Goal: Task Accomplishment & Management: Use online tool/utility

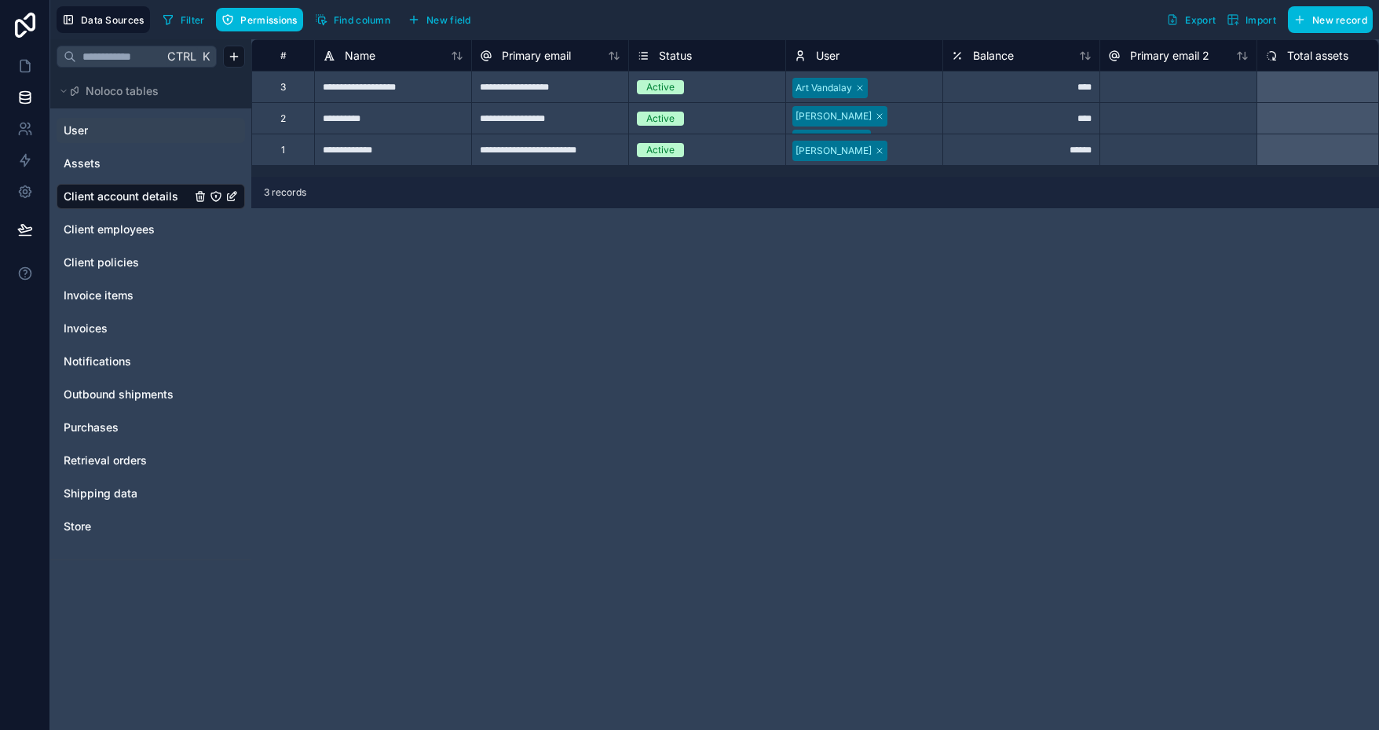
click at [84, 126] on span "User" at bounding box center [76, 131] width 24 height 16
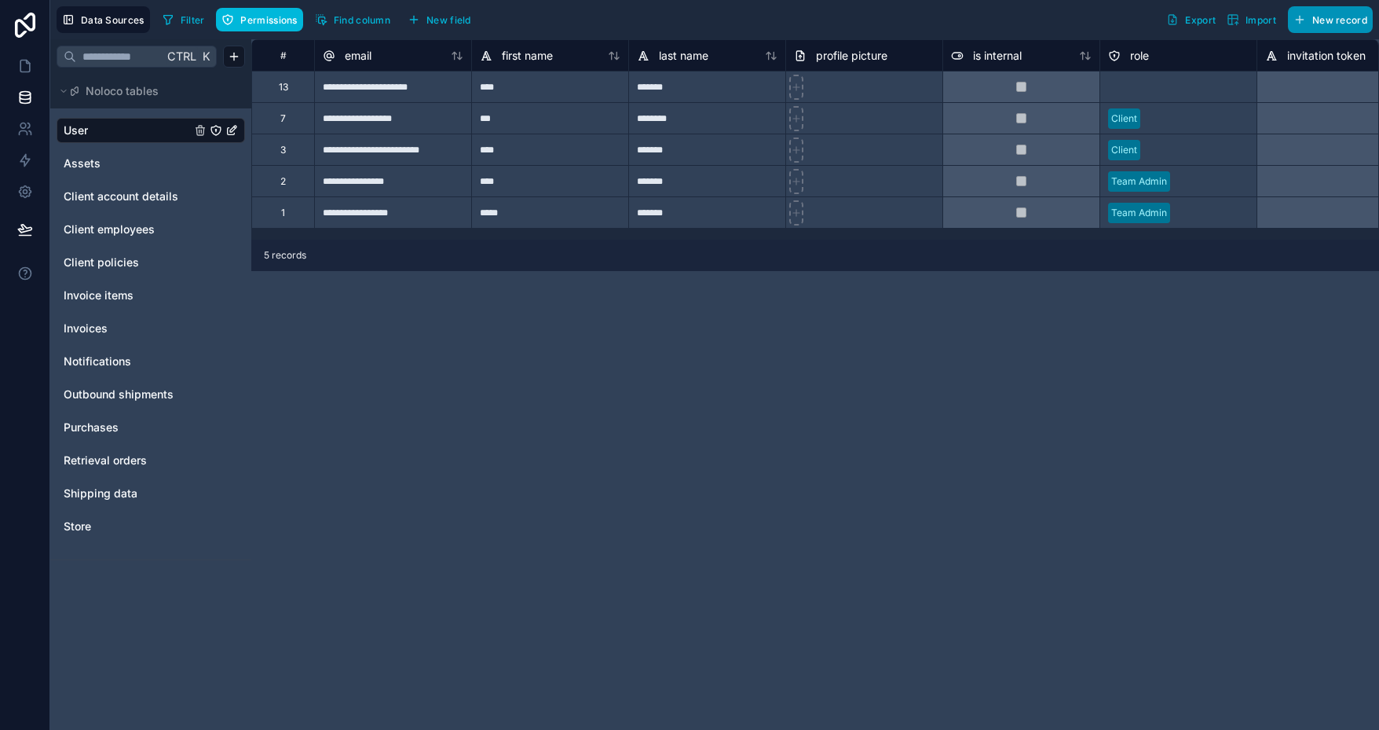
click at [1327, 23] on span "New record" at bounding box center [1339, 20] width 55 height 12
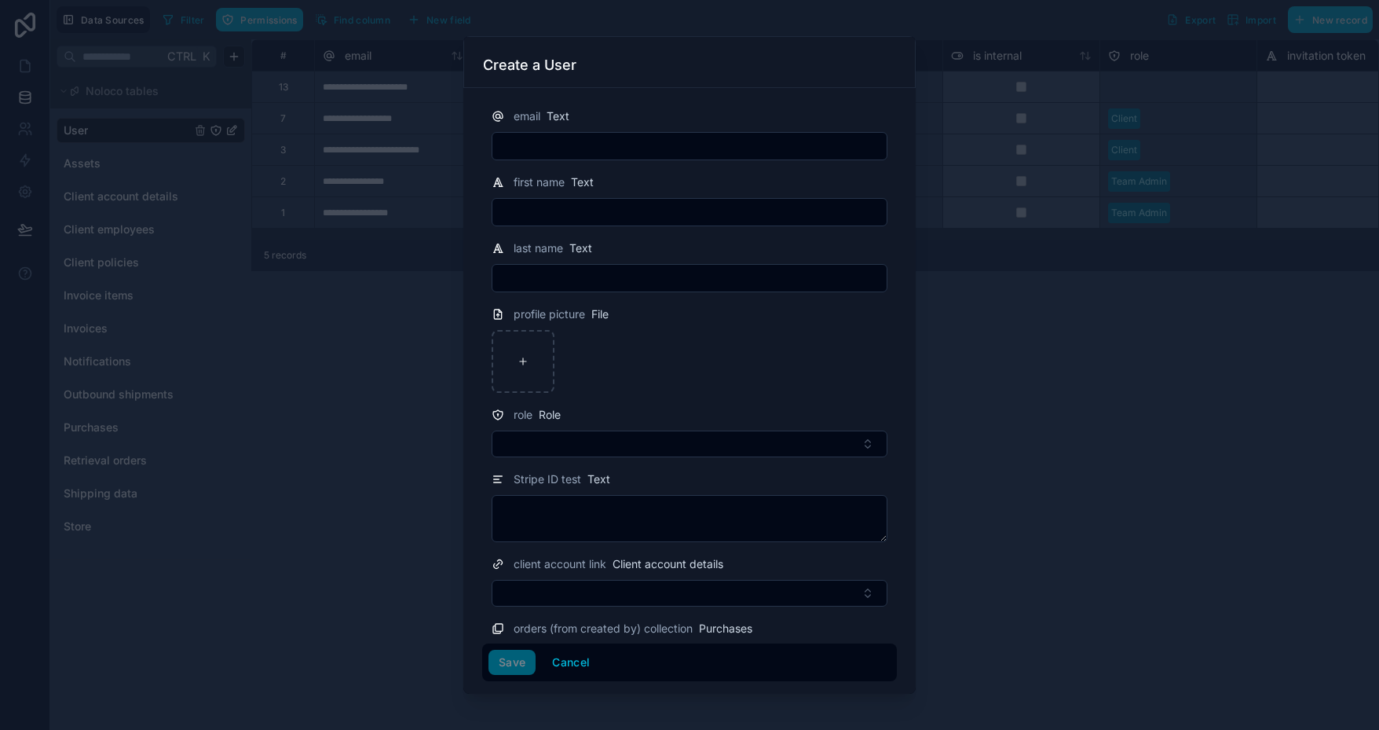
click at [577, 144] on input "text" at bounding box center [689, 146] width 394 height 22
type input "**********"
type input "****"
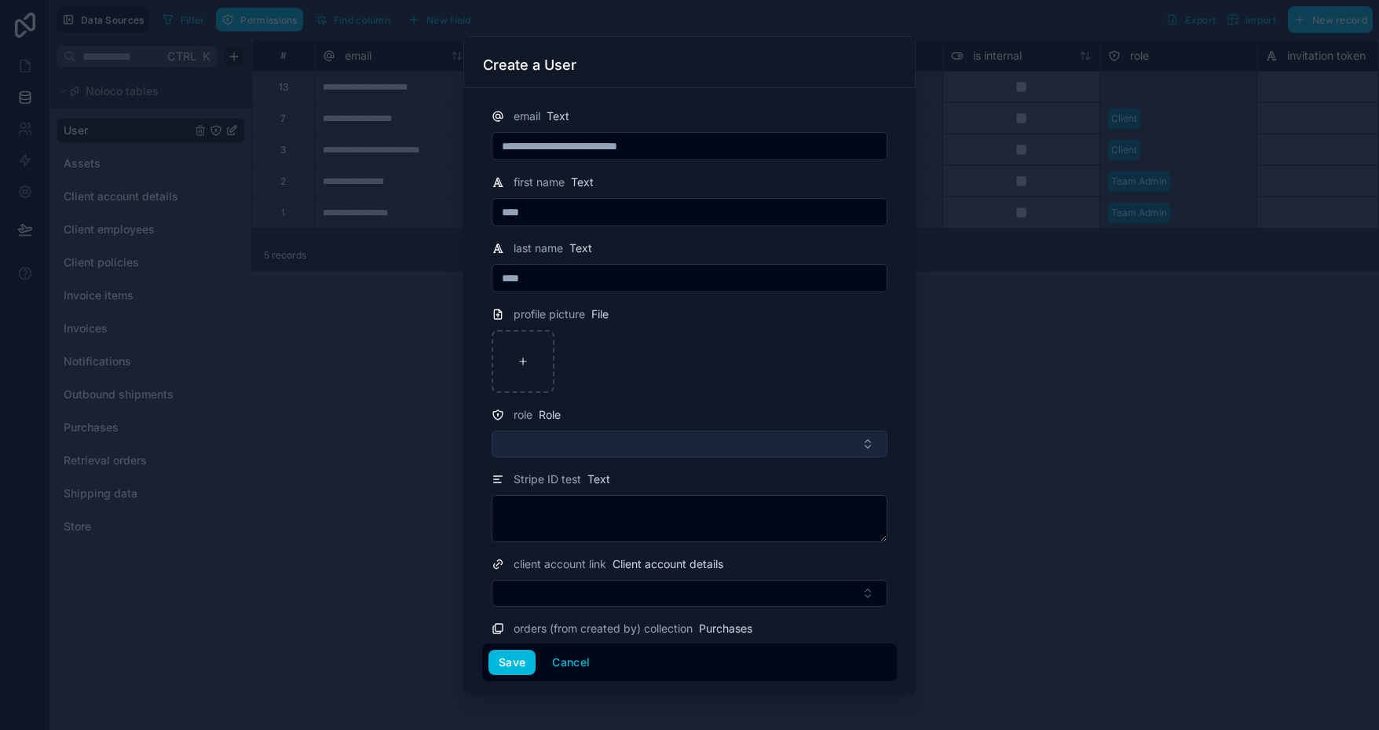
type input "****"
click at [608, 441] on button "Select Button" at bounding box center [690, 443] width 396 height 27
click at [679, 444] on button "Select Button" at bounding box center [690, 443] width 396 height 27
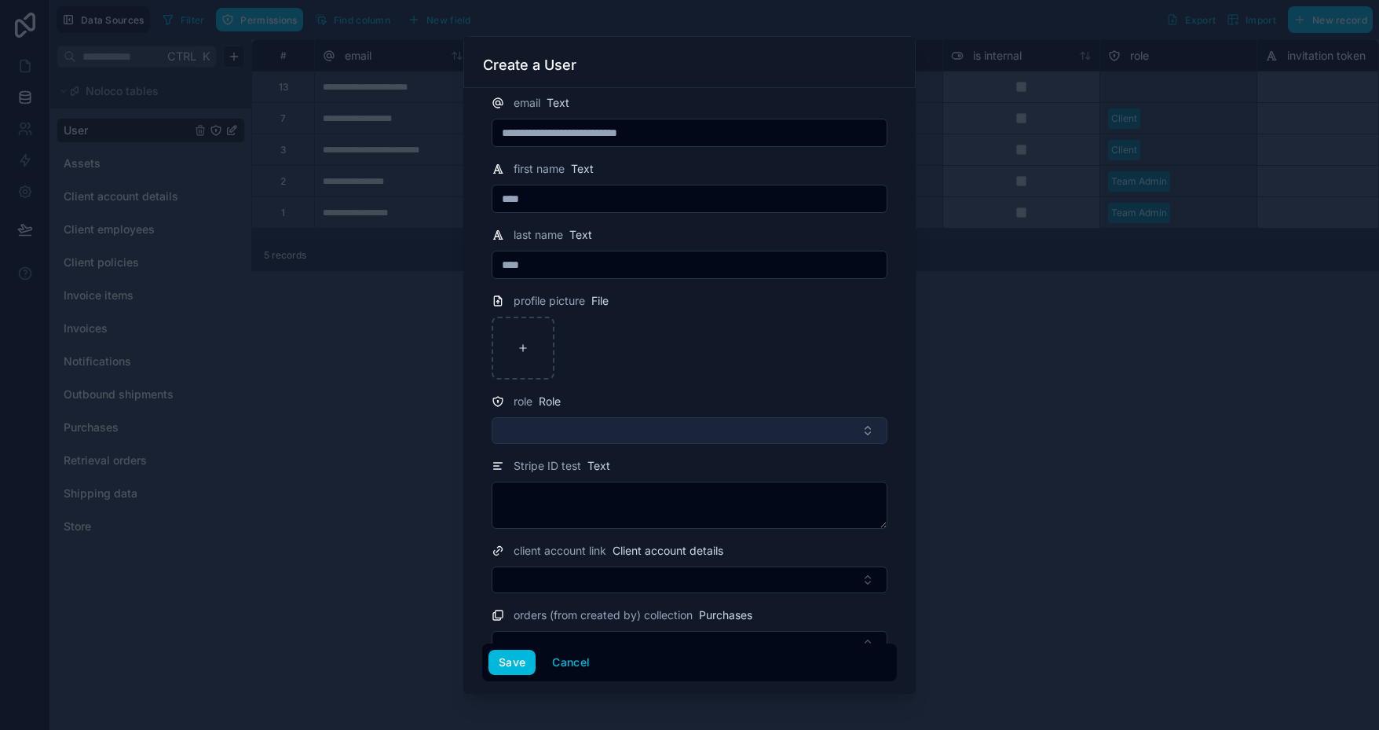
scroll to position [36, 0]
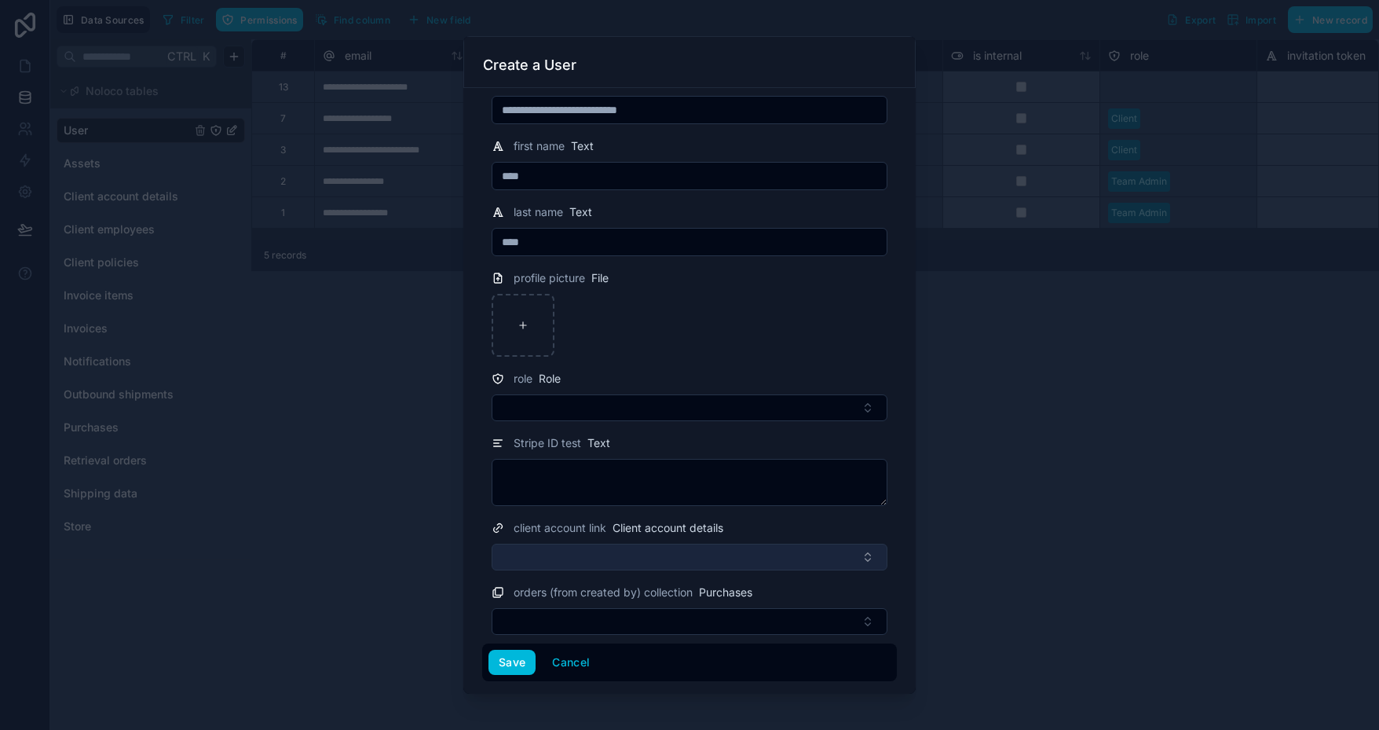
click at [599, 547] on button "Select Button" at bounding box center [690, 557] width 396 height 27
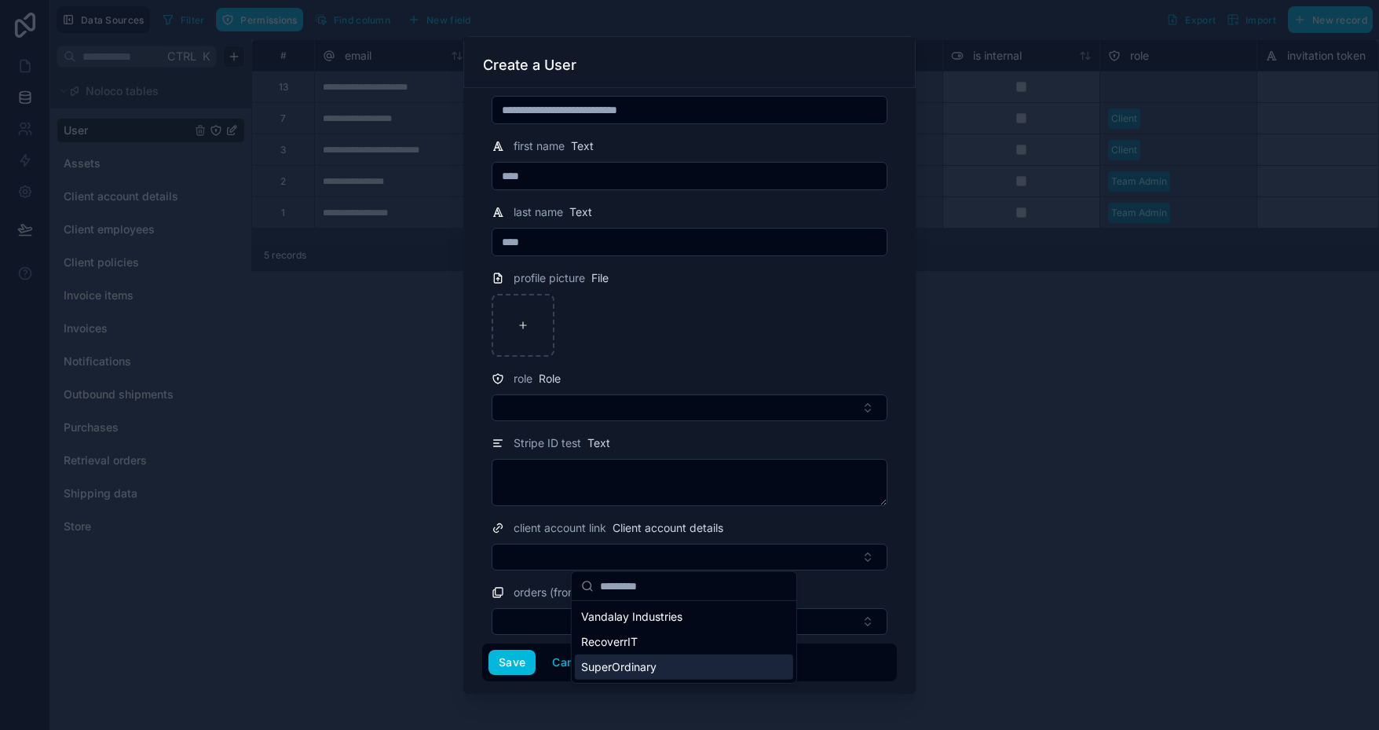
click at [638, 661] on span "SuperOrdinary" at bounding box center [618, 667] width 75 height 16
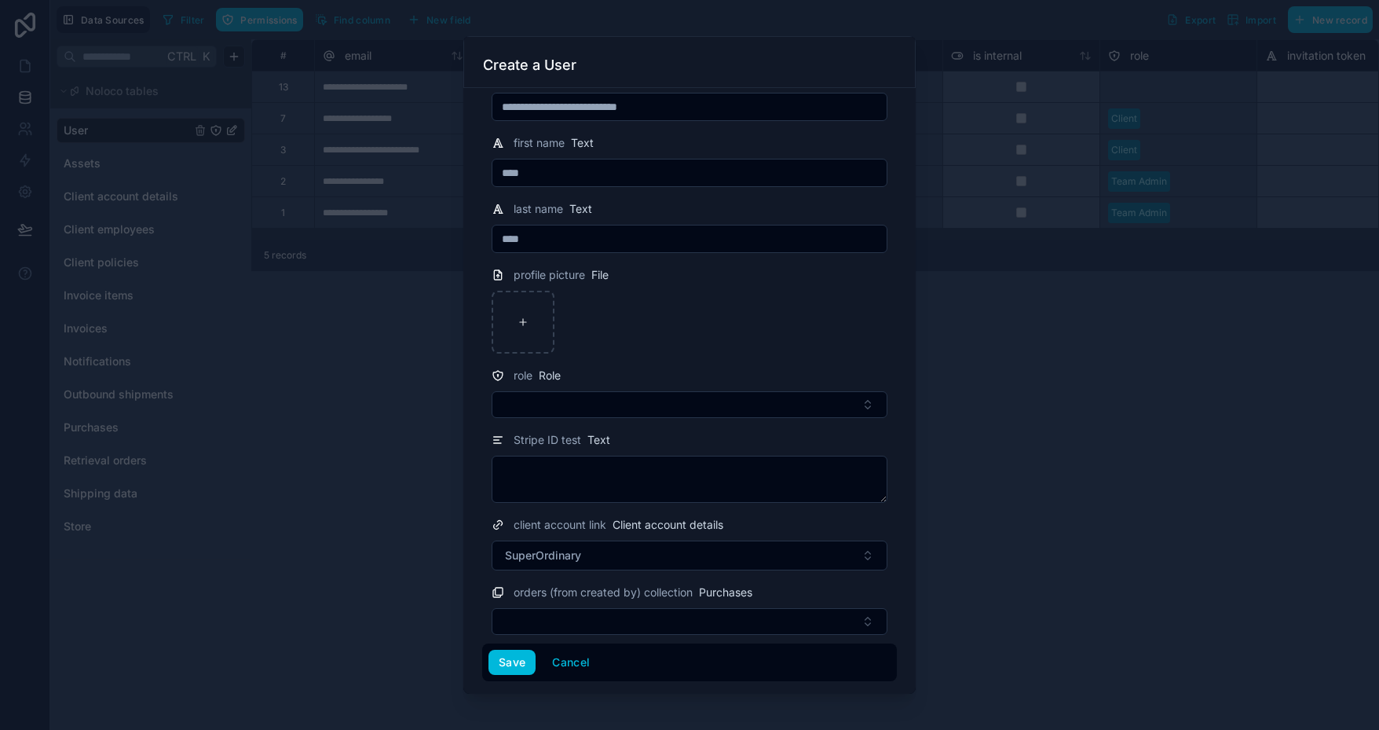
scroll to position [39, 0]
click at [518, 659] on button "Save" at bounding box center [512, 662] width 47 height 25
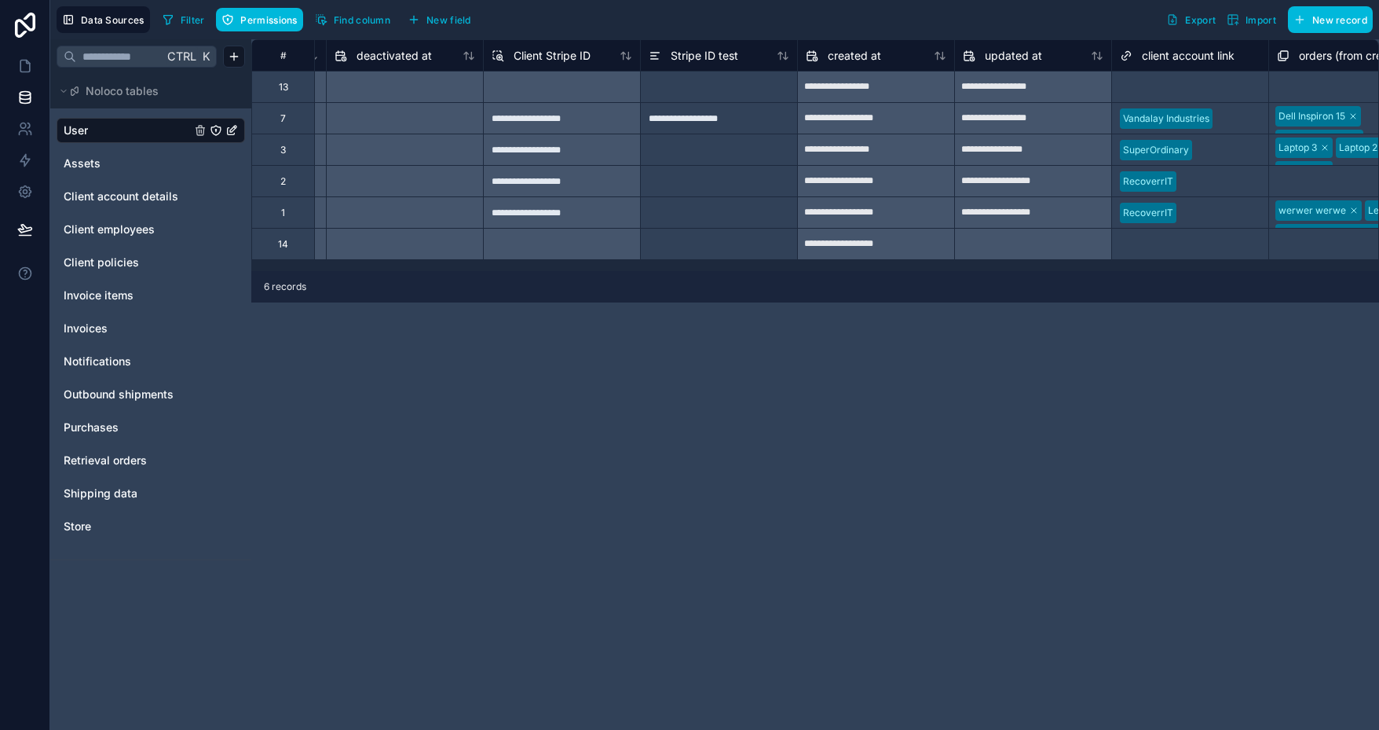
scroll to position [0, 1603]
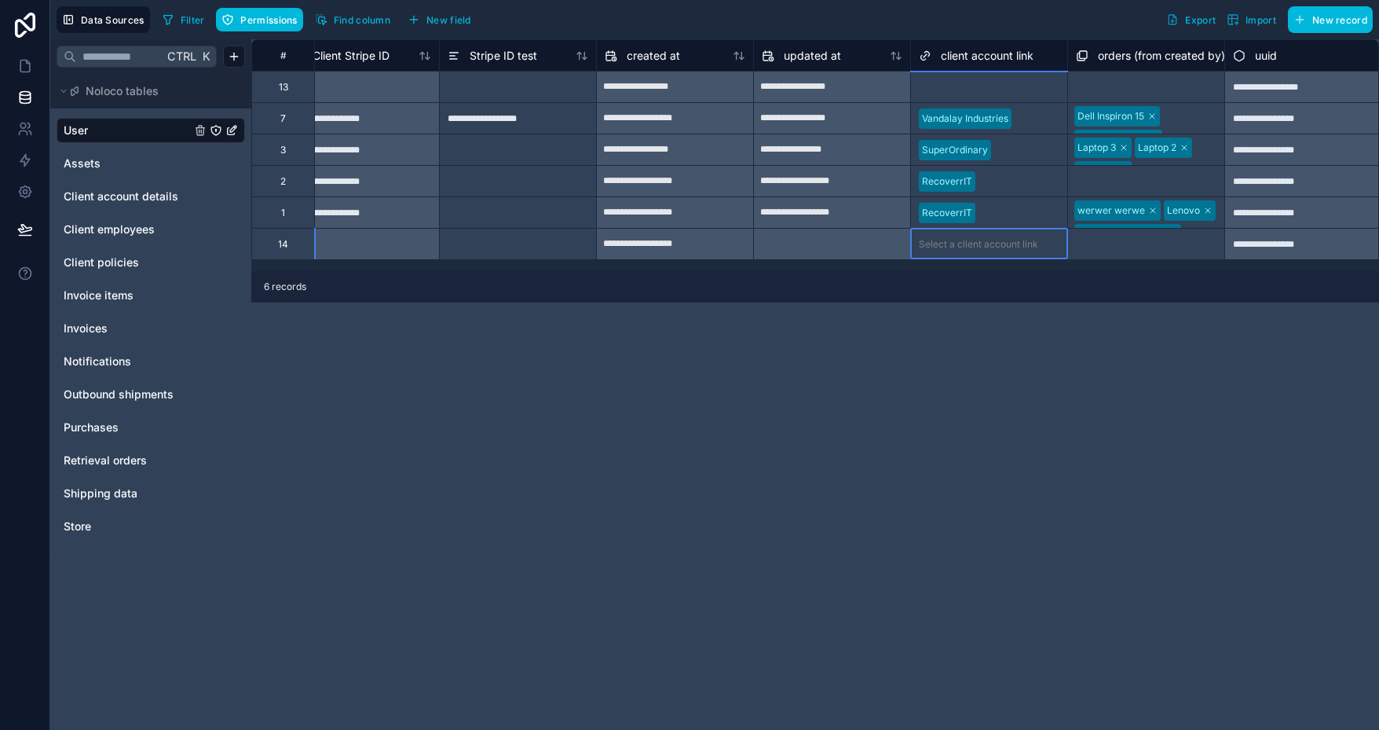
click at [974, 238] on div "Select a client account link" at bounding box center [978, 244] width 119 height 13
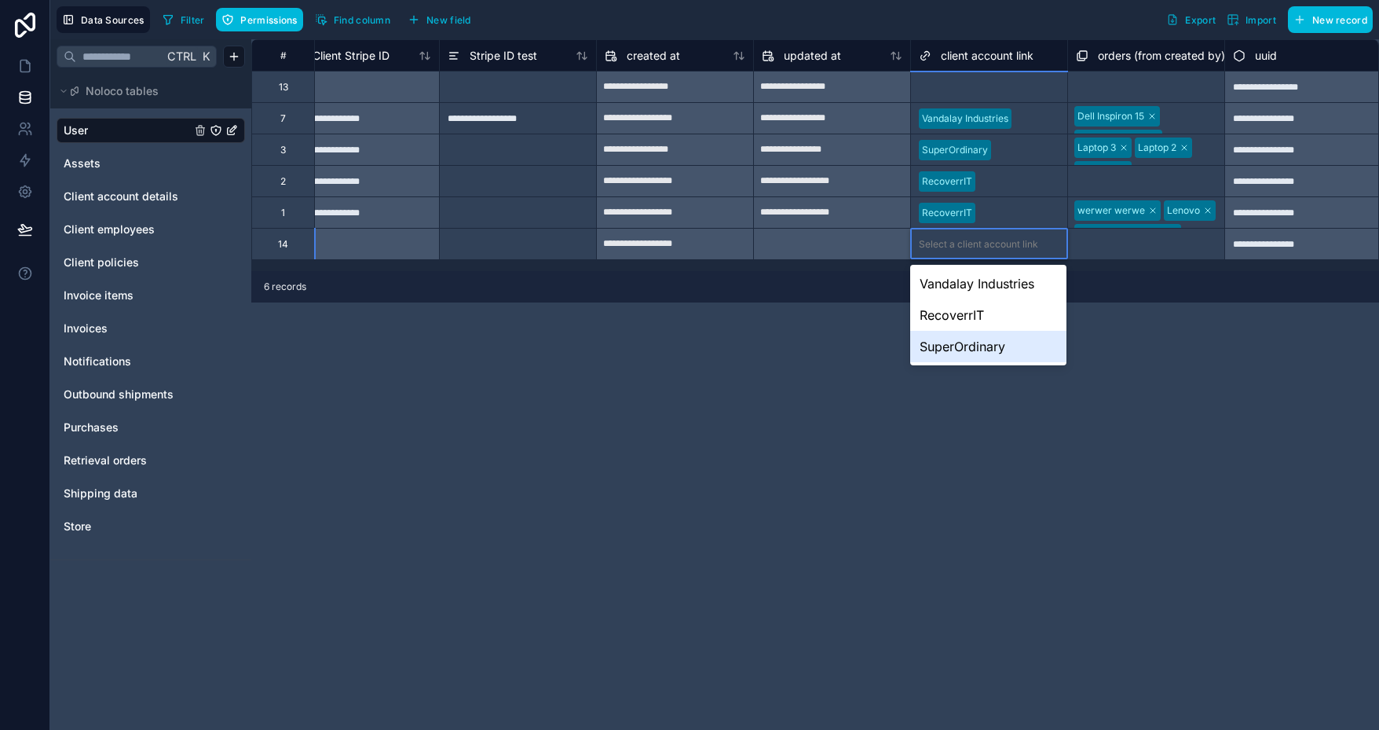
click at [983, 350] on div "SuperOrdinary" at bounding box center [988, 346] width 156 height 31
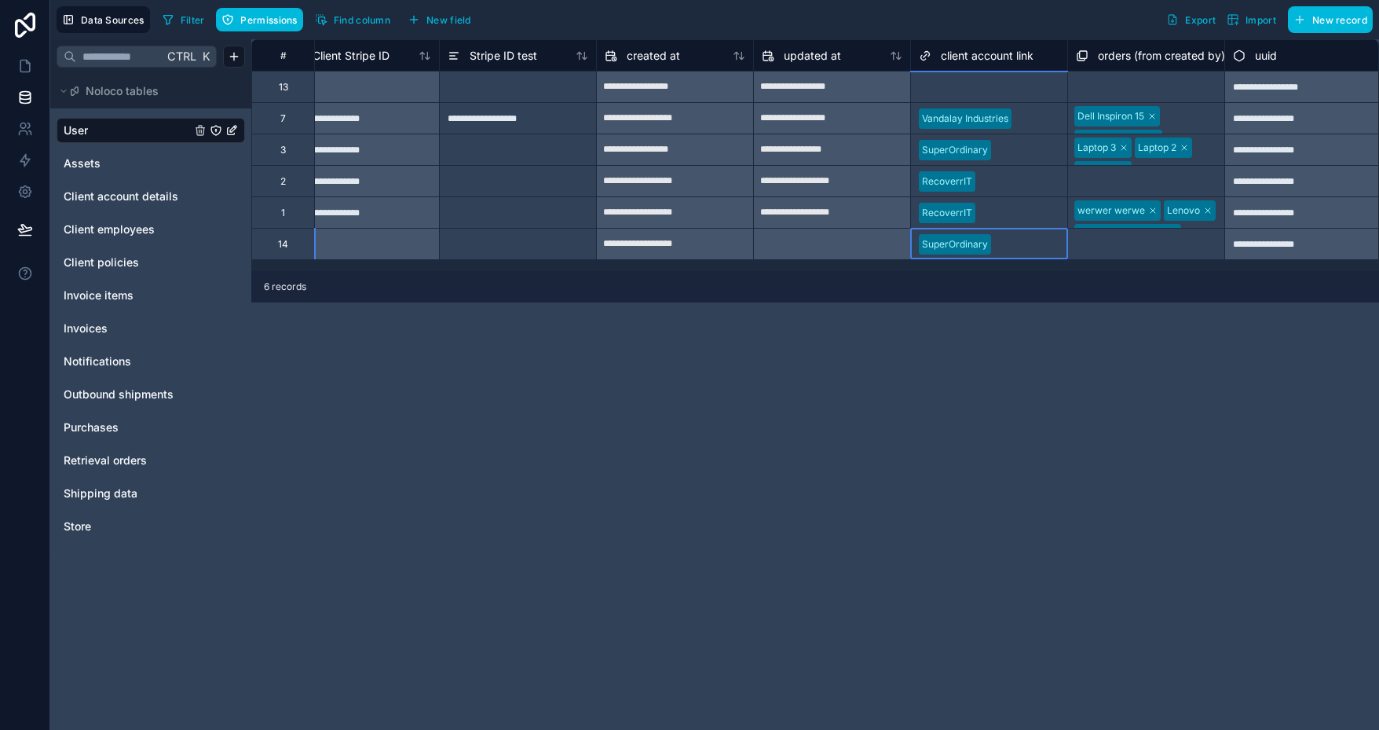
click at [701, 374] on div "**********" at bounding box center [815, 384] width 1128 height 690
drag, startPoint x: 27, startPoint y: 68, endPoint x: 46, endPoint y: 273, distance: 205.2
click at [27, 68] on icon at bounding box center [25, 66] width 16 height 16
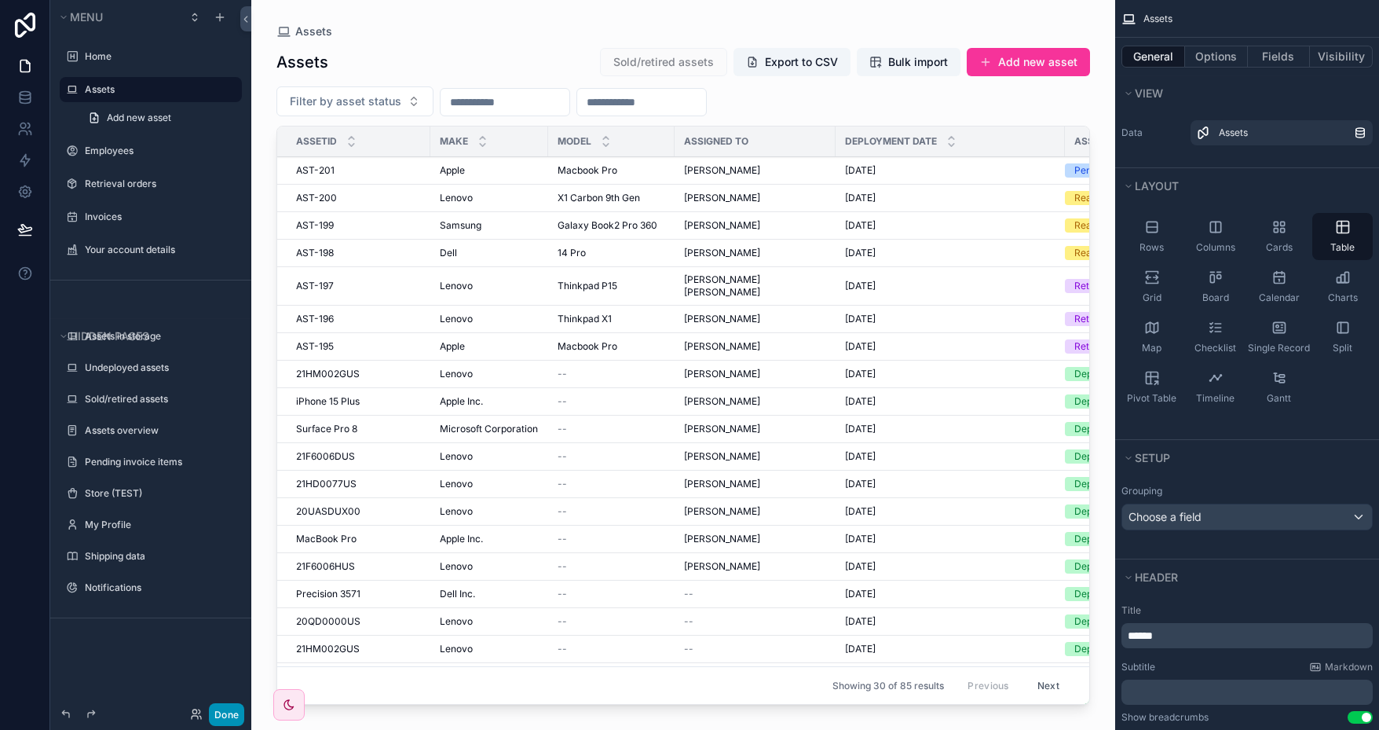
click at [221, 710] on button "Done" at bounding box center [226, 714] width 35 height 23
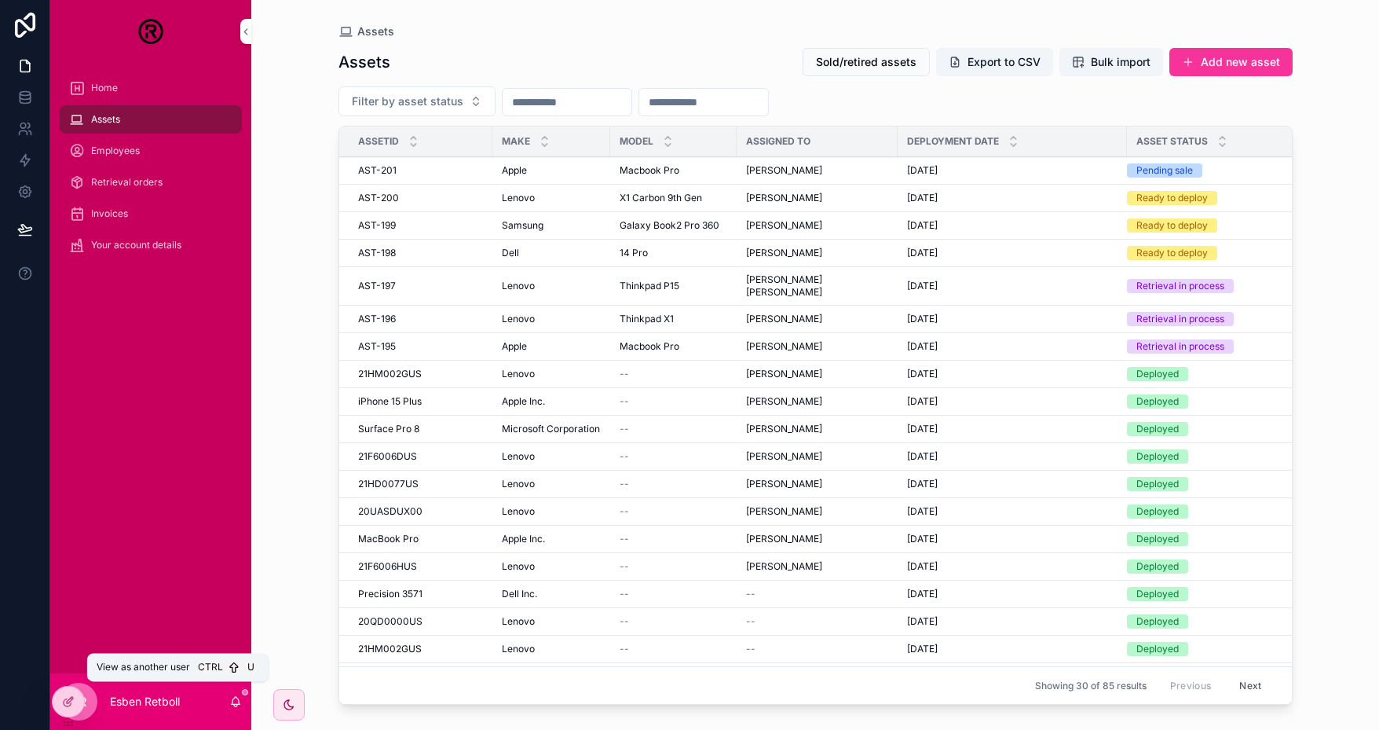
click at [0, 0] on icon at bounding box center [0, 0] width 0 height 0
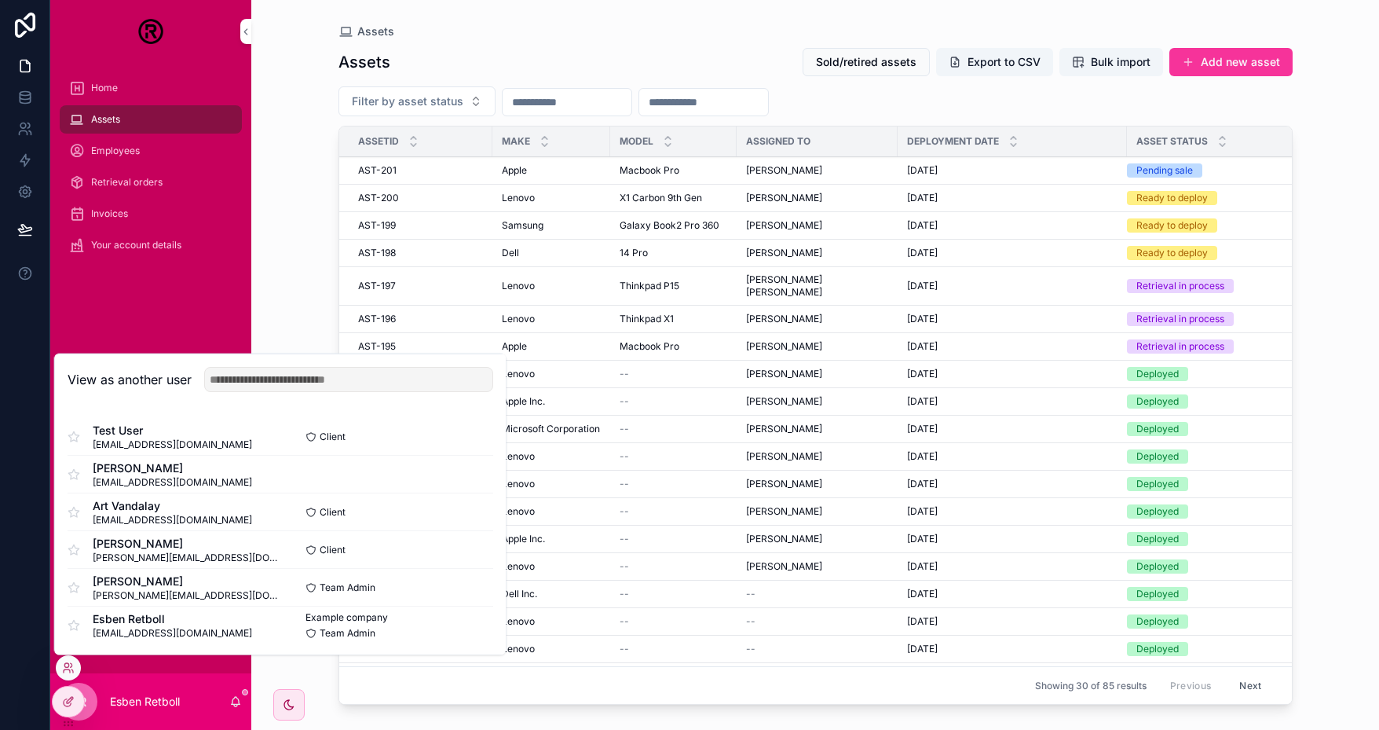
click at [0, 0] on button "Select" at bounding box center [0, 0] width 0 height 0
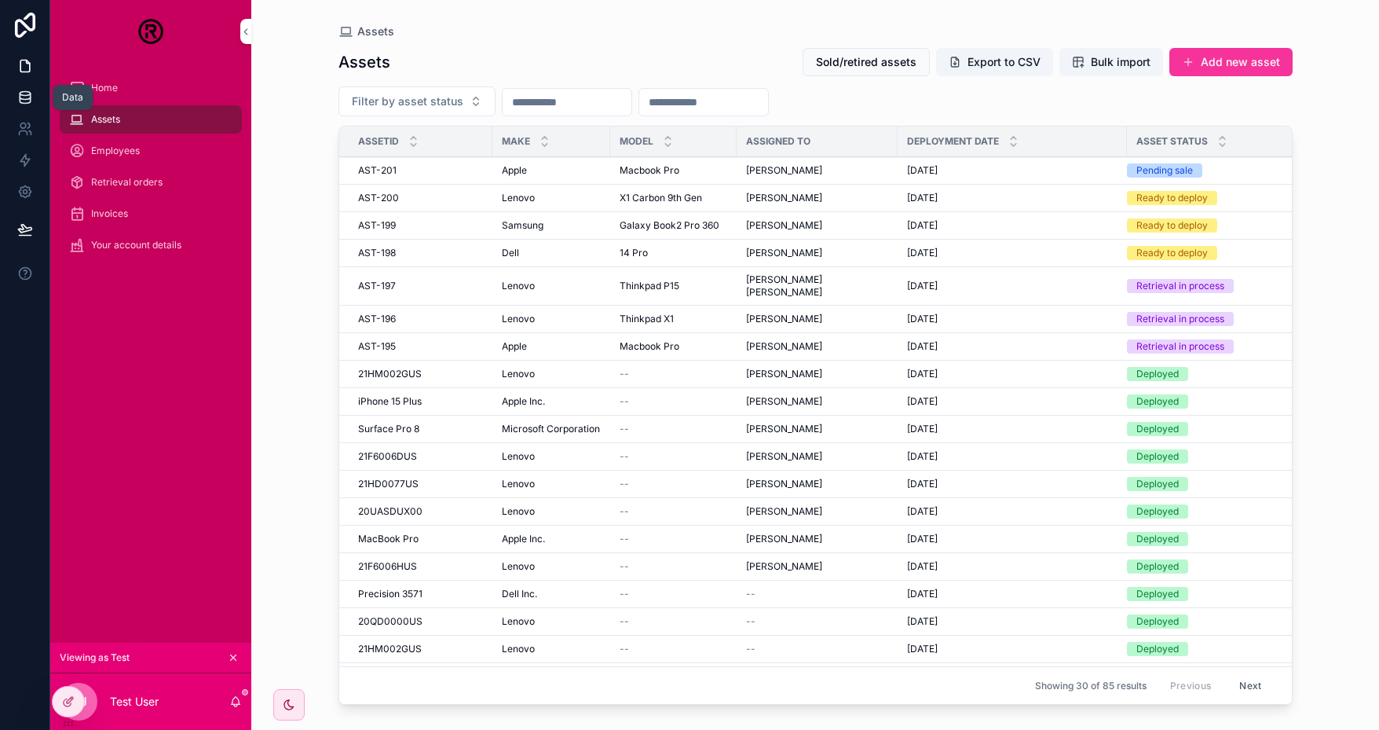
click at [27, 101] on icon at bounding box center [25, 98] width 16 height 16
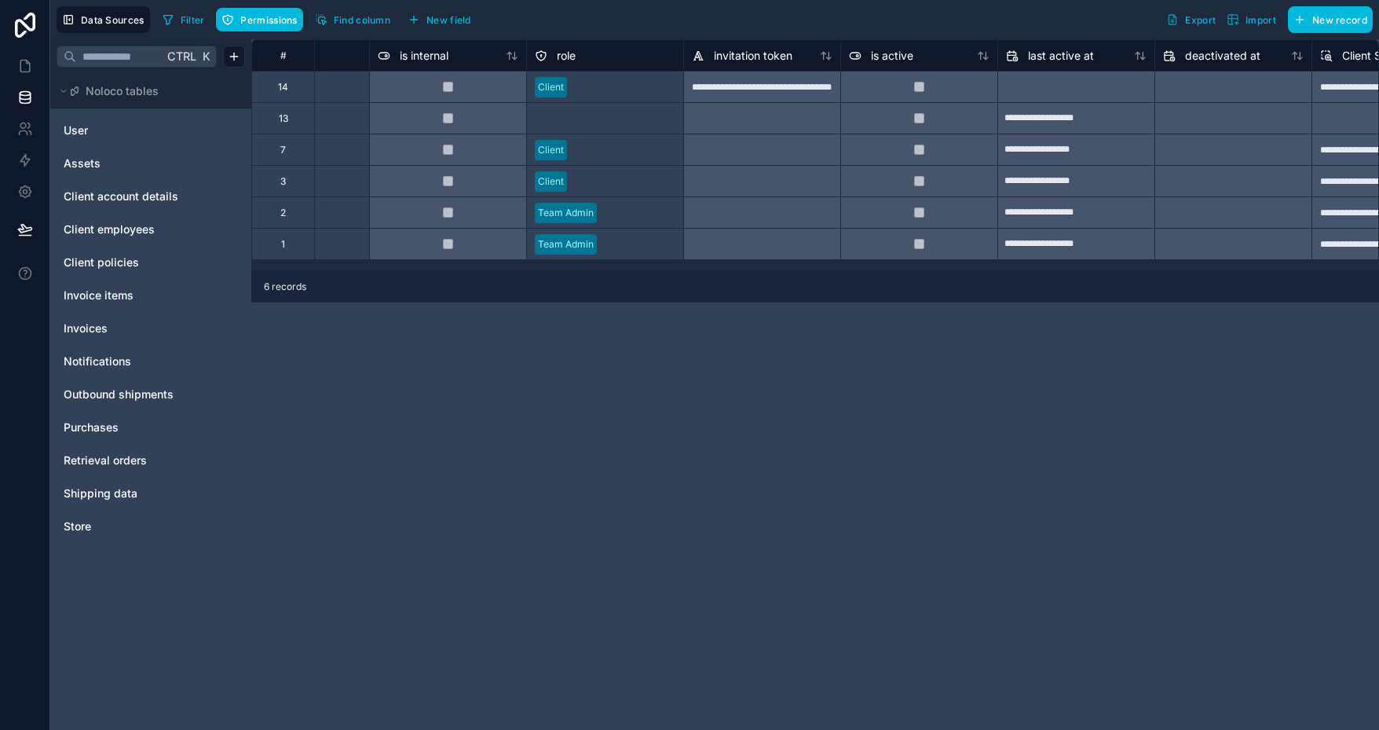
scroll to position [0, 344]
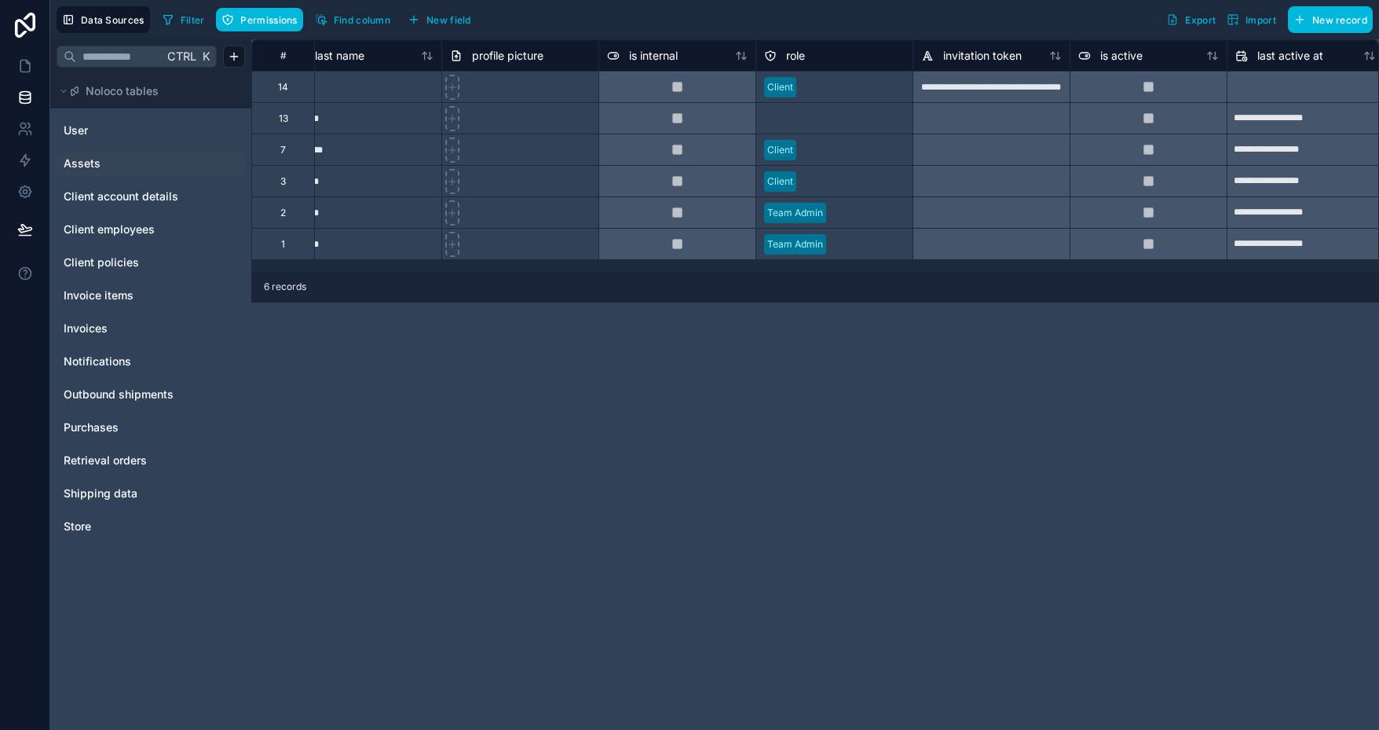
click at [111, 161] on link "Assets" at bounding box center [127, 164] width 127 height 16
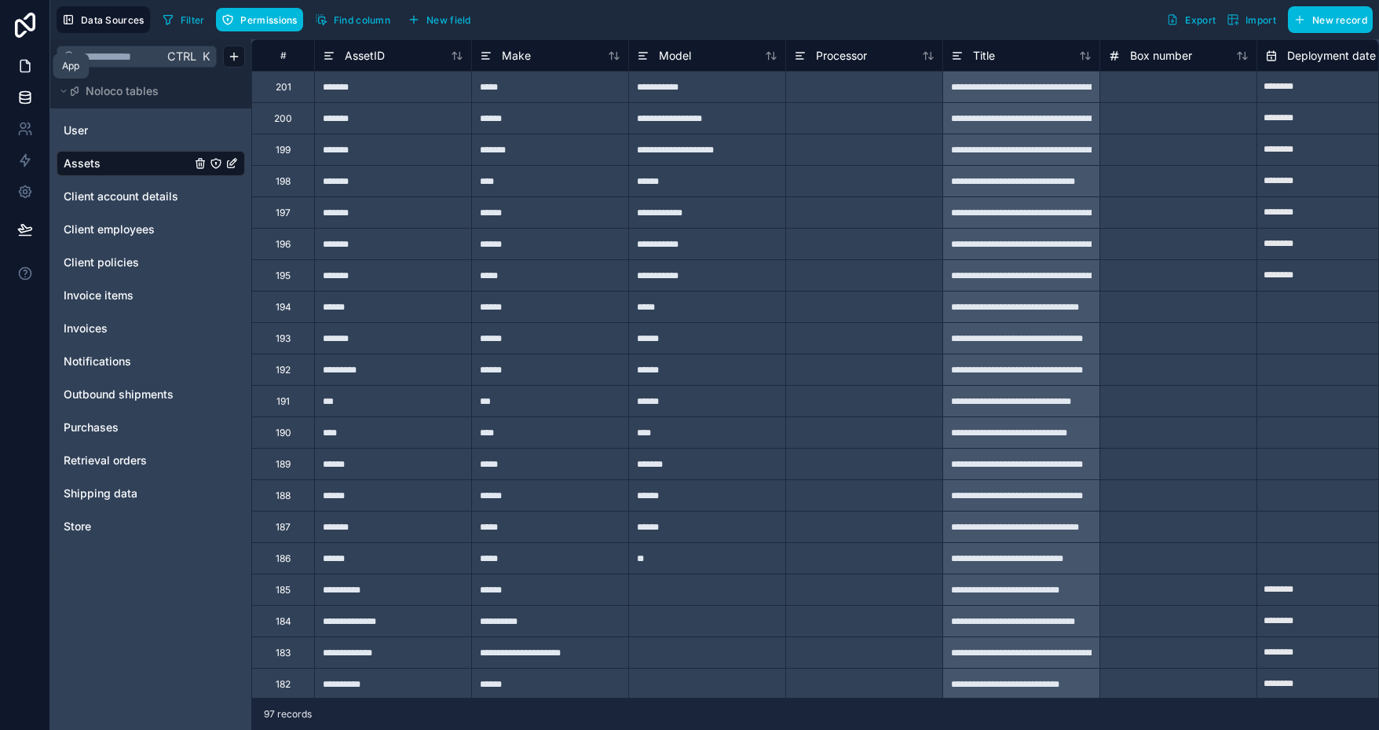
click at [24, 75] on link at bounding box center [24, 65] width 49 height 31
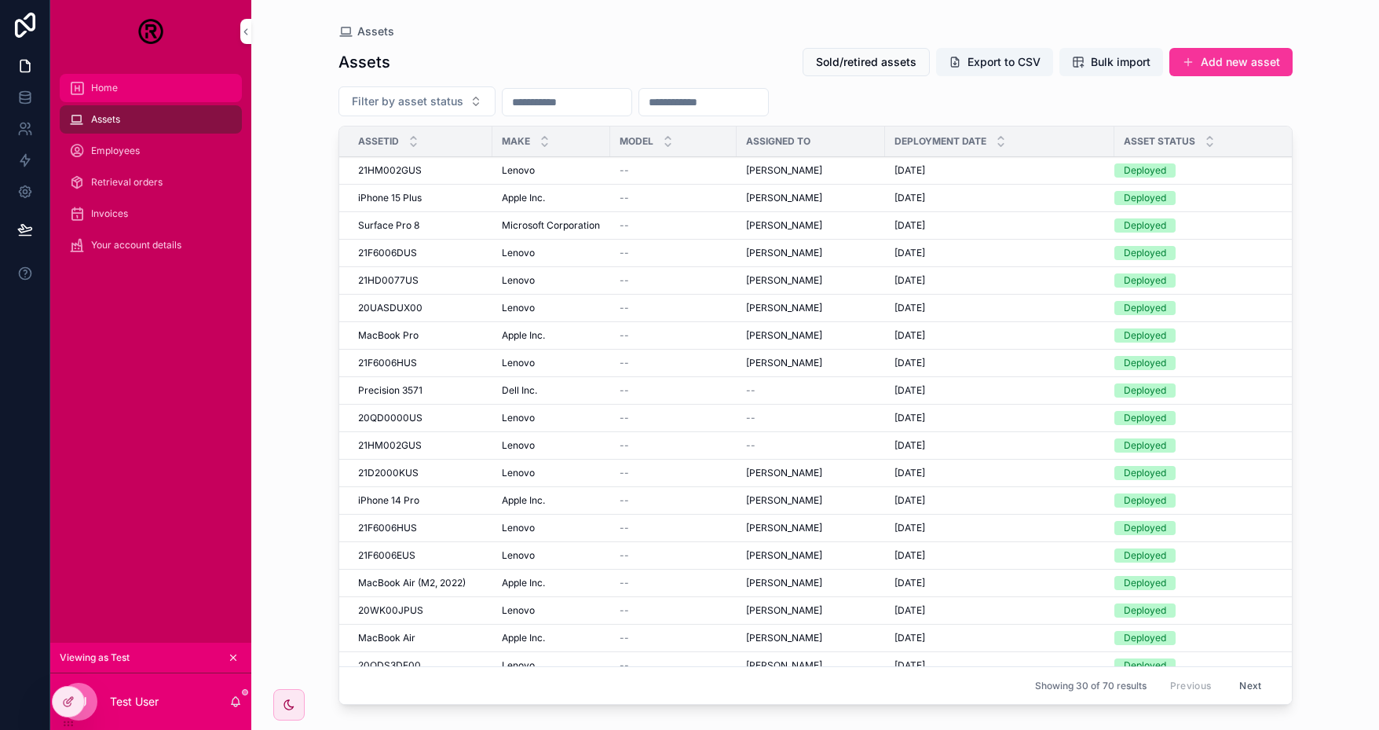
click at [121, 85] on div "Home" at bounding box center [150, 87] width 163 height 25
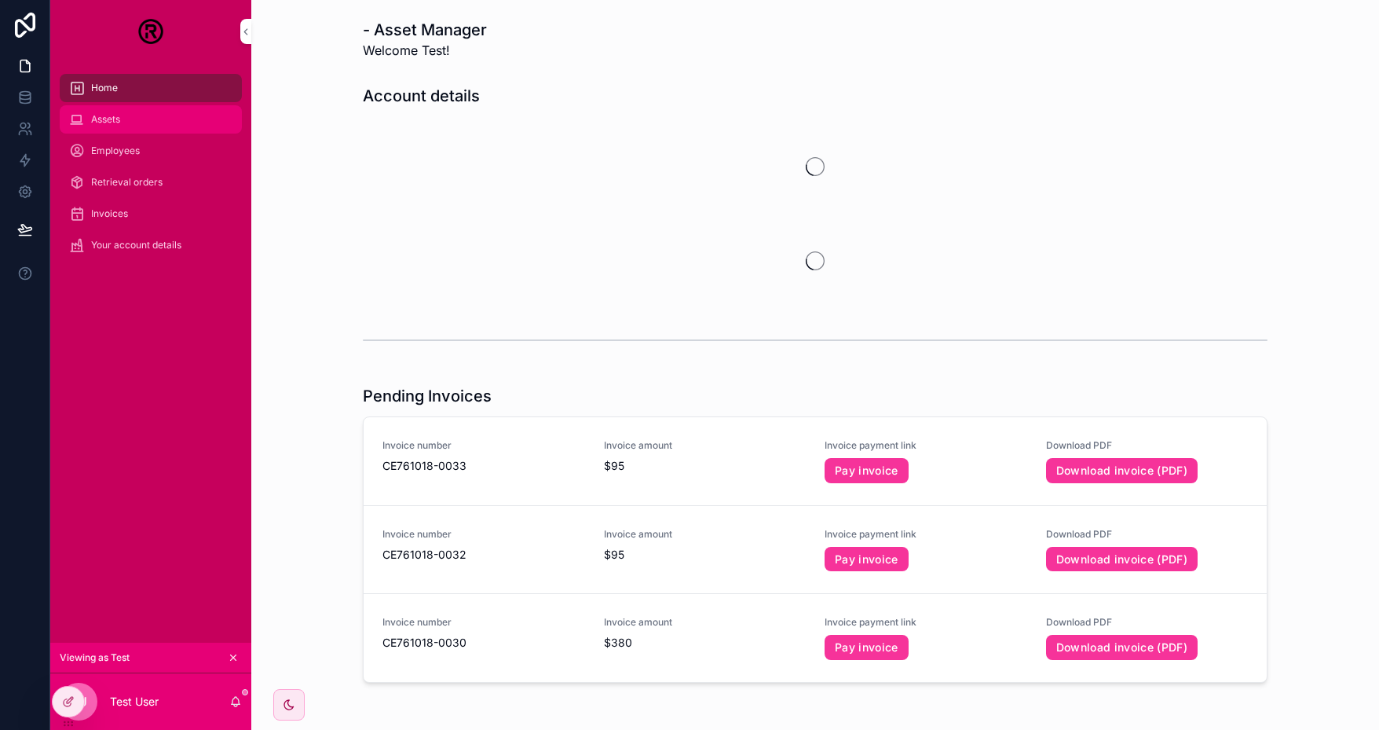
click at [136, 123] on div "Assets" at bounding box center [150, 119] width 163 height 25
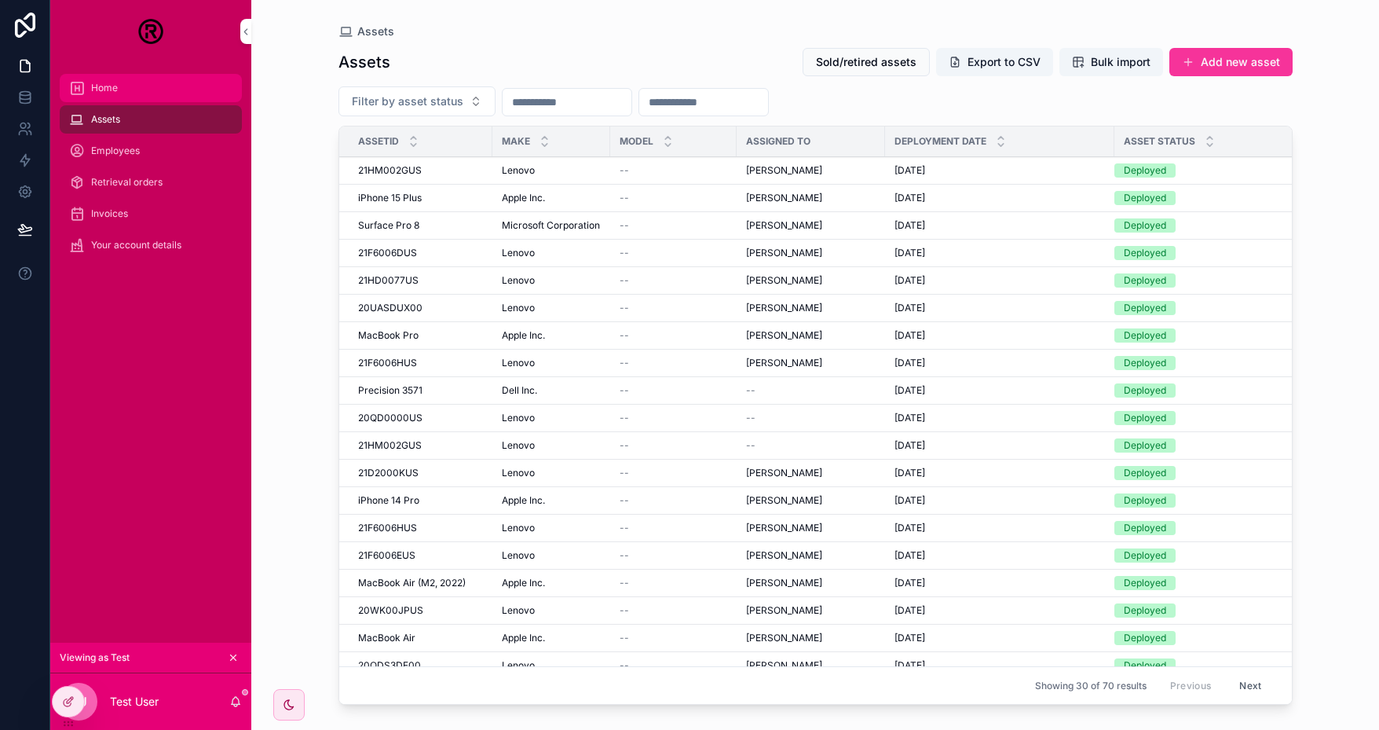
click at [130, 91] on div "Home" at bounding box center [150, 87] width 163 height 25
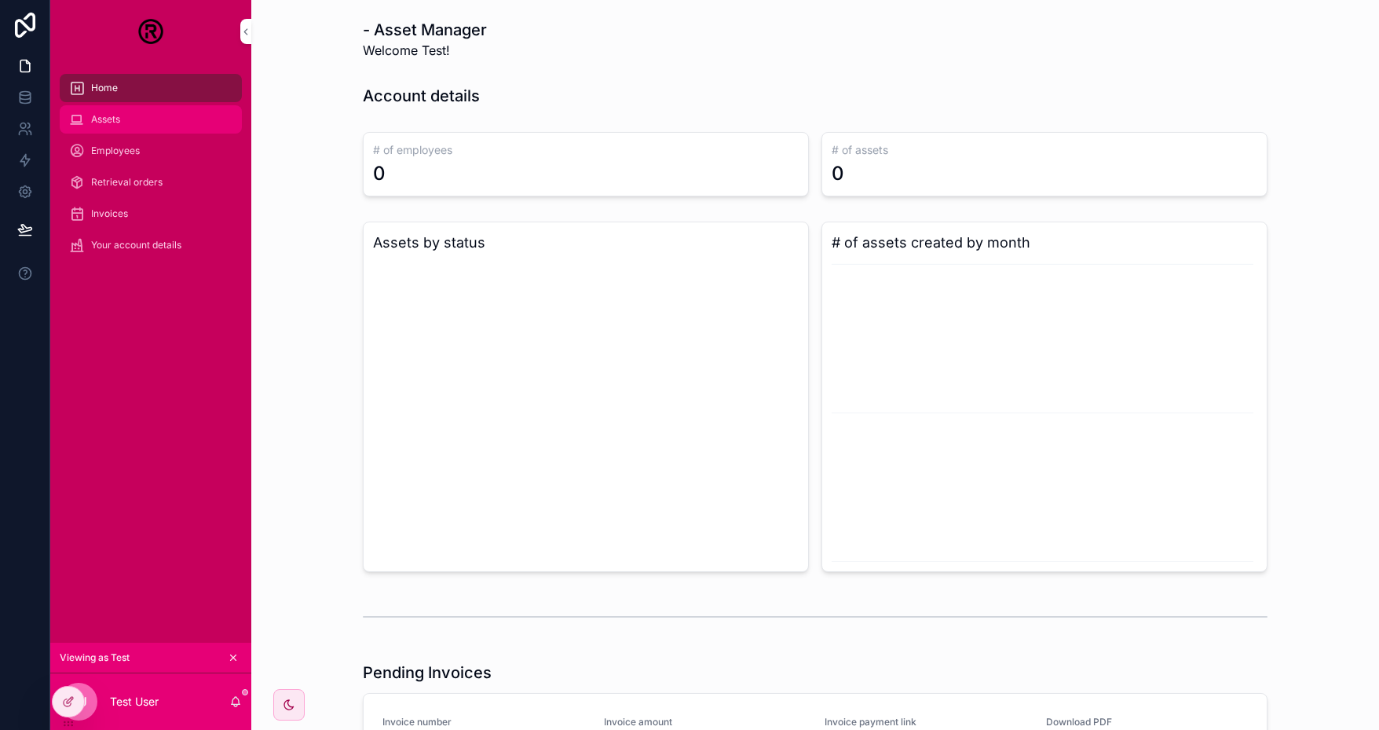
click at [116, 123] on span "Assets" at bounding box center [105, 119] width 29 height 13
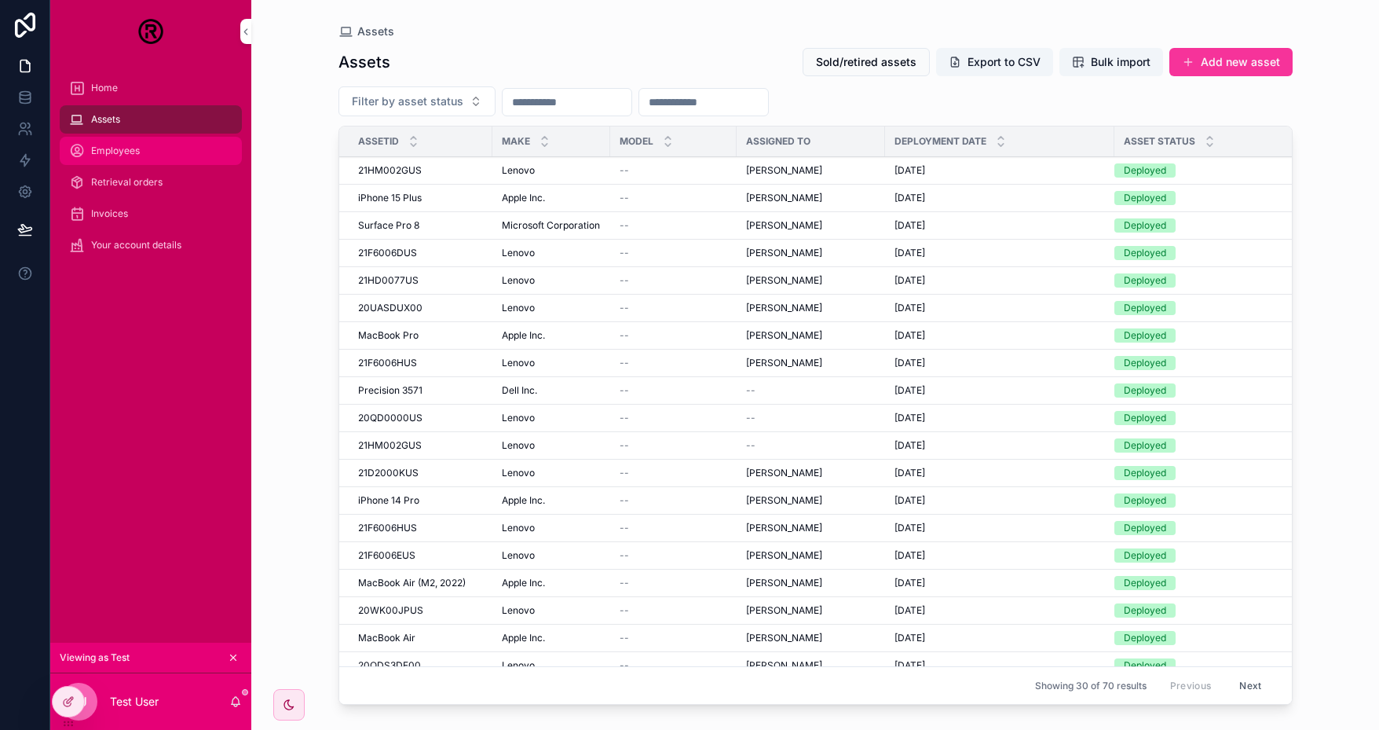
click at [117, 160] on div "Employees" at bounding box center [150, 150] width 163 height 25
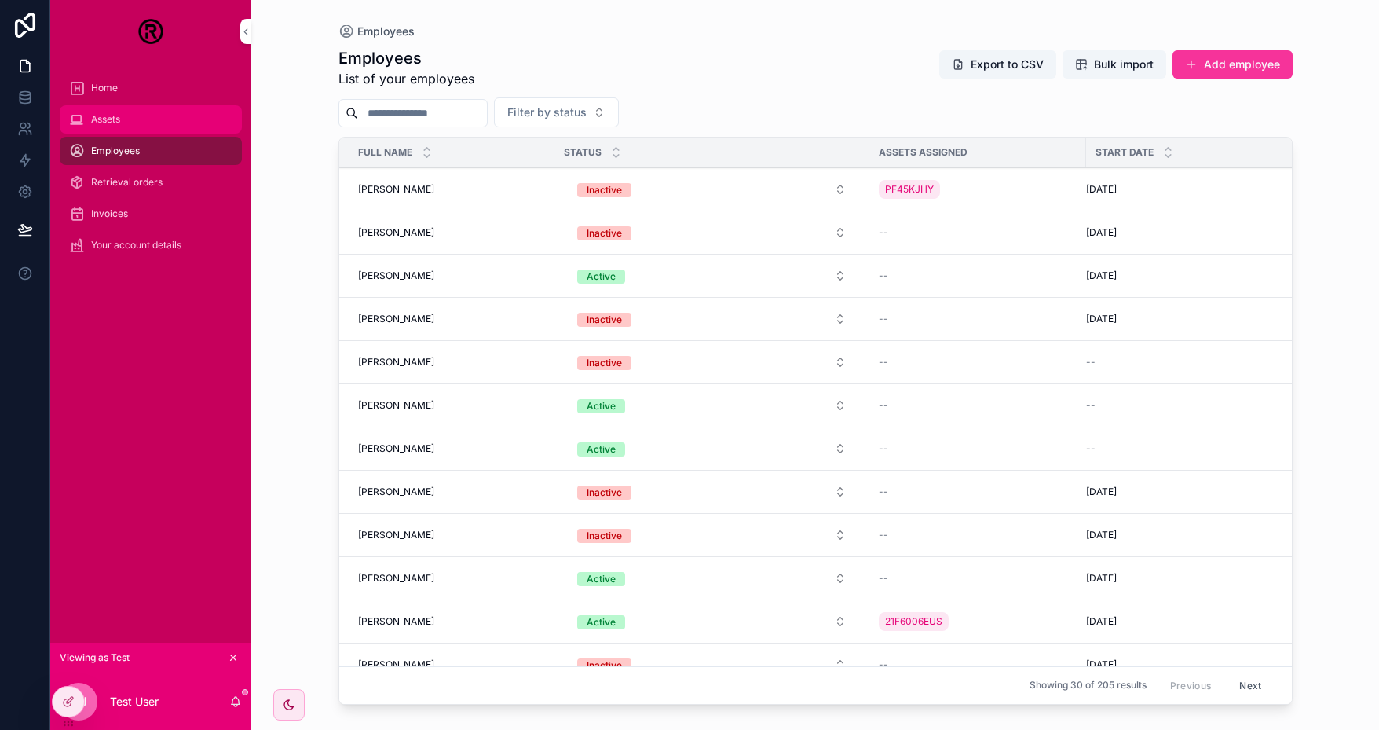
click at [128, 121] on div "Assets" at bounding box center [150, 119] width 163 height 25
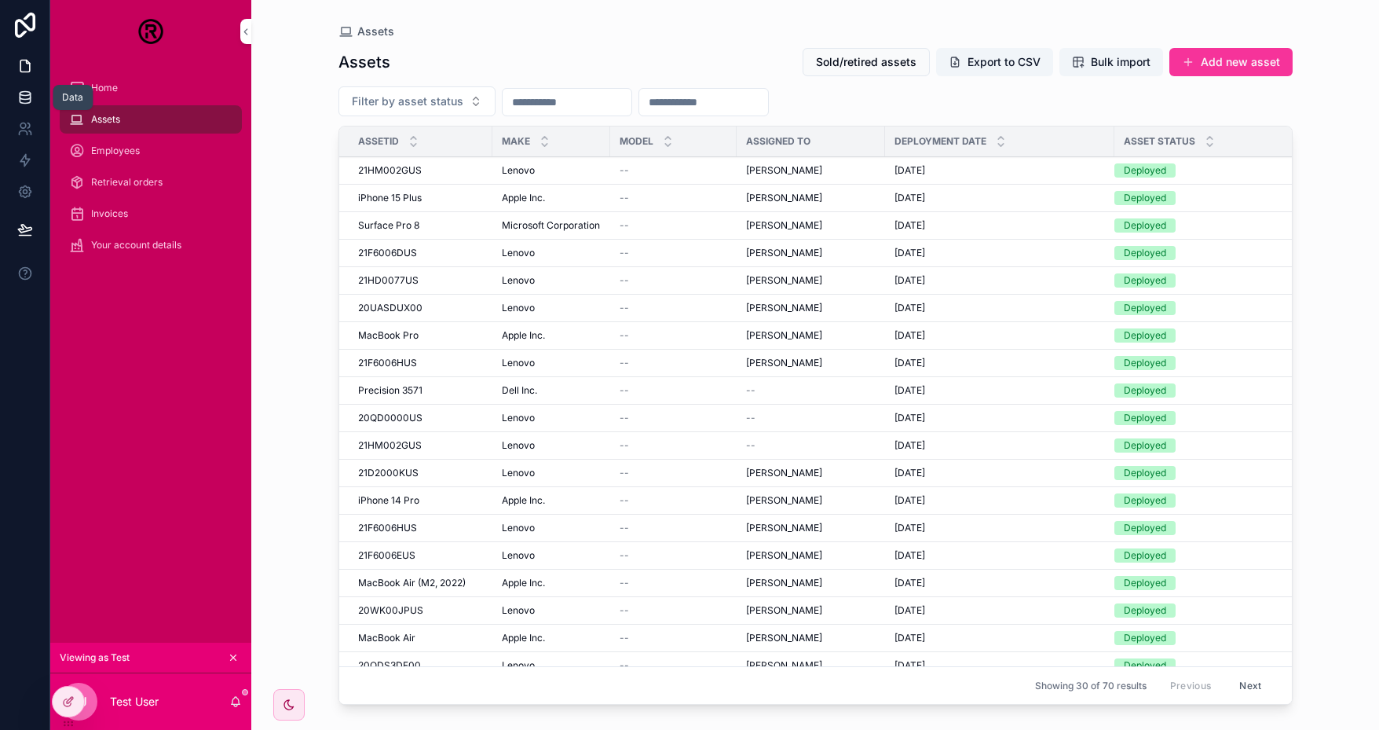
click at [32, 95] on icon at bounding box center [25, 98] width 16 height 16
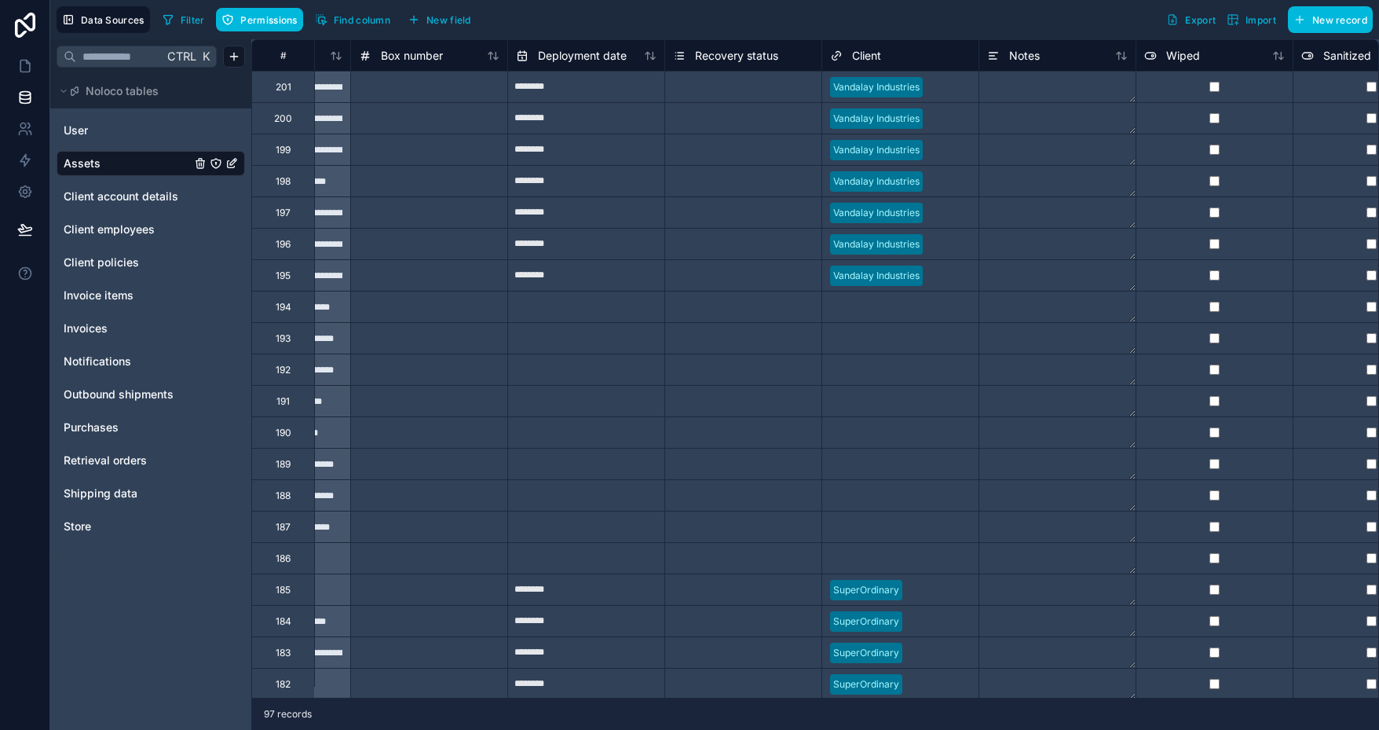
scroll to position [236, 749]
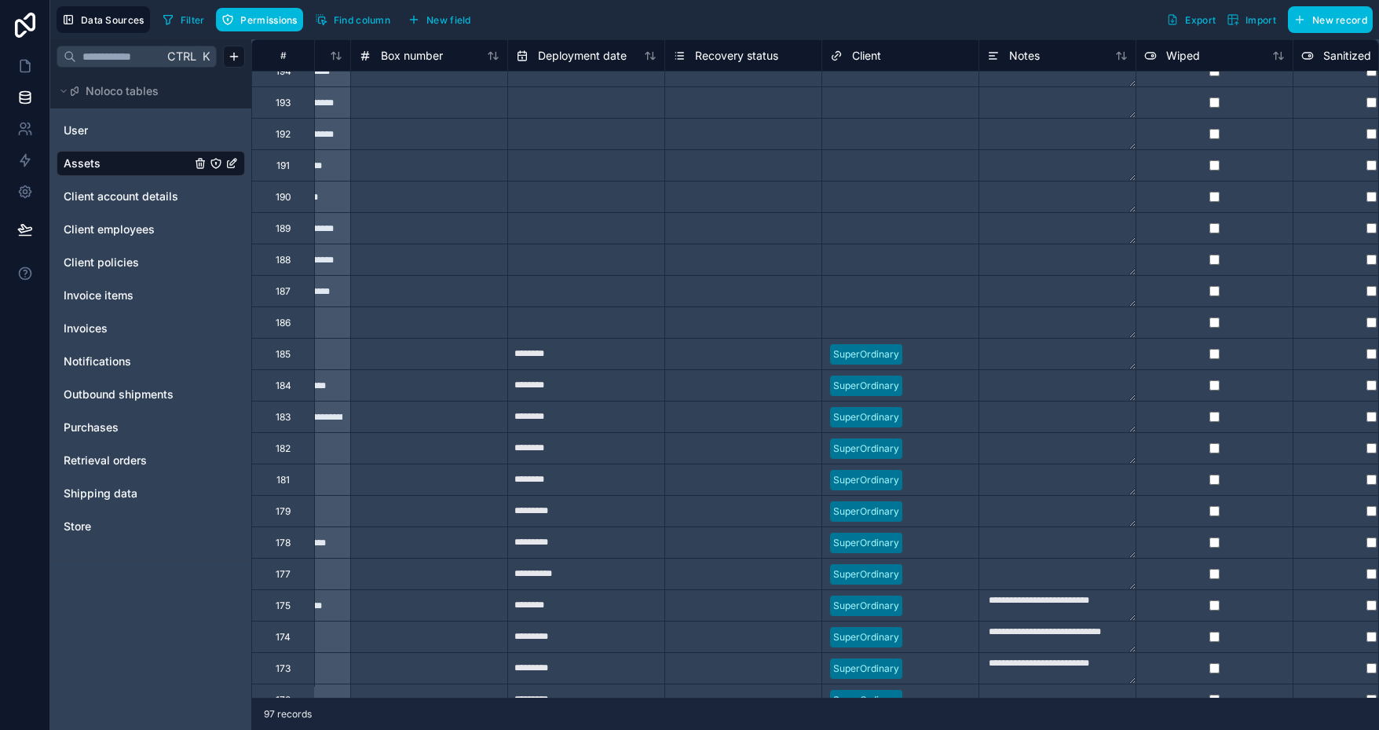
click at [917, 359] on div at bounding box center [940, 354] width 62 height 16
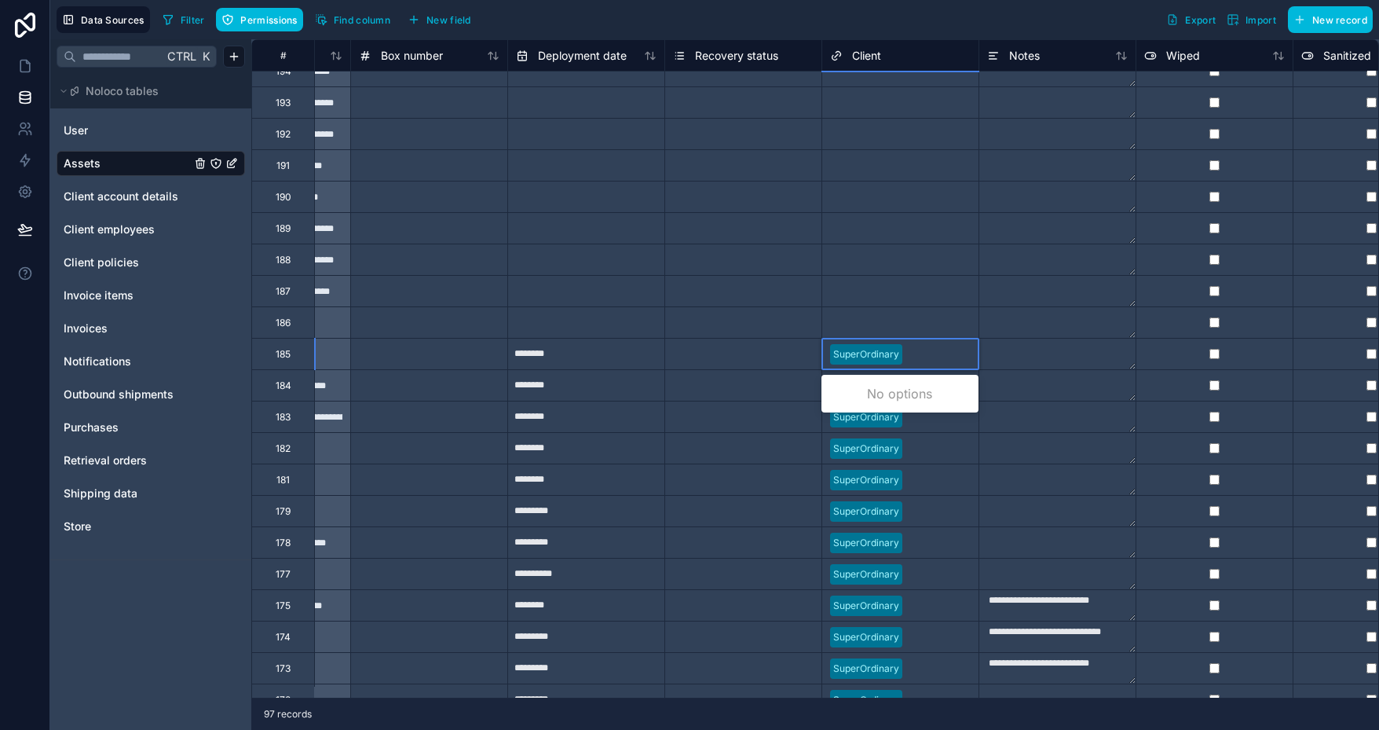
click at [917, 359] on div at bounding box center [940, 354] width 62 height 16
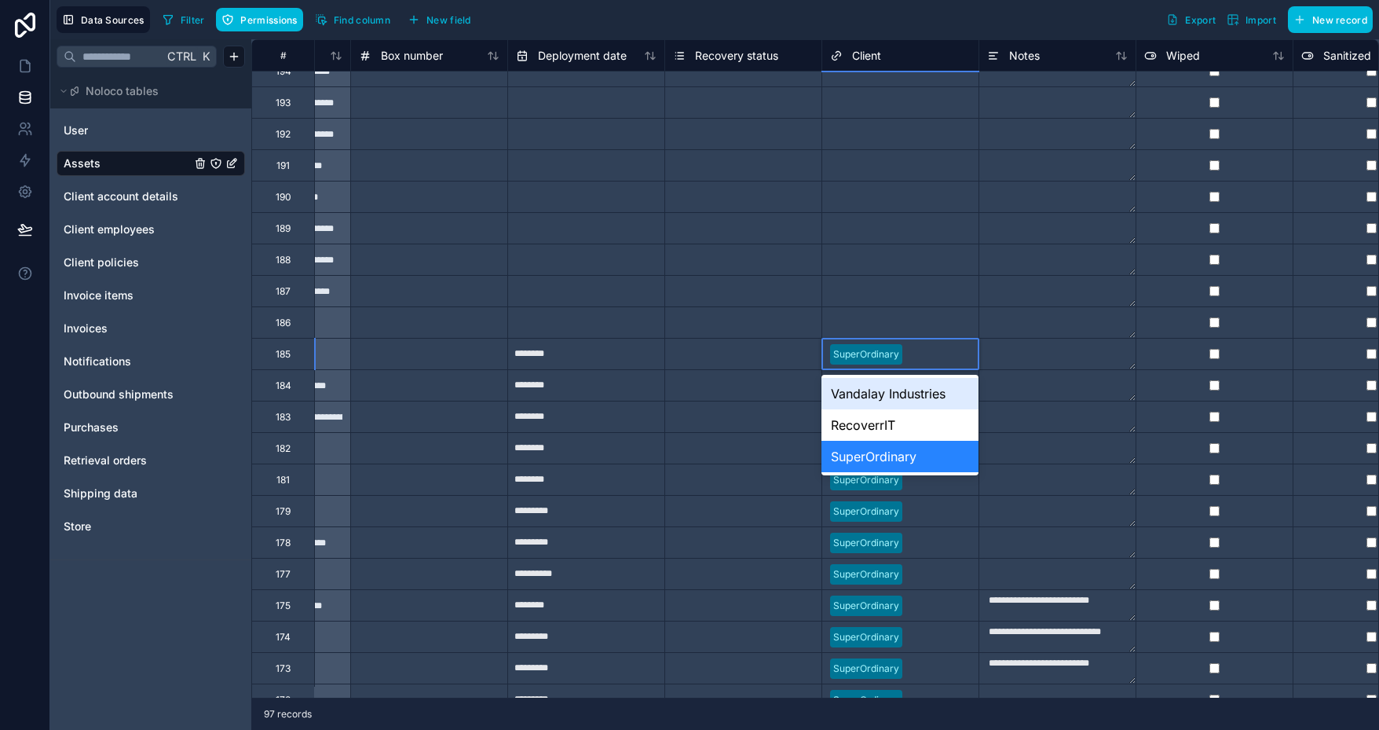
click at [915, 346] on div at bounding box center [940, 354] width 62 height 16
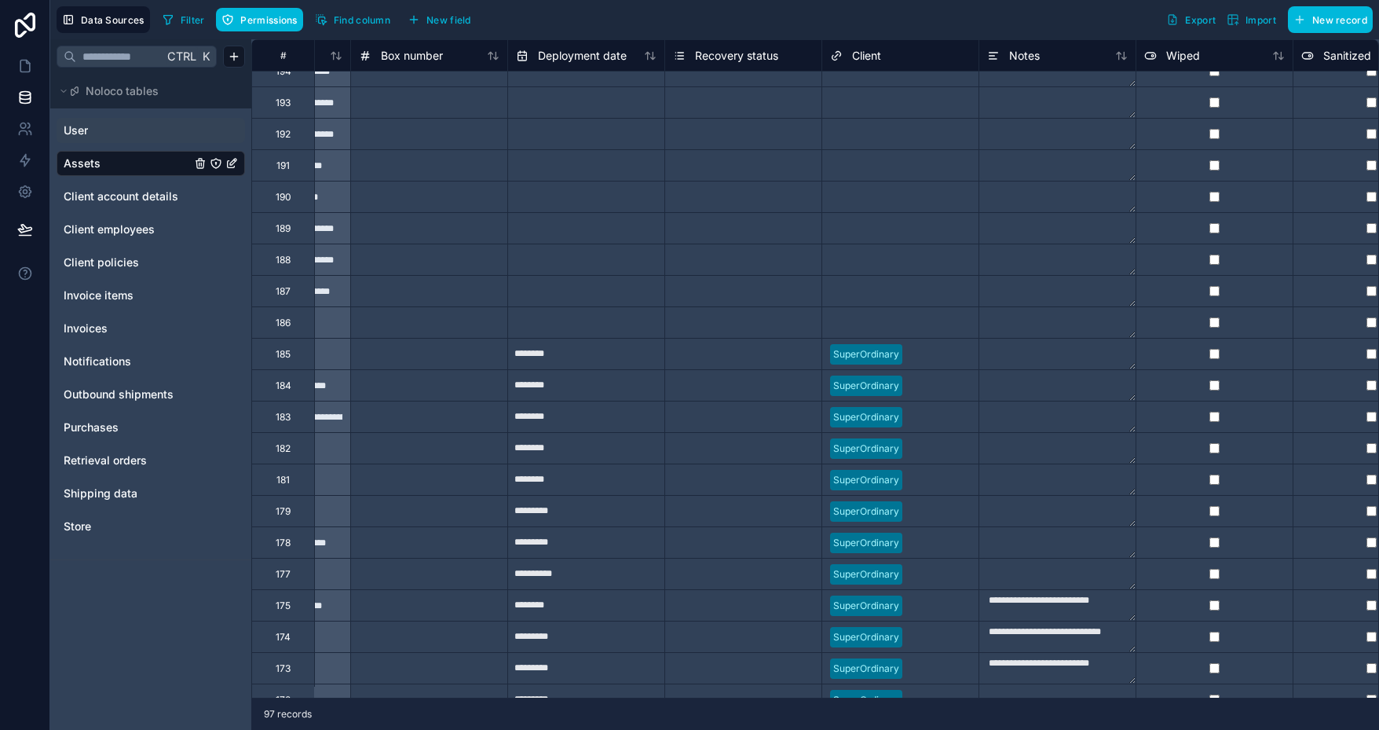
click at [87, 133] on span "User" at bounding box center [76, 131] width 24 height 16
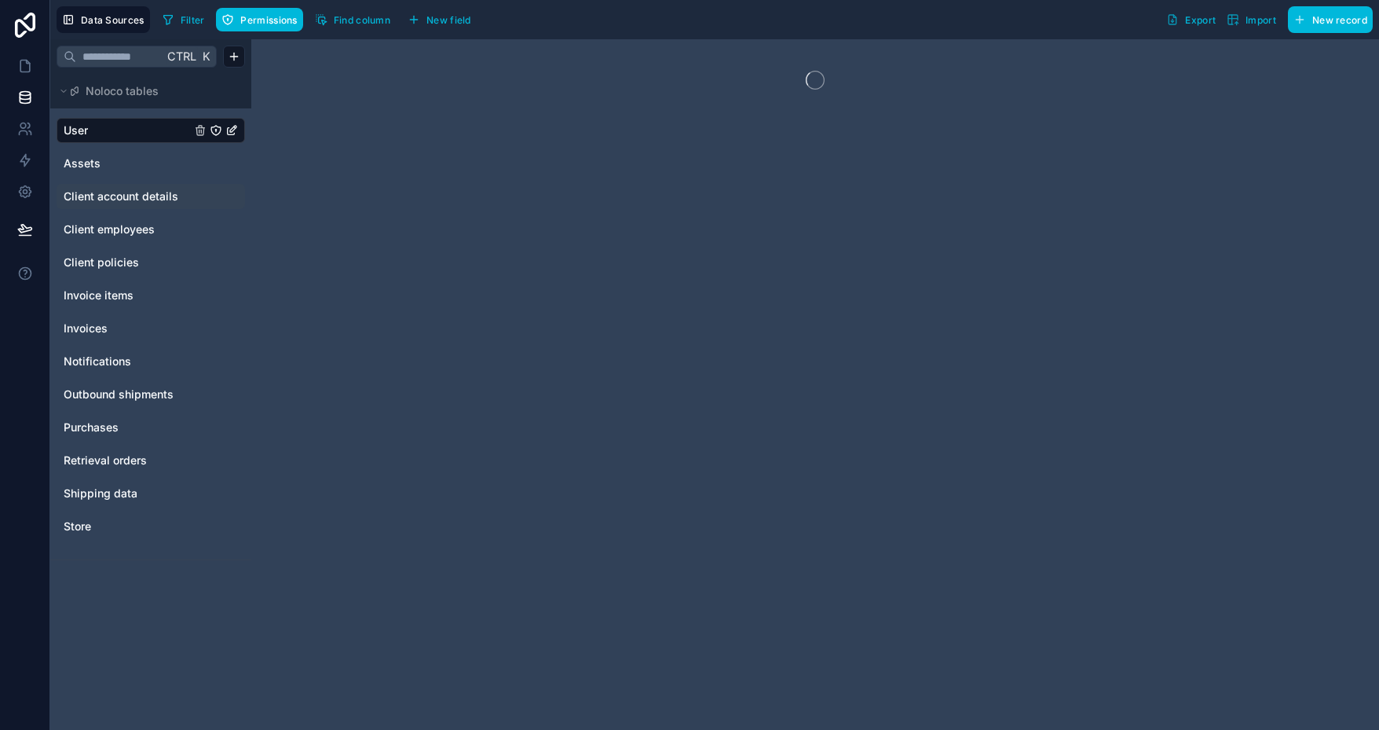
click at [132, 192] on span "Client account details" at bounding box center [121, 197] width 115 height 16
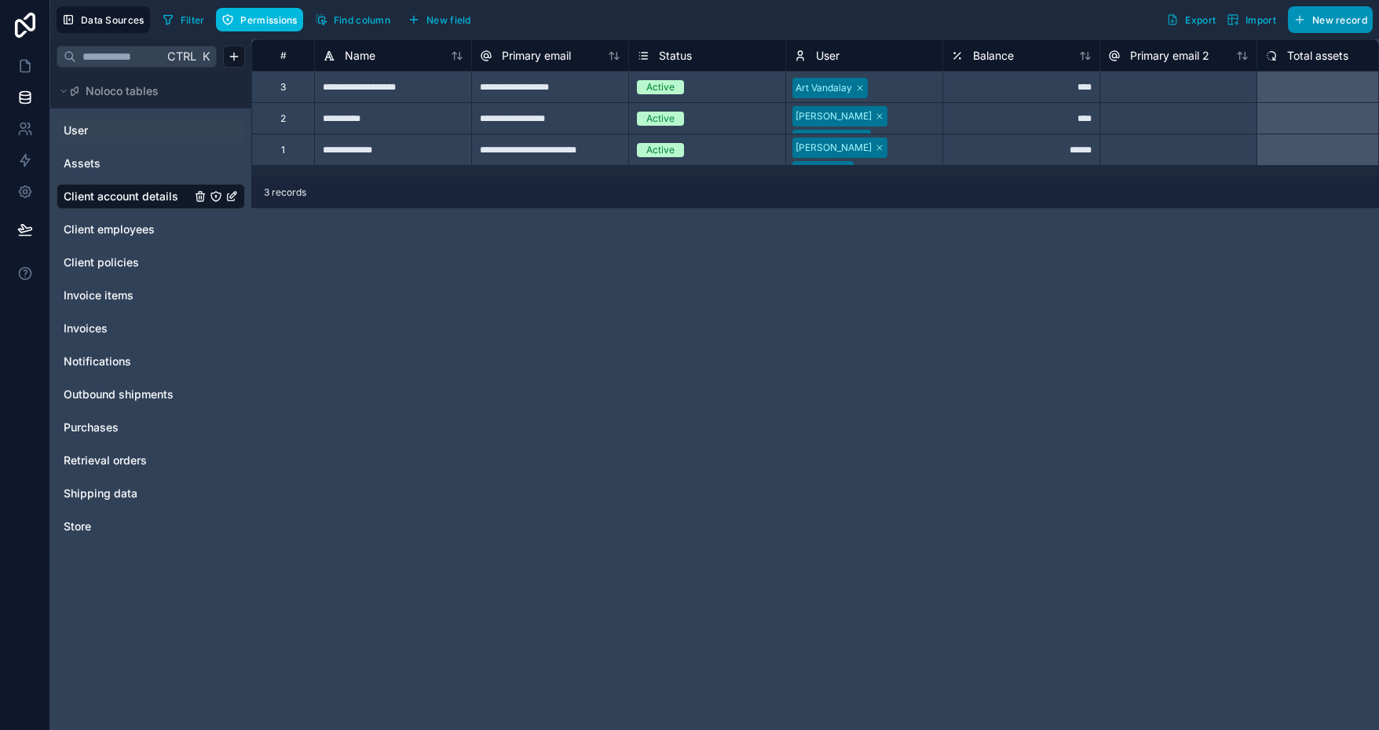
click at [1309, 20] on button "New record" at bounding box center [1330, 19] width 85 height 27
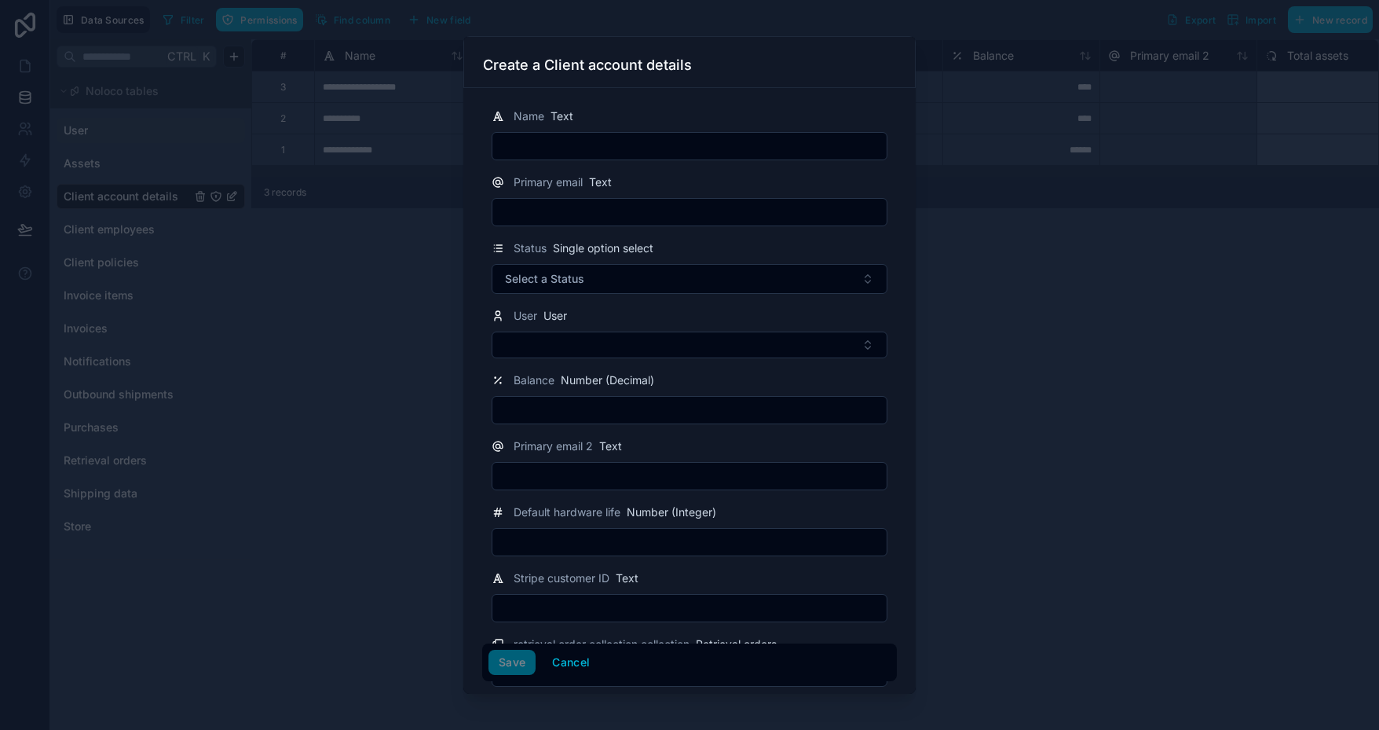
click at [596, 143] on input "text" at bounding box center [689, 146] width 394 height 22
type input "**********"
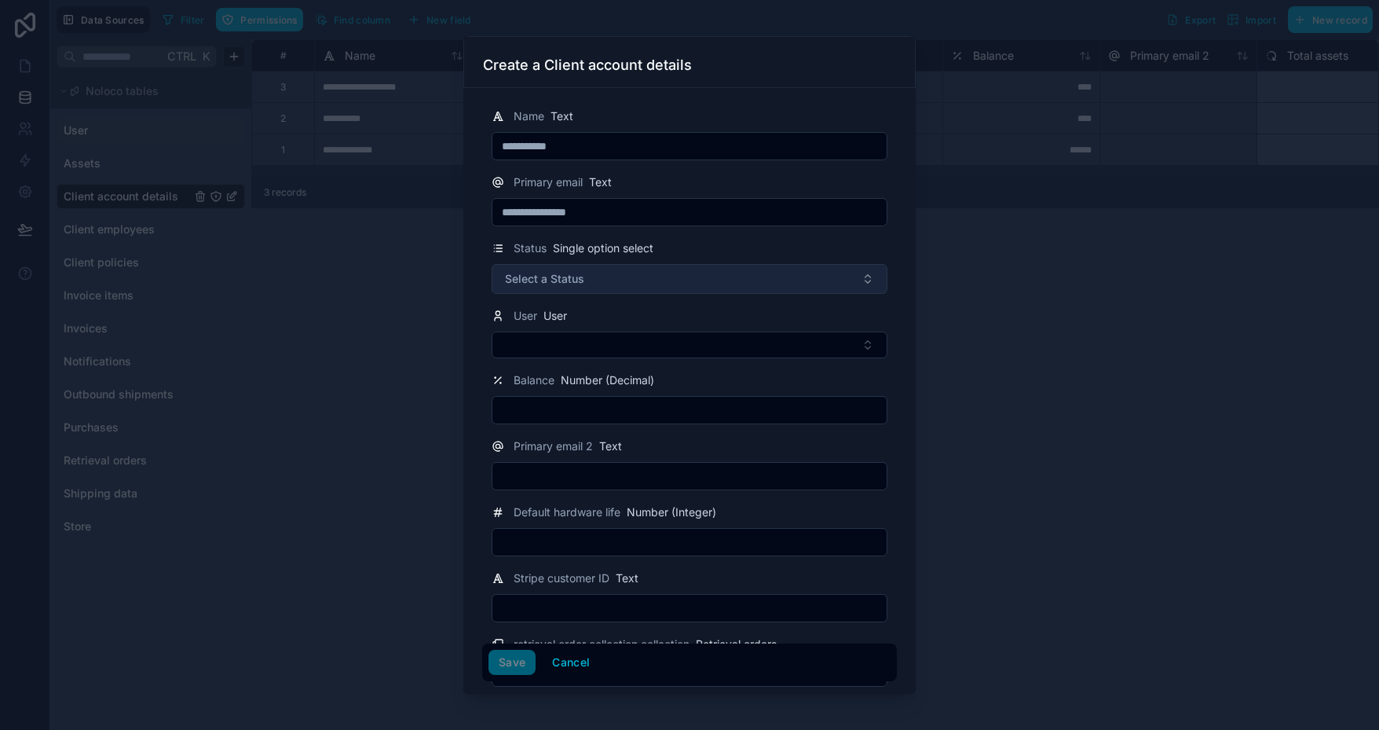
click at [606, 276] on button "Select a Status" at bounding box center [690, 279] width 396 height 30
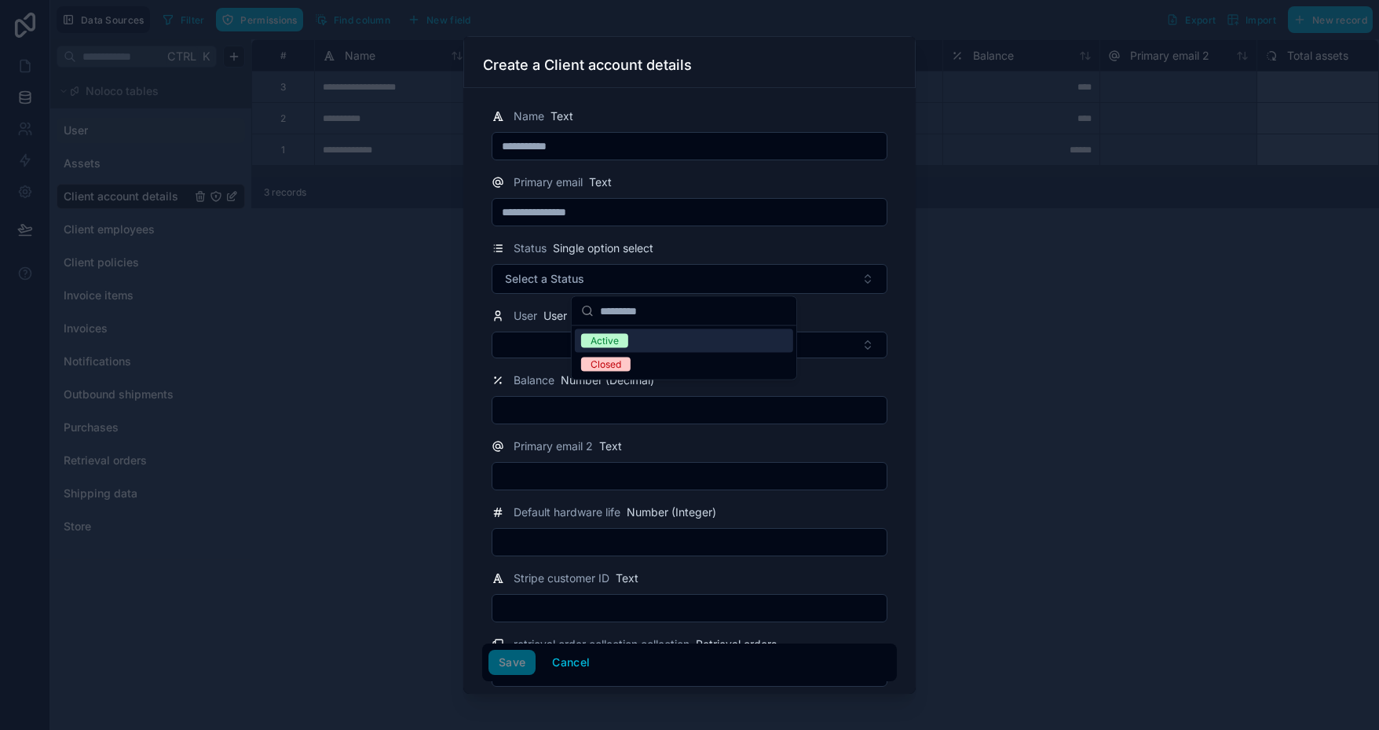
click at [624, 343] on span "Active" at bounding box center [604, 341] width 47 height 14
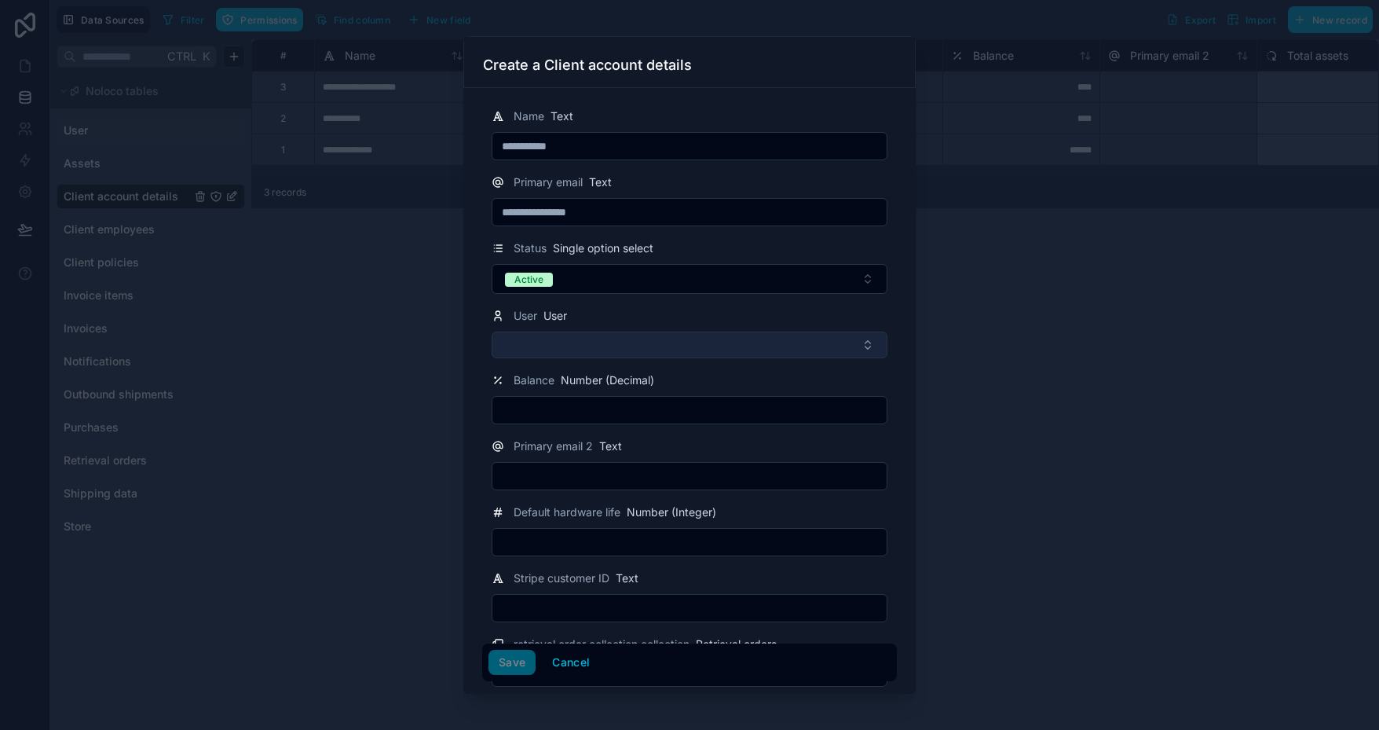
click at [628, 346] on button "Select Button" at bounding box center [690, 344] width 396 height 27
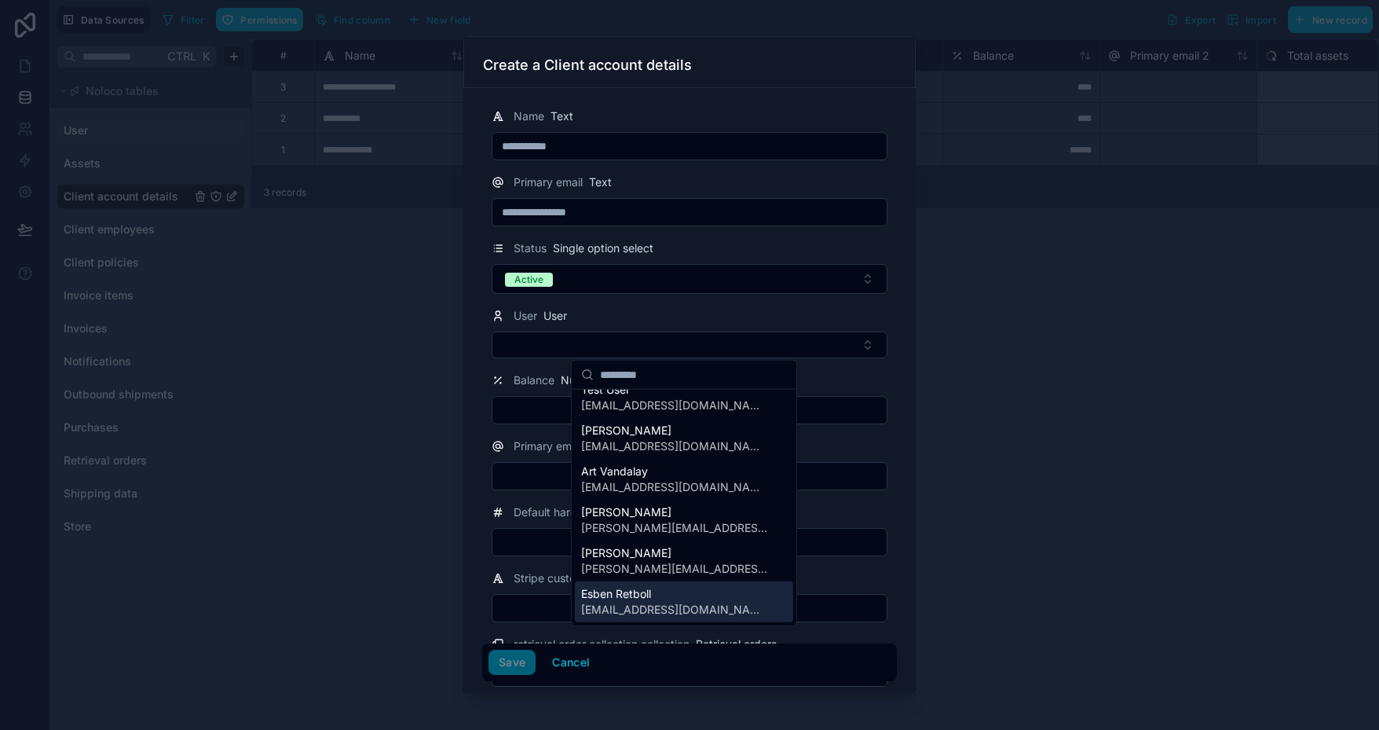
click at [635, 602] on span "[EMAIL_ADDRESS][DOMAIN_NAME]" at bounding box center [674, 610] width 187 height 16
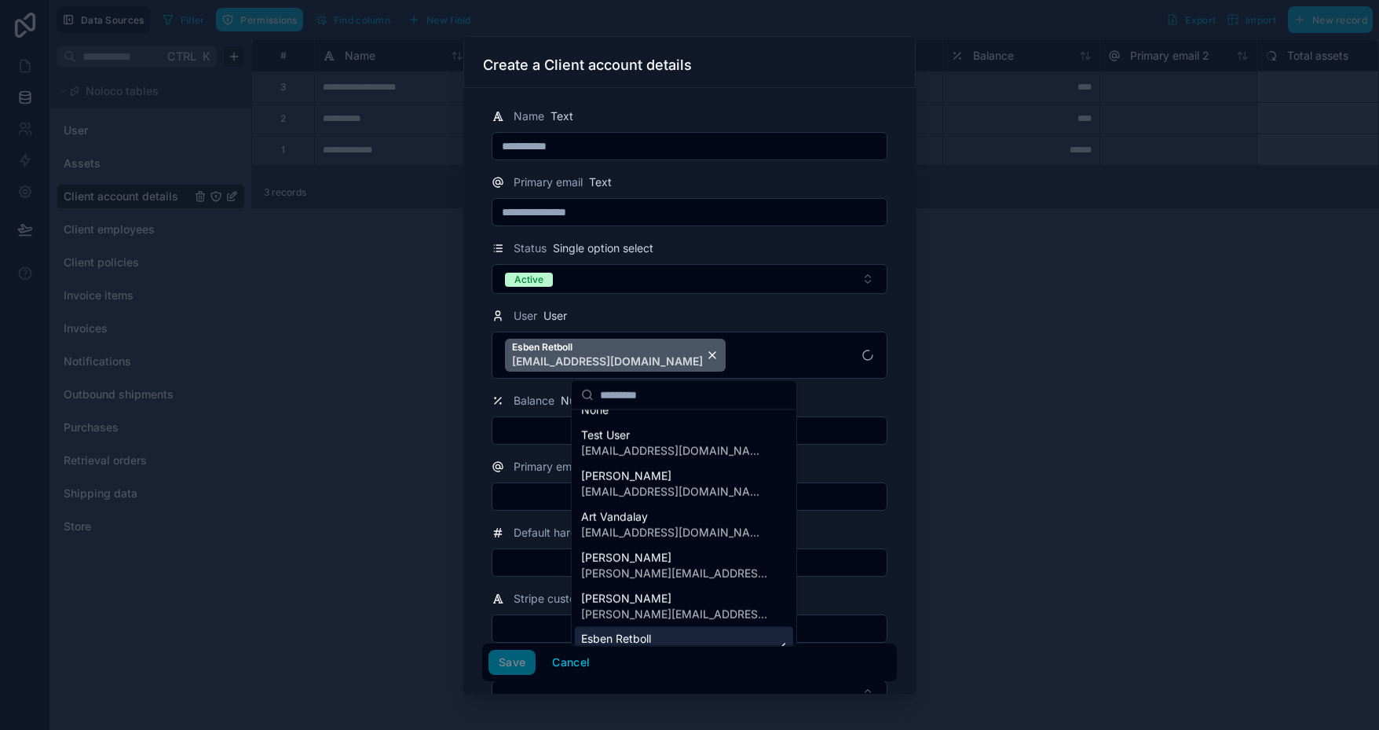
scroll to position [41, 0]
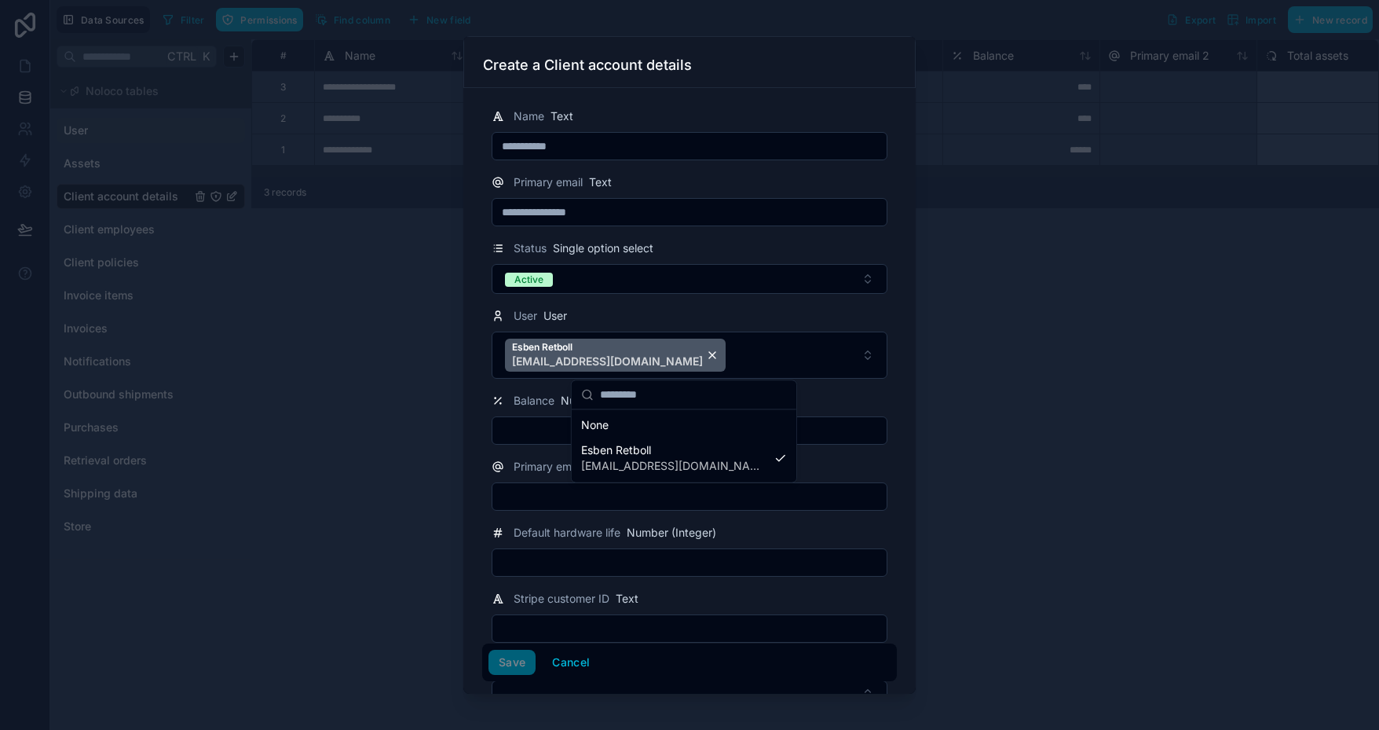
click at [542, 430] on input "text" at bounding box center [689, 430] width 394 height 22
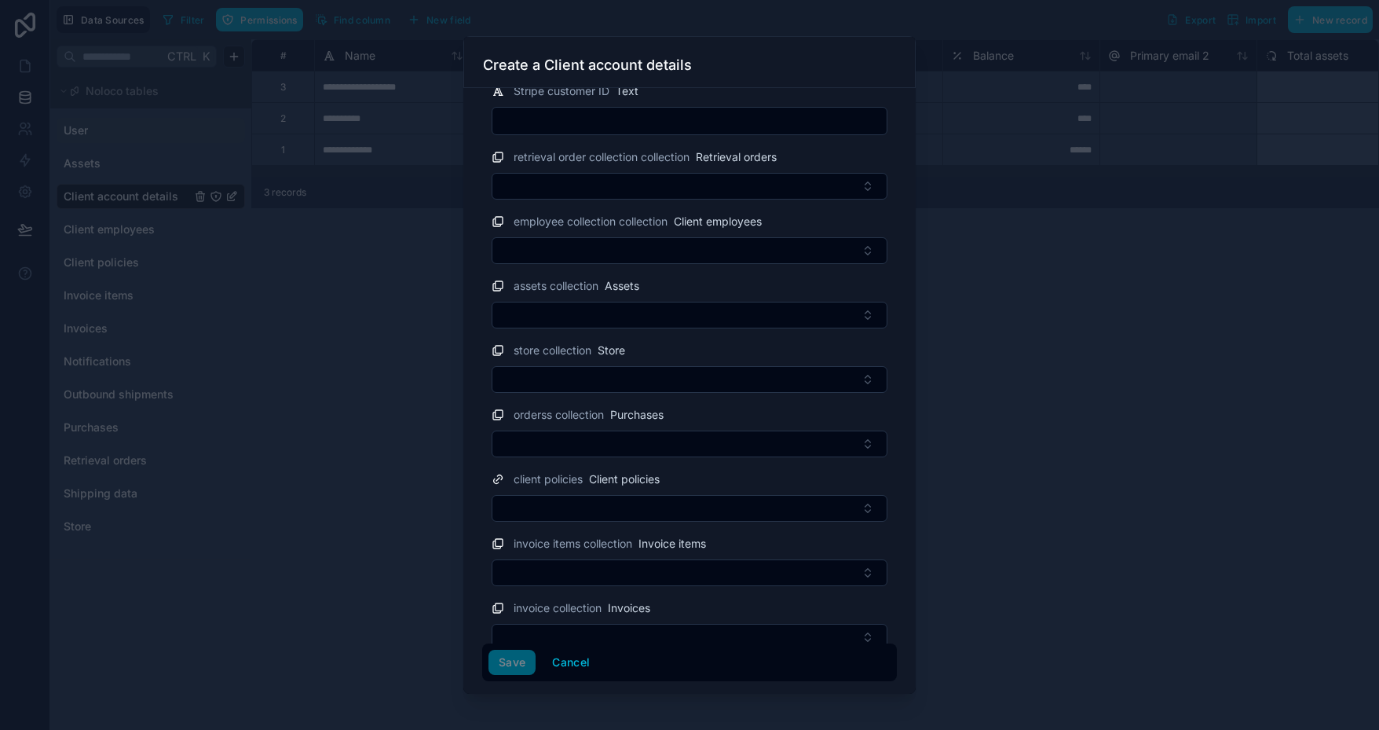
scroll to position [518, 0]
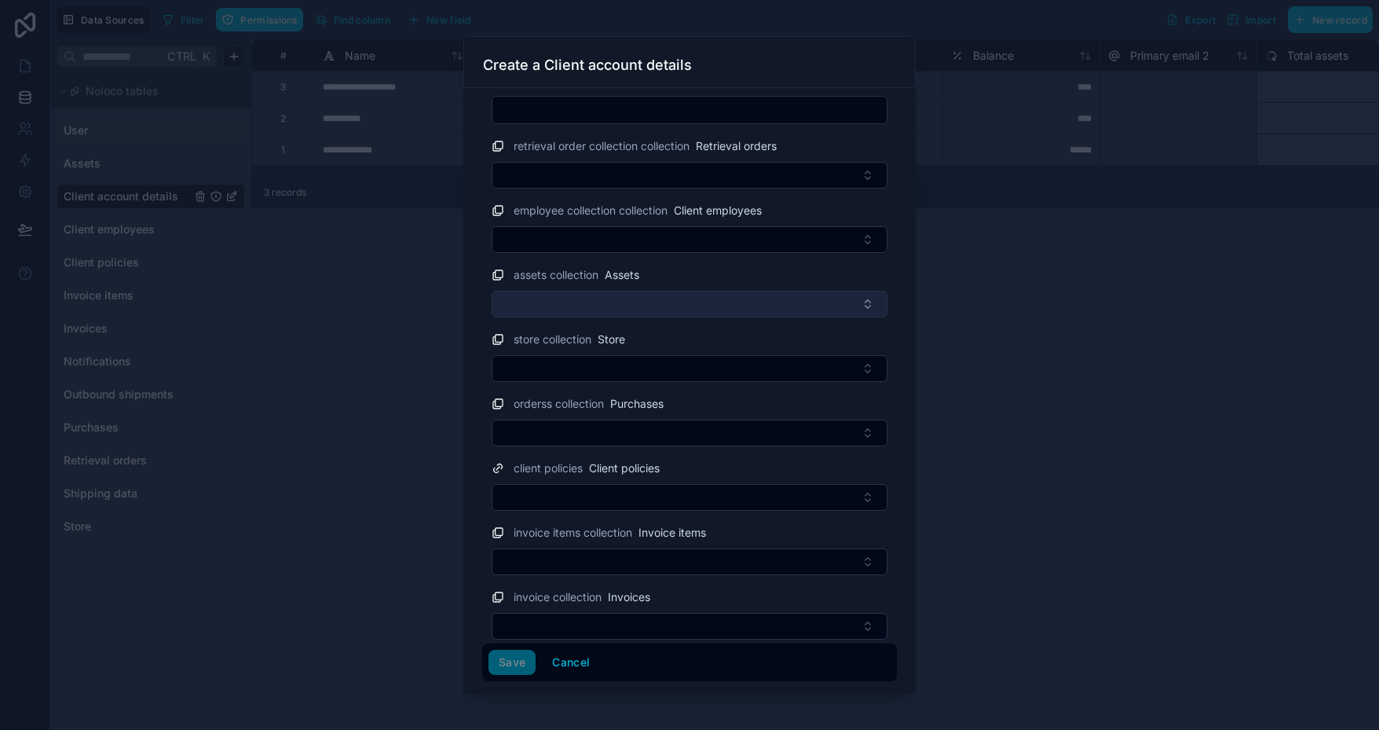
click at [574, 301] on button "Select Button" at bounding box center [690, 304] width 396 height 27
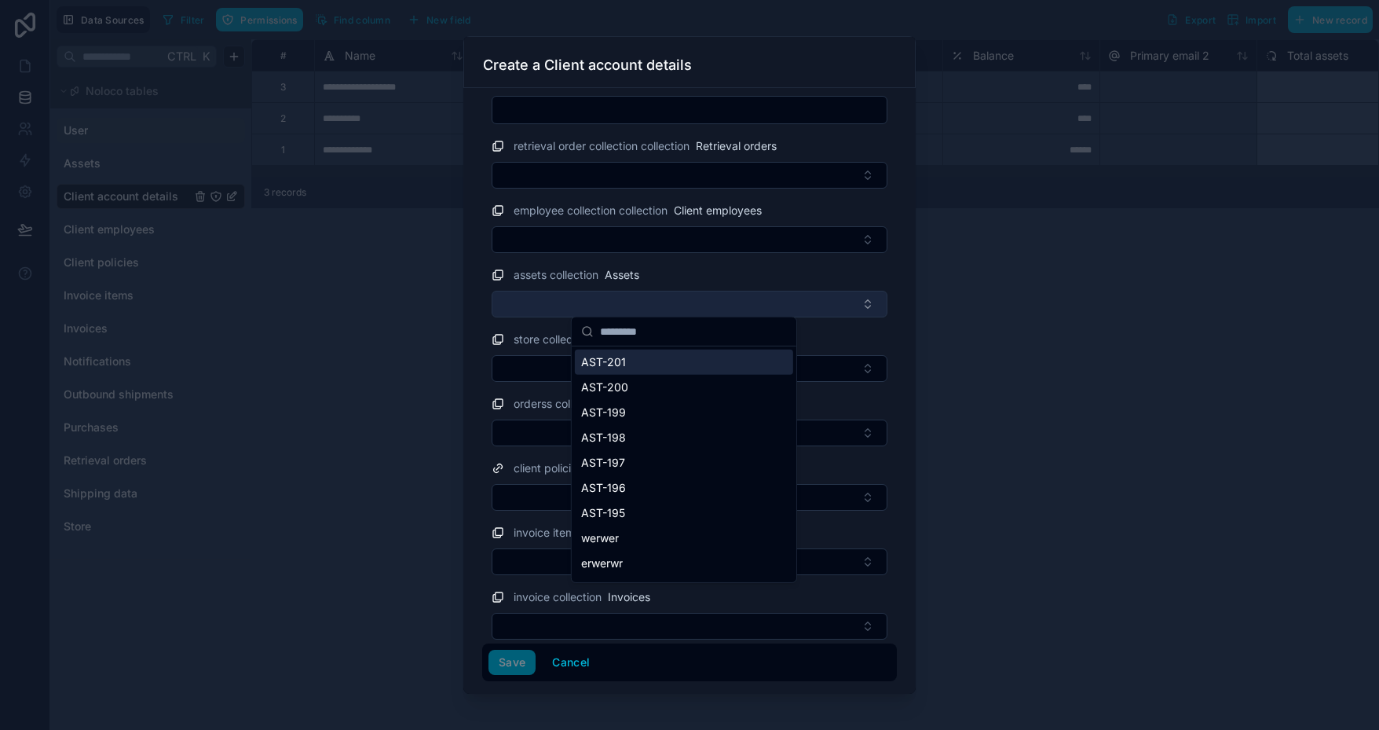
click at [574, 301] on button "Select Button" at bounding box center [690, 304] width 396 height 27
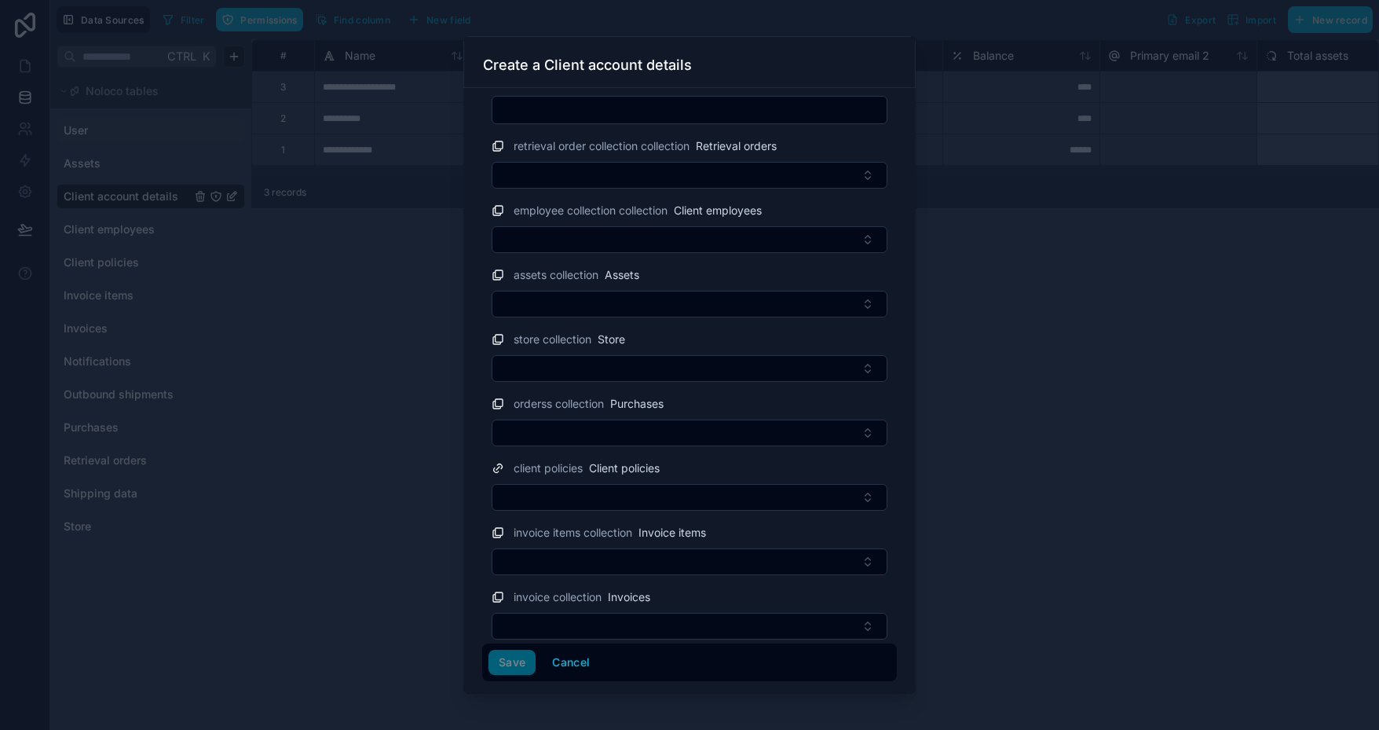
click at [530, 661] on div "Save Cancel" at bounding box center [690, 662] width 402 height 25
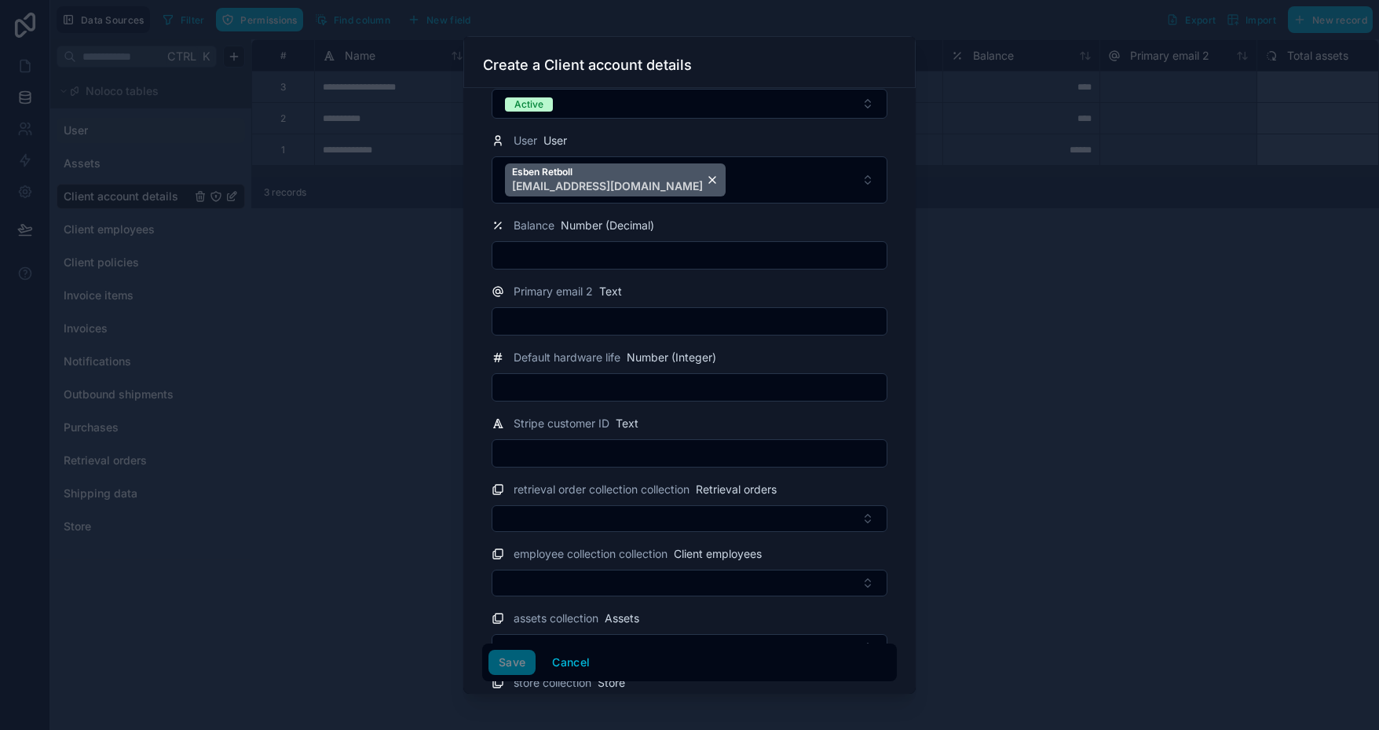
scroll to position [0, 0]
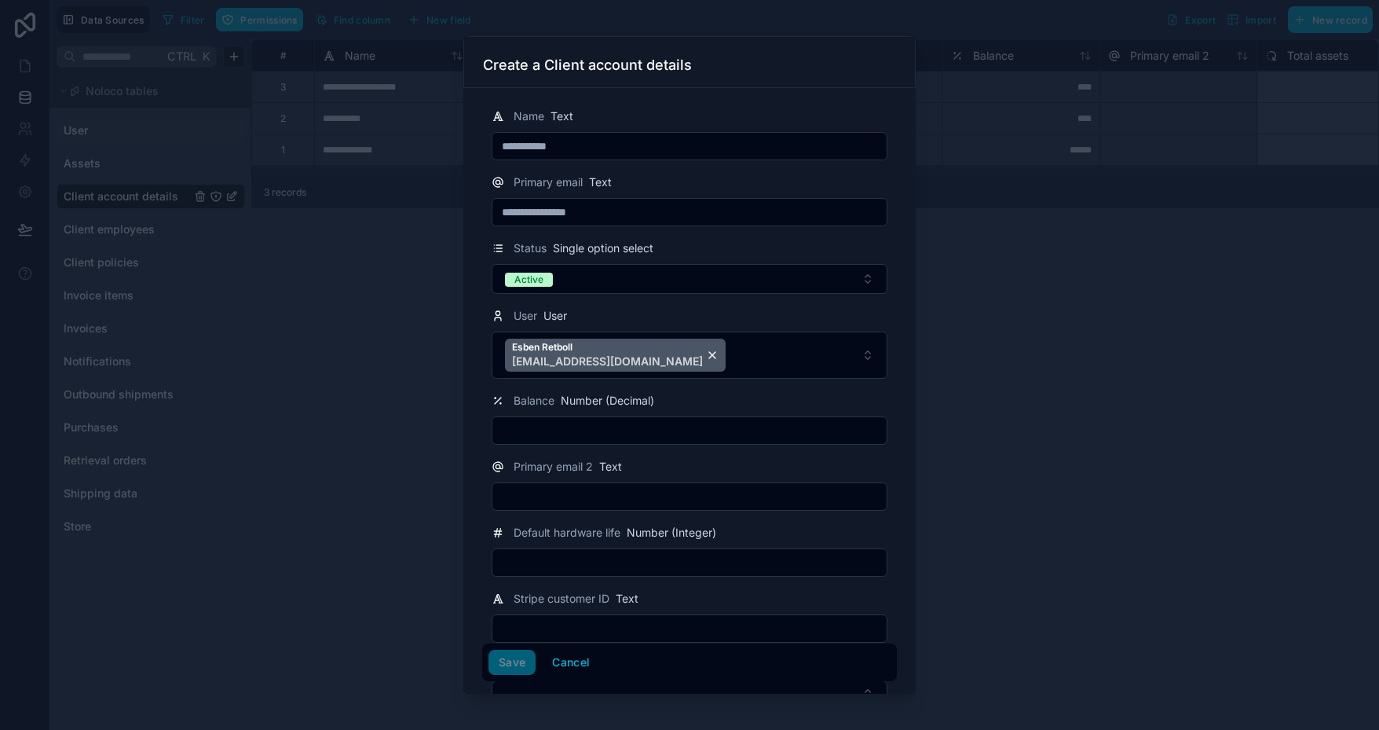
click at [627, 426] on input "text" at bounding box center [689, 430] width 394 height 22
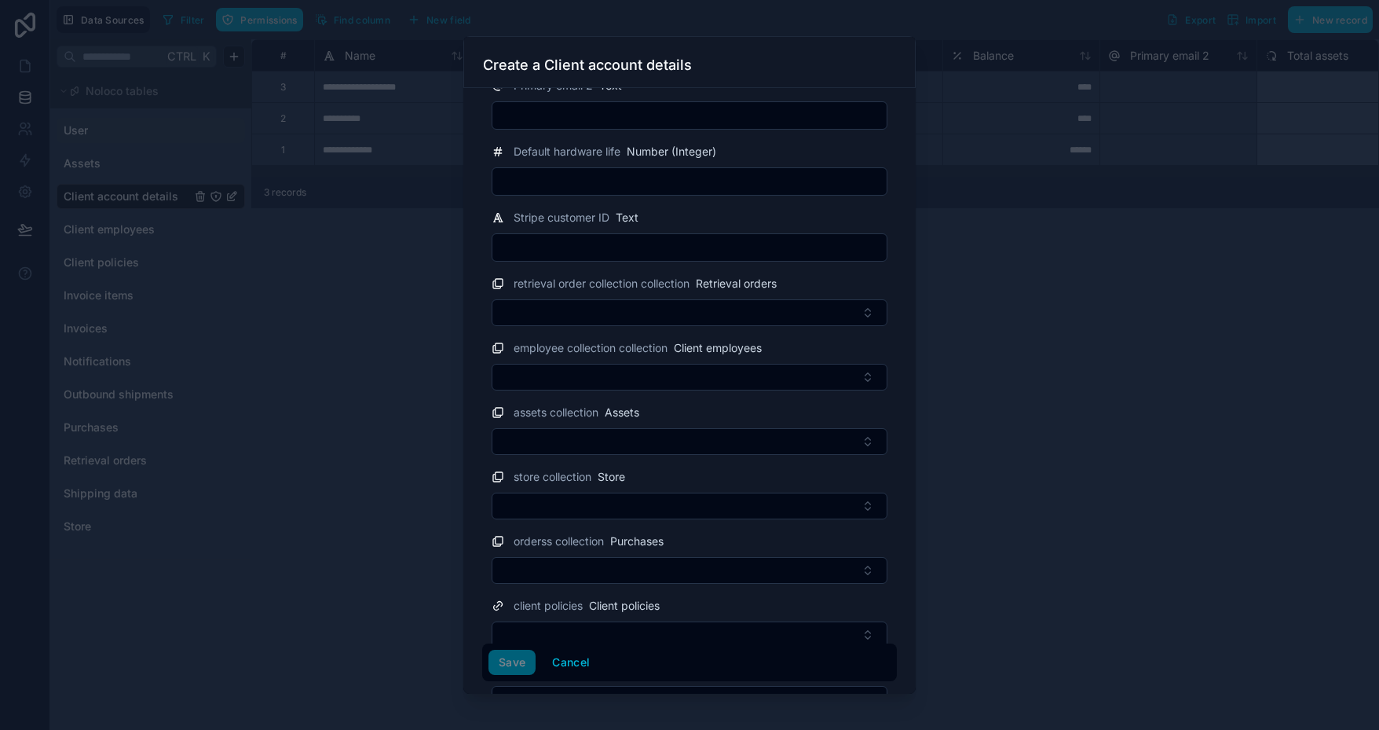
scroll to position [361, 0]
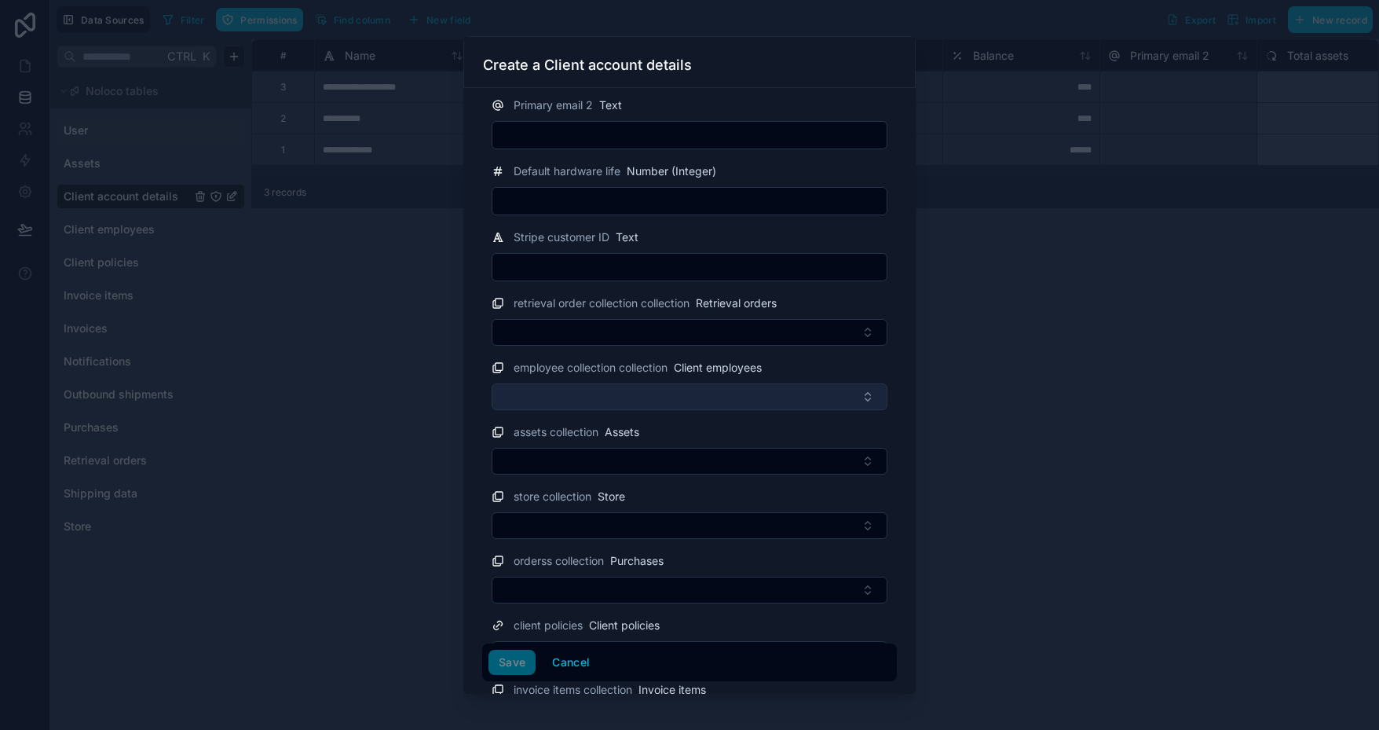
click at [657, 399] on button "Select Button" at bounding box center [690, 396] width 396 height 27
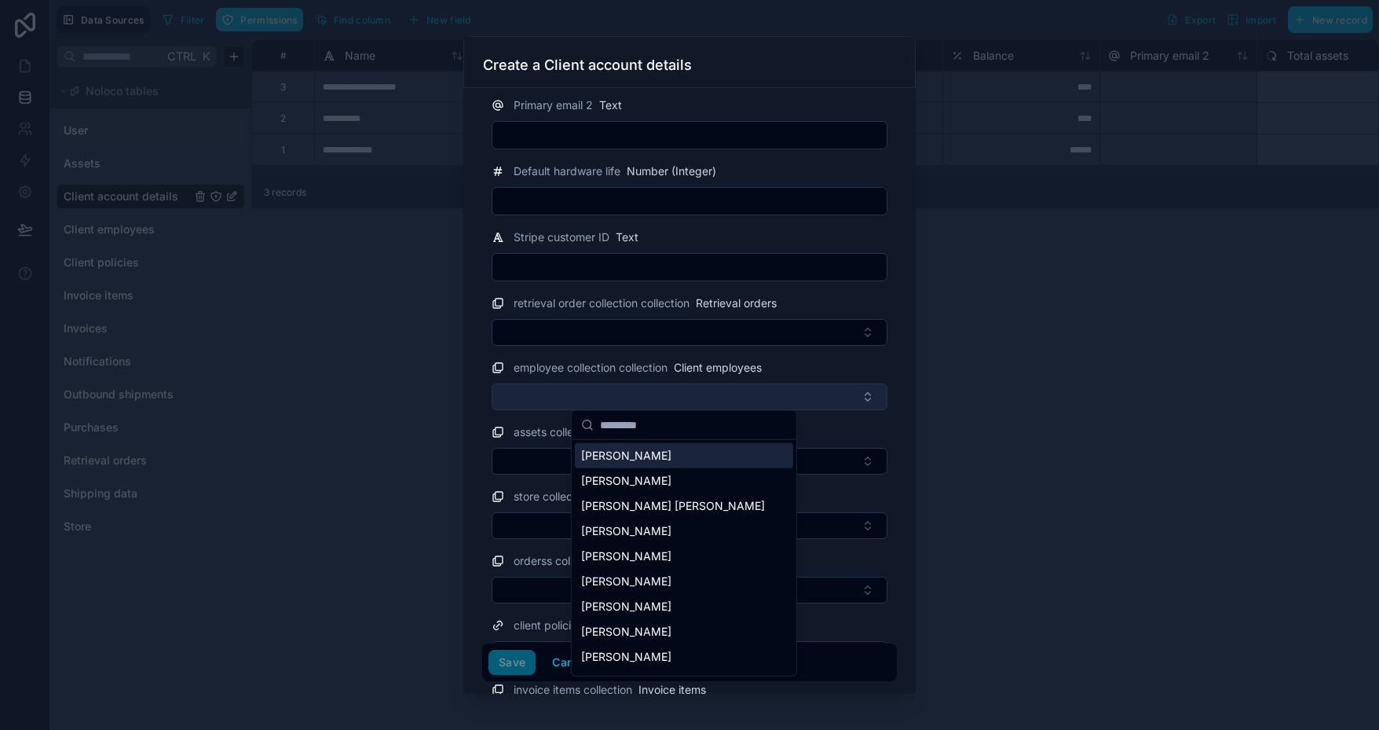
click at [657, 398] on button "Select Button" at bounding box center [690, 396] width 396 height 27
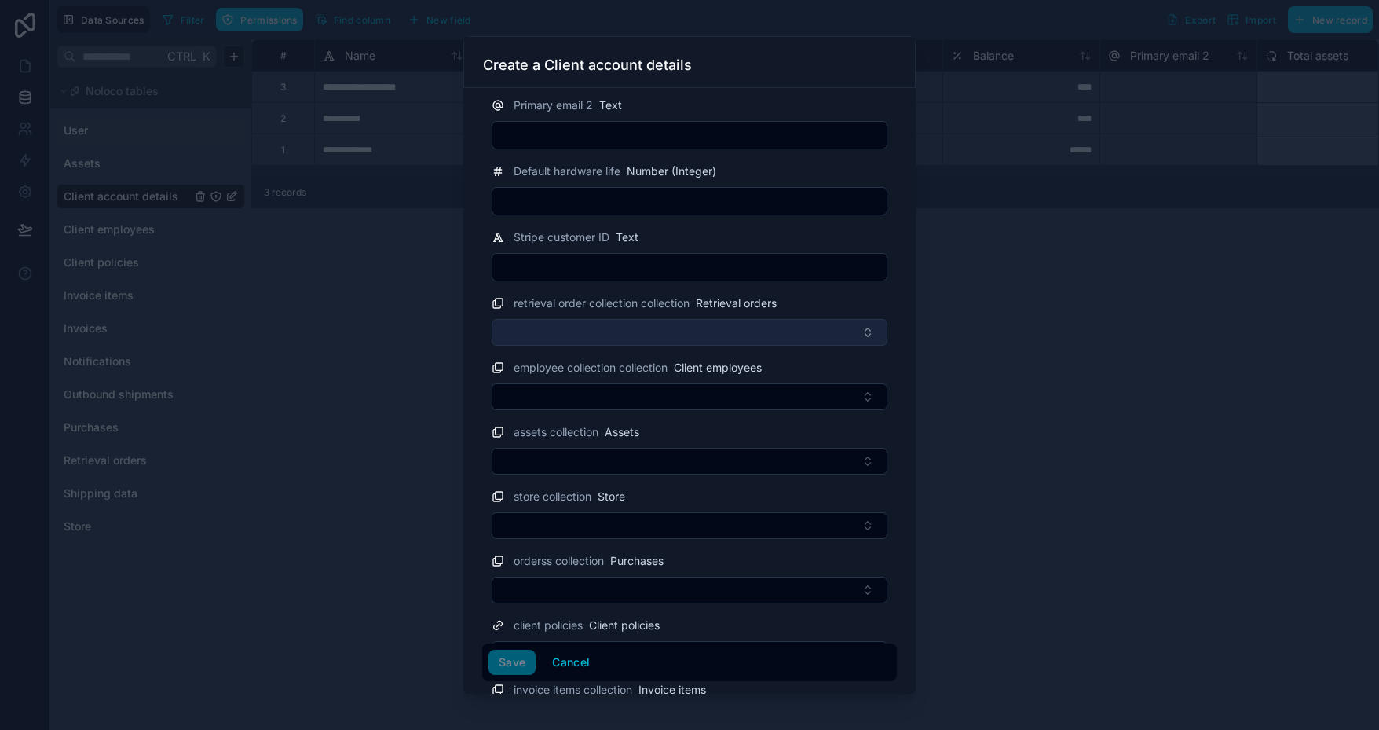
click at [628, 320] on button "Select Button" at bounding box center [690, 332] width 396 height 27
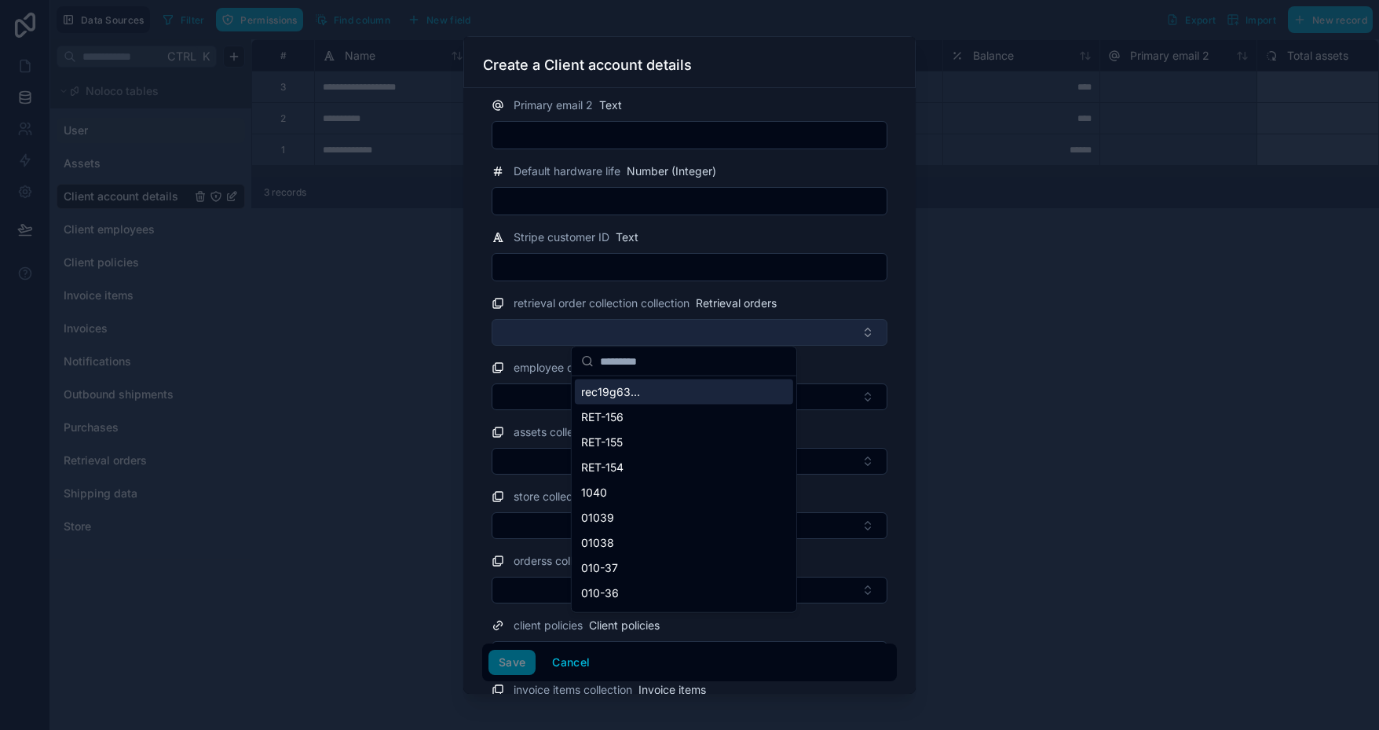
click at [632, 324] on button "Select Button" at bounding box center [690, 332] width 396 height 27
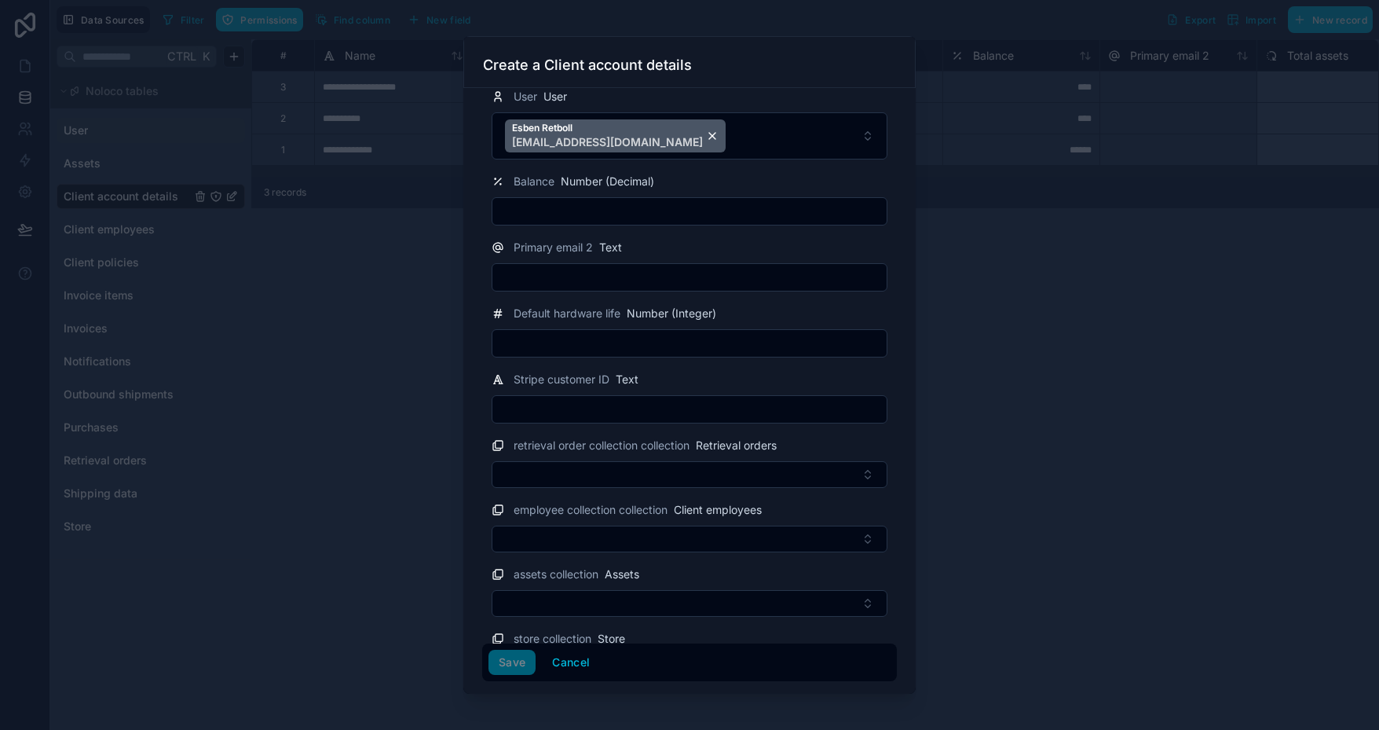
scroll to position [126, 0]
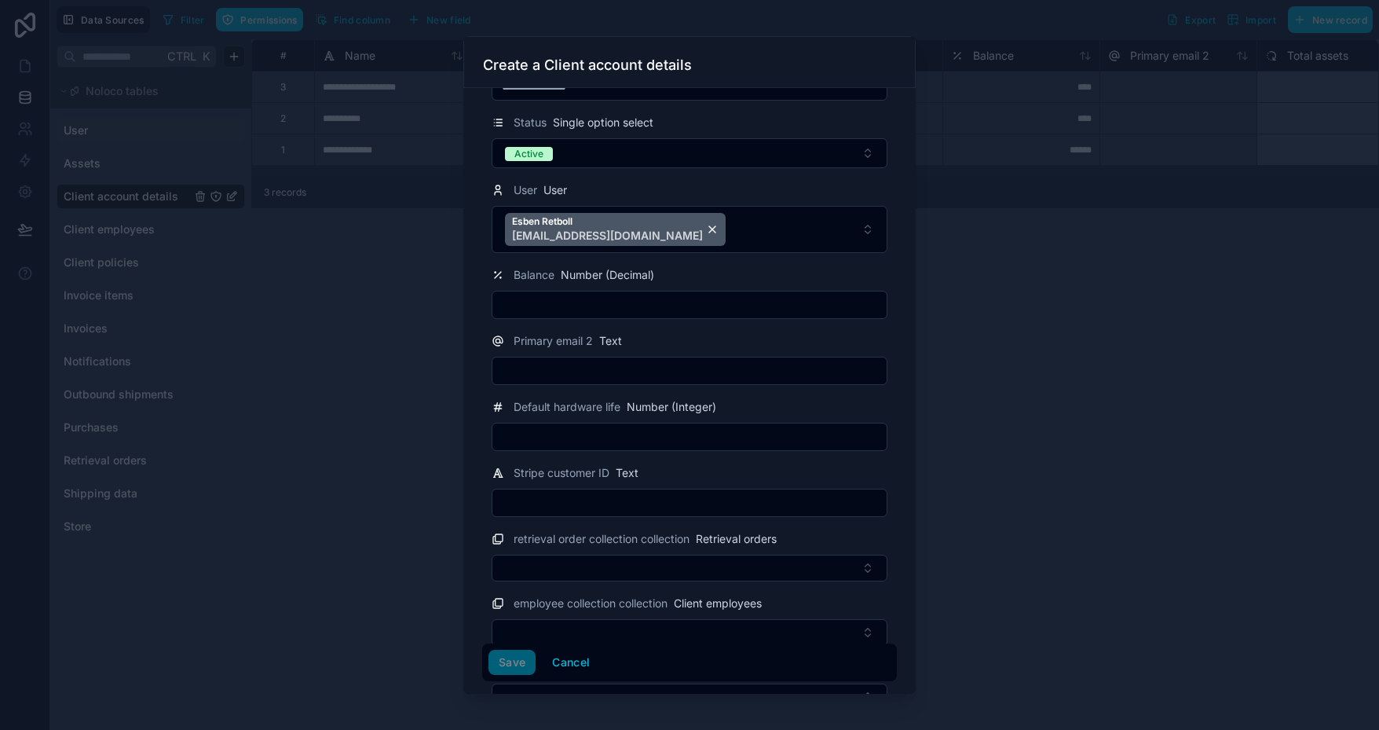
click at [589, 374] on input "text" at bounding box center [689, 371] width 394 height 22
type input "**********"
type input "**"
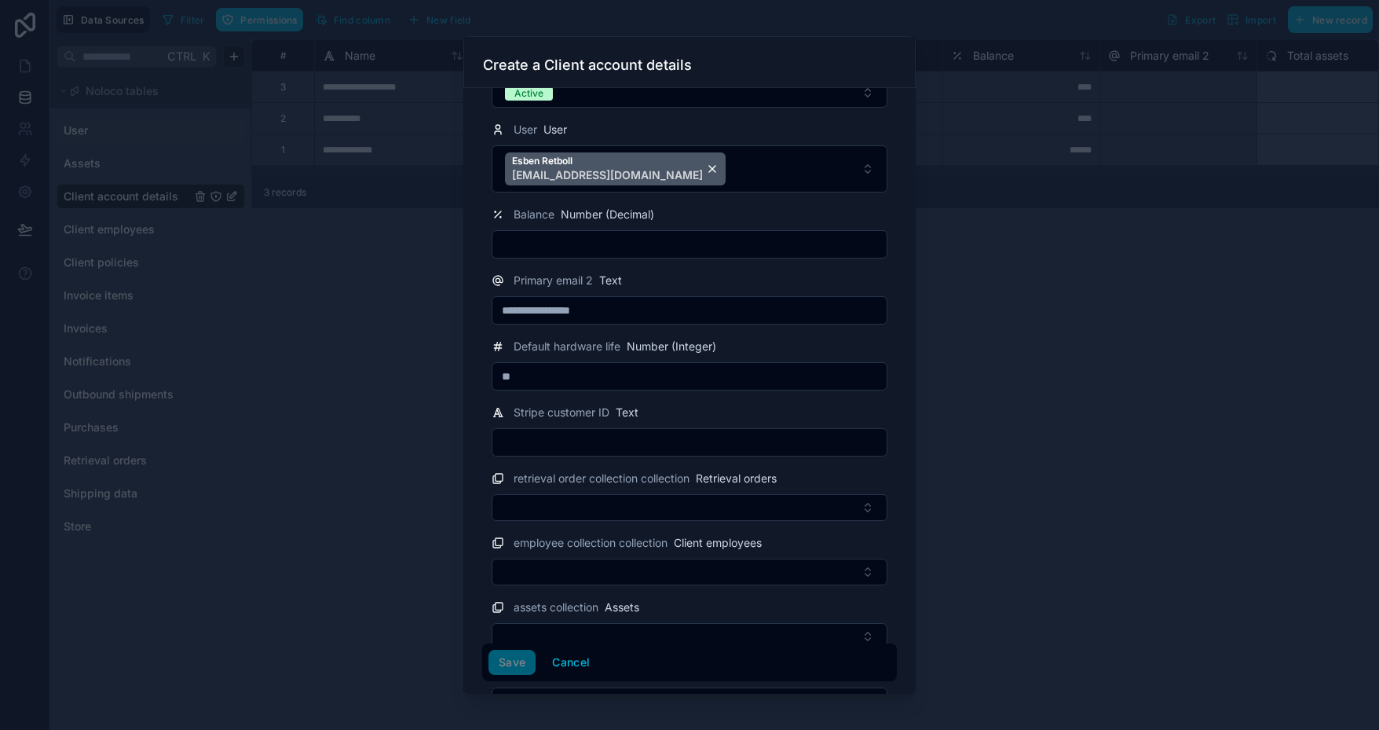
scroll to position [204, 0]
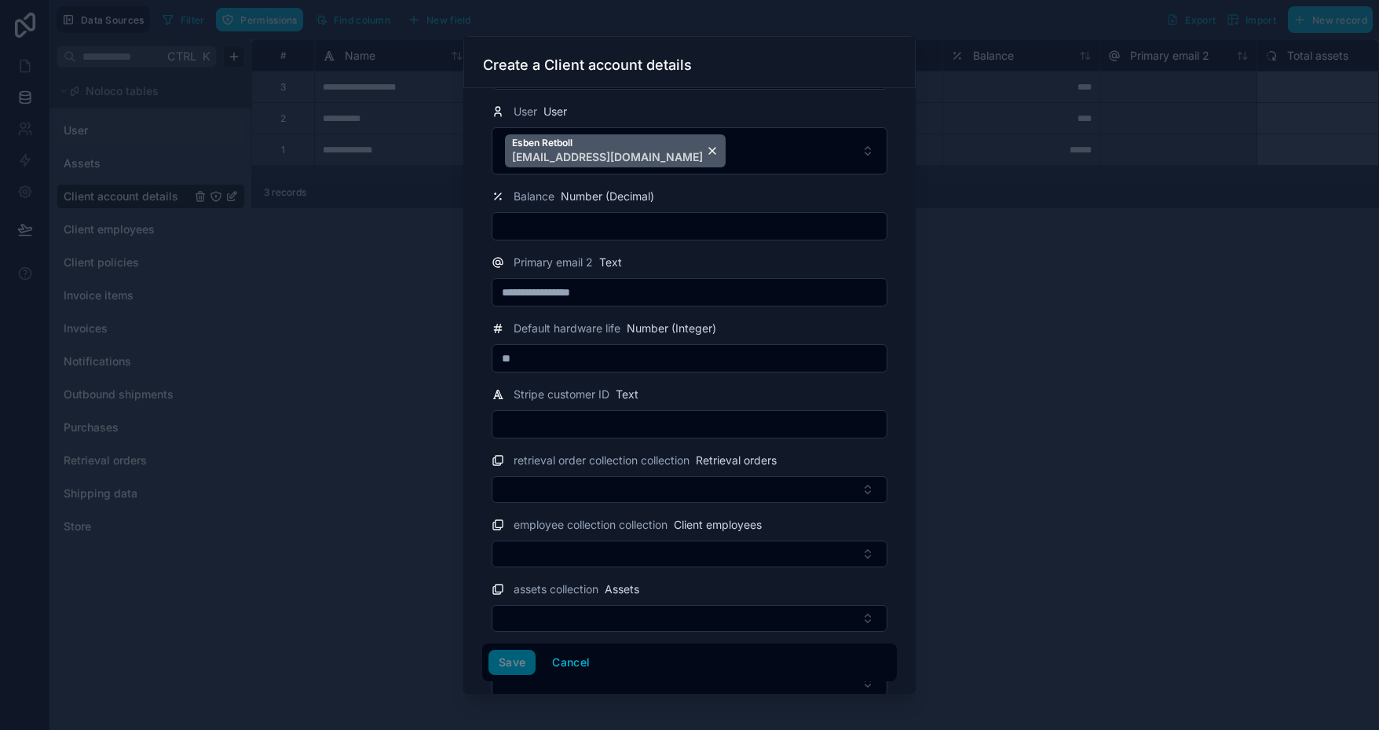
type input "*"
type input "**********"
click at [525, 660] on button "Save" at bounding box center [512, 662] width 47 height 25
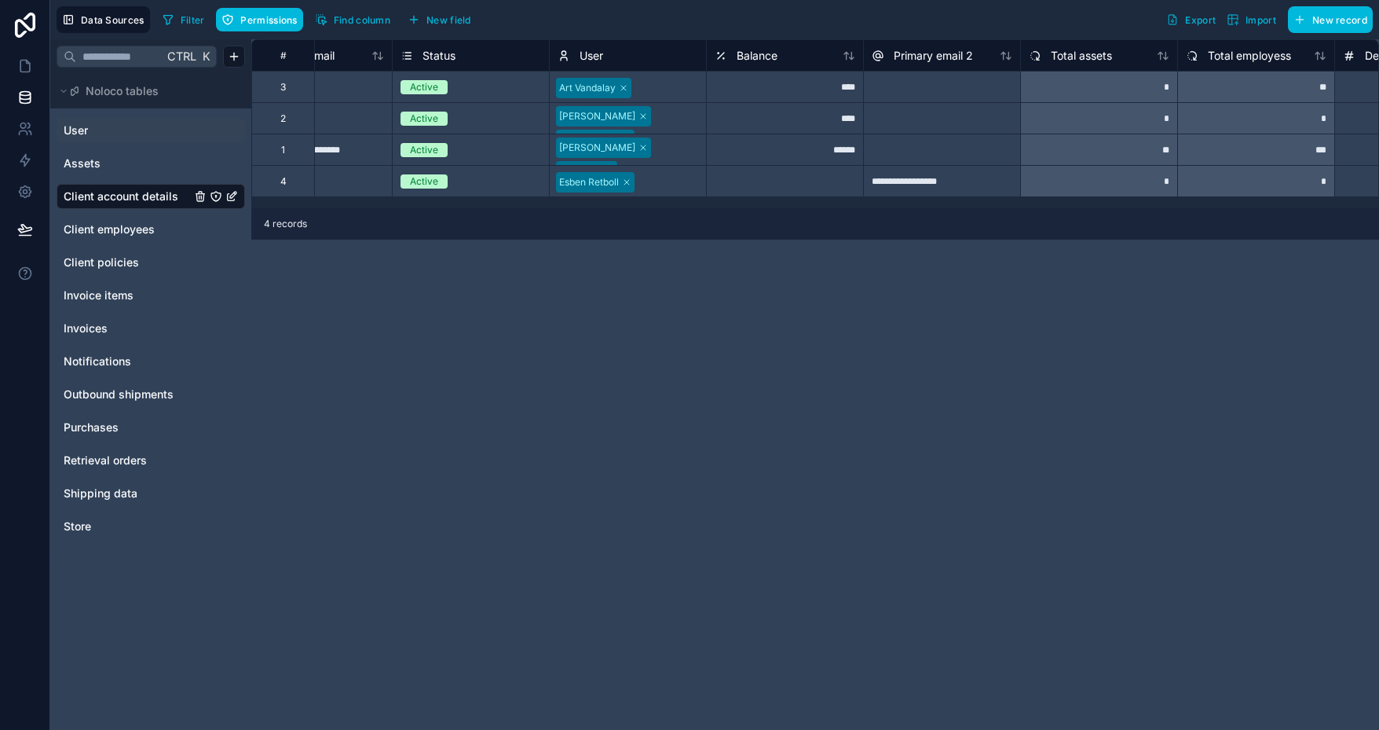
scroll to position [0, 73]
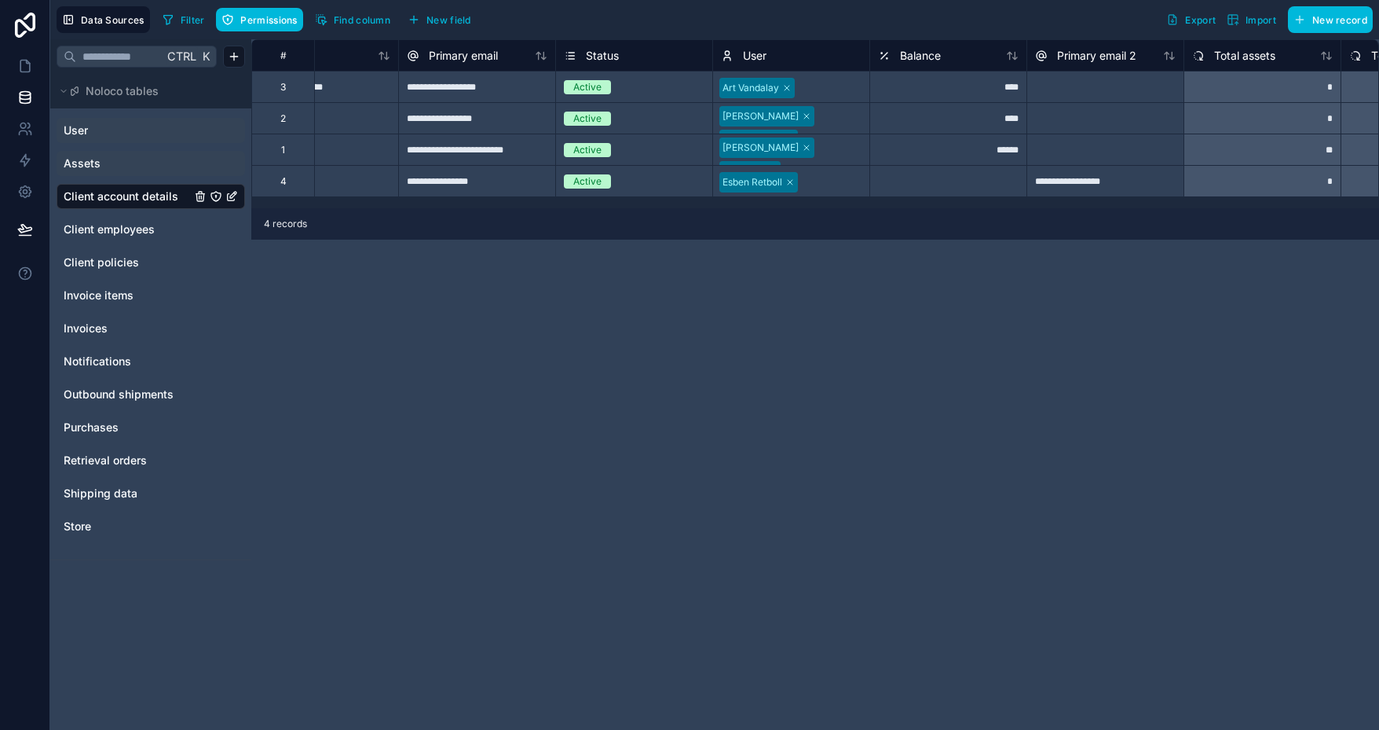
click at [92, 163] on span "Assets" at bounding box center [82, 164] width 37 height 16
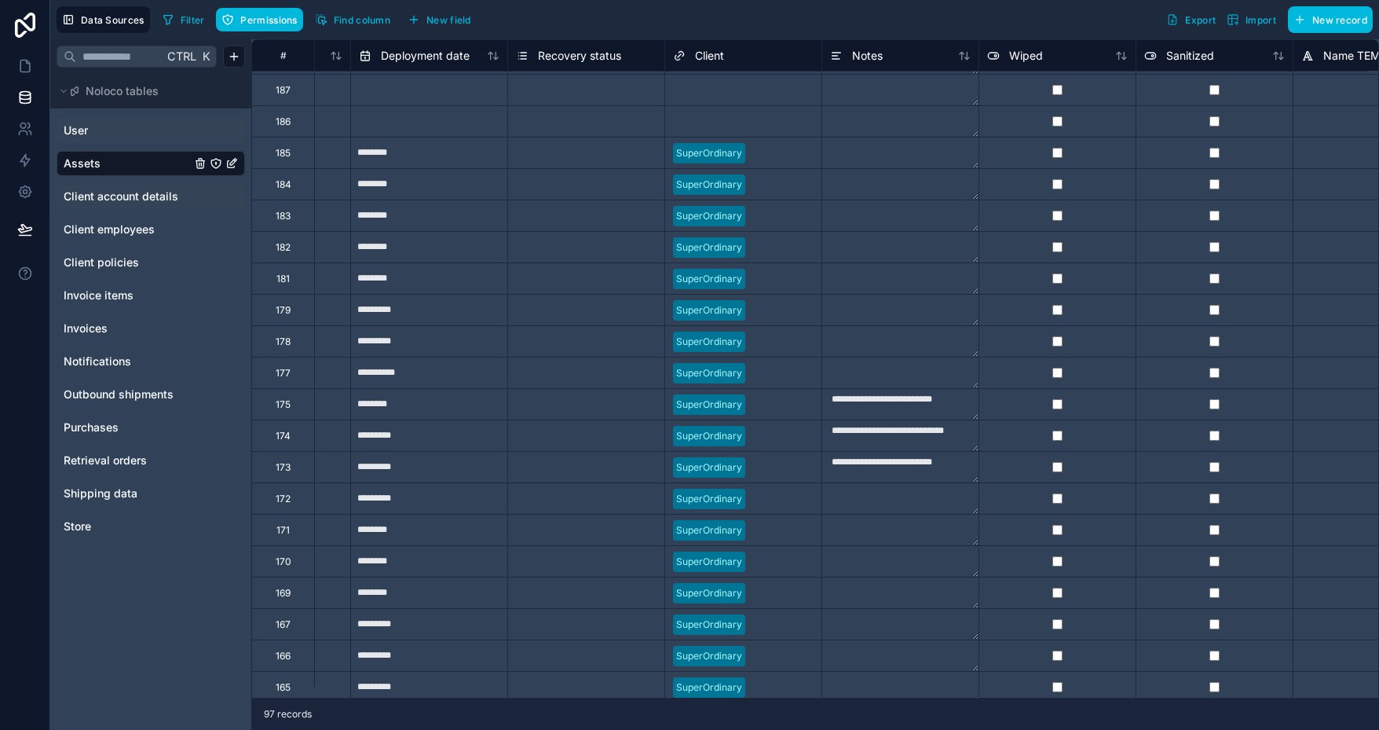
scroll to position [314, 906]
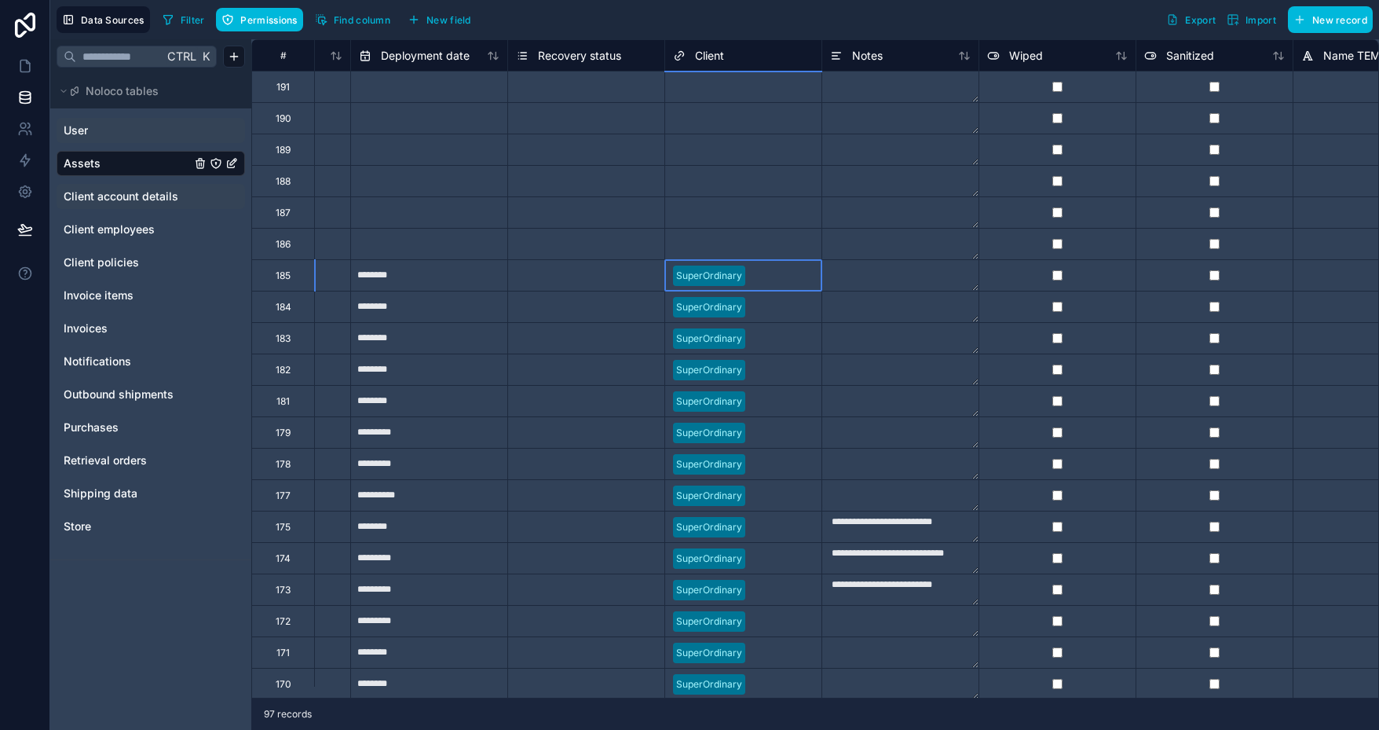
click at [772, 270] on div at bounding box center [783, 276] width 62 height 16
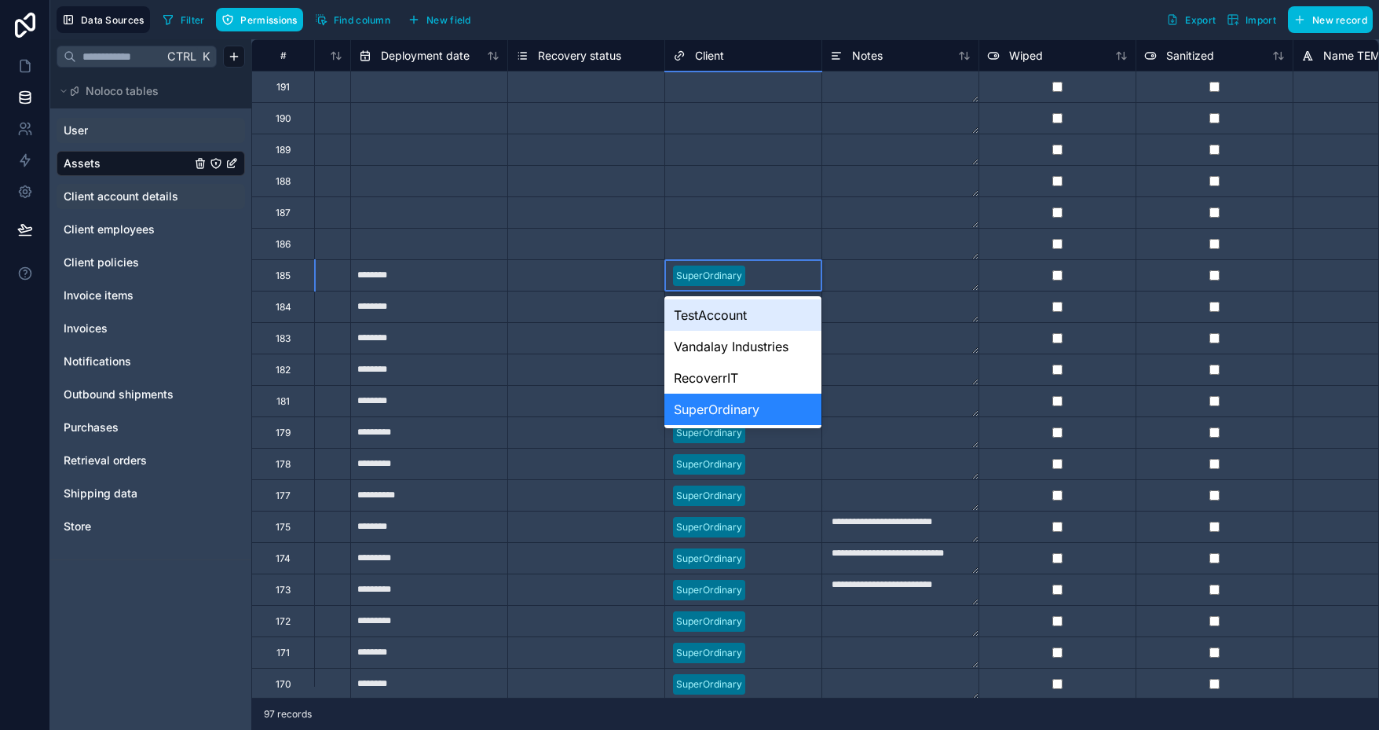
click at [725, 320] on div "TestAccount" at bounding box center [742, 314] width 156 height 31
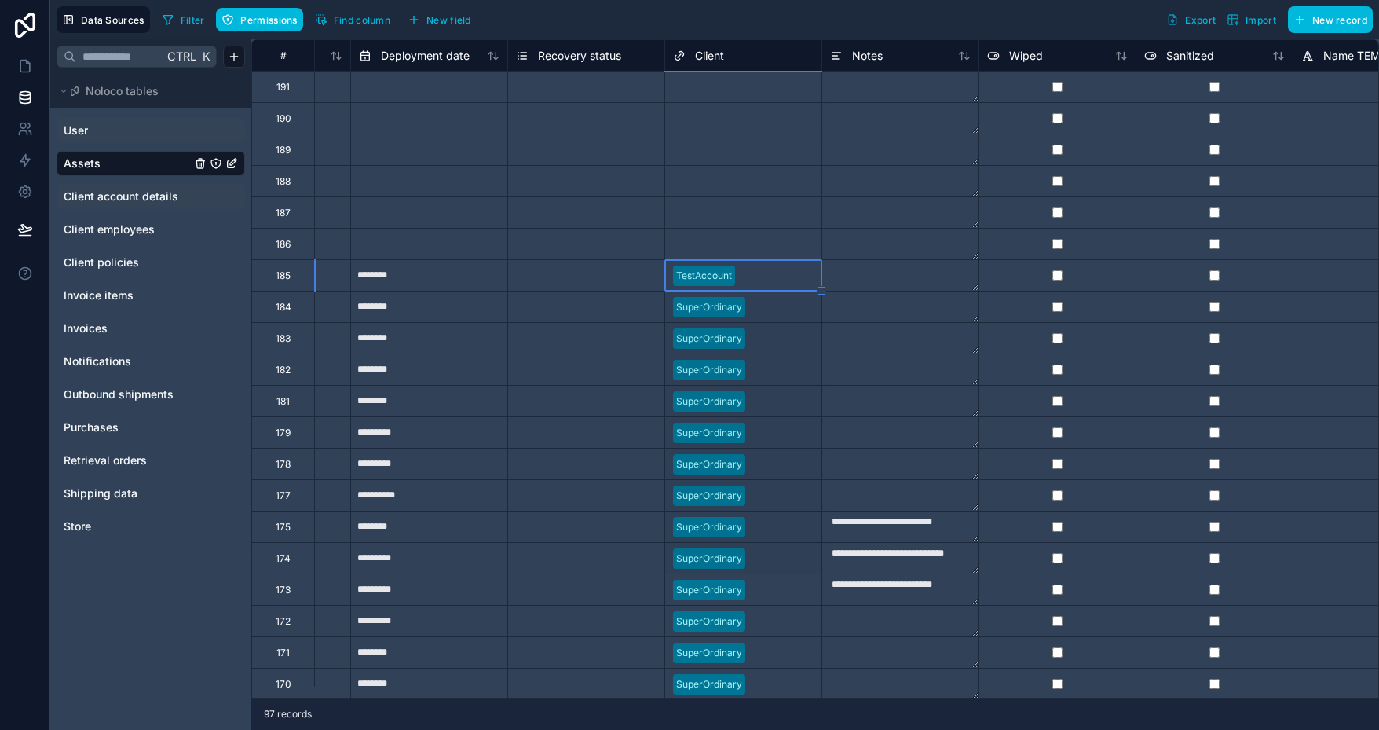
drag, startPoint x: 822, startPoint y: 289, endPoint x: 803, endPoint y: 552, distance: 263.8
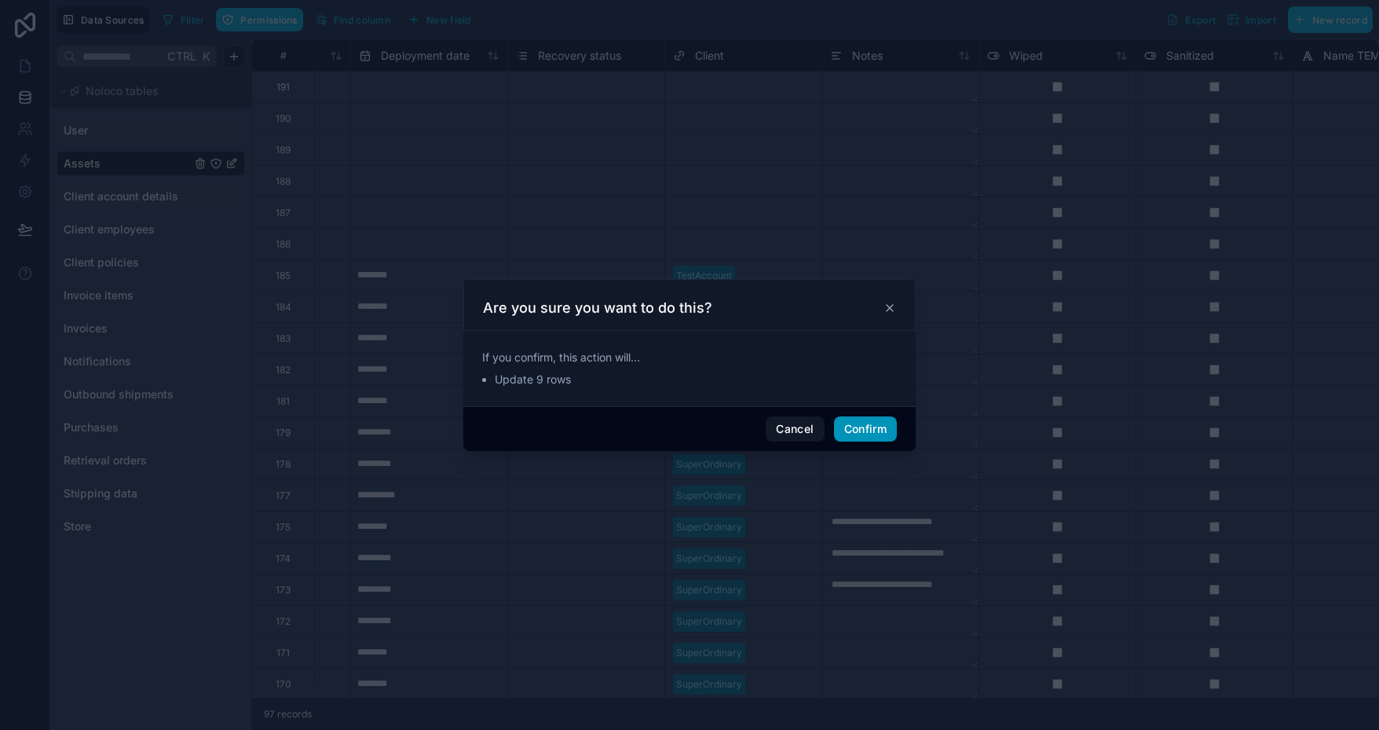
click at [873, 426] on button "Confirm" at bounding box center [865, 428] width 63 height 25
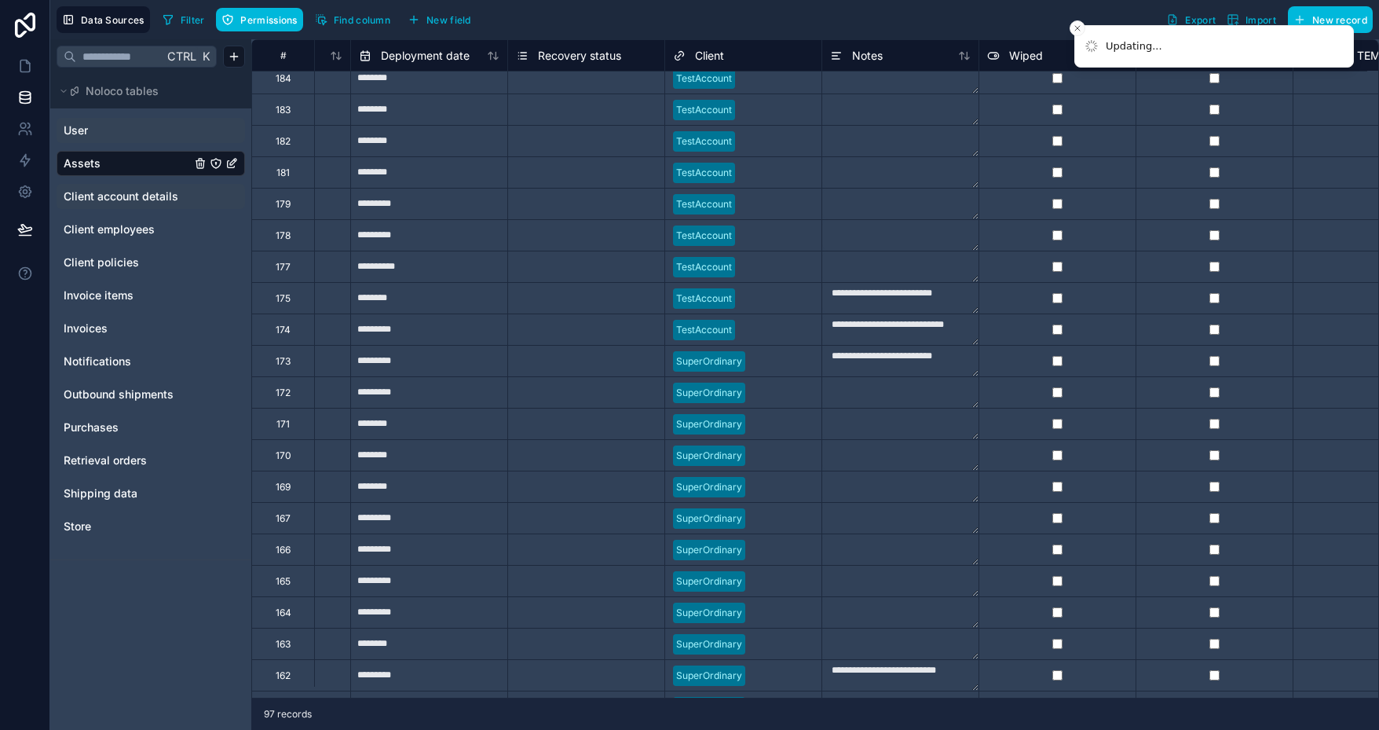
scroll to position [628, 906]
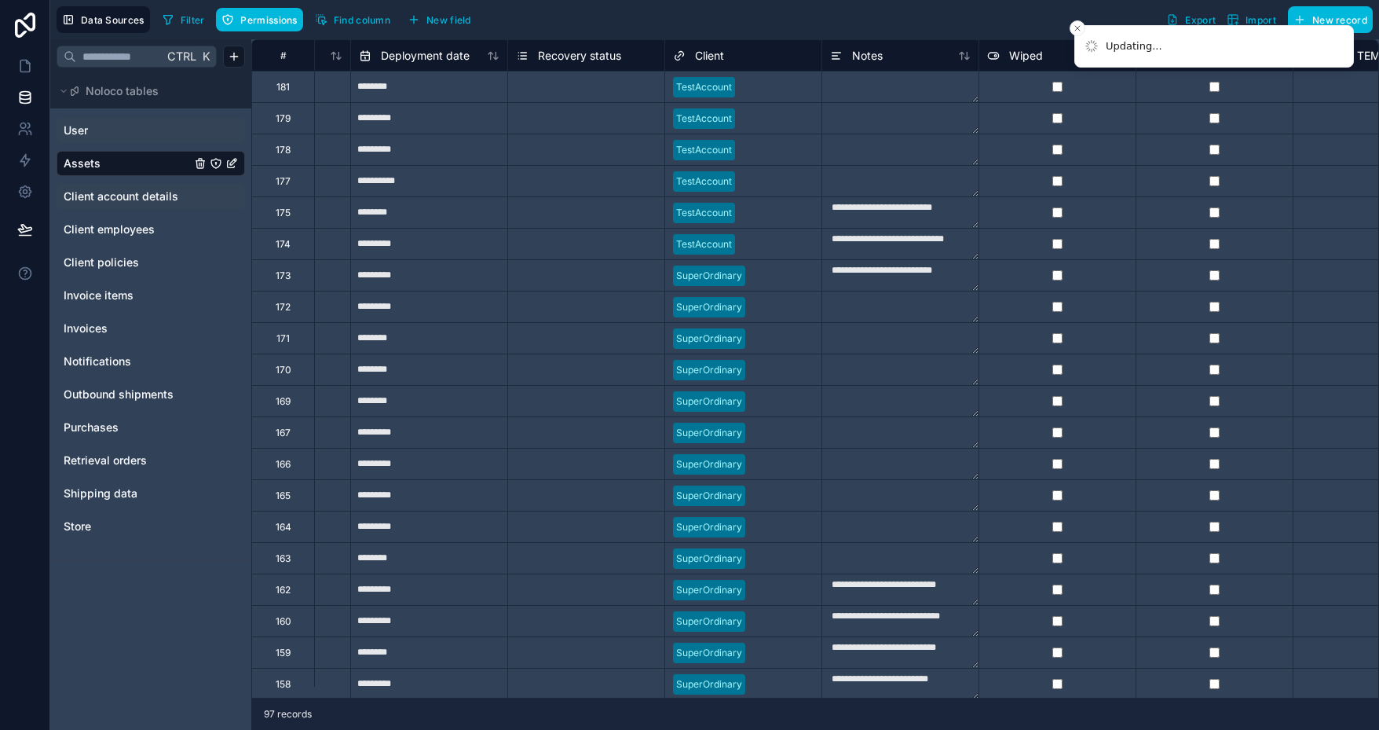
click at [752, 249] on div at bounding box center [777, 244] width 72 height 16
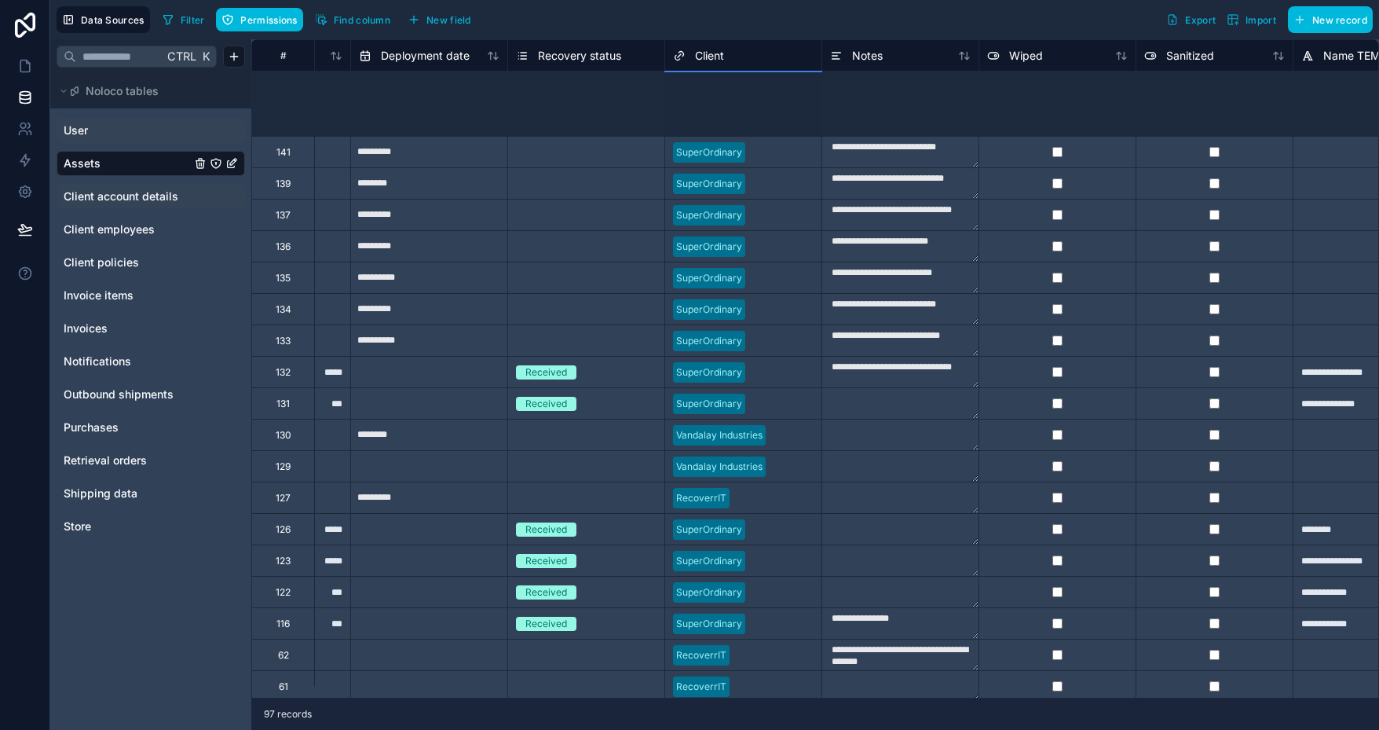
scroll to position [1804, 906]
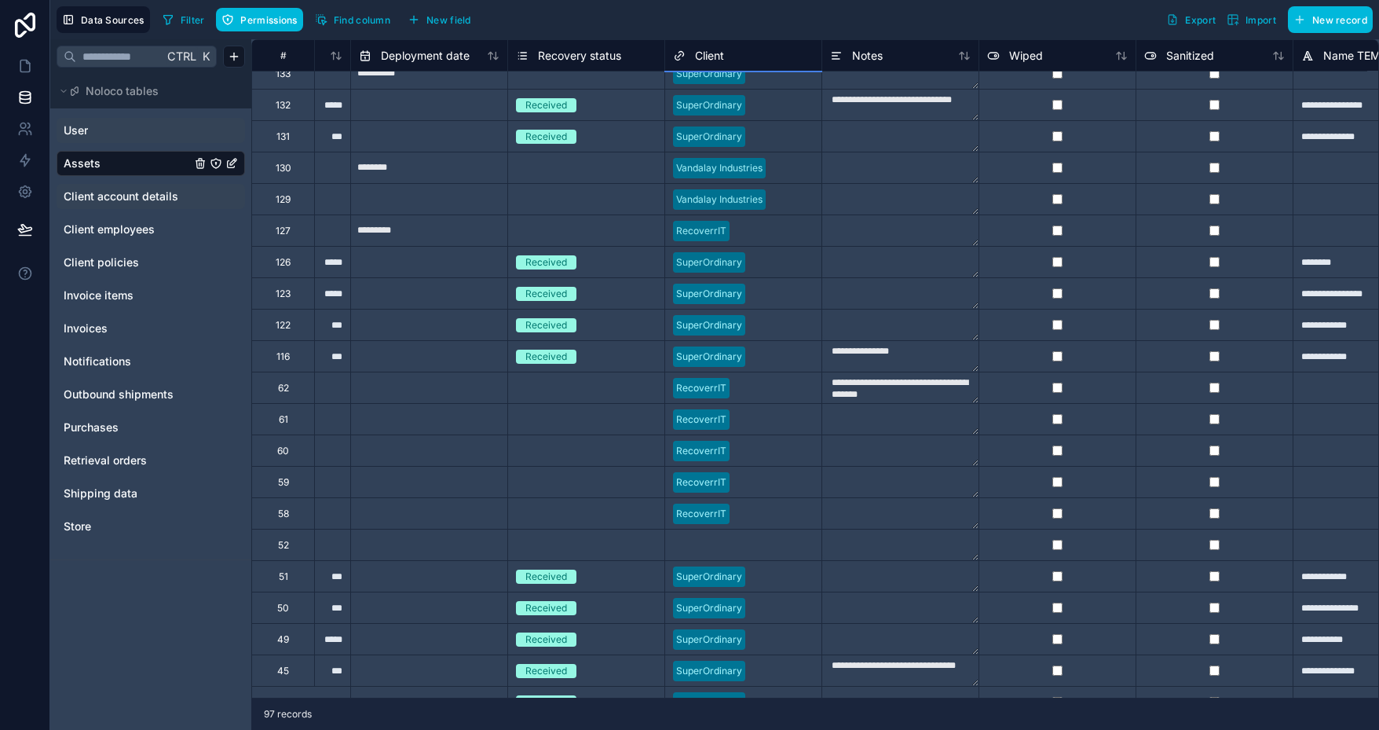
drag, startPoint x: 823, startPoint y: 258, endPoint x: 822, endPoint y: 202, distance: 56.6
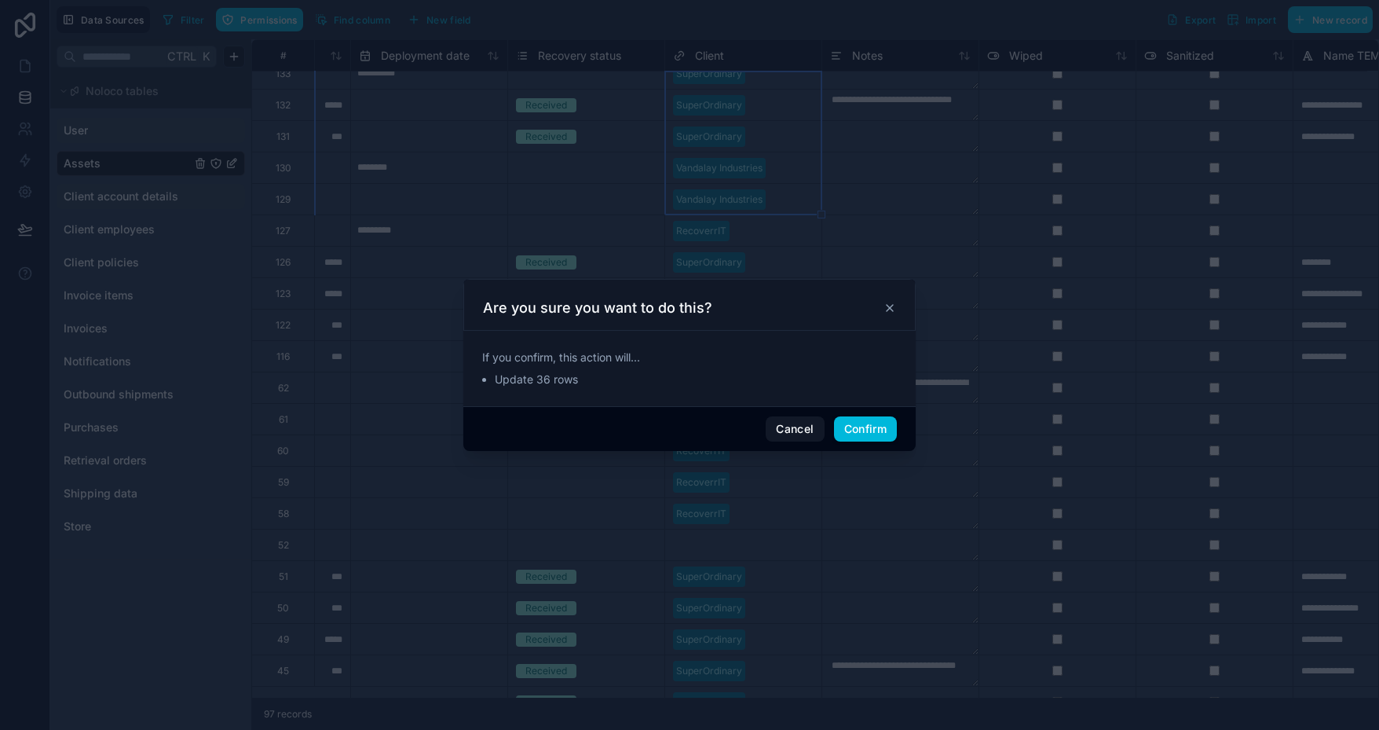
click at [801, 432] on button "Cancel" at bounding box center [795, 428] width 58 height 25
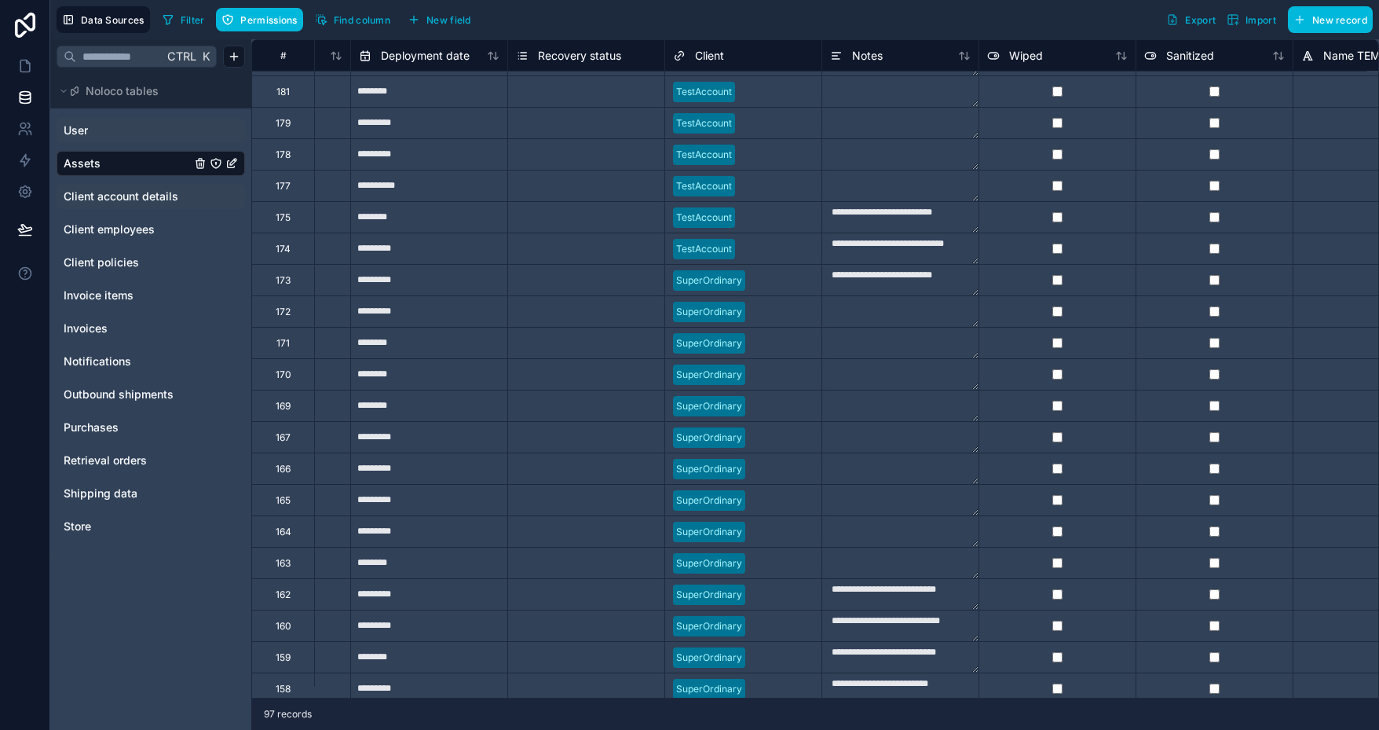
scroll to position [626, 906]
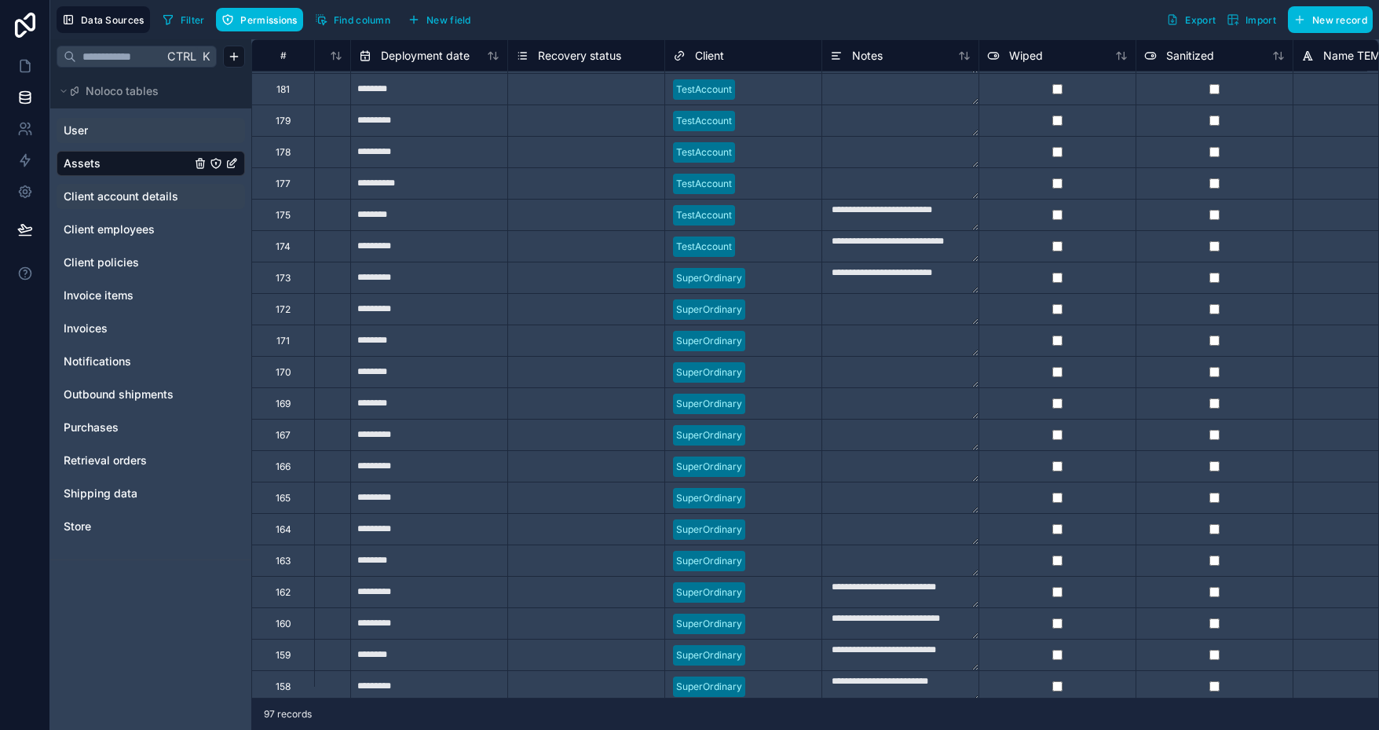
click at [760, 239] on div at bounding box center [777, 247] width 72 height 16
drag, startPoint x: 820, startPoint y: 262, endPoint x: 813, endPoint y: 663, distance: 401.4
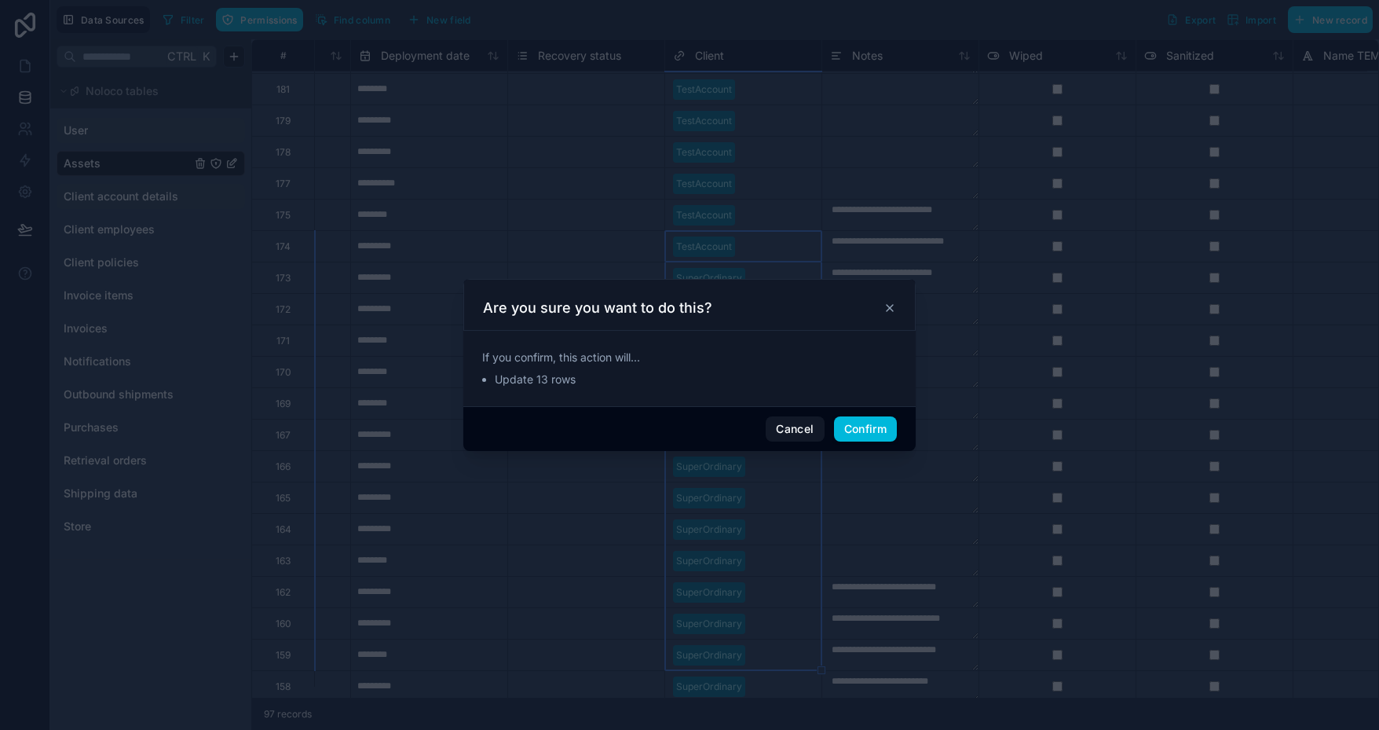
click at [862, 430] on button "Confirm" at bounding box center [865, 428] width 63 height 25
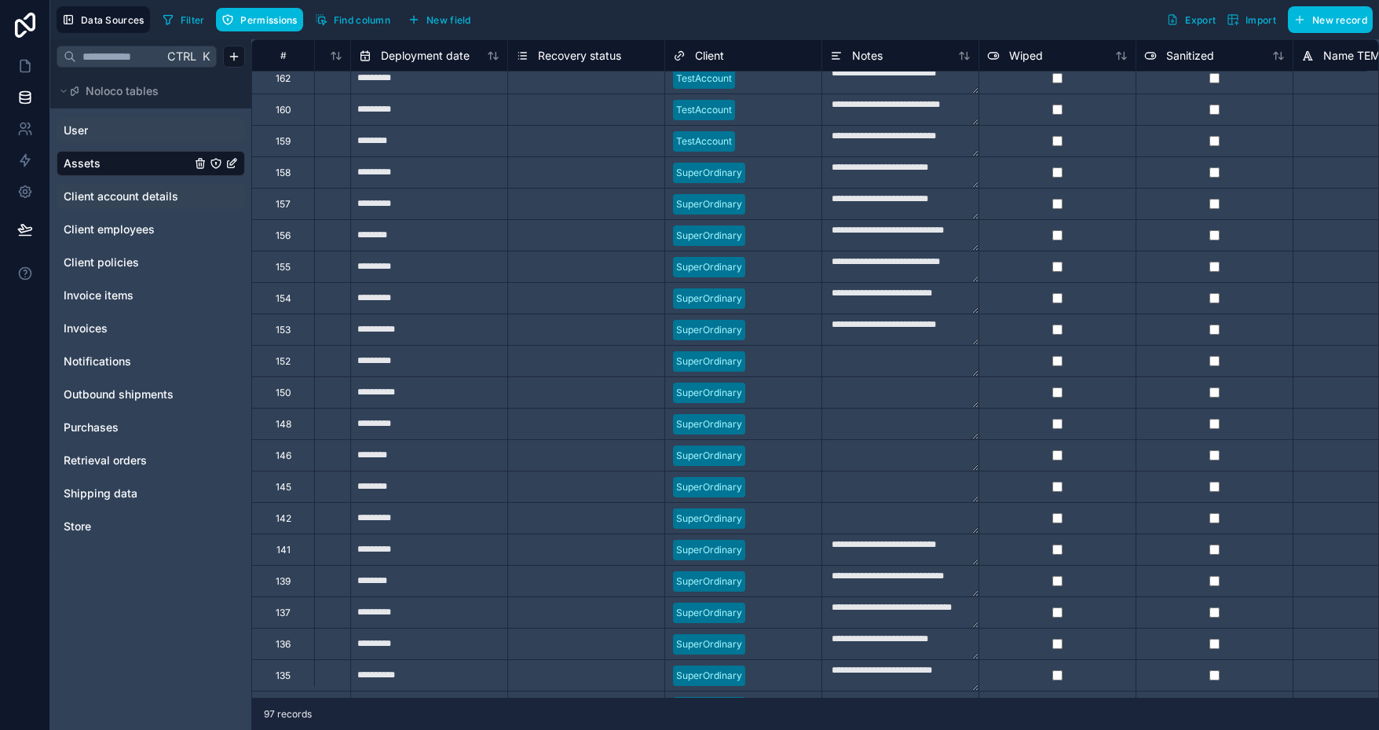
scroll to position [1176, 906]
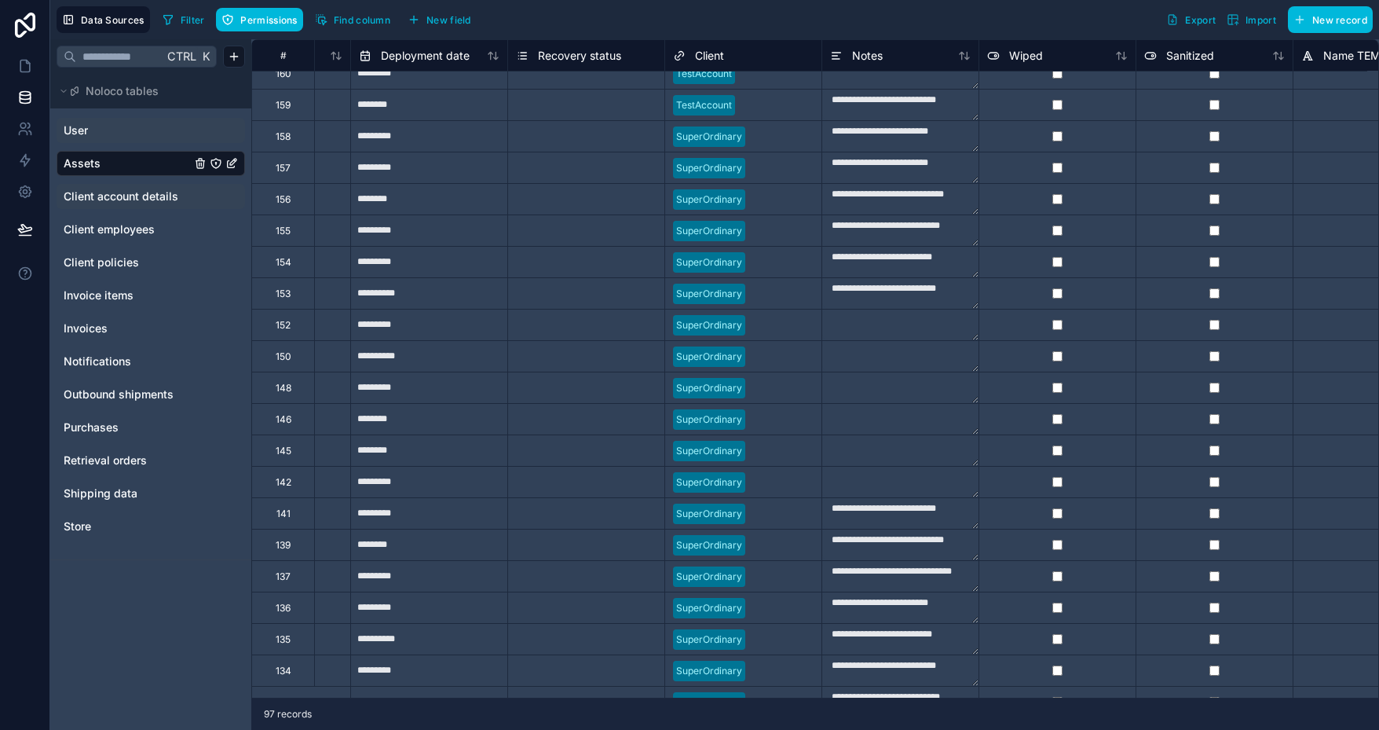
click at [770, 104] on div at bounding box center [777, 105] width 72 height 16
drag, startPoint x: 820, startPoint y: 119, endPoint x: 816, endPoint y: 654, distance: 535.7
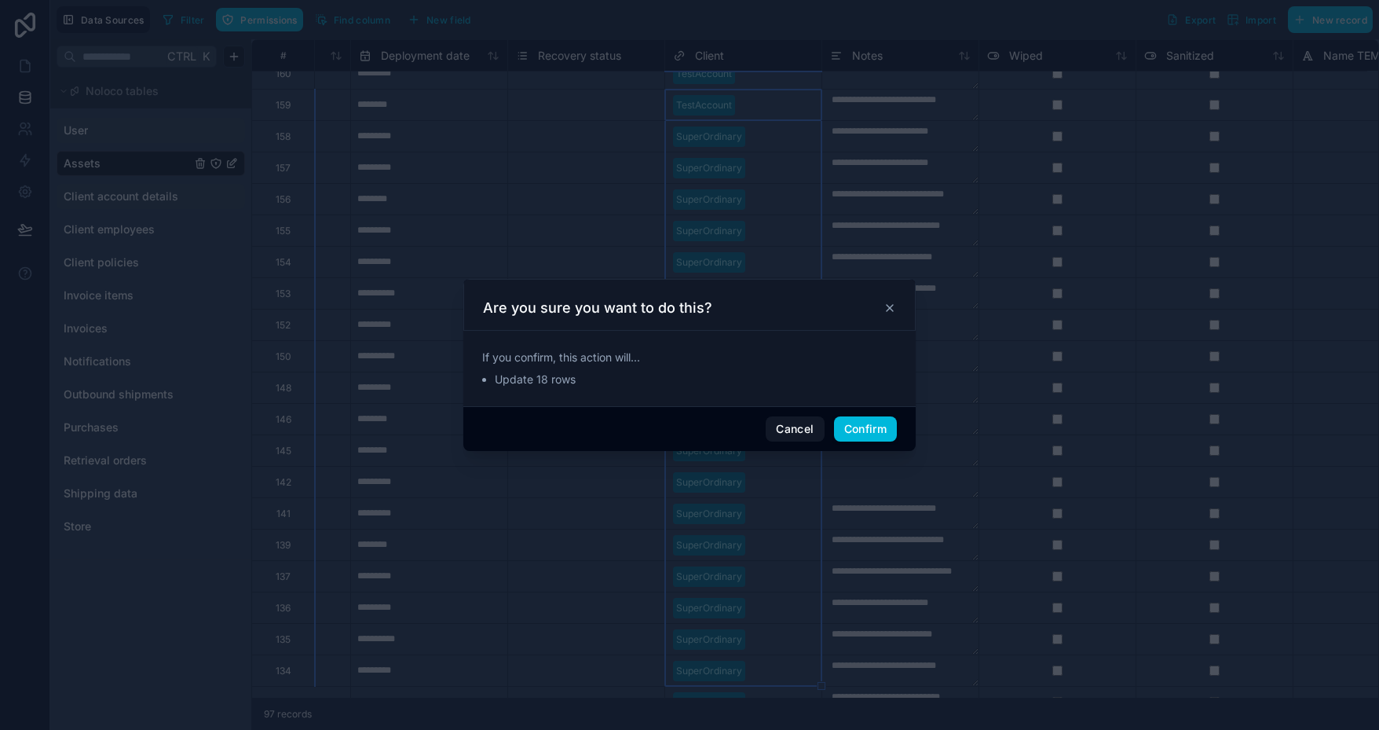
click at [871, 420] on button "Confirm" at bounding box center [865, 428] width 63 height 25
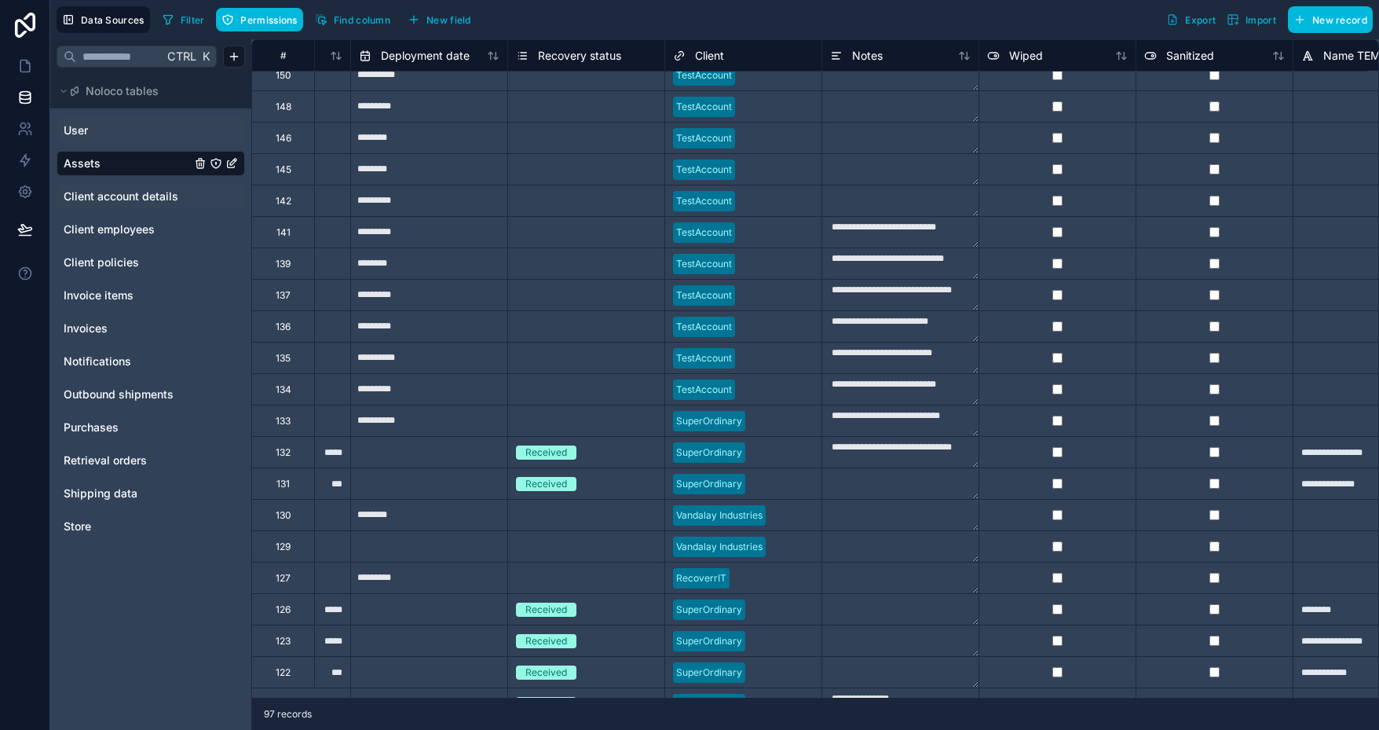
scroll to position [1490, 906]
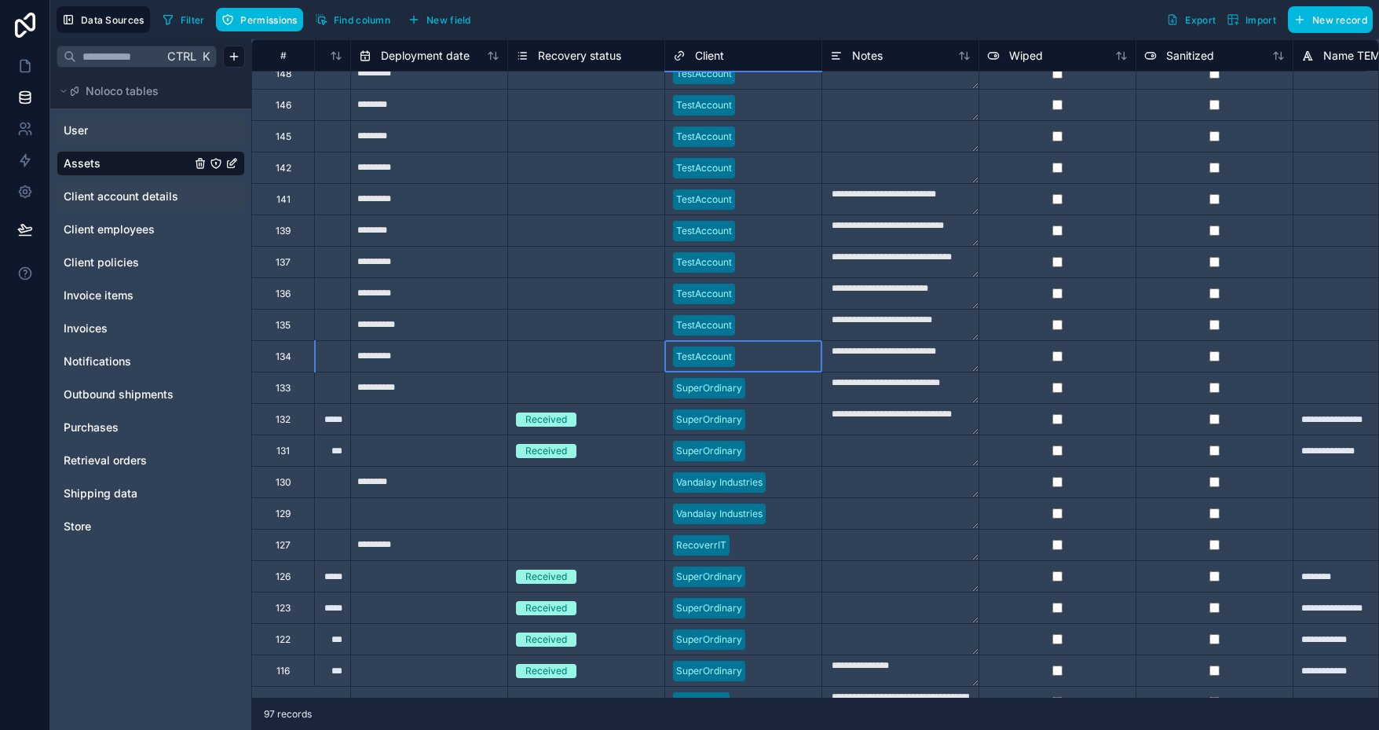
click at [767, 361] on div at bounding box center [777, 357] width 72 height 16
drag, startPoint x: 820, startPoint y: 368, endPoint x: 815, endPoint y: 460, distance: 92.8
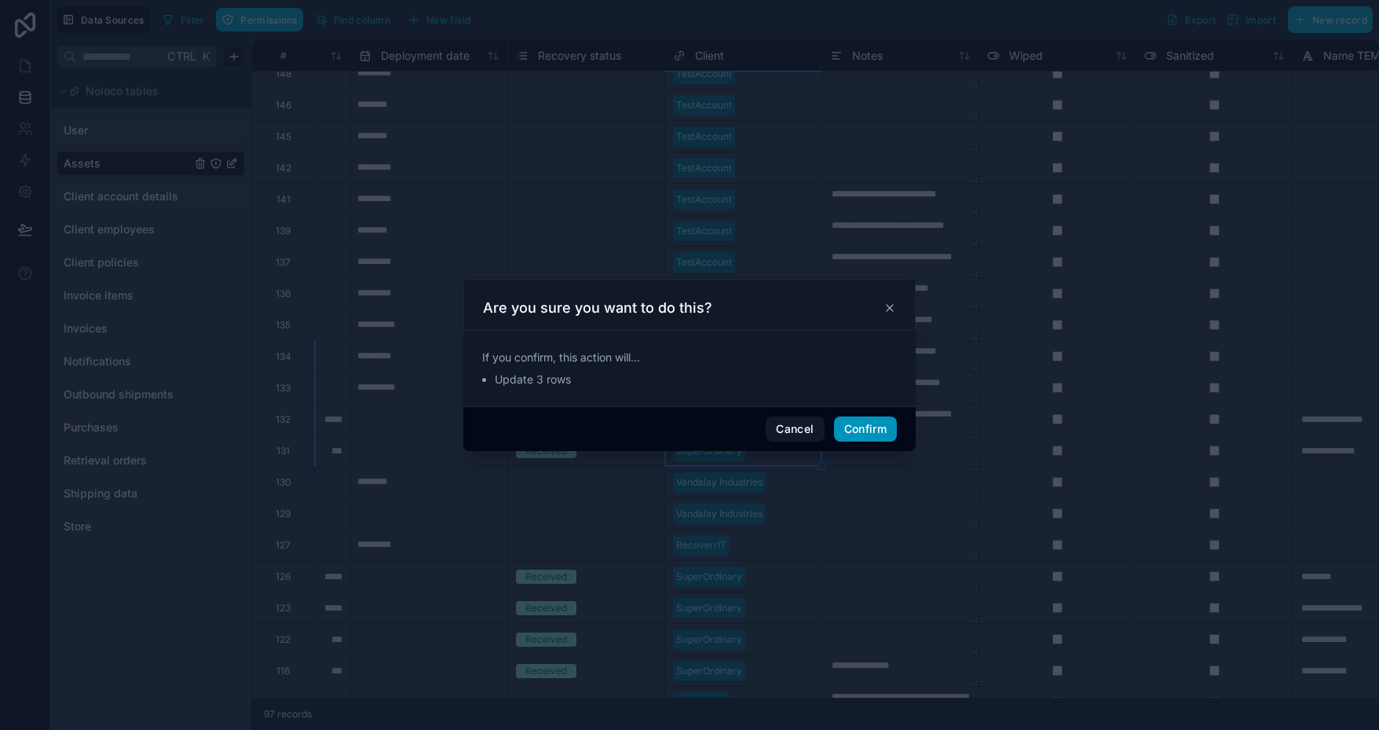
click at [865, 429] on button "Confirm" at bounding box center [865, 428] width 63 height 25
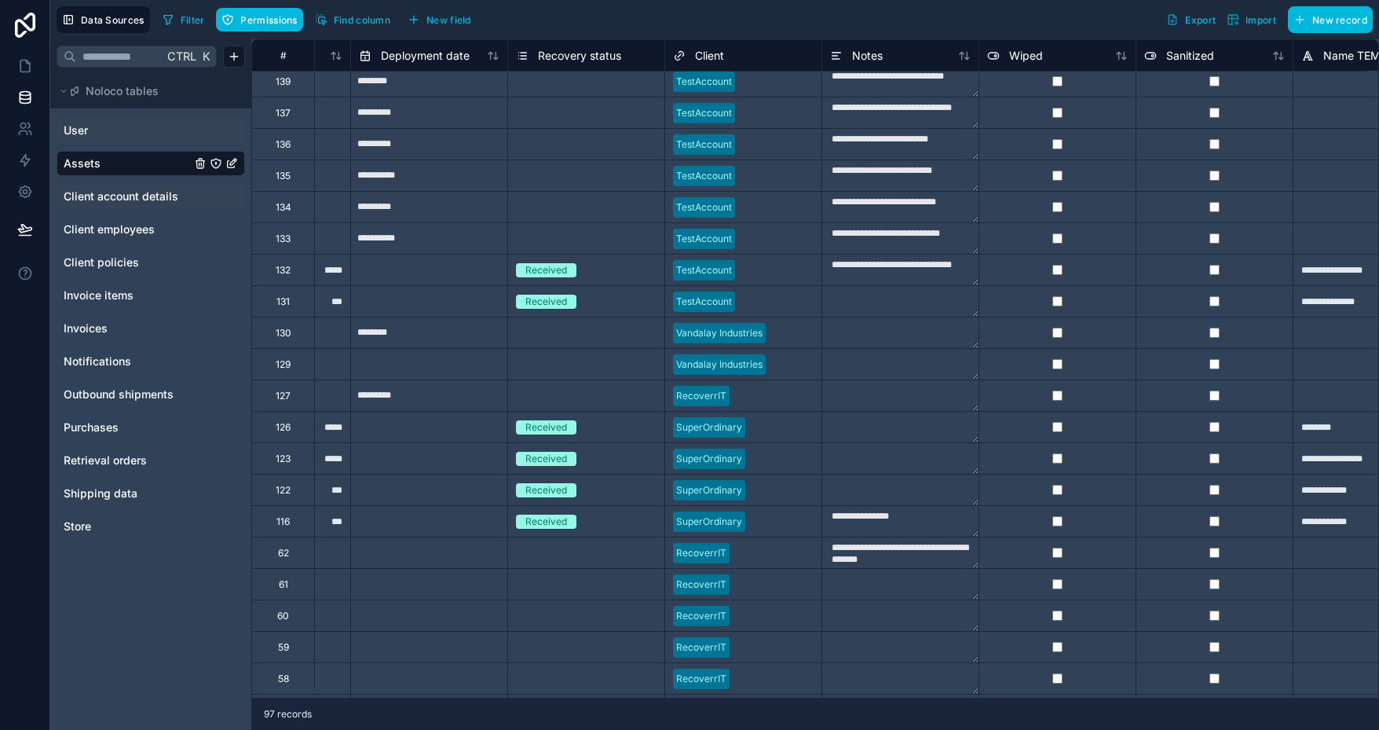
scroll to position [1647, 906]
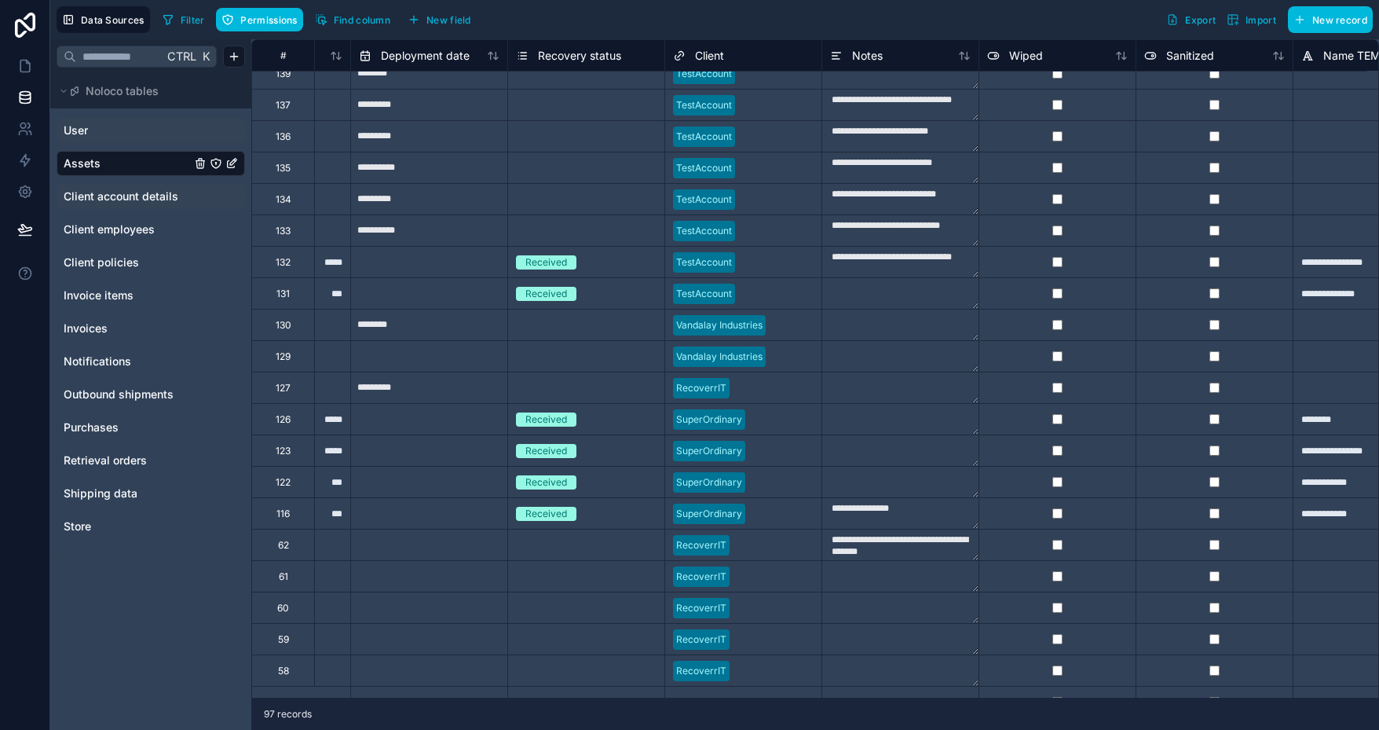
click at [751, 291] on div at bounding box center [777, 294] width 72 height 16
click at [766, 412] on div at bounding box center [783, 420] width 62 height 16
click at [783, 448] on div at bounding box center [783, 451] width 62 height 16
click at [784, 481] on div at bounding box center [783, 482] width 62 height 16
click at [783, 512] on div at bounding box center [783, 514] width 62 height 16
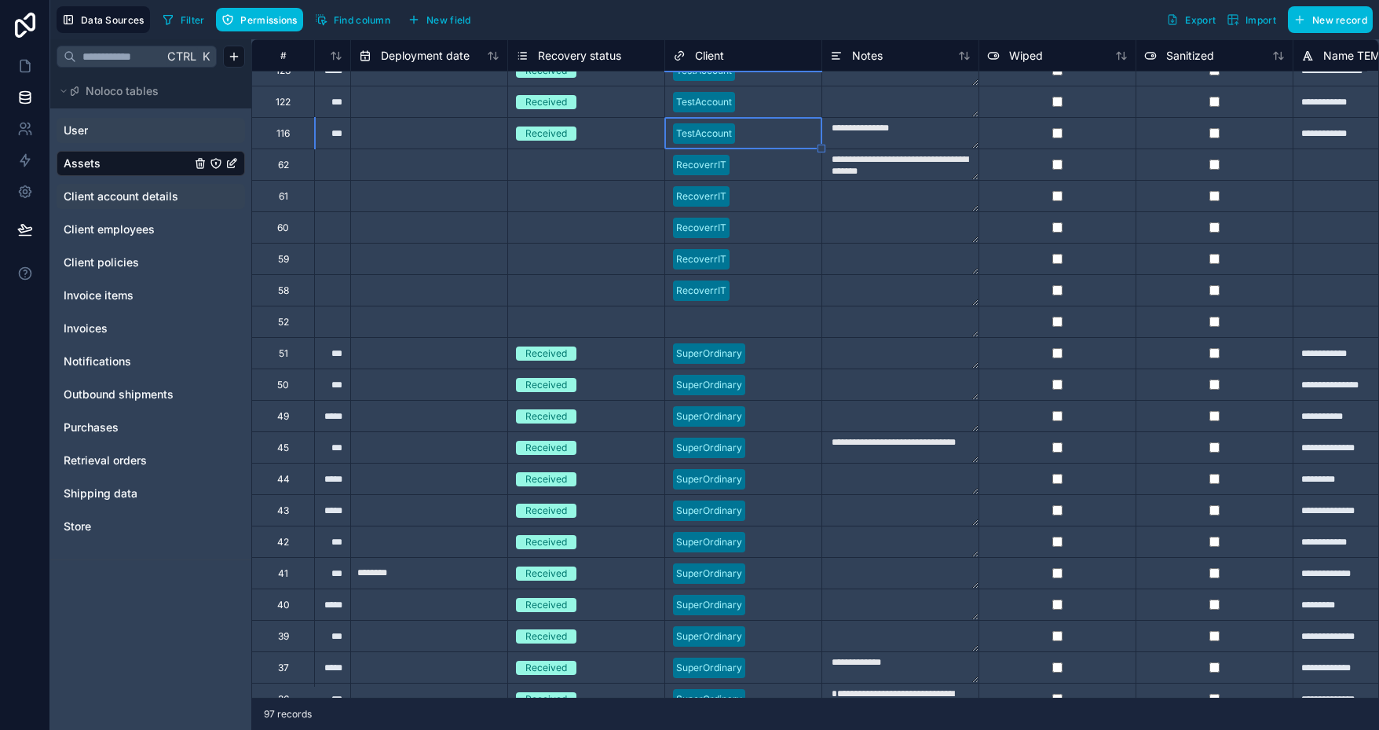
scroll to position [1961, 906]
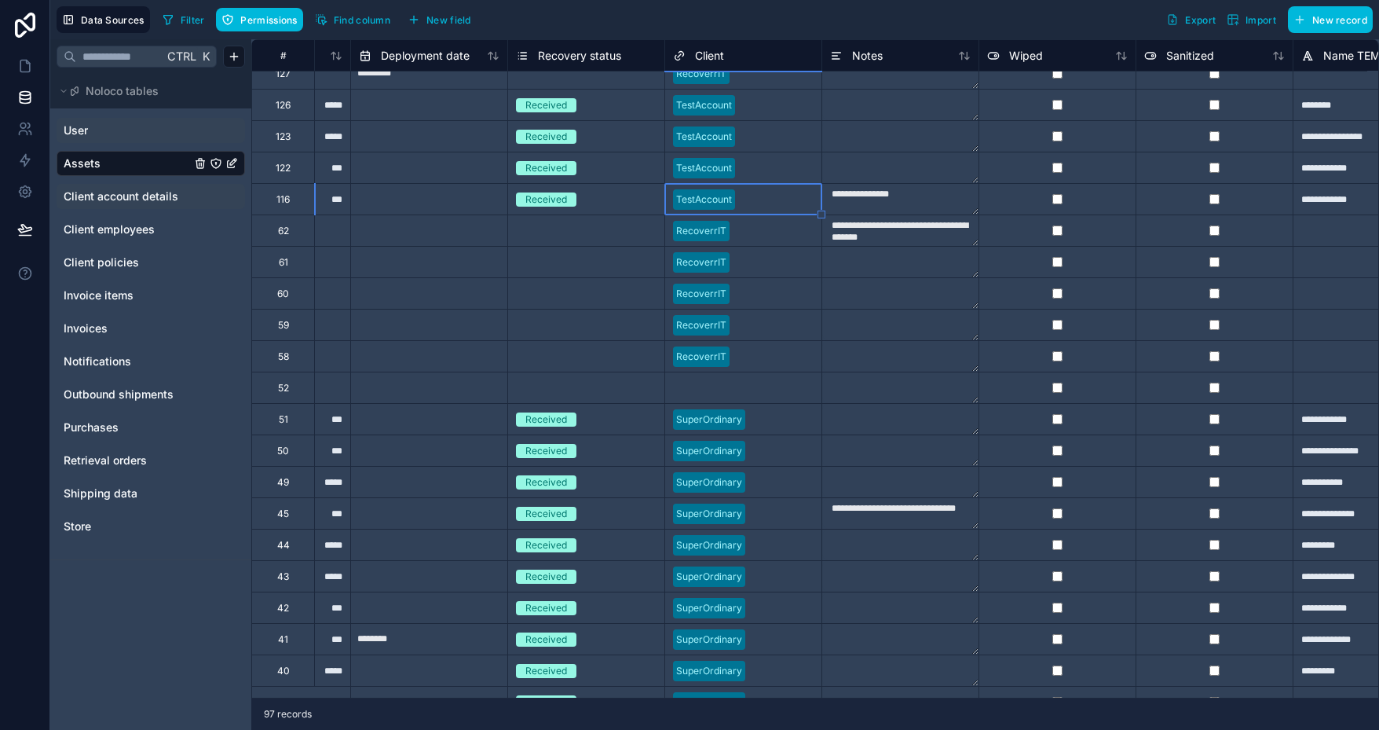
click at [767, 416] on div at bounding box center [783, 420] width 62 height 16
drag, startPoint x: 821, startPoint y: 433, endPoint x: 789, endPoint y: 664, distance: 233.0
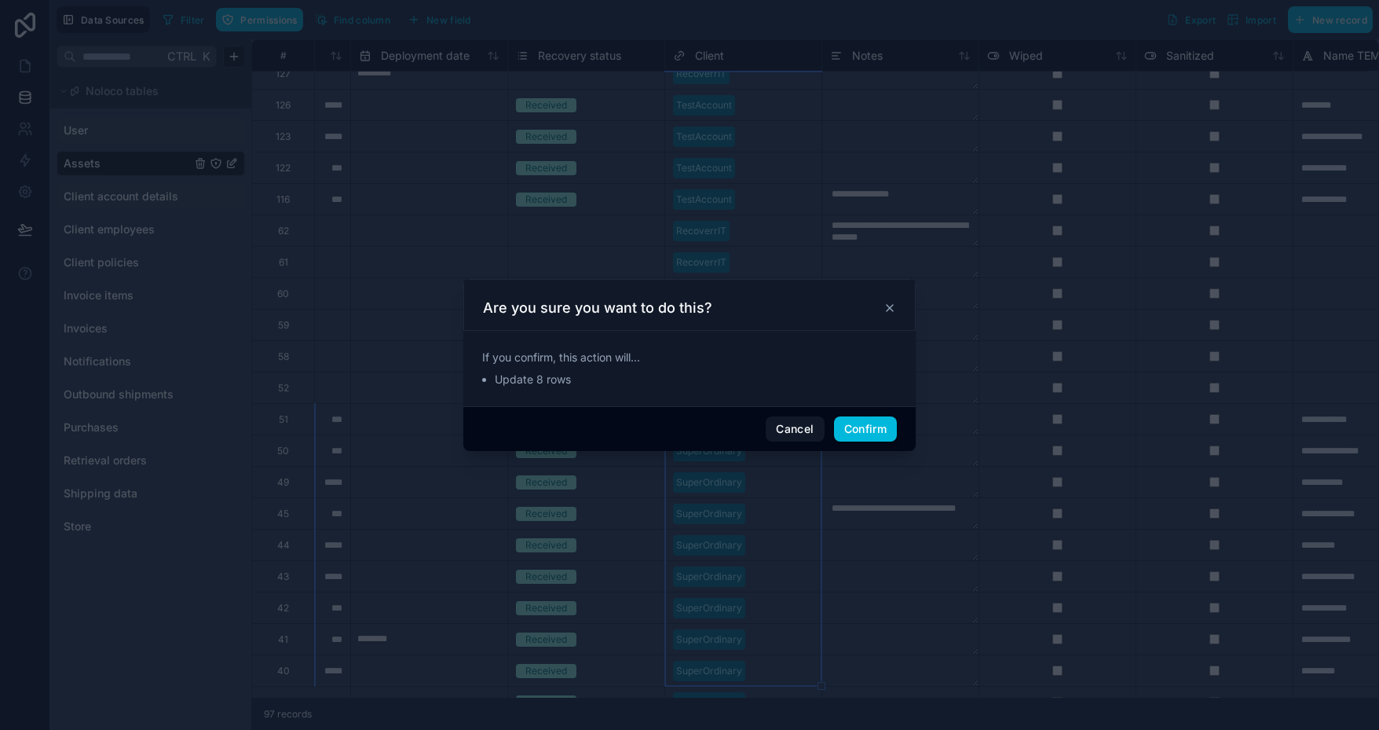
click at [877, 408] on div "Cancel Confirm" at bounding box center [689, 428] width 452 height 45
drag, startPoint x: 869, startPoint y: 427, endPoint x: 865, endPoint y: 436, distance: 9.8
click at [869, 428] on button "Confirm" at bounding box center [865, 428] width 63 height 25
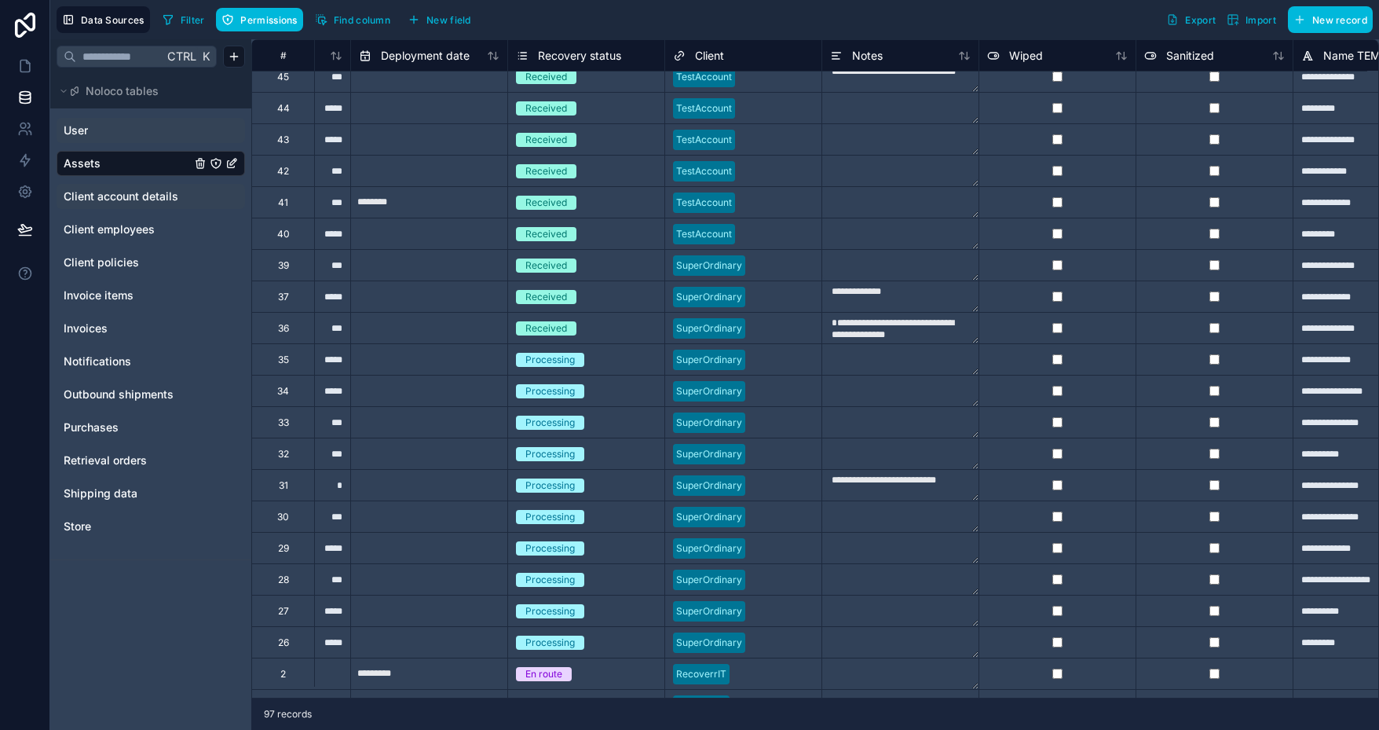
scroll to position [2435, 906]
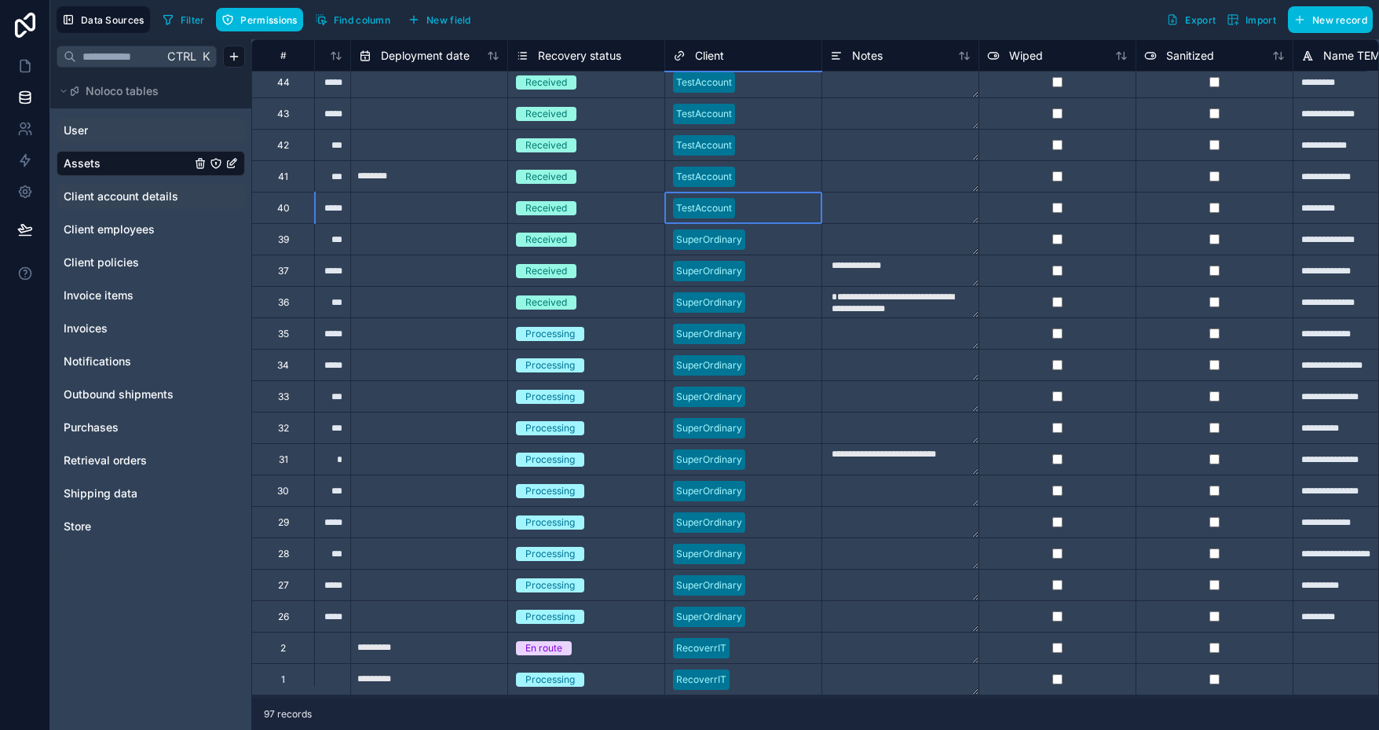
drag, startPoint x: 756, startPoint y: 192, endPoint x: 774, endPoint y: 211, distance: 26.1
click at [756, 200] on div at bounding box center [777, 208] width 72 height 16
drag, startPoint x: 822, startPoint y: 212, endPoint x: 777, endPoint y: 606, distance: 396.0
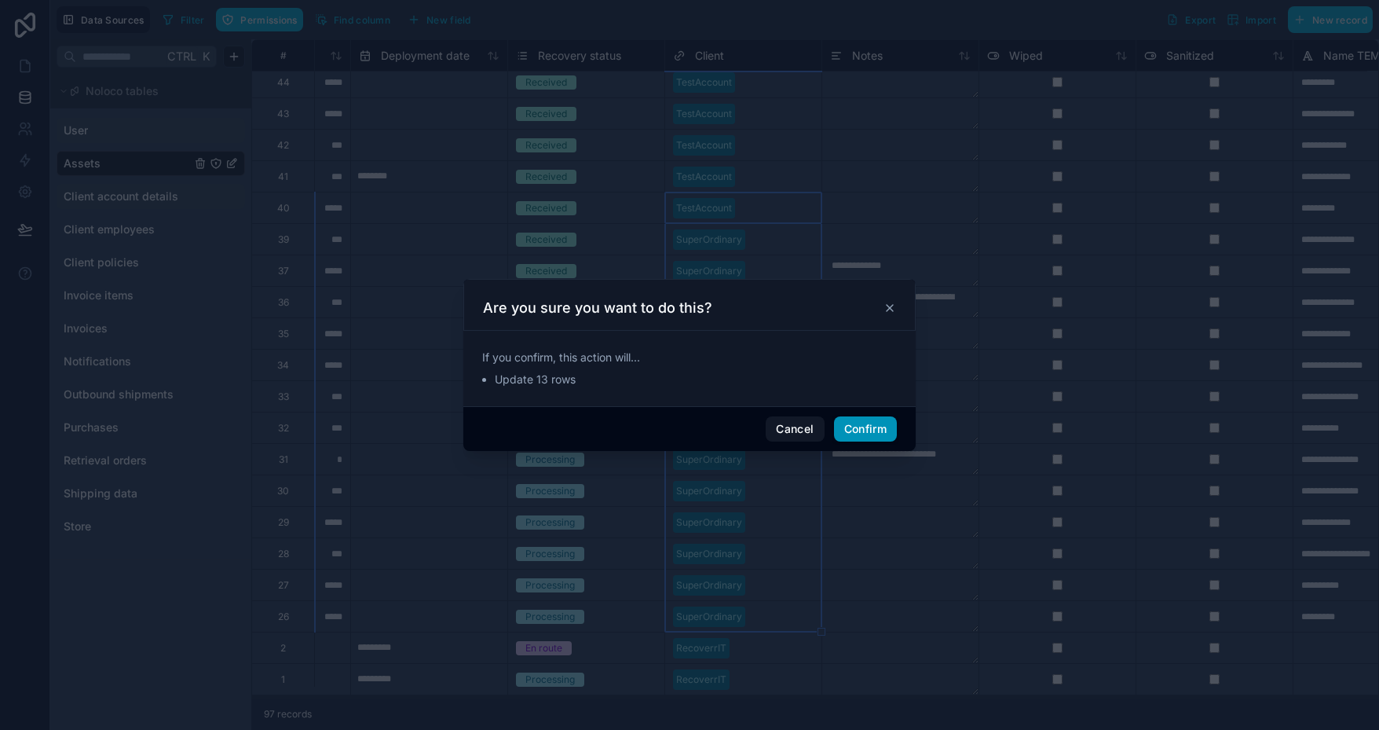
click at [848, 423] on button "Confirm" at bounding box center [865, 428] width 63 height 25
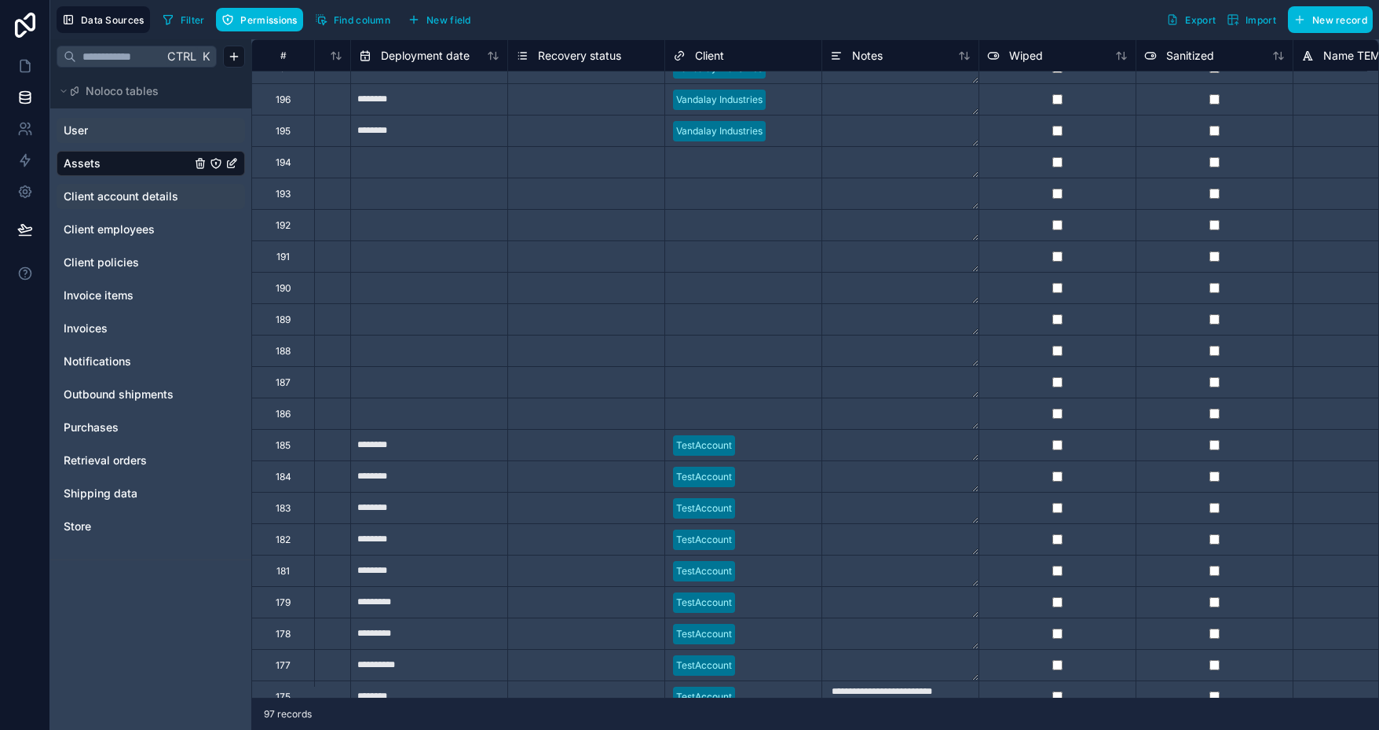
scroll to position [0, 906]
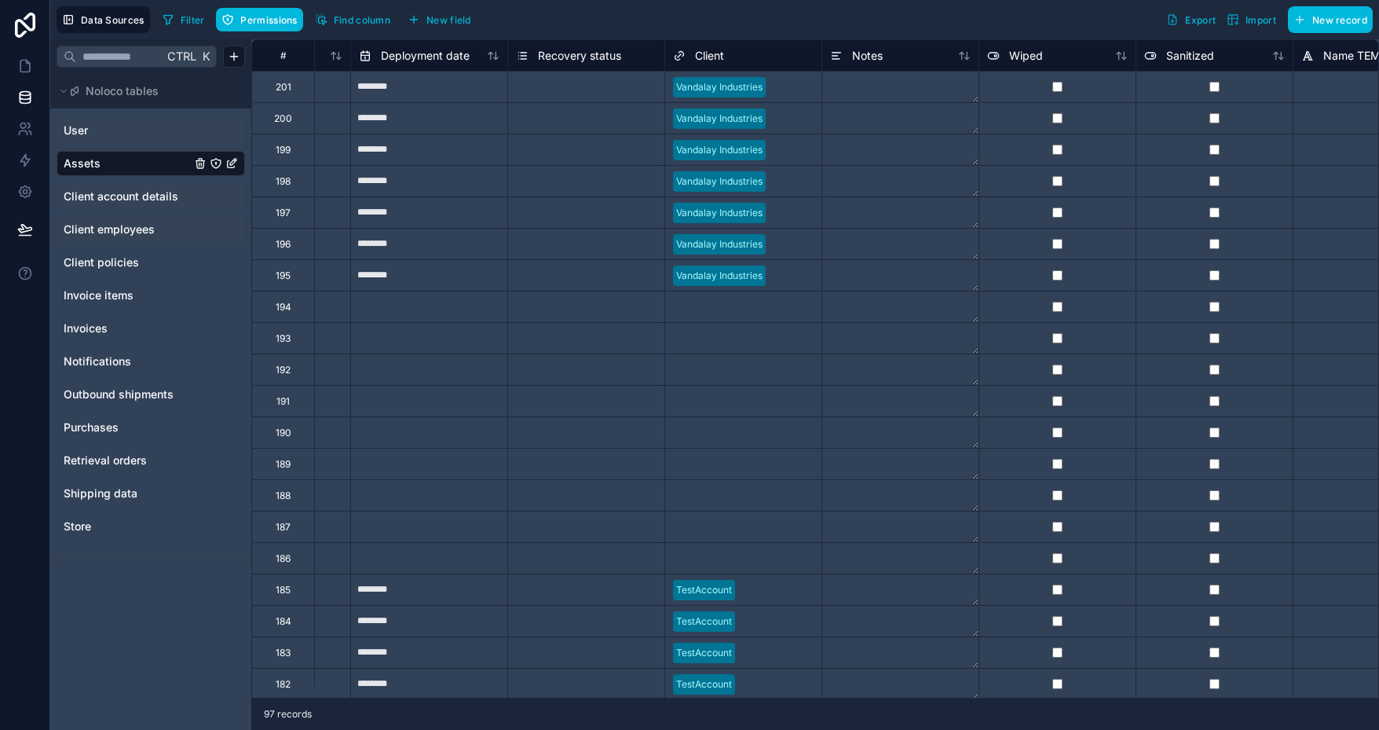
click at [124, 225] on span "Client employees" at bounding box center [109, 229] width 91 height 16
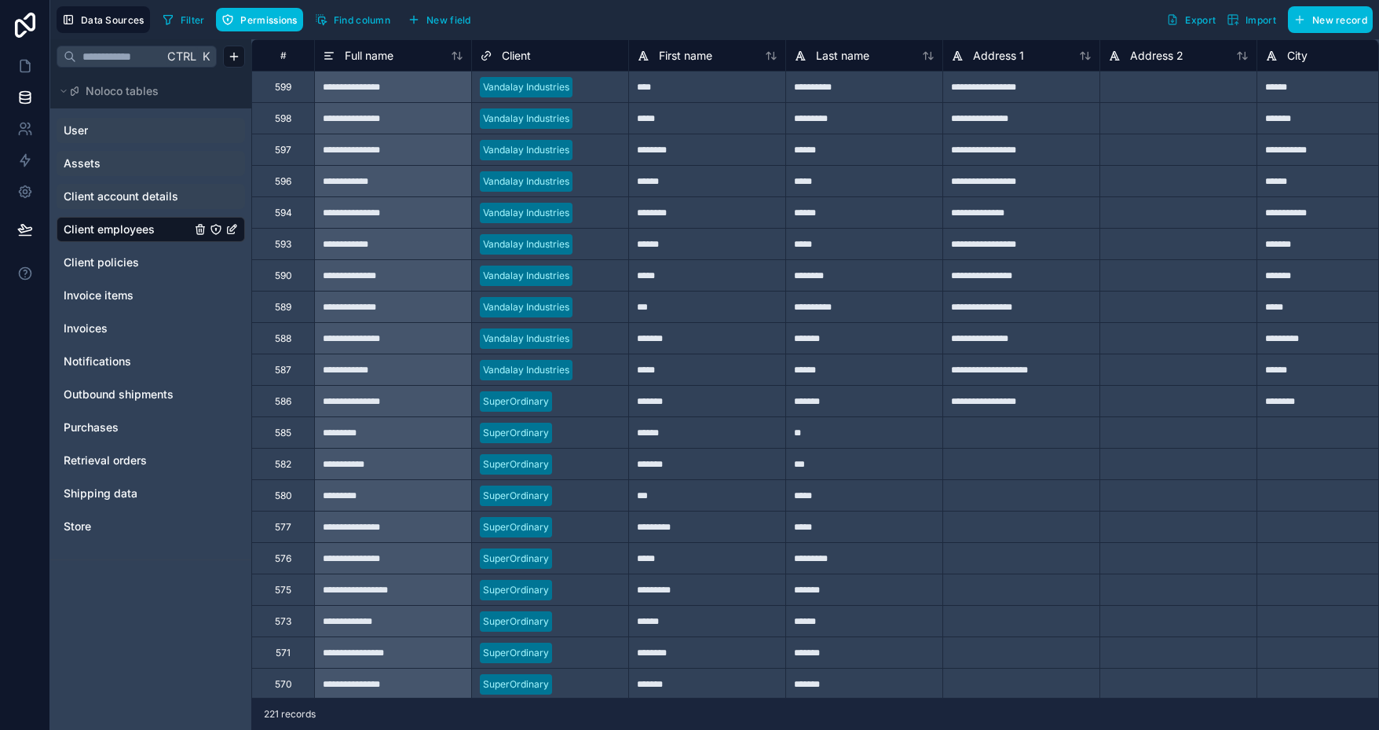
click at [569, 401] on div at bounding box center [589, 402] width 62 height 16
click at [561, 390] on div "SuperOrdinary" at bounding box center [550, 402] width 156 height 24
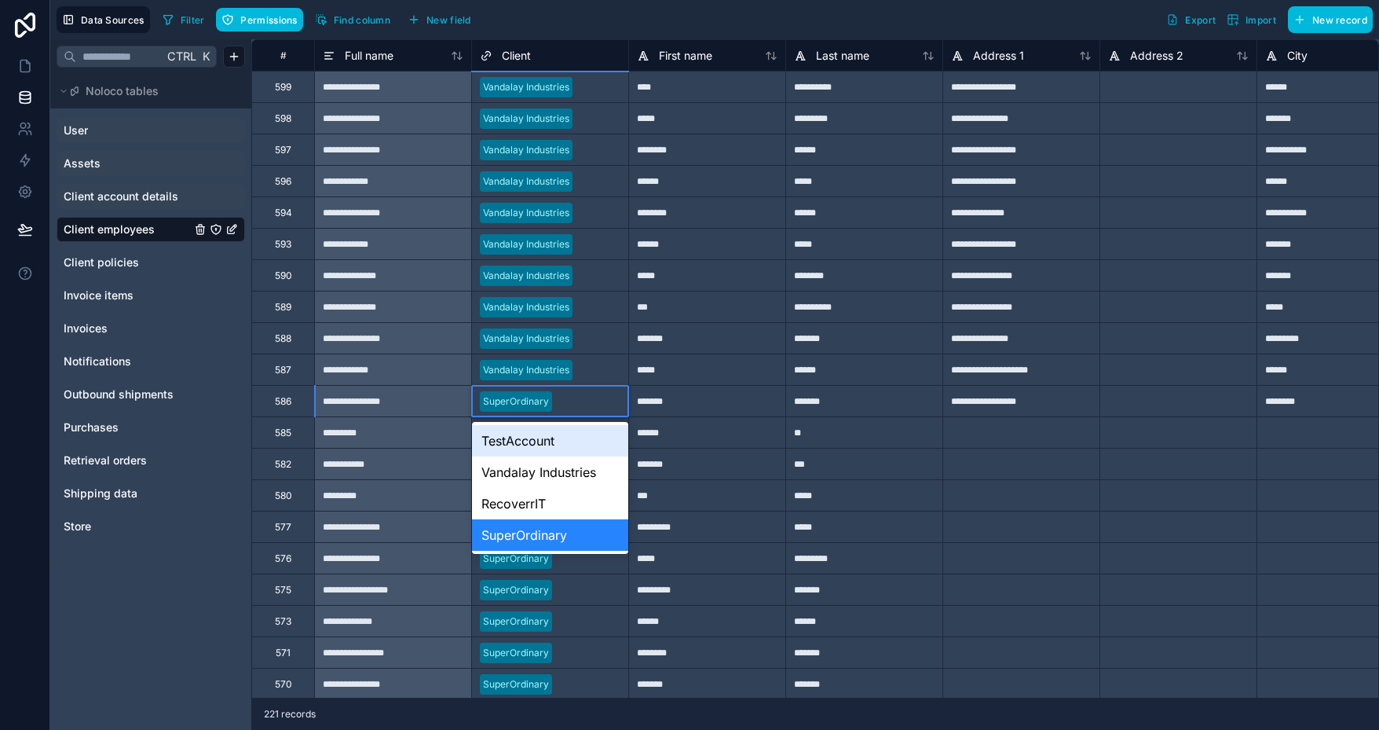
click at [561, 390] on div "SuperOrdinary" at bounding box center [550, 402] width 156 height 24
click at [551, 439] on div "TestAccount" at bounding box center [550, 440] width 156 height 31
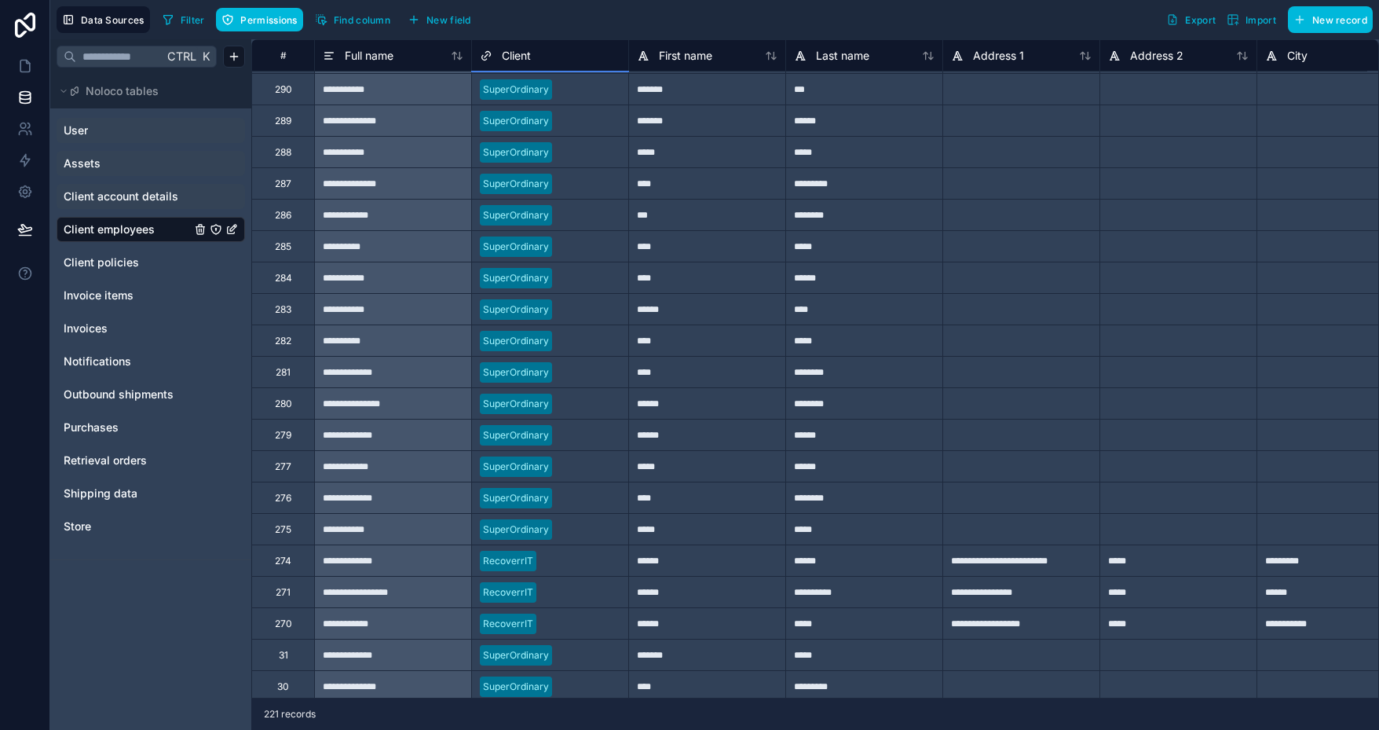
scroll to position [5372, 0]
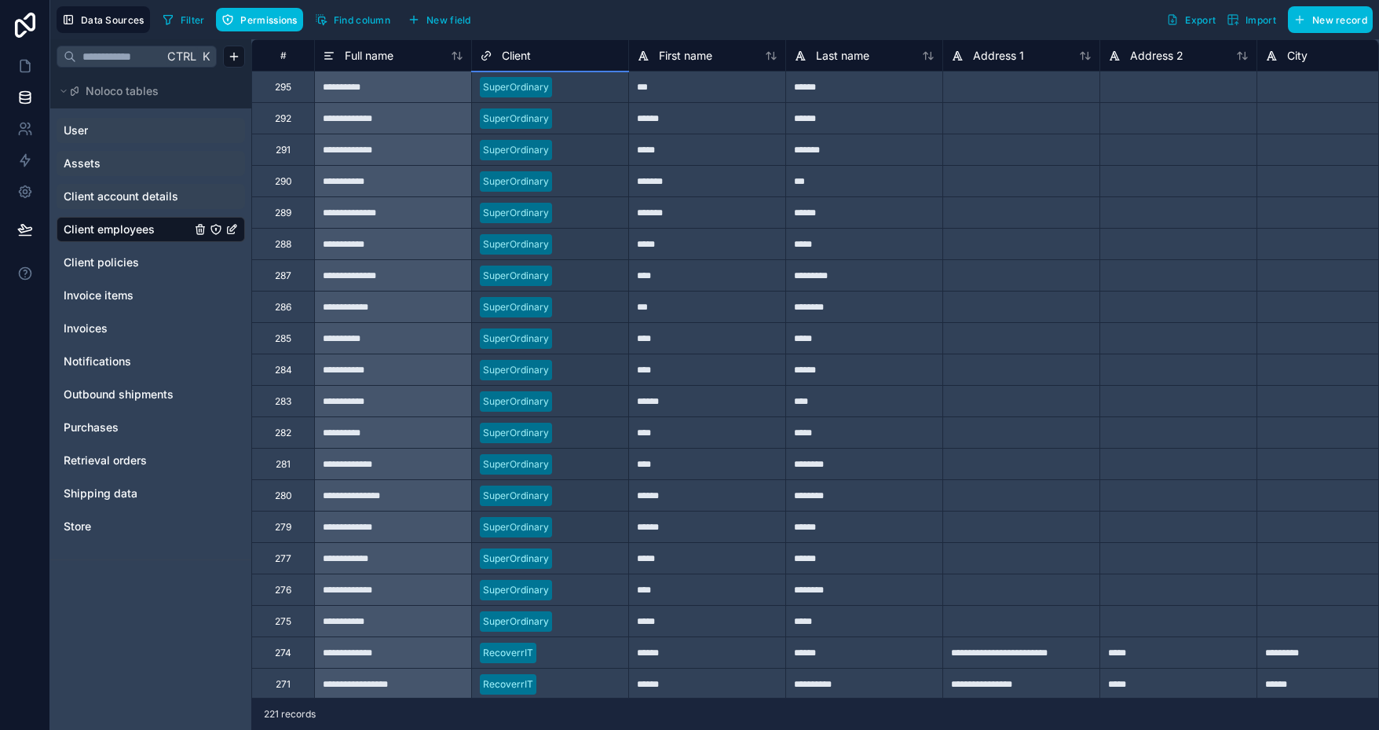
drag, startPoint x: 627, startPoint y: 414, endPoint x: 601, endPoint y: 522, distance: 111.4
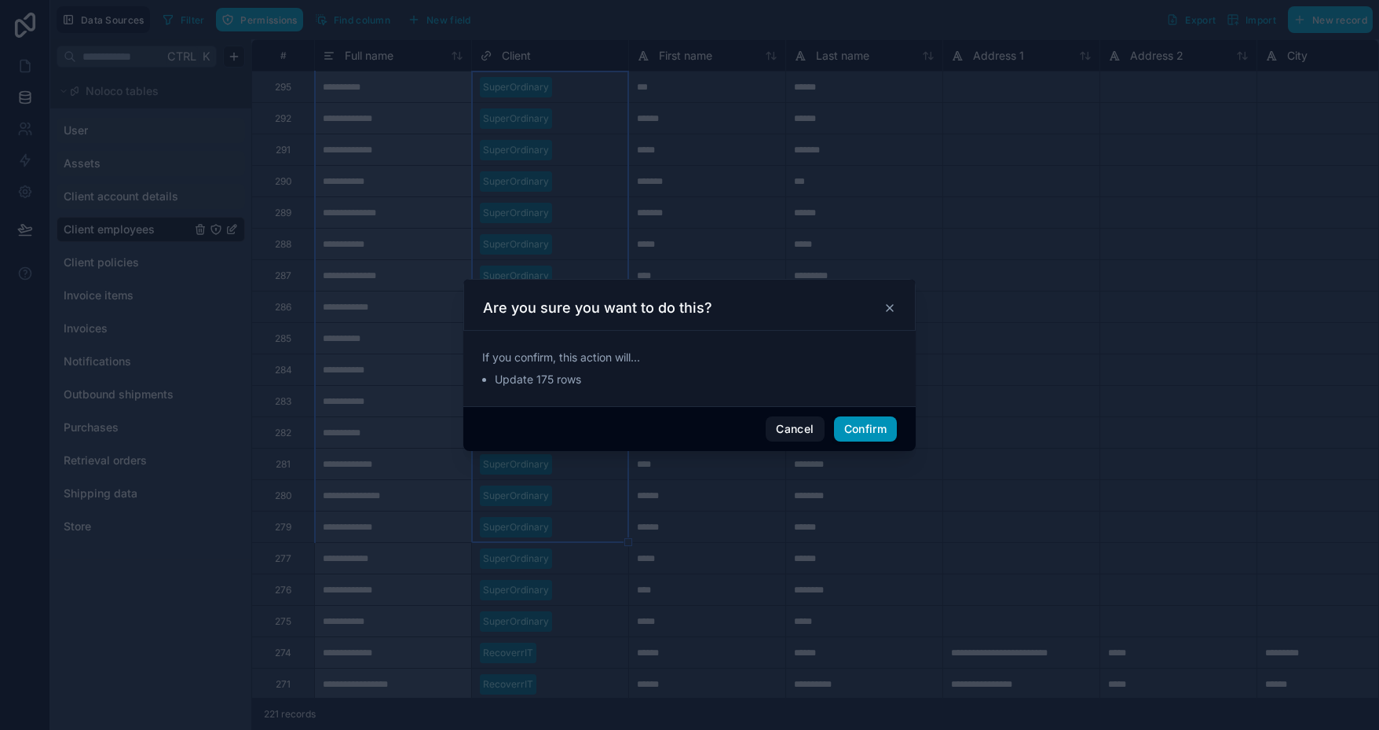
click at [889, 431] on button "Confirm" at bounding box center [865, 428] width 63 height 25
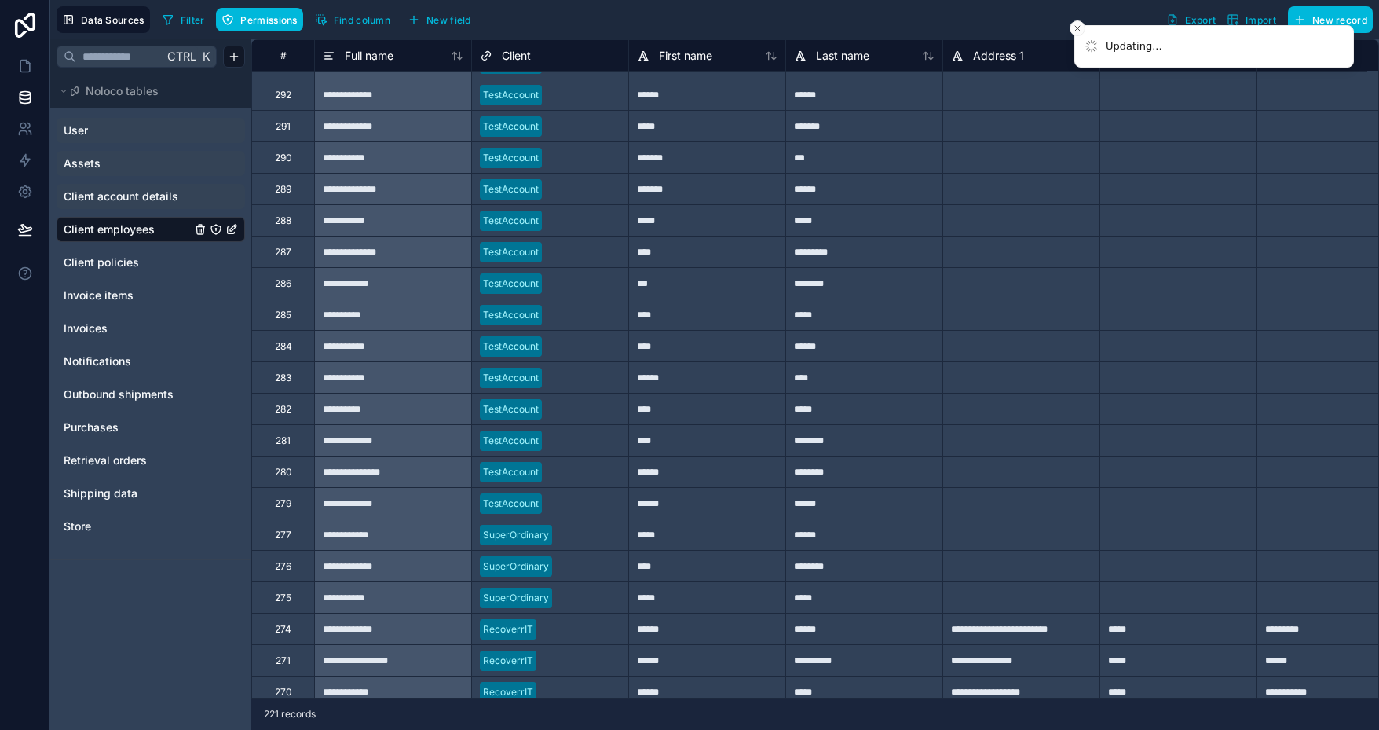
scroll to position [5530, 0]
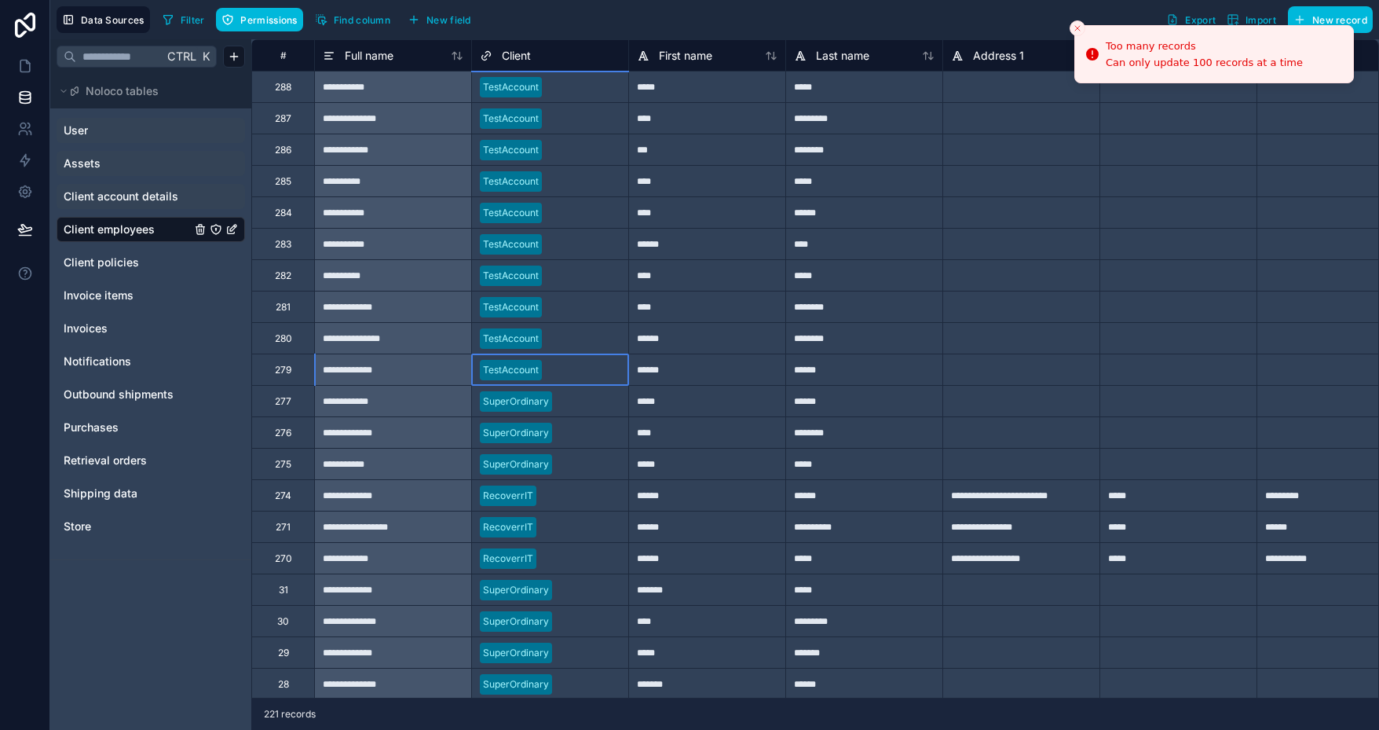
click at [595, 362] on div at bounding box center [584, 370] width 72 height 16
drag, startPoint x: 630, startPoint y: 383, endPoint x: 617, endPoint y: 474, distance: 92.0
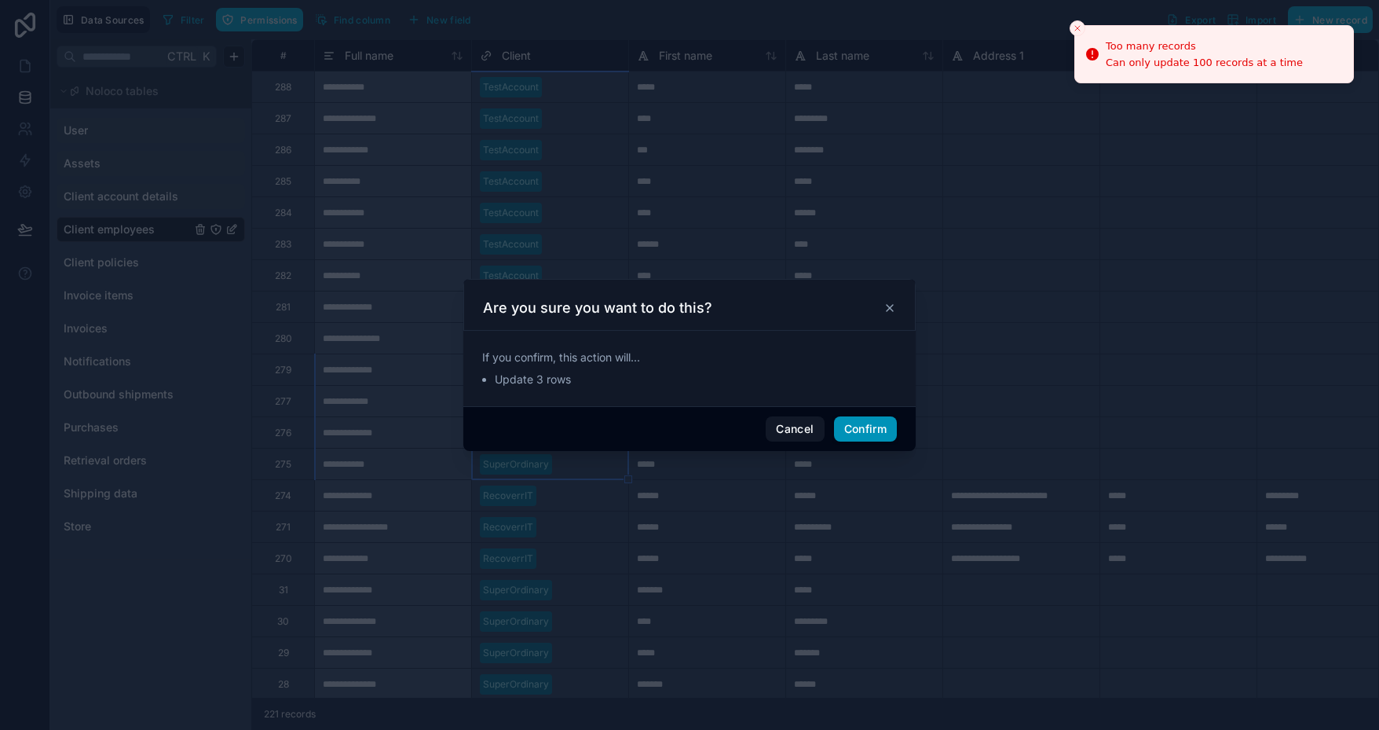
click at [853, 420] on button "Confirm" at bounding box center [865, 428] width 63 height 25
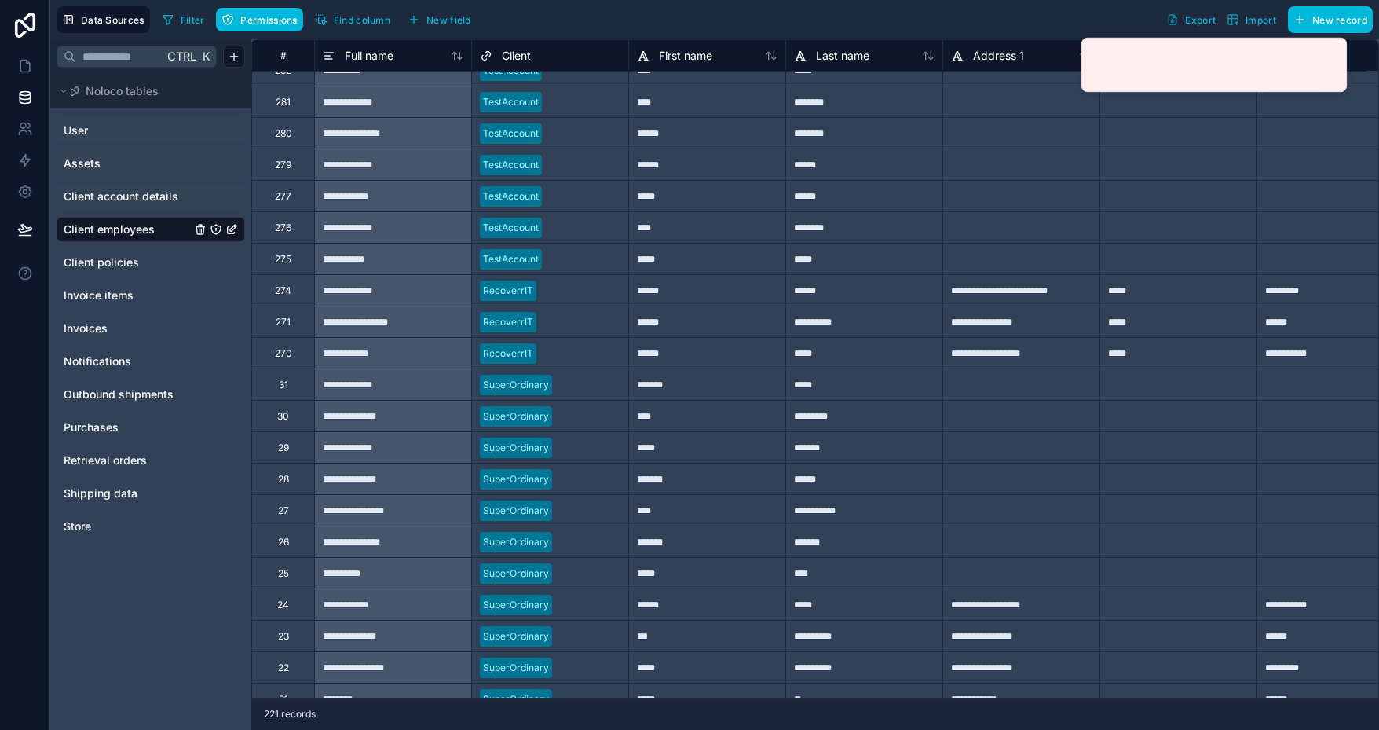
scroll to position [5765, 0]
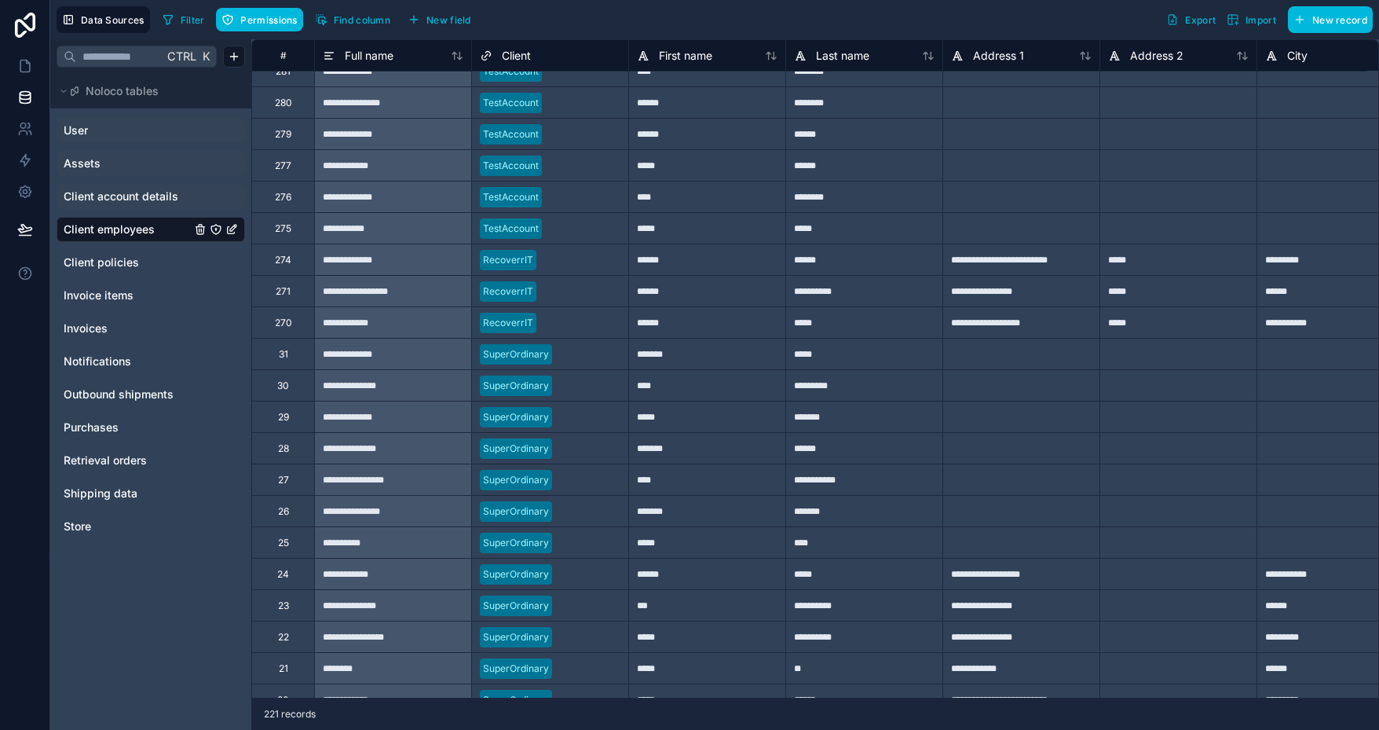
click at [577, 358] on div at bounding box center [589, 354] width 62 height 16
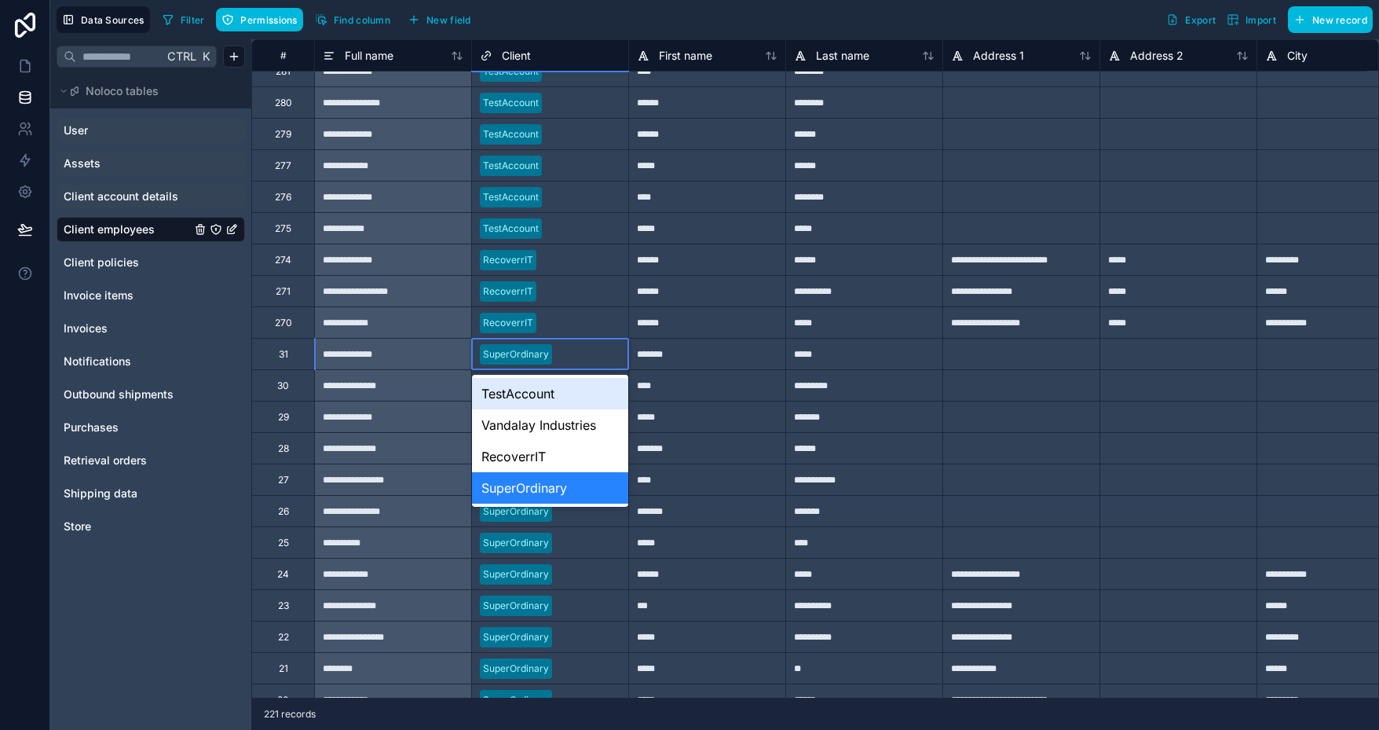
click at [577, 358] on div at bounding box center [589, 354] width 62 height 16
click at [548, 397] on div "TestAccount" at bounding box center [550, 393] width 156 height 31
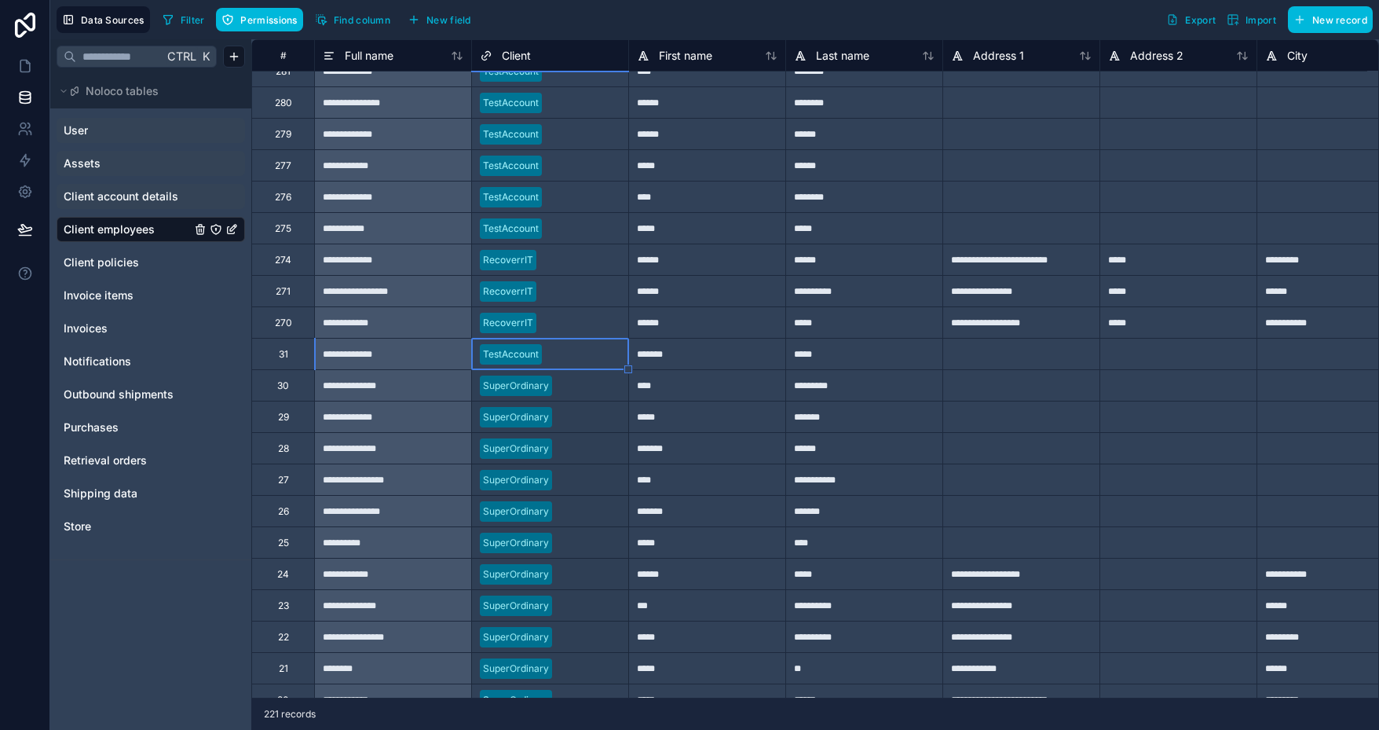
drag, startPoint x: 628, startPoint y: 370, endPoint x: 616, endPoint y: 670, distance: 300.3
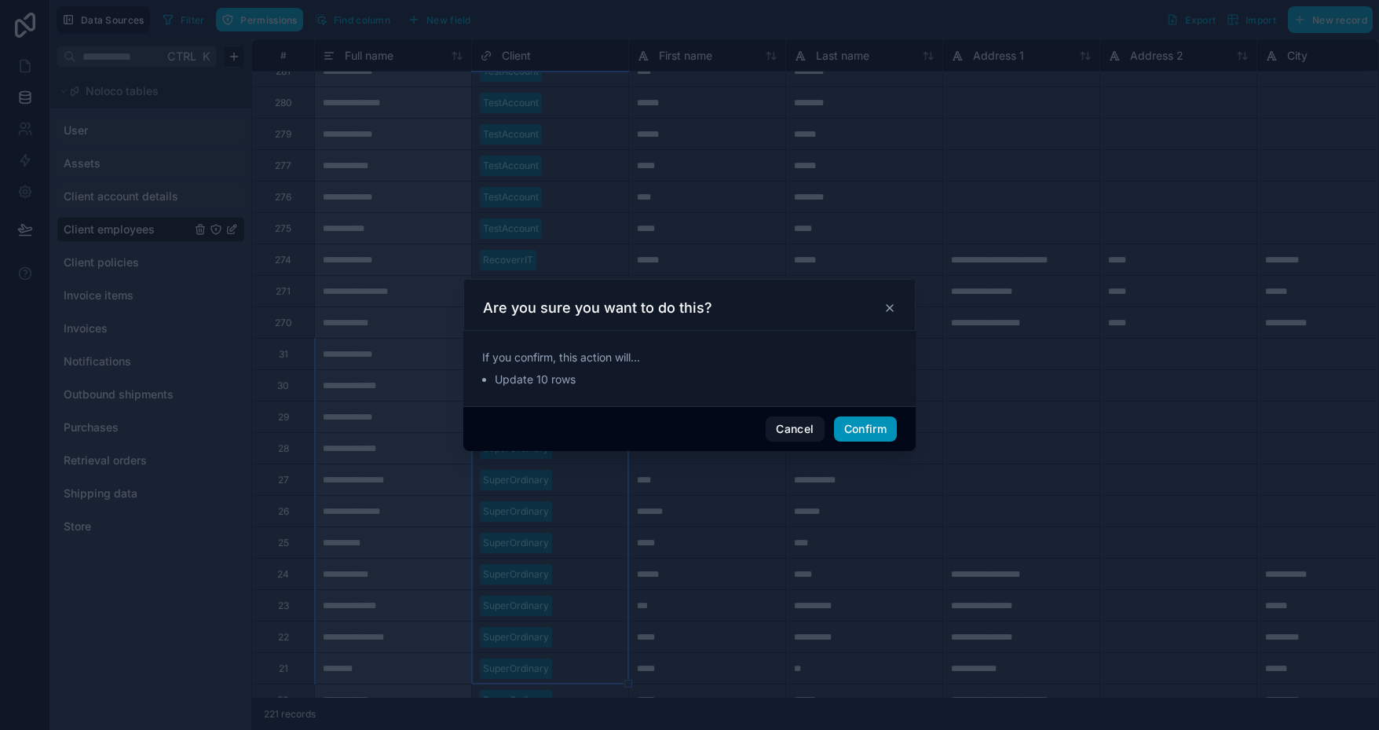
click at [862, 431] on button "Confirm" at bounding box center [865, 428] width 63 height 25
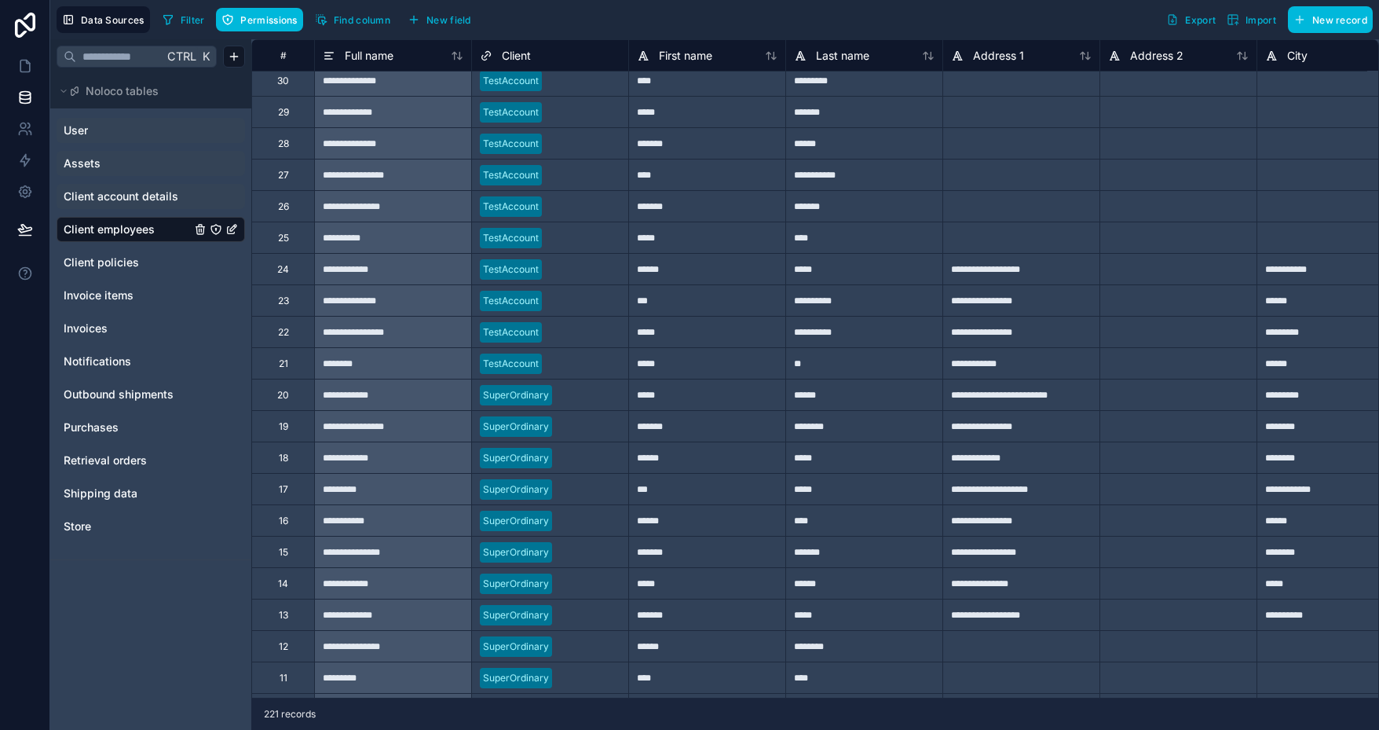
scroll to position [6079, 0]
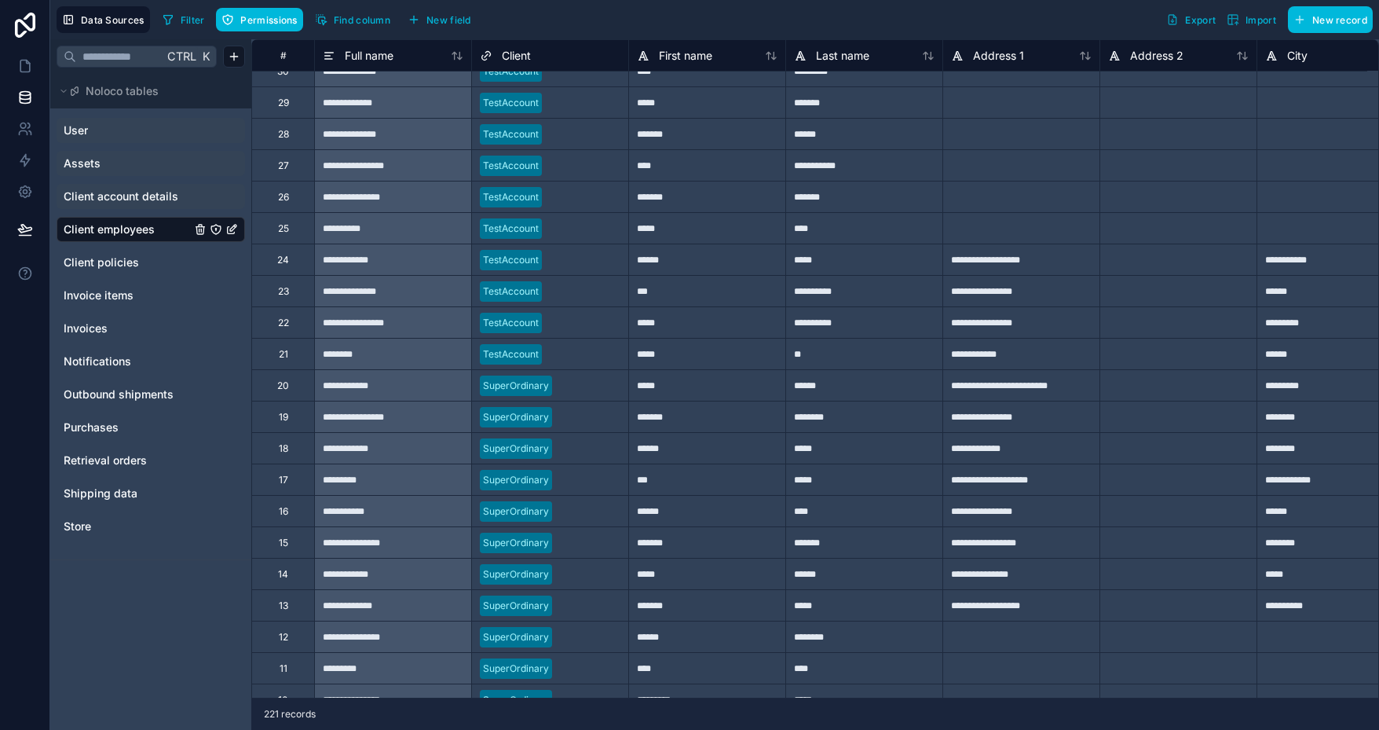
click at [593, 349] on div at bounding box center [584, 354] width 72 height 16
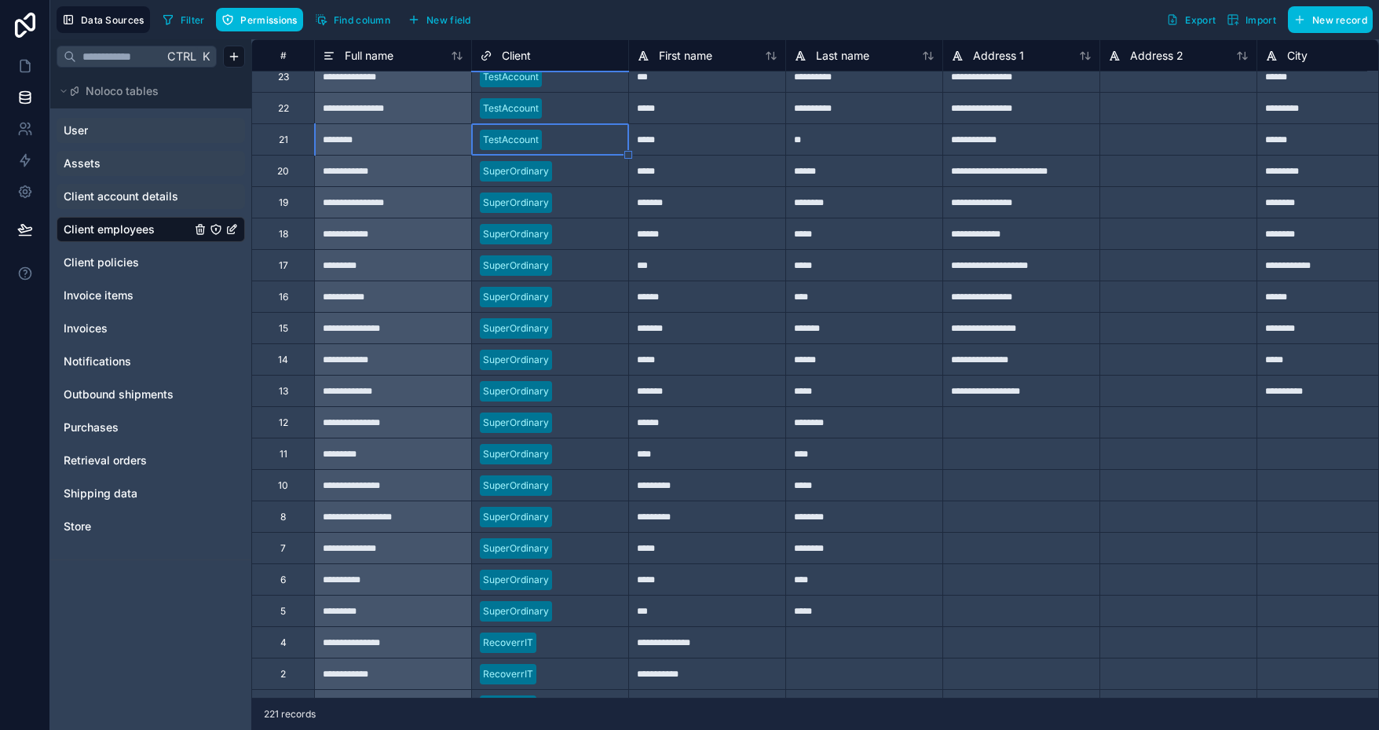
scroll to position [6328, 0]
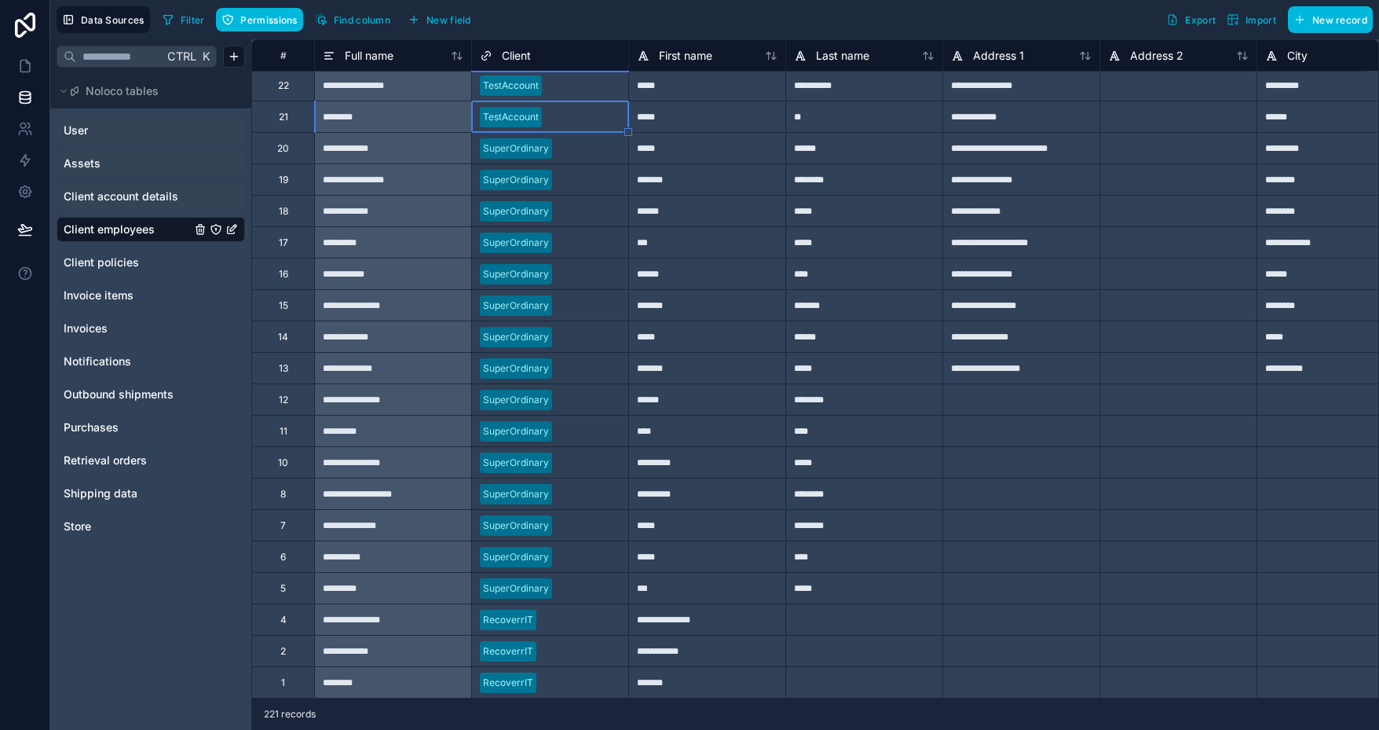
drag, startPoint x: 630, startPoint y: 119, endPoint x: 613, endPoint y: 578, distance: 459.0
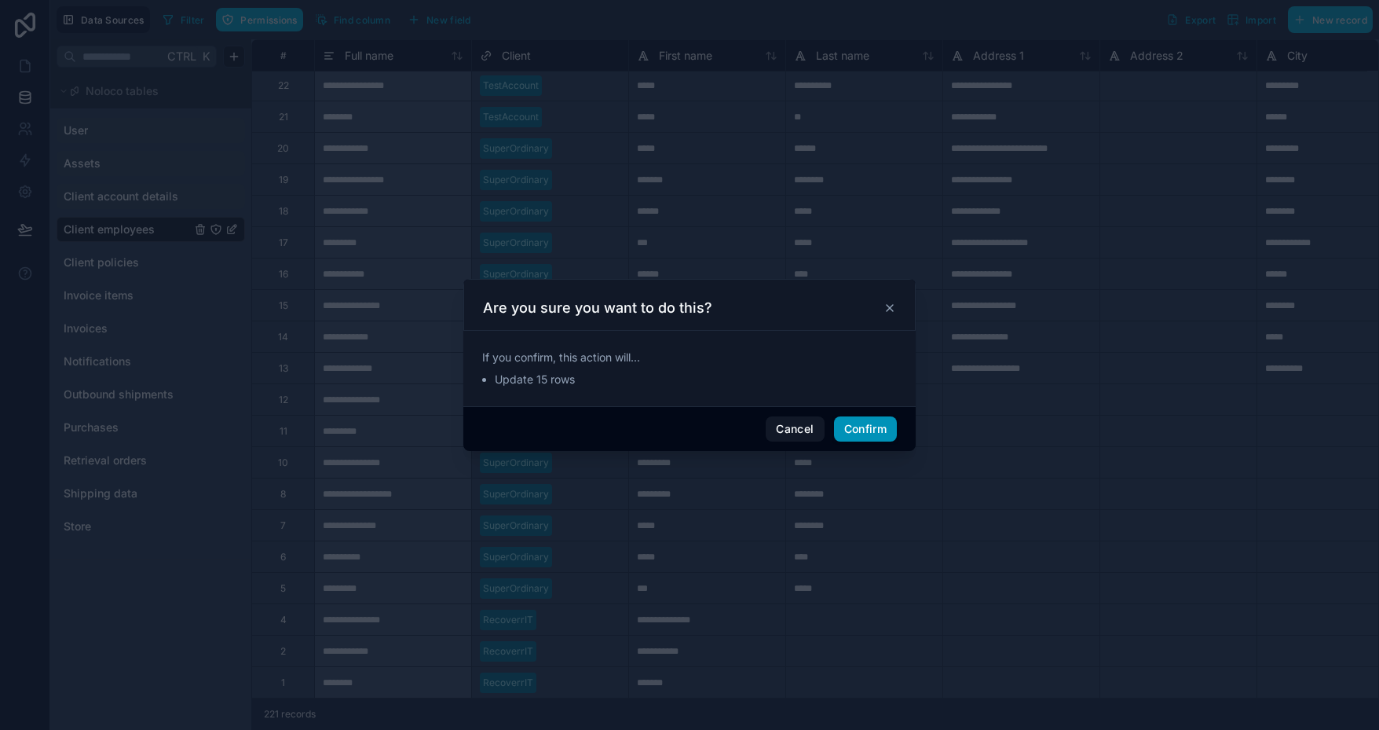
click at [851, 423] on button "Confirm" at bounding box center [865, 428] width 63 height 25
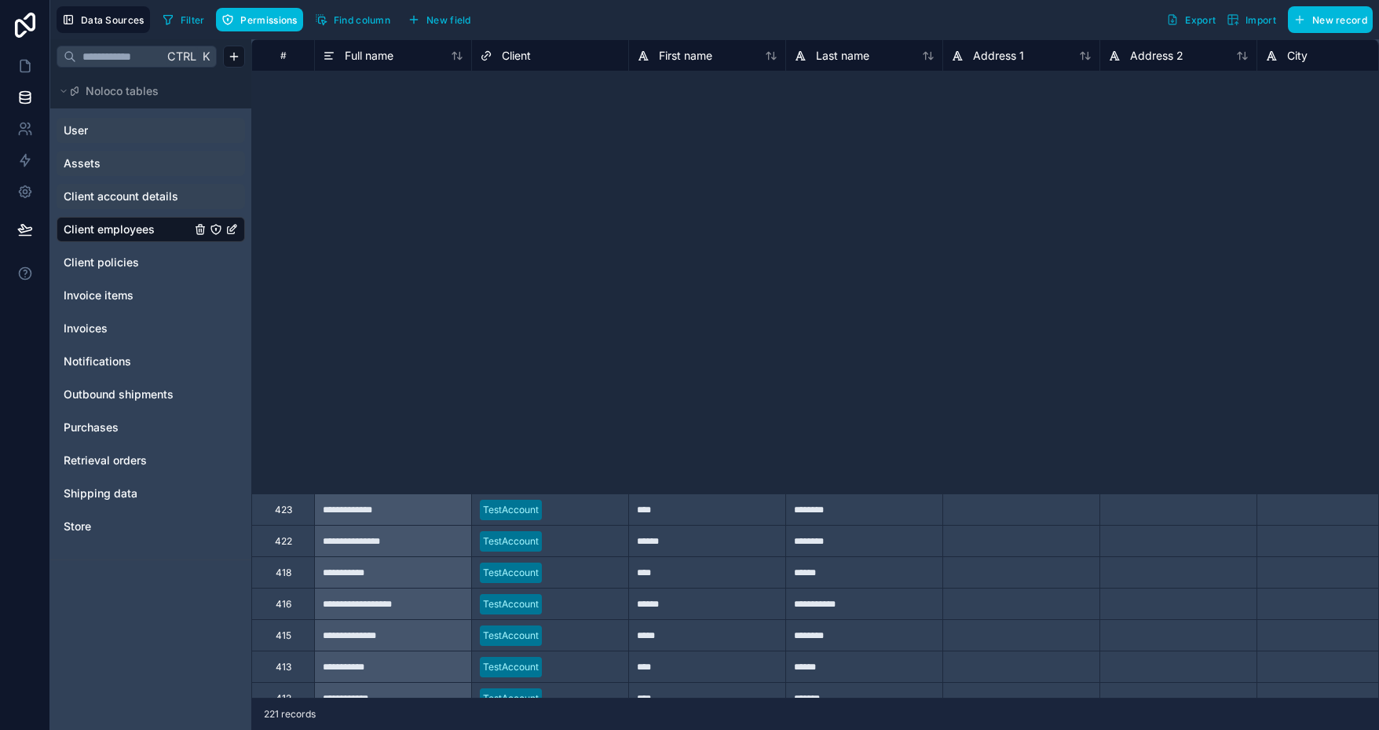
scroll to position [2322, 0]
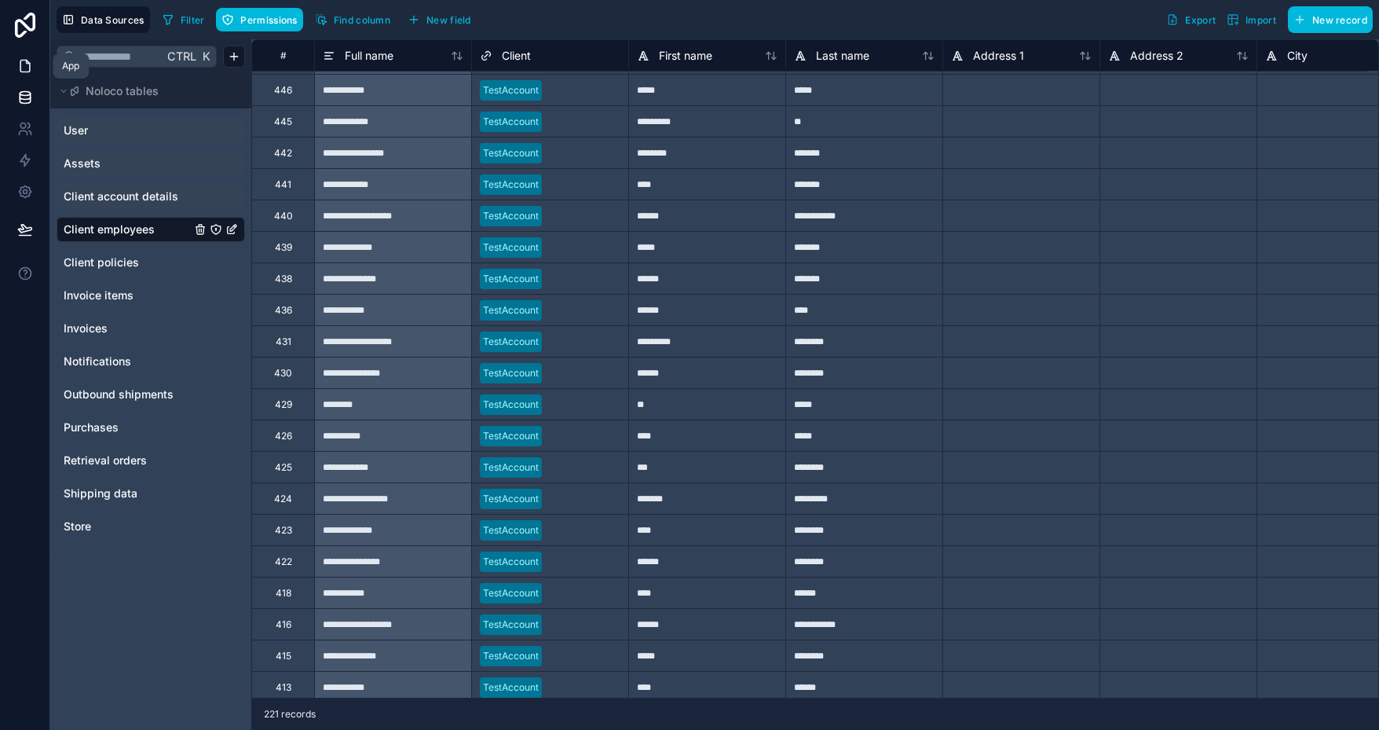
click at [30, 66] on icon at bounding box center [25, 66] width 16 height 16
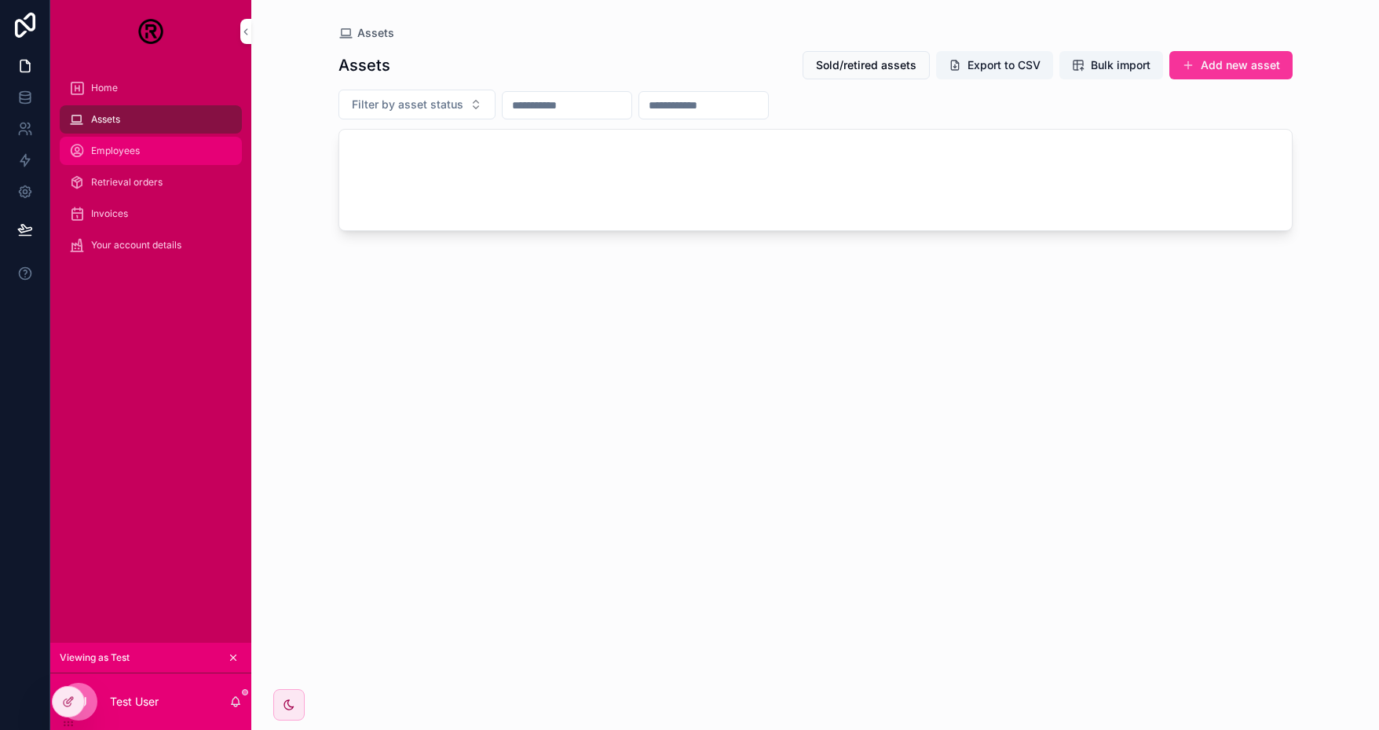
click at [138, 156] on span "Employees" at bounding box center [115, 151] width 49 height 13
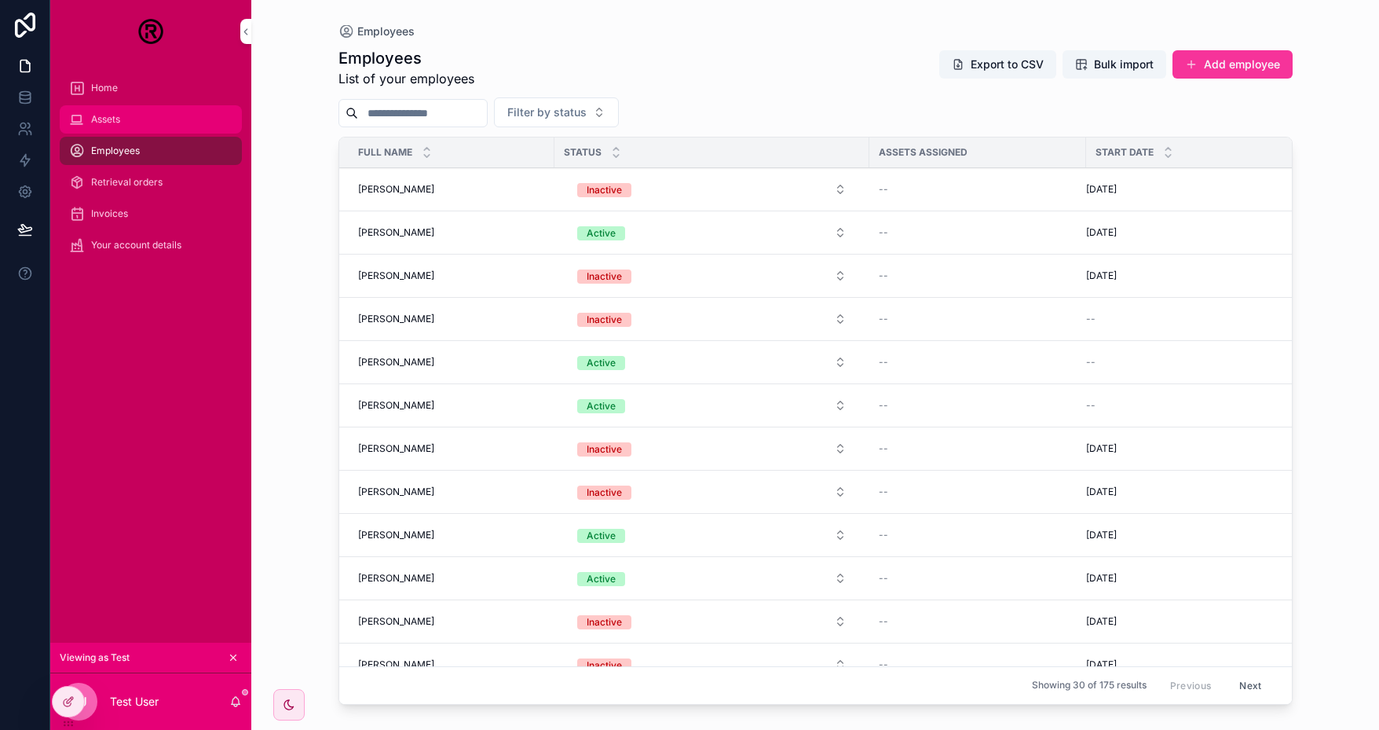
click at [120, 118] on span "Assets" at bounding box center [105, 119] width 29 height 13
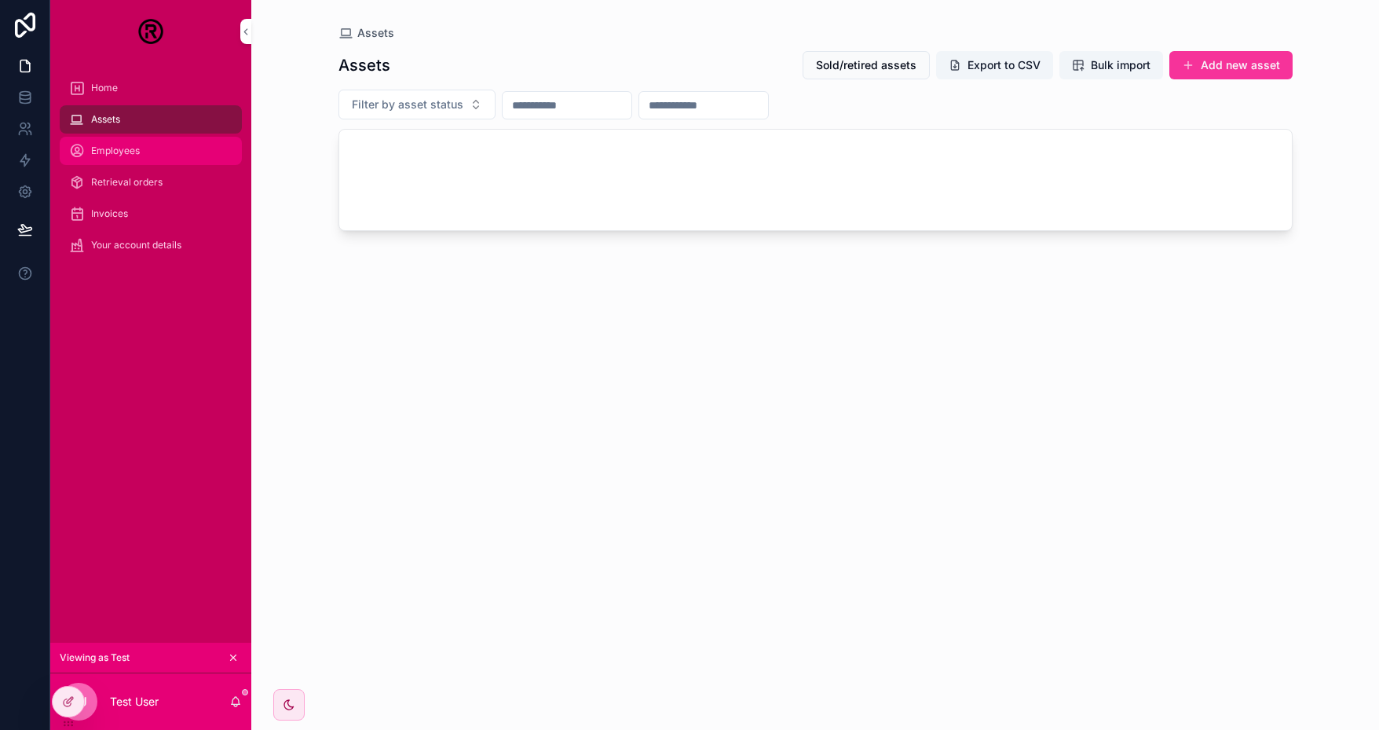
click at [136, 148] on span "Employees" at bounding box center [115, 151] width 49 height 13
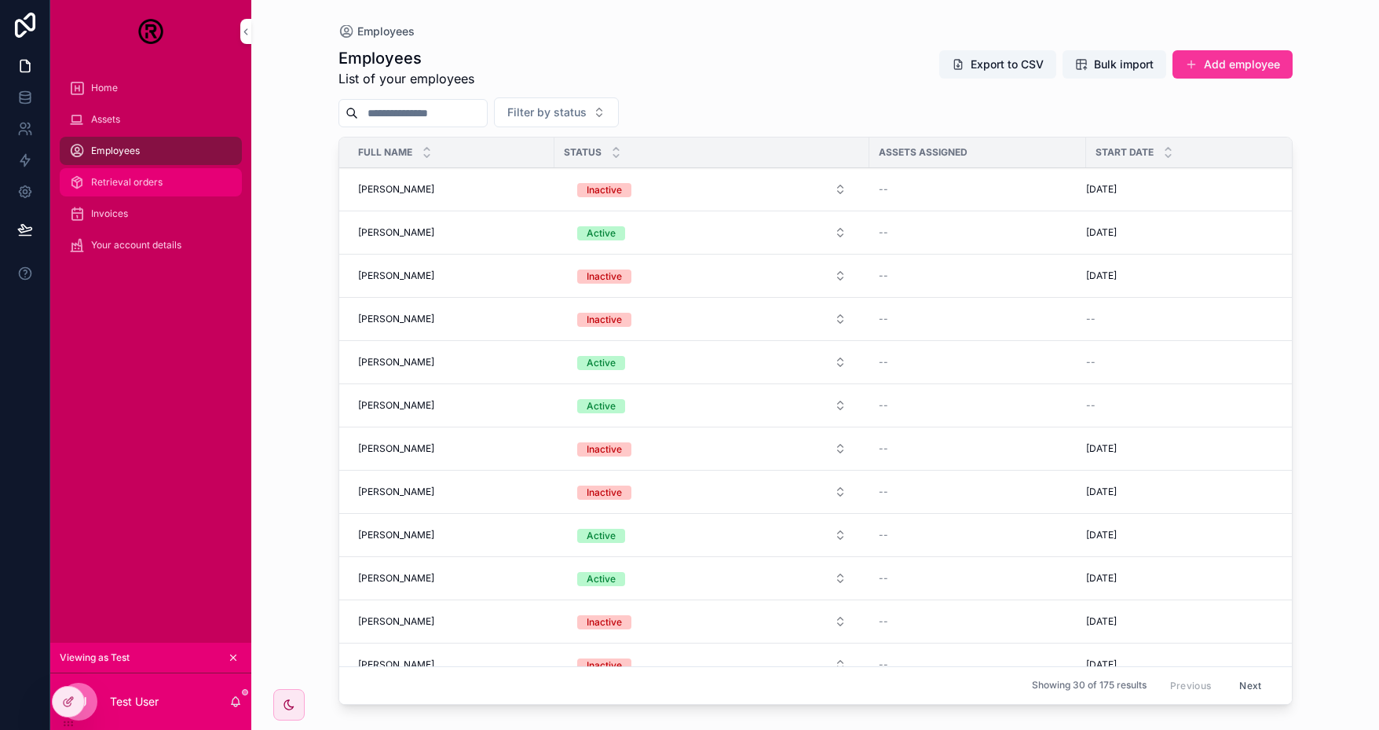
click at [131, 185] on span "Retrieval orders" at bounding box center [126, 182] width 71 height 13
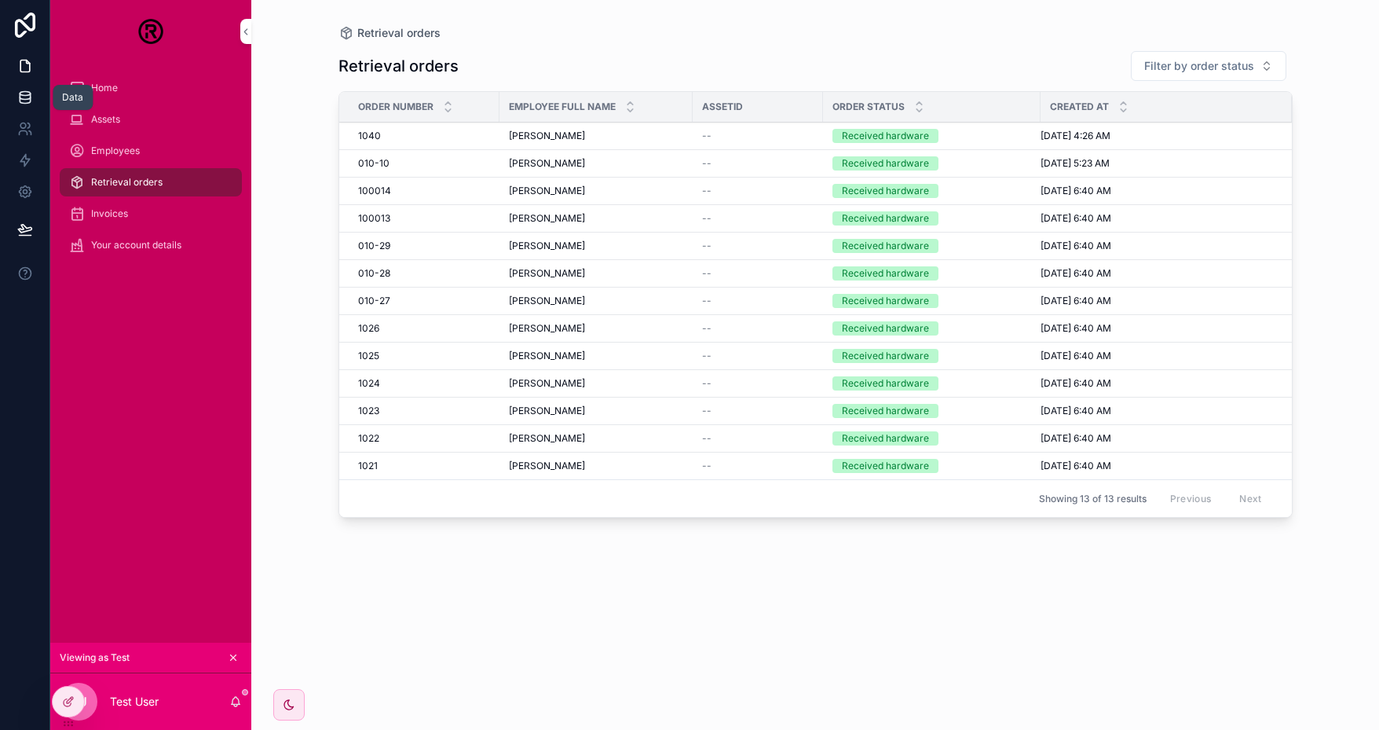
click at [26, 99] on icon at bounding box center [25, 96] width 10 height 6
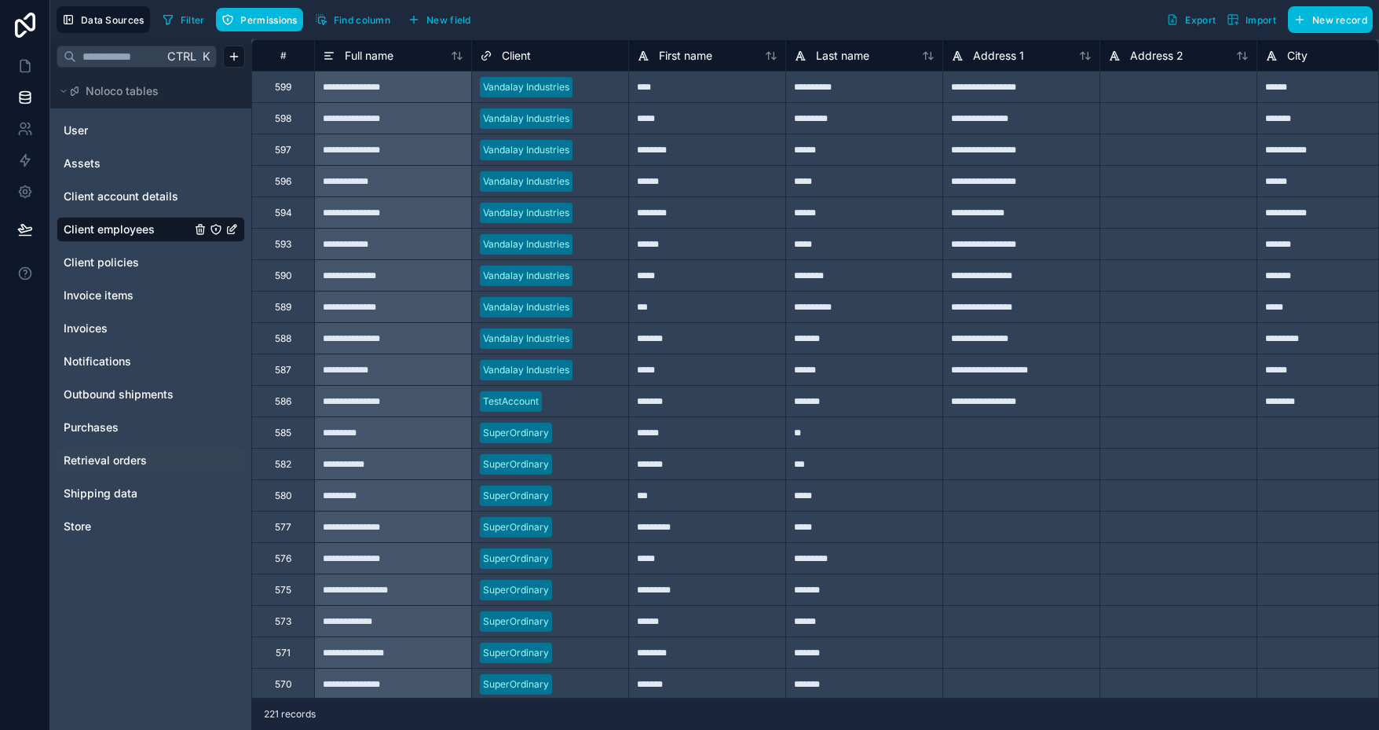
click at [114, 467] on span "Retrieval orders" at bounding box center [105, 460] width 83 height 16
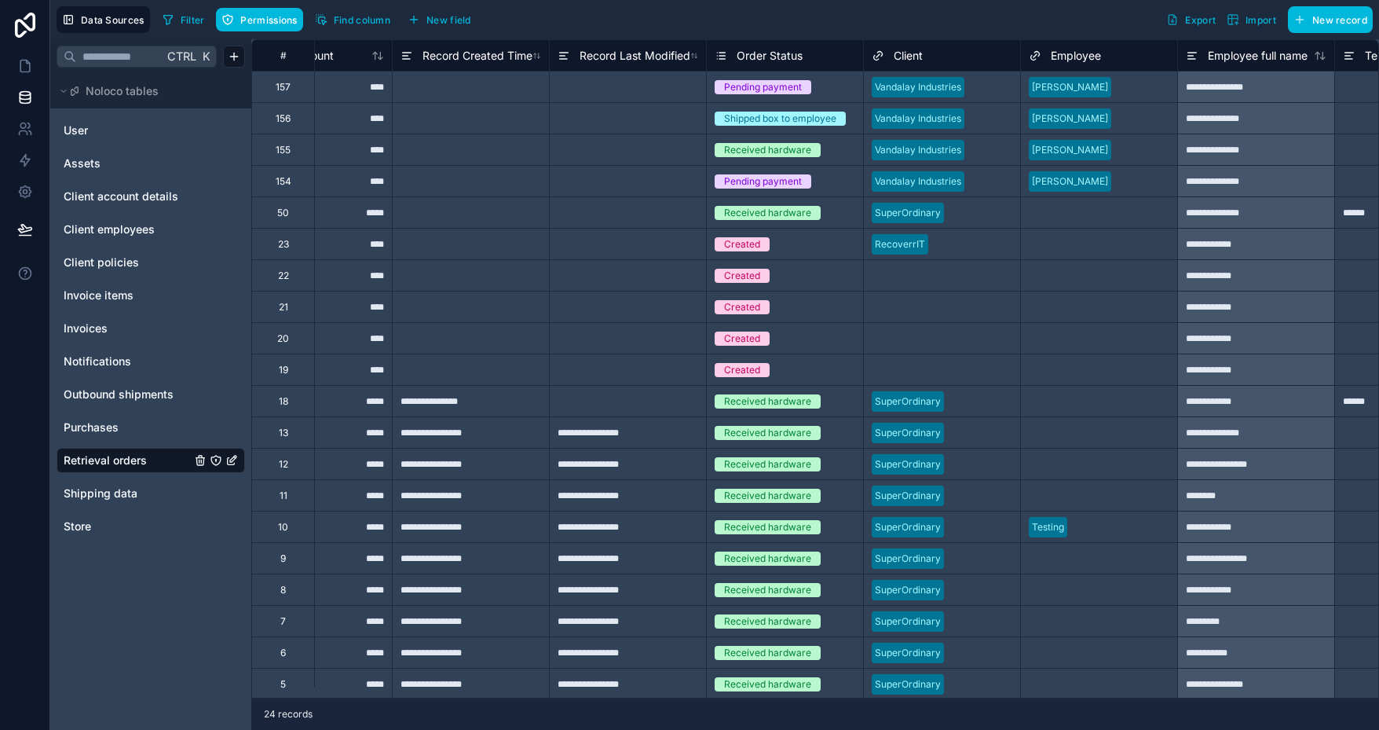
scroll to position [0, 3223]
click at [975, 218] on div at bounding box center [979, 213] width 62 height 16
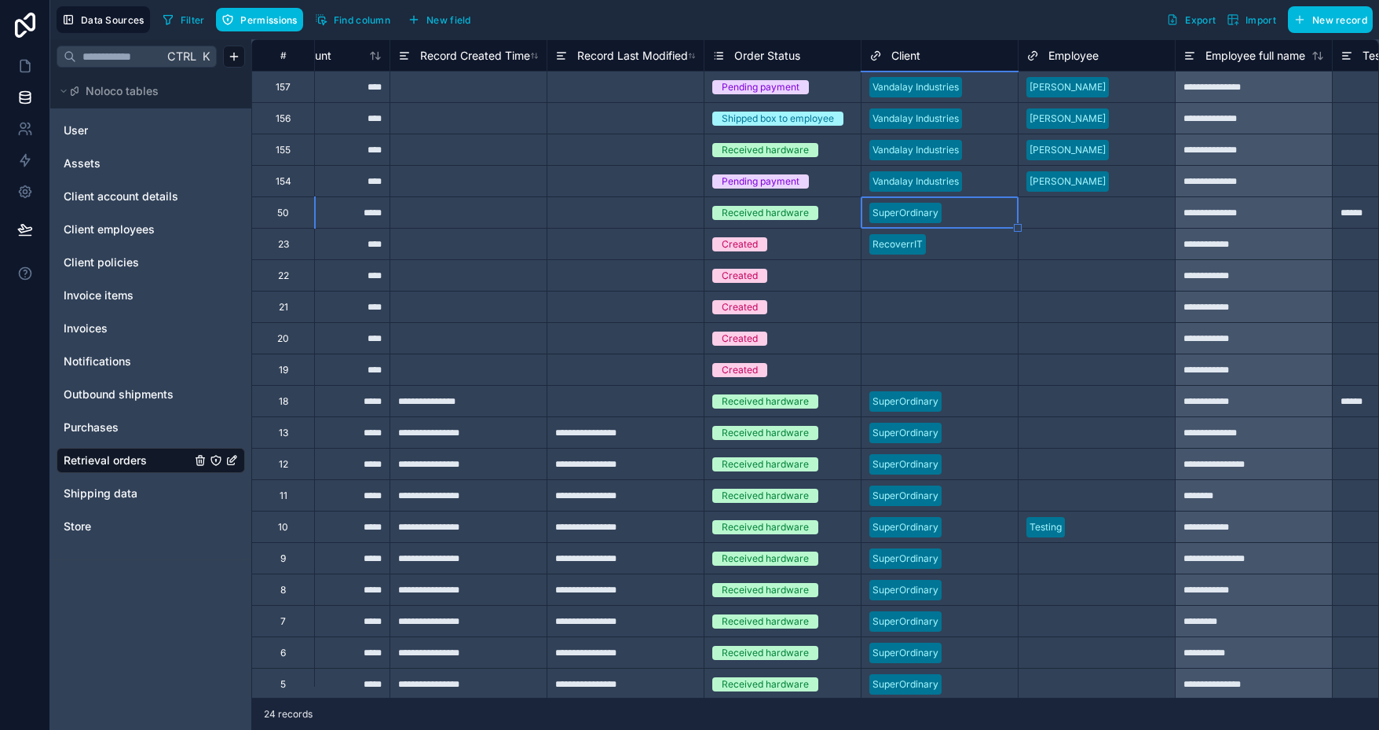
click at [973, 218] on div at bounding box center [979, 213] width 62 height 16
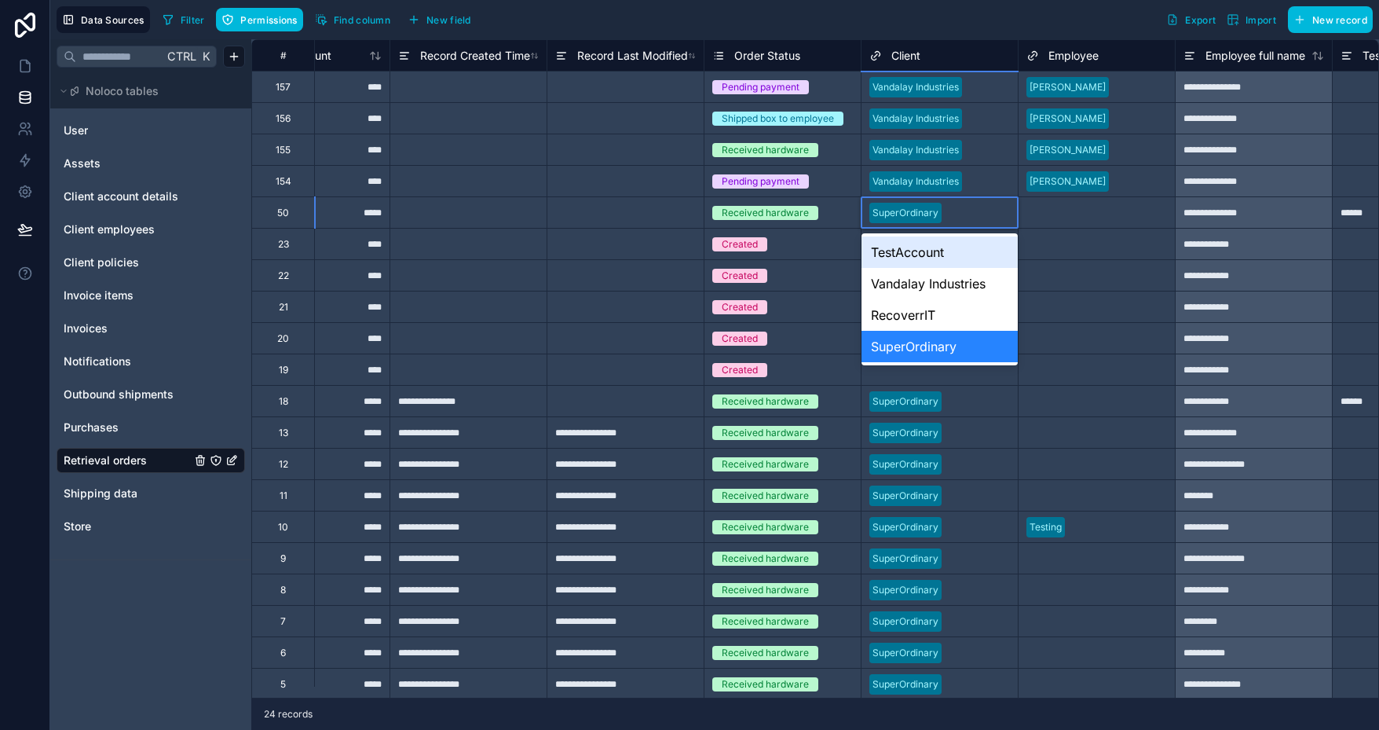
click at [927, 251] on div "TestAccount" at bounding box center [940, 251] width 156 height 31
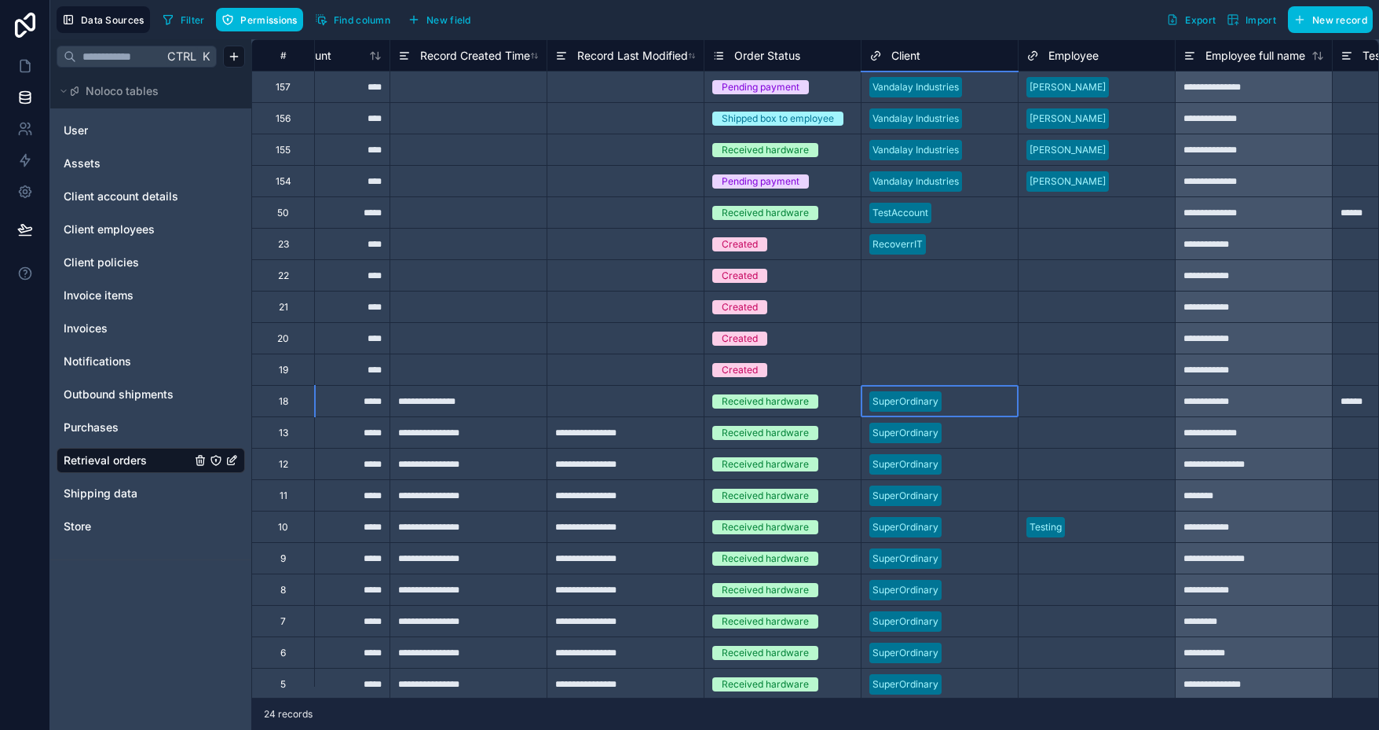
click at [962, 386] on div "SuperOrdinary" at bounding box center [940, 401] width 156 height 31
click at [981, 399] on div at bounding box center [979, 402] width 62 height 16
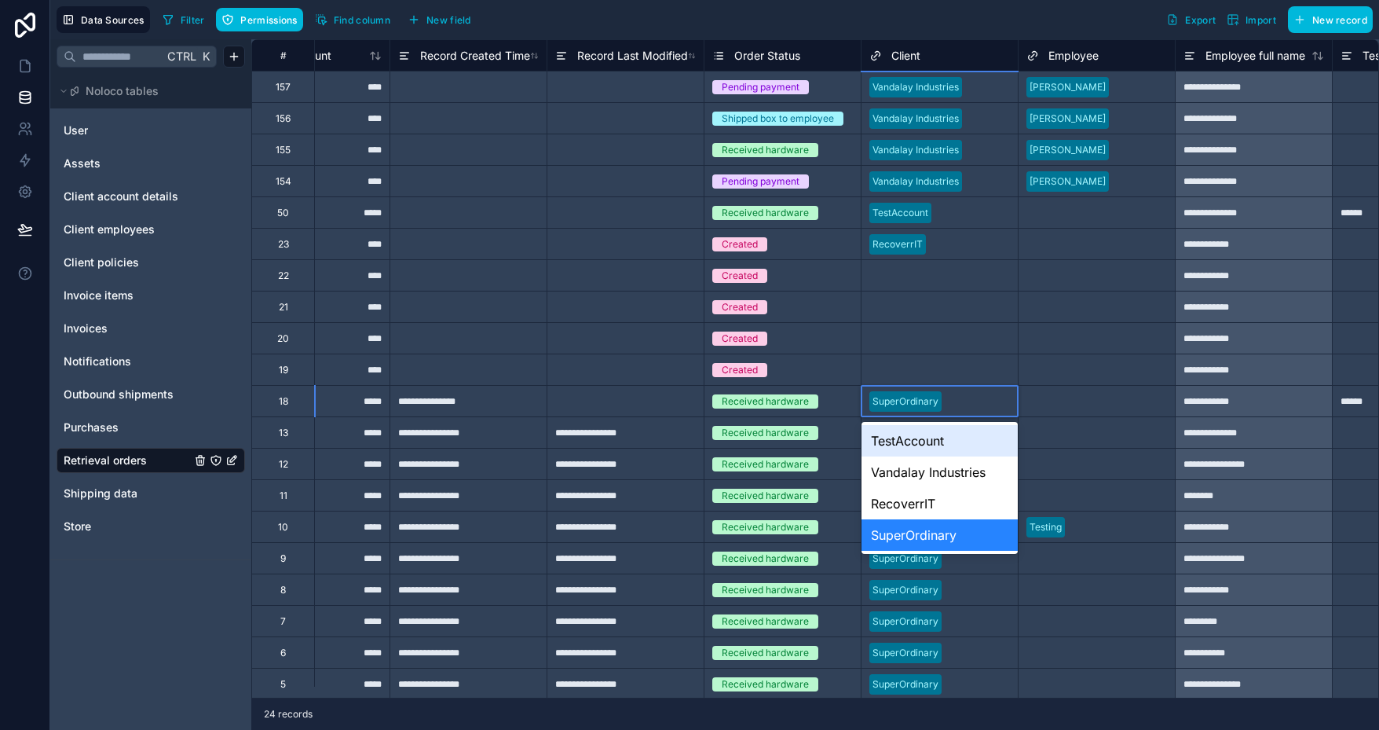
click at [981, 399] on div at bounding box center [979, 402] width 62 height 16
click at [943, 434] on div "TestAccount" at bounding box center [940, 440] width 156 height 31
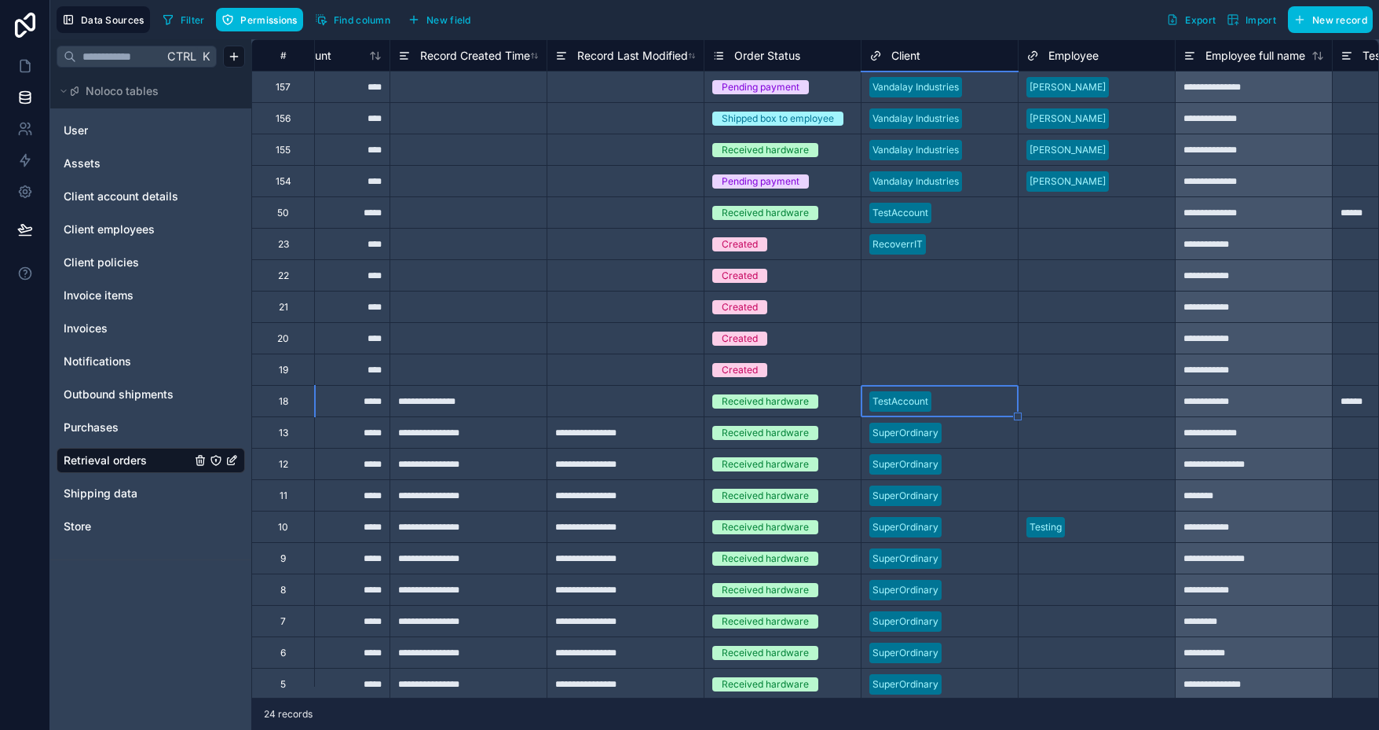
click at [1021, 415] on div at bounding box center [1018, 416] width 8 height 8
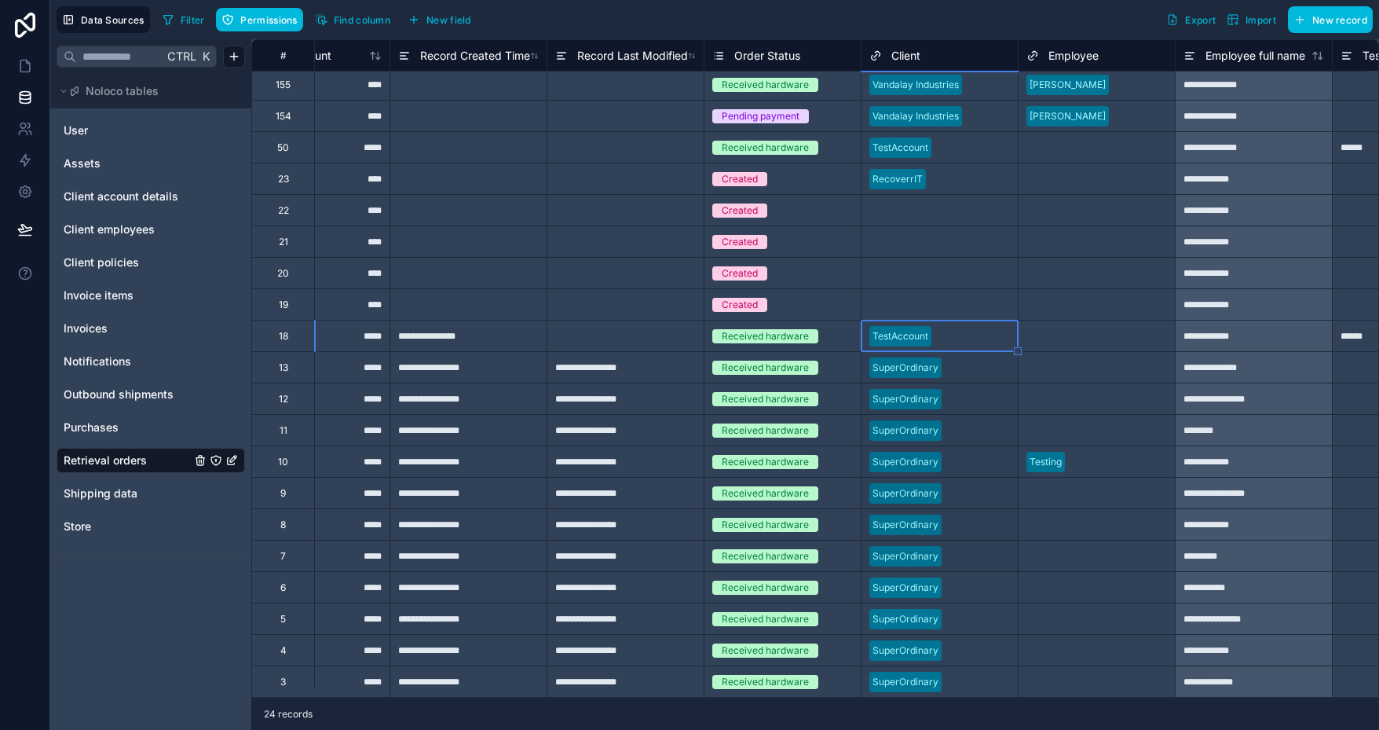
scroll to position [138, 3223]
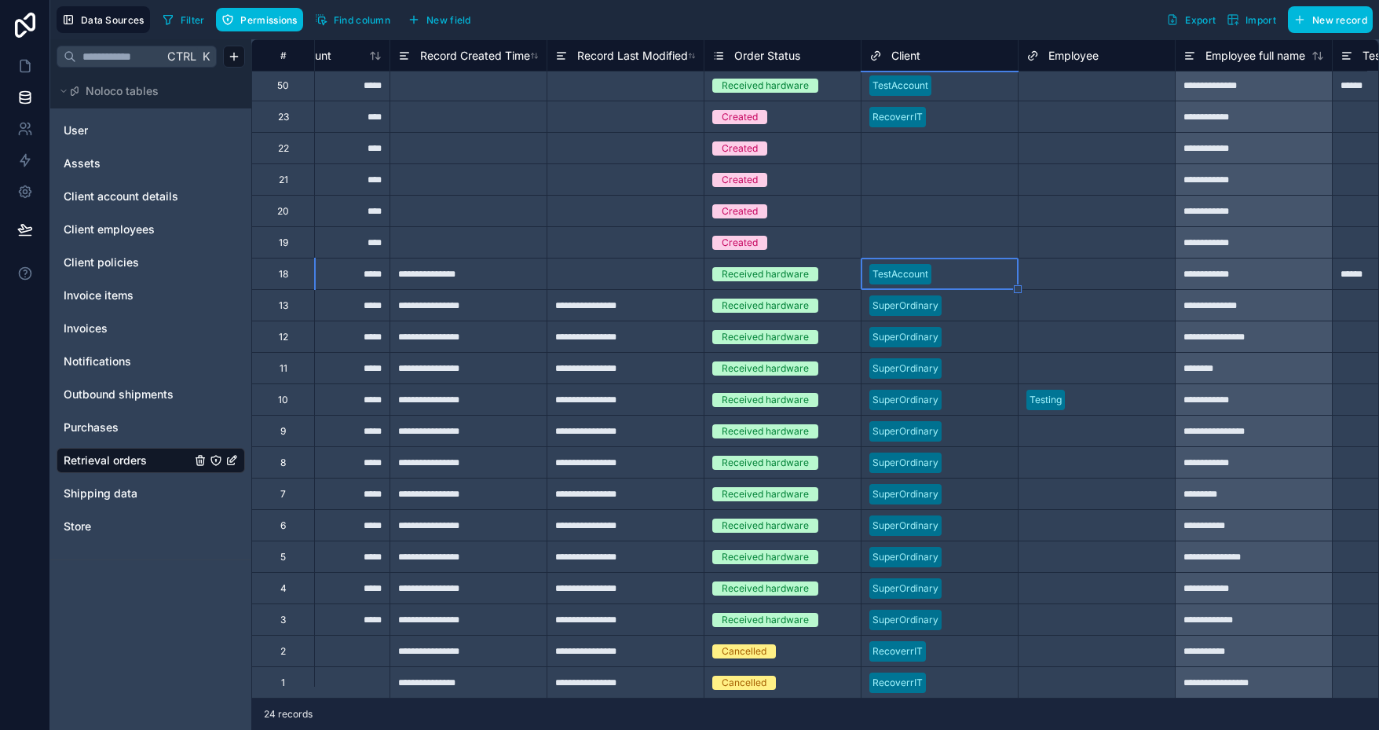
drag, startPoint x: 1016, startPoint y: 417, endPoint x: 976, endPoint y: 603, distance: 190.4
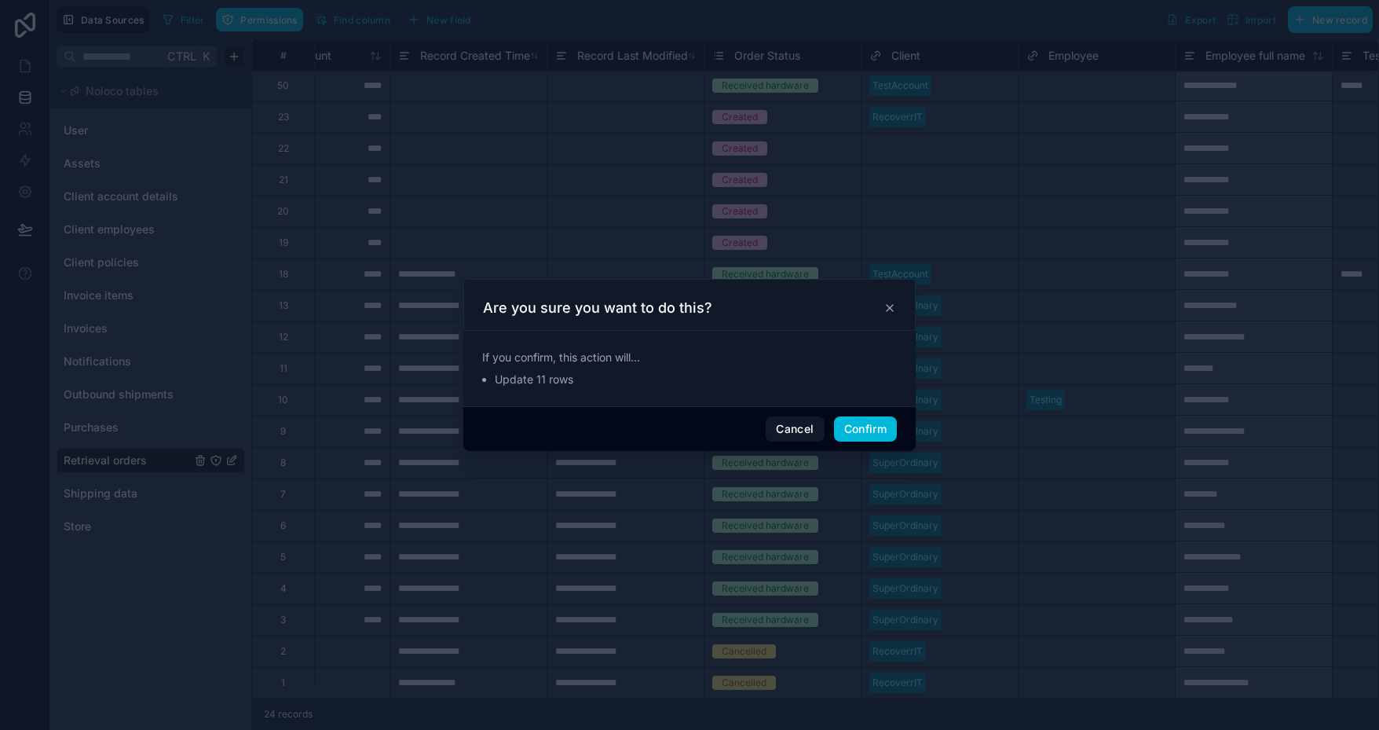
click at [858, 428] on button "Confirm" at bounding box center [865, 428] width 63 height 25
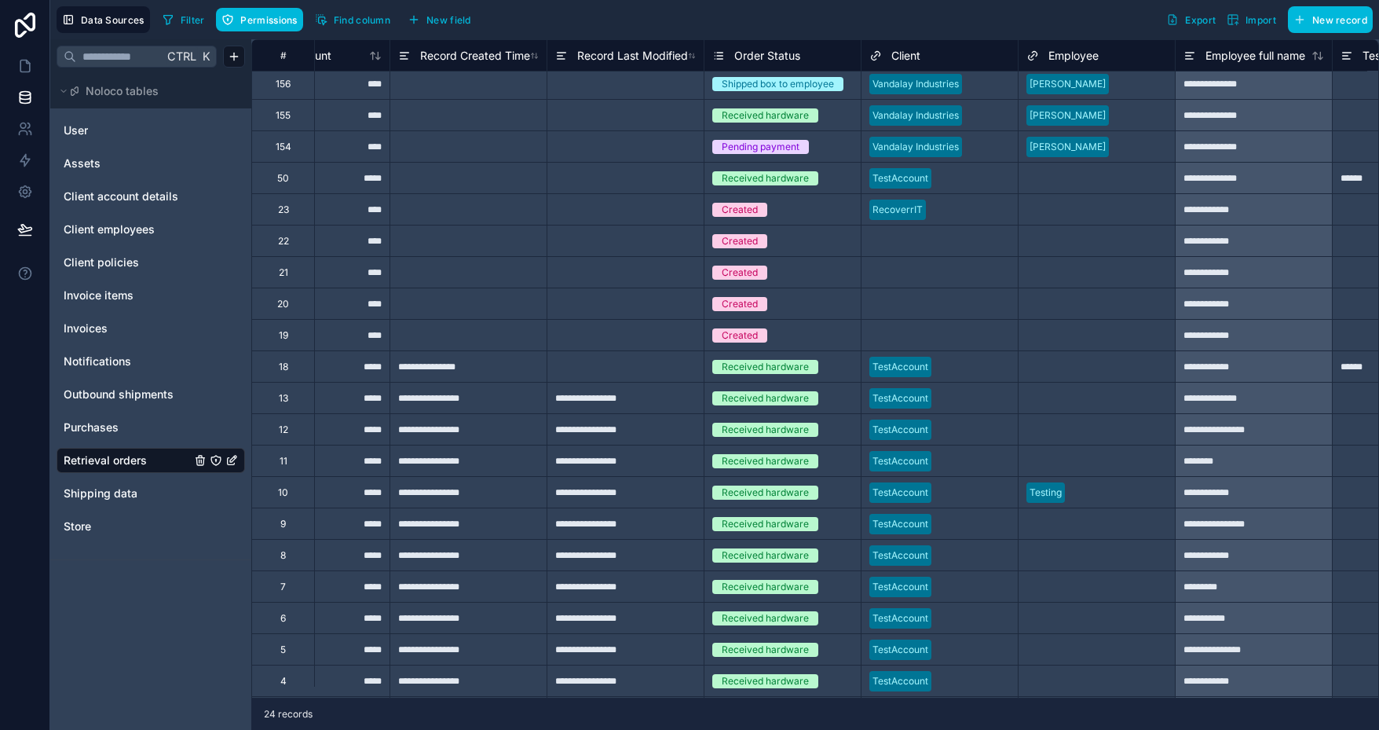
scroll to position [0, 3223]
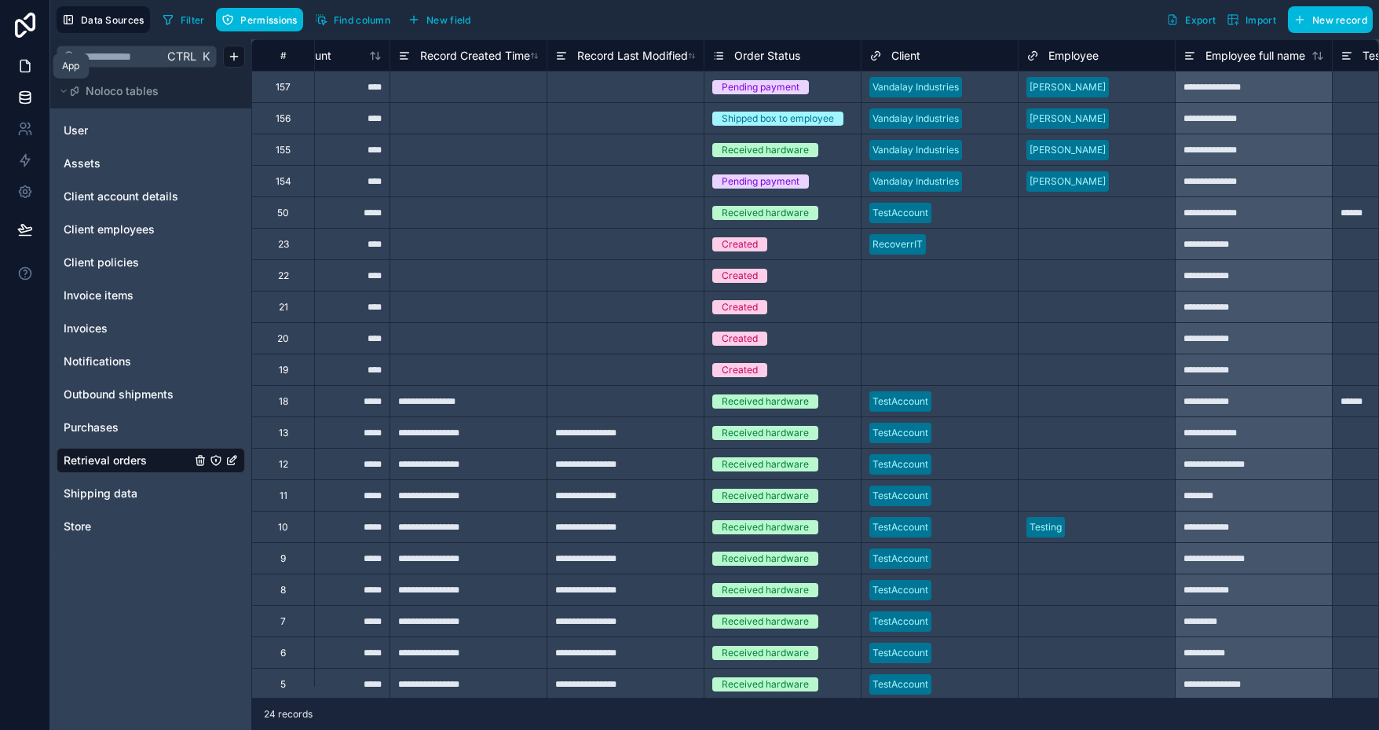
click at [27, 69] on icon at bounding box center [25, 66] width 16 height 16
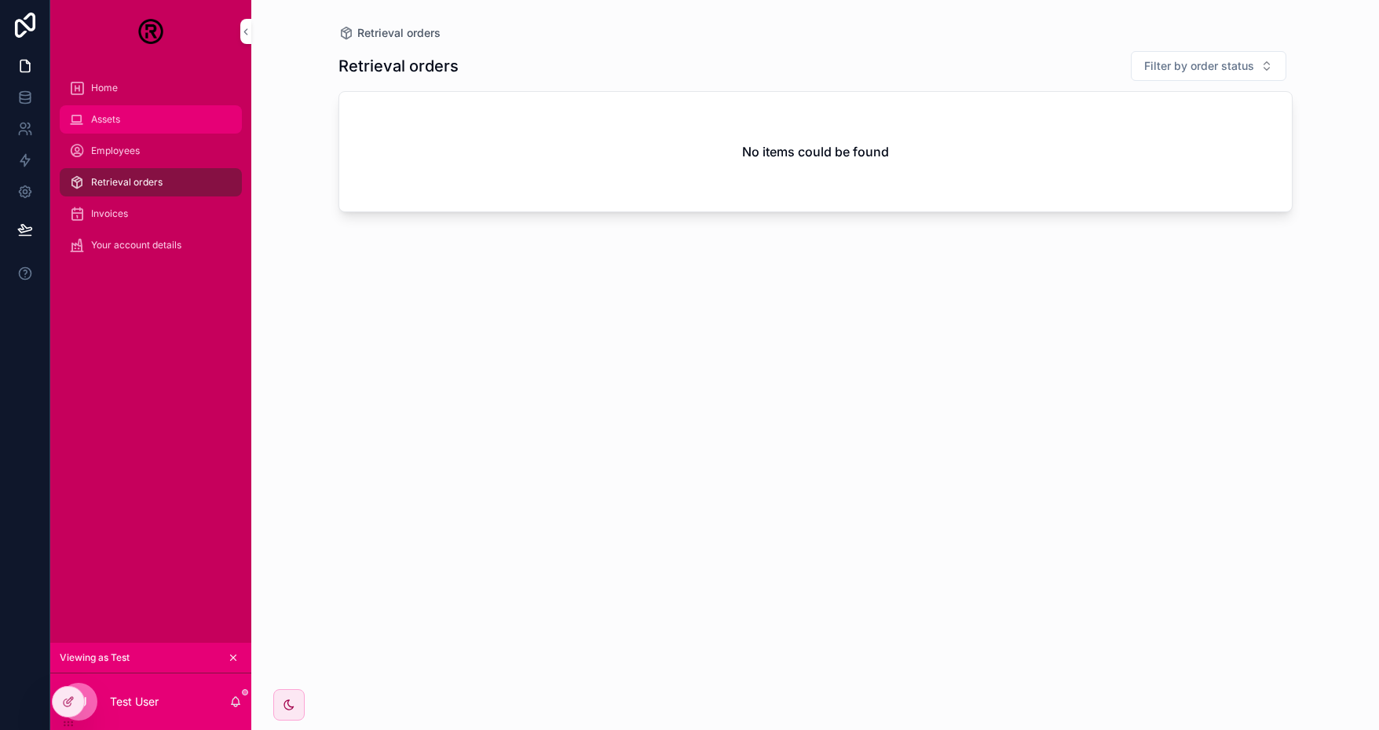
click at [130, 122] on div "Assets" at bounding box center [150, 119] width 163 height 25
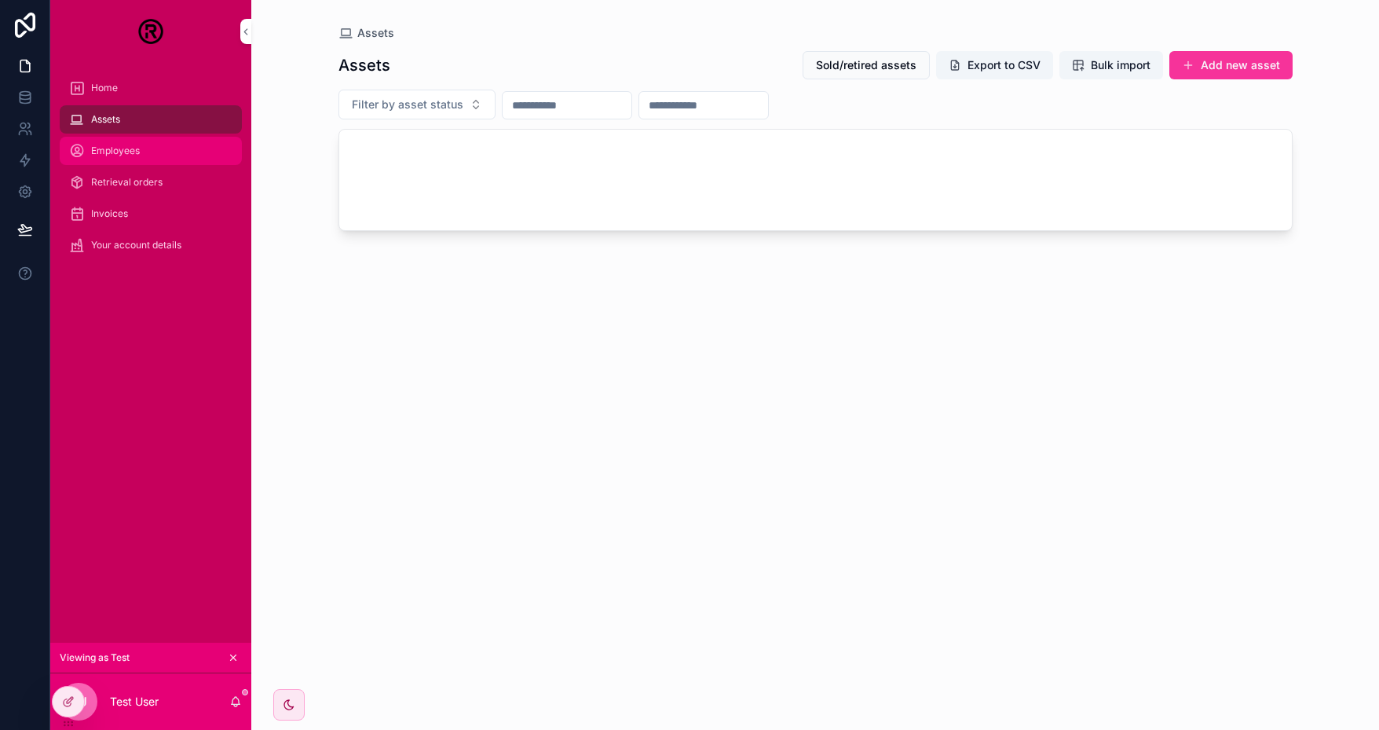
click at [145, 156] on div "Employees" at bounding box center [150, 150] width 163 height 25
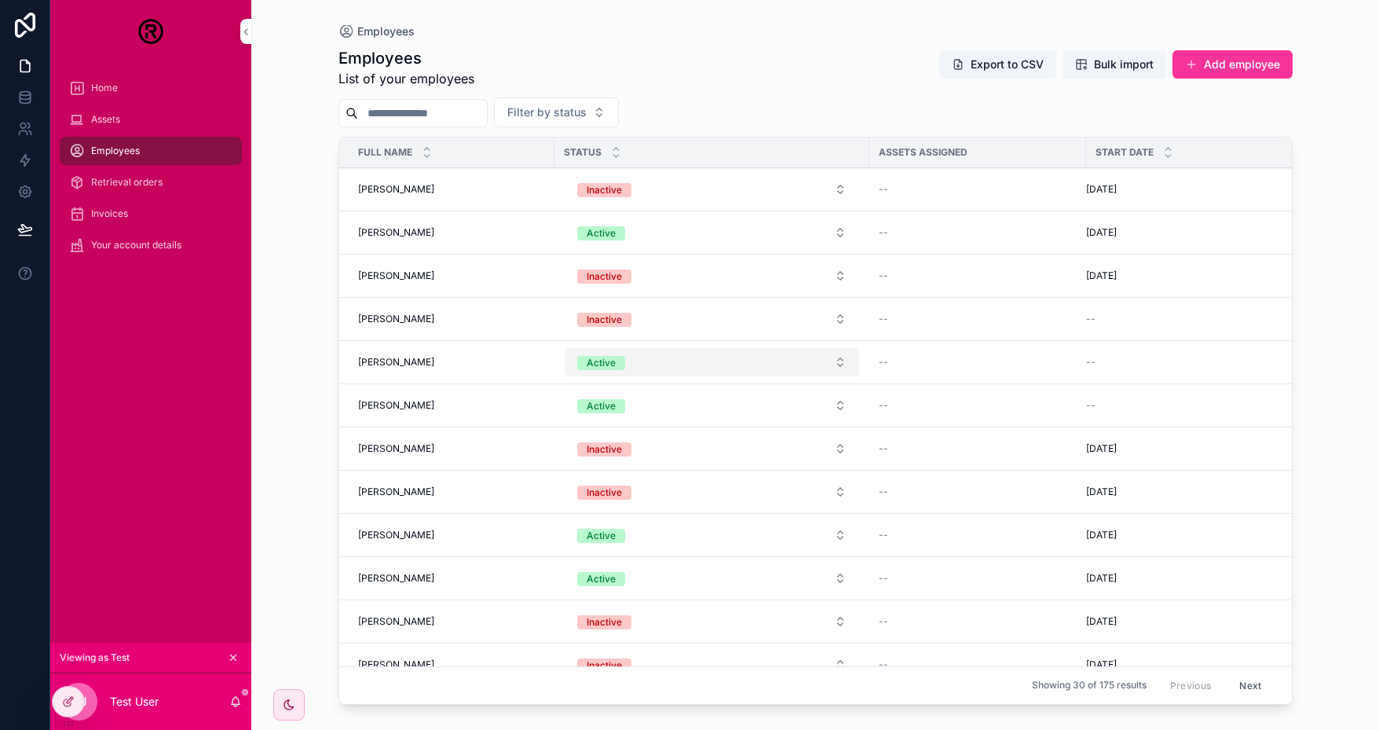
scroll to position [236, 0]
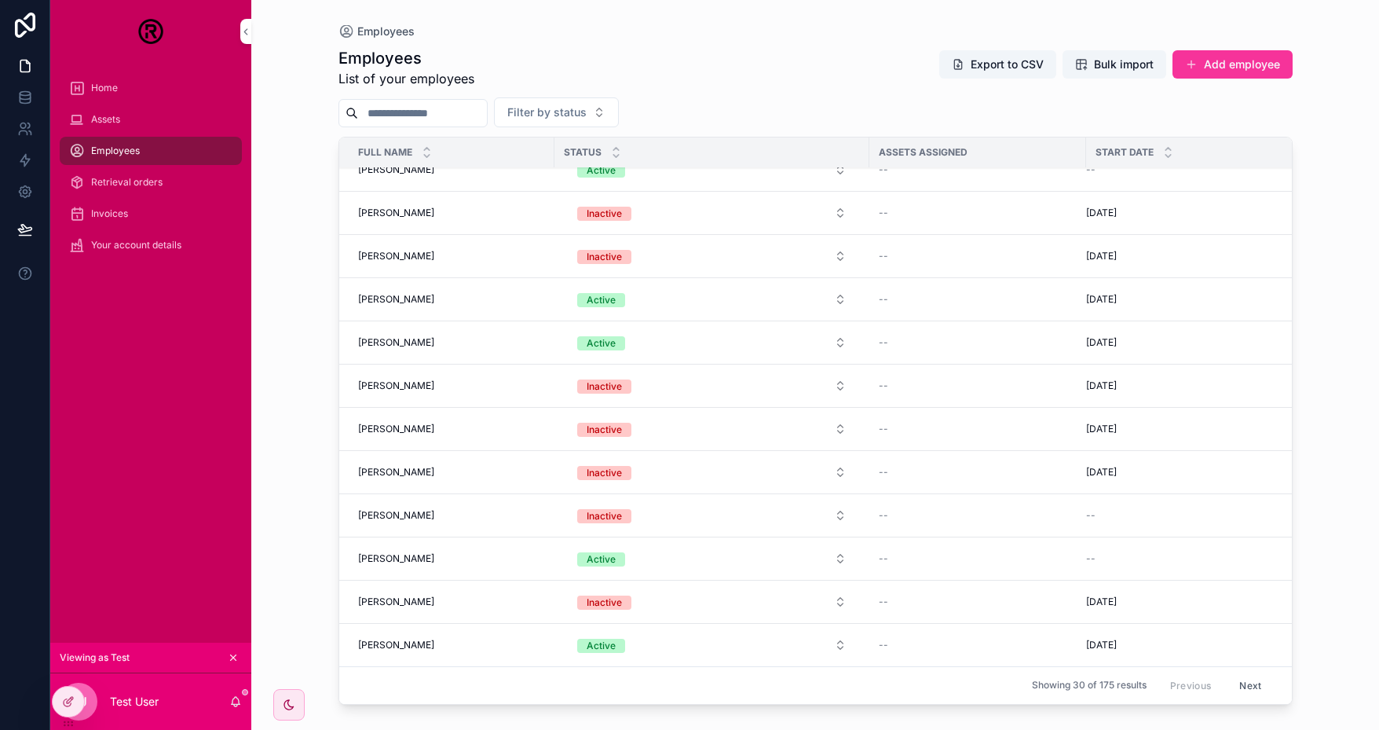
click at [1250, 673] on button "Next" at bounding box center [1250, 685] width 44 height 24
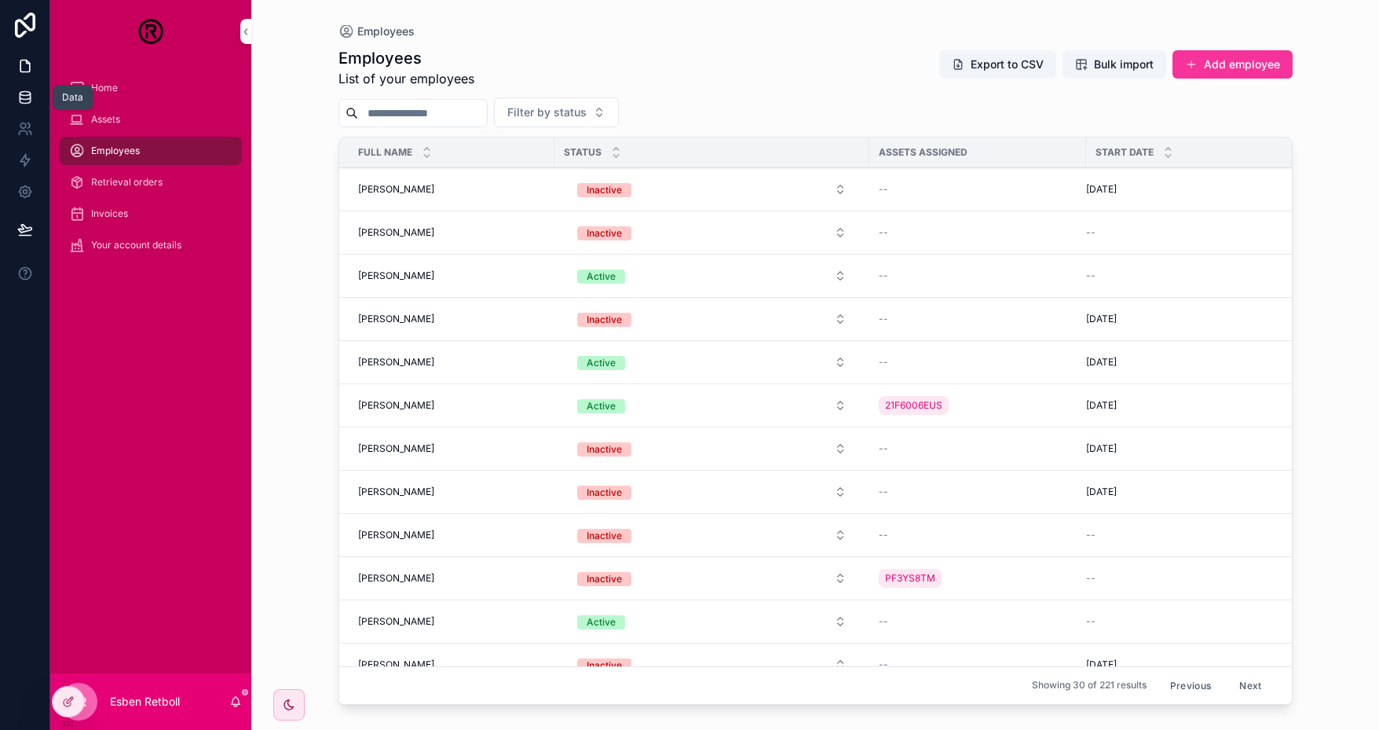
click at [28, 97] on icon at bounding box center [25, 98] width 16 height 16
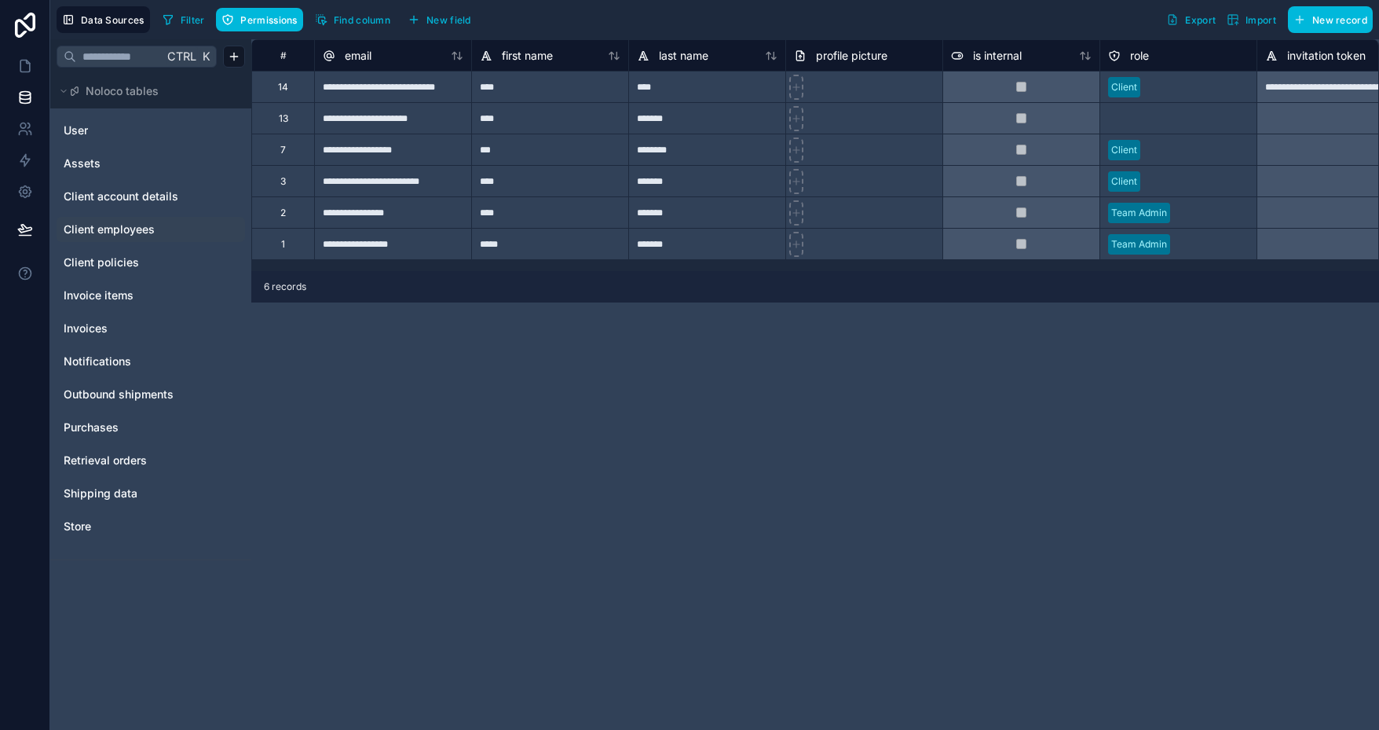
click at [126, 228] on span "Client employees" at bounding box center [109, 229] width 91 height 16
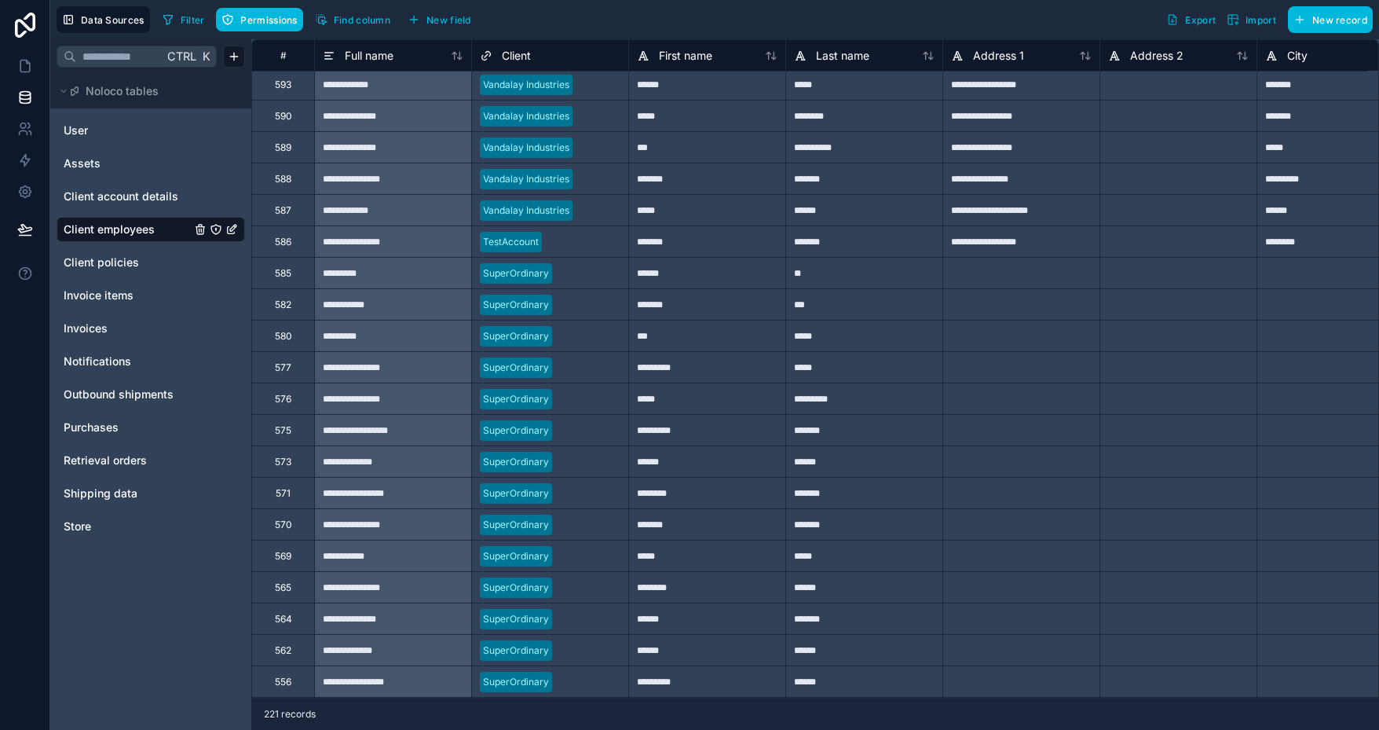
scroll to position [157, 0]
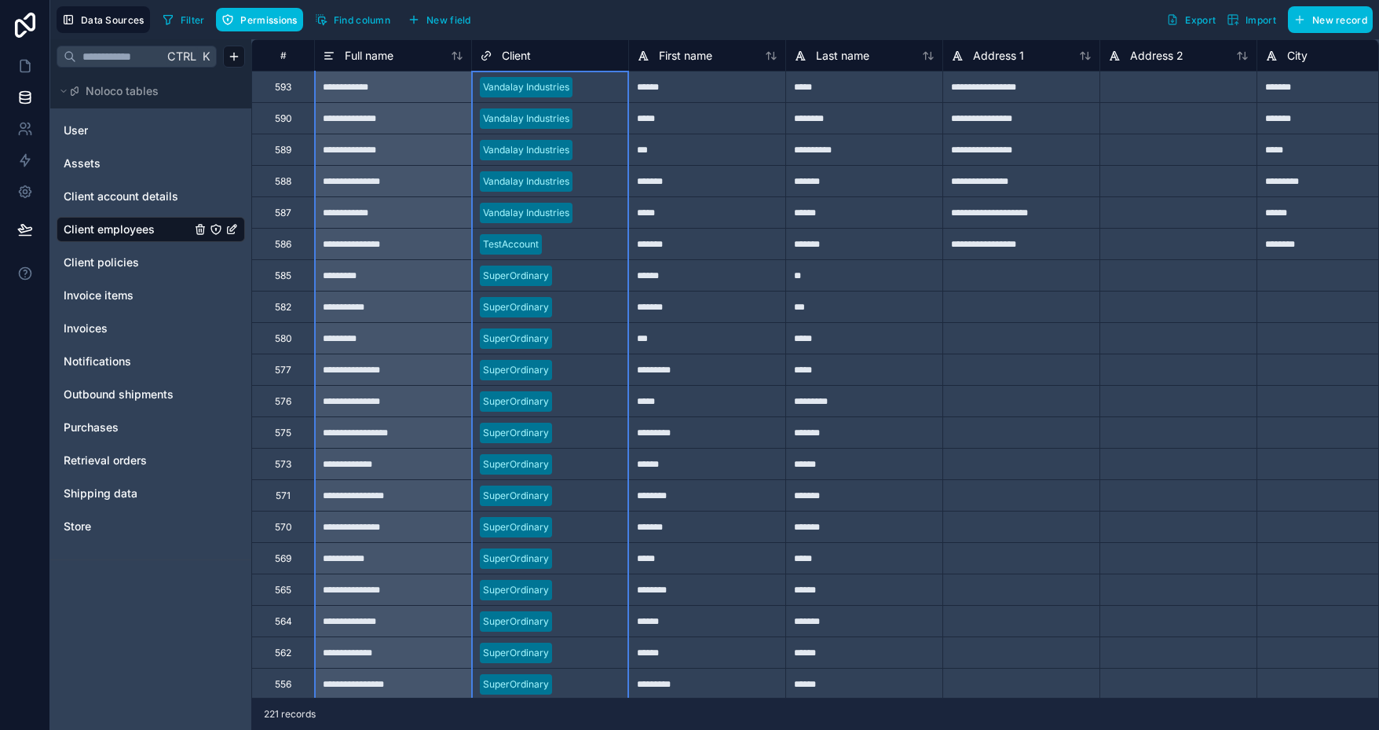
click at [518, 53] on span "Client" at bounding box center [516, 56] width 29 height 16
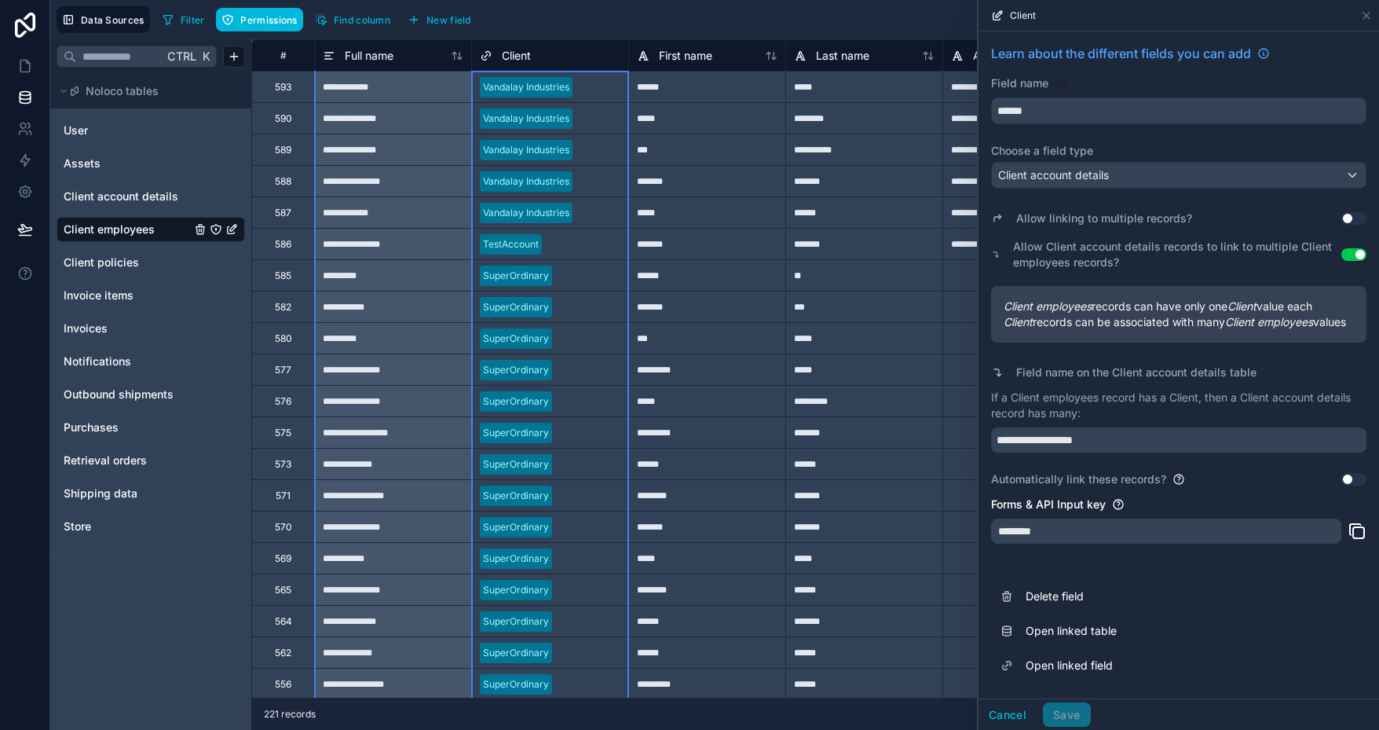
click at [608, 57] on div "Client" at bounding box center [550, 55] width 141 height 19
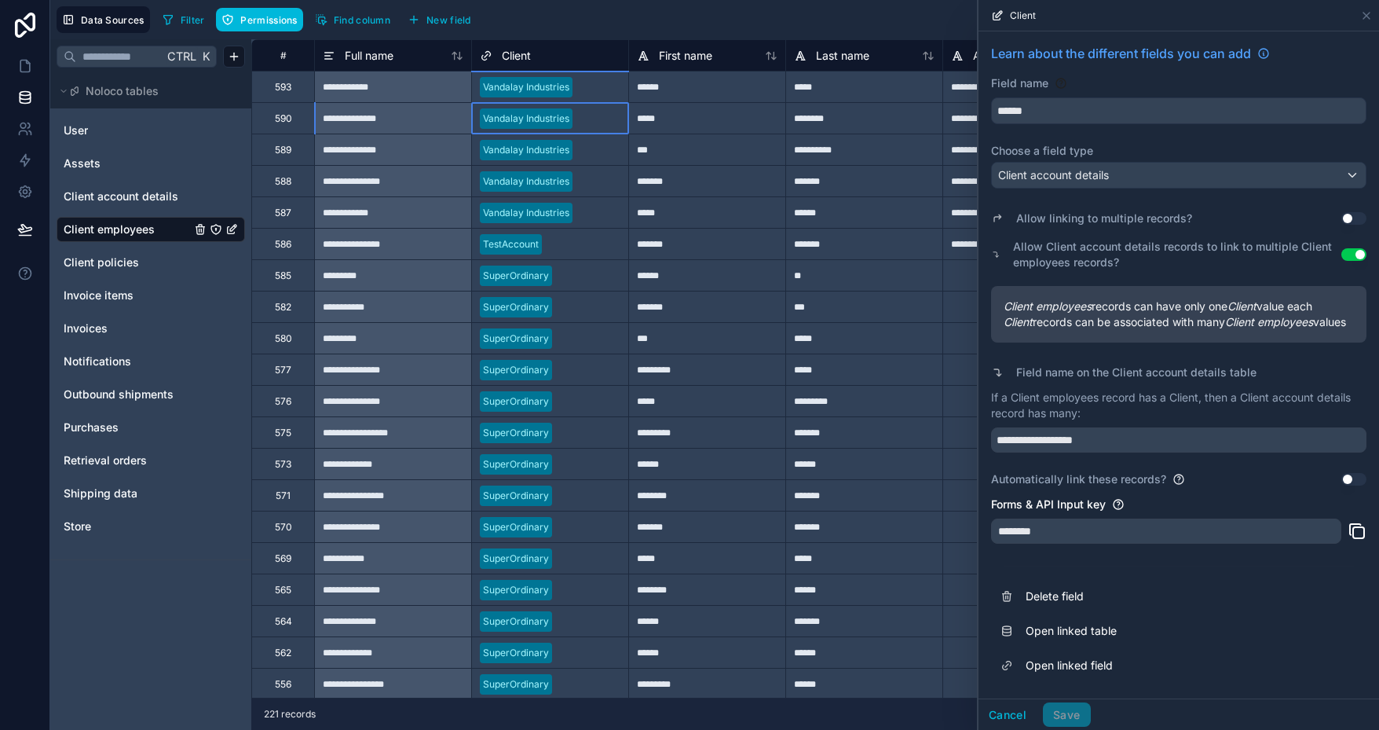
click at [574, 130] on div "Vandalay Industries" at bounding box center [550, 118] width 156 height 31
click at [555, 273] on div "SuperOrdinary" at bounding box center [550, 276] width 156 height 24
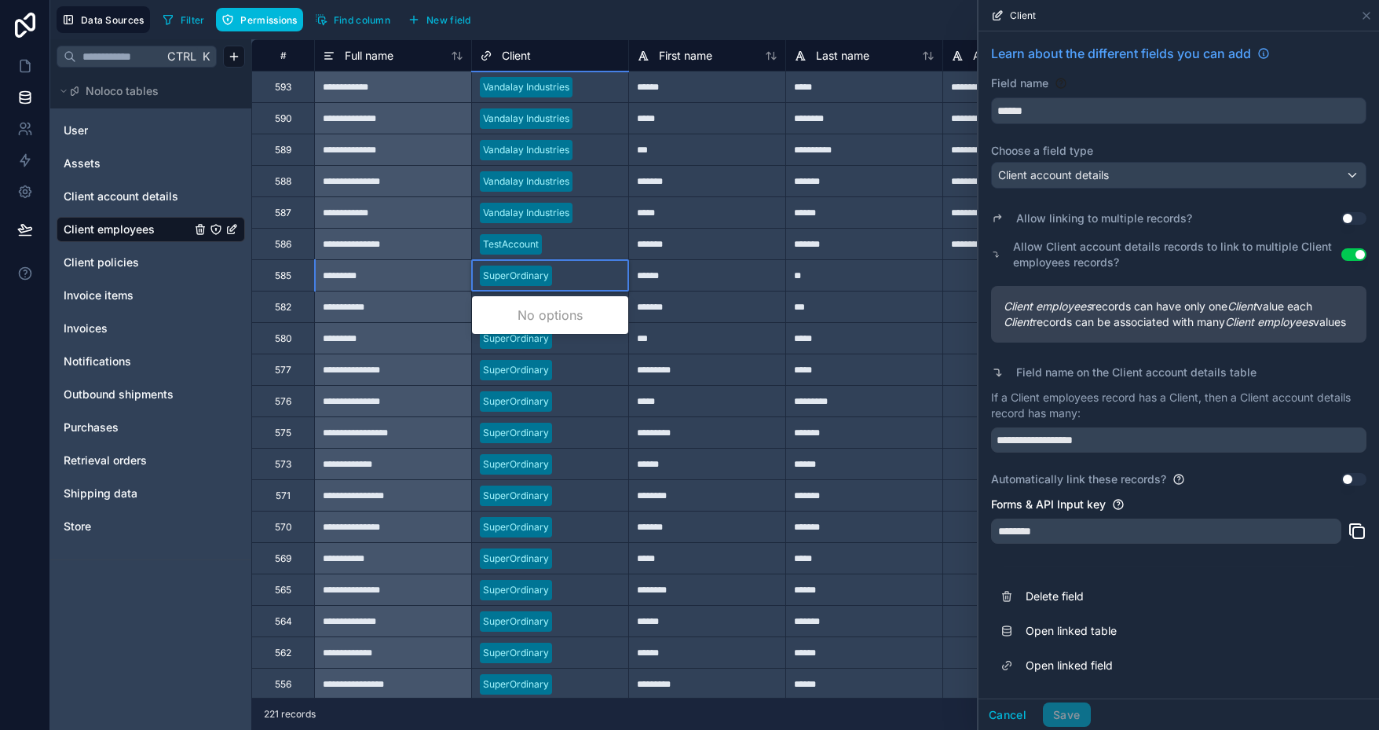
click at [555, 273] on div "SuperOrdinary" at bounding box center [550, 276] width 156 height 24
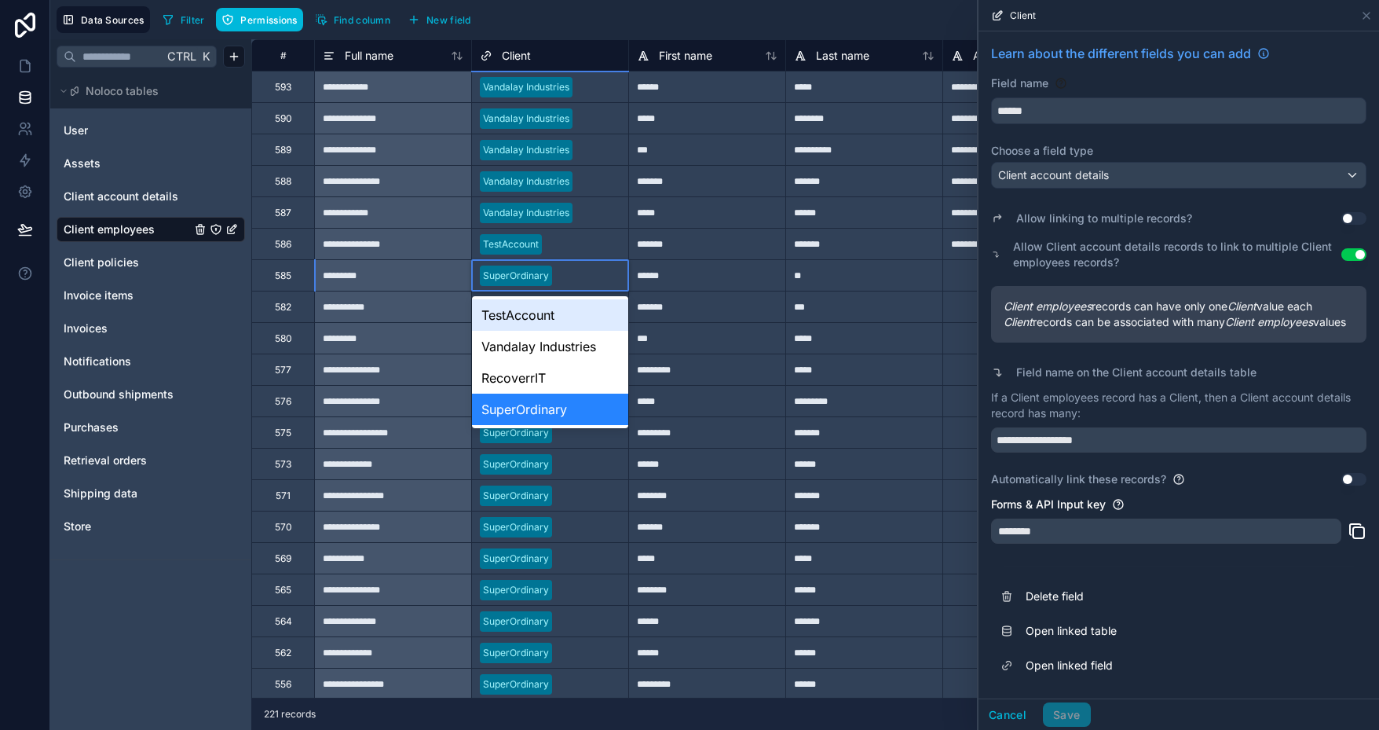
click at [539, 317] on div "TestAccount" at bounding box center [550, 314] width 156 height 31
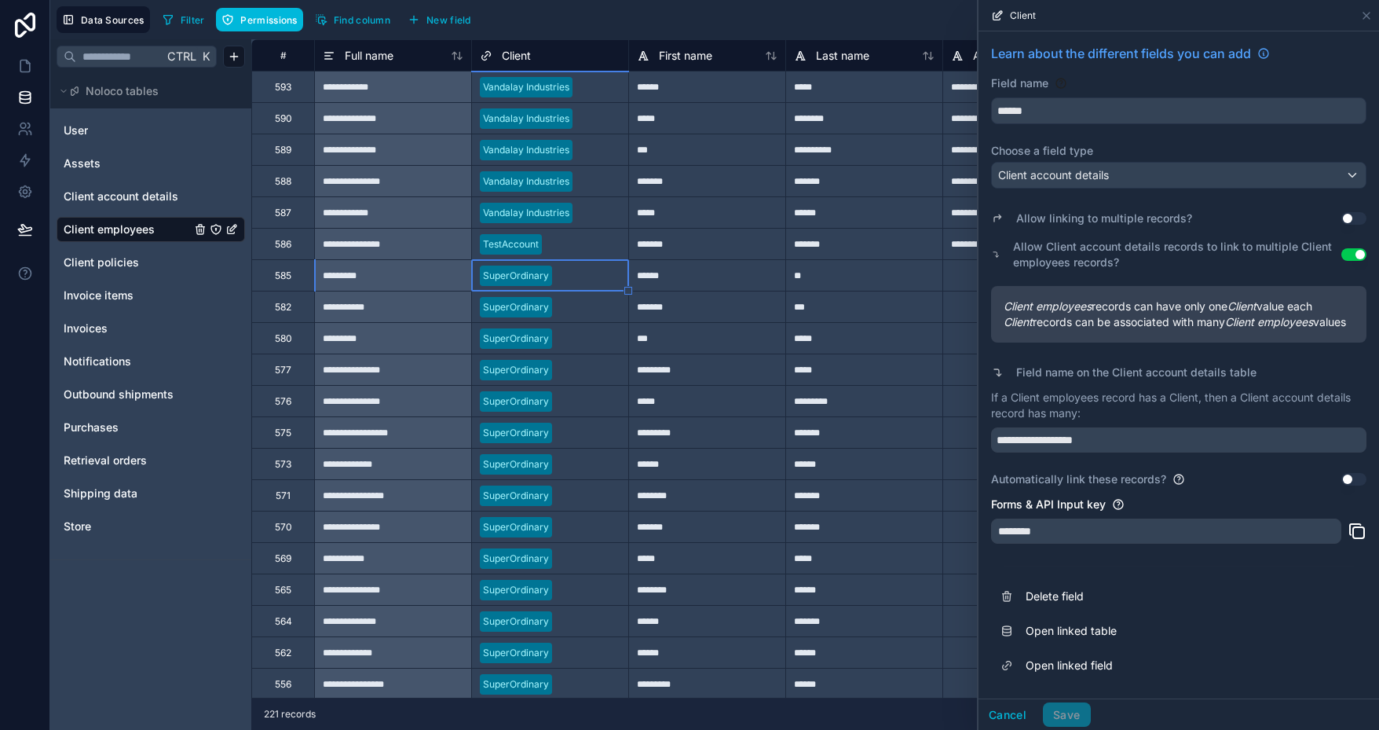
click at [573, 302] on div at bounding box center [589, 307] width 62 height 16
click at [572, 302] on div at bounding box center [589, 307] width 62 height 16
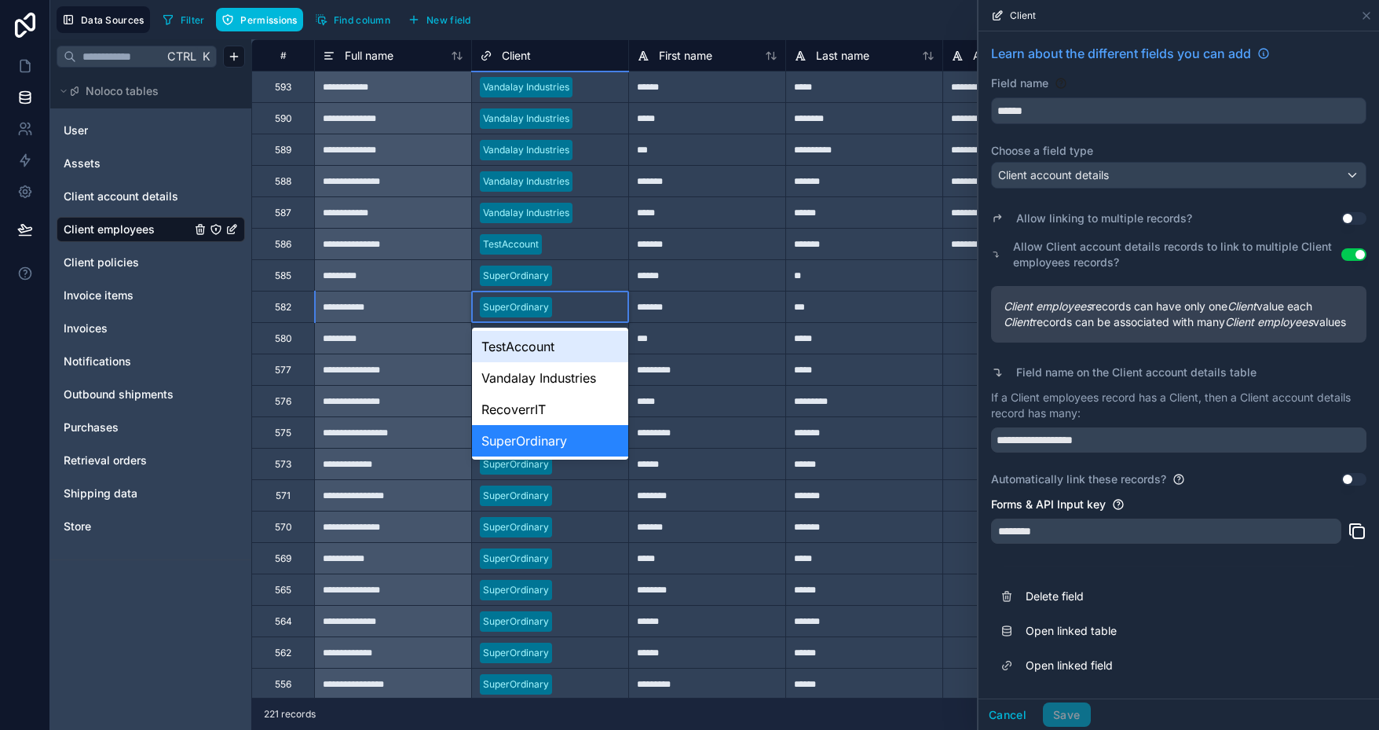
click at [528, 345] on div "TestAccount" at bounding box center [550, 346] width 156 height 31
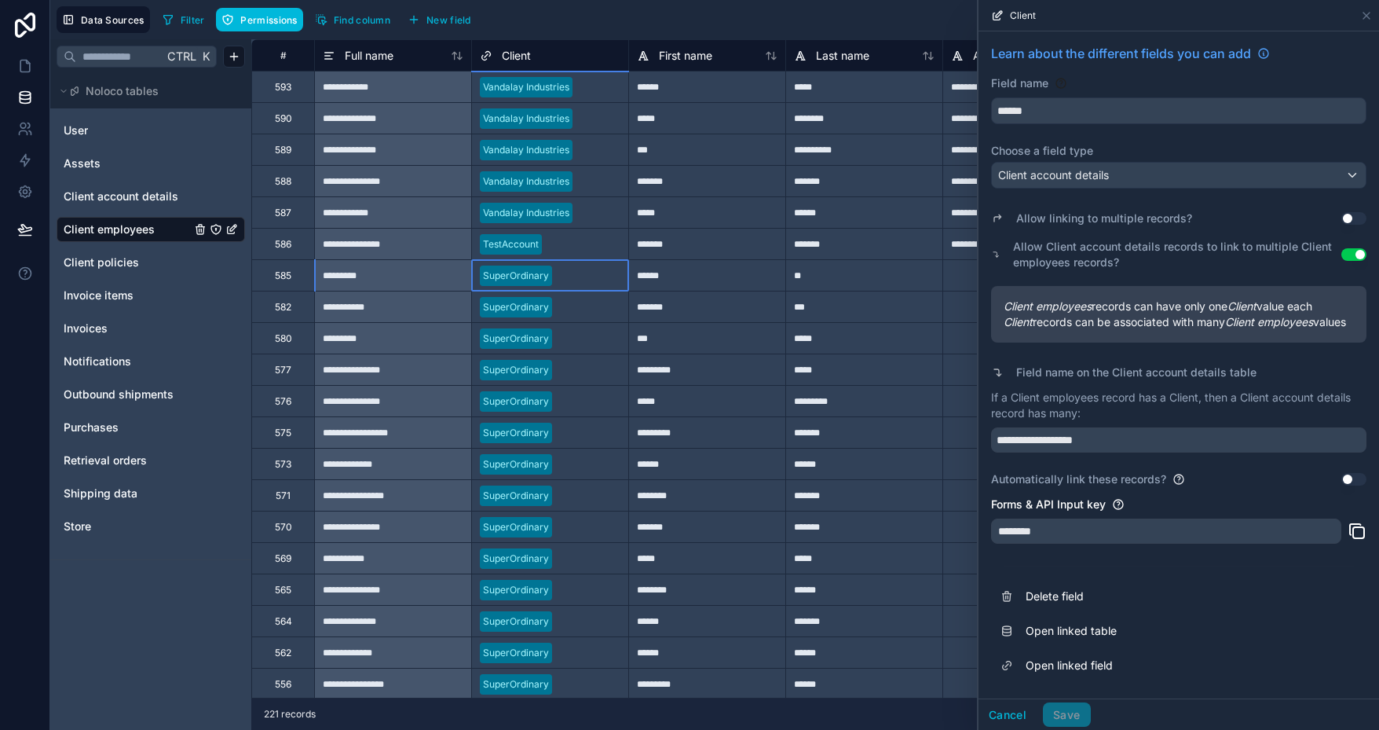
click at [572, 269] on div at bounding box center [589, 276] width 62 height 16
click at [557, 250] on div at bounding box center [584, 244] width 72 height 16
click at [27, 64] on icon at bounding box center [27, 61] width 3 height 3
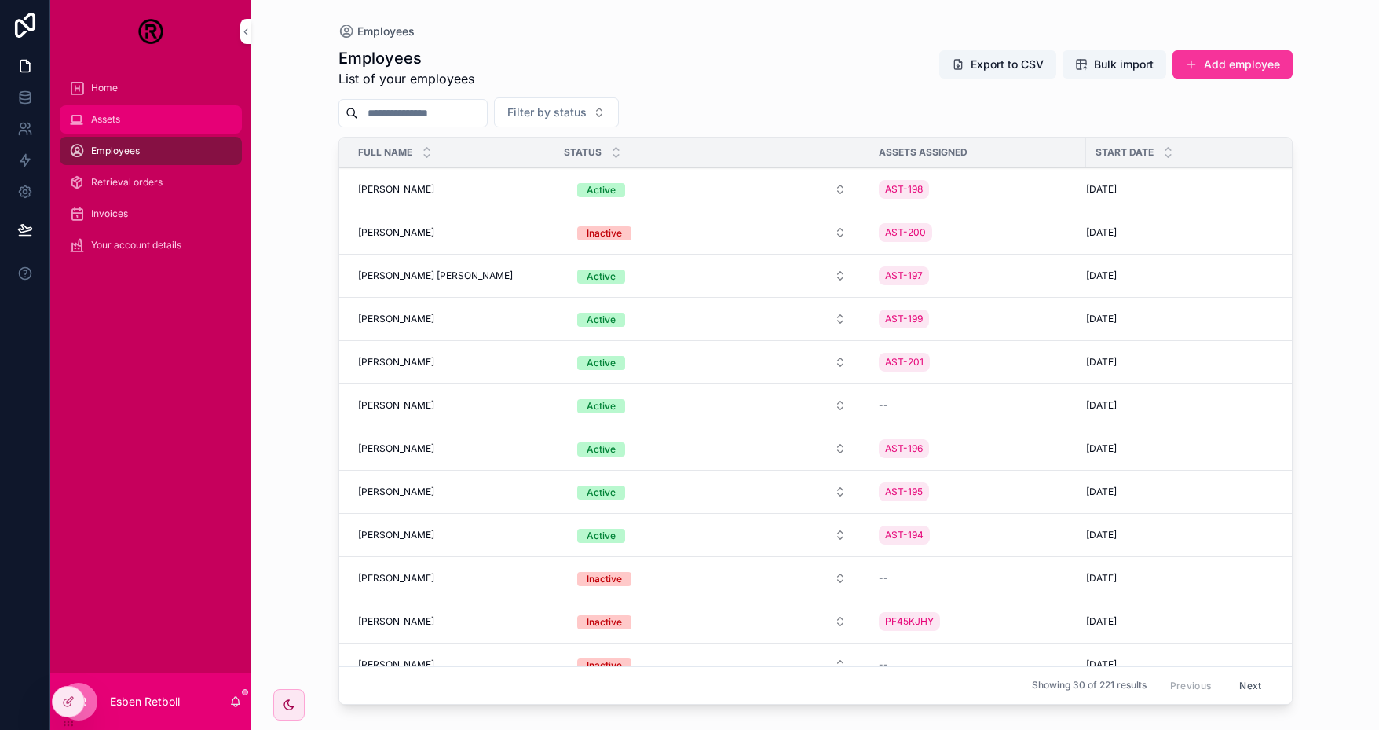
click at [135, 119] on div "Assets" at bounding box center [150, 119] width 163 height 25
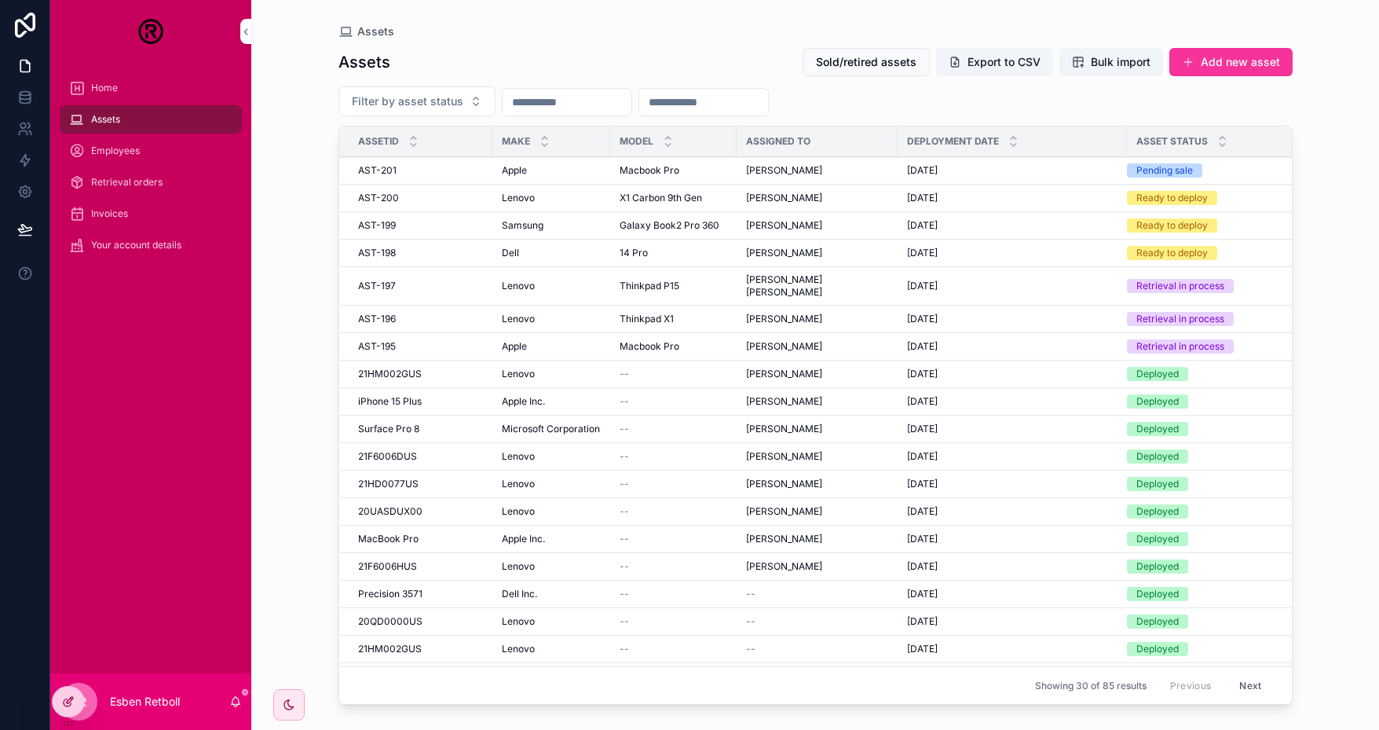
click at [74, 700] on icon at bounding box center [68, 701] width 13 height 13
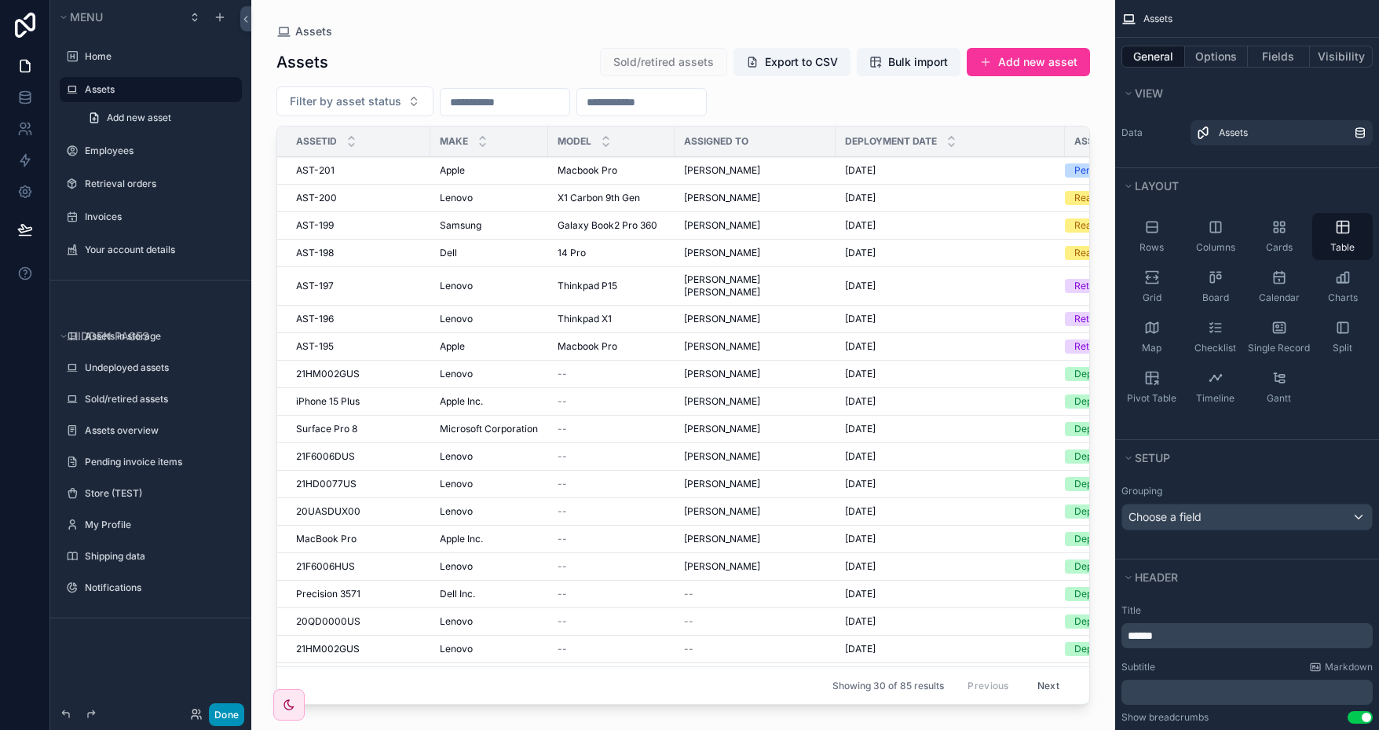
click at [232, 712] on button "Done" at bounding box center [226, 714] width 35 height 23
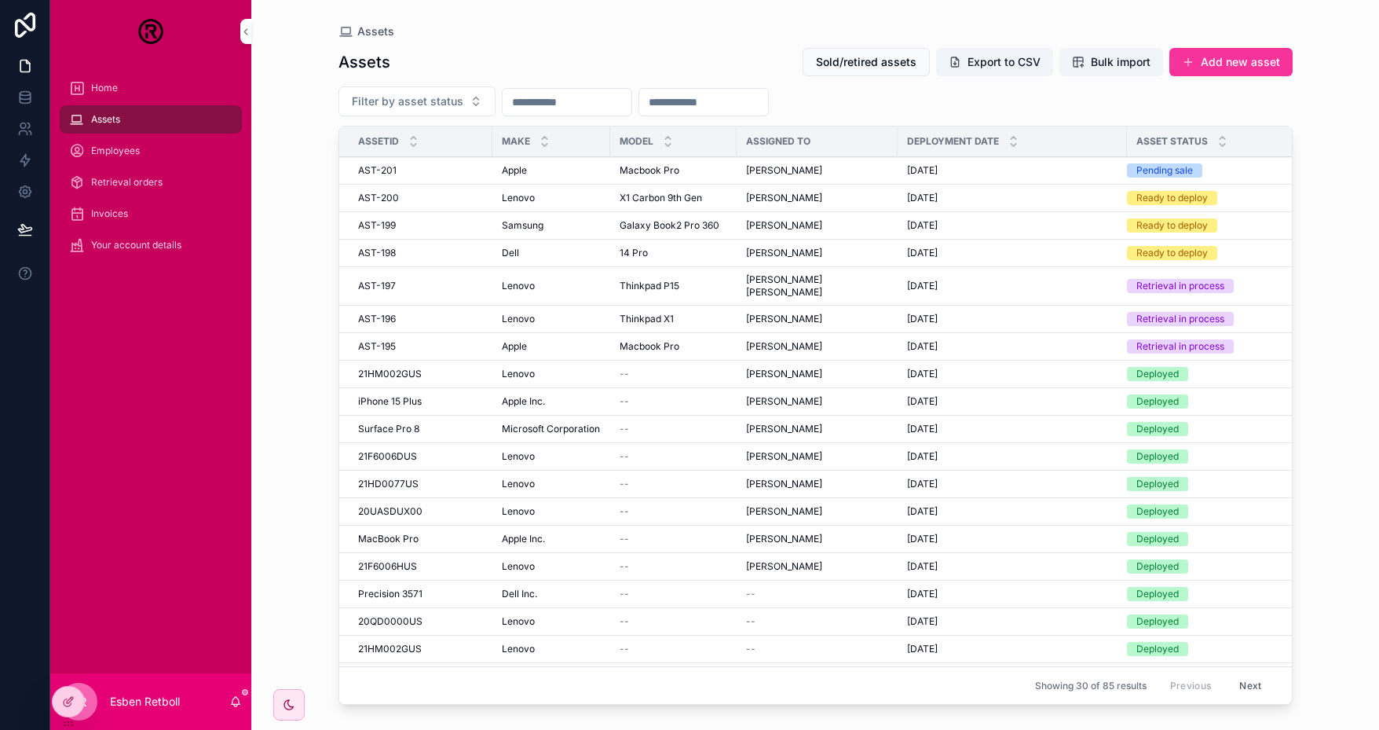
click at [0, 0] on div at bounding box center [0, 0] width 0 height 0
click at [0, 0] on icon at bounding box center [0, 0] width 0 height 0
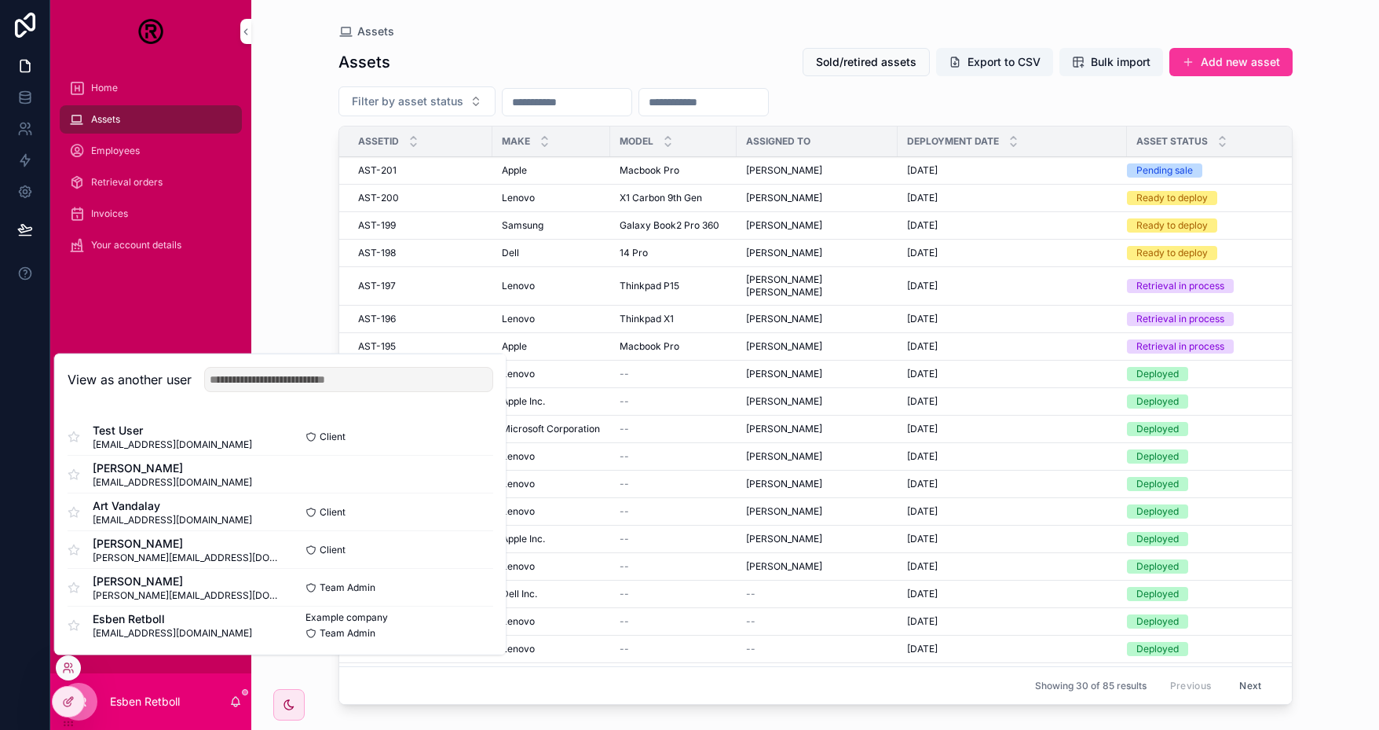
click at [0, 0] on button "Select" at bounding box center [0, 0] width 0 height 0
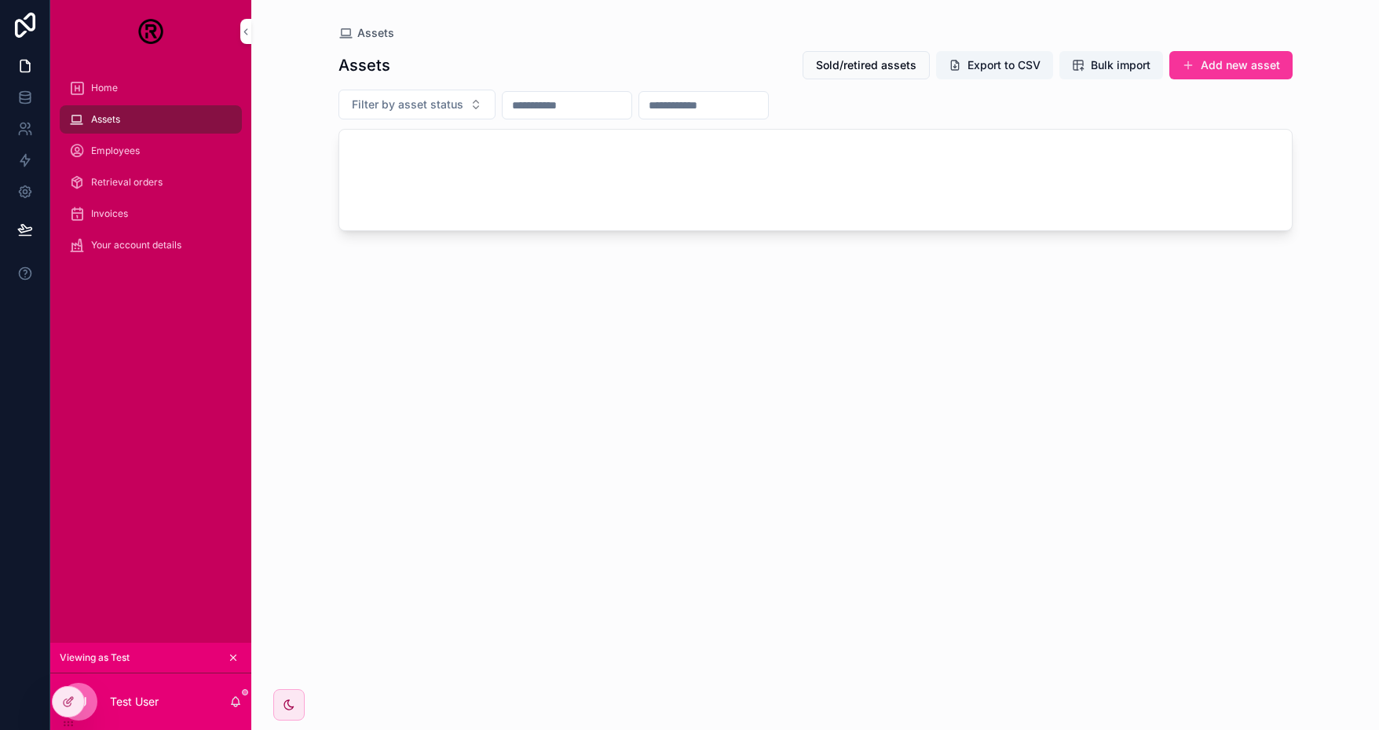
click at [137, 135] on div "Employees" at bounding box center [150, 150] width 201 height 31
click at [137, 158] on div "Employees" at bounding box center [150, 150] width 163 height 25
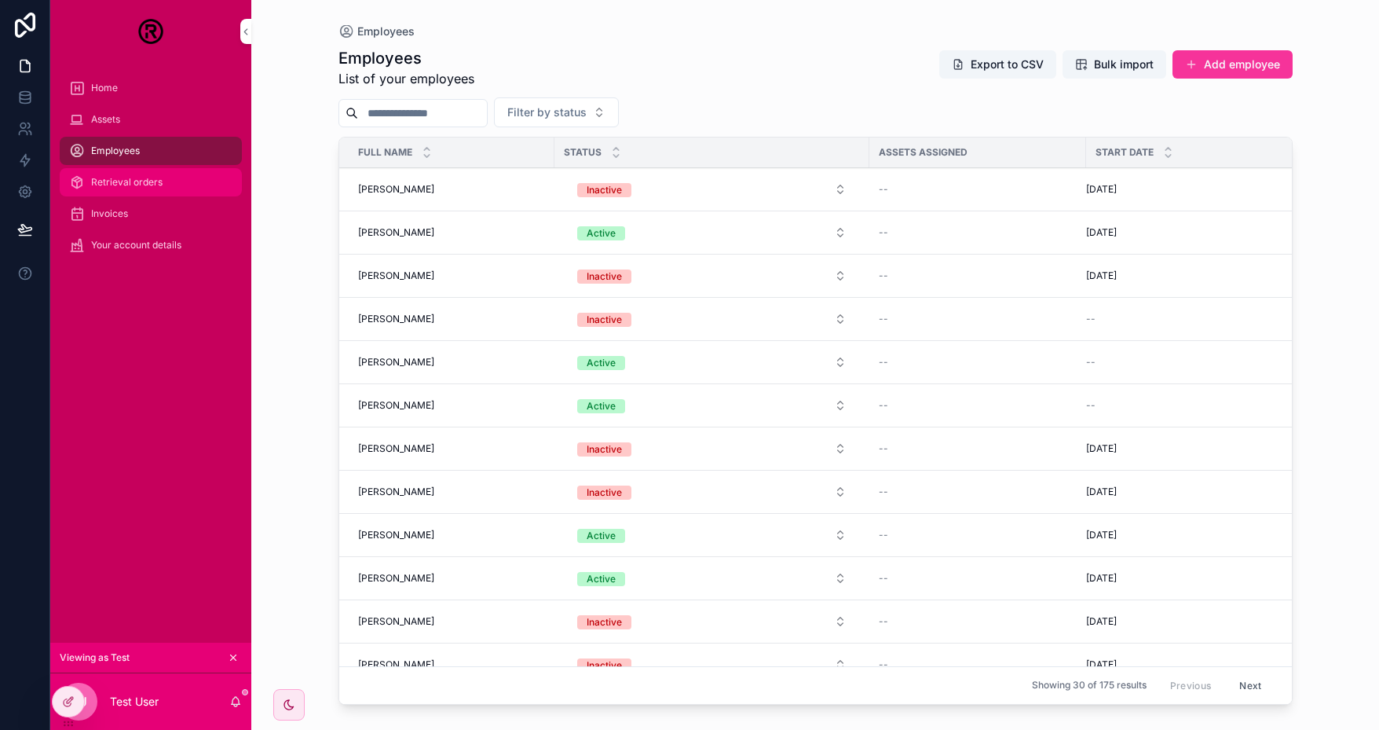
click at [123, 182] on span "Retrieval orders" at bounding box center [126, 182] width 71 height 13
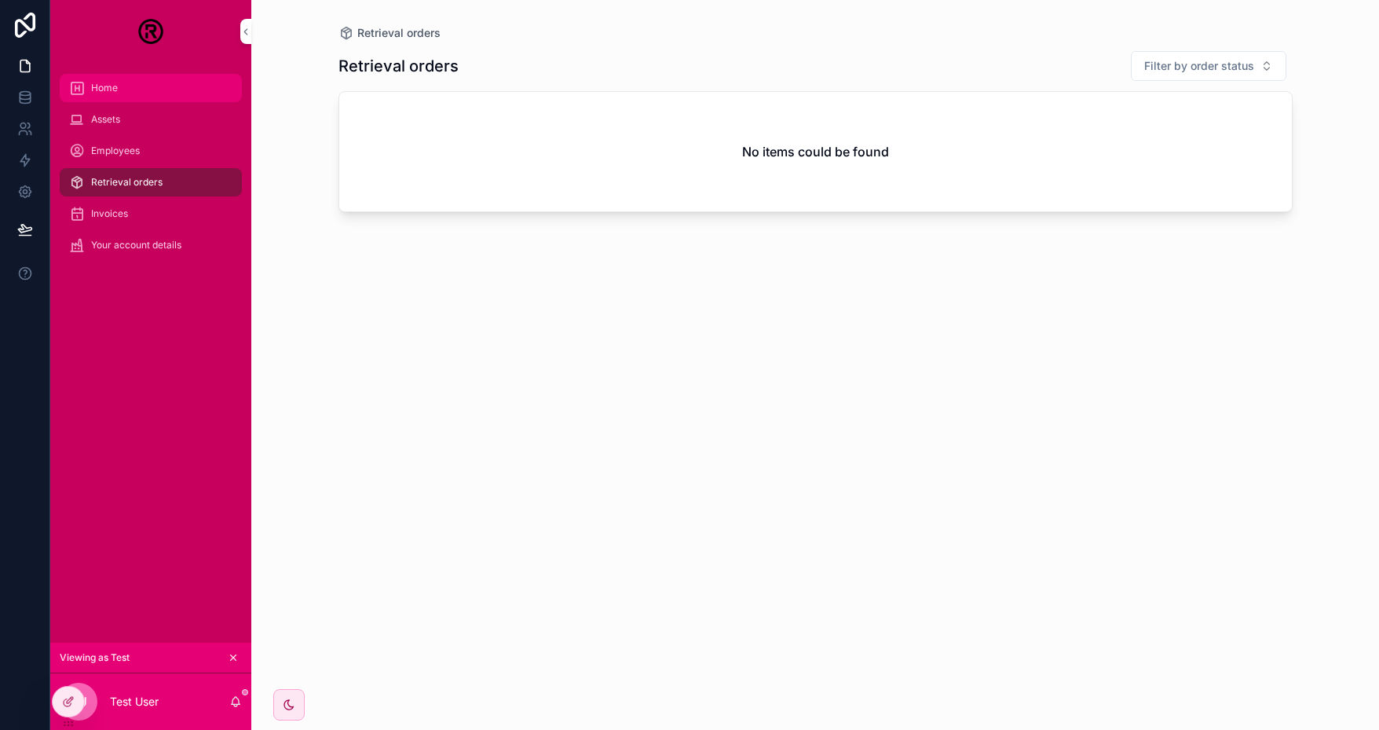
click at [115, 97] on div "Home" at bounding box center [150, 87] width 163 height 25
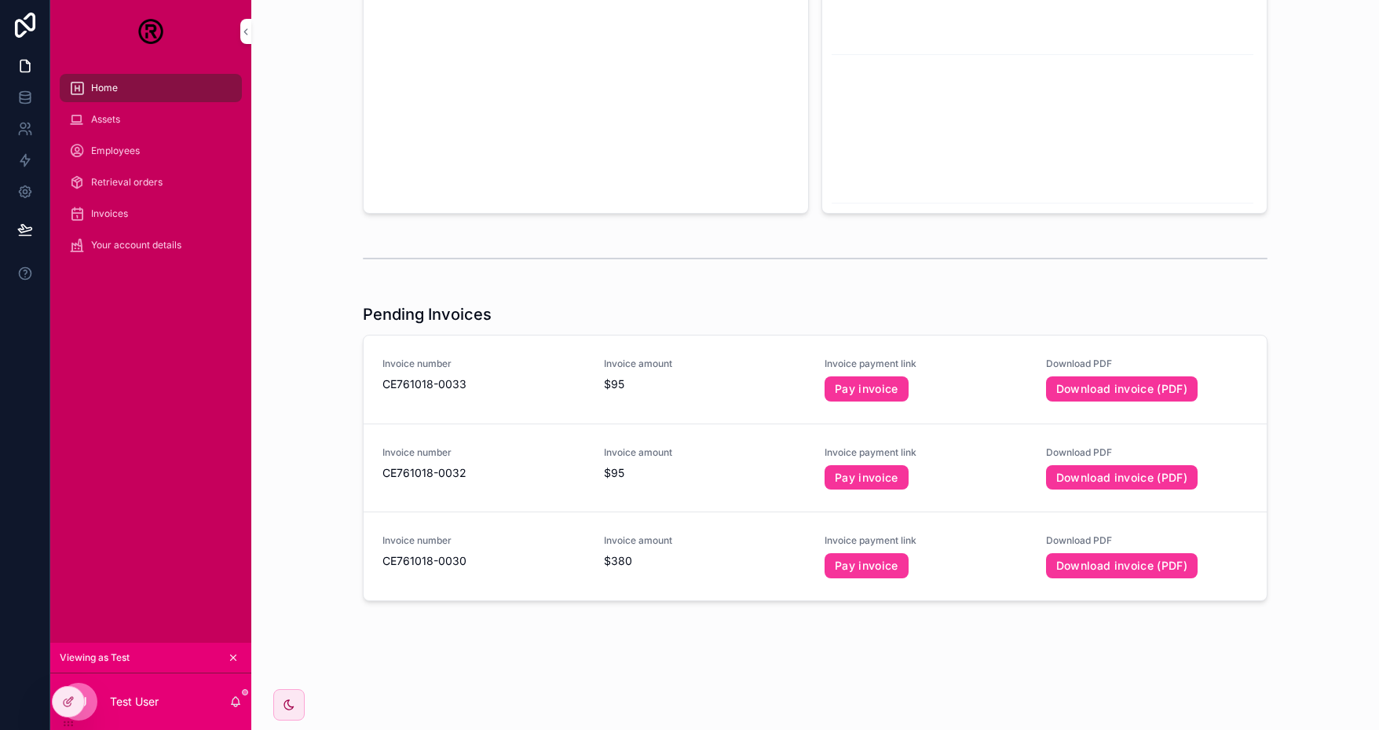
scroll to position [362, 0]
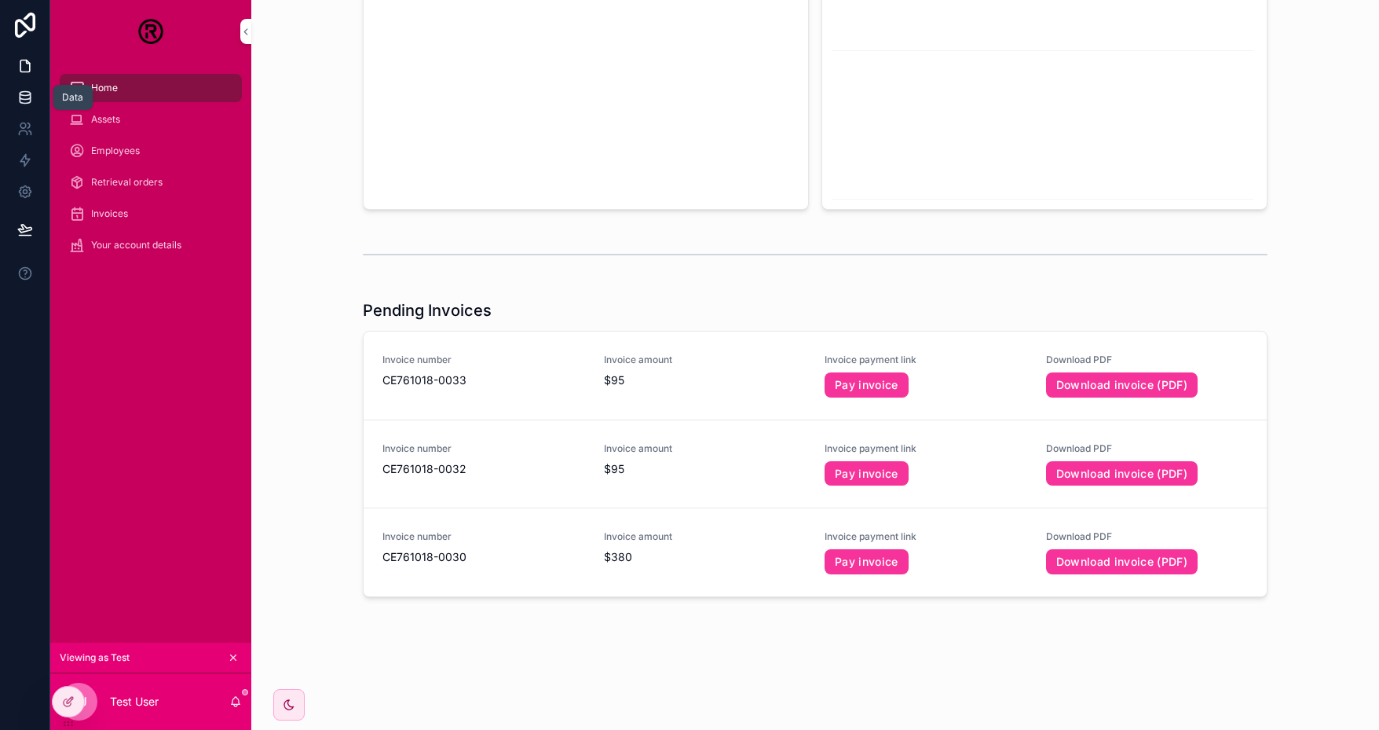
click at [30, 95] on icon at bounding box center [25, 96] width 10 height 6
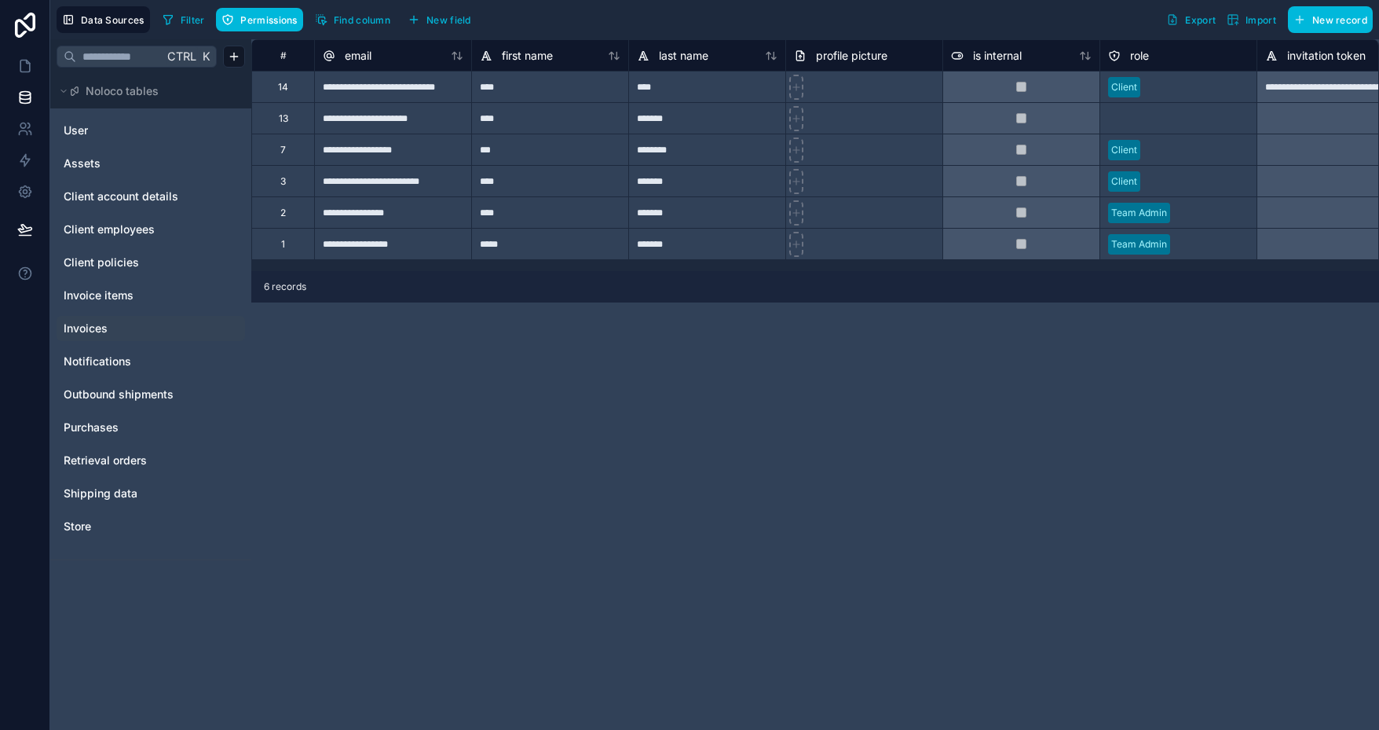
click at [110, 337] on div "Invoices" at bounding box center [151, 328] width 189 height 25
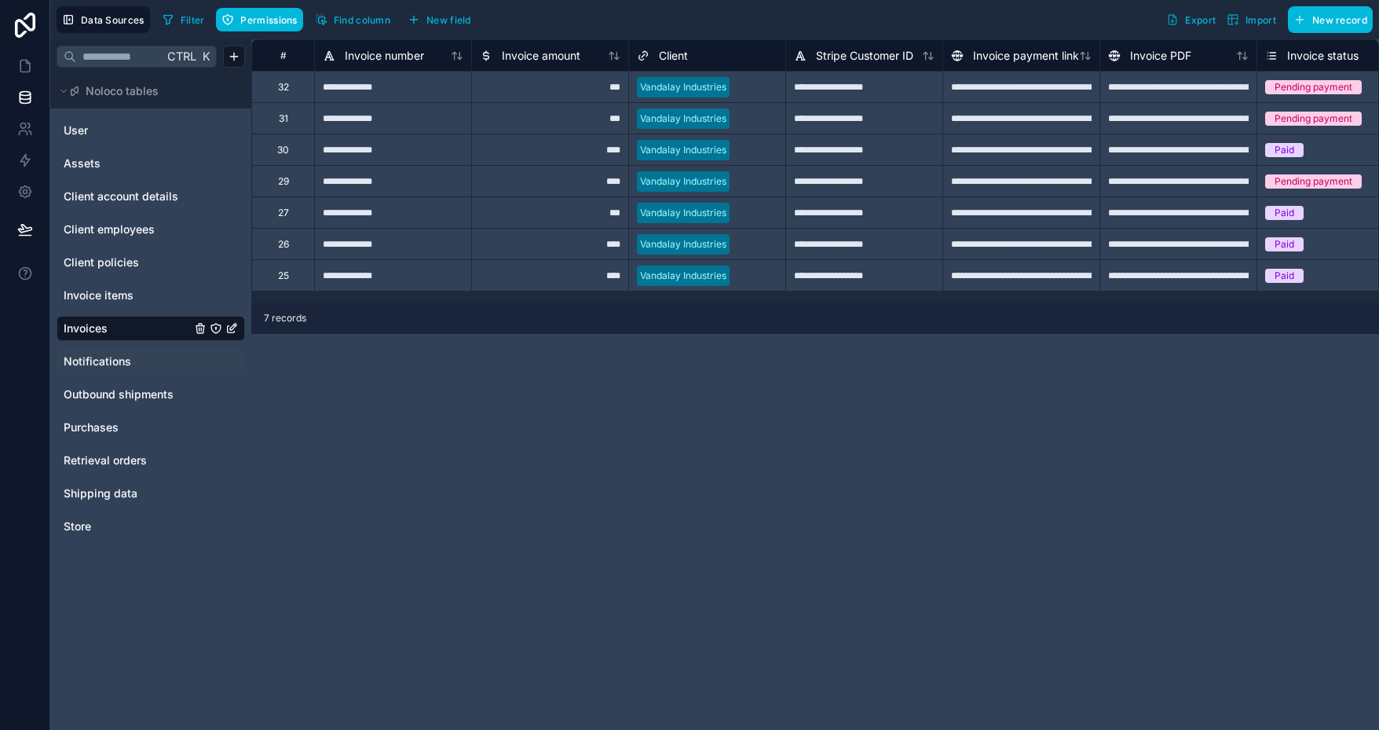
click at [98, 368] on div "Notifications" at bounding box center [151, 361] width 189 height 25
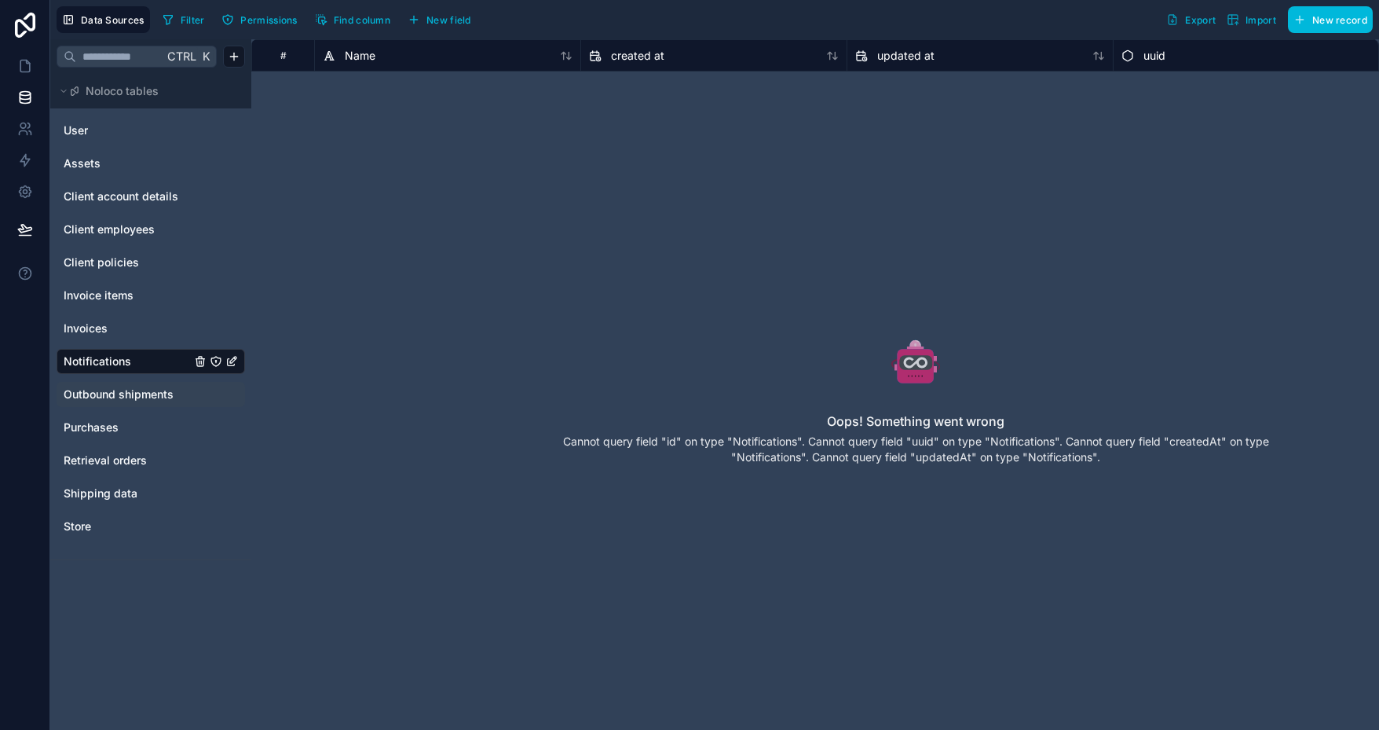
click at [117, 387] on span "Outbound shipments" at bounding box center [119, 394] width 110 height 16
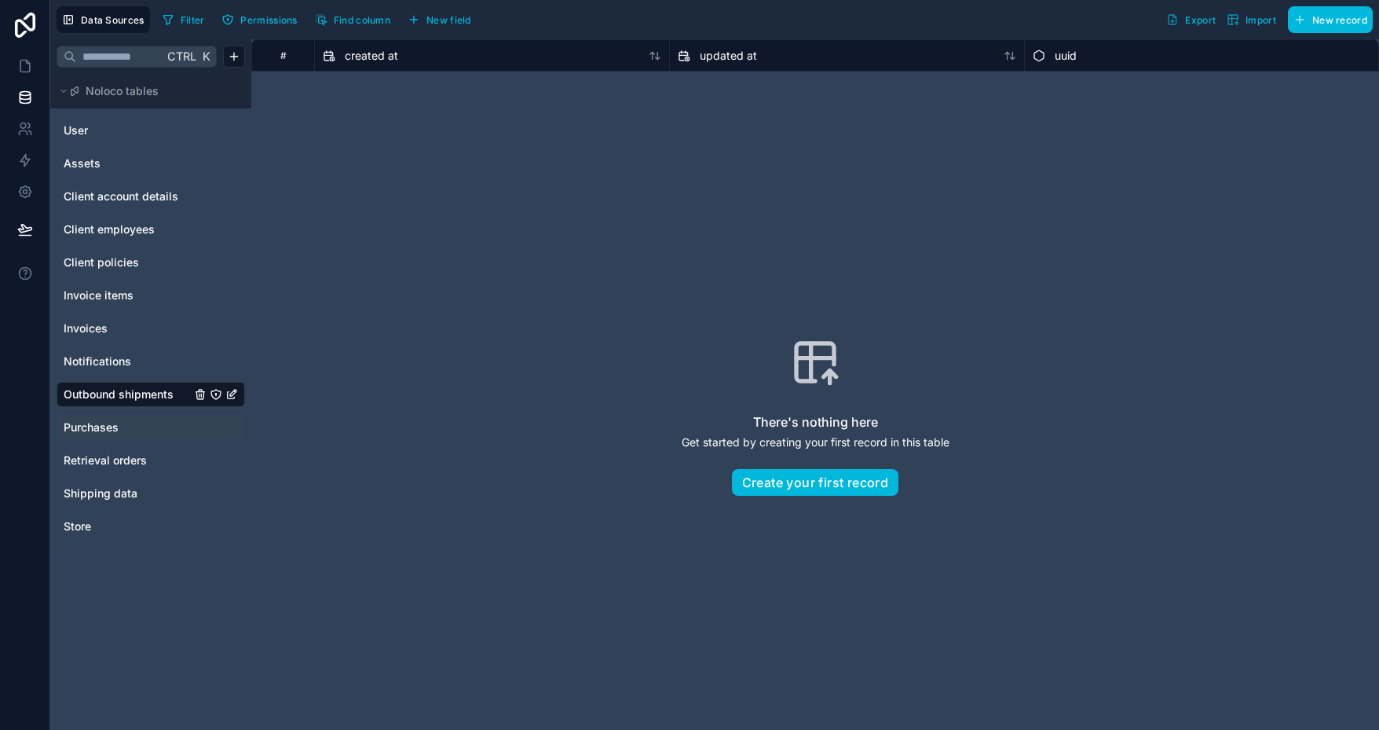
click at [107, 416] on div "Purchases" at bounding box center [151, 427] width 189 height 25
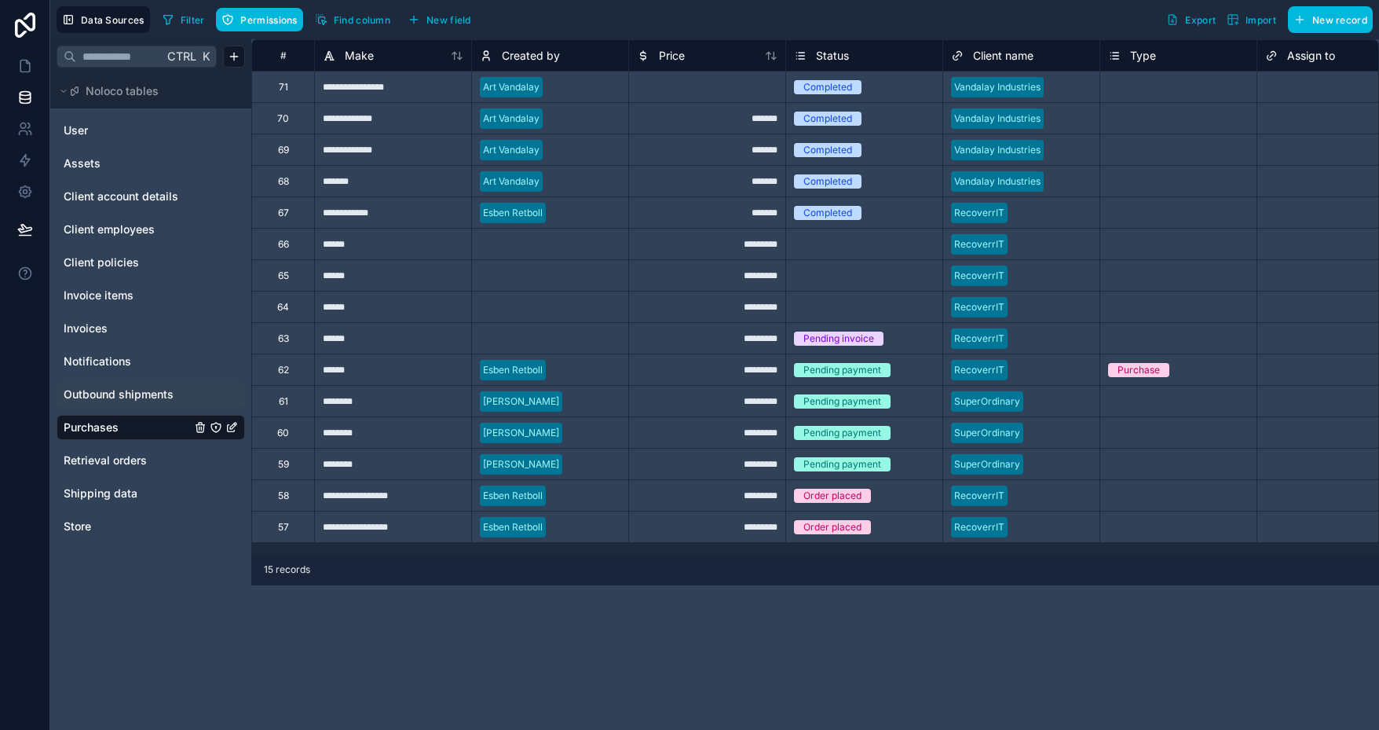
click at [1042, 401] on div at bounding box center [1061, 402] width 62 height 16
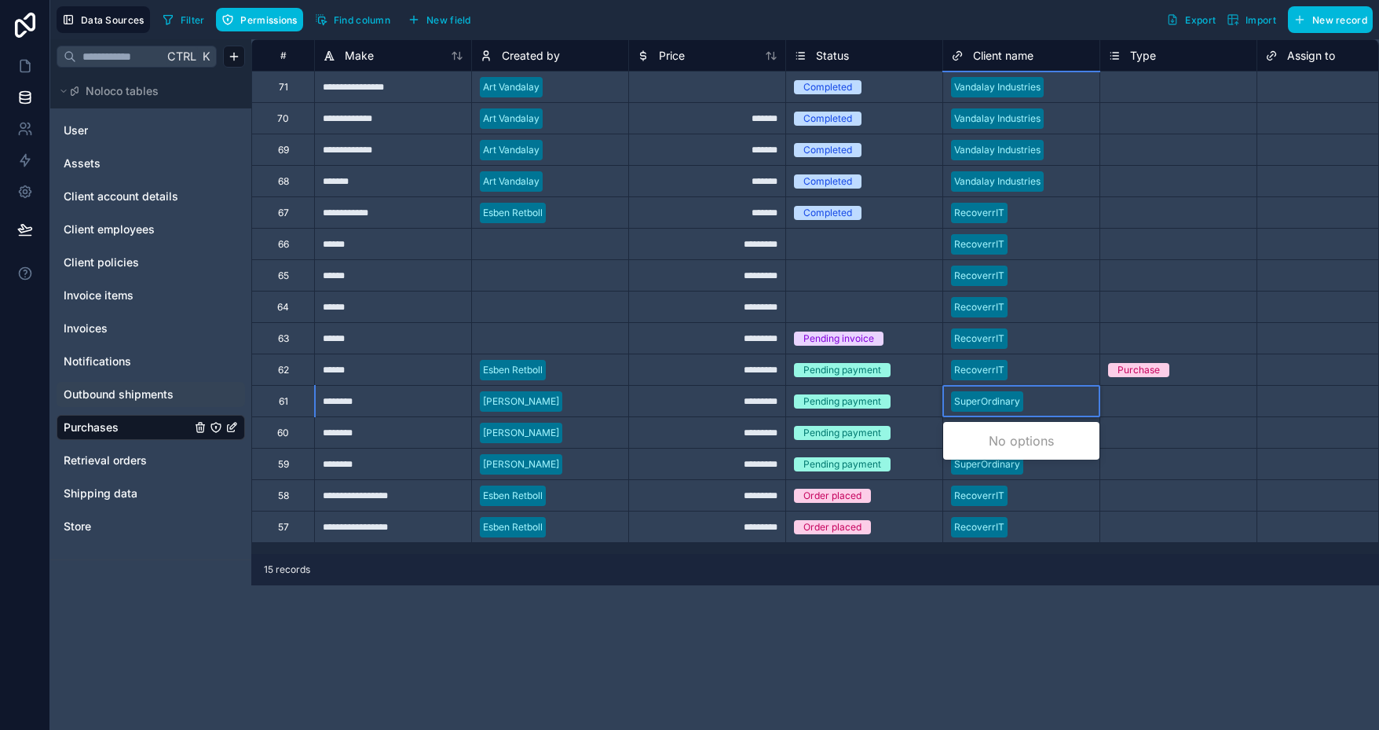
click at [1042, 401] on div at bounding box center [1061, 402] width 62 height 16
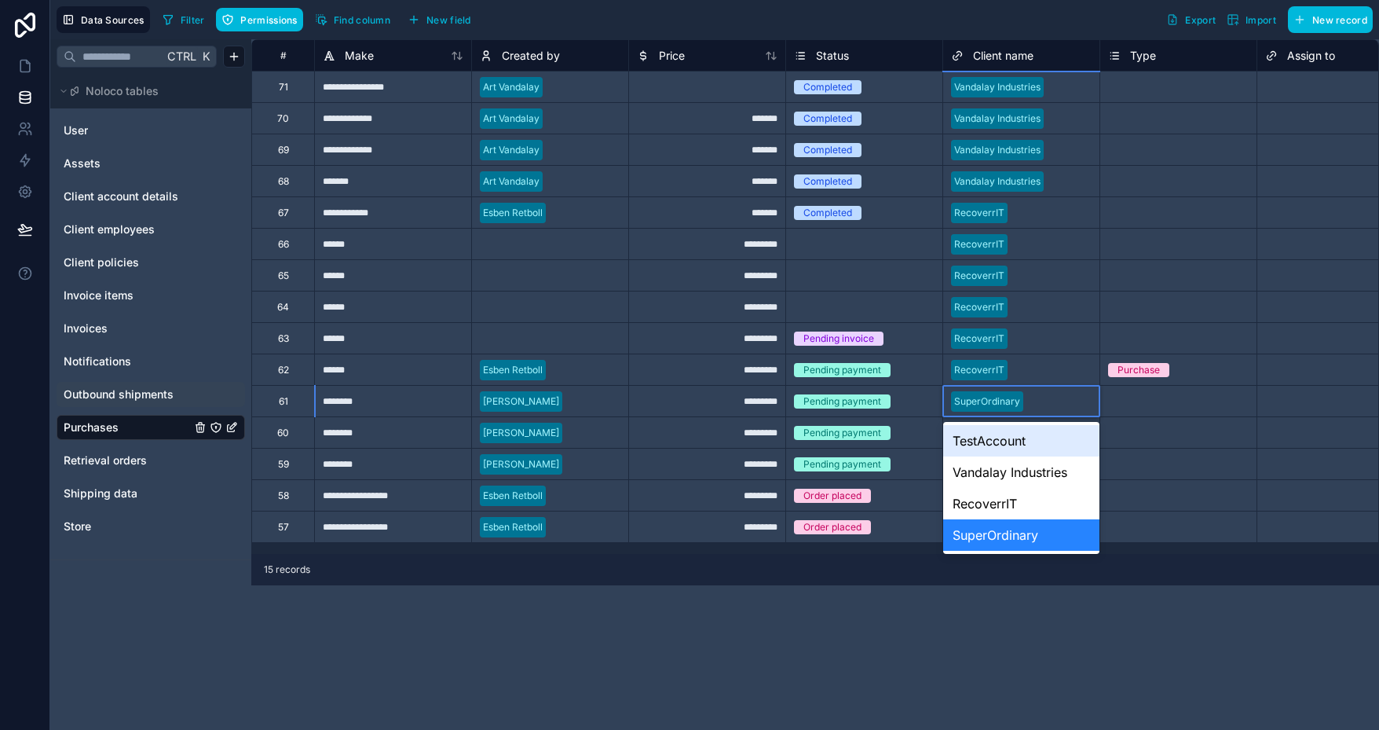
click at [997, 441] on div "TestAccount" at bounding box center [1021, 440] width 156 height 31
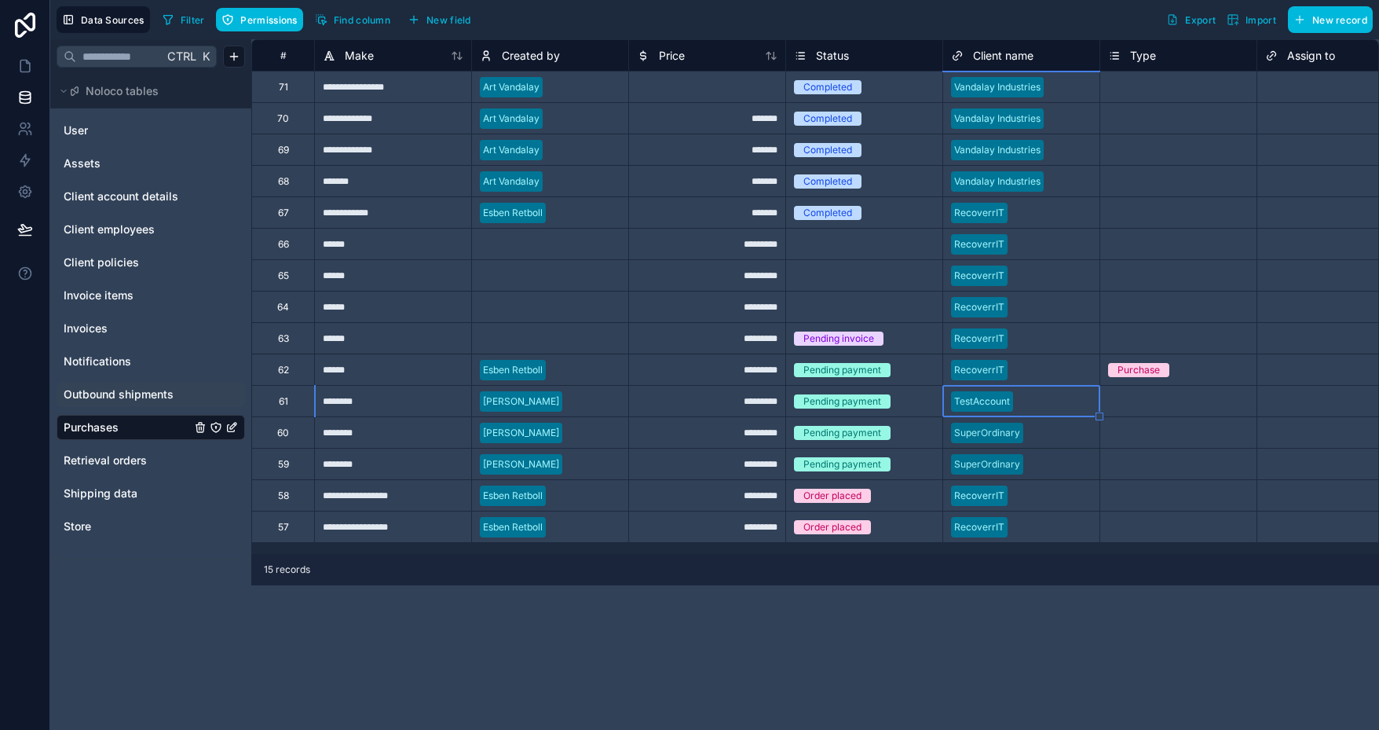
drag, startPoint x: 1098, startPoint y: 415, endPoint x: 1089, endPoint y: 472, distance: 58.0
click at [1090, 473] on div "**********" at bounding box center [1382, 290] width 2262 height 503
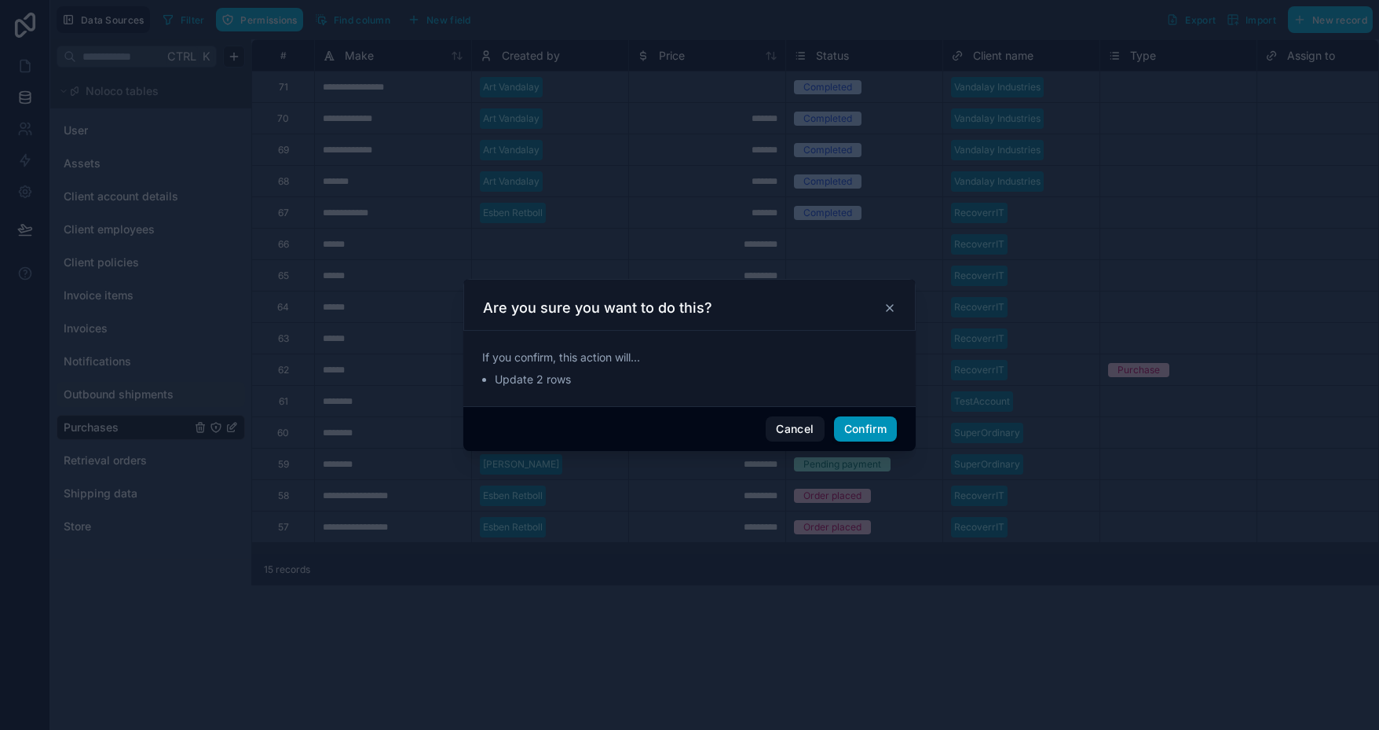
click at [873, 424] on button "Confirm" at bounding box center [865, 428] width 63 height 25
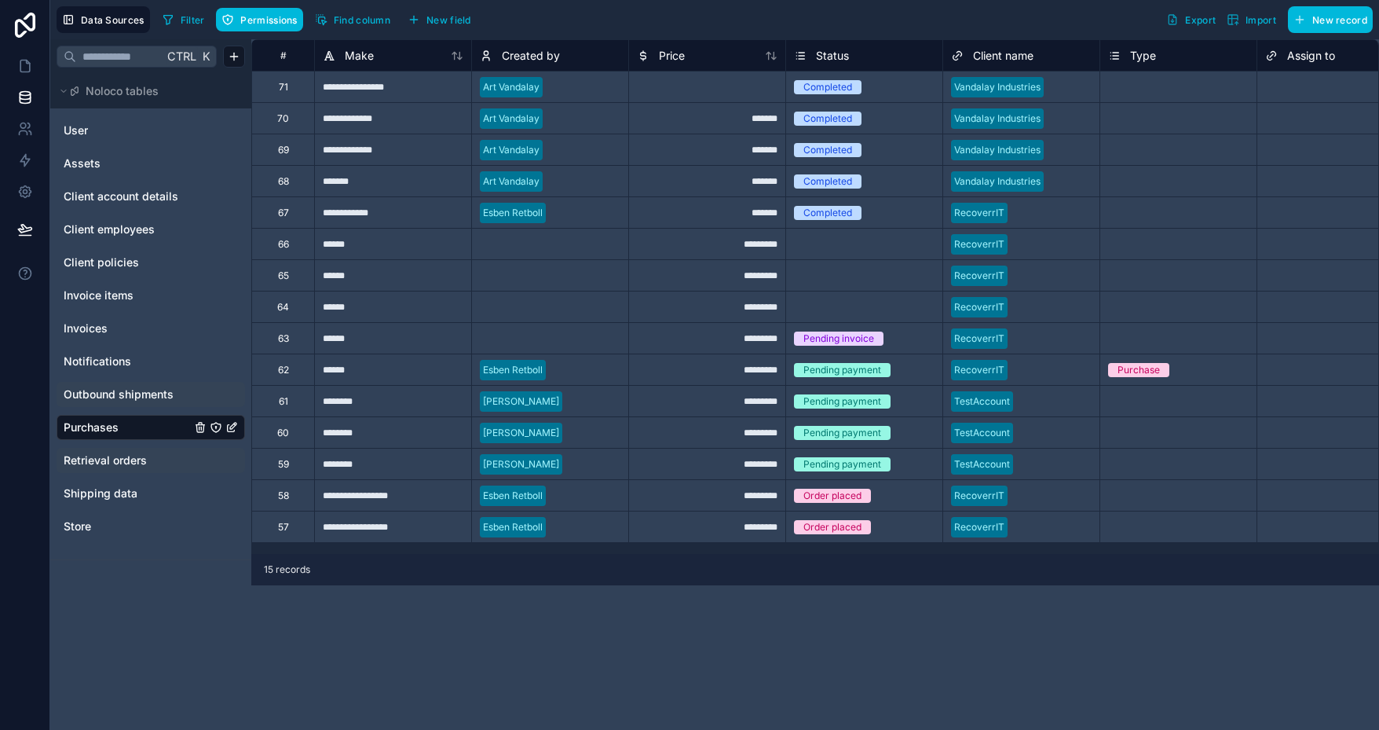
click at [110, 452] on span "Retrieval orders" at bounding box center [105, 460] width 83 height 16
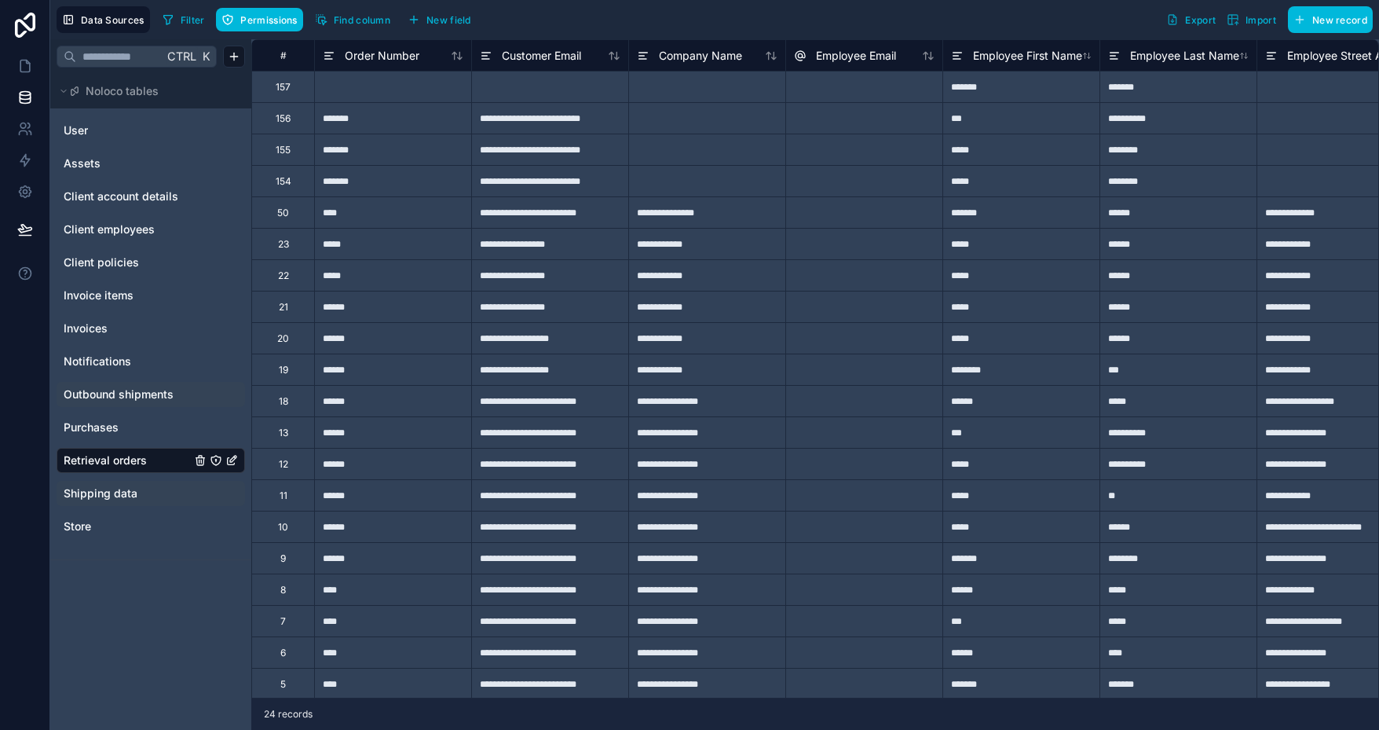
click at [130, 486] on span "Shipping data" at bounding box center [101, 493] width 74 height 16
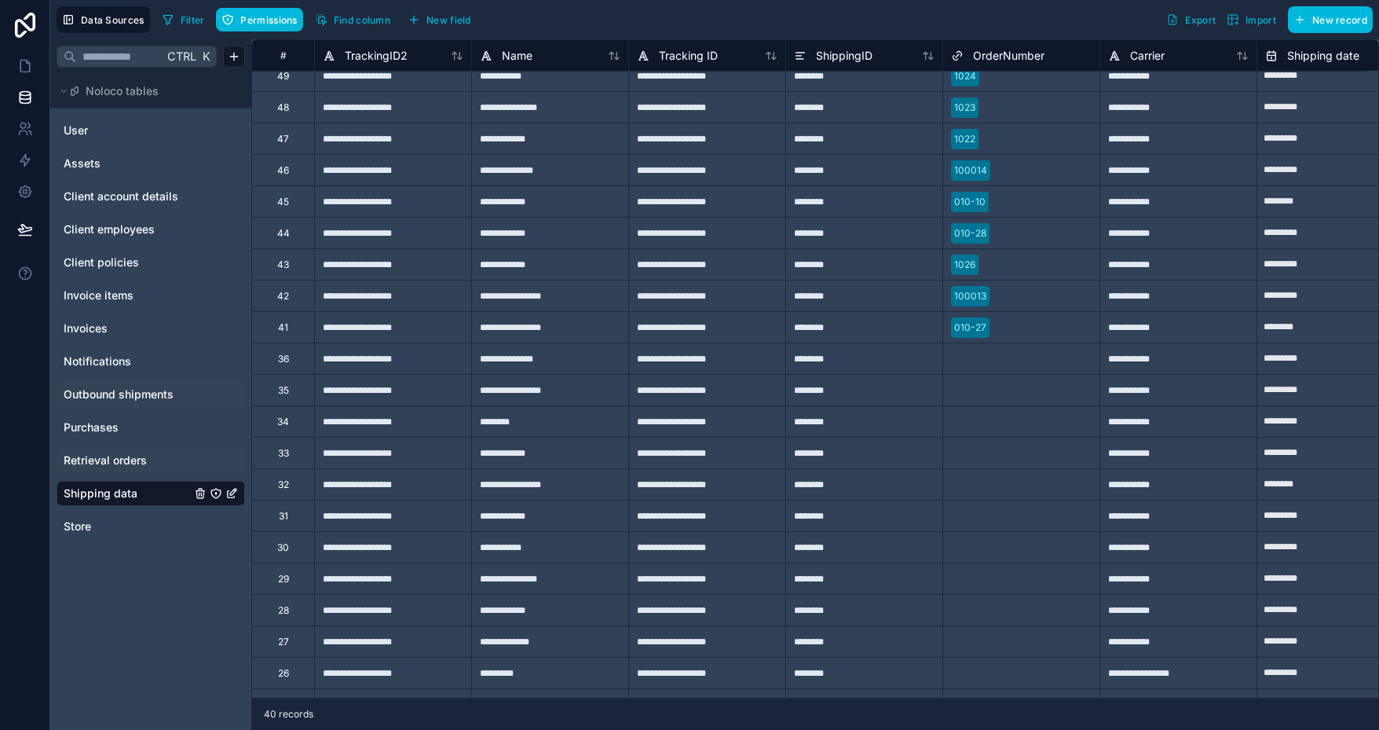
scroll to position [641, 0]
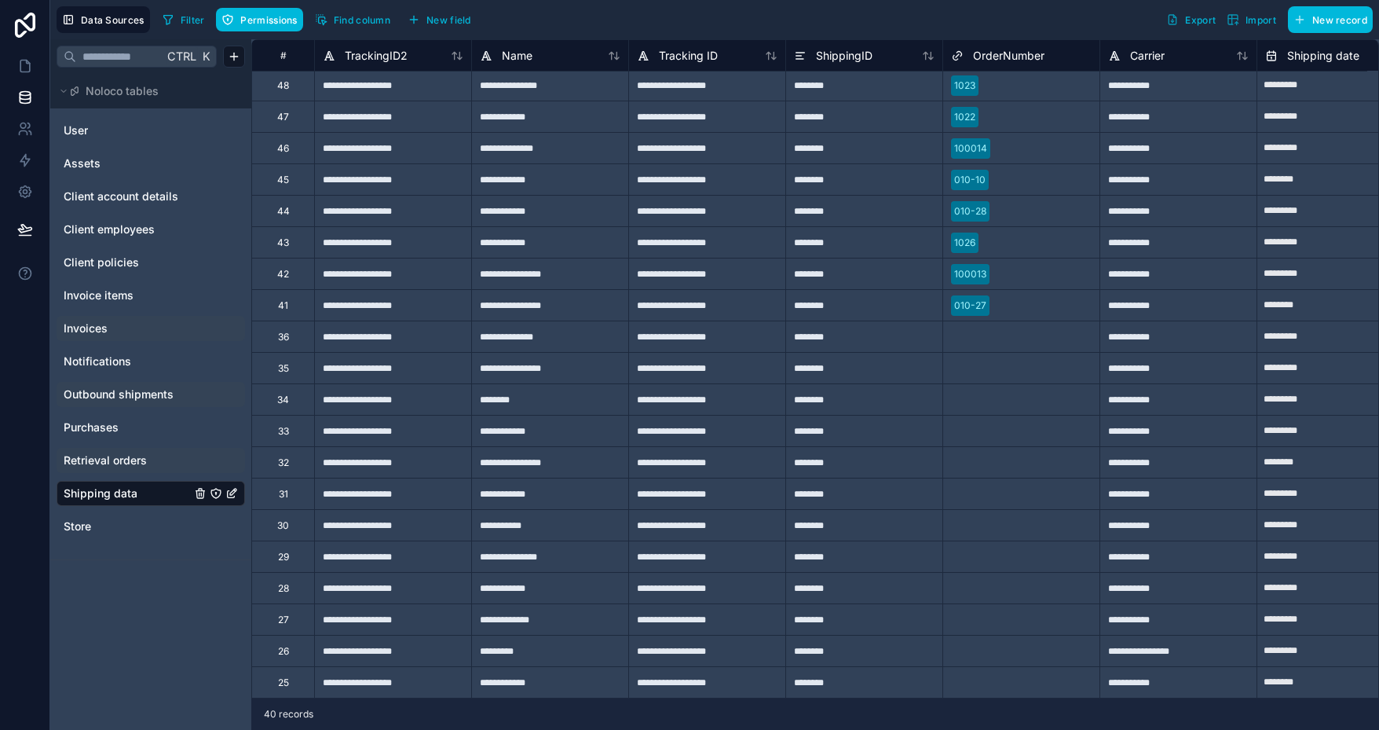
click at [114, 326] on link "Invoices" at bounding box center [127, 328] width 127 height 16
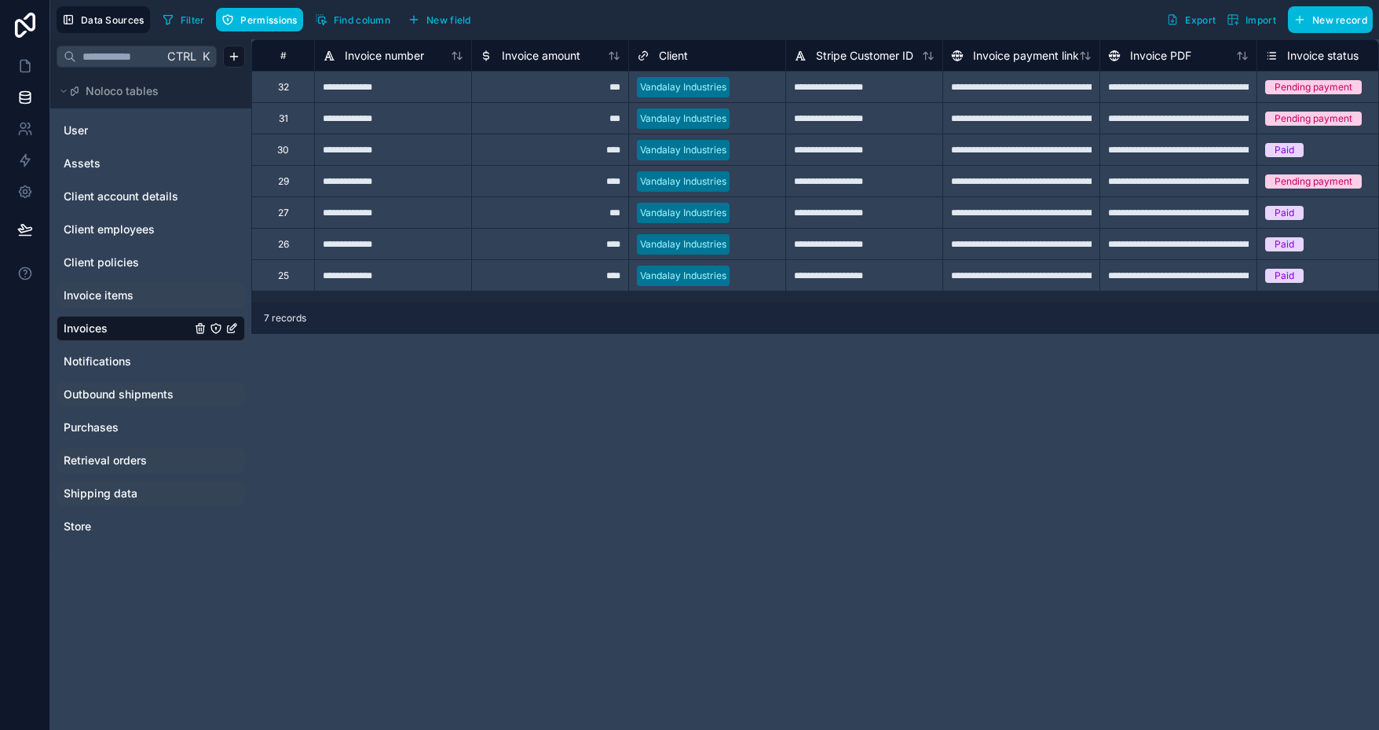
click at [126, 289] on span "Invoice items" at bounding box center [99, 295] width 70 height 16
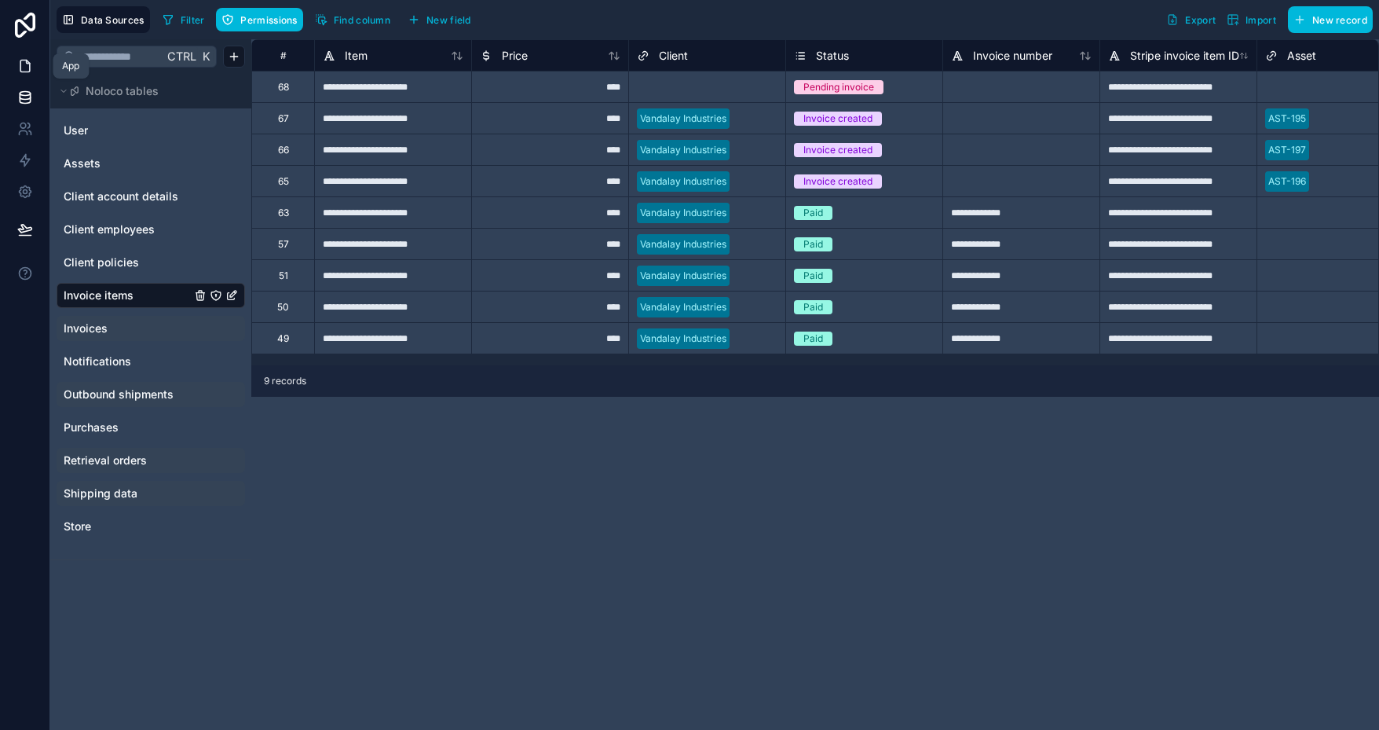
click at [26, 68] on icon at bounding box center [25, 66] width 16 height 16
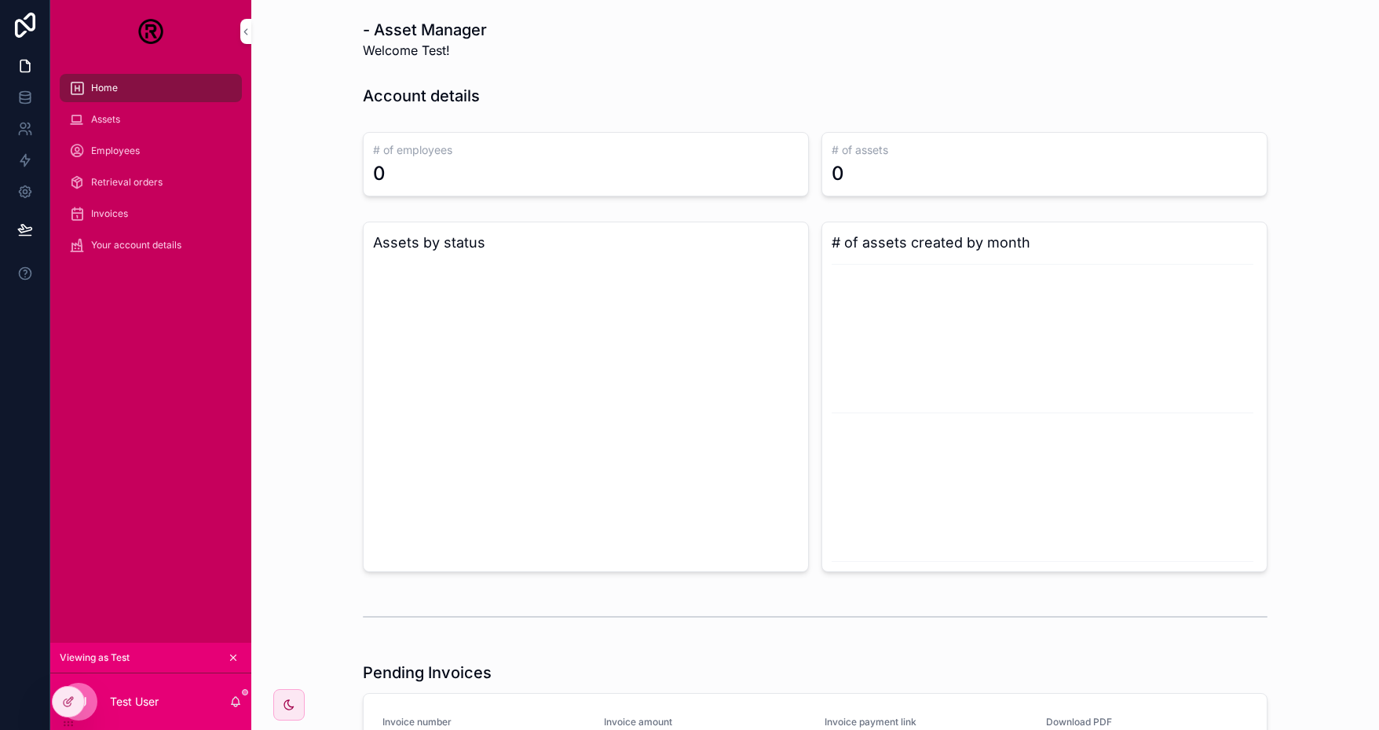
scroll to position [362, 0]
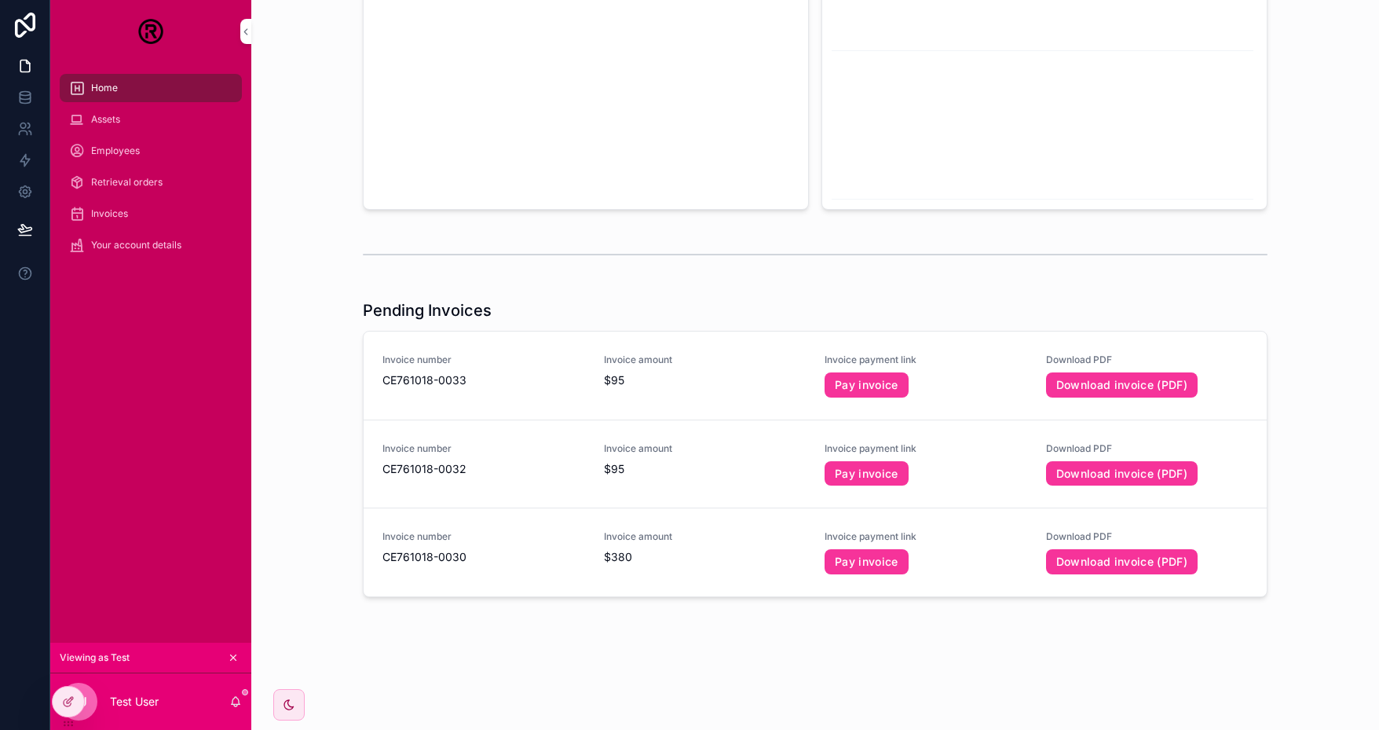
click at [427, 379] on span "CE761018-0033" at bounding box center [484, 380] width 203 height 16
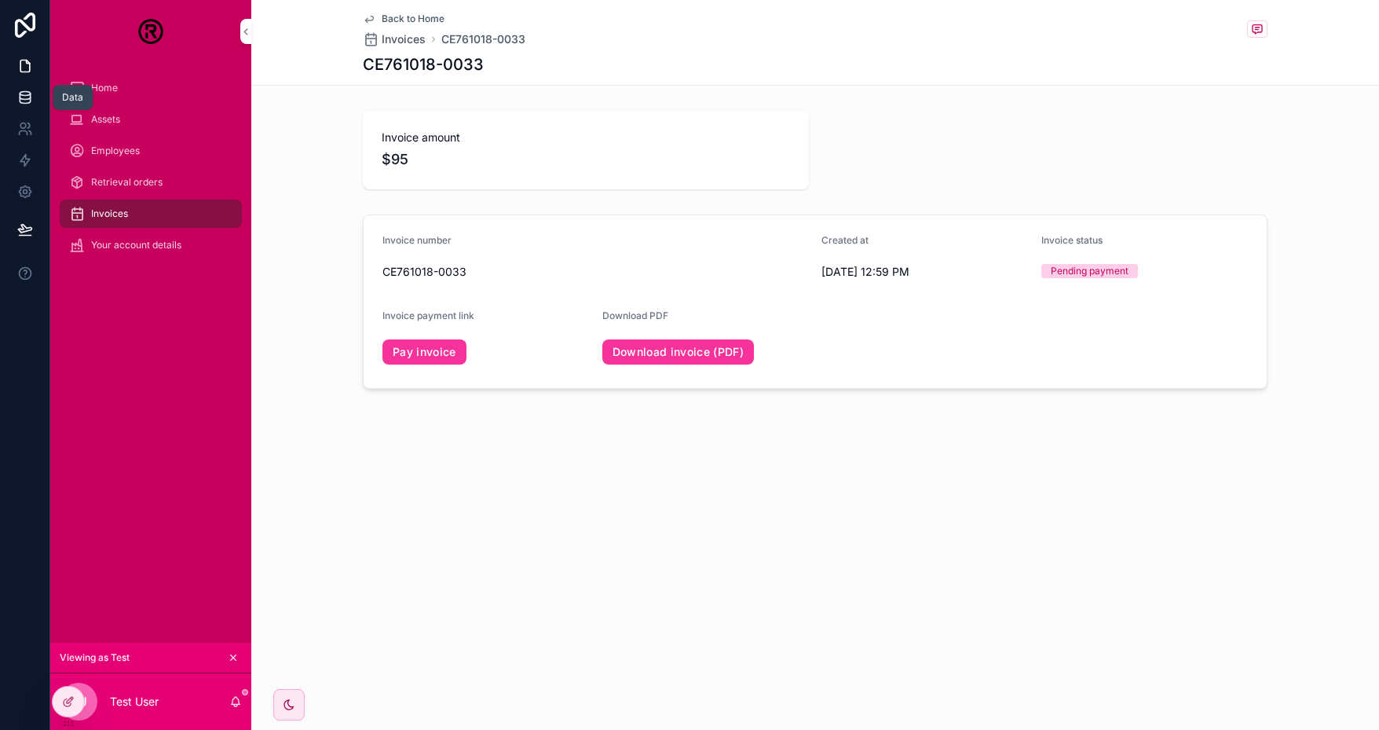
click at [35, 96] on link at bounding box center [24, 97] width 49 height 31
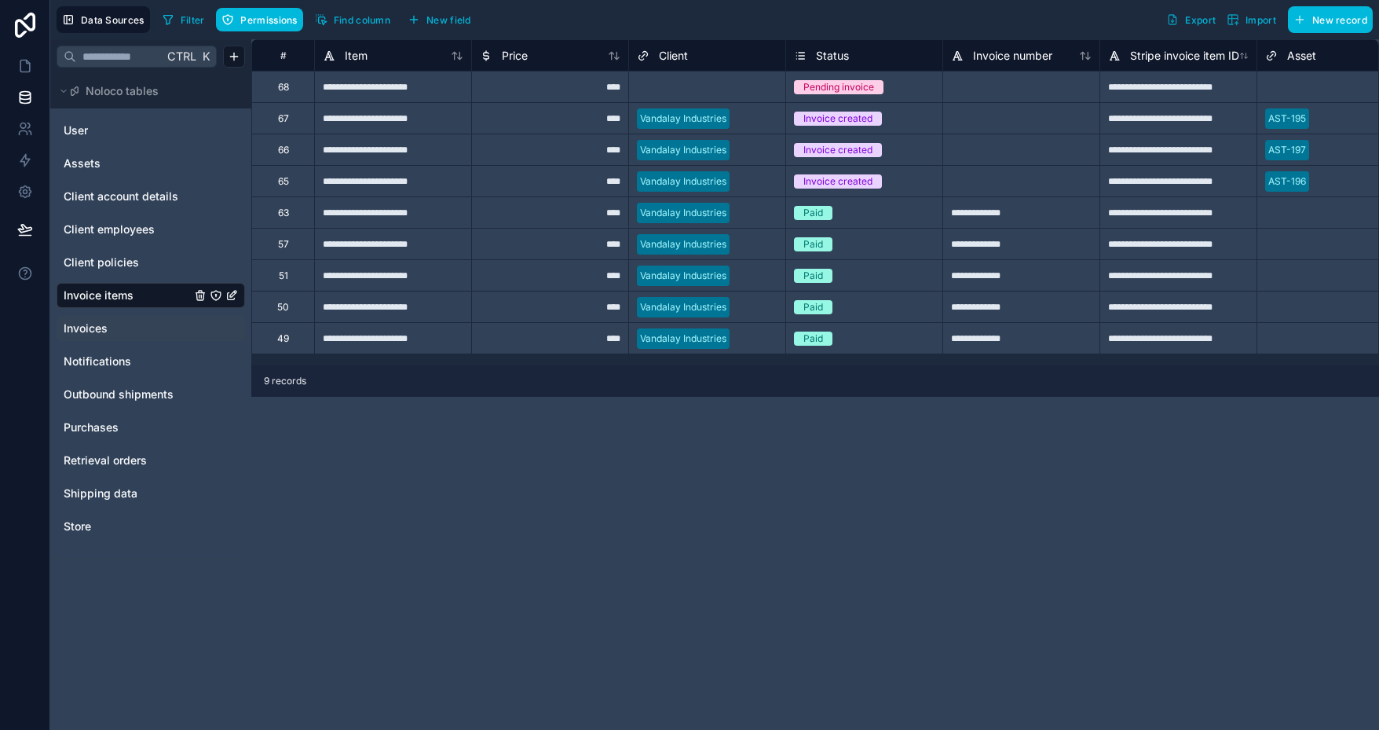
click at [94, 324] on span "Invoices" at bounding box center [86, 328] width 44 height 16
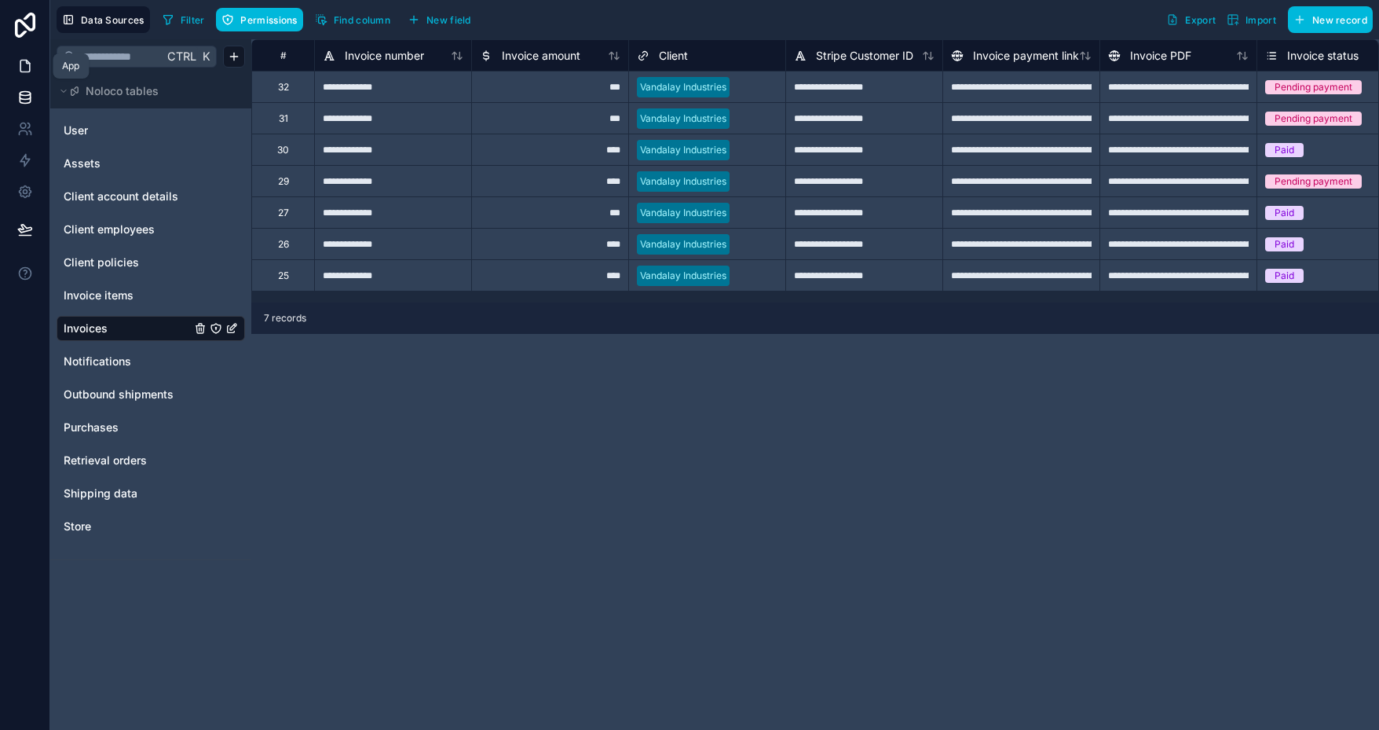
click at [23, 70] on icon at bounding box center [25, 66] width 16 height 16
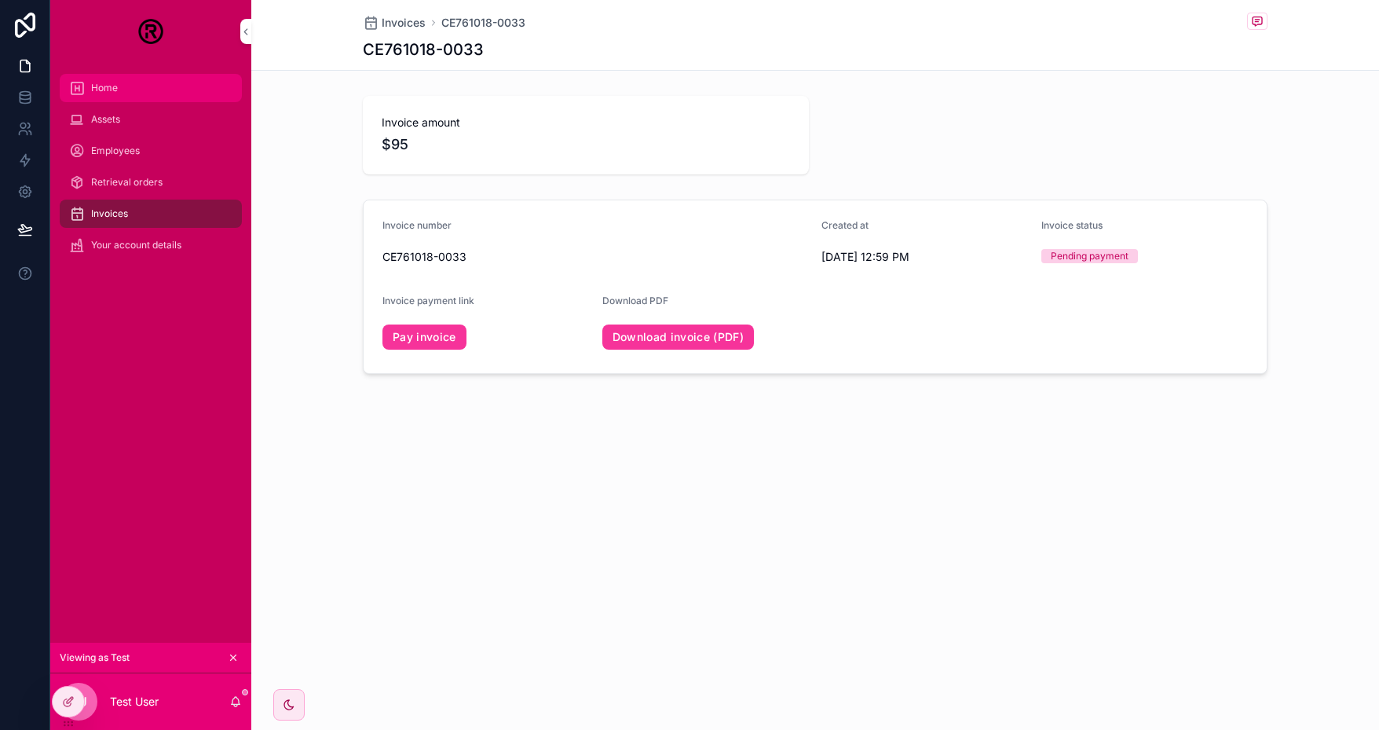
click at [150, 92] on div "Home" at bounding box center [150, 87] width 163 height 25
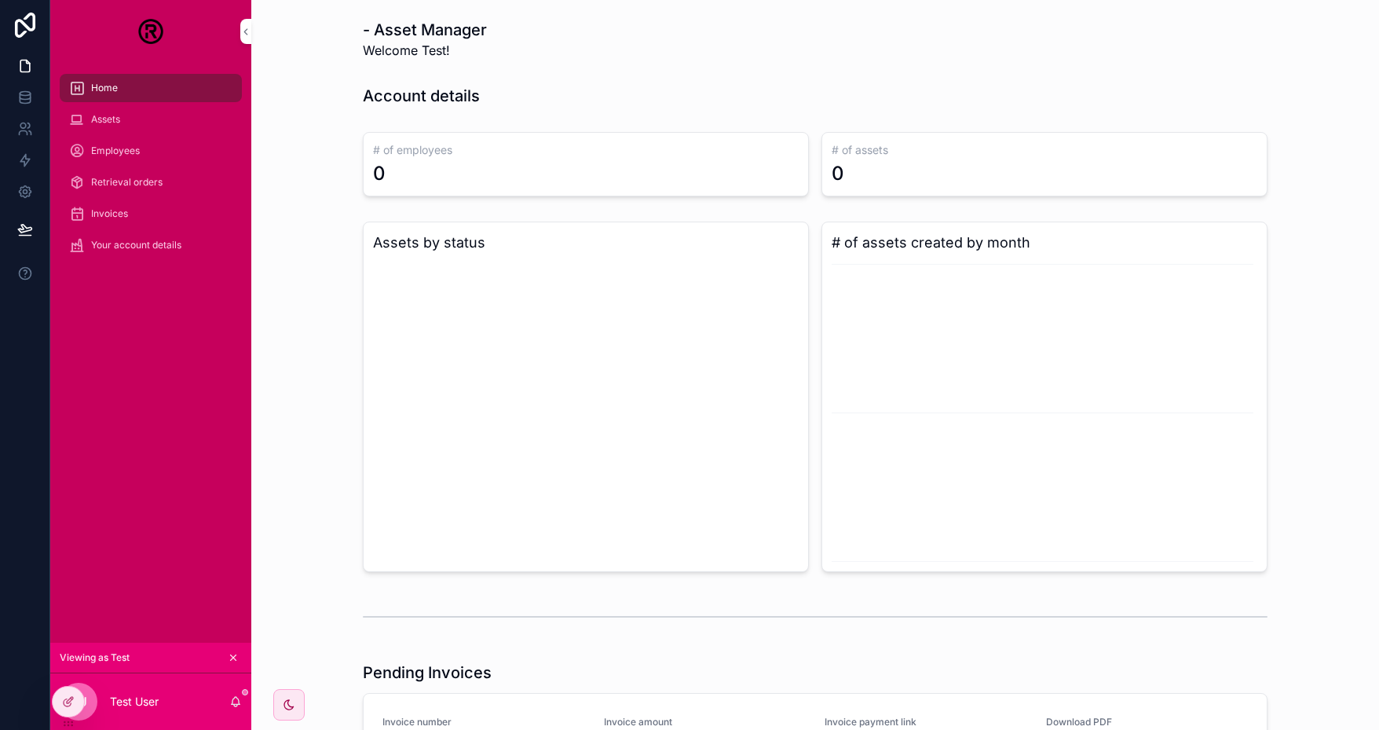
scroll to position [362, 0]
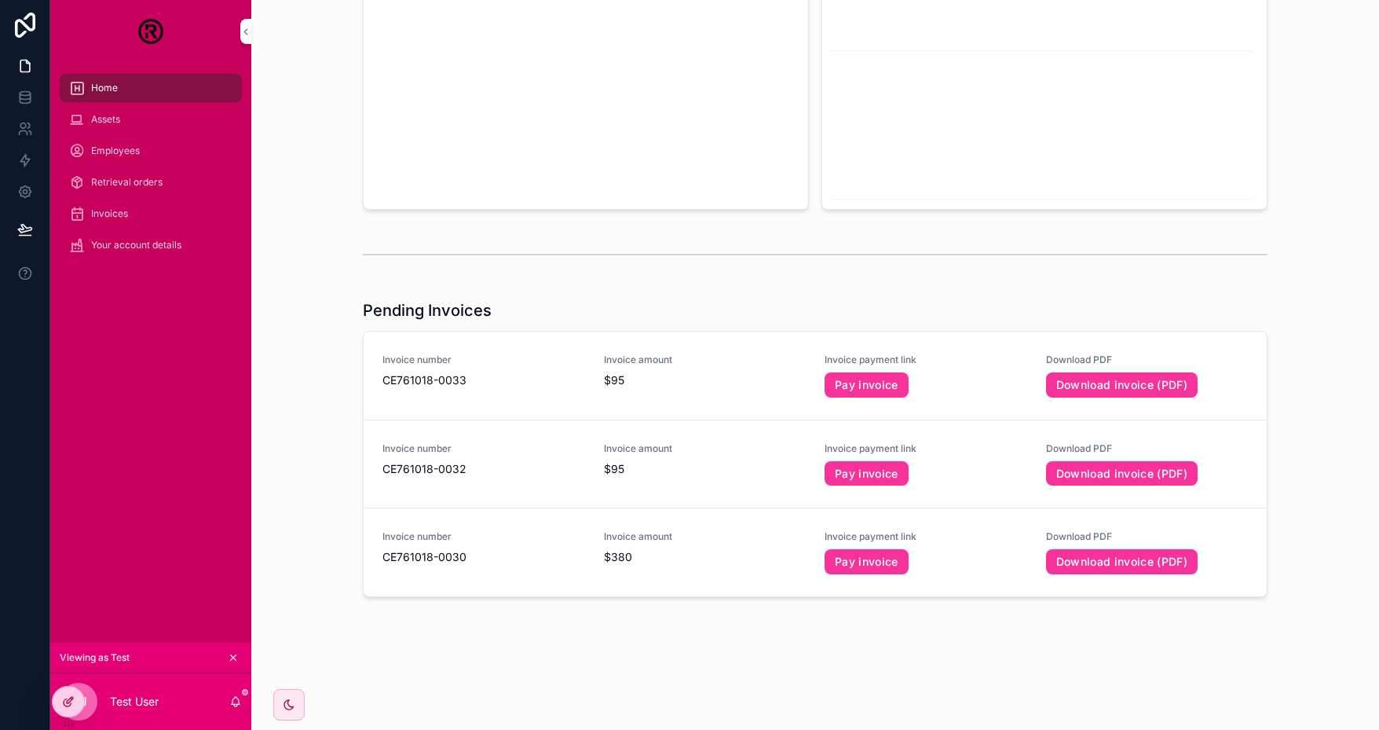
click at [63, 700] on icon at bounding box center [68, 701] width 13 height 13
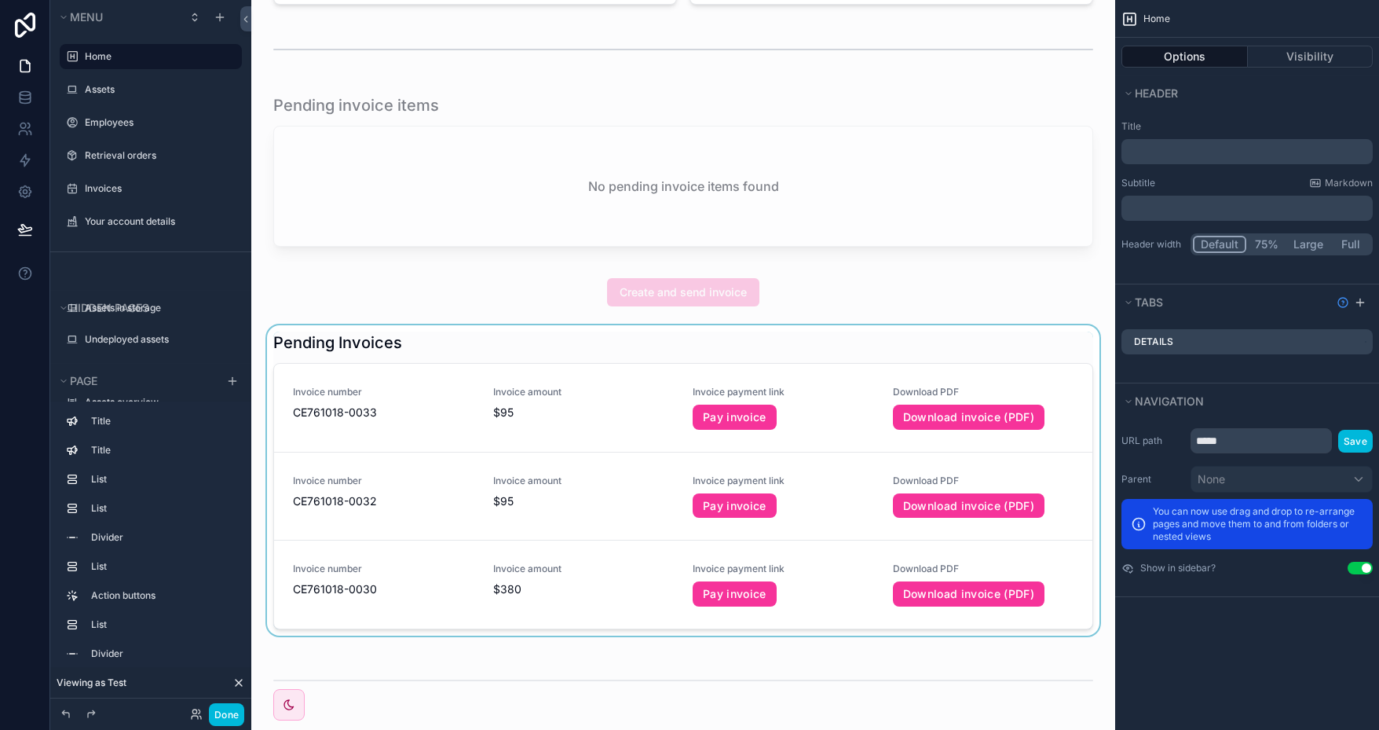
scroll to position [676, 0]
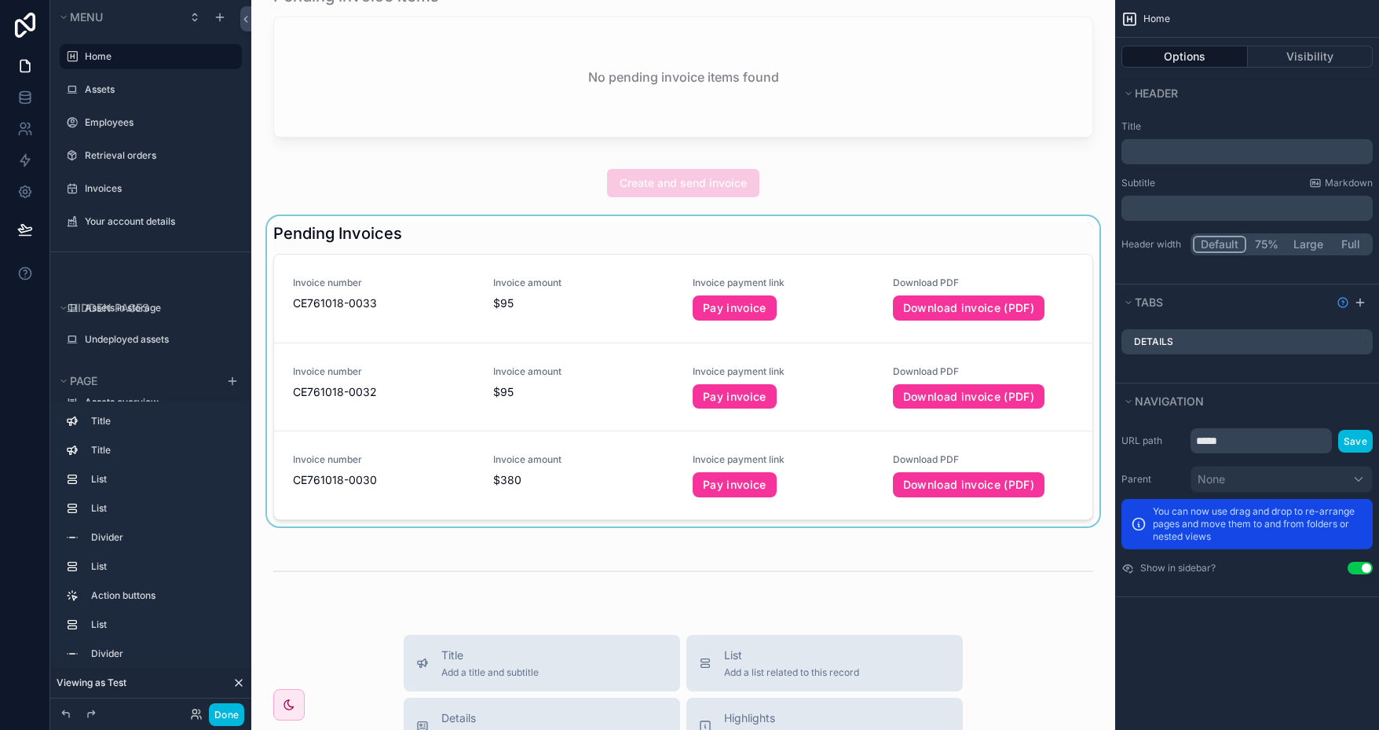
click at [775, 234] on div "scrollable content" at bounding box center [683, 374] width 839 height 317
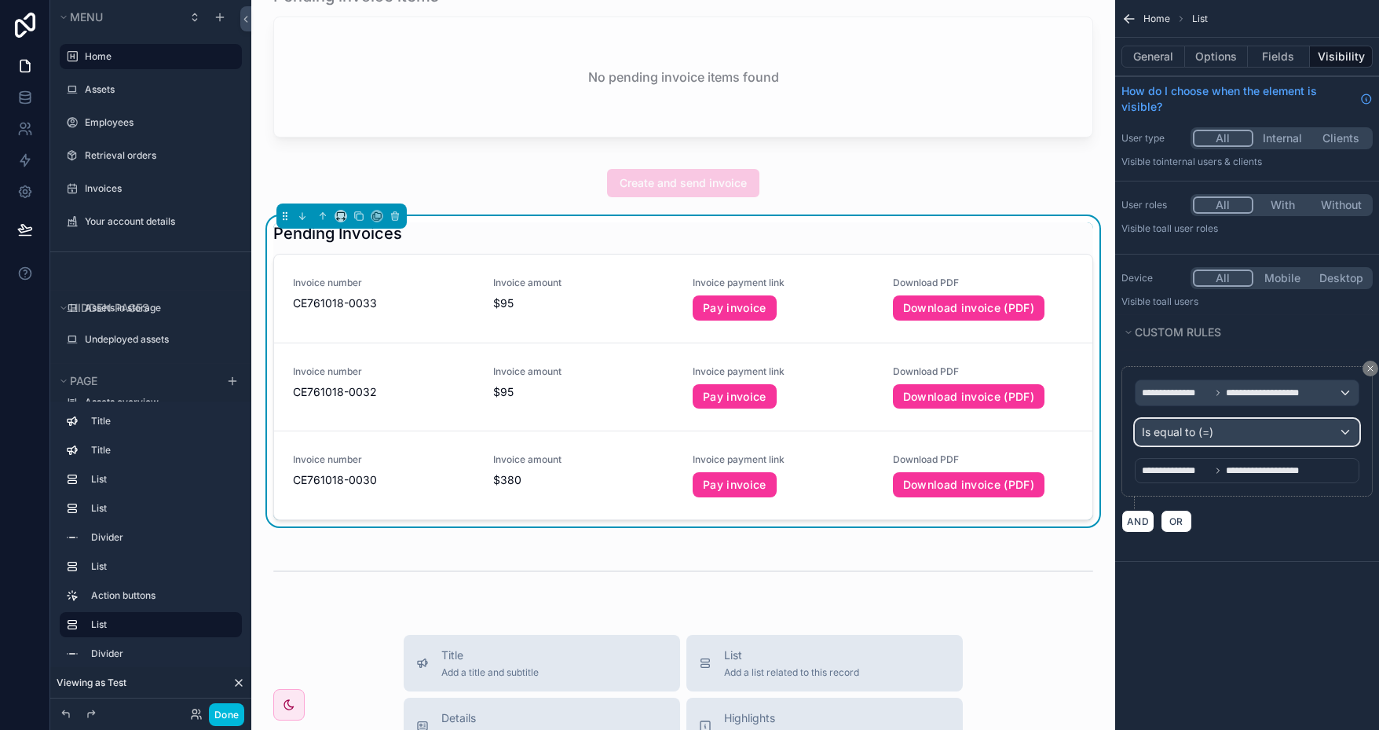
click at [1239, 429] on div "Is equal to (=)" at bounding box center [1247, 431] width 223 height 25
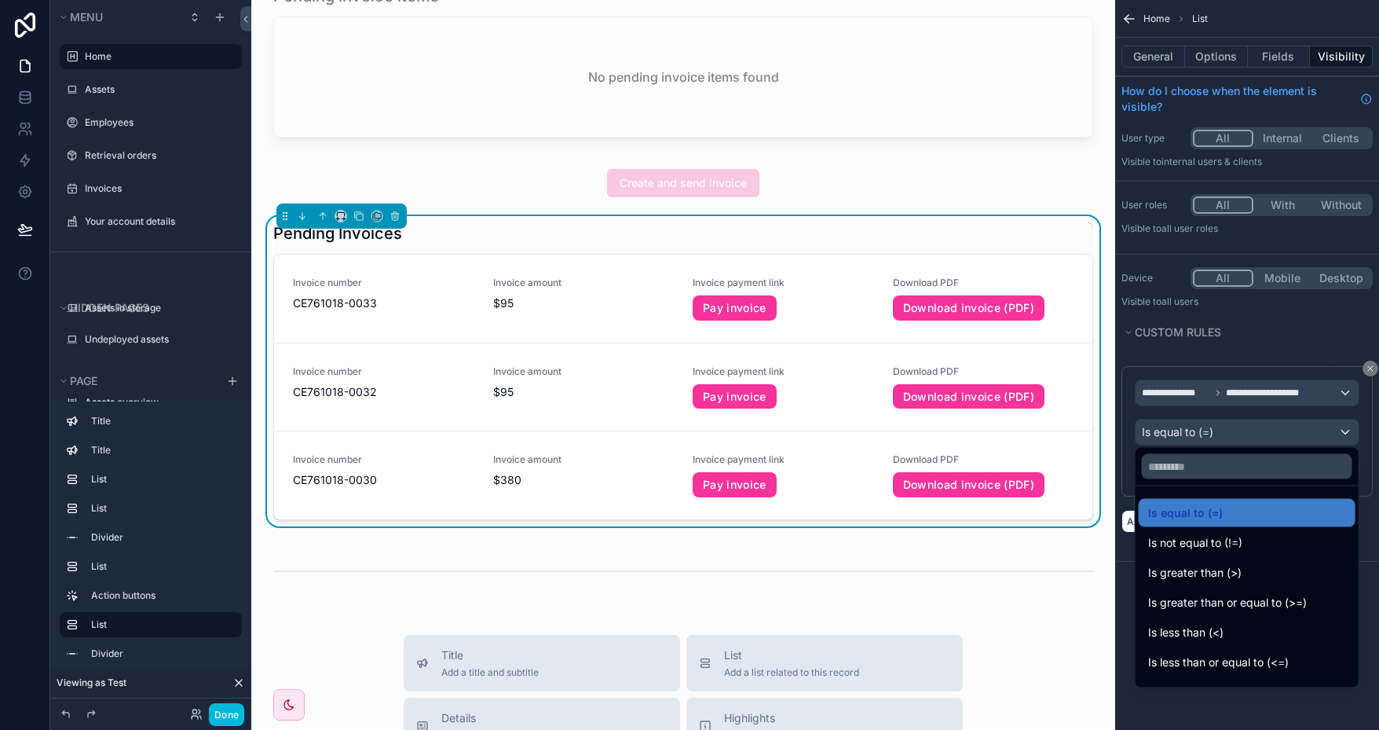
click at [1241, 430] on div "scrollable content" at bounding box center [689, 365] width 1379 height 730
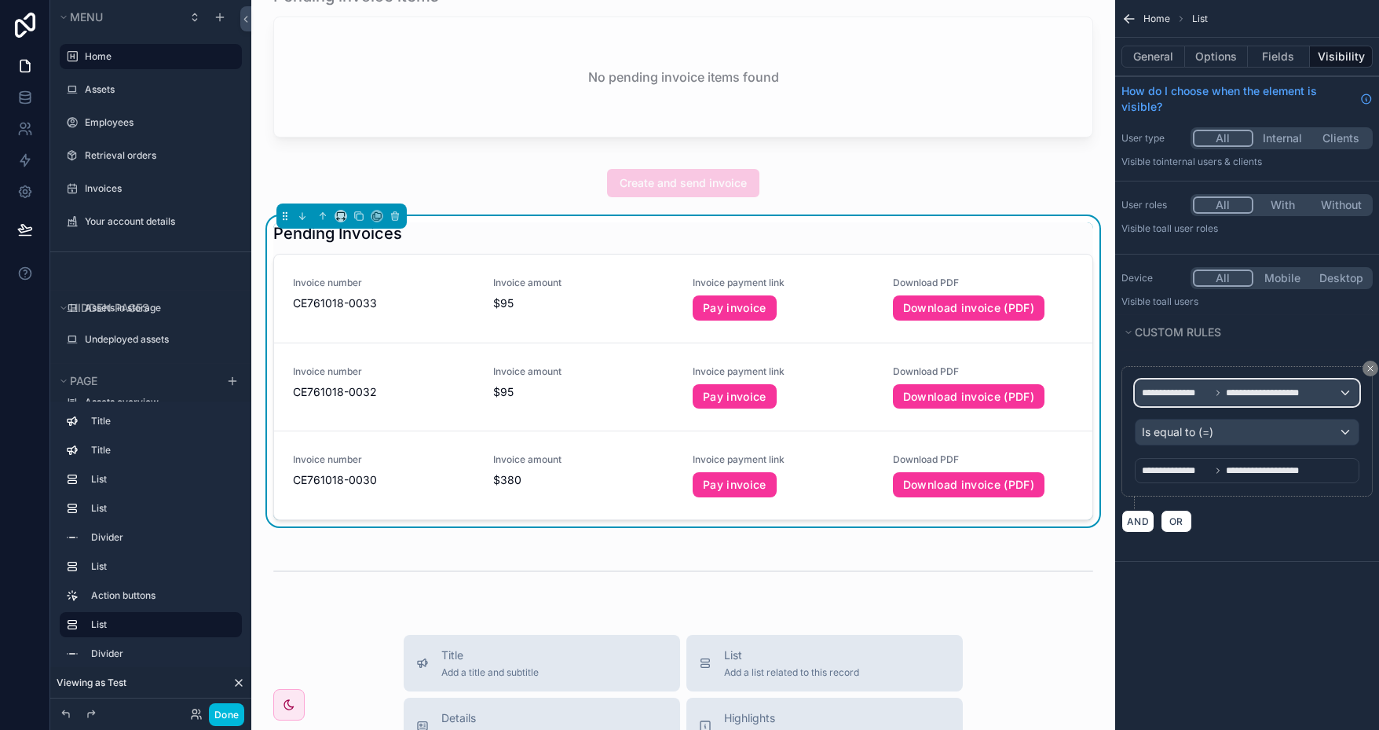
click at [1328, 388] on div "**********" at bounding box center [1247, 392] width 223 height 25
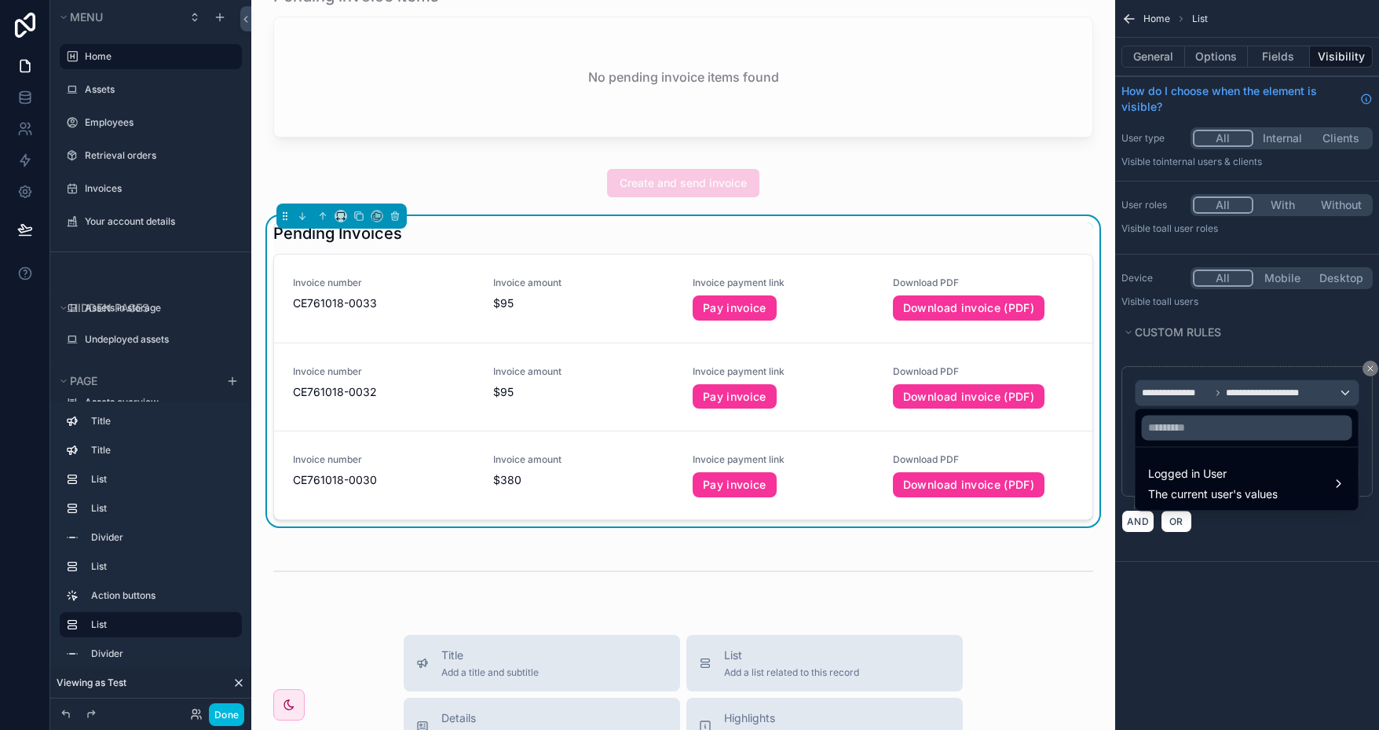
click at [1327, 387] on div "scrollable content" at bounding box center [689, 365] width 1379 height 730
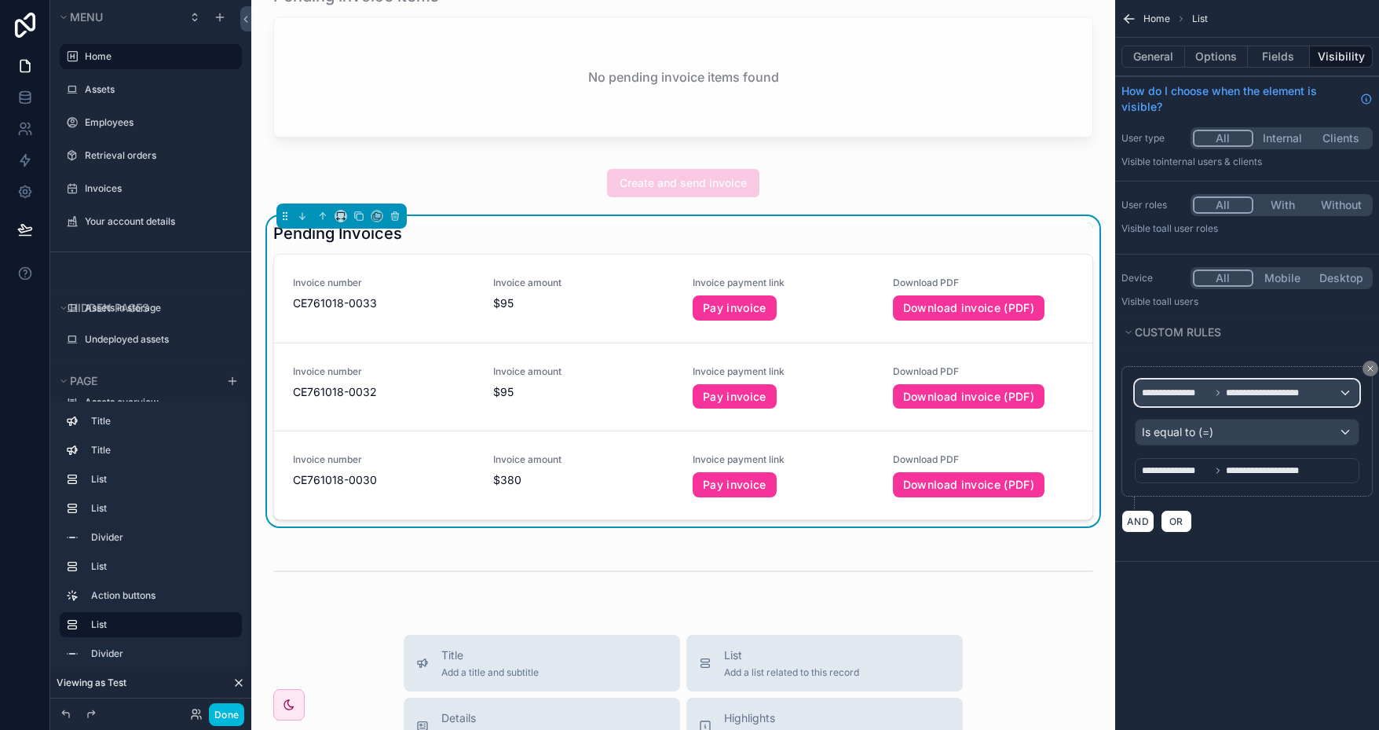
click at [1275, 390] on span "**********" at bounding box center [1266, 392] width 81 height 13
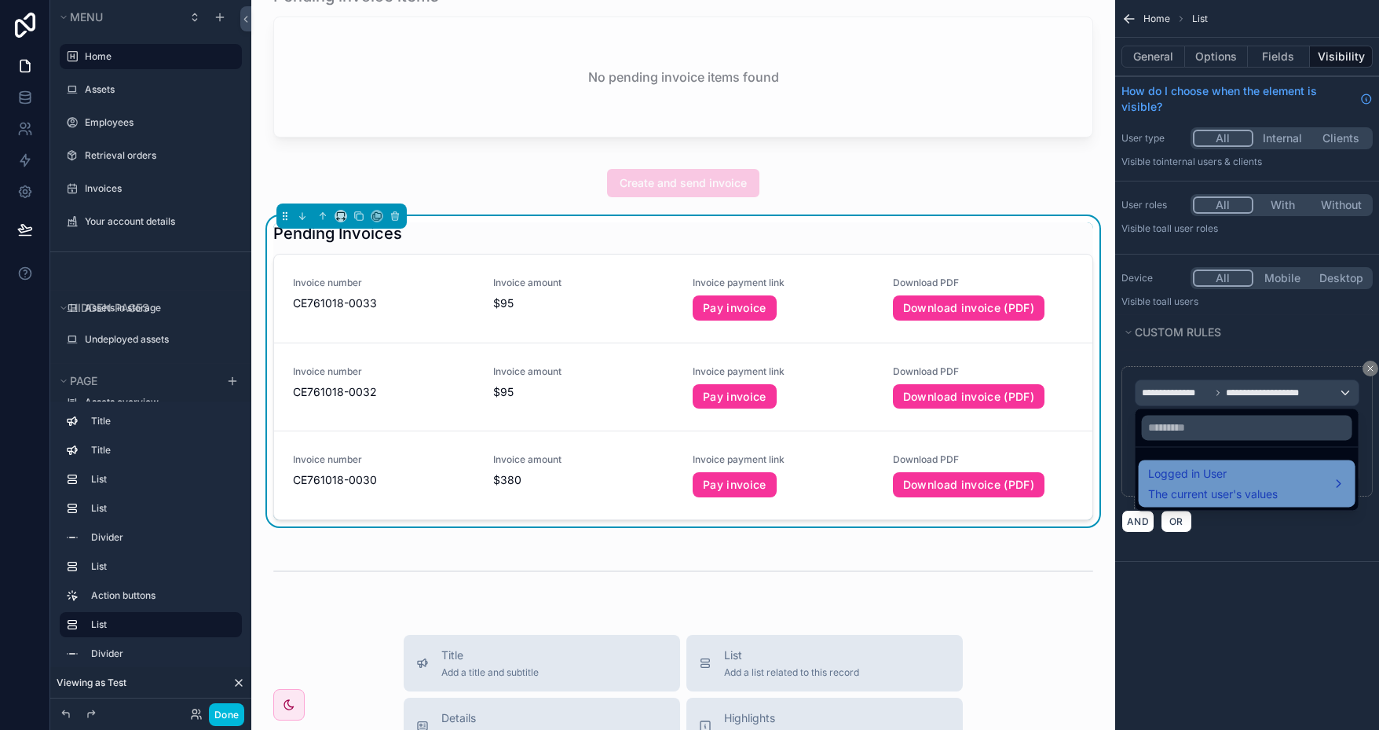
click at [1278, 482] on span "Logged in User" at bounding box center [1213, 473] width 130 height 19
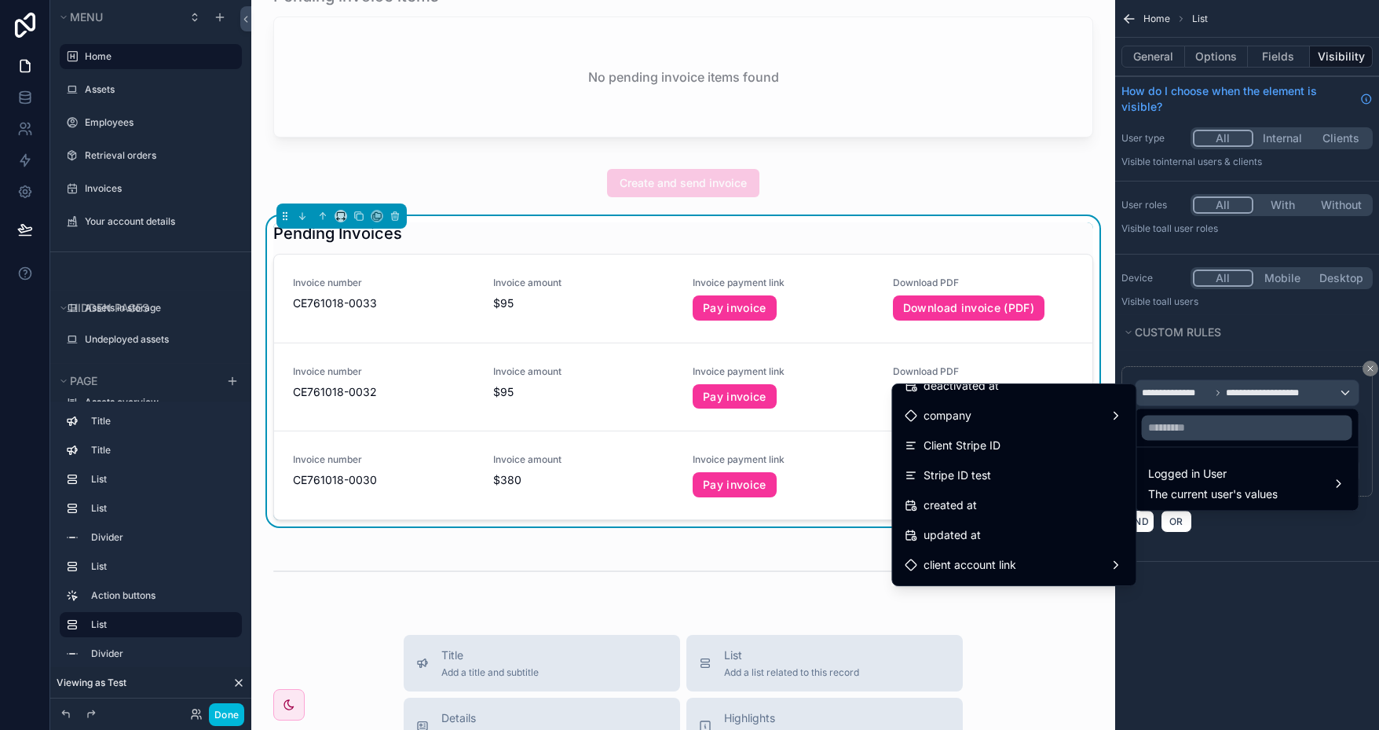
scroll to position [371, 0]
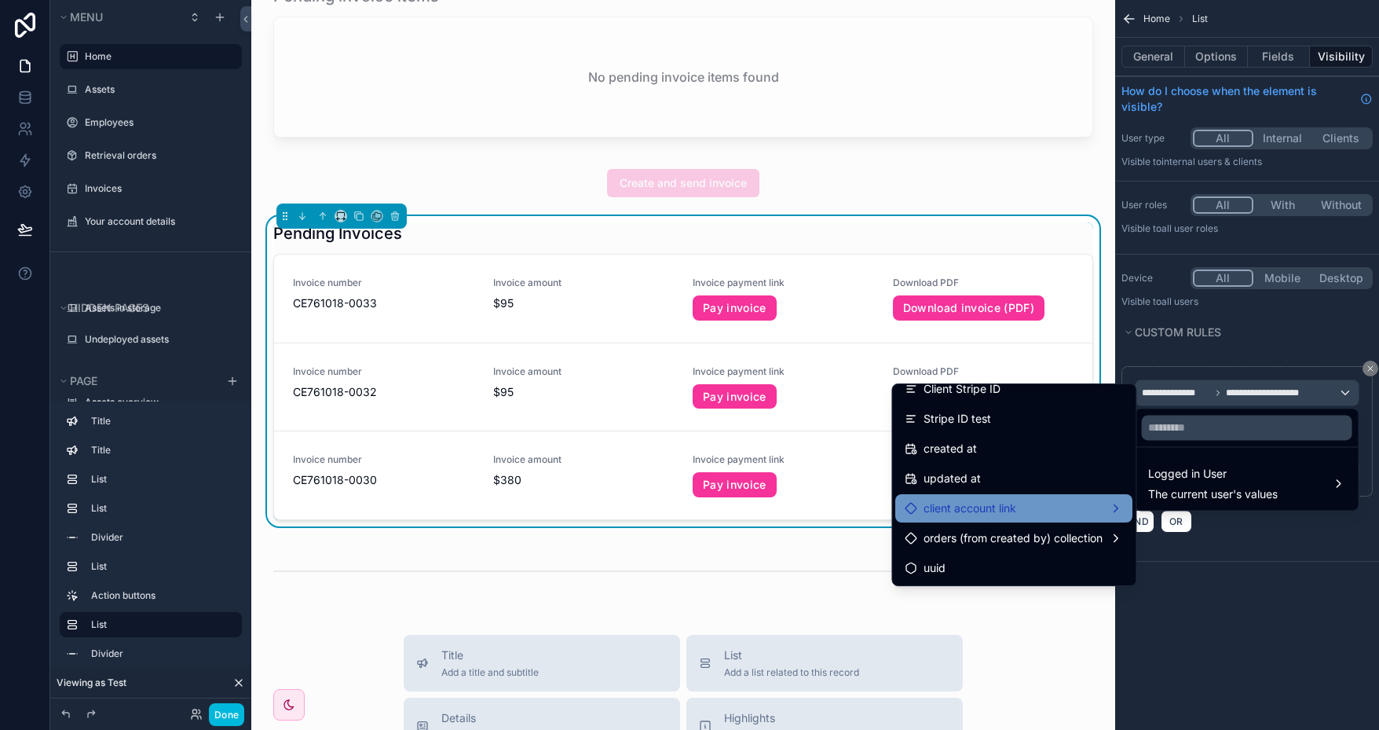
click at [1038, 507] on div "client account link" at bounding box center [1014, 508] width 218 height 19
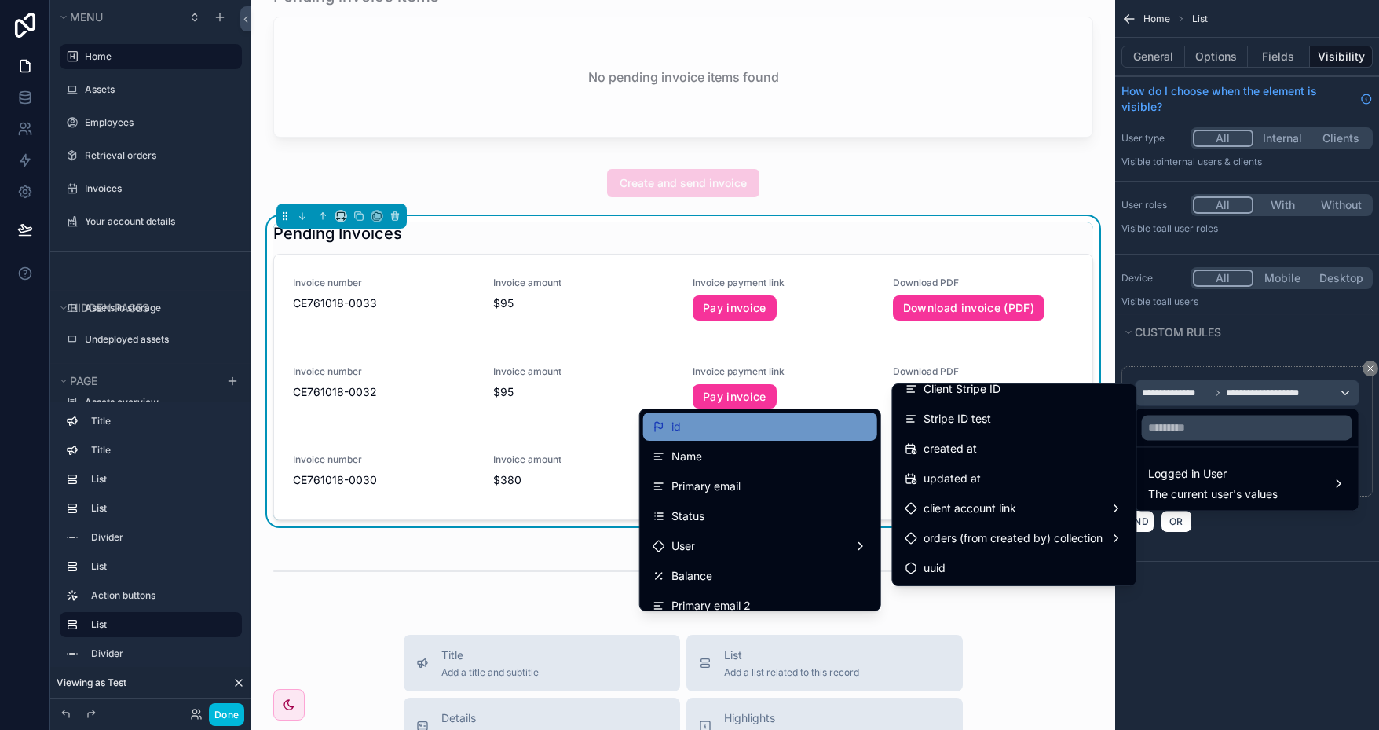
click at [775, 434] on div "id" at bounding box center [760, 426] width 215 height 19
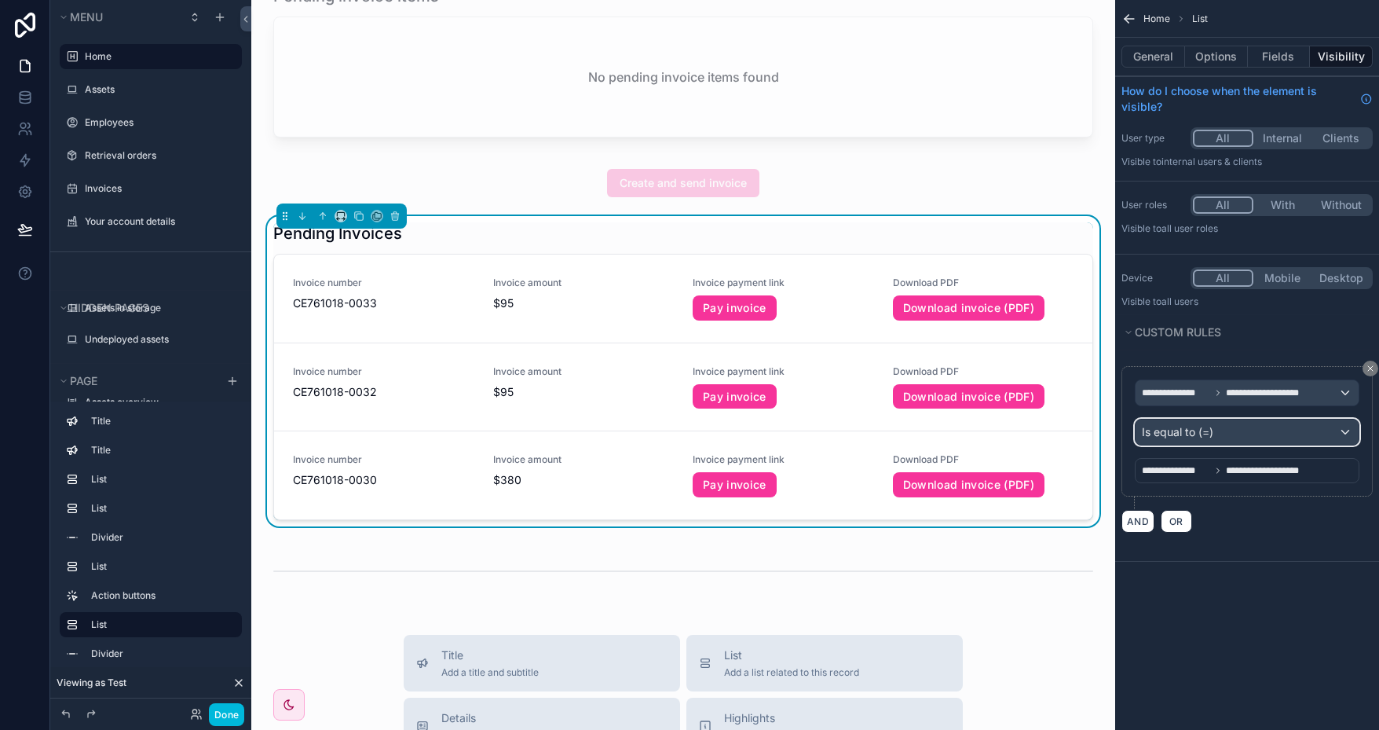
click at [1291, 426] on div "Is equal to (=)" at bounding box center [1247, 431] width 223 height 25
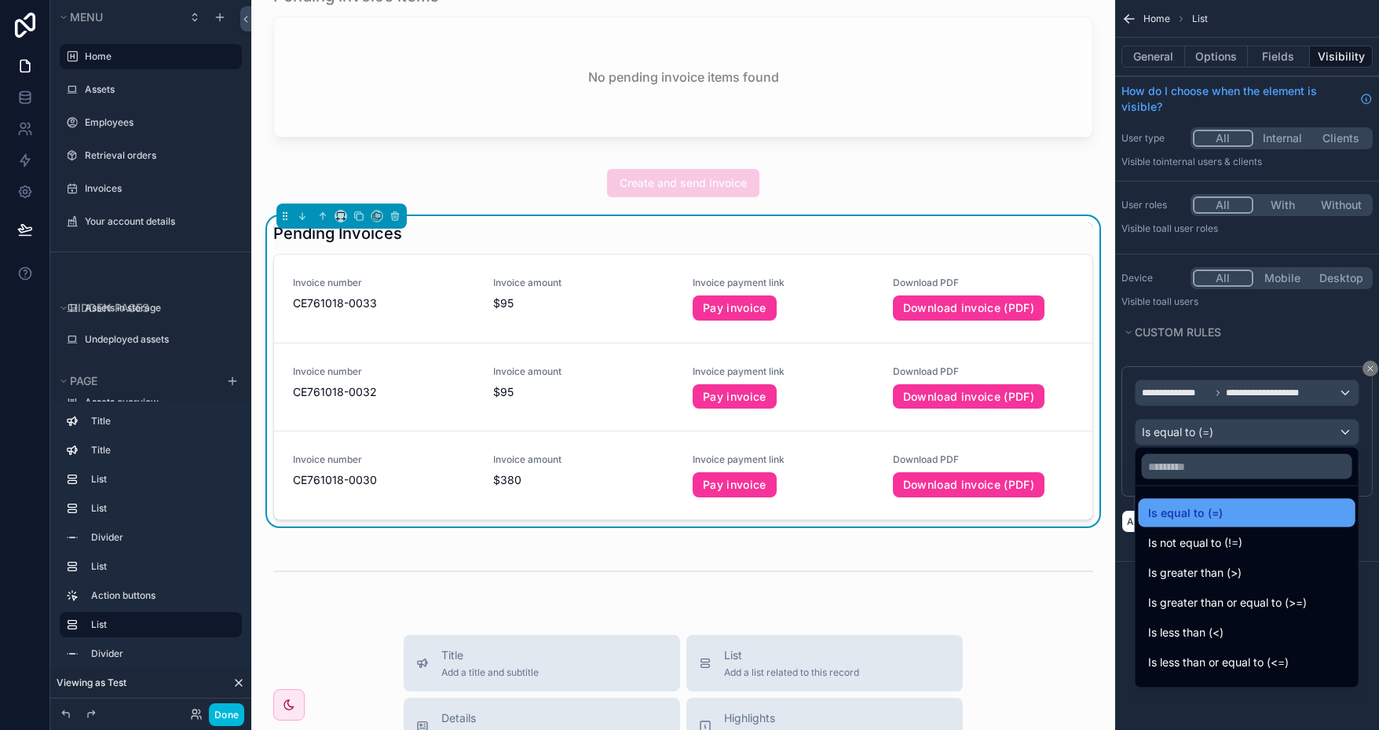
click at [1225, 516] on div "Is equal to (=)" at bounding box center [1247, 512] width 198 height 19
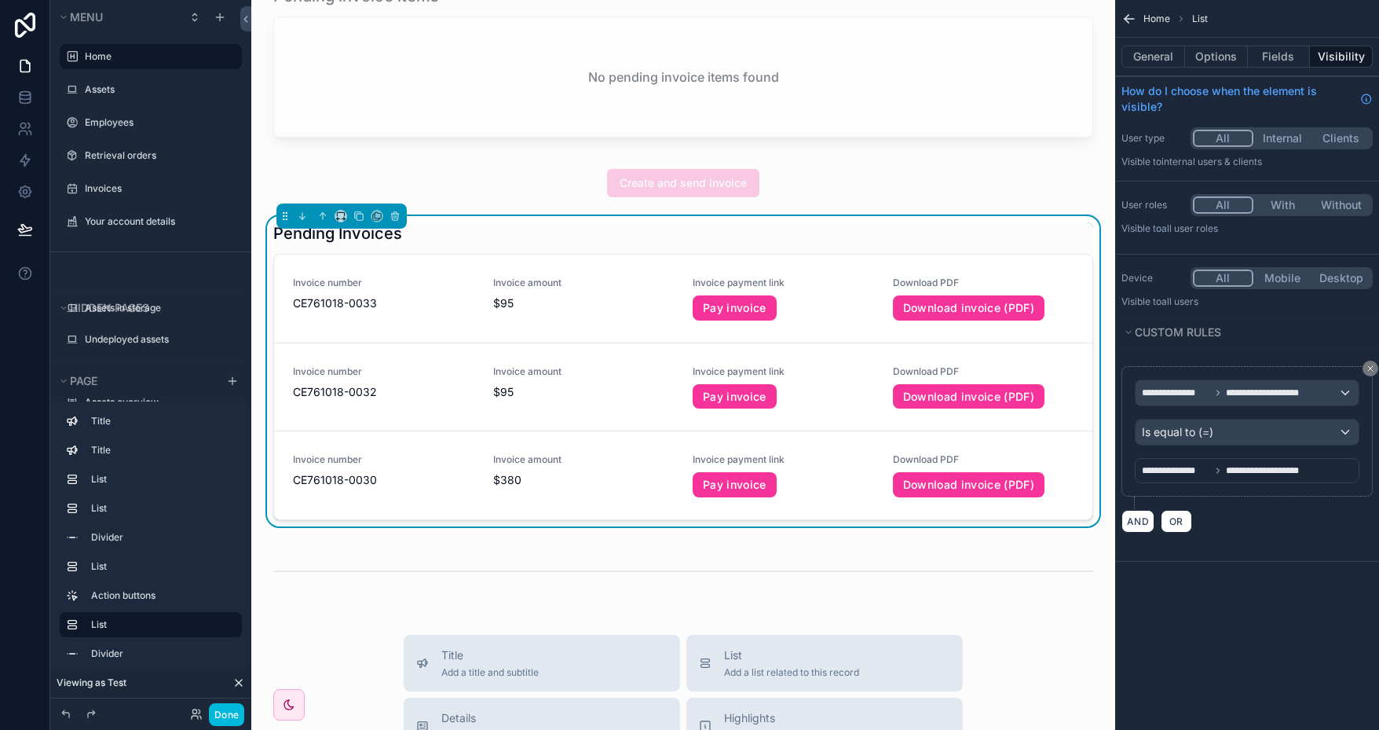
click at [886, 242] on div "Pending Invoices Invoice number CE761018-0033 Invoice amount $95 Invoice paymen…" at bounding box center [683, 371] width 820 height 298
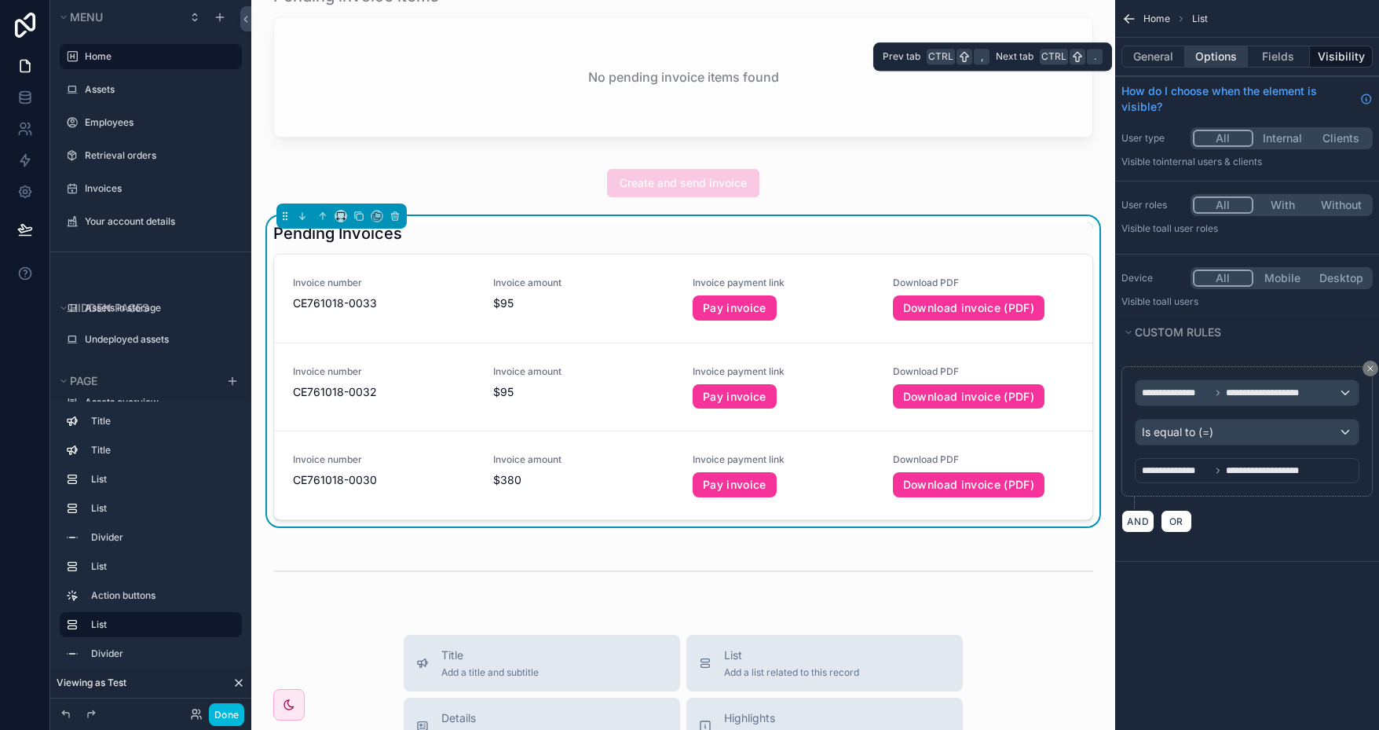
click at [1214, 60] on button "Options" at bounding box center [1216, 57] width 63 height 22
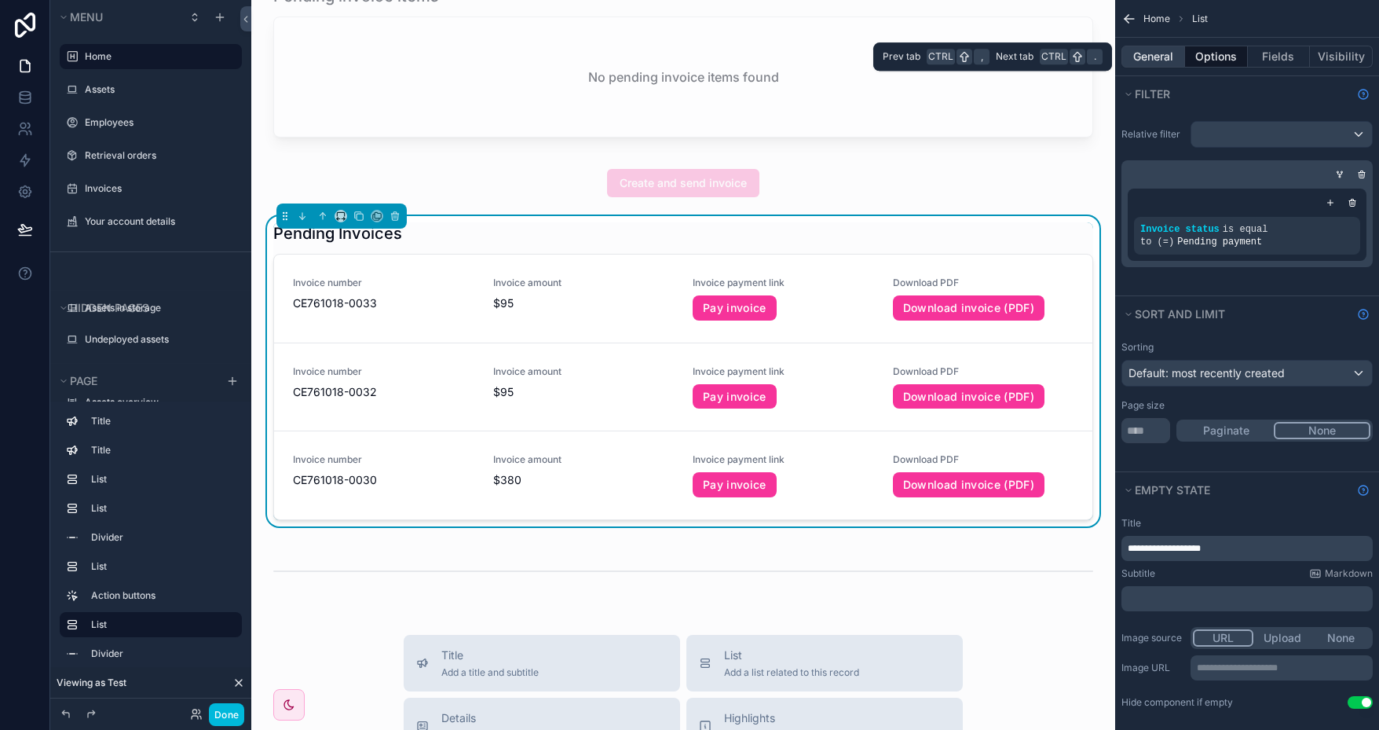
click at [1162, 63] on button "General" at bounding box center [1154, 57] width 64 height 22
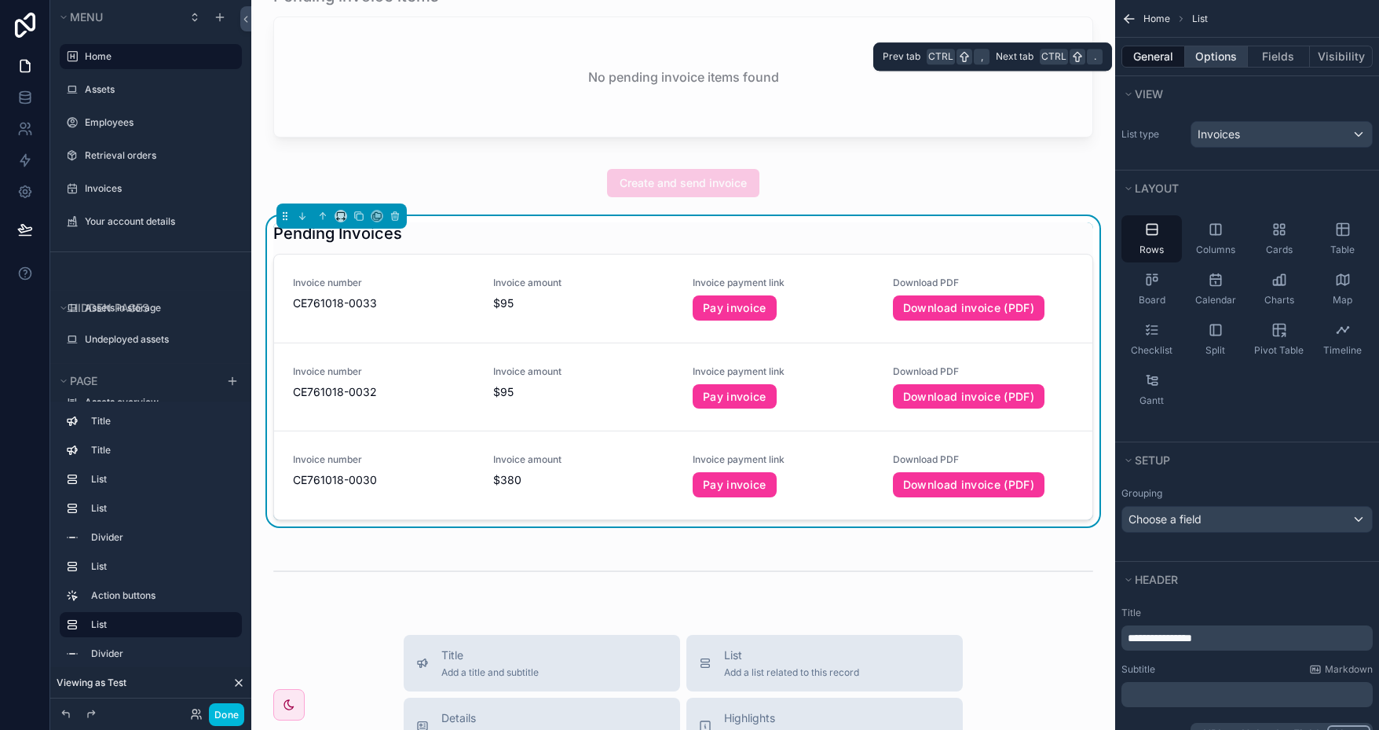
click at [1211, 65] on button "Options" at bounding box center [1216, 57] width 63 height 22
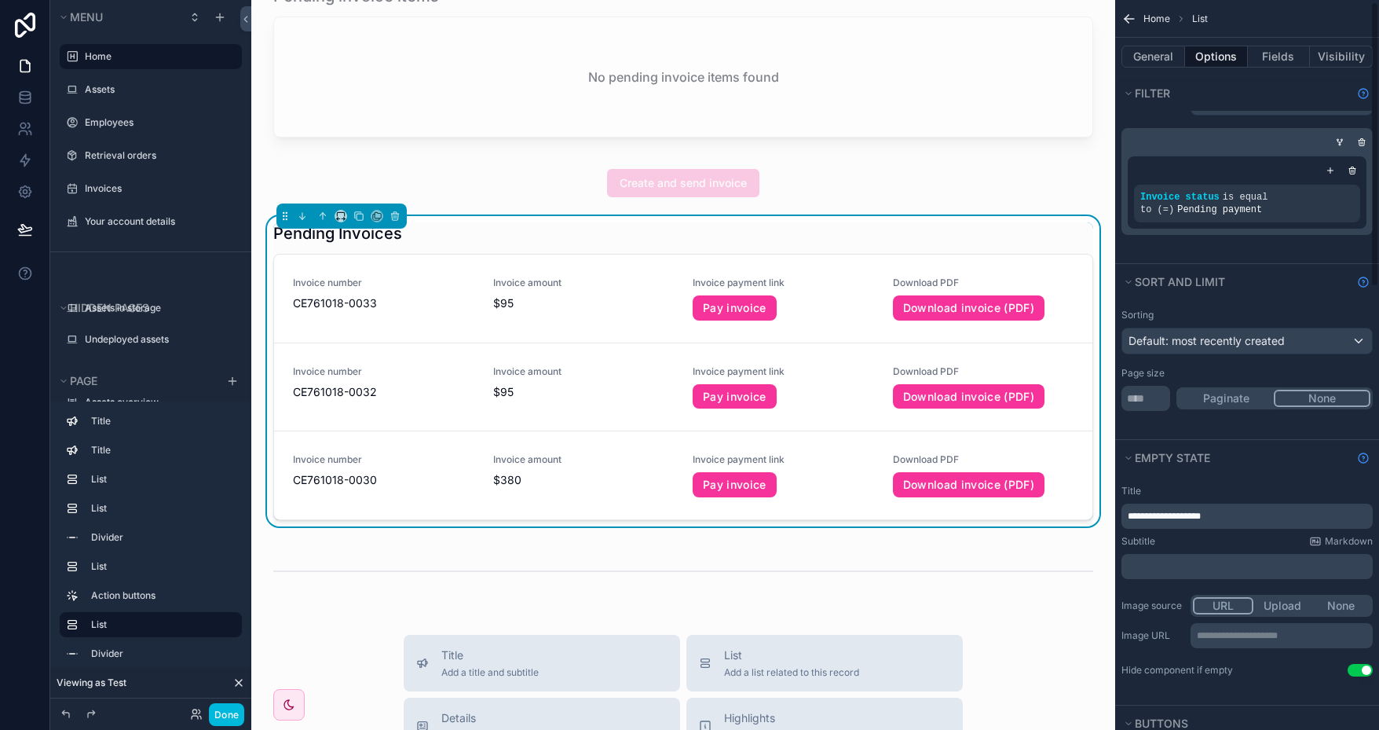
scroll to position [0, 0]
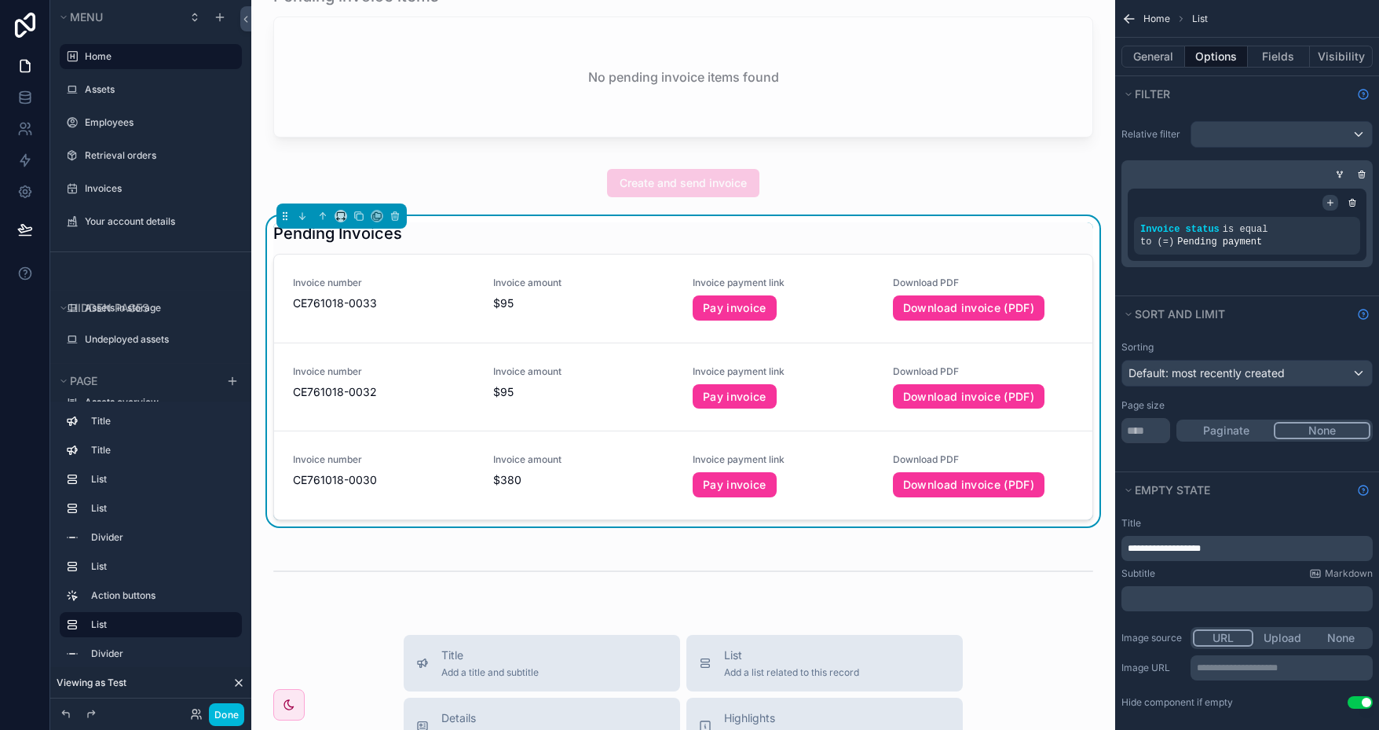
click at [1334, 203] on icon "scrollable content" at bounding box center [1330, 202] width 9 height 9
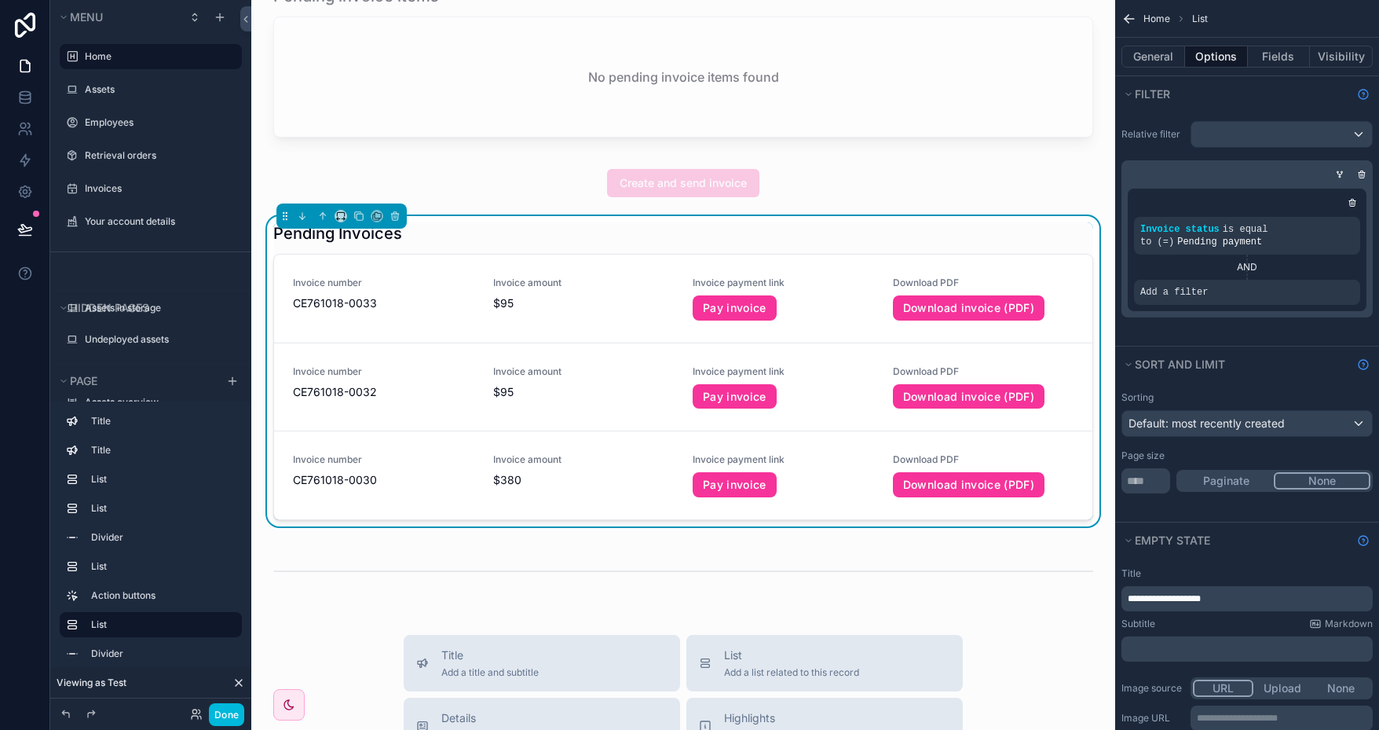
click at [1254, 288] on div "Add a filter" at bounding box center [1247, 292] width 226 height 25
click at [1194, 292] on span "Add a filter" at bounding box center [1174, 292] width 68 height 13
click at [0, 0] on icon "scrollable content" at bounding box center [0, 0] width 0 height 0
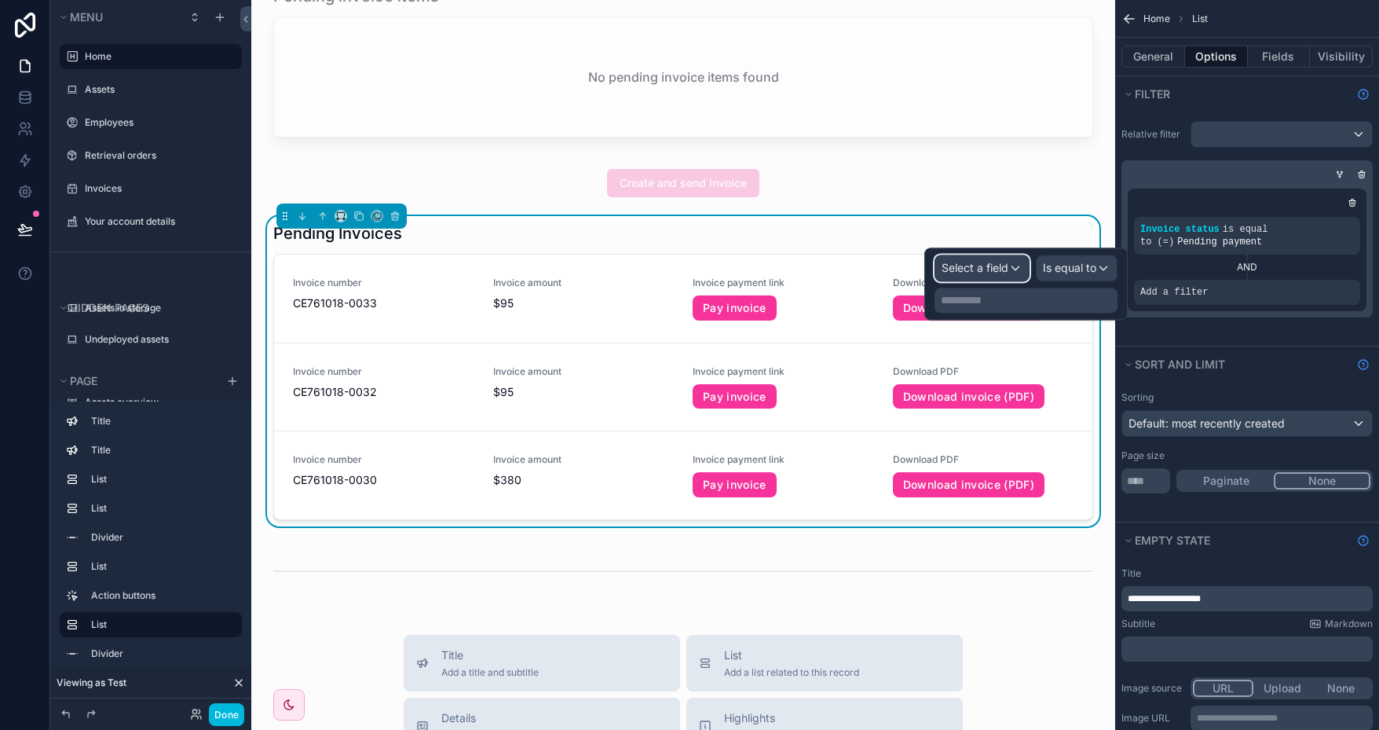
click at [1001, 267] on span "Select a field" at bounding box center [975, 267] width 67 height 13
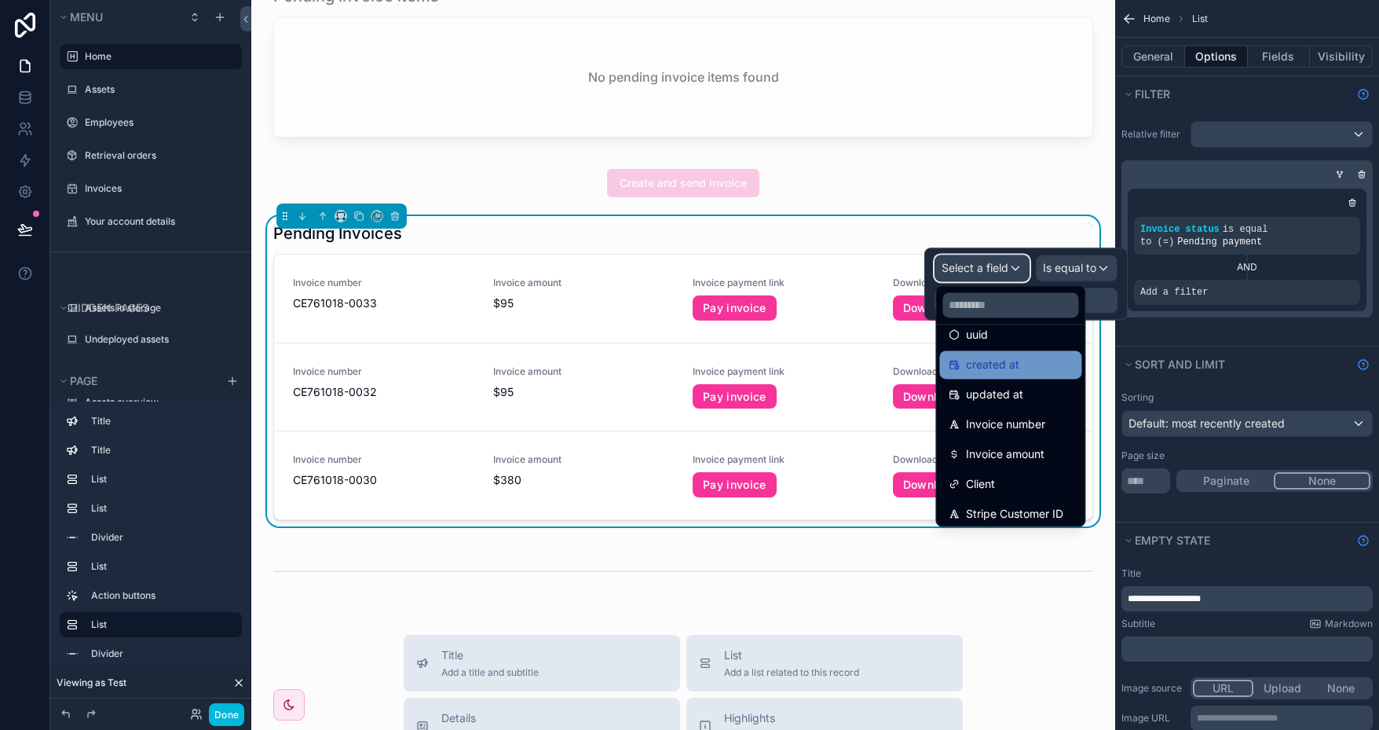
scroll to position [79, 0]
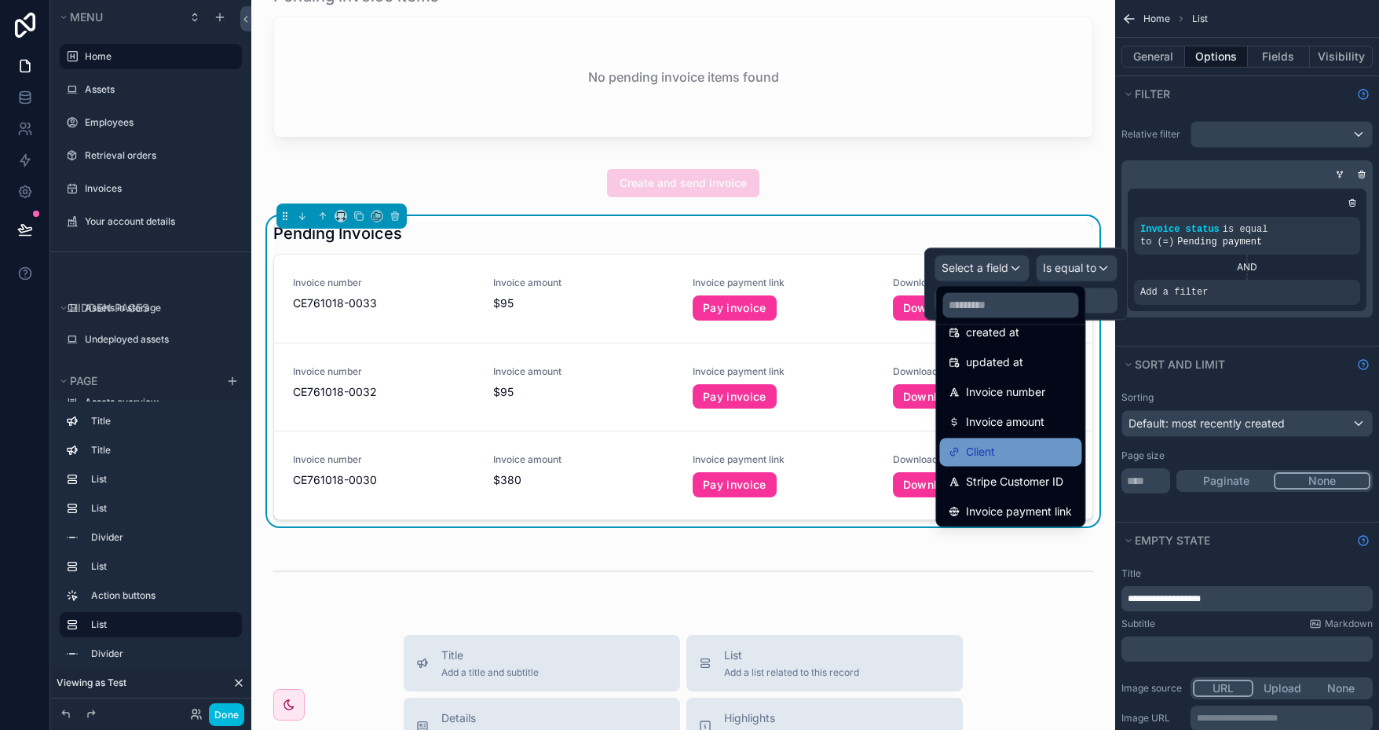
click at [1005, 446] on div "Client" at bounding box center [1010, 451] width 123 height 19
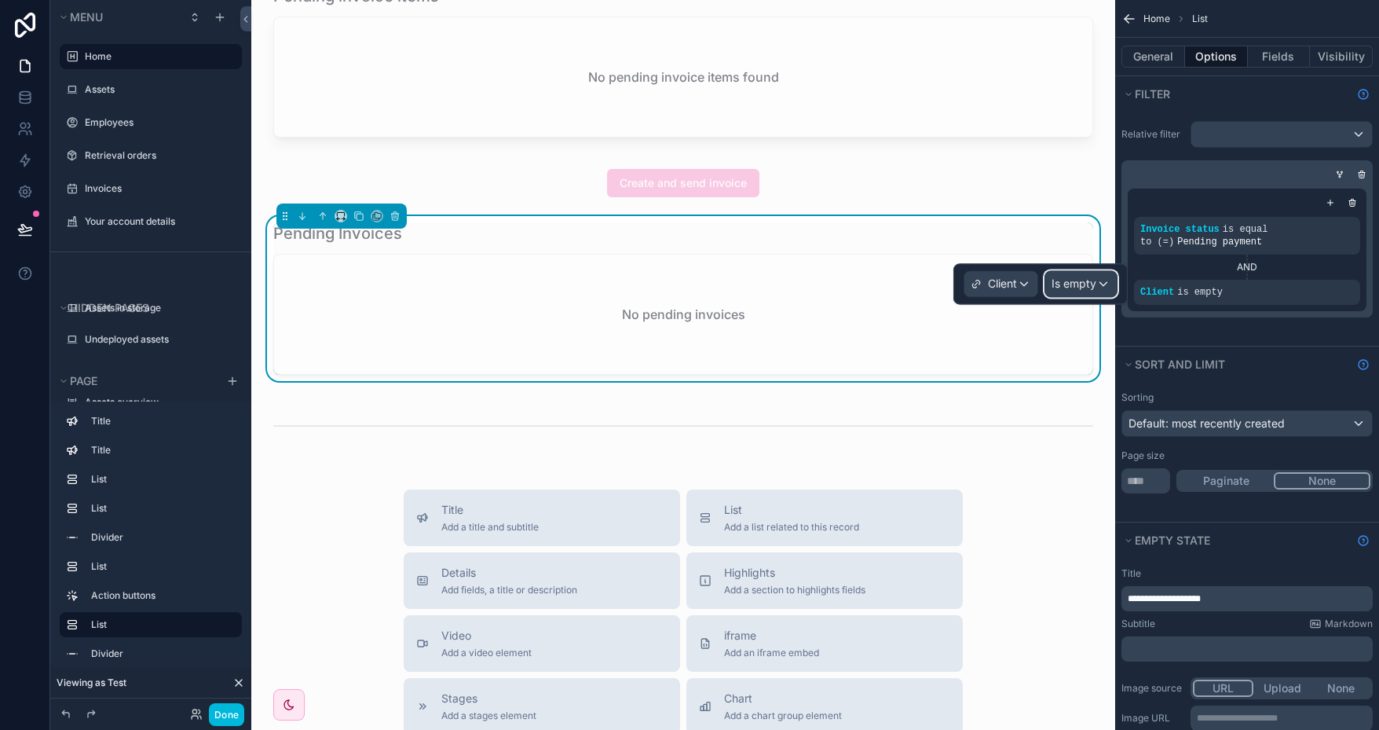
click at [1082, 284] on span "Is empty" at bounding box center [1074, 284] width 45 height 16
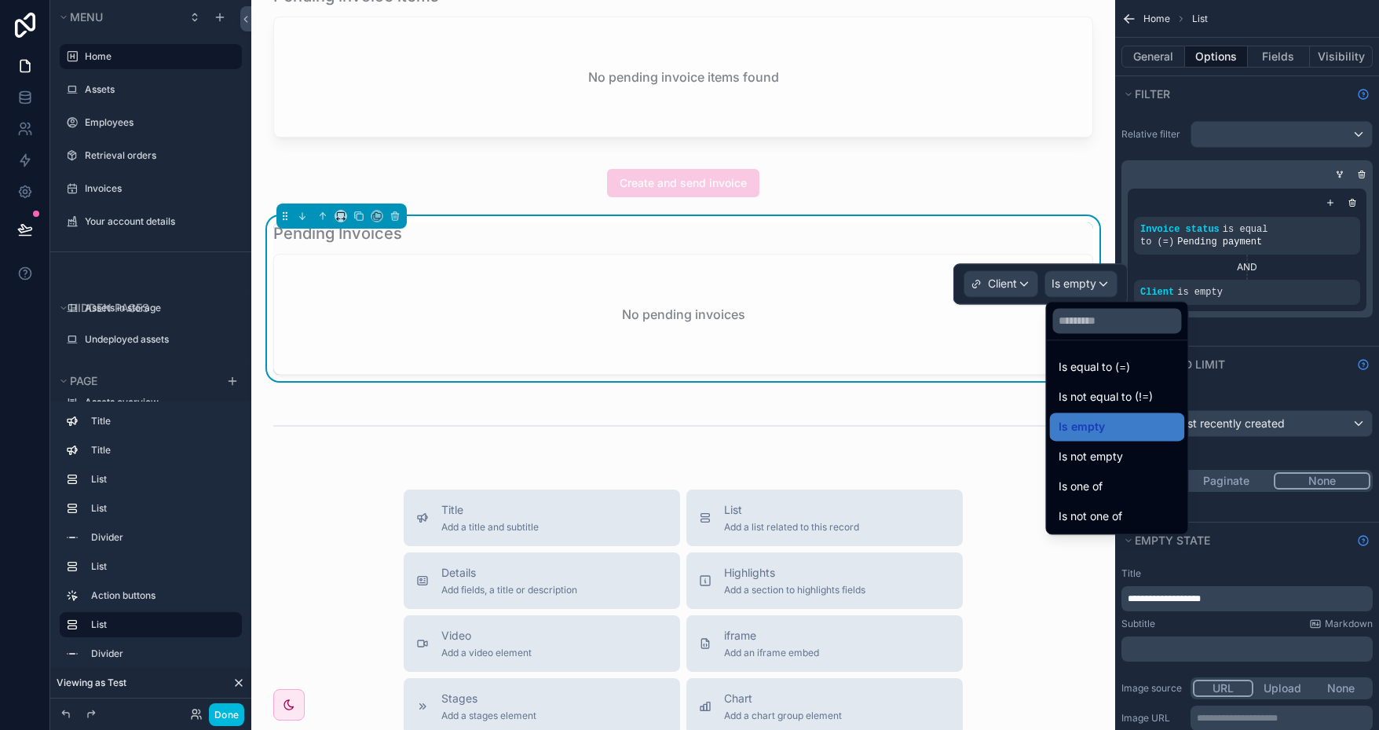
click at [1112, 372] on span "Is equal to (=)" at bounding box center [1094, 366] width 71 height 19
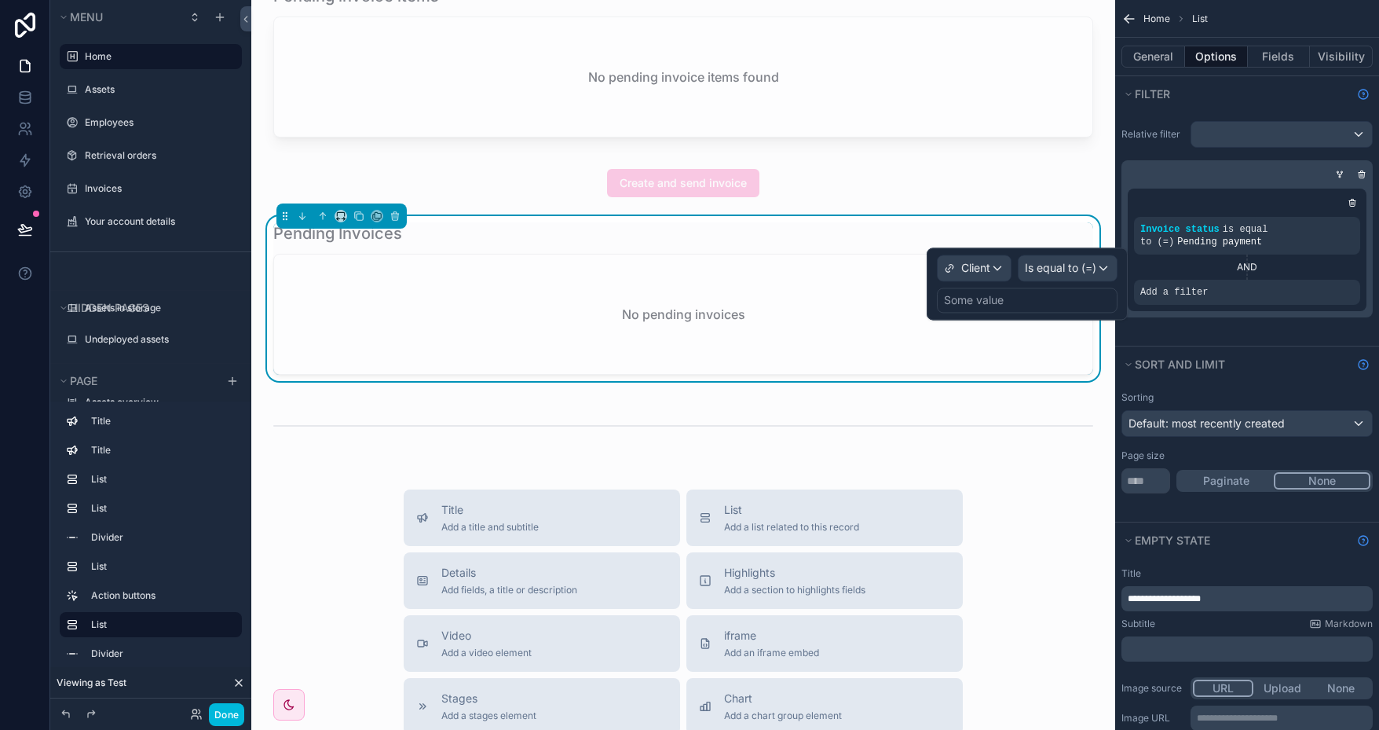
click at [992, 302] on div "Some value" at bounding box center [974, 300] width 60 height 16
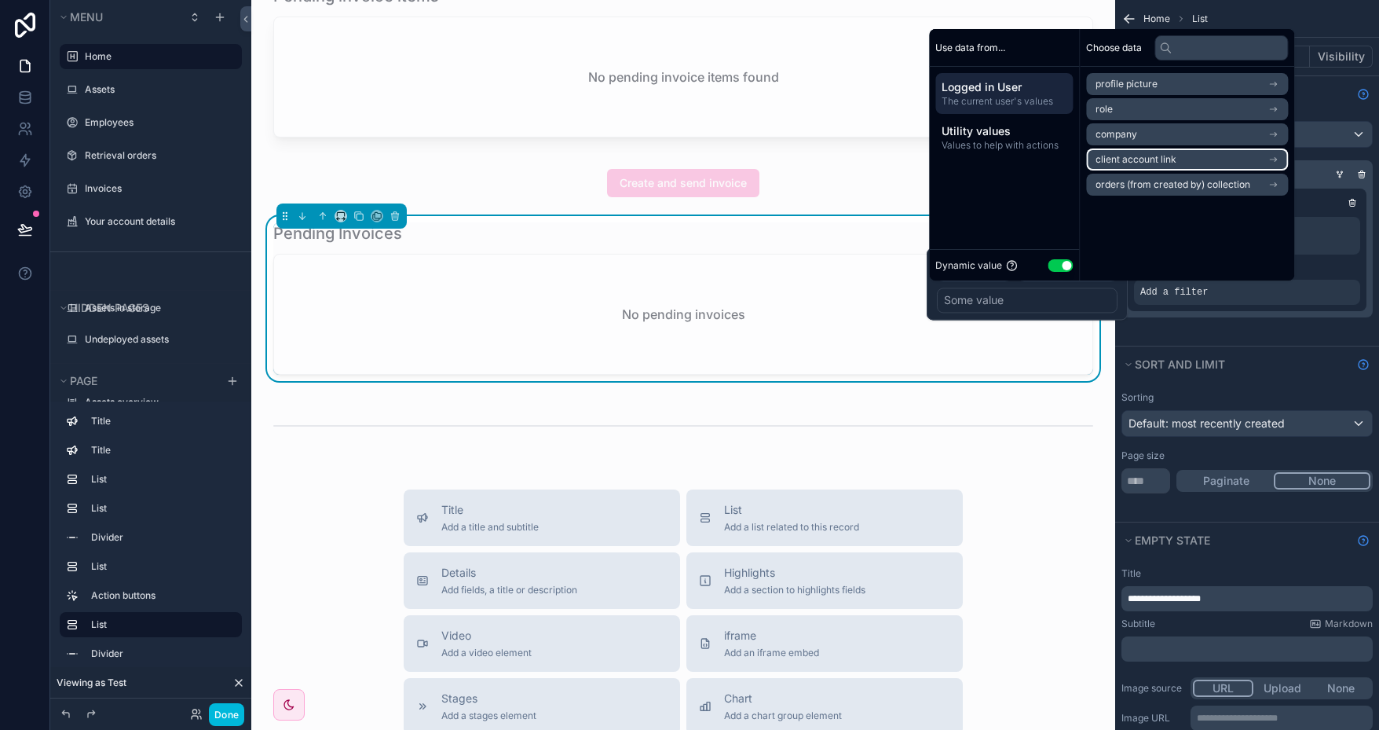
click at [1191, 158] on li "client account link" at bounding box center [1187, 159] width 202 height 22
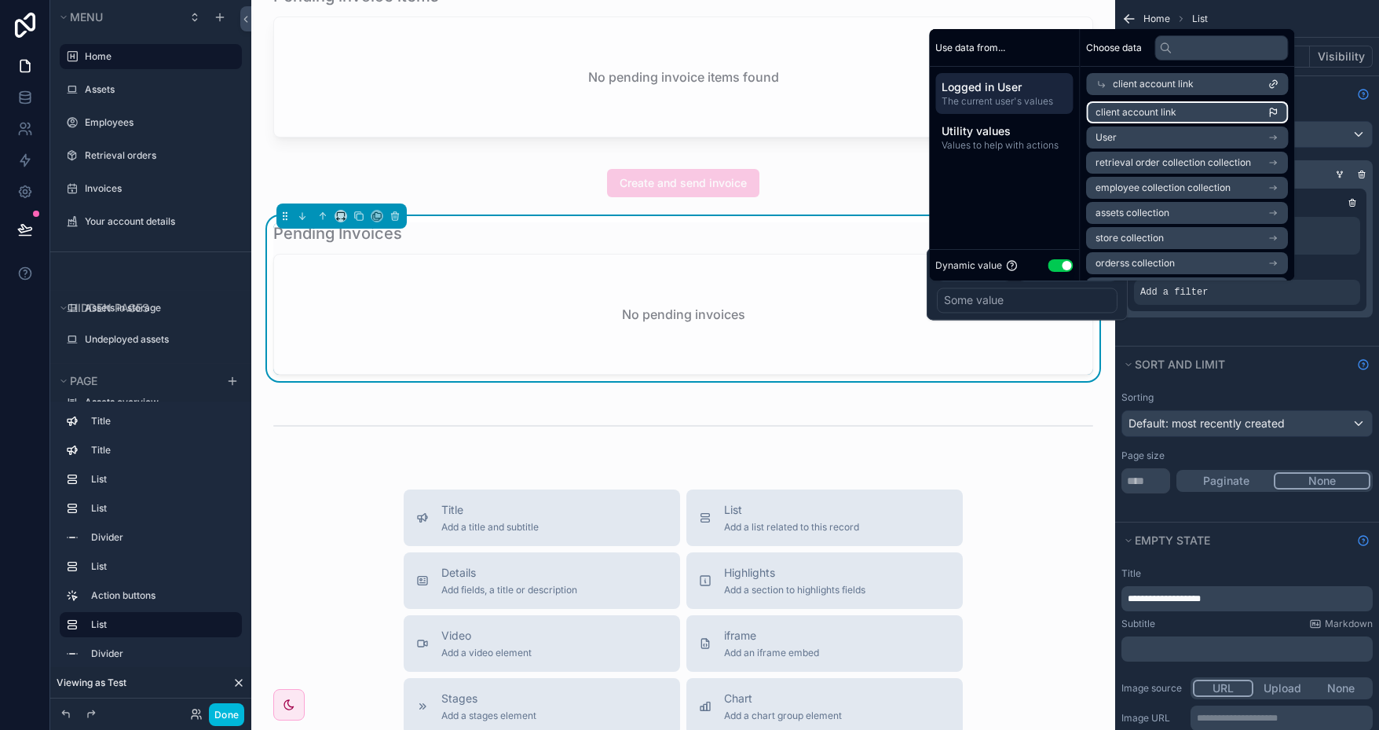
click at [1194, 114] on li "client account link" at bounding box center [1187, 112] width 202 height 22
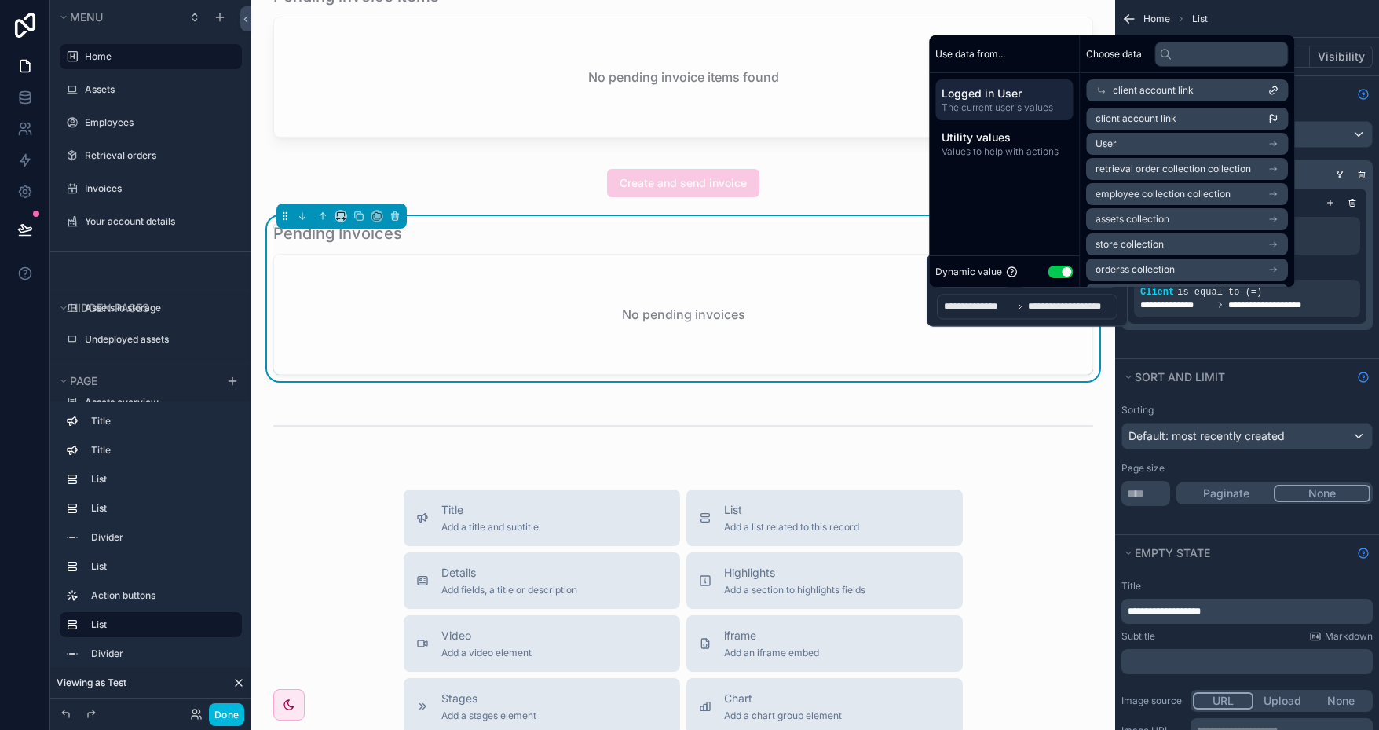
click at [826, 267] on div "No pending invoices" at bounding box center [683, 313] width 818 height 119
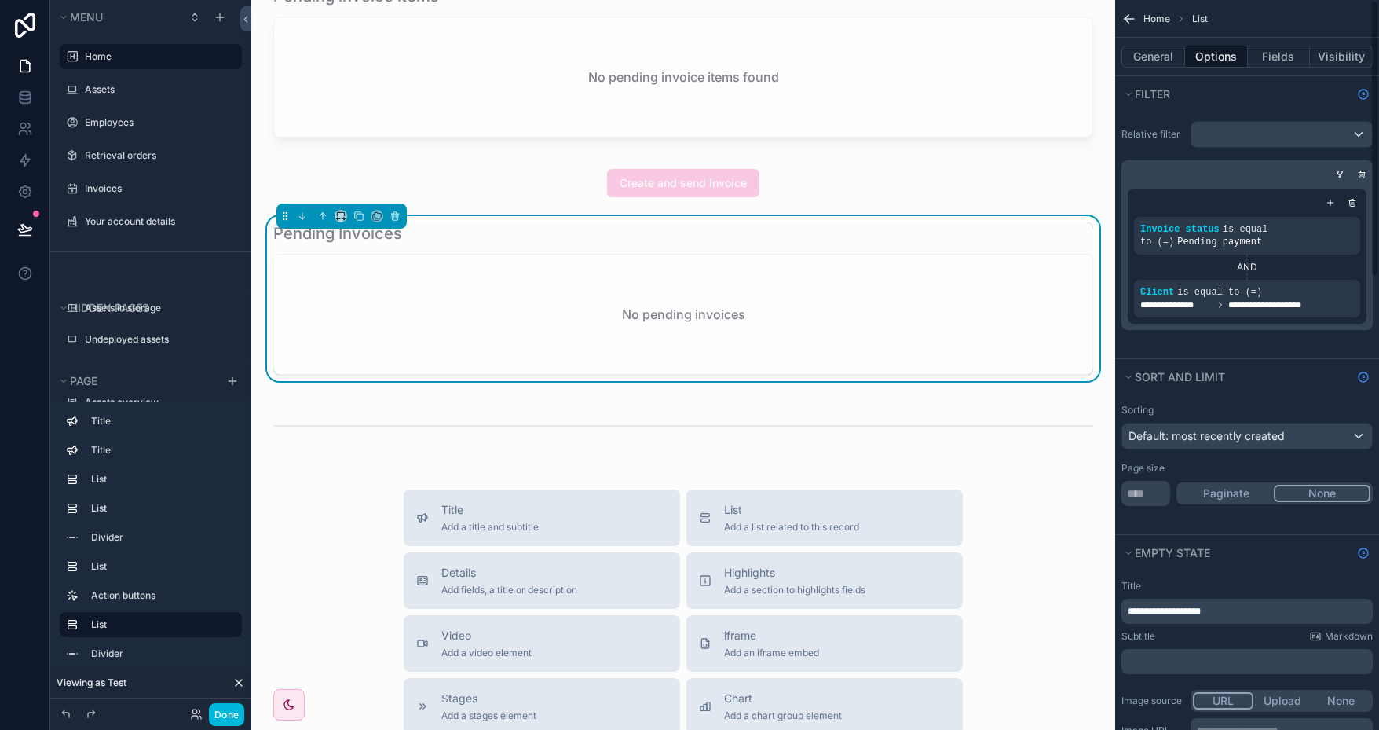
click at [1126, 16] on icon "scrollable content" at bounding box center [1127, 17] width 4 height 4
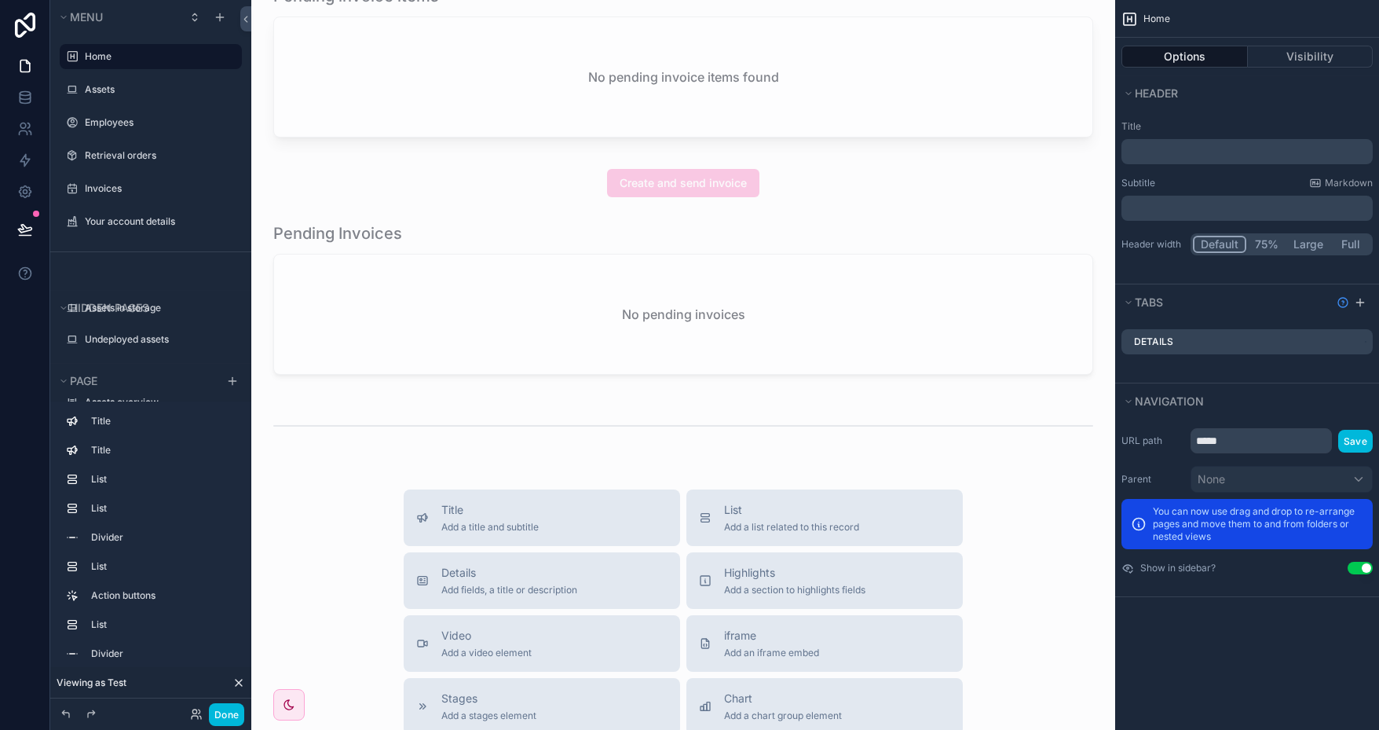
click at [902, 156] on div "- Asset Manager Welcome Test! Account details # of employees 0 # of assets 0 As…" at bounding box center [683, 249] width 864 height 1851
click at [224, 711] on button "Done" at bounding box center [226, 714] width 35 height 23
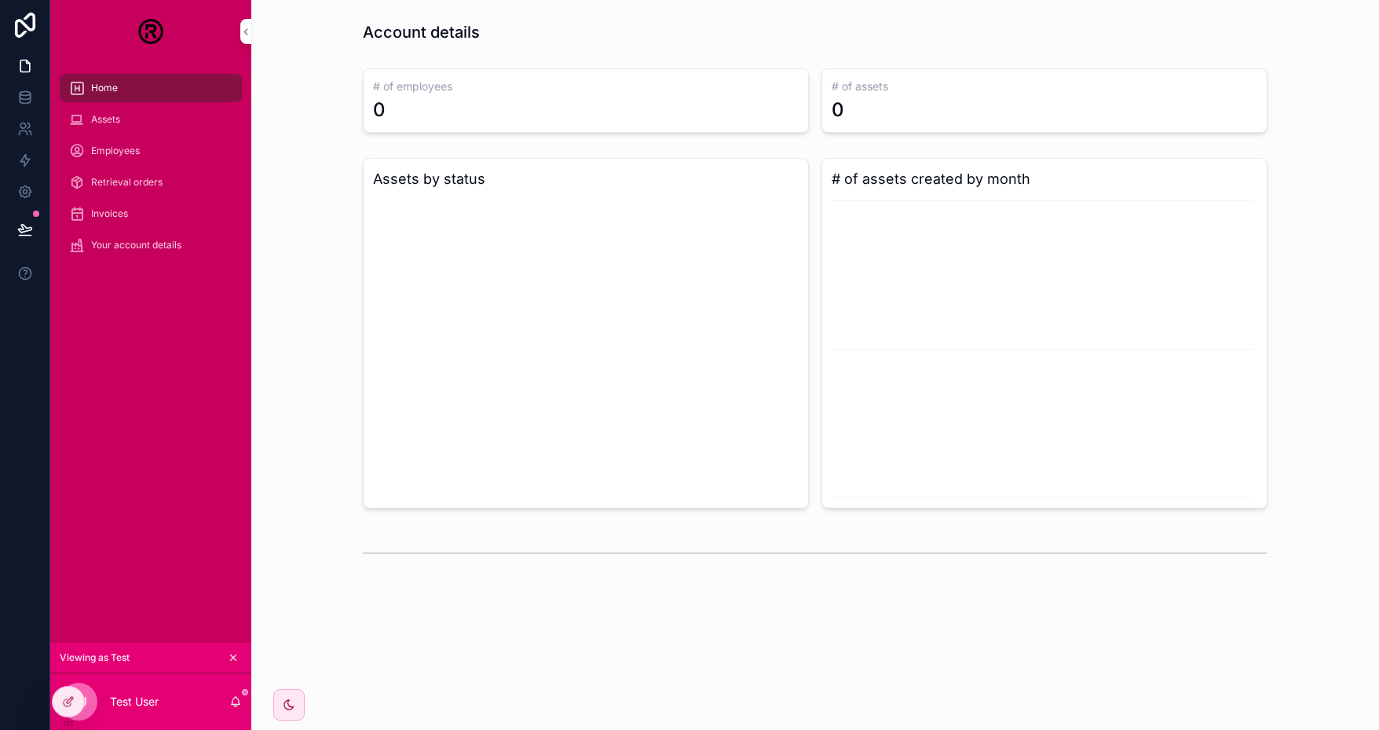
scroll to position [61, 0]
click at [0, 0] on icon at bounding box center [0, 0] width 0 height 0
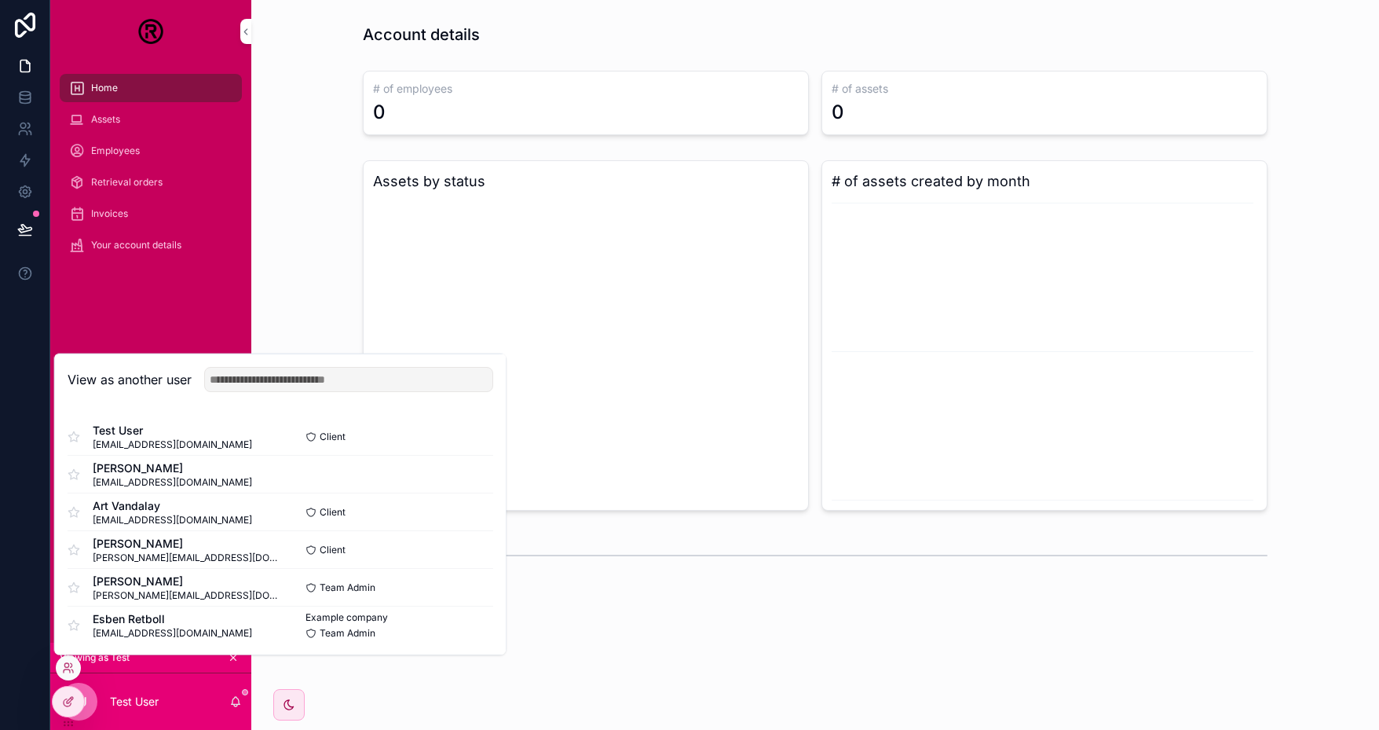
click at [0, 0] on button "Select" at bounding box center [0, 0] width 0 height 0
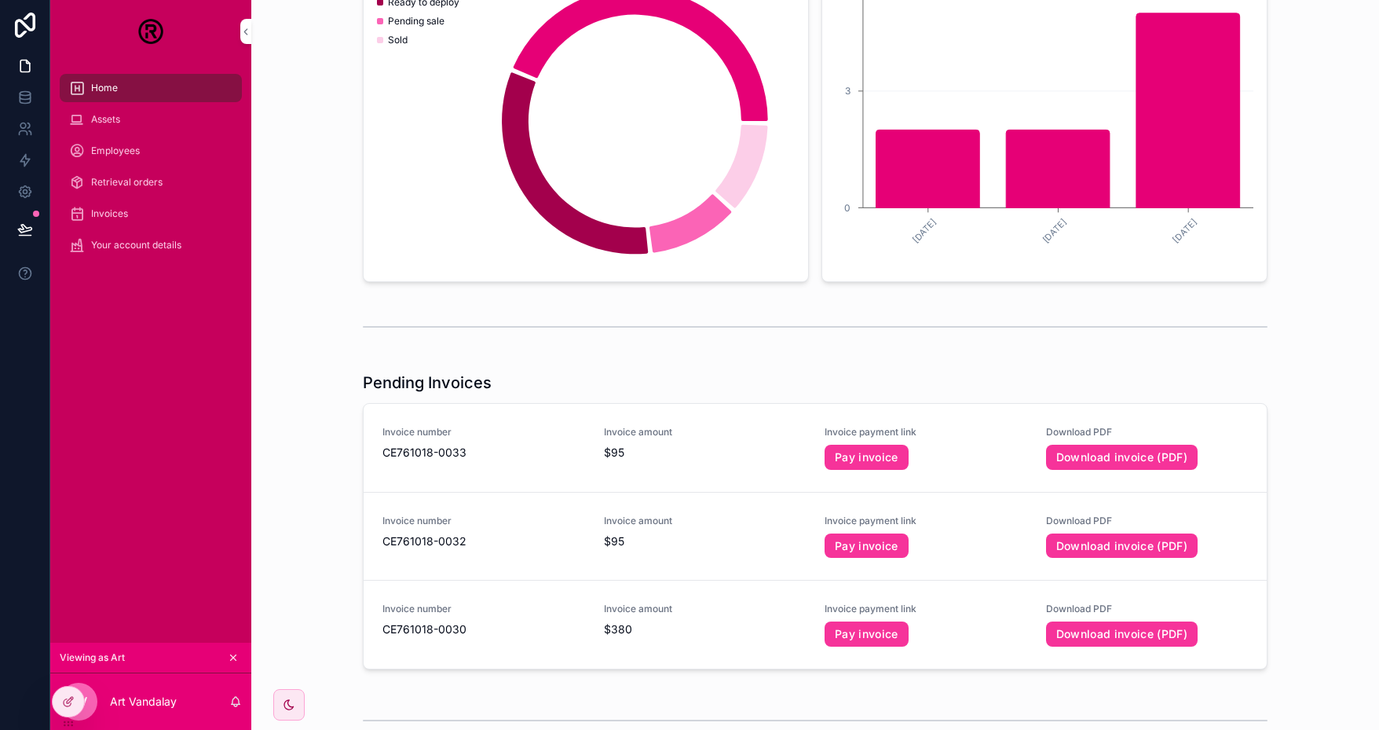
scroll to position [314, 0]
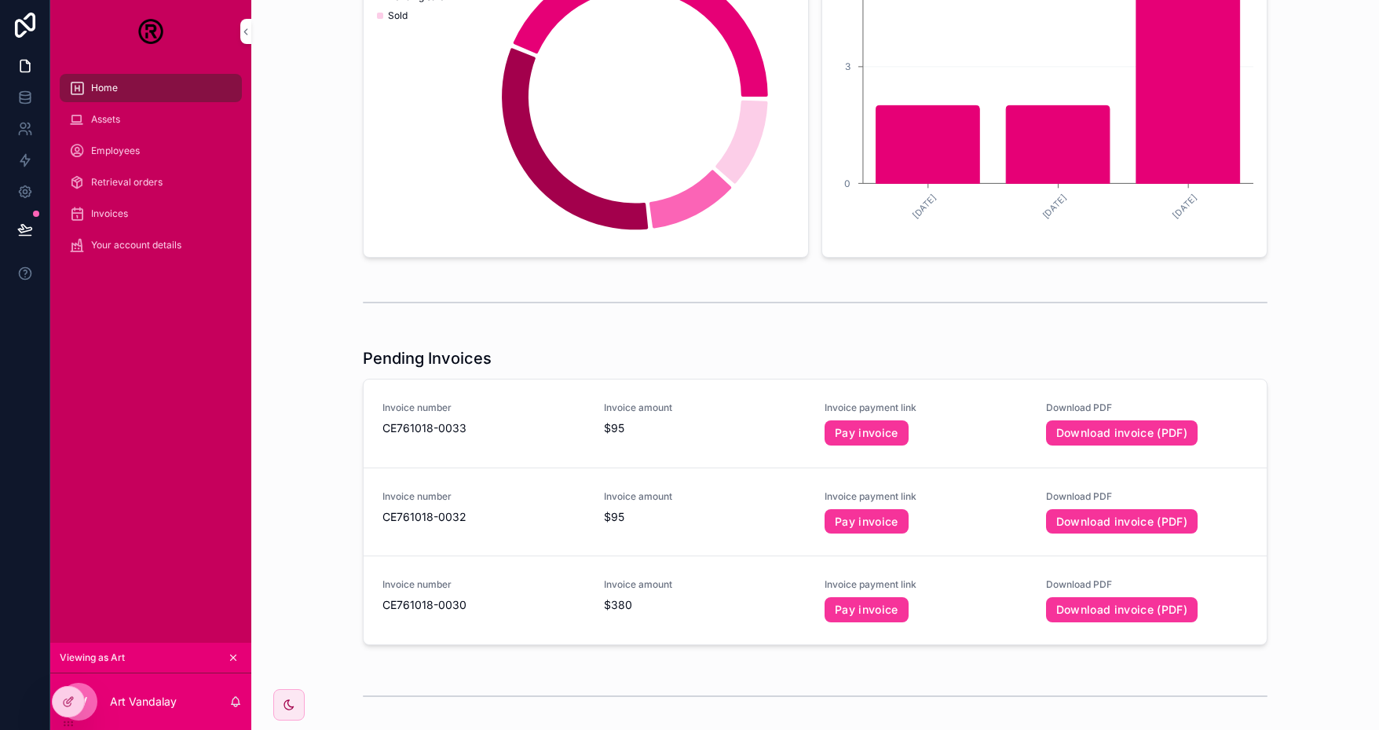
click at [0, 0] on div at bounding box center [0, 0] width 0 height 0
click at [0, 0] on icon at bounding box center [0, 0] width 0 height 0
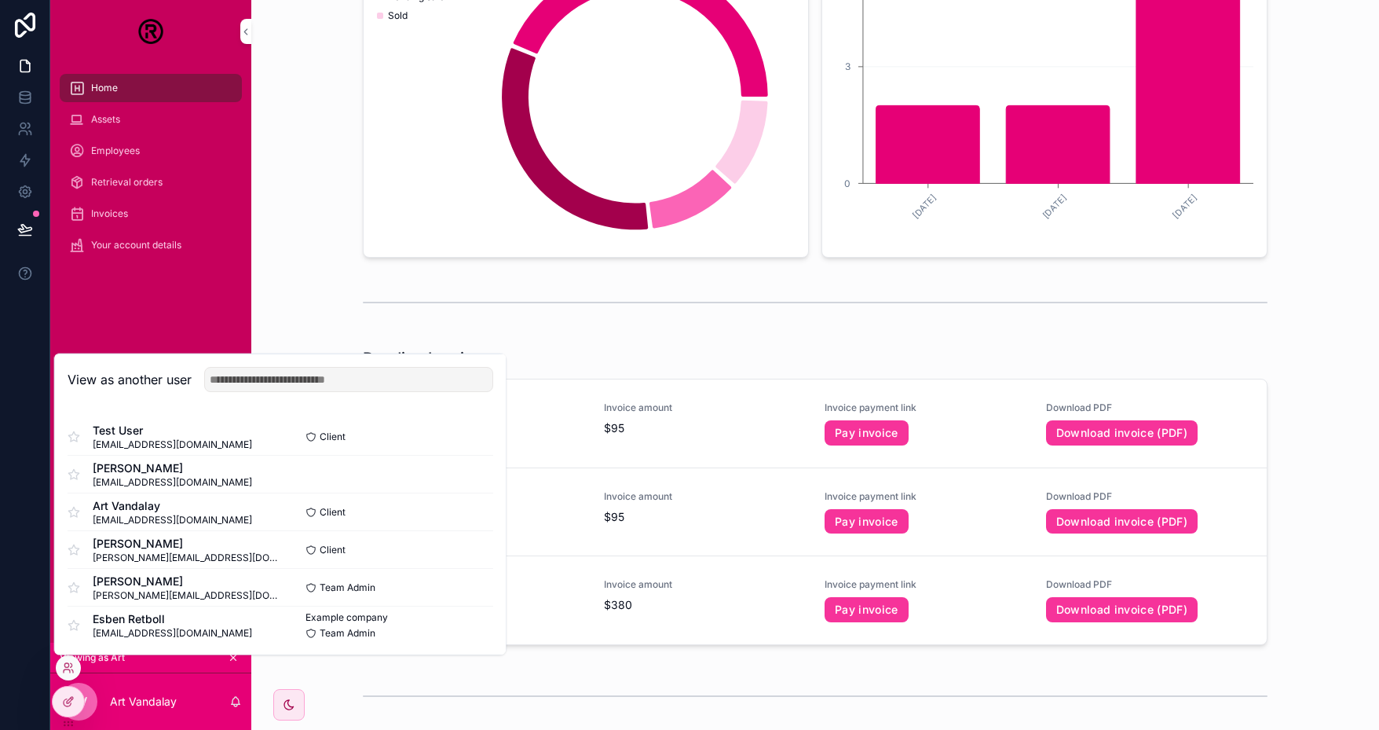
click at [0, 0] on button "Select" at bounding box center [0, 0] width 0 height 0
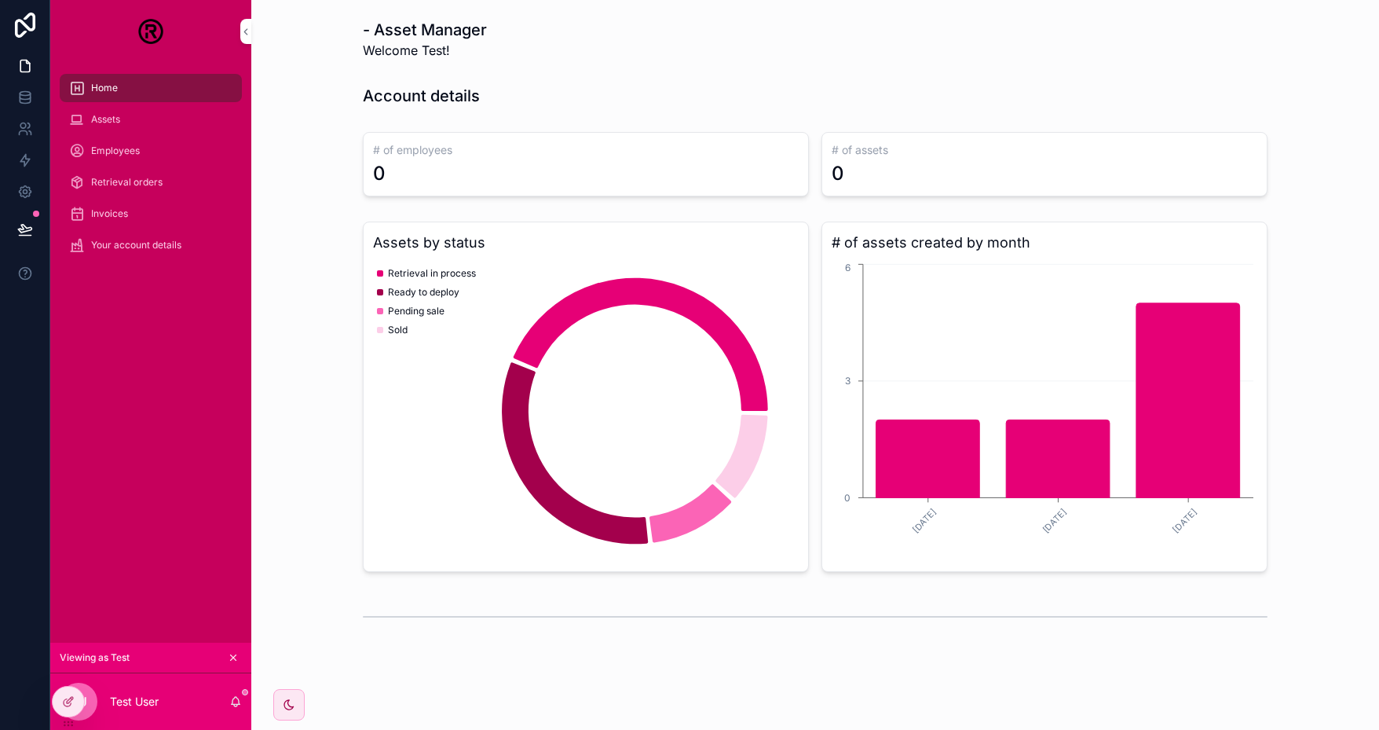
scroll to position [61, 0]
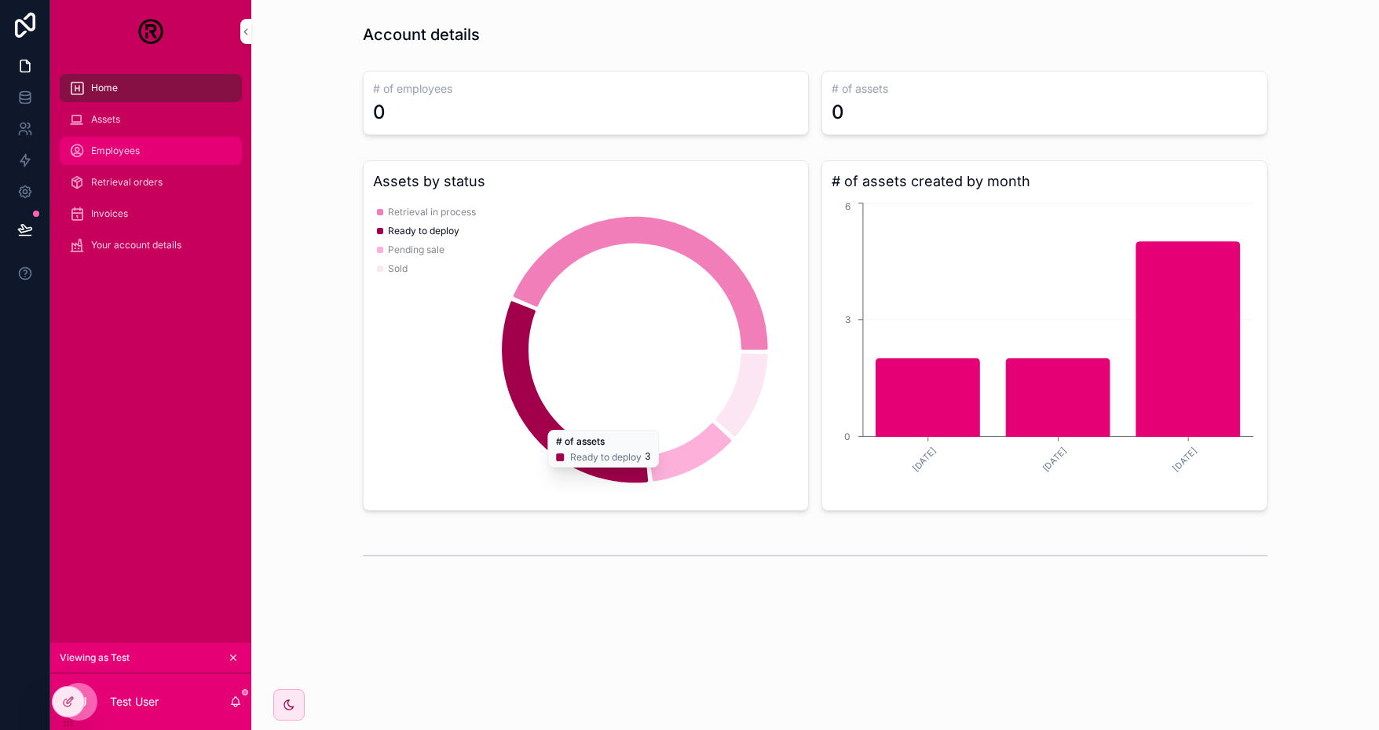
click at [121, 149] on span "Employees" at bounding box center [115, 151] width 49 height 13
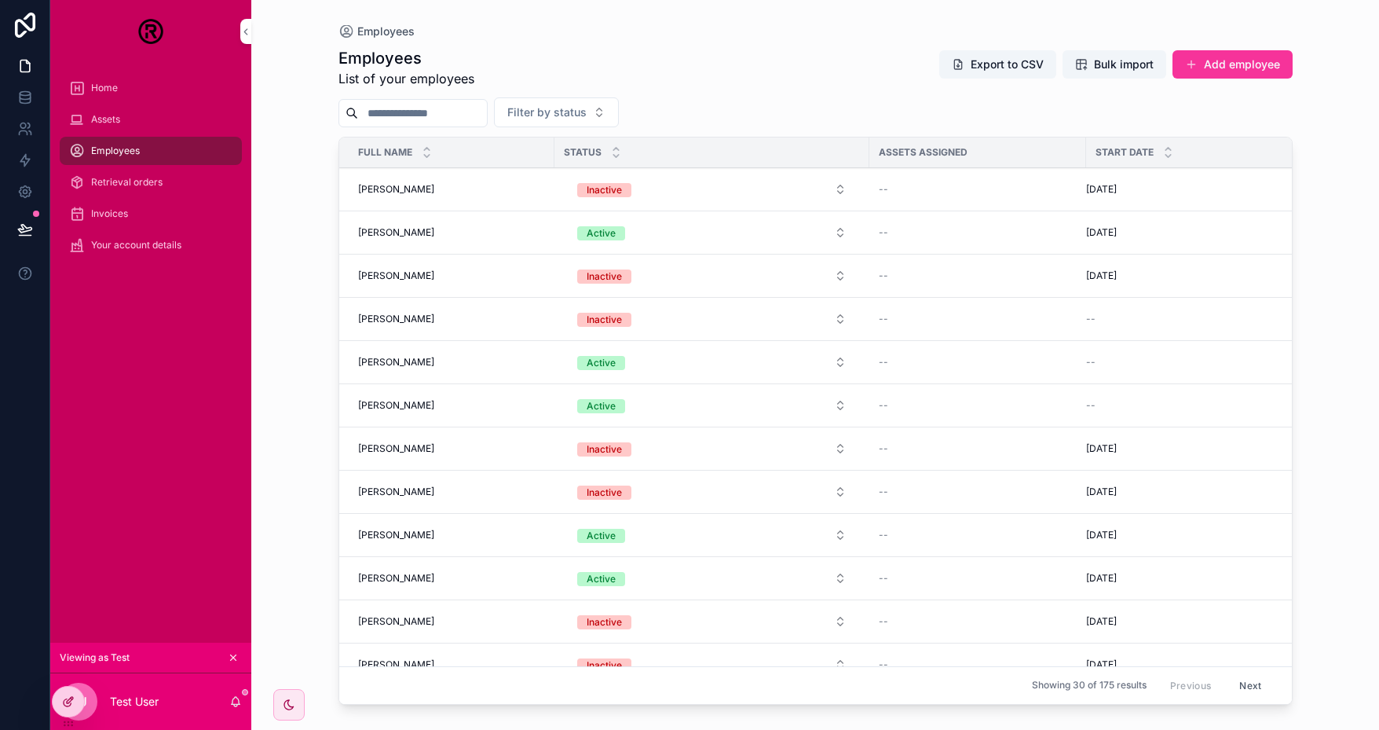
click at [67, 701] on icon at bounding box center [70, 700] width 6 height 6
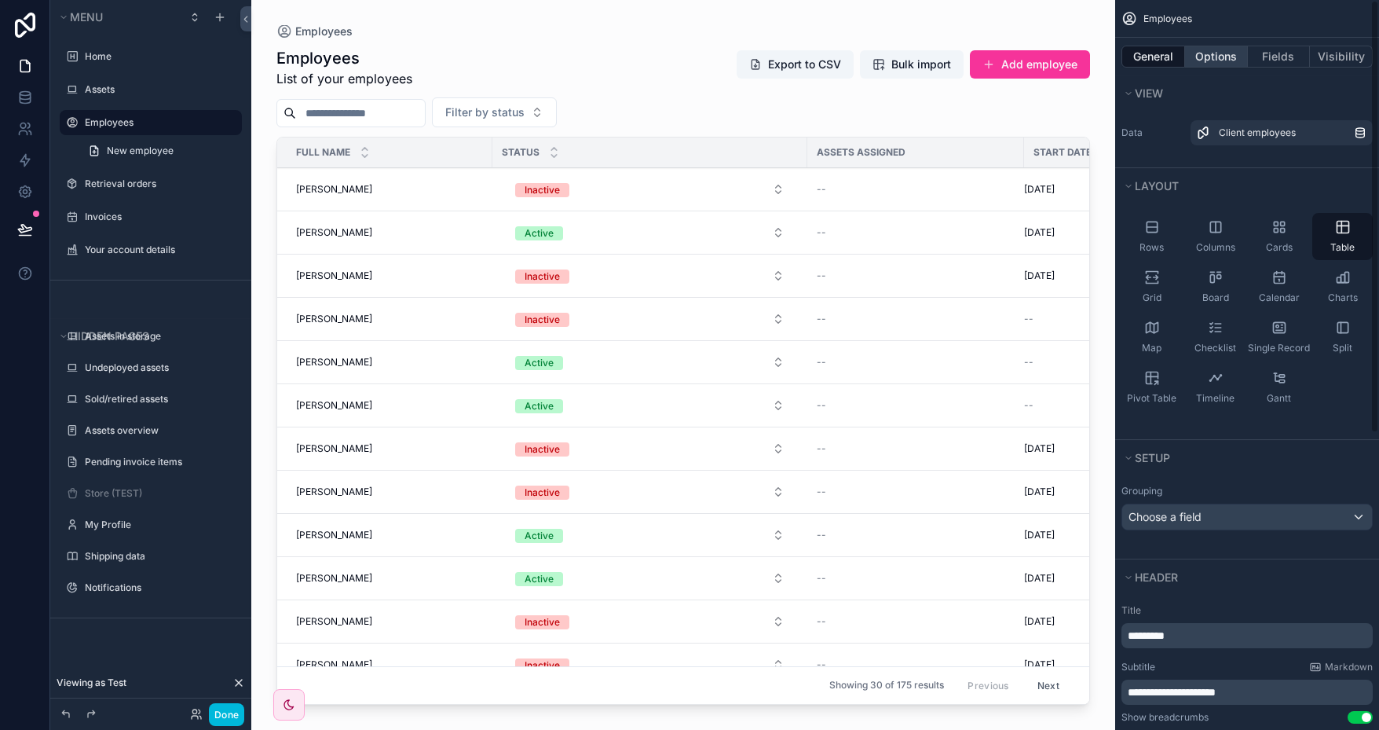
click at [1214, 52] on button "Options" at bounding box center [1216, 57] width 63 height 22
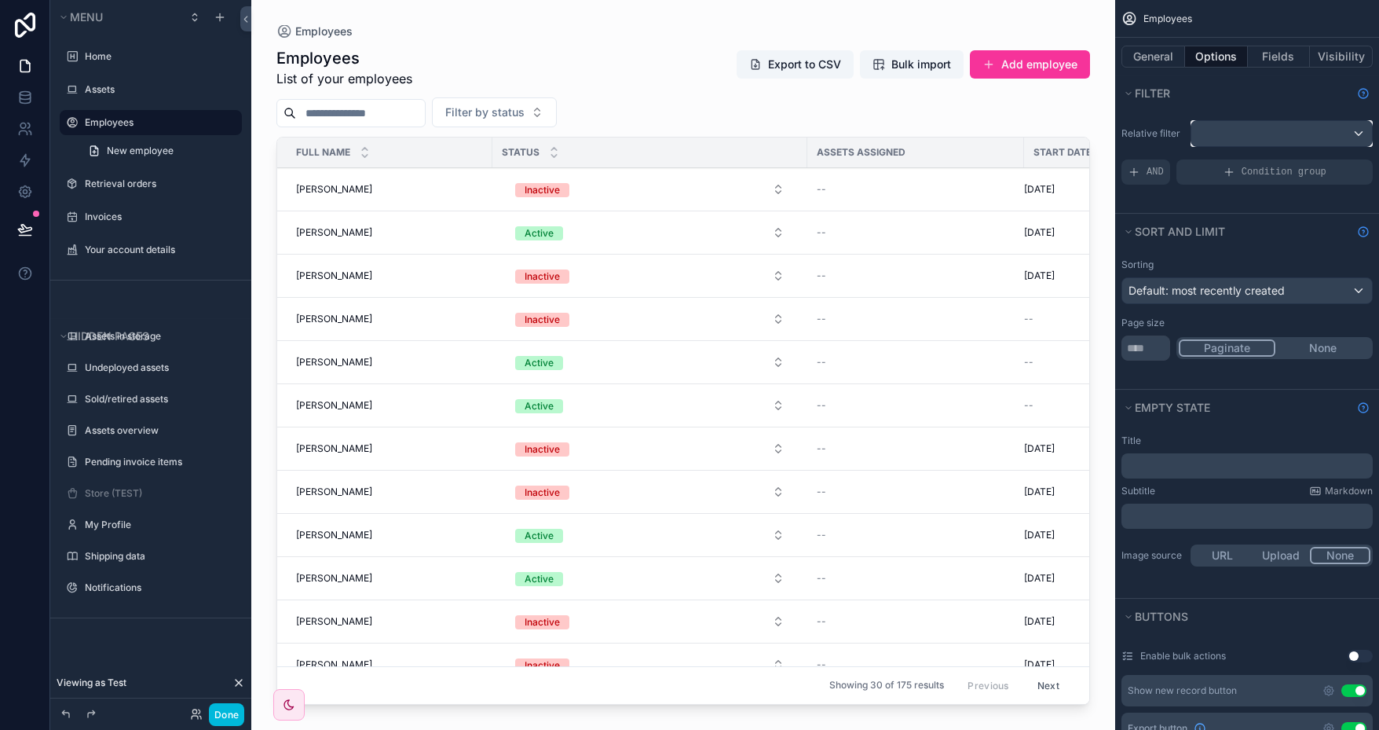
click at [1301, 130] on div "scrollable content" at bounding box center [1282, 133] width 181 height 25
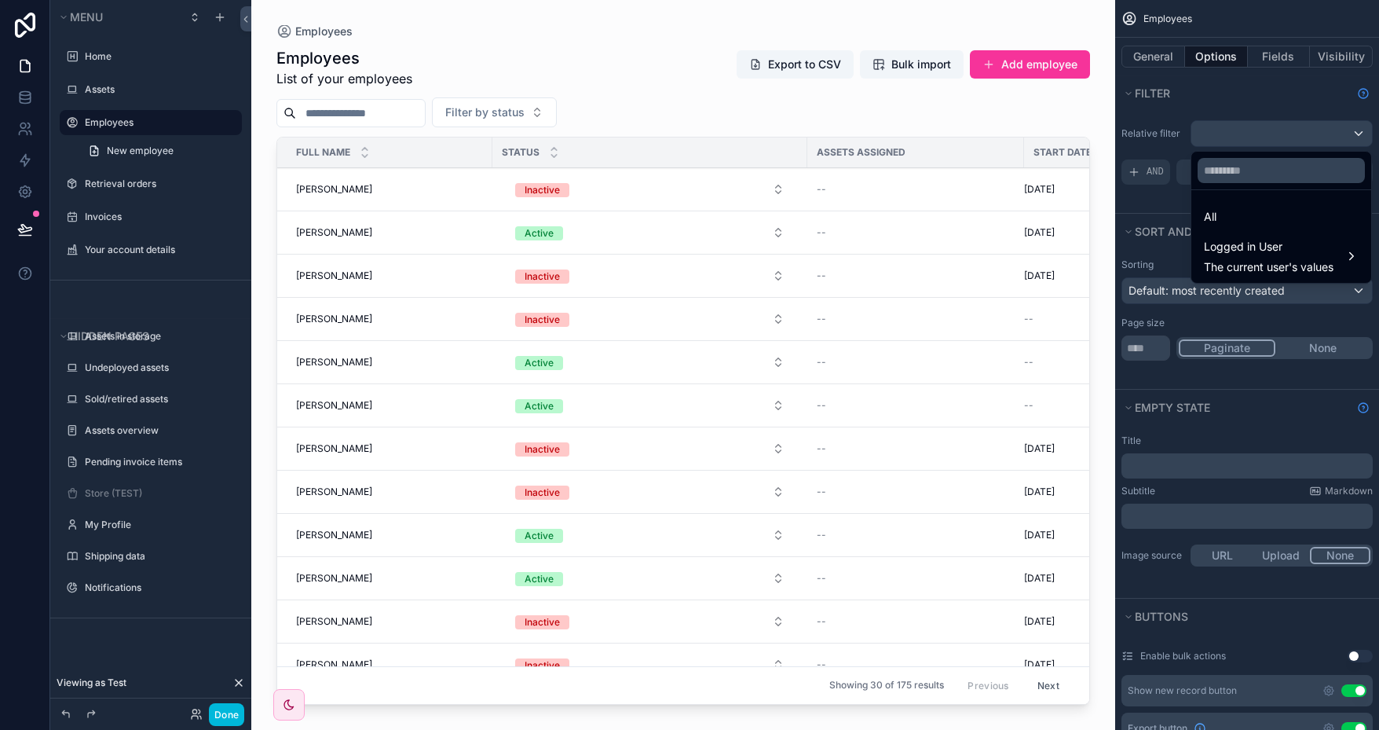
click at [1239, 216] on div "All" at bounding box center [1281, 216] width 155 height 19
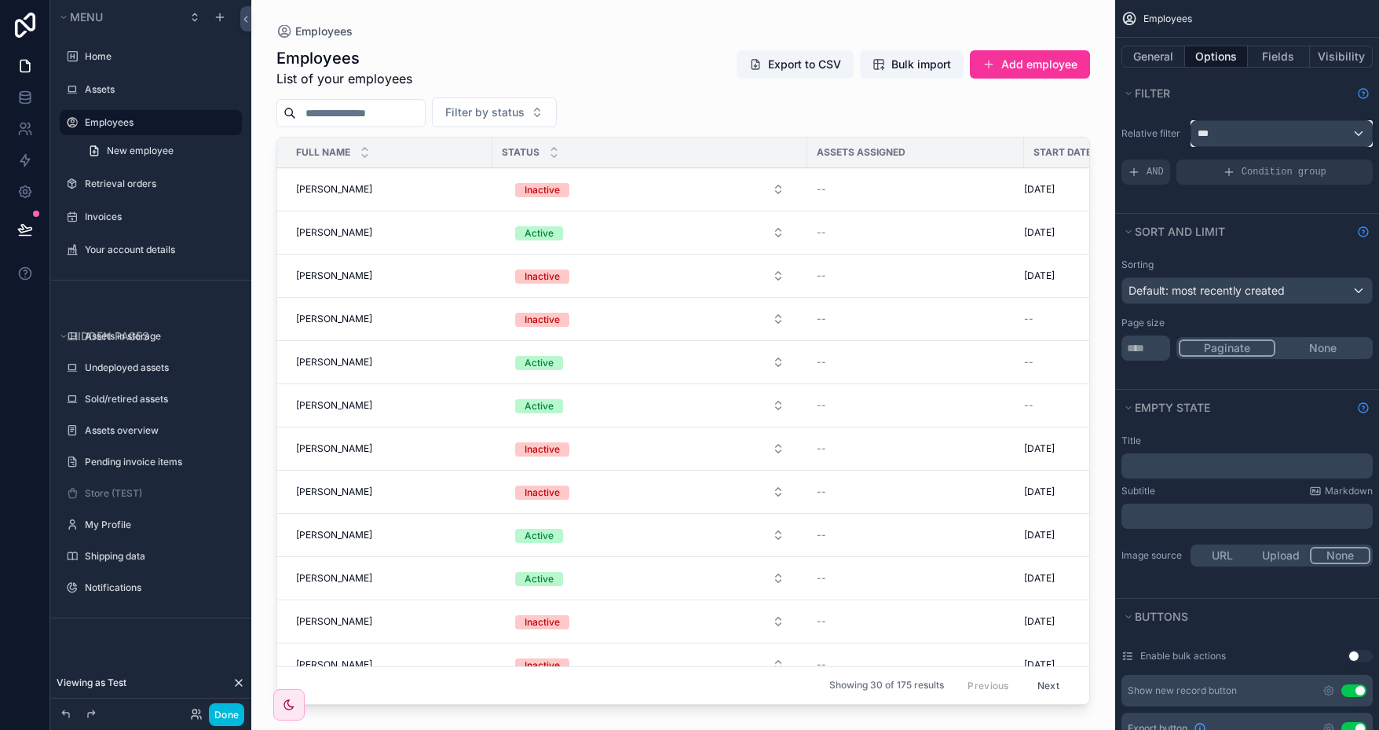
click at [1333, 130] on div "***" at bounding box center [1282, 133] width 181 height 25
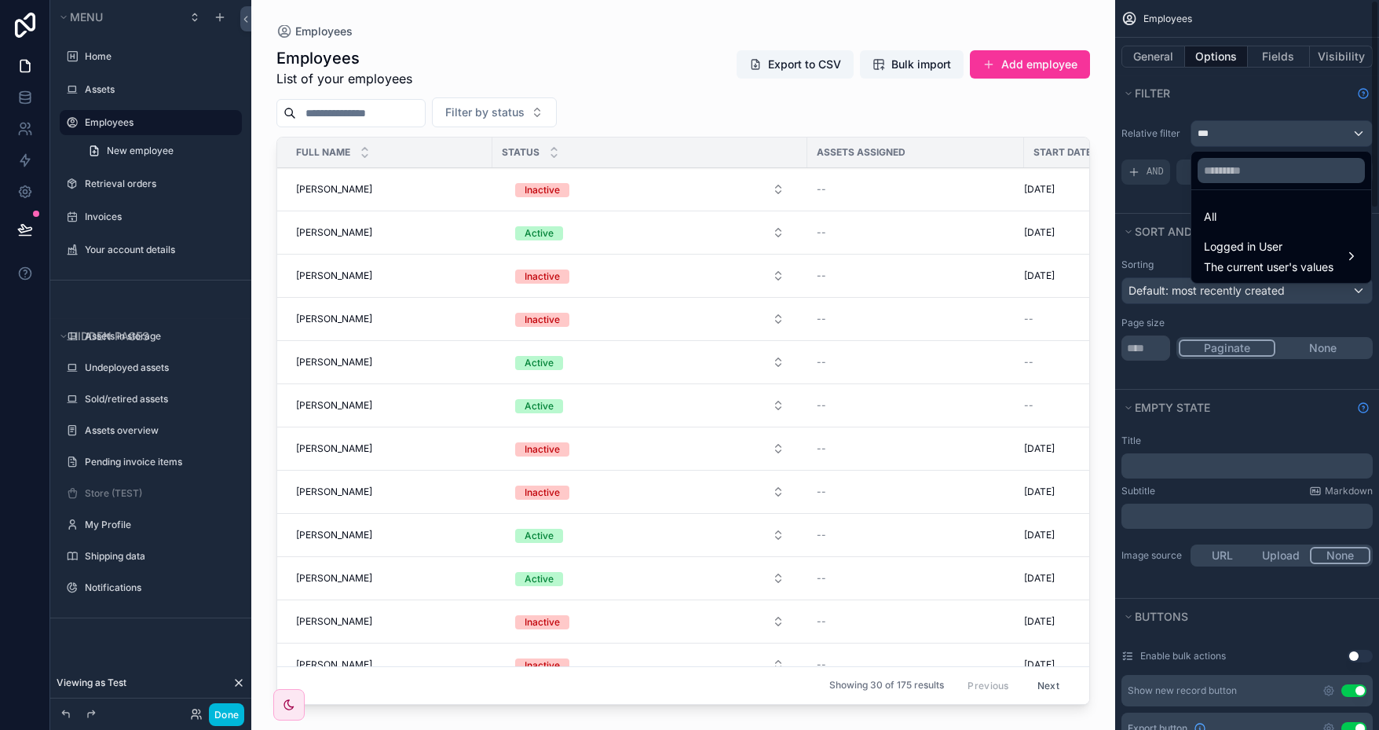
click at [1251, 101] on div "scrollable content" at bounding box center [689, 365] width 1379 height 730
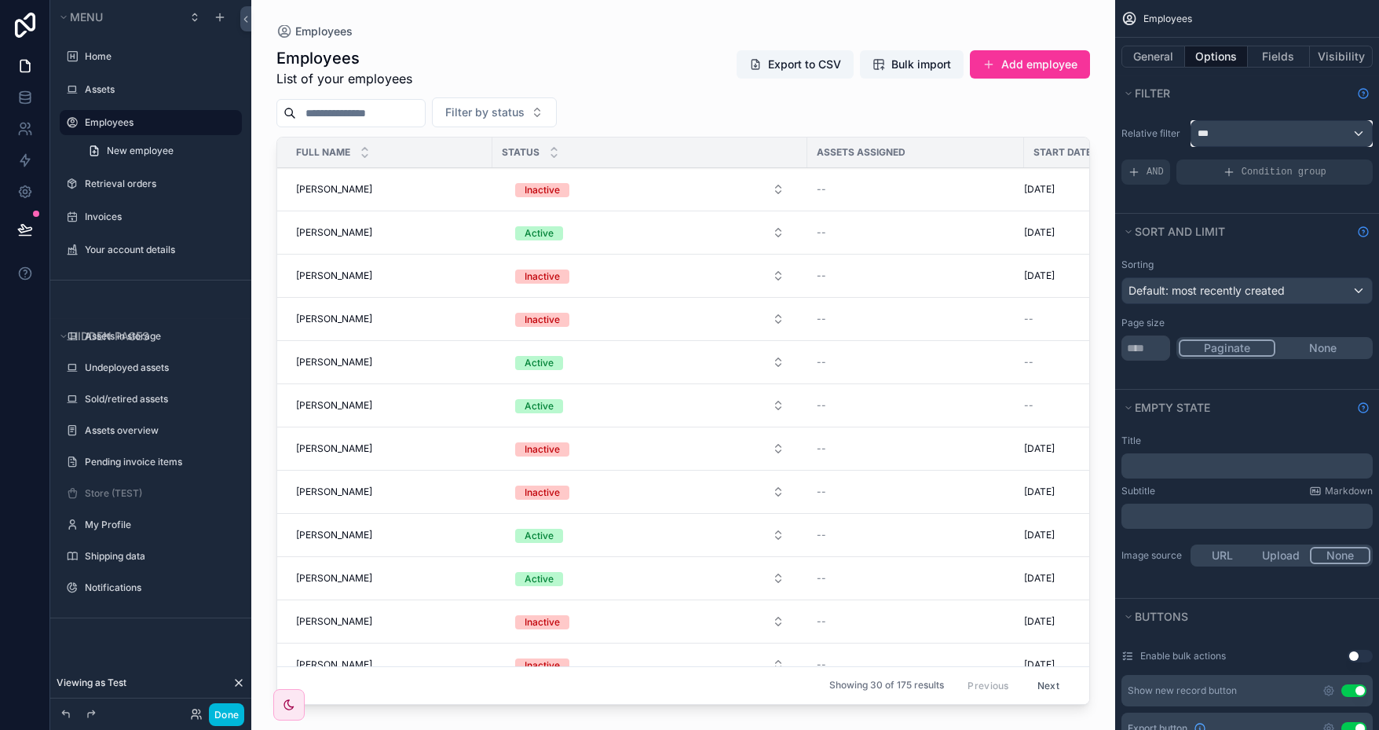
click at [1334, 131] on div "***" at bounding box center [1282, 133] width 181 height 25
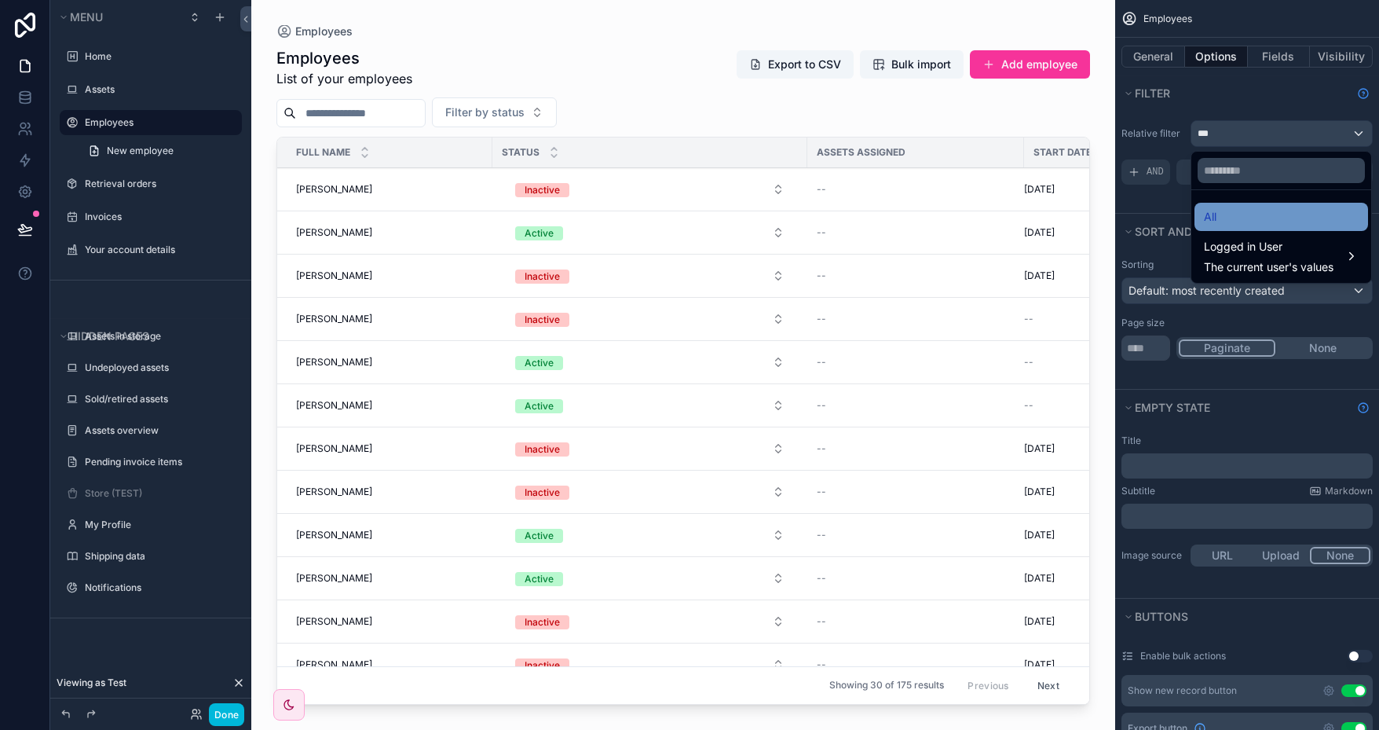
click at [1251, 207] on div "All" at bounding box center [1281, 216] width 155 height 19
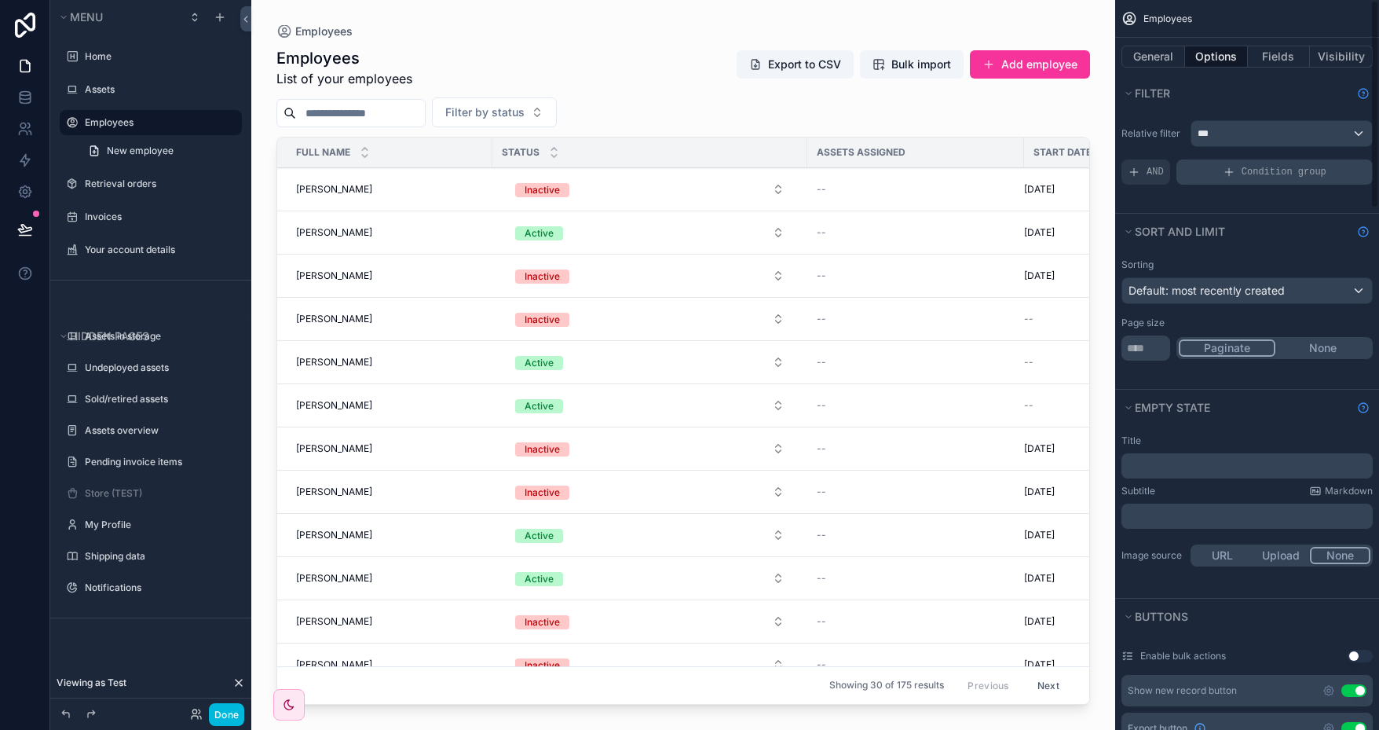
click at [1270, 173] on span "Condition group" at bounding box center [1284, 172] width 85 height 13
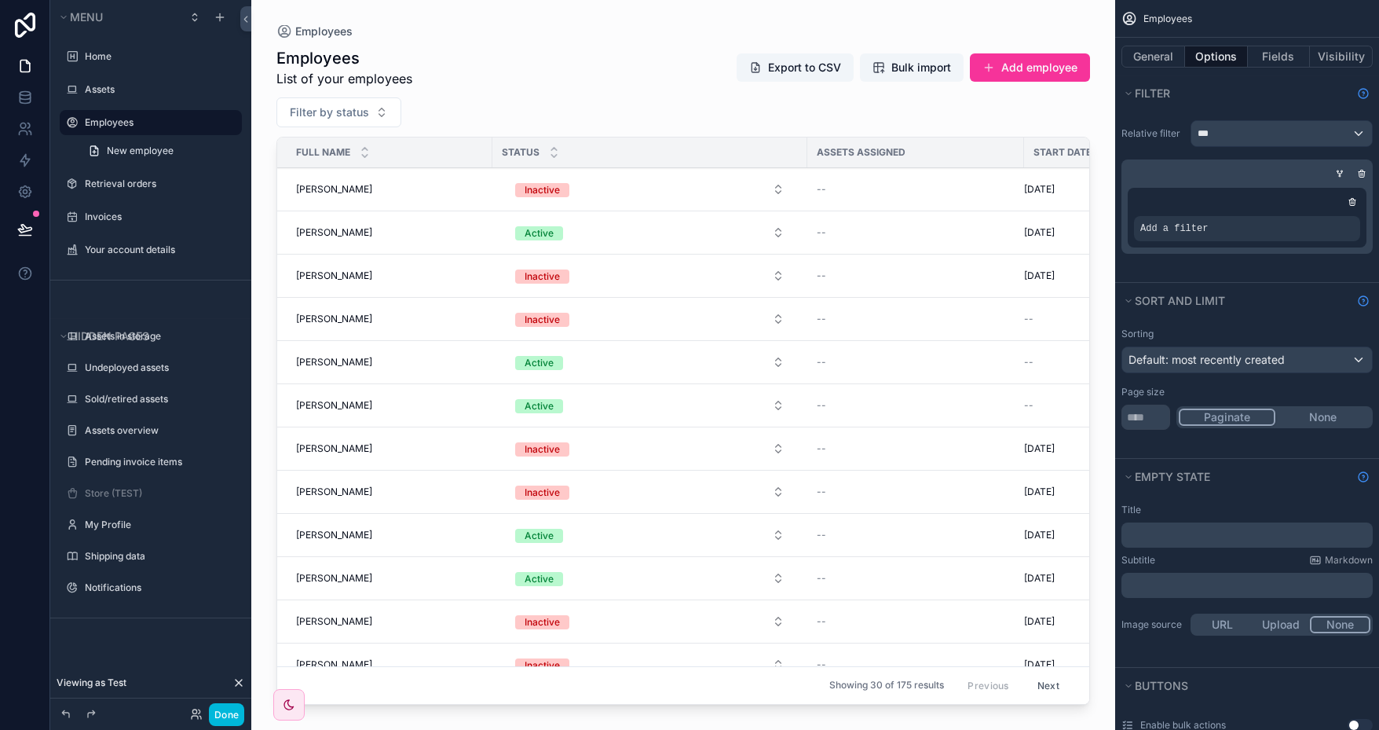
click at [0, 0] on icon "scrollable content" at bounding box center [0, 0] width 0 height 0
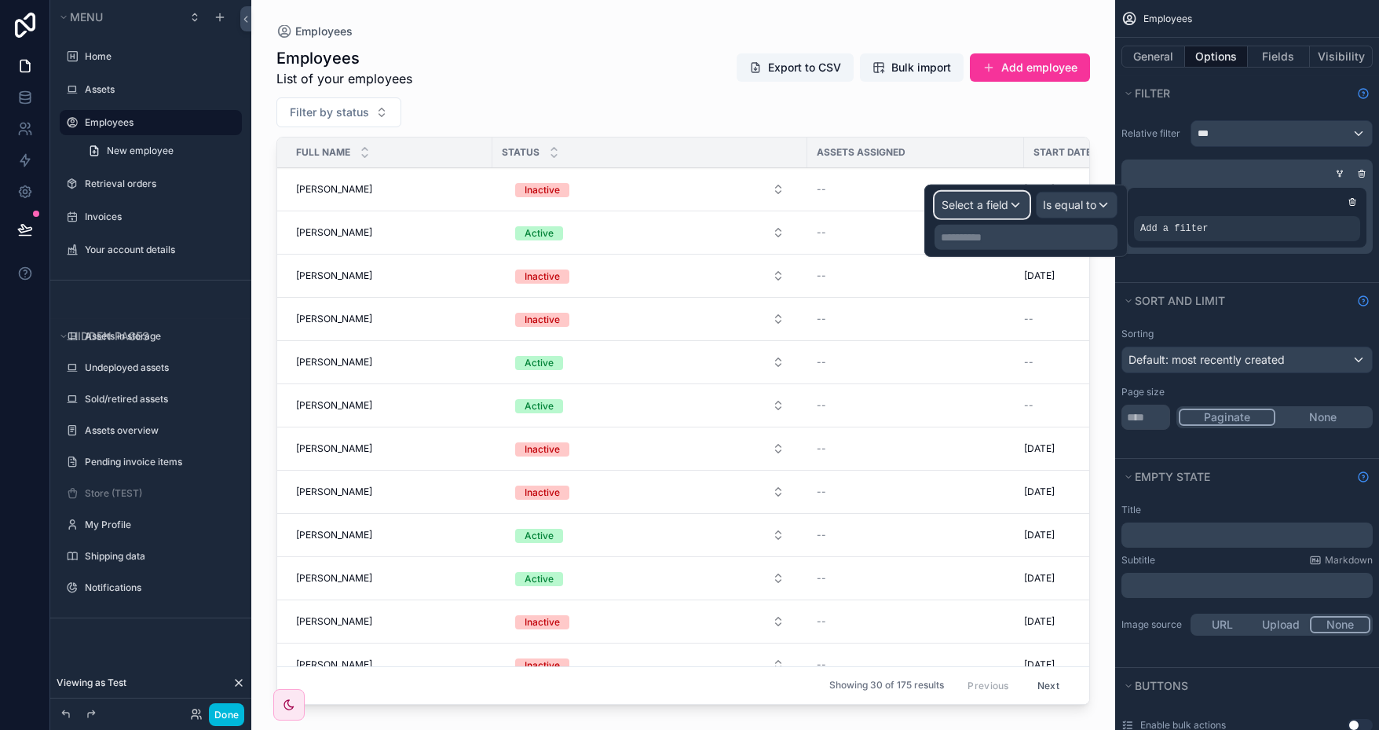
click at [1009, 207] on span "Select a field" at bounding box center [975, 204] width 67 height 13
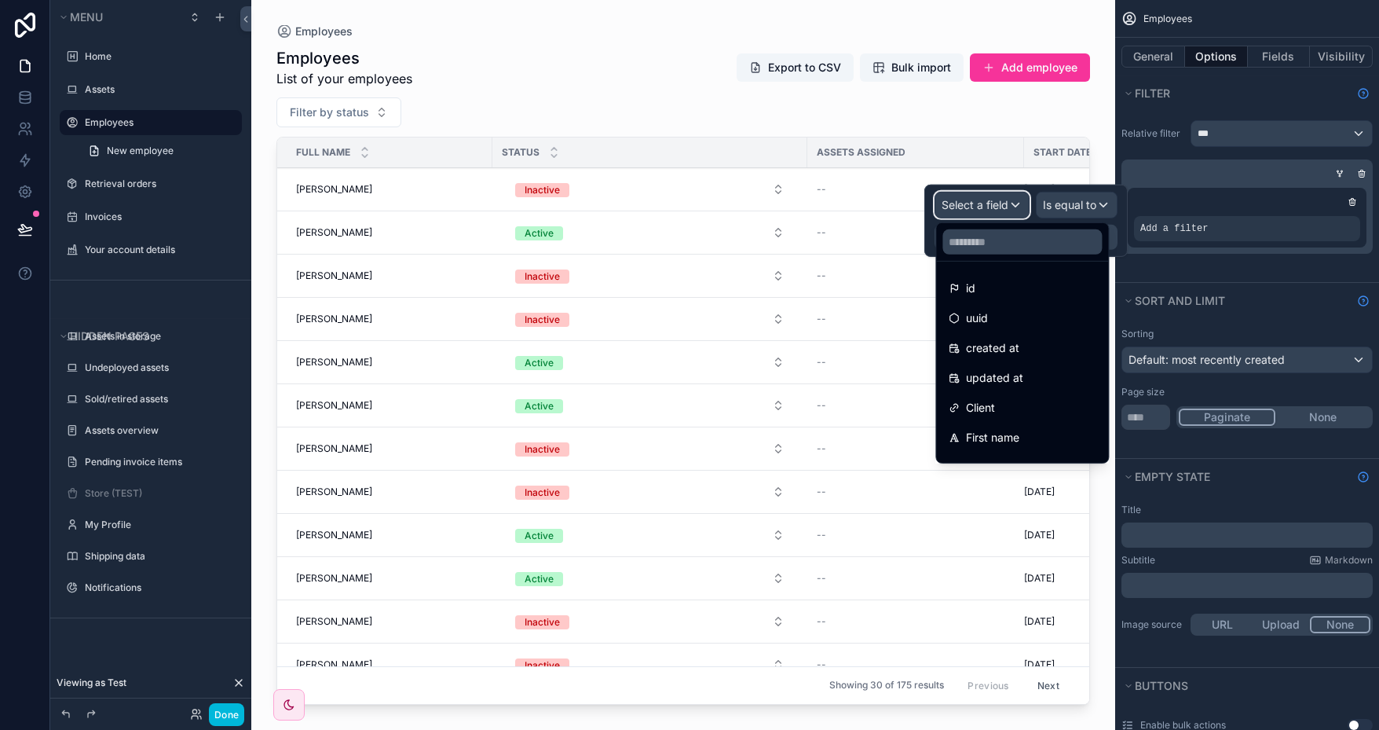
scroll to position [79, 0]
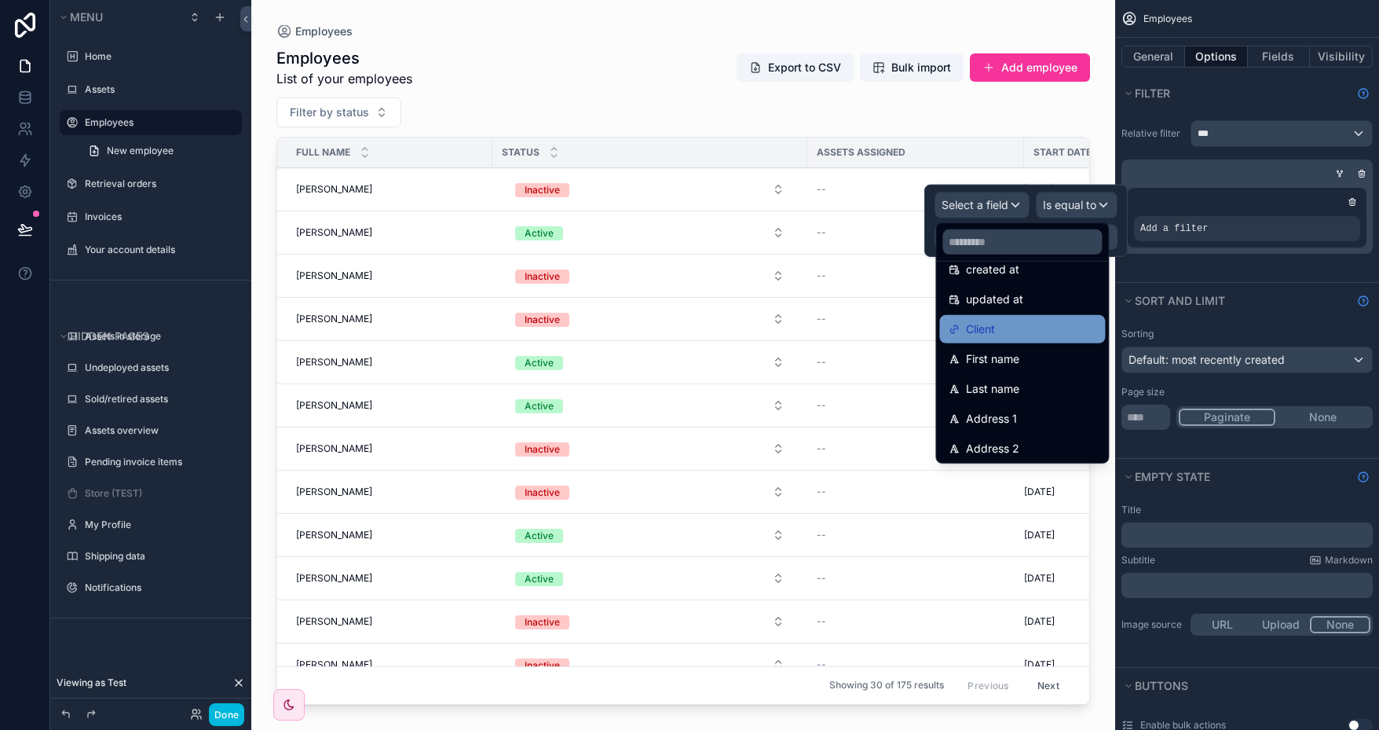
click at [1015, 323] on div "Client" at bounding box center [1022, 329] width 147 height 19
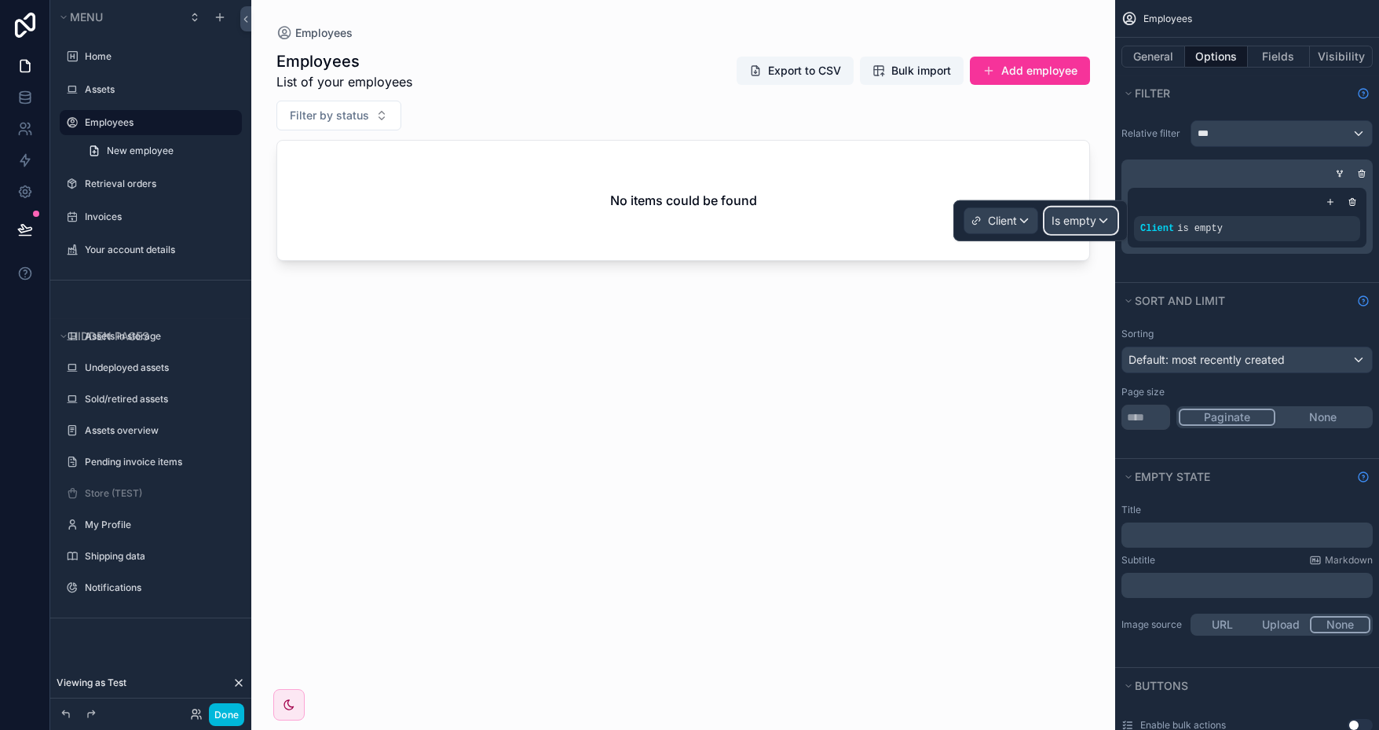
click at [1093, 220] on span "Is empty" at bounding box center [1074, 221] width 45 height 16
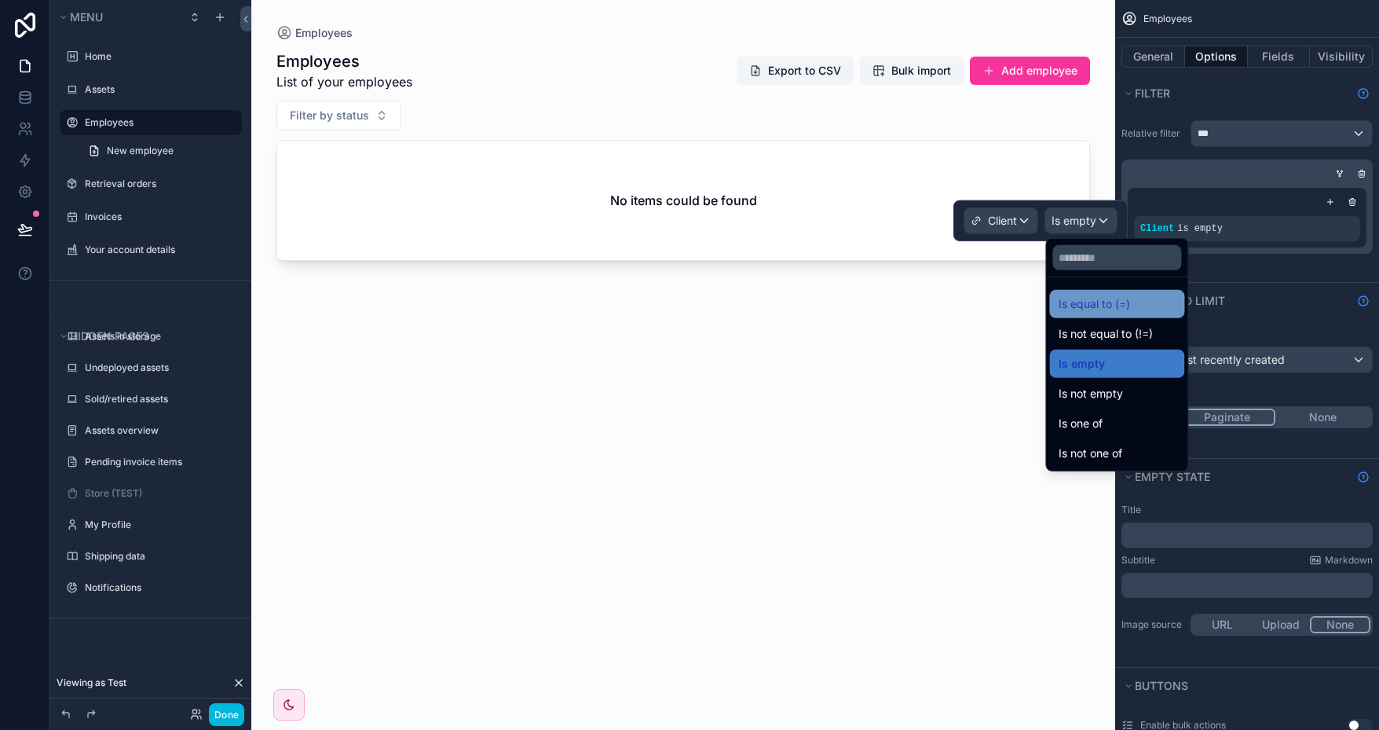
click at [1115, 305] on span "Is equal to (=)" at bounding box center [1094, 304] width 71 height 19
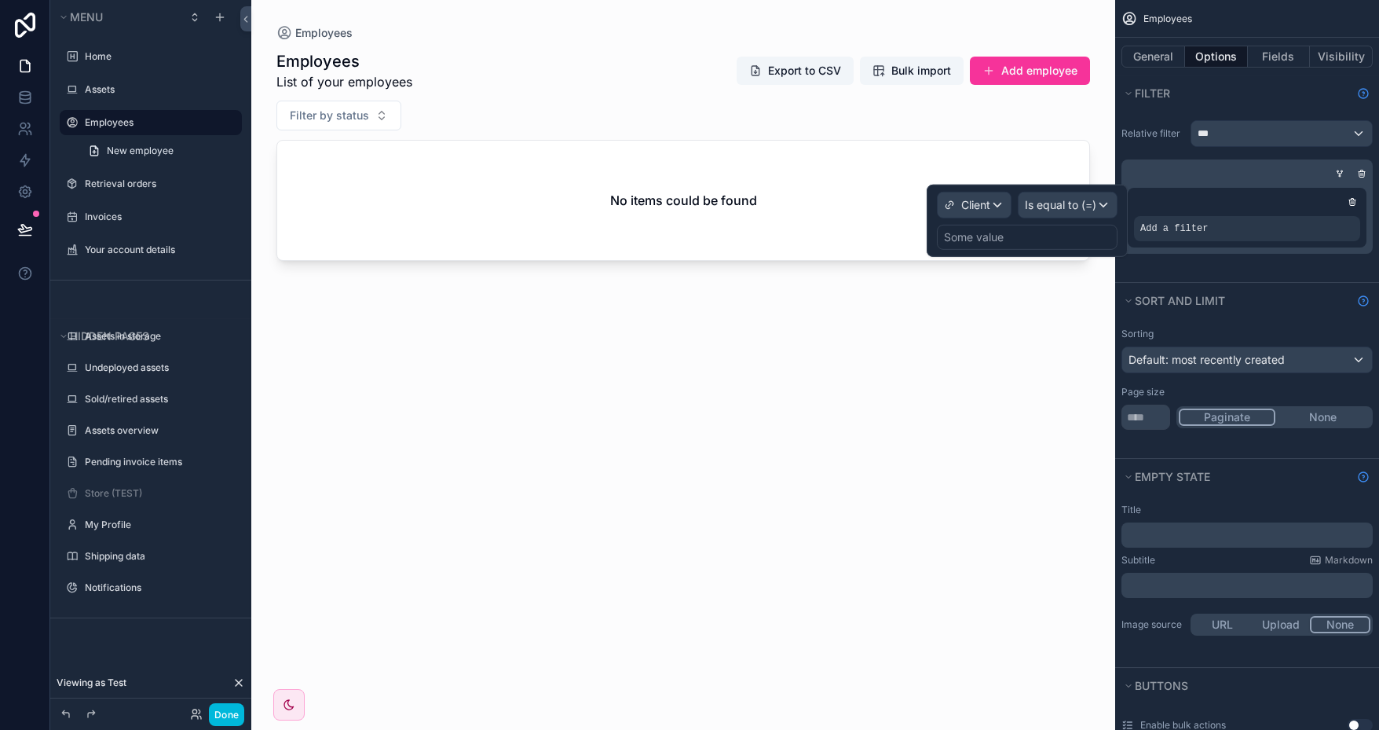
click at [1001, 239] on div "Some value" at bounding box center [974, 237] width 60 height 16
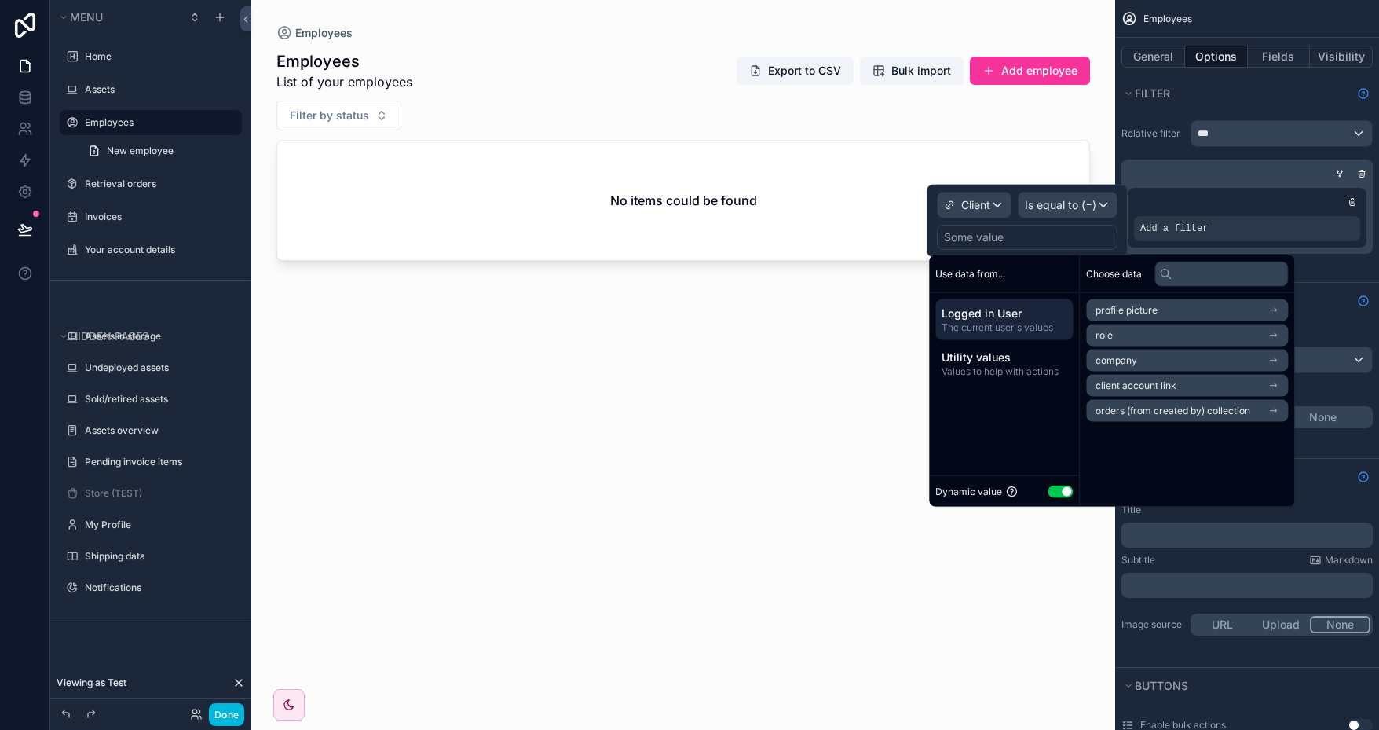
click at [1012, 317] on span "Logged in User" at bounding box center [1004, 314] width 125 height 16
click at [1167, 390] on span "client account link" at bounding box center [1136, 385] width 81 height 13
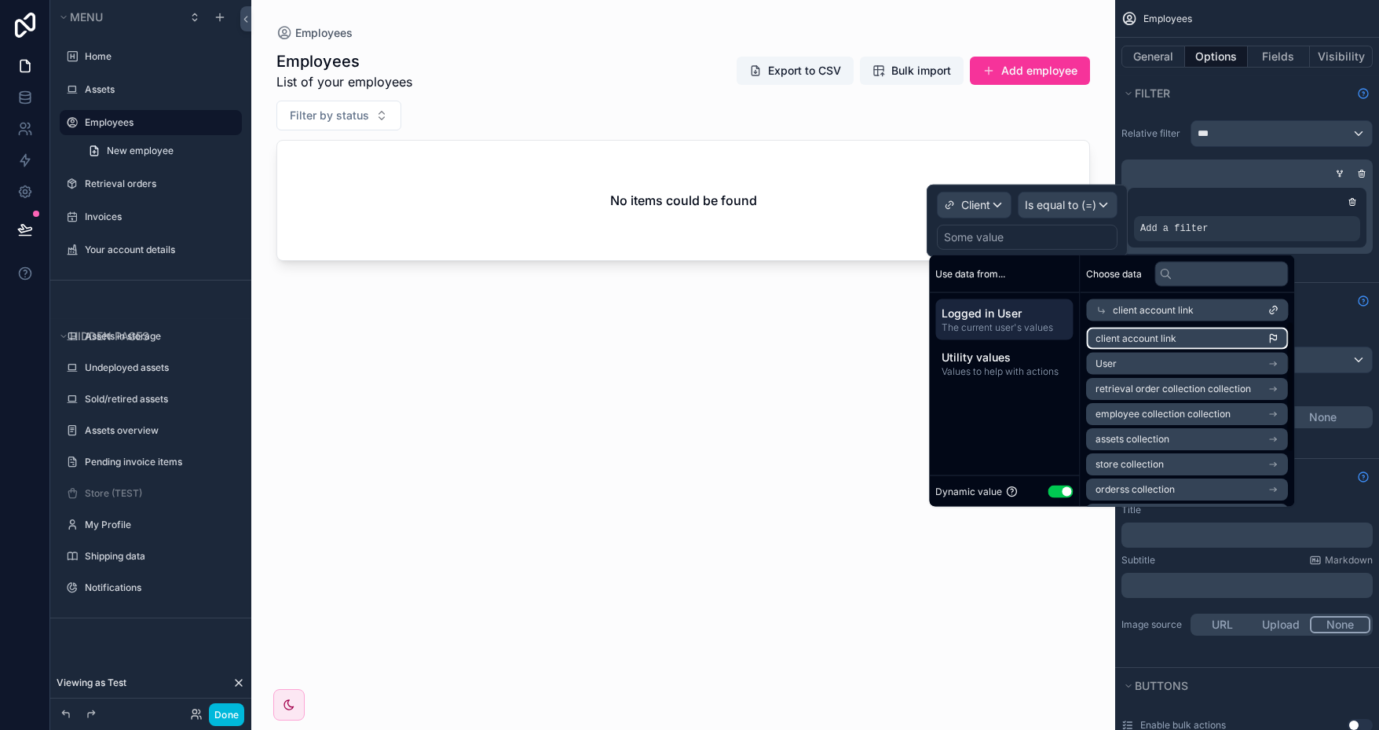
click at [1169, 342] on span "client account link" at bounding box center [1136, 338] width 81 height 13
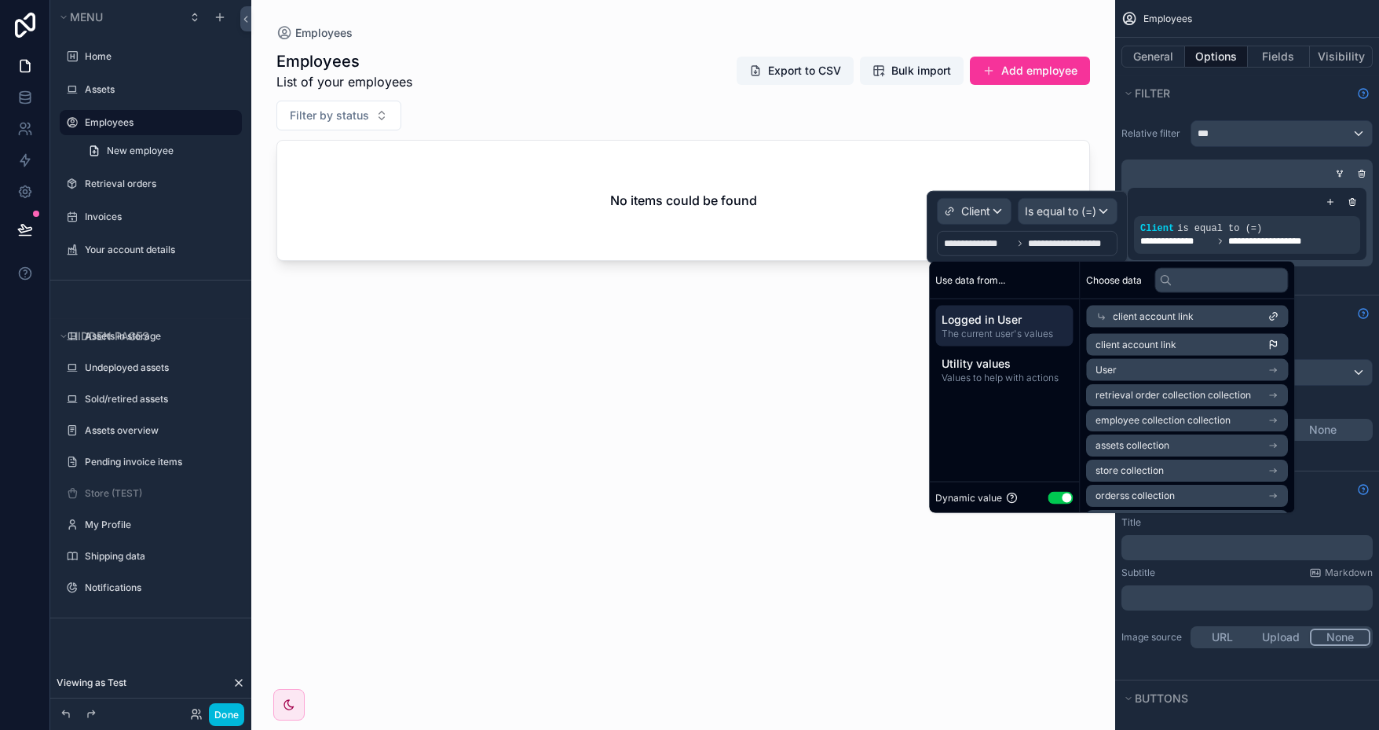
click at [842, 357] on div "scrollable content" at bounding box center [683, 355] width 864 height 711
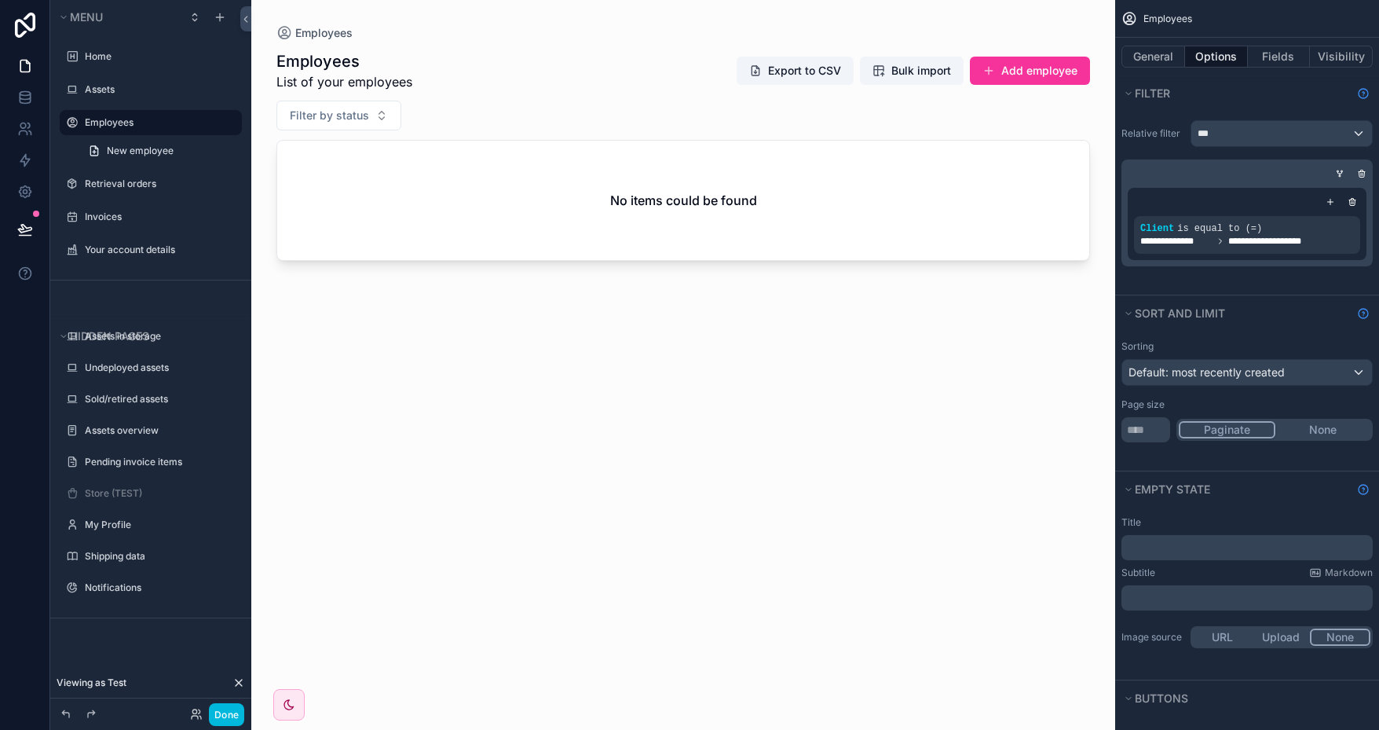
click at [452, 432] on div "Employees List of your employees Export to CSV Bulk import Add employee Filter …" at bounding box center [683, 376] width 814 height 670
click at [227, 712] on button "Done" at bounding box center [226, 714] width 35 height 23
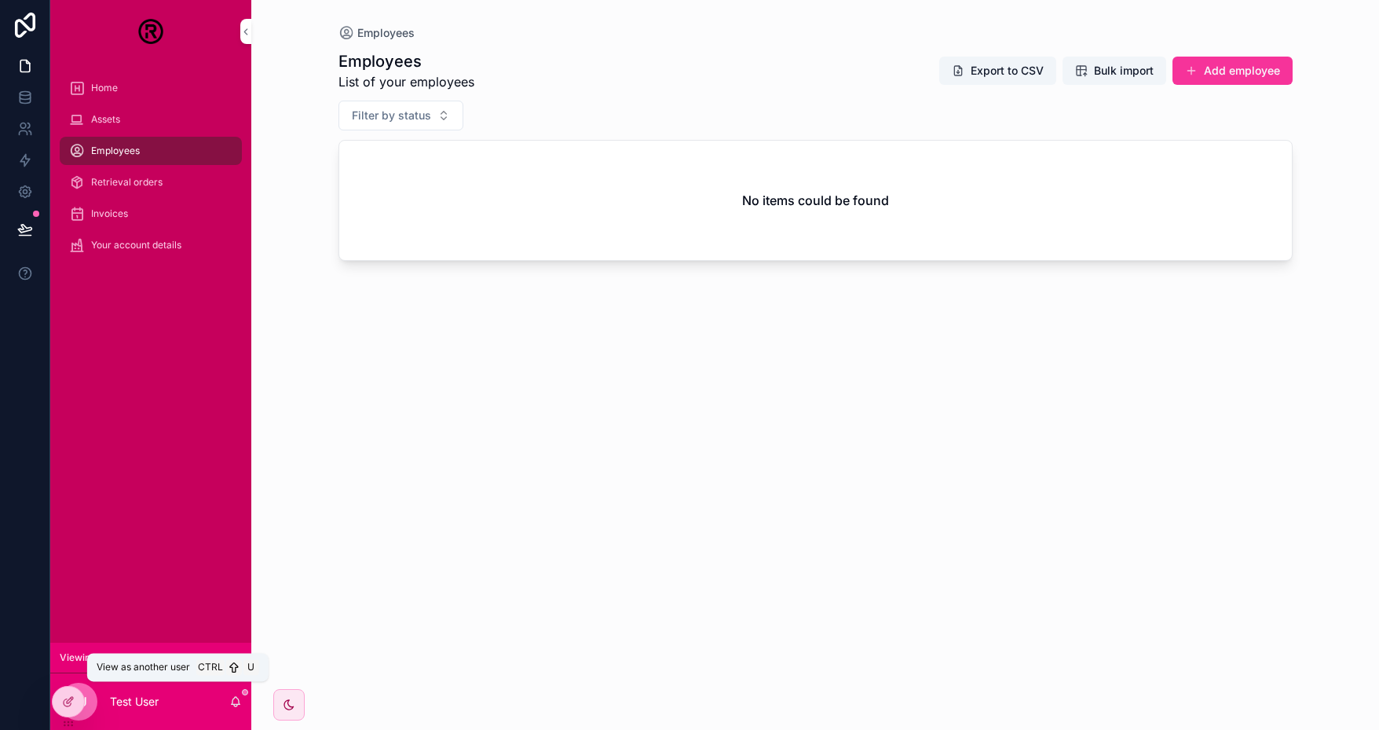
click at [0, 0] on icon at bounding box center [0, 0] width 0 height 0
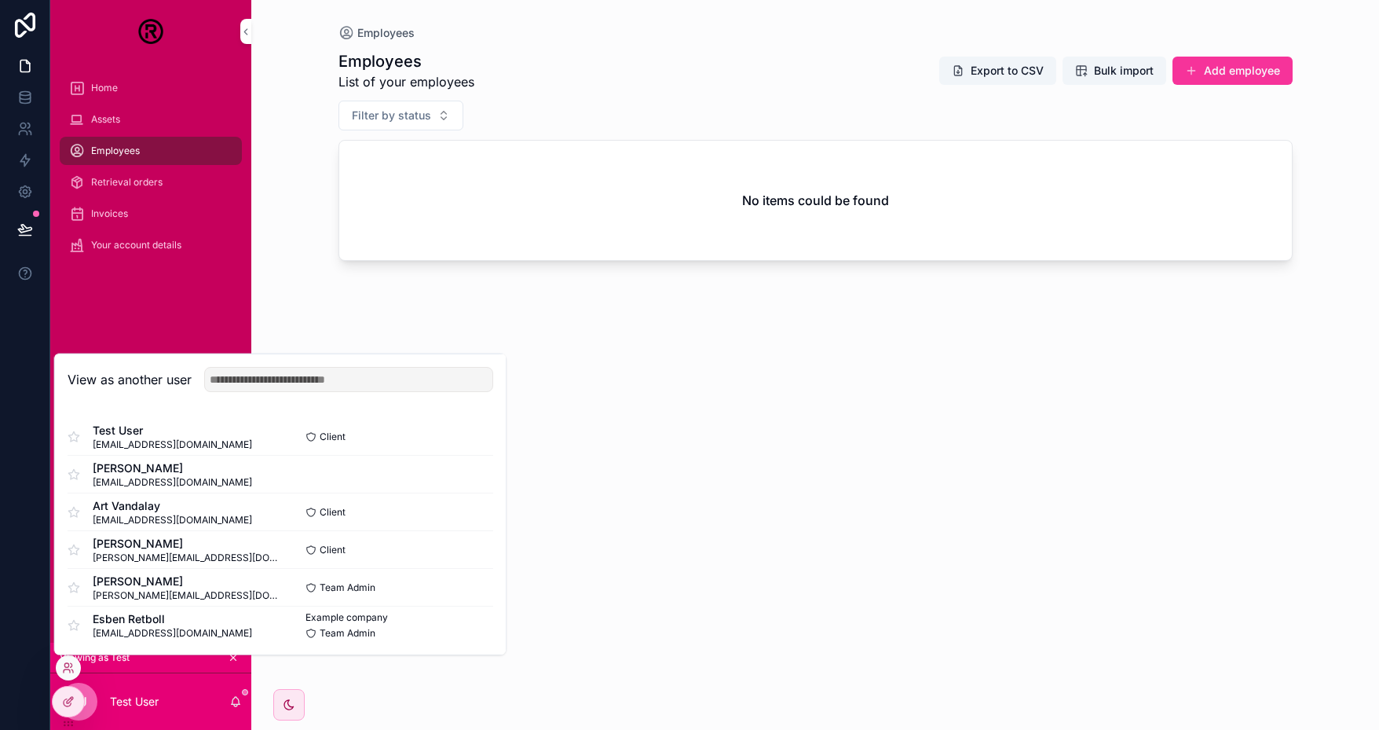
click at [0, 0] on button "Select" at bounding box center [0, 0] width 0 height 0
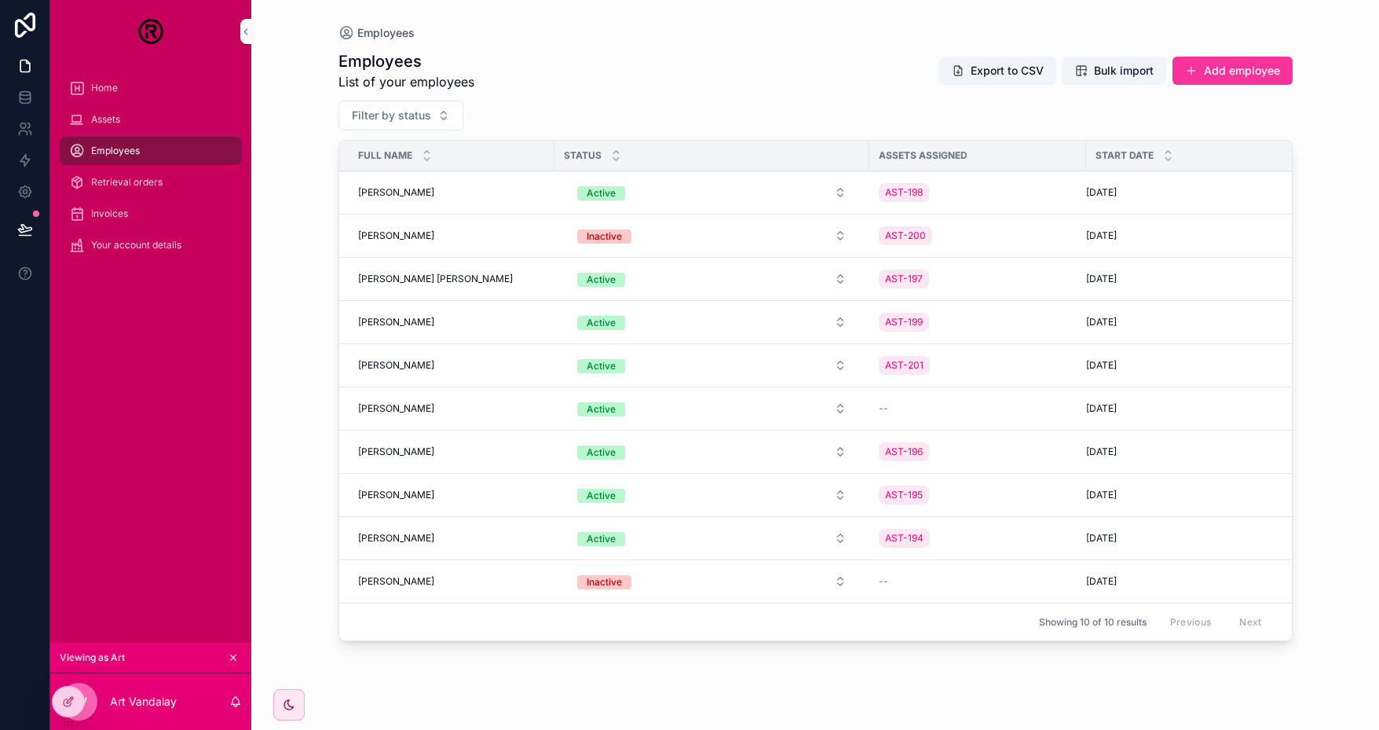
click at [0, 0] on icon at bounding box center [0, 0] width 0 height 0
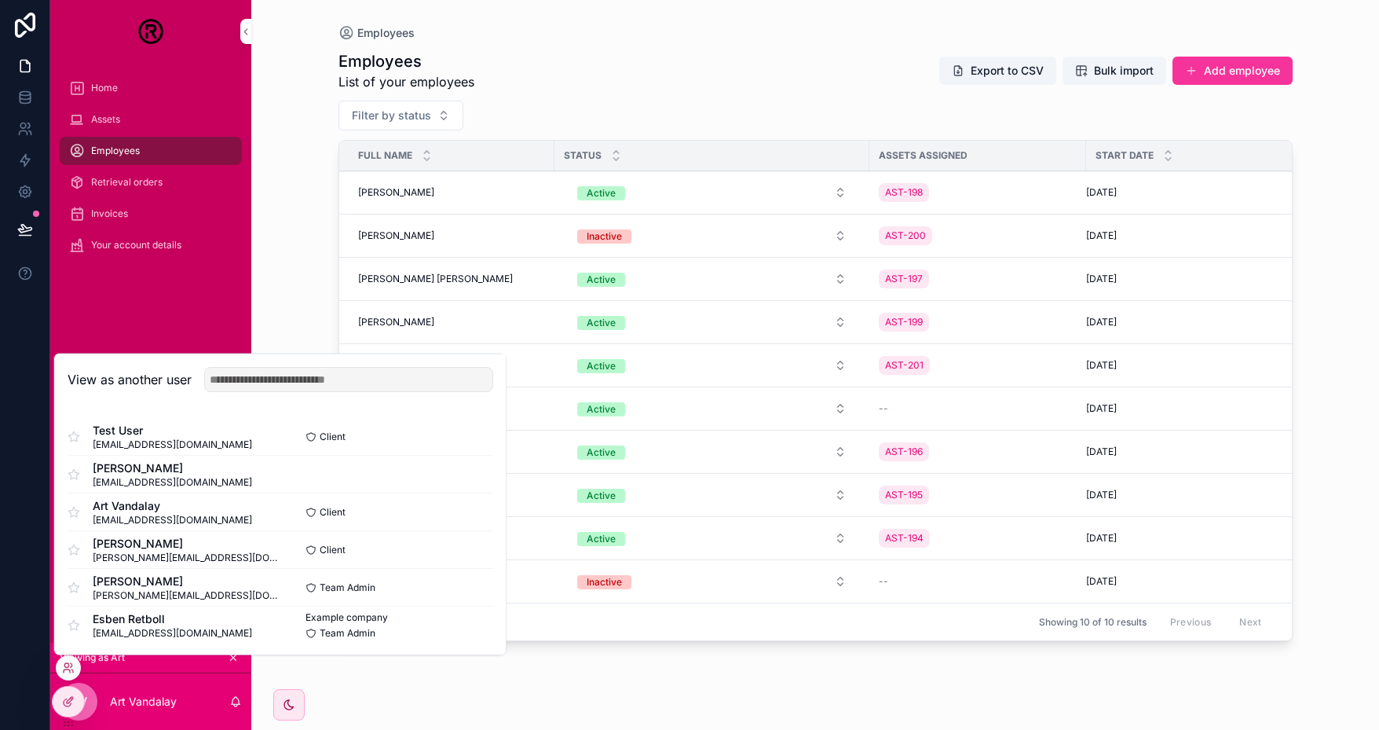
click at [0, 0] on button "Select" at bounding box center [0, 0] width 0 height 0
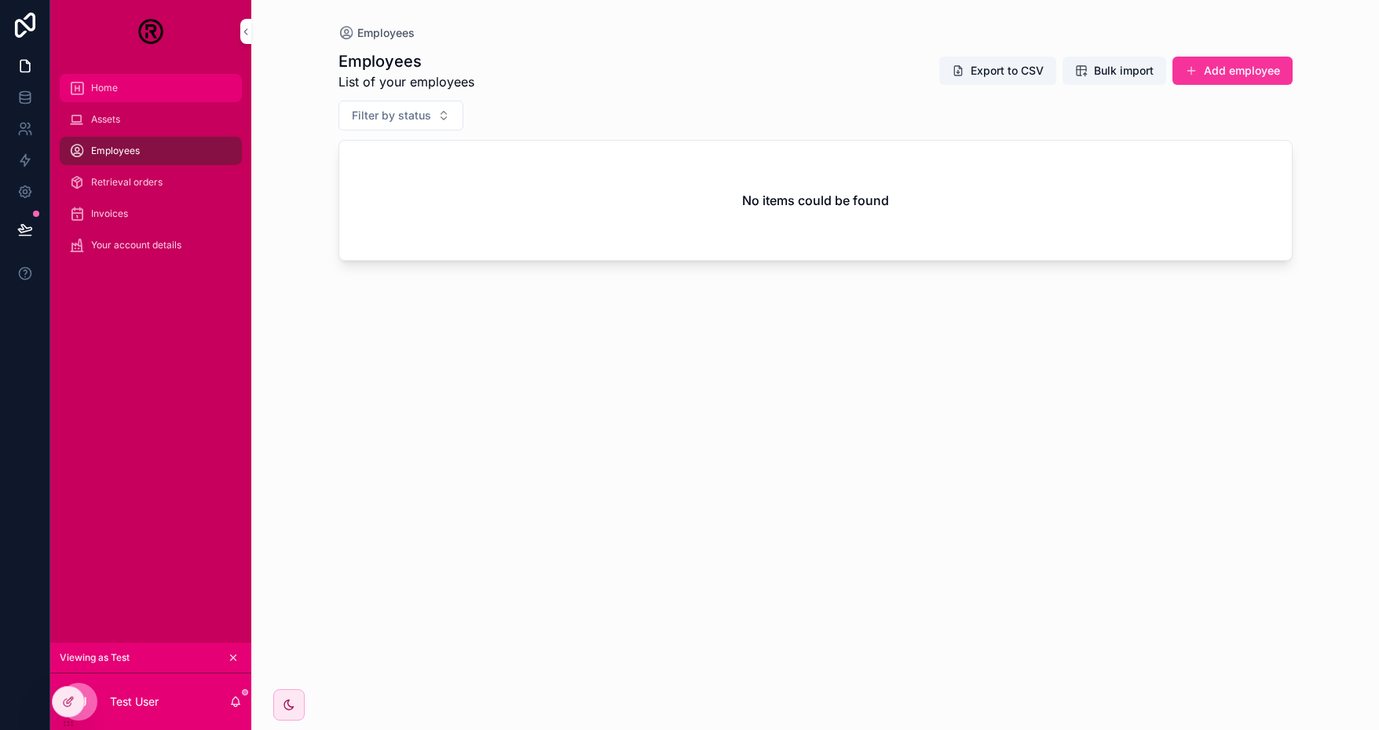
click at [160, 91] on div "Home" at bounding box center [150, 87] width 163 height 25
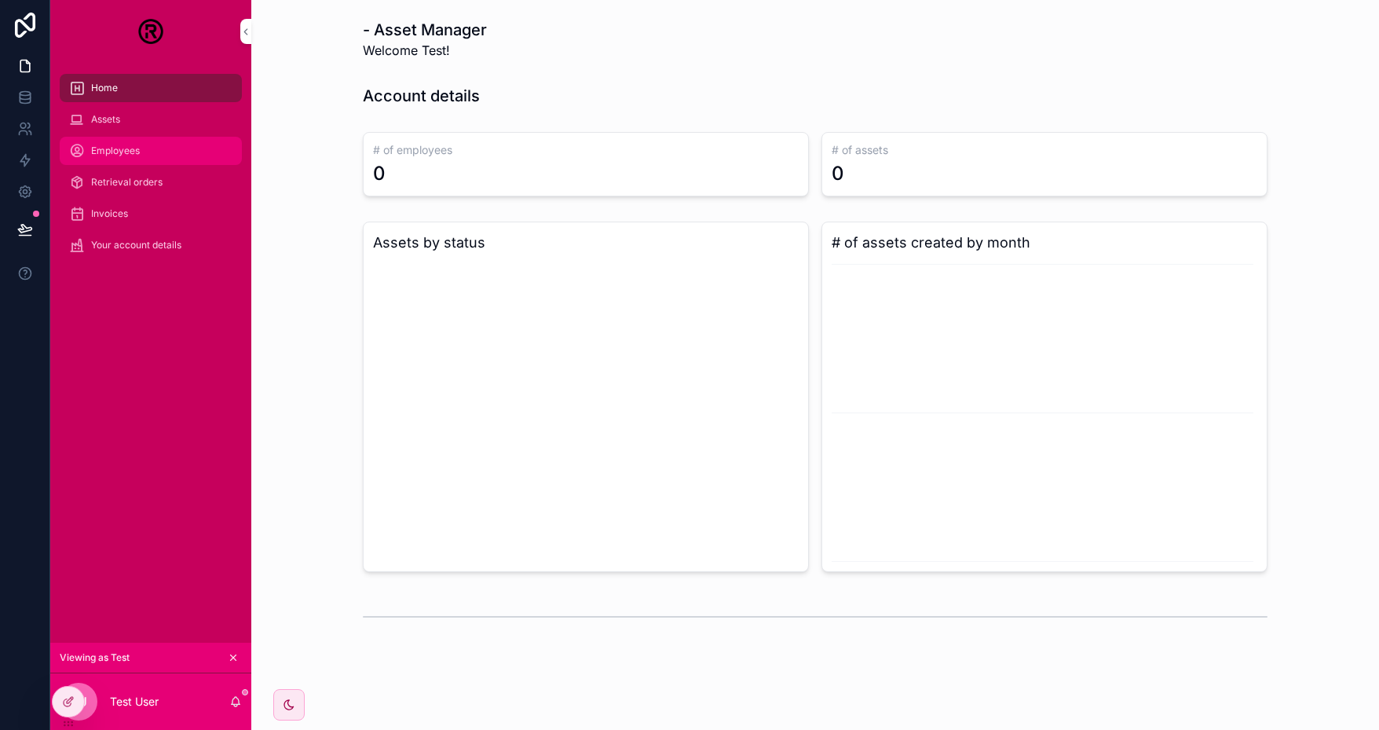
click at [143, 148] on div "Employees" at bounding box center [150, 150] width 163 height 25
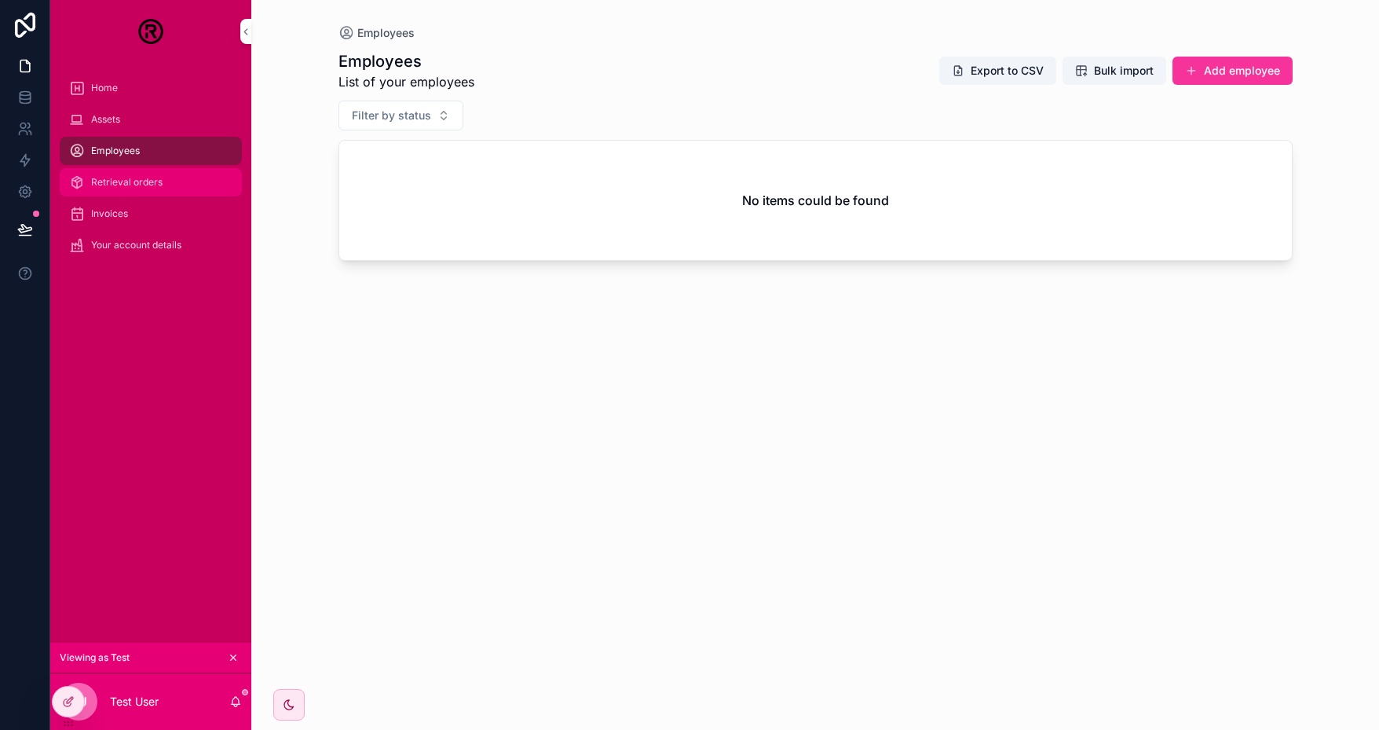
click at [141, 183] on span "Retrieval orders" at bounding box center [126, 182] width 71 height 13
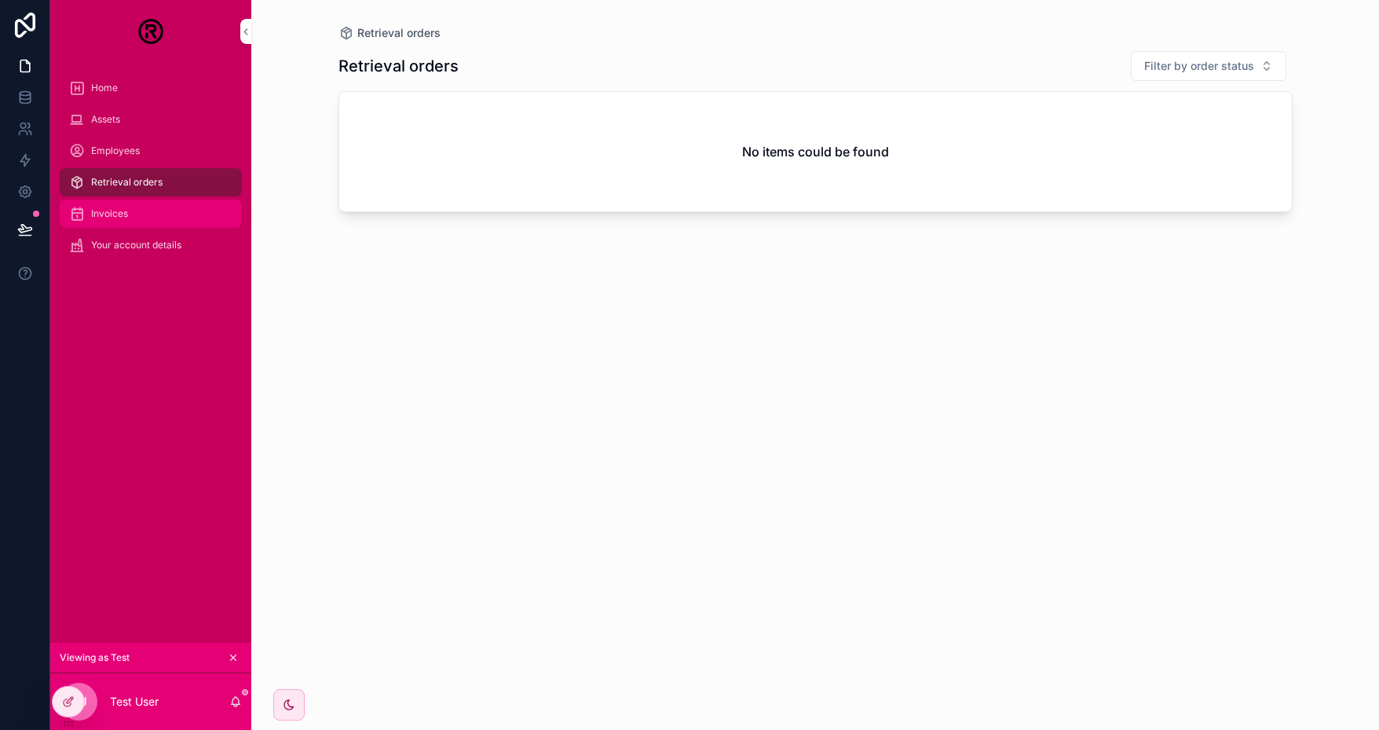
click at [142, 203] on div "Invoices" at bounding box center [150, 213] width 163 height 25
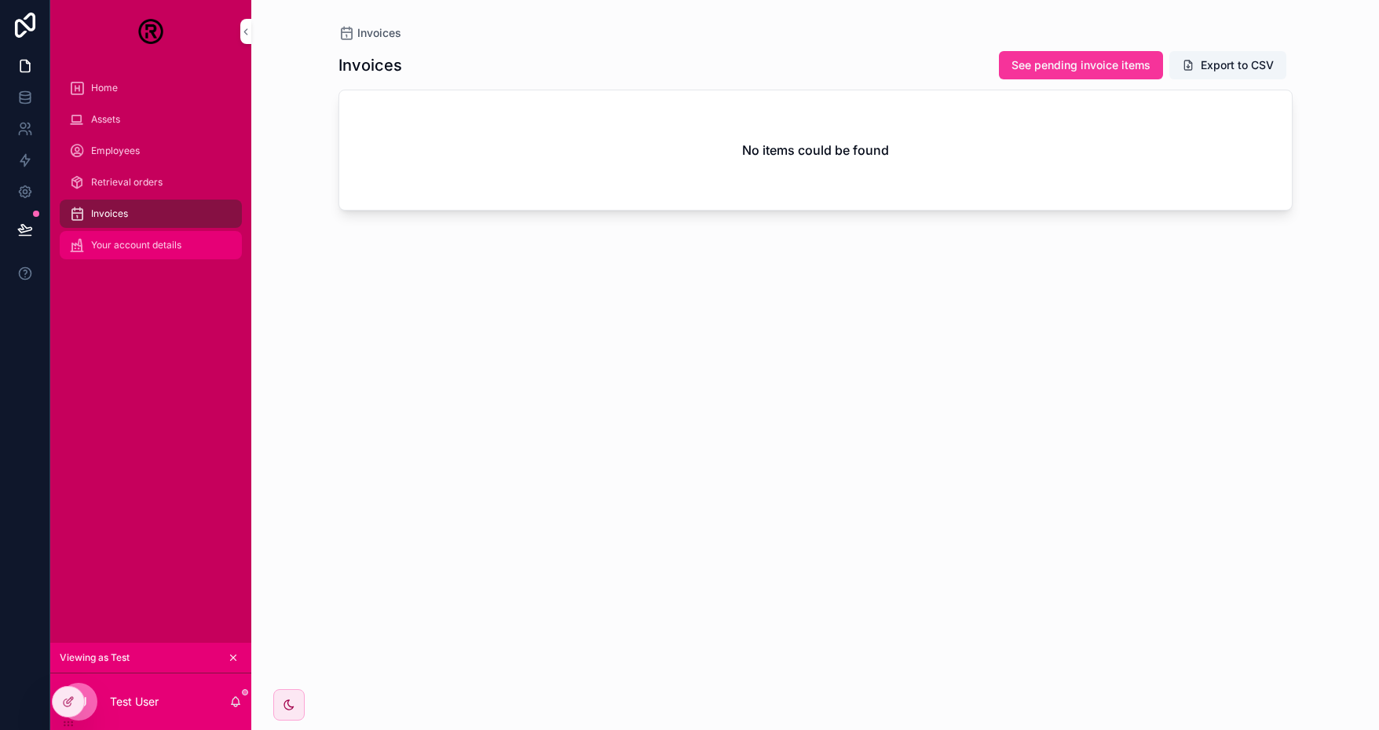
click at [132, 251] on div "Your account details" at bounding box center [150, 244] width 163 height 25
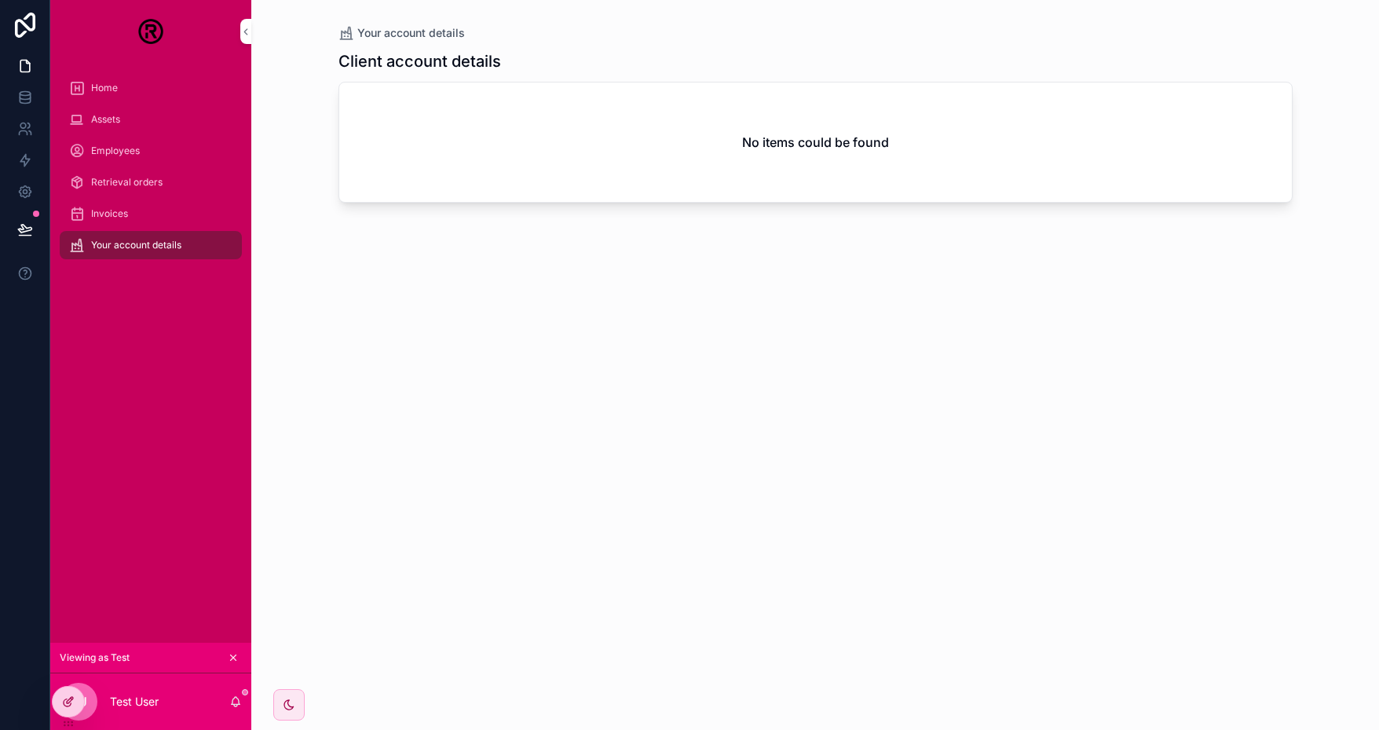
click at [68, 703] on icon at bounding box center [68, 701] width 13 height 13
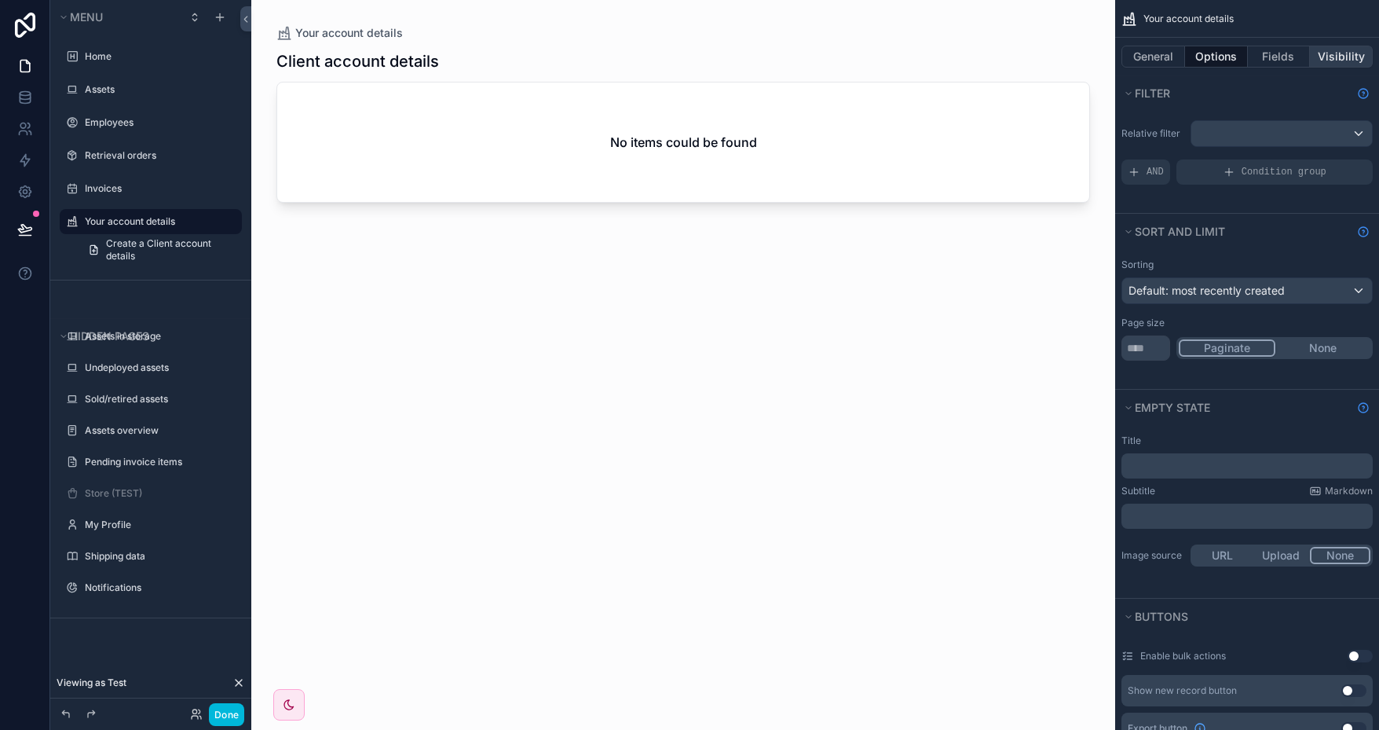
click at [1342, 59] on button "Visibility" at bounding box center [1341, 57] width 63 height 22
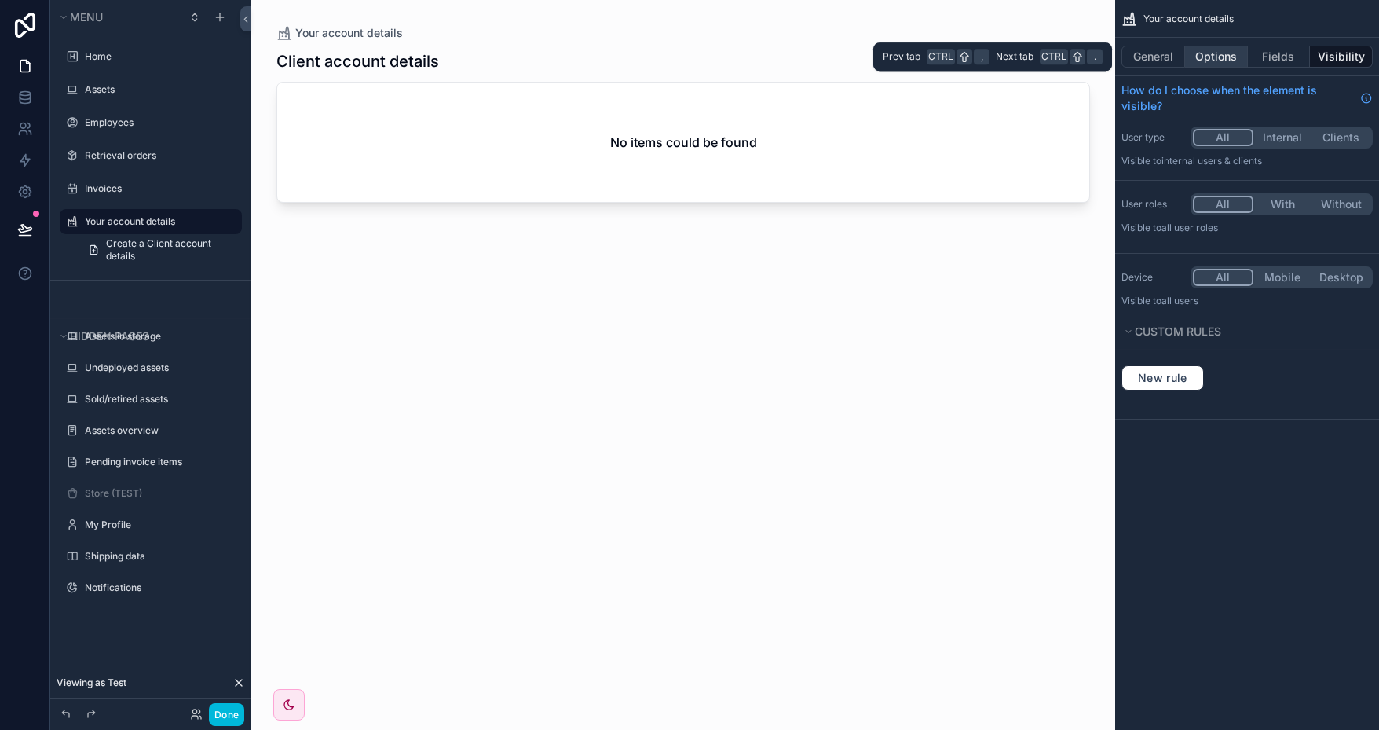
click at [1214, 58] on button "Options" at bounding box center [1216, 57] width 63 height 22
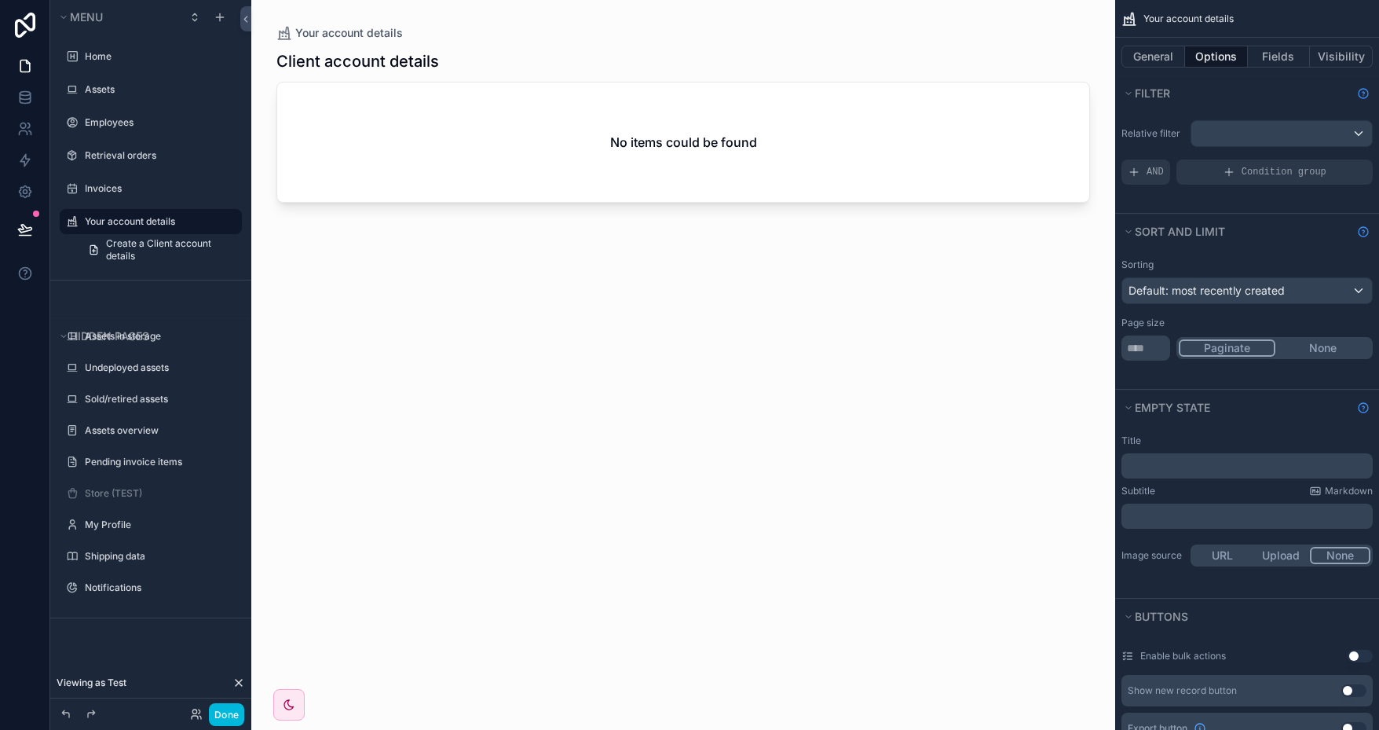
click at [855, 113] on div "scrollable content" at bounding box center [683, 355] width 864 height 711
click at [1142, 52] on button "General" at bounding box center [1154, 57] width 64 height 22
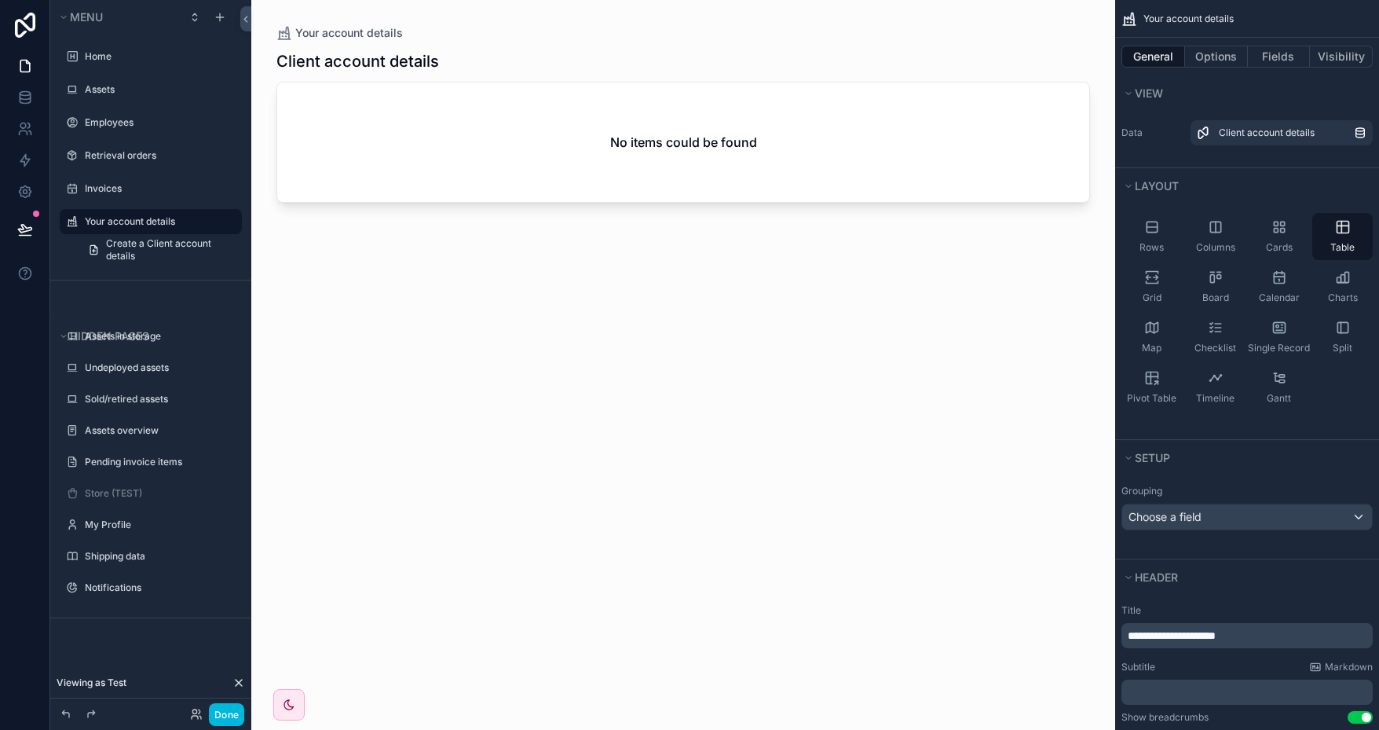
scroll to position [236, 0]
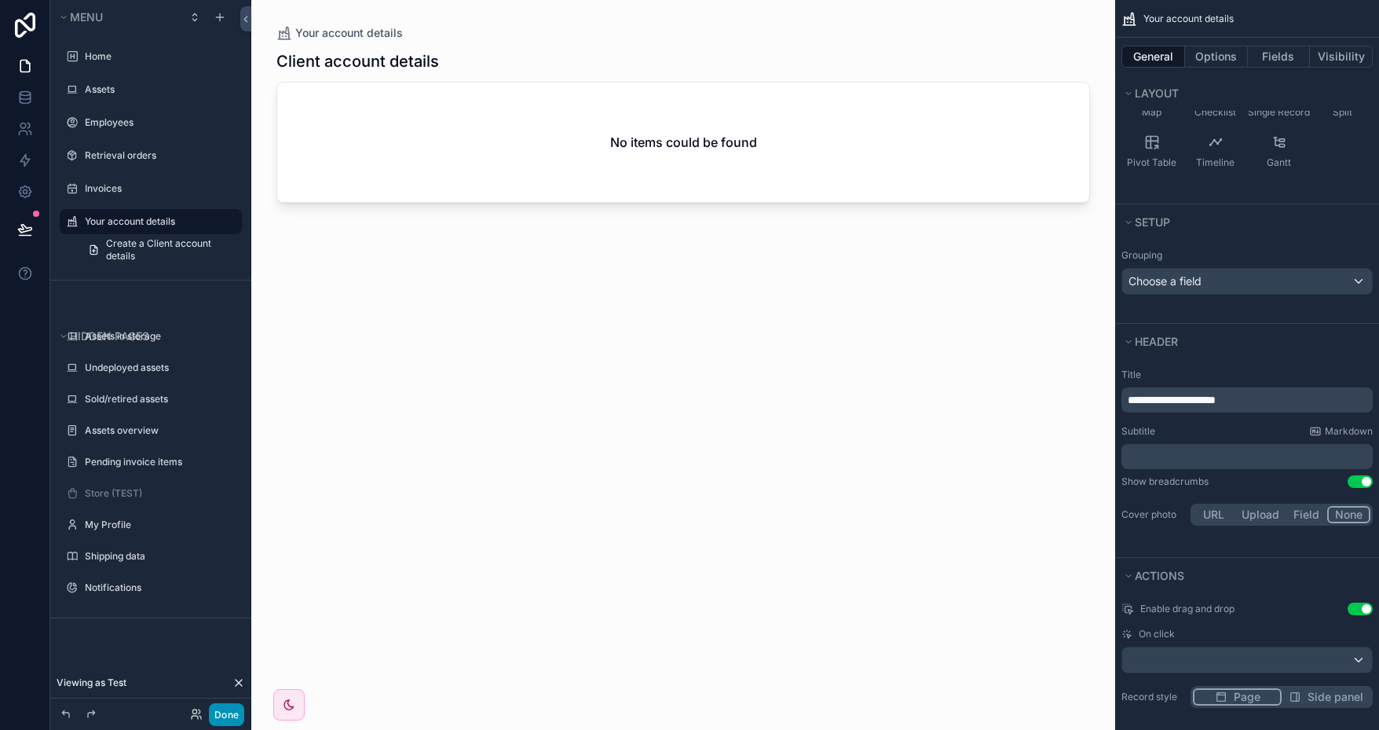
click at [226, 719] on button "Done" at bounding box center [226, 714] width 35 height 23
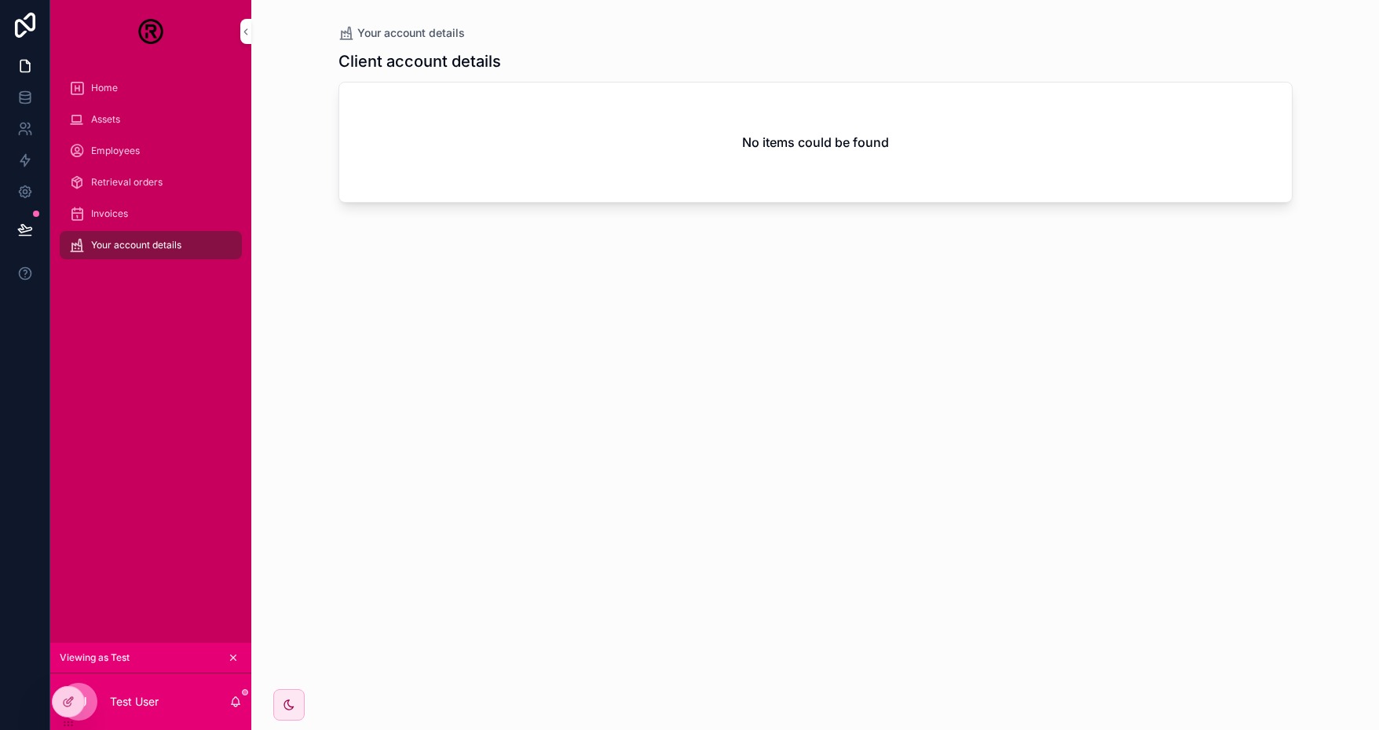
click at [0, 0] on icon at bounding box center [0, 0] width 0 height 0
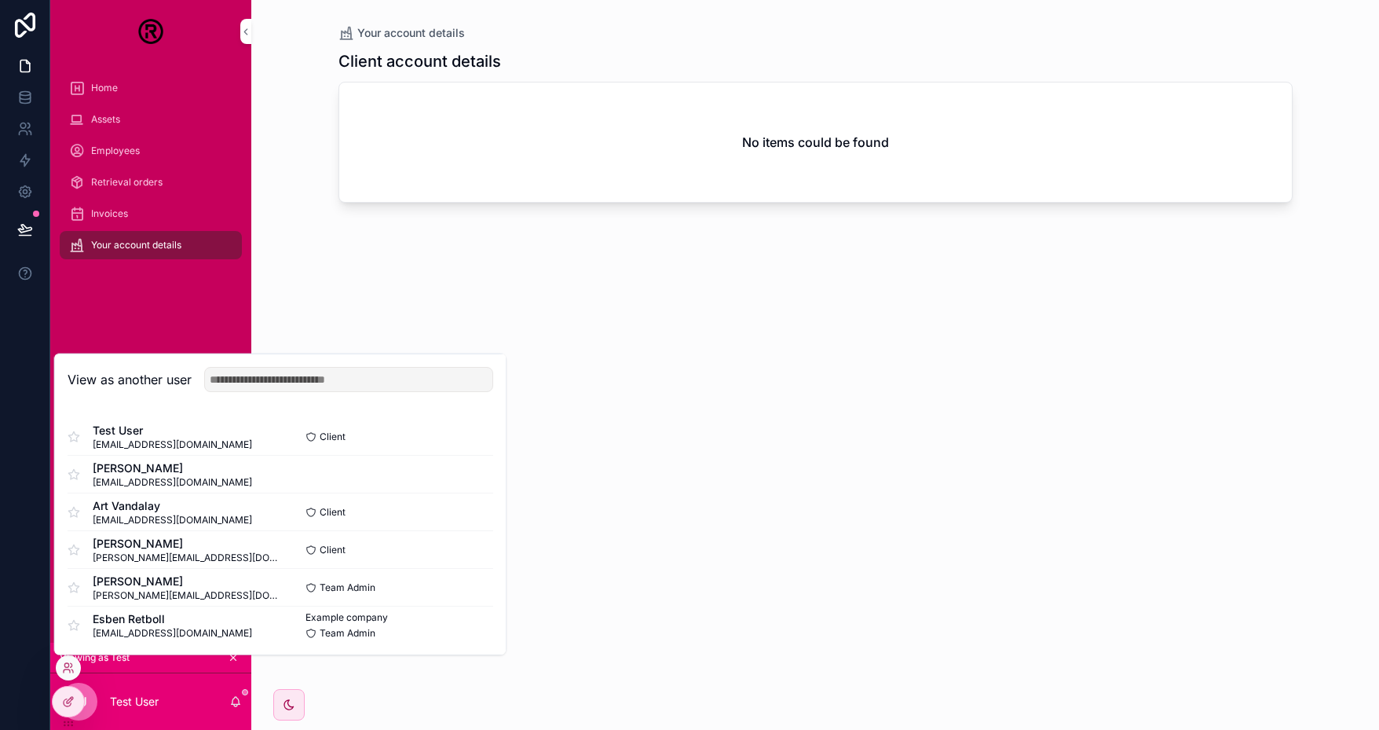
click at [0, 0] on button "Select" at bounding box center [0, 0] width 0 height 0
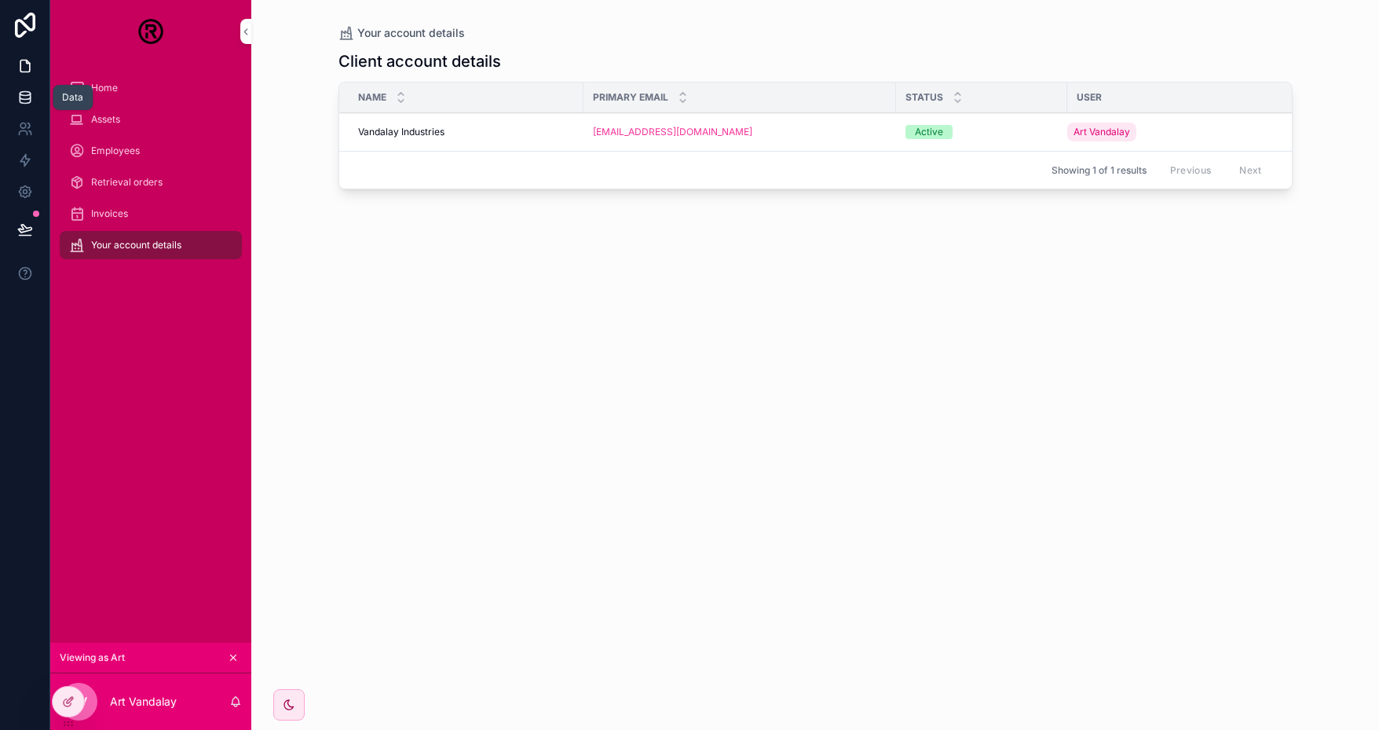
click at [27, 96] on icon at bounding box center [25, 98] width 16 height 16
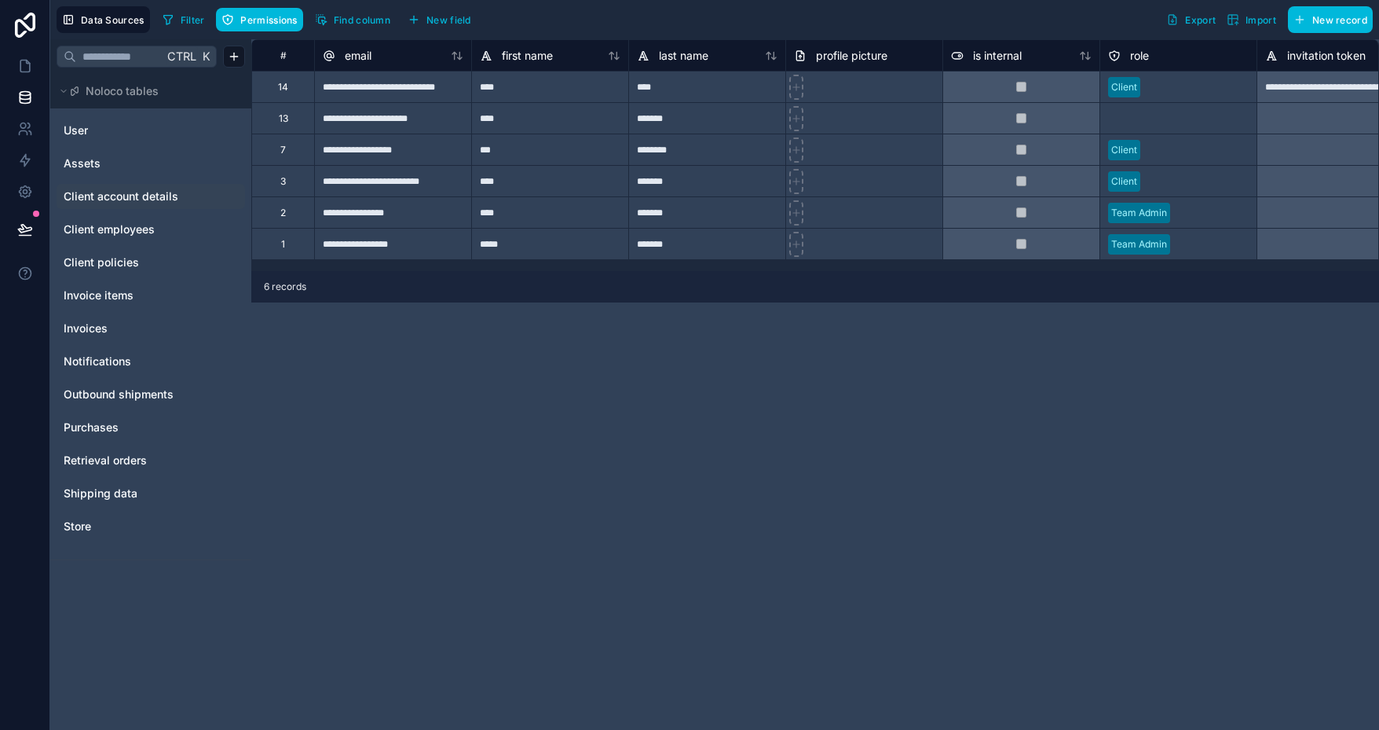
click at [137, 198] on span "Client account details" at bounding box center [121, 197] width 115 height 16
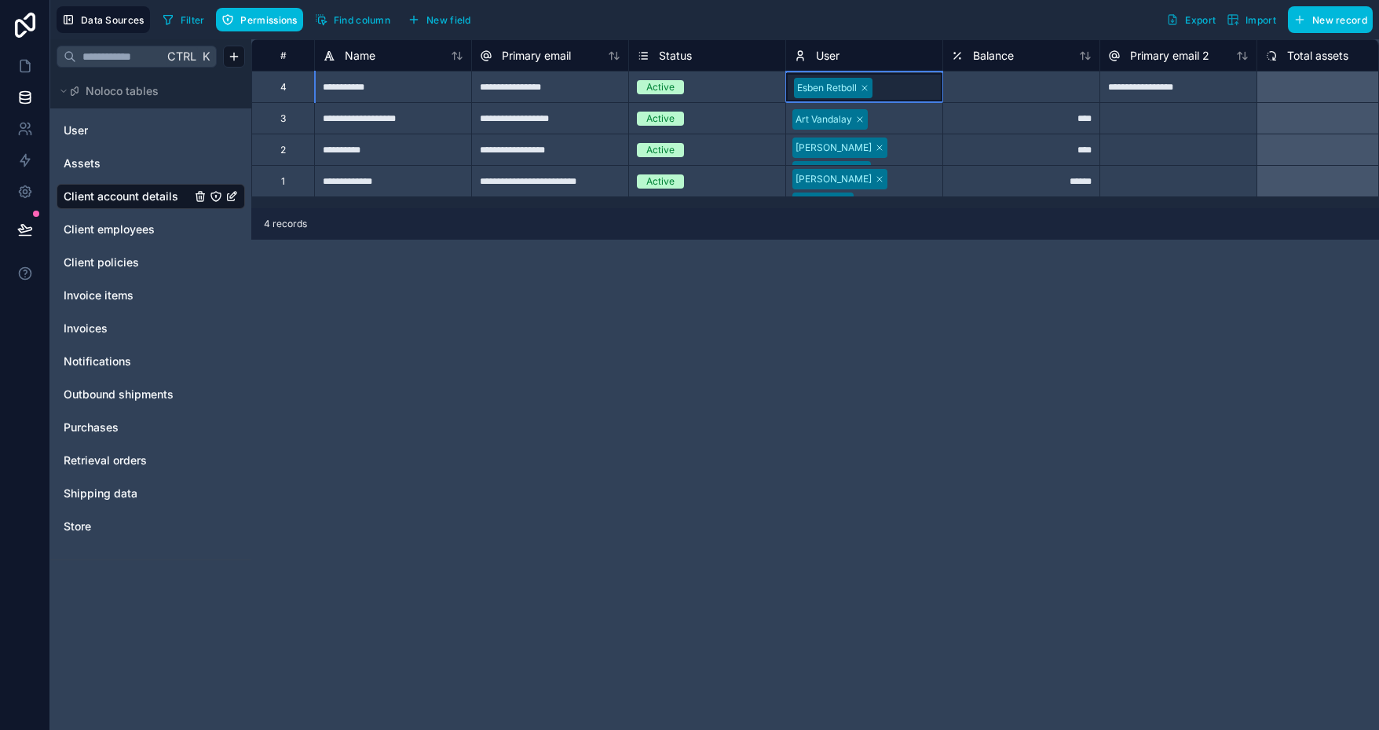
click at [898, 86] on div at bounding box center [905, 88] width 56 height 16
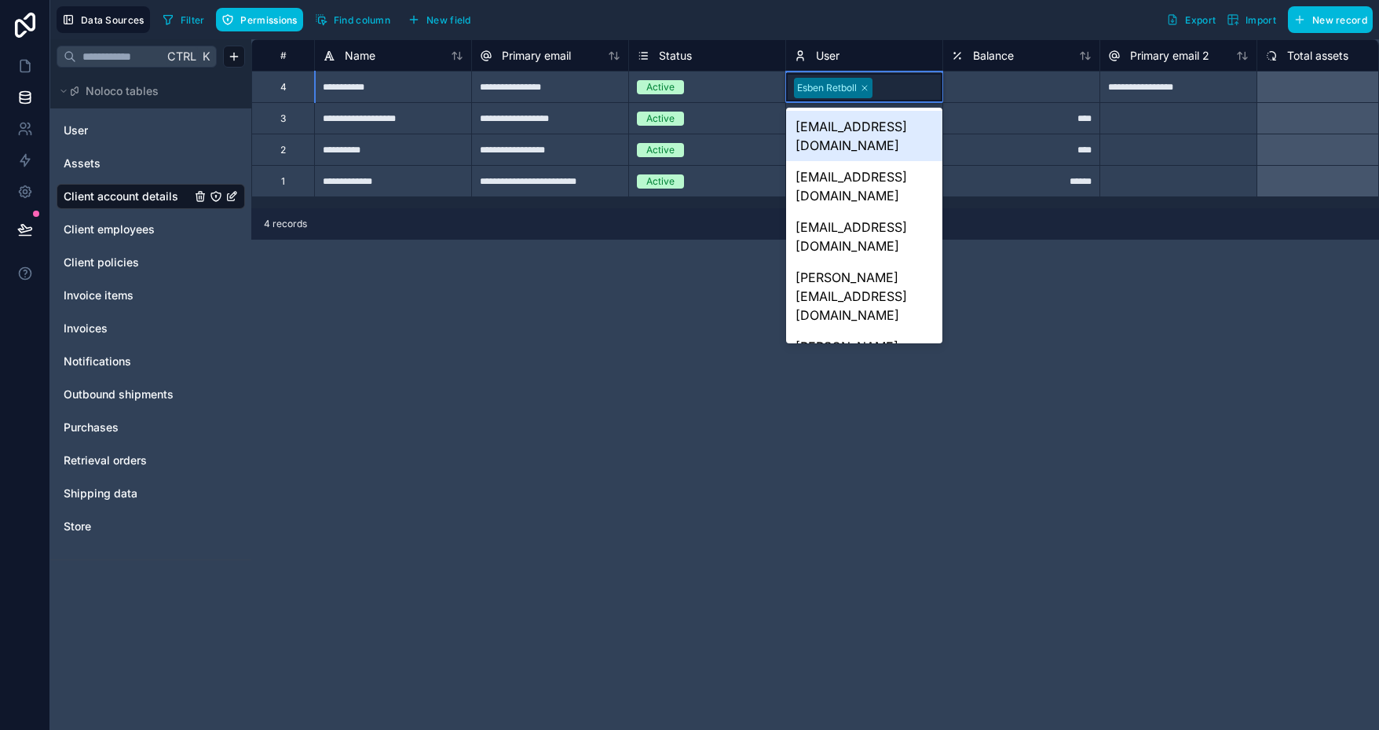
click at [870, 130] on div "[EMAIL_ADDRESS][DOMAIN_NAME]" at bounding box center [864, 136] width 156 height 50
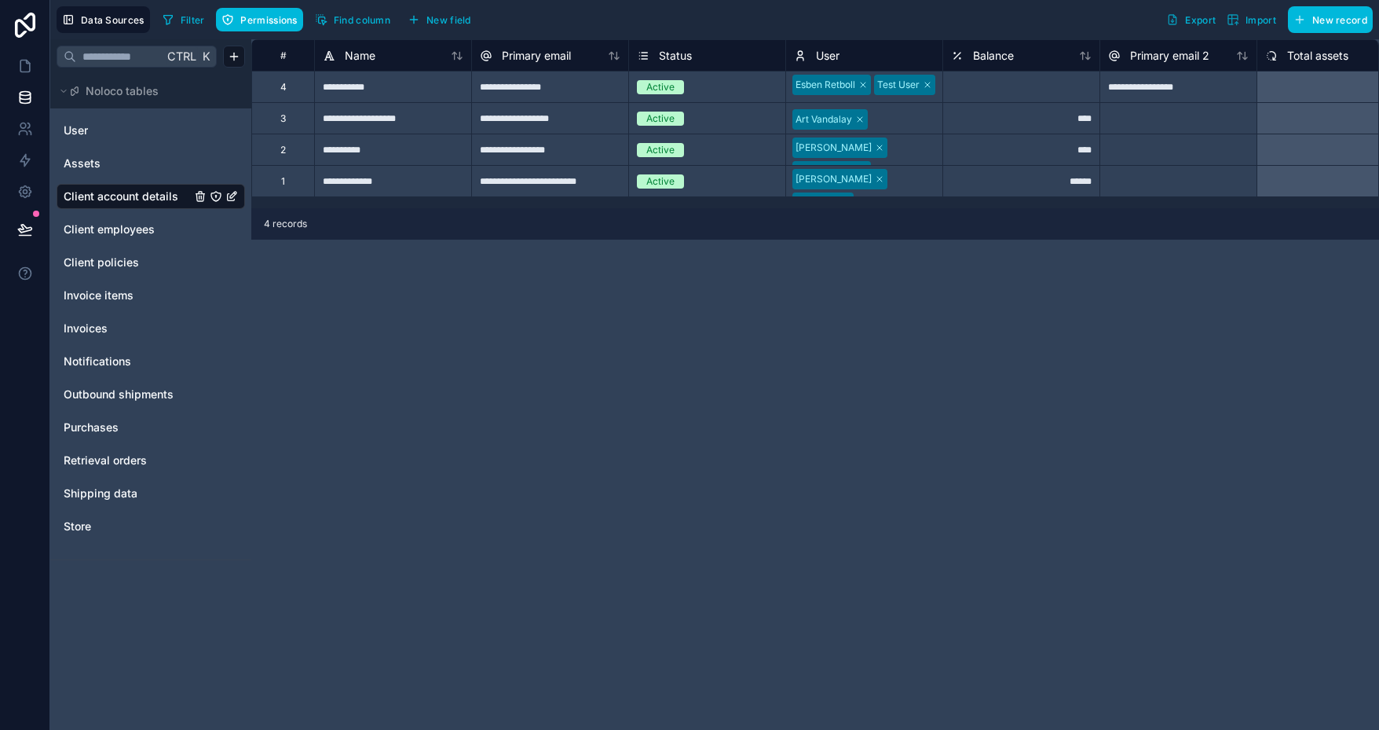
click at [491, 354] on div "**********" at bounding box center [815, 384] width 1128 height 690
click at [24, 68] on icon at bounding box center [25, 66] width 16 height 16
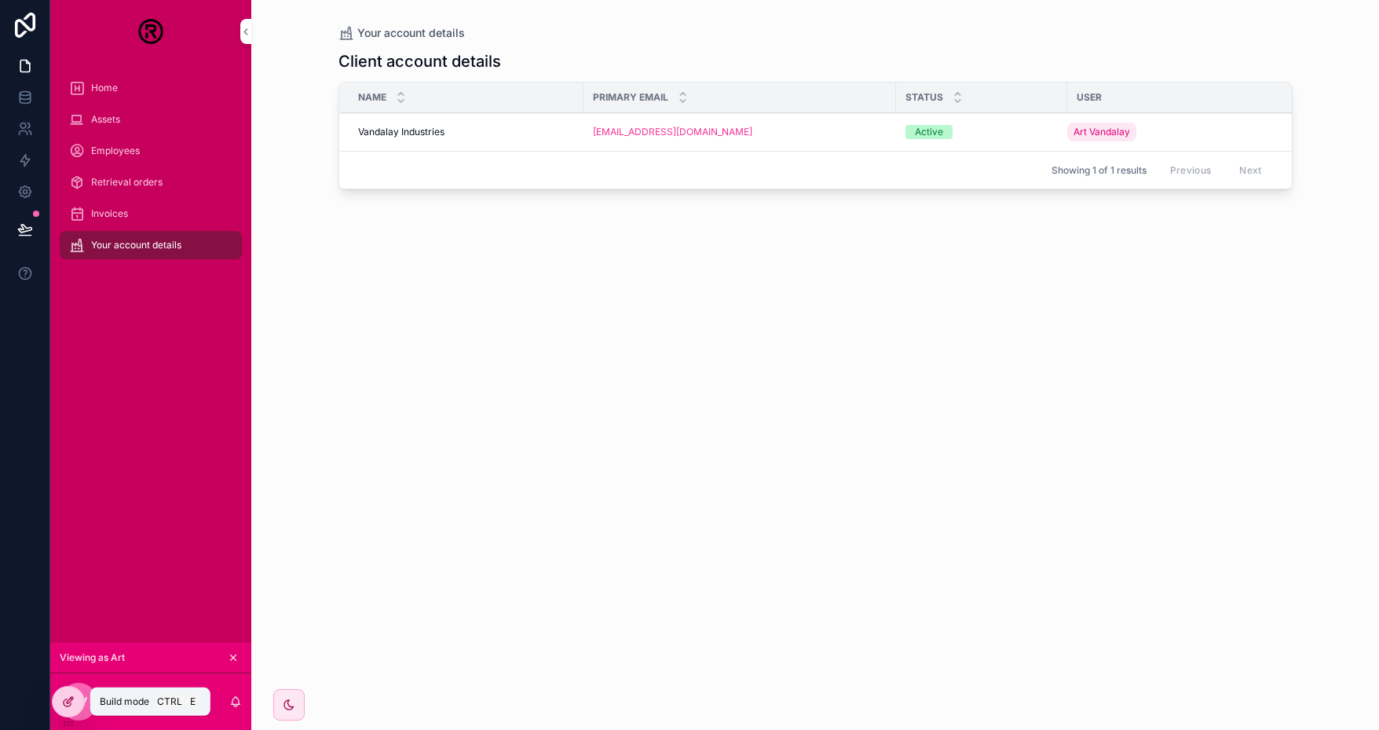
click at [64, 703] on icon at bounding box center [67, 702] width 7 height 7
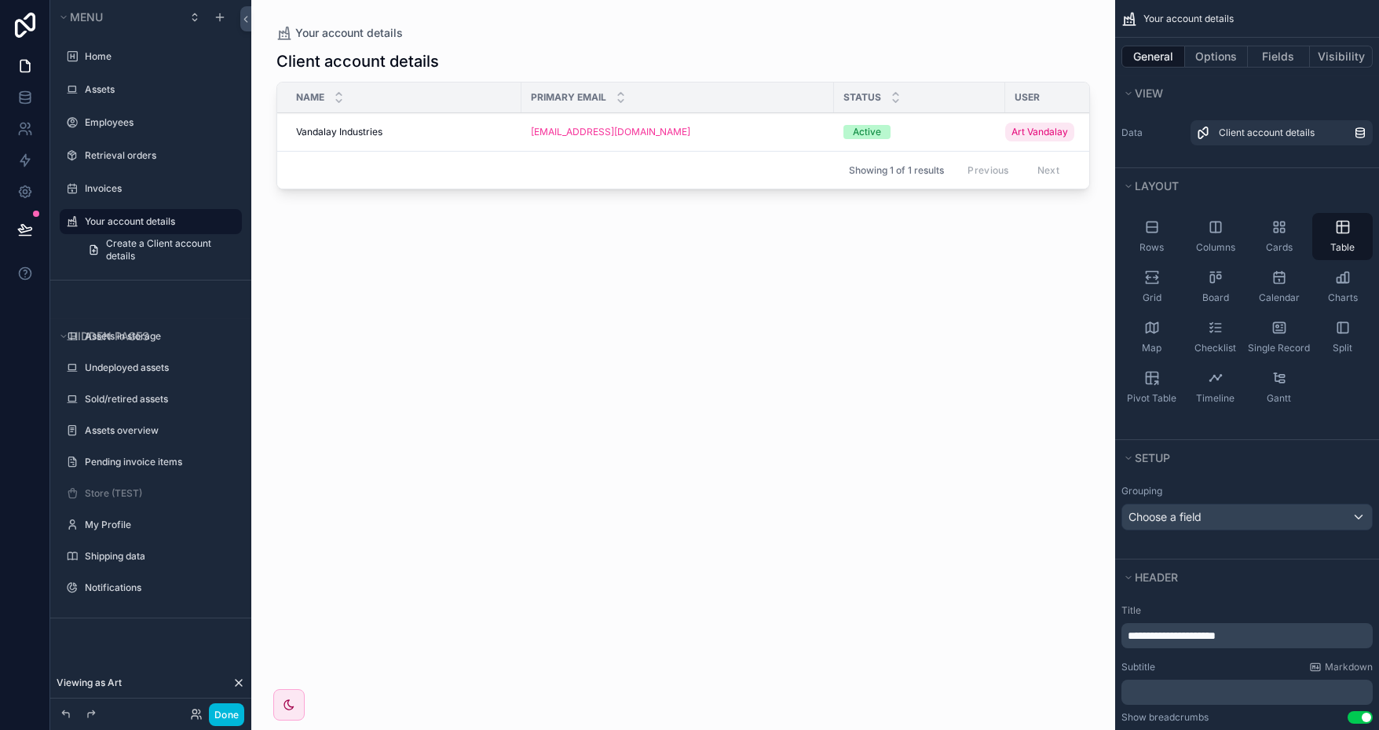
click at [226, 717] on button "Done" at bounding box center [226, 714] width 35 height 23
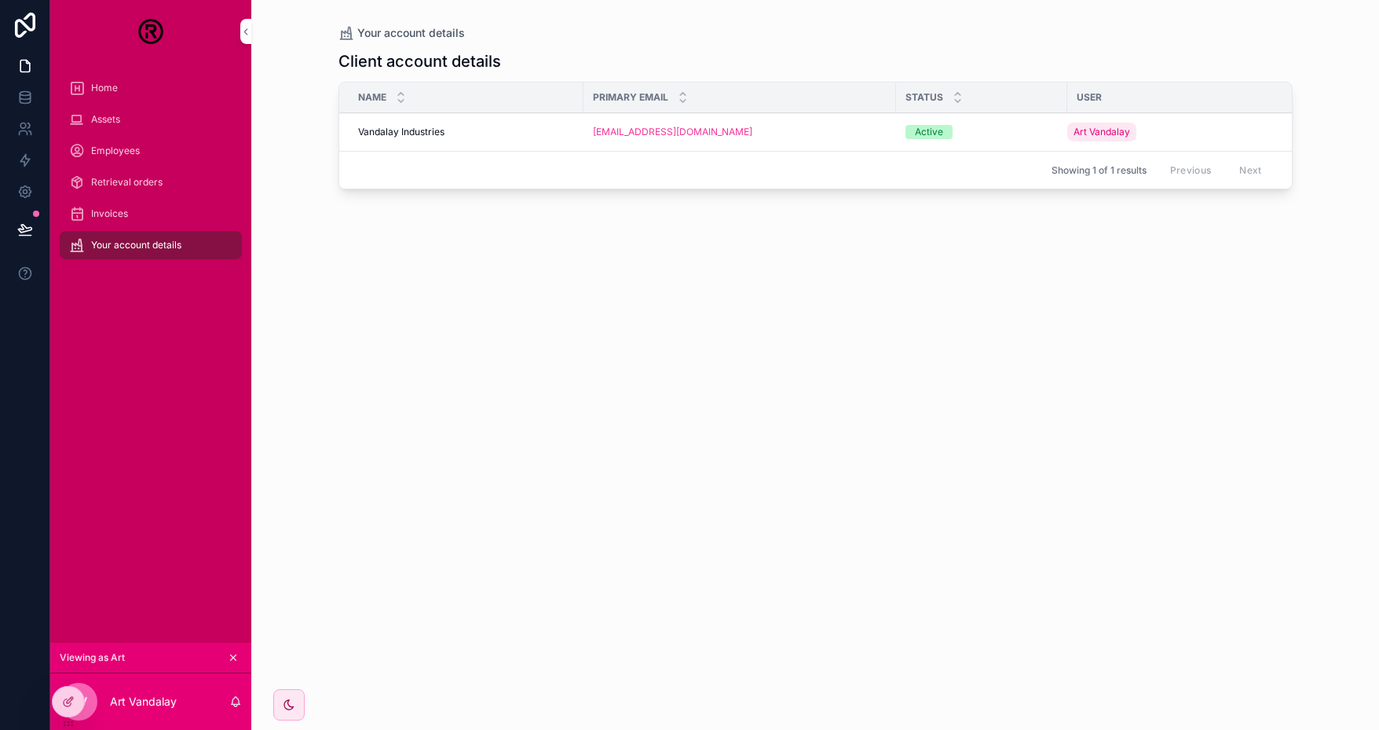
click at [0, 0] on icon at bounding box center [0, 0] width 0 height 0
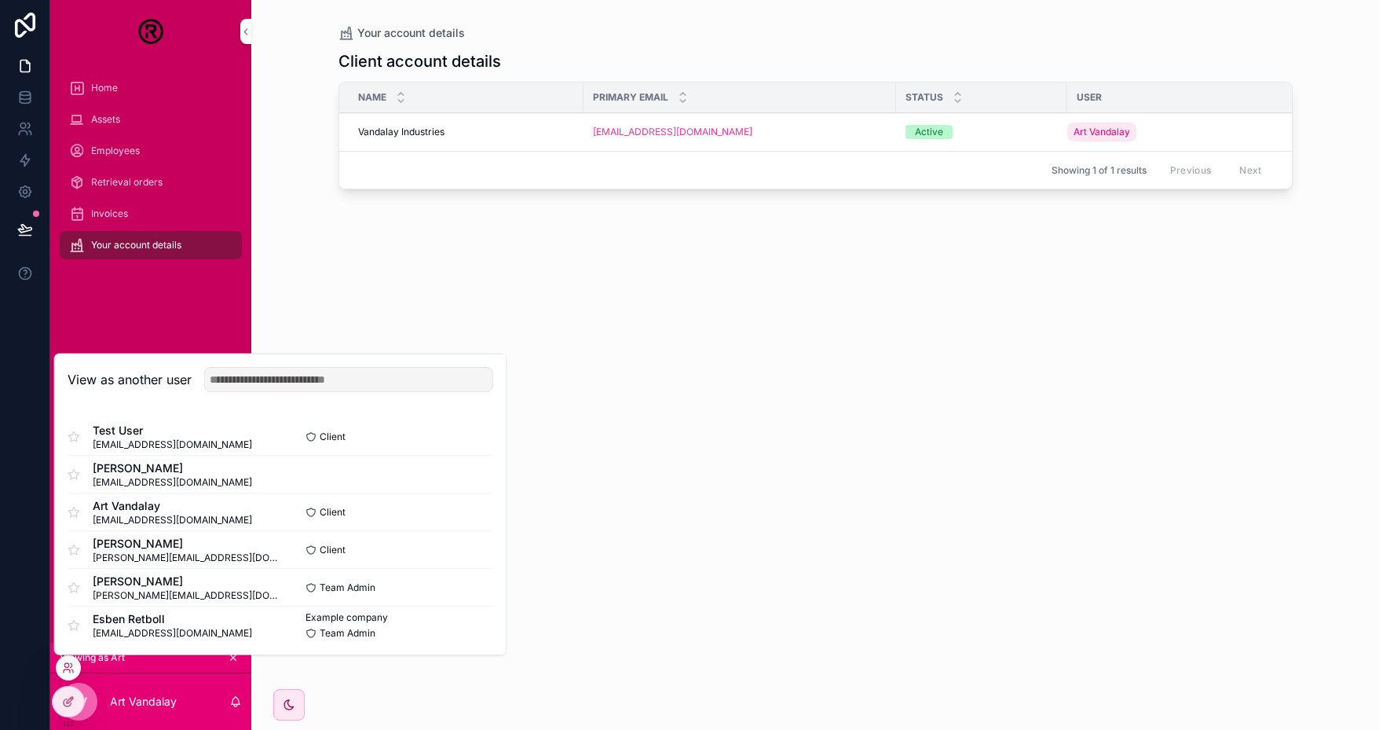
click at [0, 0] on button "Select" at bounding box center [0, 0] width 0 height 0
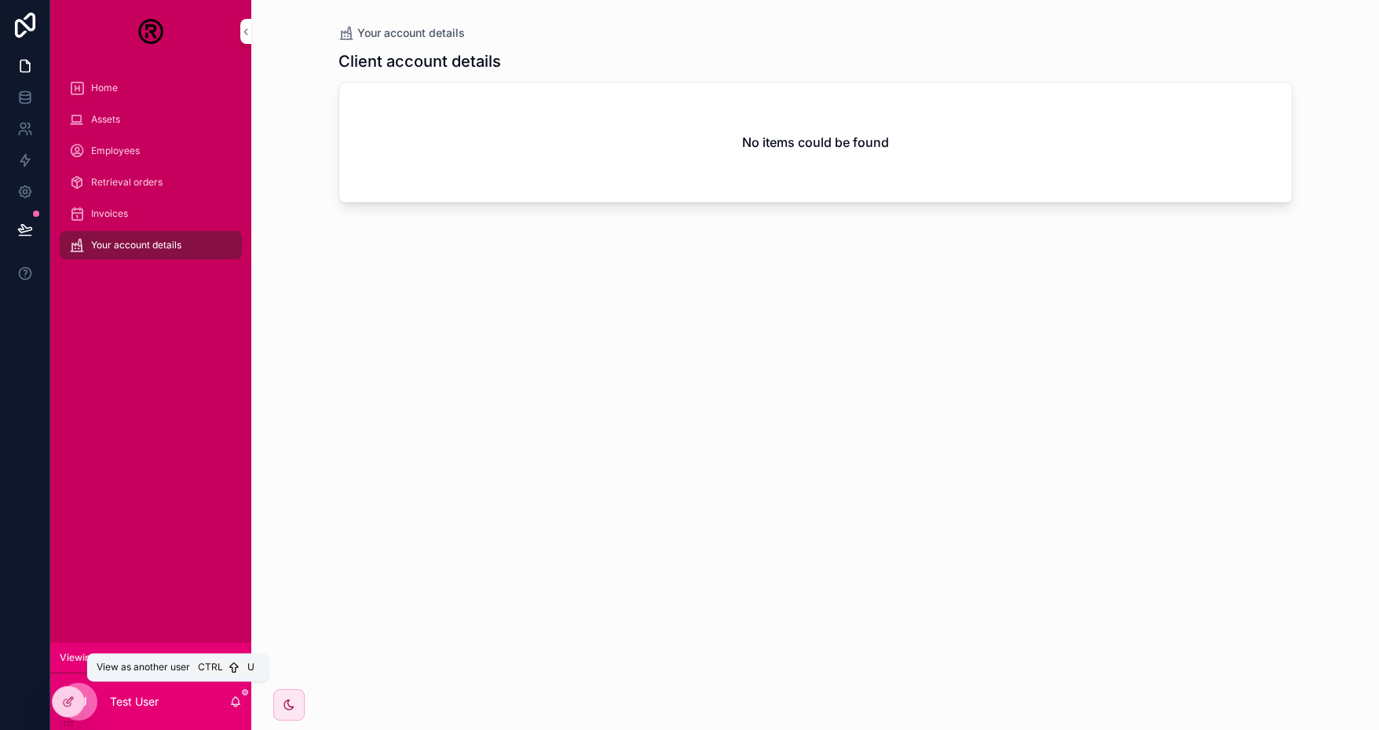
click at [0, 0] on icon at bounding box center [0, 0] width 0 height 0
click at [409, 296] on div "Client account details No items could be found" at bounding box center [816, 376] width 954 height 670
click at [18, 99] on icon at bounding box center [25, 98] width 16 height 16
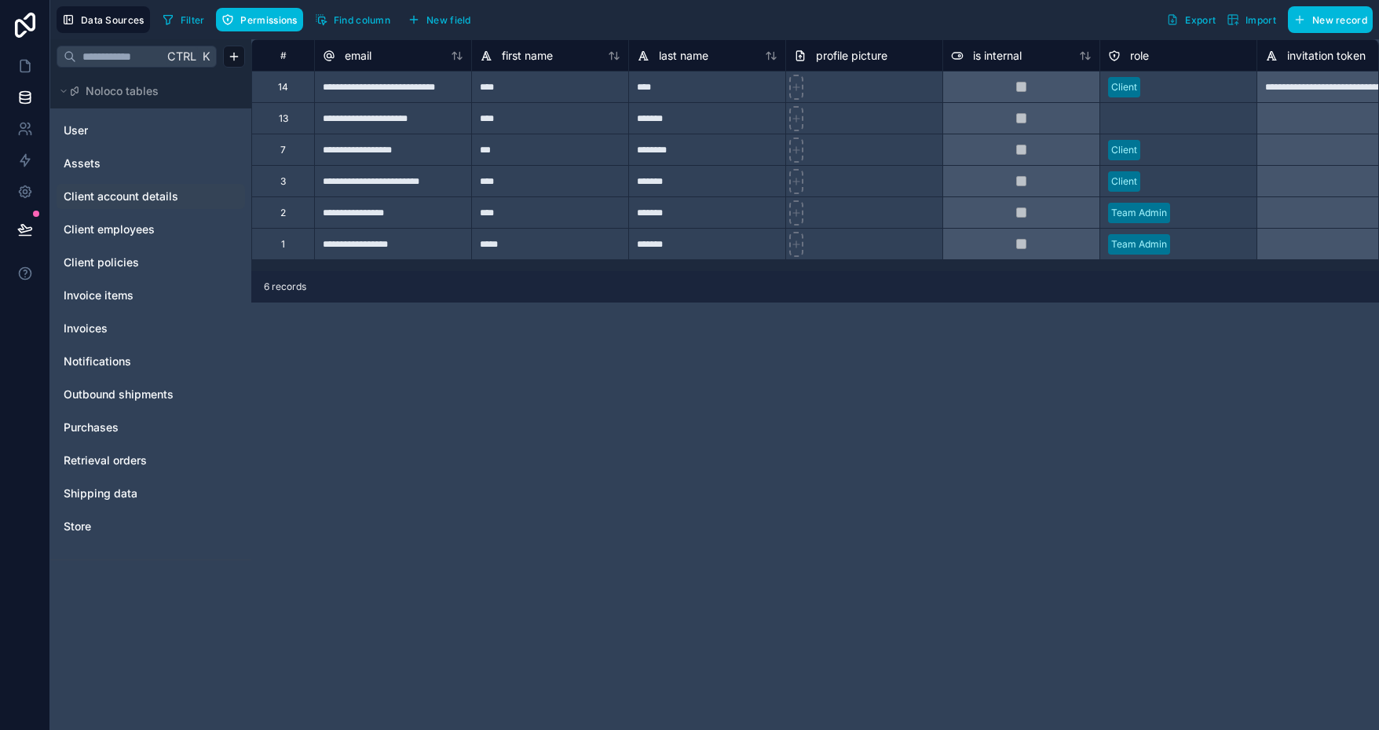
click at [148, 194] on span "Client account details" at bounding box center [121, 197] width 115 height 16
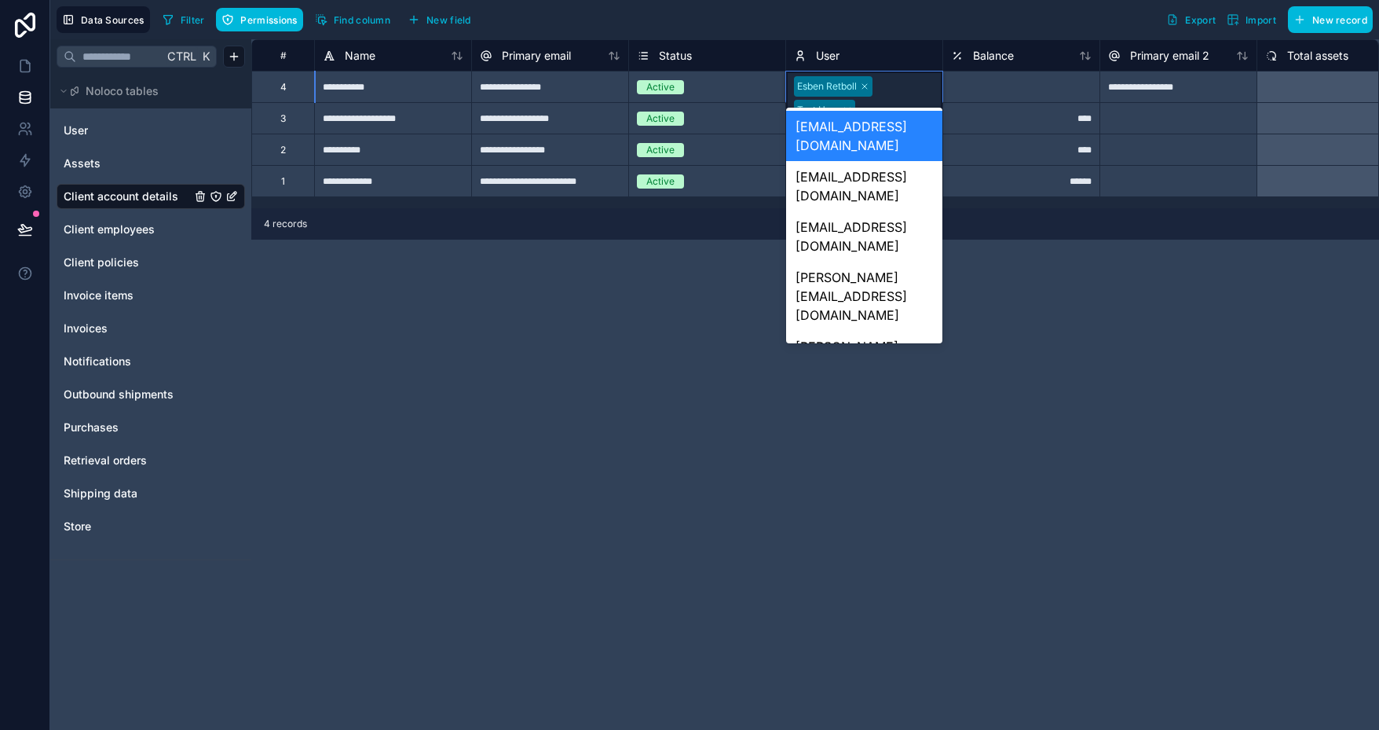
click at [853, 400] on div "[EMAIL_ADDRESS][DOMAIN_NAME]" at bounding box center [864, 425] width 156 height 50
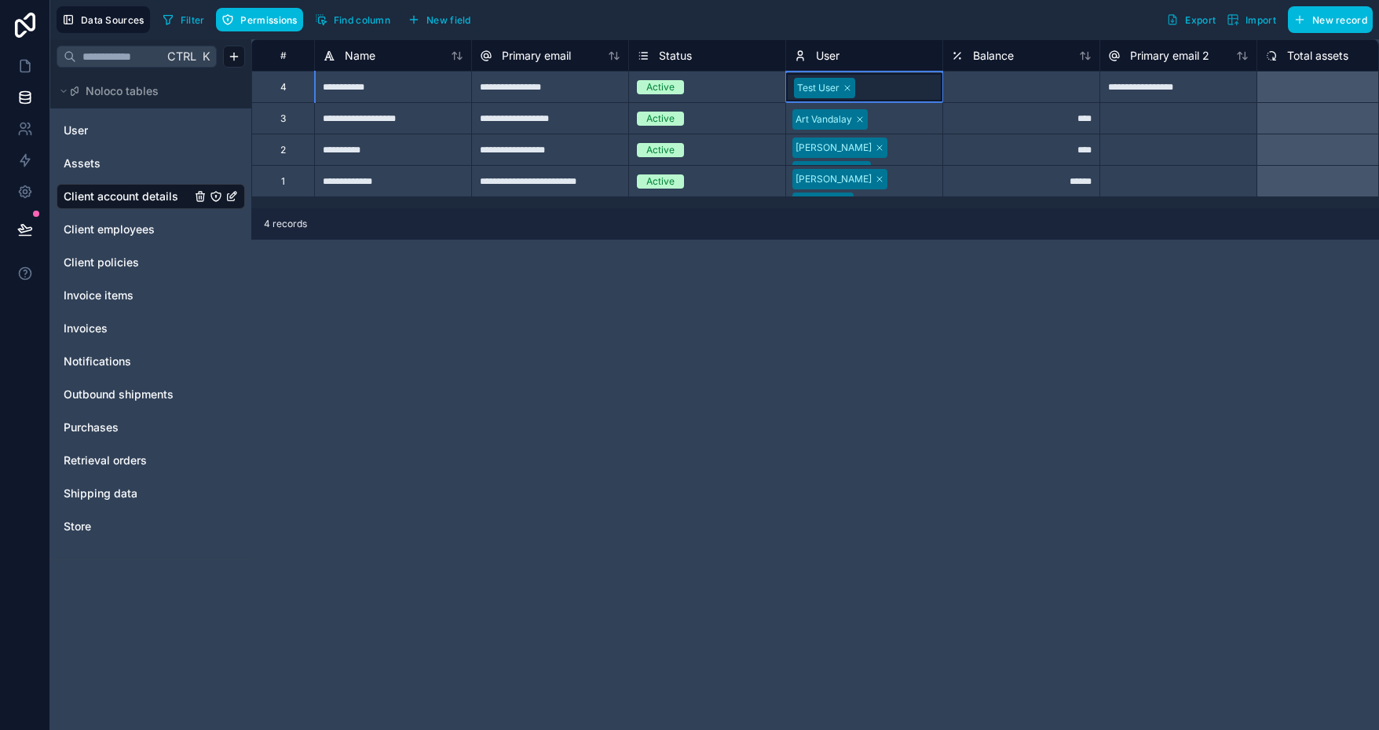
click at [870, 89] on div at bounding box center [896, 88] width 73 height 16
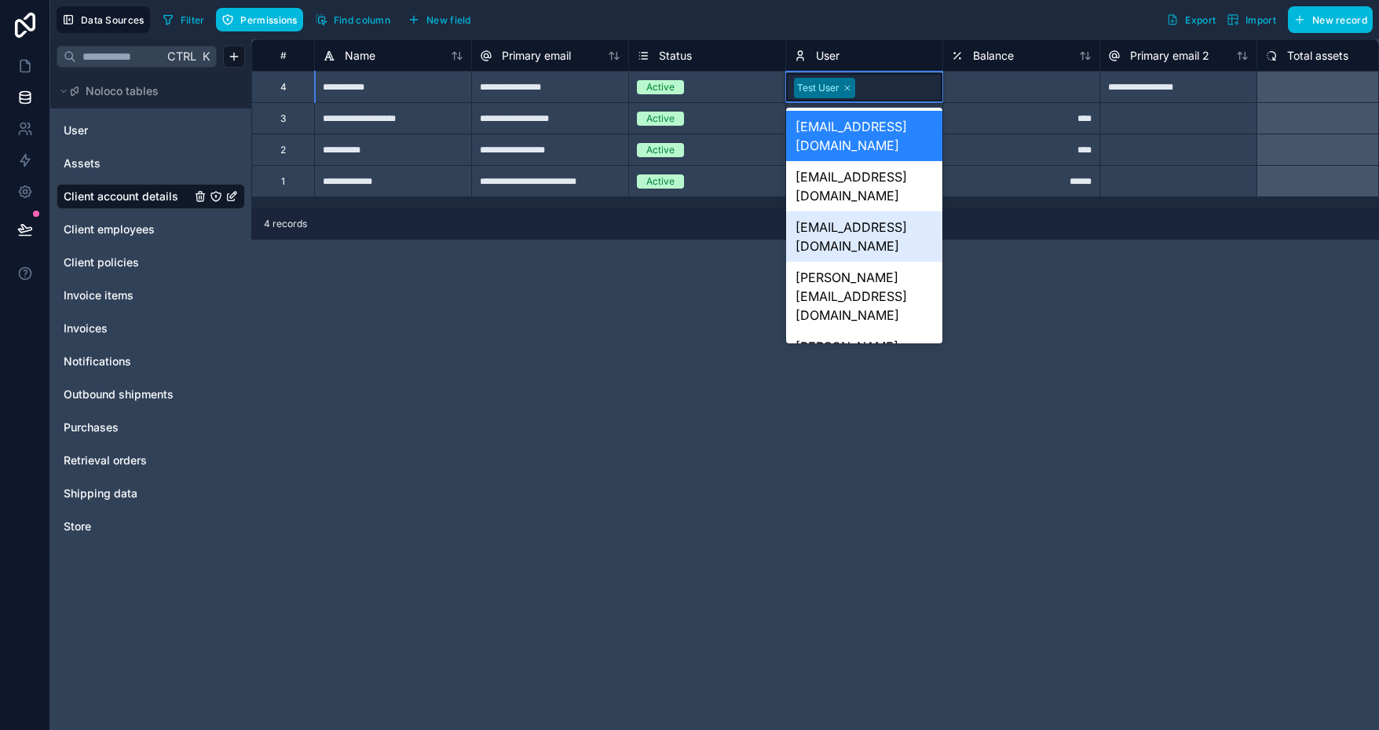
click at [849, 211] on div "[EMAIL_ADDRESS][DOMAIN_NAME]" at bounding box center [864, 236] width 156 height 50
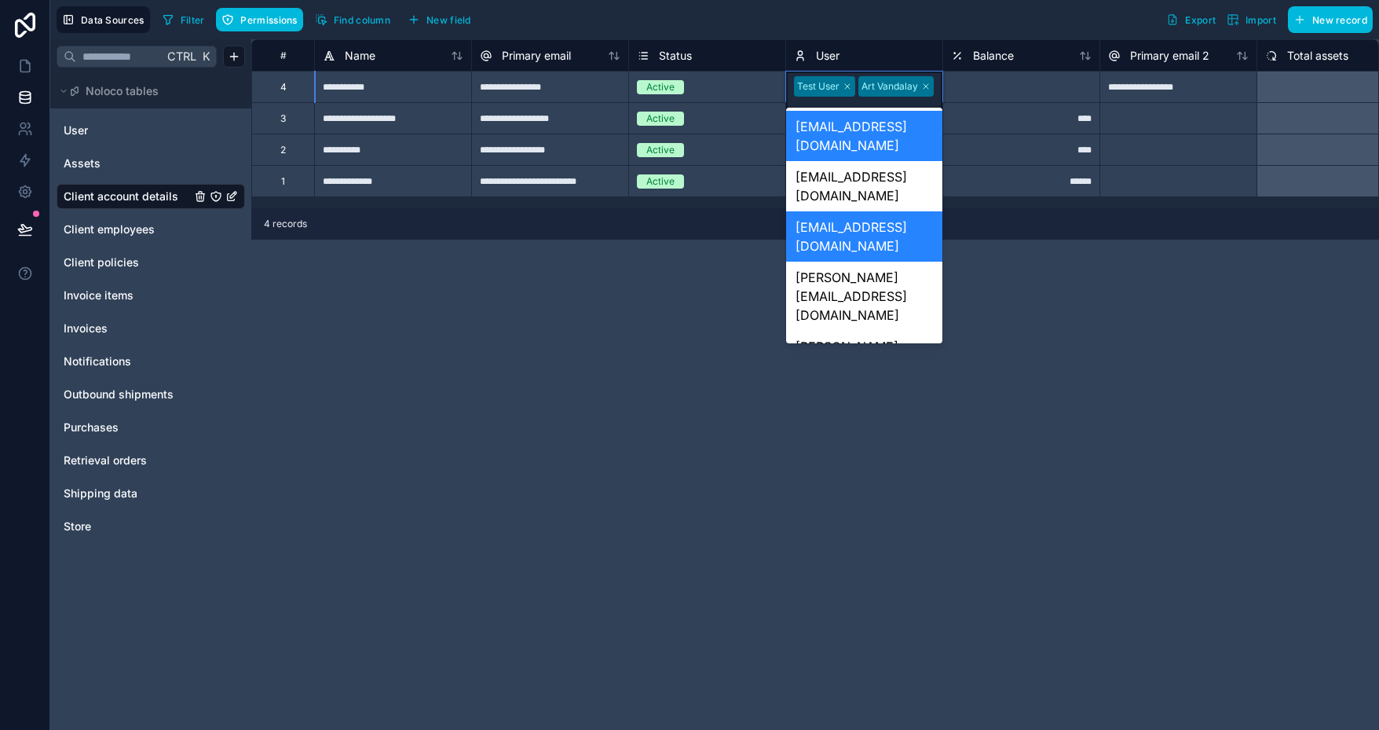
click at [827, 119] on div "[EMAIL_ADDRESS][DOMAIN_NAME]" at bounding box center [864, 136] width 156 height 50
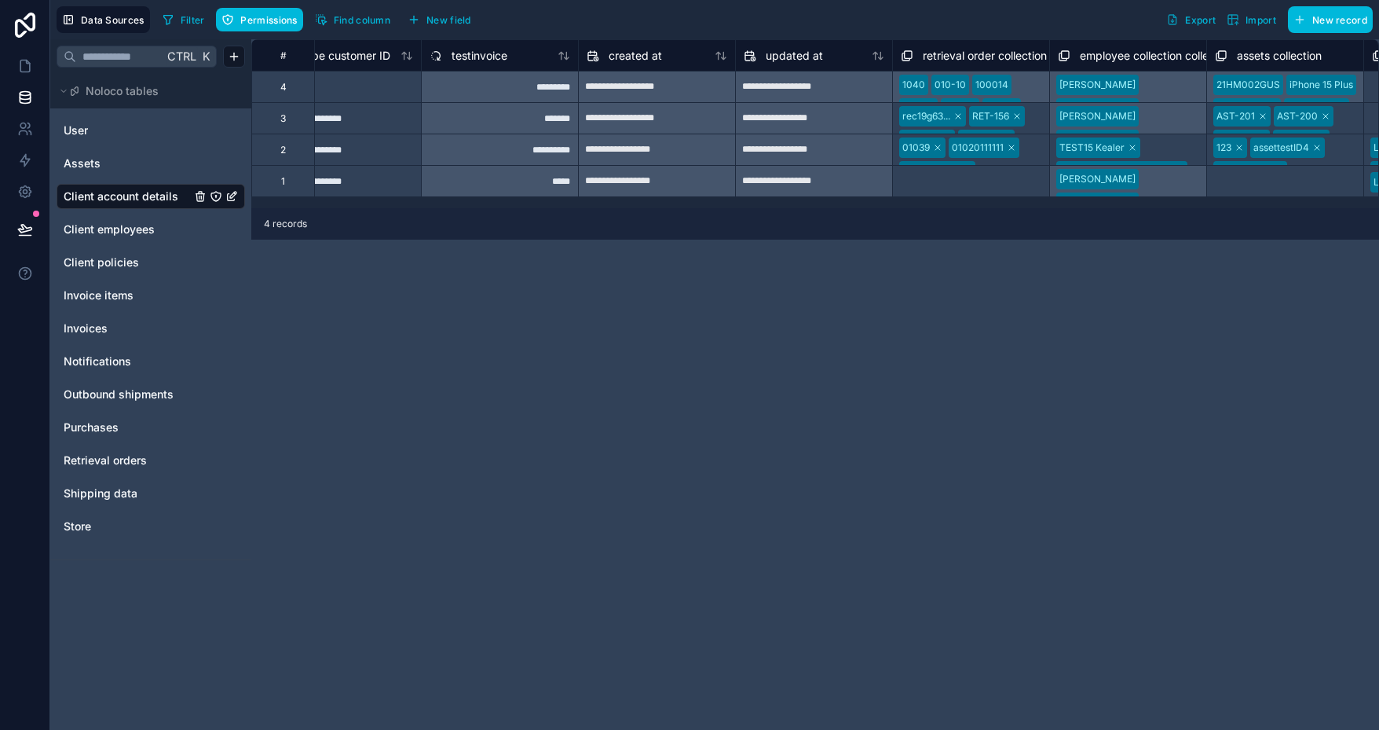
scroll to position [0, 1598]
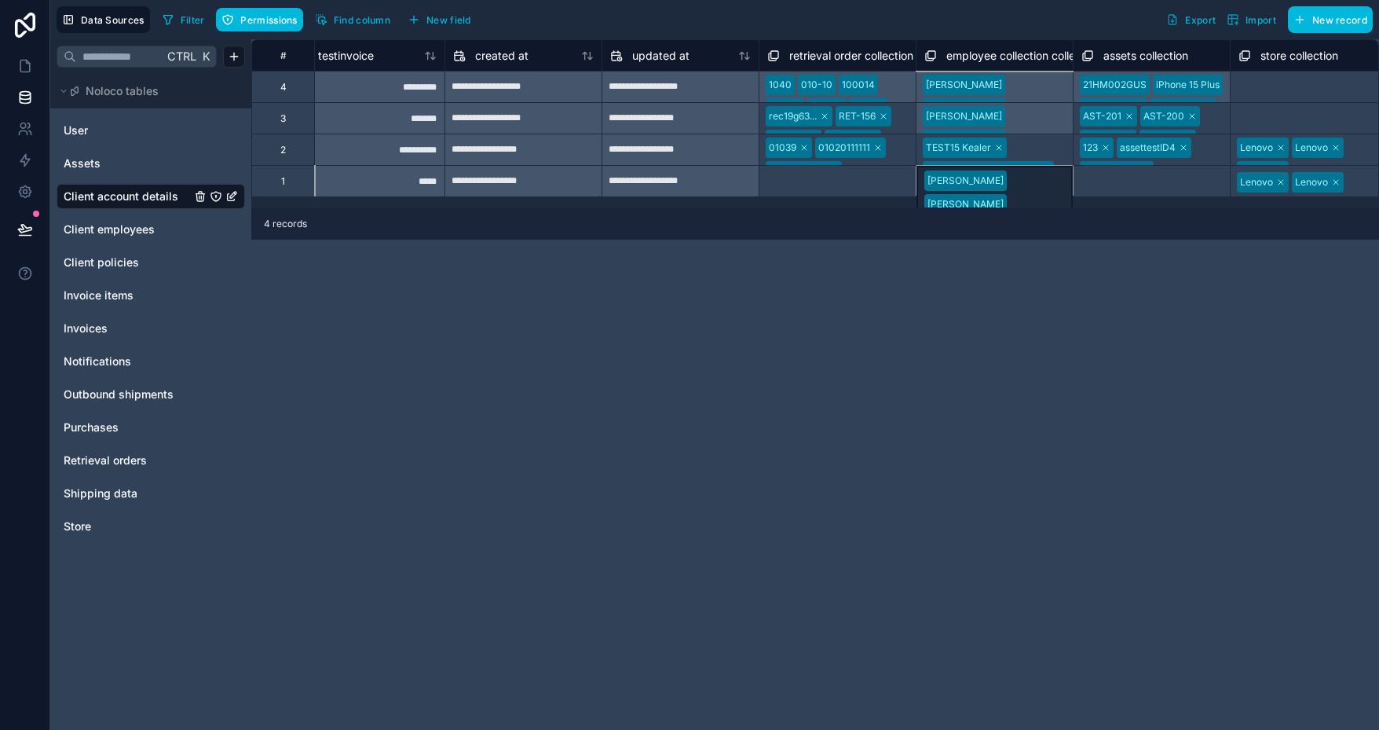
click at [968, 182] on div "Vivien Wu Yolanda Guo Zoe Cohen Vladyslav Baida Yurii Horbachov Vladyslav Pomaz…" at bounding box center [994, 180] width 157 height 31
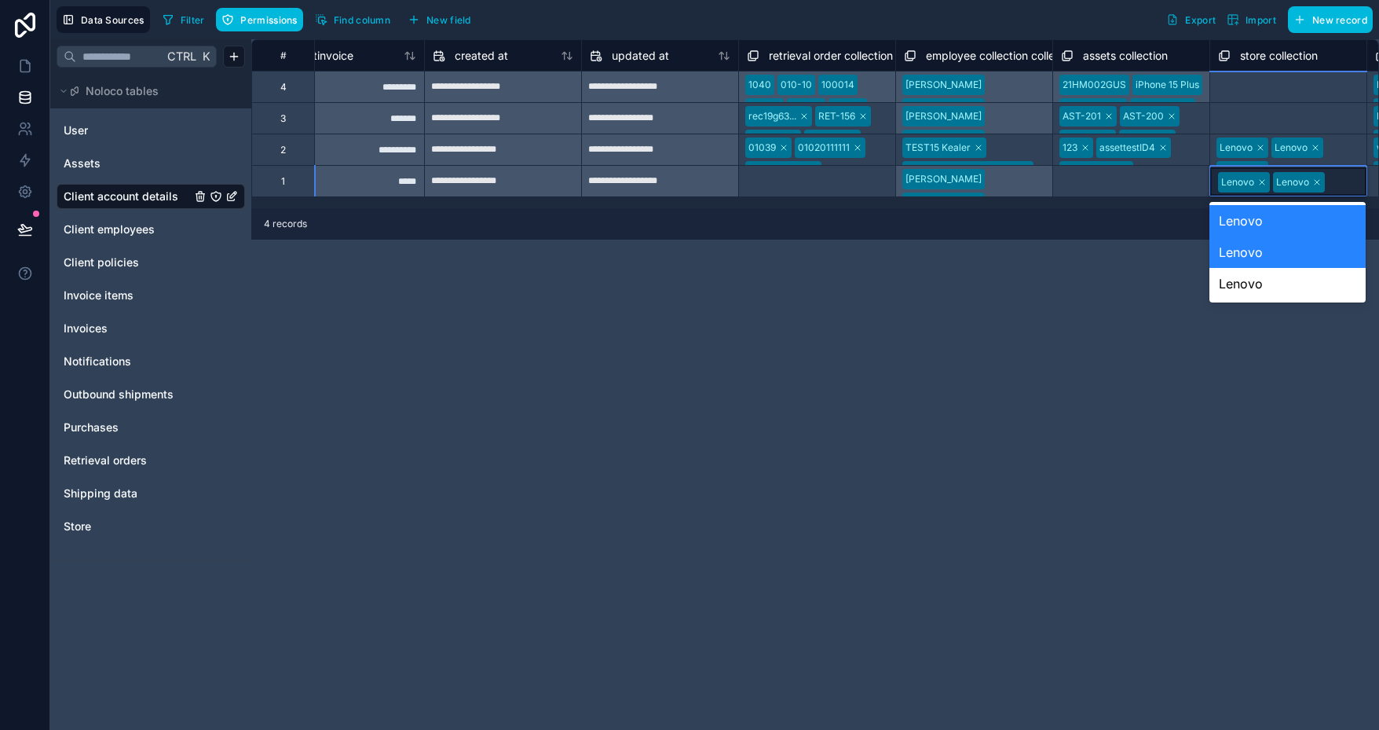
click at [1252, 222] on div "Lenovo" at bounding box center [1288, 220] width 156 height 31
click at [1268, 248] on div "Lenovo" at bounding box center [1288, 251] width 156 height 31
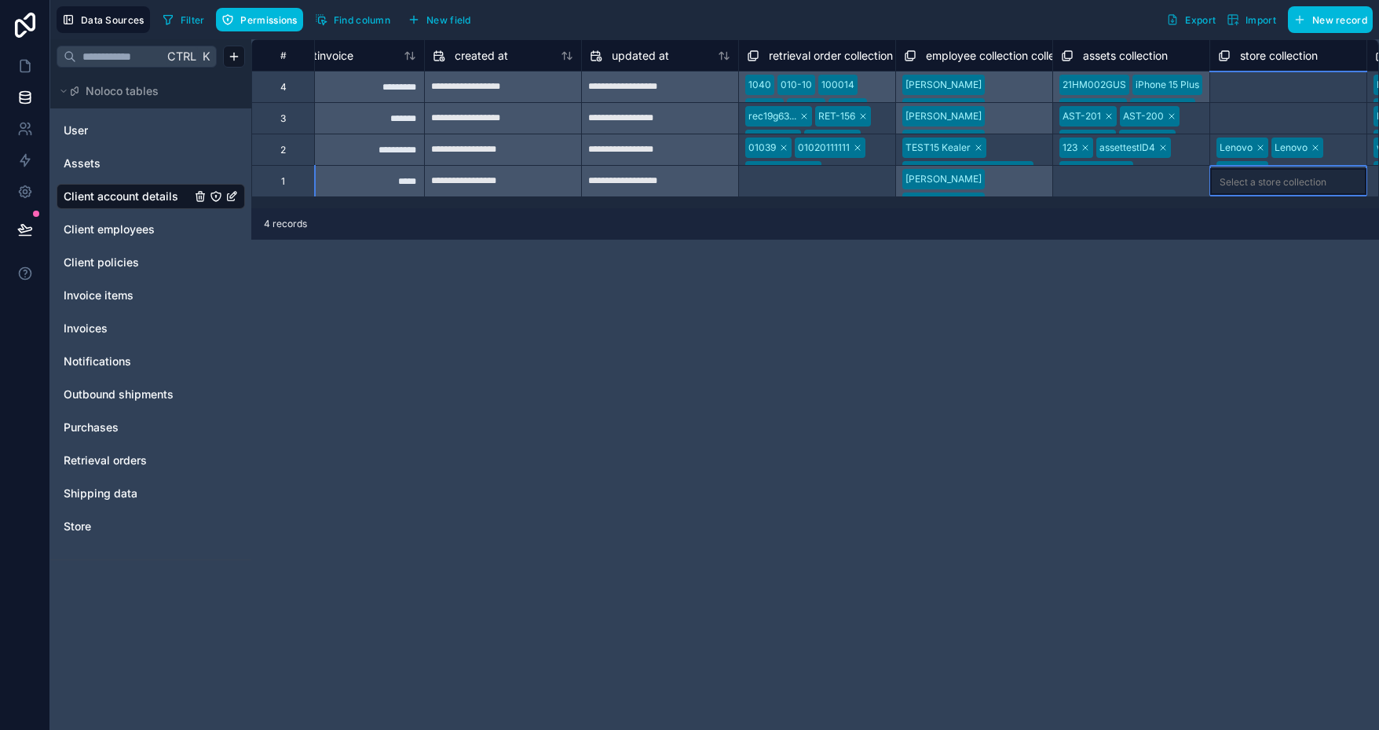
click at [1230, 276] on div "**********" at bounding box center [815, 384] width 1128 height 690
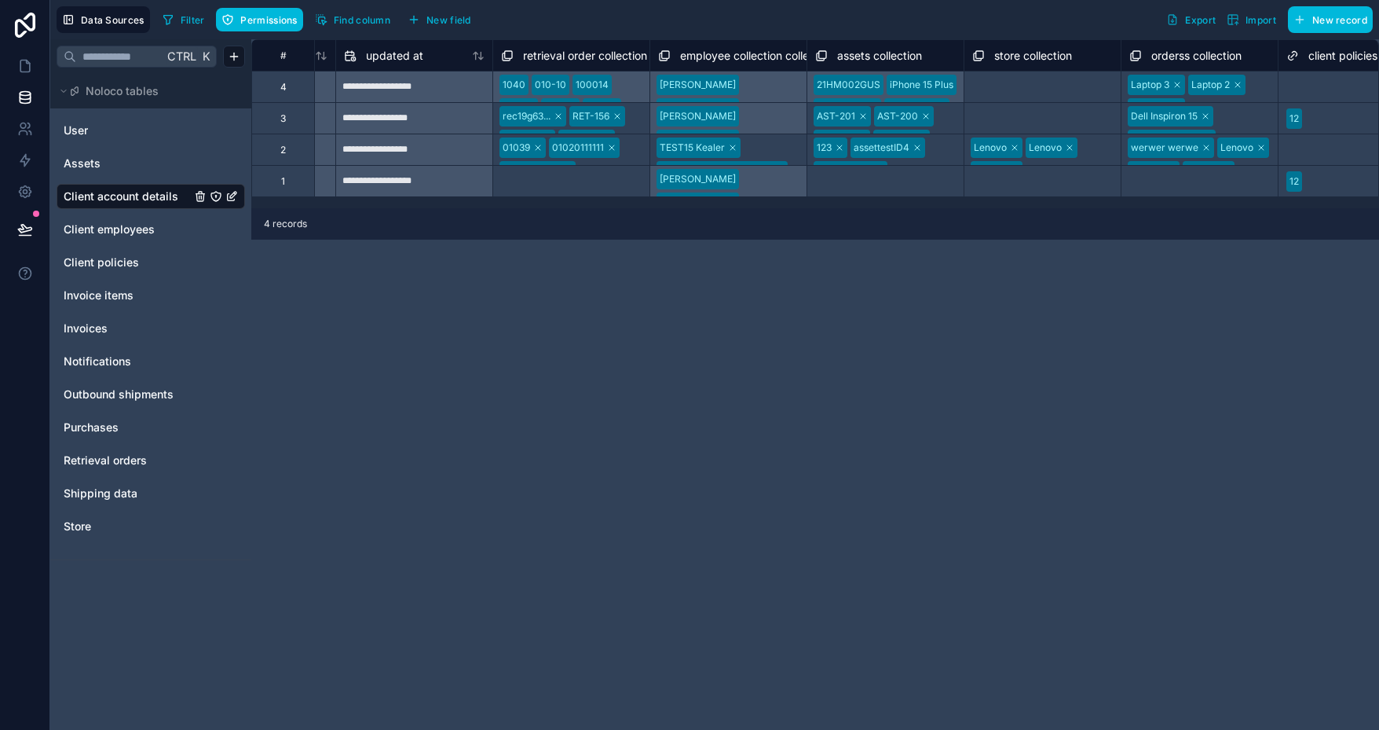
scroll to position [0, 1861]
click at [783, 187] on div "Vivien Wu Yolanda Guo Zoe Cohen Vladyslav Baida Yurii Horbachov Vladyslav Pomaz…" at bounding box center [731, 180] width 157 height 31
click at [783, 187] on div "Vivien Wu Yolanda Guo Zoe Cohen Vladyslav Baida Yurii Horbachov Vladyslav Pomaz…" at bounding box center [731, 179] width 157 height 31
click at [705, 178] on div "Vivien Wu Yolanda Guo Zoe Cohen Vladyslav Baida Yurii Horbachov Vladyslav Pomaz…" at bounding box center [731, 179] width 157 height 31
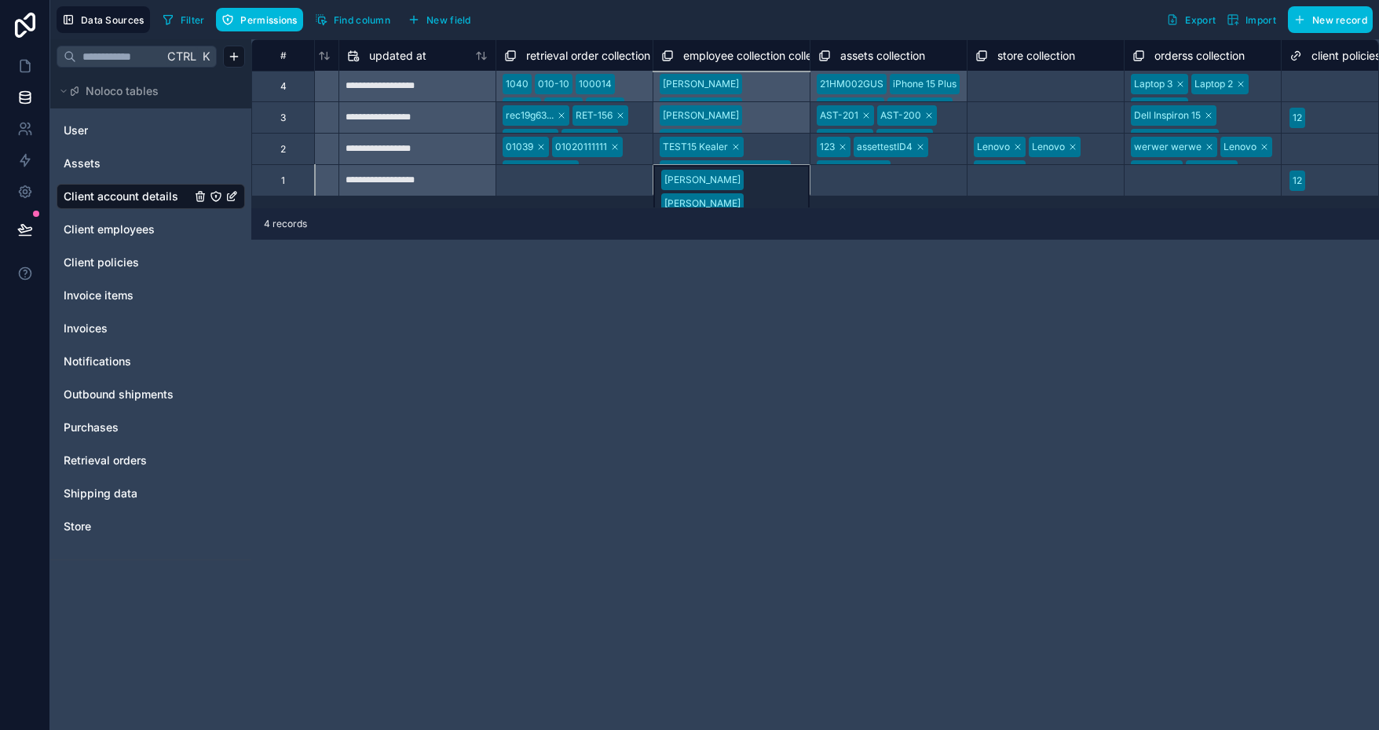
click at [685, 305] on div "**********" at bounding box center [815, 384] width 1128 height 690
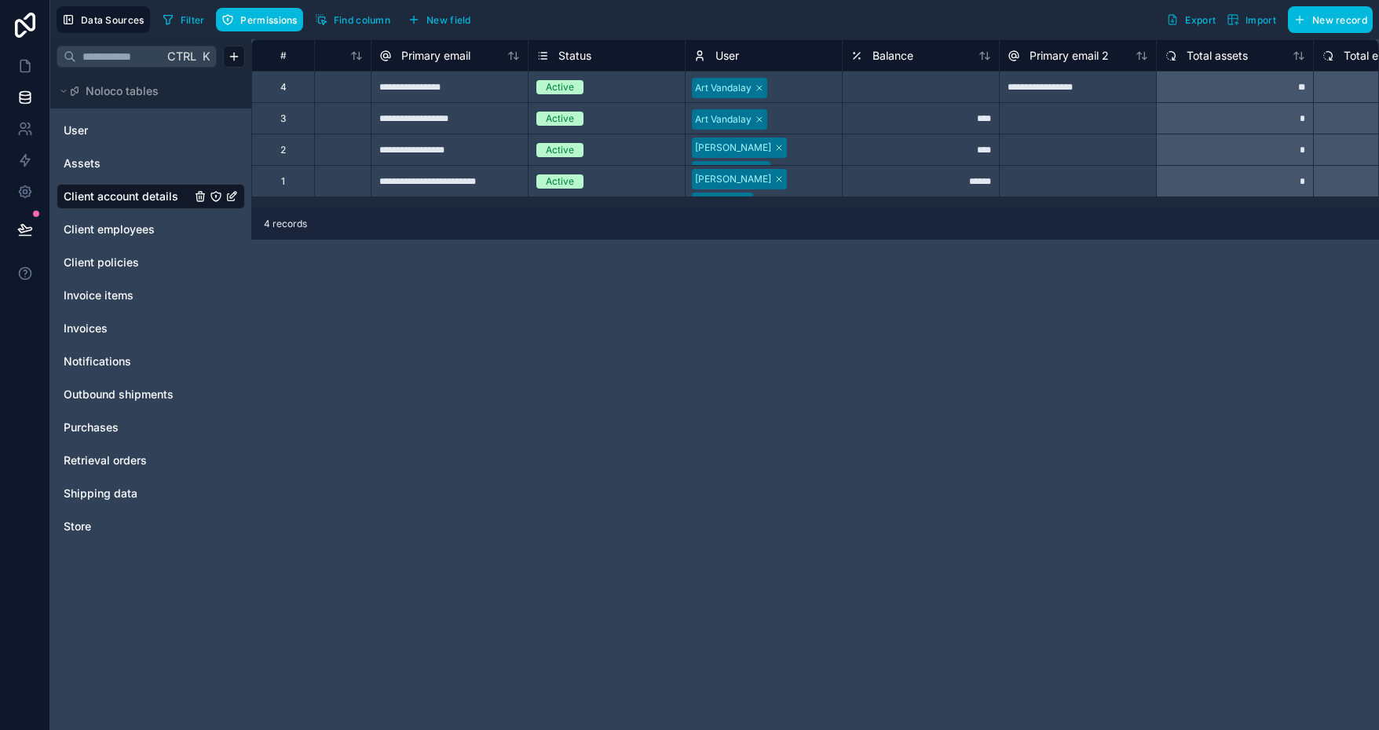
scroll to position [0, 0]
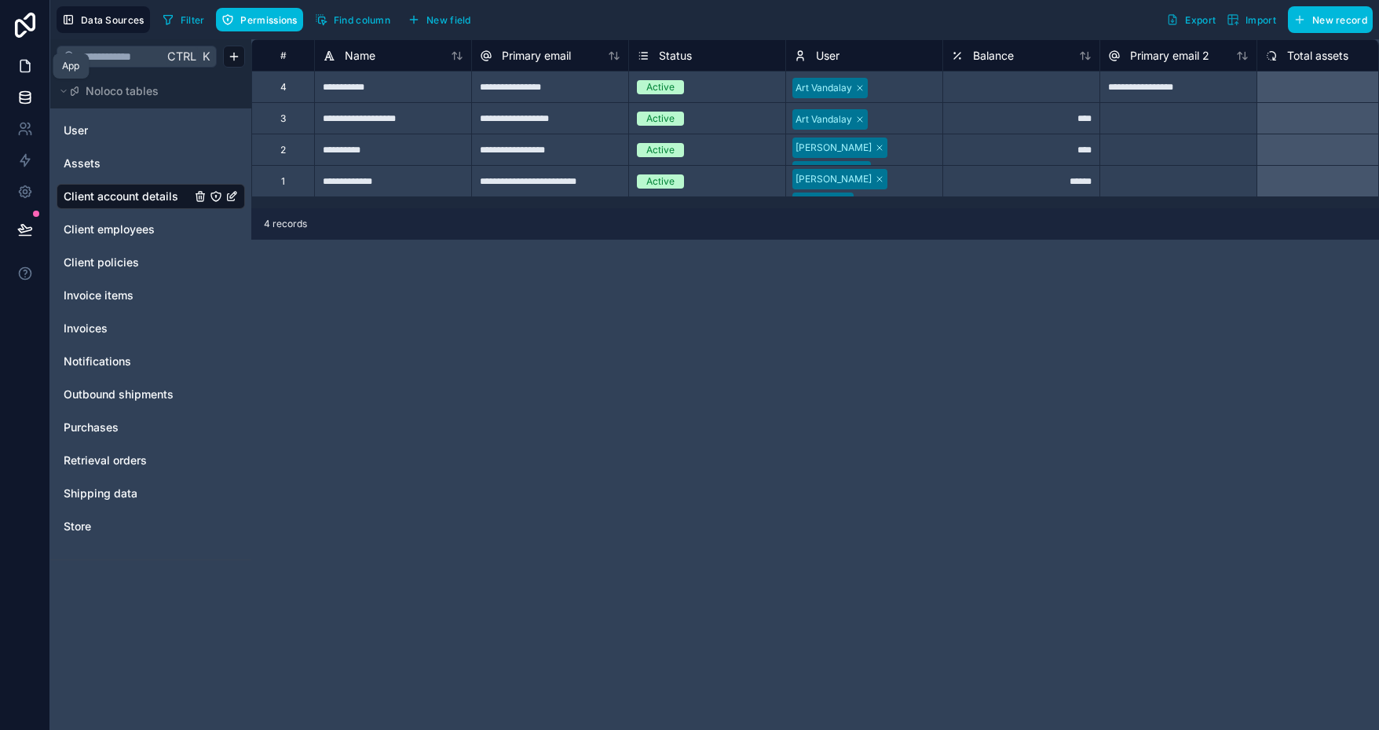
click at [27, 57] on link at bounding box center [24, 65] width 49 height 31
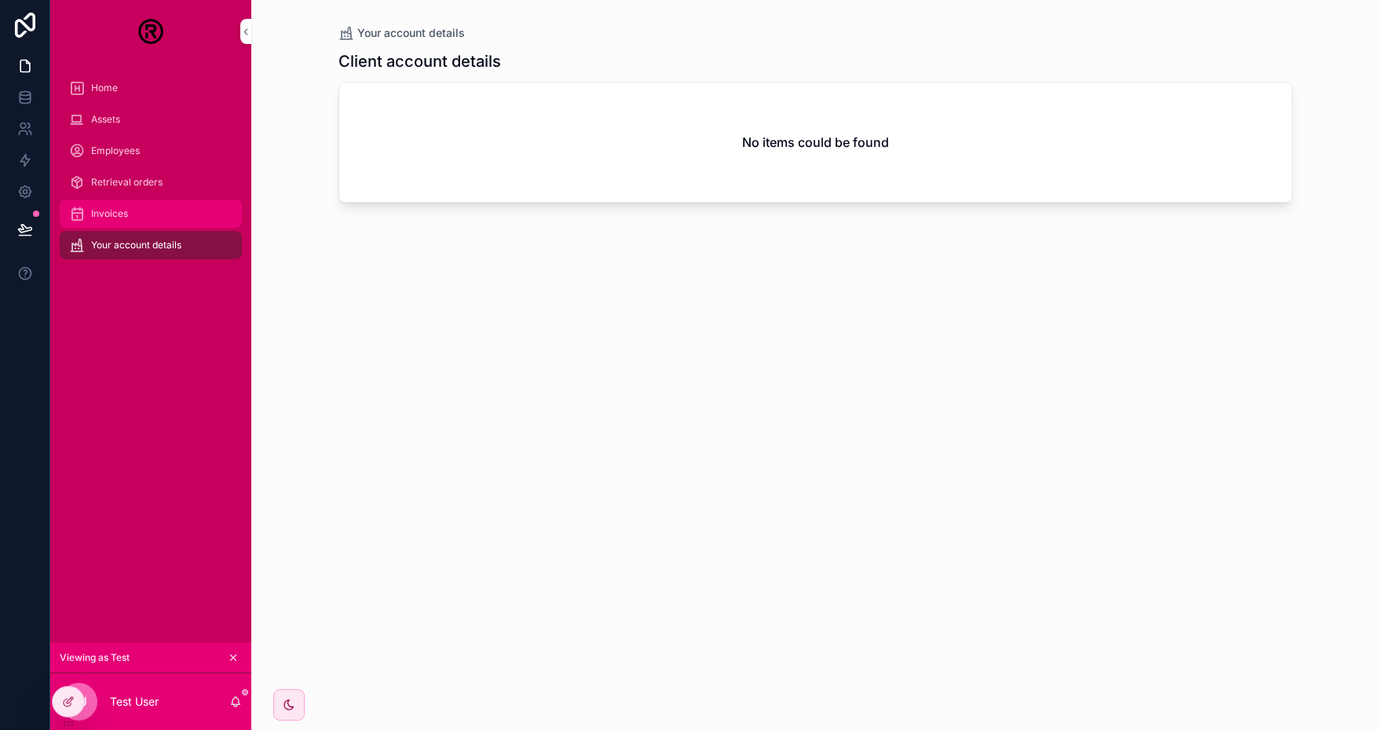
click at [123, 214] on span "Invoices" at bounding box center [109, 213] width 37 height 13
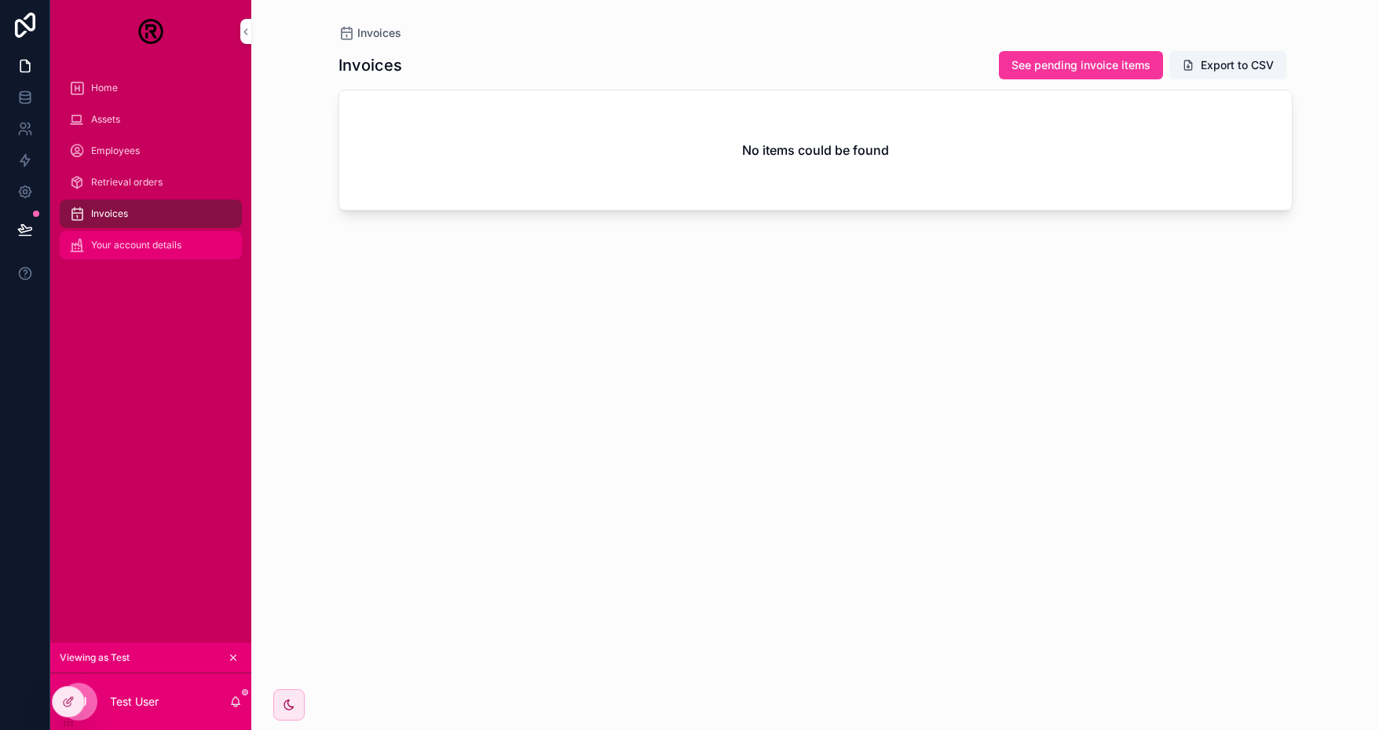
click at [139, 247] on span "Your account details" at bounding box center [136, 245] width 90 height 13
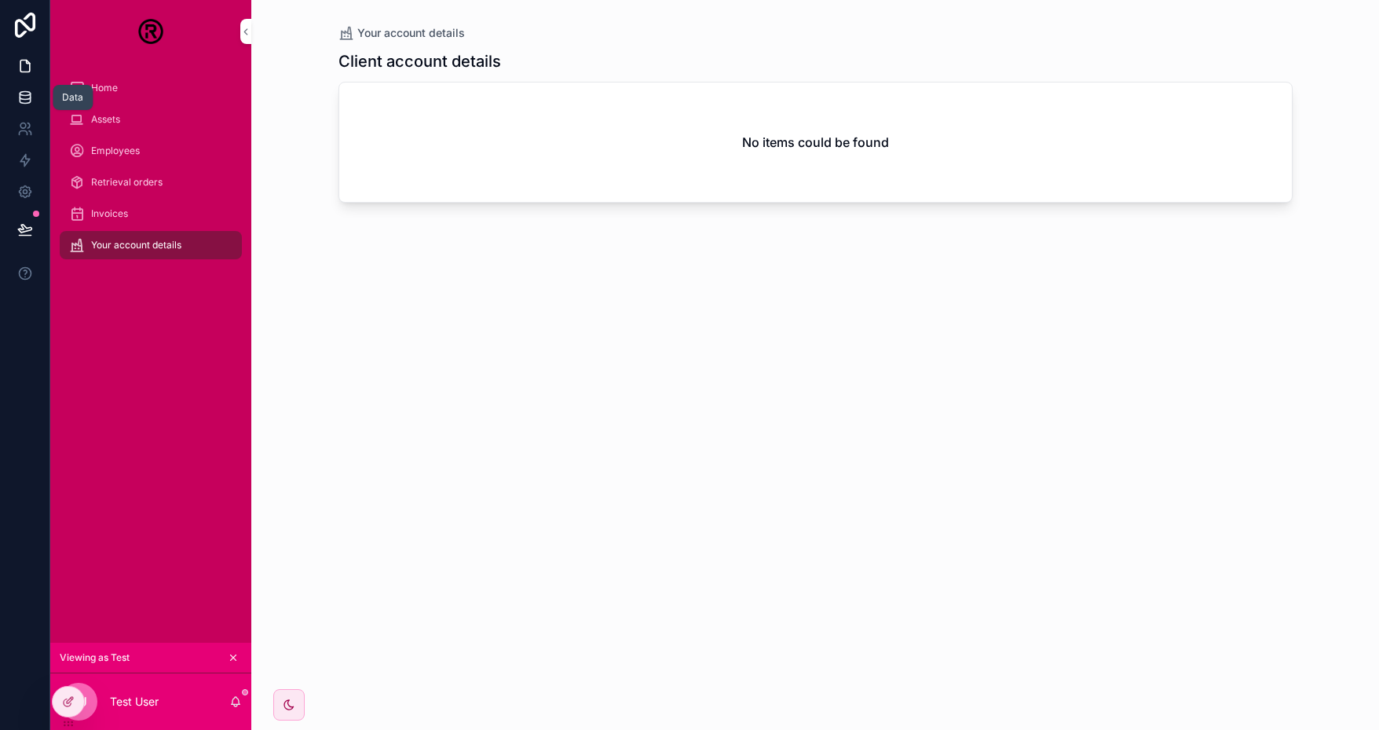
click at [21, 101] on icon at bounding box center [25, 98] width 16 height 16
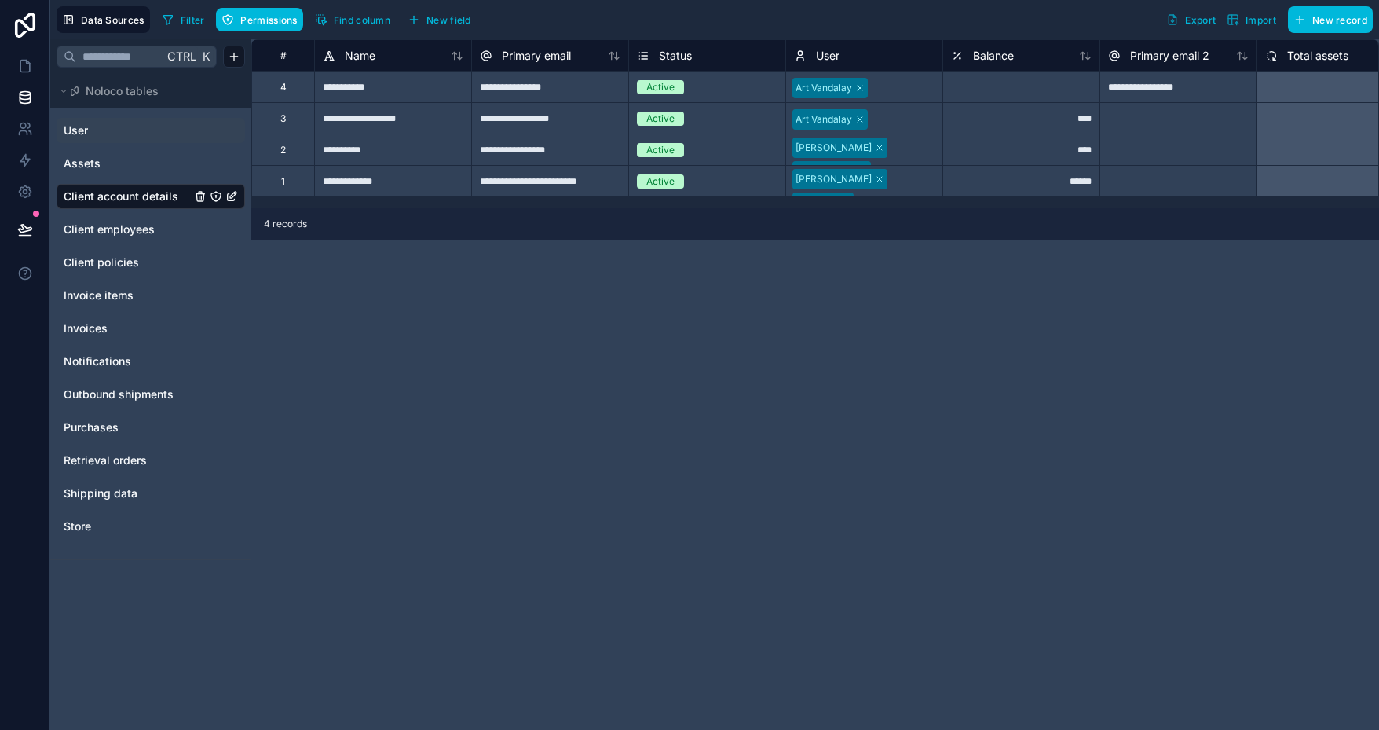
click at [108, 131] on link "User" at bounding box center [127, 131] width 127 height 16
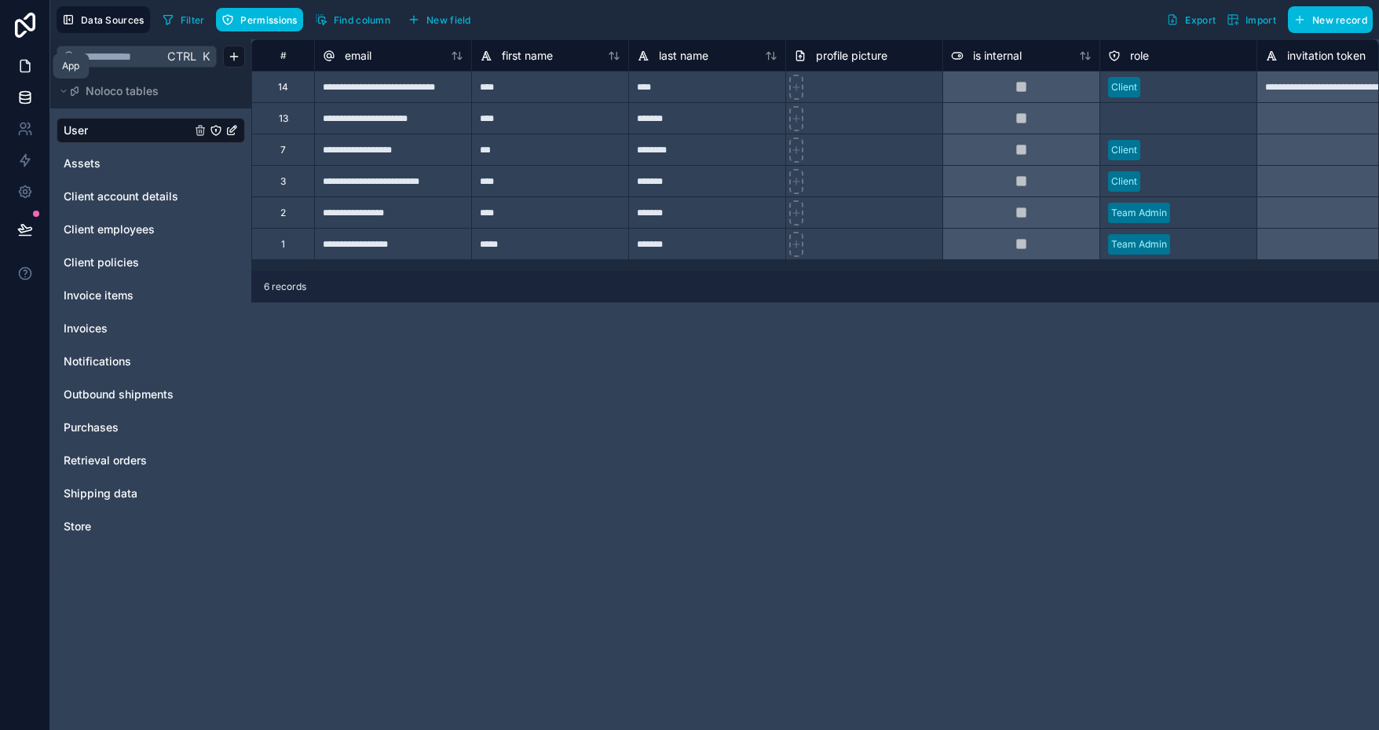
click at [25, 67] on icon at bounding box center [25, 66] width 16 height 16
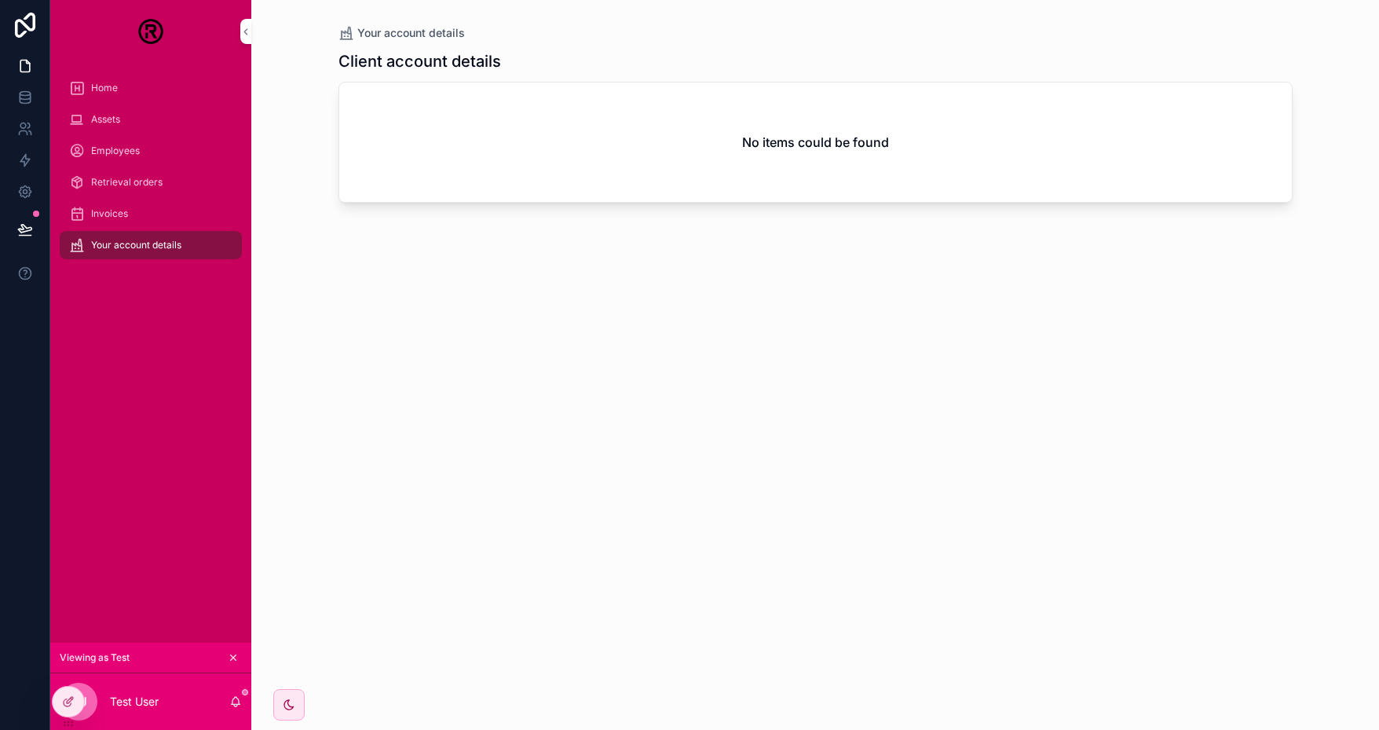
click at [868, 145] on h2 "No items could be found" at bounding box center [815, 142] width 147 height 19
click at [0, 0] on icon at bounding box center [0, 0] width 0 height 0
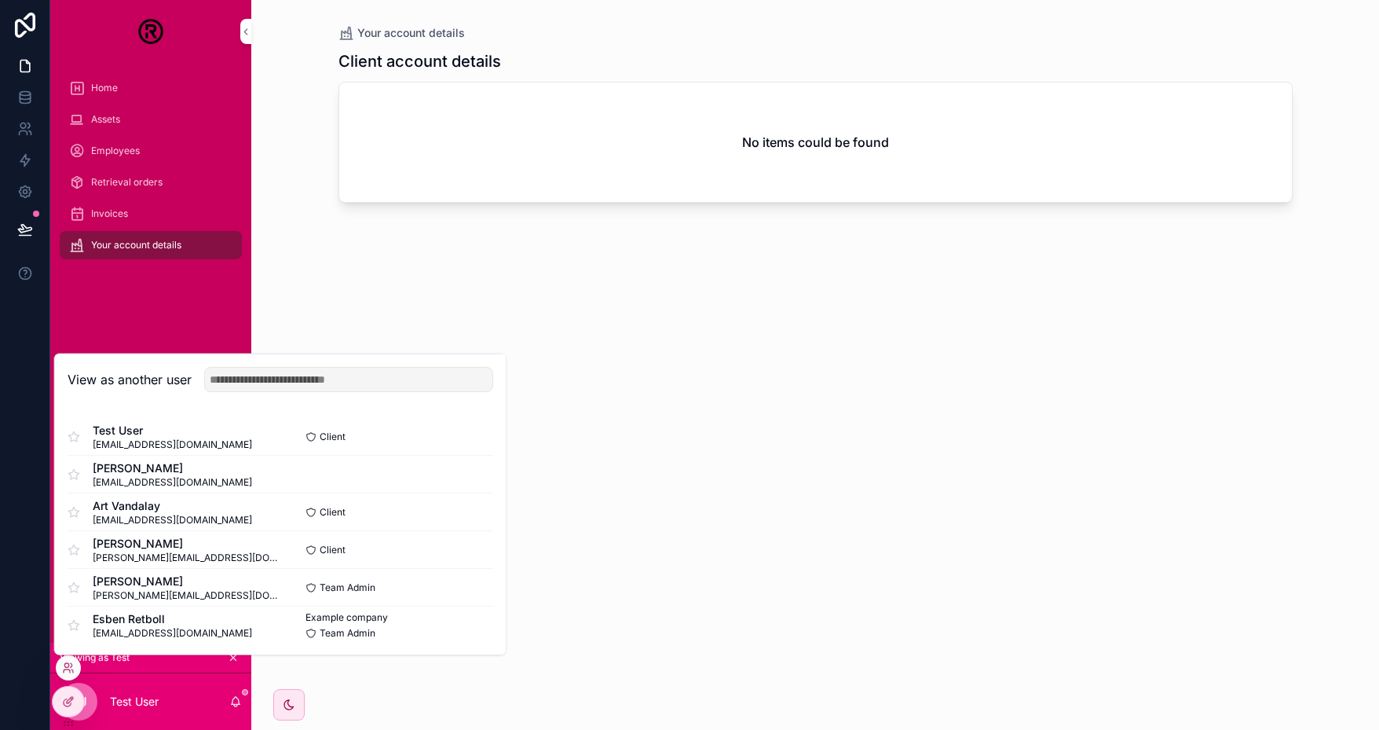
click at [0, 0] on button "Select" at bounding box center [0, 0] width 0 height 0
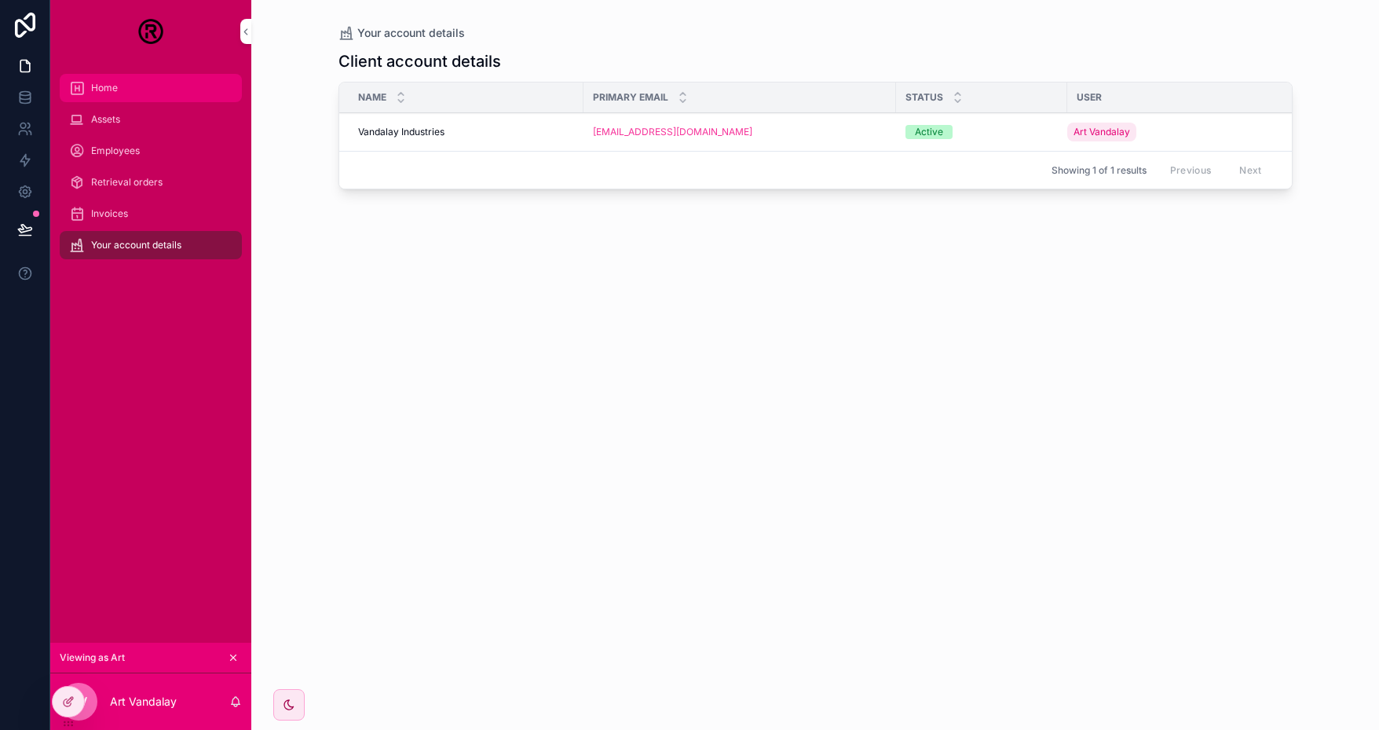
click at [108, 91] on span "Home" at bounding box center [104, 88] width 27 height 13
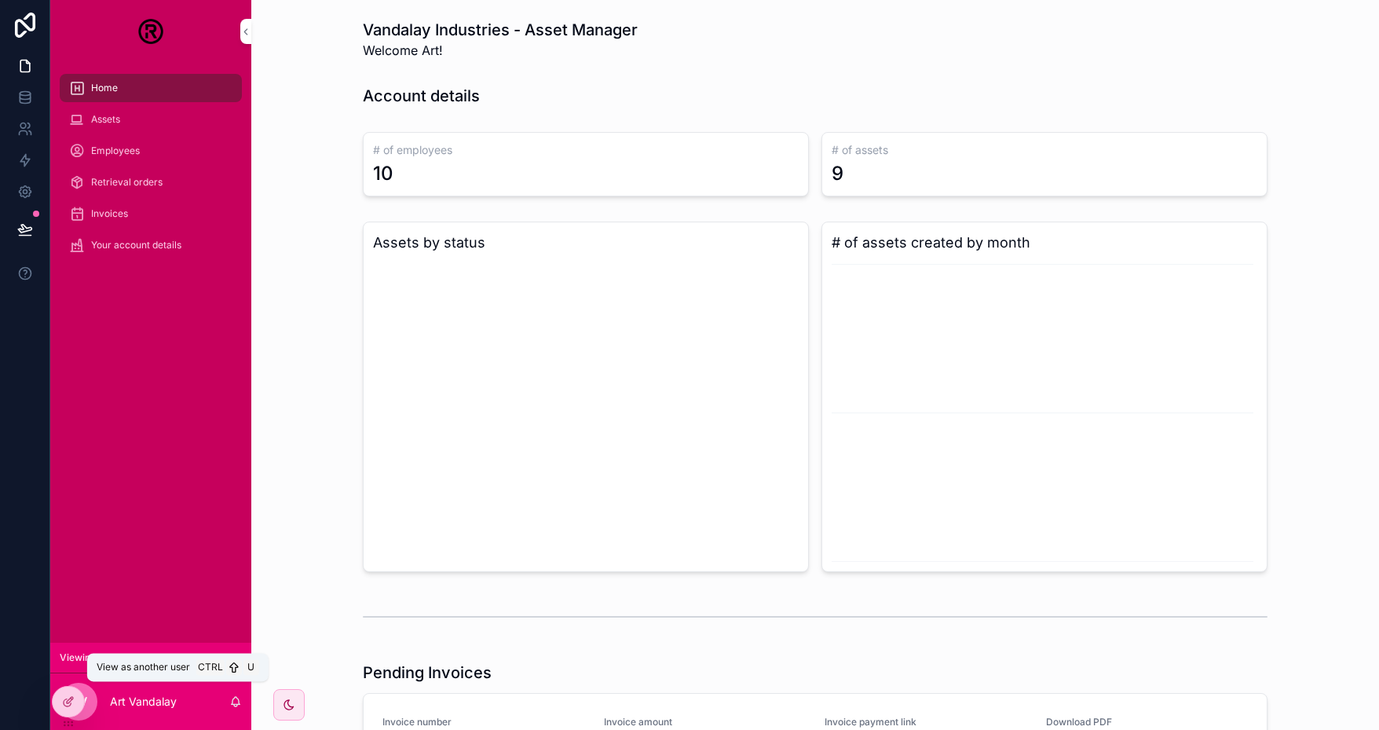
click at [0, 0] on icon at bounding box center [0, 0] width 0 height 0
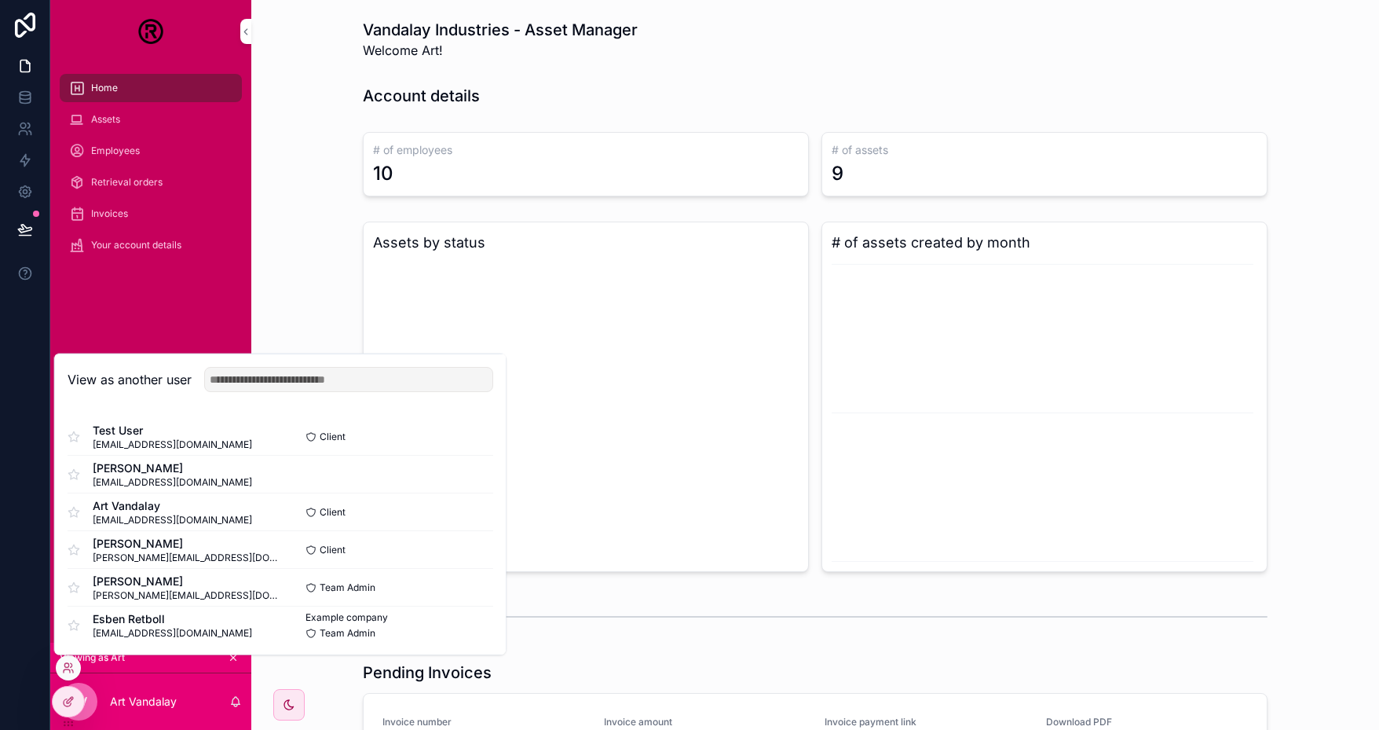
click at [0, 0] on button "Select" at bounding box center [0, 0] width 0 height 0
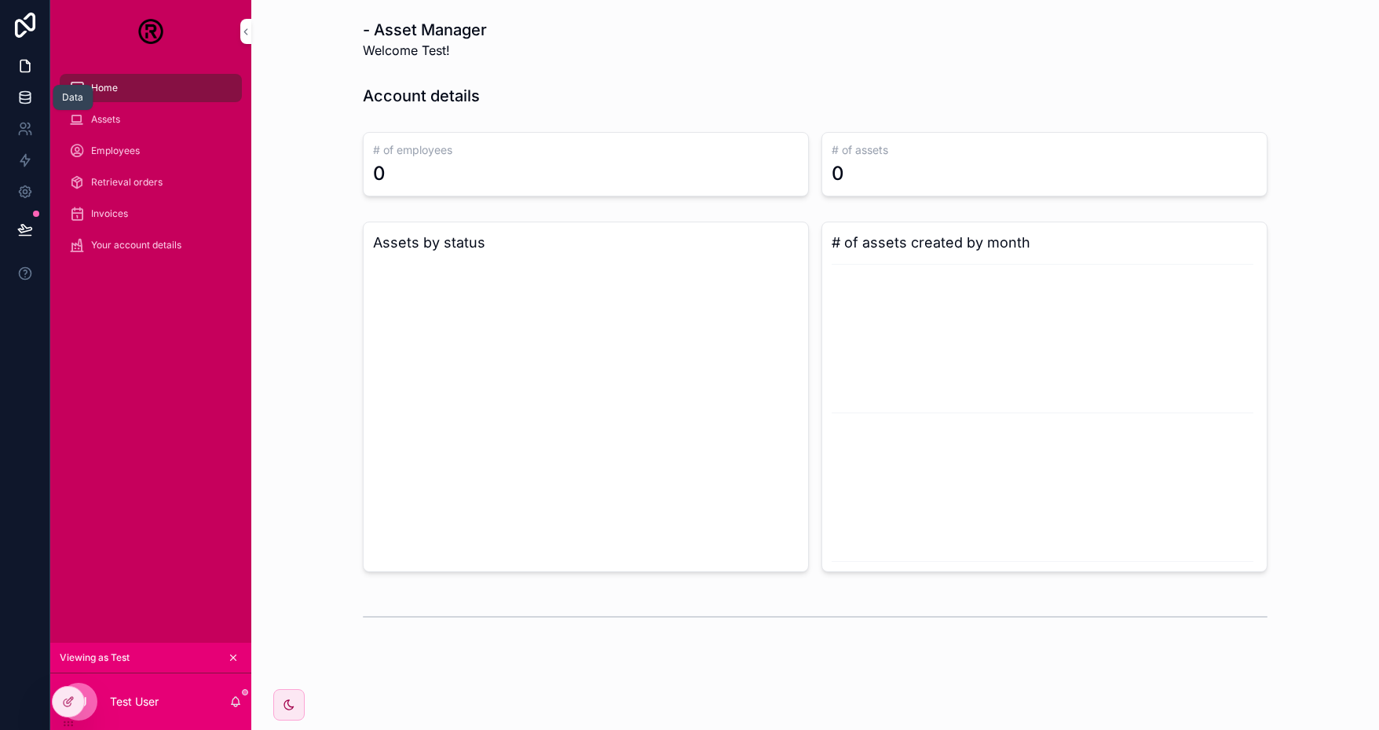
click at [20, 96] on icon at bounding box center [25, 98] width 16 height 16
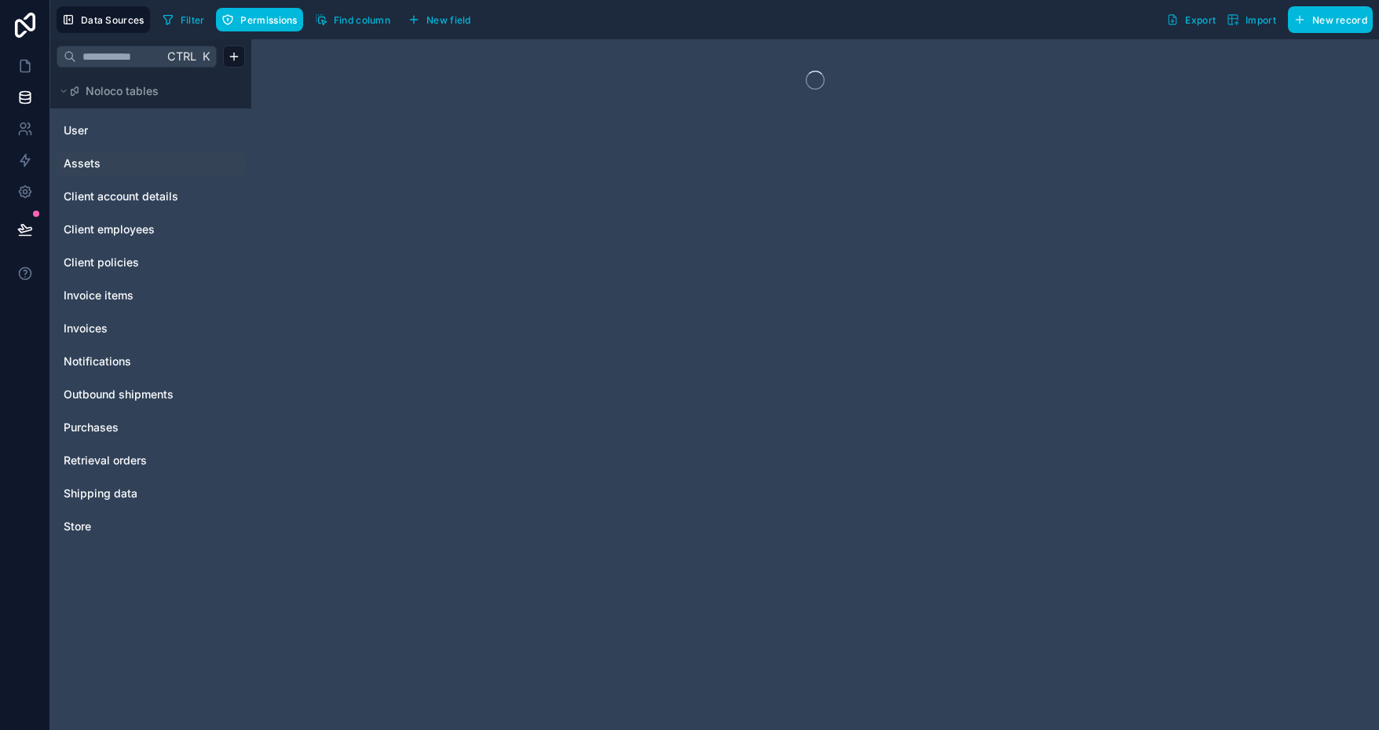
click at [84, 165] on span "Assets" at bounding box center [82, 164] width 37 height 16
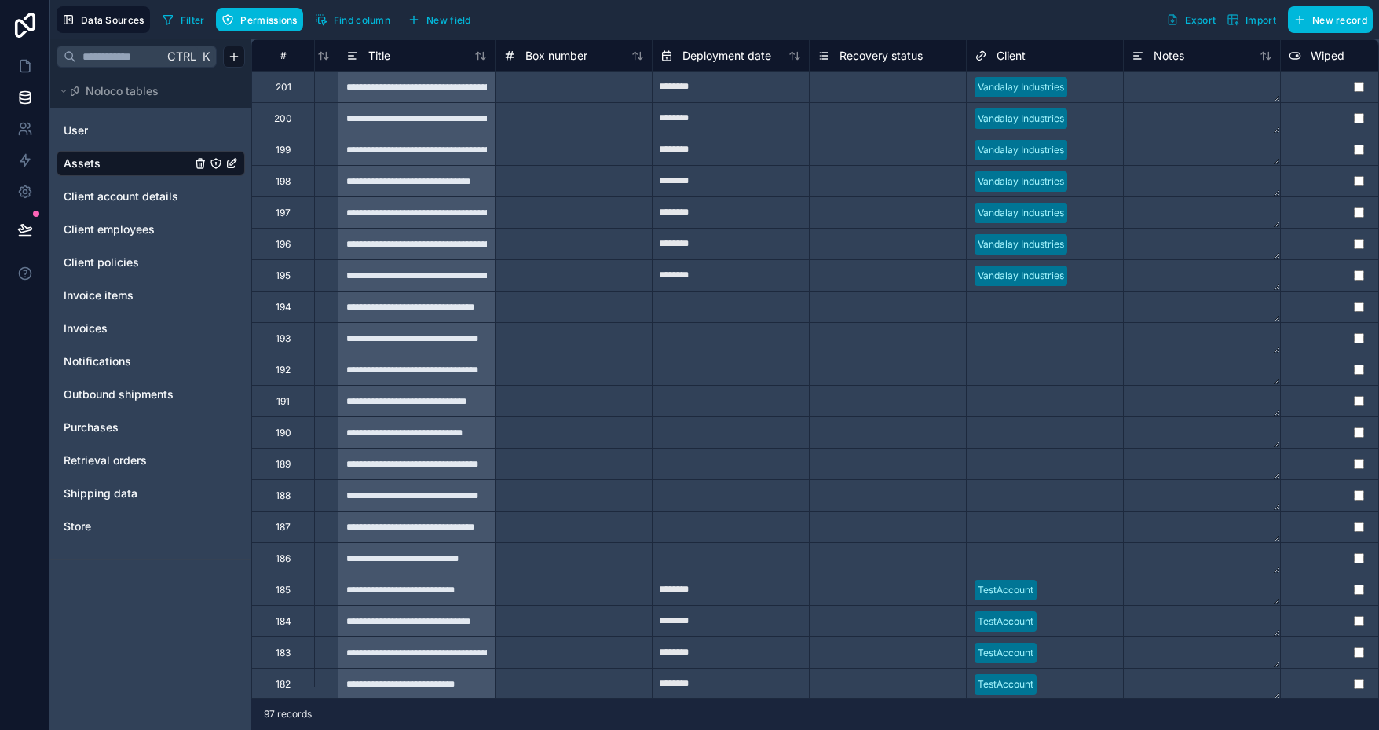
scroll to position [0, 626]
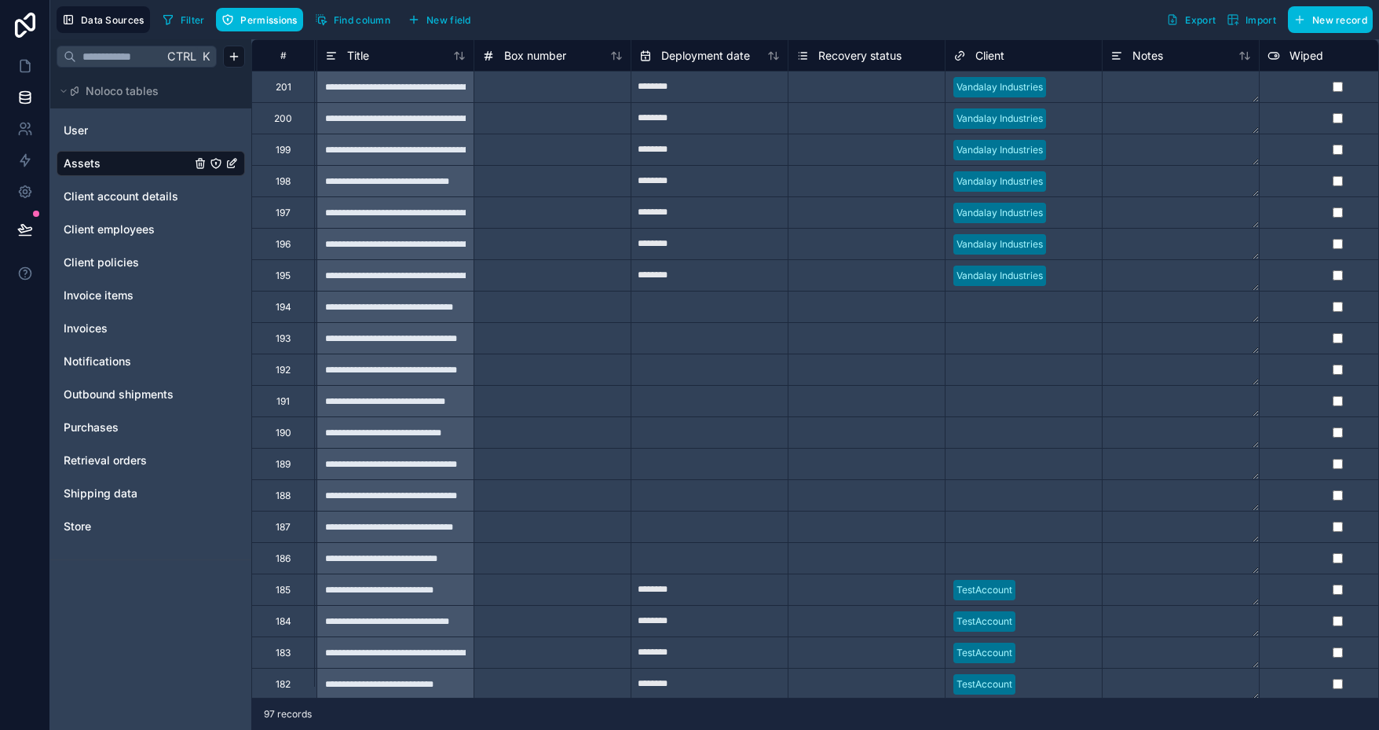
click at [1258, 19] on span "Import" at bounding box center [1261, 20] width 31 height 12
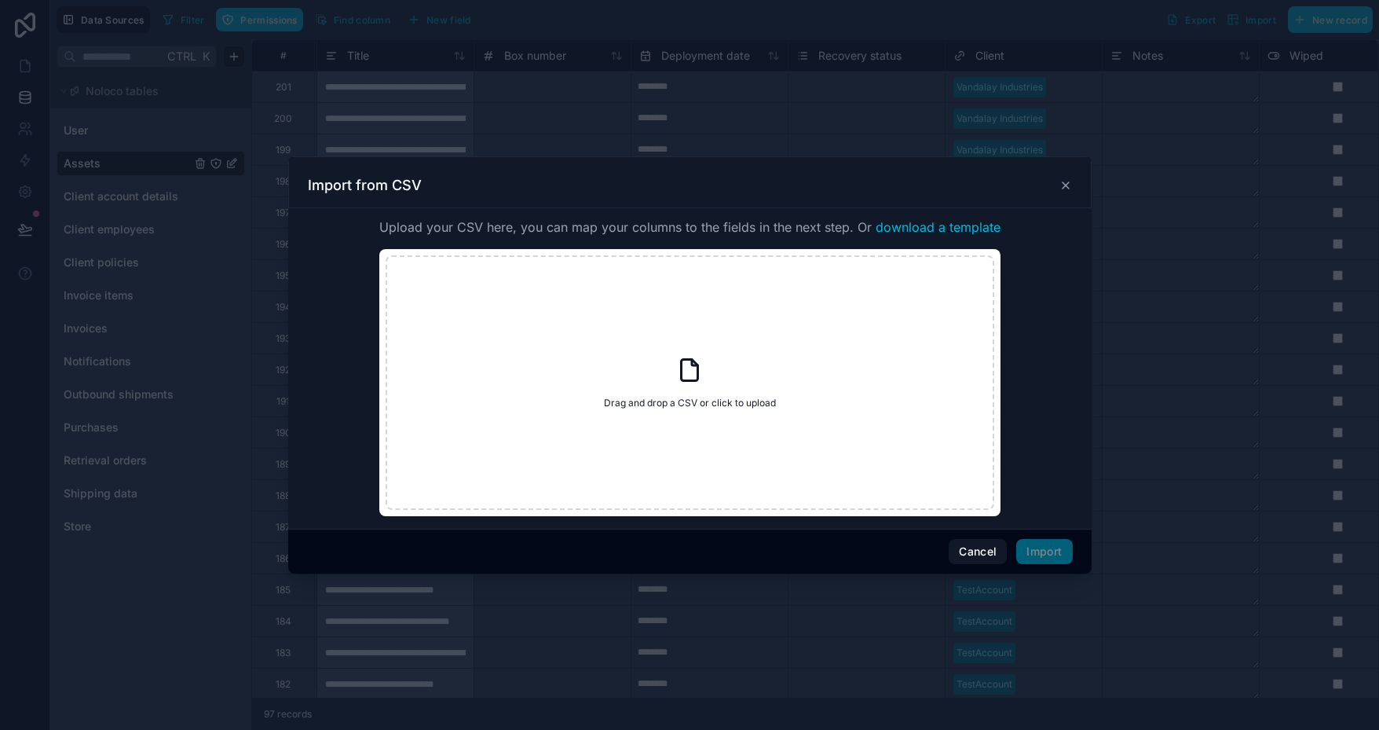
click at [718, 375] on div "Drag and drop a CSV or click to upload Drag and drop a CSV or click to upload" at bounding box center [690, 382] width 609 height 254
type input "**********"
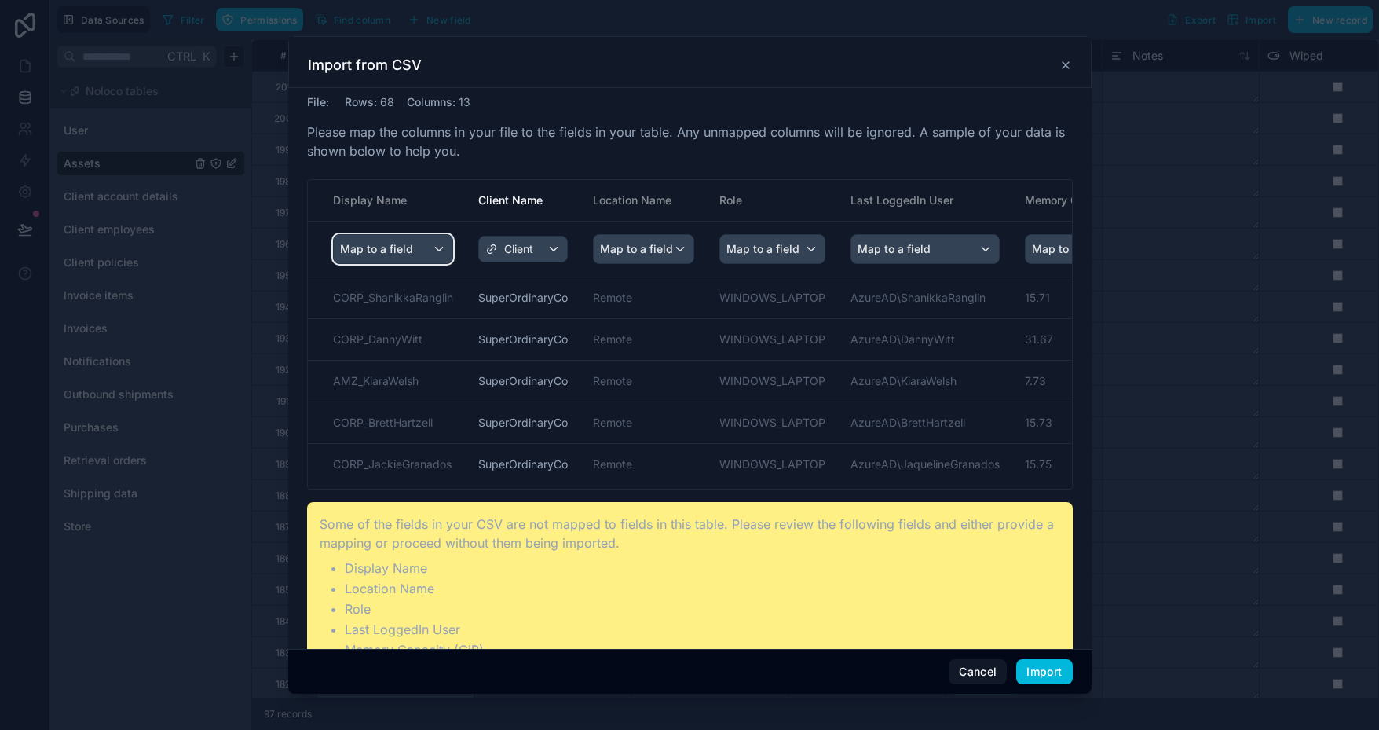
click at [428, 244] on div "Map to a field" at bounding box center [393, 249] width 119 height 28
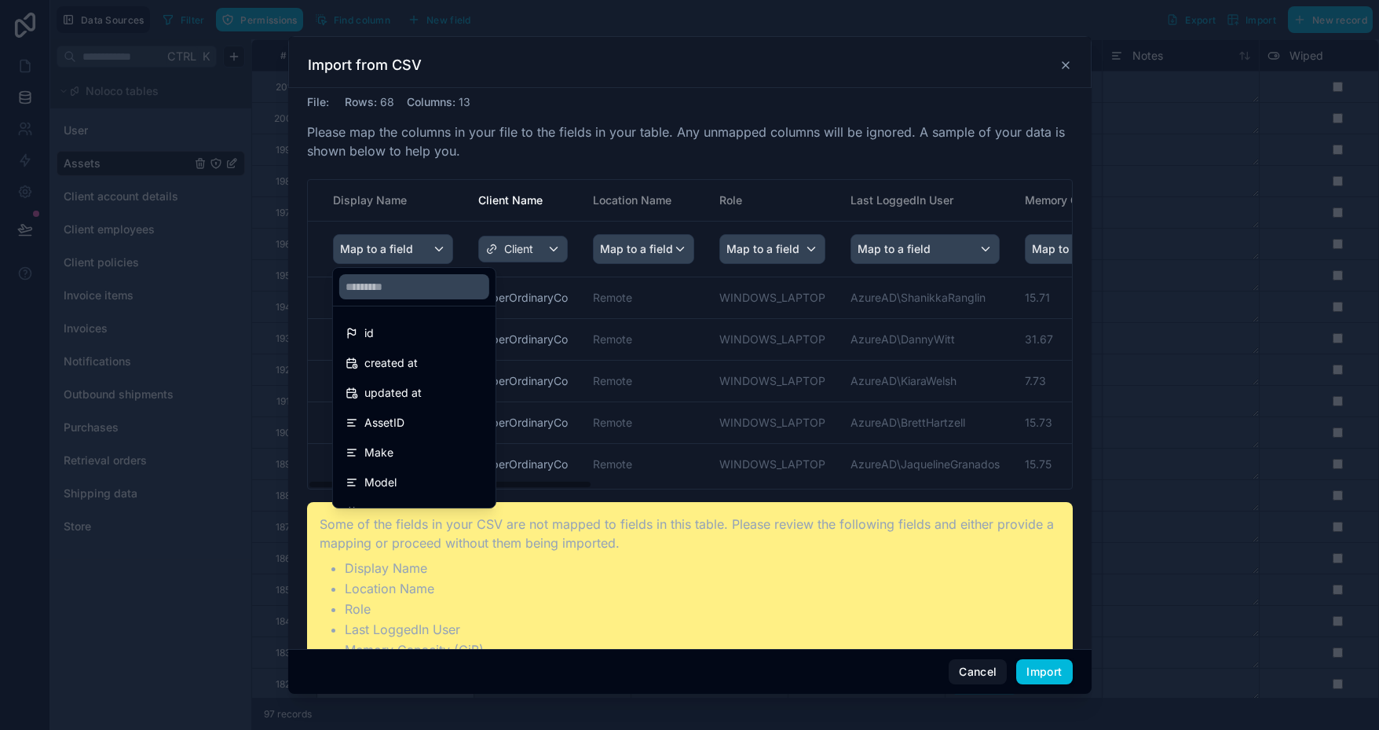
click at [729, 174] on div "scrollable content" at bounding box center [689, 365] width 1379 height 730
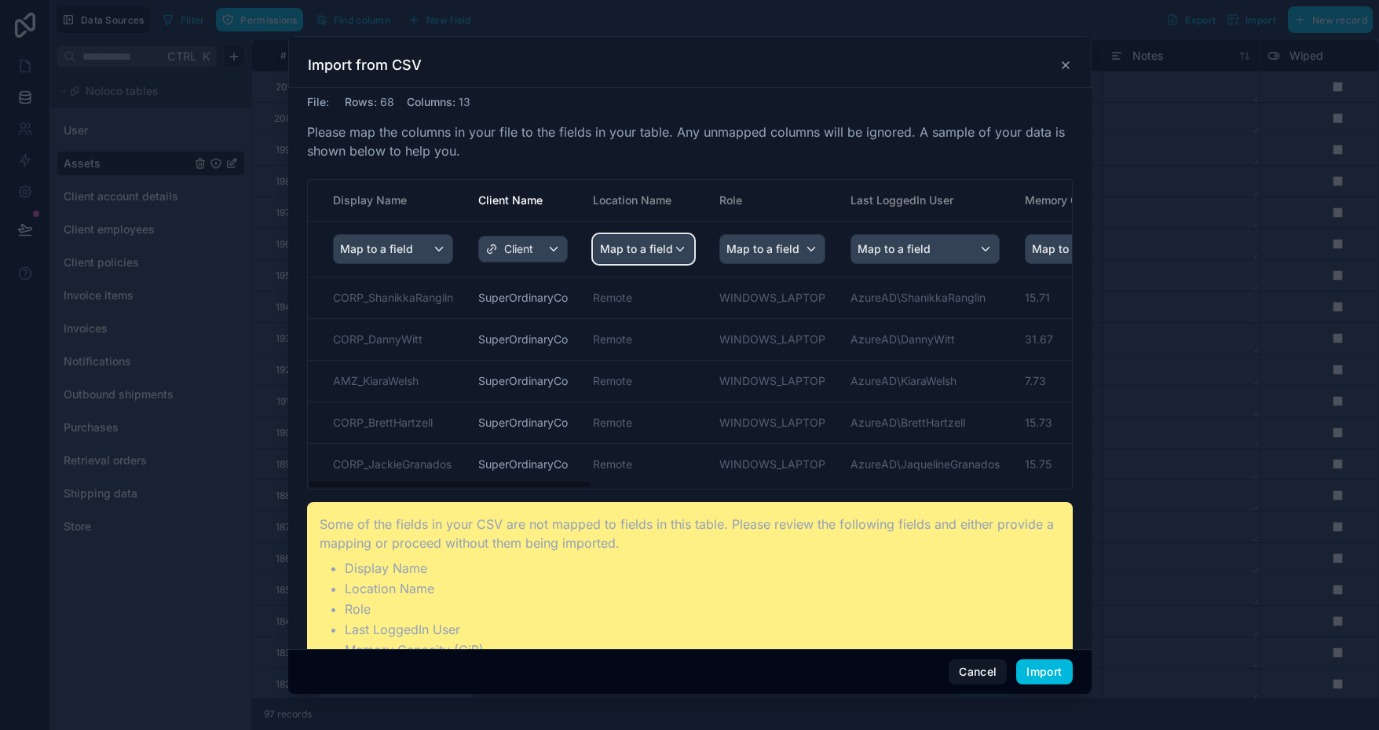
click at [674, 245] on div "Map to a field" at bounding box center [644, 249] width 100 height 28
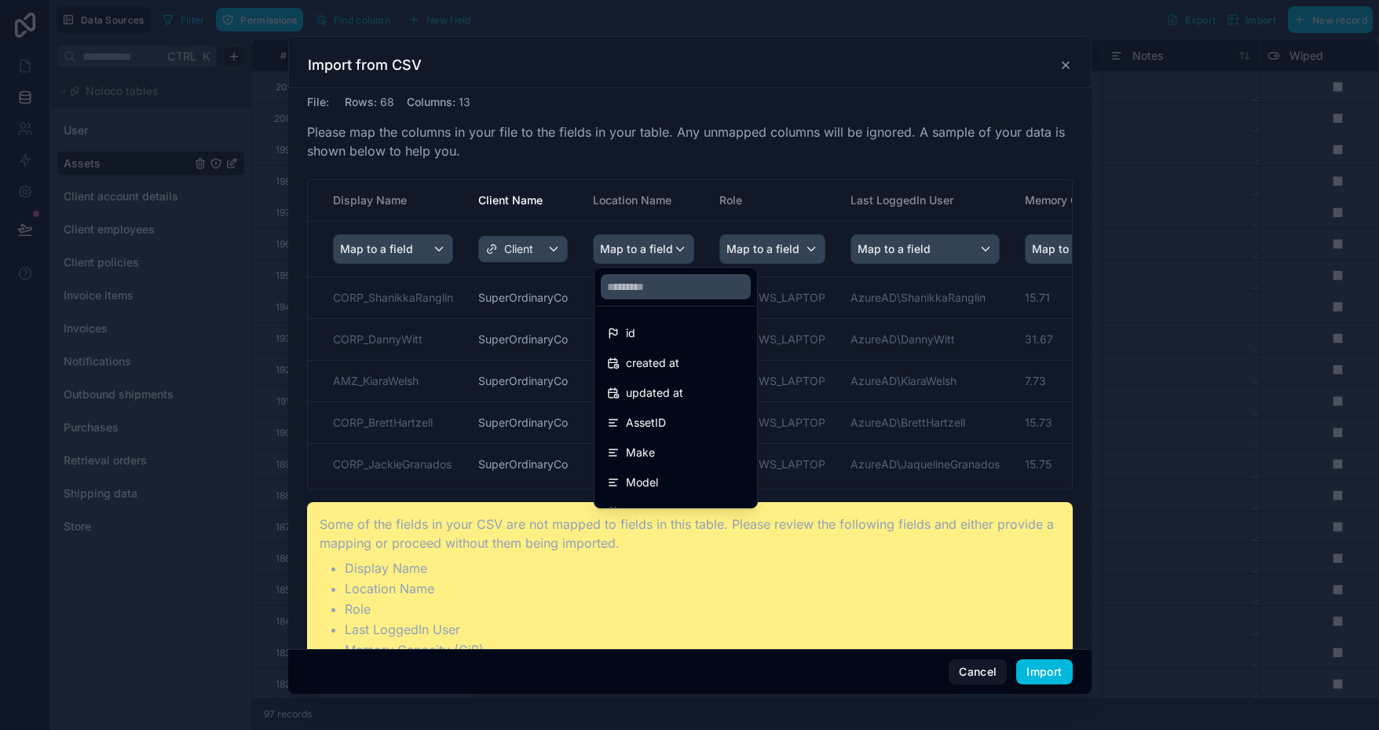
click at [691, 214] on div "scrollable content" at bounding box center [689, 365] width 1379 height 730
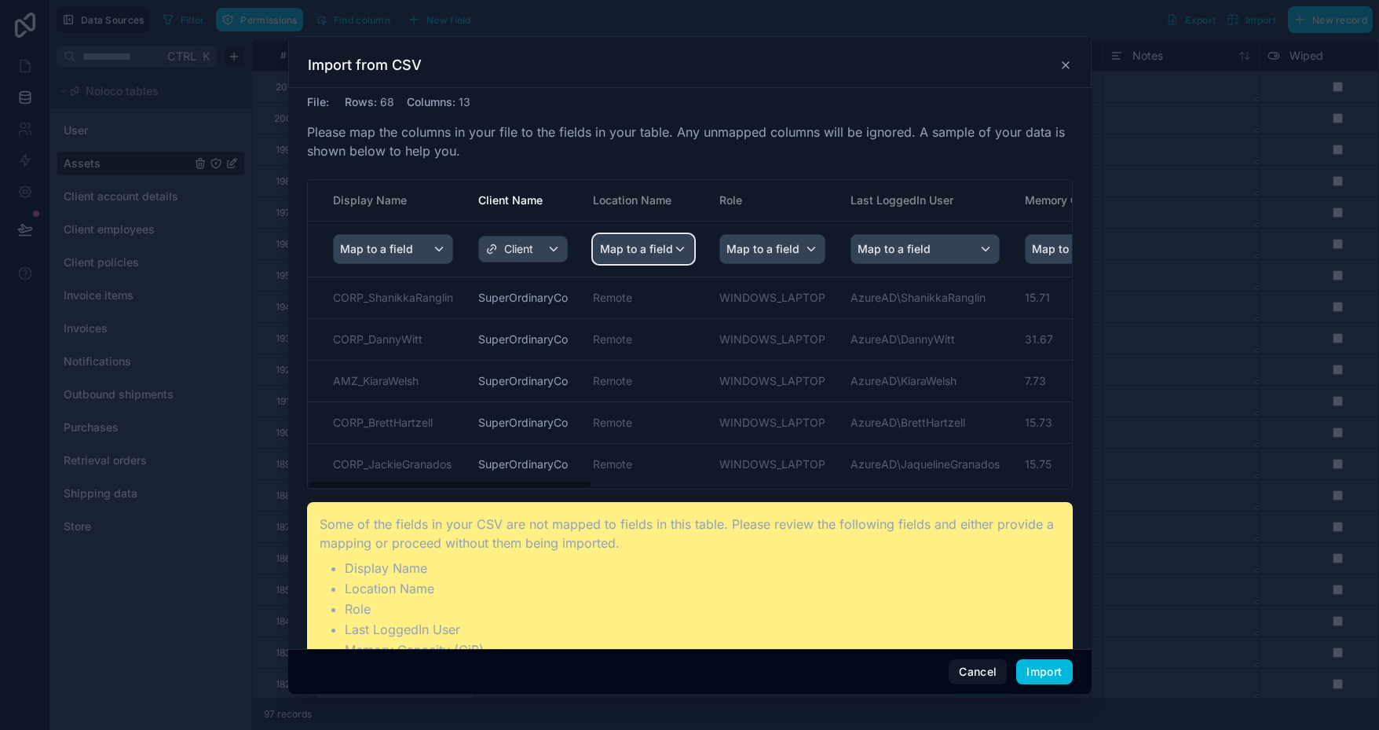
click at [661, 251] on span "Map to a field" at bounding box center [636, 249] width 73 height 28
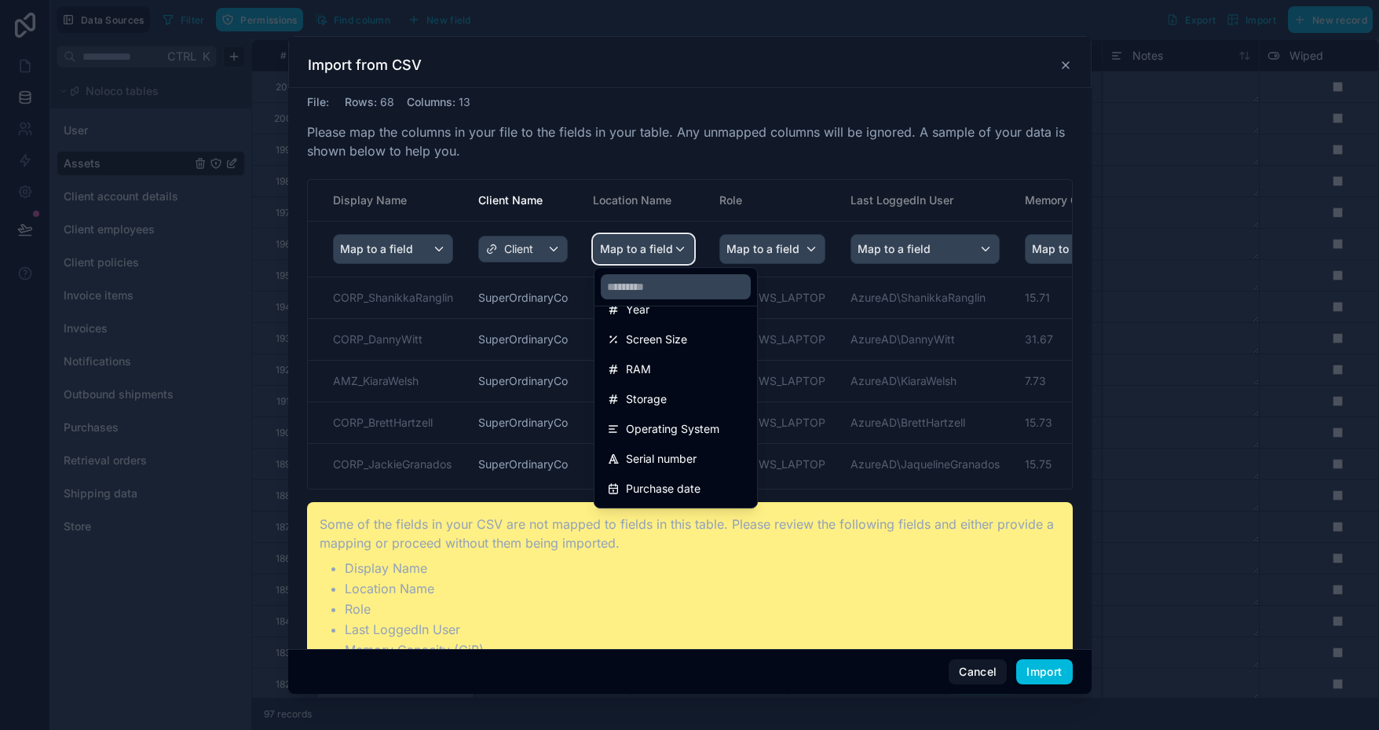
scroll to position [550, 0]
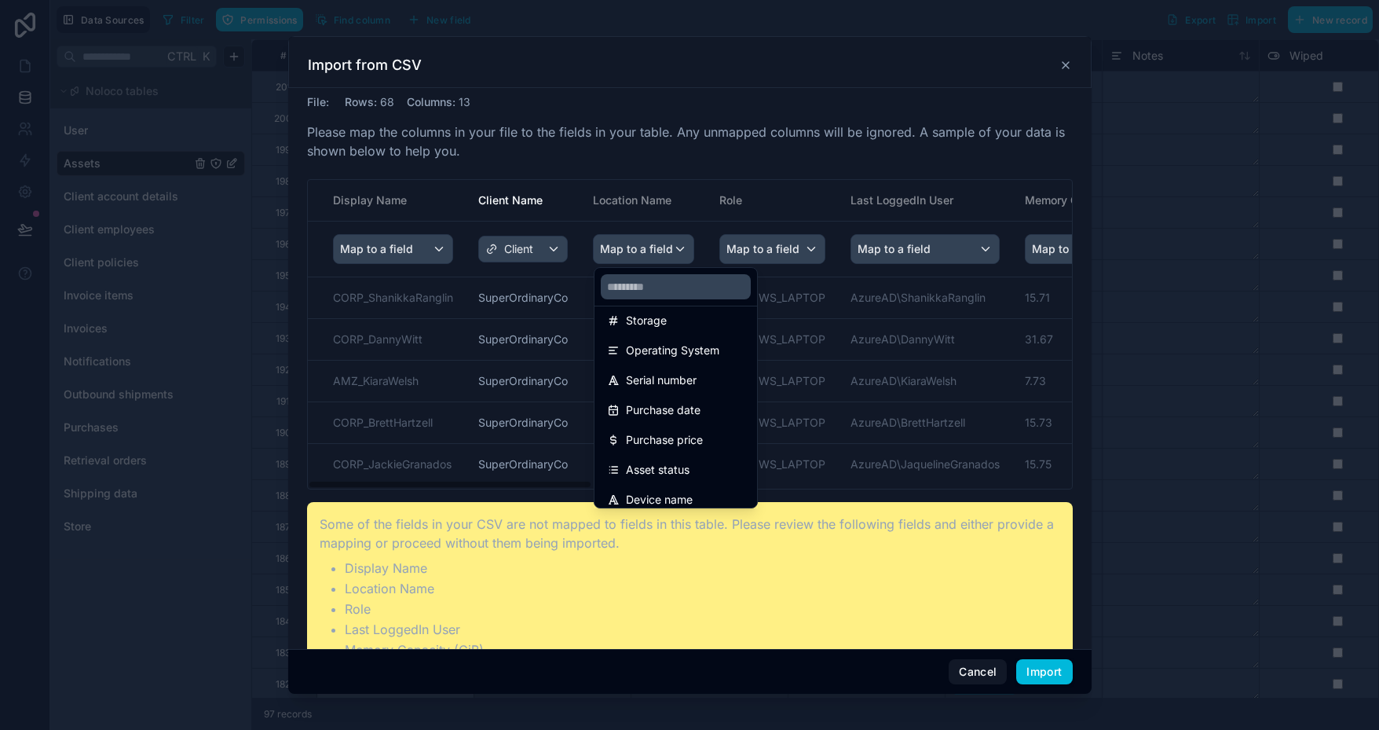
click at [780, 196] on div "scrollable content" at bounding box center [689, 365] width 1379 height 730
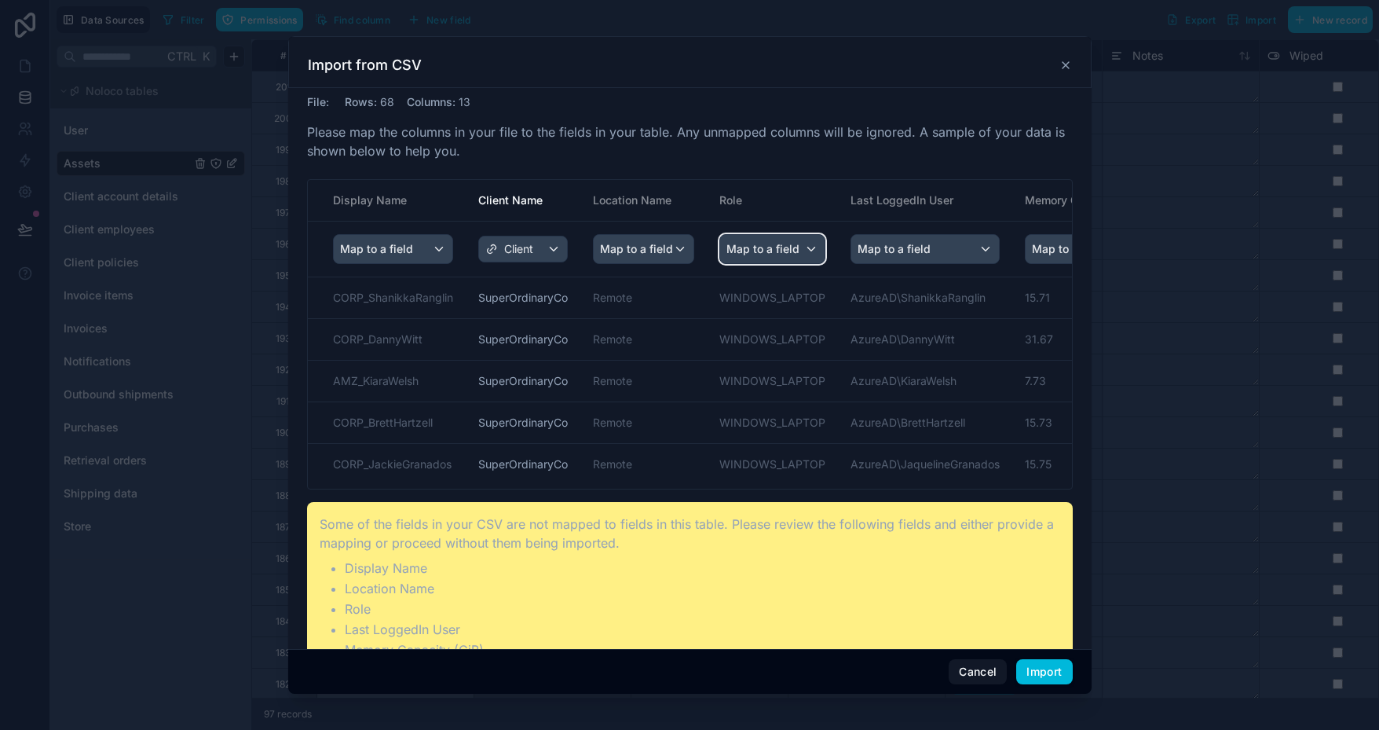
click at [793, 245] on span "Map to a field" at bounding box center [763, 249] width 73 height 28
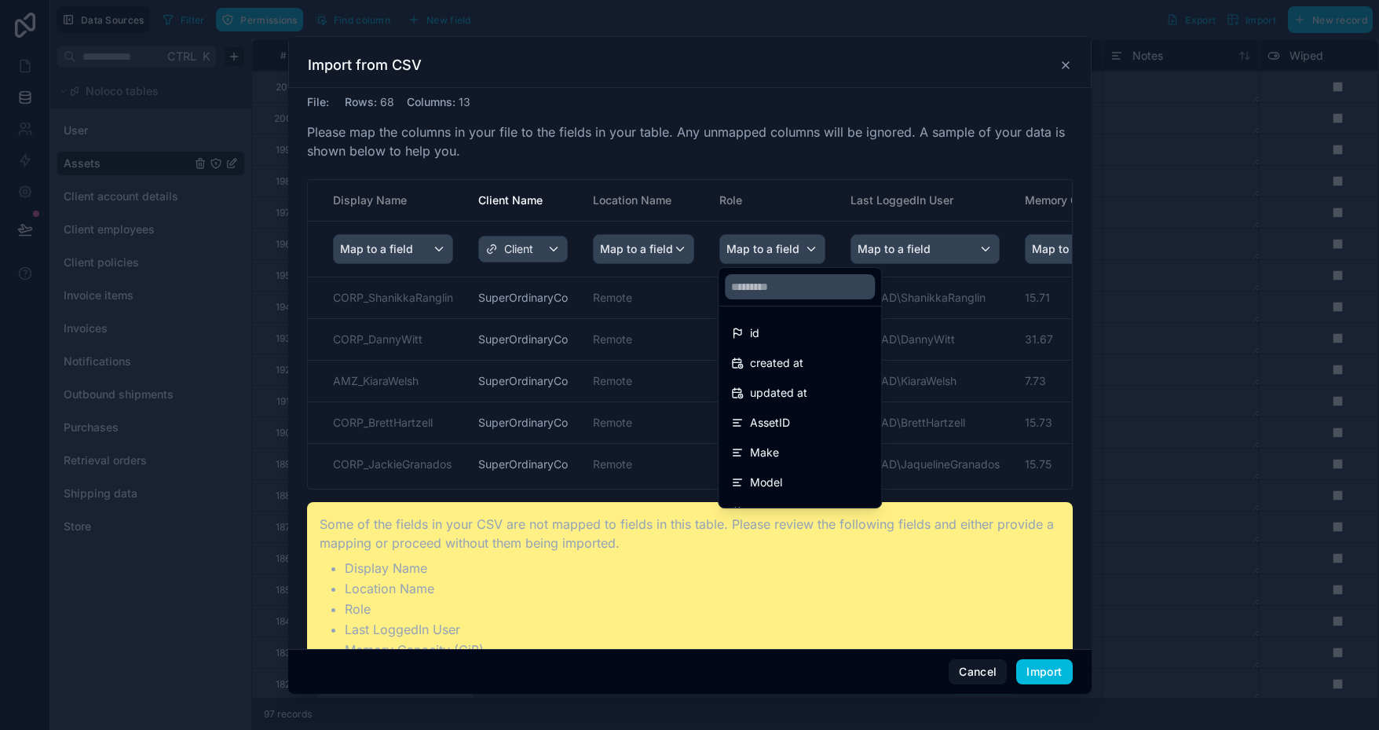
click at [811, 218] on div "scrollable content" at bounding box center [689, 365] width 1379 height 730
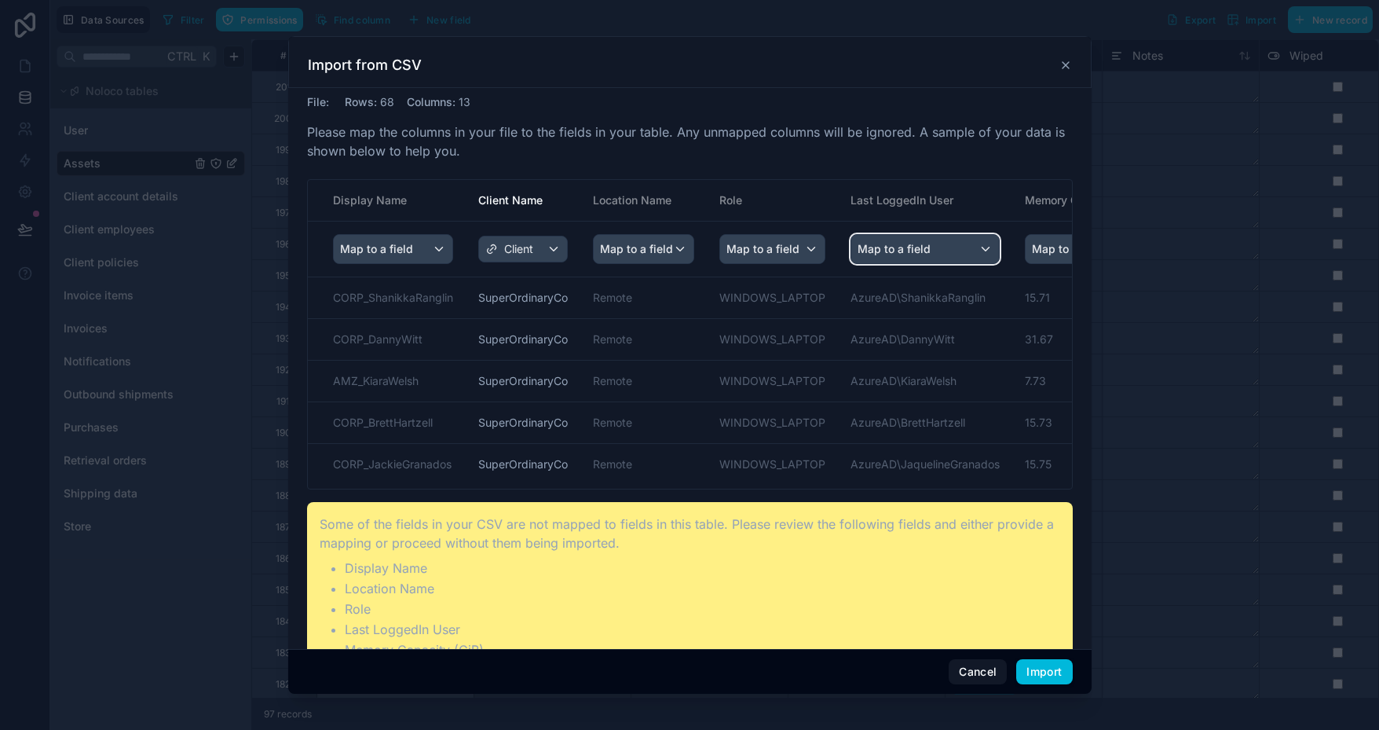
click at [965, 249] on div "Map to a field" at bounding box center [925, 249] width 148 height 28
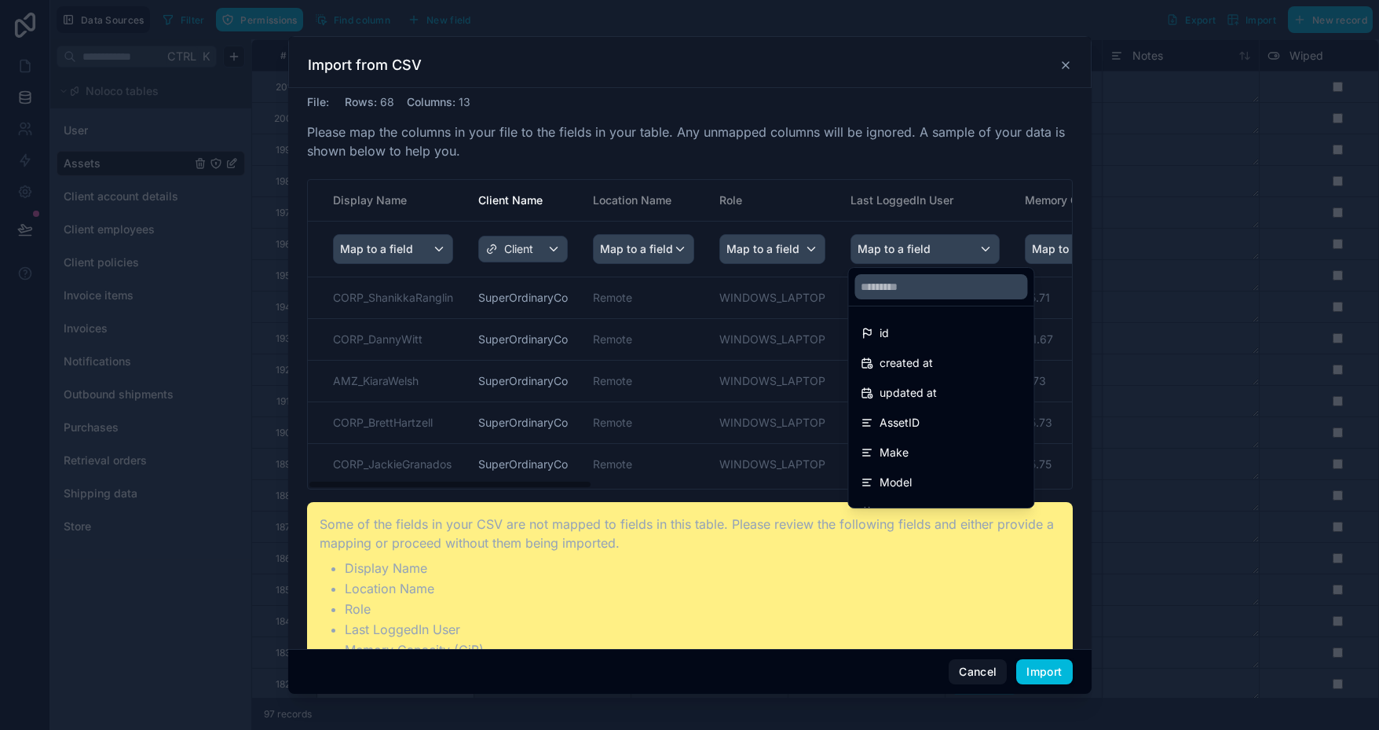
click at [979, 193] on div "scrollable content" at bounding box center [689, 365] width 1379 height 730
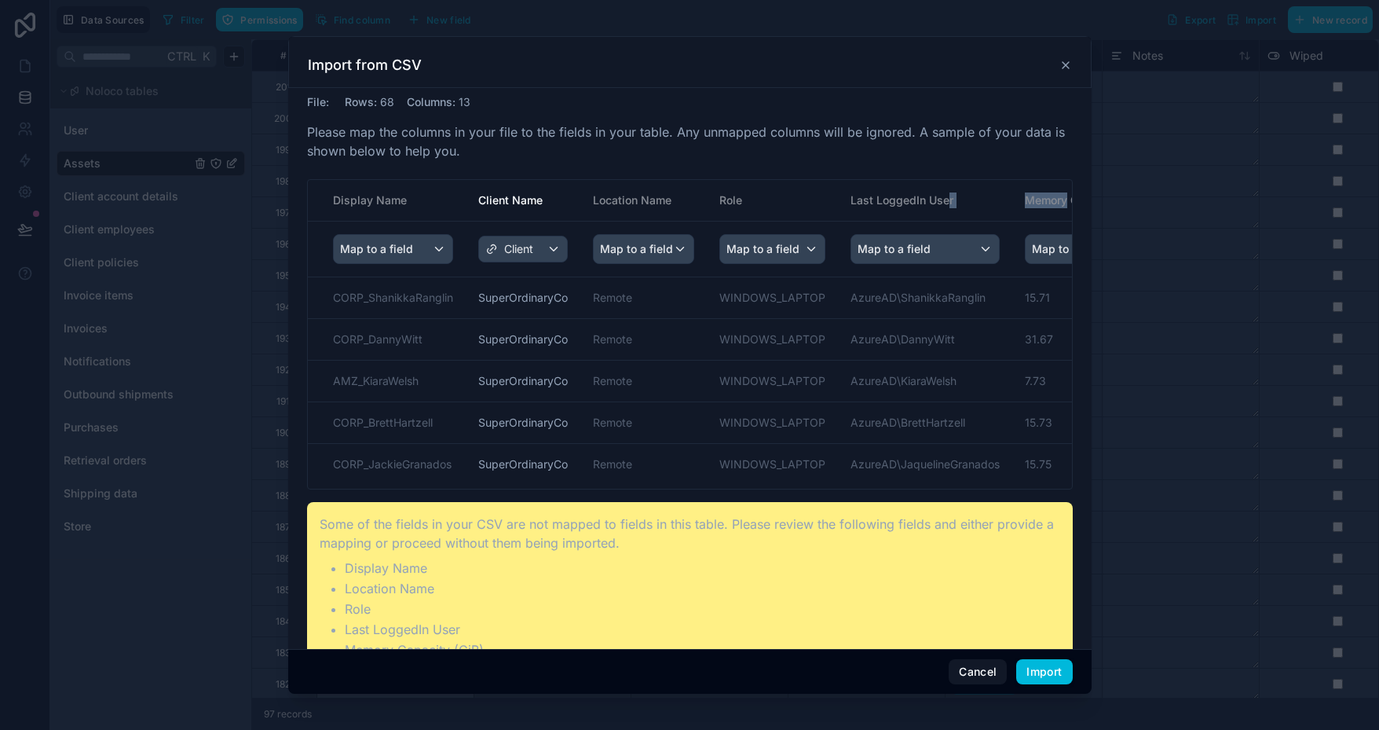
scroll to position [0, 28]
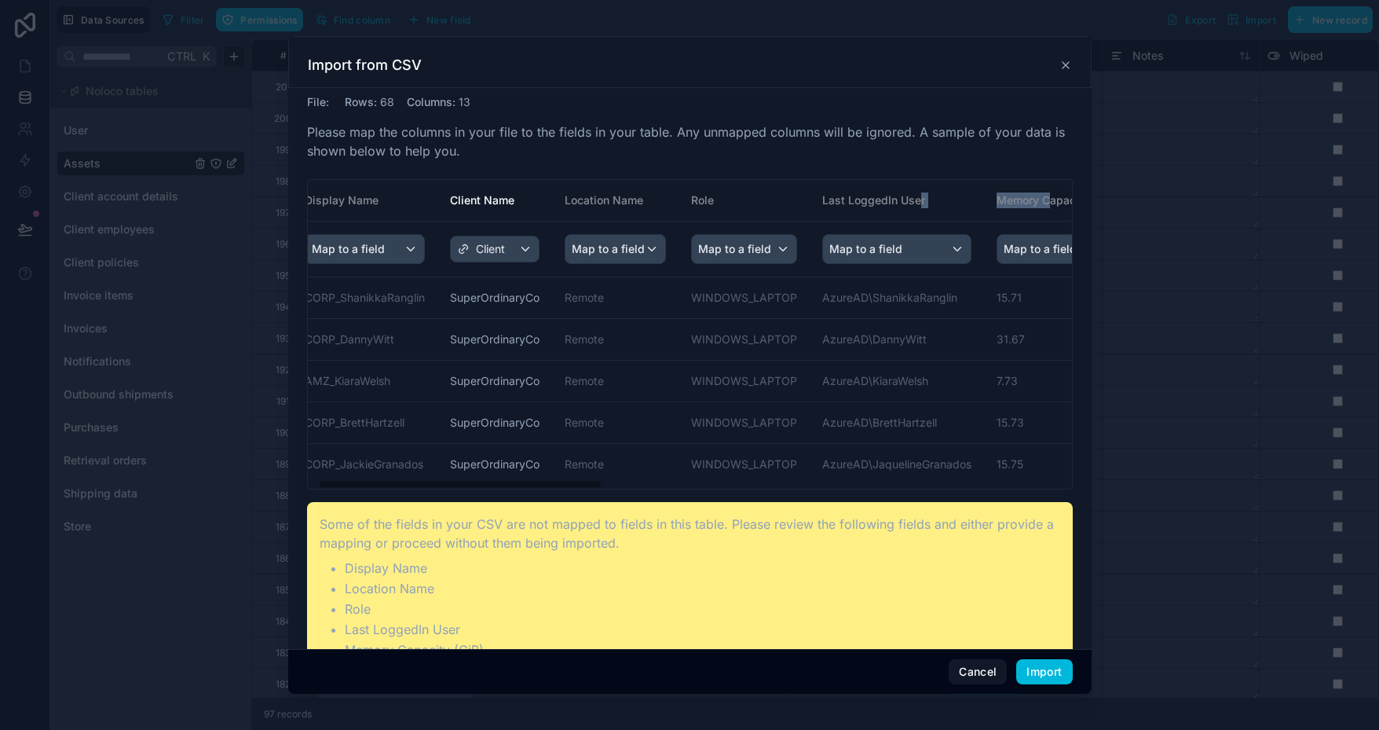
drag, startPoint x: 946, startPoint y: 181, endPoint x: 1056, endPoint y: 192, distance: 109.7
click at [1056, 192] on tr "Display Name Client Name Location Name Role Last LoggedIn User Memory Capacity …" at bounding box center [1275, 201] width 1991 height 42
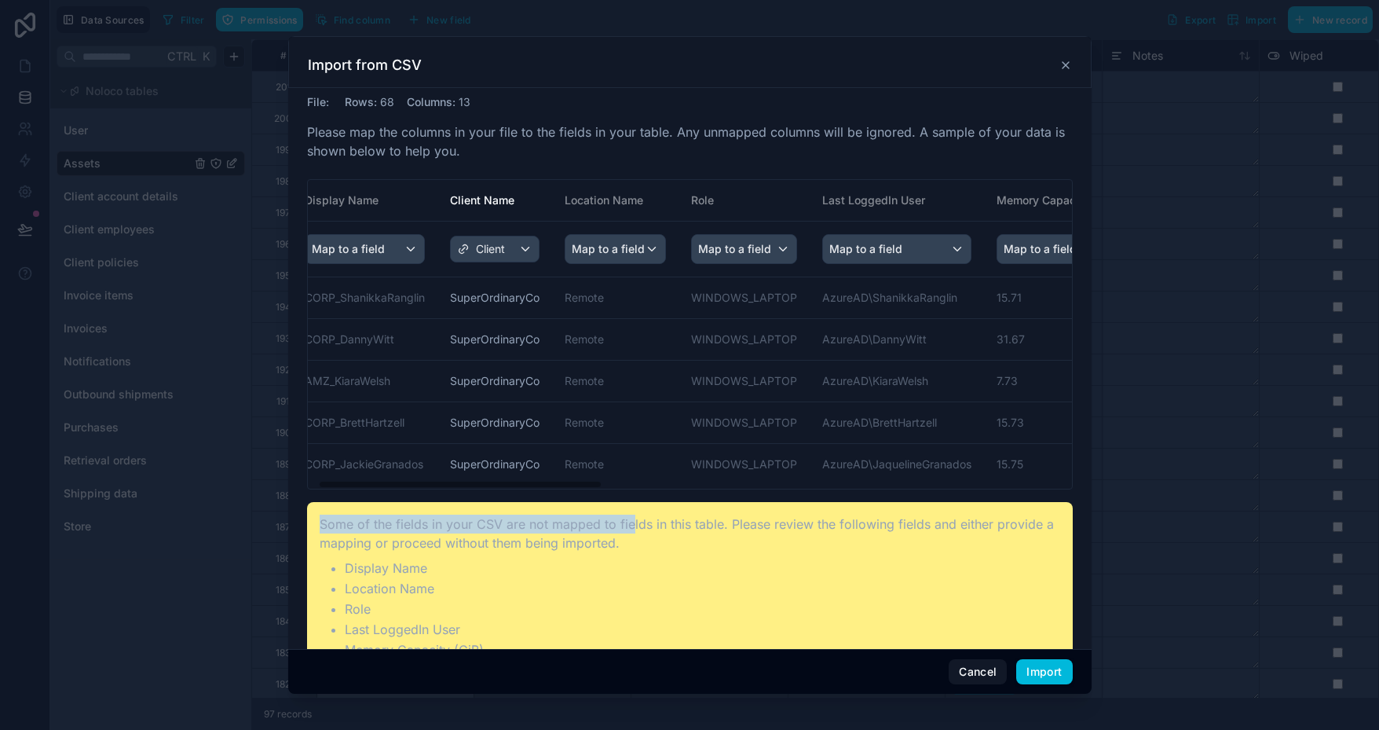
drag, startPoint x: 560, startPoint y: 490, endPoint x: 573, endPoint y: 489, distance: 13.4
click at [625, 496] on div "File : Rows : 68 Columns : 13 Please map the columns in your file to the fields…" at bounding box center [690, 433] width 766 height 679
drag, startPoint x: 330, startPoint y: 488, endPoint x: 437, endPoint y: 493, distance: 107.0
click at [431, 495] on div "File : Rows : 68 Columns : 13 Please map the columns in your file to the fields…" at bounding box center [690, 433] width 766 height 679
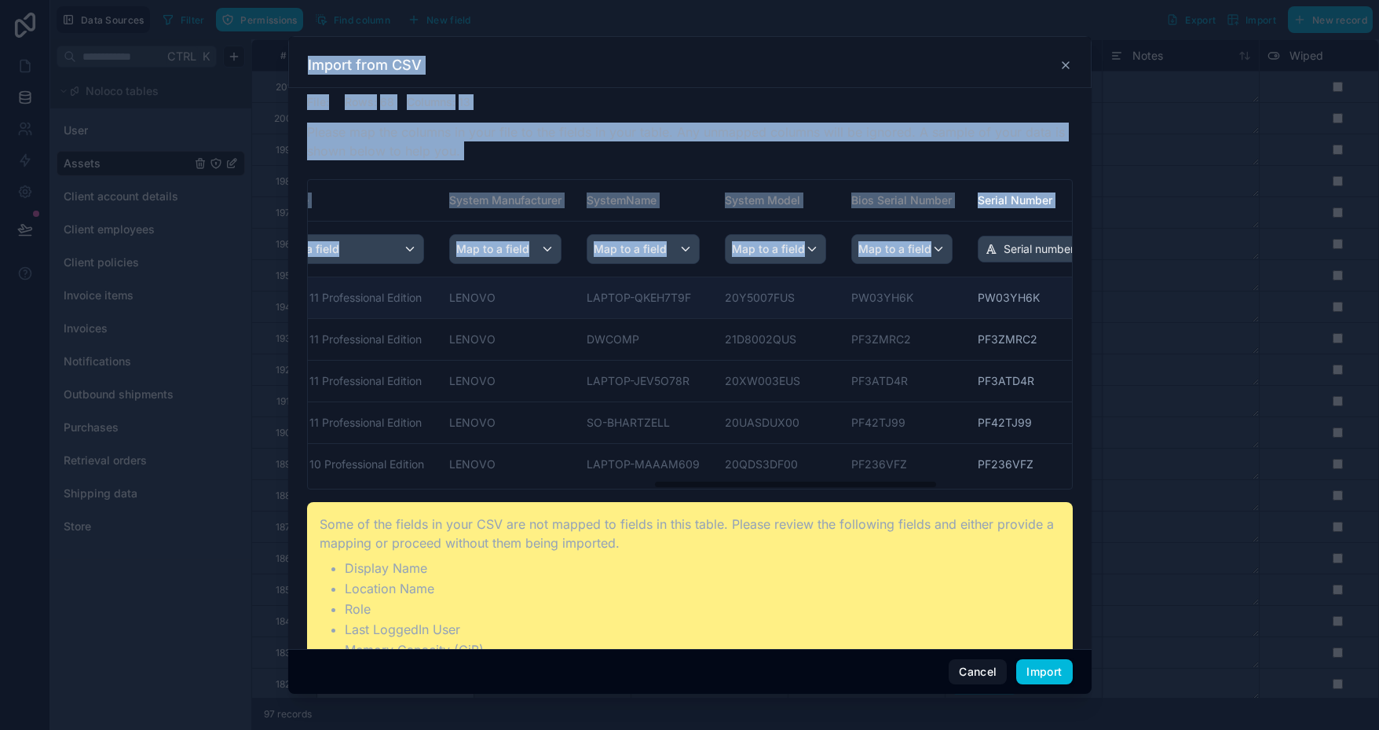
scroll to position [0, 1197]
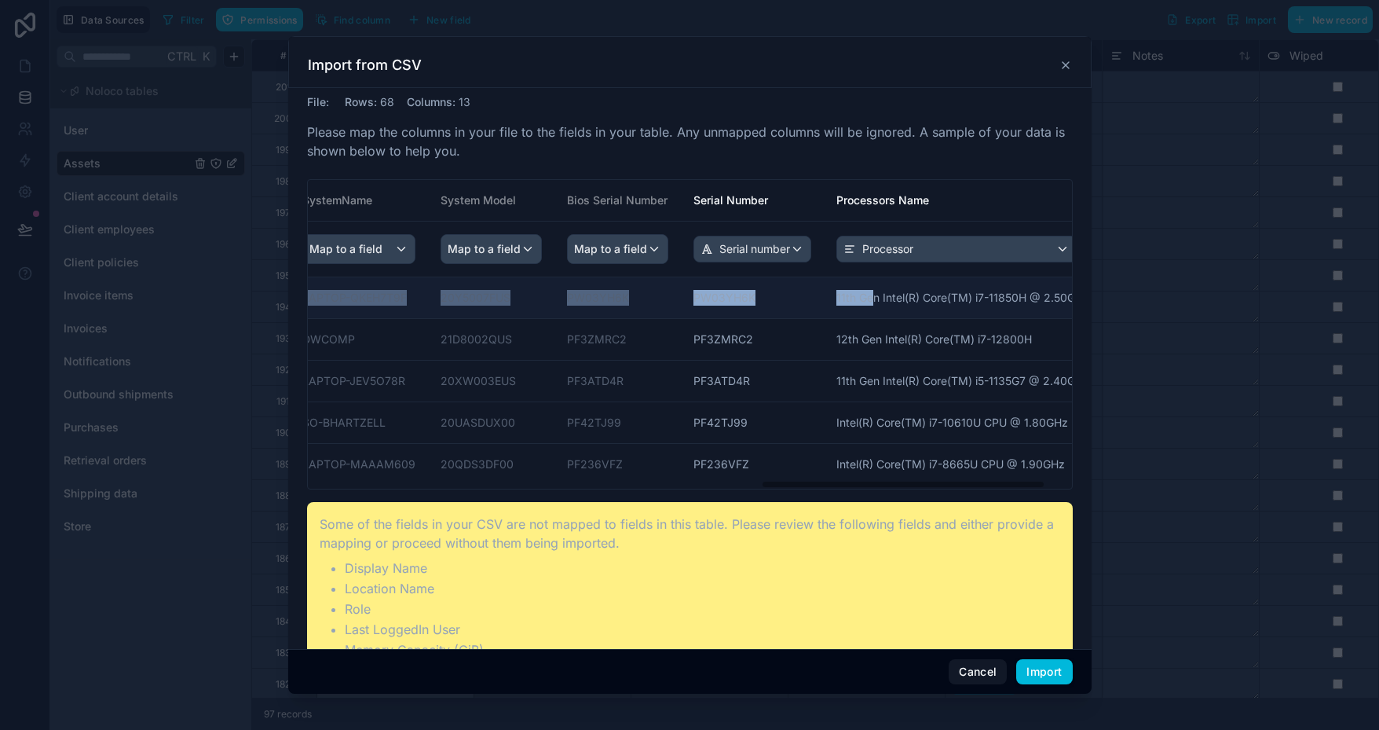
drag, startPoint x: 908, startPoint y: 279, endPoint x: 869, endPoint y: 298, distance: 43.9
click at [869, 298] on tr "CORP_ShanikkaRanglin SuperOrdinaryCo Remote WINDOWS_LAPTOP AzureAD\ShanikkaRang…" at bounding box center [106, 298] width 1991 height 42
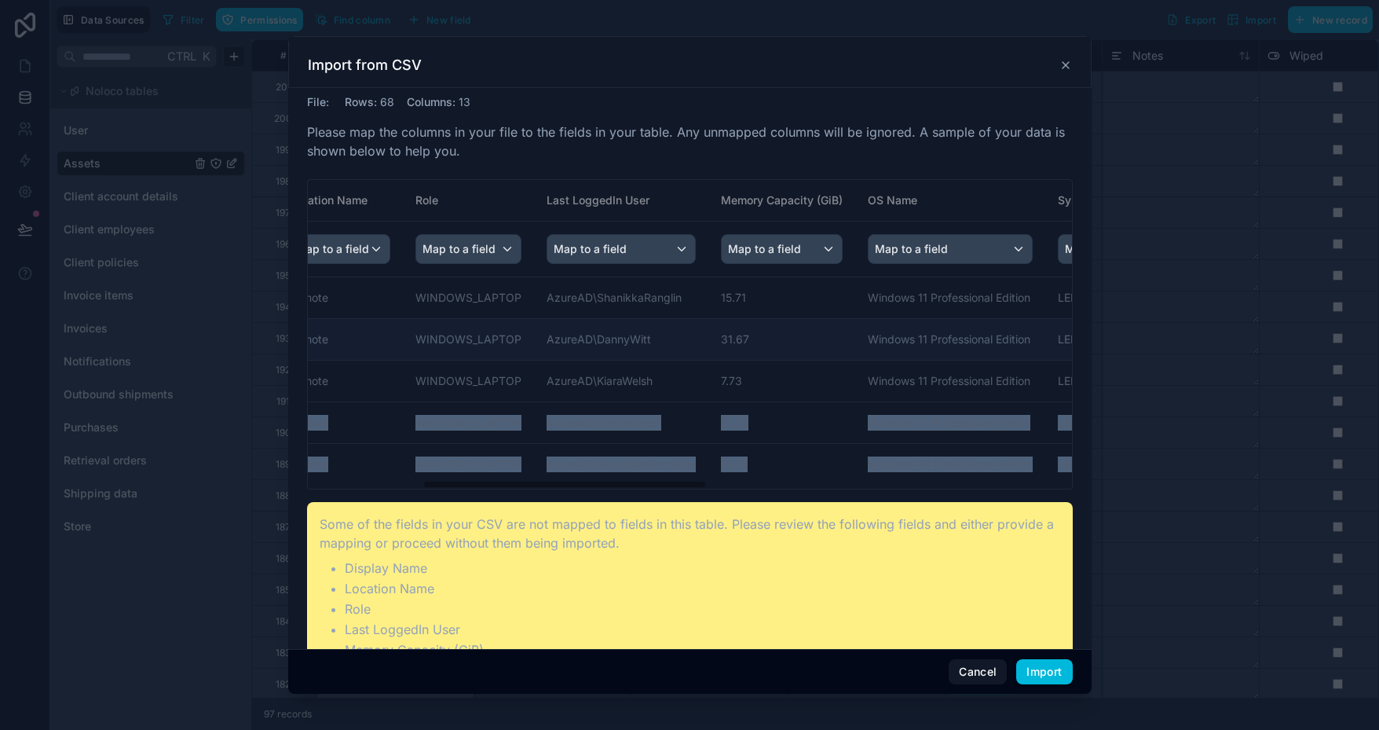
scroll to position [0, 232]
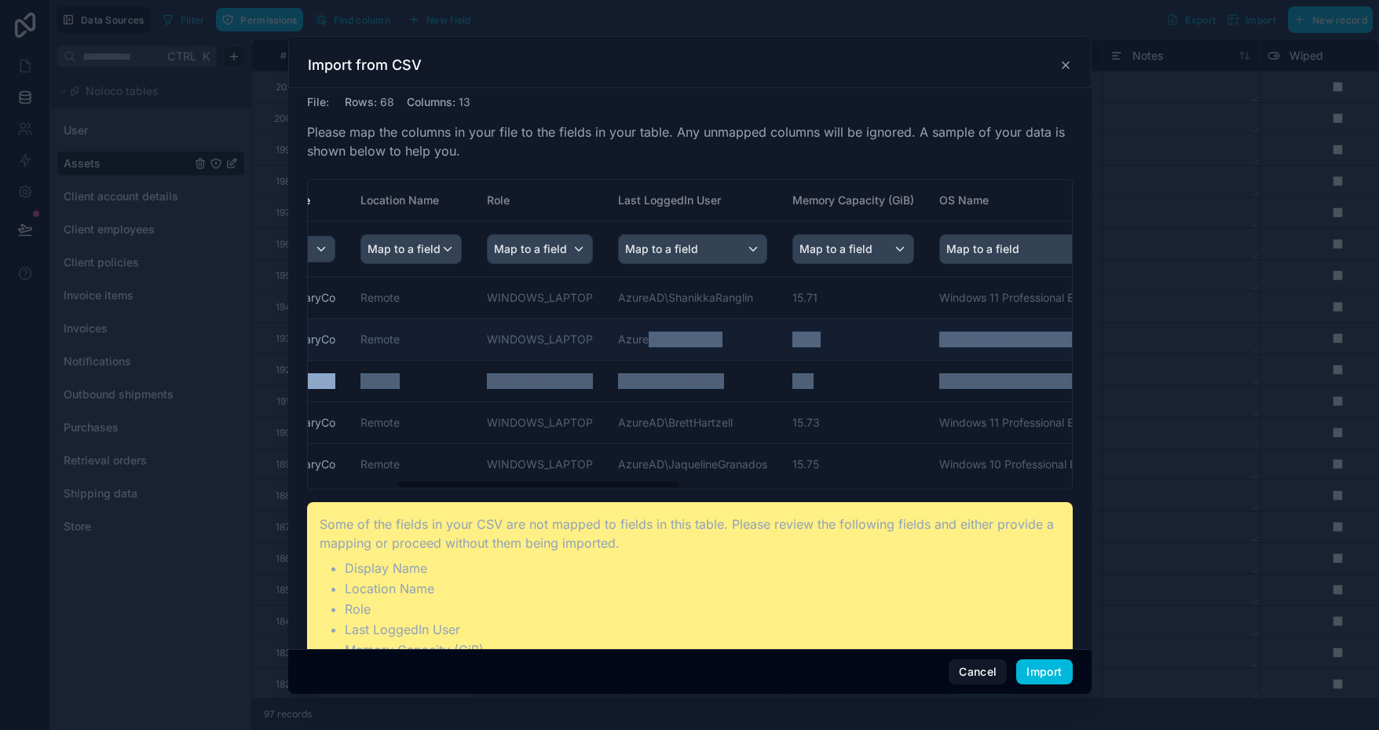
drag, startPoint x: 928, startPoint y: 396, endPoint x: 642, endPoint y: 340, distance: 291.3
click at [642, 340] on tbody "CORP_ShanikkaRanglin SuperOrdinaryCo Remote WINDOWS_LAPTOP AzureAD\ShanikkaRang…" at bounding box center [1070, 384] width 1991 height 214
click at [864, 319] on td "31.67" at bounding box center [853, 340] width 147 height 42
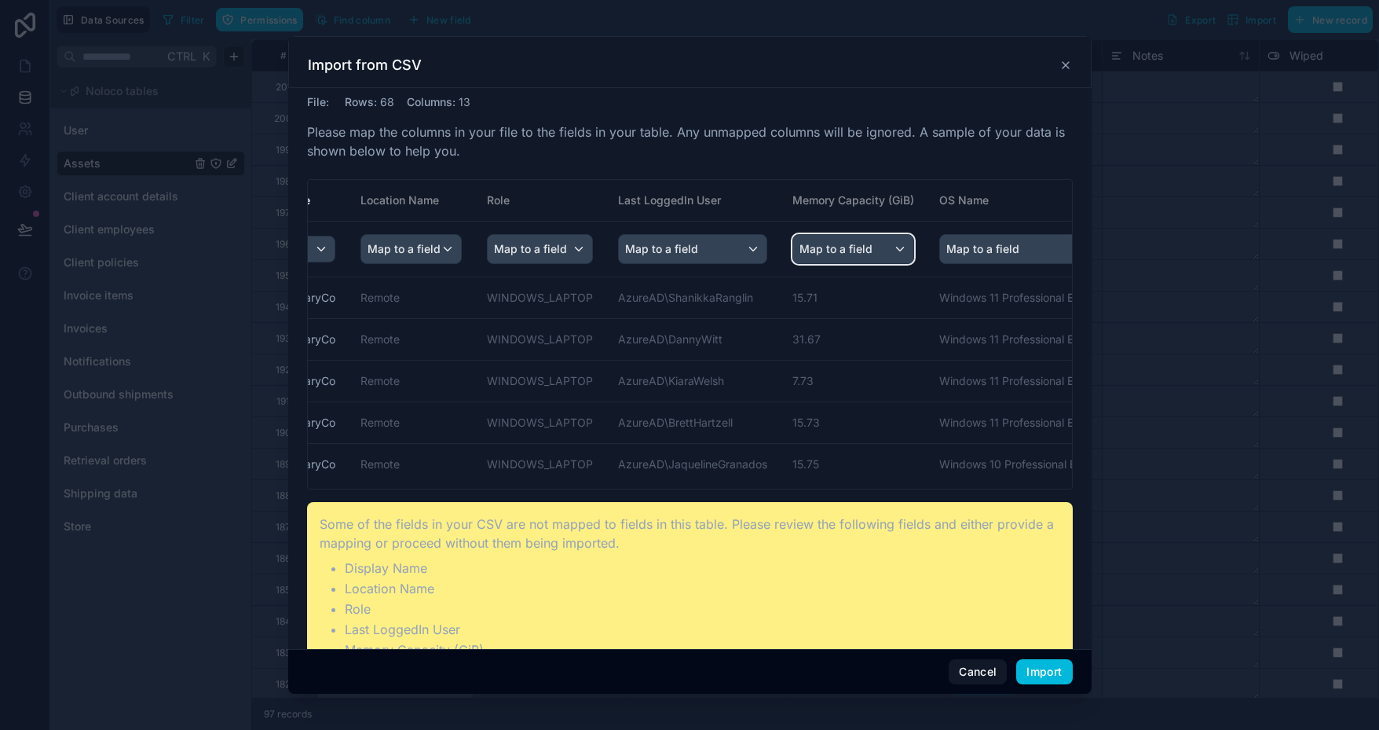
click at [899, 248] on div "Map to a field" at bounding box center [853, 249] width 120 height 28
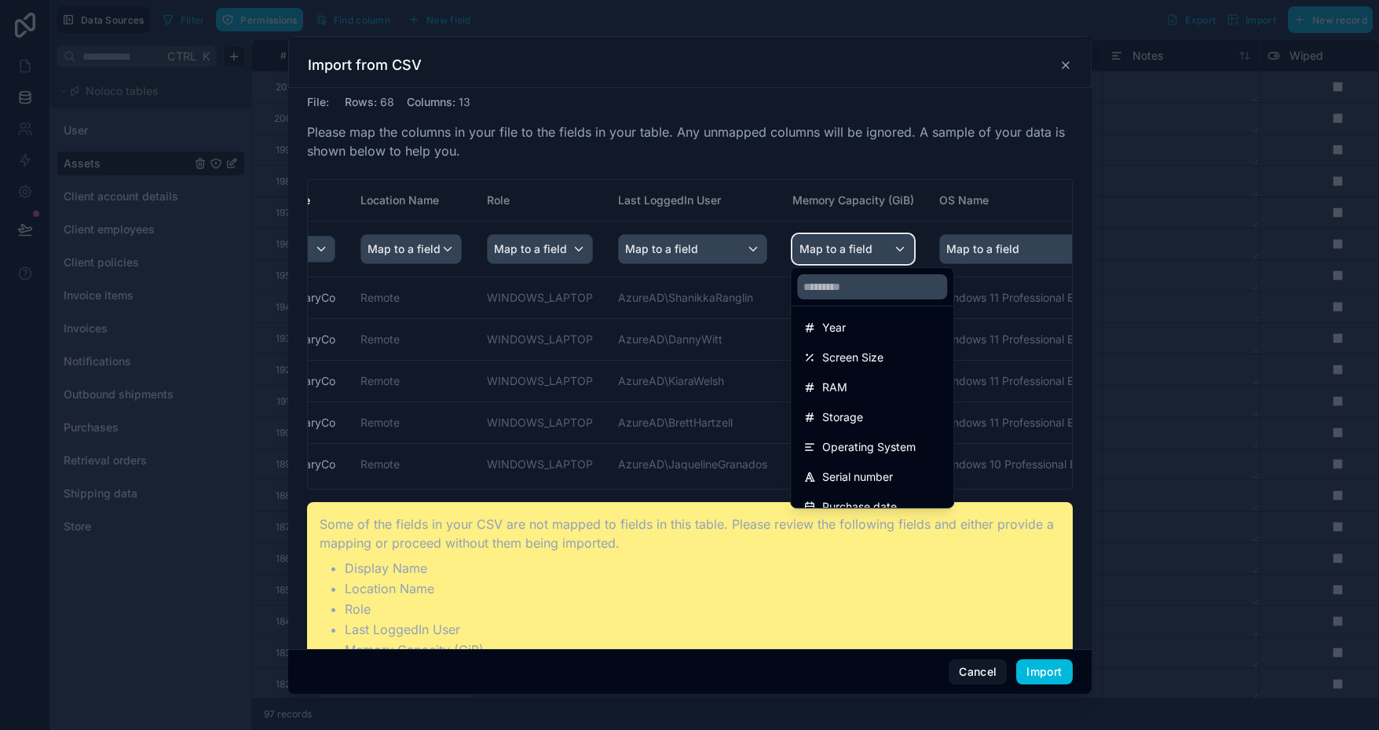
scroll to position [471, 0]
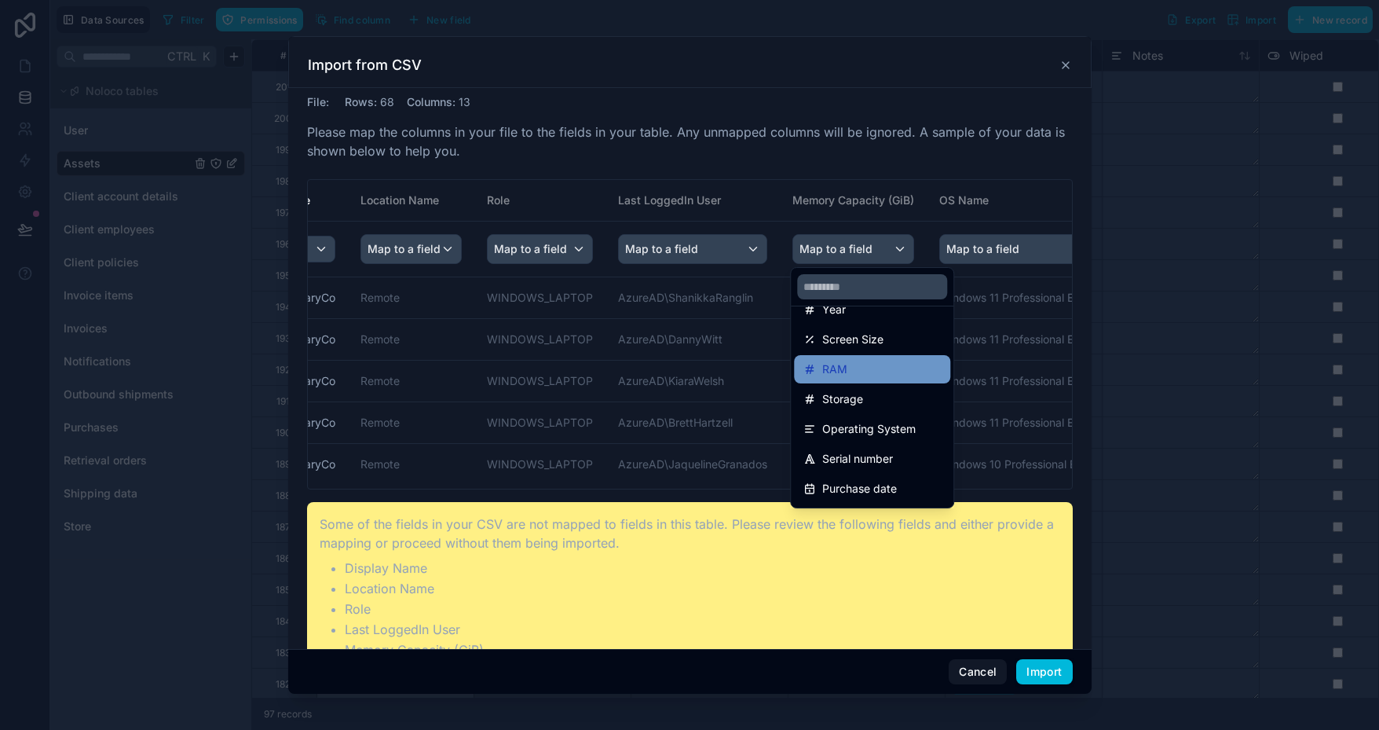
click at [871, 374] on div "RAM" at bounding box center [872, 369] width 137 height 19
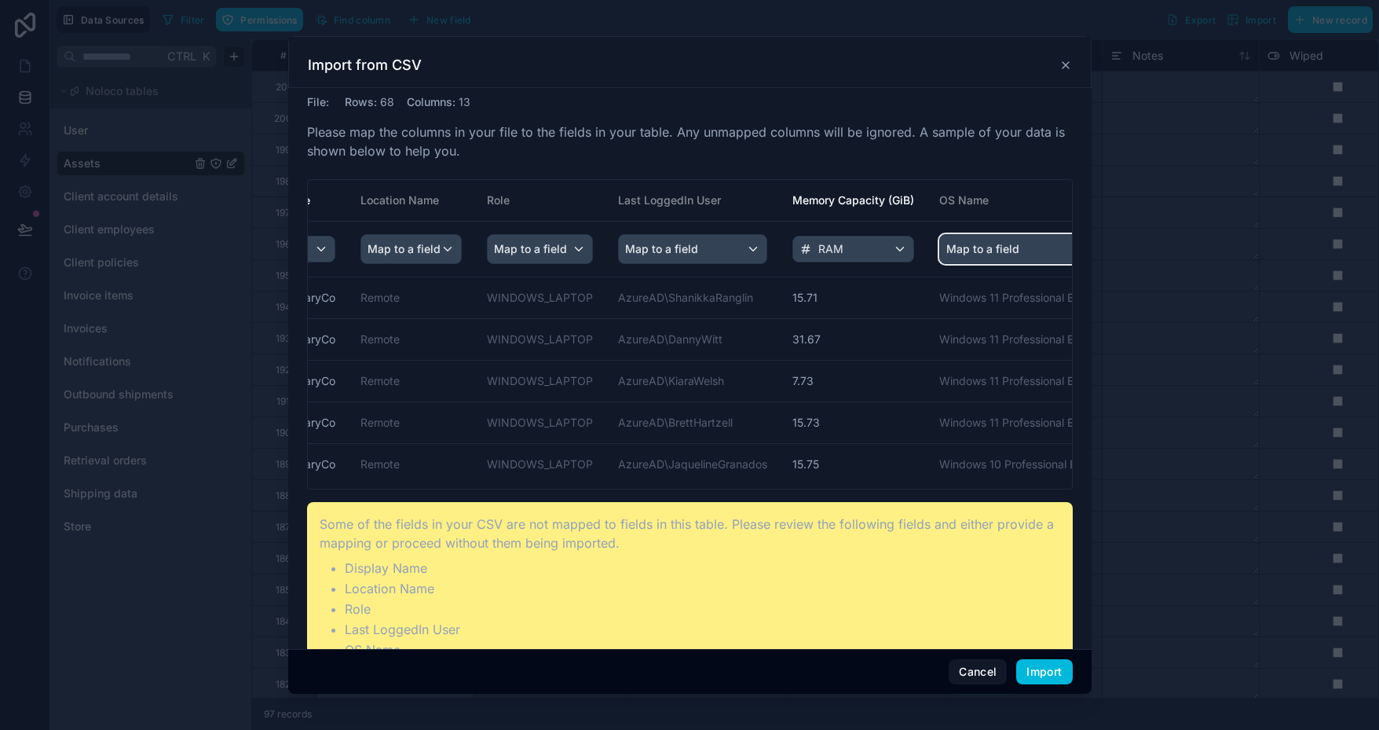
click at [1001, 247] on span "Map to a field" at bounding box center [982, 249] width 73 height 28
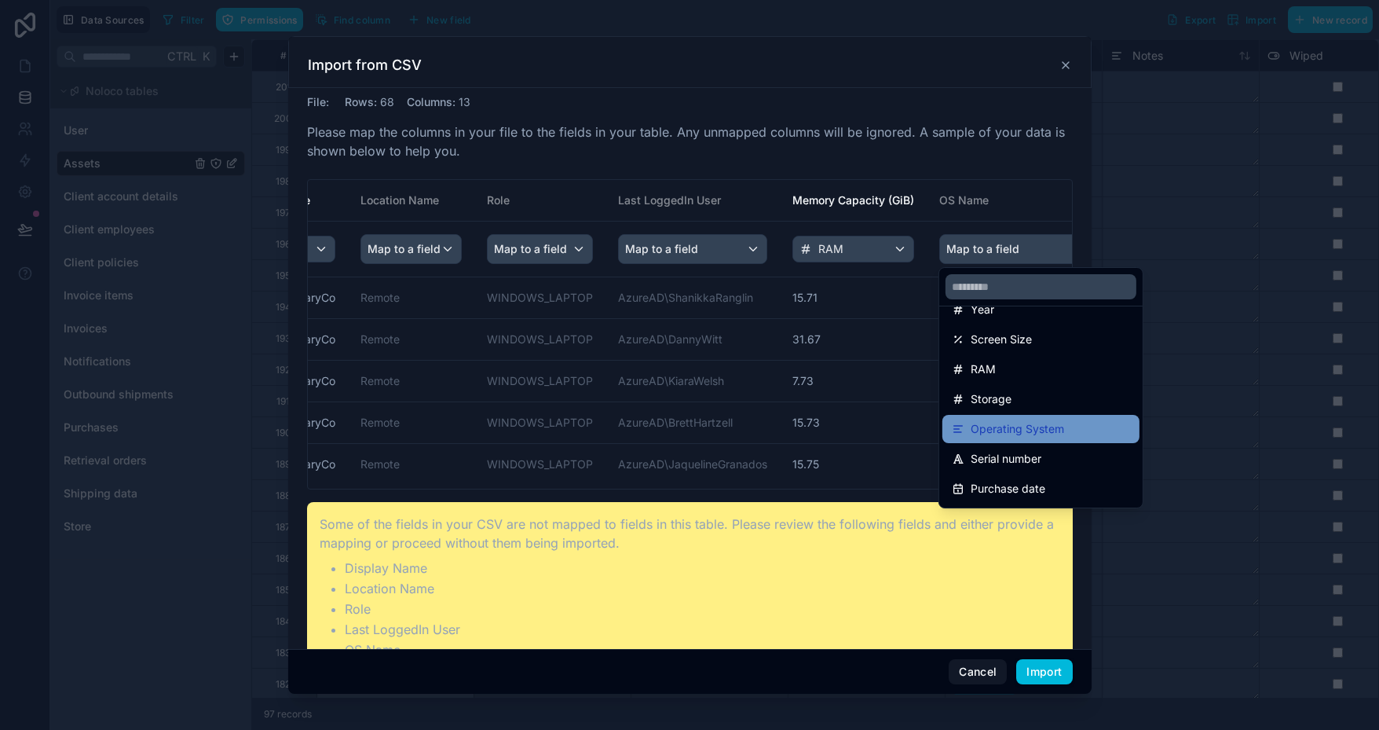
click at [1030, 422] on span "Operating System" at bounding box center [1017, 428] width 93 height 19
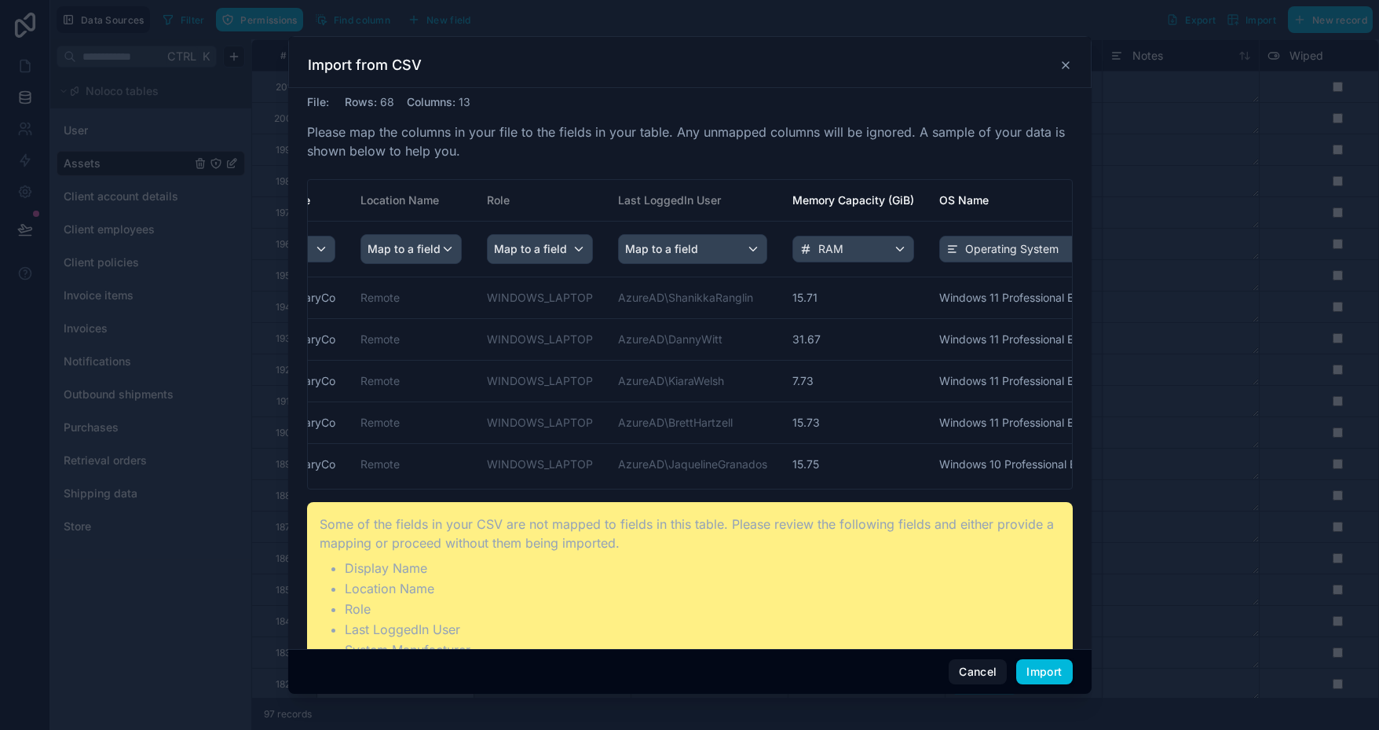
drag, startPoint x: 515, startPoint y: 700, endPoint x: 599, endPoint y: 695, distance: 84.2
click at [599, 695] on div at bounding box center [689, 365] width 1379 height 730
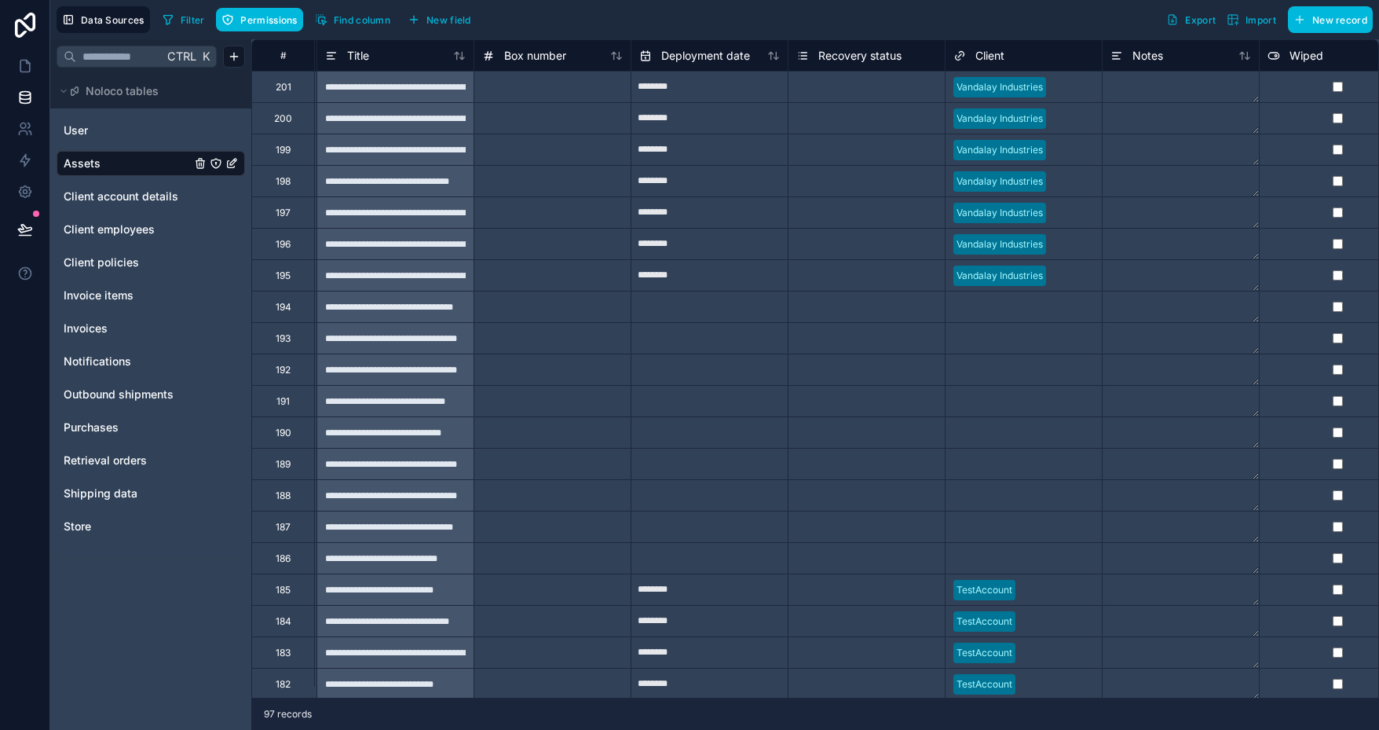
click at [705, 438] on input "text" at bounding box center [710, 432] width 156 height 25
select select "****"
select select "*"
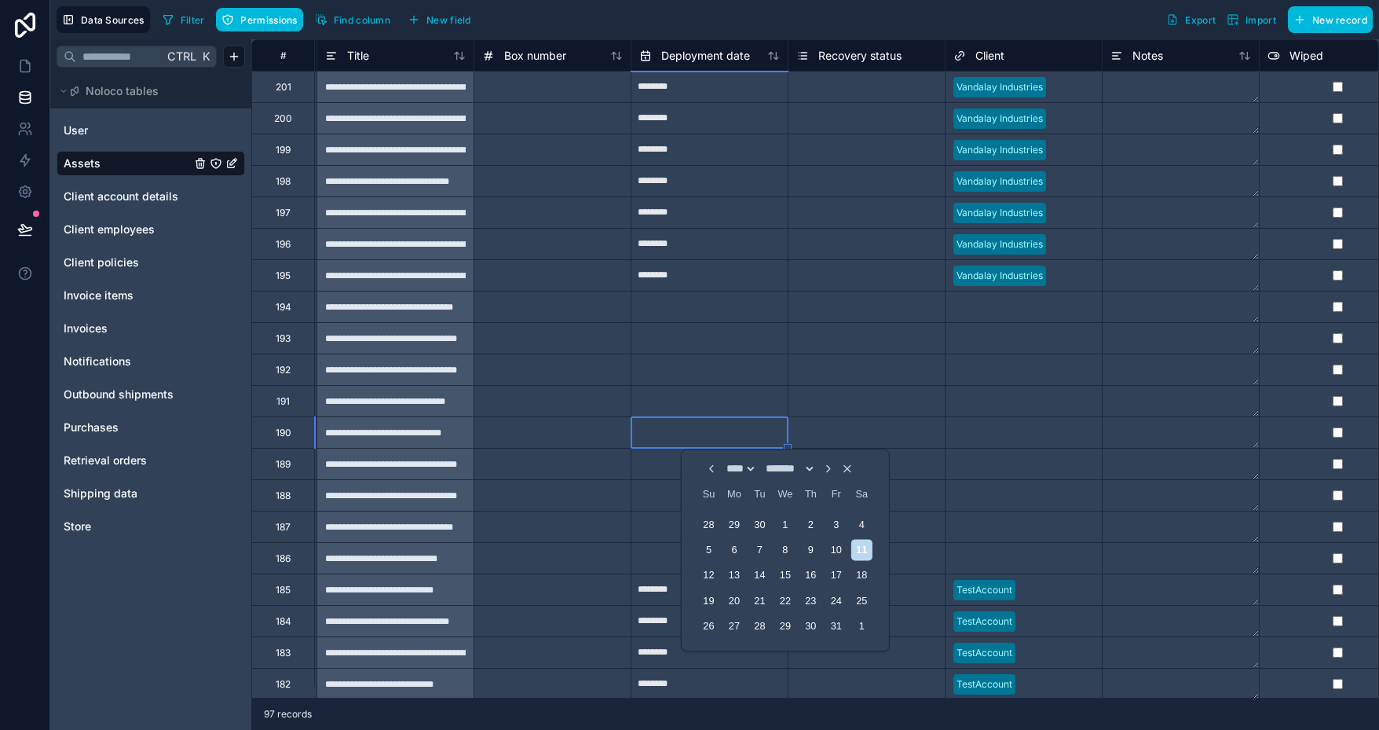
click at [798, 336] on div "Select a Recovery status" at bounding box center [851, 338] width 111 height 13
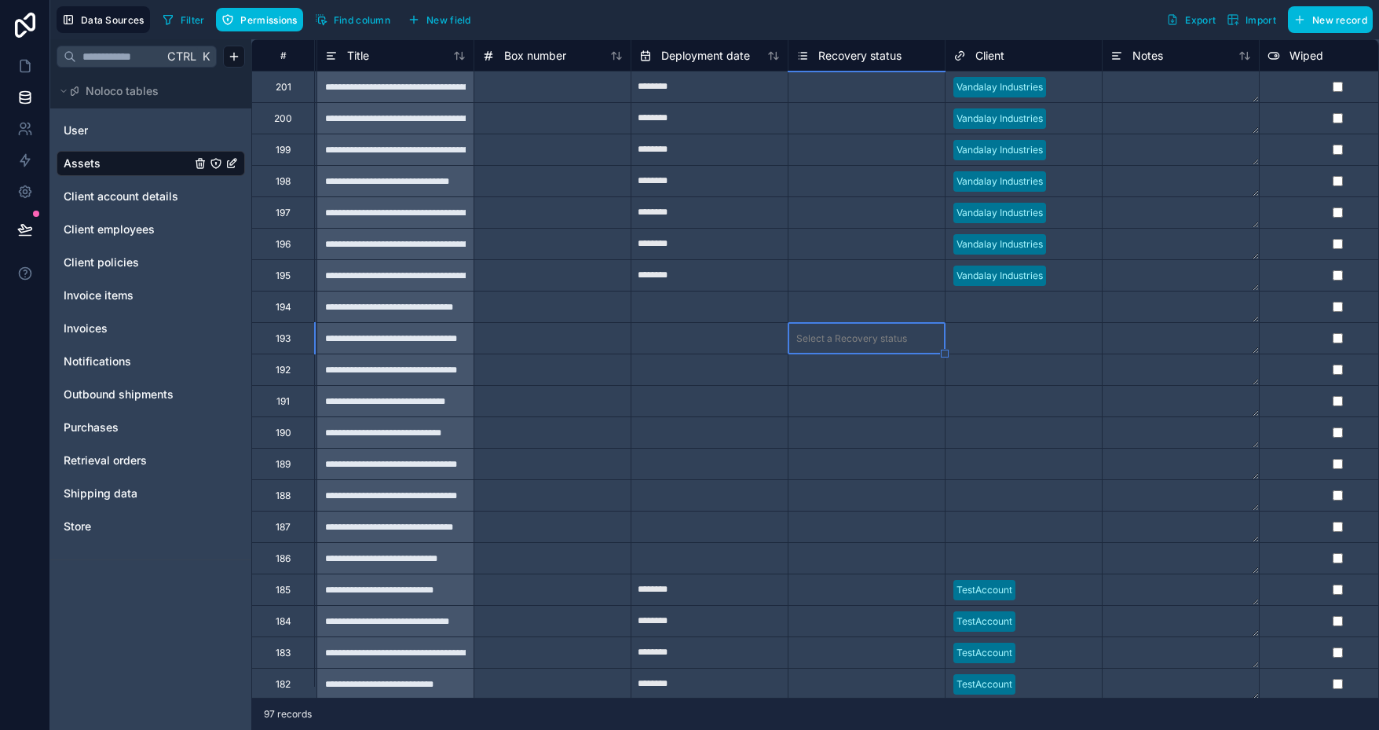
click at [1265, 29] on button "Import" at bounding box center [1251, 19] width 60 height 27
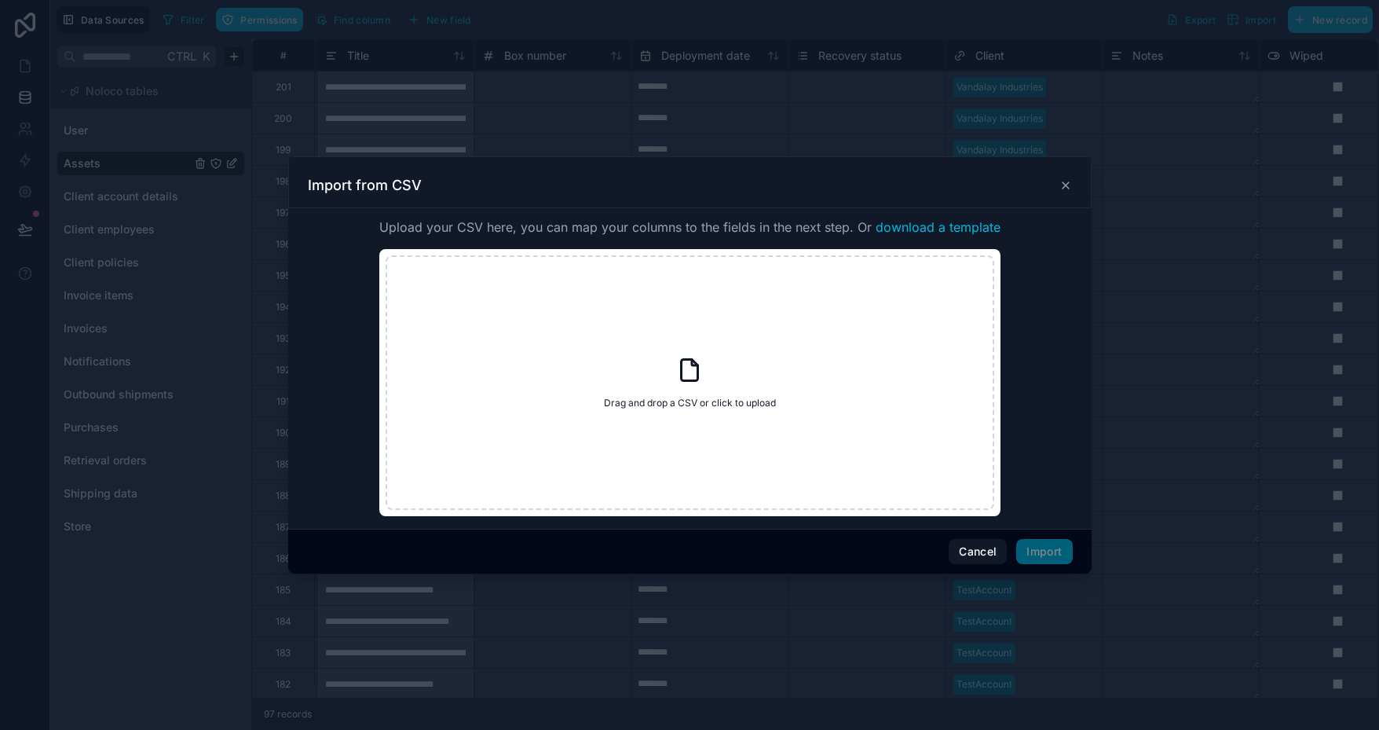
click at [726, 383] on div "Drag and drop a CSV or click to upload Drag and drop a CSV or click to upload" at bounding box center [690, 382] width 609 height 254
type input "**********"
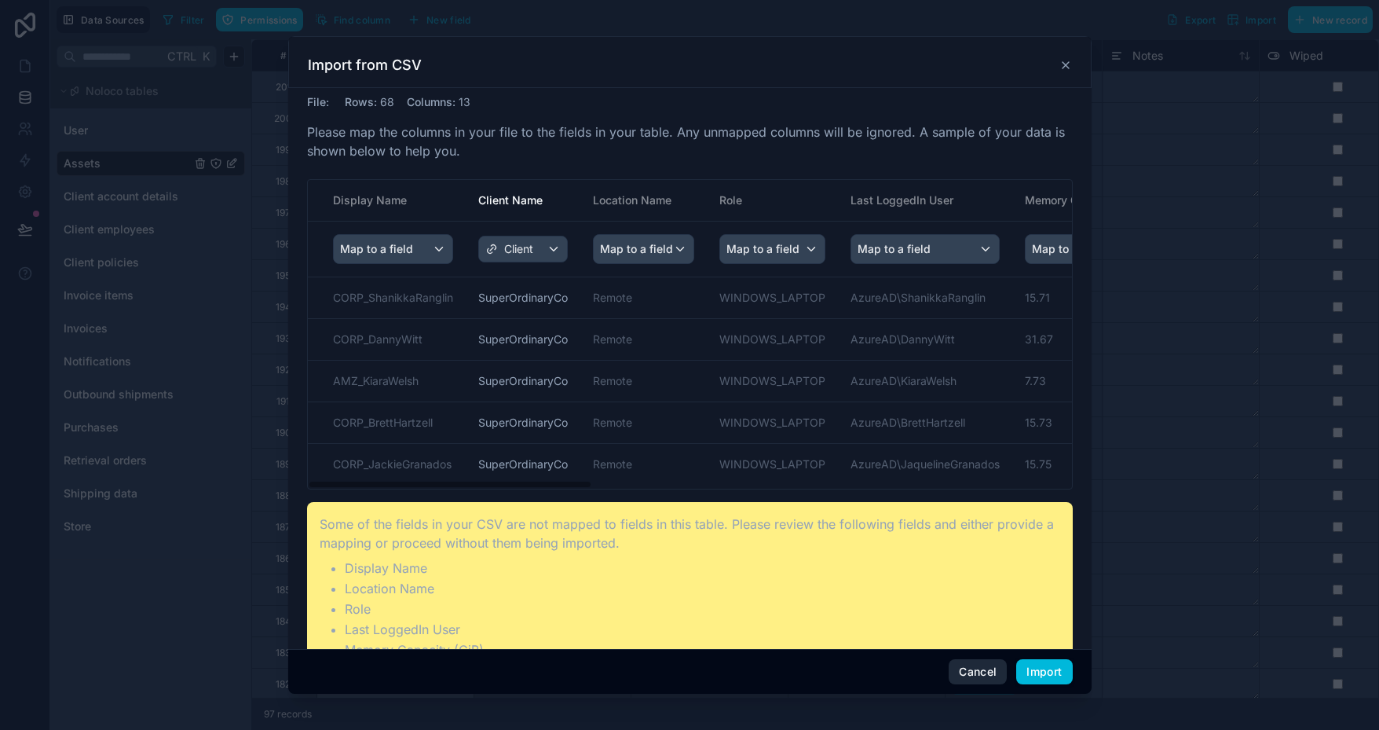
click at [967, 672] on button "Cancel" at bounding box center [978, 671] width 58 height 25
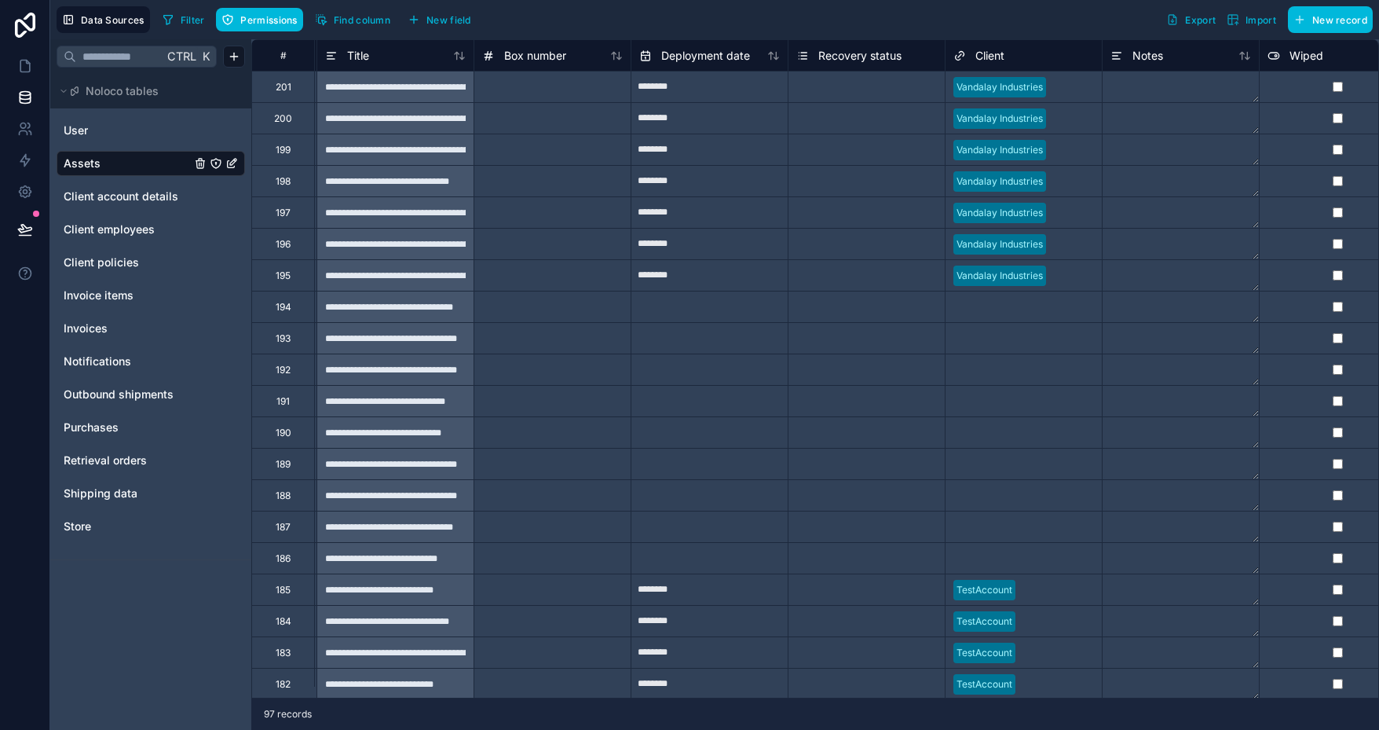
click at [193, 639] on div "Ctrl K Noloco tables User Assets Client account details Client employees Client…" at bounding box center [150, 384] width 201 height 690
click at [24, 69] on icon at bounding box center [25, 66] width 16 height 16
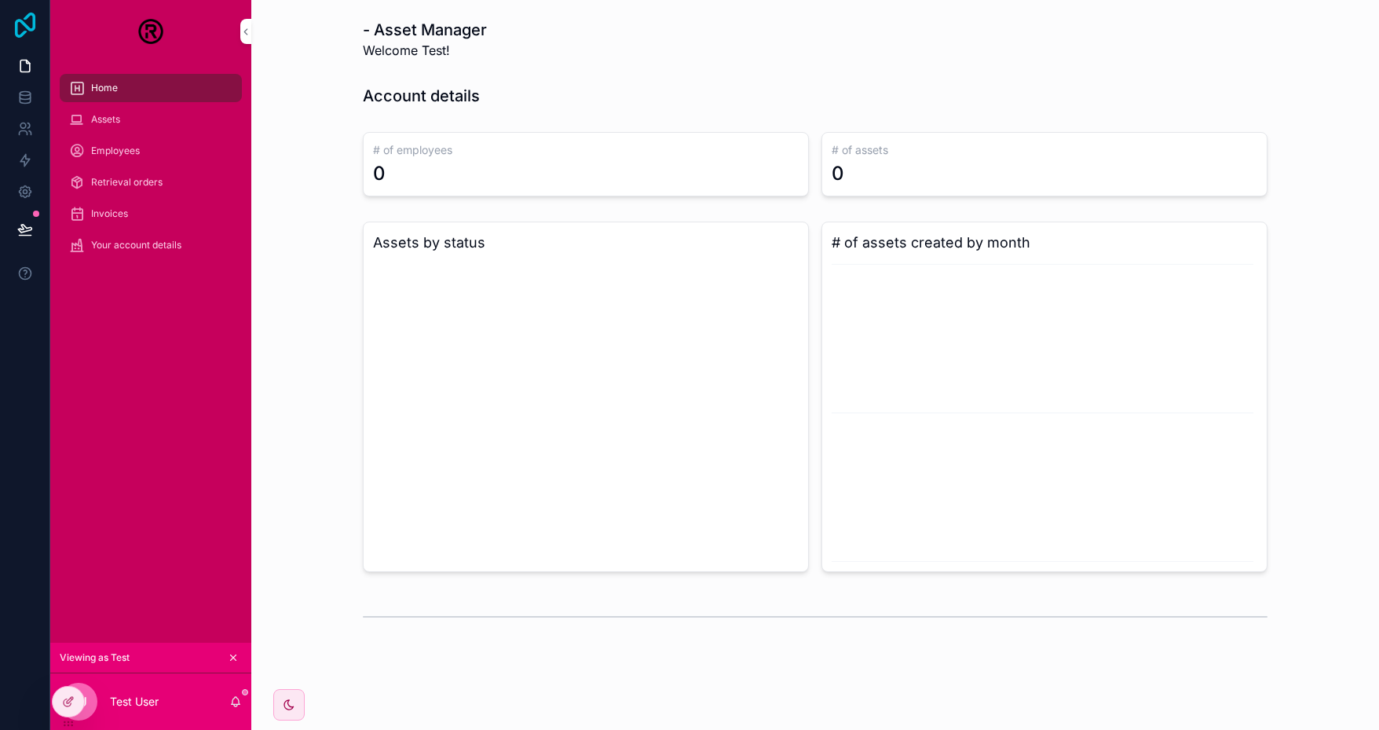
click at [28, 27] on icon at bounding box center [25, 25] width 20 height 25
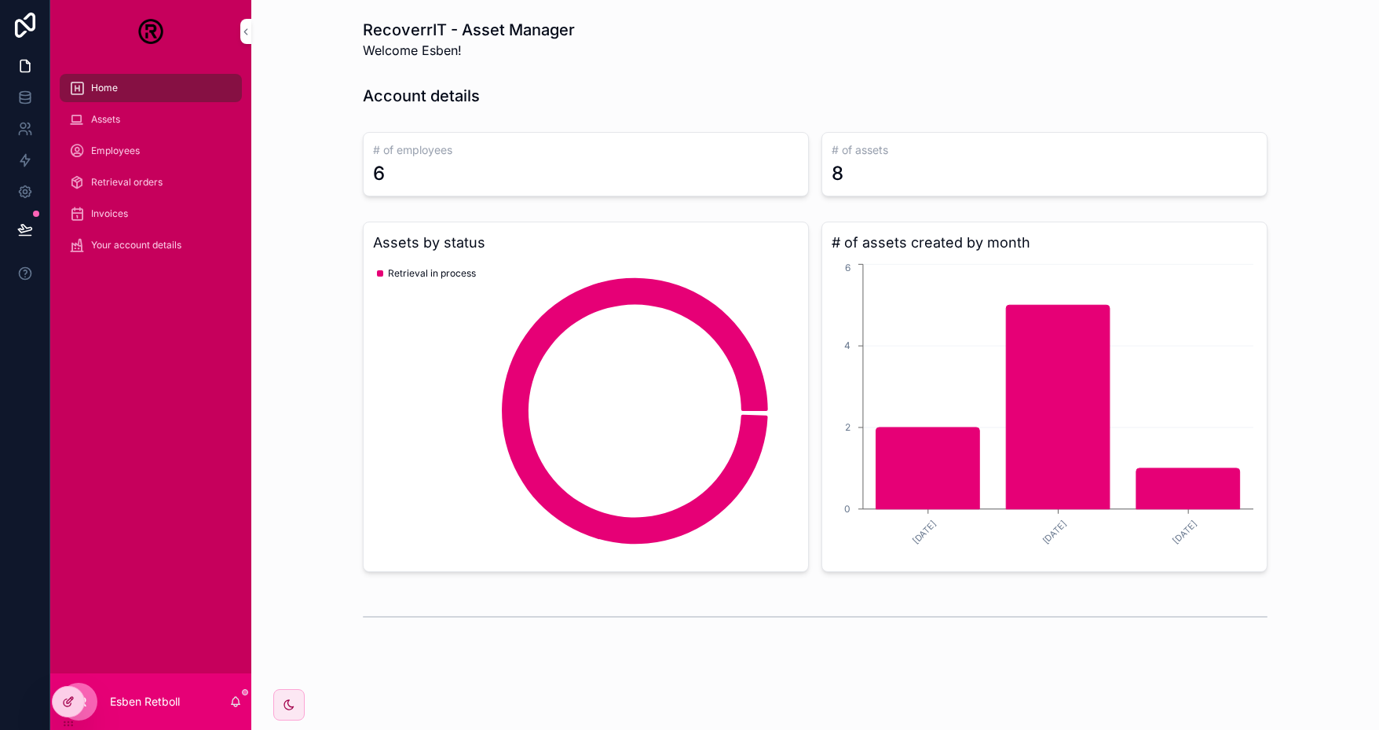
click at [75, 699] on div at bounding box center [68, 701] width 31 height 30
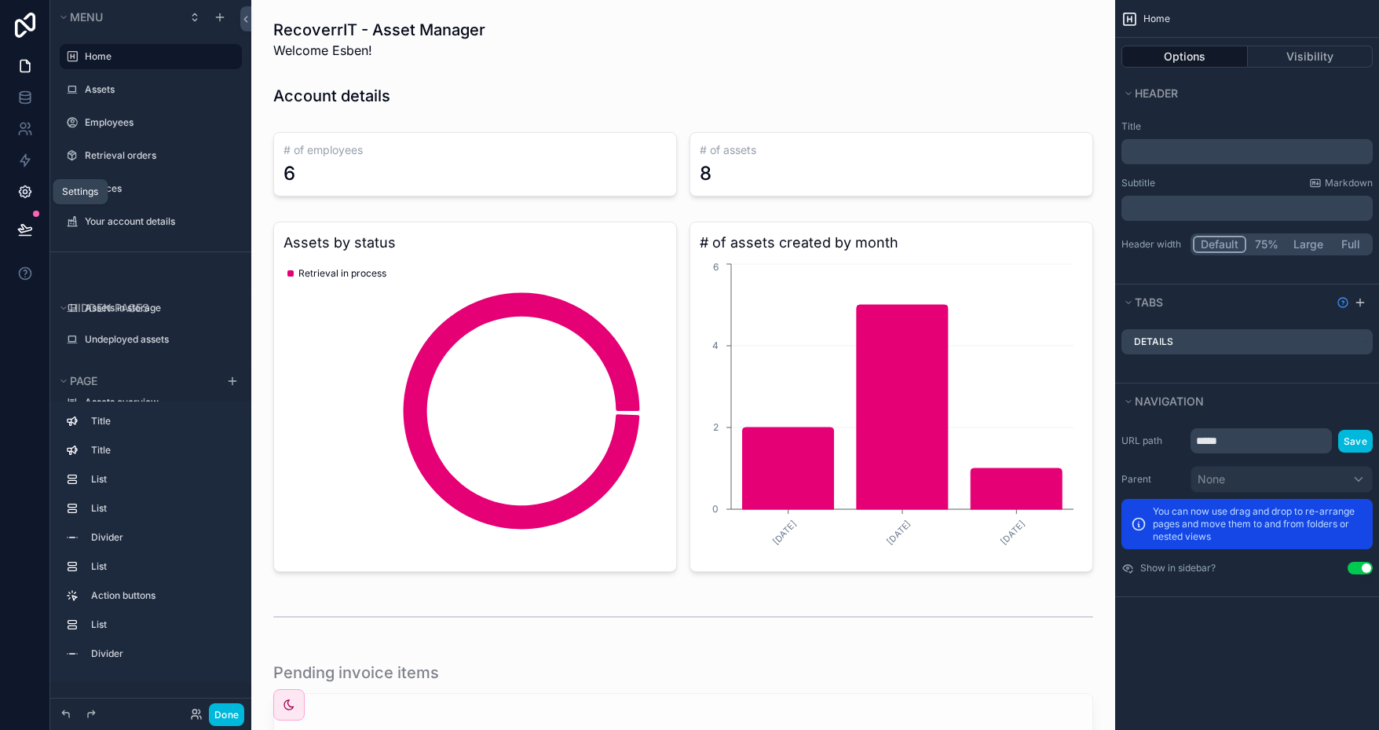
click at [31, 189] on icon at bounding box center [25, 192] width 16 height 16
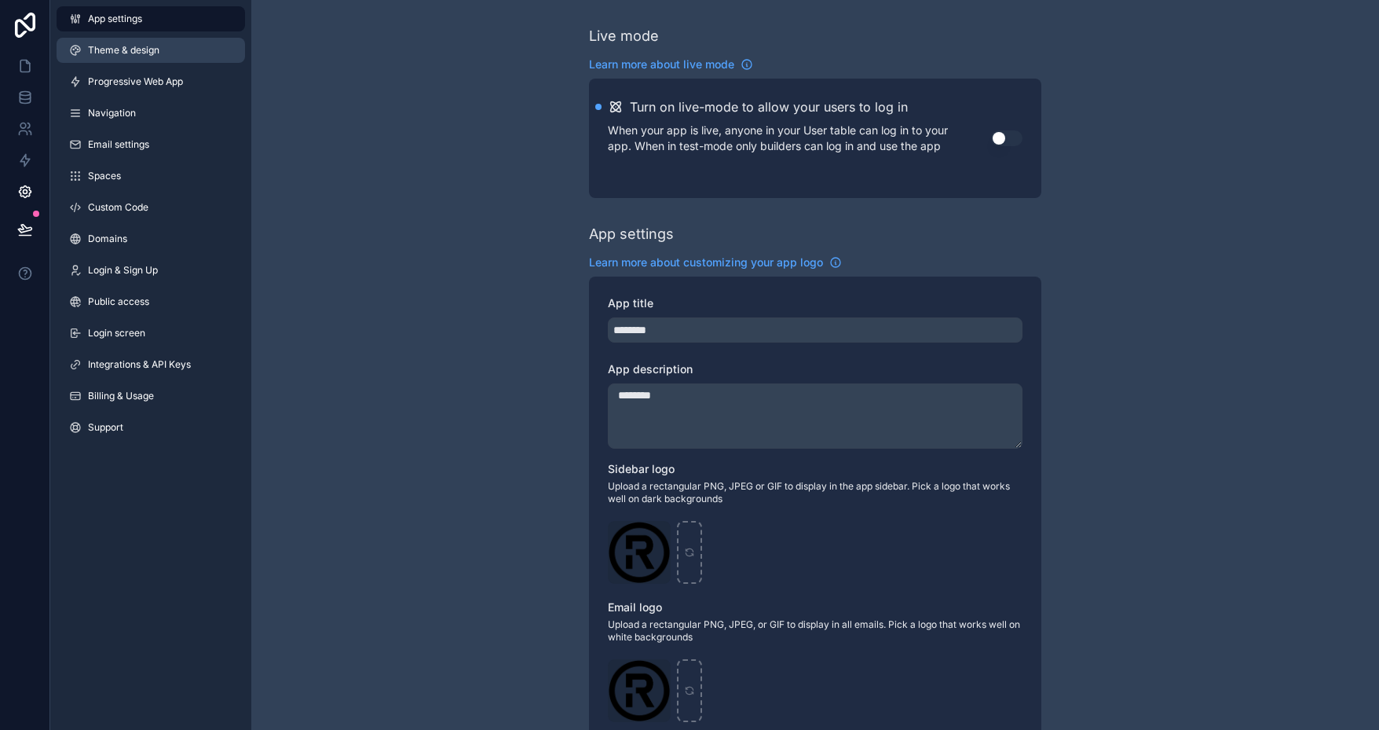
click at [138, 50] on span "Theme & design" at bounding box center [123, 50] width 71 height 13
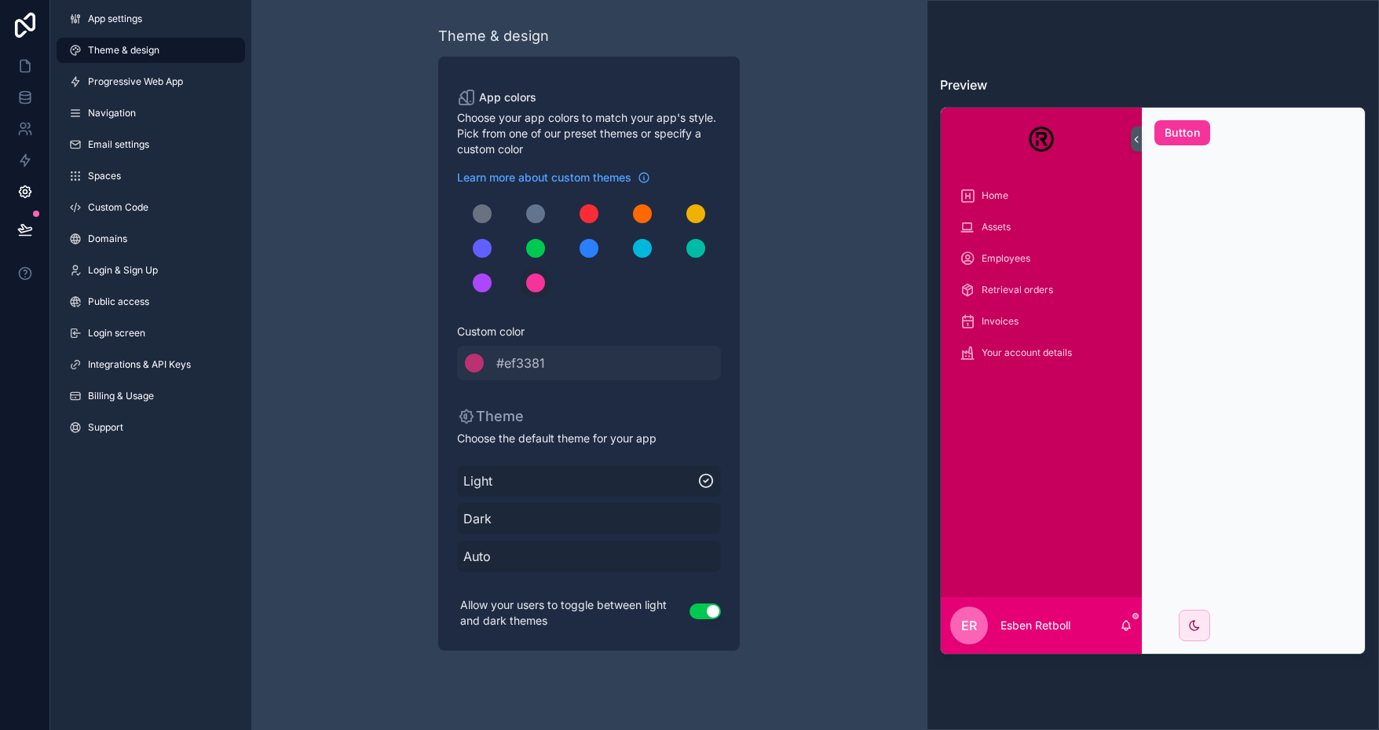
click at [576, 515] on span "Dark" at bounding box center [588, 518] width 251 height 19
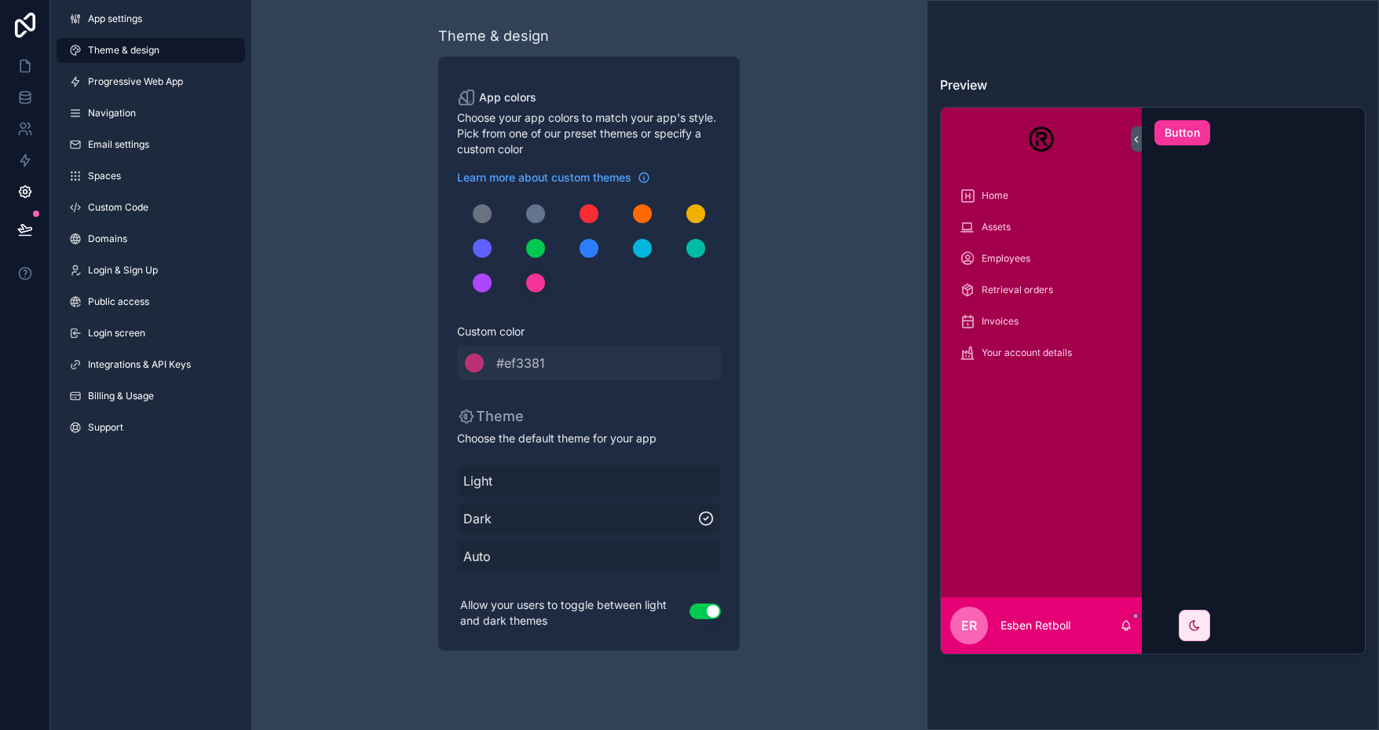
click at [583, 479] on span "Light" at bounding box center [588, 480] width 251 height 19
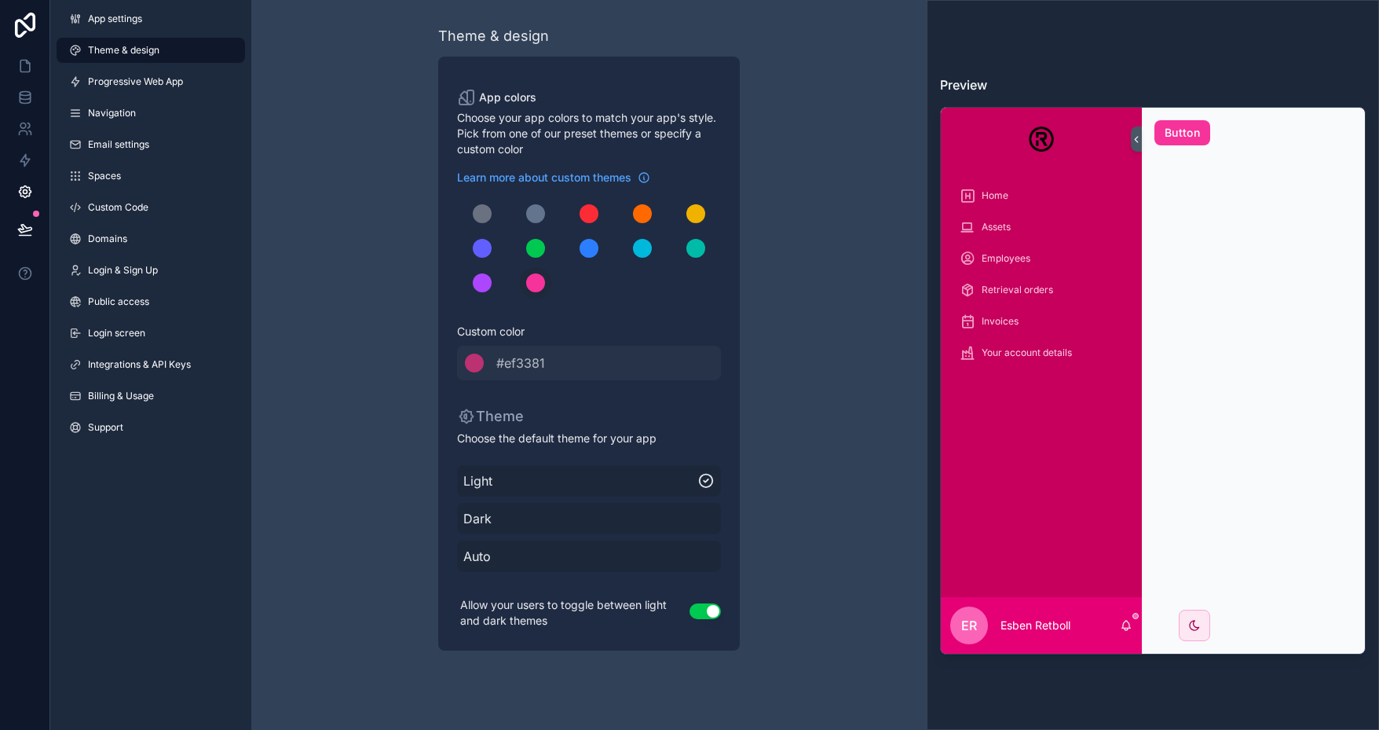
click at [357, 280] on div "Theme & design App colors Choose your app colors to match your app's style. Pic…" at bounding box center [588, 337] width 675 height 675
click at [25, 68] on icon at bounding box center [25, 66] width 16 height 16
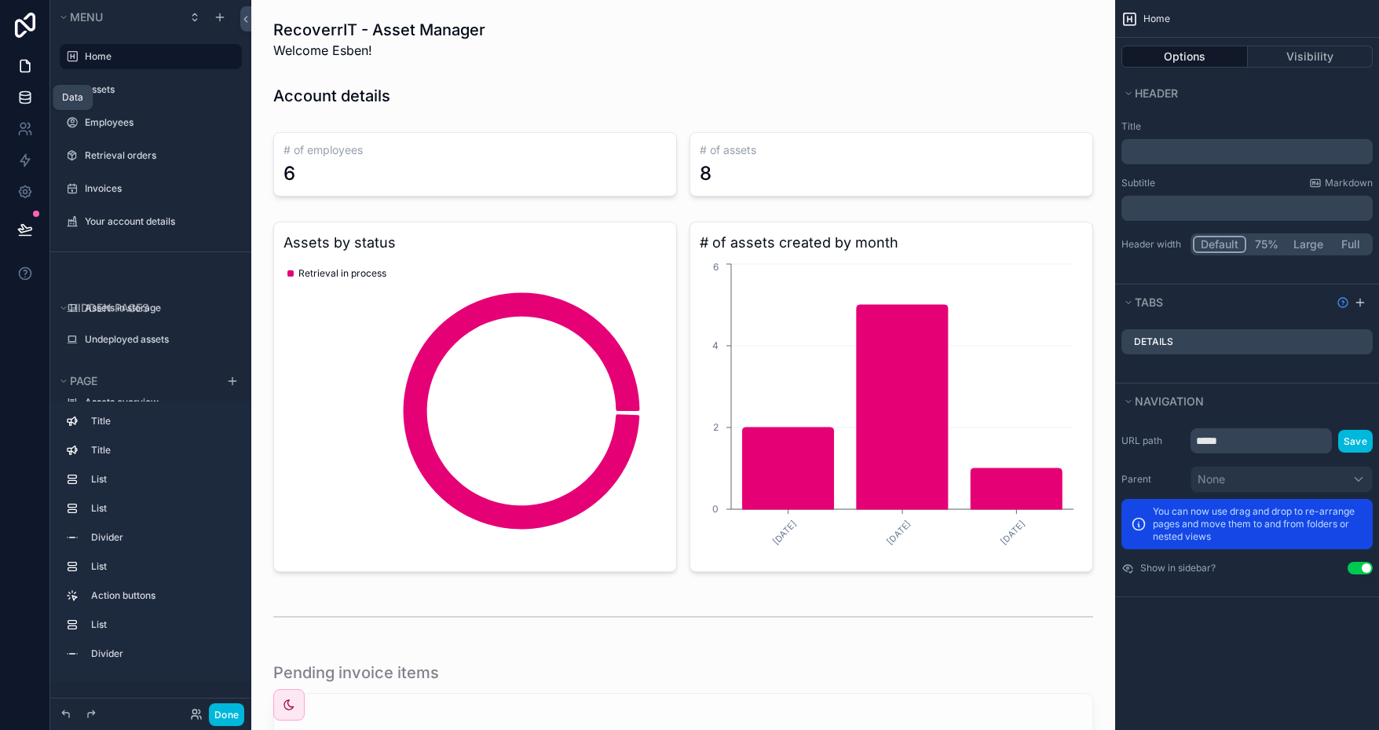
click at [28, 103] on icon at bounding box center [25, 100] width 10 height 6
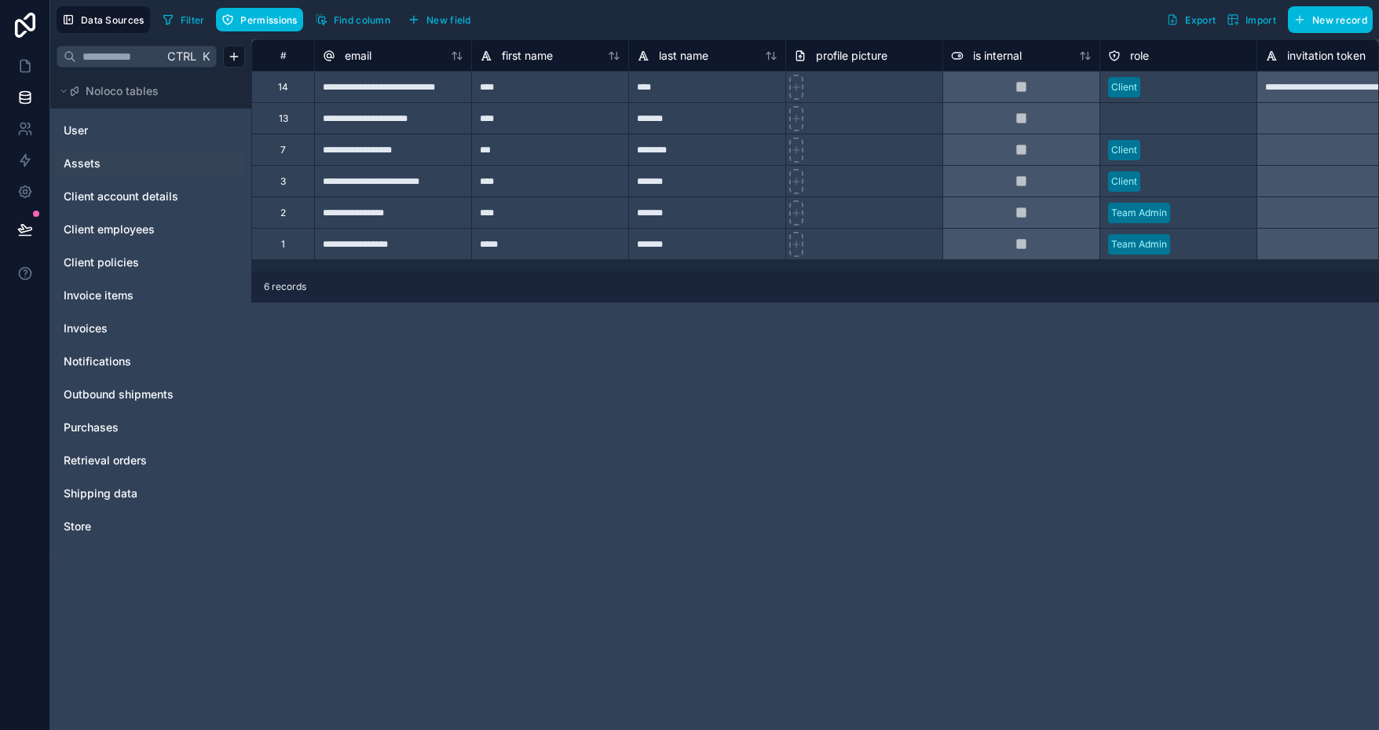
click at [93, 165] on span "Assets" at bounding box center [82, 164] width 37 height 16
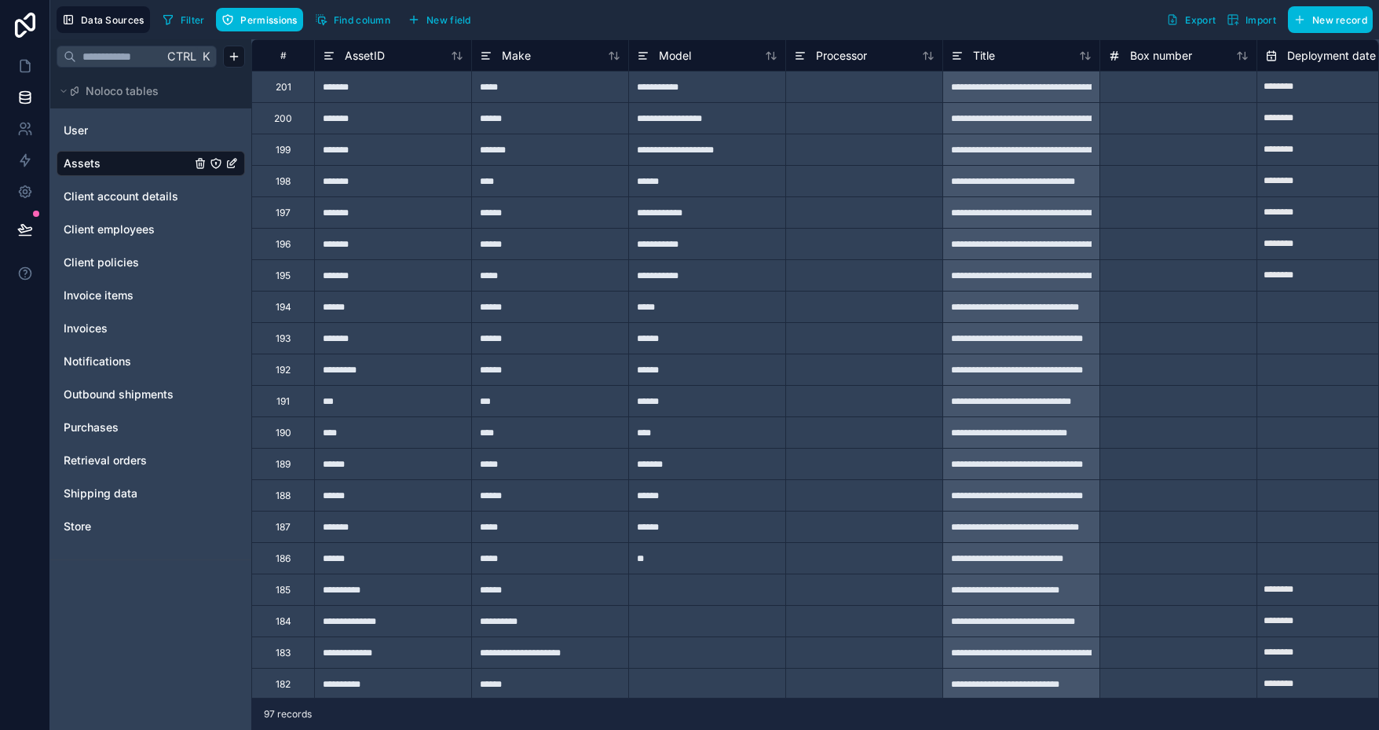
click at [1260, 24] on span "Import" at bounding box center [1261, 20] width 31 height 12
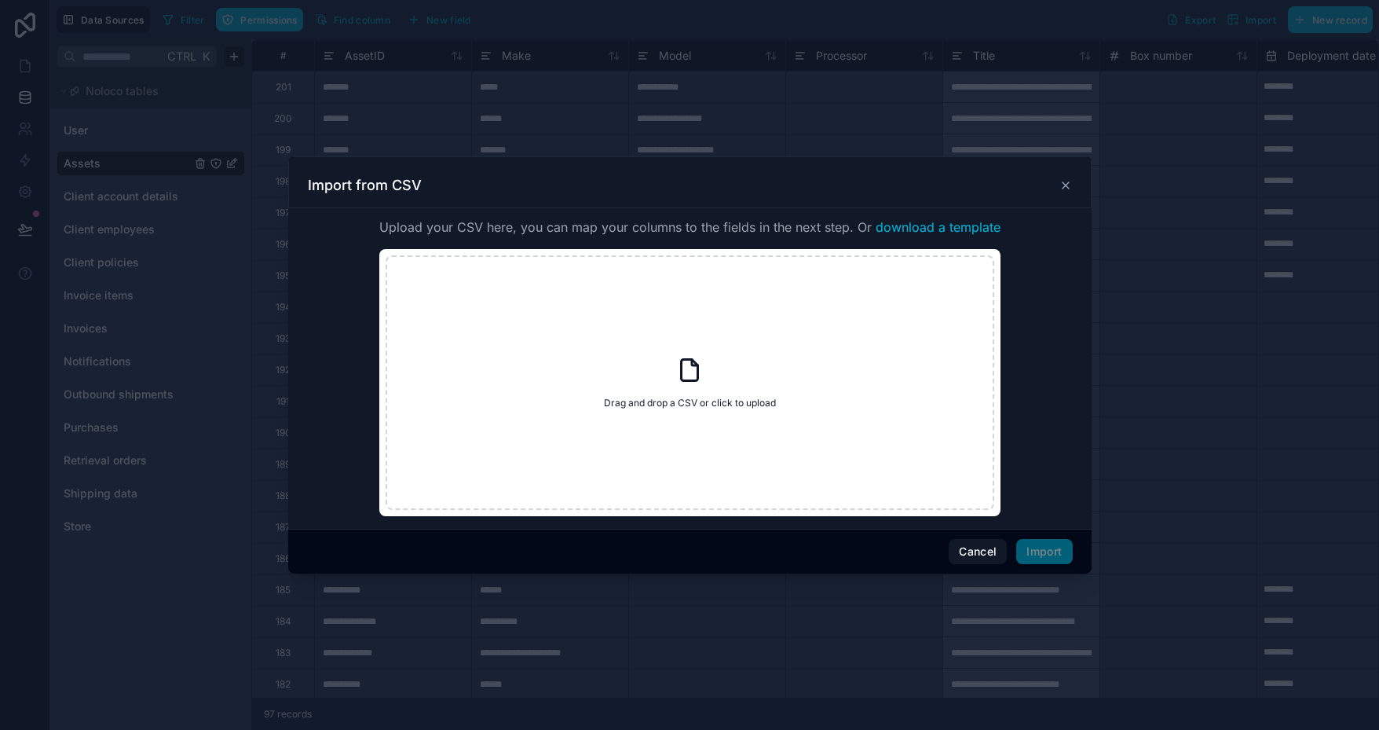
click at [682, 365] on icon at bounding box center [690, 370] width 16 height 21
click at [943, 228] on span "download a template" at bounding box center [938, 227] width 125 height 19
click at [983, 551] on button "Cancel" at bounding box center [978, 551] width 58 height 25
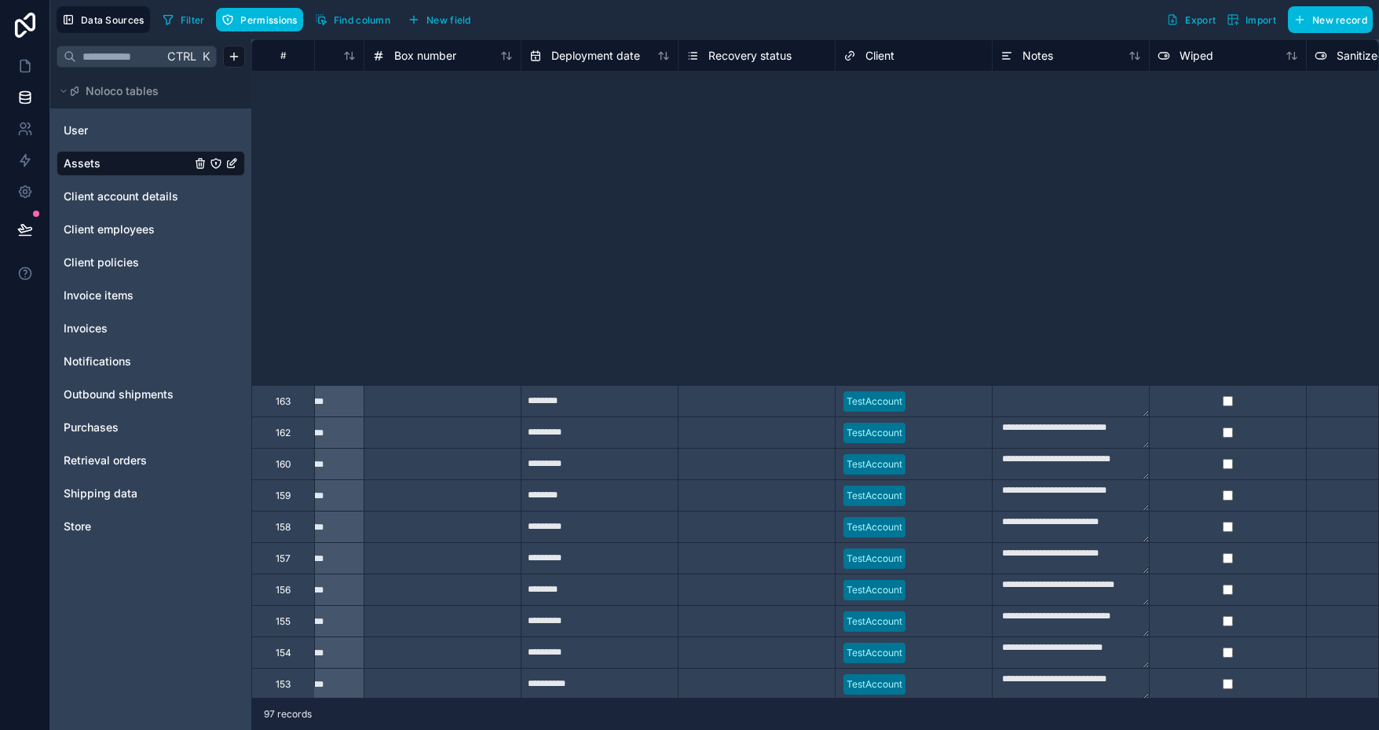
scroll to position [1492, 736]
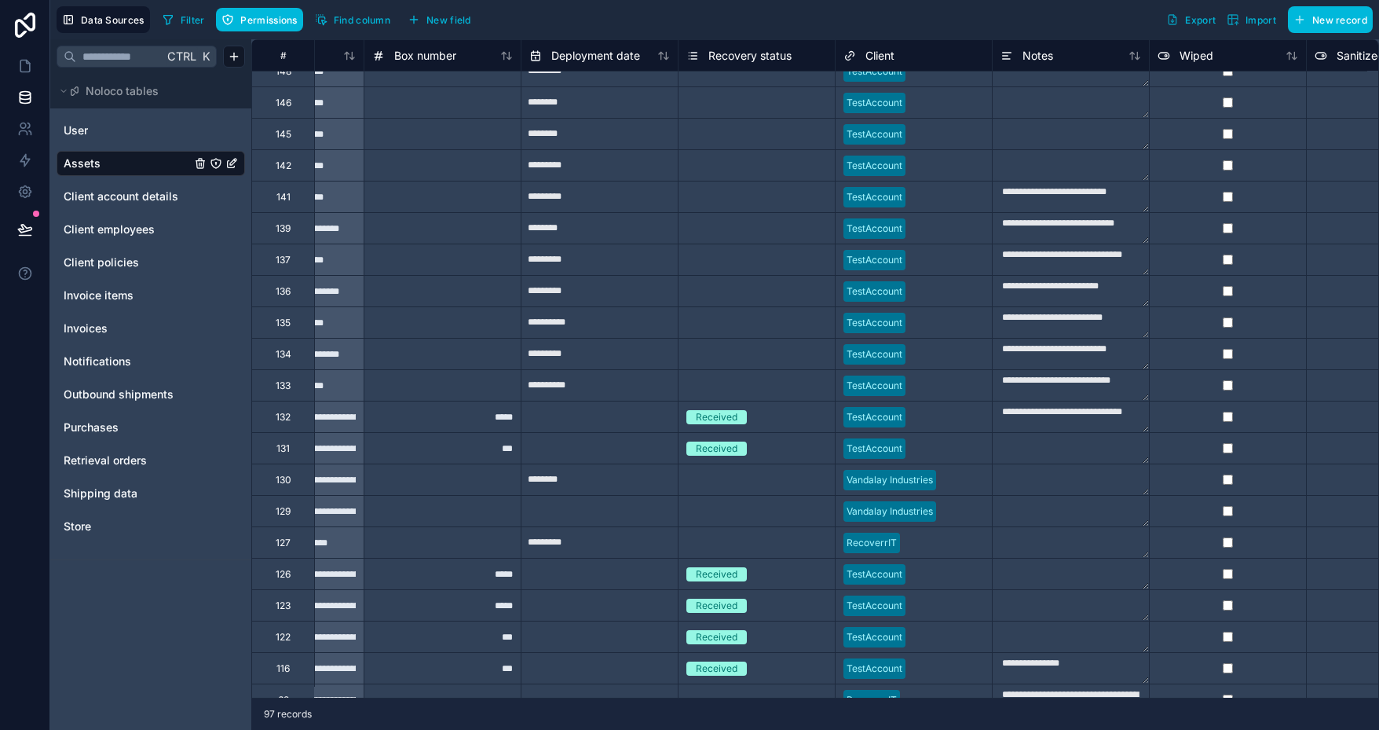
click at [934, 443] on div at bounding box center [948, 449] width 72 height 16
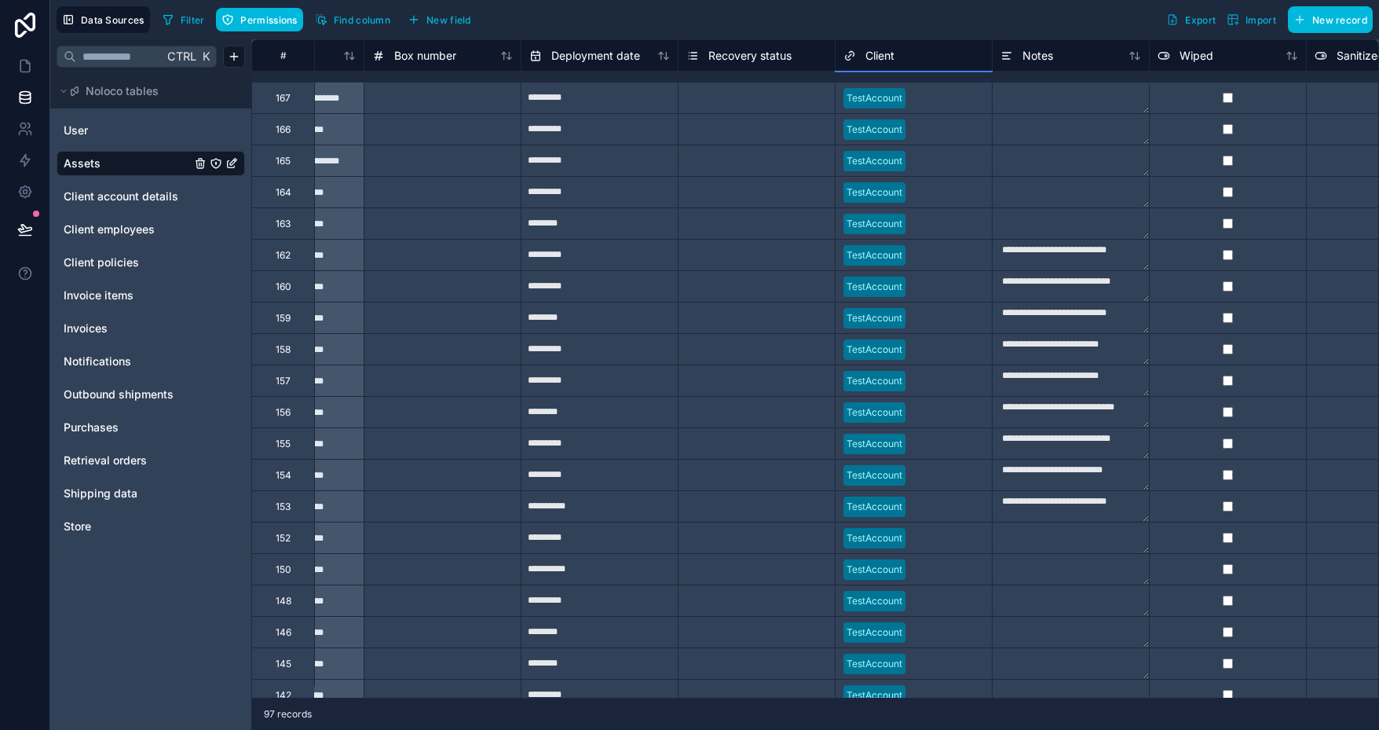
scroll to position [943, 736]
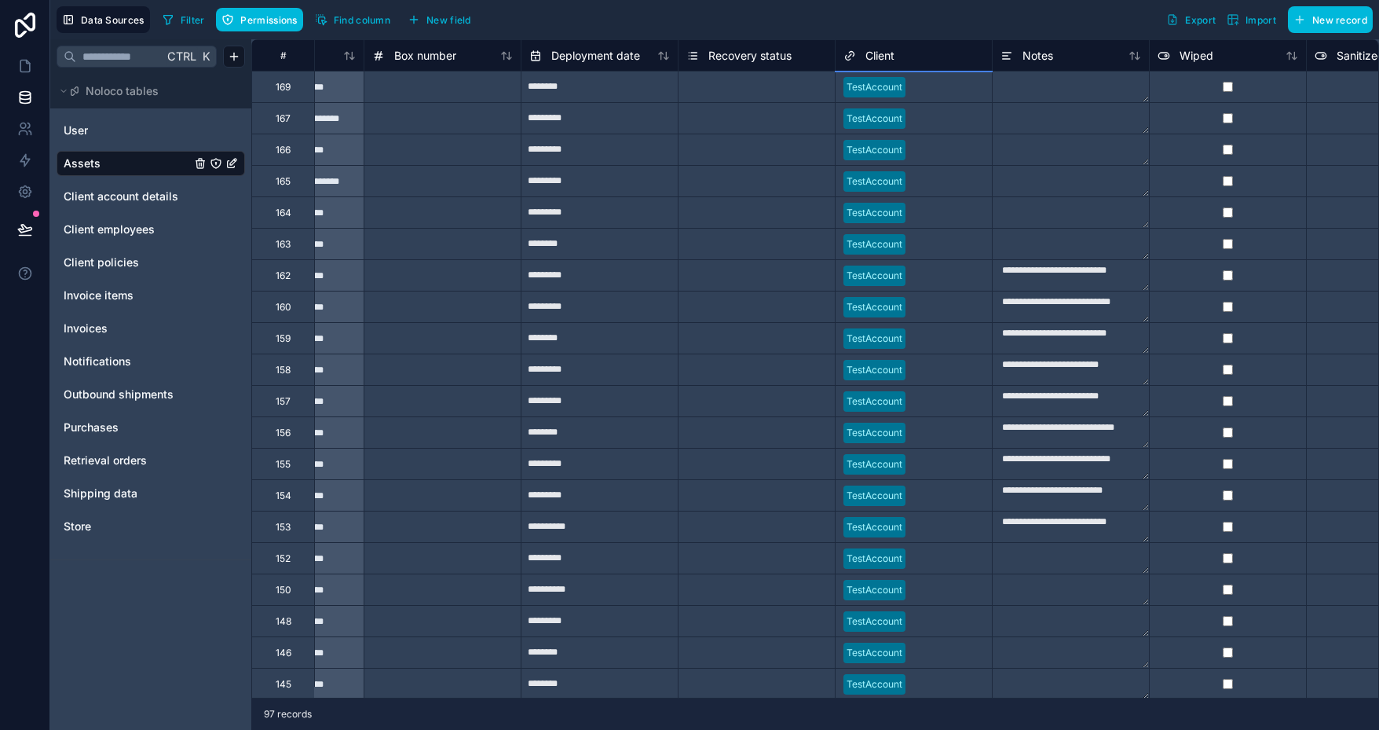
click at [1257, 19] on span "Import" at bounding box center [1261, 20] width 31 height 12
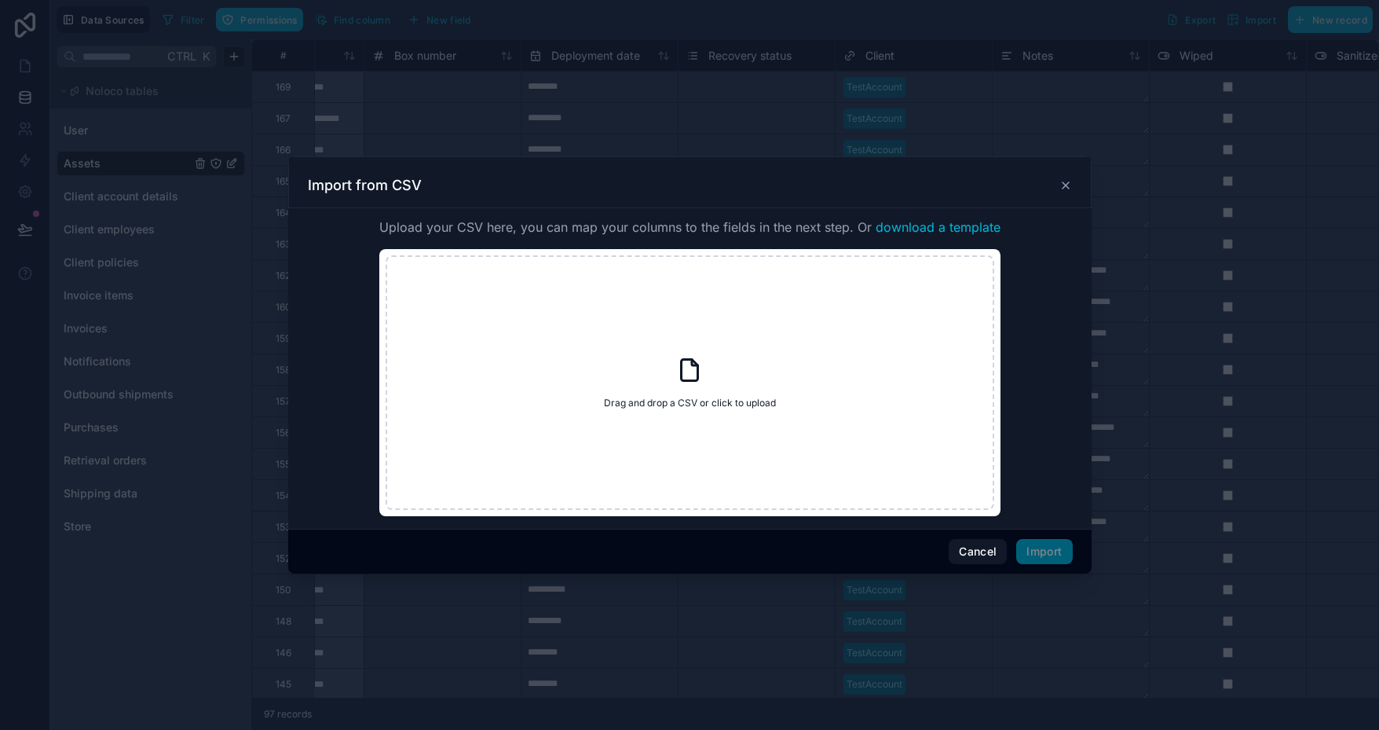
click at [697, 376] on icon at bounding box center [690, 370] width 16 height 21
type input "**********"
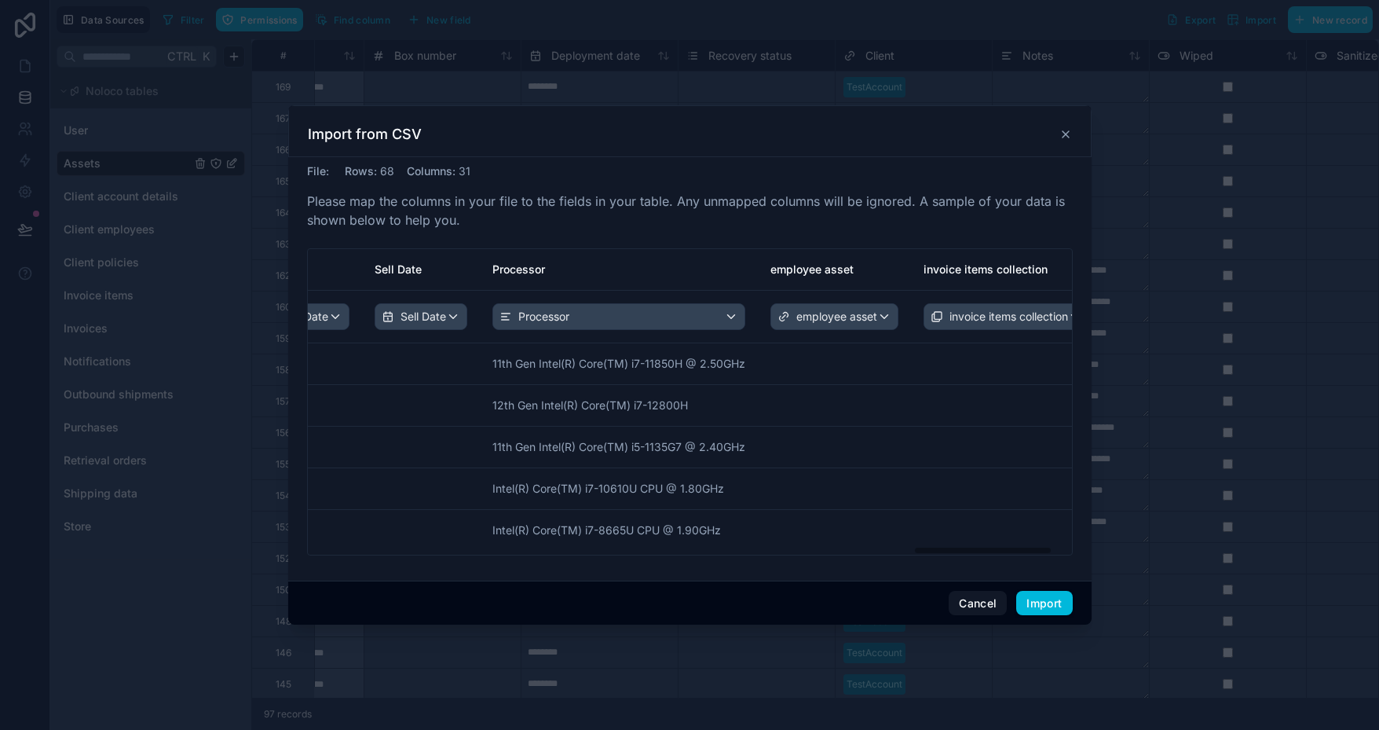
scroll to position [0, 3428]
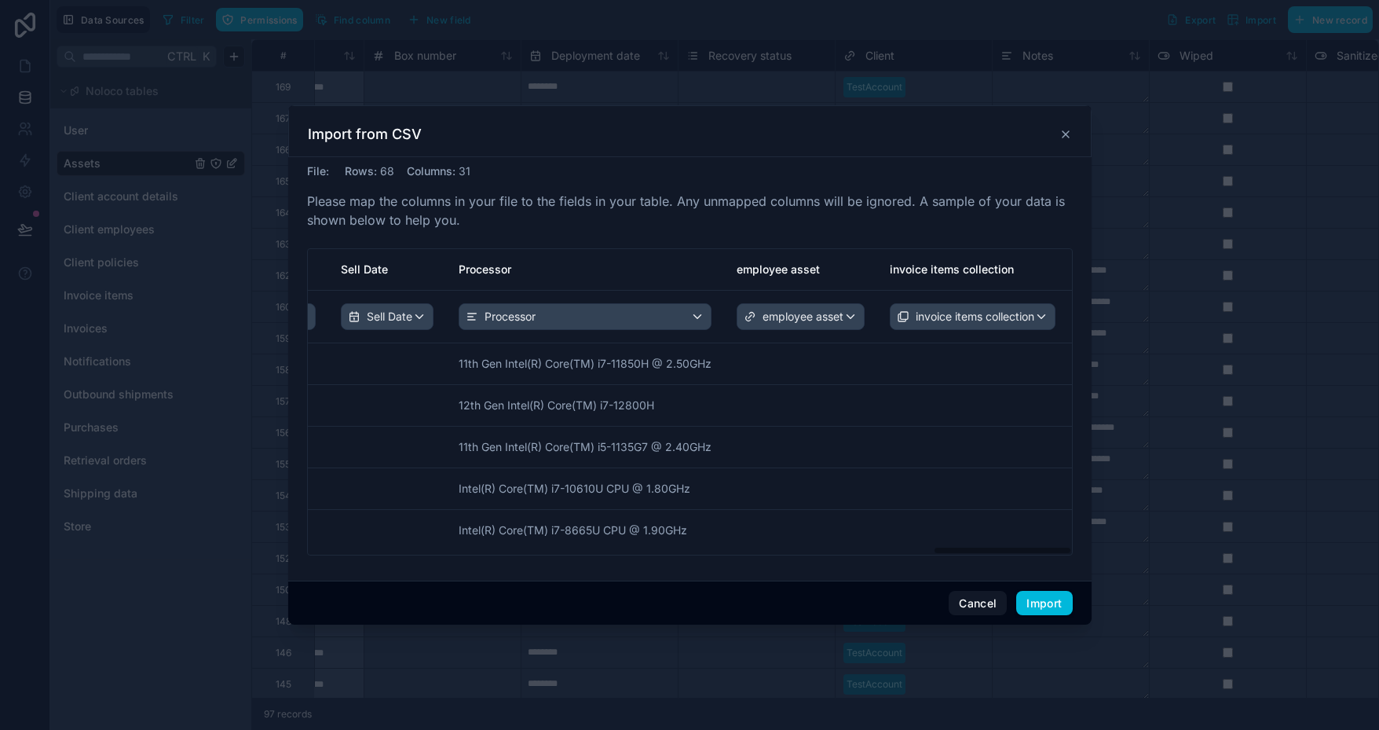
drag, startPoint x: 382, startPoint y: 548, endPoint x: 1044, endPoint y: 575, distance: 662.7
click at [1044, 575] on div "File : Rows : 68 Columns : 31 Please map the columns in your file to the fields…" at bounding box center [690, 368] width 804 height 423
click at [1046, 602] on button "Import" at bounding box center [1044, 603] width 56 height 25
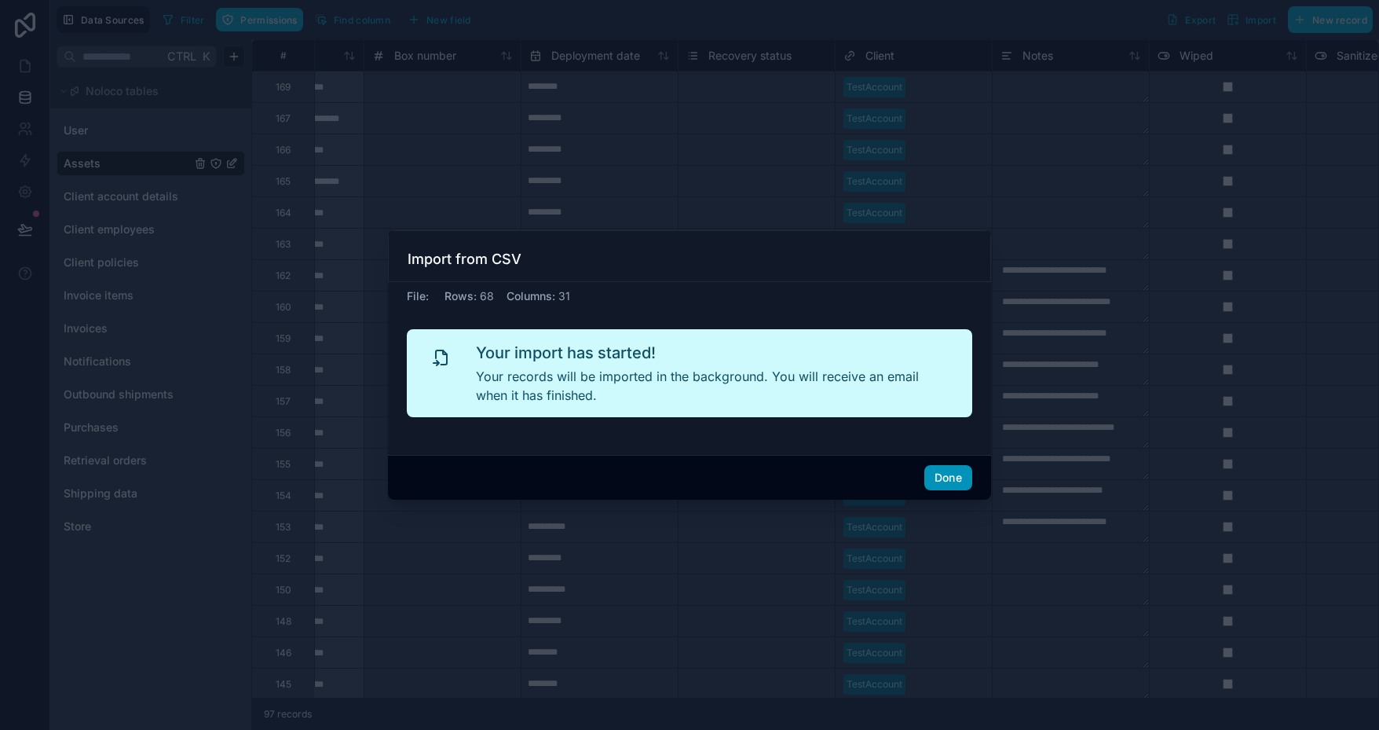
click at [947, 481] on button "Done" at bounding box center [948, 477] width 48 height 25
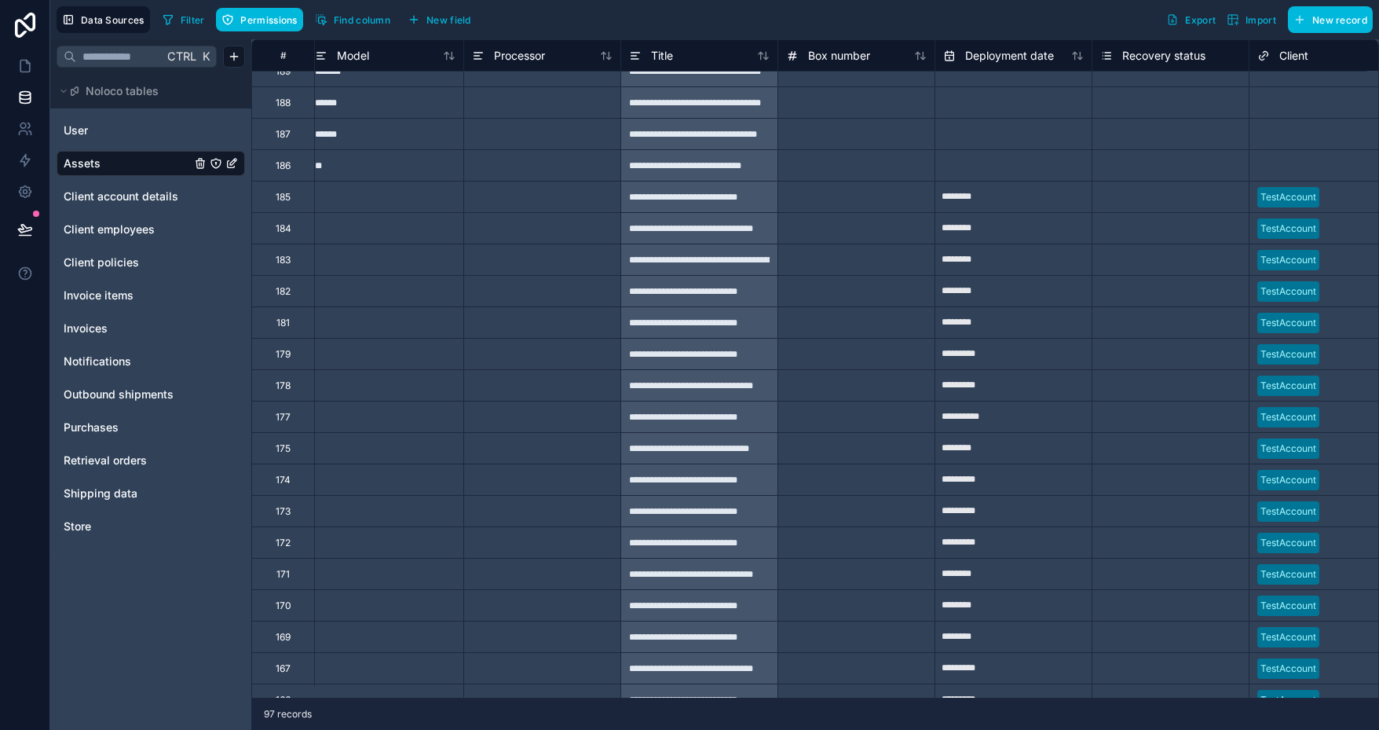
scroll to position [393, 0]
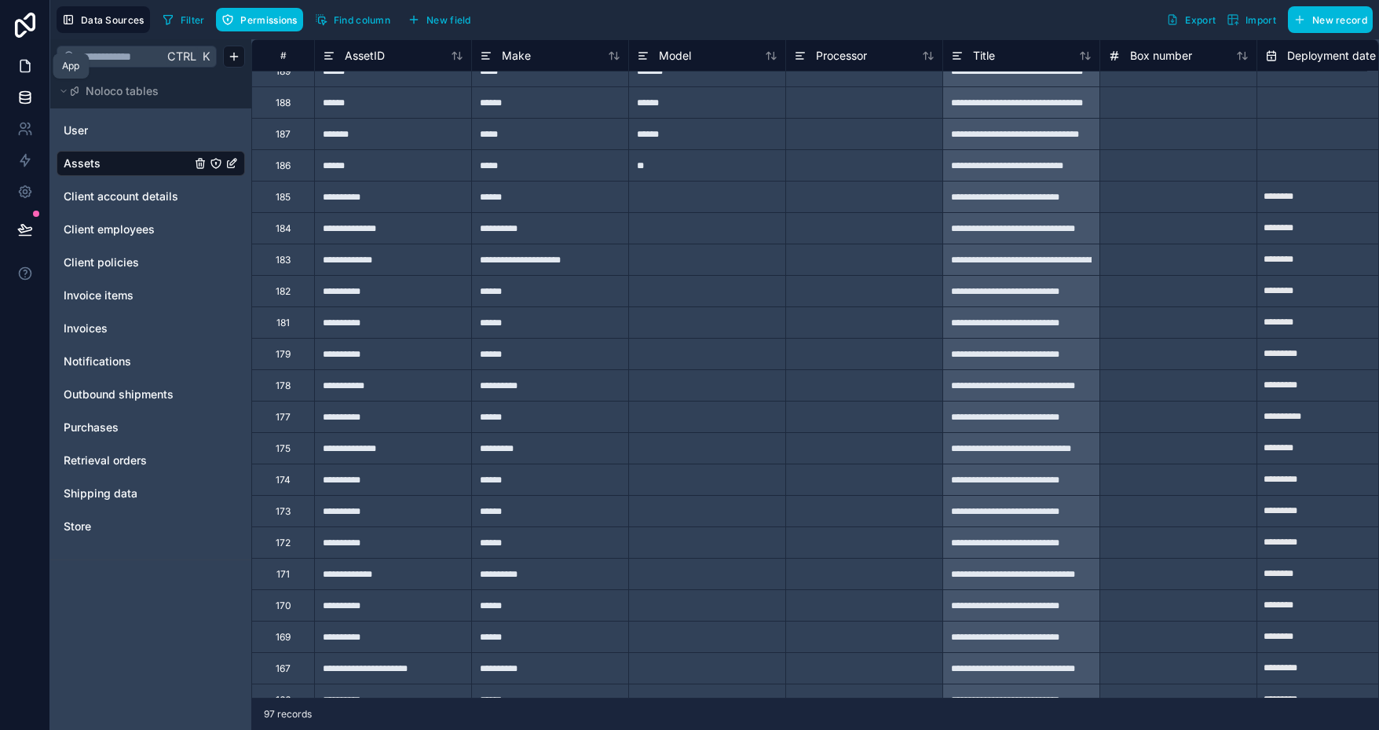
click at [27, 67] on icon at bounding box center [25, 66] width 16 height 16
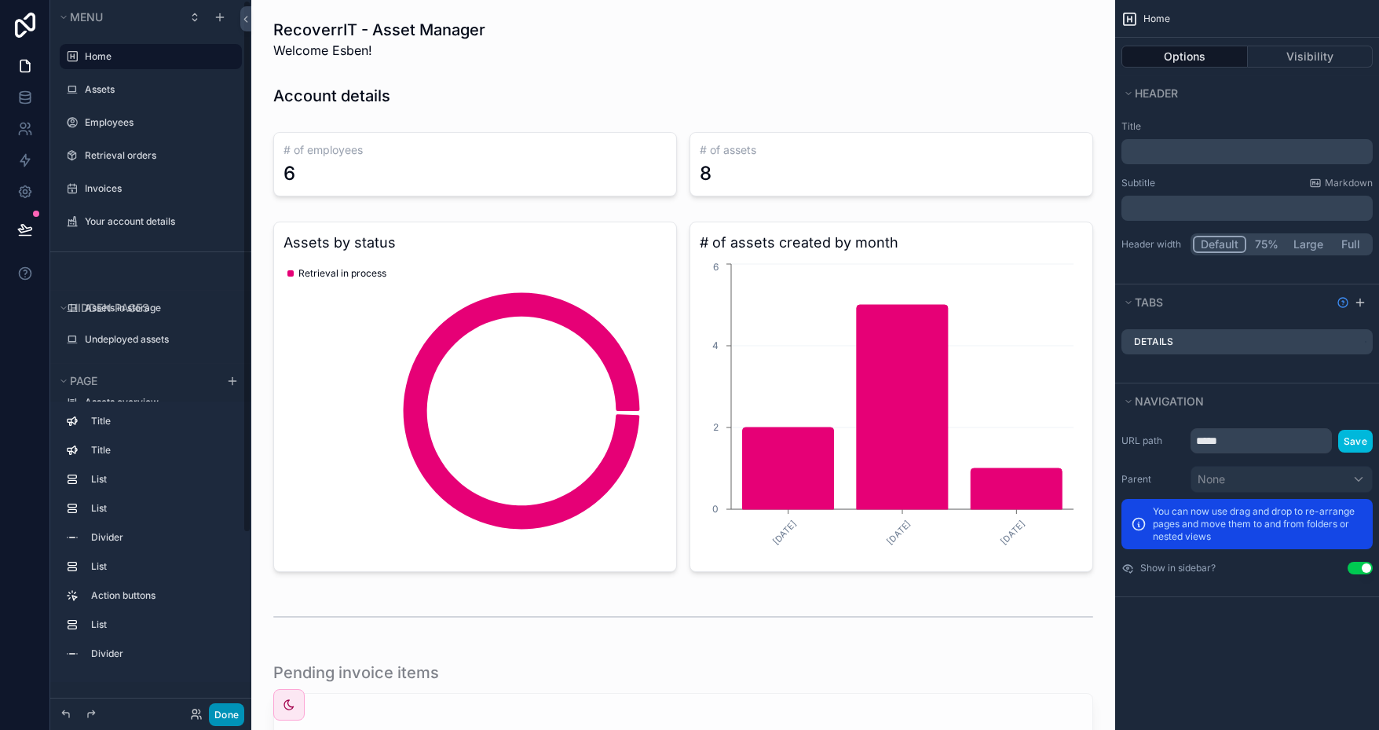
click at [232, 718] on button "Done" at bounding box center [226, 714] width 35 height 23
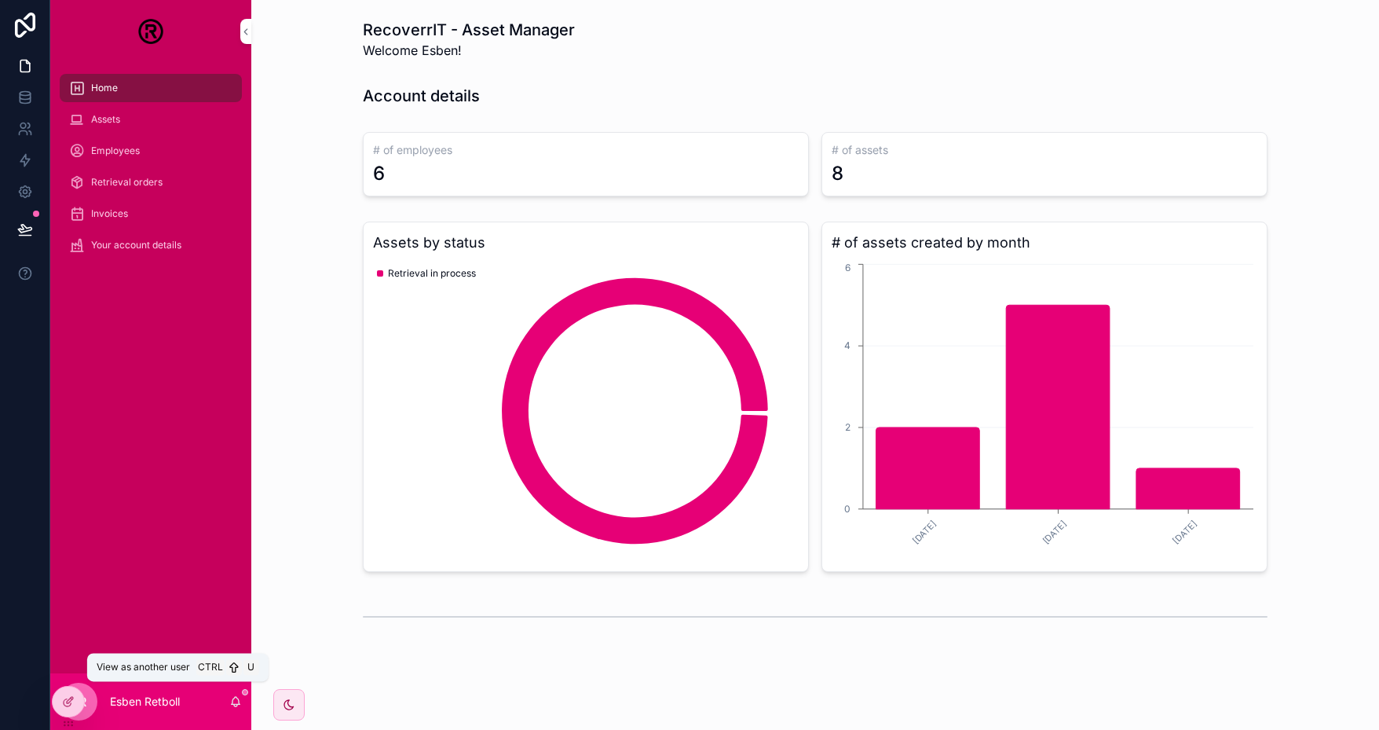
click at [0, 0] on icon at bounding box center [0, 0] width 0 height 0
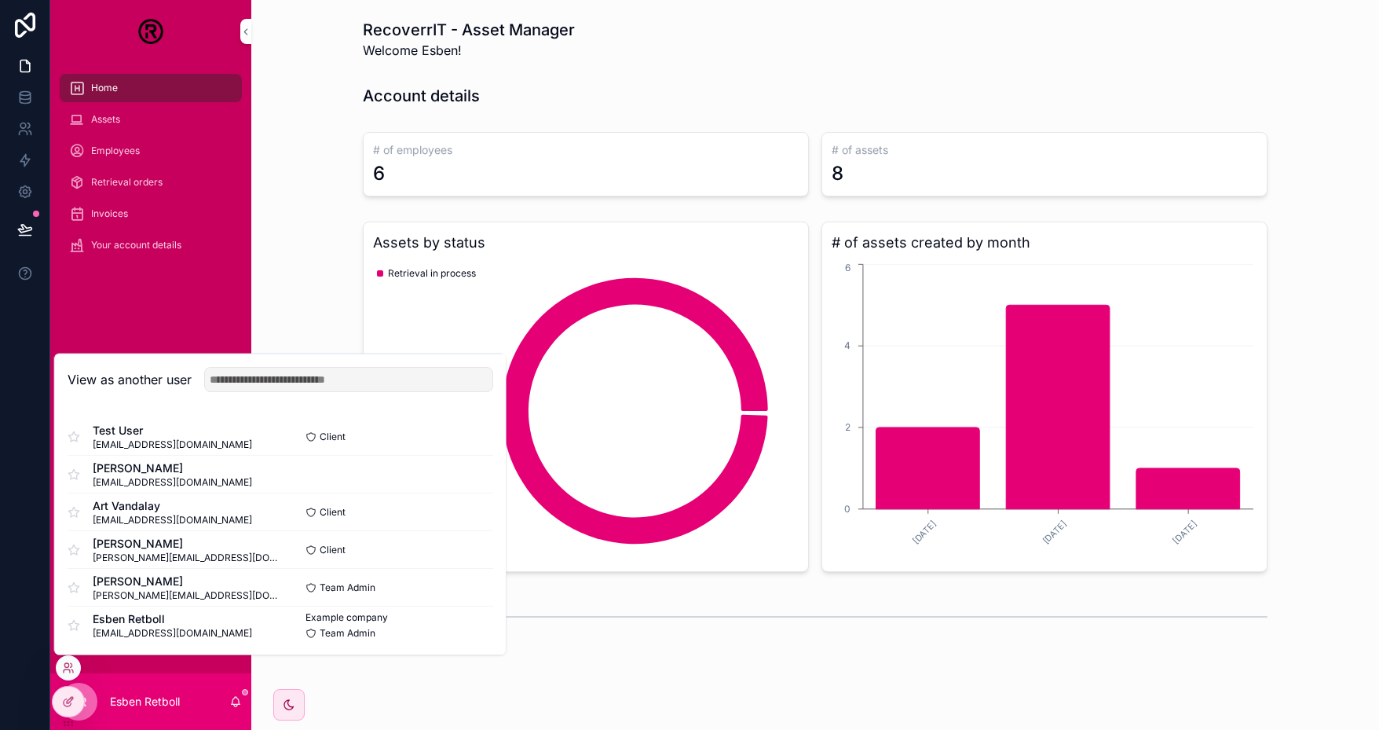
click at [0, 0] on button "Select" at bounding box center [0, 0] width 0 height 0
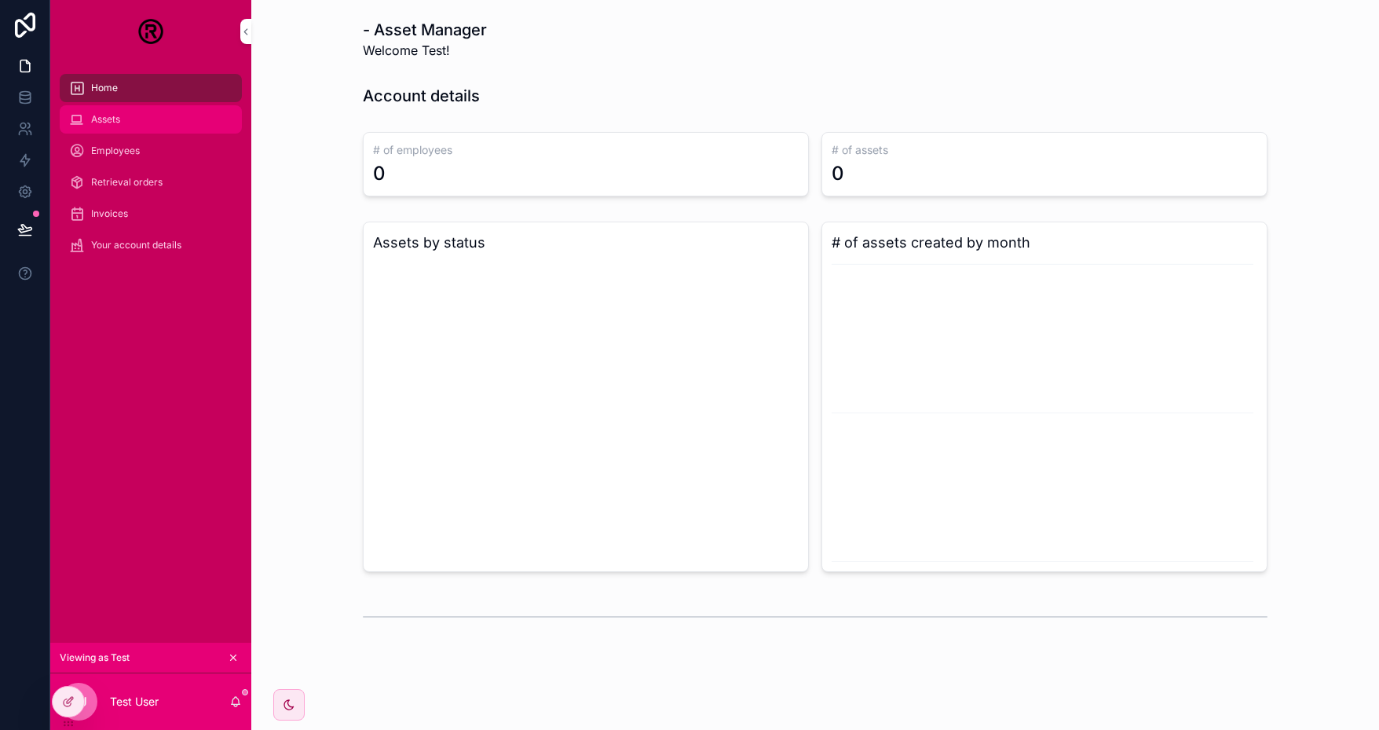
click at [121, 114] on div "Assets" at bounding box center [150, 119] width 163 height 25
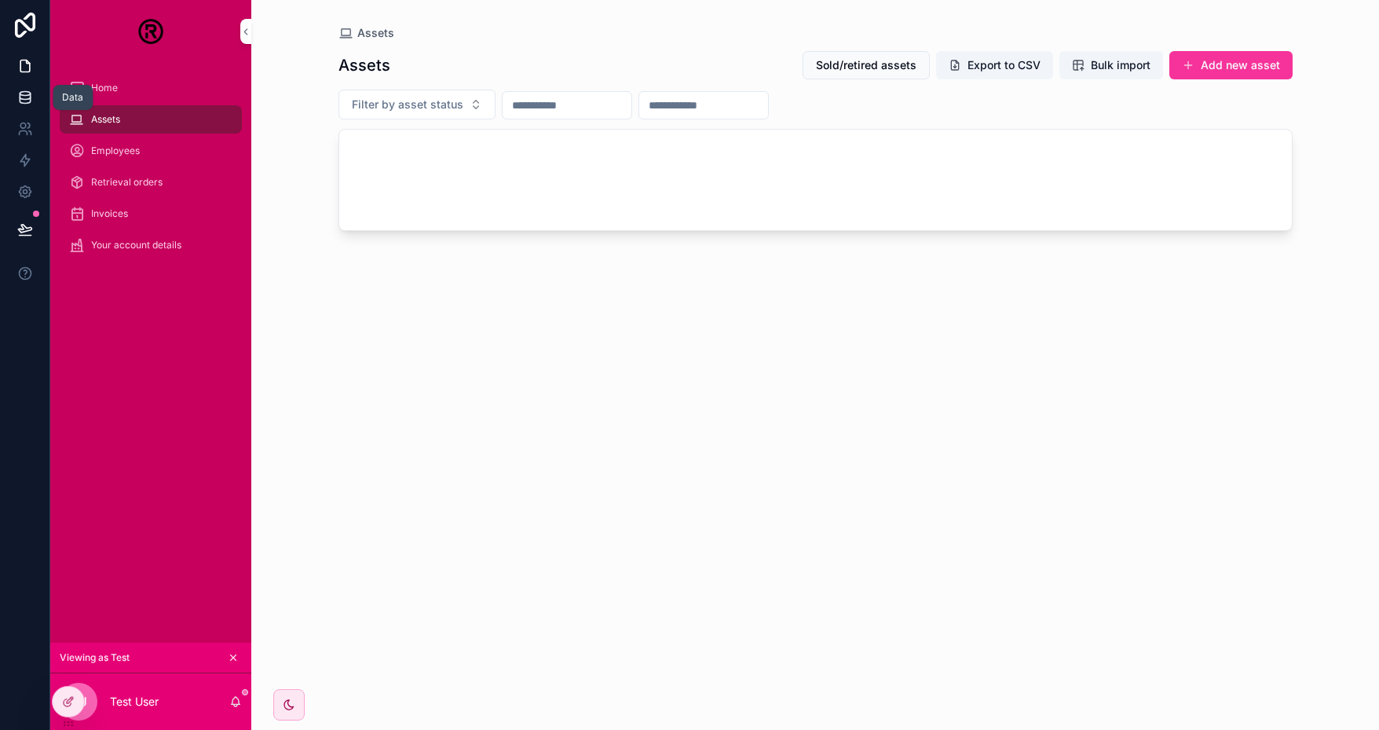
click at [26, 97] on icon at bounding box center [25, 98] width 16 height 16
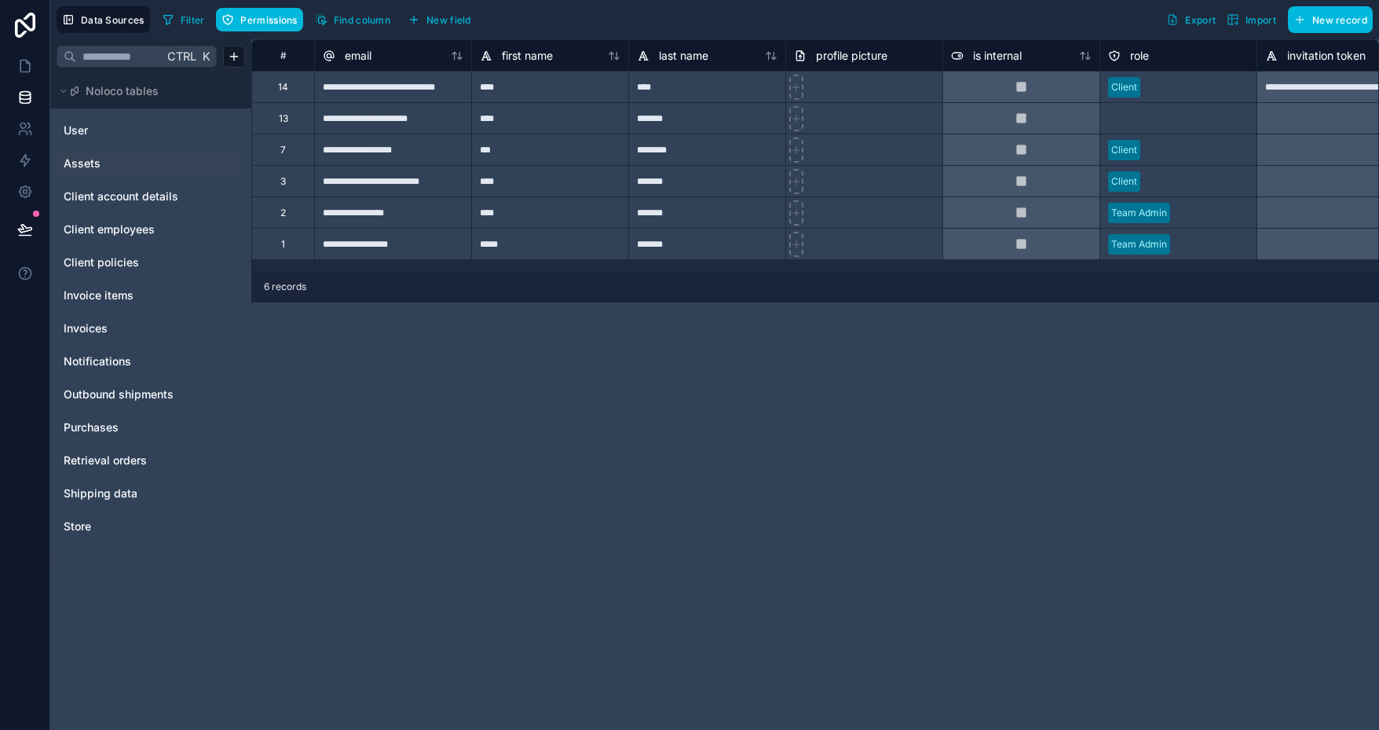
click at [119, 158] on link "Assets" at bounding box center [127, 164] width 127 height 16
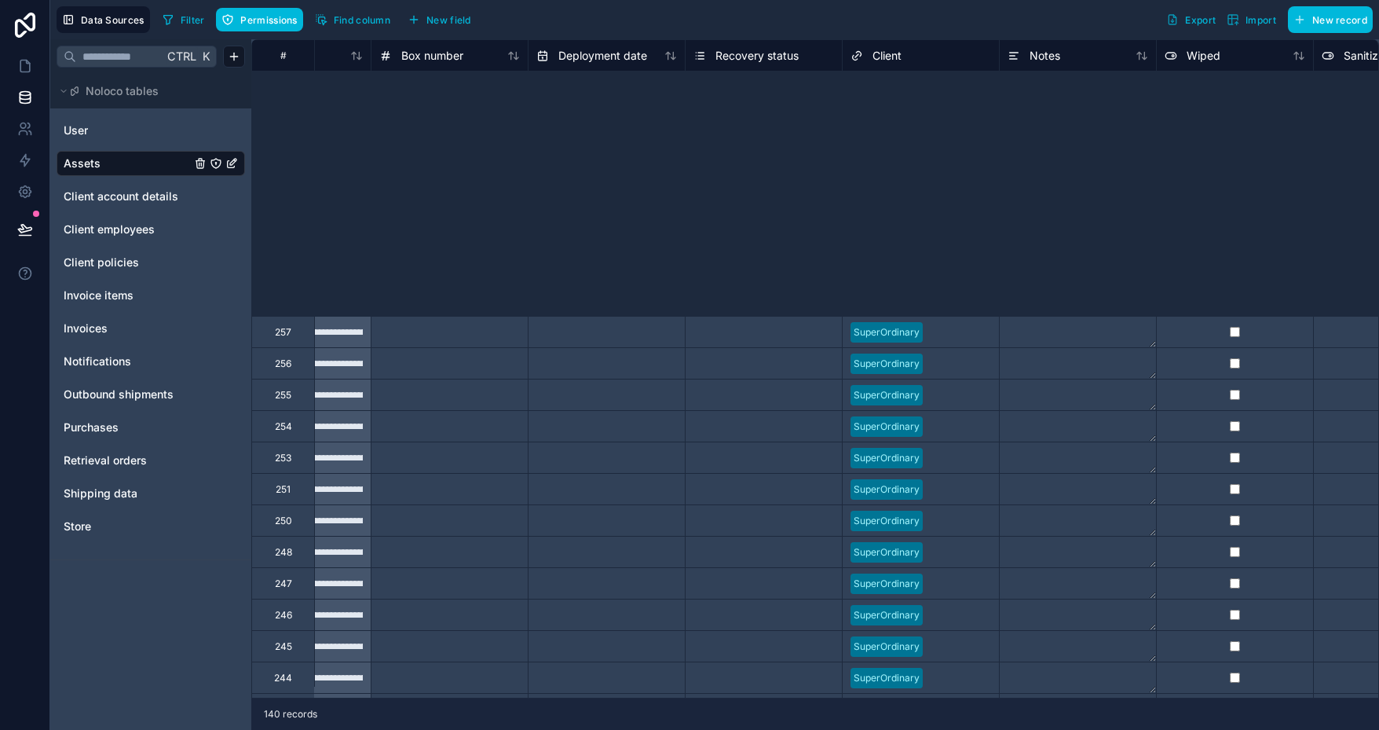
scroll to position [0, 729]
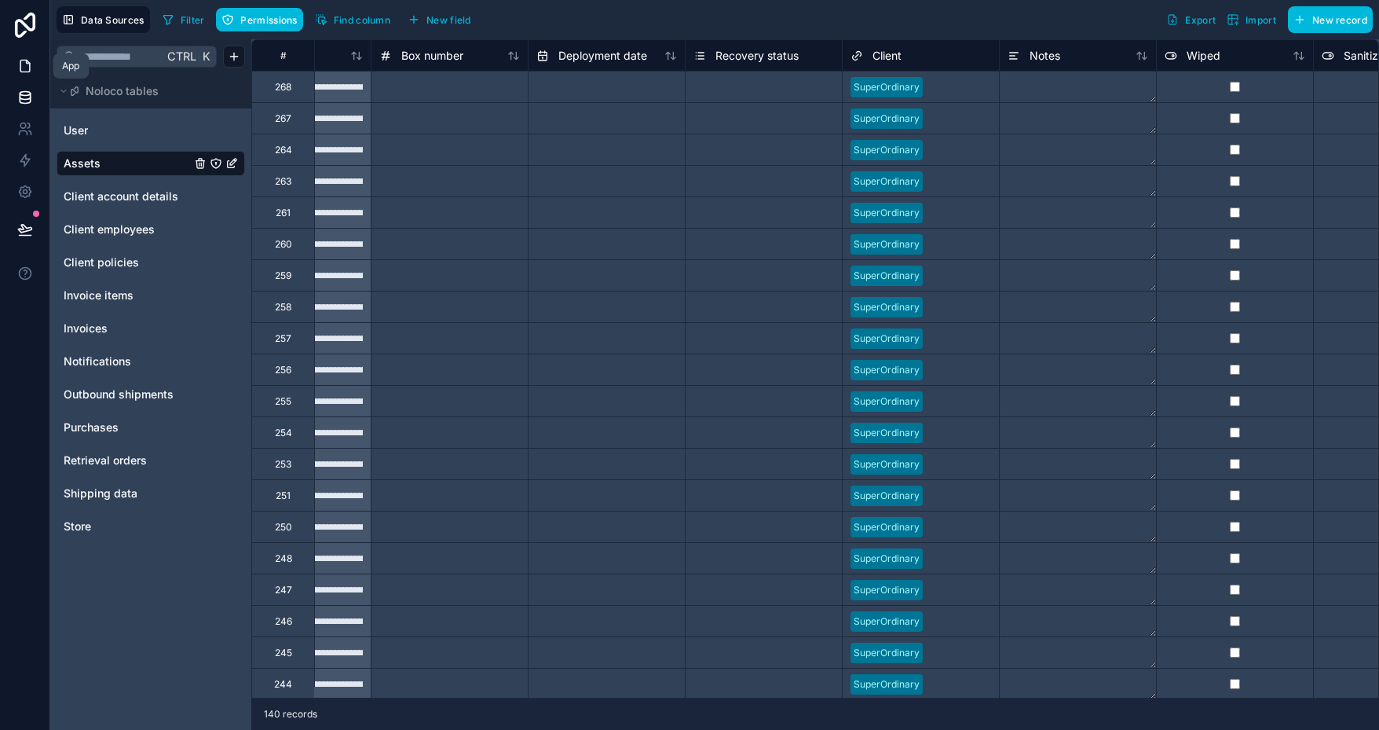
click at [34, 68] on link at bounding box center [24, 65] width 49 height 31
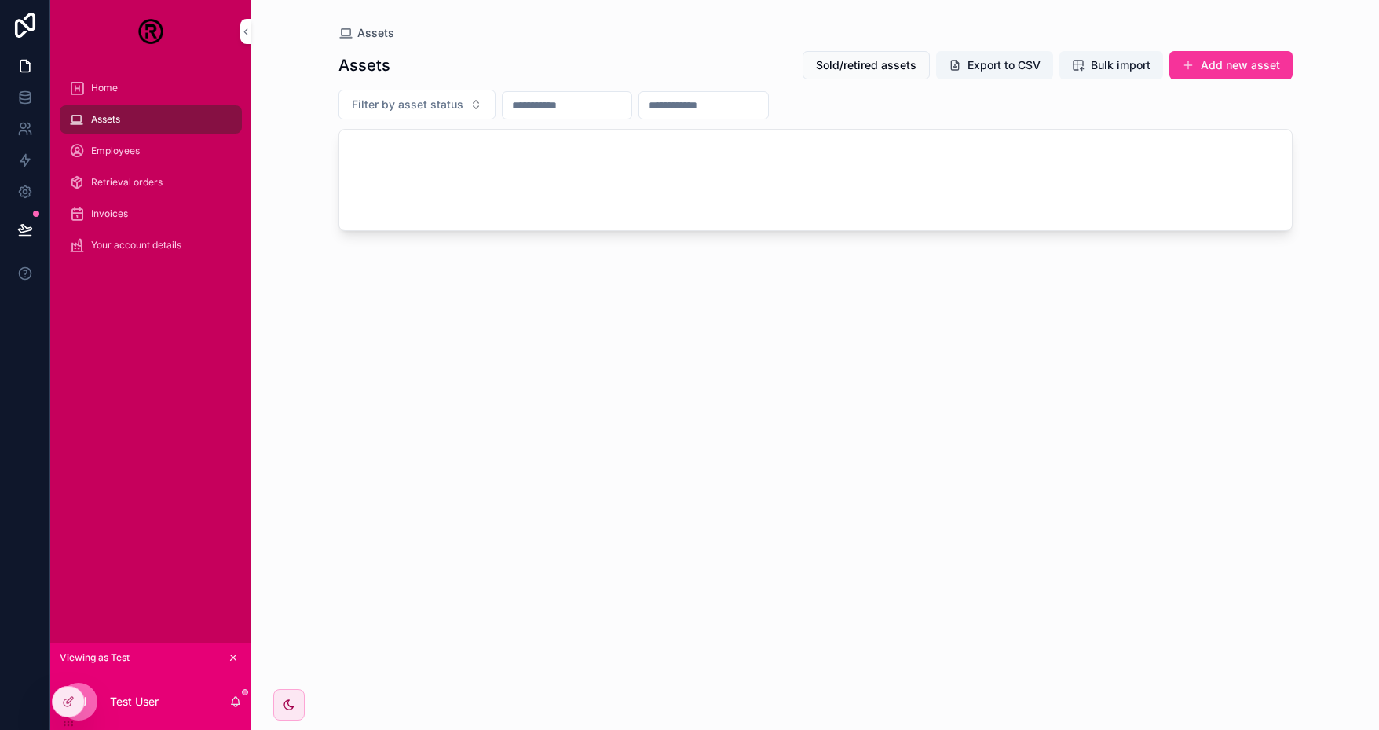
click at [112, 102] on div "Home" at bounding box center [150, 87] width 201 height 31
click at [118, 89] on div "Home" at bounding box center [150, 87] width 163 height 25
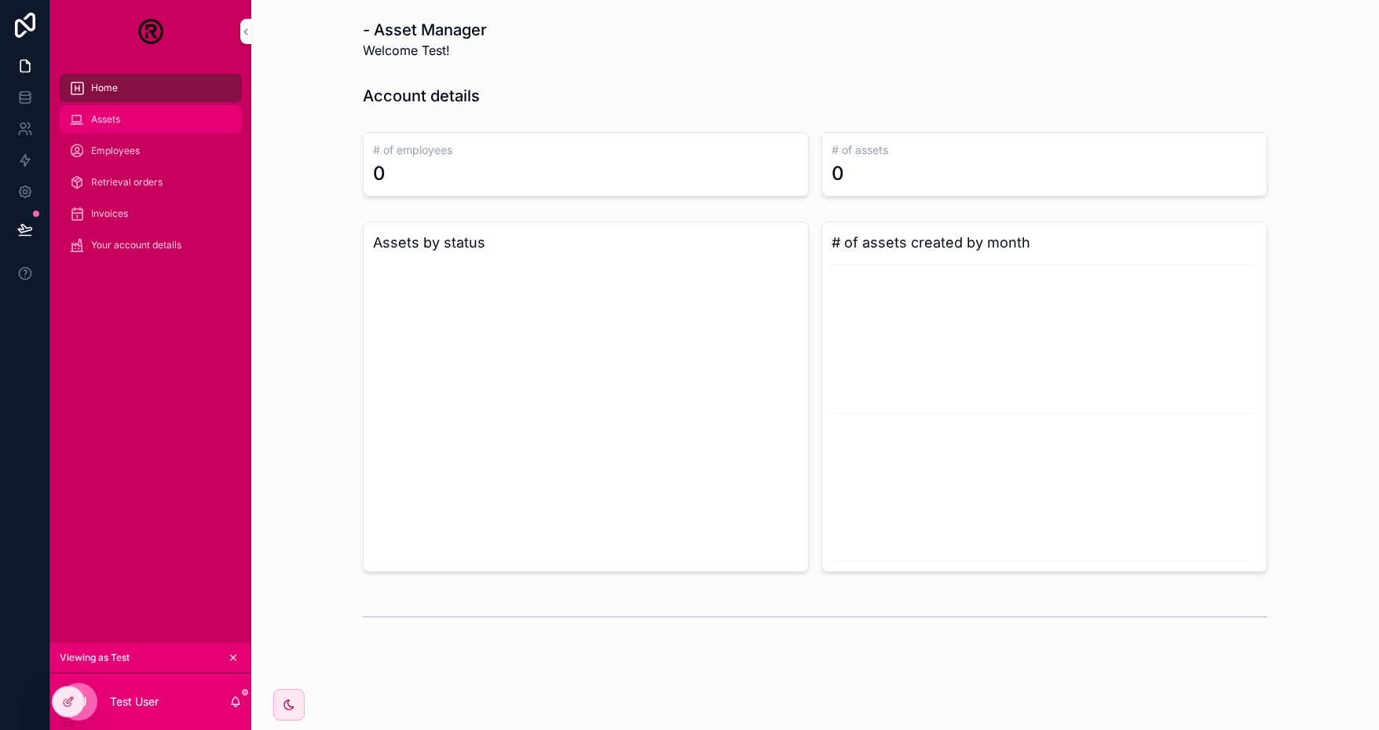
click at [115, 120] on span "Assets" at bounding box center [105, 119] width 29 height 13
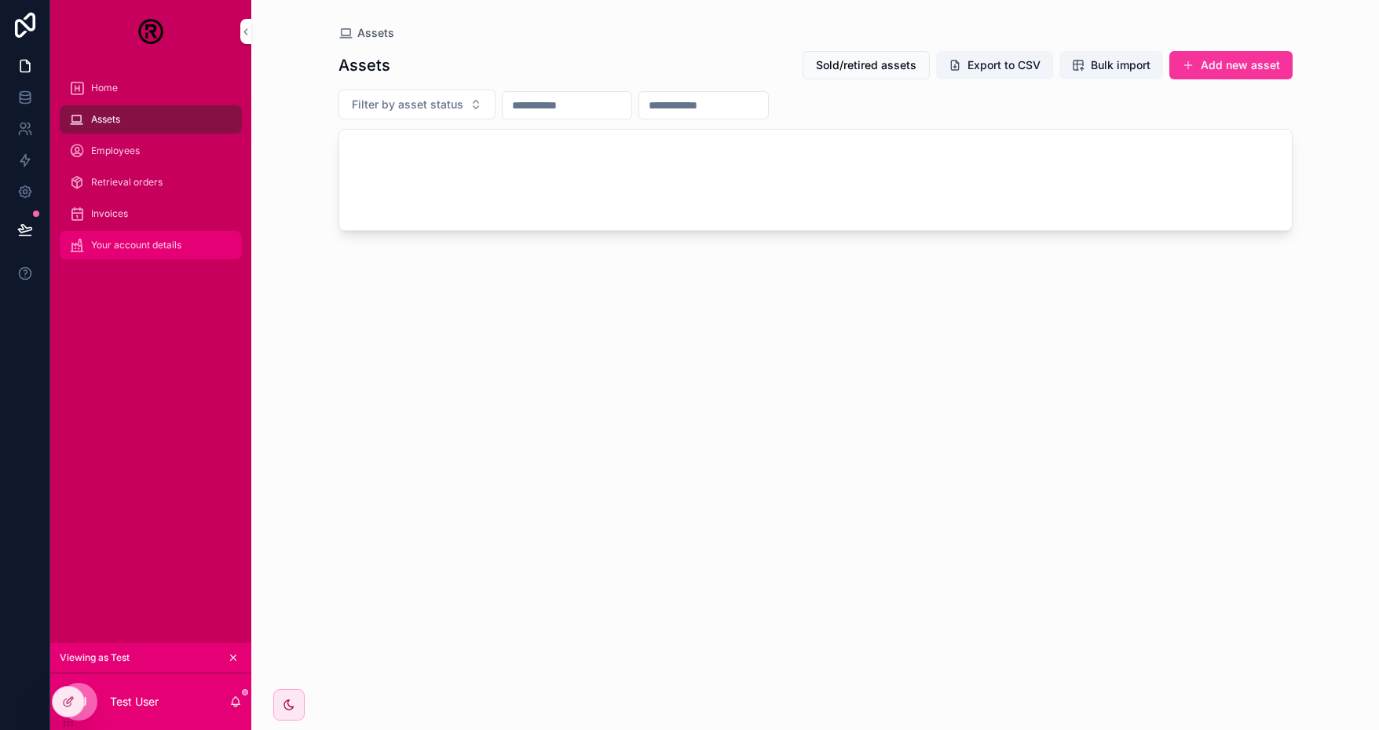
click at [137, 244] on span "Your account details" at bounding box center [136, 245] width 90 height 13
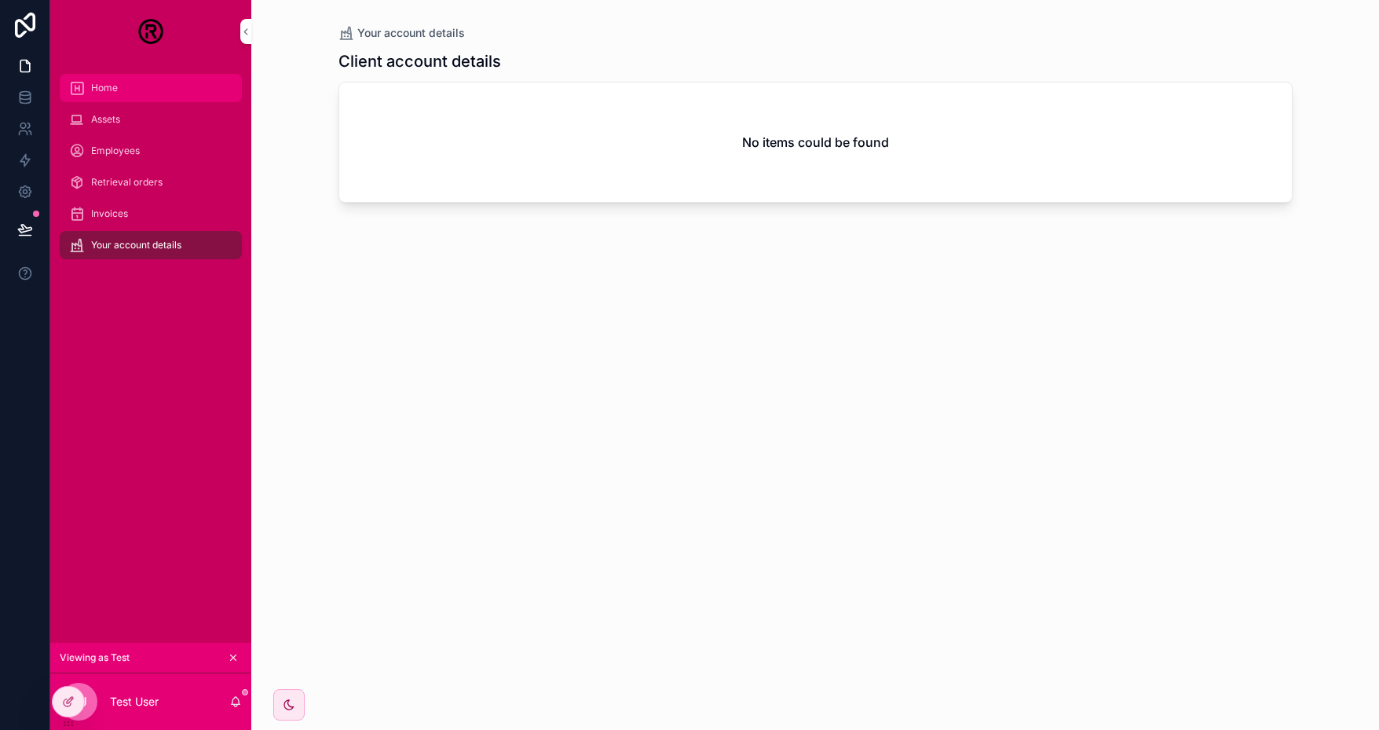
click at [113, 93] on span "Home" at bounding box center [104, 88] width 27 height 13
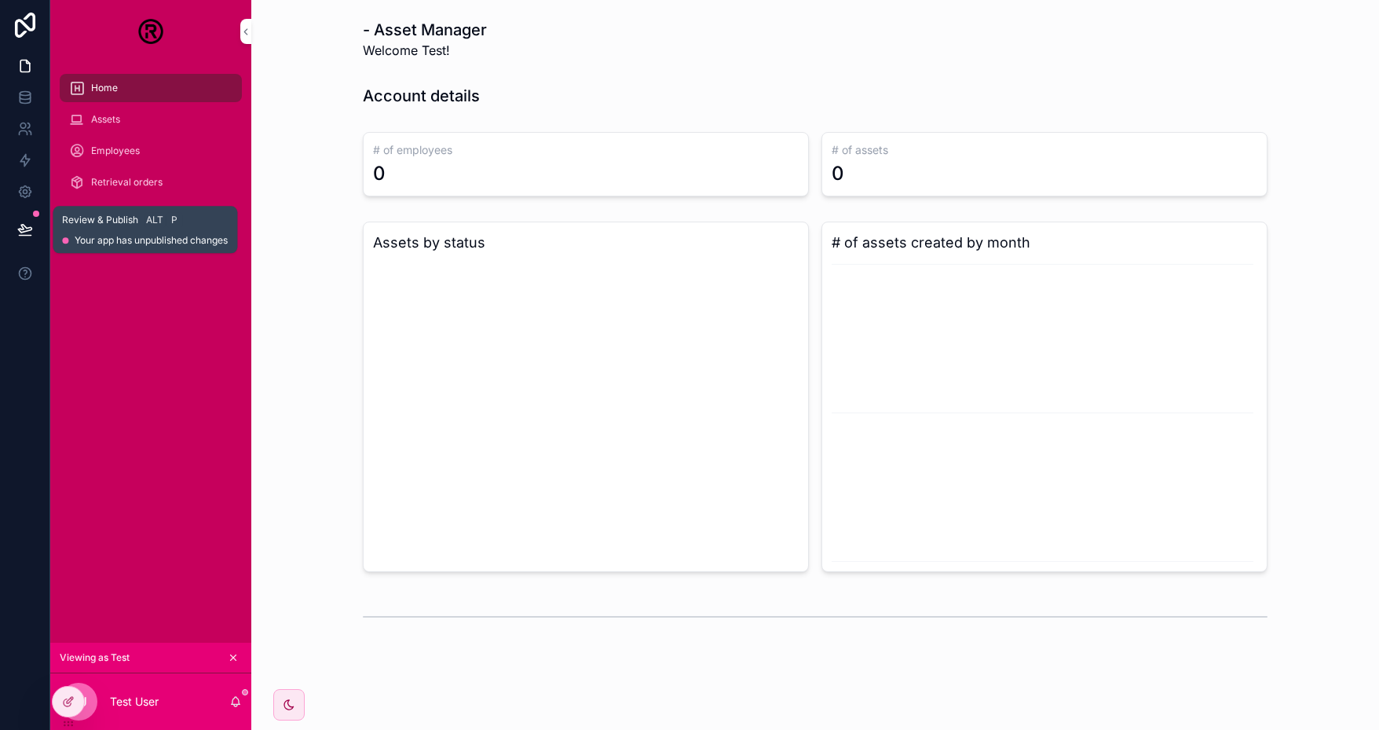
click at [29, 222] on icon at bounding box center [25, 229] width 16 height 16
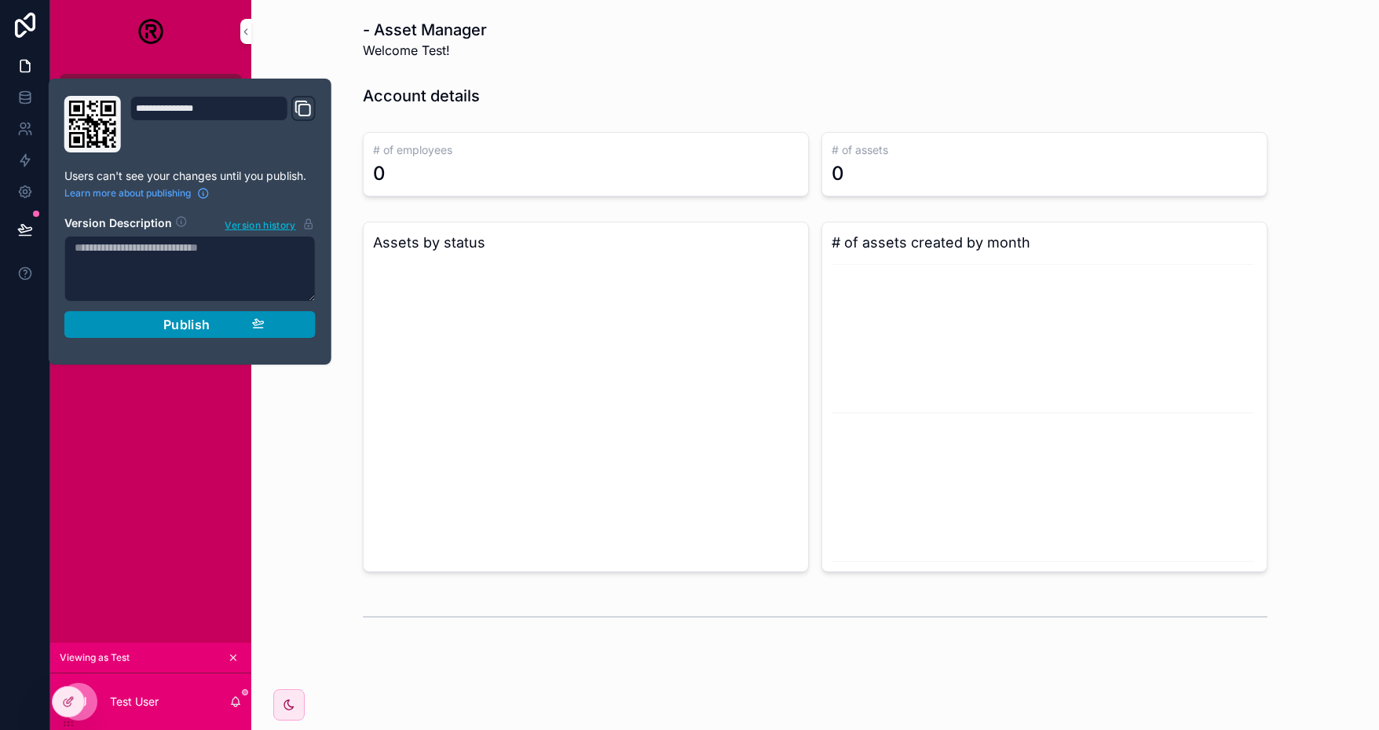
click at [174, 328] on span "Publish" at bounding box center [186, 325] width 47 height 16
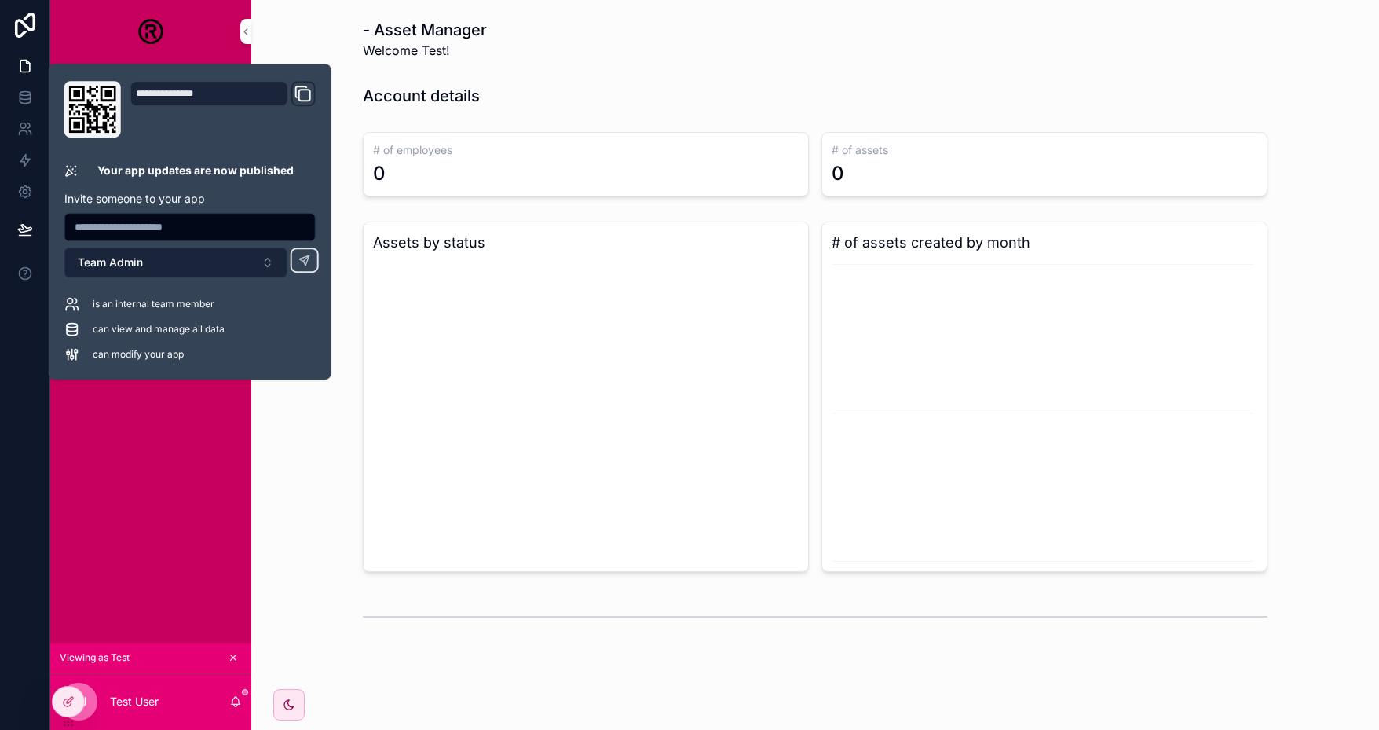
click at [243, 261] on button "Team Admin" at bounding box center [175, 262] width 223 height 30
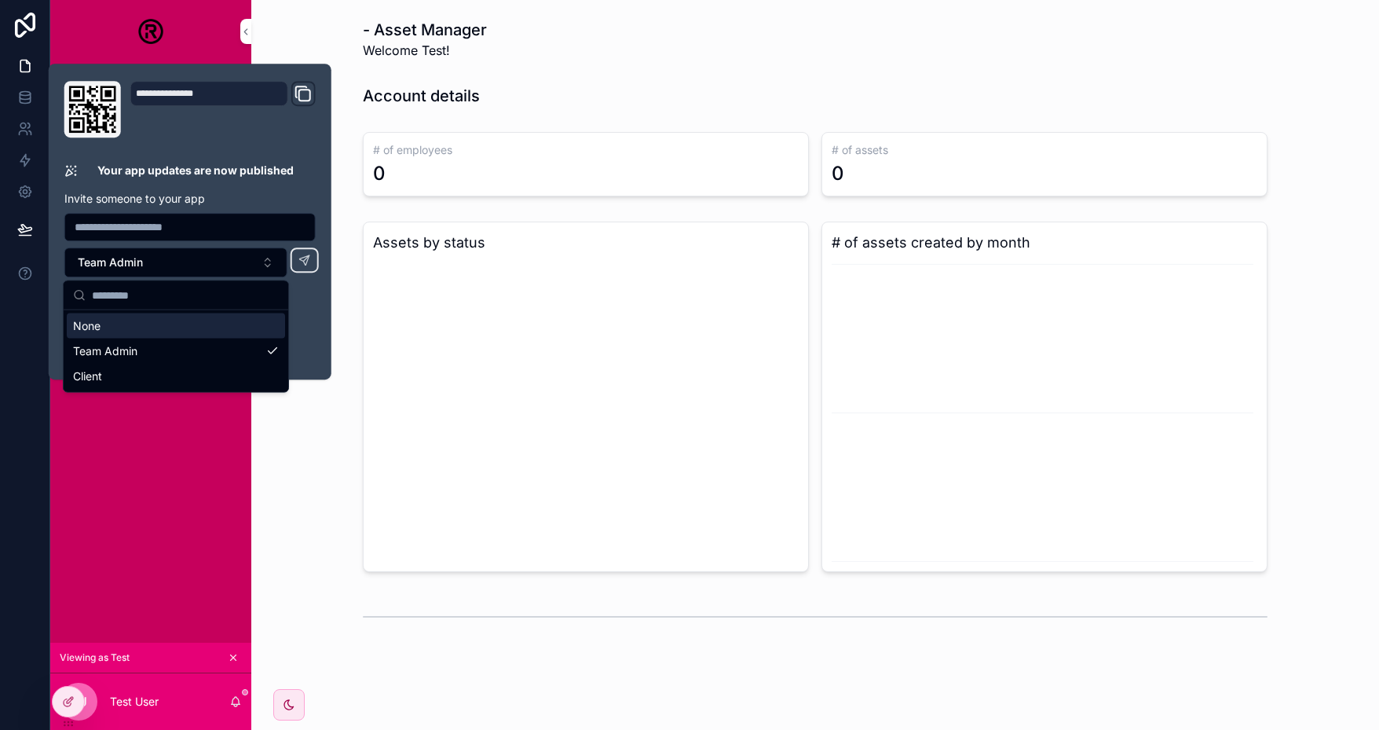
click at [320, 285] on div "**********" at bounding box center [190, 221] width 264 height 281
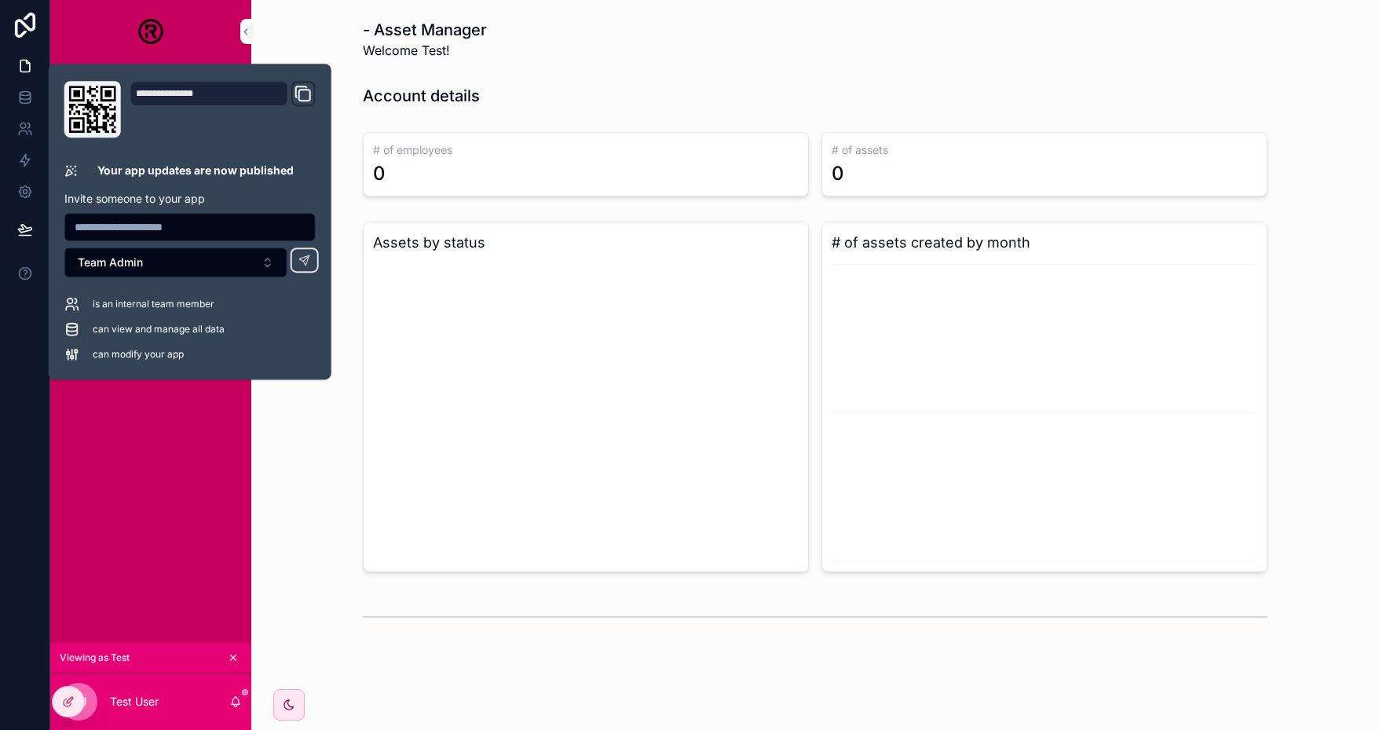
click at [170, 453] on div "Home Assets Employees Retrieval orders Invoices Your account details" at bounding box center [150, 353] width 201 height 580
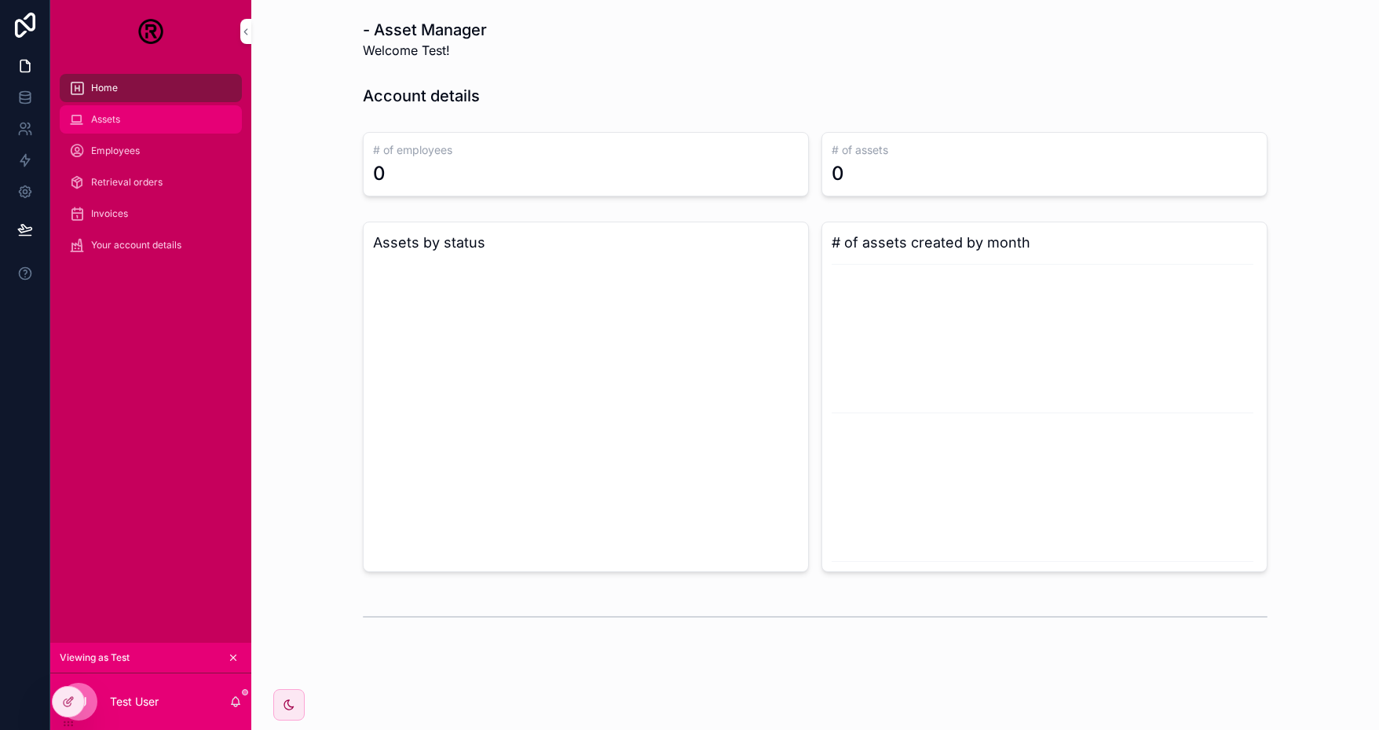
click at [148, 122] on div "Assets" at bounding box center [150, 119] width 163 height 25
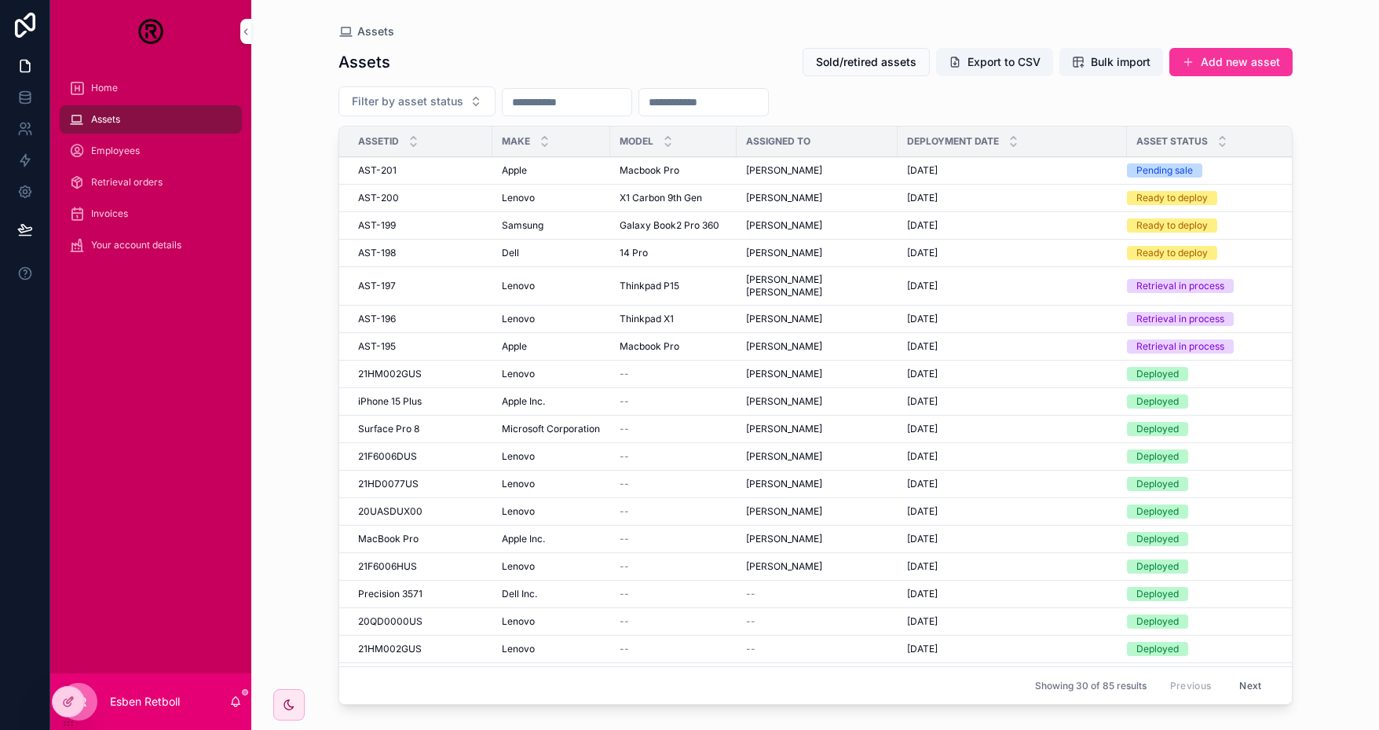
click at [0, 0] on icon at bounding box center [0, 0] width 0 height 0
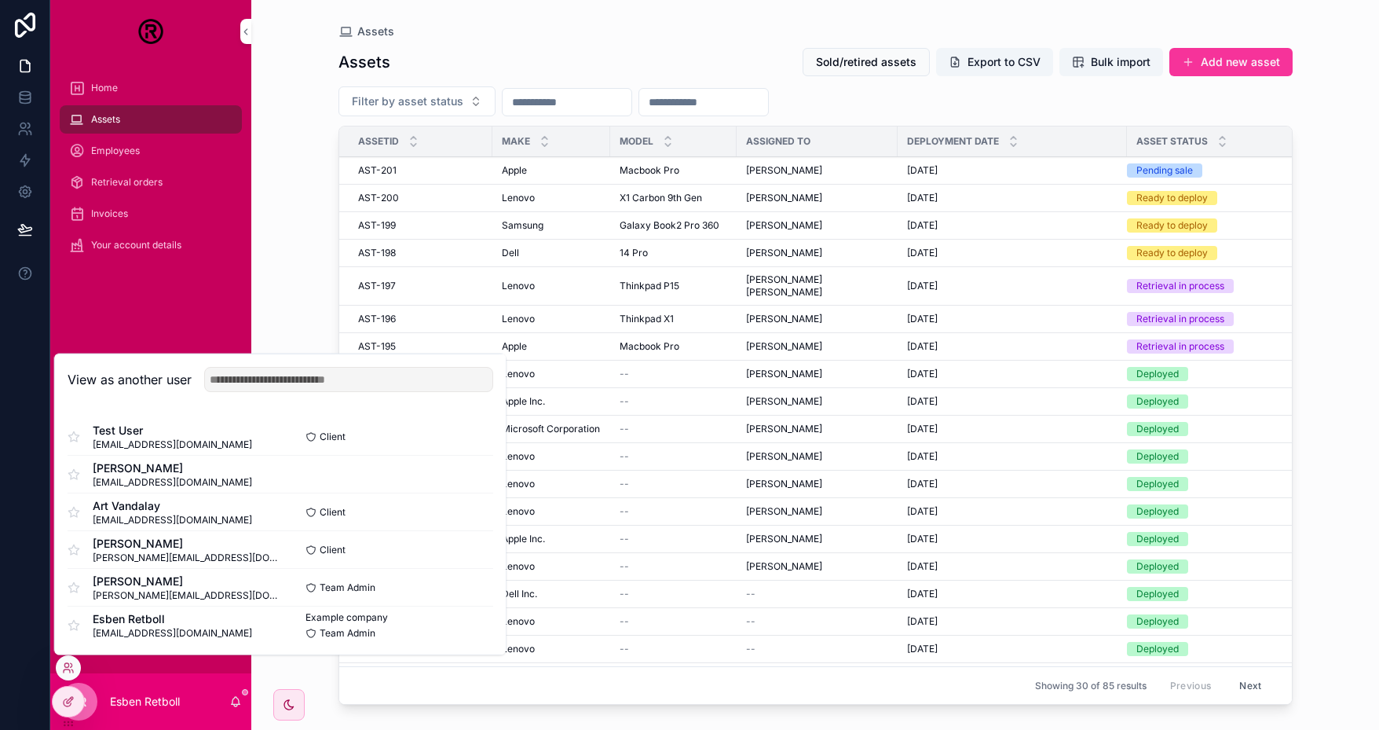
click at [0, 0] on button "Select" at bounding box center [0, 0] width 0 height 0
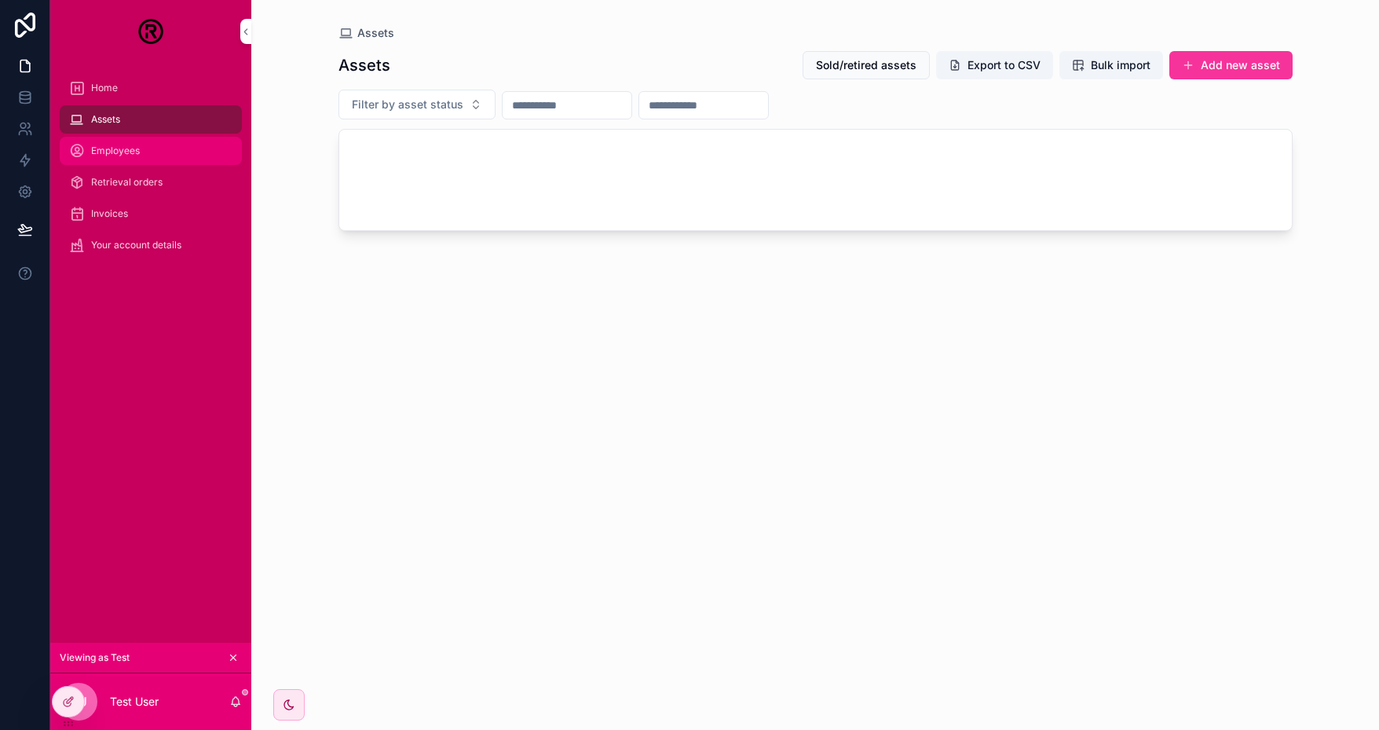
click at [115, 148] on span "Employees" at bounding box center [115, 151] width 49 height 13
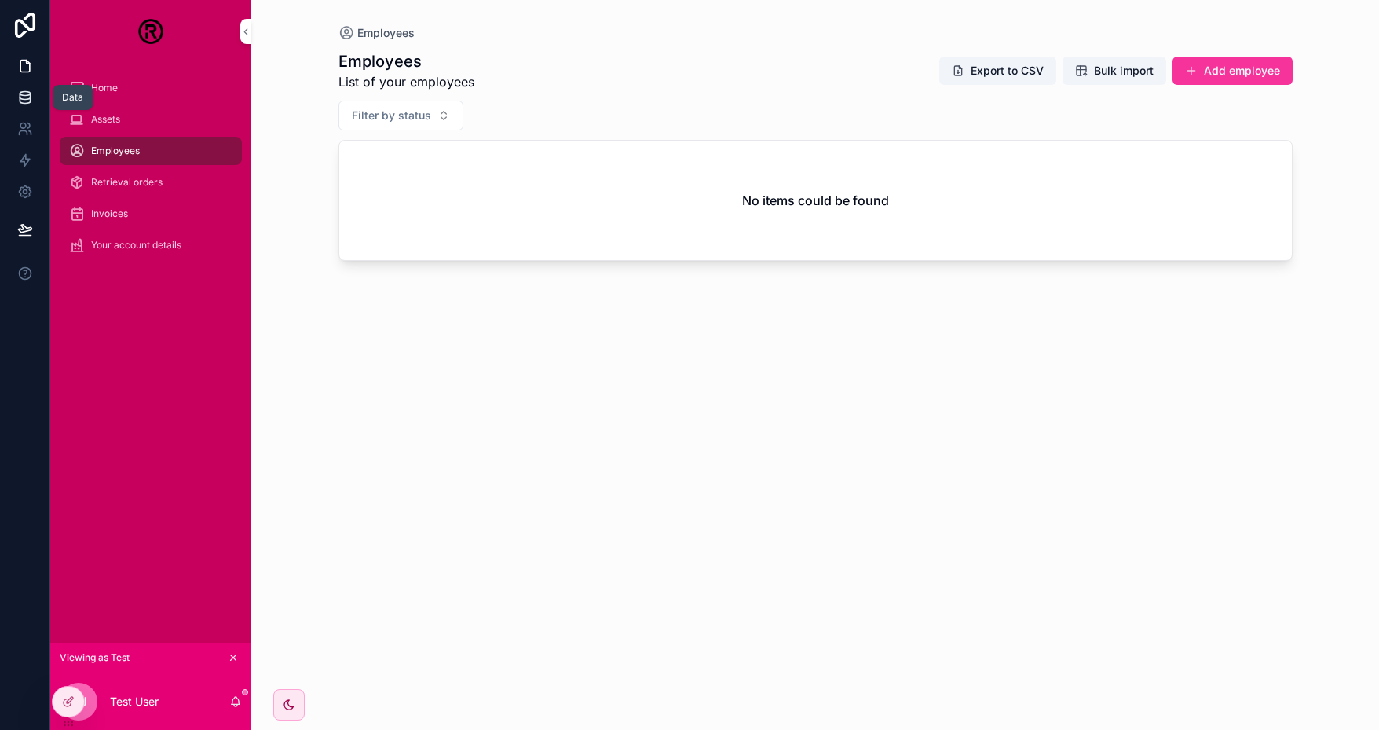
click at [39, 92] on link at bounding box center [24, 97] width 49 height 31
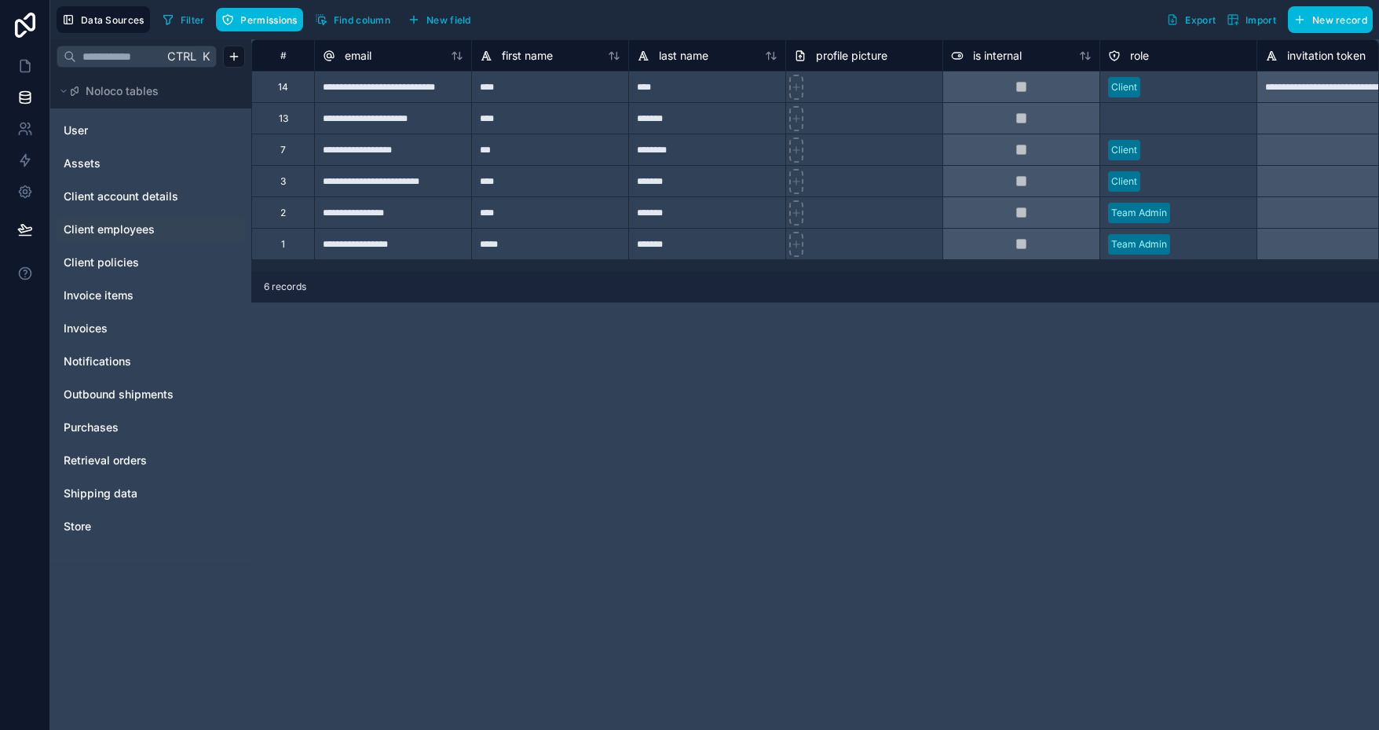
click at [129, 230] on span "Client employees" at bounding box center [109, 229] width 91 height 16
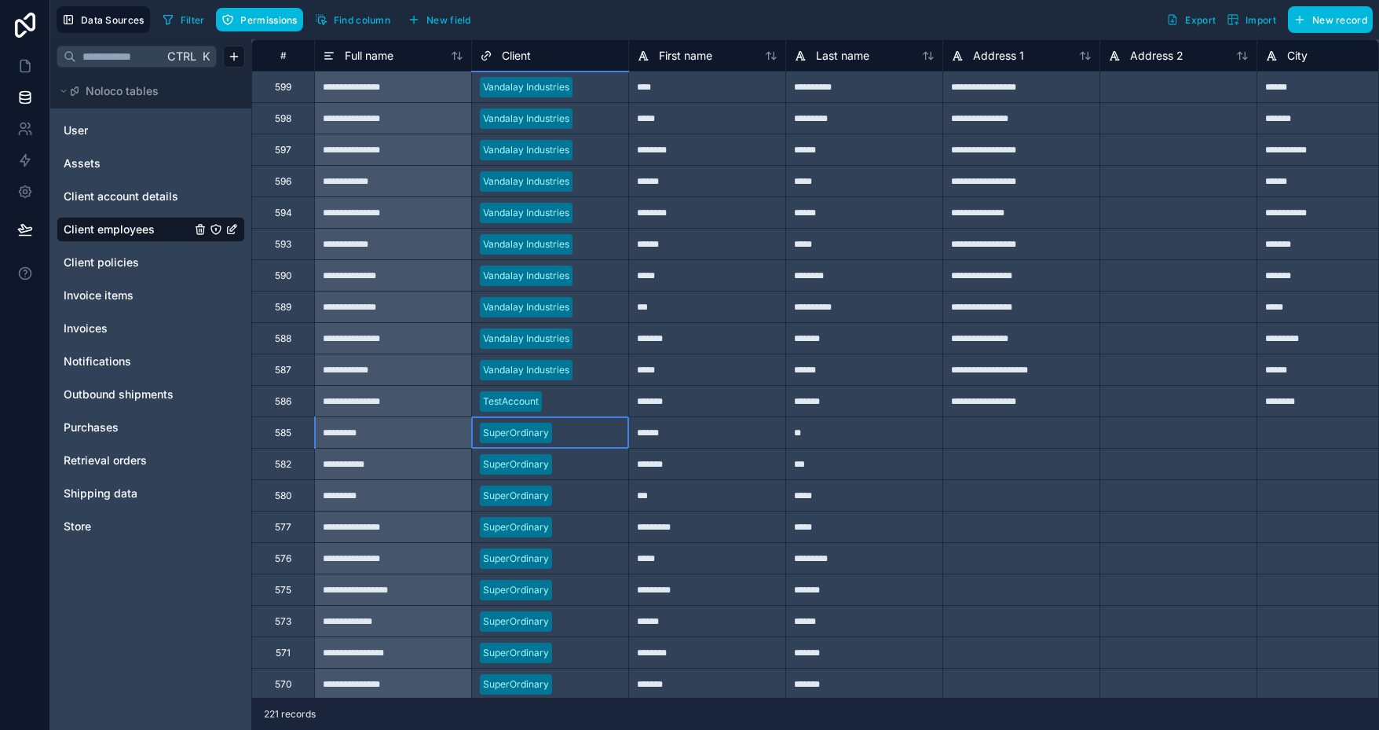
click at [562, 434] on div at bounding box center [589, 433] width 62 height 16
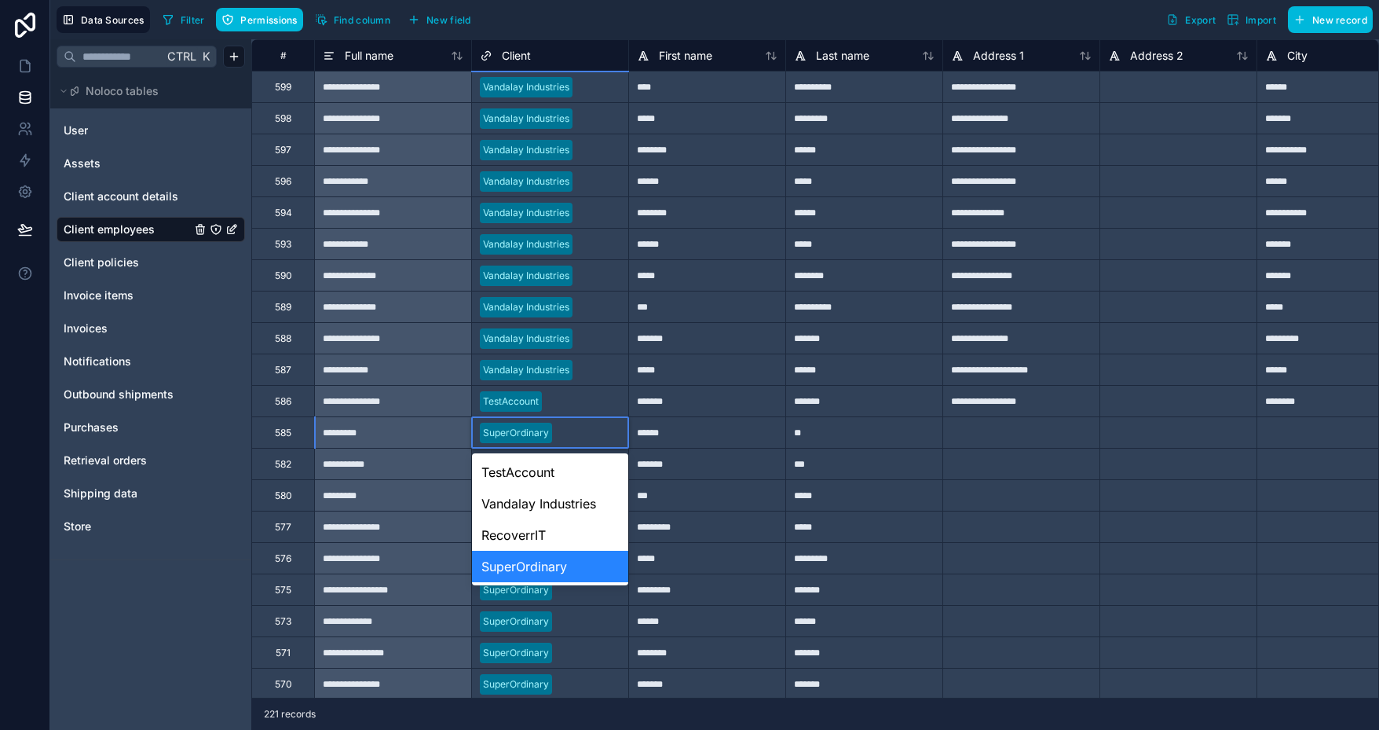
click at [543, 572] on div "SuperOrdinary" at bounding box center [550, 566] width 156 height 31
click at [579, 437] on div at bounding box center [589, 433] width 62 height 16
click at [580, 427] on div at bounding box center [589, 433] width 62 height 16
click at [761, 423] on div "******" at bounding box center [706, 431] width 157 height 31
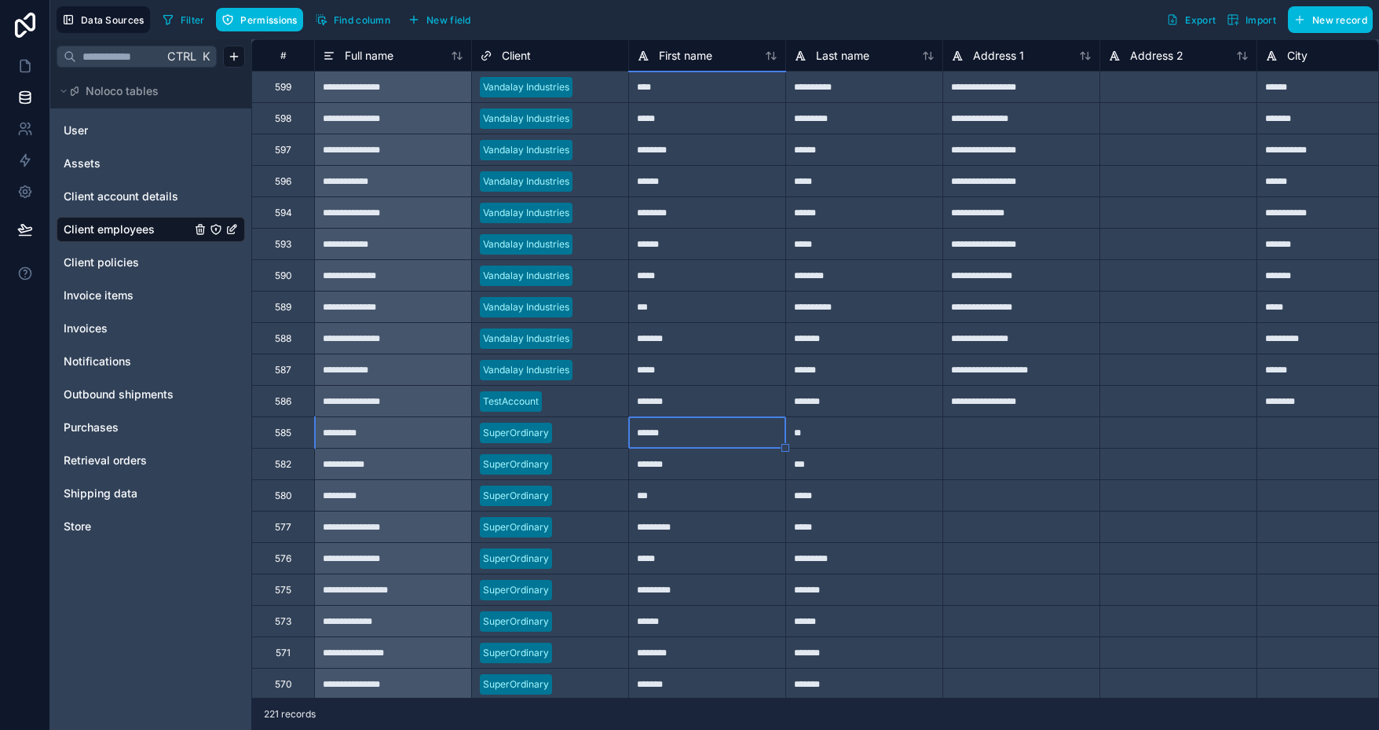
click at [570, 419] on div "SuperOrdinary" at bounding box center [550, 432] width 156 height 31
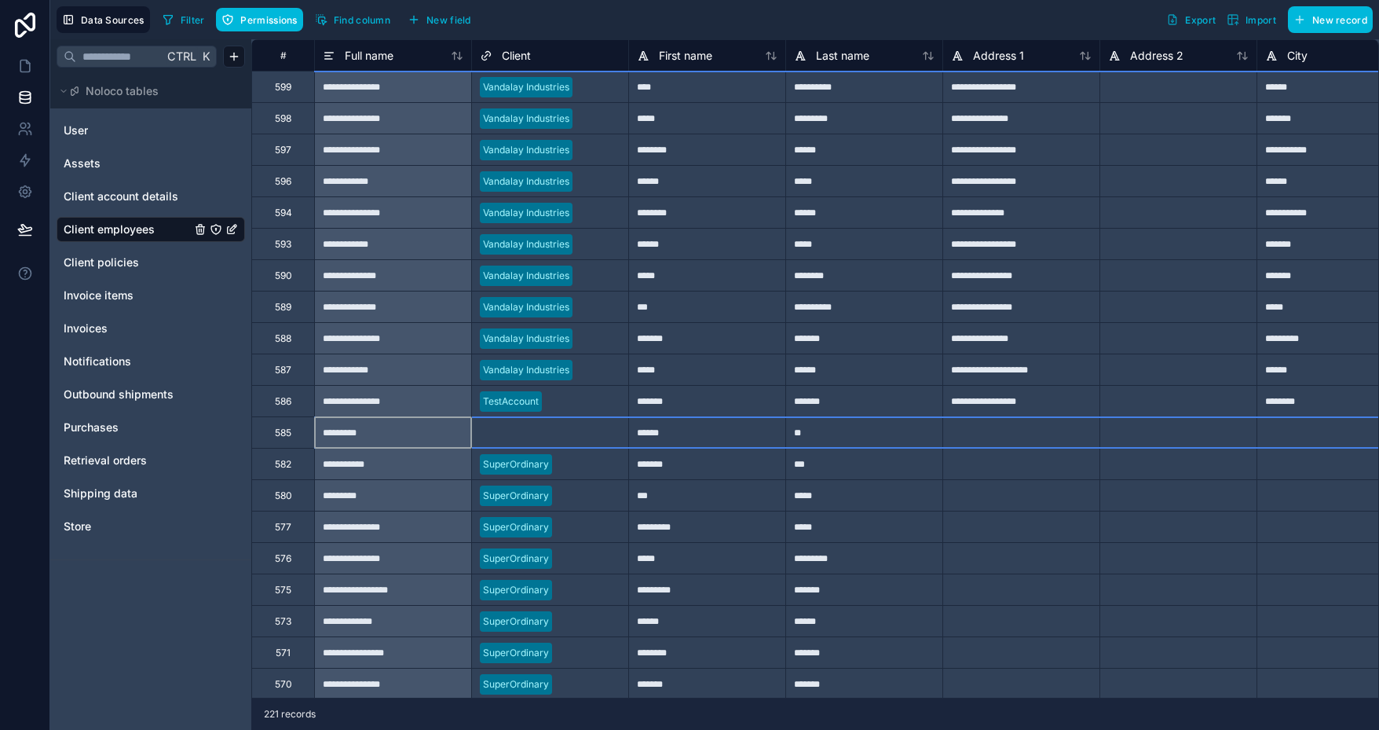
click at [539, 429] on div "Select a Client" at bounding box center [512, 432] width 64 height 13
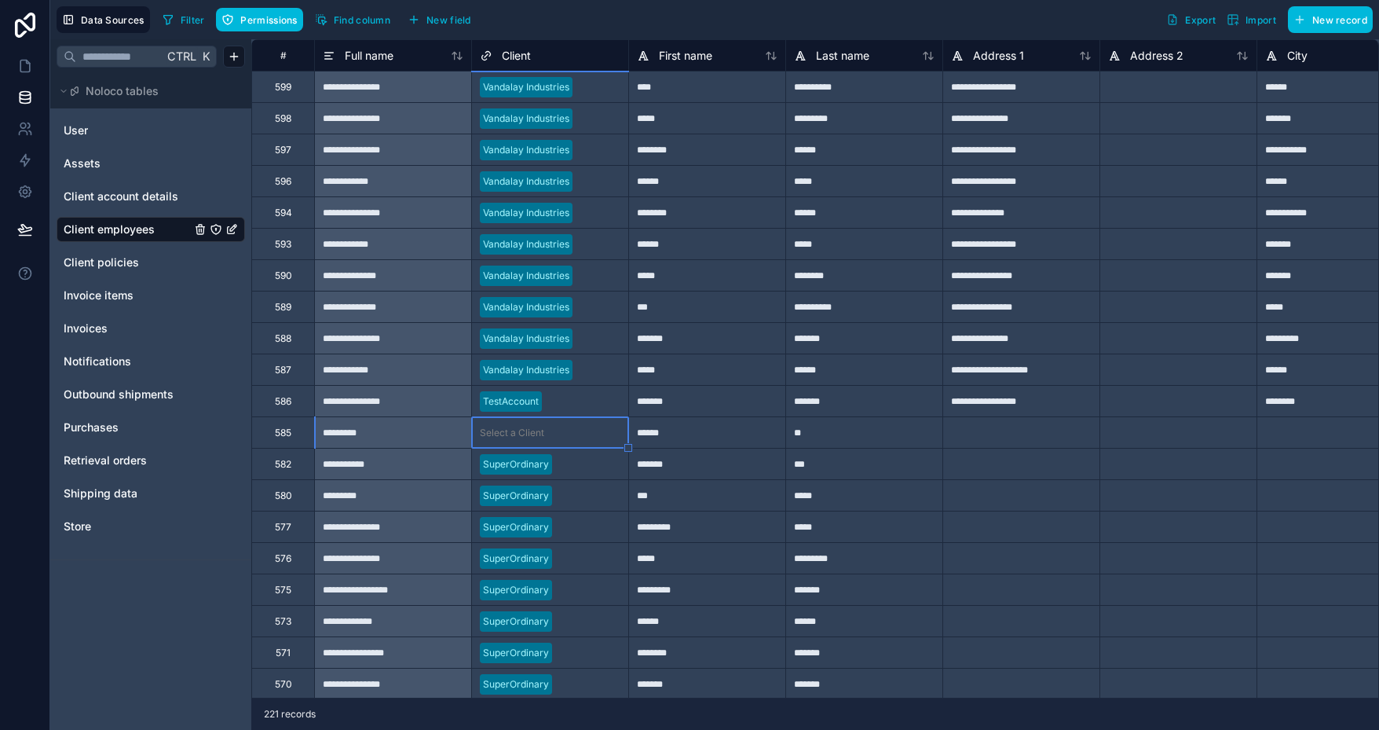
click at [539, 429] on div "Select a Client" at bounding box center [512, 432] width 64 height 13
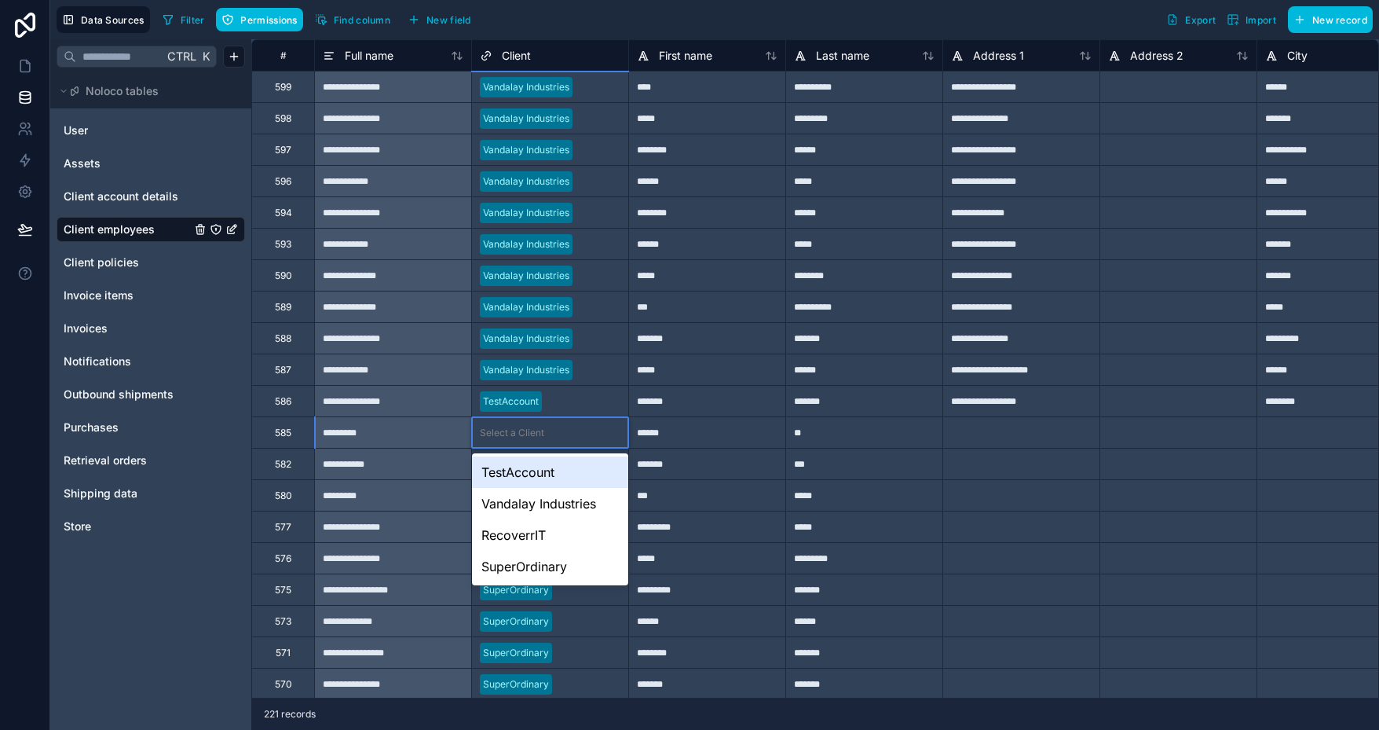
click at [551, 478] on div "TestAccount" at bounding box center [550, 471] width 156 height 31
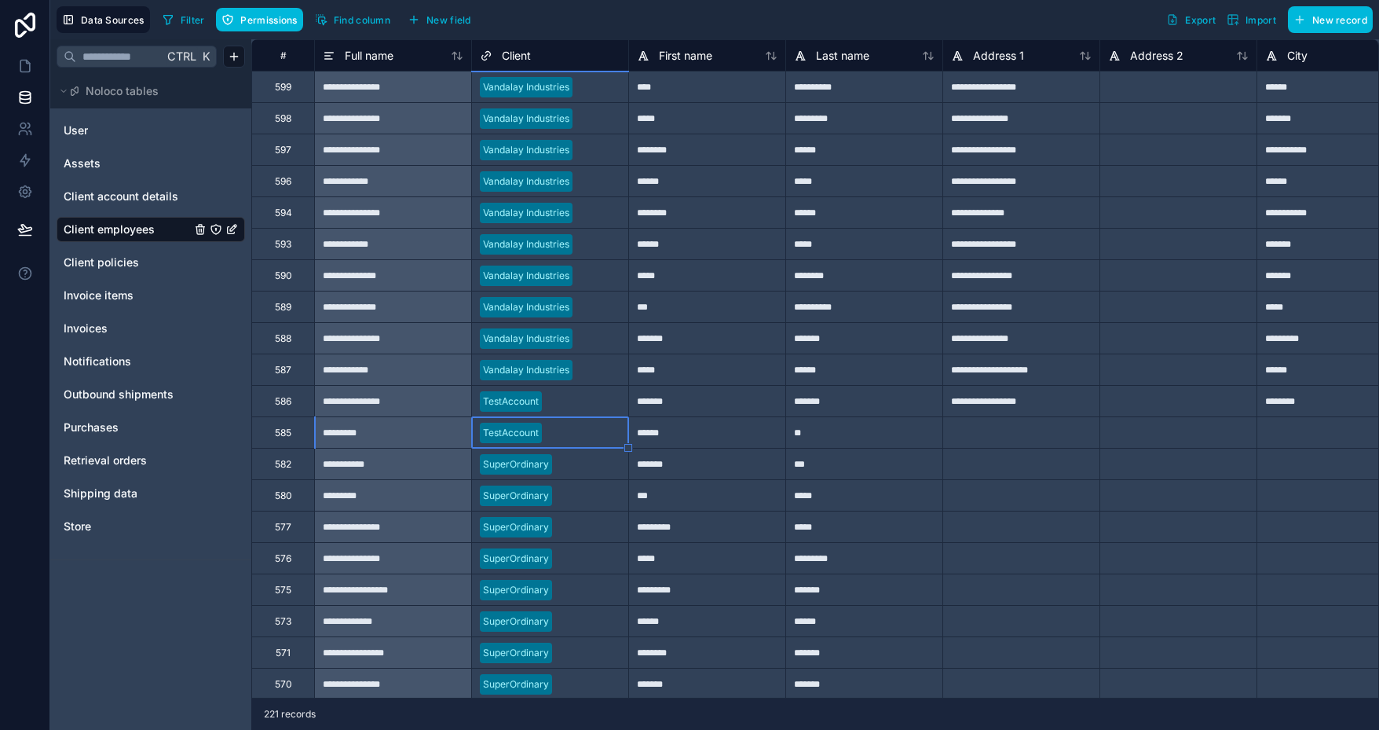
click at [586, 496] on div at bounding box center [589, 496] width 62 height 16
click at [575, 434] on div at bounding box center [584, 433] width 72 height 16
drag, startPoint x: 629, startPoint y: 446, endPoint x: 606, endPoint y: 632, distance: 186.8
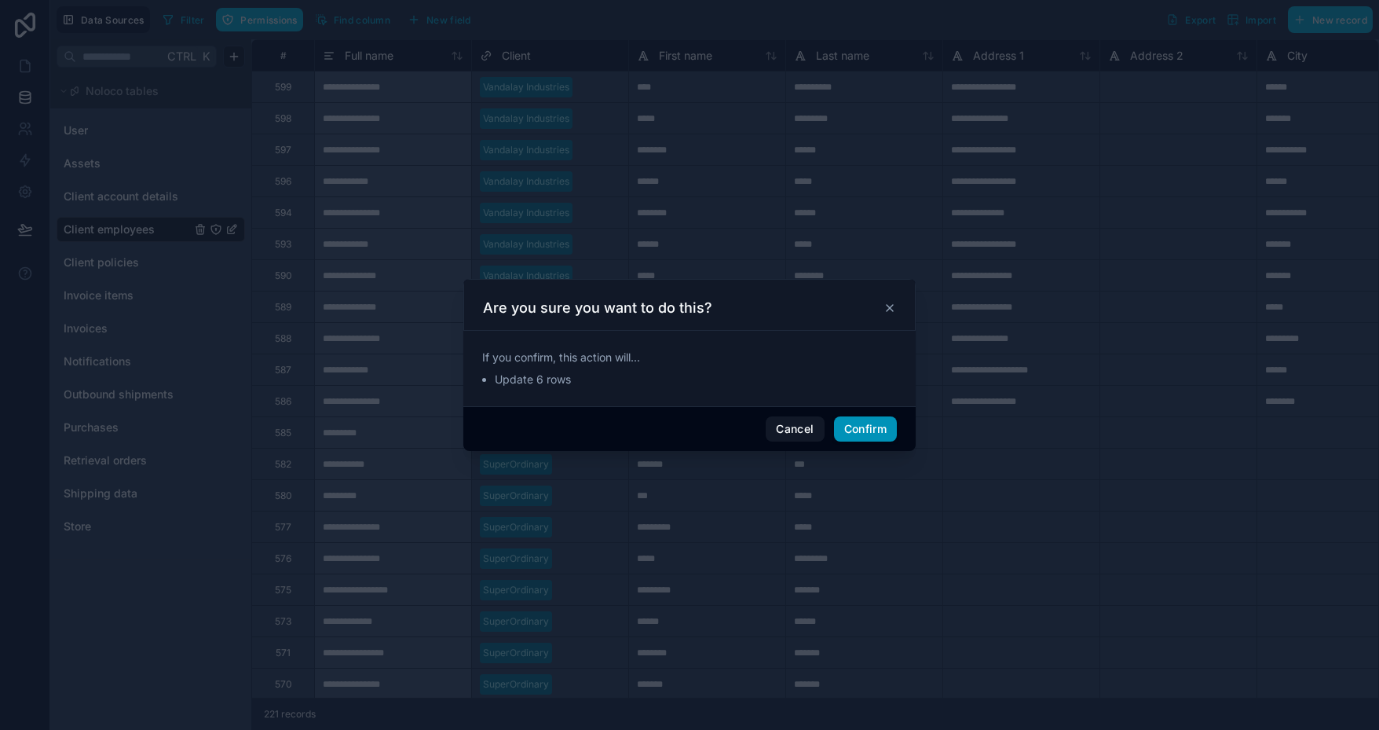
click at [873, 433] on button "Confirm" at bounding box center [865, 428] width 63 height 25
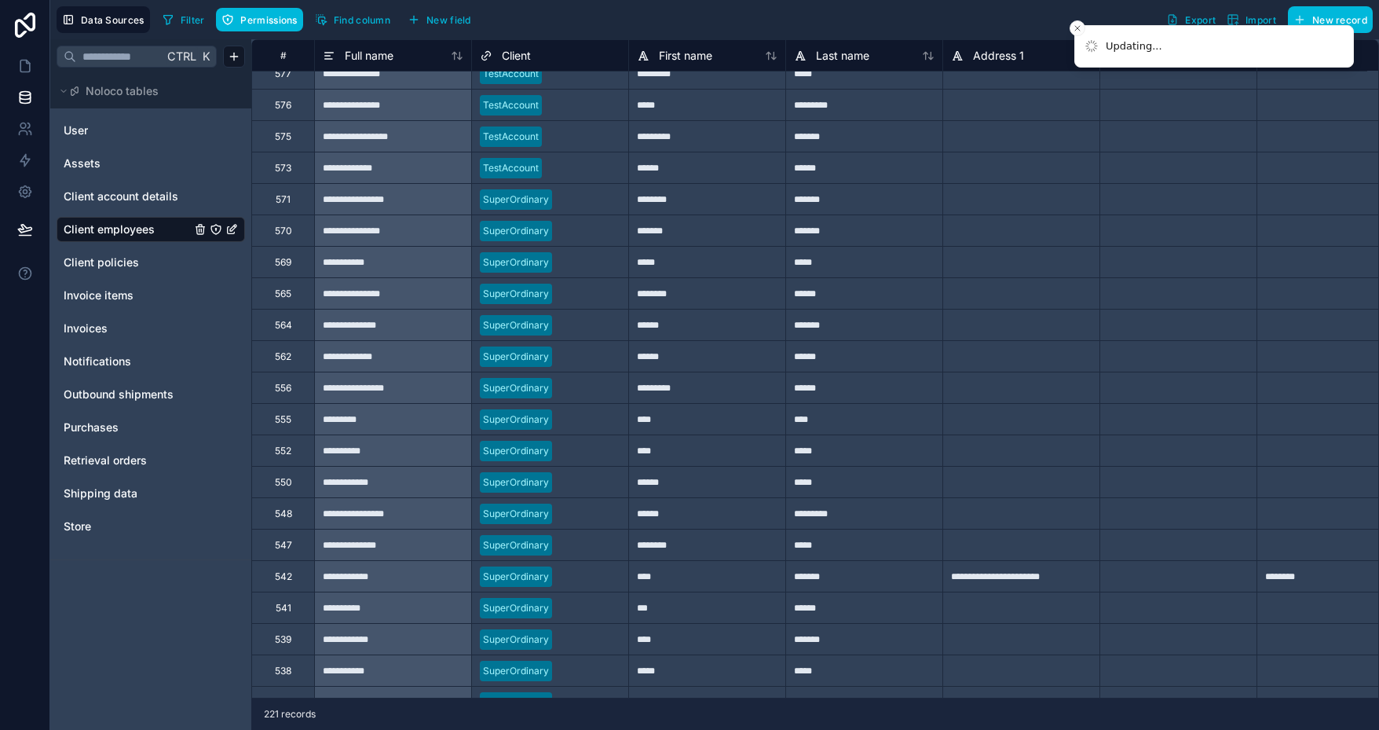
scroll to position [471, 0]
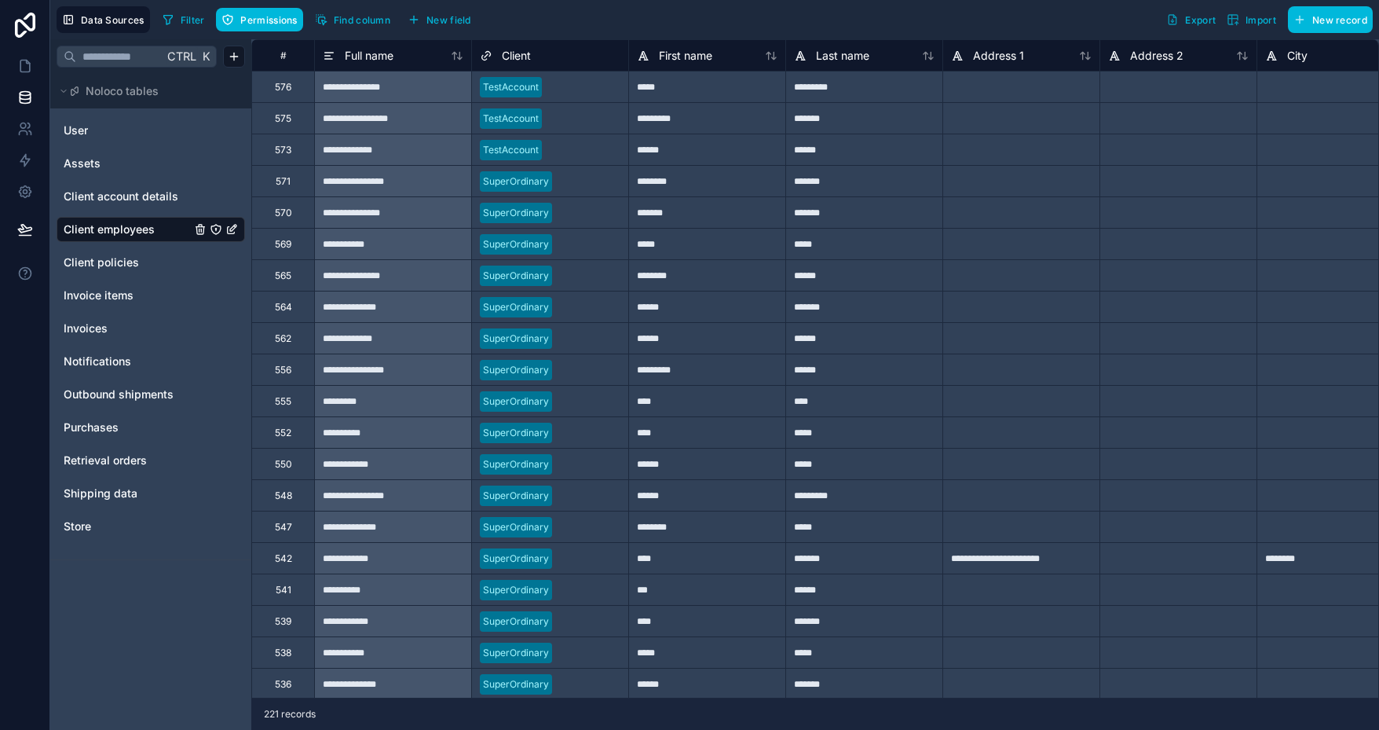
click at [566, 148] on div at bounding box center [584, 150] width 72 height 16
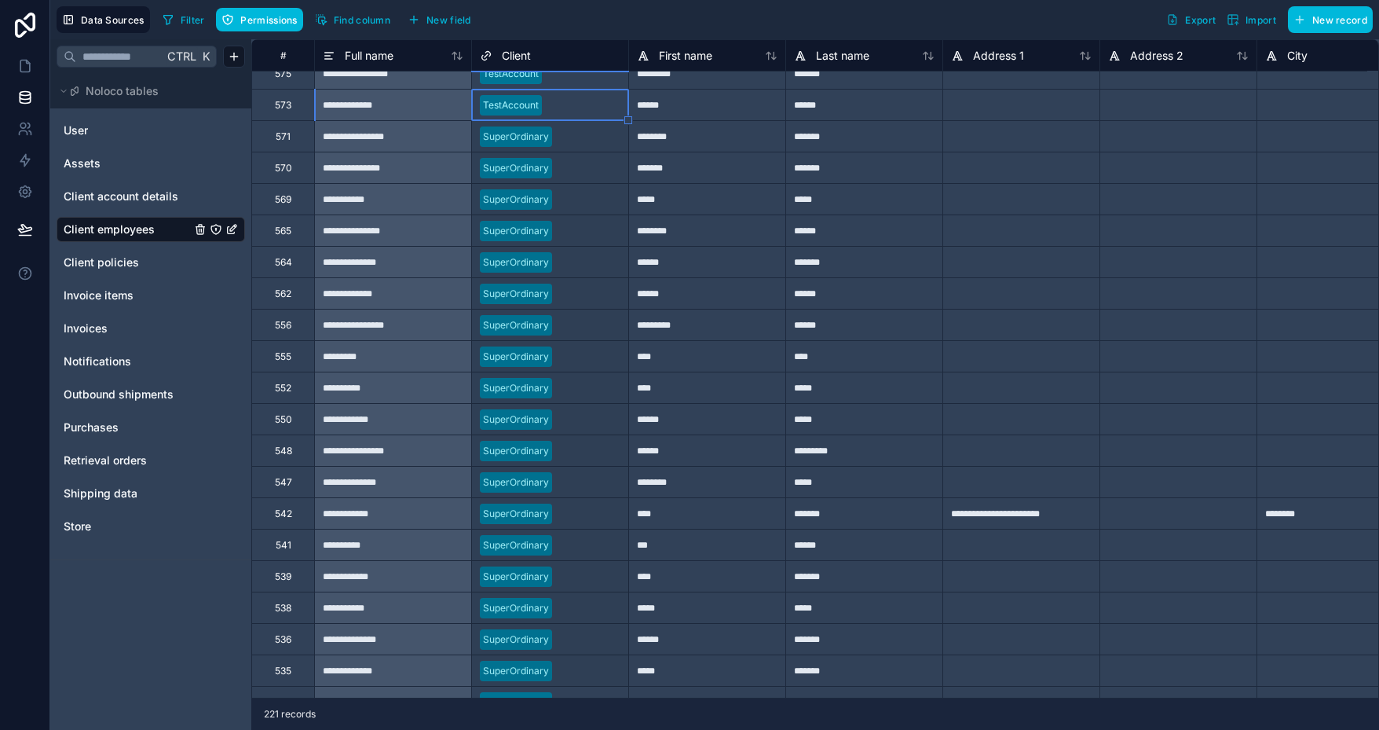
scroll to position [547, 0]
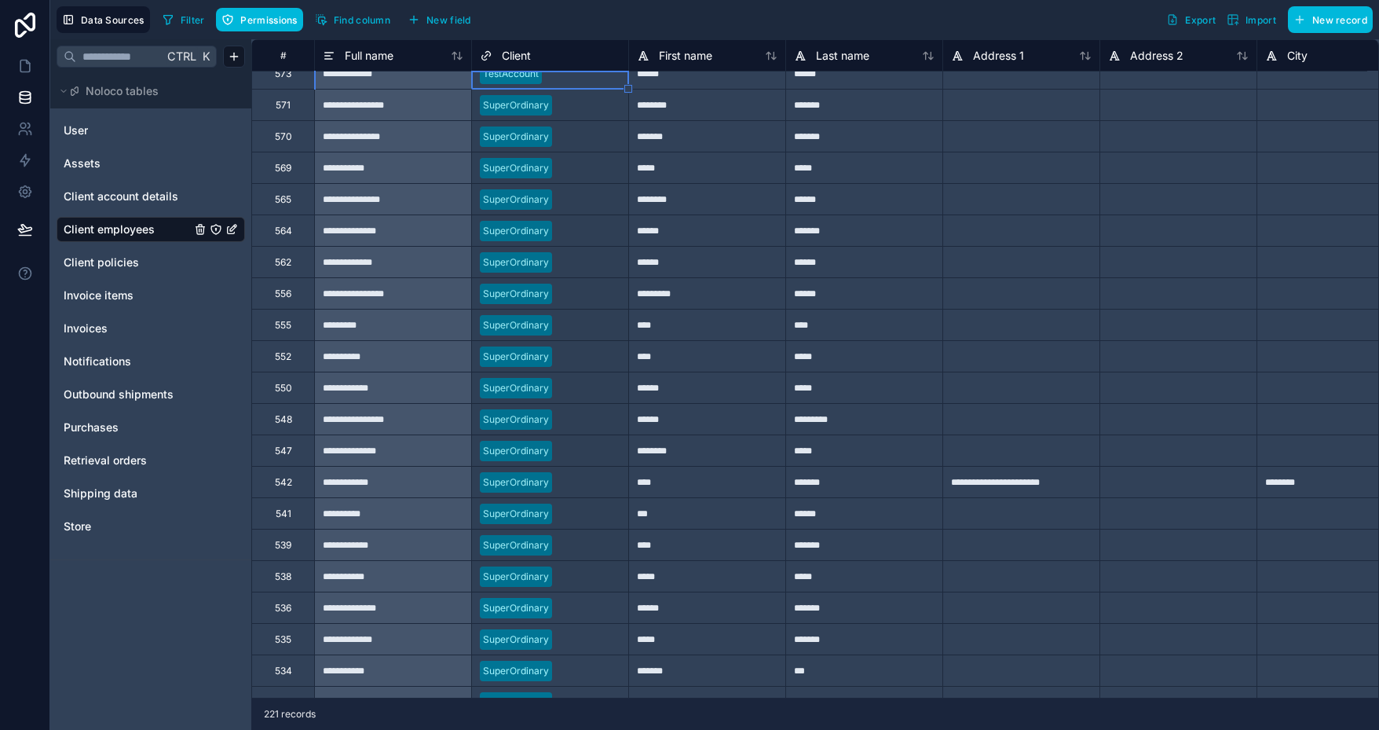
drag, startPoint x: 630, startPoint y: 165, endPoint x: 605, endPoint y: 588, distance: 424.1
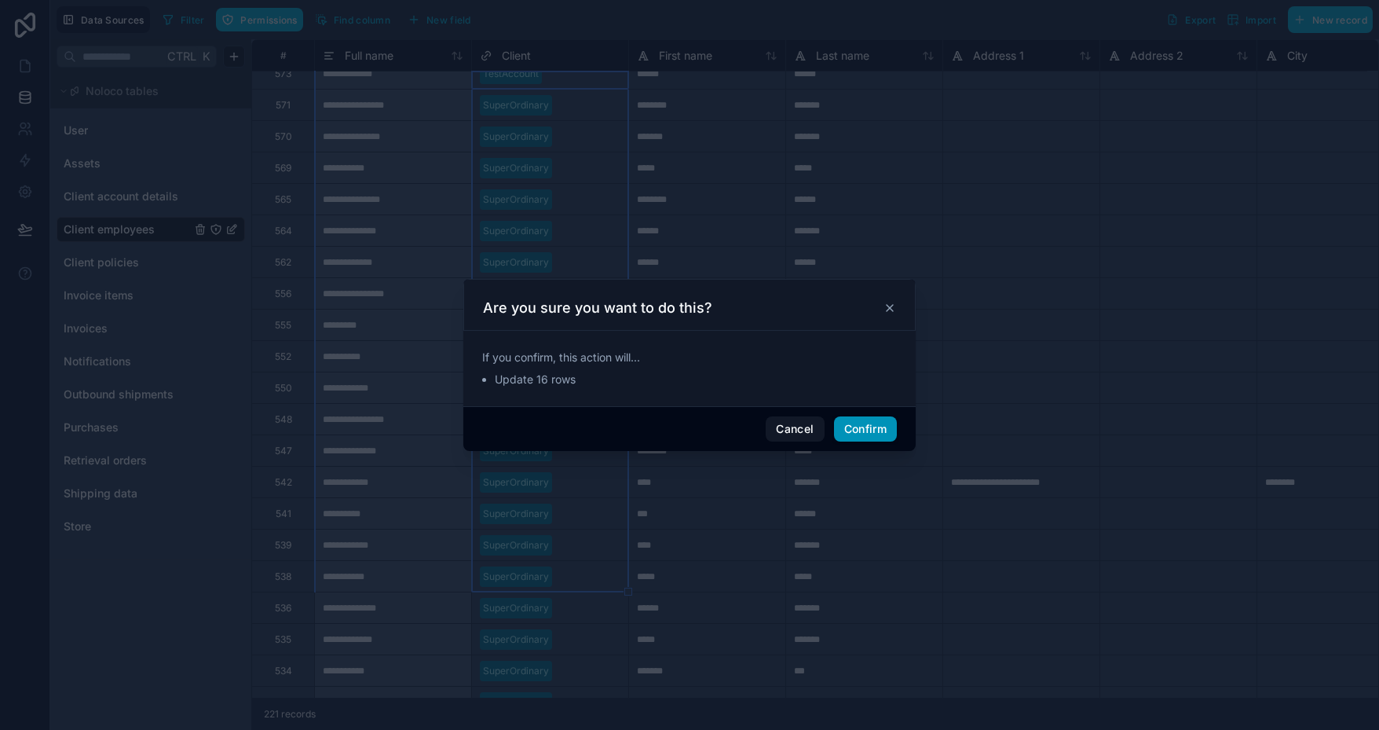
click at [855, 426] on button "Confirm" at bounding box center [865, 428] width 63 height 25
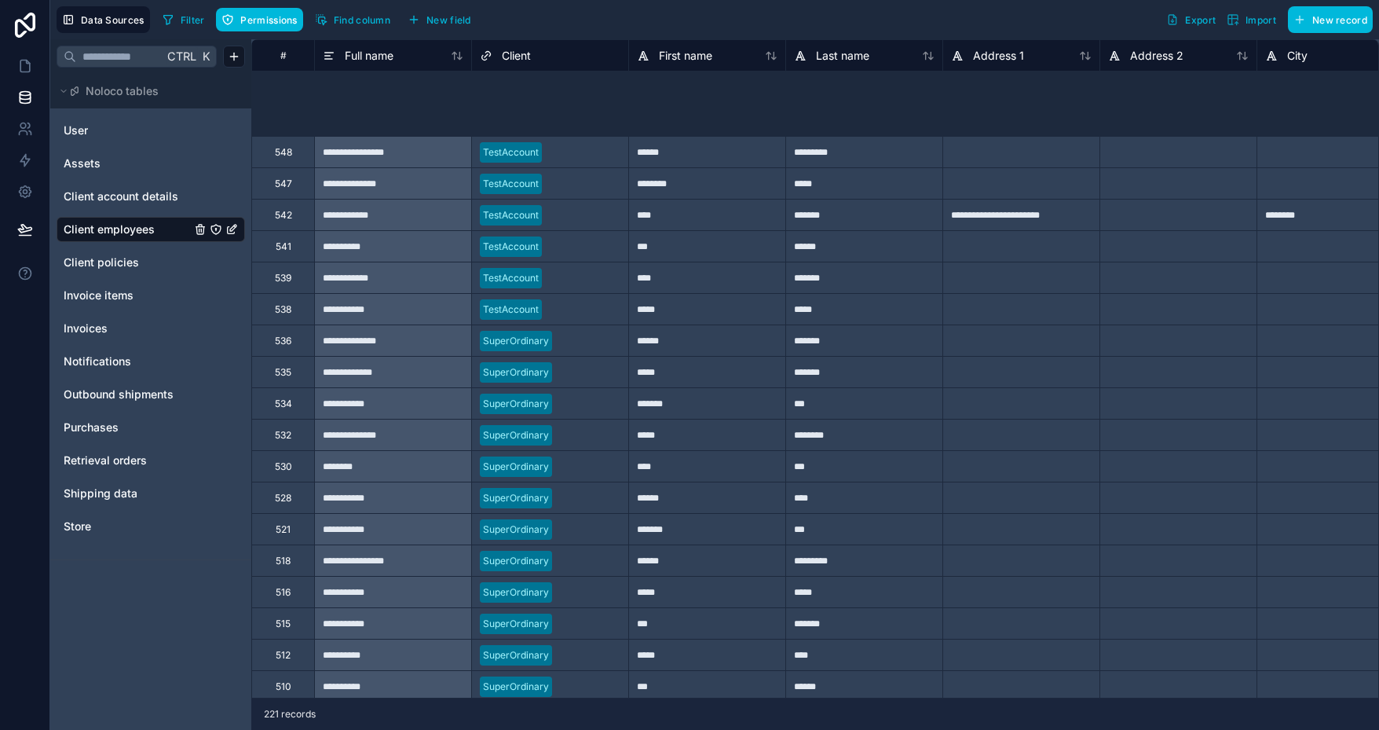
scroll to position [783, 0]
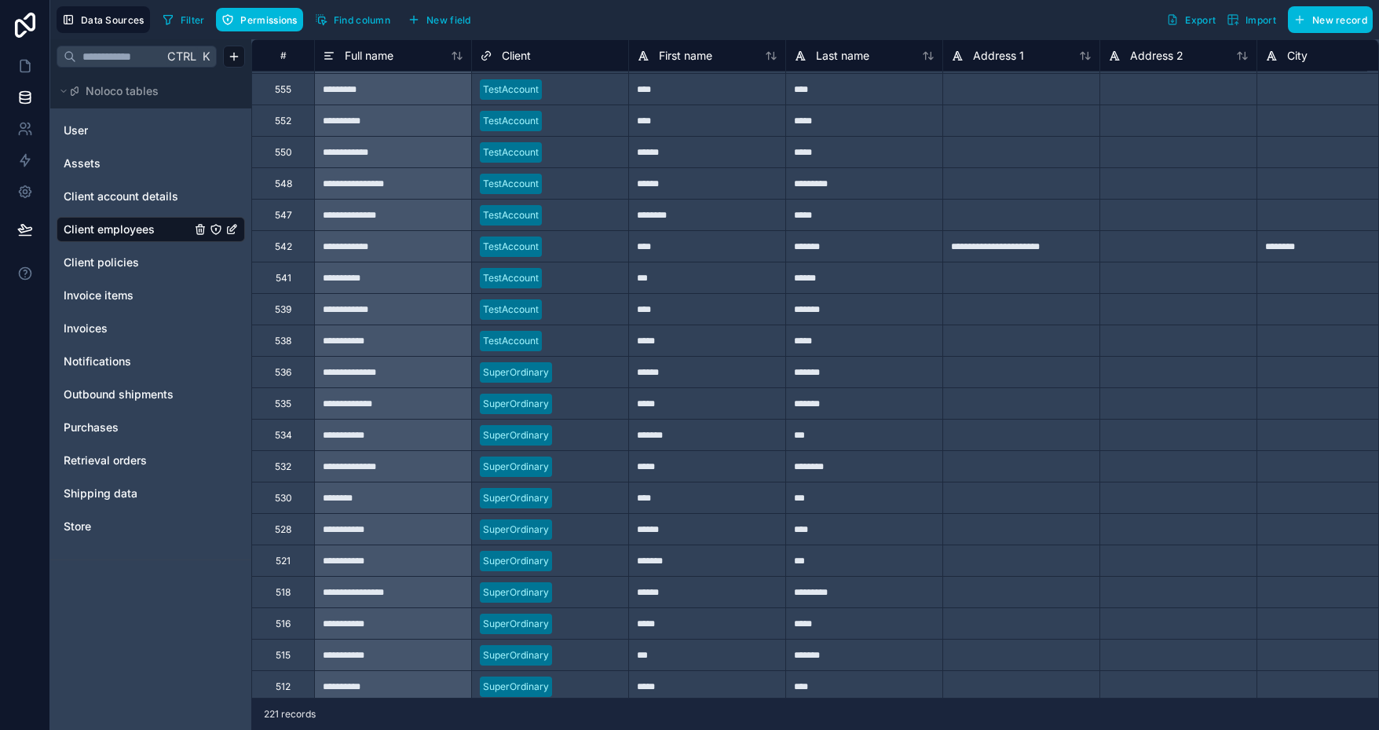
click at [555, 333] on div at bounding box center [584, 341] width 72 height 16
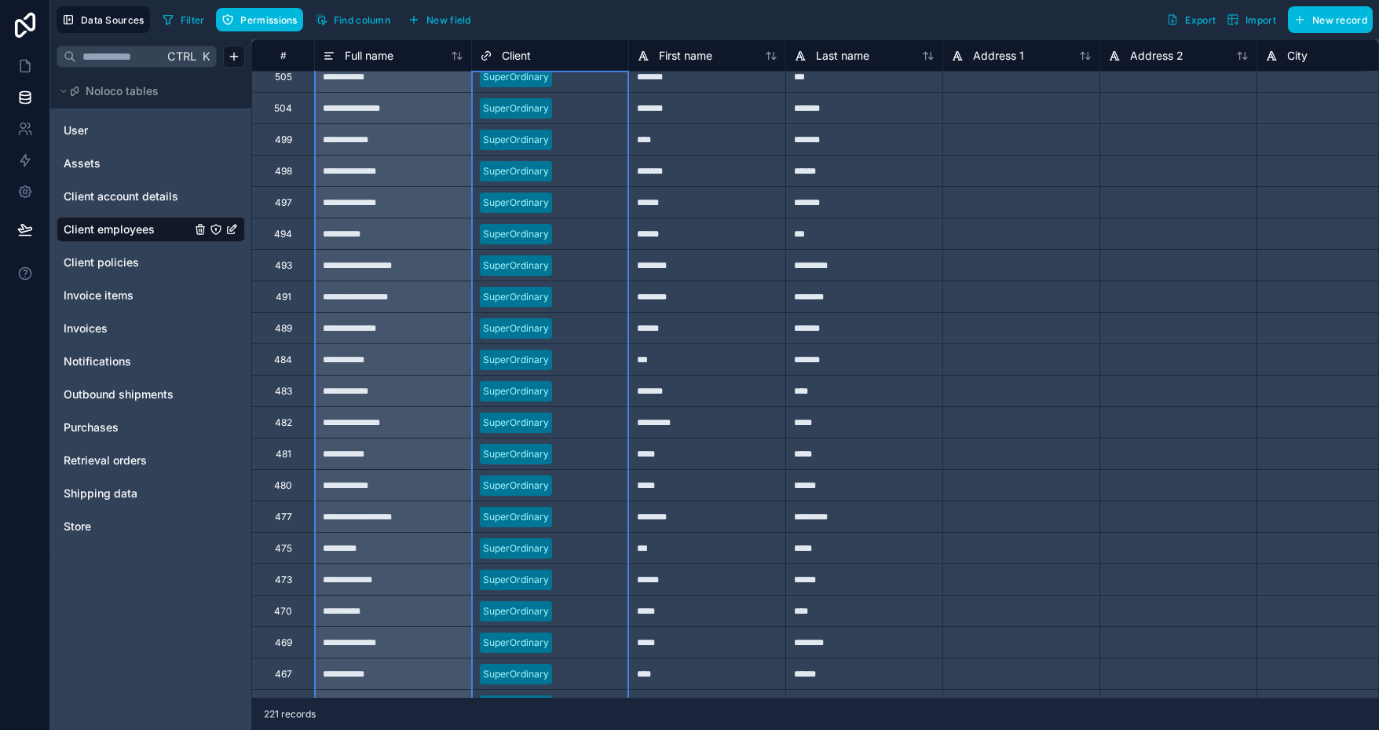
scroll to position [1538, 0]
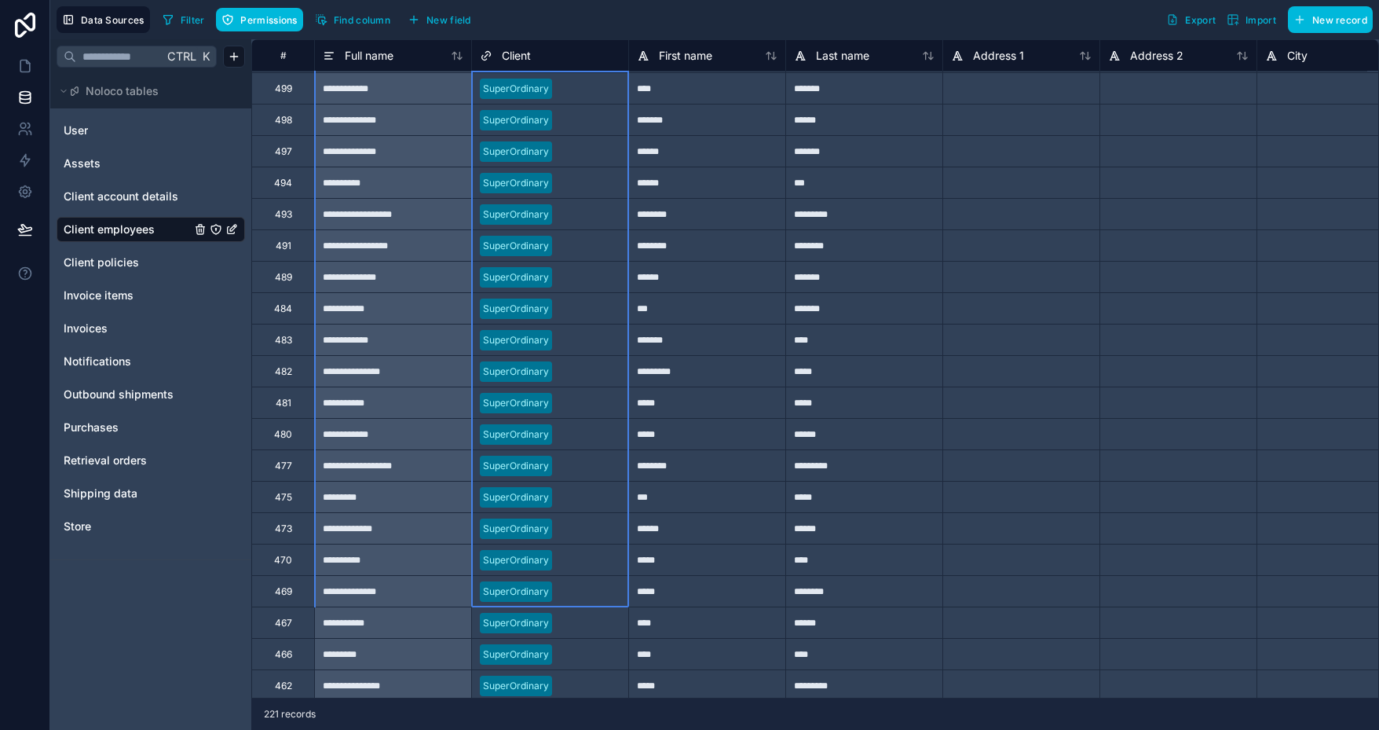
drag, startPoint x: 575, startPoint y: 375, endPoint x: 560, endPoint y: 584, distance: 210.2
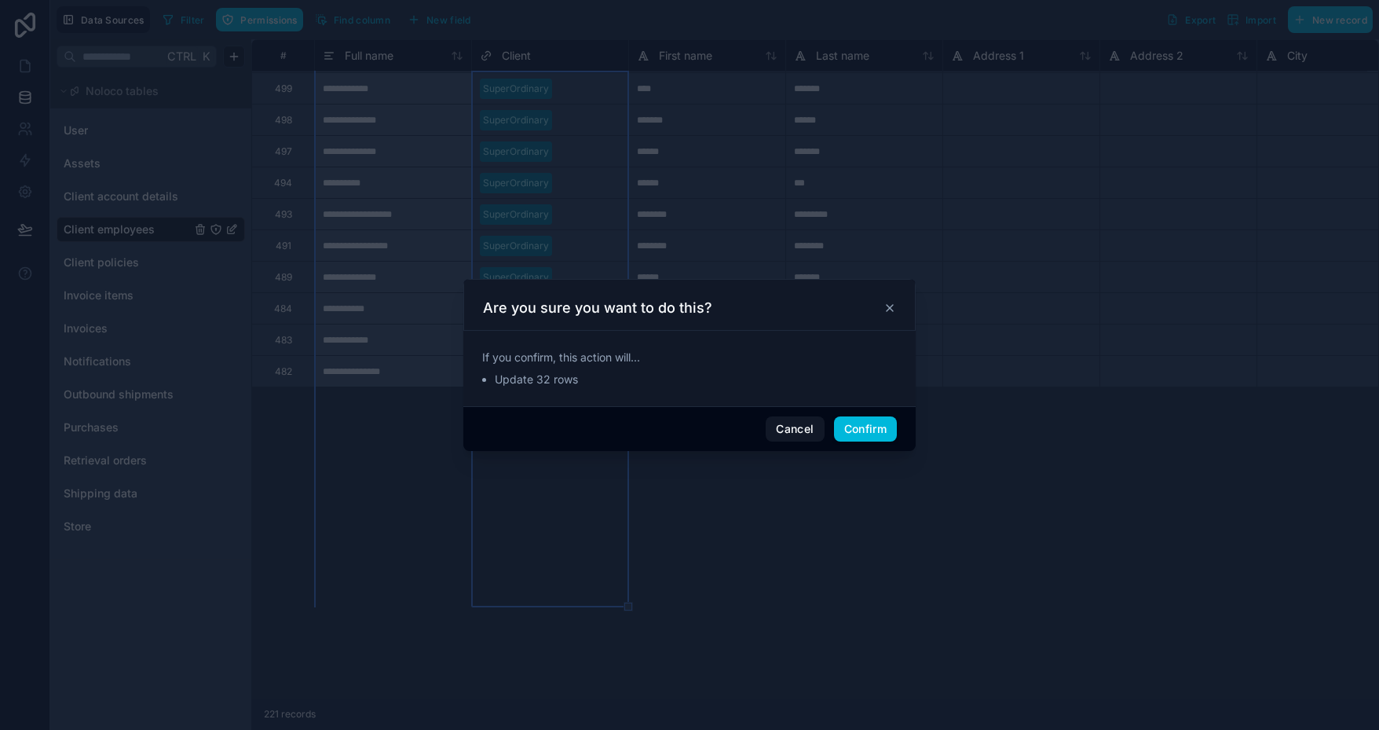
scroll to position [1068, 0]
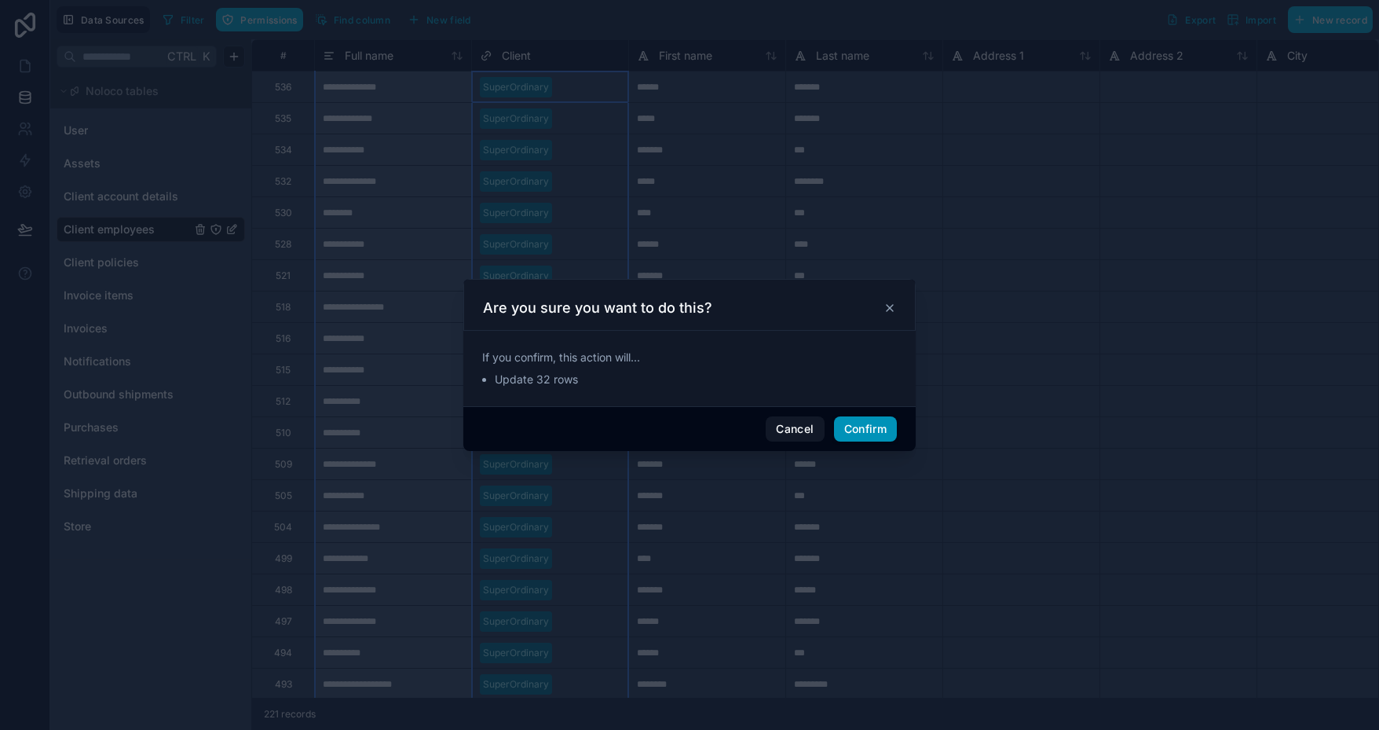
click at [868, 429] on button "Confirm" at bounding box center [865, 428] width 63 height 25
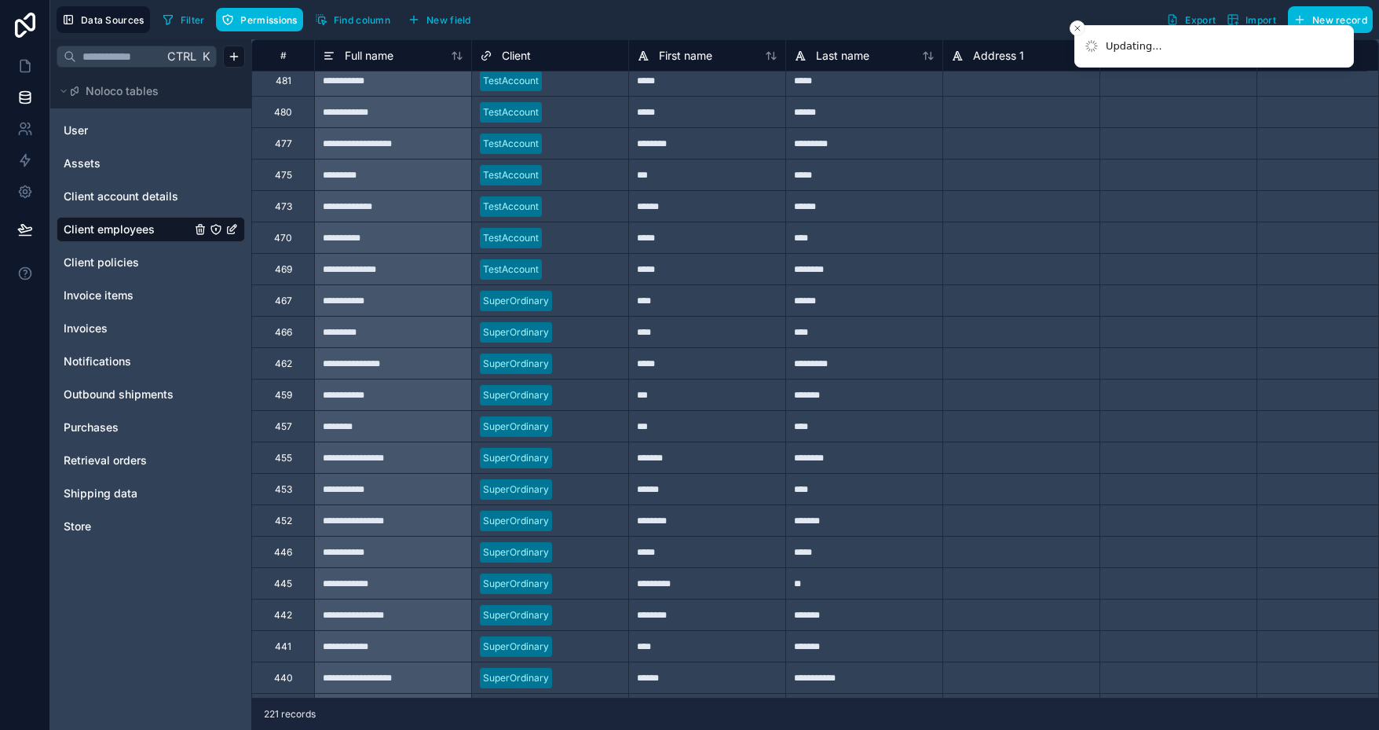
scroll to position [1932, 0]
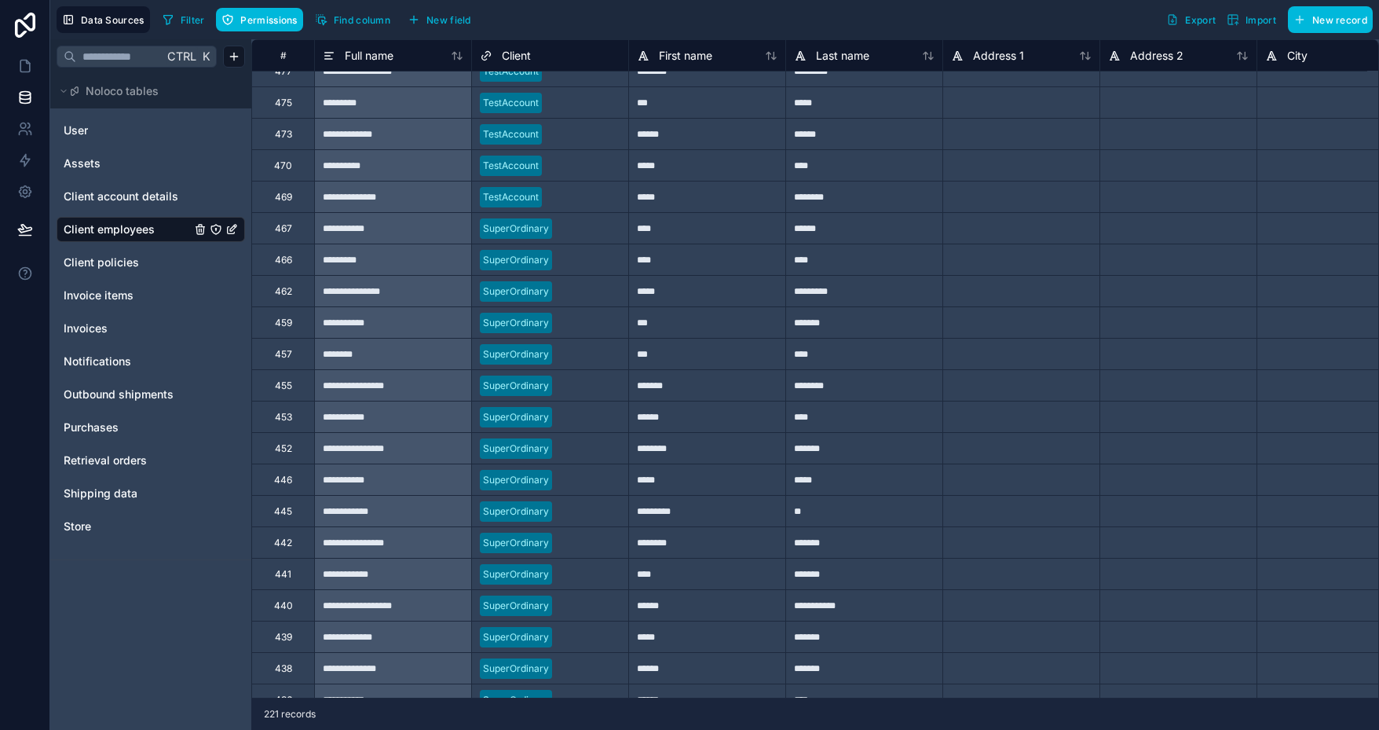
click at [544, 193] on div "TestAccount" at bounding box center [550, 197] width 156 height 24
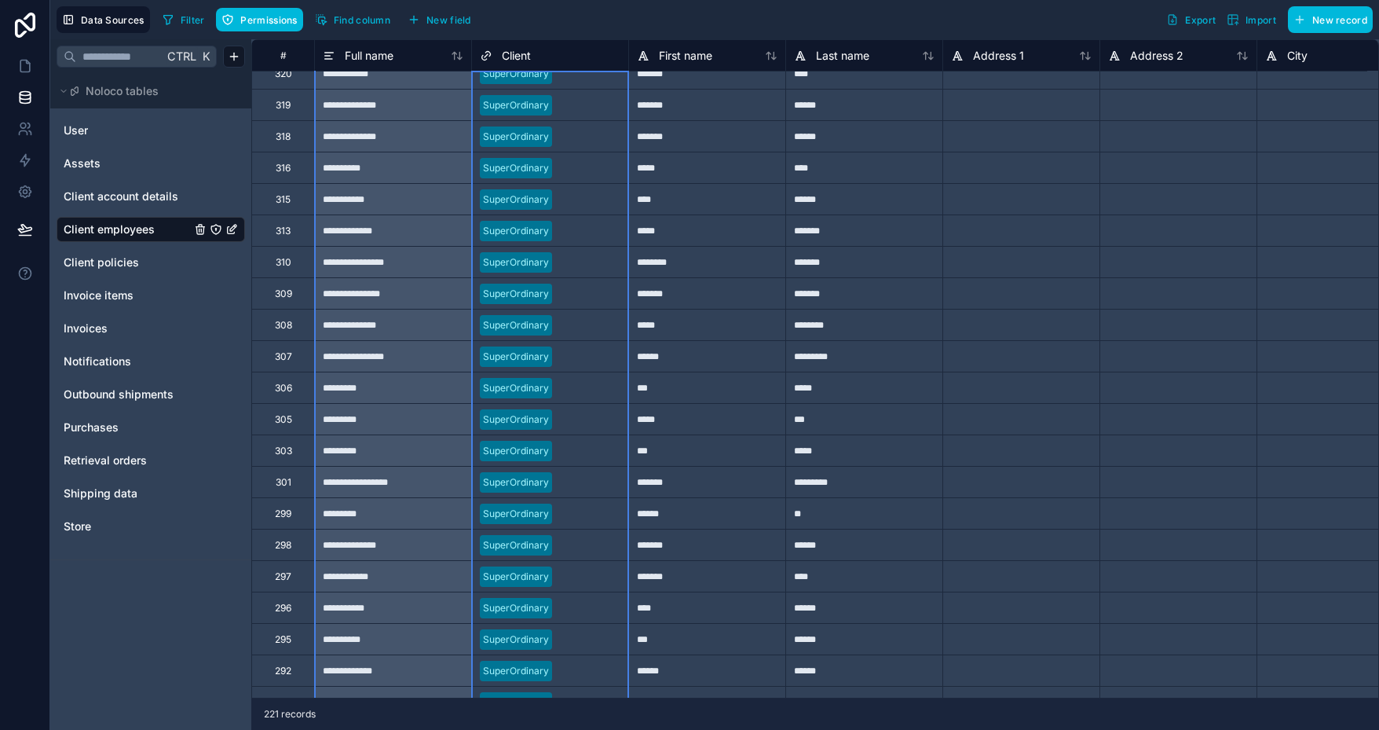
scroll to position [4852, 0]
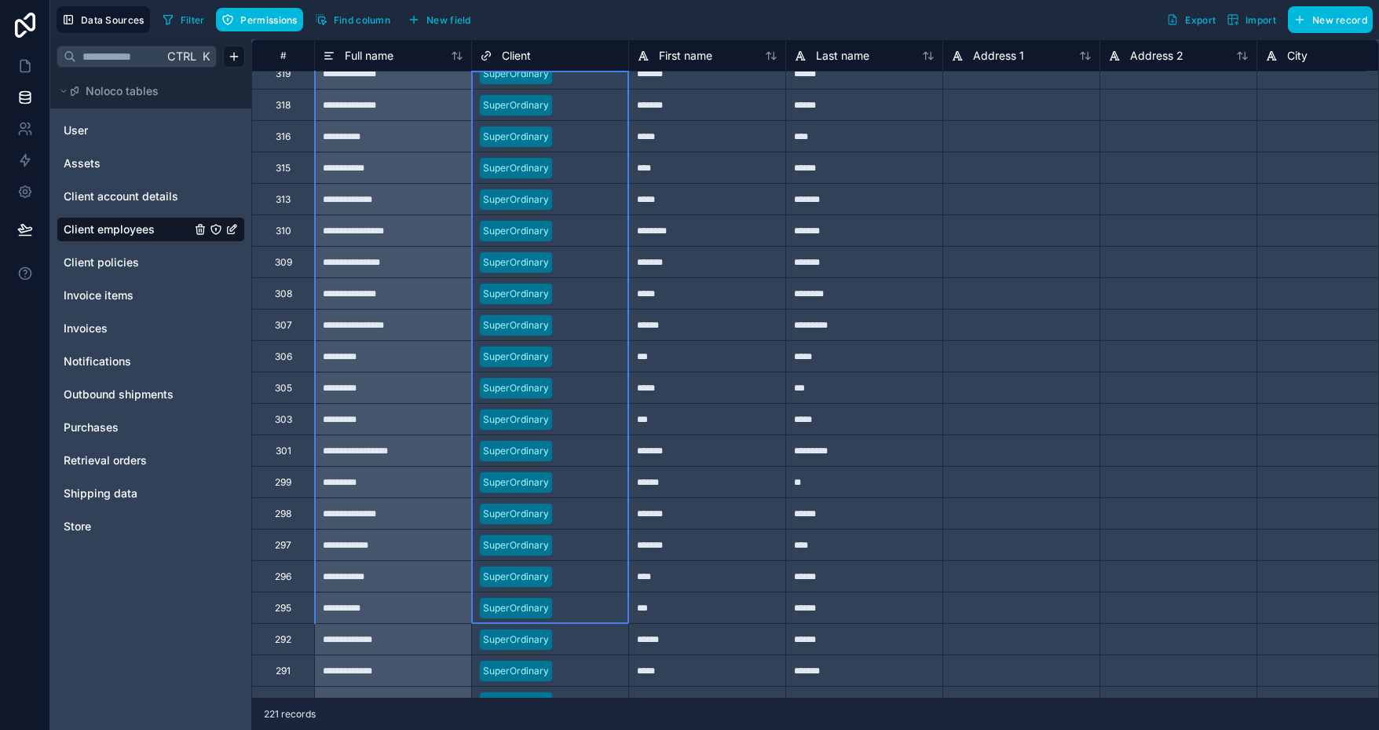
drag, startPoint x: 563, startPoint y: 229, endPoint x: 576, endPoint y: 610, distance: 381.9
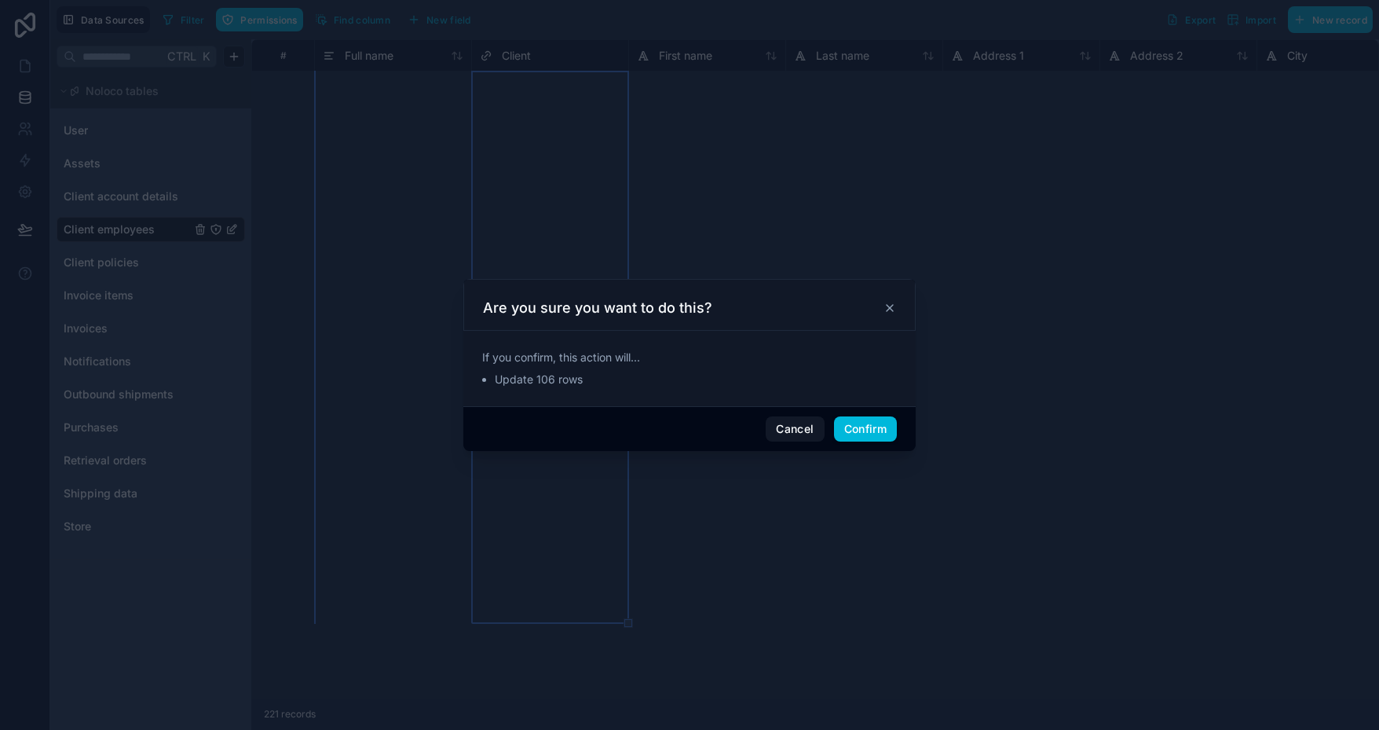
scroll to position [2074, 0]
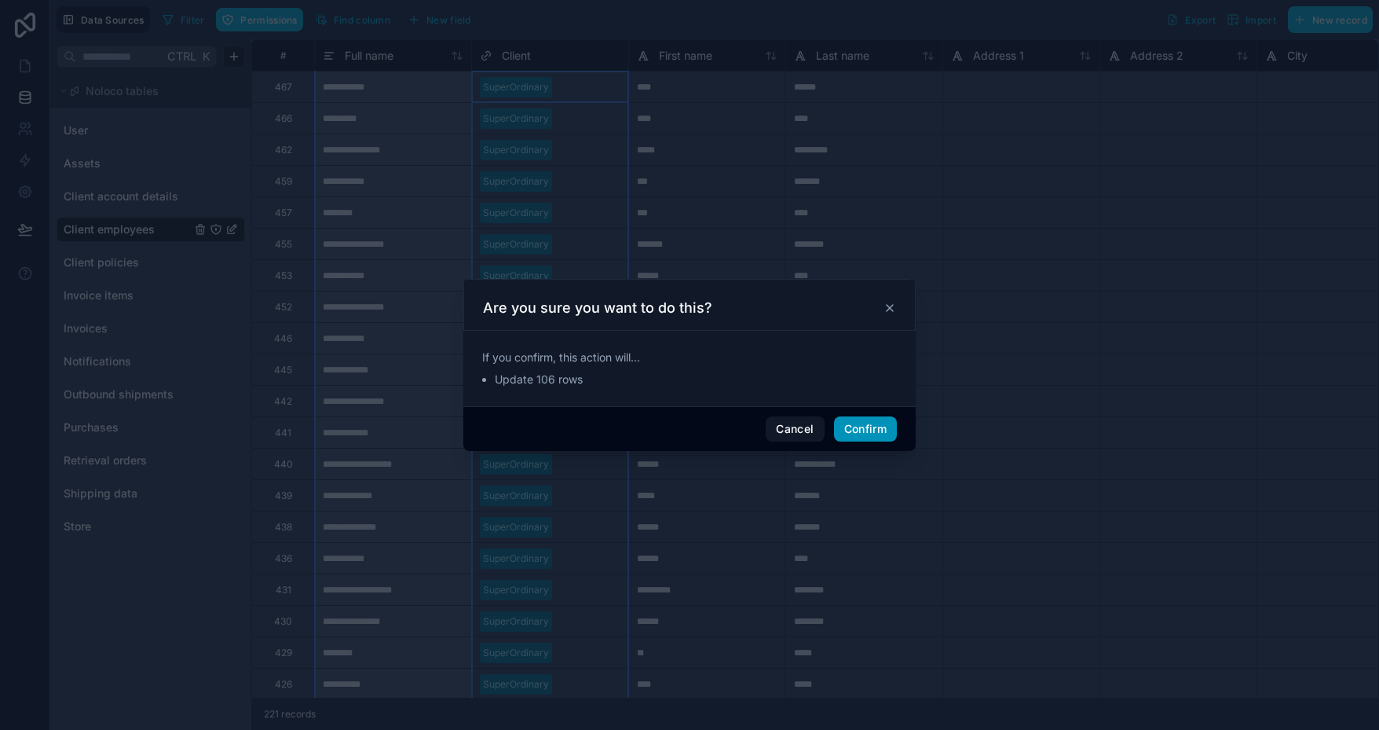
click at [884, 426] on button "Confirm" at bounding box center [865, 428] width 63 height 25
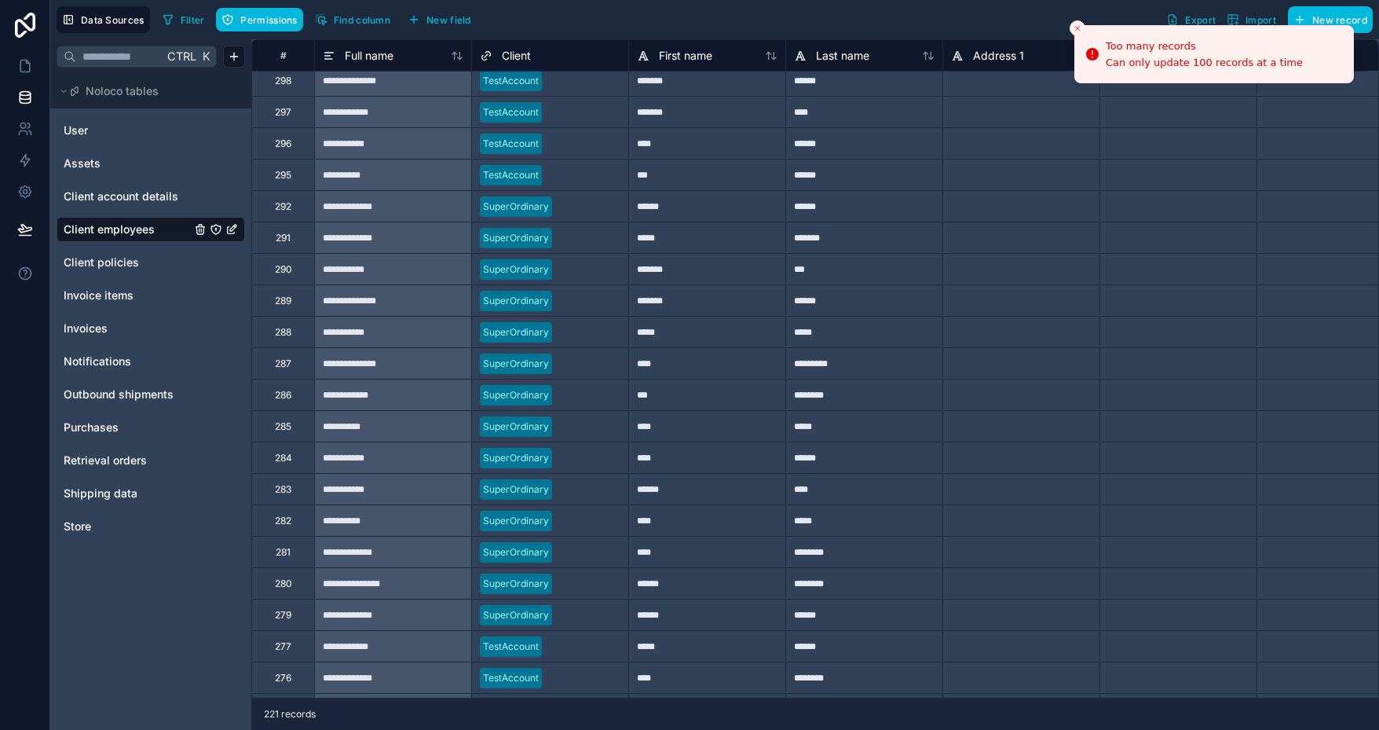
scroll to position [5294, 0]
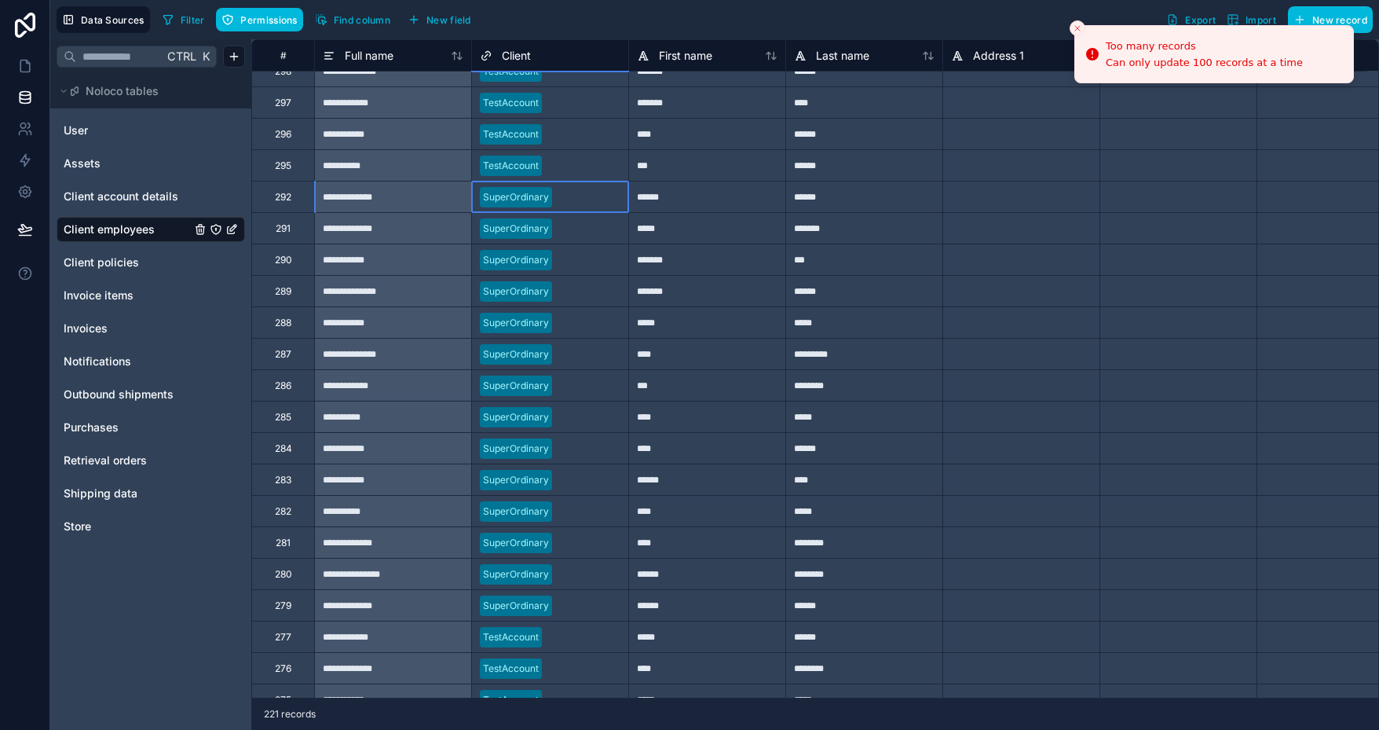
click at [569, 189] on div at bounding box center [589, 197] width 62 height 16
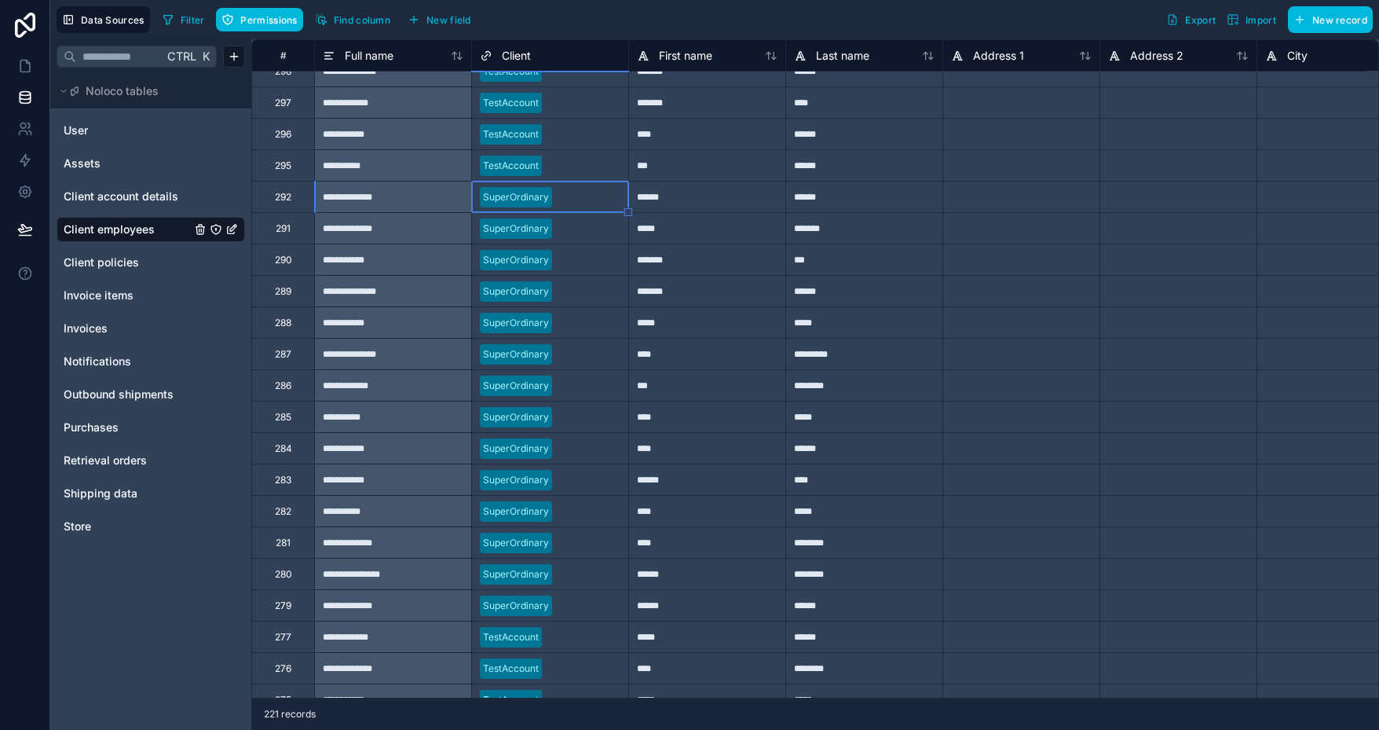
click at [569, 158] on div at bounding box center [584, 166] width 72 height 16
drag, startPoint x: 626, startPoint y: 178, endPoint x: 607, endPoint y: 656, distance: 477.9
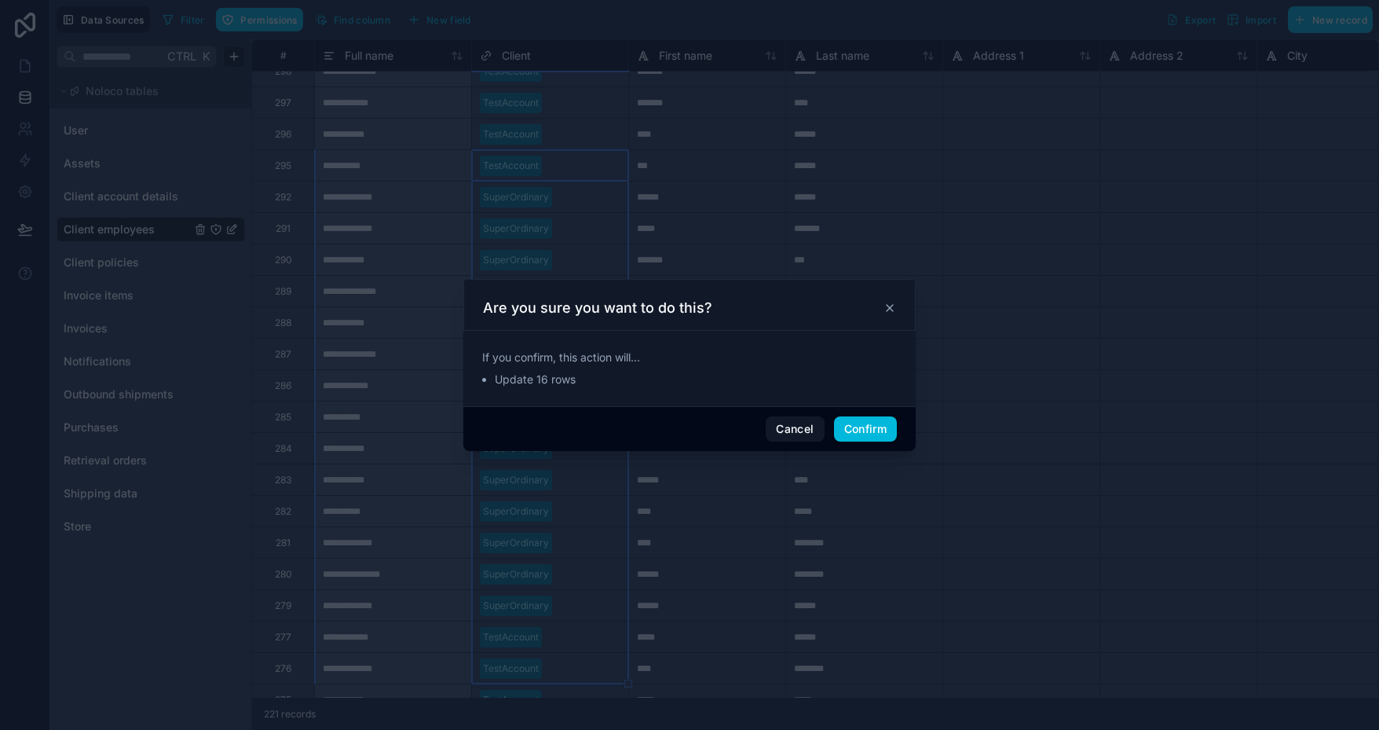
click at [875, 425] on button "Confirm" at bounding box center [865, 428] width 63 height 25
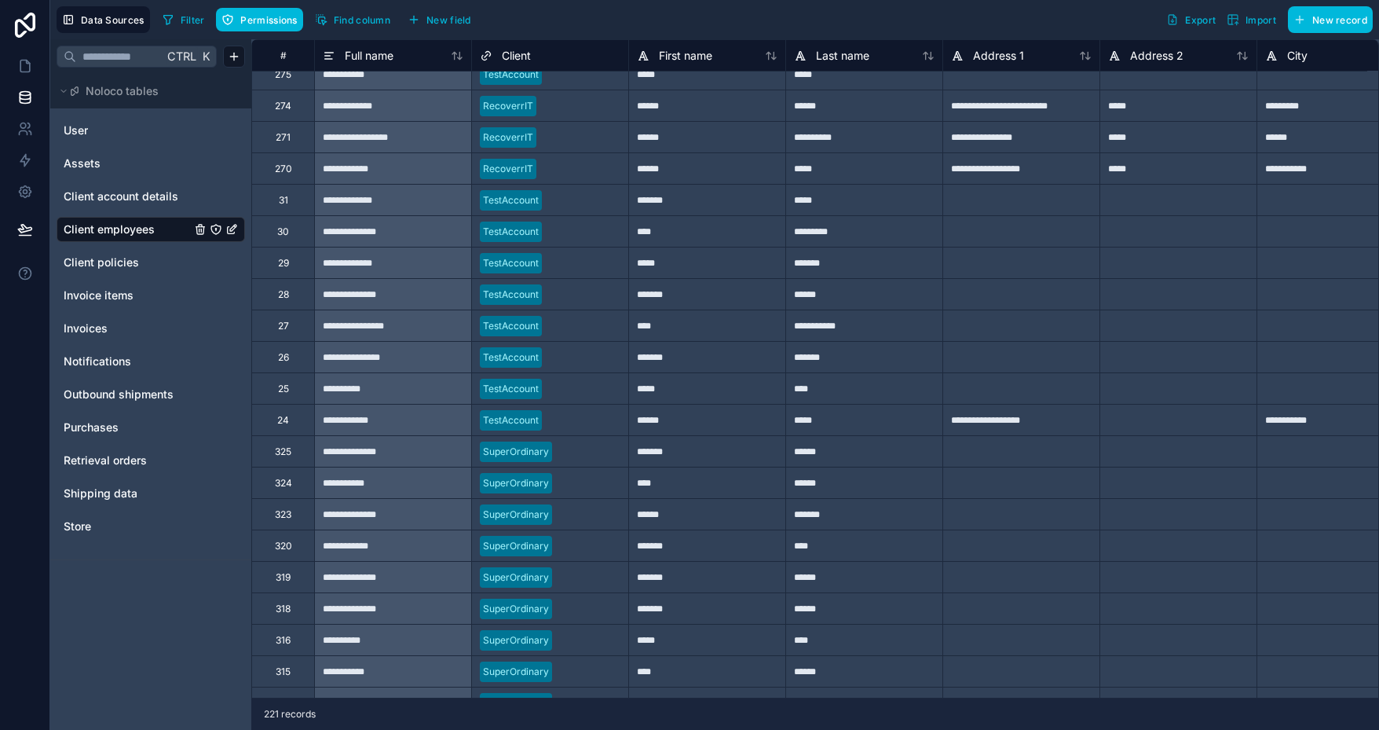
scroll to position [5922, 0]
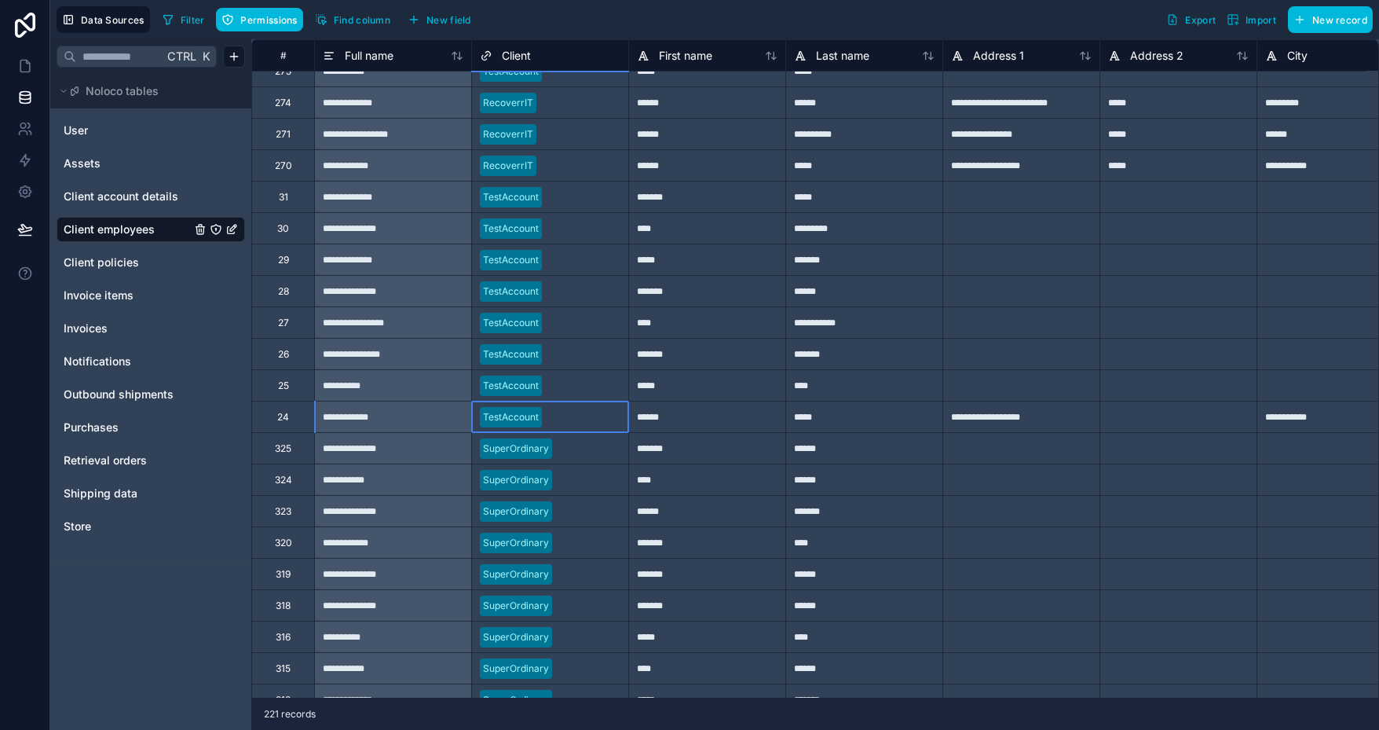
click at [567, 414] on div at bounding box center [584, 417] width 72 height 16
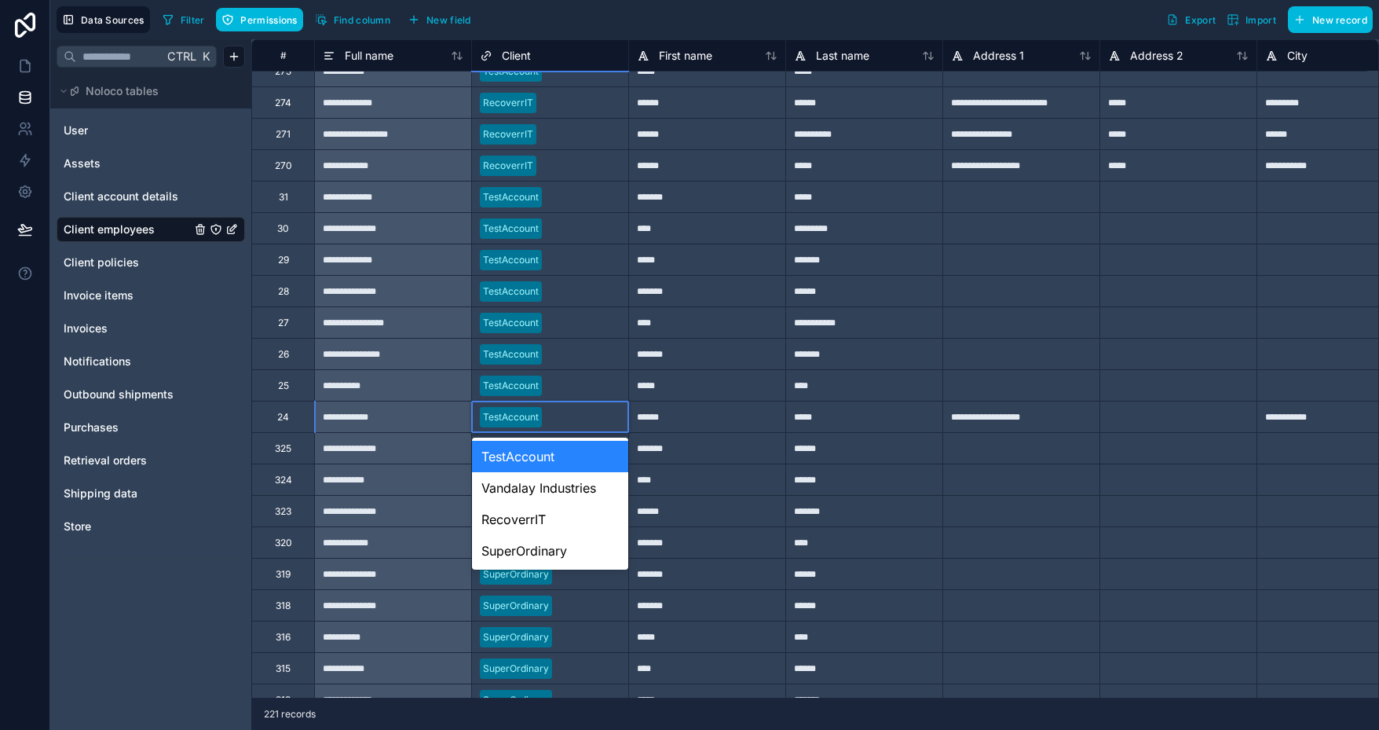
click at [551, 461] on div "TestAccount" at bounding box center [550, 456] width 156 height 31
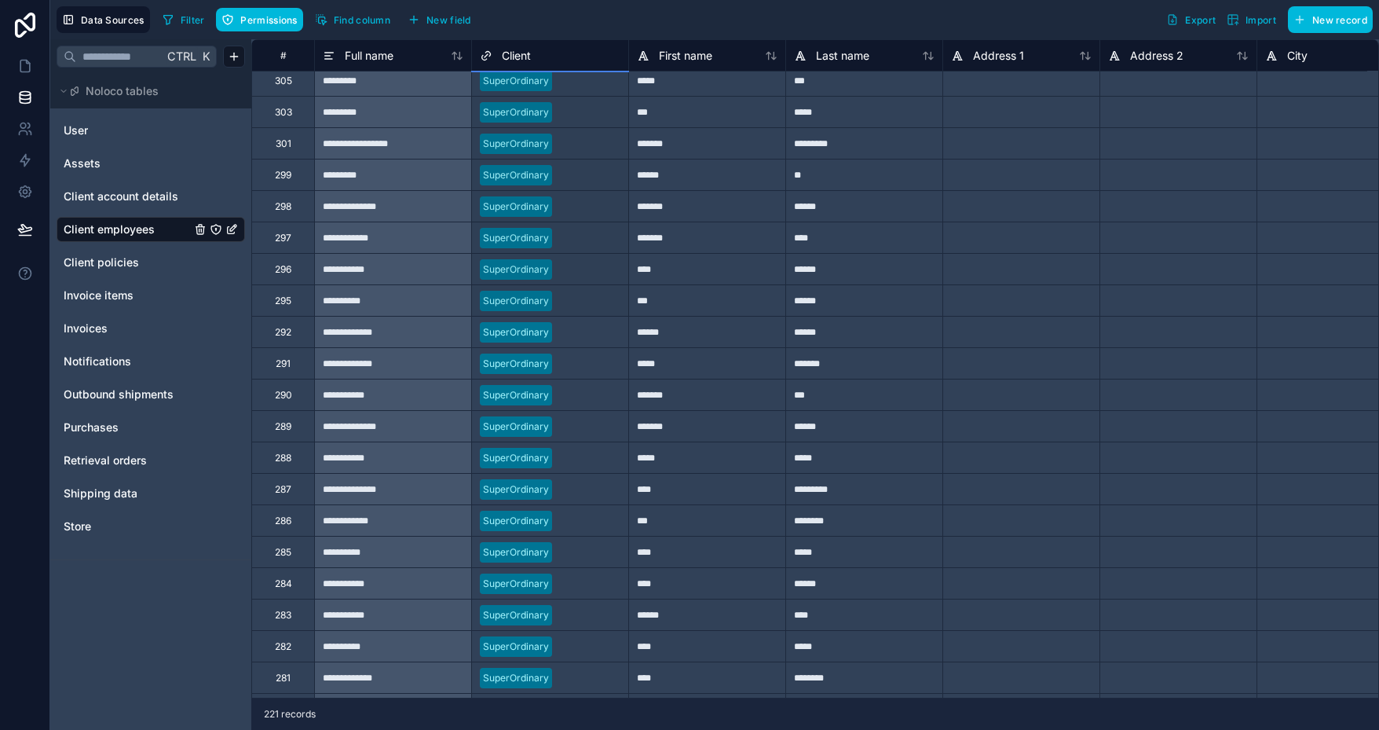
scroll to position [7054, 0]
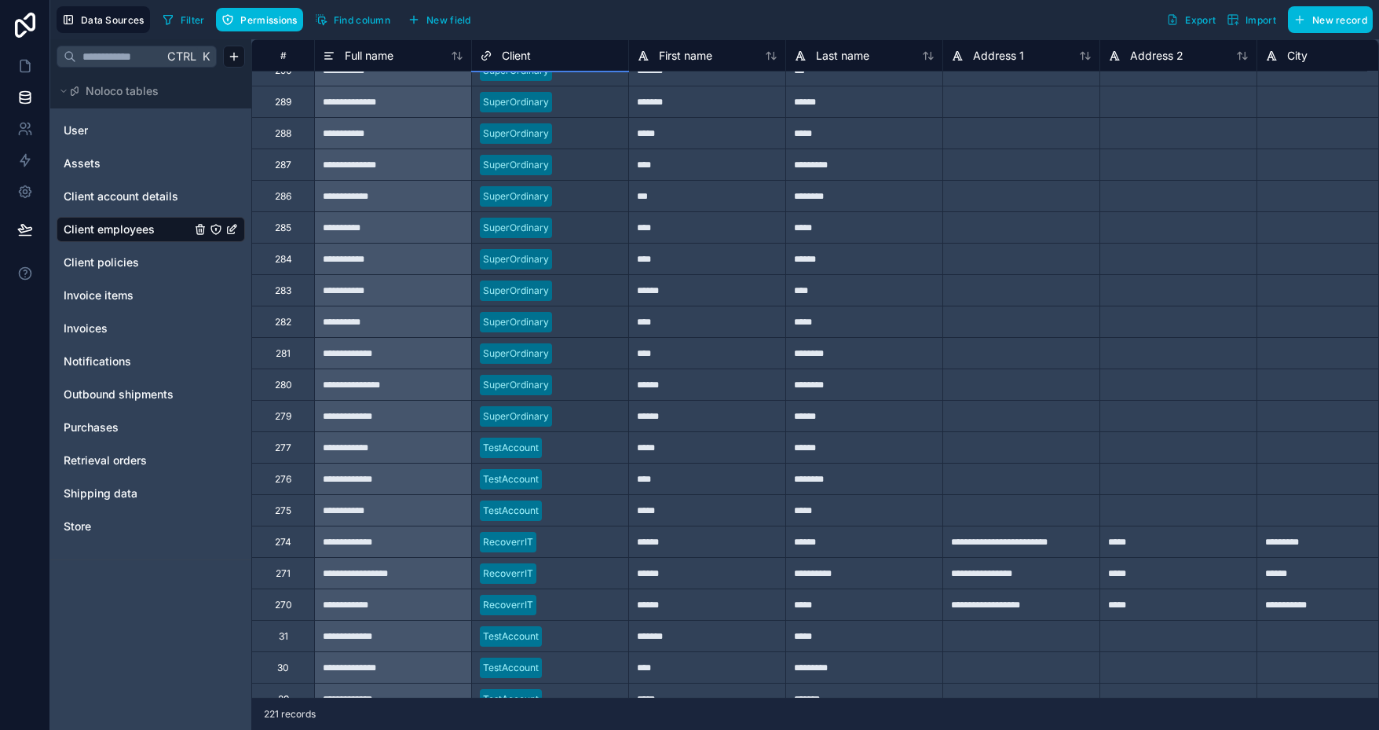
drag, startPoint x: 631, startPoint y: 430, endPoint x: 592, endPoint y: 412, distance: 42.9
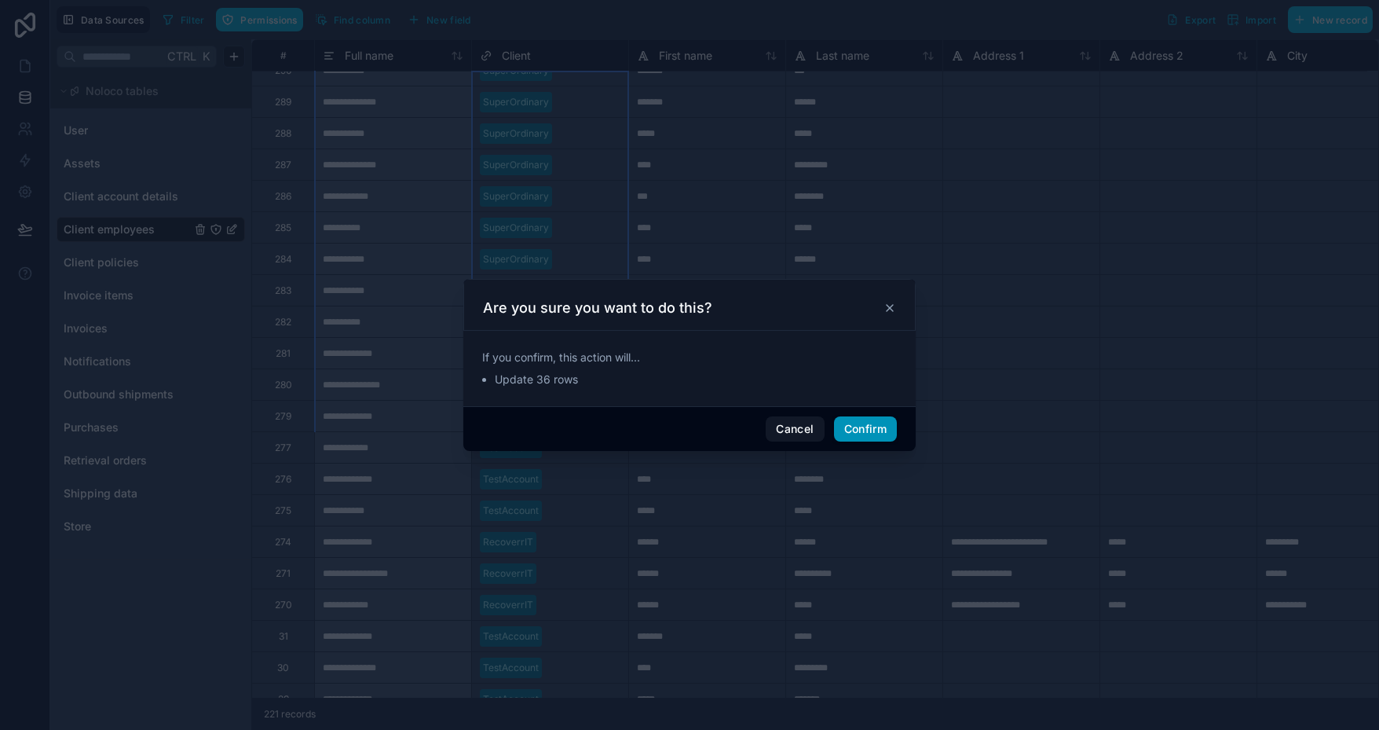
click at [888, 428] on button "Confirm" at bounding box center [865, 428] width 63 height 25
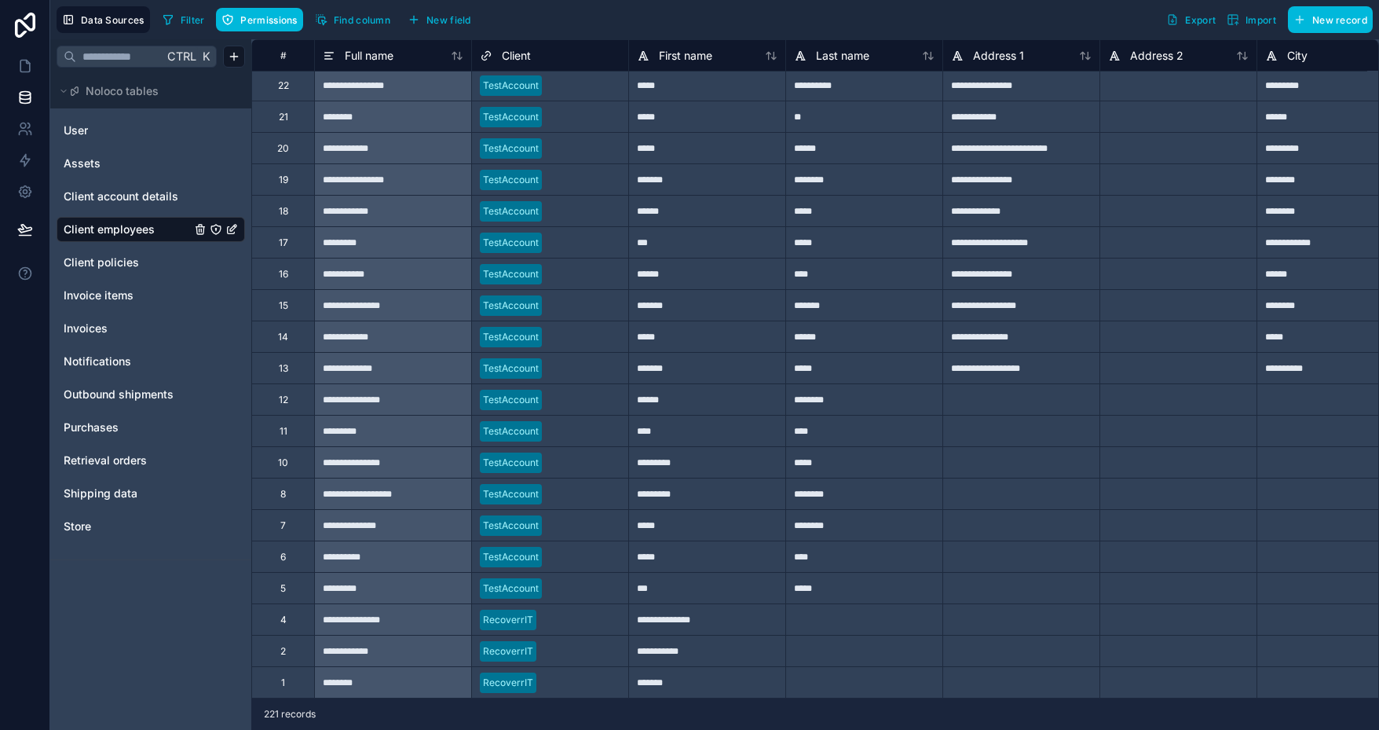
scroll to position [7898, 0]
click at [28, 62] on icon at bounding box center [24, 66] width 9 height 12
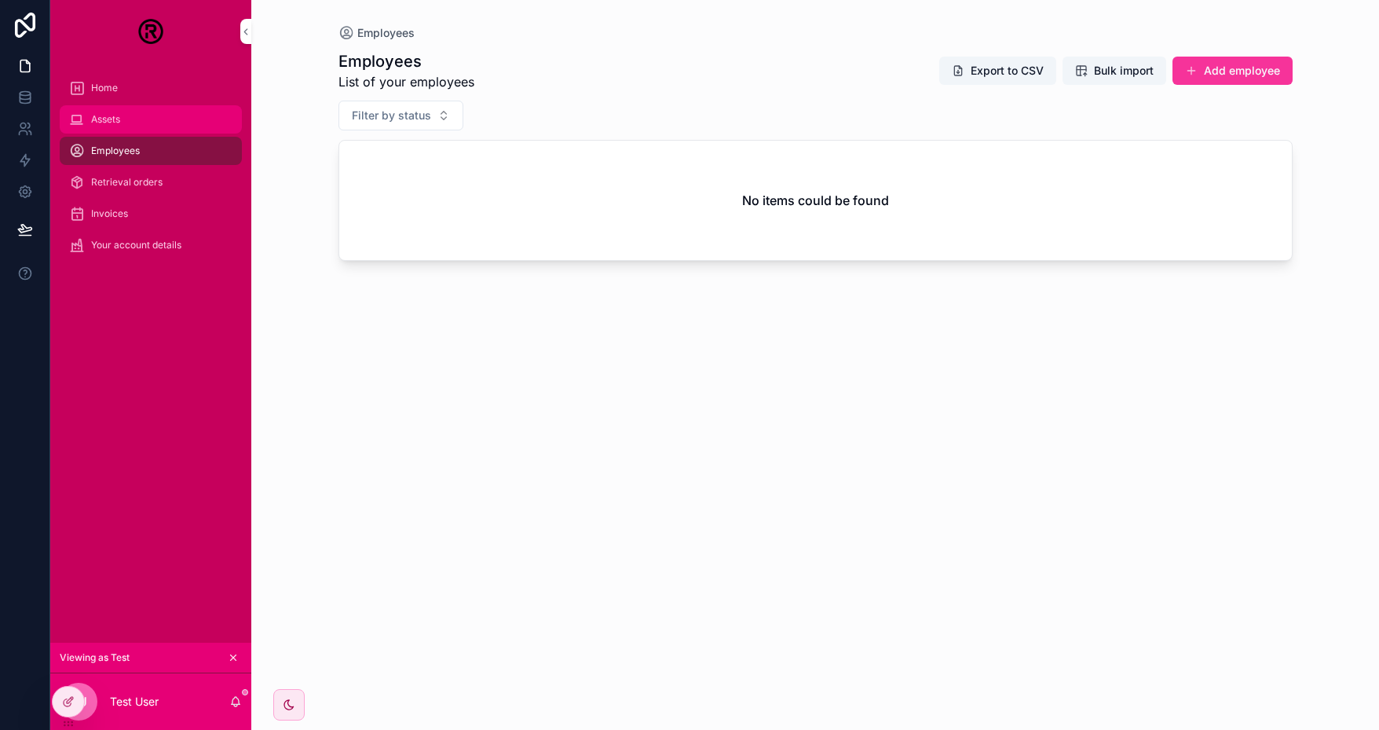
click at [137, 122] on div "Assets" at bounding box center [150, 119] width 163 height 25
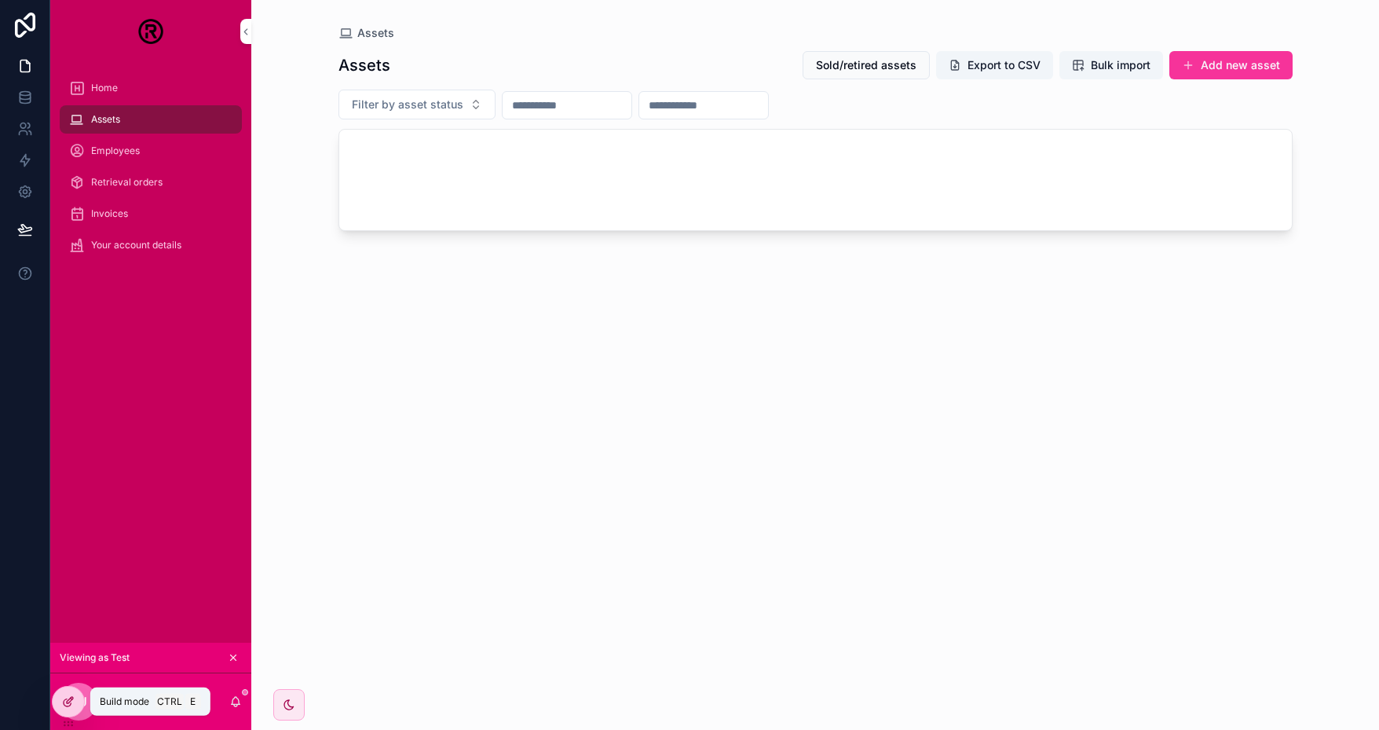
click at [72, 697] on icon at bounding box center [70, 700] width 6 height 6
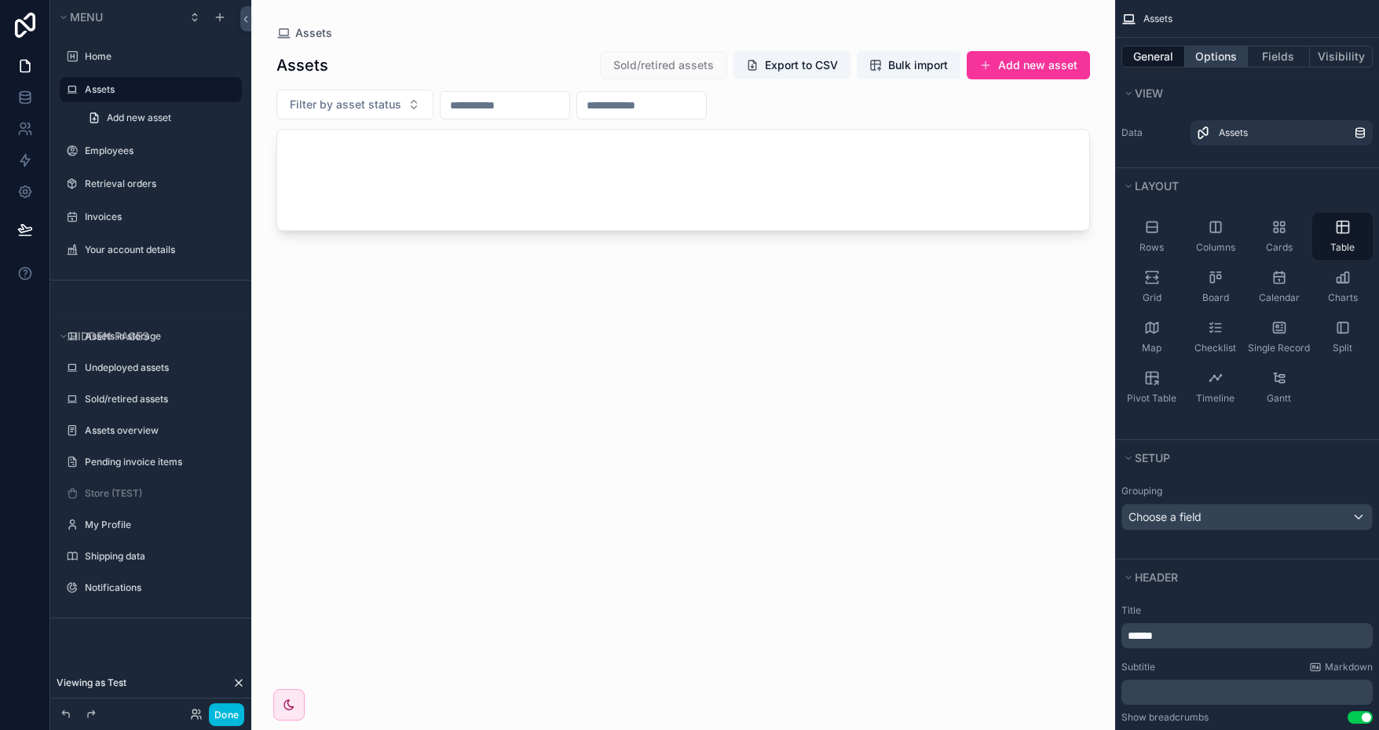
click at [1223, 53] on button "Options" at bounding box center [1216, 57] width 63 height 22
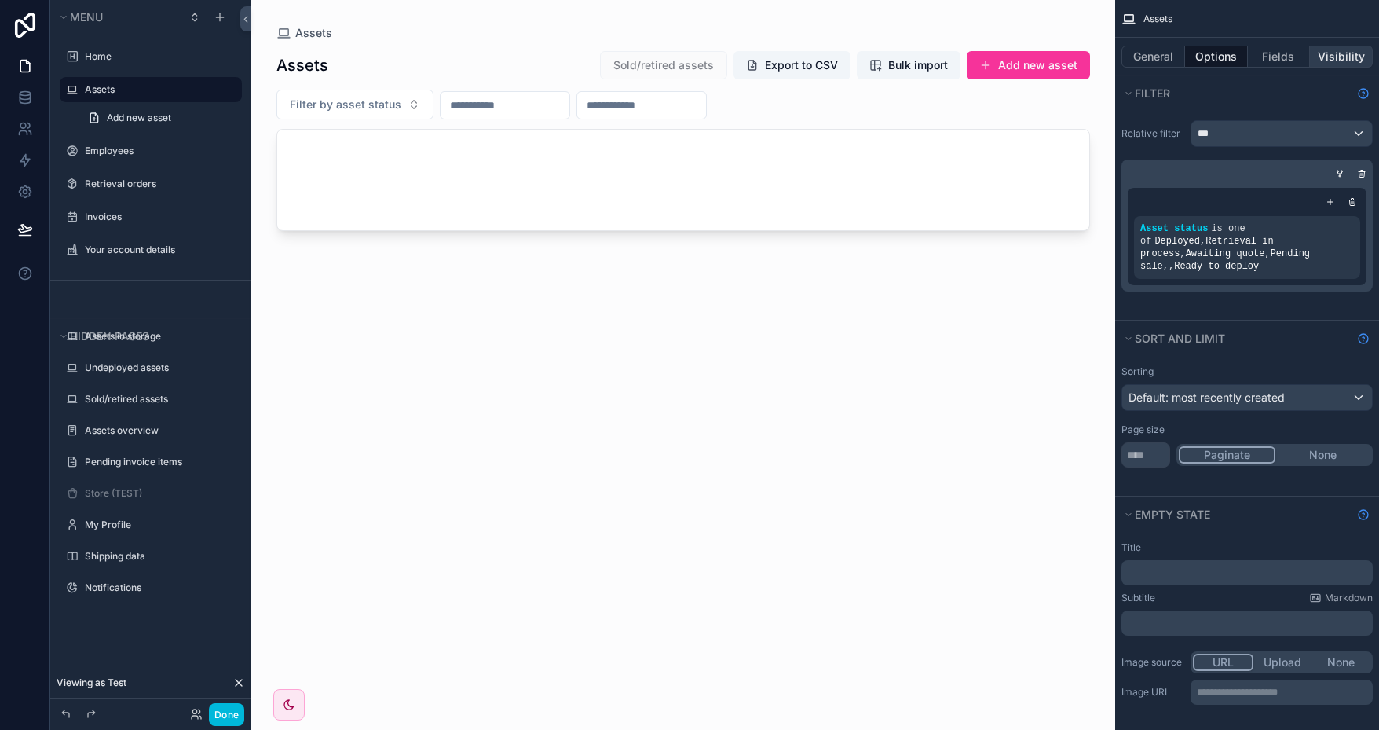
click at [1351, 52] on button "Visibility" at bounding box center [1341, 57] width 63 height 22
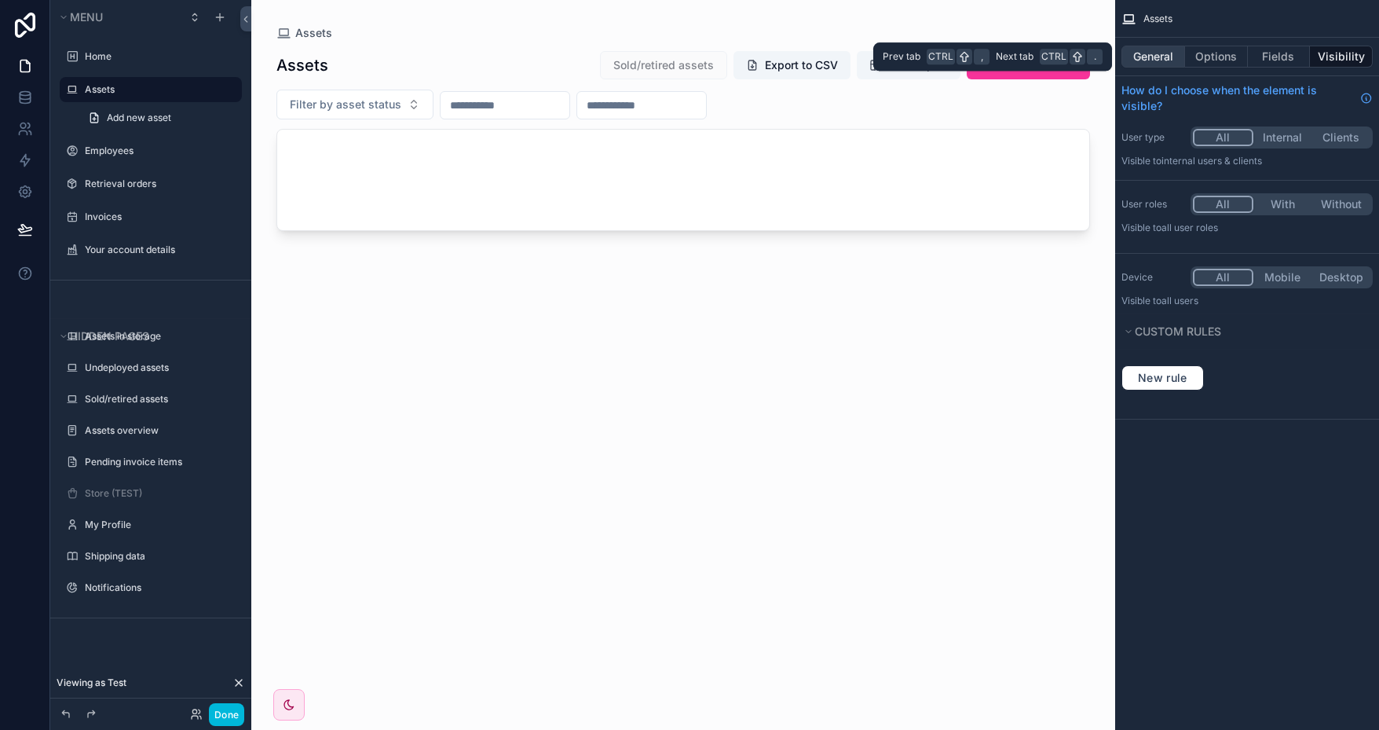
click at [1155, 63] on button "General" at bounding box center [1154, 57] width 64 height 22
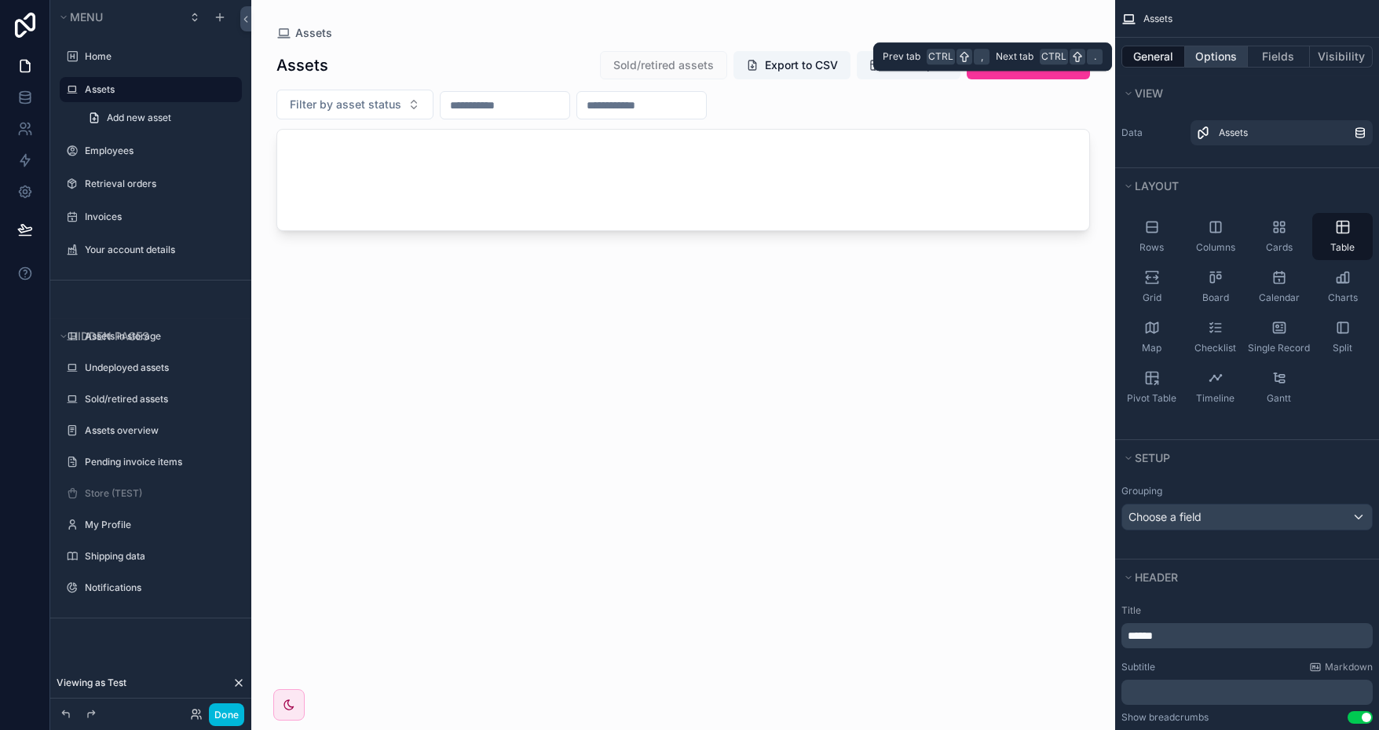
click at [1214, 56] on button "Options" at bounding box center [1216, 57] width 63 height 22
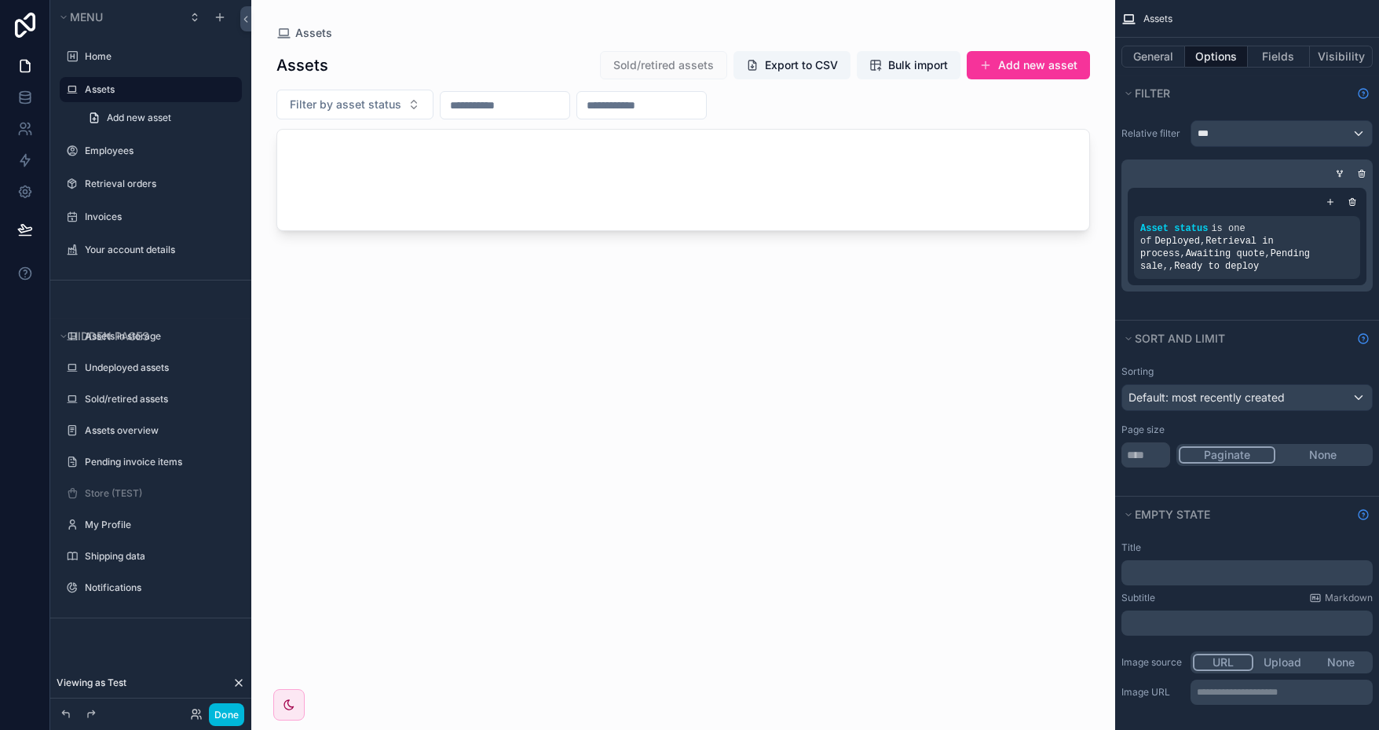
click at [679, 159] on div "scrollable content" at bounding box center [683, 355] width 864 height 711
click at [1161, 54] on button "General" at bounding box center [1154, 57] width 64 height 22
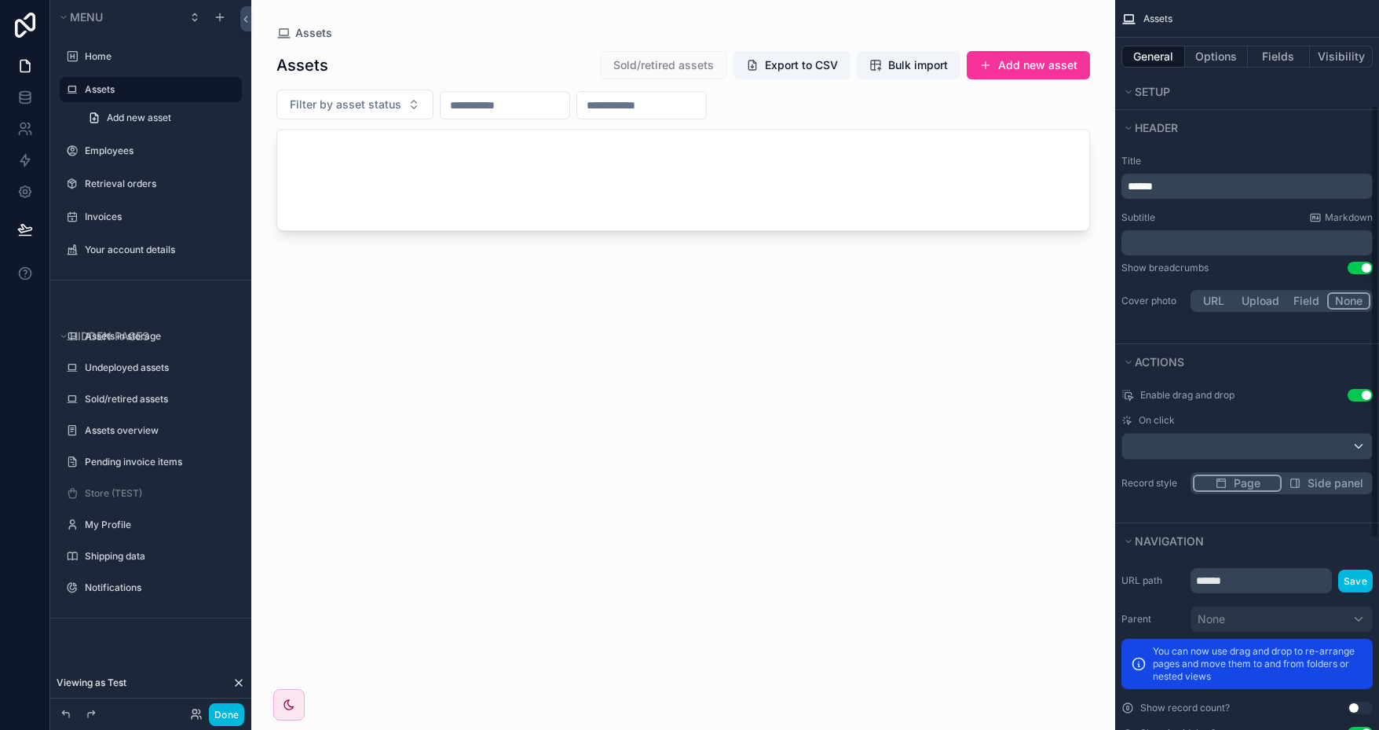
scroll to position [500, 0]
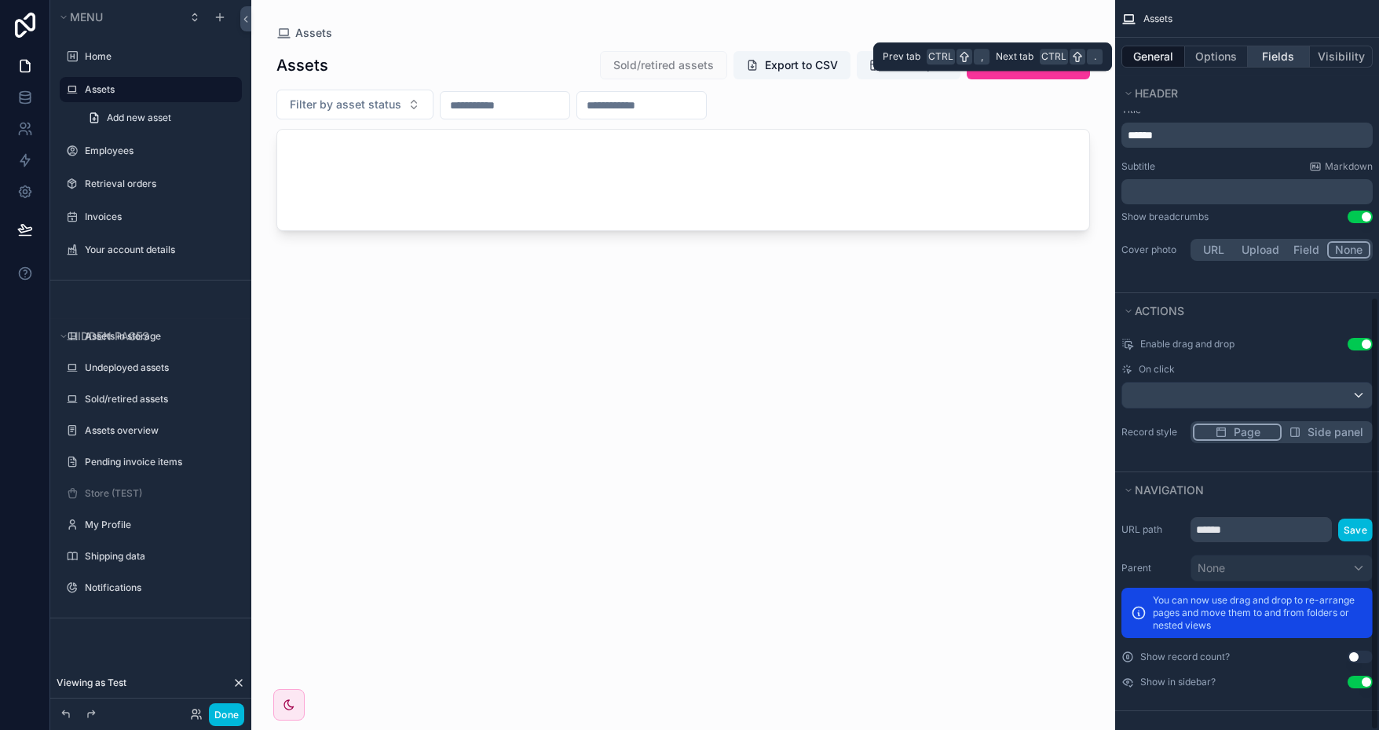
click at [1288, 57] on button "Fields" at bounding box center [1279, 57] width 63 height 22
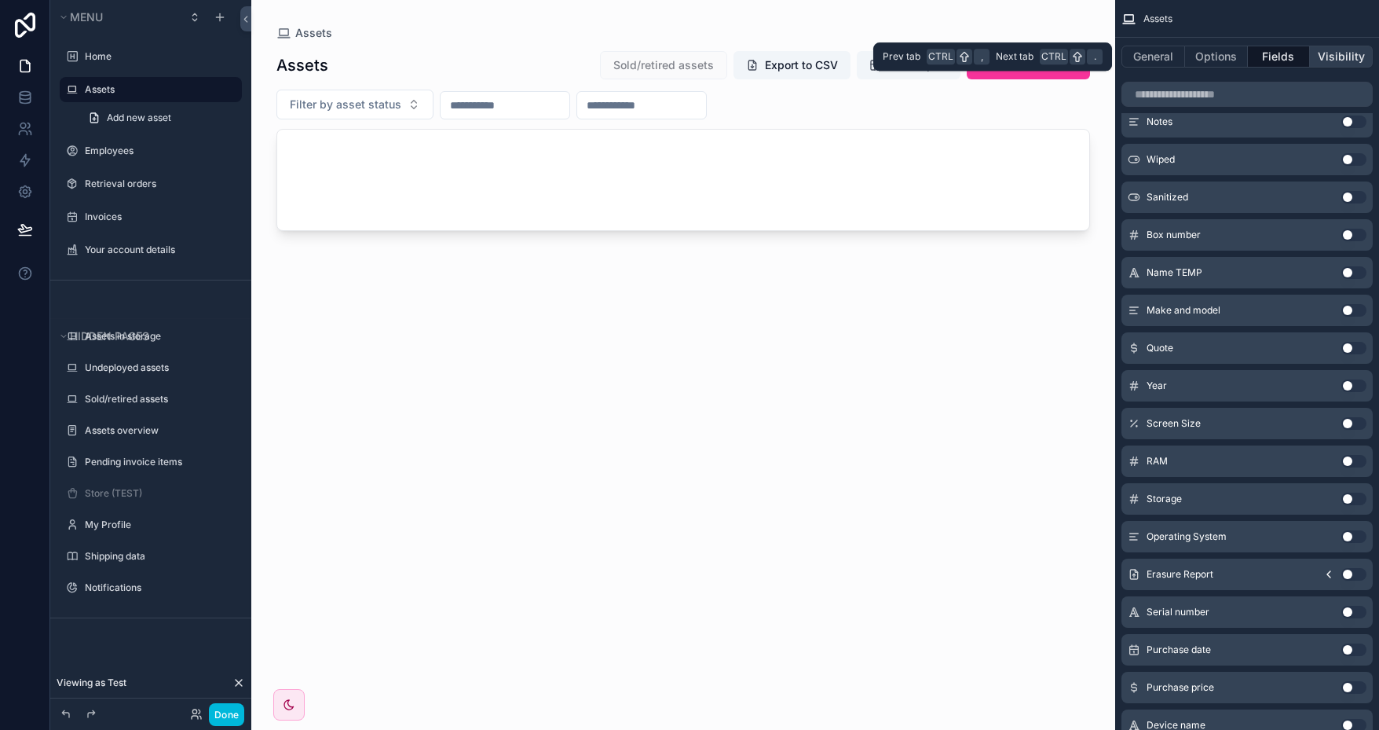
click at [1349, 66] on button "Visibility" at bounding box center [1341, 57] width 63 height 22
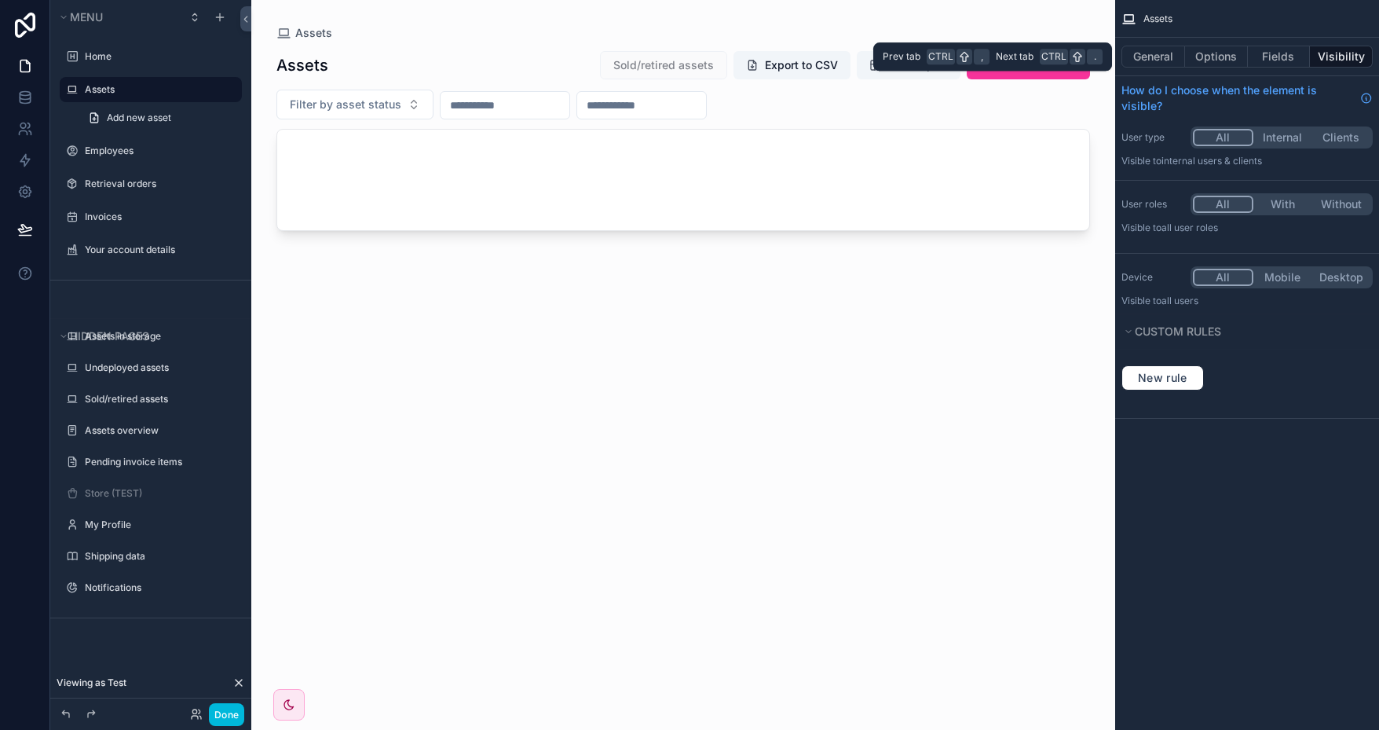
scroll to position [0, 0]
click at [1167, 63] on button "General" at bounding box center [1154, 57] width 64 height 22
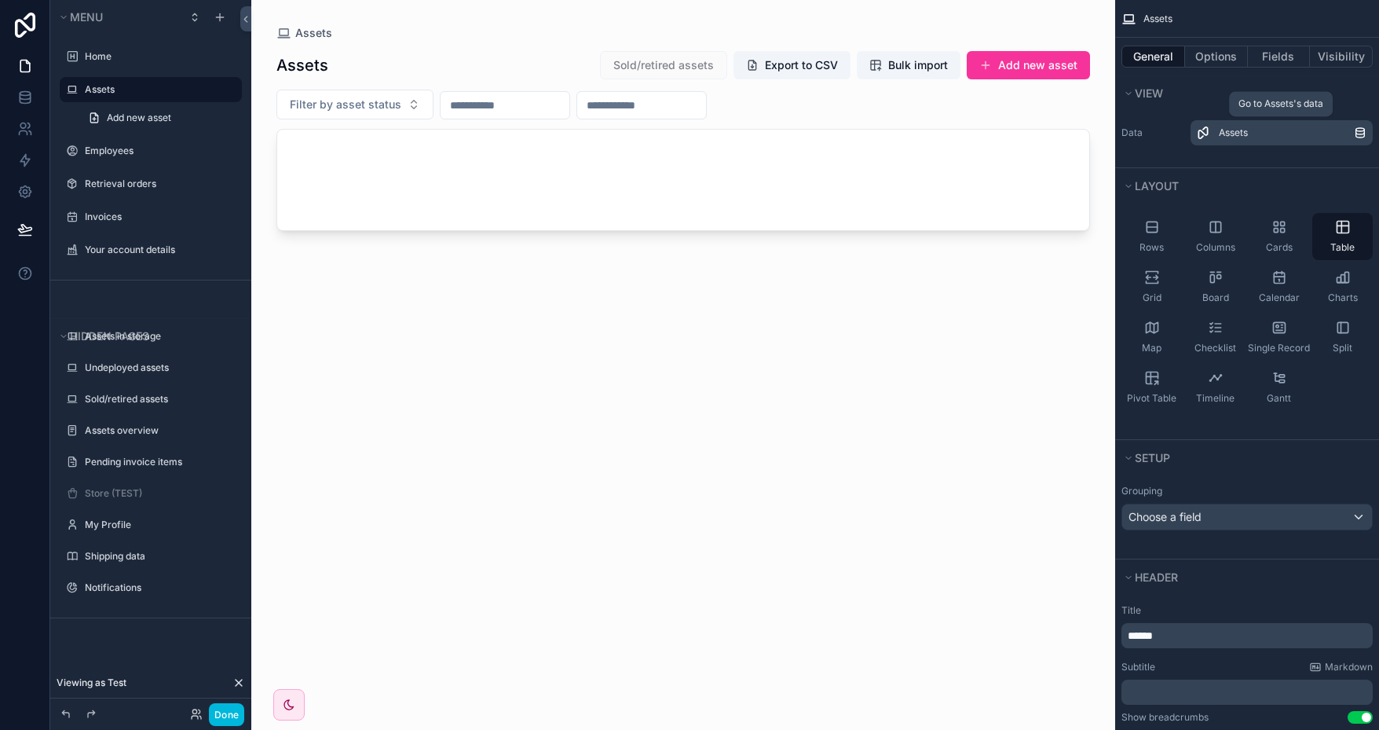
click at [1270, 137] on div "Assets" at bounding box center [1286, 132] width 135 height 13
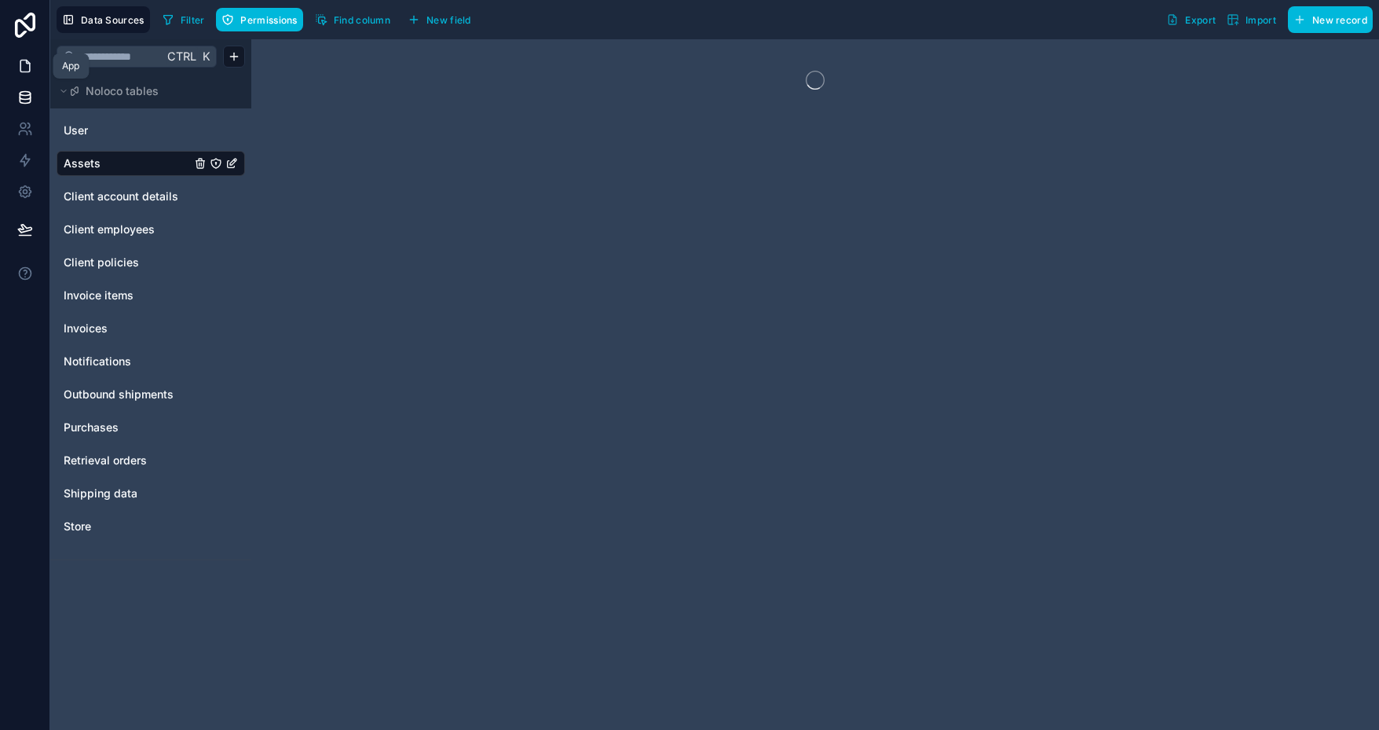
click at [30, 71] on icon at bounding box center [25, 66] width 16 height 16
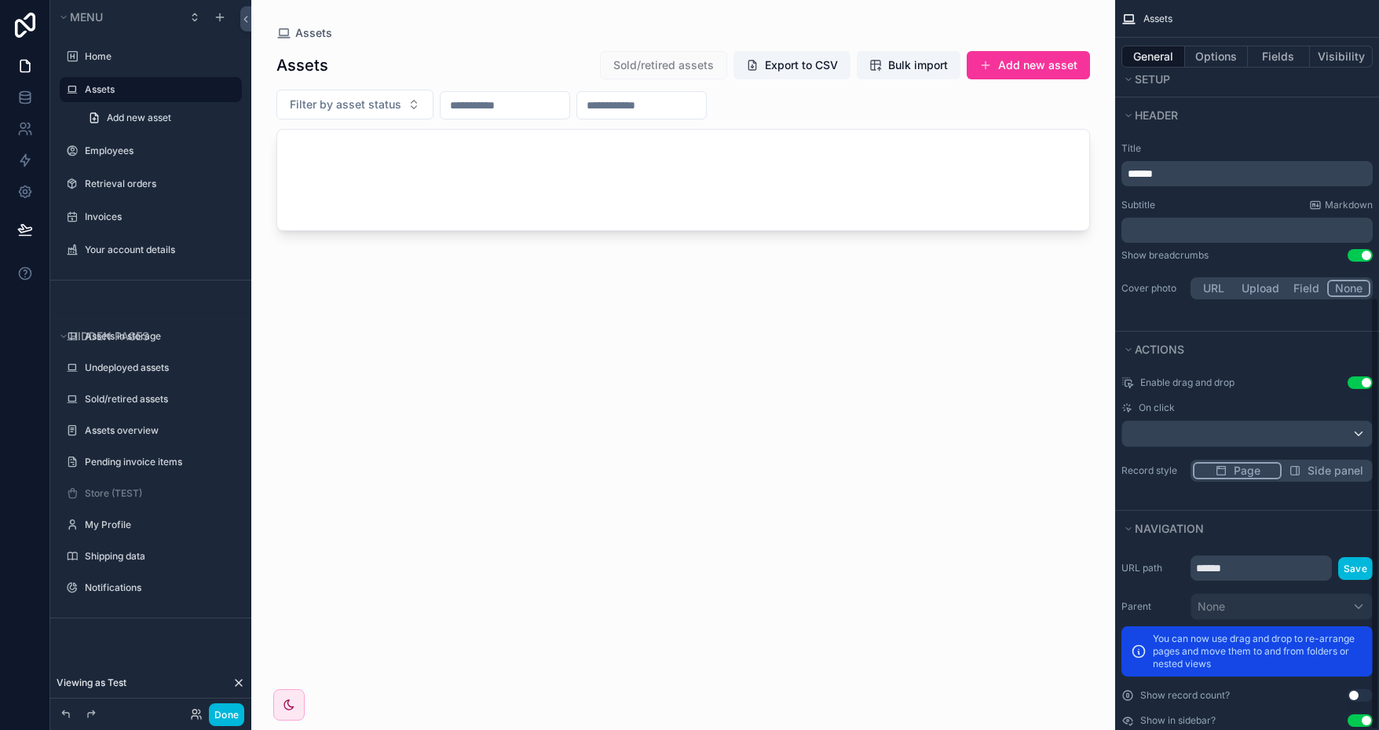
scroll to position [500, 0]
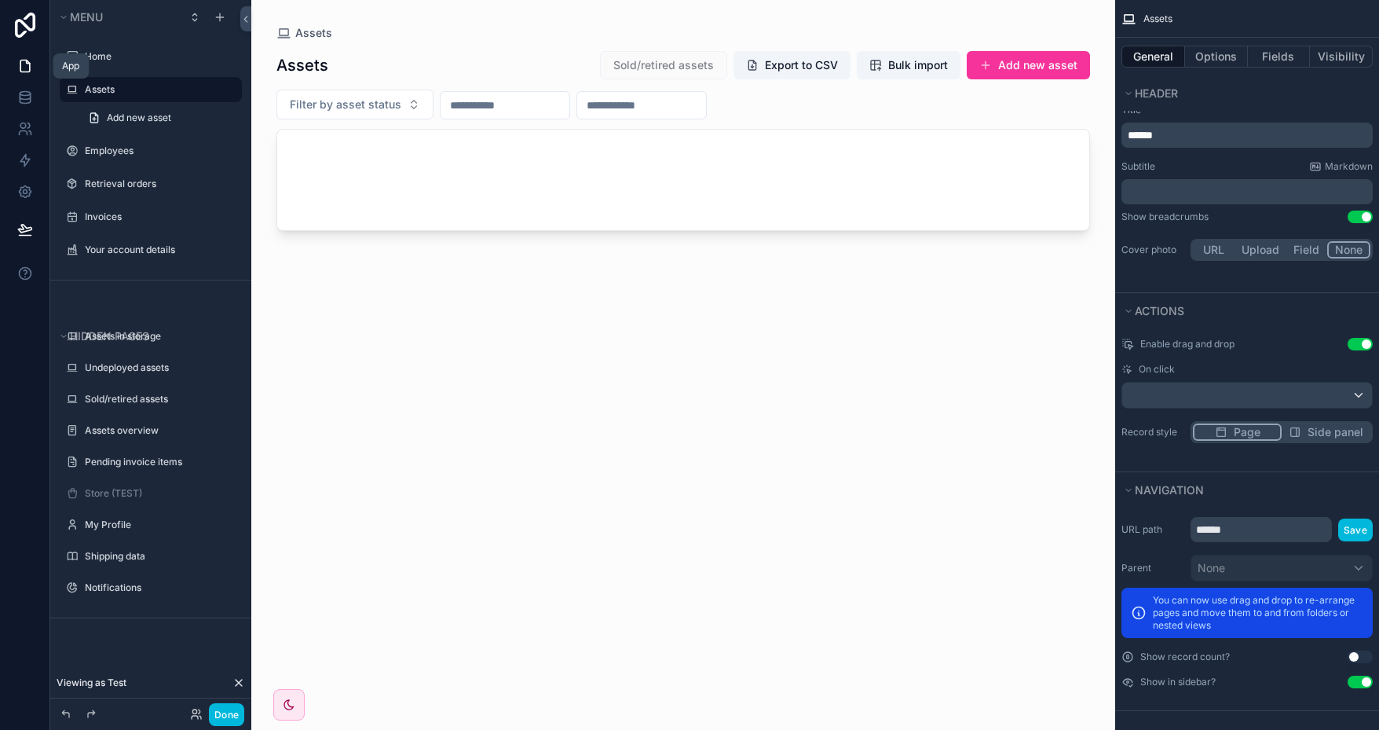
click at [30, 66] on icon at bounding box center [25, 66] width 16 height 16
click at [236, 716] on button "Done" at bounding box center [226, 714] width 35 height 23
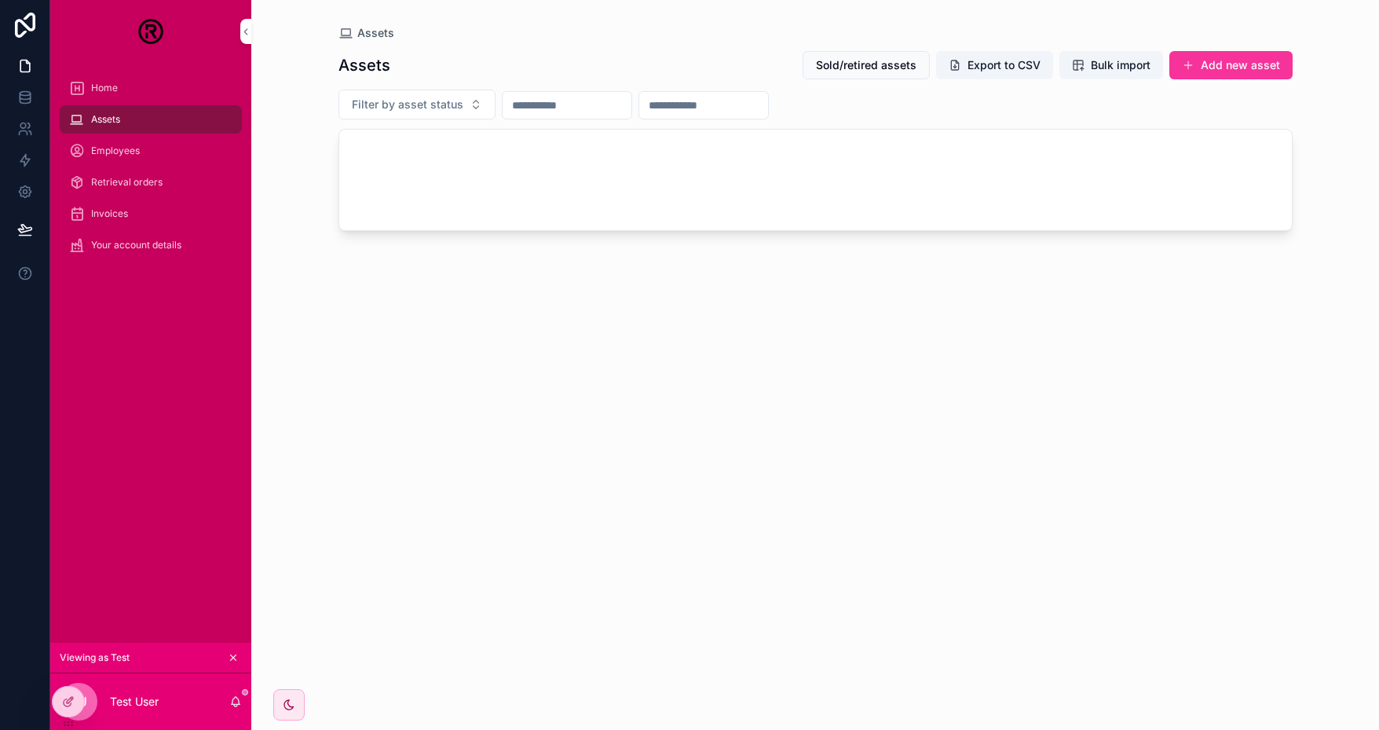
click at [0, 0] on icon at bounding box center [0, 0] width 0 height 0
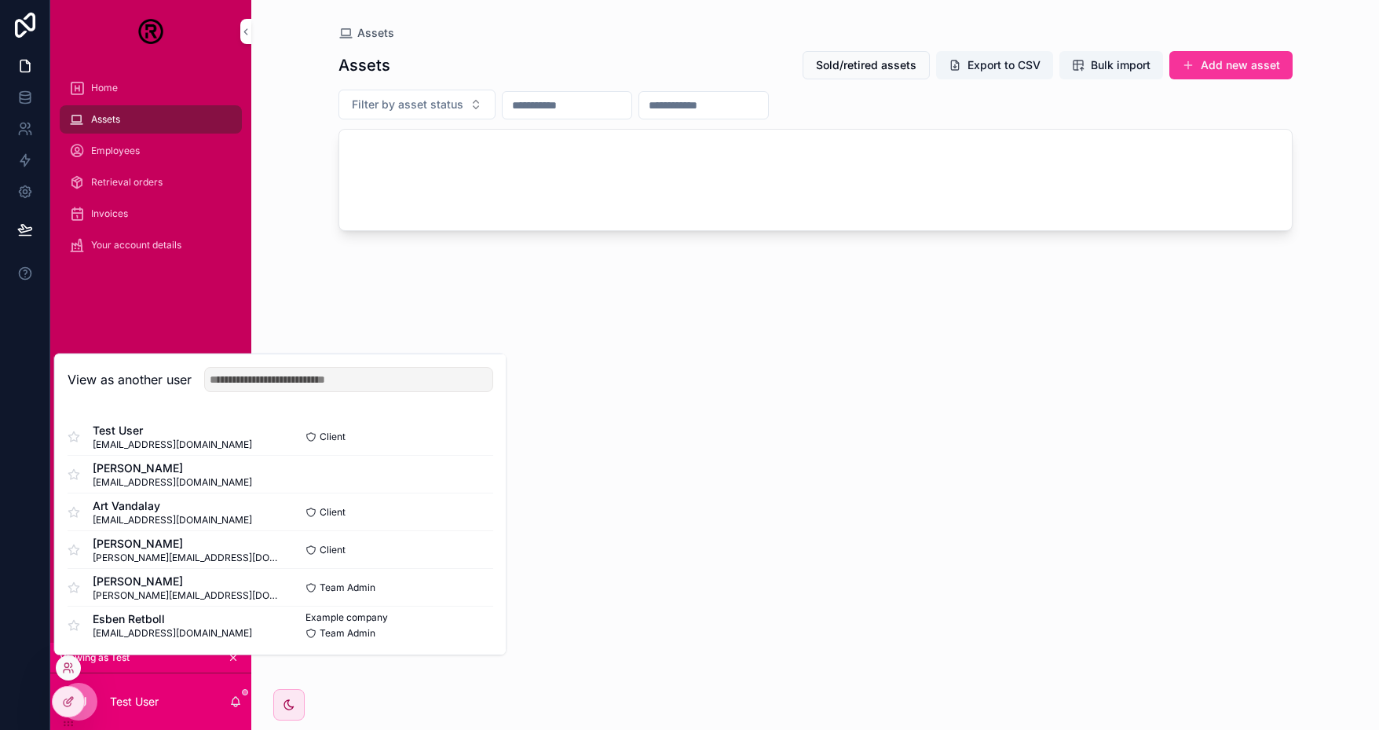
click at [0, 0] on button "Select" at bounding box center [0, 0] width 0 height 0
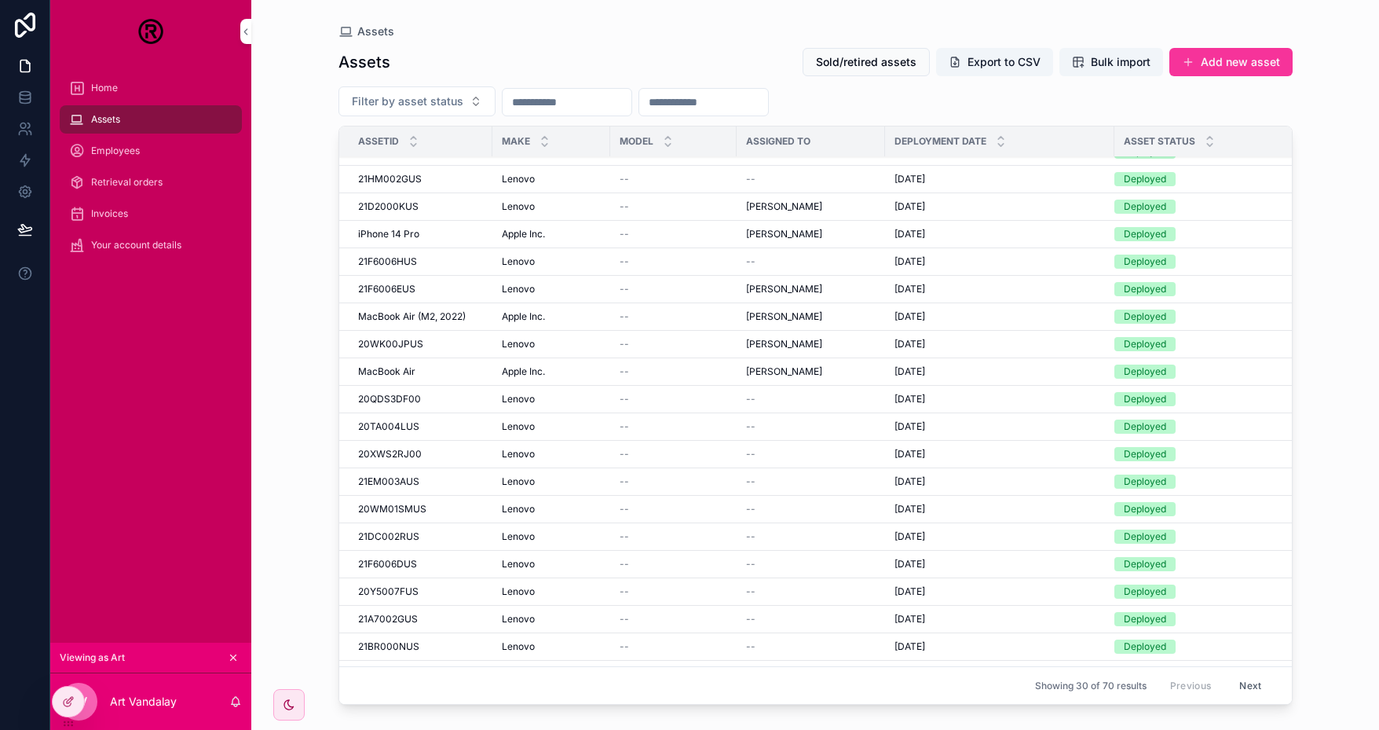
scroll to position [314, 0]
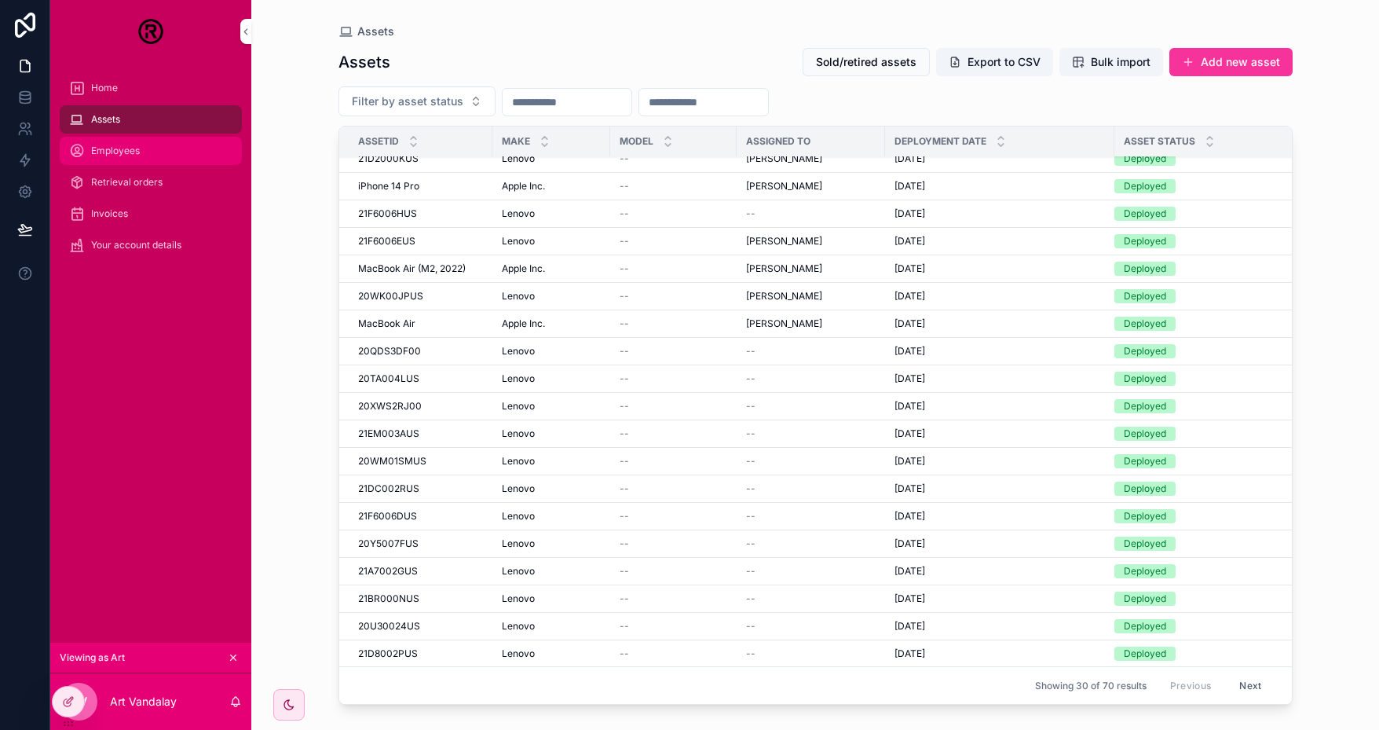
click at [93, 155] on span "Employees" at bounding box center [115, 151] width 49 height 13
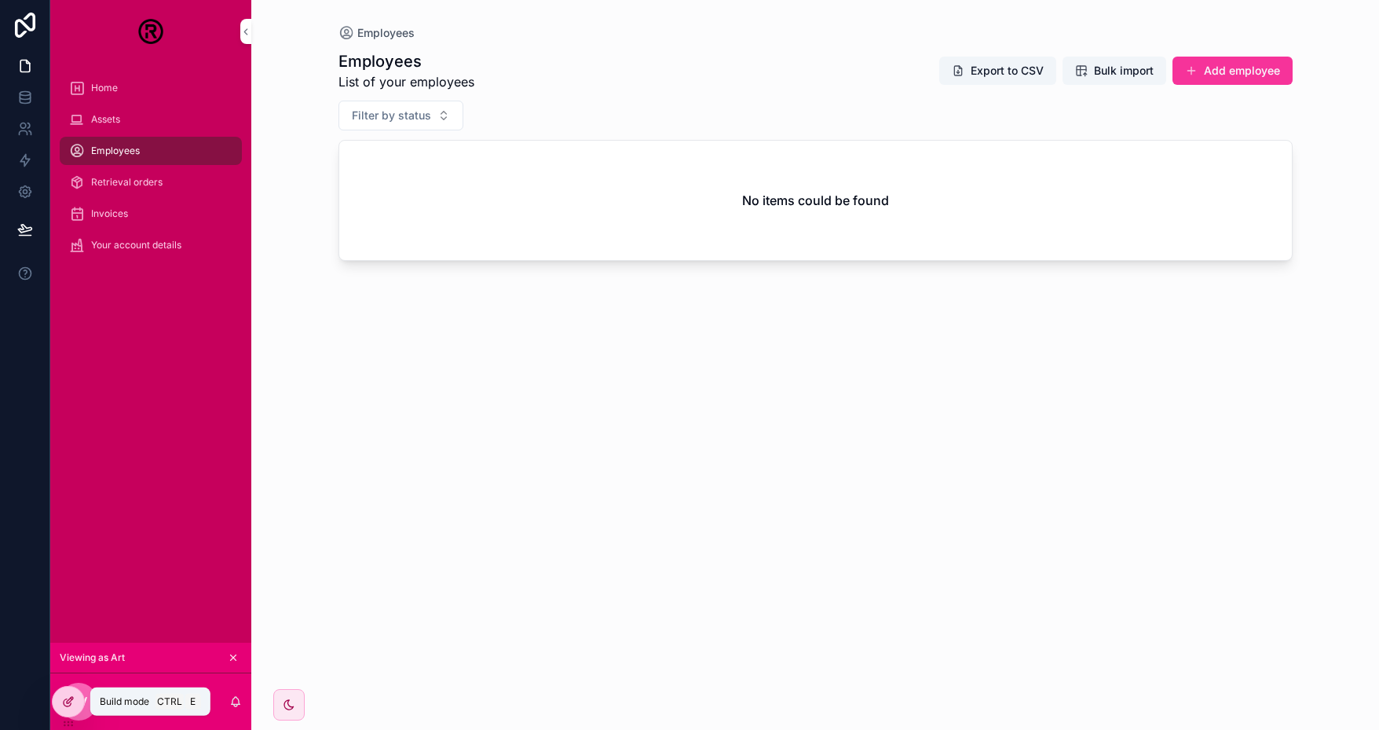
click at [68, 694] on div at bounding box center [68, 701] width 31 height 30
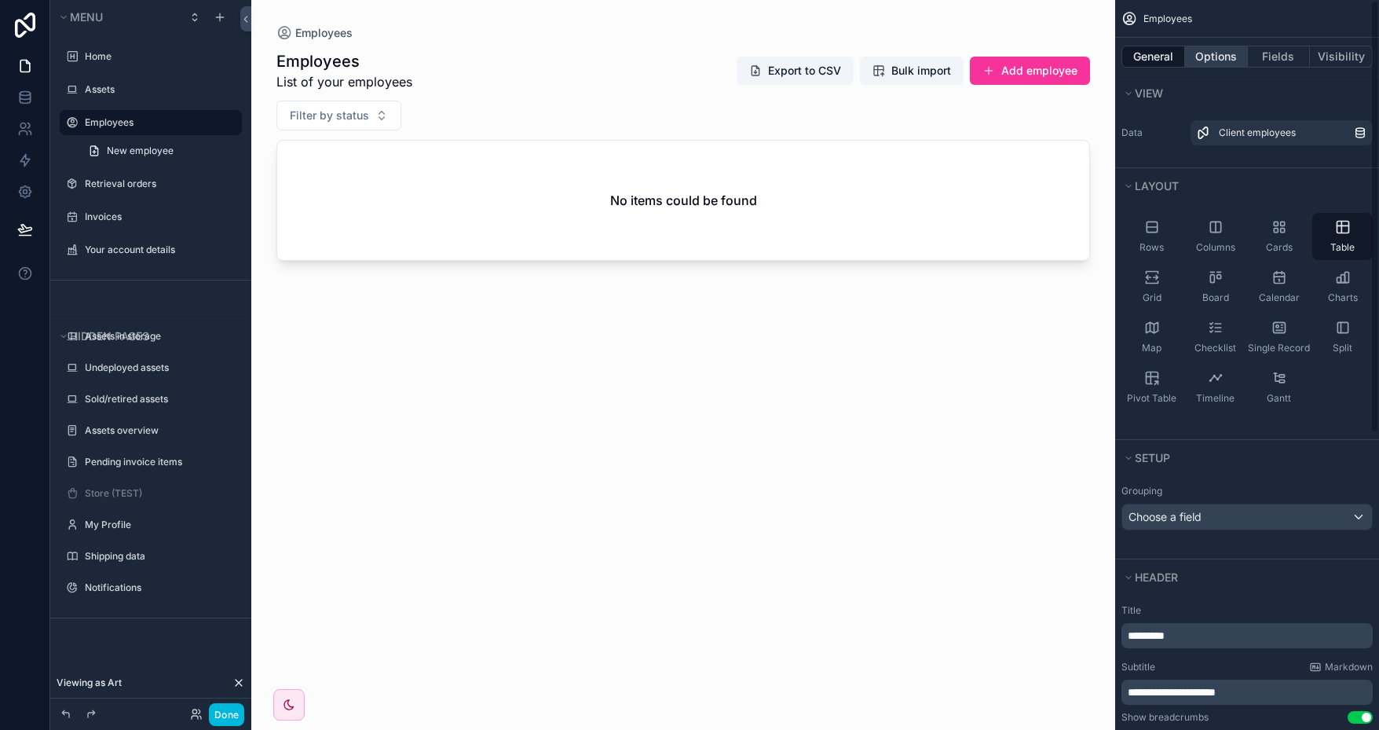
click at [1214, 60] on button "Options" at bounding box center [1216, 57] width 63 height 22
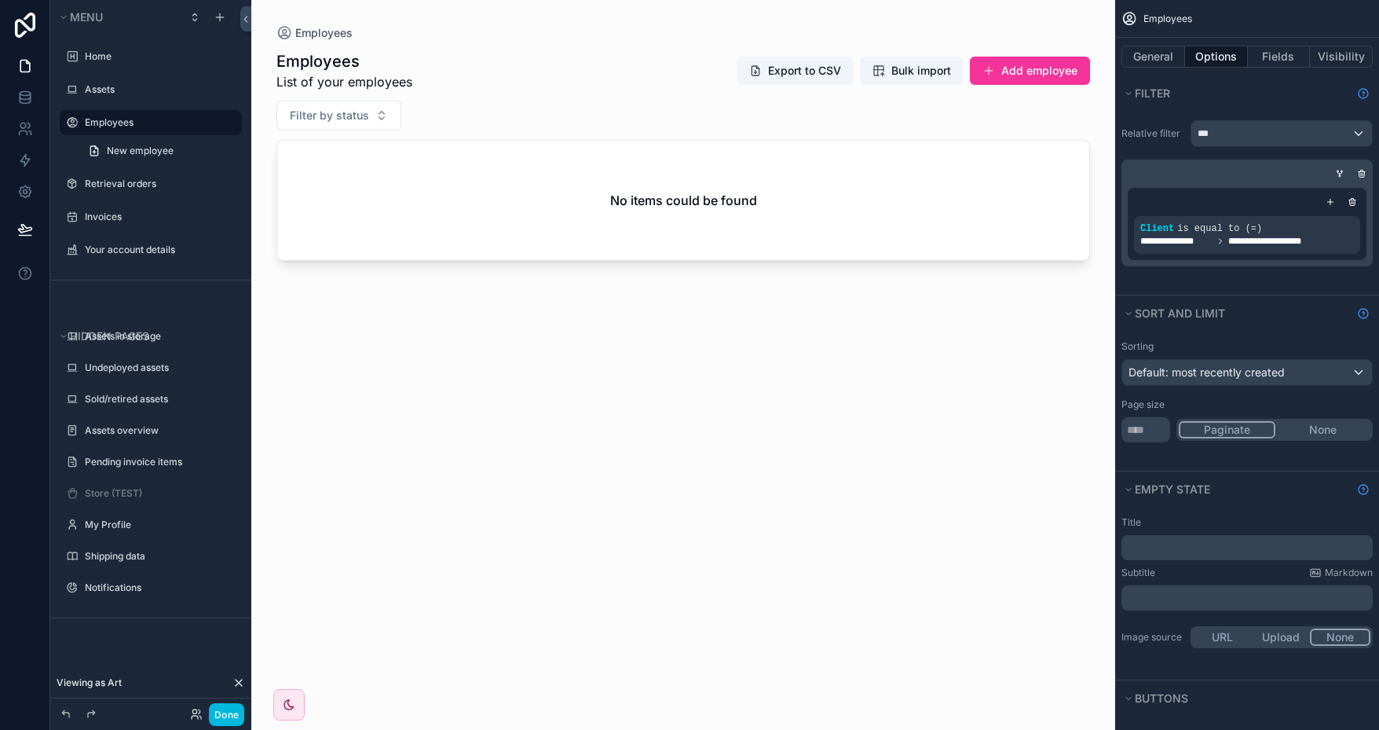
click at [0, 0] on icon "scrollable content" at bounding box center [0, 0] width 0 height 0
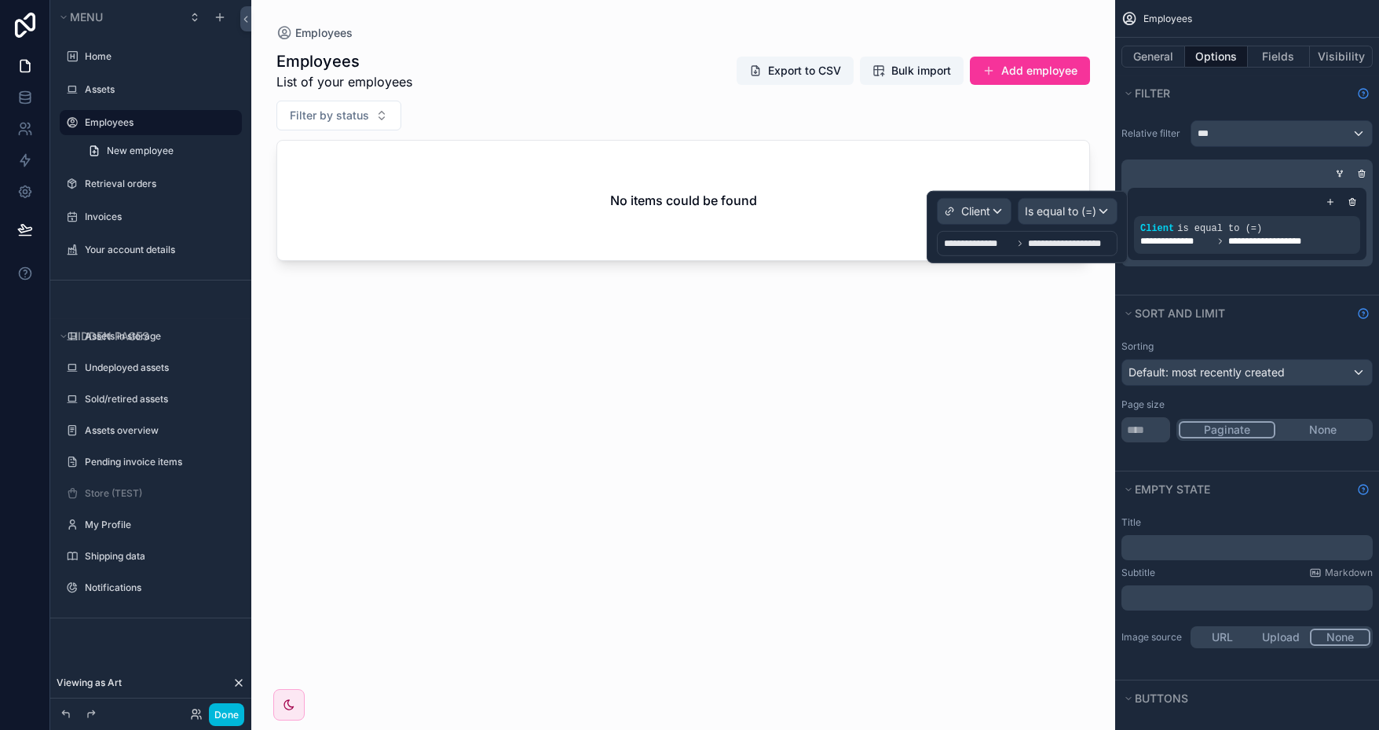
click at [1019, 241] on icon at bounding box center [1020, 243] width 9 height 9
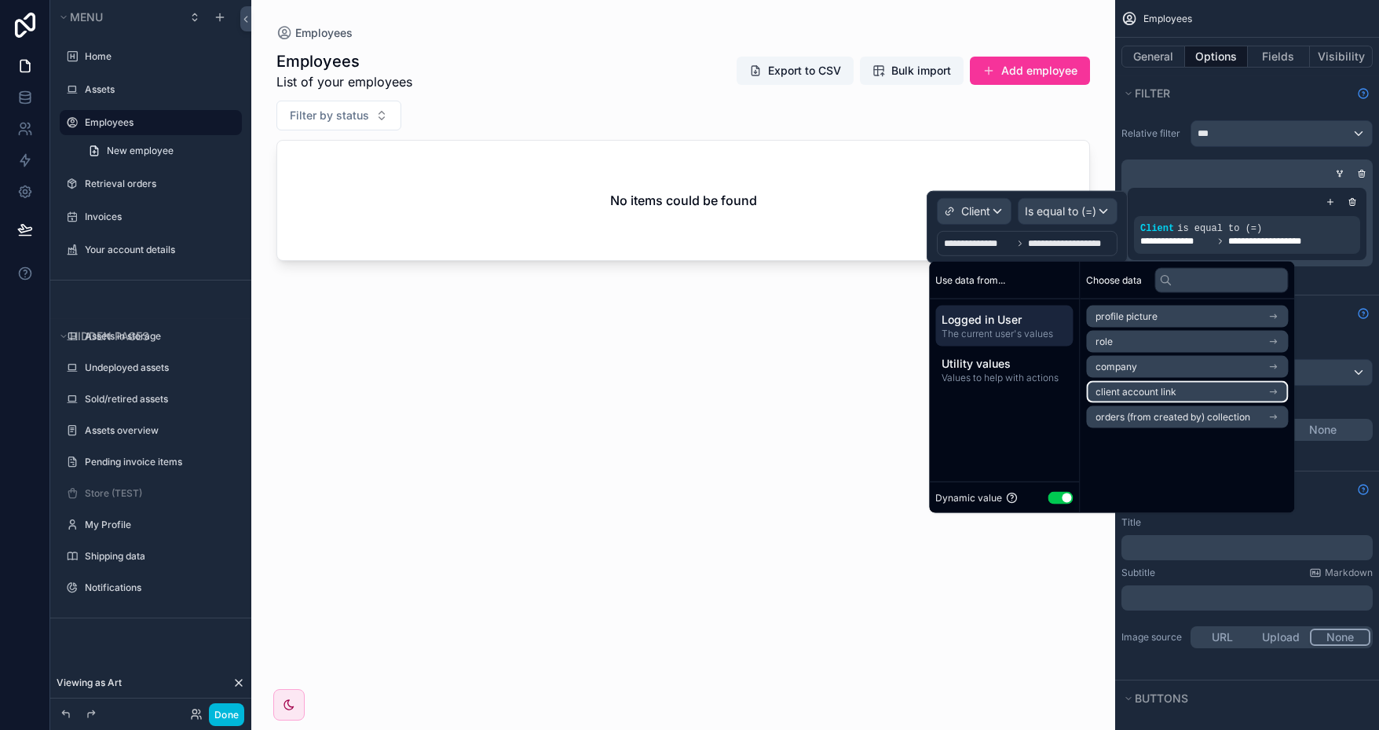
click at [1202, 394] on li "client account link" at bounding box center [1187, 392] width 202 height 22
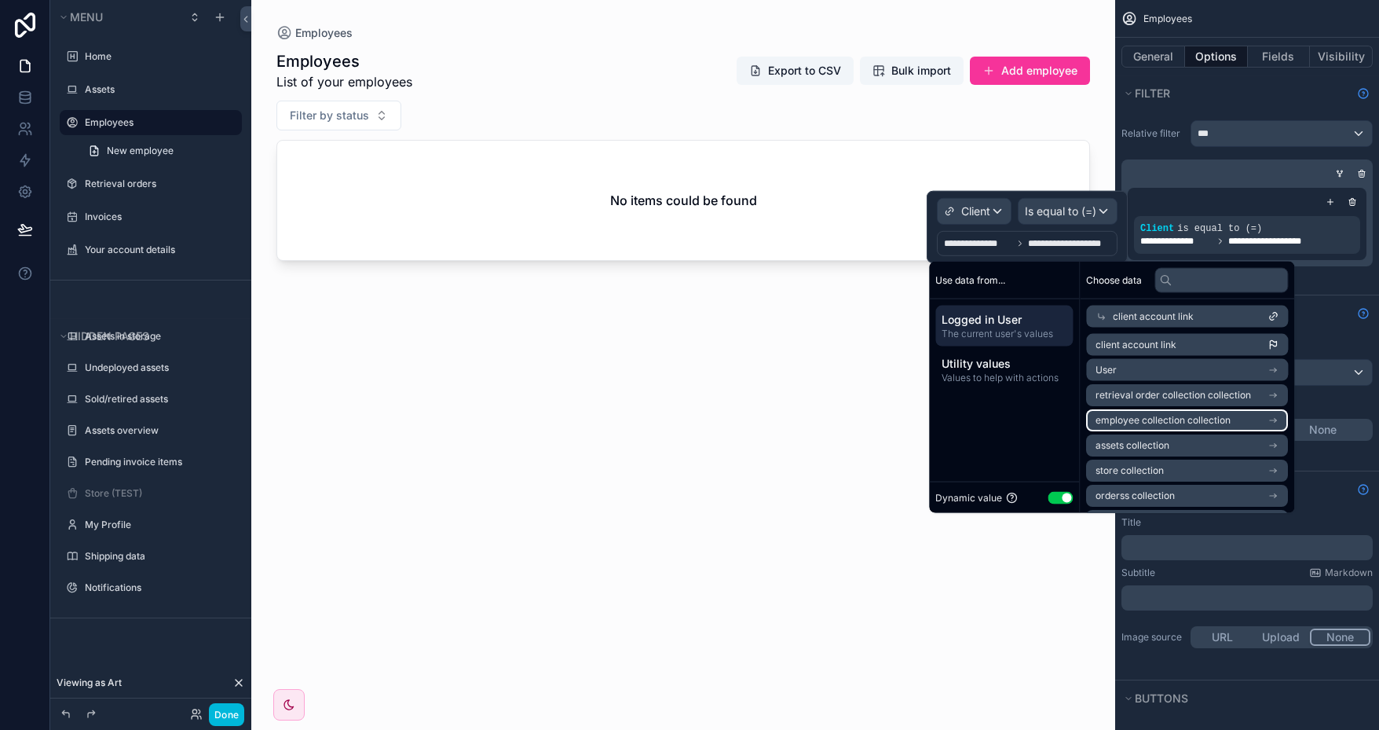
click at [1213, 421] on span "employee collection collection" at bounding box center [1163, 420] width 135 height 13
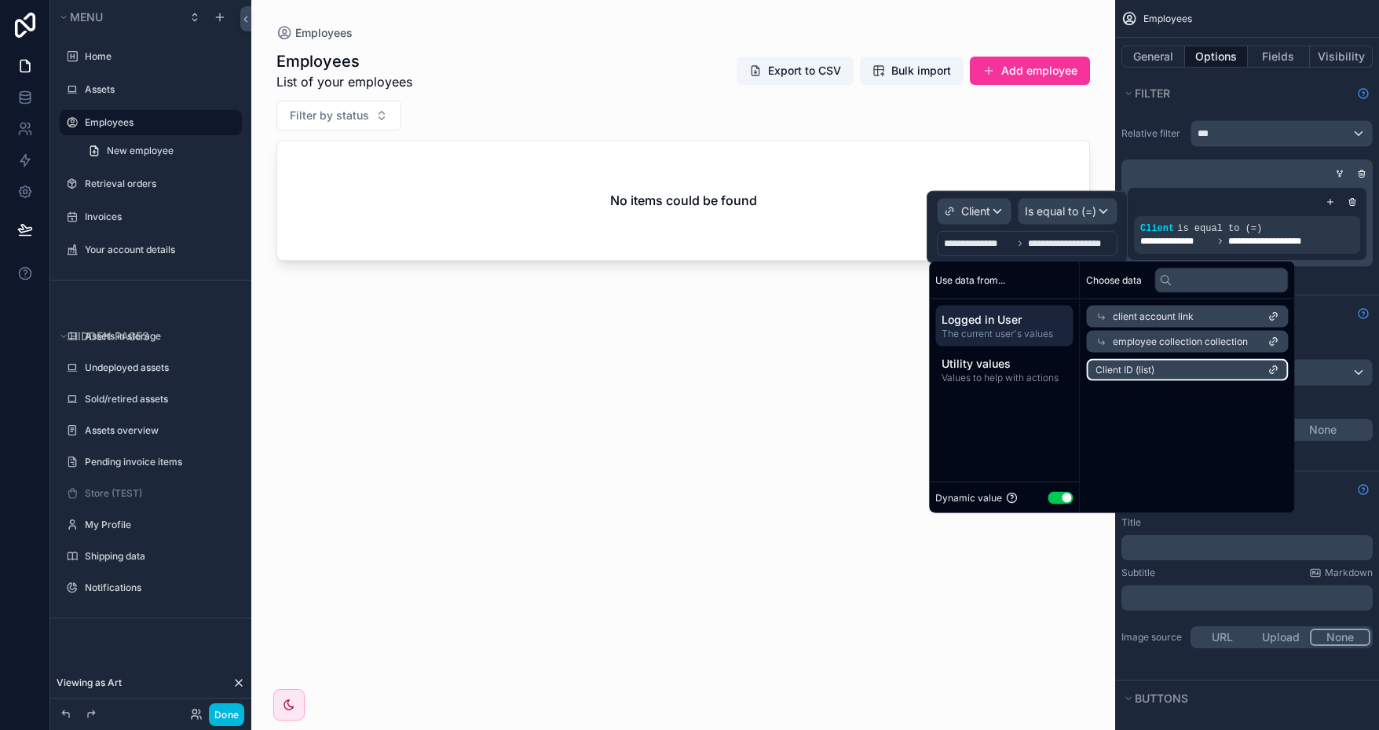
click at [1195, 371] on li "Client ID (list)" at bounding box center [1187, 370] width 202 height 22
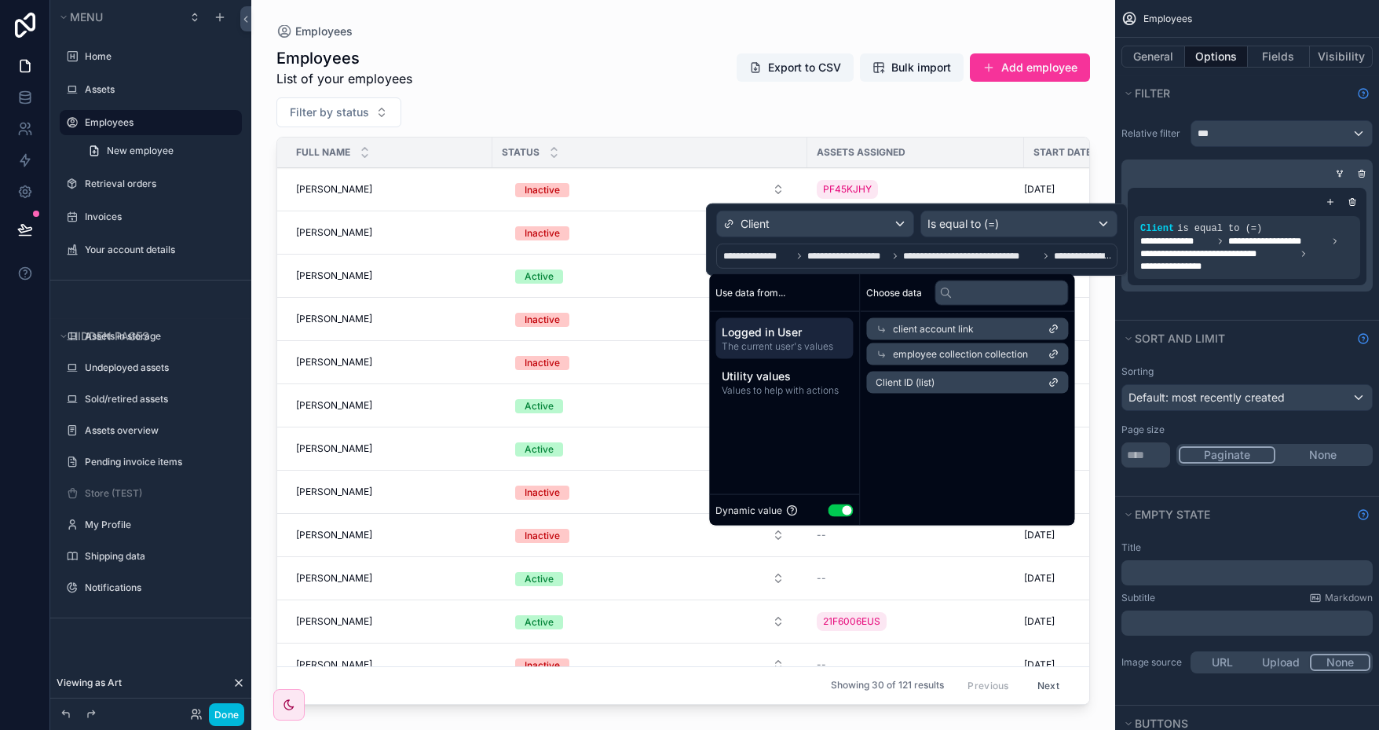
click at [617, 82] on div "scrollable content" at bounding box center [683, 355] width 864 height 711
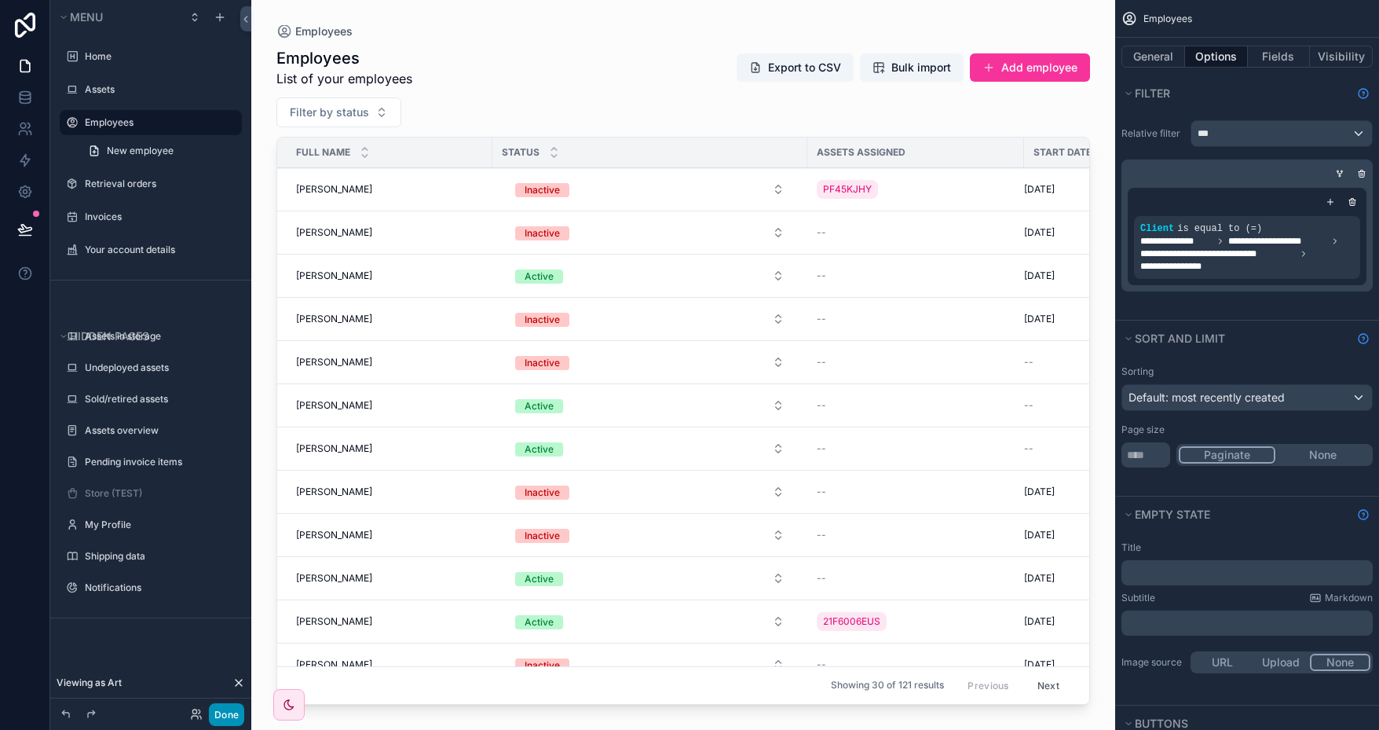
click at [225, 711] on button "Done" at bounding box center [226, 714] width 35 height 23
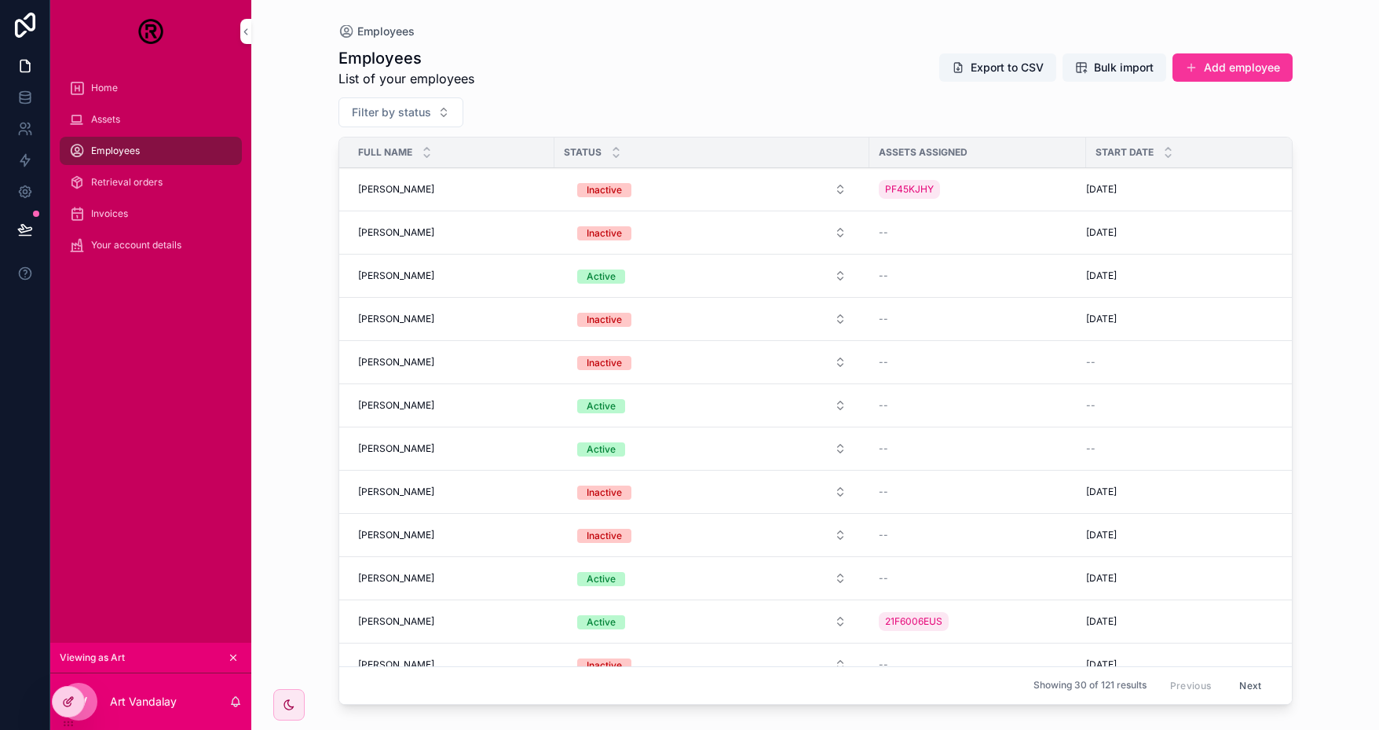
click at [68, 694] on div at bounding box center [68, 701] width 31 height 30
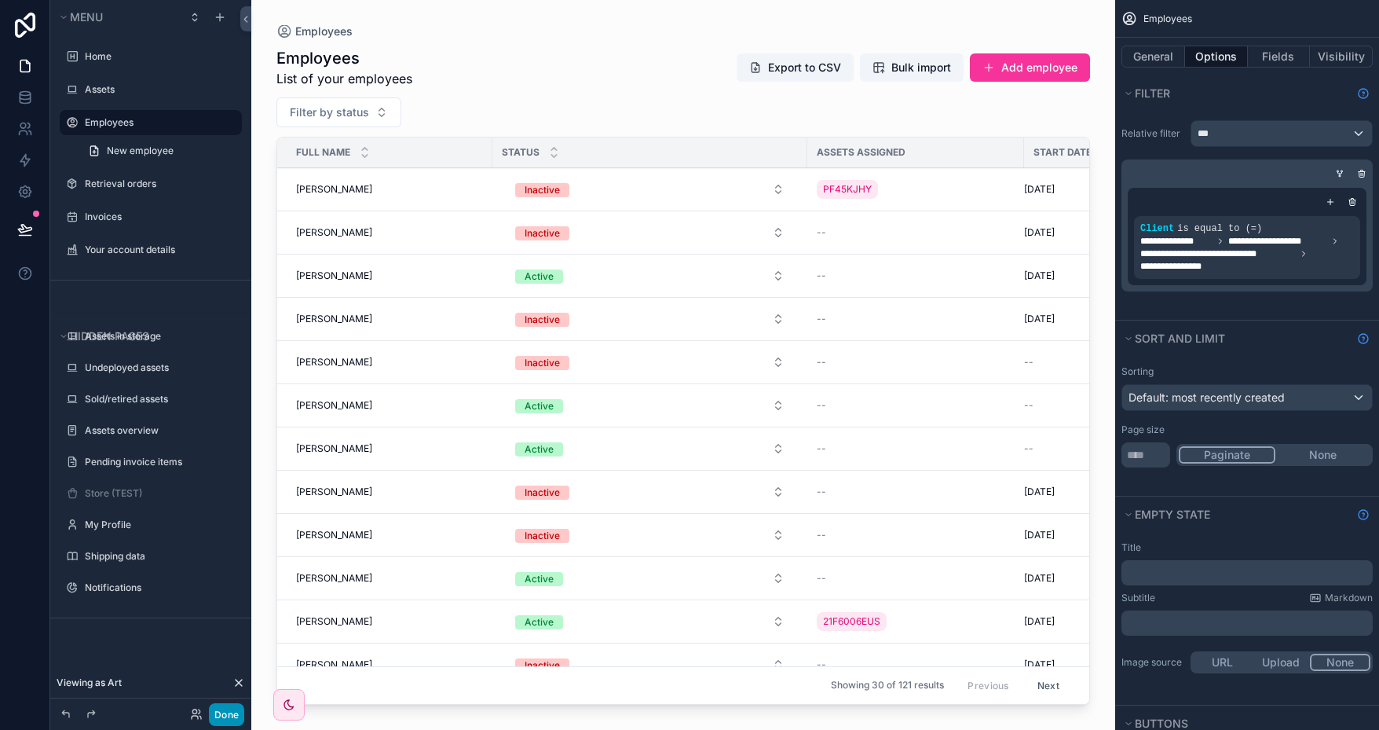
click at [222, 712] on button "Done" at bounding box center [226, 714] width 35 height 23
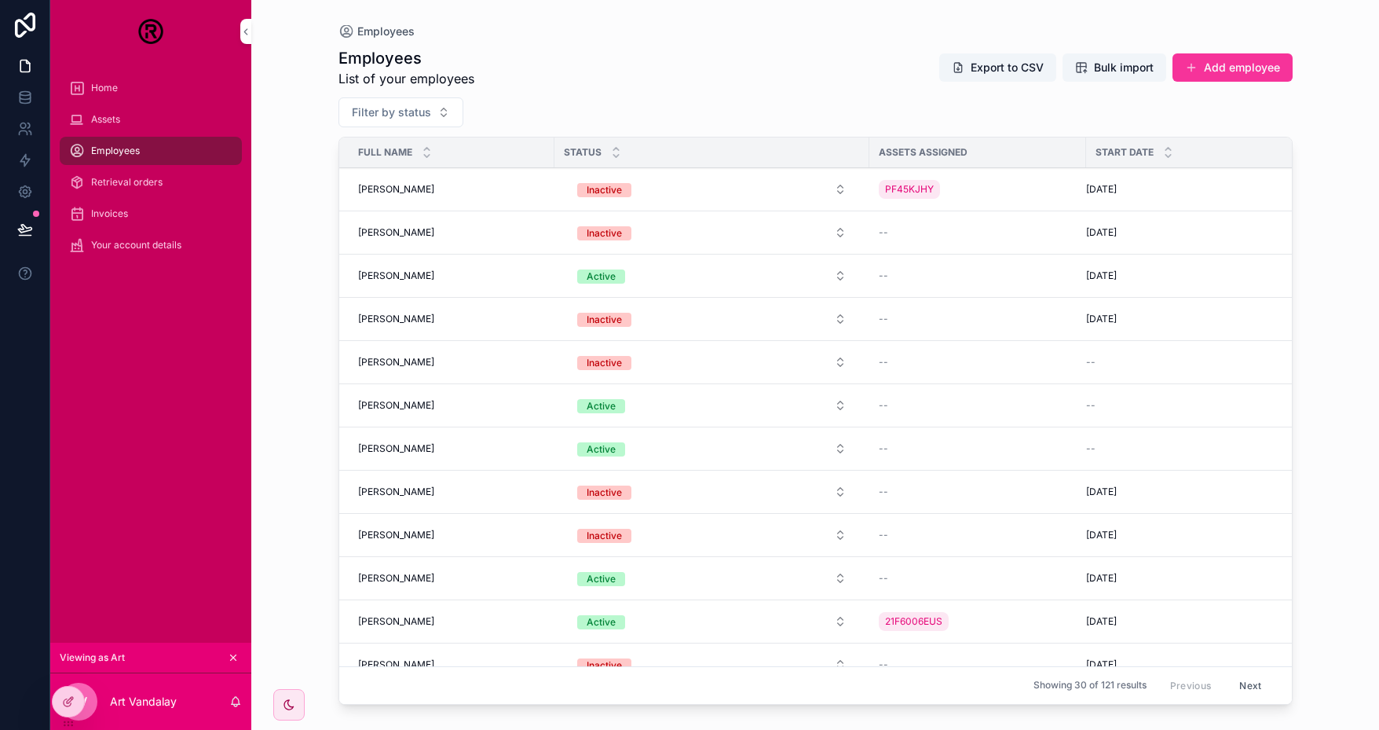
click at [0, 0] on icon at bounding box center [0, 0] width 0 height 0
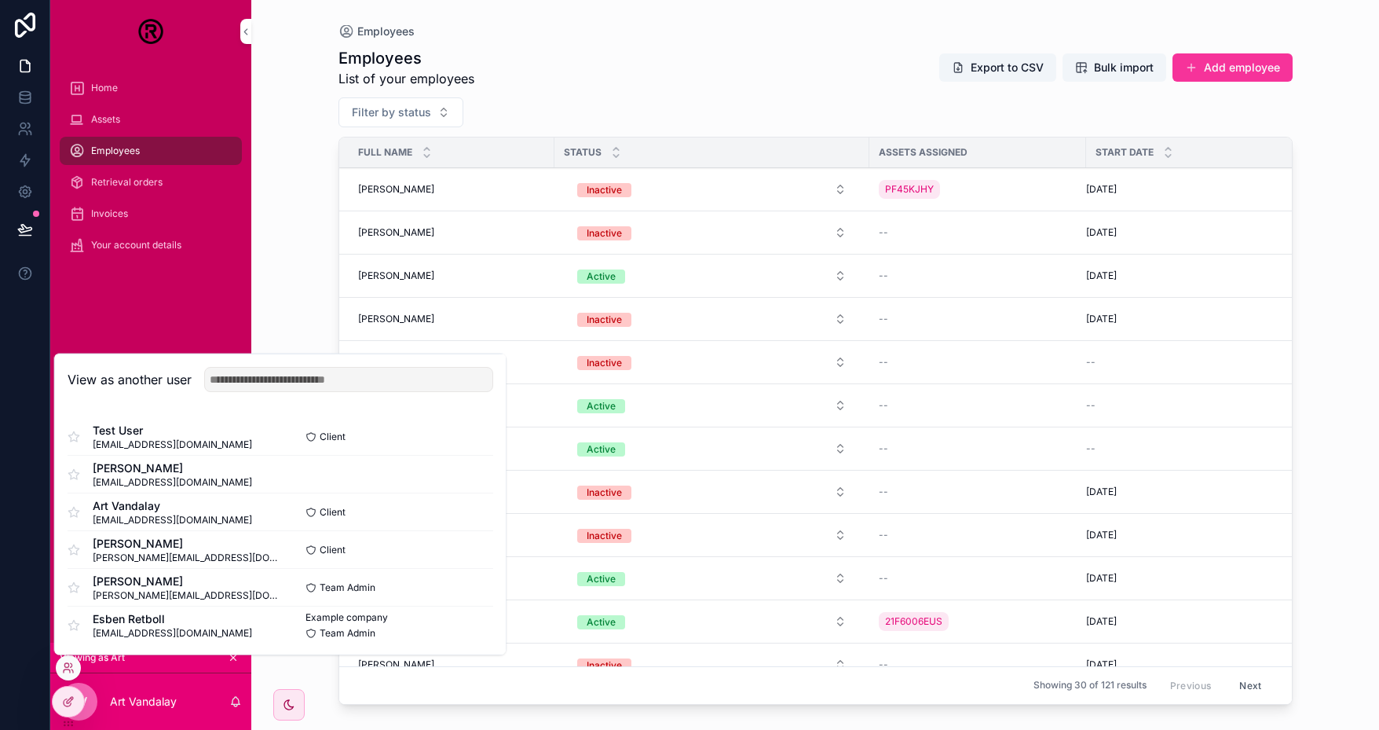
click at [0, 0] on button "Select" at bounding box center [0, 0] width 0 height 0
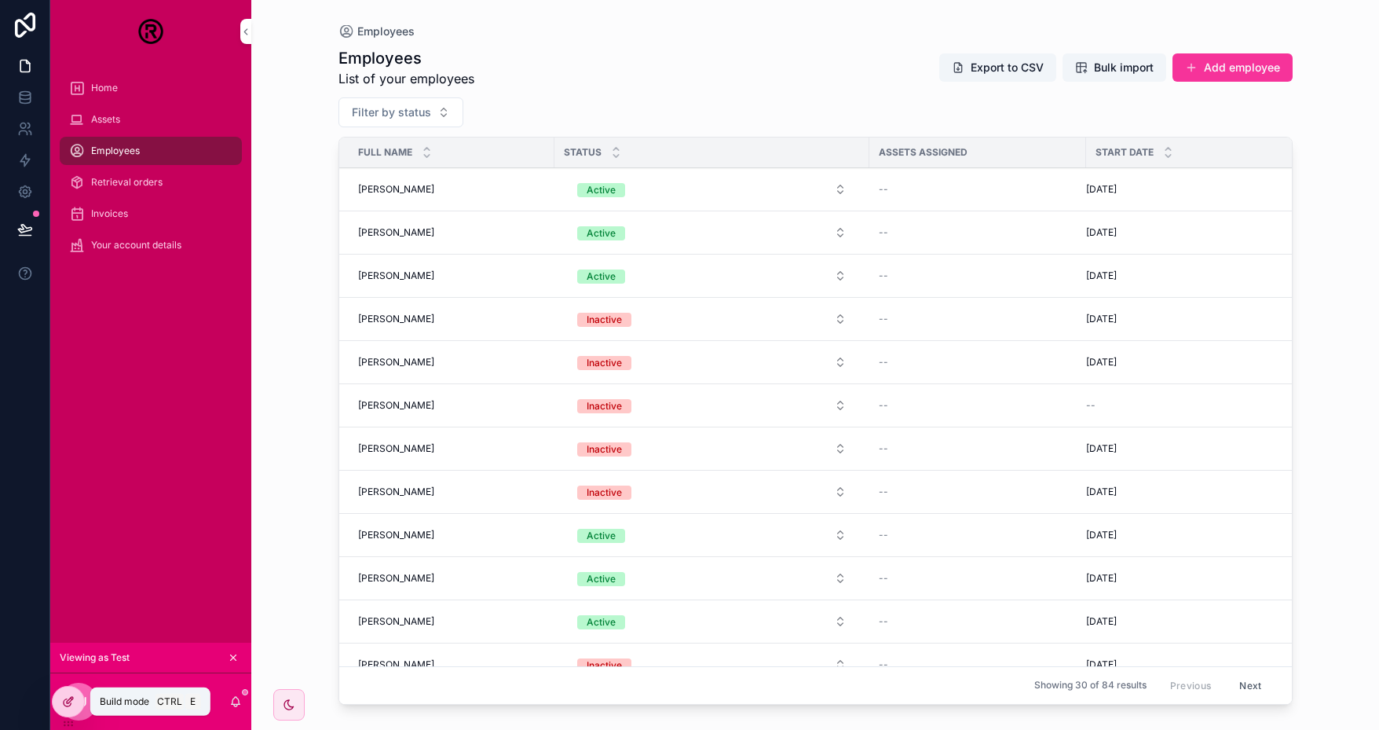
click at [72, 700] on icon at bounding box center [68, 701] width 13 height 13
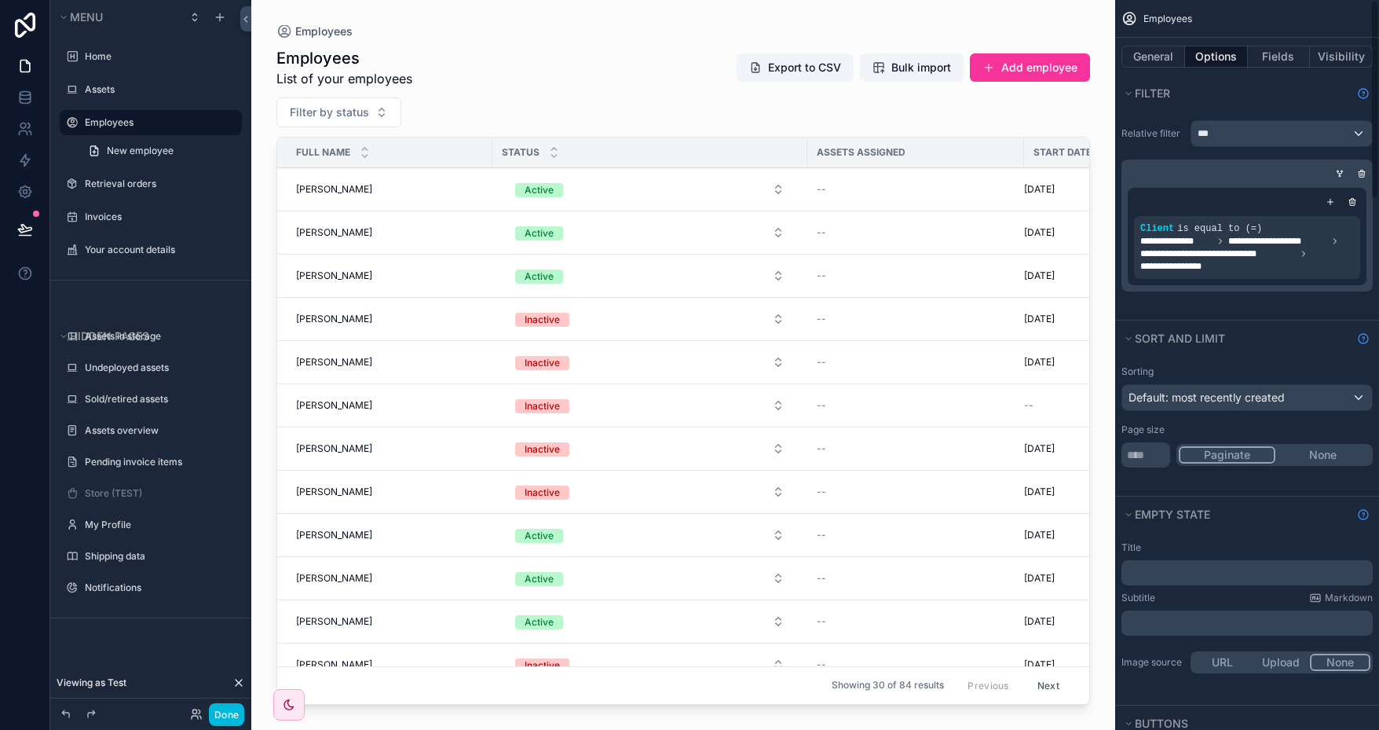
click at [1287, 249] on span "**********" at bounding box center [1218, 253] width 156 height 13
click at [0, 0] on icon "scrollable content" at bounding box center [0, 0] width 0 height 0
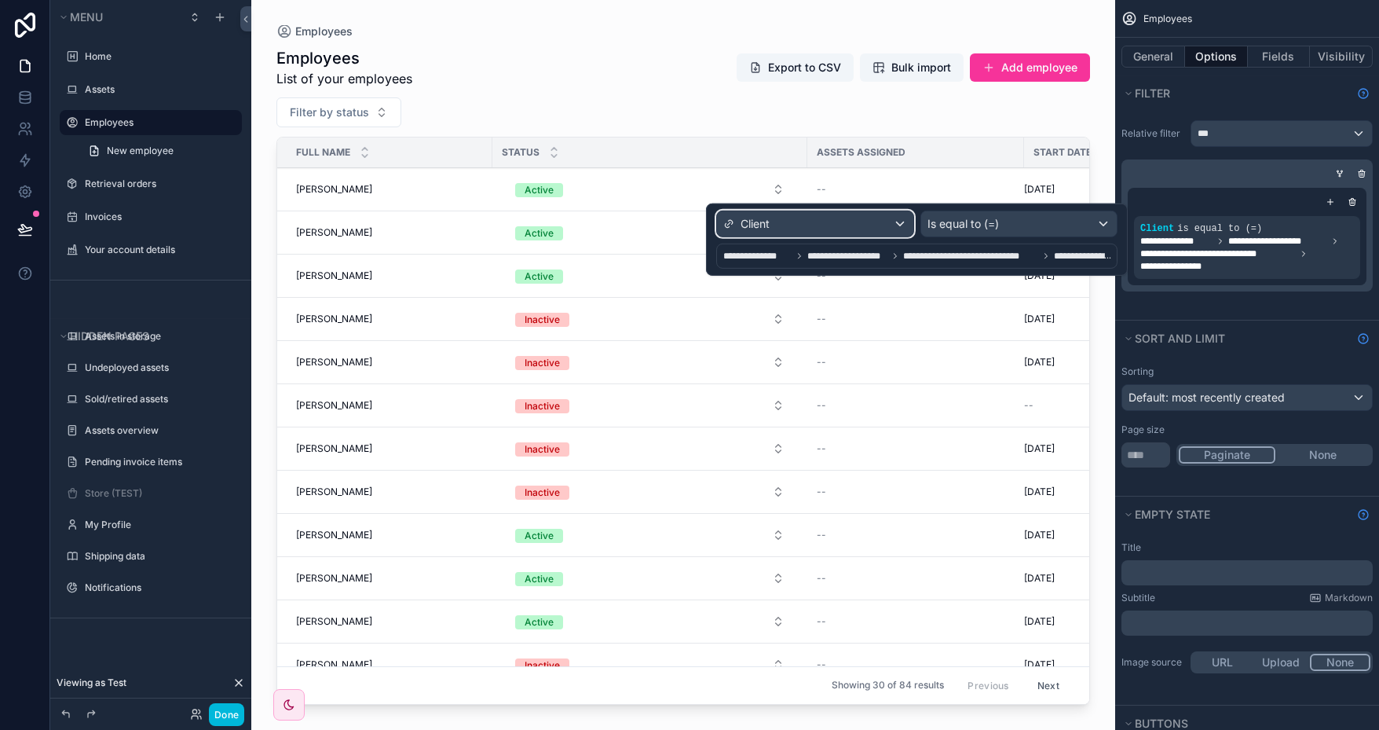
click at [861, 227] on div "Client" at bounding box center [815, 223] width 196 height 25
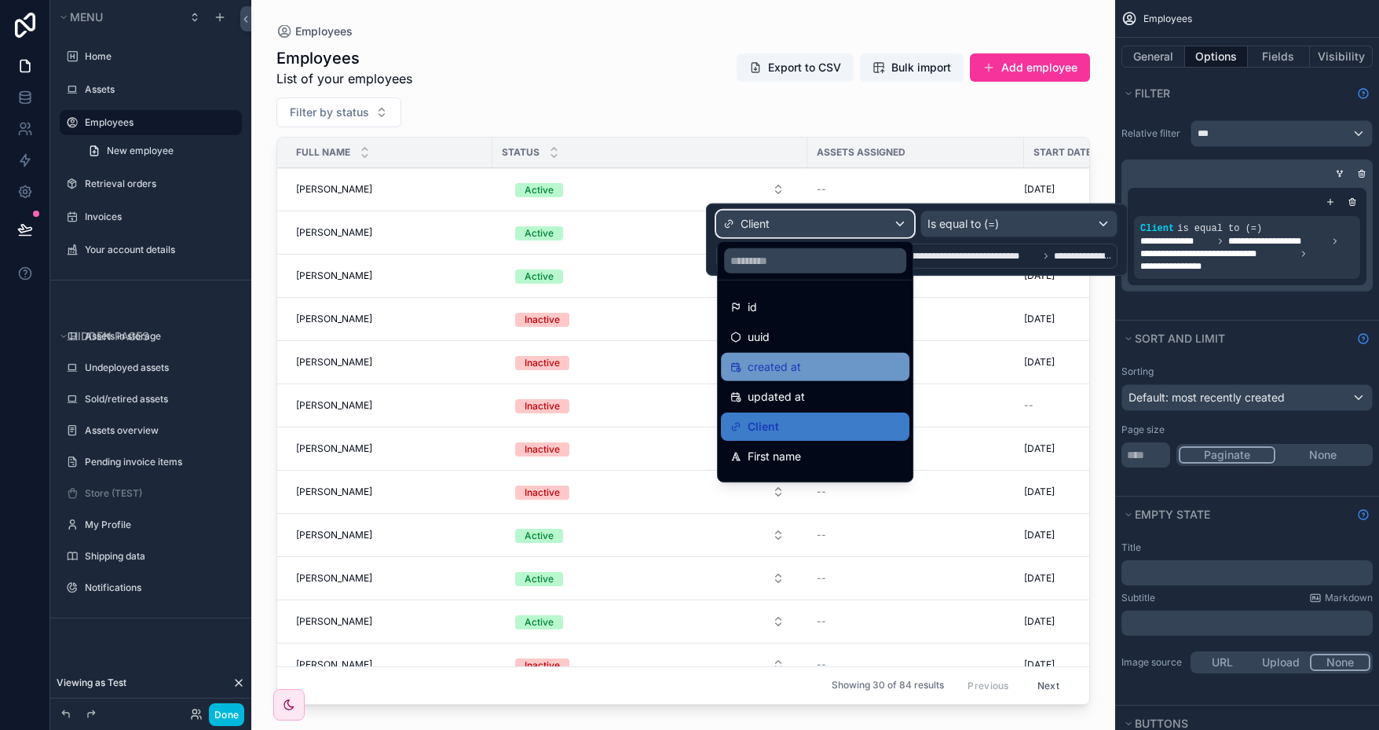
scroll to position [79, 0]
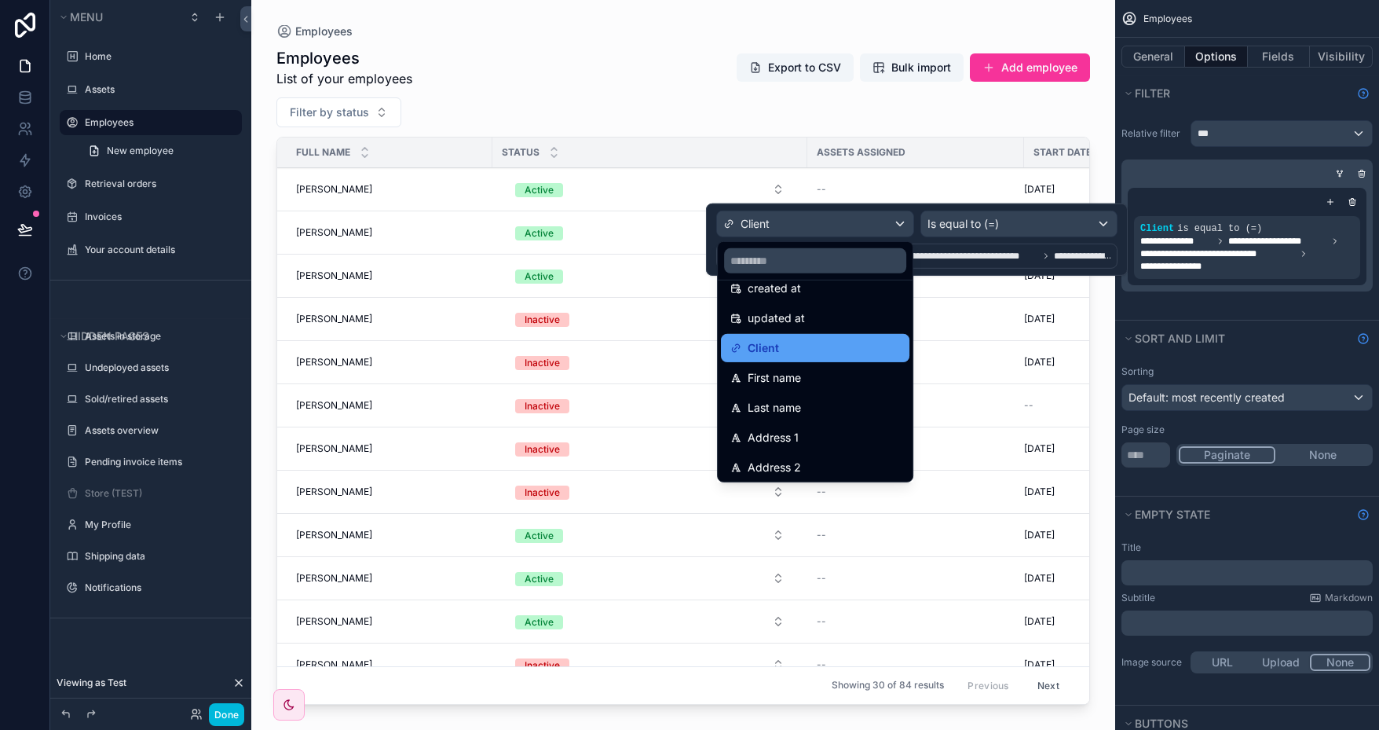
click at [832, 348] on div "Client" at bounding box center [815, 348] width 170 height 19
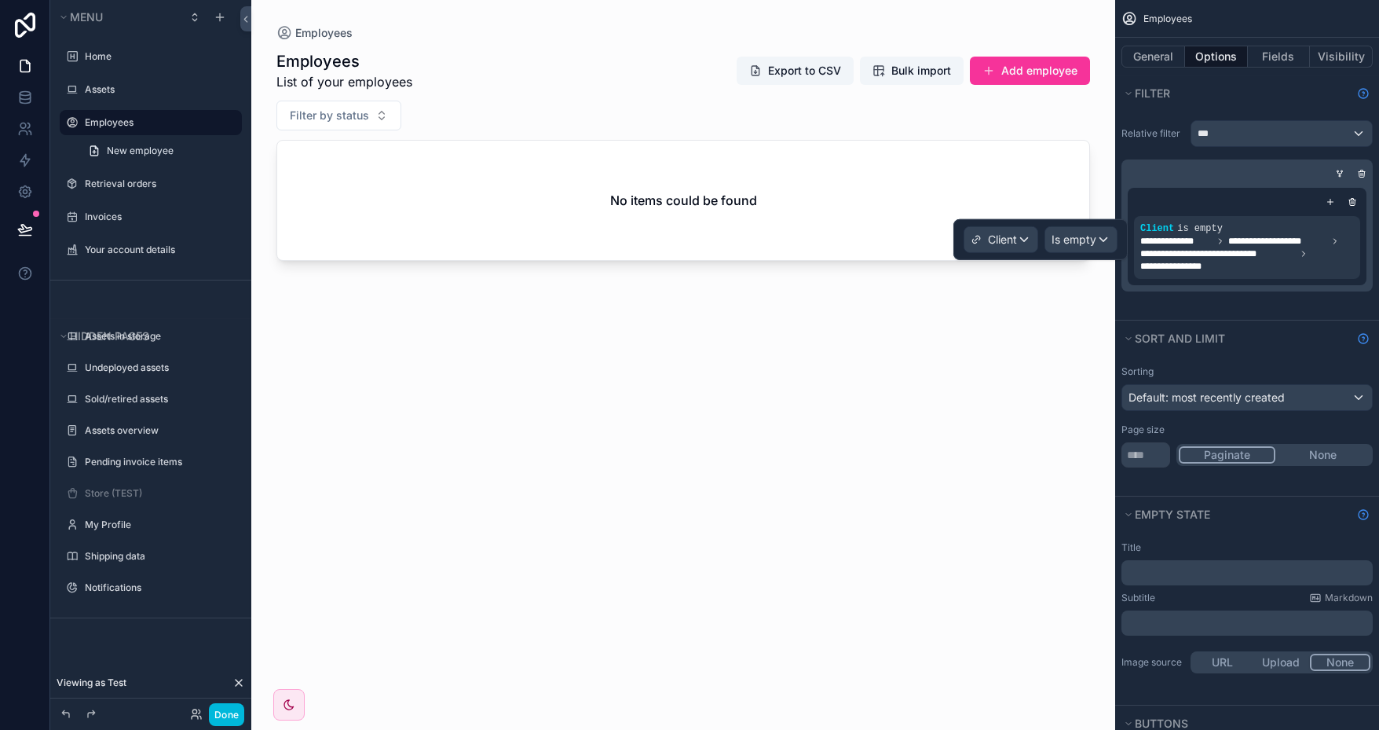
click at [0, 0] on icon "scrollable content" at bounding box center [0, 0] width 0 height 0
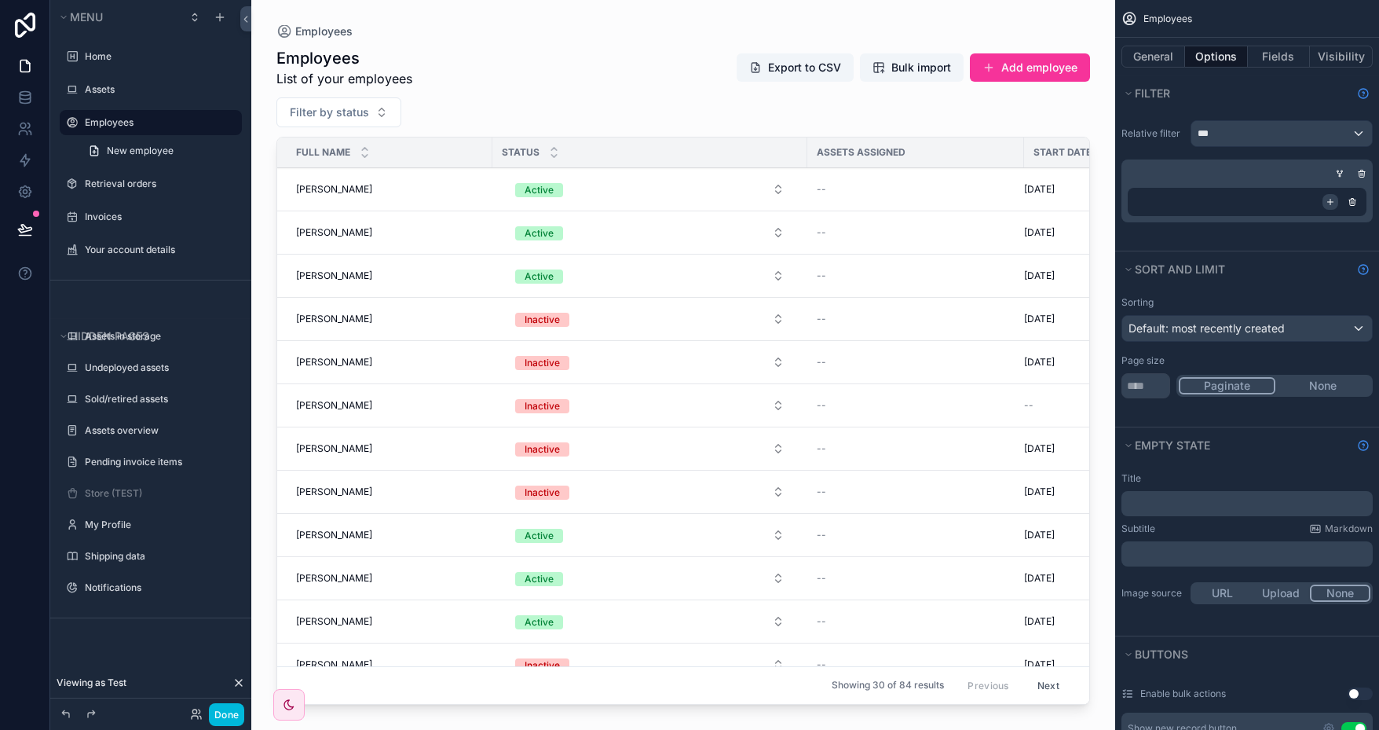
click at [1330, 201] on icon "scrollable content" at bounding box center [1330, 201] width 9 height 9
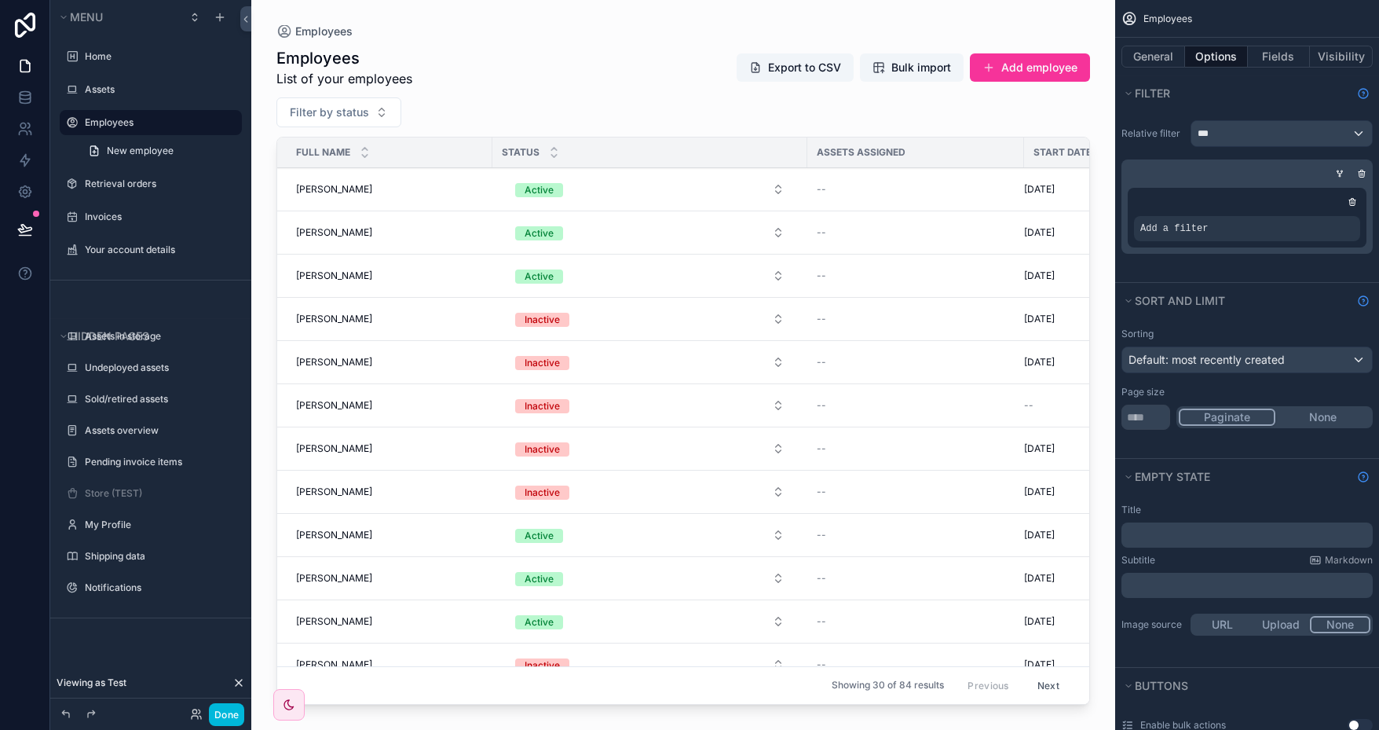
drag, startPoint x: 1321, startPoint y: 211, endPoint x: 1296, endPoint y: 211, distance: 25.1
click at [0, 0] on icon "scrollable content" at bounding box center [0, 0] width 0 height 0
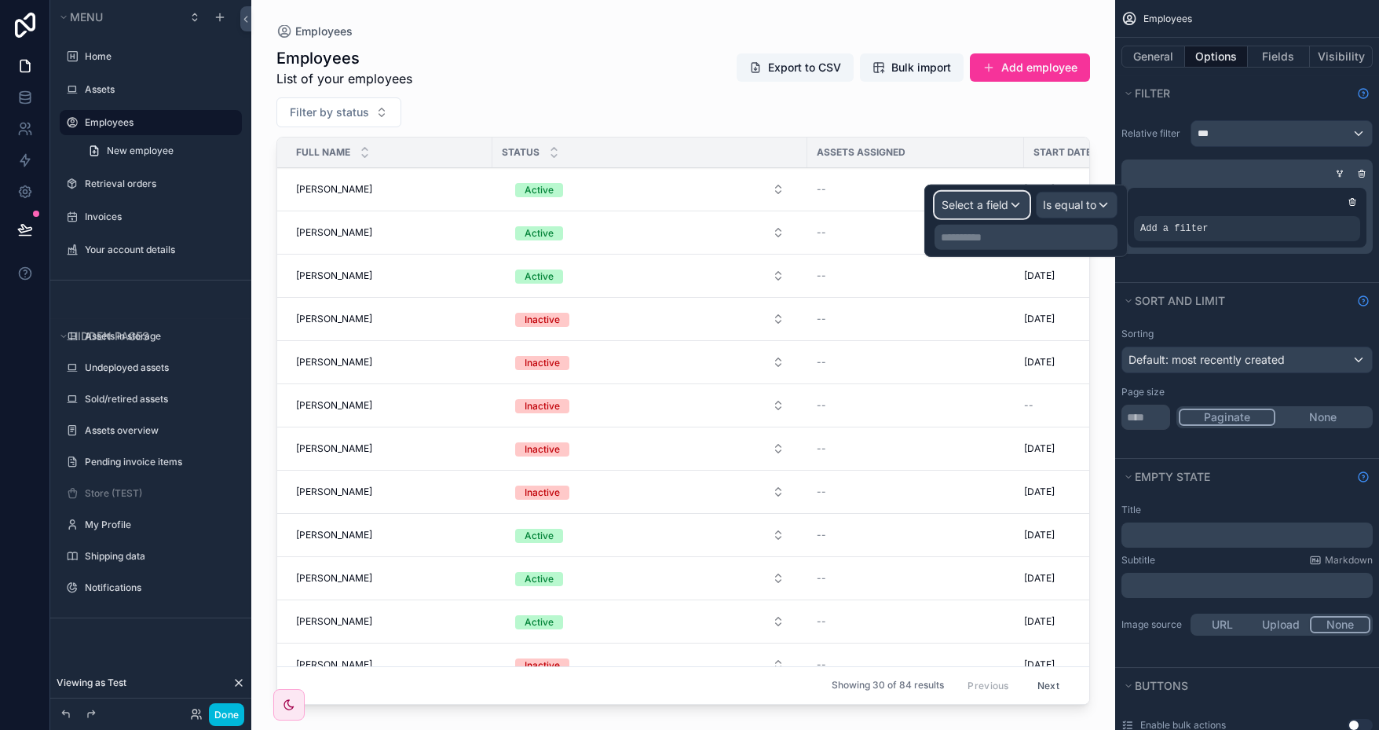
click at [1005, 205] on span "Select a field" at bounding box center [975, 204] width 67 height 13
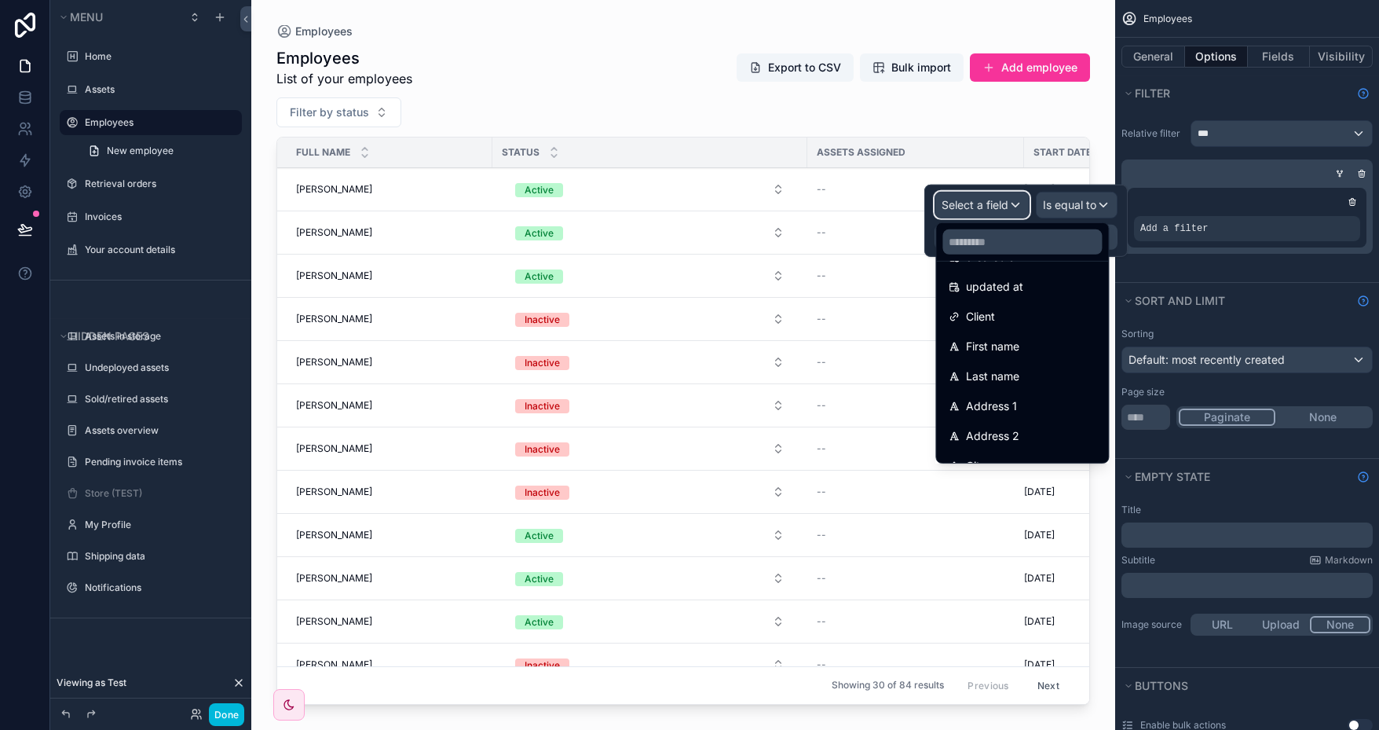
scroll to position [0, 0]
click at [1015, 400] on div "Client" at bounding box center [1022, 407] width 147 height 19
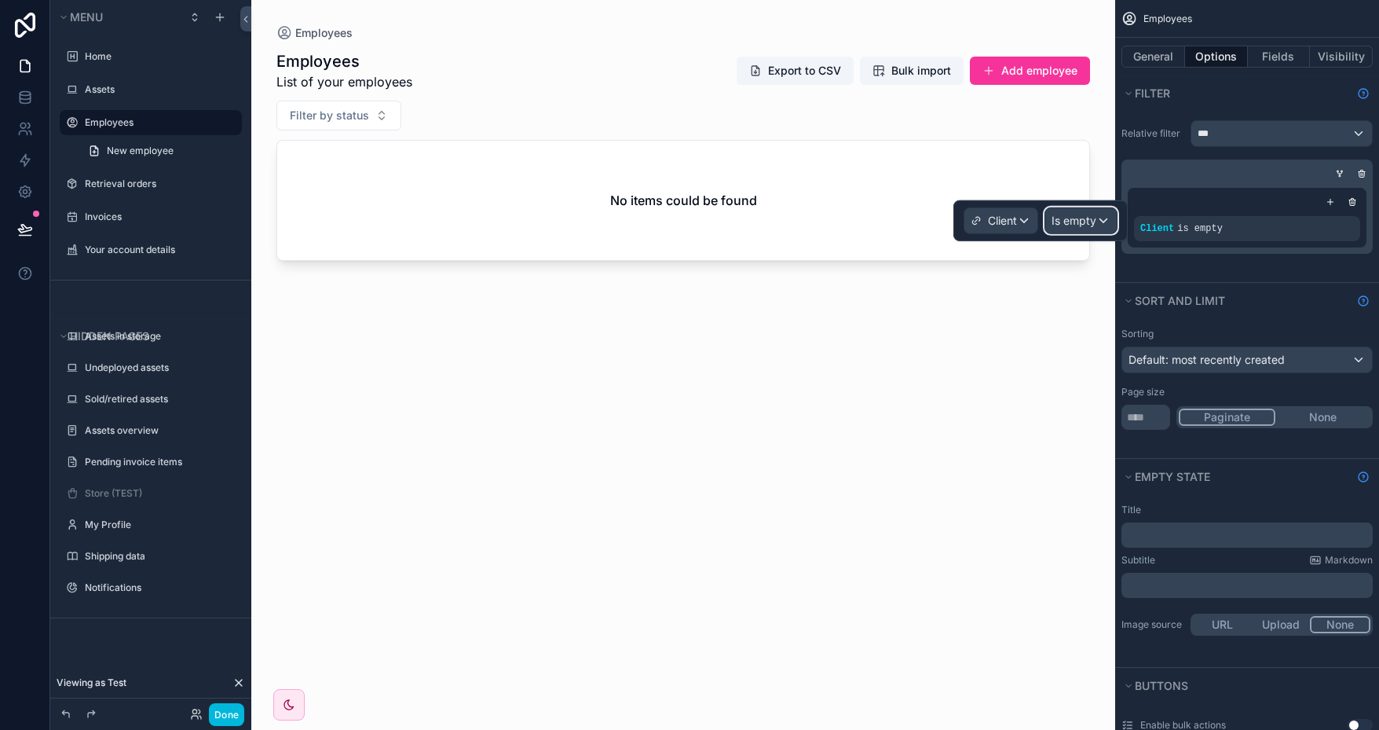
click at [1089, 221] on span "Is empty" at bounding box center [1074, 221] width 45 height 16
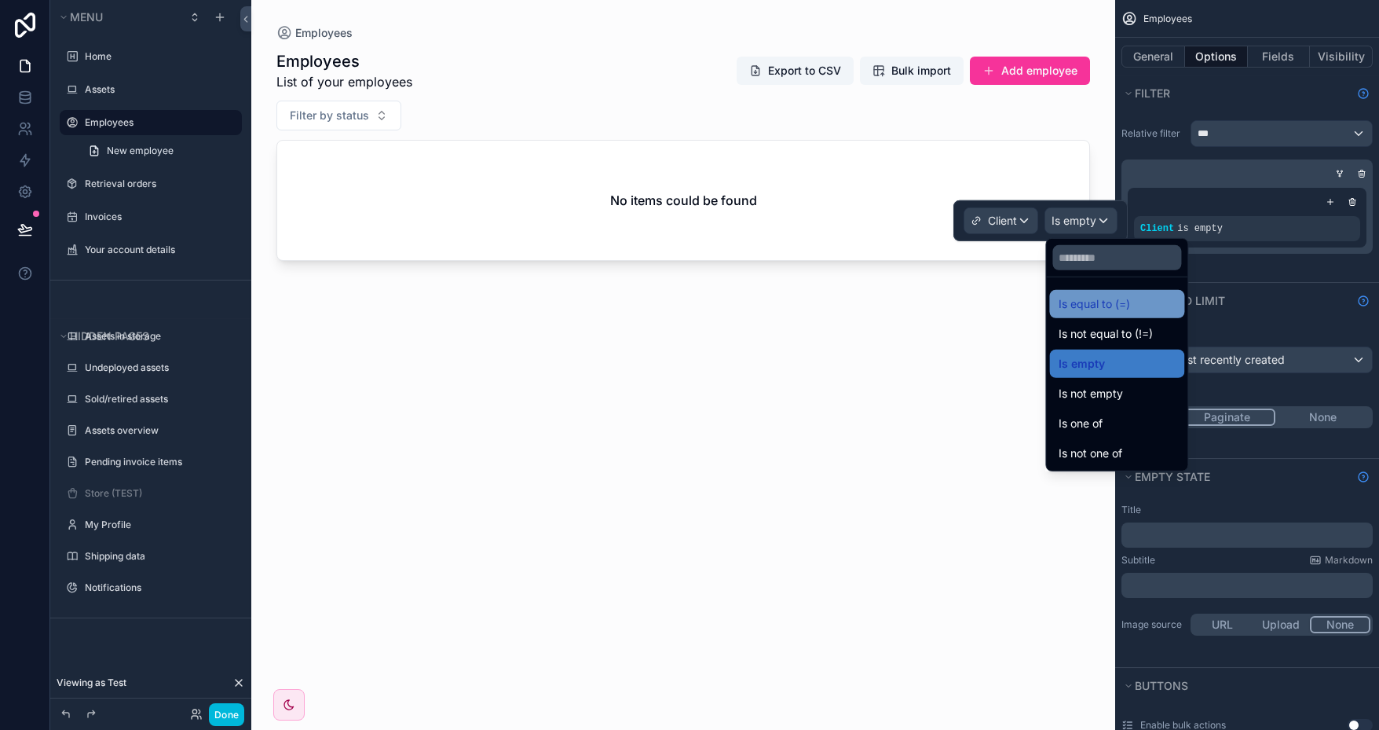
click at [1109, 308] on span "Is equal to (=)" at bounding box center [1094, 304] width 71 height 19
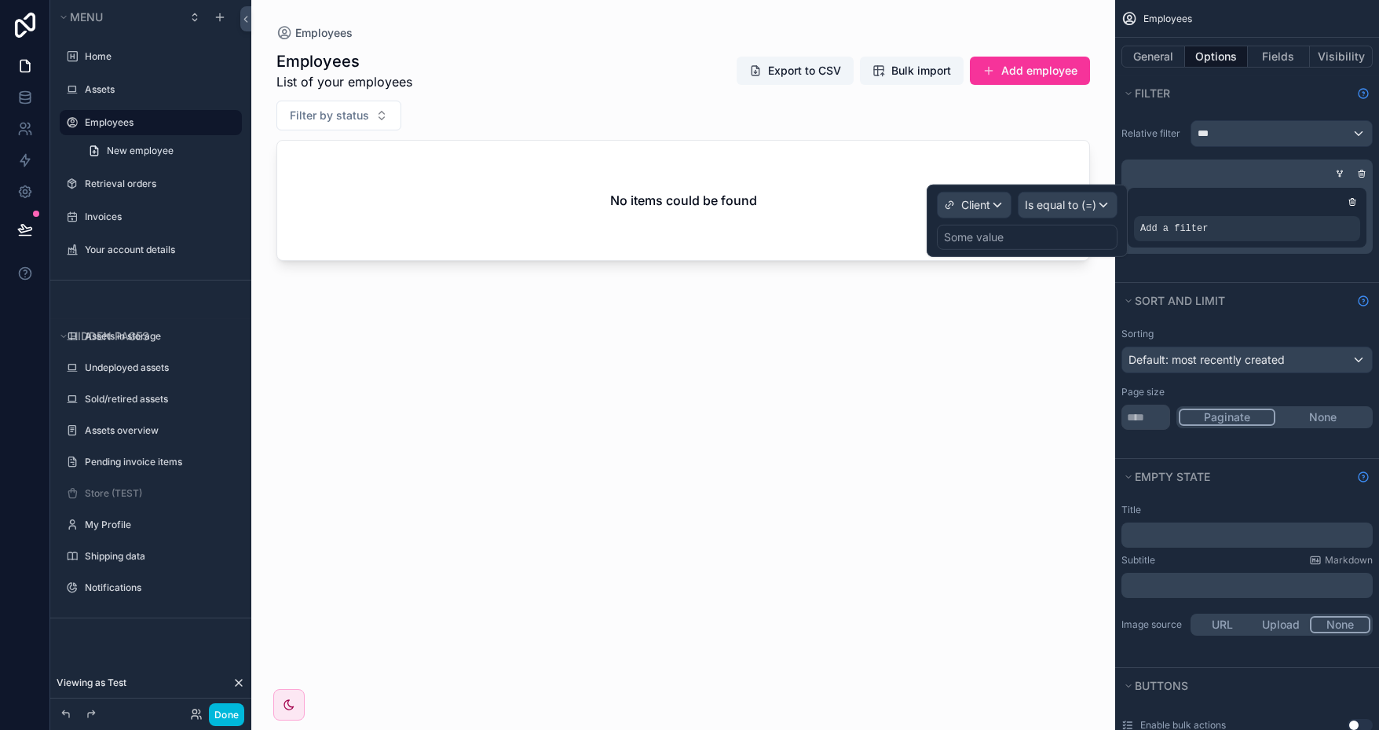
click at [985, 236] on div "Some value" at bounding box center [974, 237] width 60 height 16
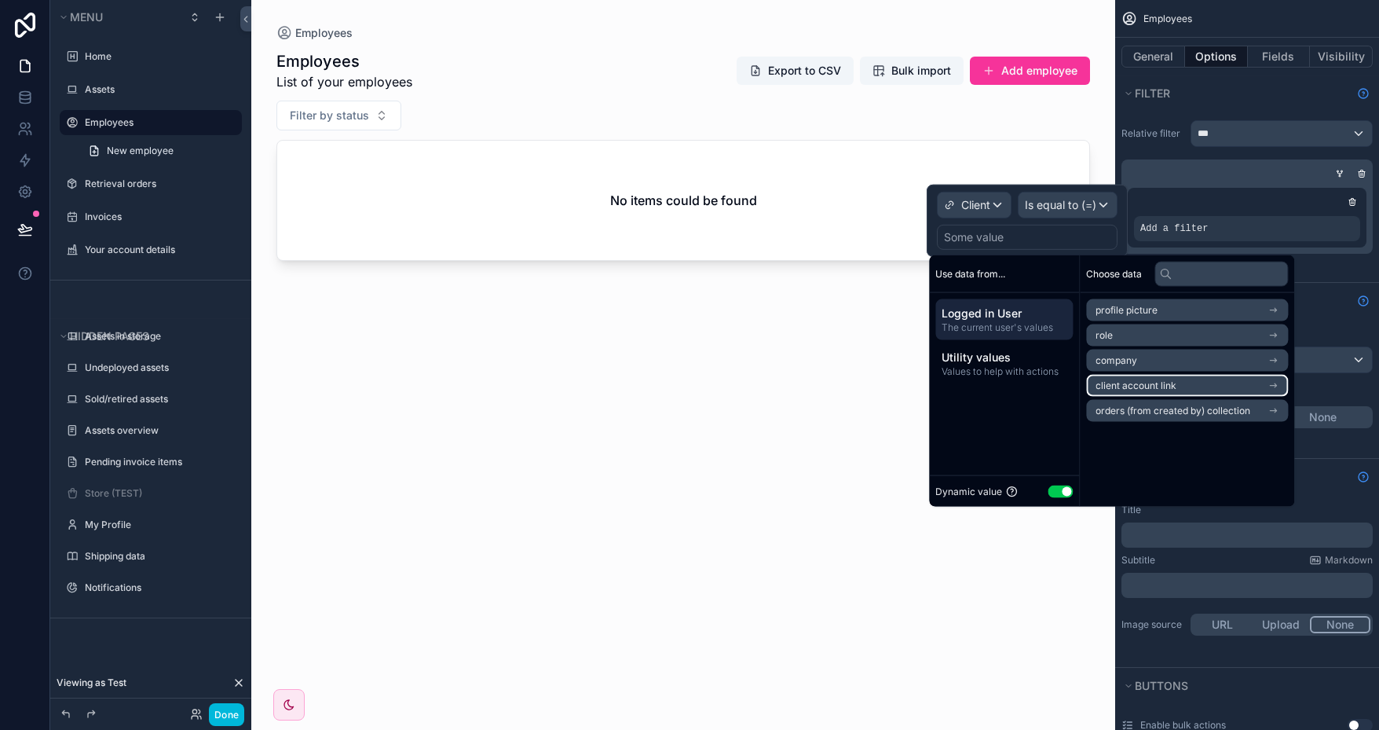
click at [1177, 394] on li "client account link" at bounding box center [1187, 386] width 202 height 22
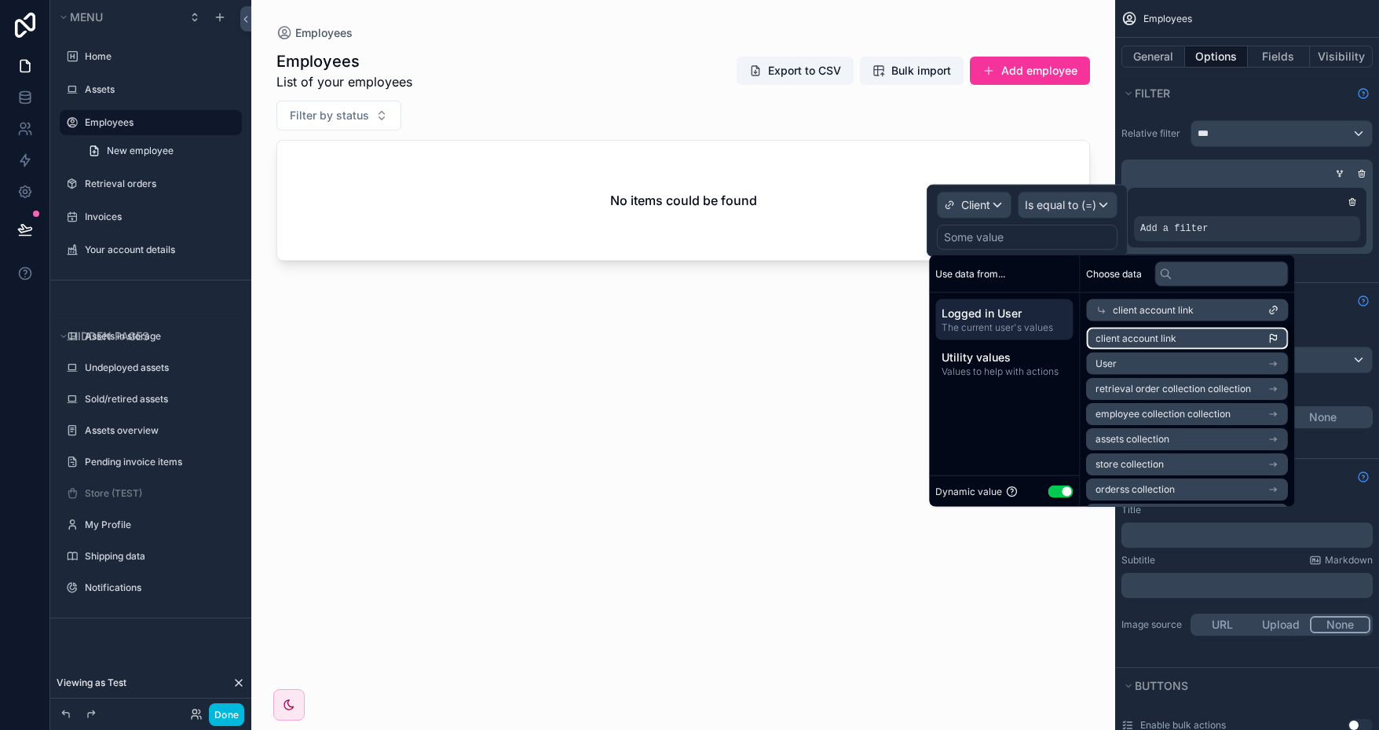
click at [1166, 335] on span "client account link" at bounding box center [1136, 338] width 81 height 13
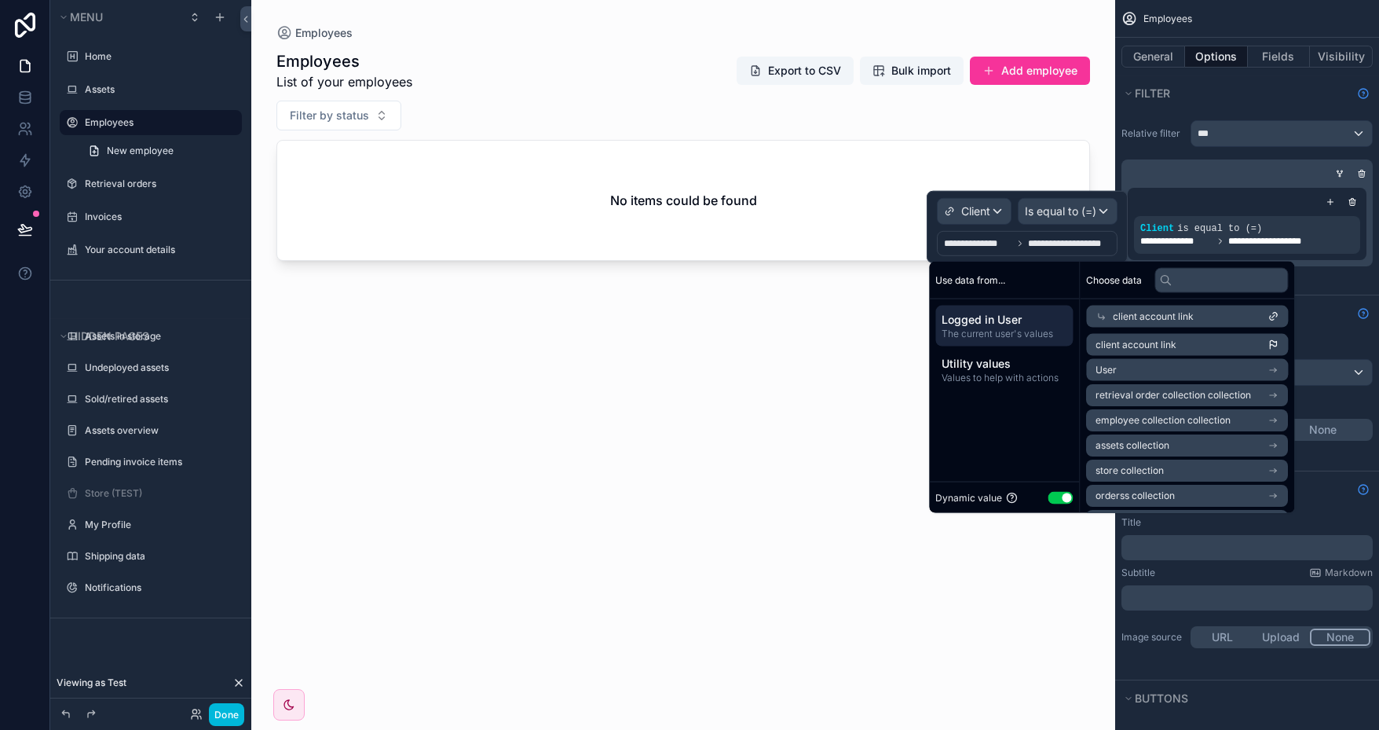
click at [761, 361] on div "scrollable content" at bounding box center [683, 355] width 864 height 711
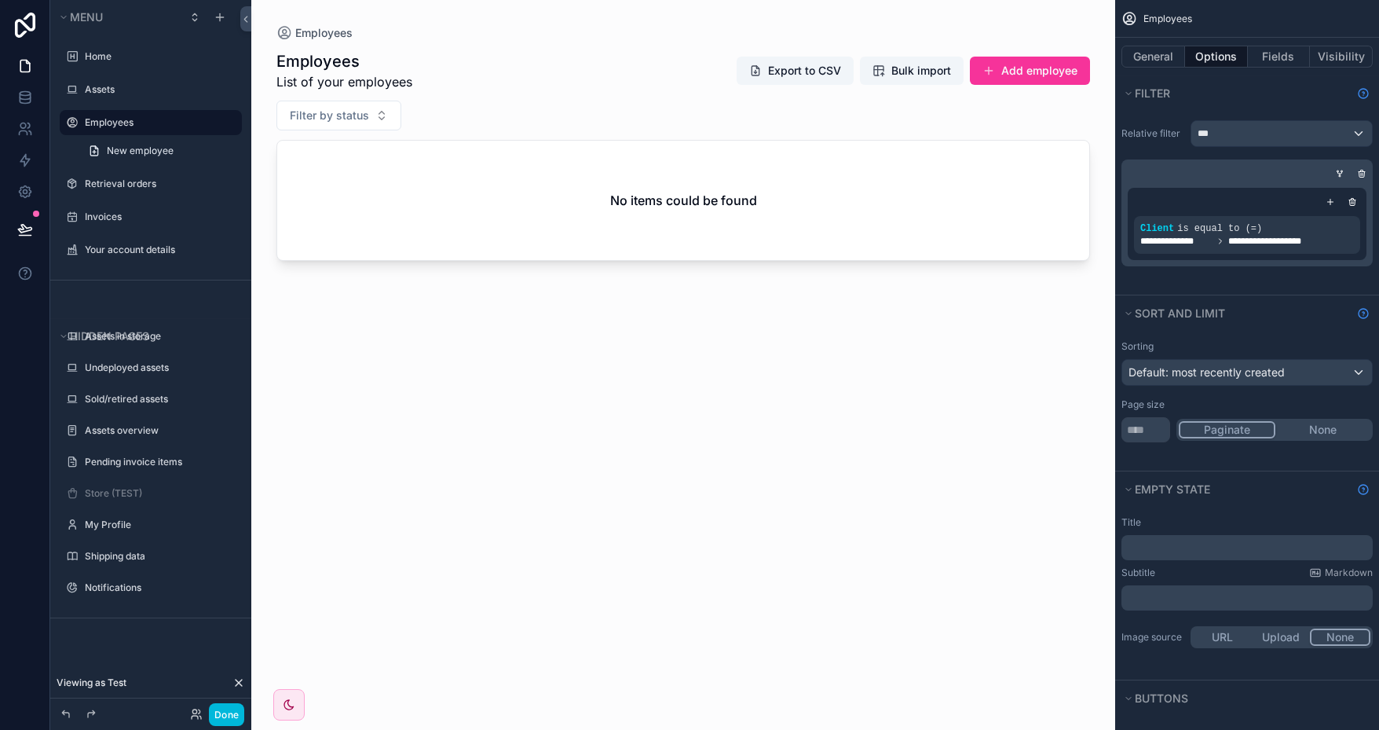
click at [1033, 428] on div "Employees List of your employees Export to CSV Bulk import Add employee Filter …" at bounding box center [683, 376] width 814 height 670
click at [229, 716] on button "Done" at bounding box center [226, 714] width 35 height 23
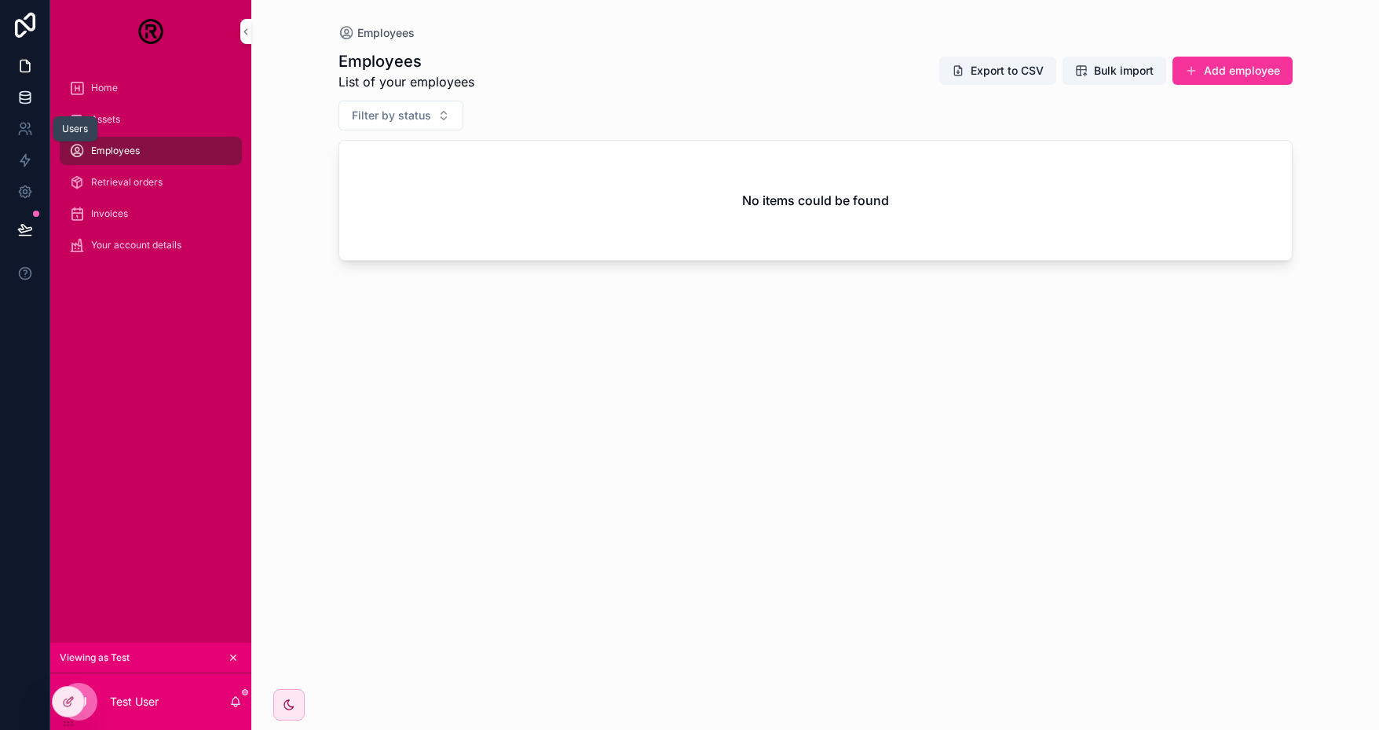
click at [28, 101] on icon at bounding box center [25, 98] width 16 height 16
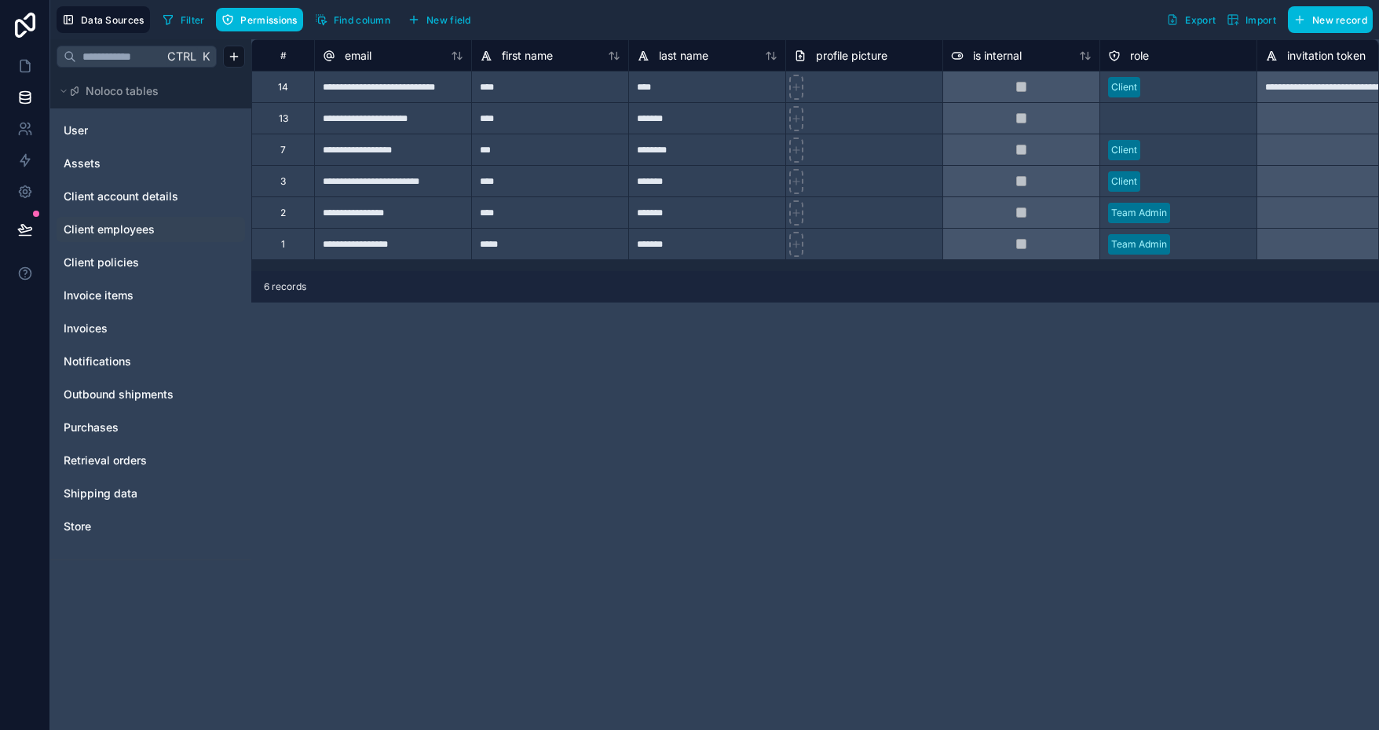
click at [128, 223] on span "Client employees" at bounding box center [109, 229] width 91 height 16
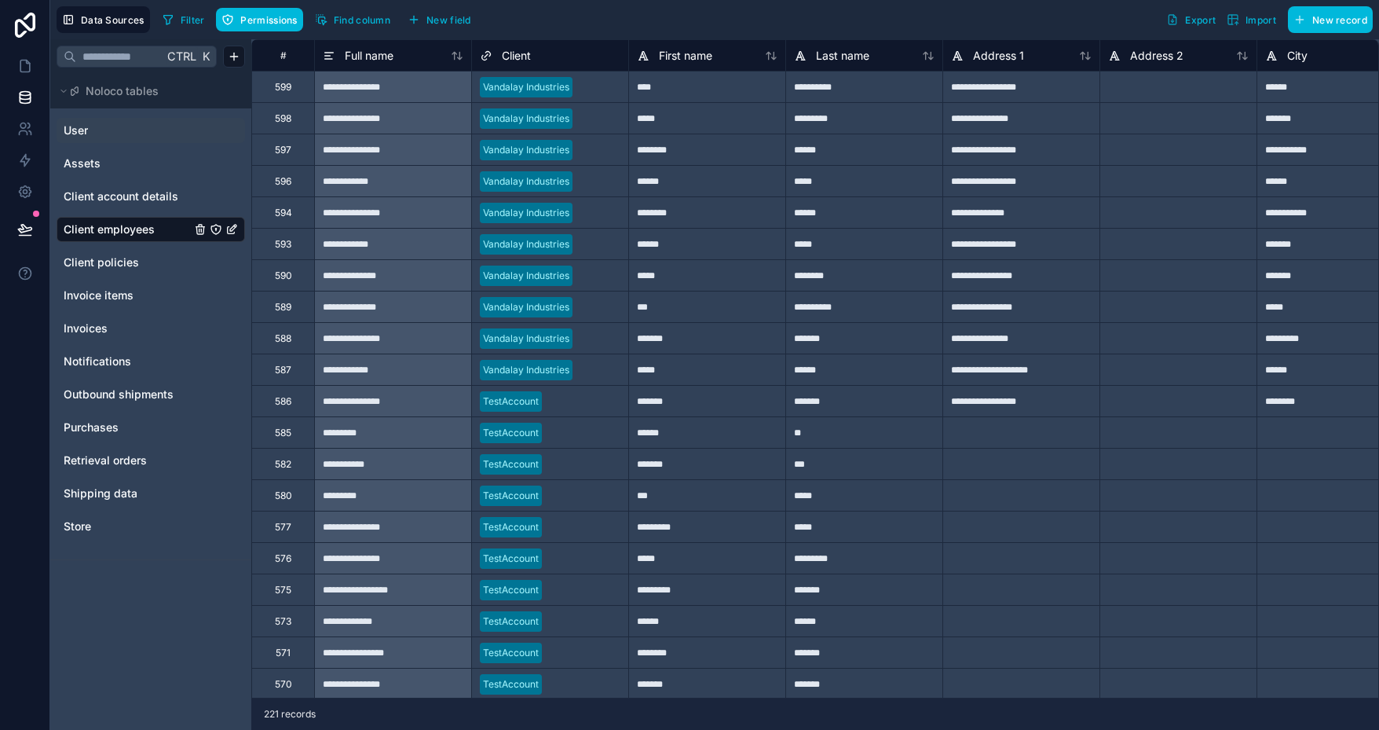
click at [97, 131] on link "User" at bounding box center [127, 131] width 127 height 16
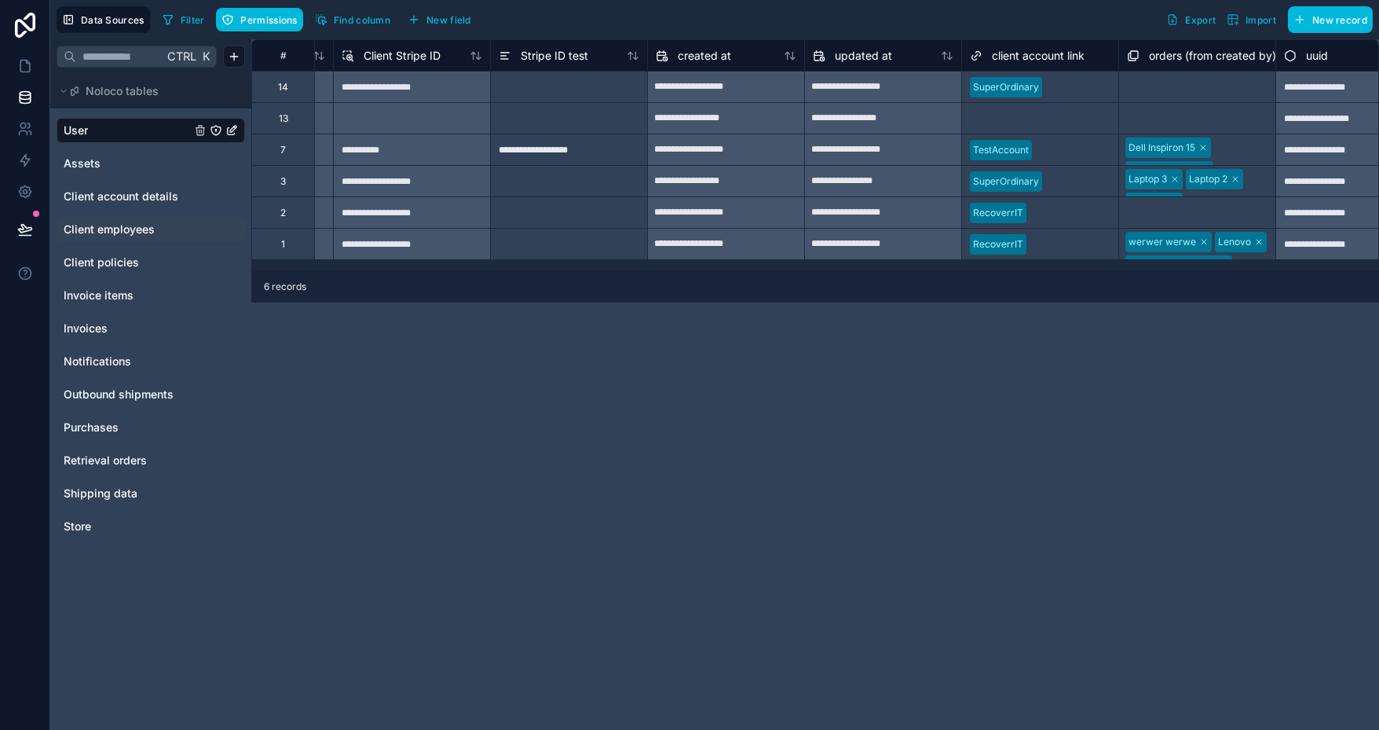
scroll to position [0, 1568]
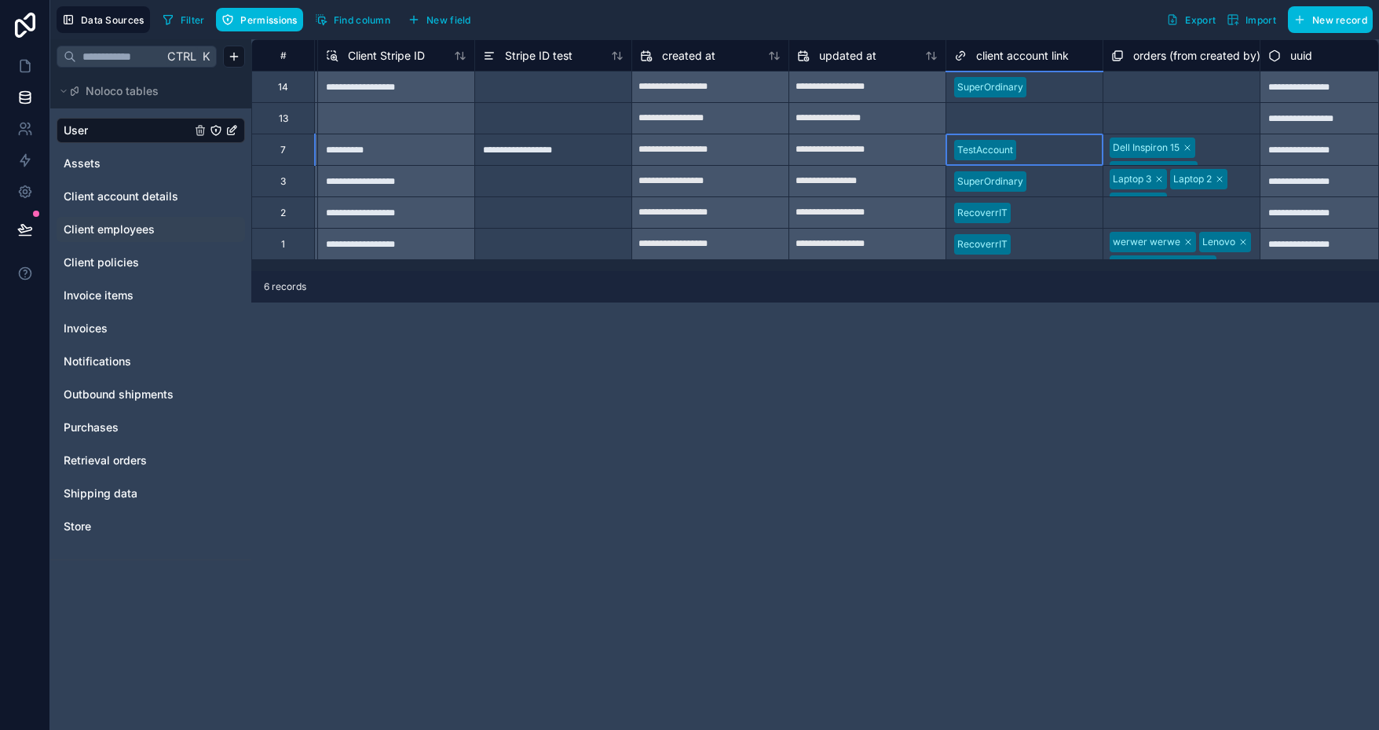
click at [1059, 157] on div "TestAccount" at bounding box center [1024, 150] width 156 height 24
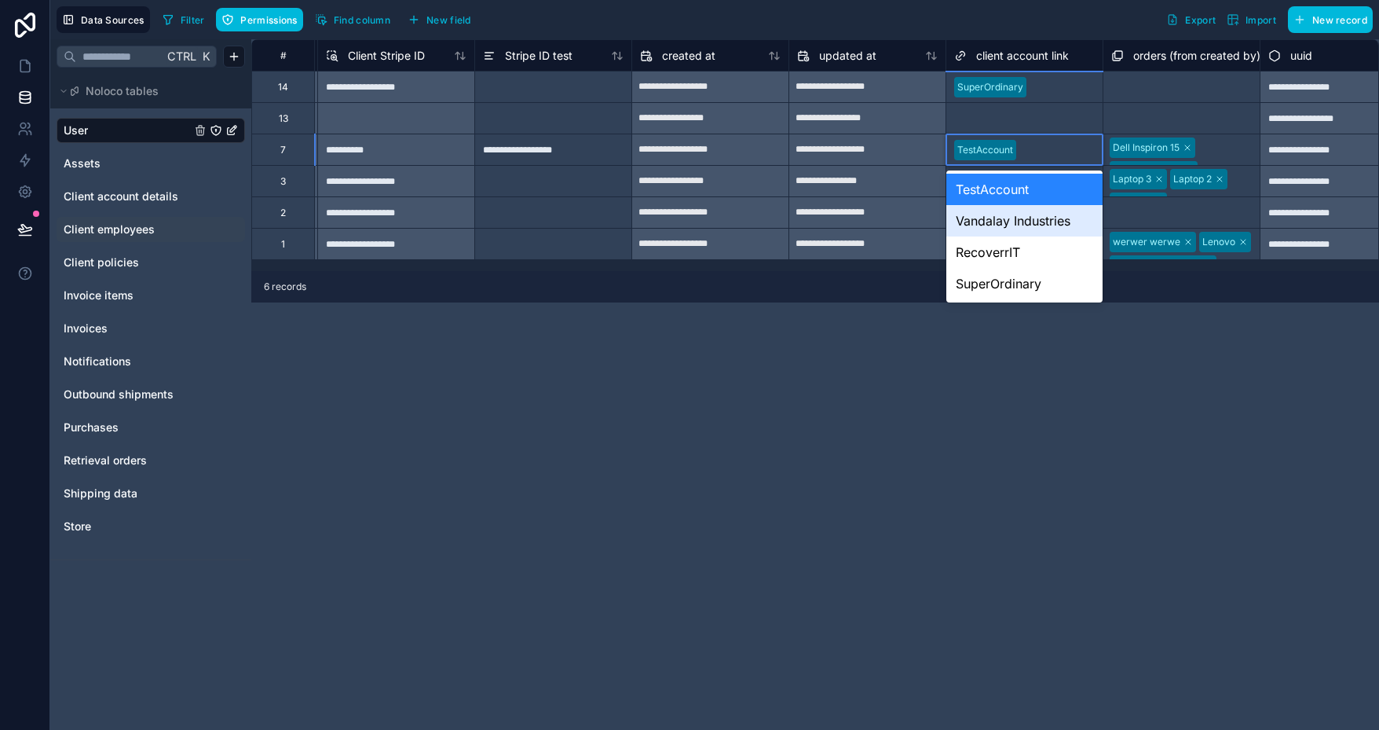
click at [1021, 221] on div "Vandalay Industries" at bounding box center [1024, 220] width 156 height 31
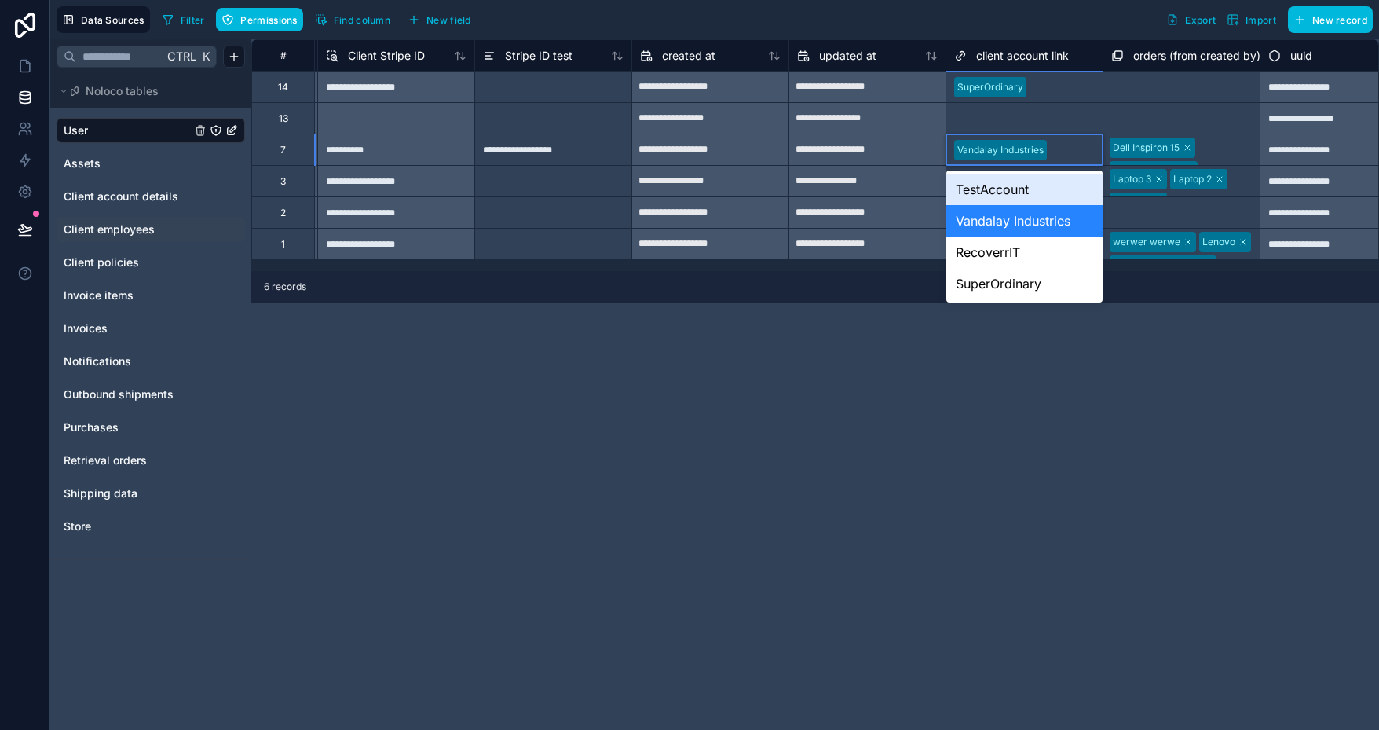
click at [1054, 148] on input "text" at bounding box center [1054, 150] width 2 height 13
click at [1018, 189] on div "TestAccount" at bounding box center [1024, 189] width 156 height 31
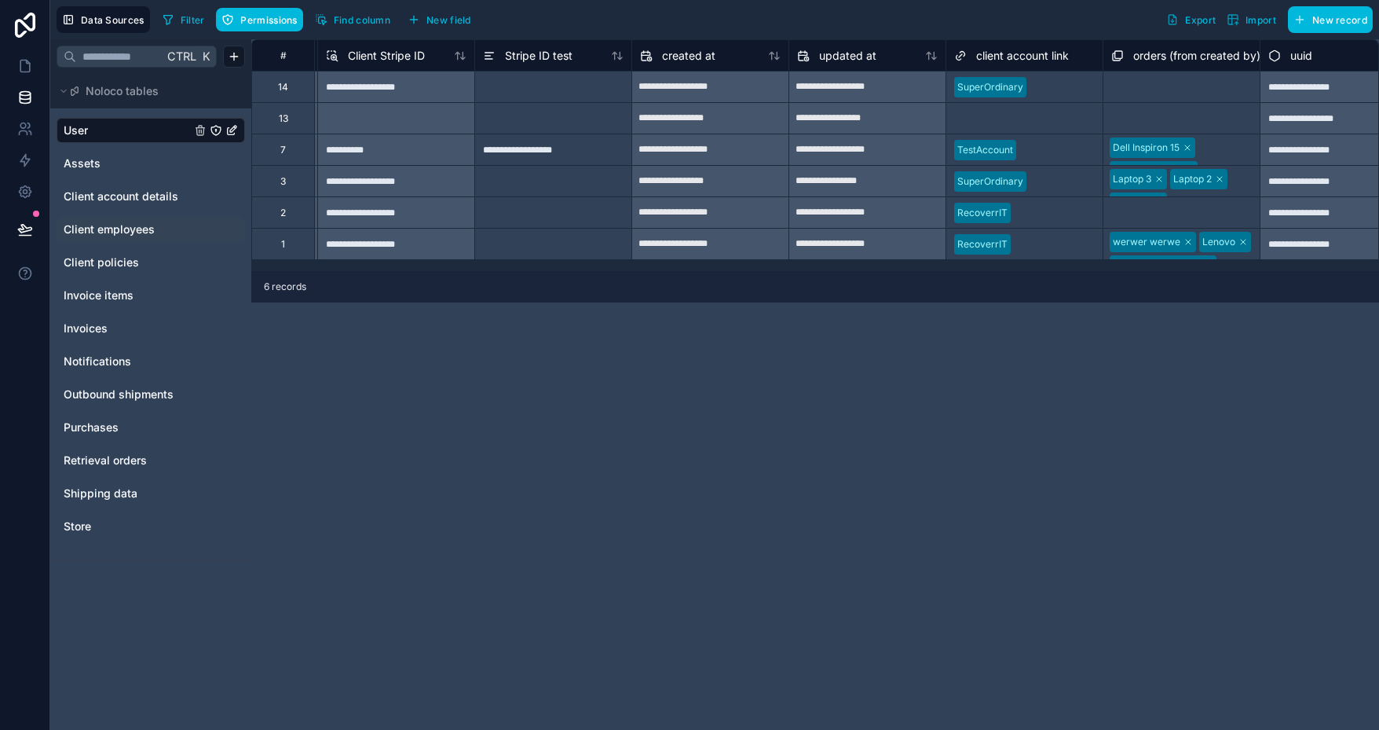
click at [1060, 320] on div "**********" at bounding box center [815, 384] width 1128 height 690
click at [25, 63] on icon at bounding box center [25, 66] width 16 height 16
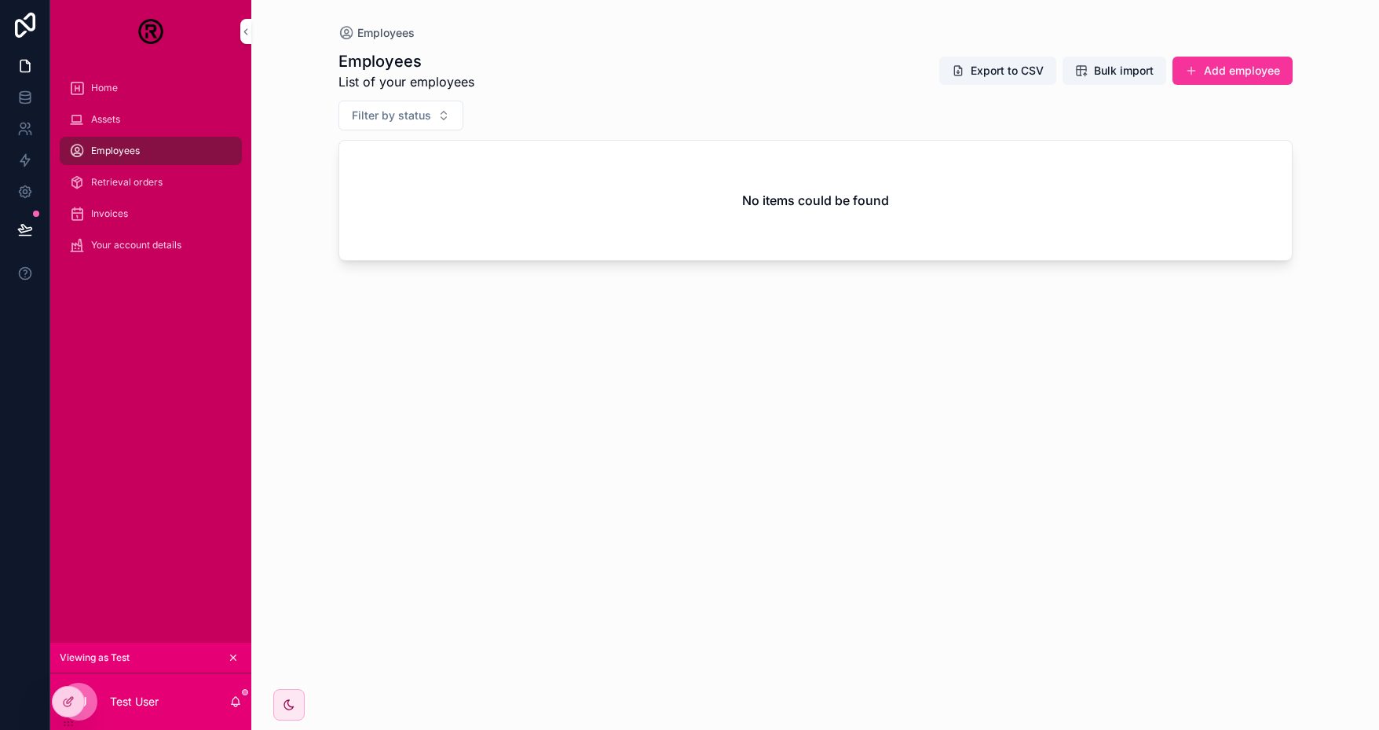
click at [0, 0] on div at bounding box center [0, 0] width 0 height 0
click at [0, 0] on icon at bounding box center [0, 0] width 0 height 0
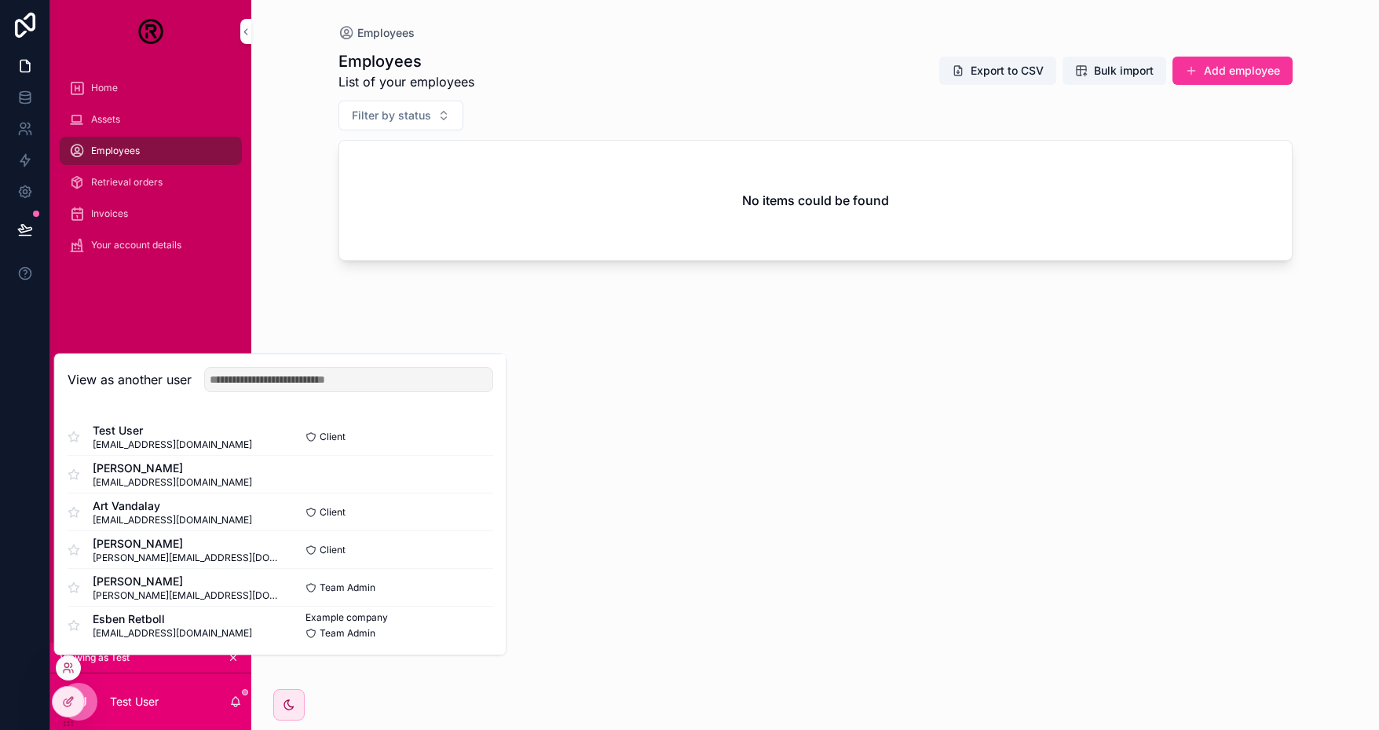
click at [0, 0] on button "Select" at bounding box center [0, 0] width 0 height 0
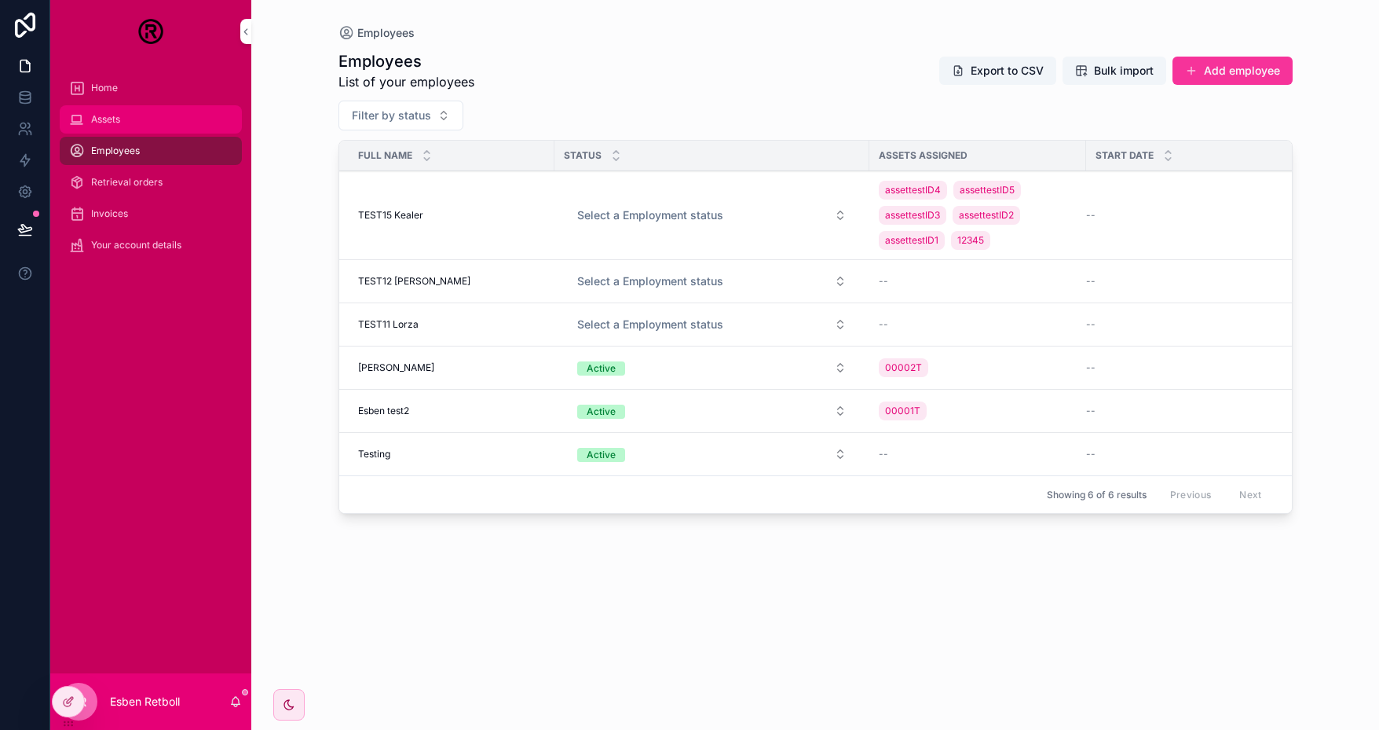
click at [151, 119] on div "Assets" at bounding box center [150, 119] width 163 height 25
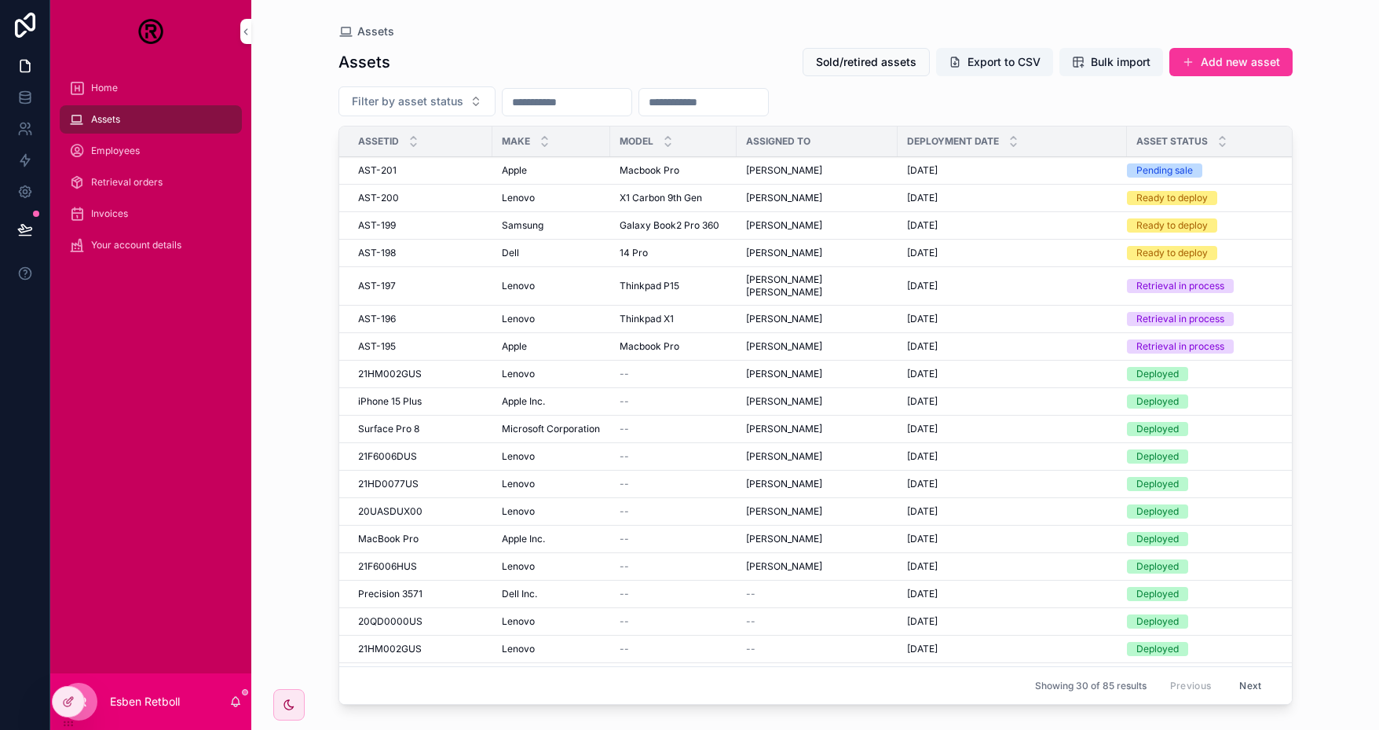
click at [778, 230] on td "Pierre Gasly Pierre Gasly" at bounding box center [817, 225] width 161 height 27
click at [775, 222] on span "Pierre Gasly" at bounding box center [784, 225] width 76 height 13
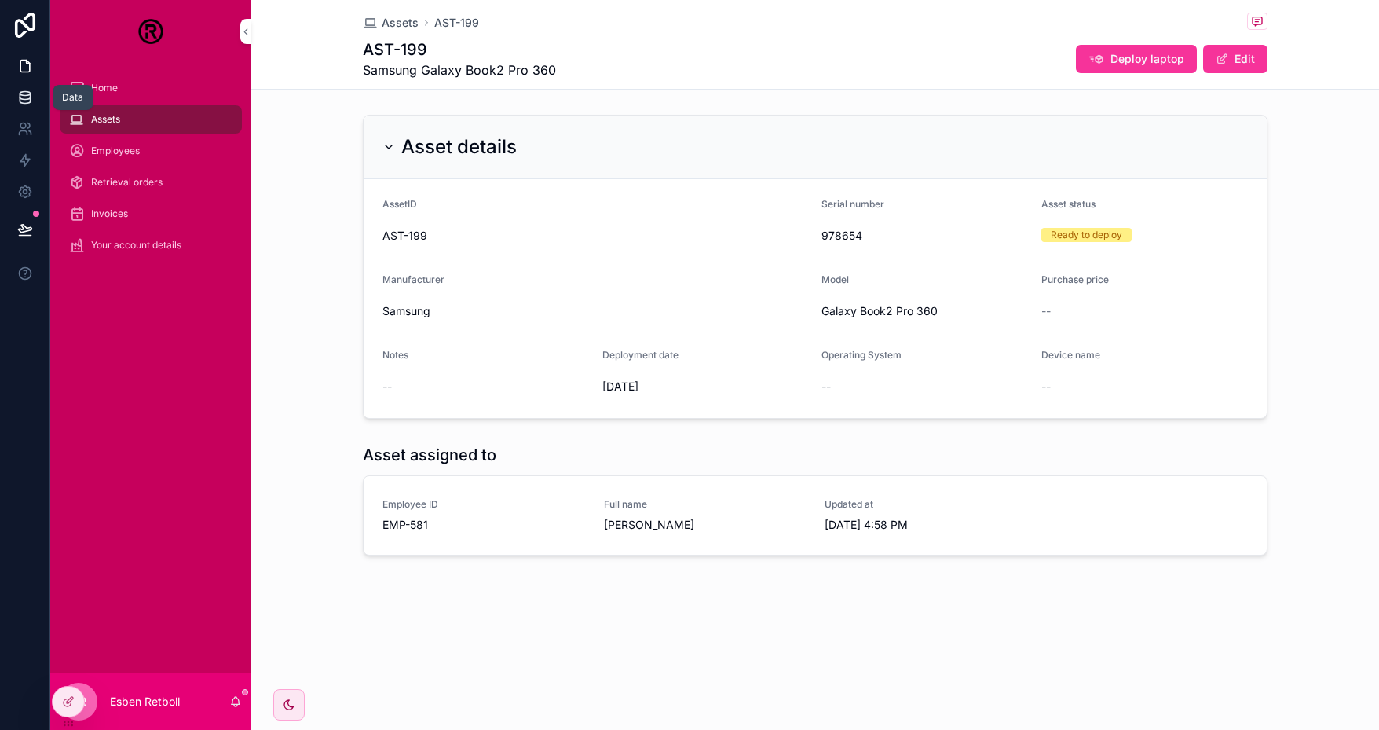
click at [30, 89] on link at bounding box center [24, 97] width 49 height 31
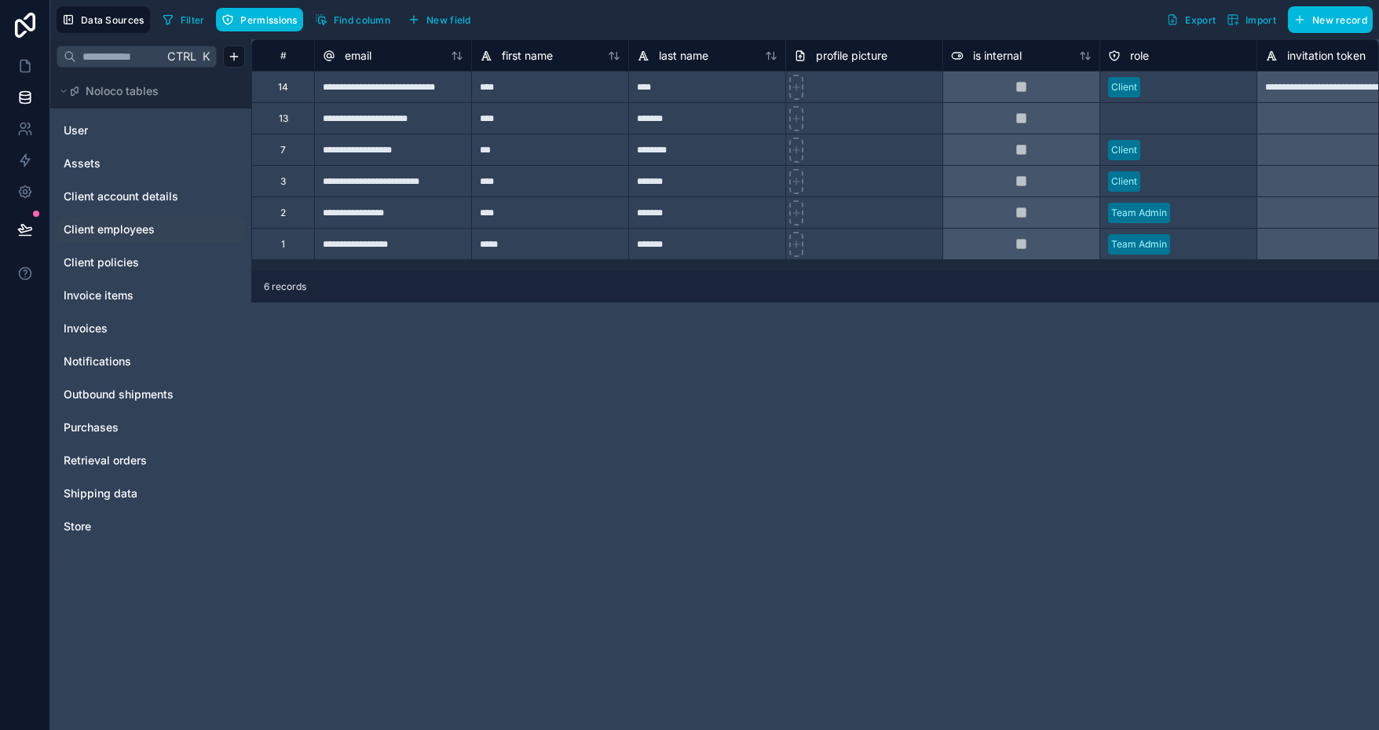
click at [138, 229] on span "Client employees" at bounding box center [109, 229] width 91 height 16
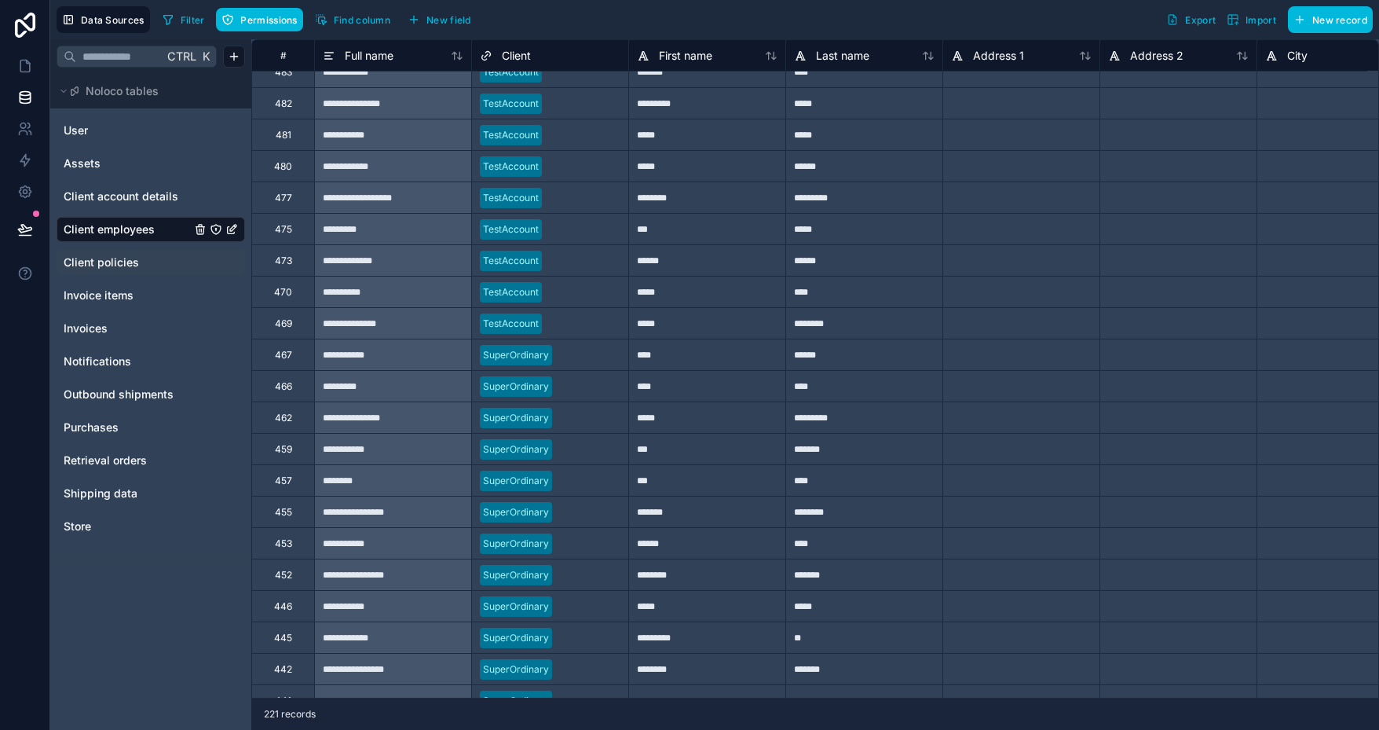
scroll to position [1807, 0]
click at [31, 70] on icon at bounding box center [25, 66] width 16 height 16
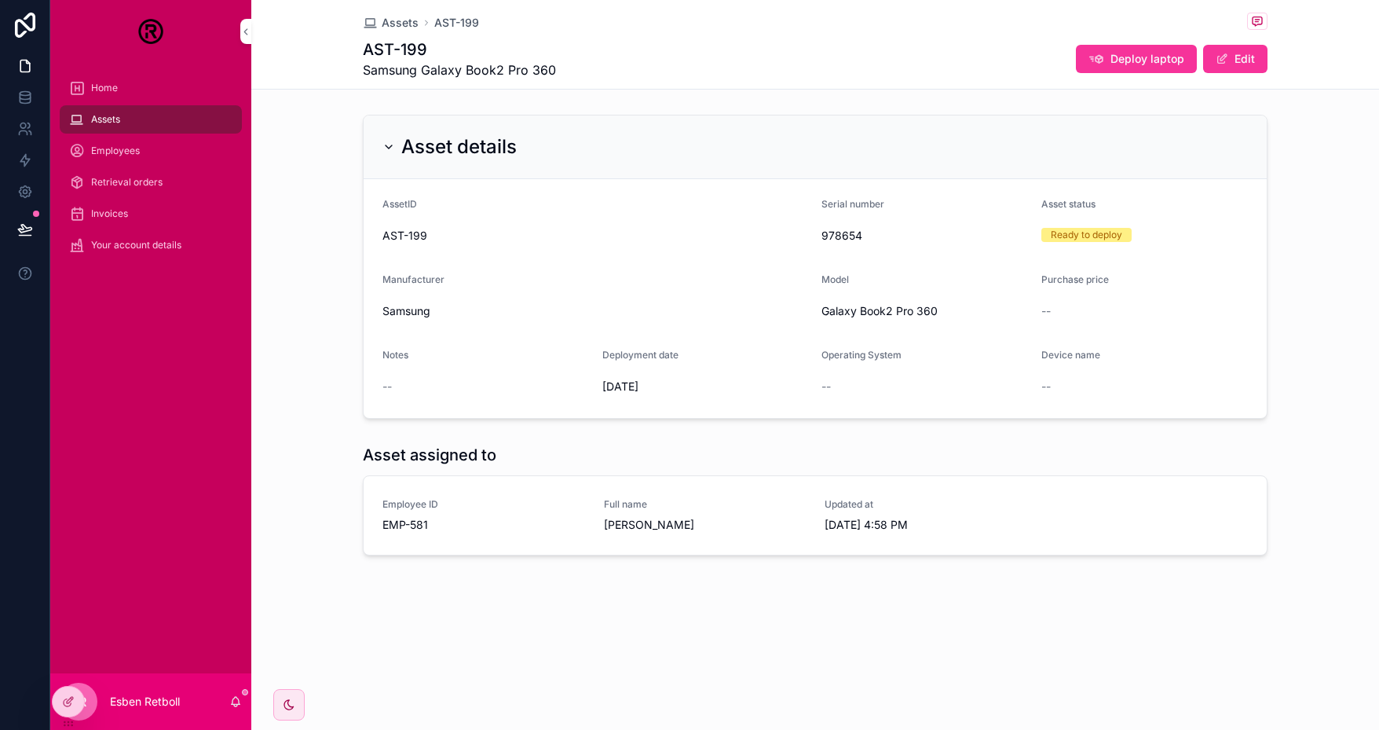
click at [0, 0] on icon at bounding box center [0, 0] width 0 height 0
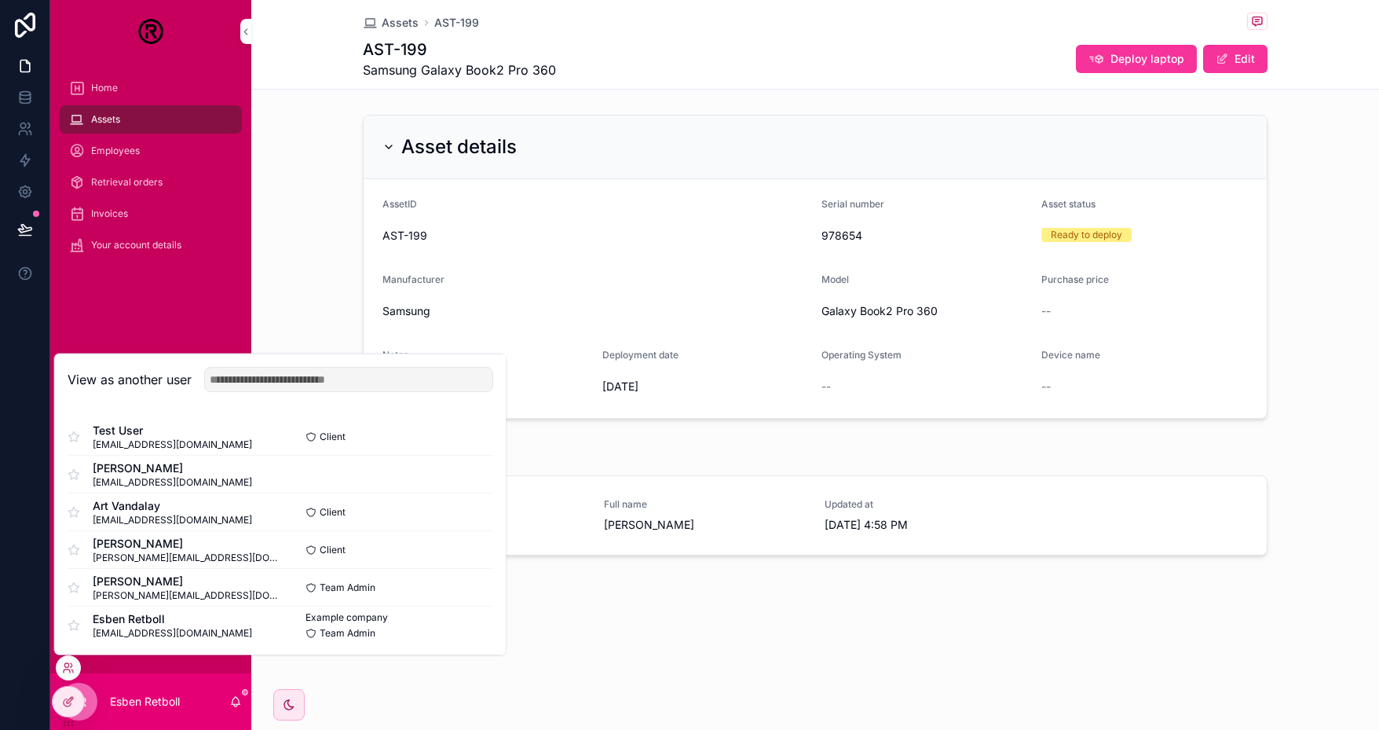
click at [0, 0] on button "Select" at bounding box center [0, 0] width 0 height 0
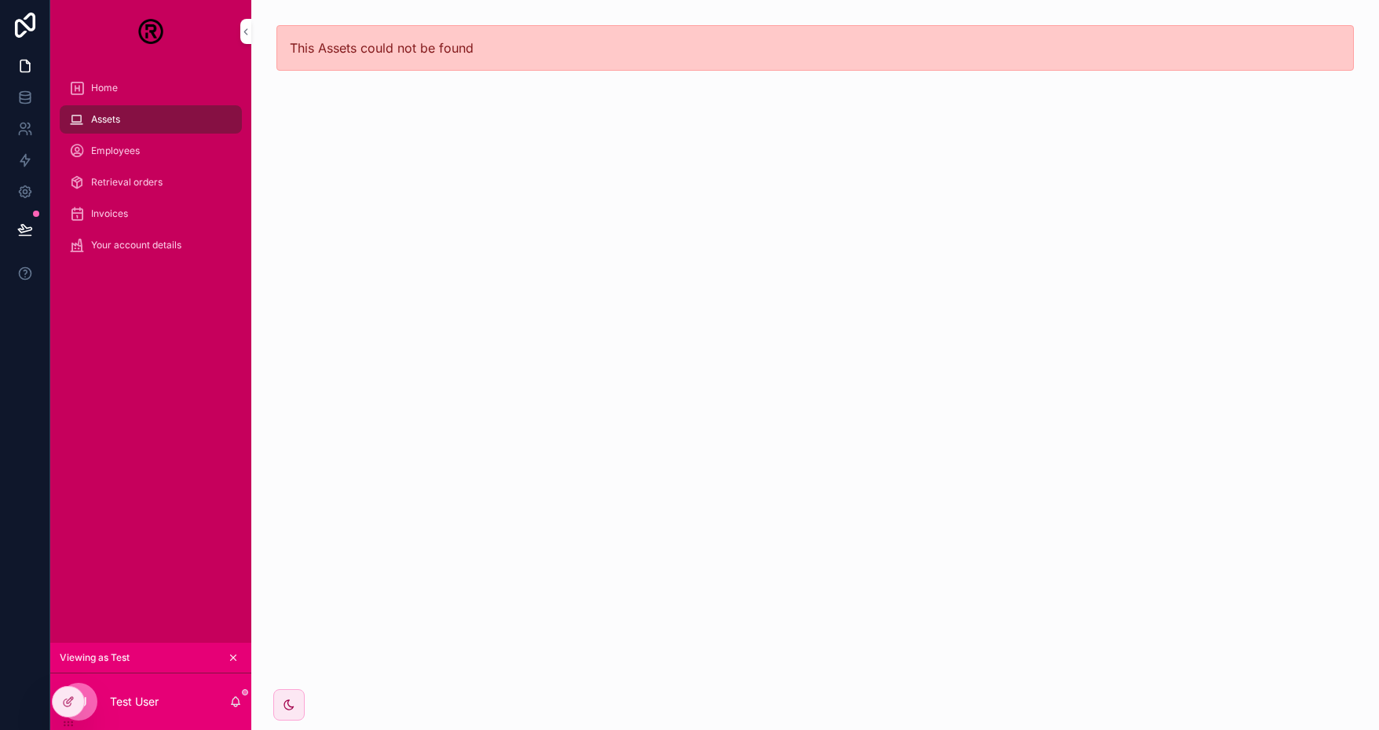
click at [141, 167] on div "Retrieval orders" at bounding box center [150, 182] width 201 height 31
click at [126, 156] on span "Employees" at bounding box center [115, 151] width 49 height 13
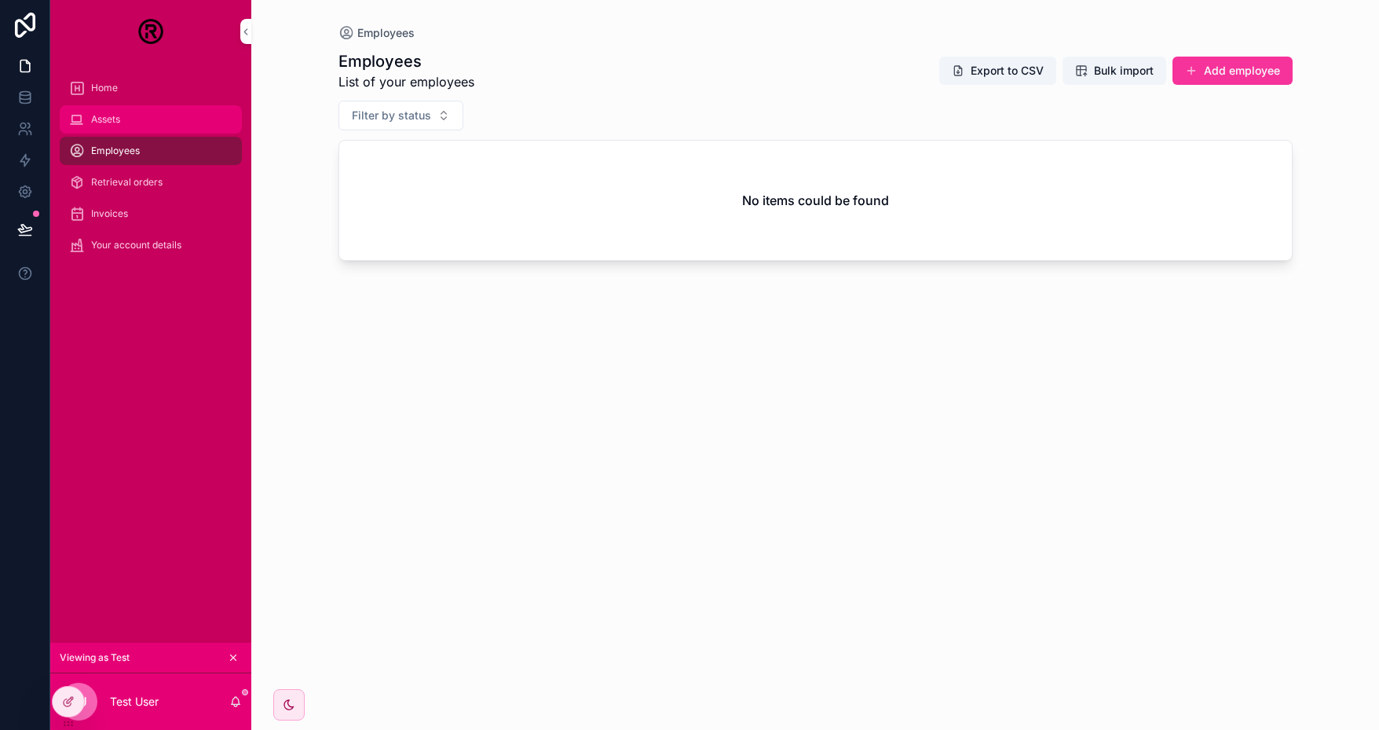
click at [135, 126] on div "Assets" at bounding box center [150, 119] width 163 height 25
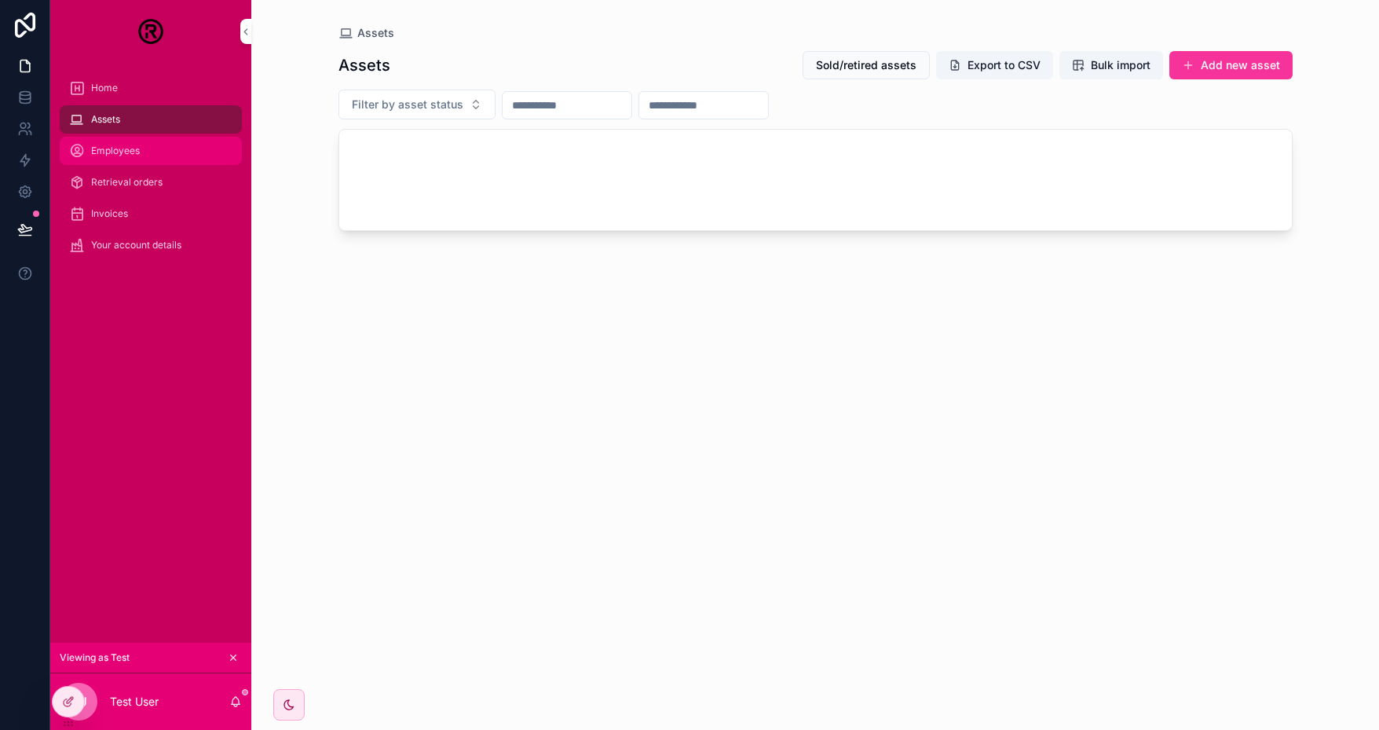
click at [136, 157] on div "Employees" at bounding box center [150, 150] width 163 height 25
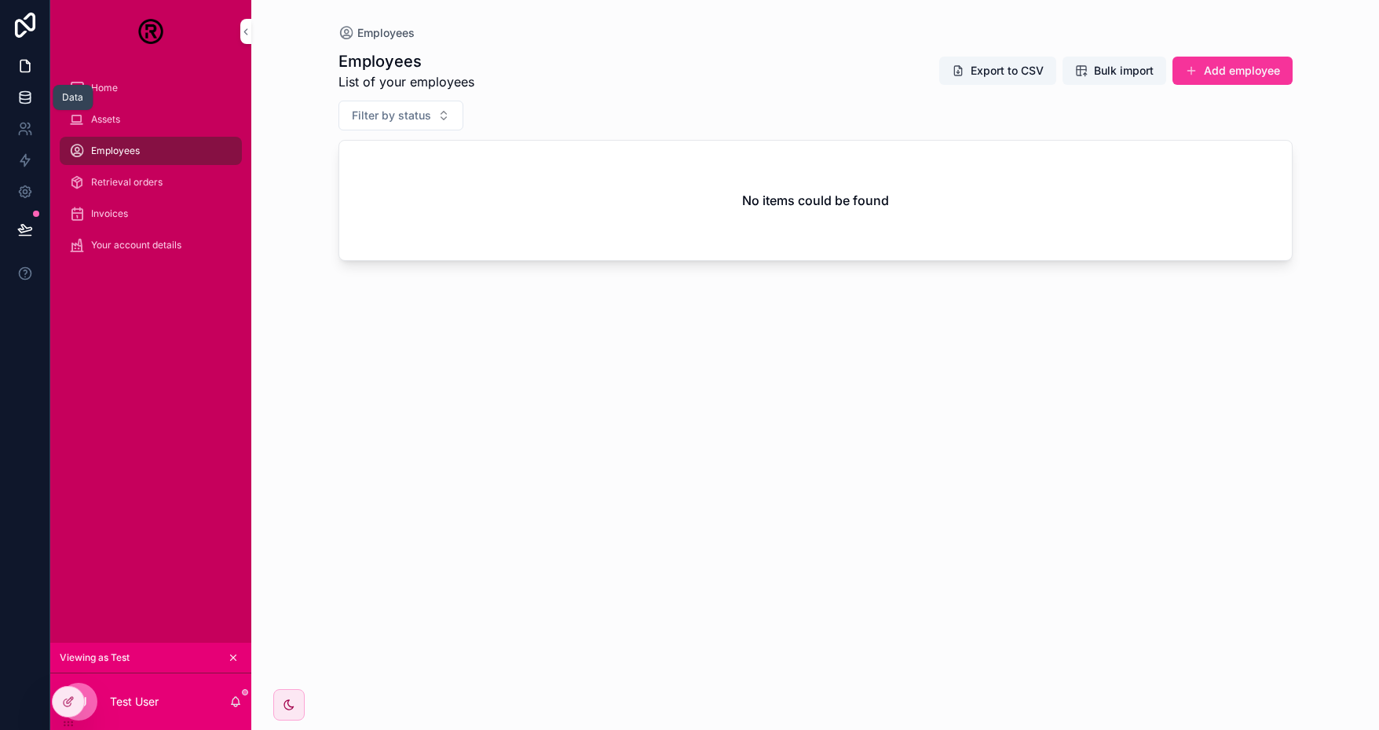
click at [33, 104] on link at bounding box center [24, 97] width 49 height 31
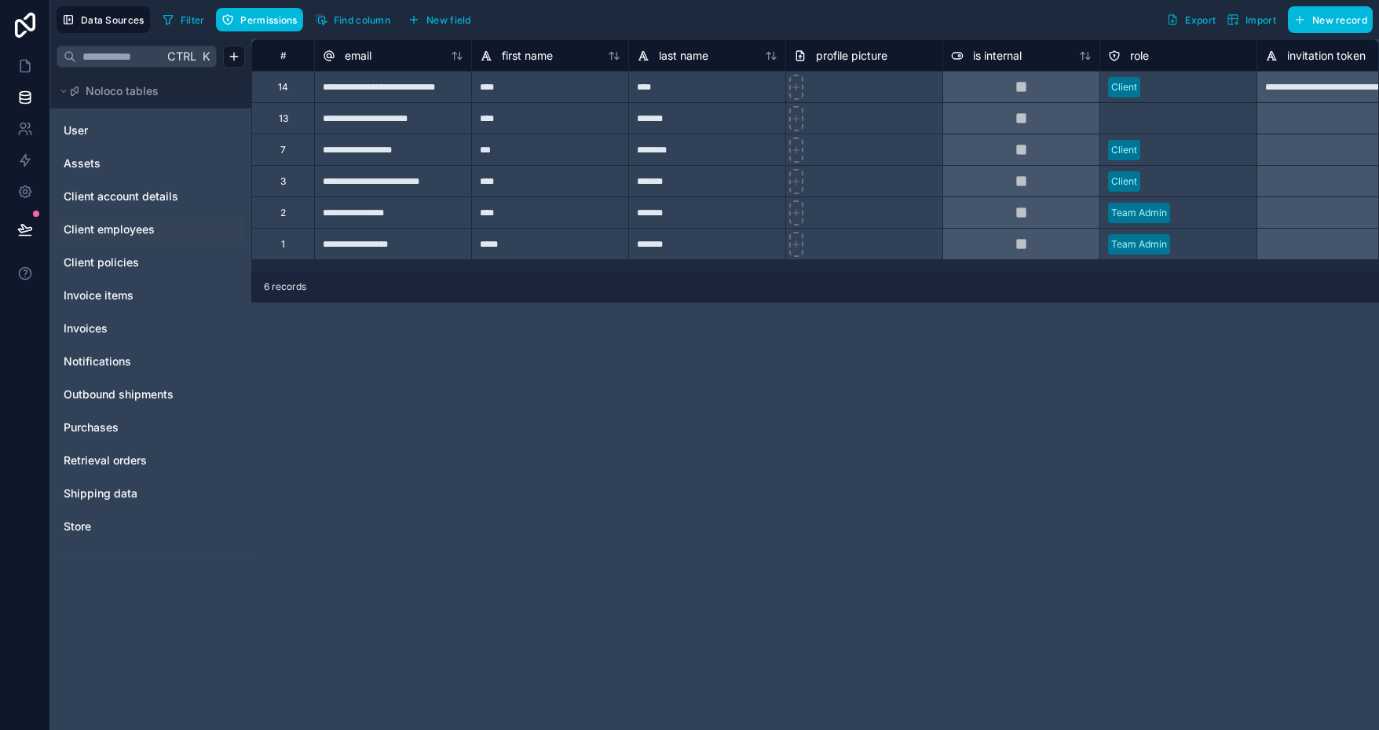
click at [99, 229] on span "Client employees" at bounding box center [109, 229] width 91 height 16
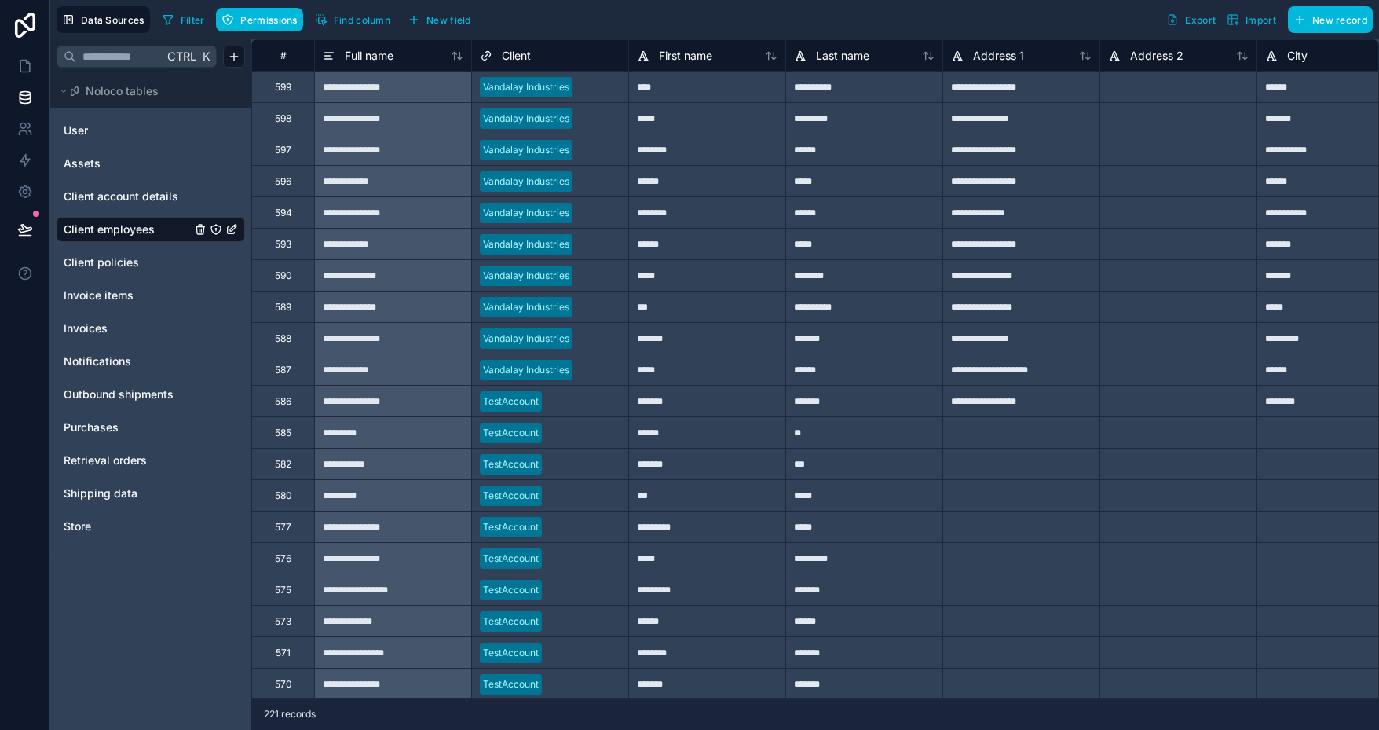
click at [1263, 21] on span "Import" at bounding box center [1261, 20] width 31 height 12
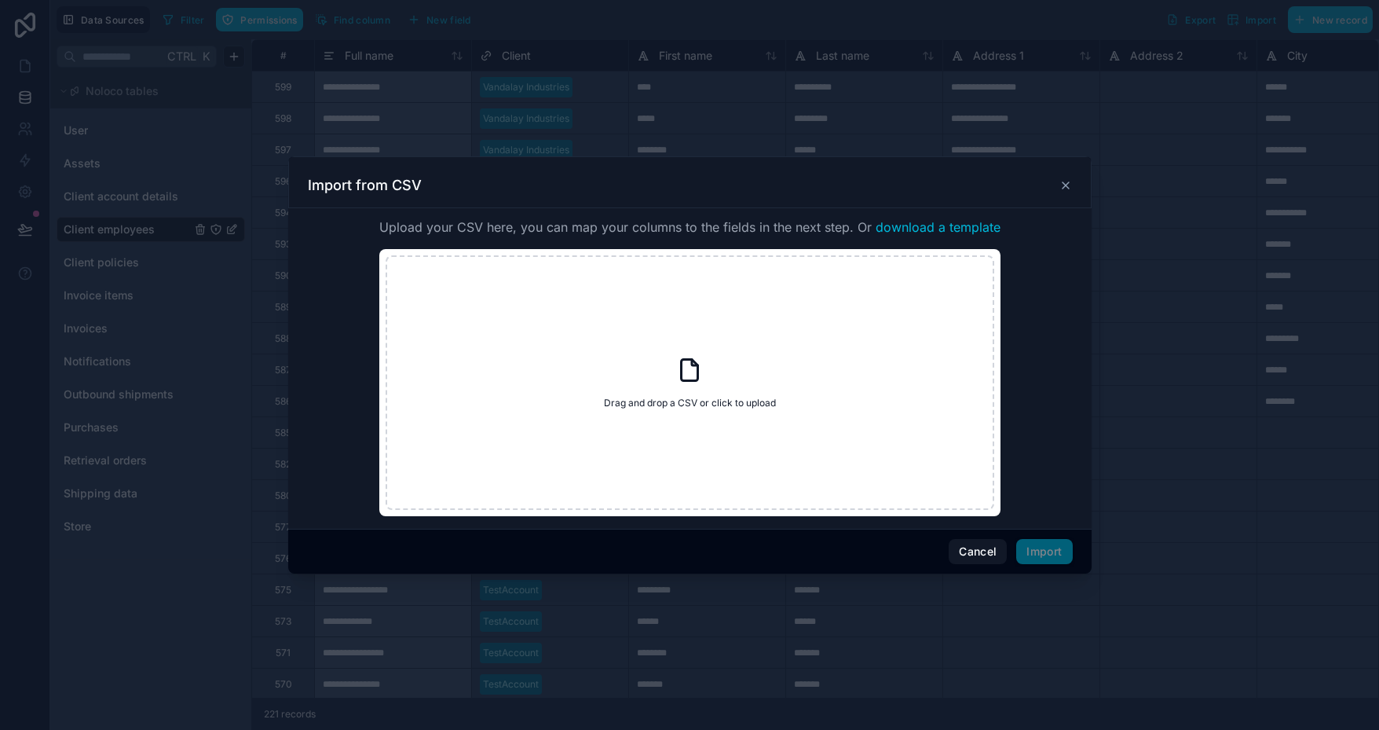
click at [943, 225] on span "download a template" at bounding box center [938, 227] width 125 height 19
click at [660, 357] on div "Drag and drop a CSV or click to upload Drag and drop a CSV or click to upload" at bounding box center [690, 382] width 609 height 254
type input "**********"
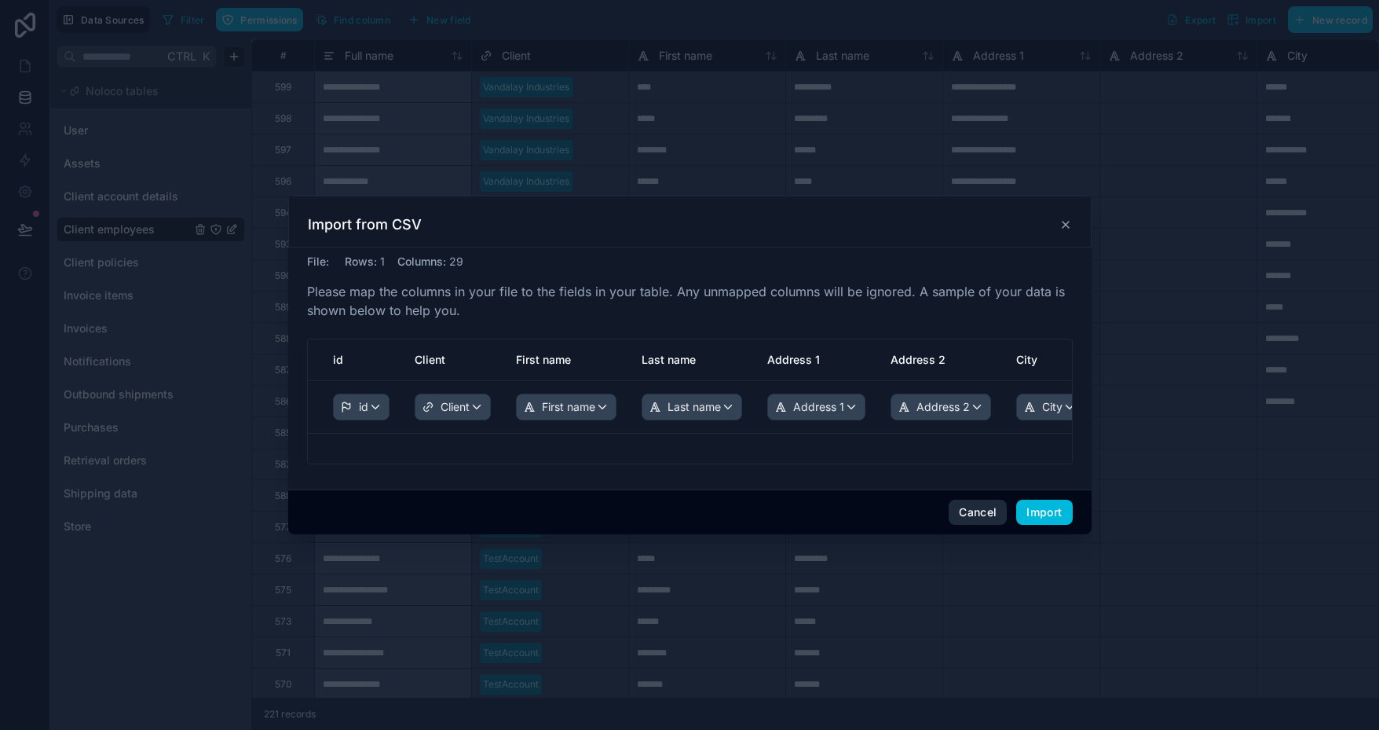
click at [976, 507] on button "Cancel" at bounding box center [978, 512] width 58 height 25
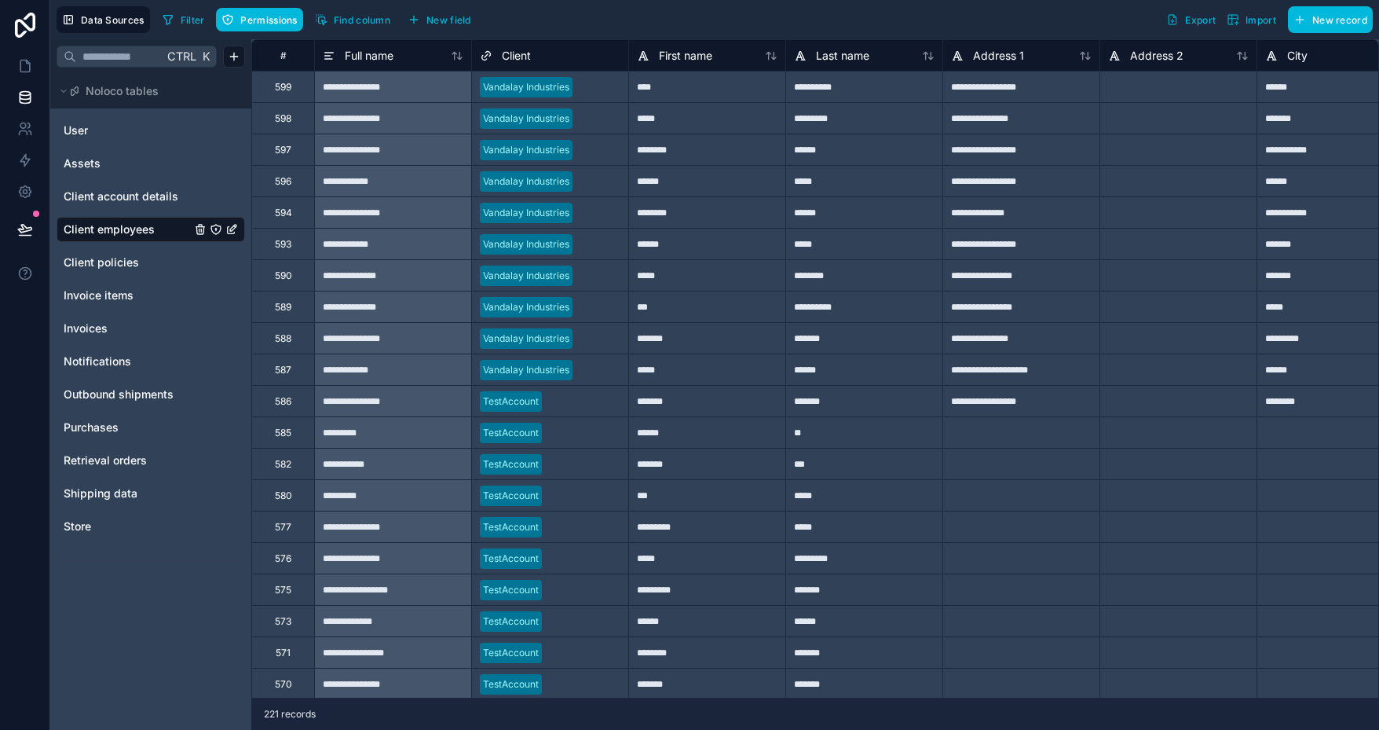
click at [1247, 19] on span "Import" at bounding box center [1261, 20] width 31 height 12
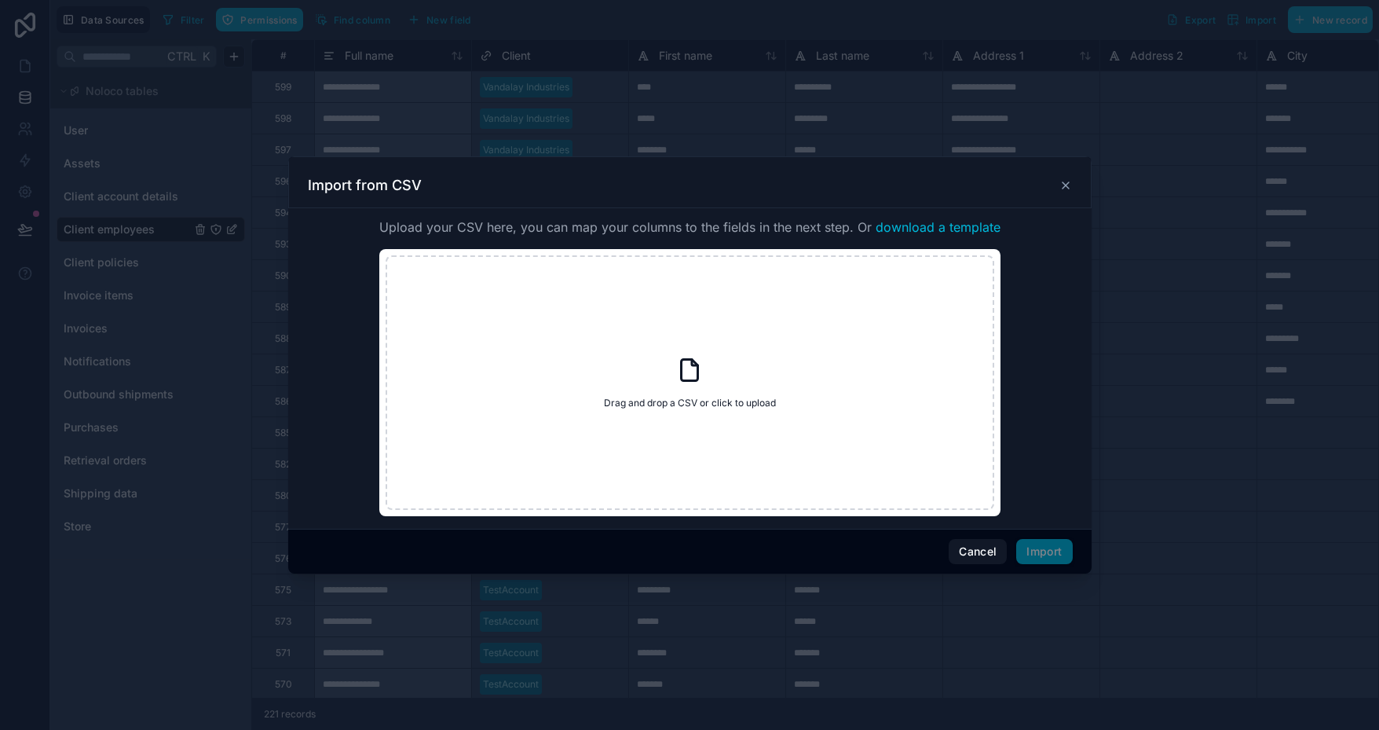
click at [683, 370] on icon at bounding box center [689, 370] width 28 height 28
type input "**********"
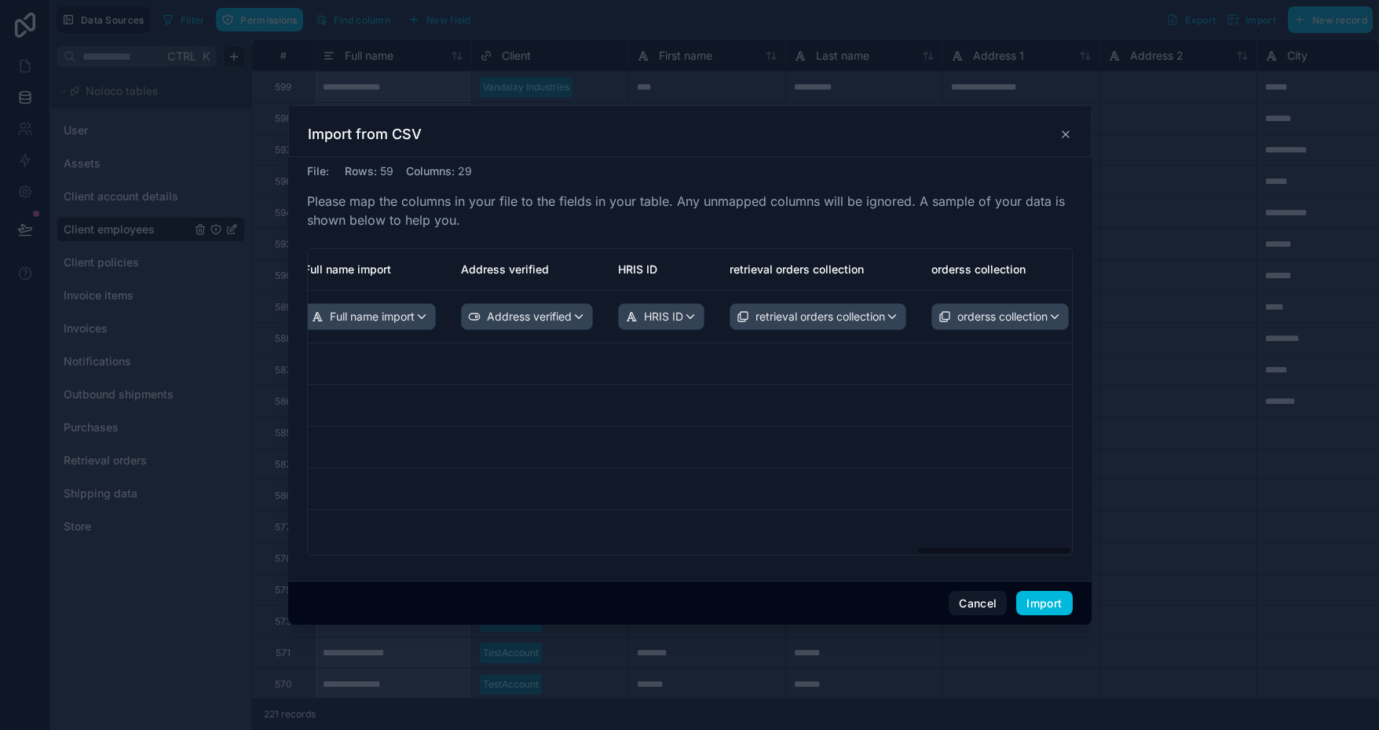
scroll to position [0, 2986]
drag, startPoint x: 426, startPoint y: 550, endPoint x: 1040, endPoint y: 551, distance: 613.4
click at [1040, 551] on div "id Client First name Last name Address 1 Address 2 City State Zip Country Asset…" at bounding box center [690, 402] width 764 height 306
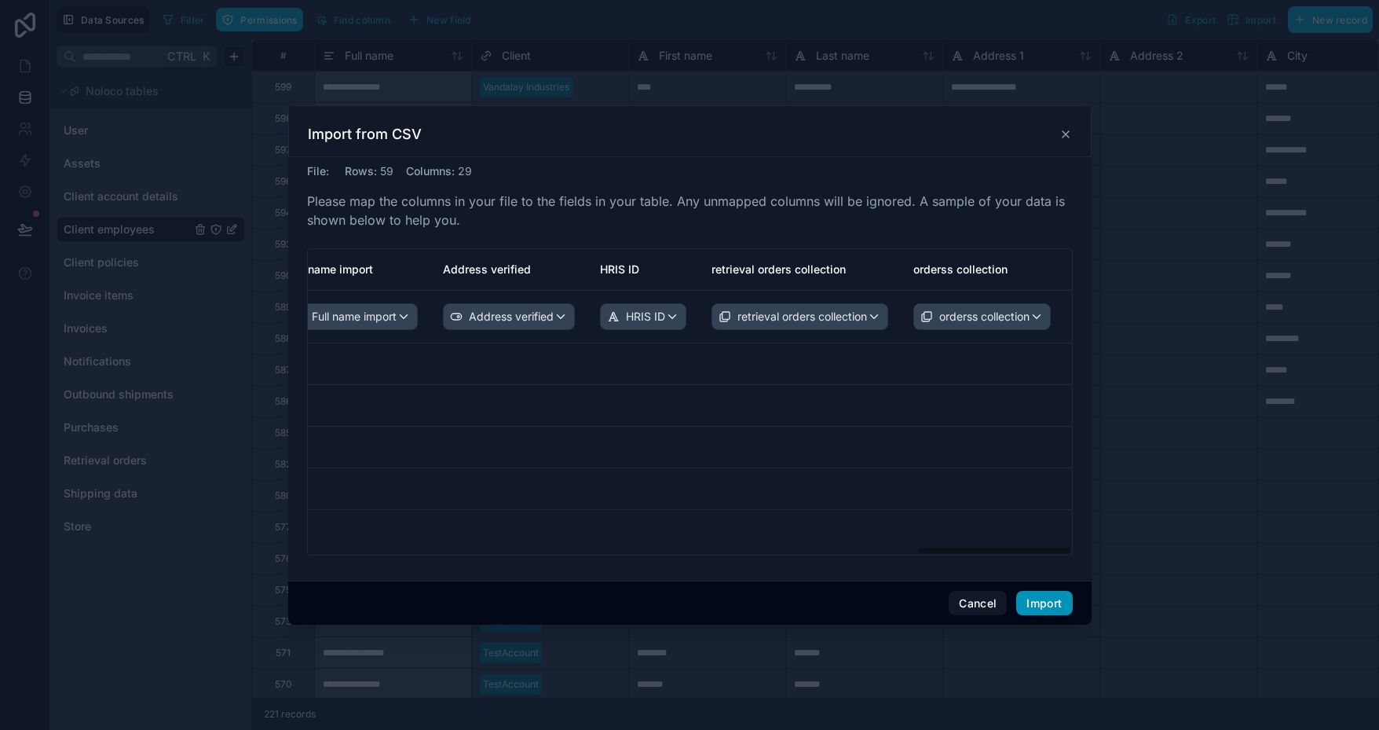
click at [1051, 606] on button "Import" at bounding box center [1044, 603] width 56 height 25
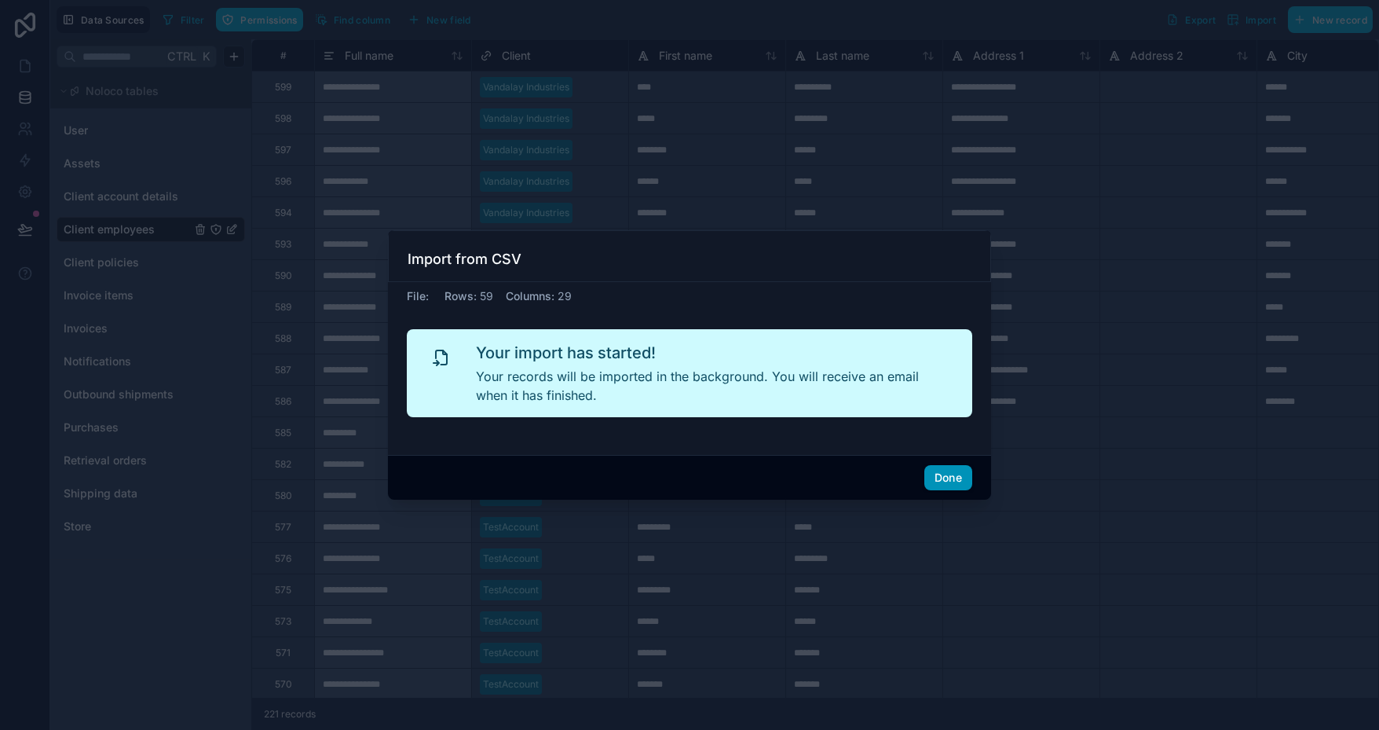
click at [957, 481] on button "Done" at bounding box center [948, 477] width 48 height 25
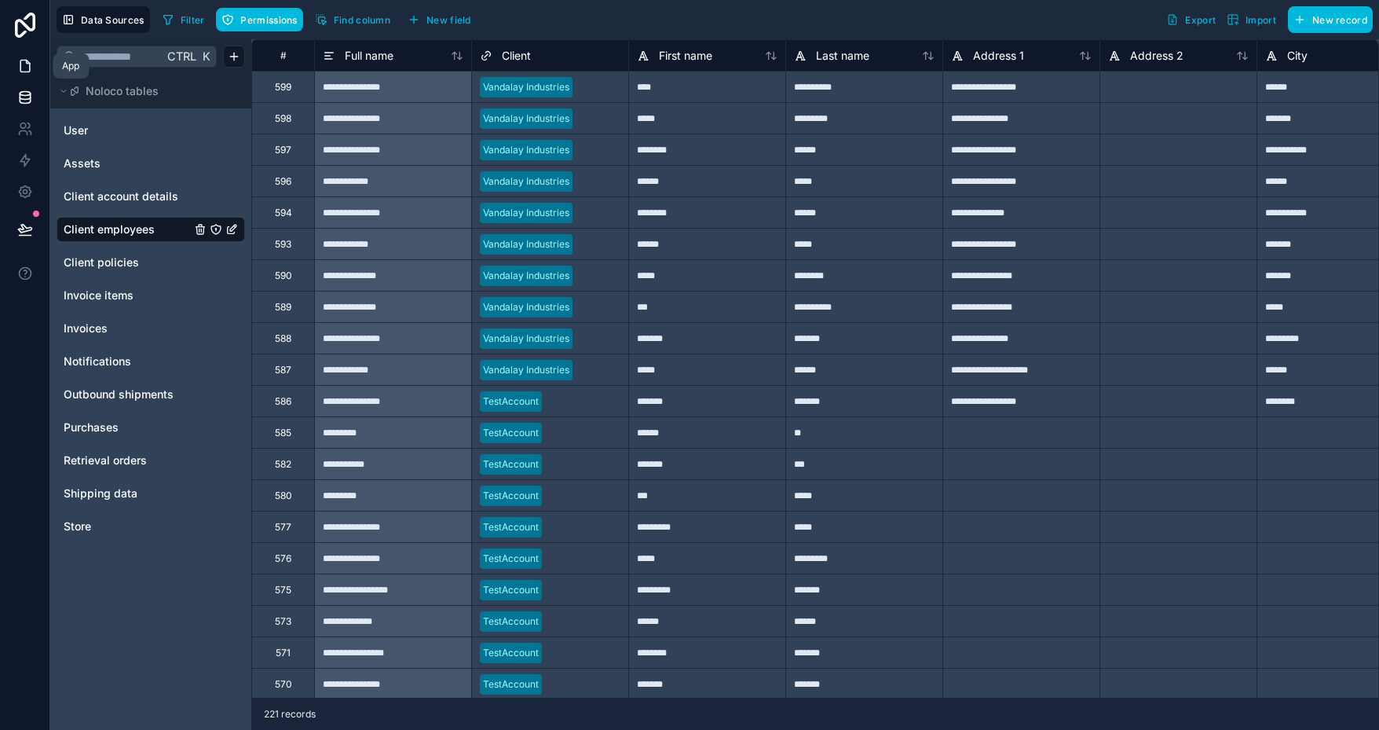
click at [29, 67] on icon at bounding box center [24, 66] width 9 height 12
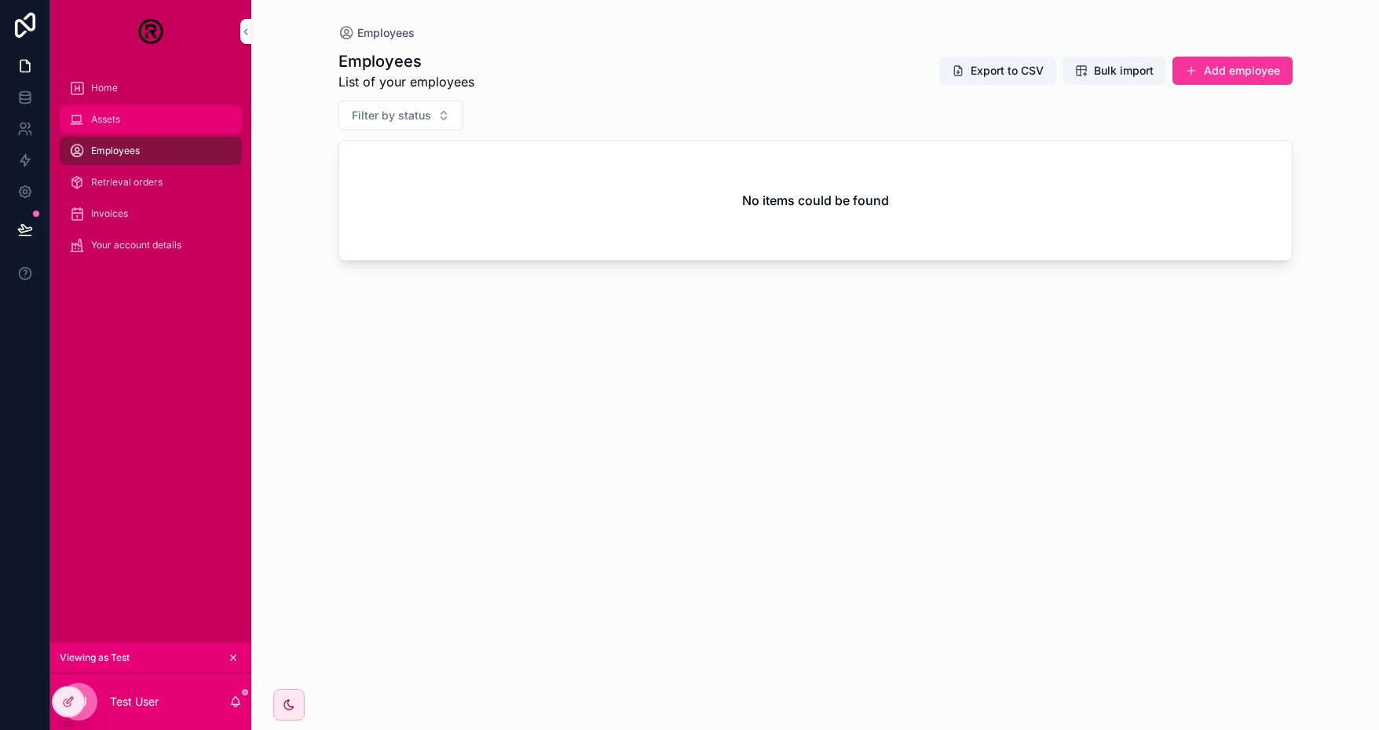
click at [134, 119] on div "Assets" at bounding box center [150, 119] width 163 height 25
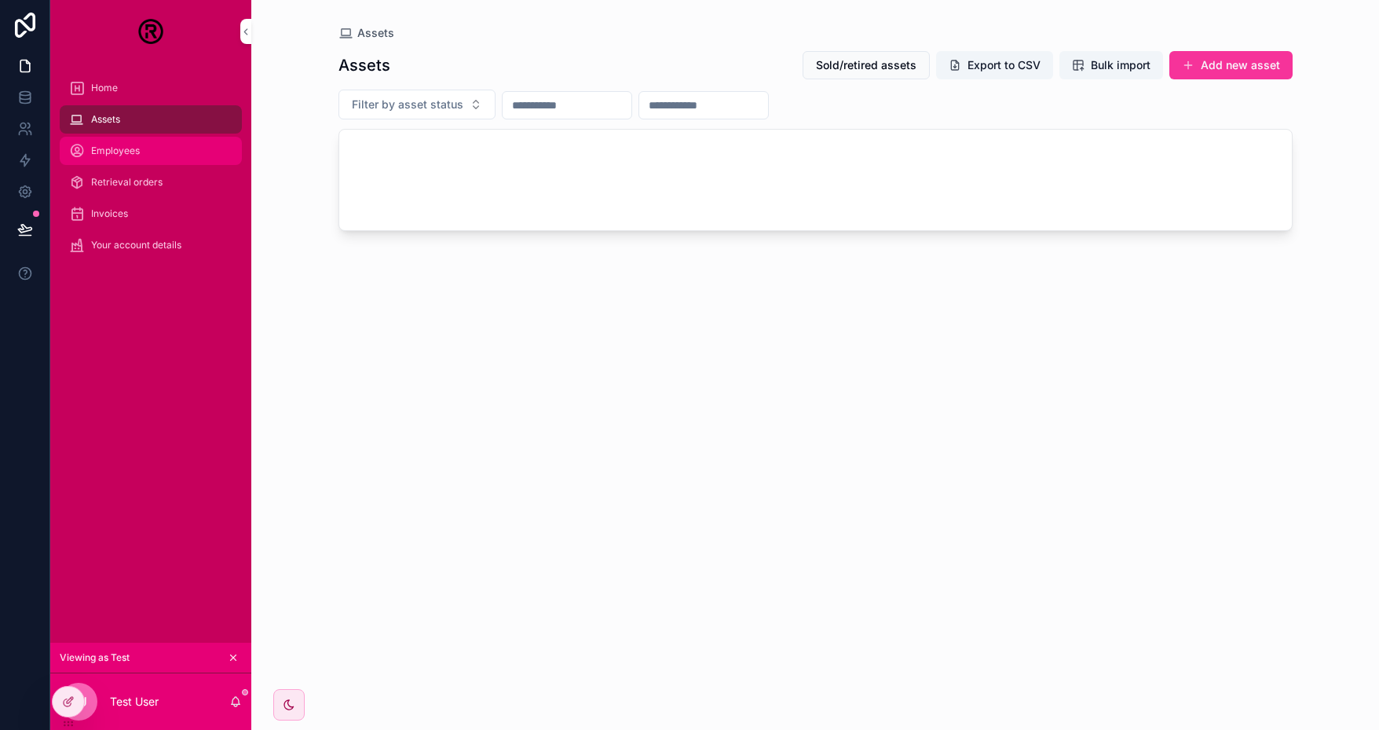
click at [126, 151] on span "Employees" at bounding box center [115, 151] width 49 height 13
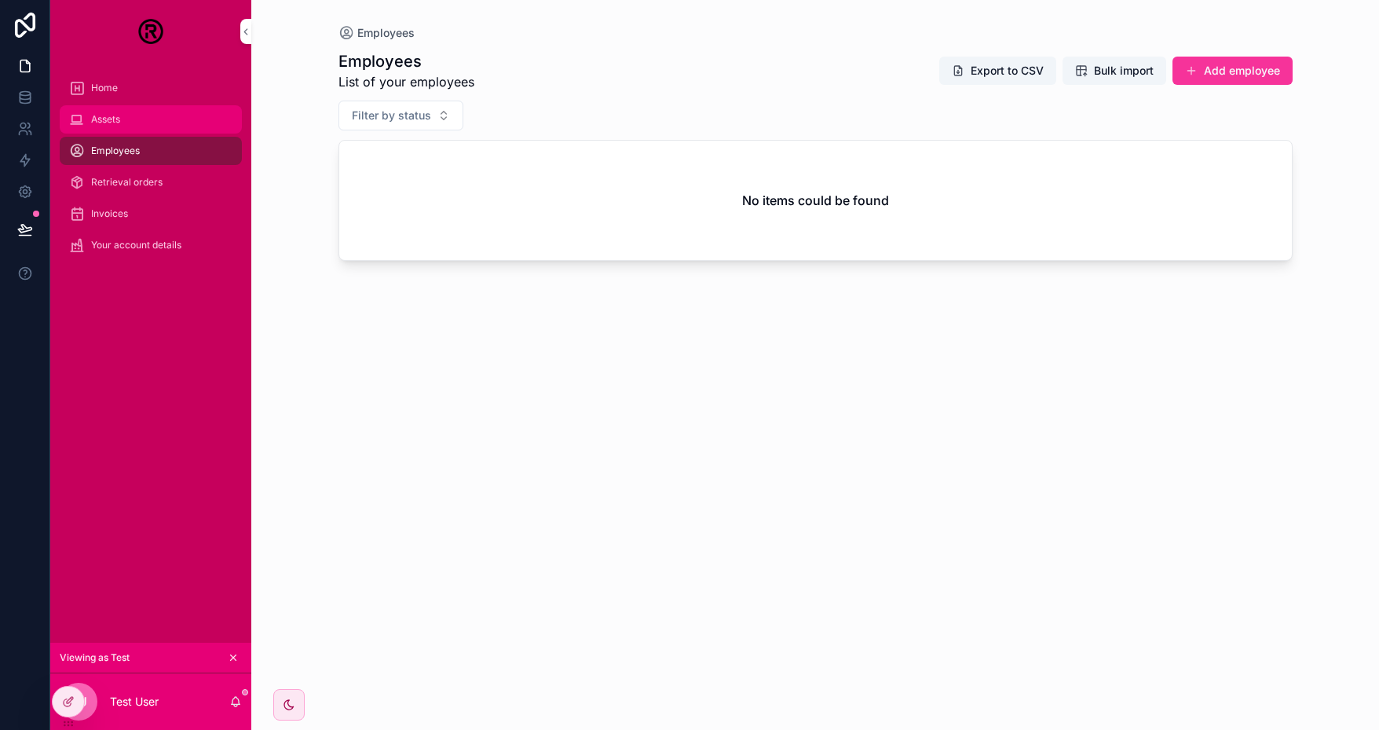
click at [112, 114] on span "Assets" at bounding box center [105, 119] width 29 height 13
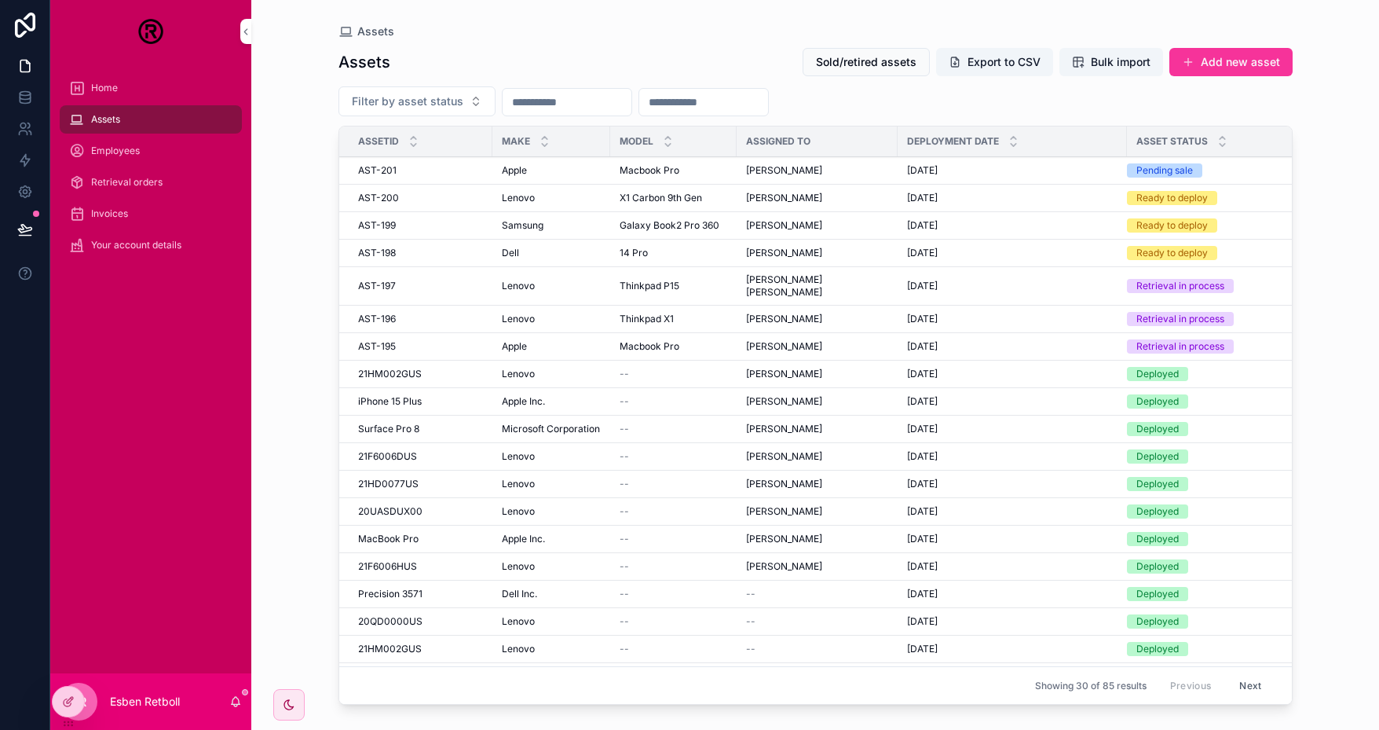
click at [0, 0] on icon at bounding box center [0, 0] width 0 height 0
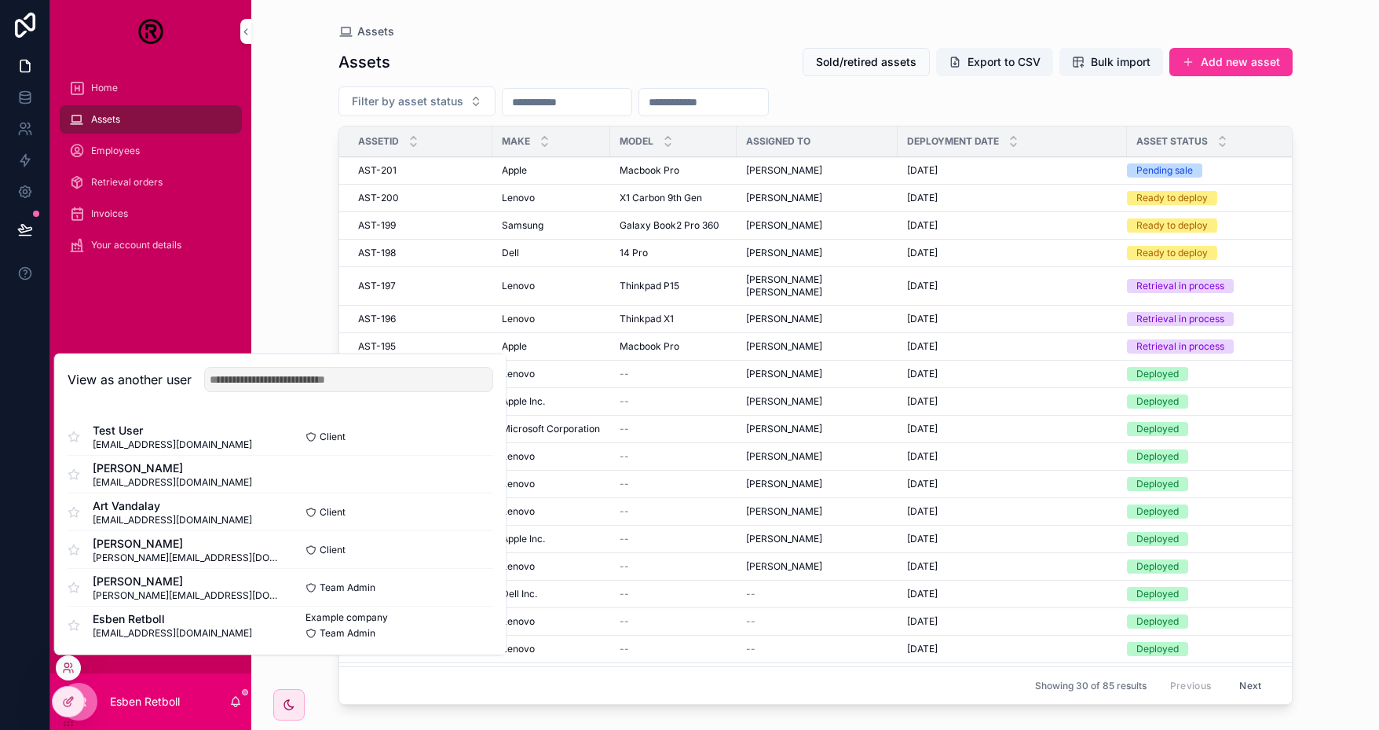
click at [0, 0] on button "Select" at bounding box center [0, 0] width 0 height 0
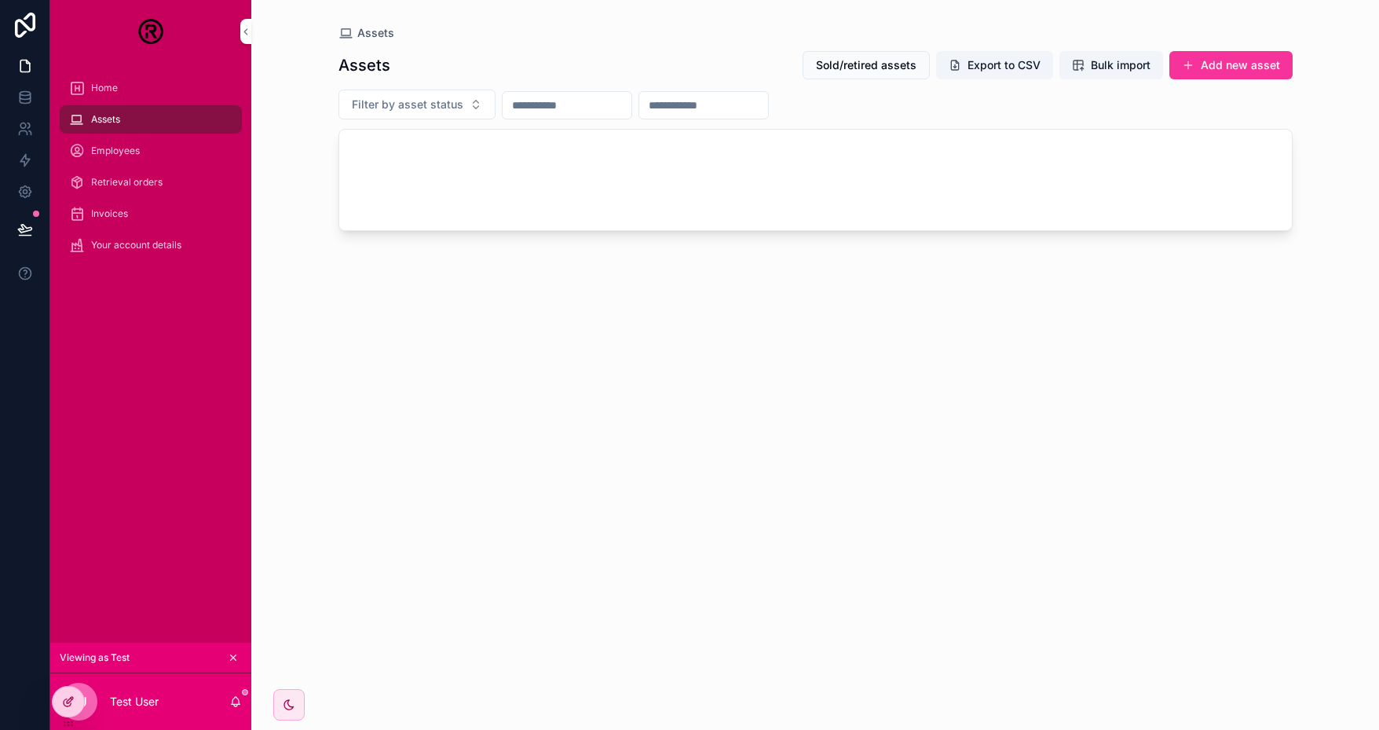
click at [71, 697] on icon at bounding box center [70, 700] width 6 height 6
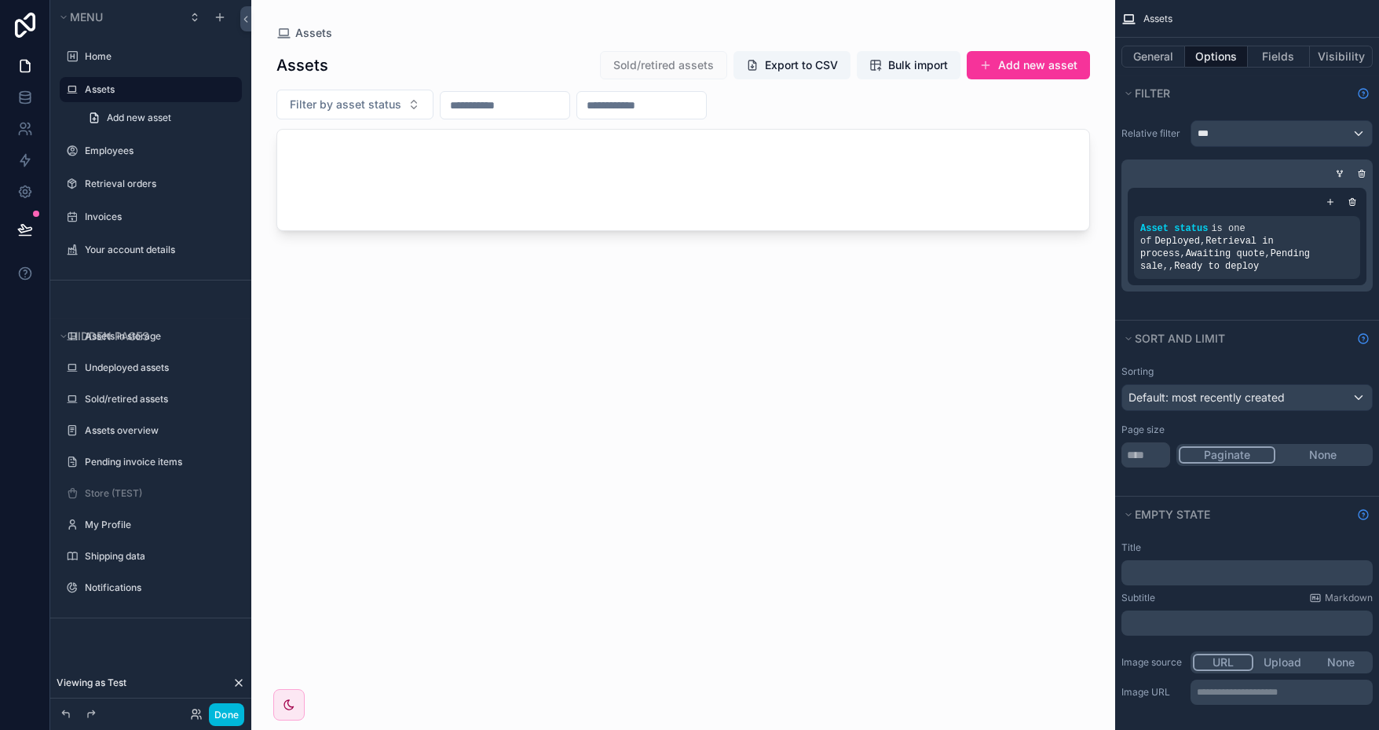
click at [0, 0] on div "scrollable content" at bounding box center [0, 0] width 0 height 0
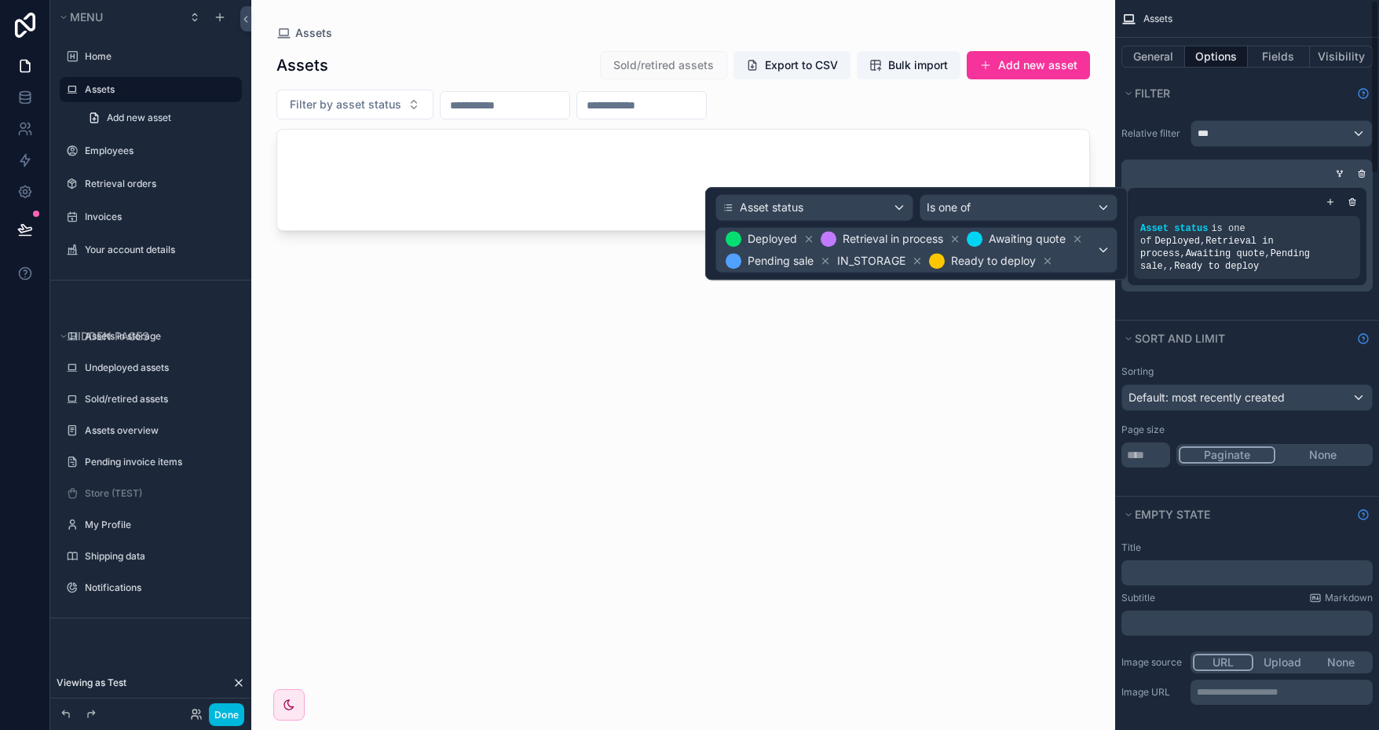
click at [1258, 293] on div "Relative filter *** Asset status is one of Deployed , Retrieval in process , Aw…" at bounding box center [1247, 215] width 264 height 209
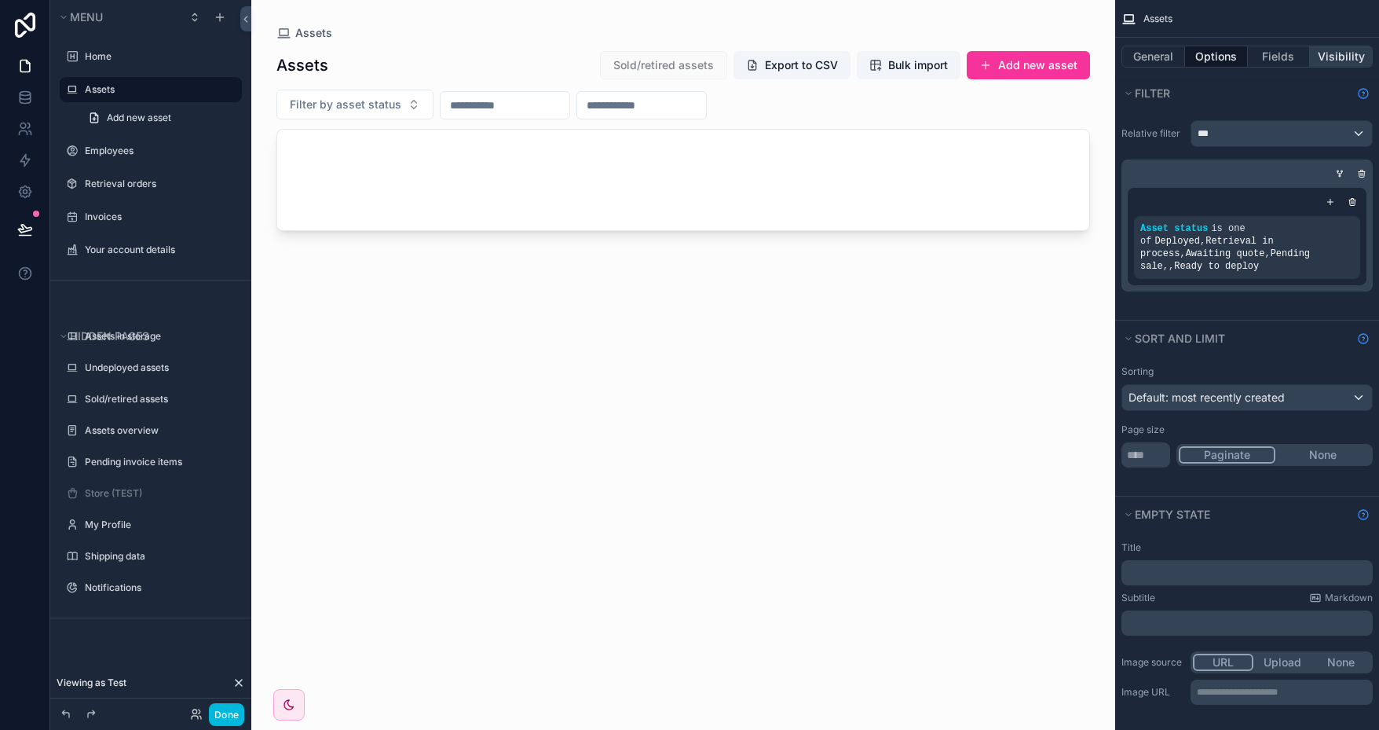
click at [1345, 54] on button "Visibility" at bounding box center [1341, 57] width 63 height 22
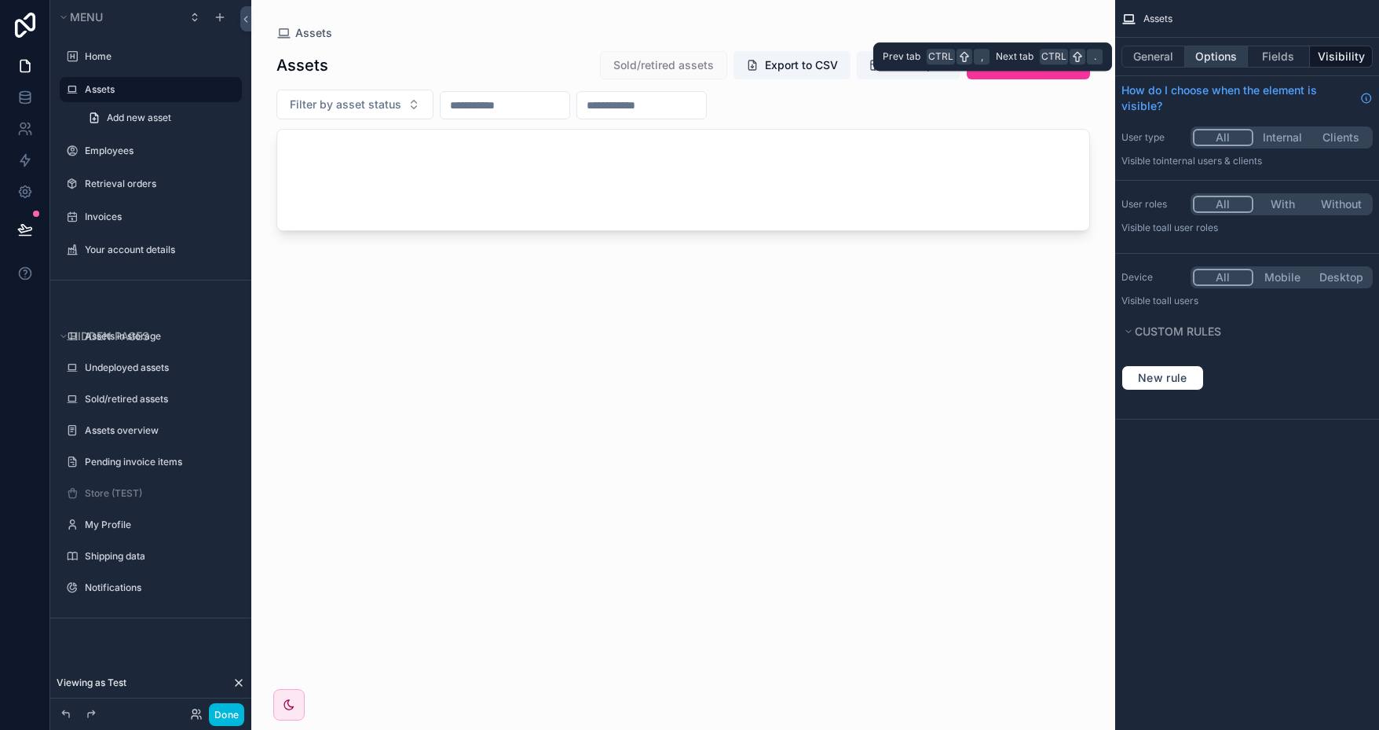
click at [1221, 54] on button "Options" at bounding box center [1216, 57] width 63 height 22
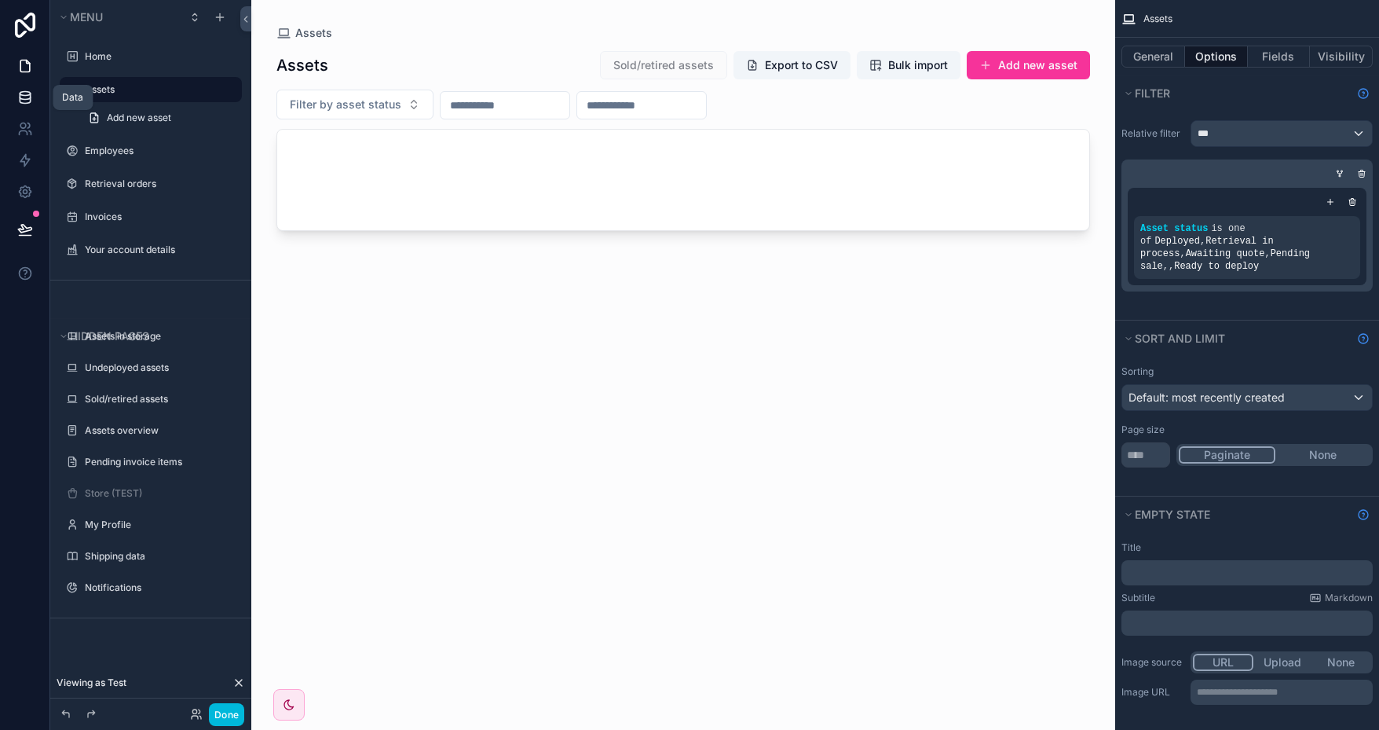
click at [24, 100] on icon at bounding box center [25, 98] width 16 height 16
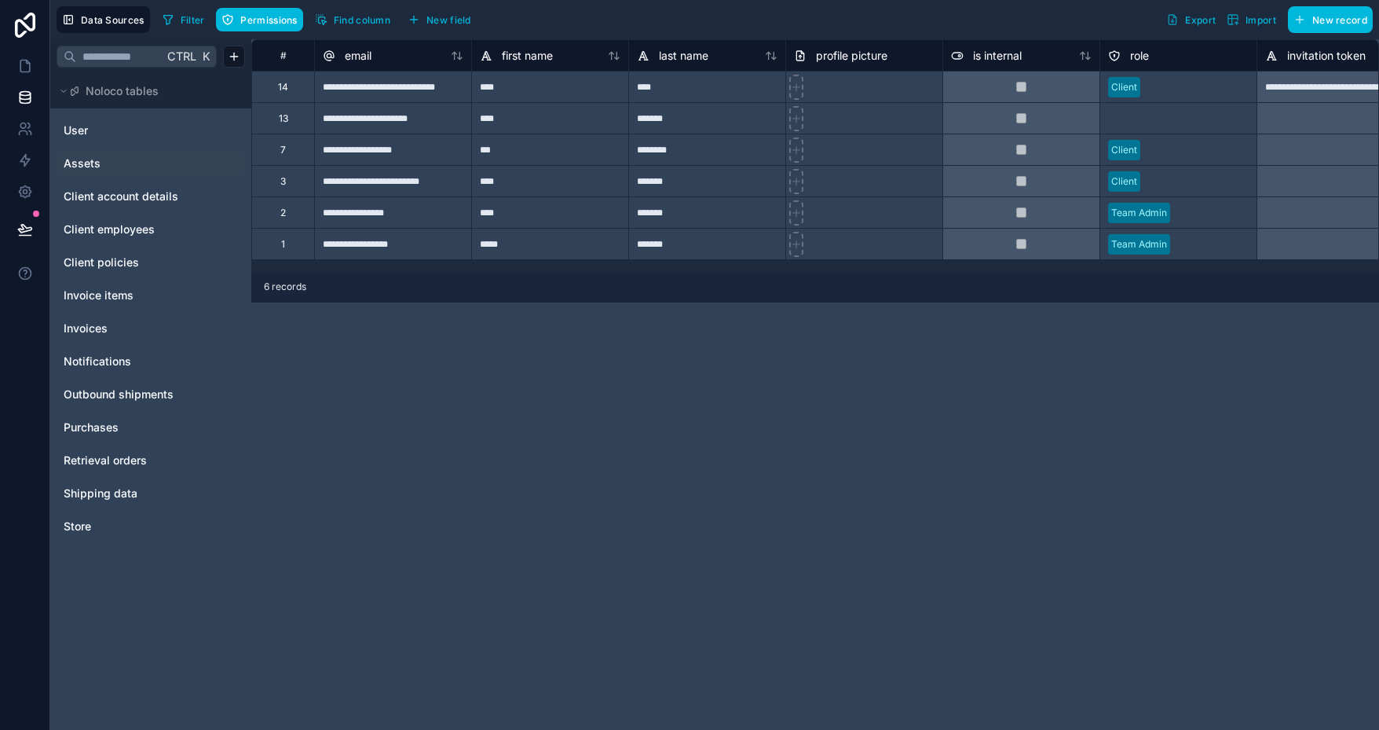
click at [112, 161] on link "Assets" at bounding box center [127, 164] width 127 height 16
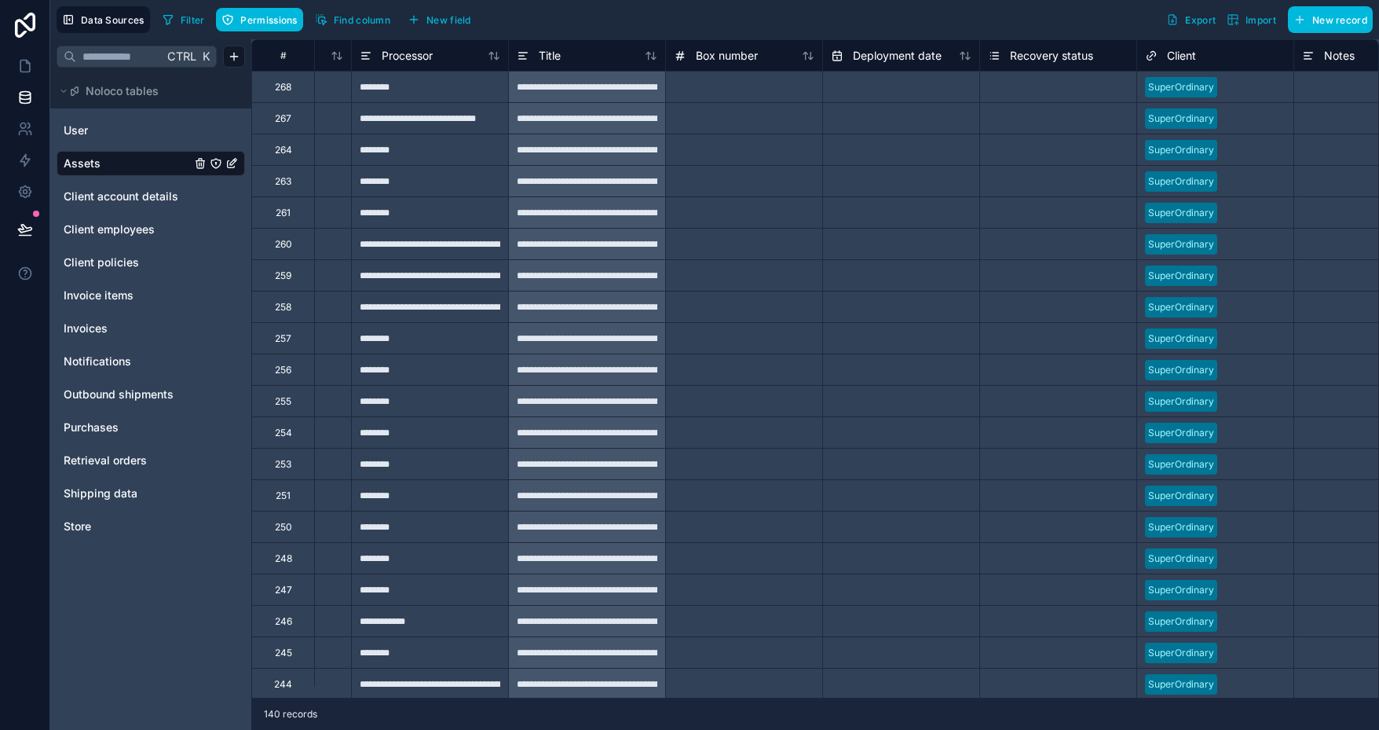
scroll to position [0, 416]
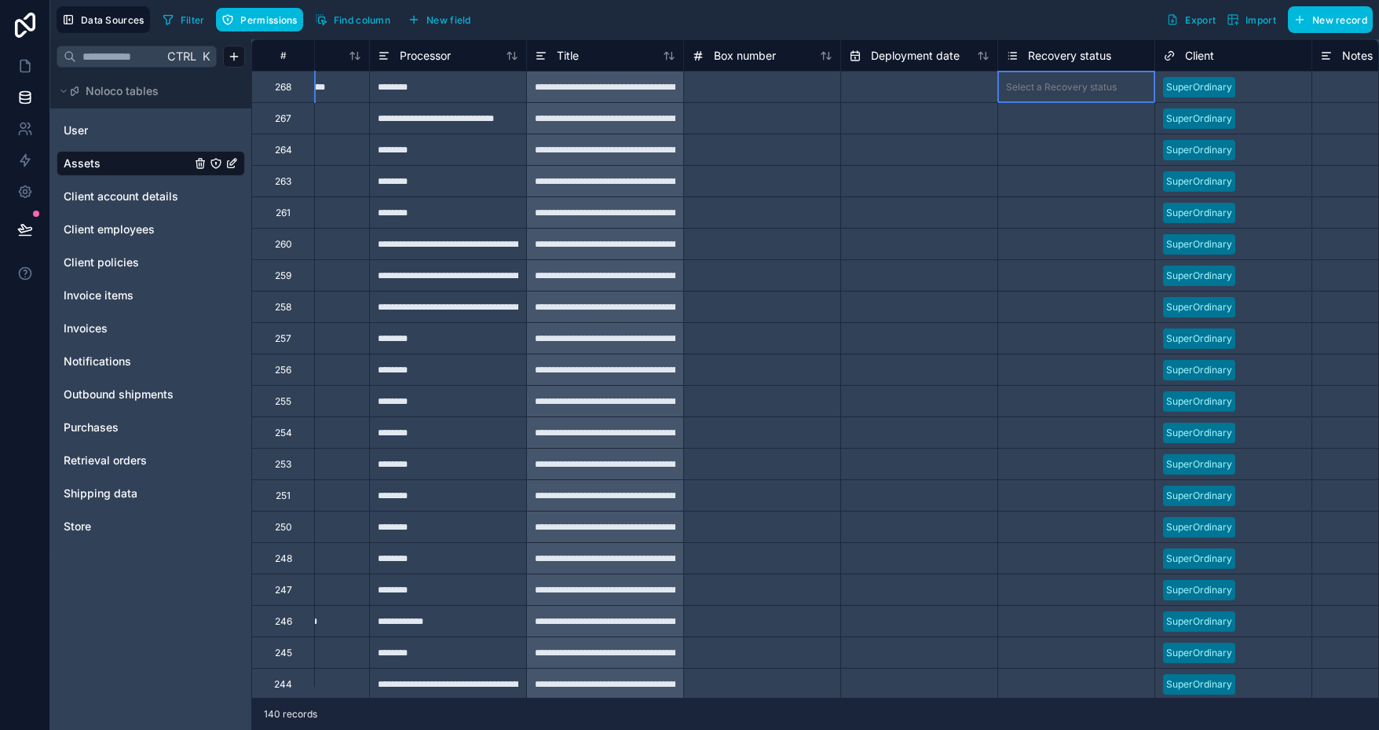
click at [1082, 85] on div "Select a Recovery status" at bounding box center [1061, 87] width 111 height 13
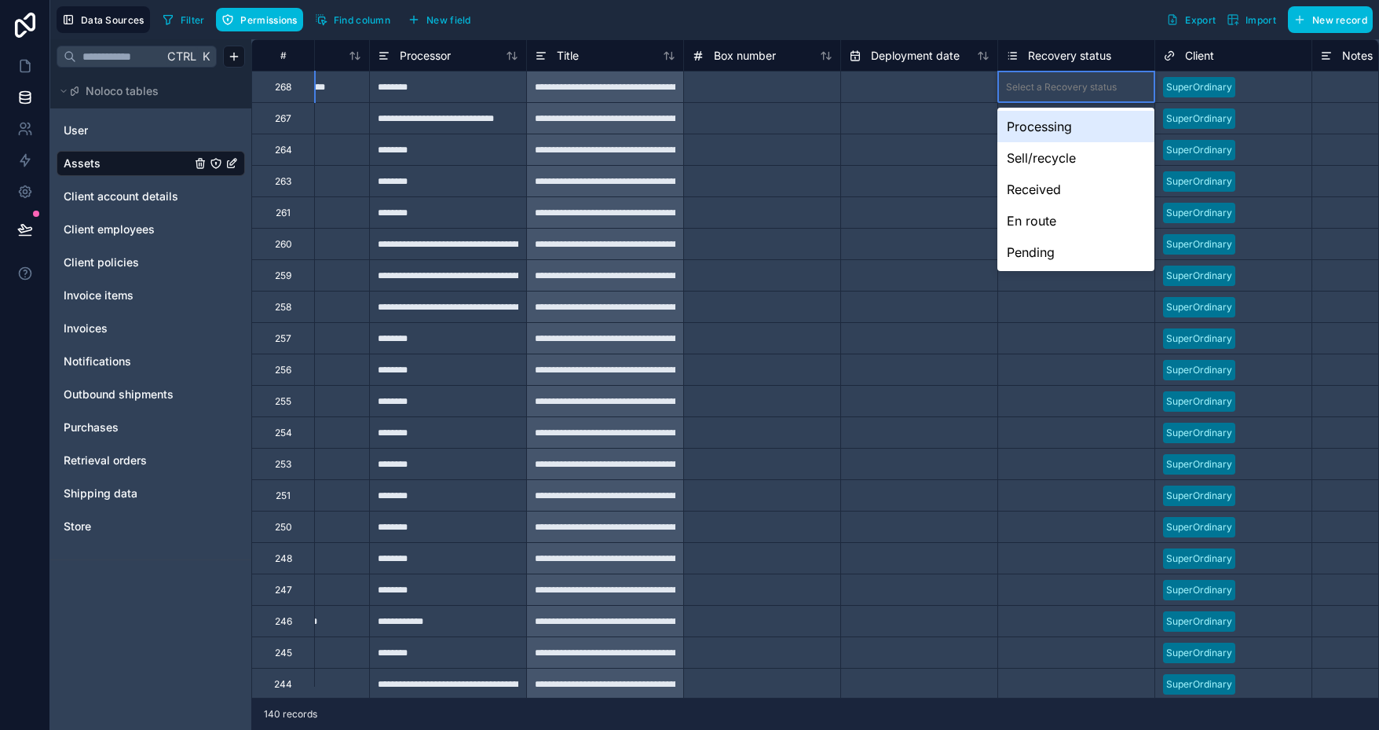
click at [1082, 85] on div "Select a Recovery status" at bounding box center [1061, 87] width 111 height 13
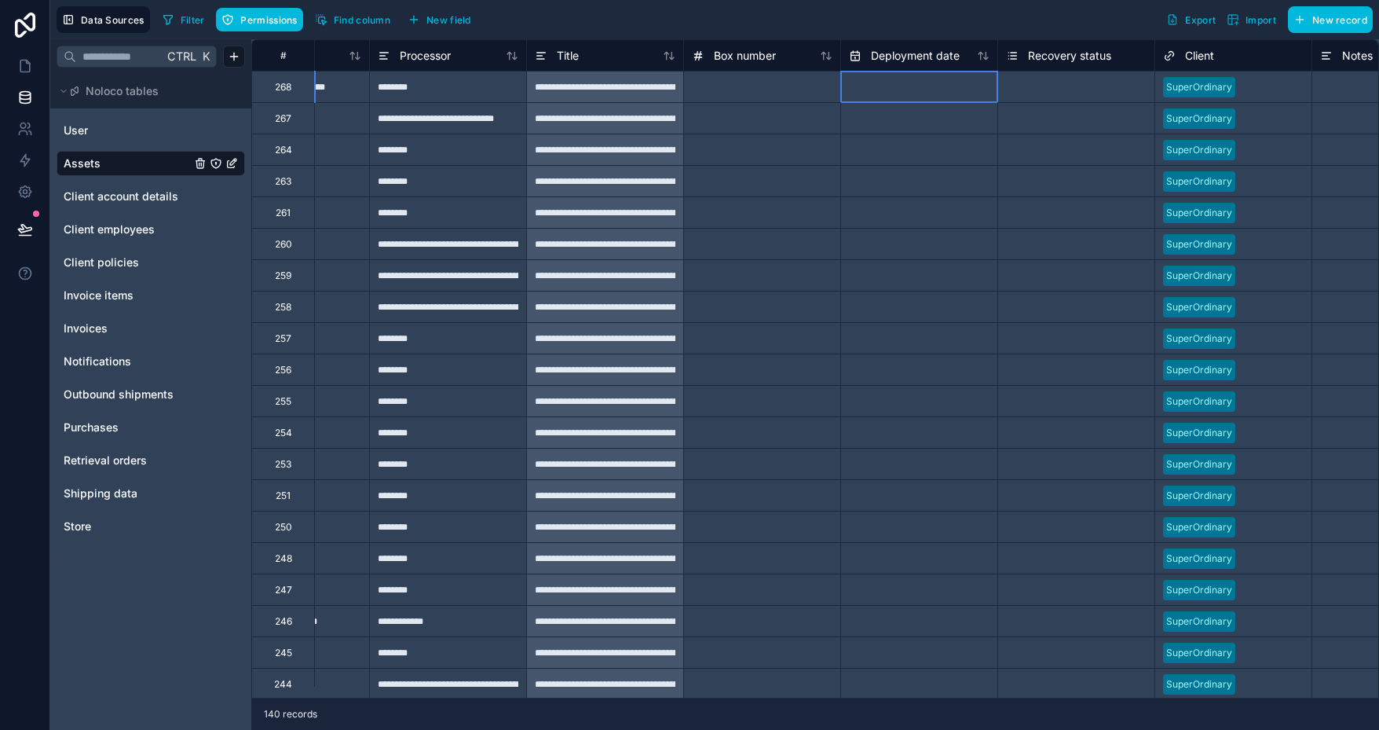
click at [938, 94] on input "text" at bounding box center [919, 87] width 156 height 25
select select "****"
select select "*"
click at [784, 225] on div at bounding box center [761, 211] width 157 height 31
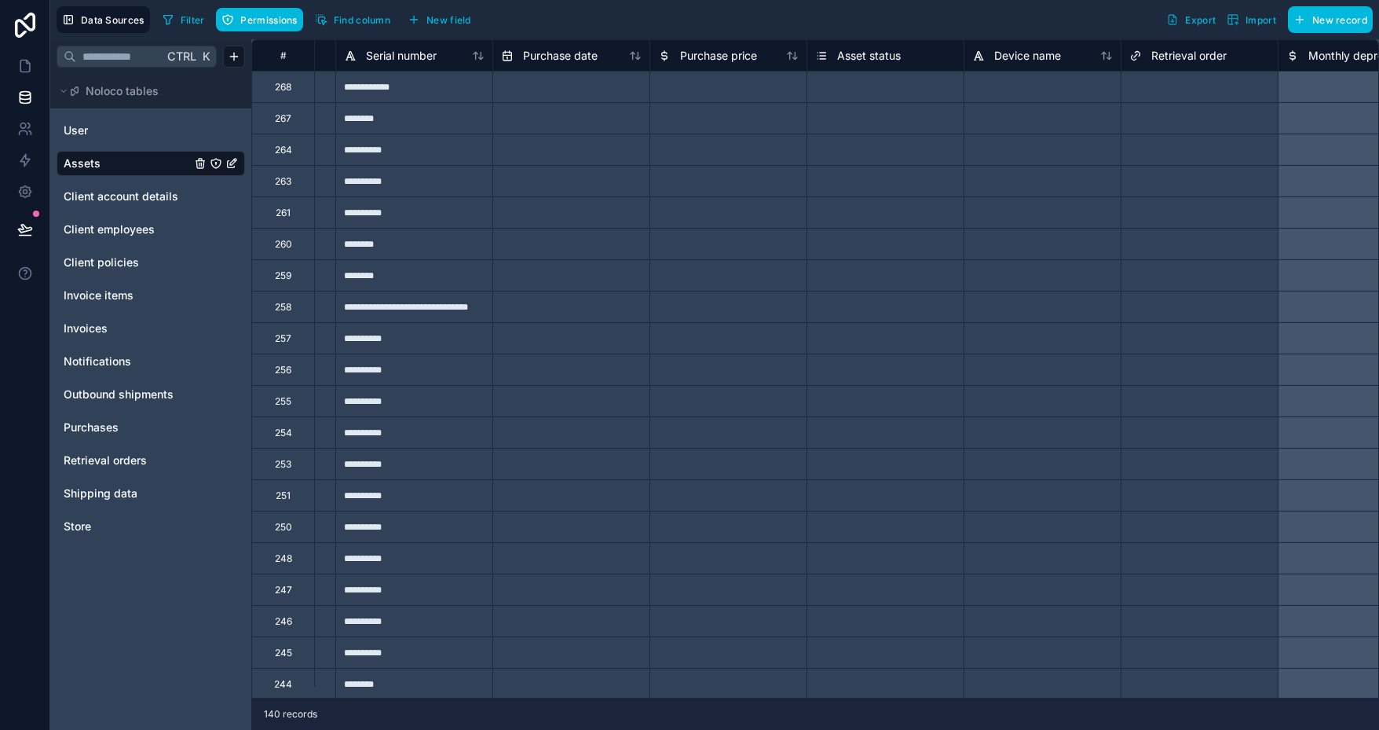
scroll to position [0, 3318]
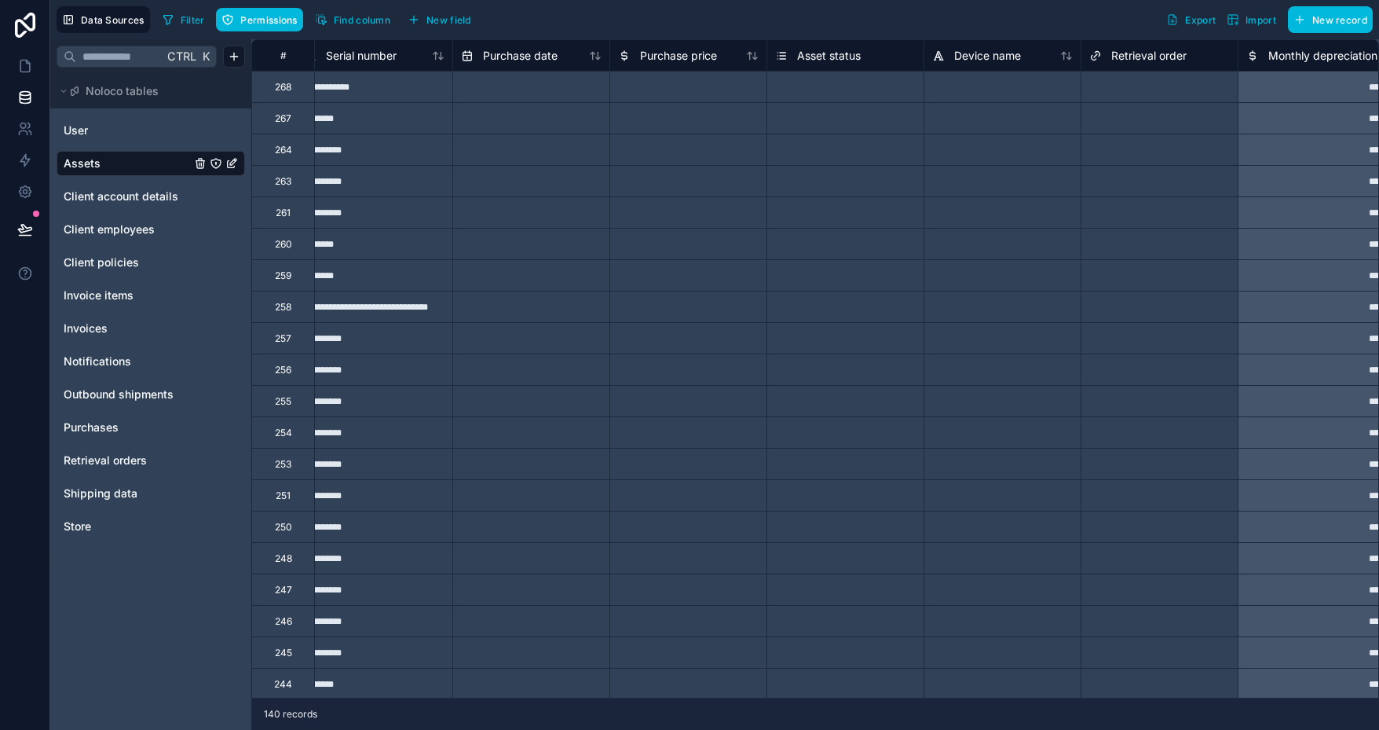
click at [859, 87] on div "Select a Asset status" at bounding box center [821, 87] width 92 height 13
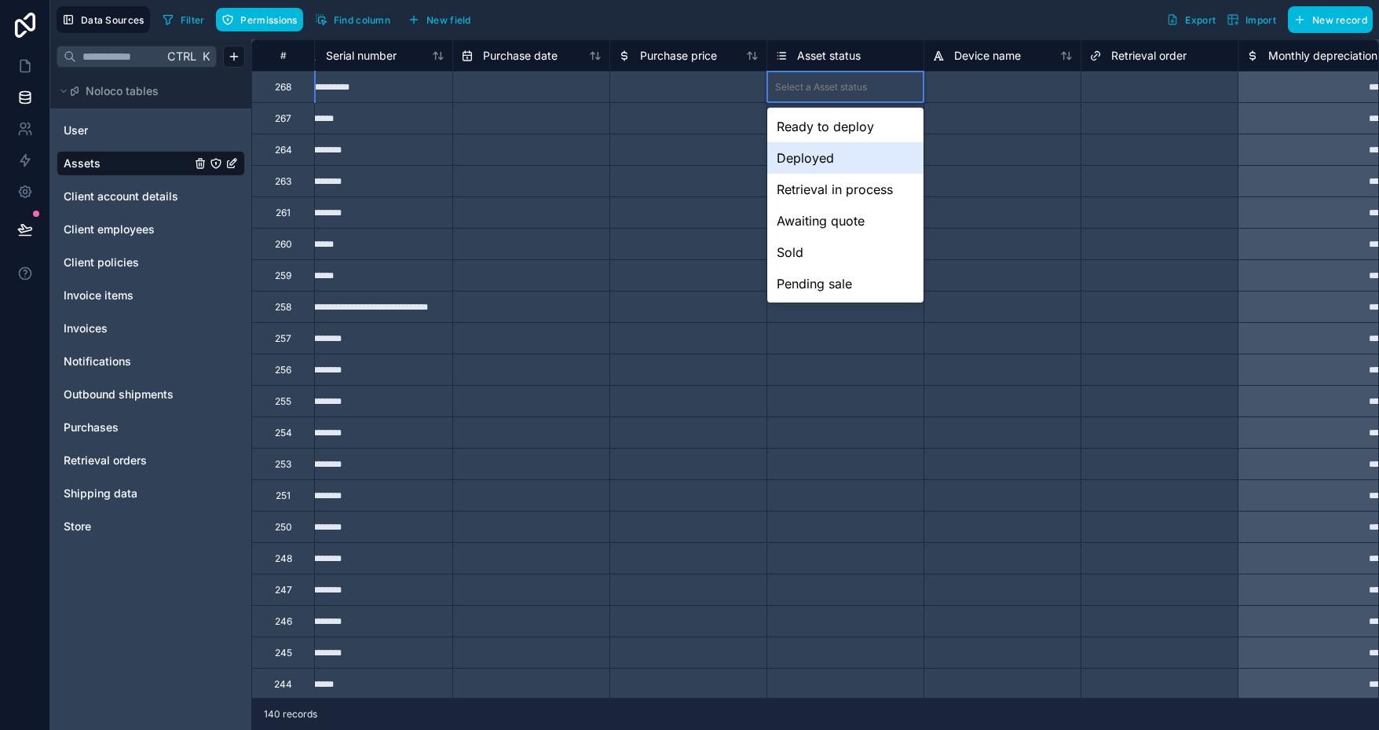
click at [835, 167] on div "Deployed" at bounding box center [845, 157] width 156 height 31
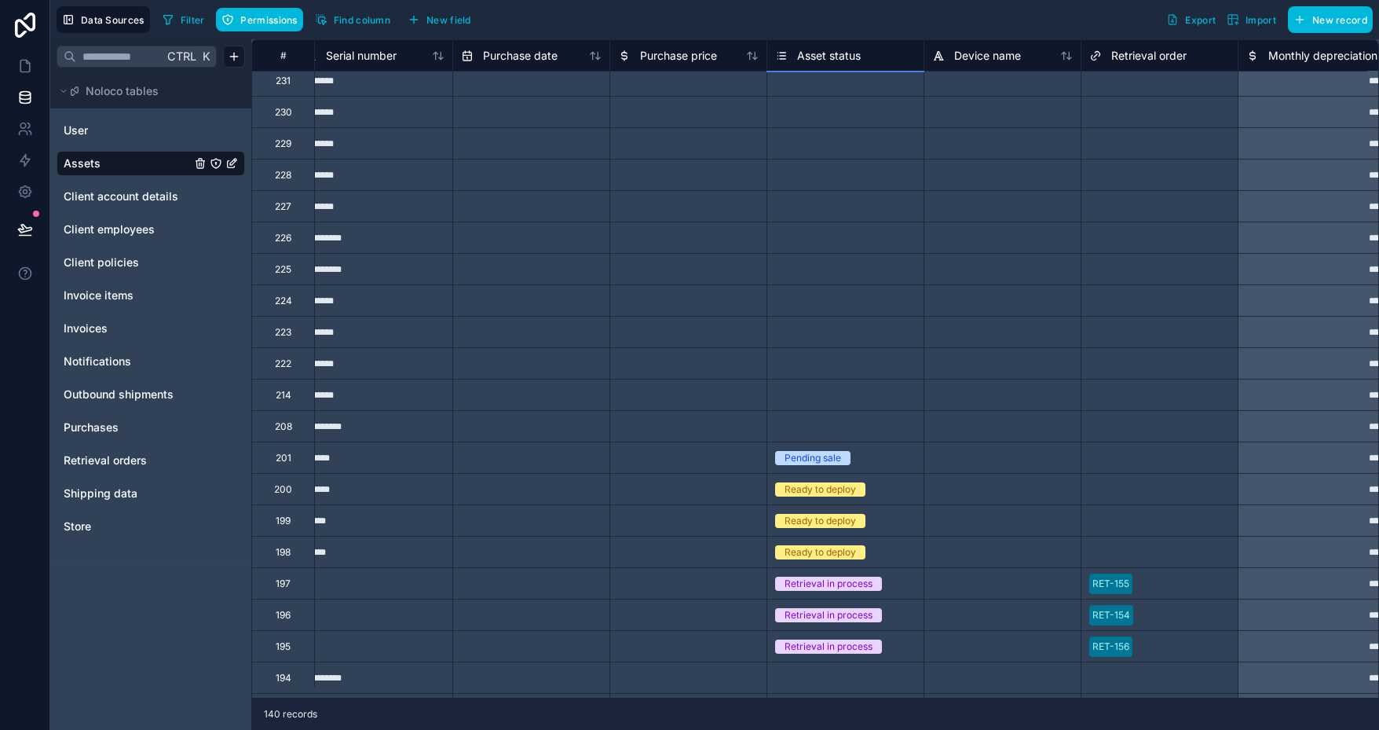
scroll to position [911, 3318]
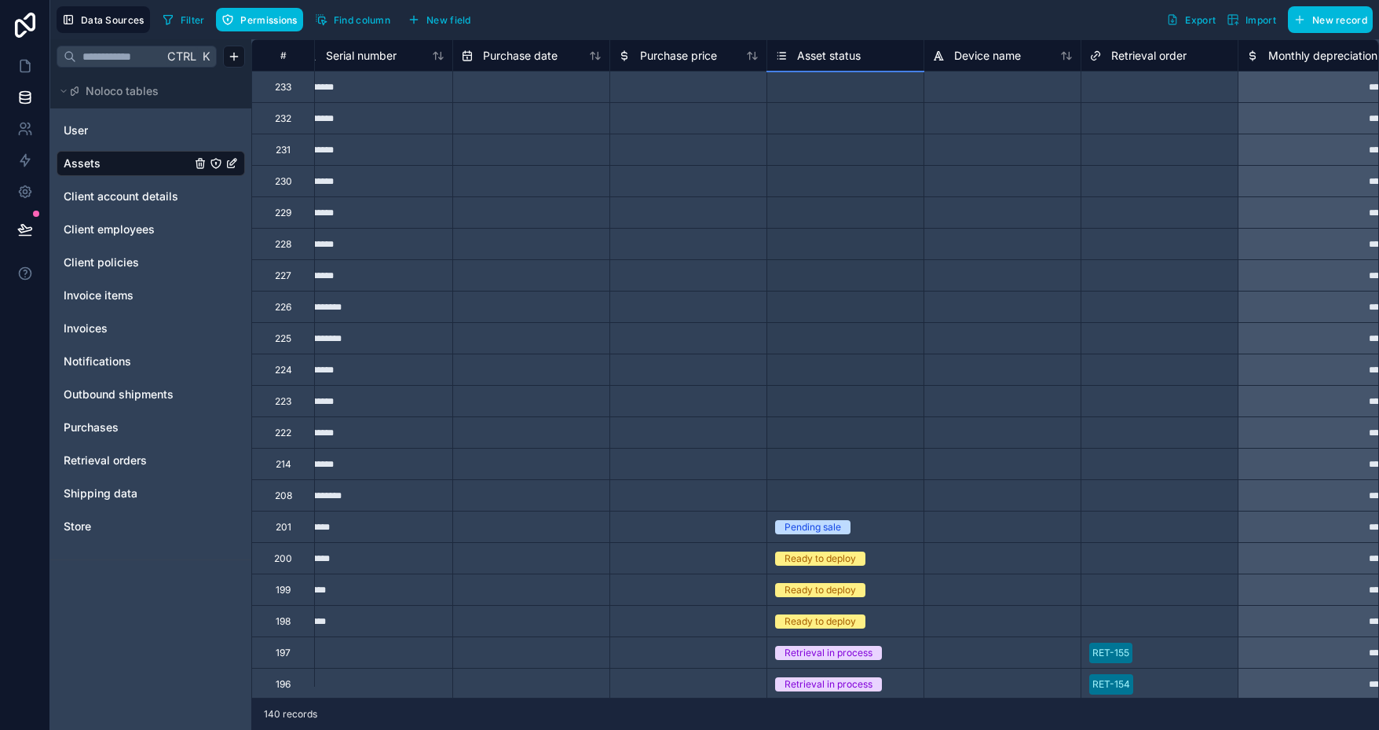
drag, startPoint x: 924, startPoint y: 101, endPoint x: 891, endPoint y: 486, distance: 386.3
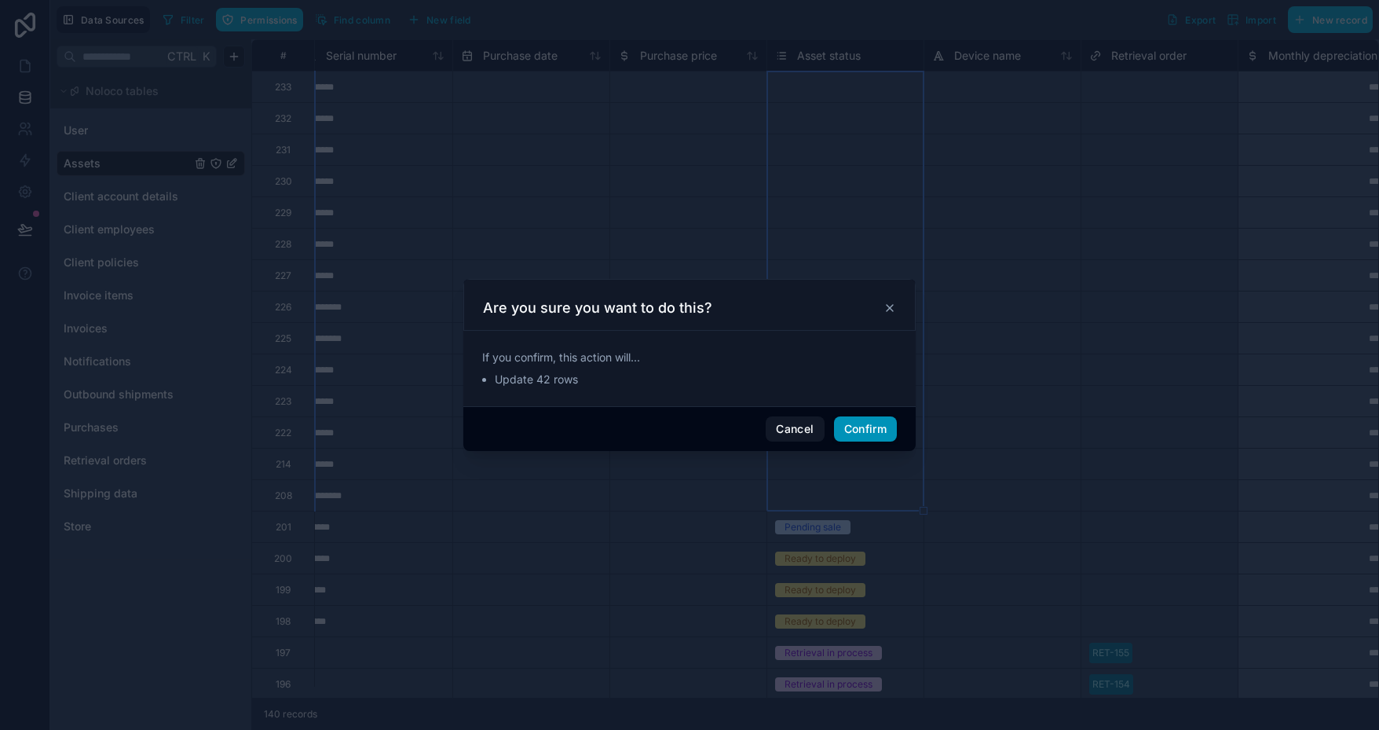
click at [873, 427] on button "Confirm" at bounding box center [865, 428] width 63 height 25
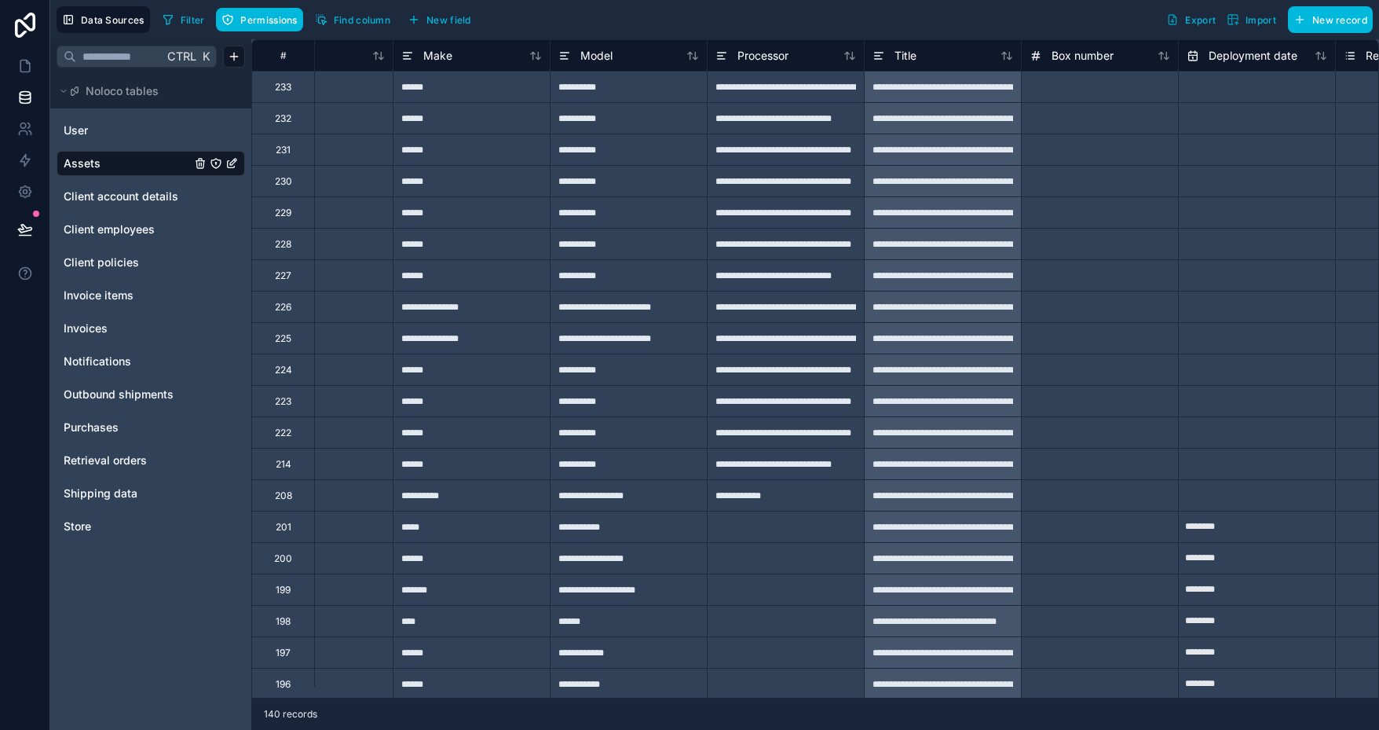
scroll to position [911, 0]
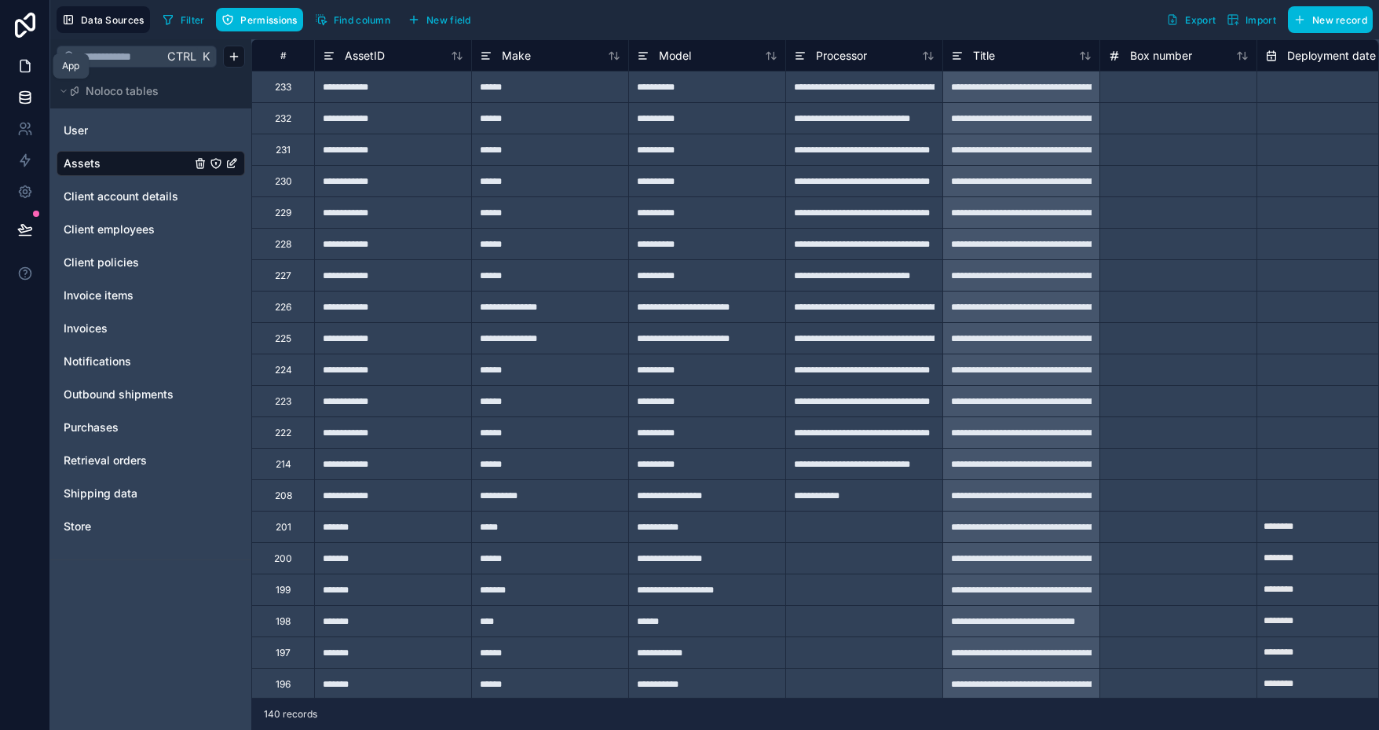
click at [28, 65] on icon at bounding box center [25, 66] width 16 height 16
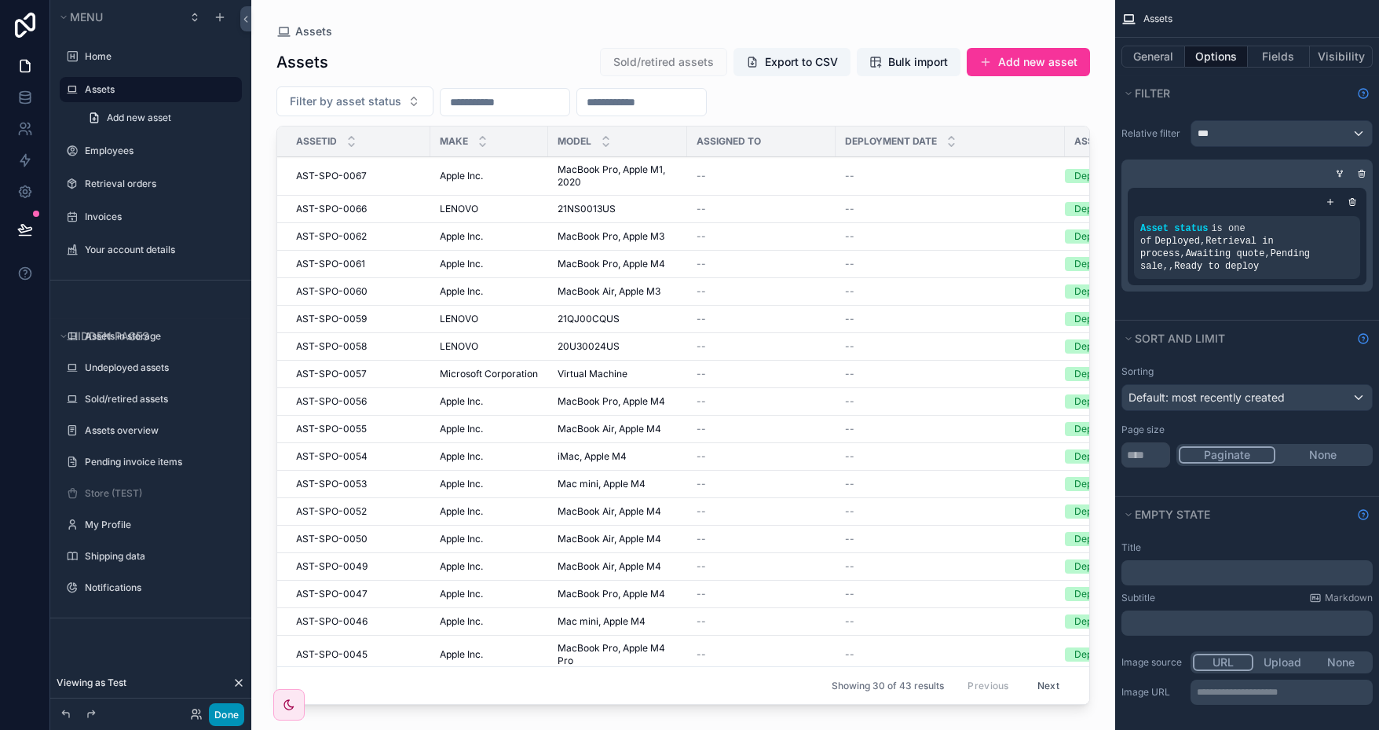
click at [229, 708] on button "Done" at bounding box center [226, 714] width 35 height 23
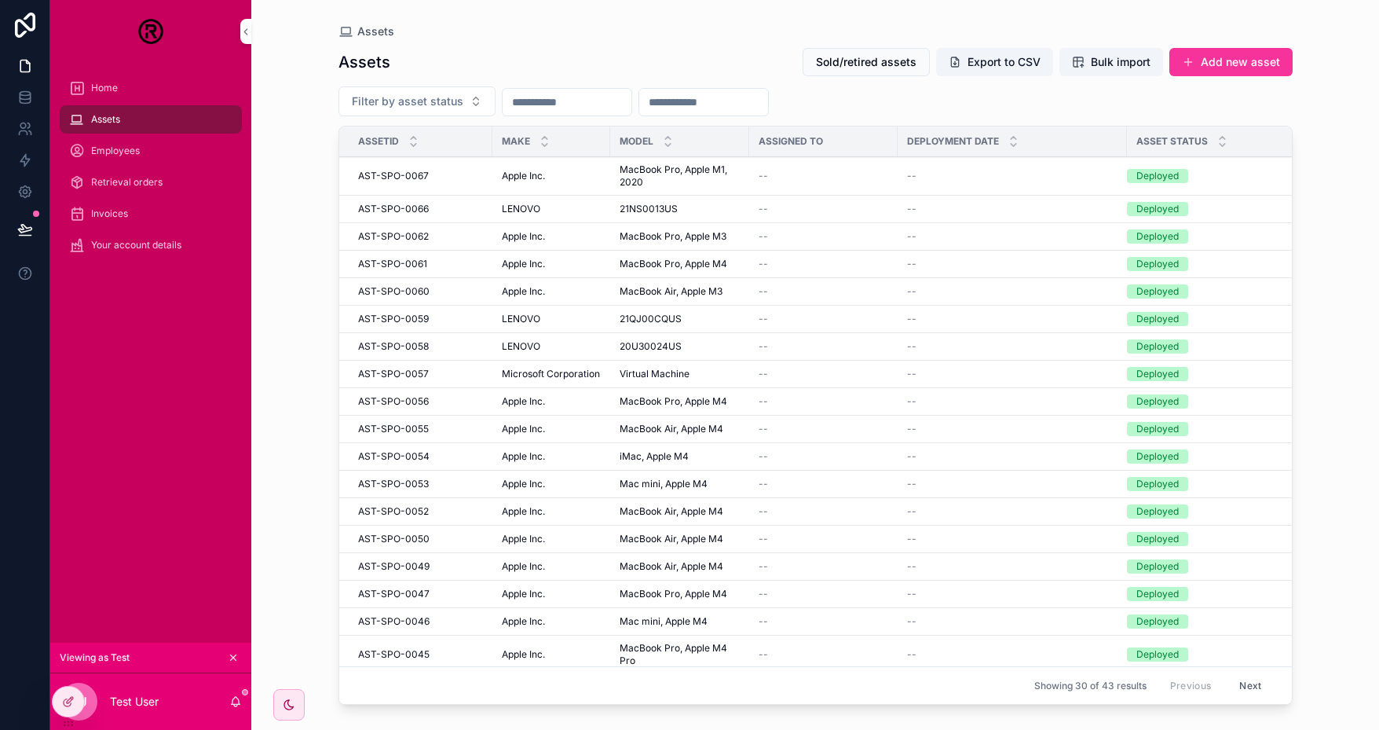
click at [409, 236] on span "AST-SPO-0062" at bounding box center [393, 236] width 71 height 13
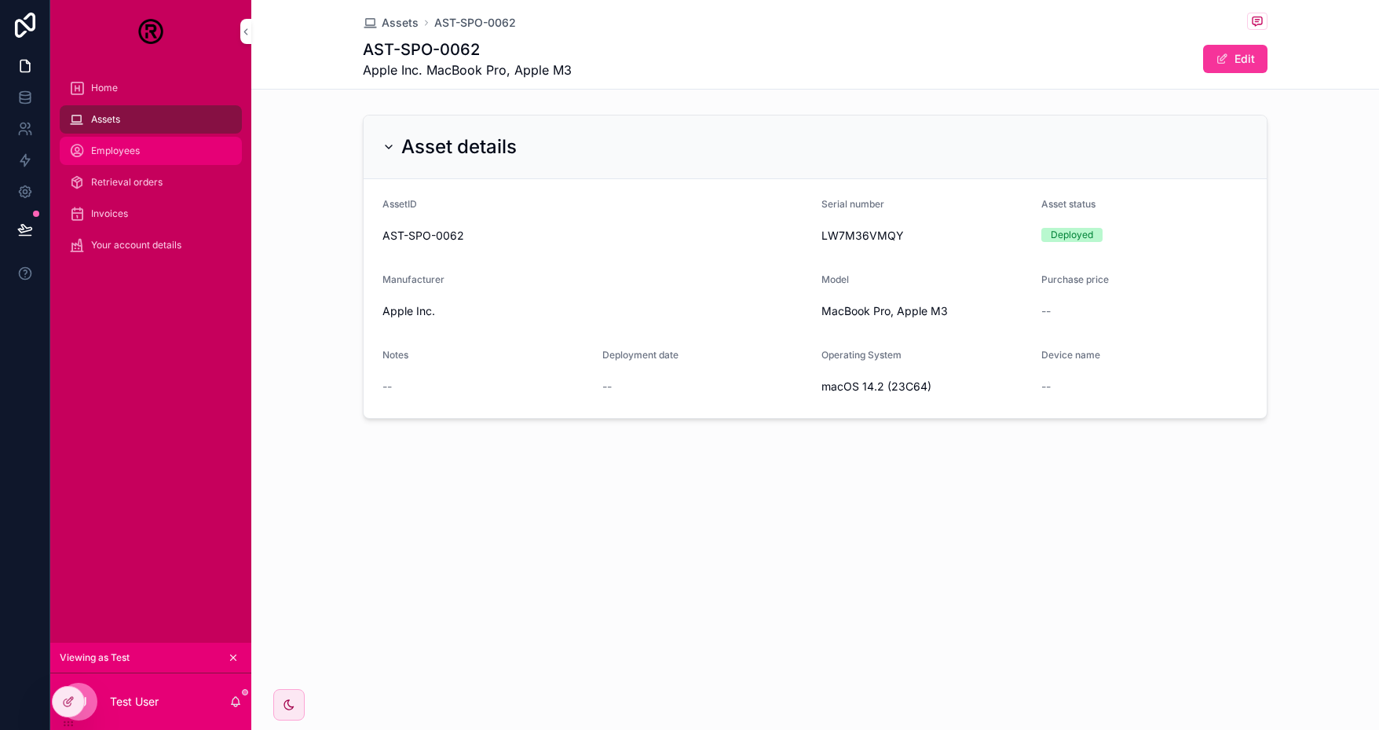
click at [127, 155] on span "Employees" at bounding box center [115, 151] width 49 height 13
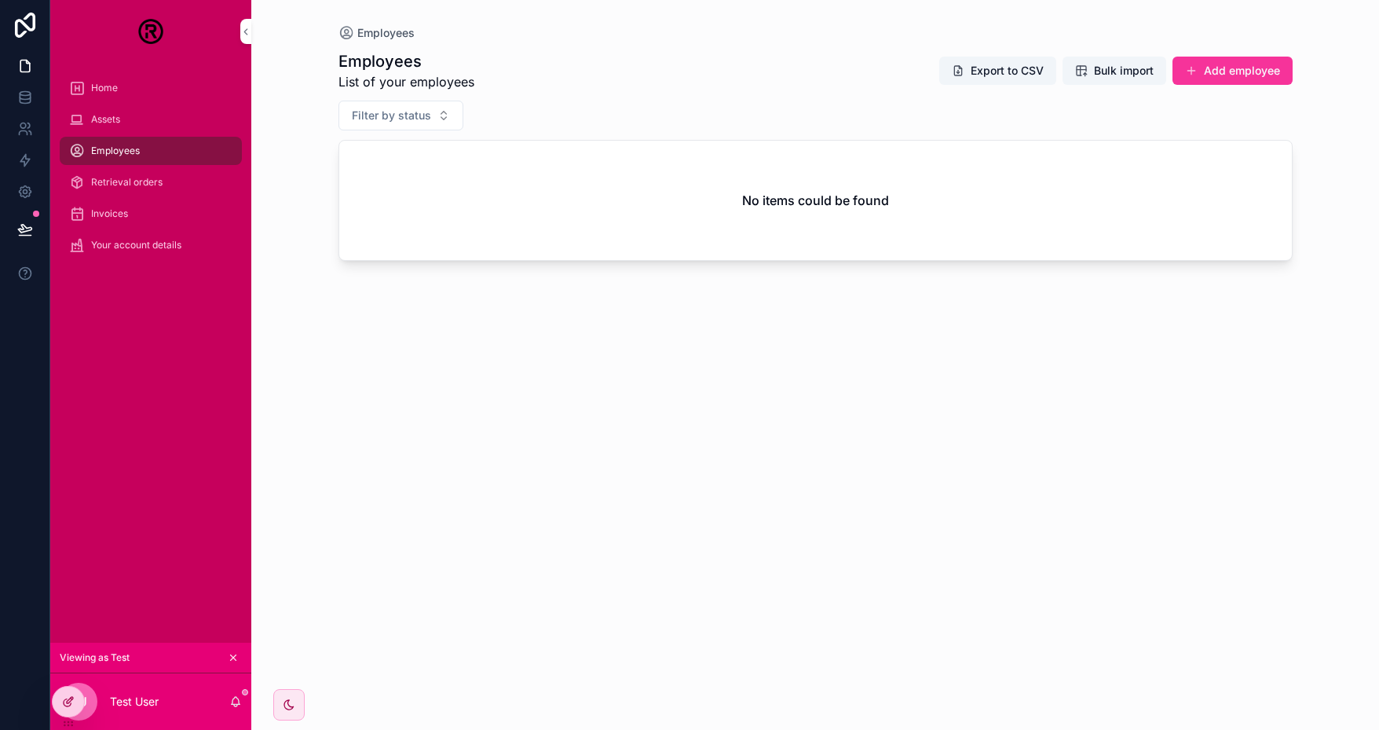
click at [71, 697] on icon at bounding box center [72, 698] width 2 height 2
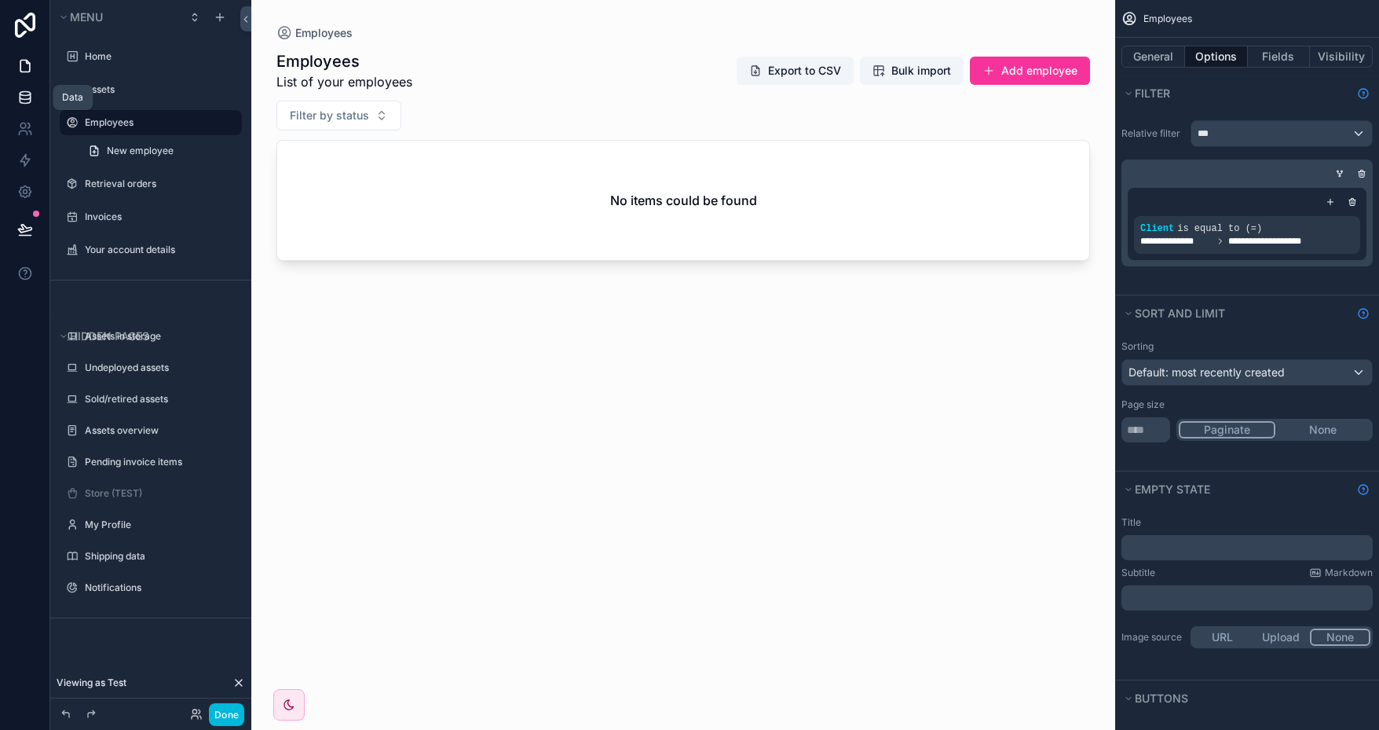
click at [27, 100] on icon at bounding box center [25, 96] width 10 height 6
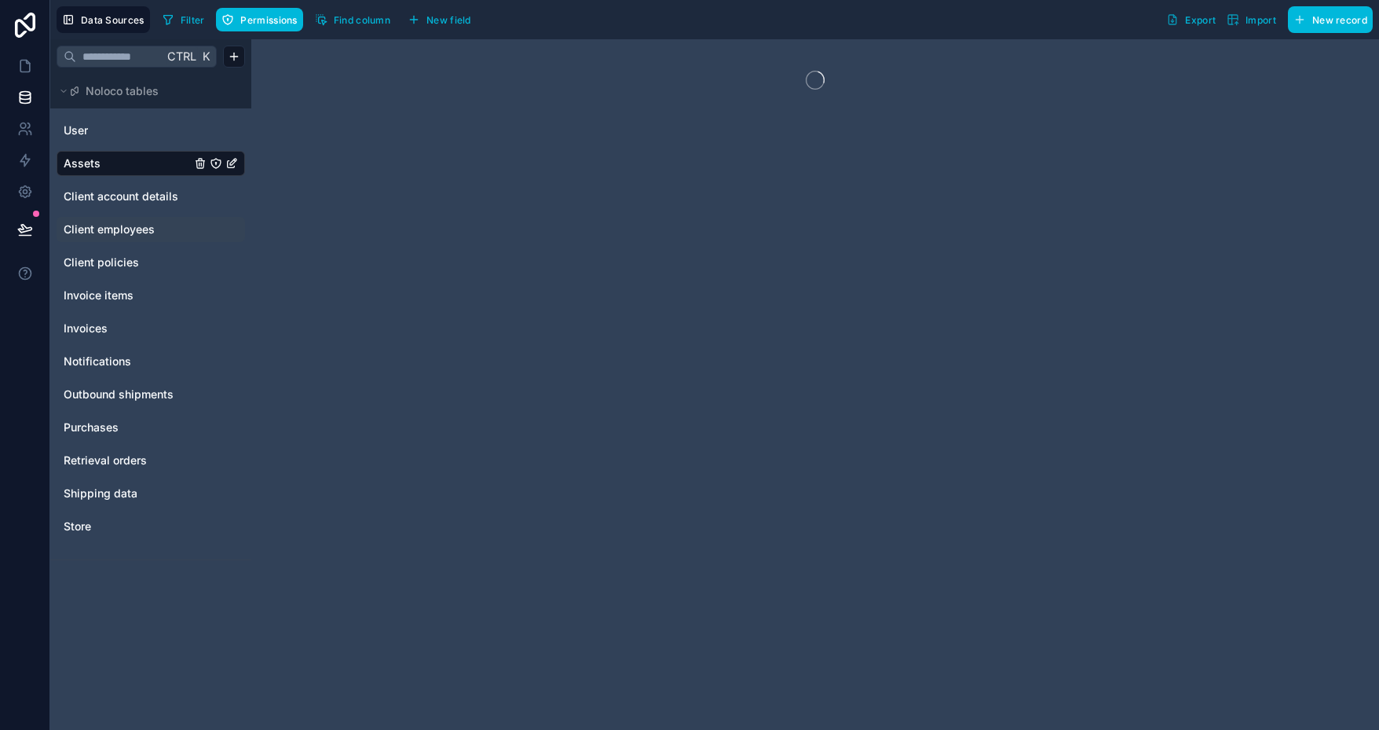
click at [122, 230] on span "Client employees" at bounding box center [109, 229] width 91 height 16
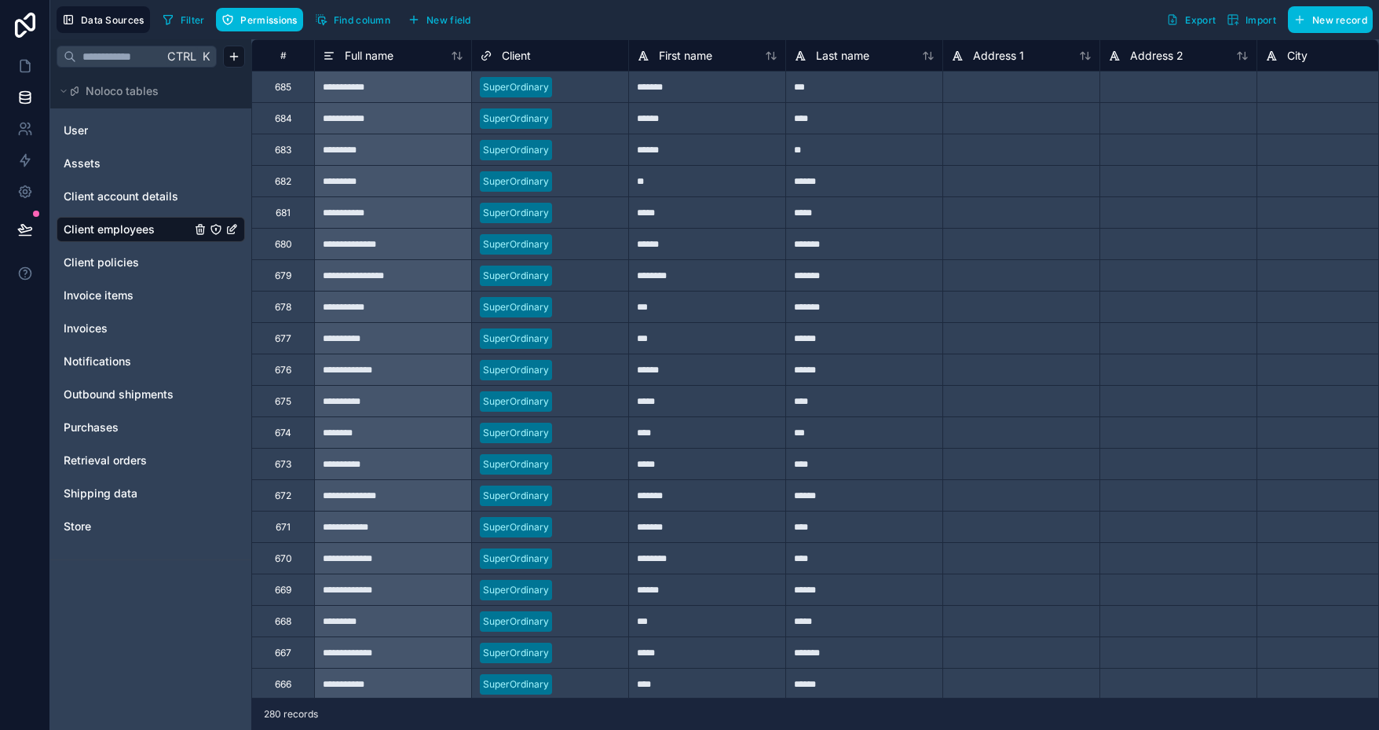
click at [398, 398] on div "**********" at bounding box center [392, 400] width 157 height 31
click at [701, 405] on div "*****" at bounding box center [706, 400] width 157 height 31
click at [31, 63] on icon at bounding box center [25, 66] width 16 height 16
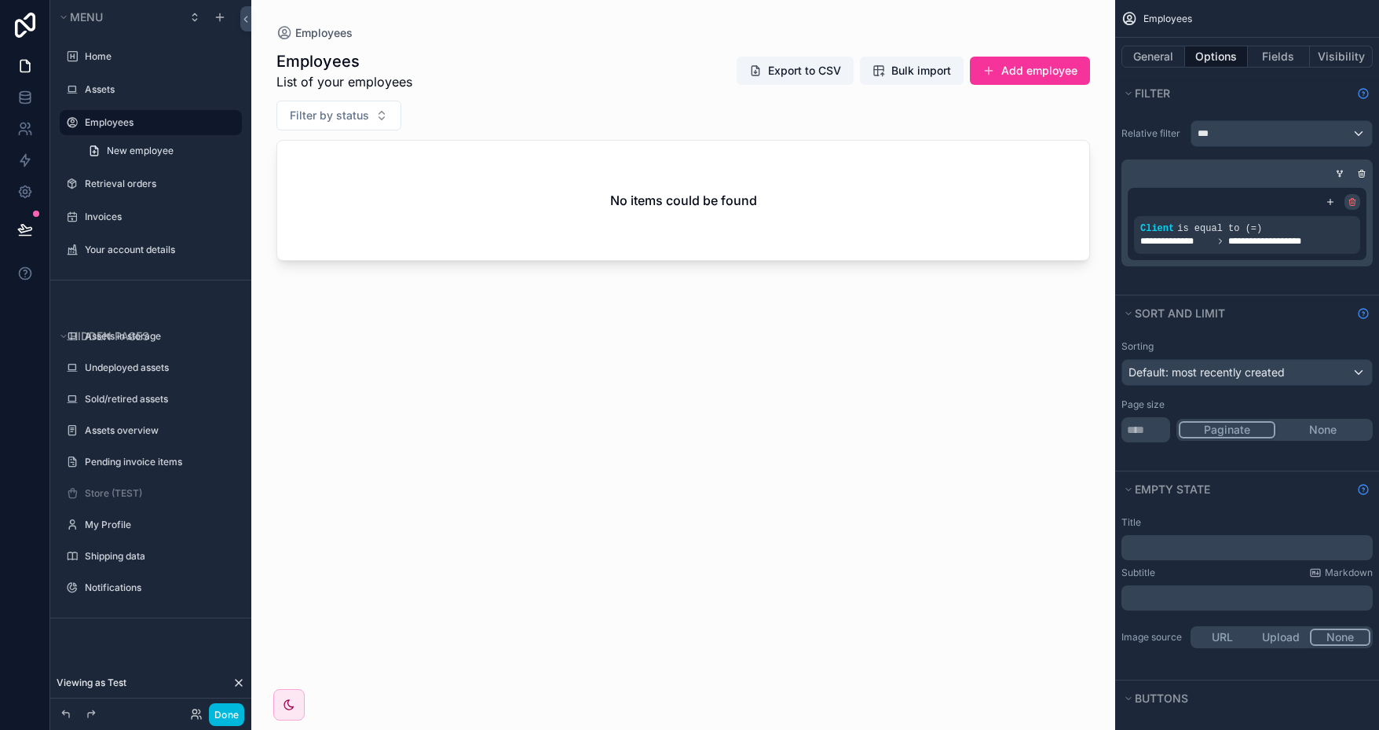
click at [1350, 203] on icon "scrollable content" at bounding box center [1352, 202] width 5 height 5
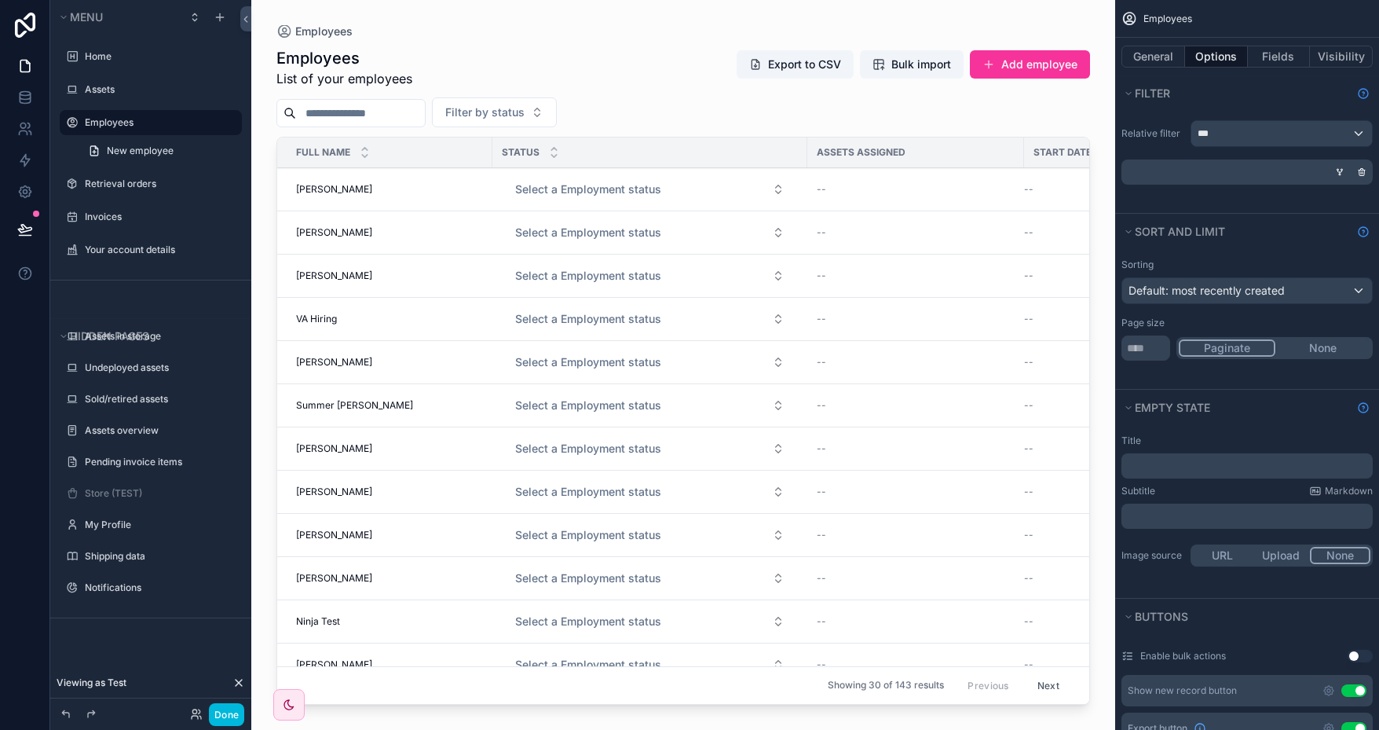
drag, startPoint x: 883, startPoint y: 701, endPoint x: 961, endPoint y: 701, distance: 77.8
click at [961, 701] on div "scrollable content" at bounding box center [683, 355] width 864 height 711
click at [1354, 130] on div "***" at bounding box center [1282, 133] width 181 height 25
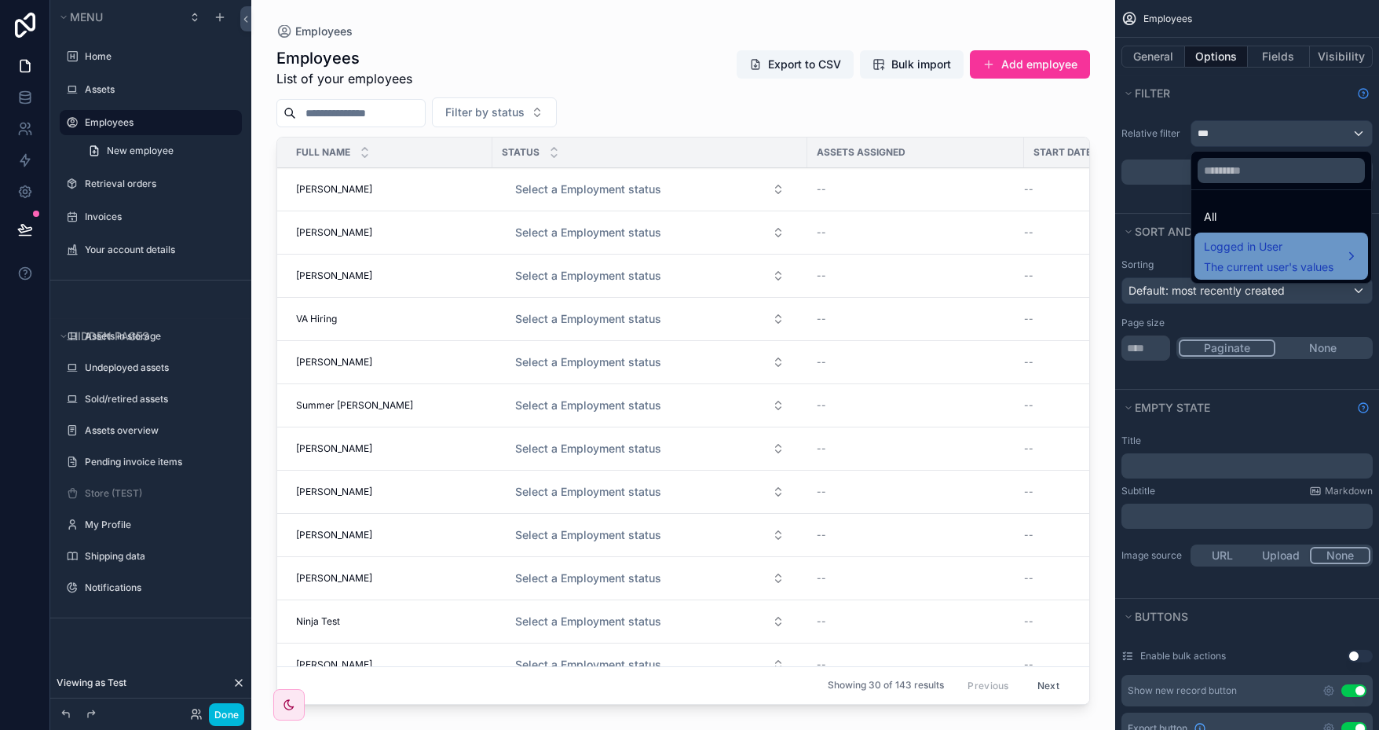
click at [1296, 266] on span "The current user's values" at bounding box center [1269, 267] width 130 height 16
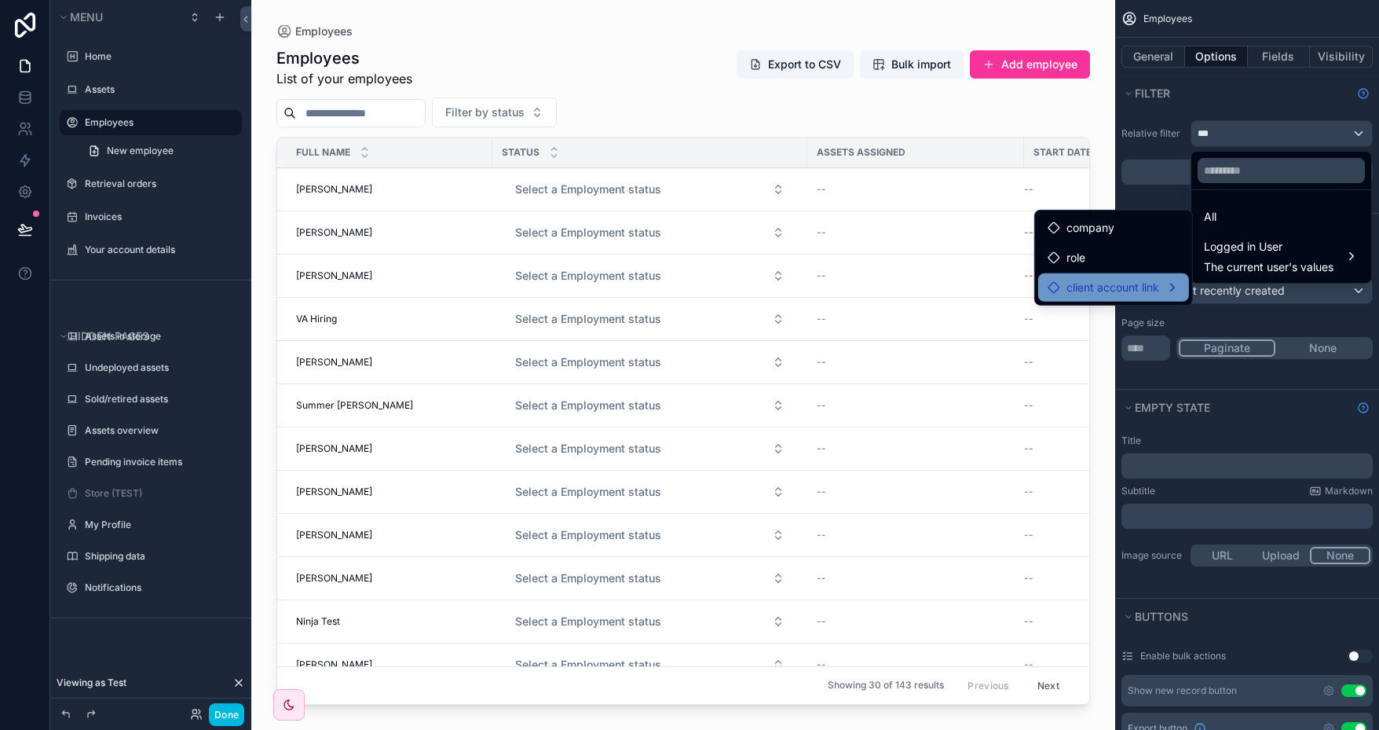
click at [1133, 284] on span "client account link" at bounding box center [1113, 287] width 93 height 19
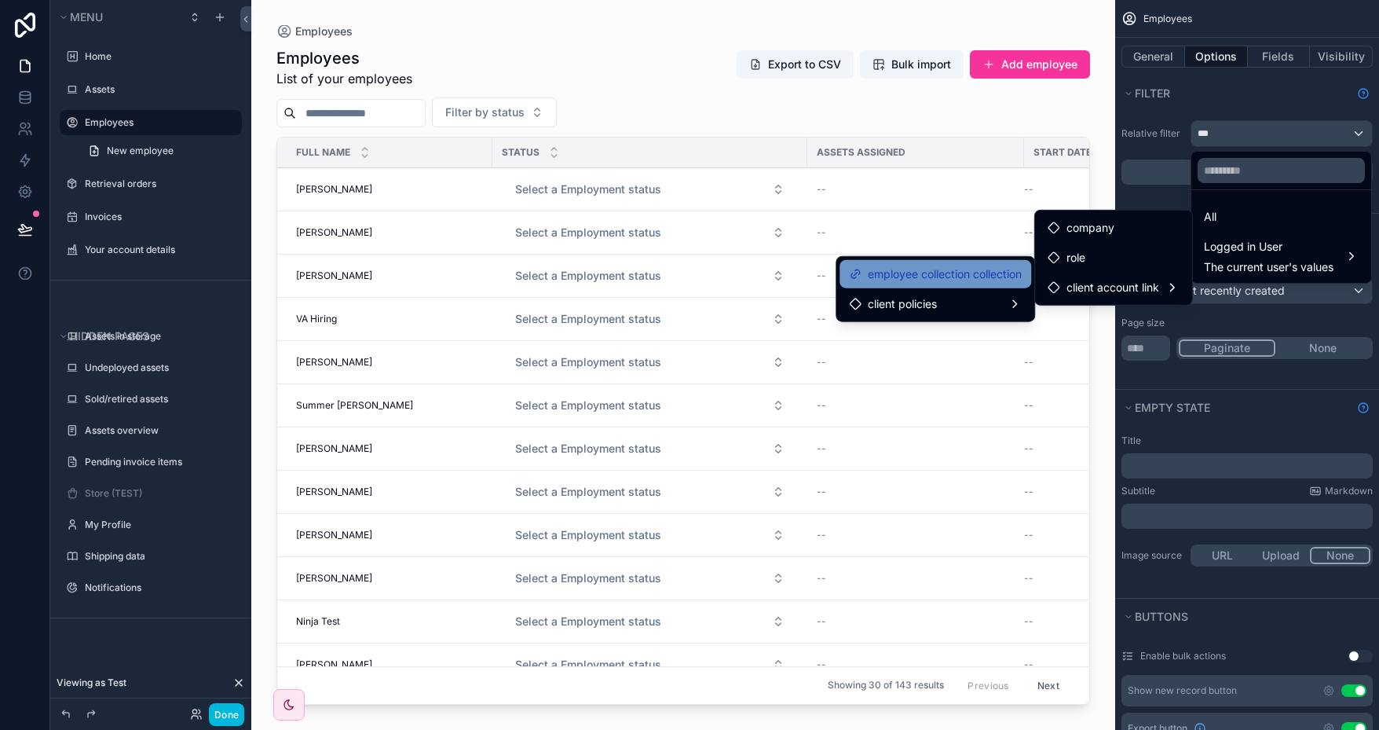
click at [948, 271] on span "employee collection collection" at bounding box center [945, 274] width 154 height 19
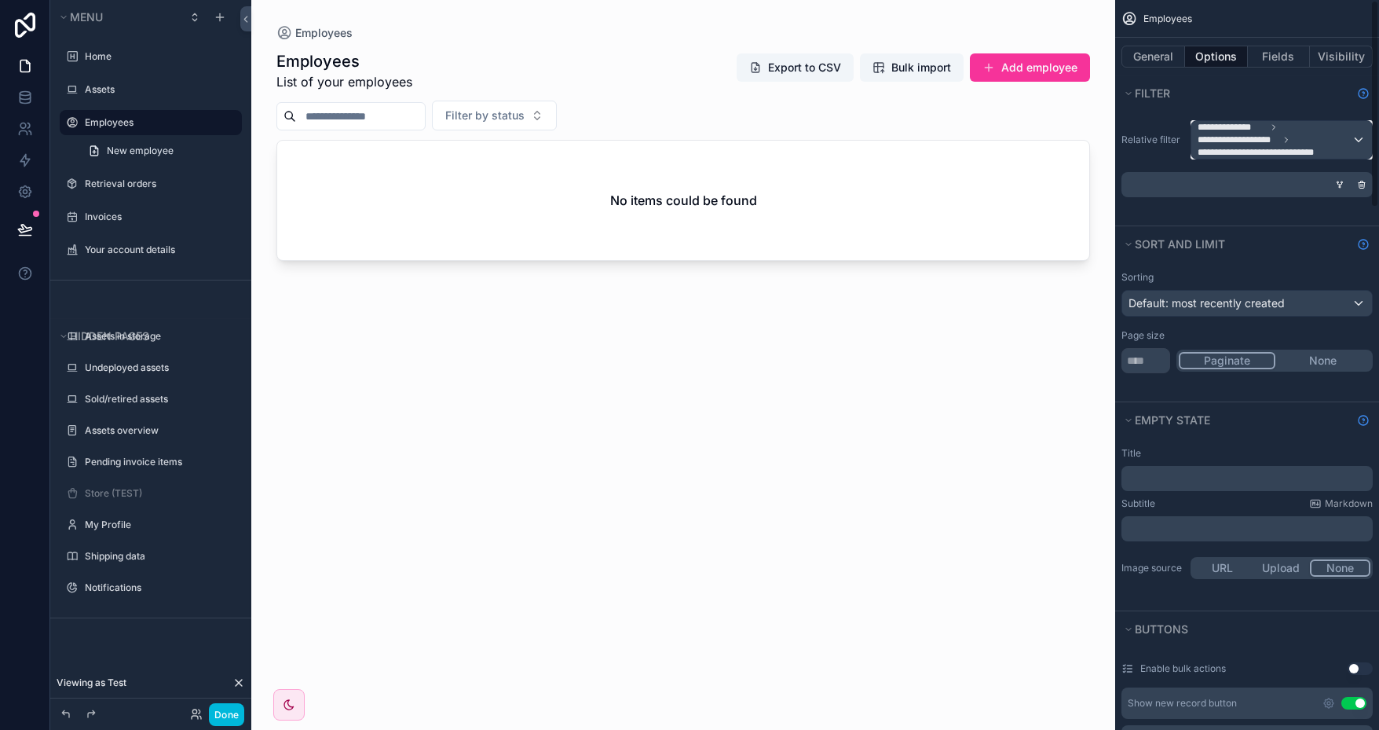
click at [1349, 134] on span "**********" at bounding box center [1275, 140] width 154 height 38
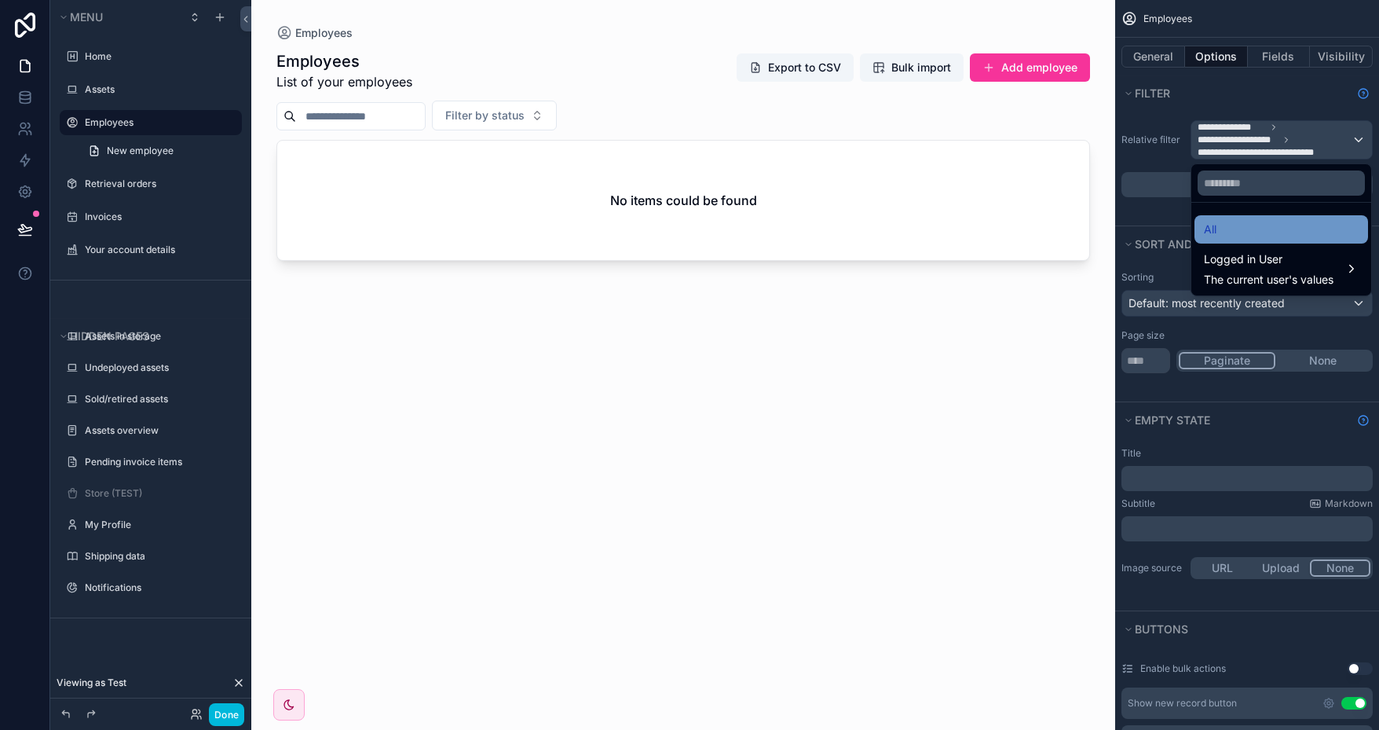
click at [1210, 229] on span "All" at bounding box center [1210, 229] width 13 height 19
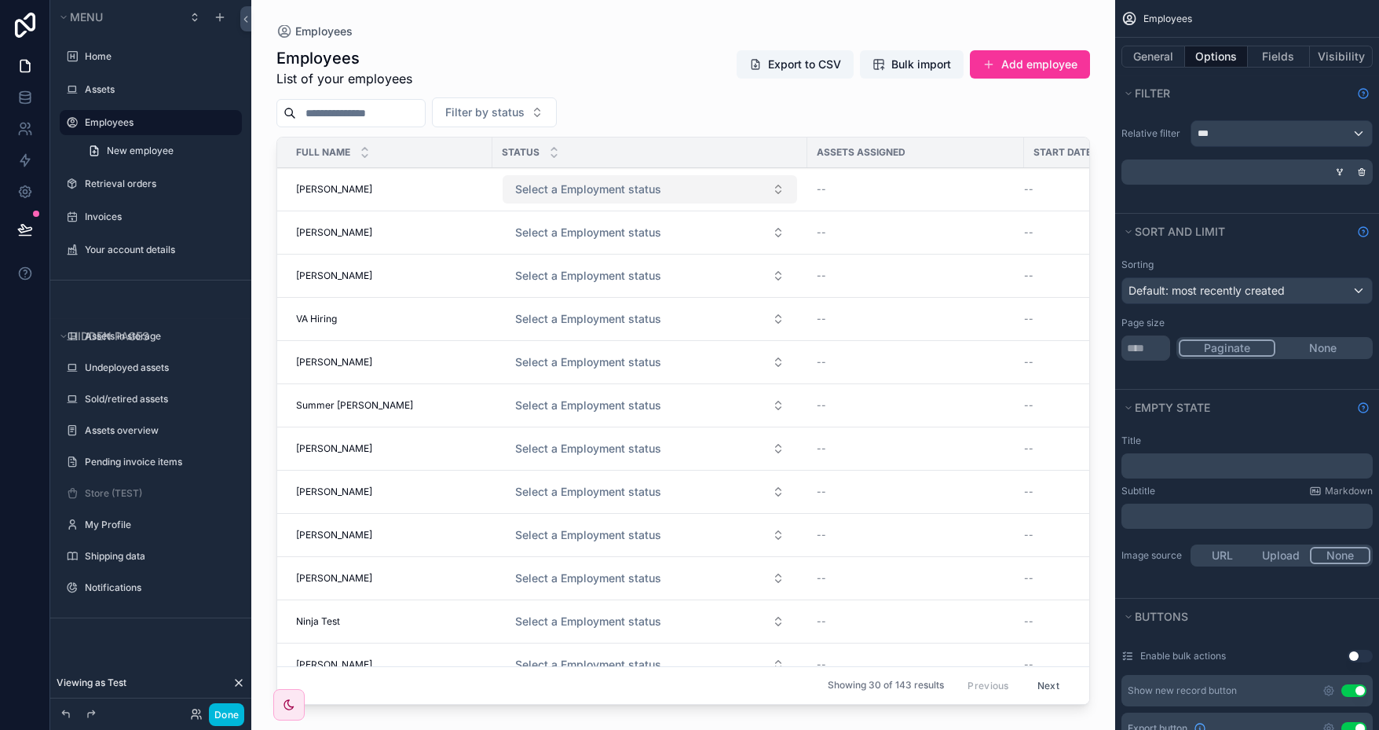
click at [597, 189] on span "Select a Employment status" at bounding box center [588, 189] width 146 height 16
click at [1195, 170] on div "scrollable content" at bounding box center [1243, 171] width 251 height 25
click at [1218, 170] on div "scrollable content" at bounding box center [1243, 171] width 251 height 25
click at [1356, 131] on div "***" at bounding box center [1282, 133] width 181 height 25
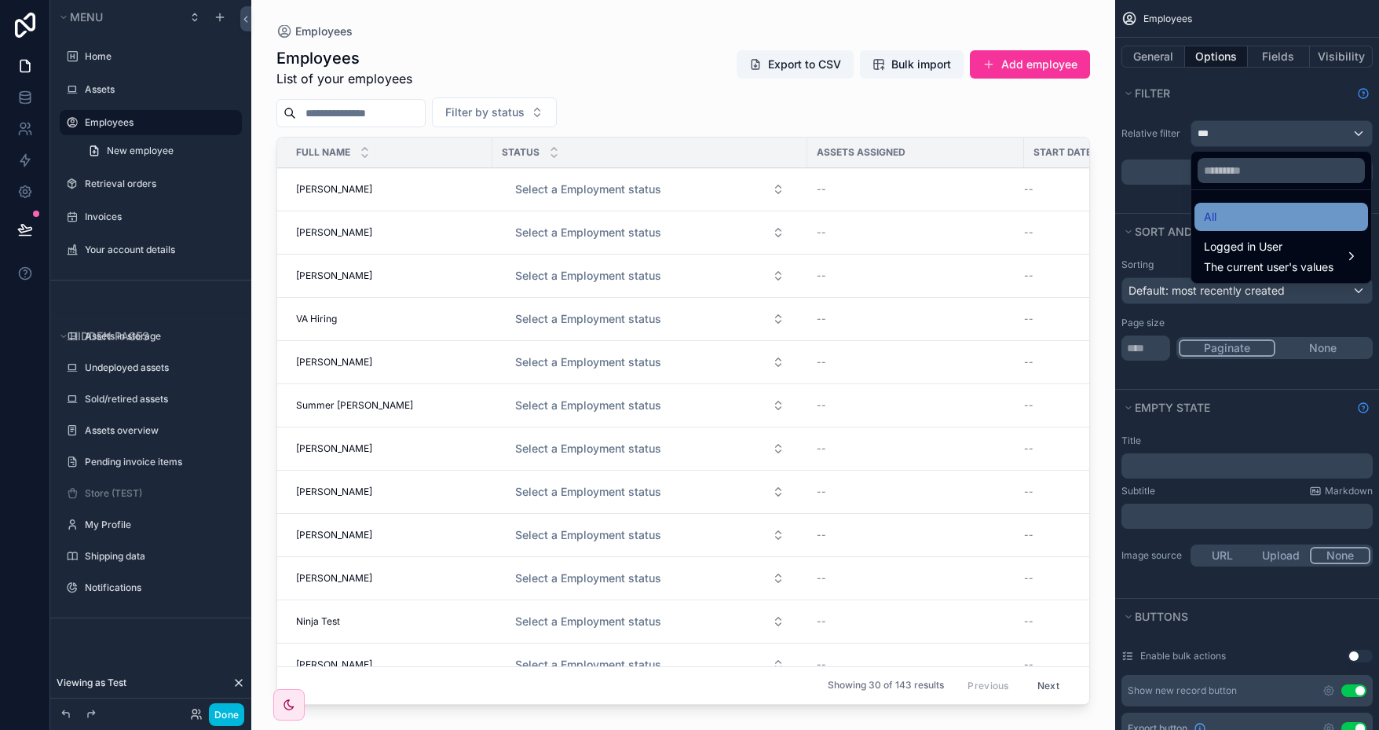
click at [1249, 223] on div "All" at bounding box center [1281, 216] width 155 height 19
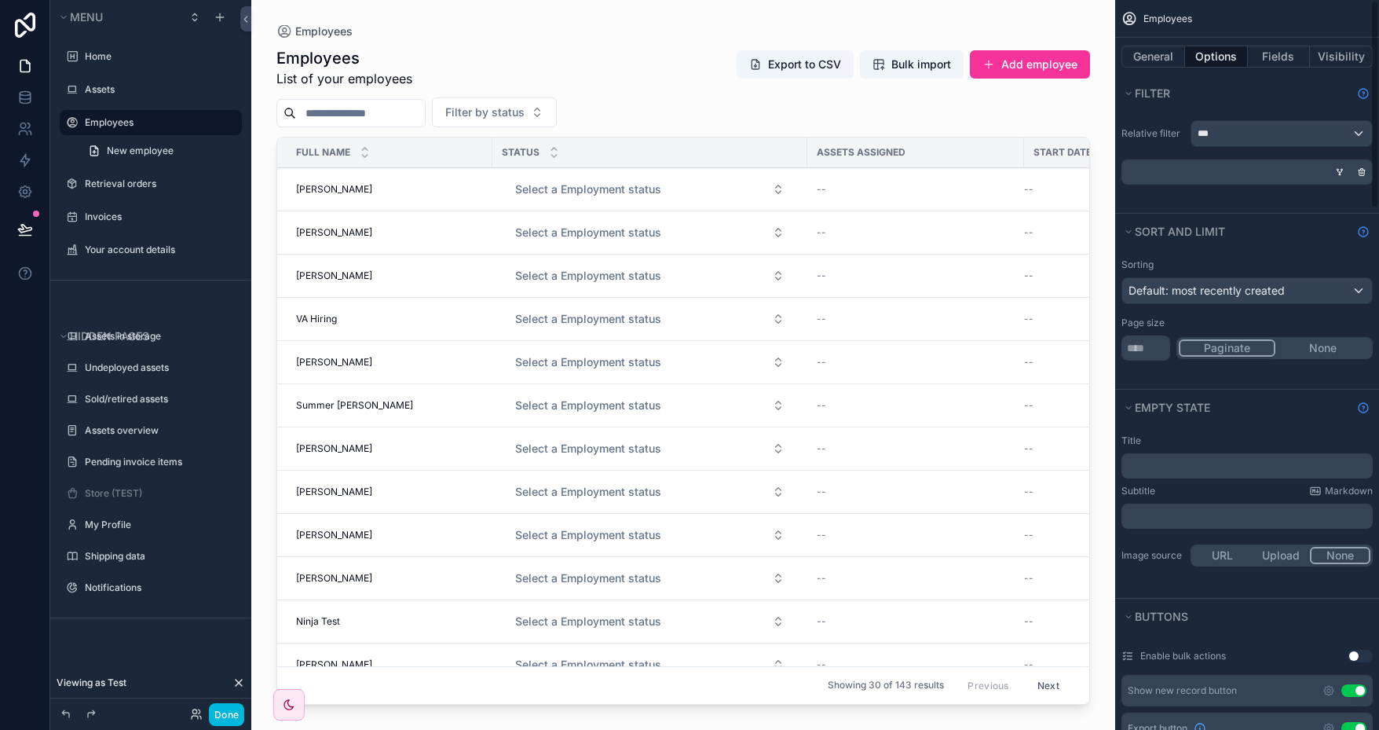
click at [1160, 147] on div "Relative filter ***" at bounding box center [1247, 152] width 264 height 77
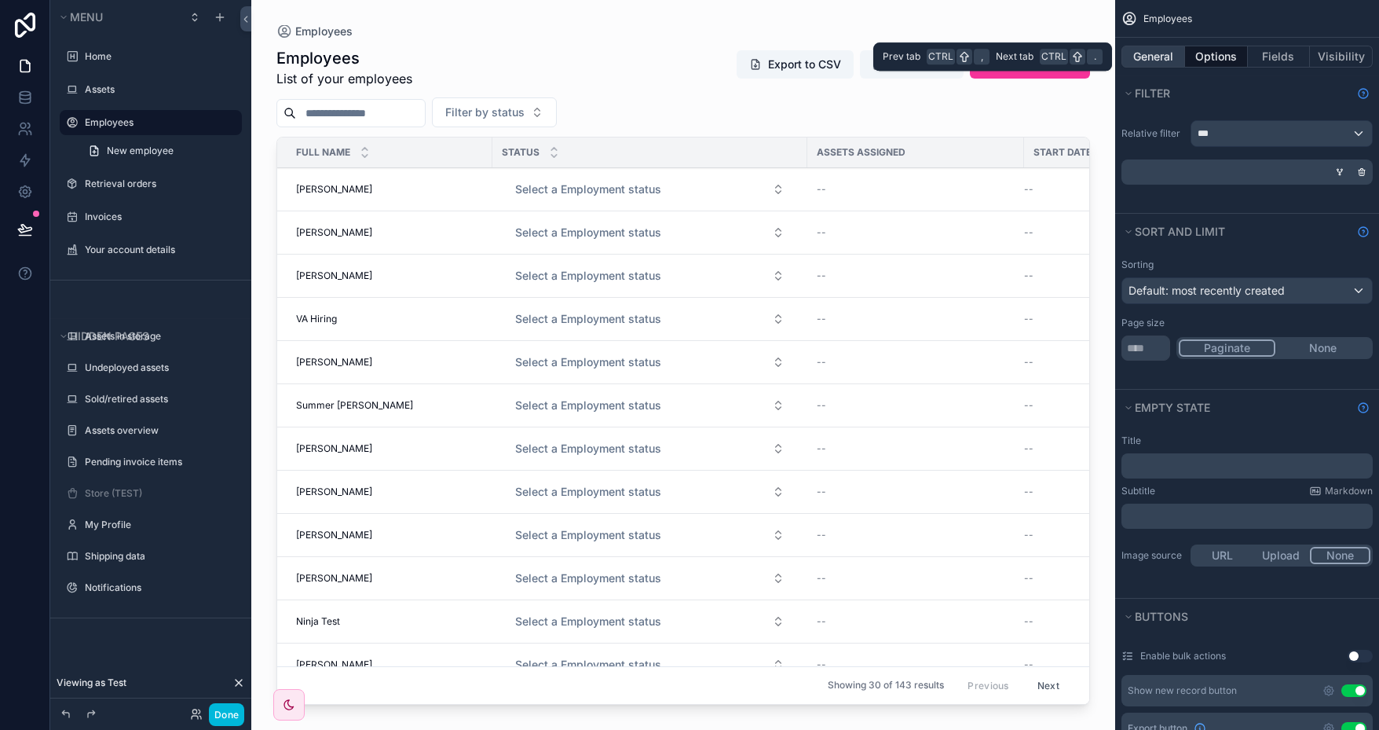
click at [1146, 51] on button "General" at bounding box center [1154, 57] width 64 height 22
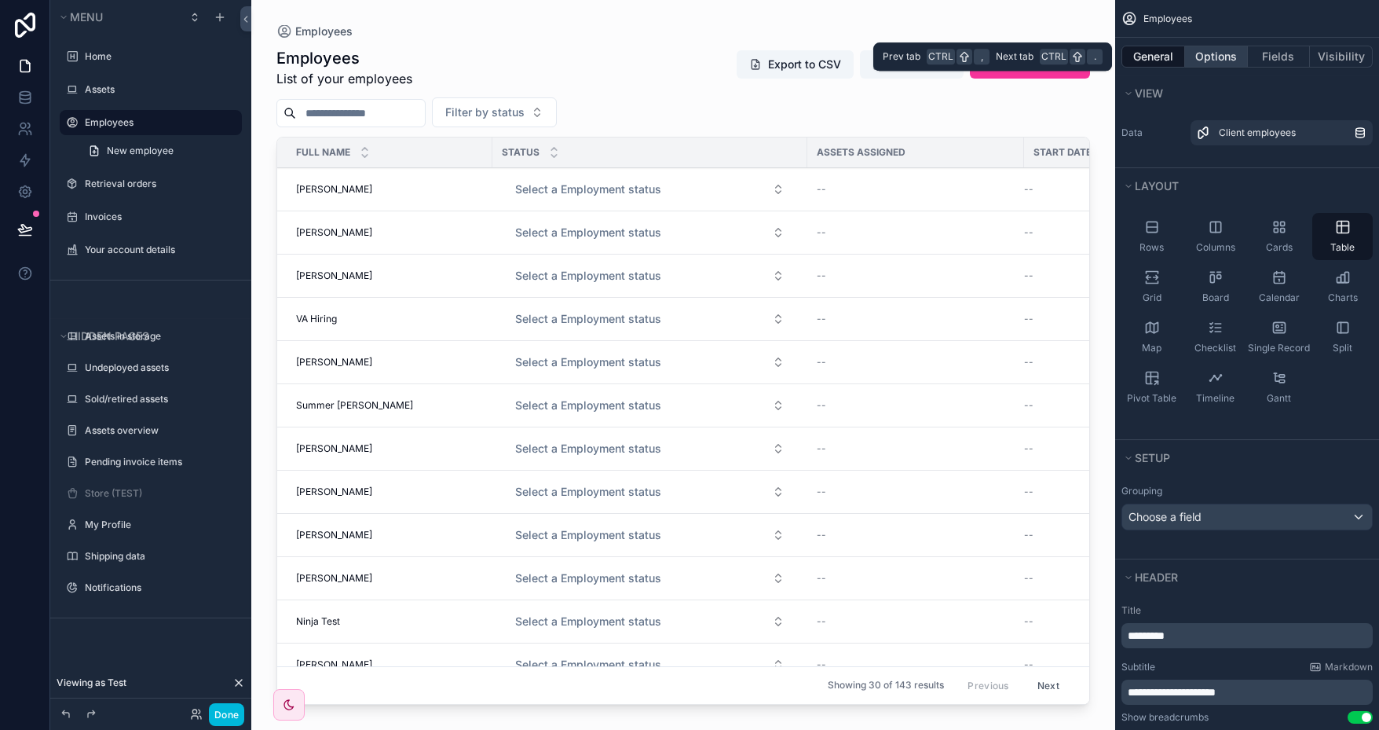
click at [1215, 56] on button "Options" at bounding box center [1216, 57] width 63 height 22
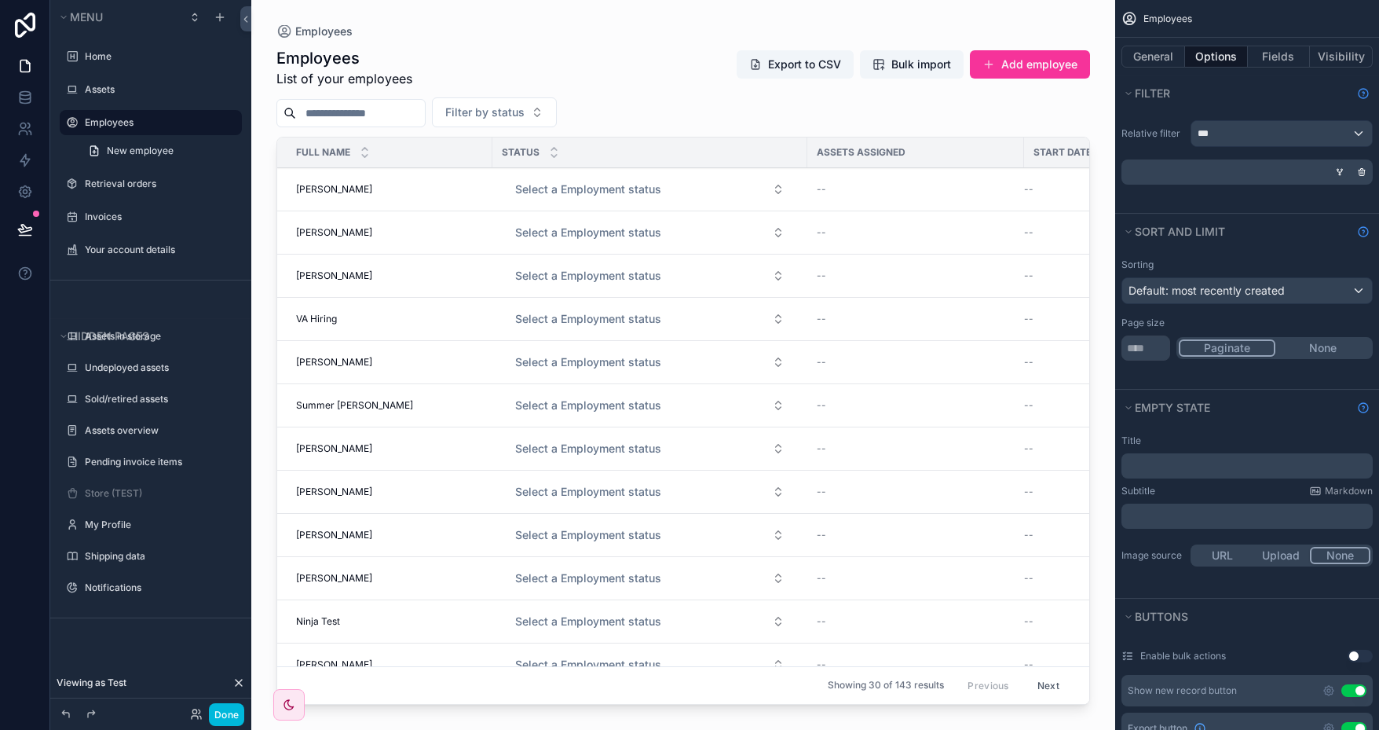
click at [1340, 172] on icon "scrollable content" at bounding box center [1340, 173] width 0 height 2
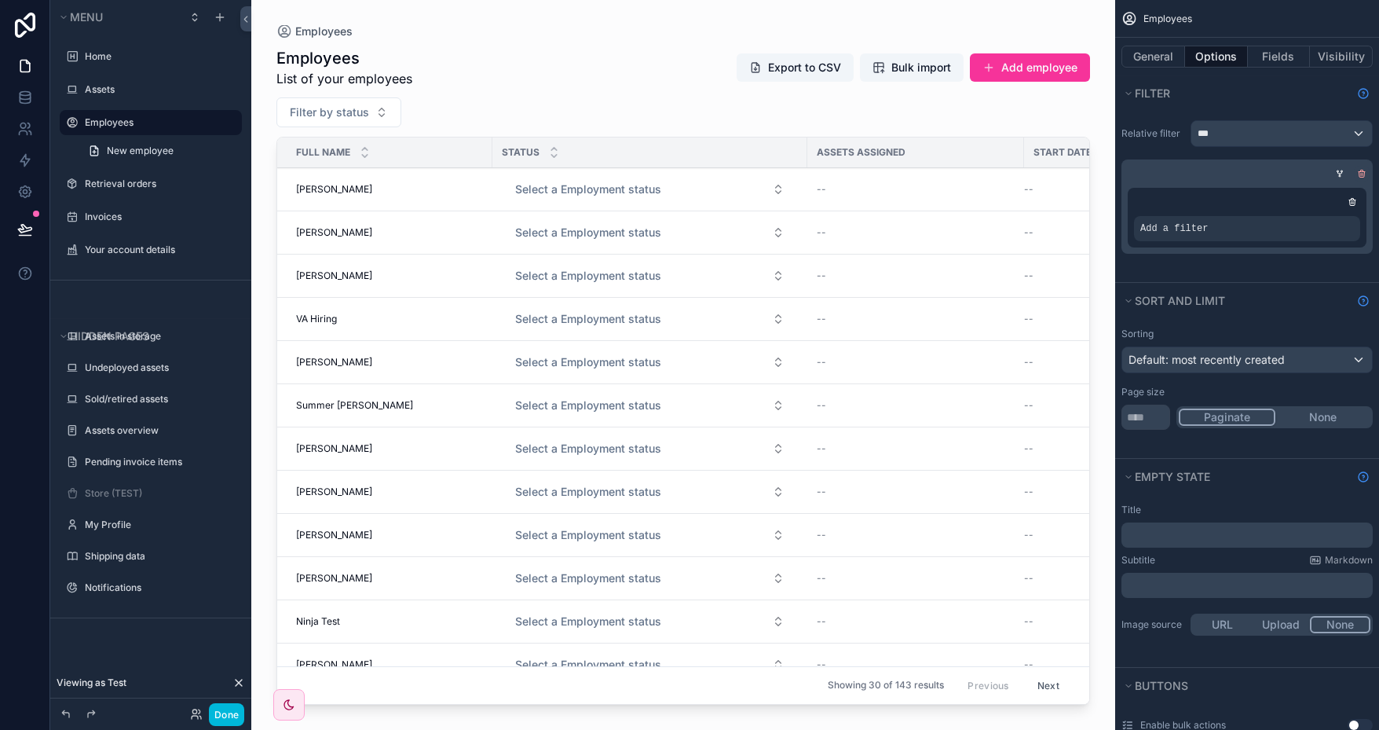
click at [1360, 169] on icon "scrollable content" at bounding box center [1361, 173] width 9 height 9
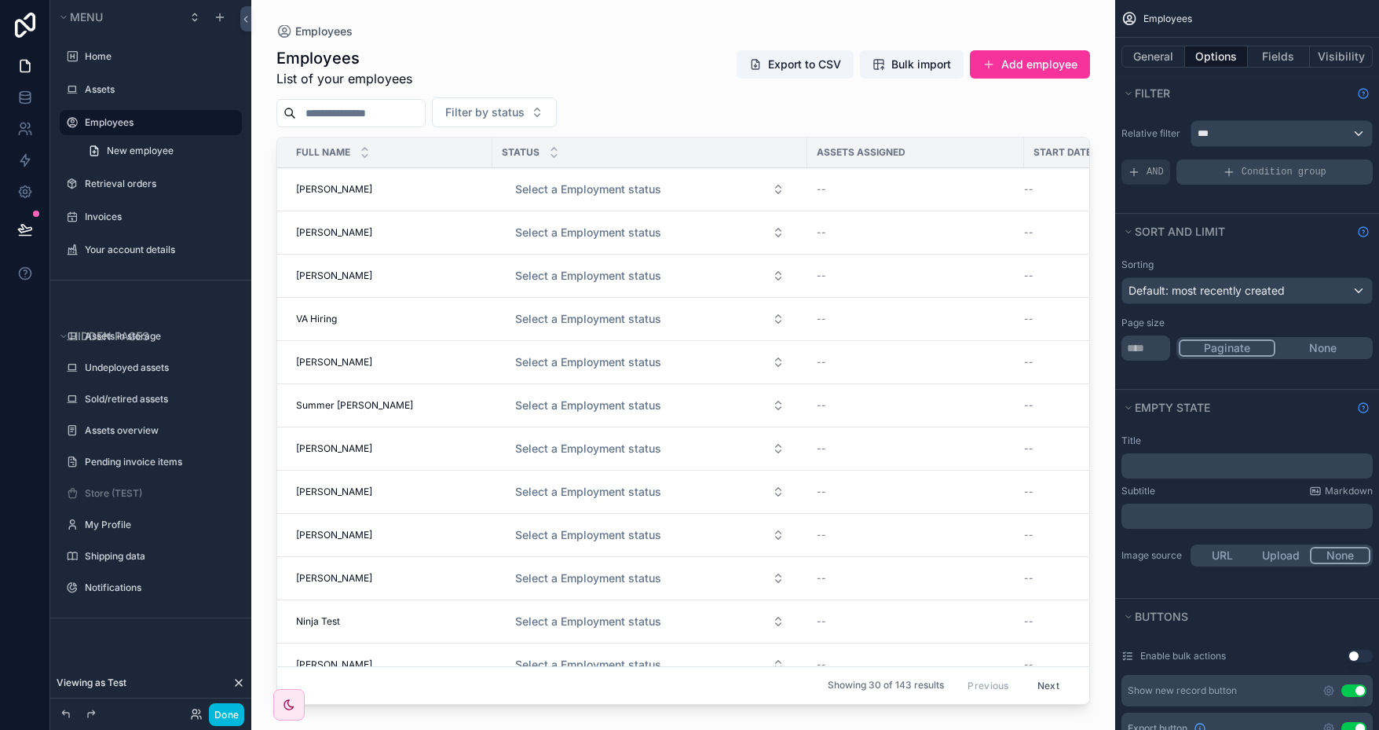
click at [1279, 172] on span "Condition group" at bounding box center [1284, 172] width 85 height 13
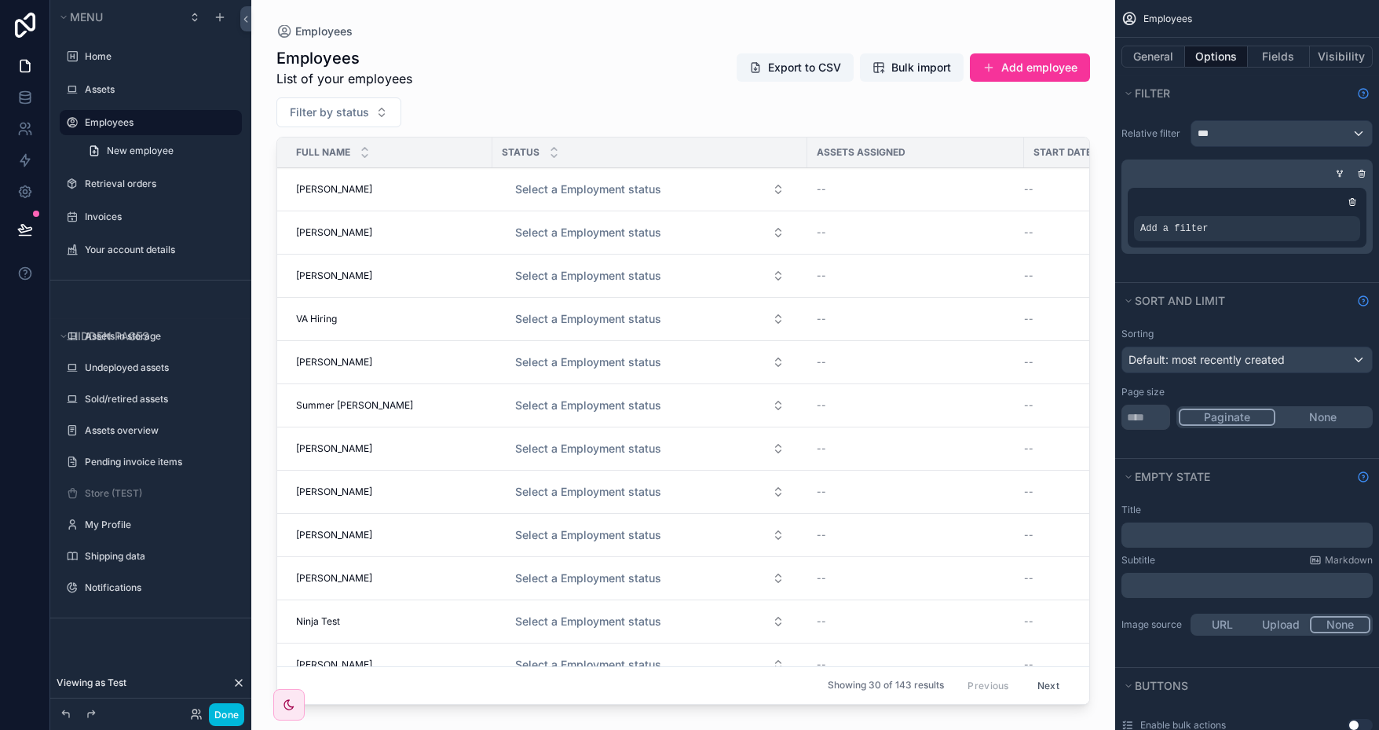
click at [0, 0] on icon "scrollable content" at bounding box center [0, 0] width 0 height 0
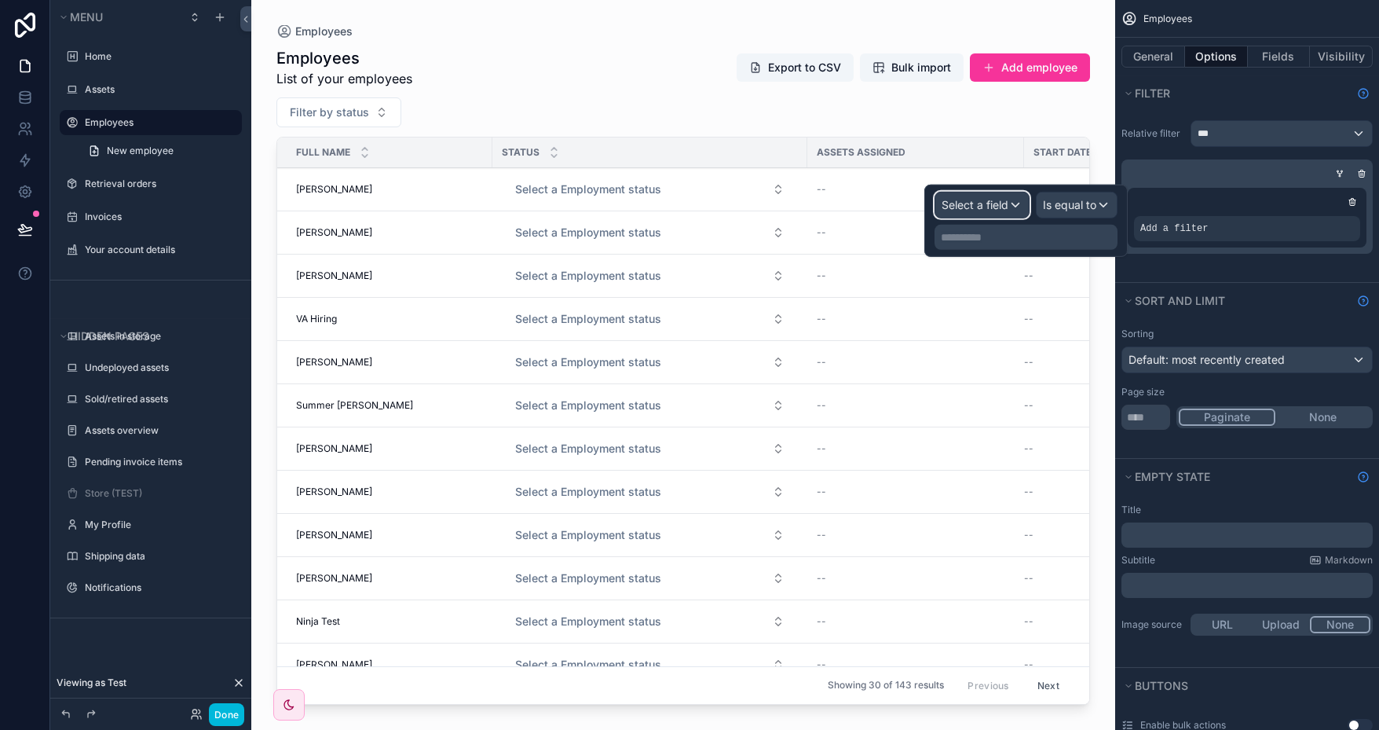
click at [1012, 200] on div "Select a field" at bounding box center [981, 204] width 93 height 25
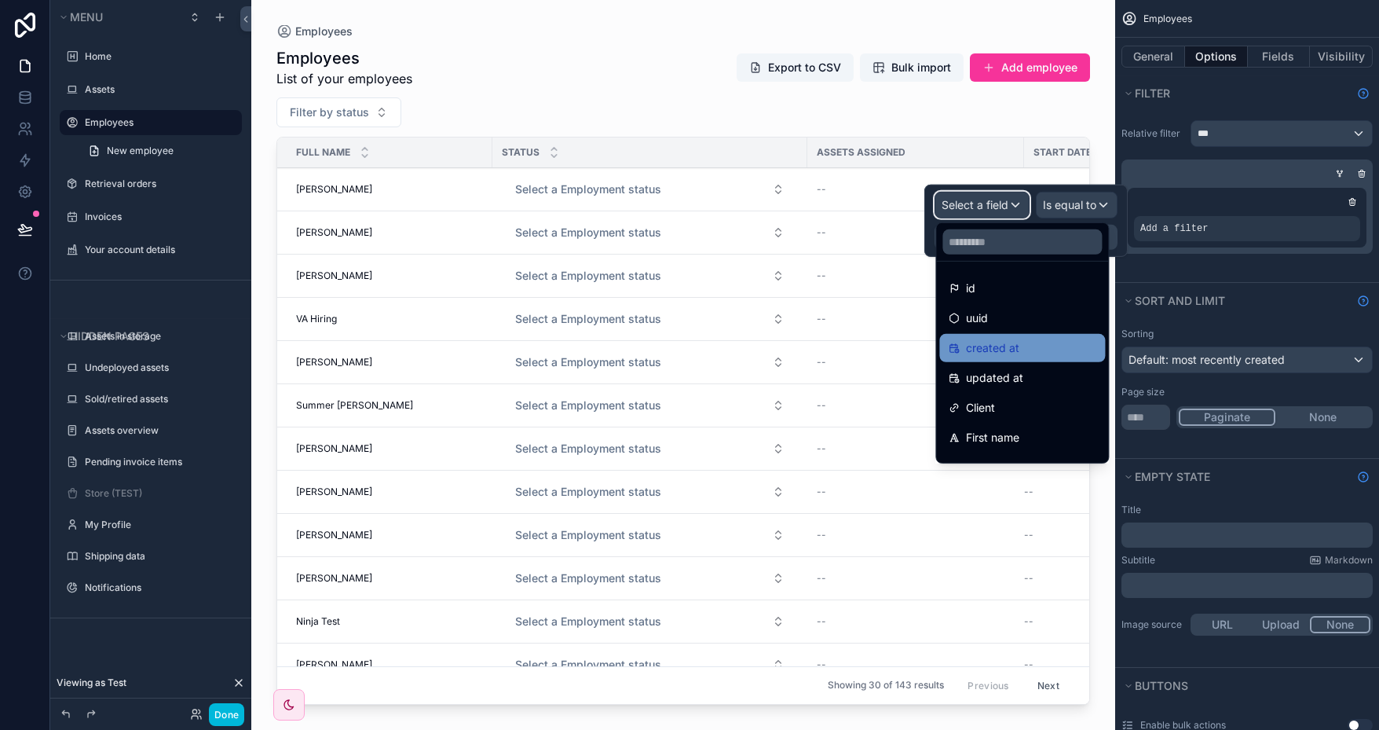
scroll to position [79, 0]
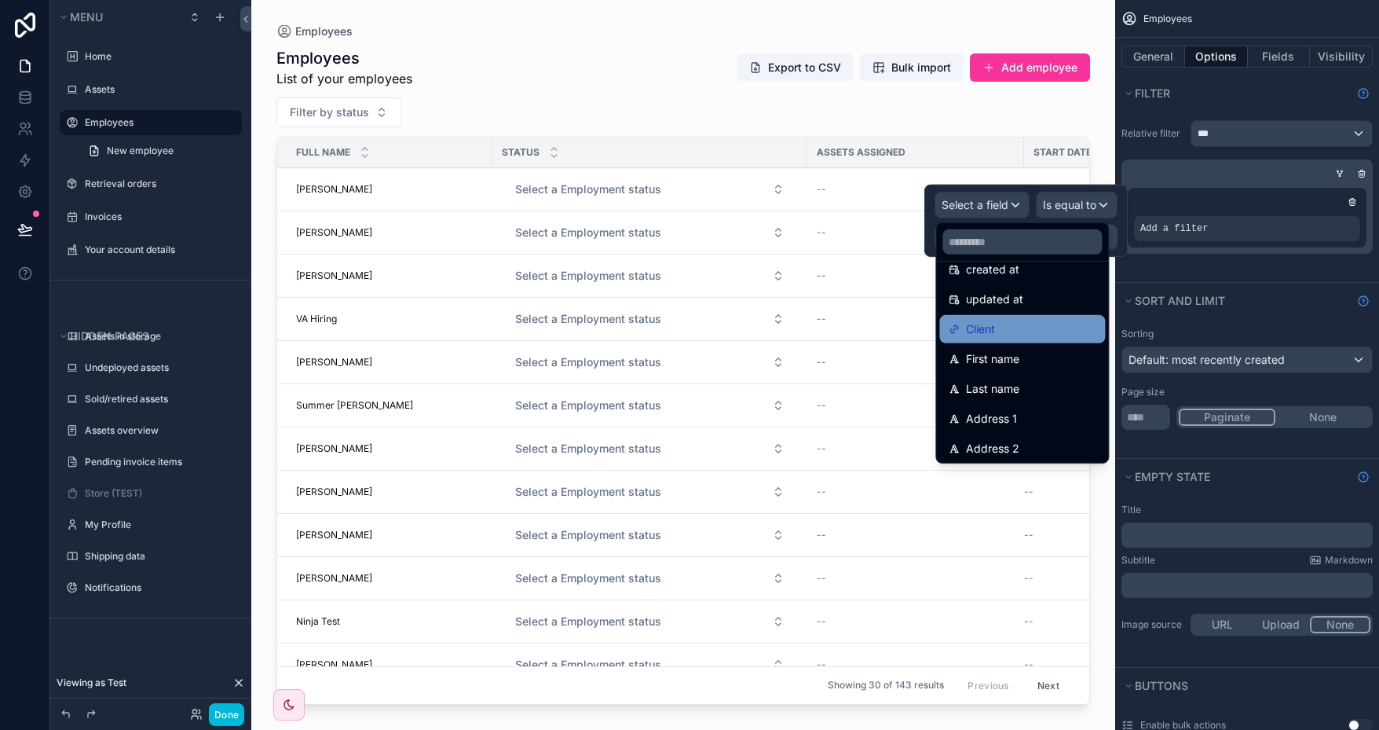
click at [1034, 324] on div "Client" at bounding box center [1022, 329] width 147 height 19
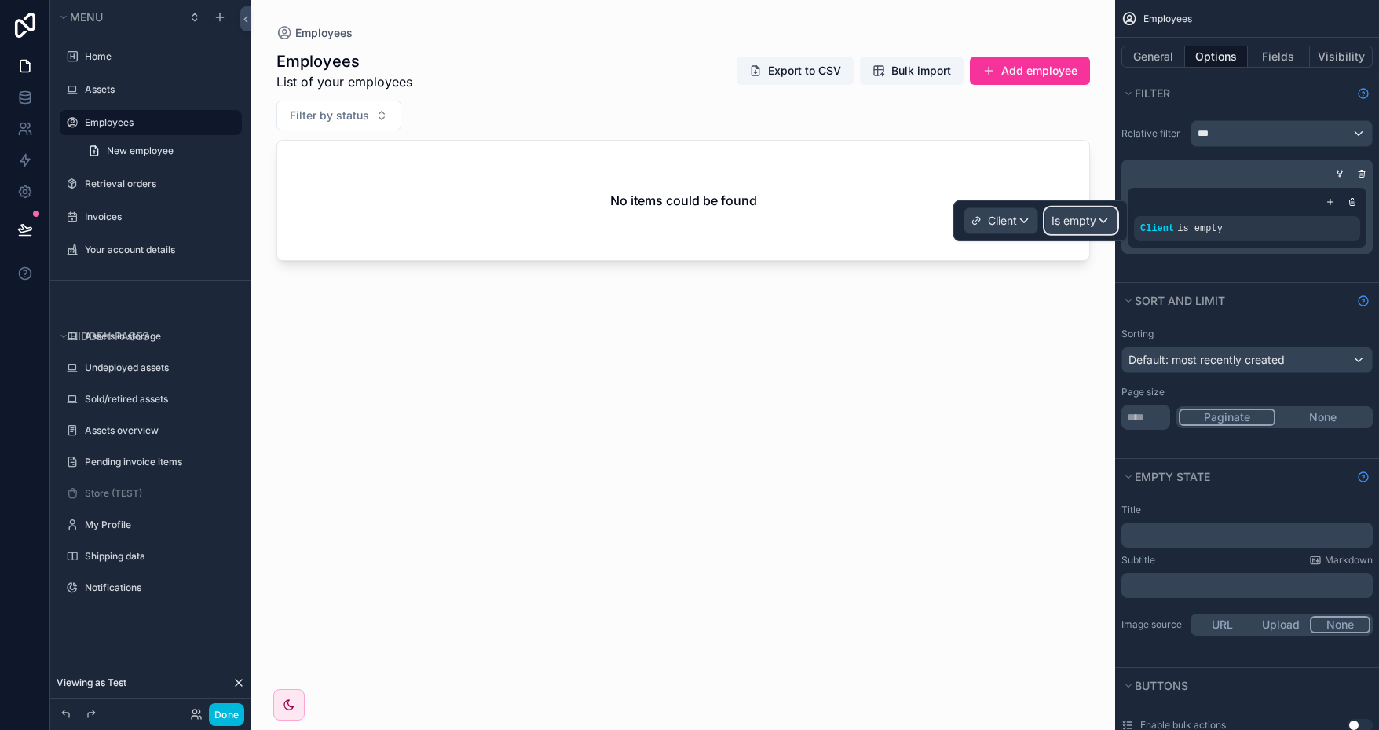
click at [1088, 218] on span "Is empty" at bounding box center [1074, 221] width 45 height 16
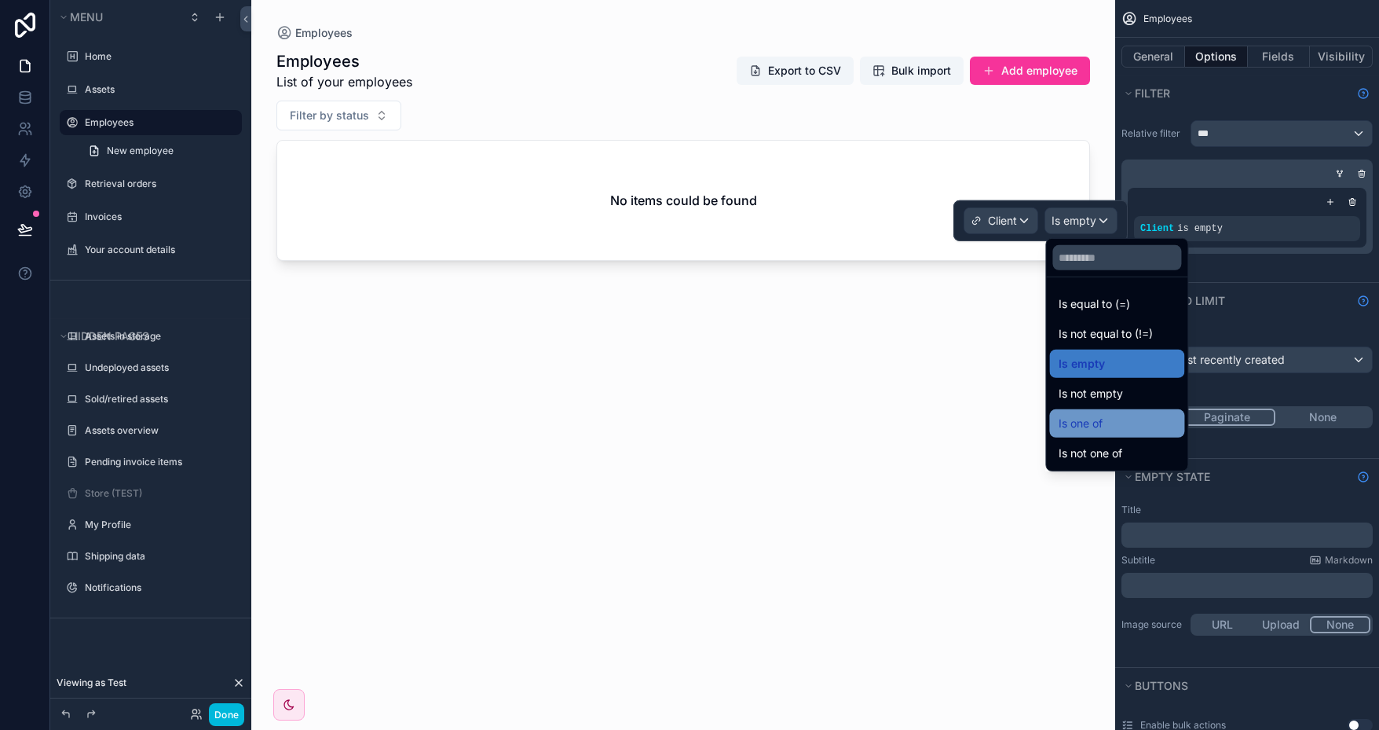
click at [1126, 418] on div "Is one of" at bounding box center [1117, 423] width 116 height 19
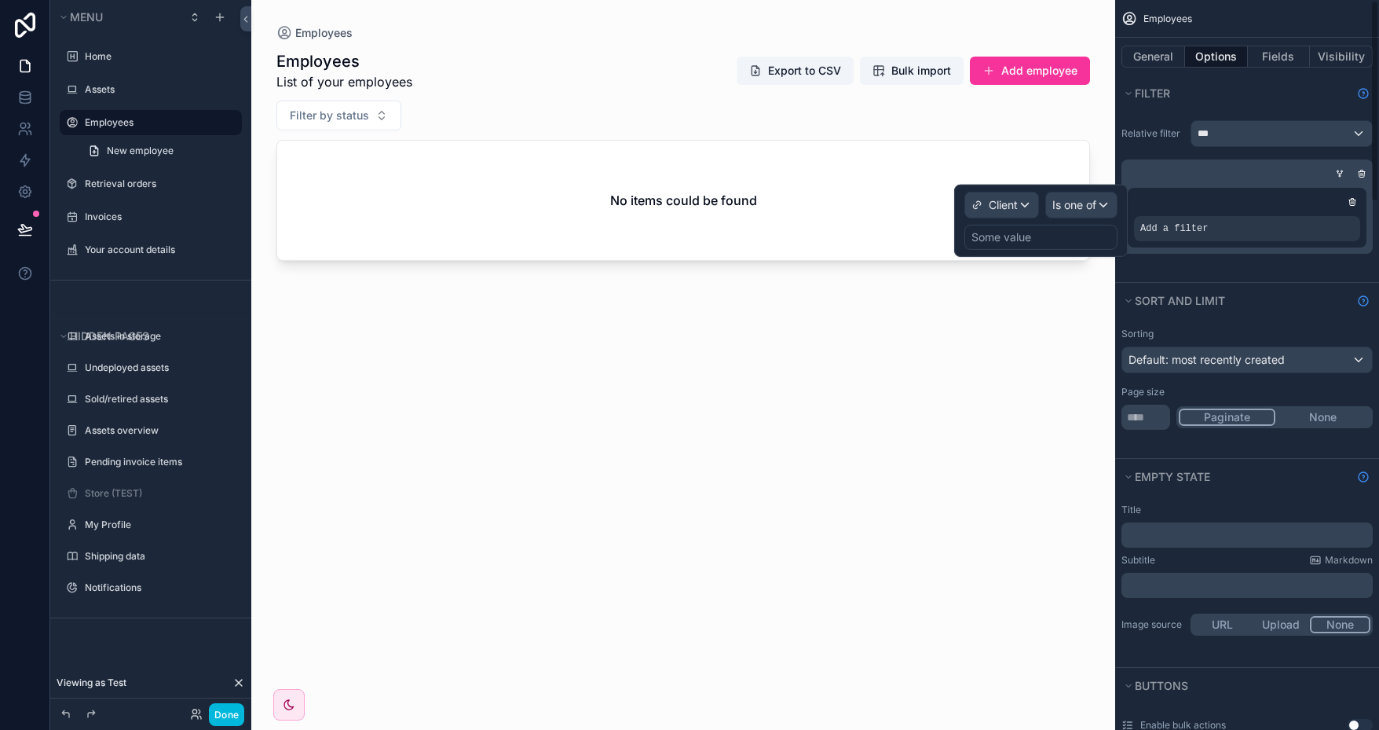
click at [1024, 238] on div "Some value" at bounding box center [1002, 237] width 60 height 16
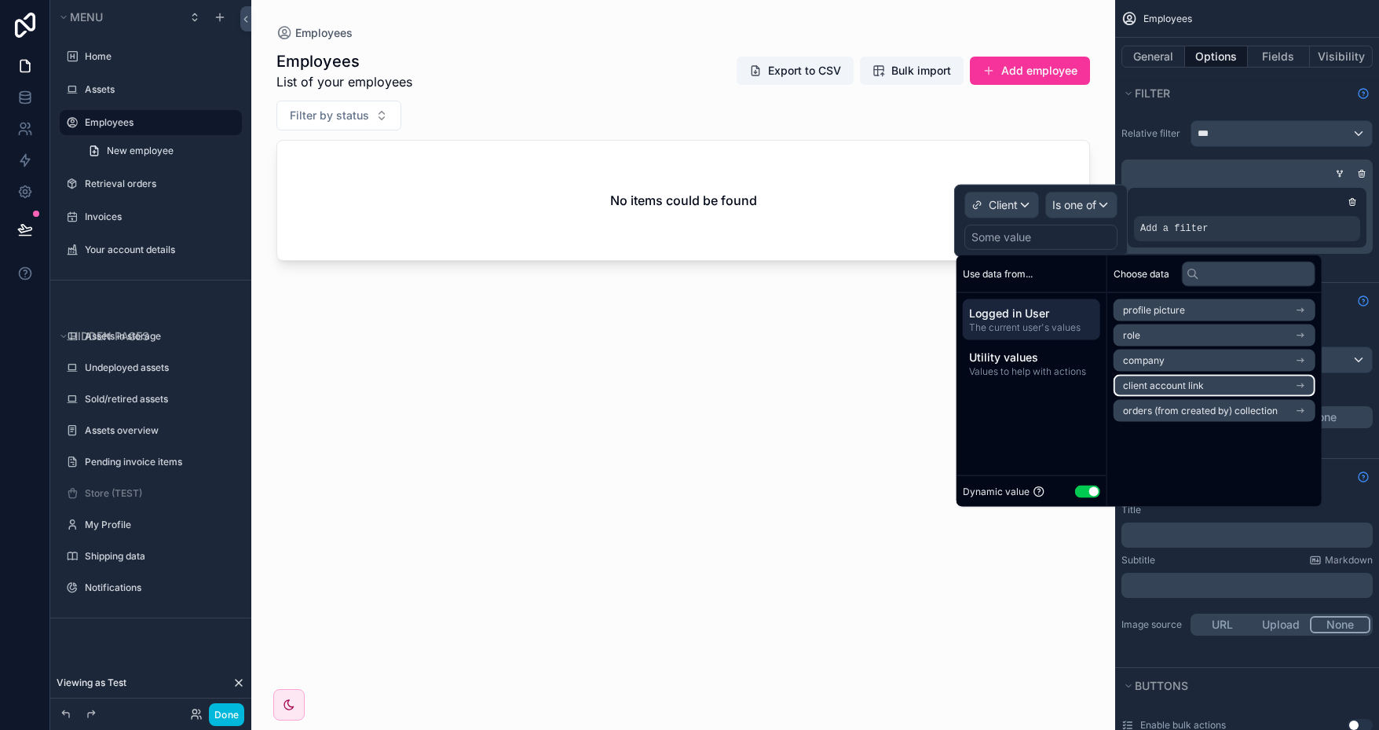
click at [1199, 386] on span "client account link" at bounding box center [1163, 385] width 81 height 13
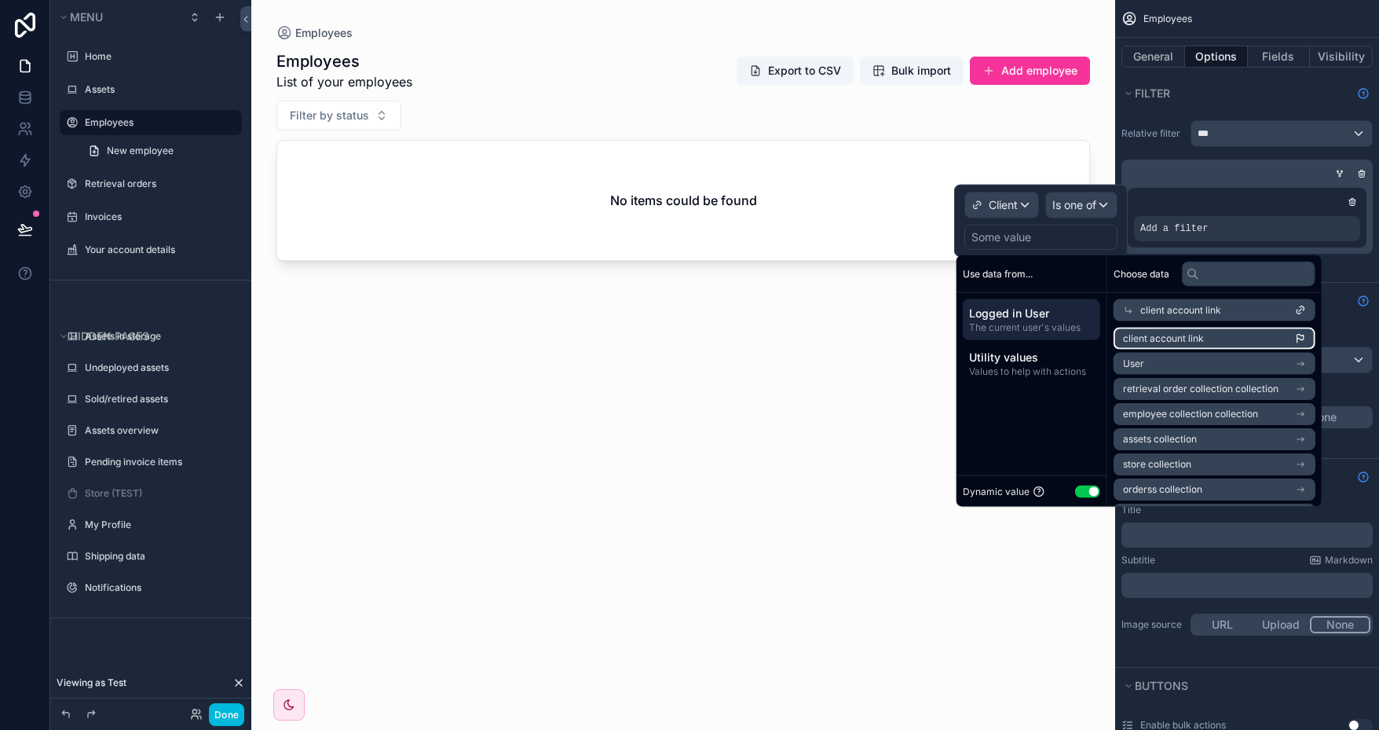
click at [1189, 332] on span "client account link" at bounding box center [1163, 338] width 81 height 13
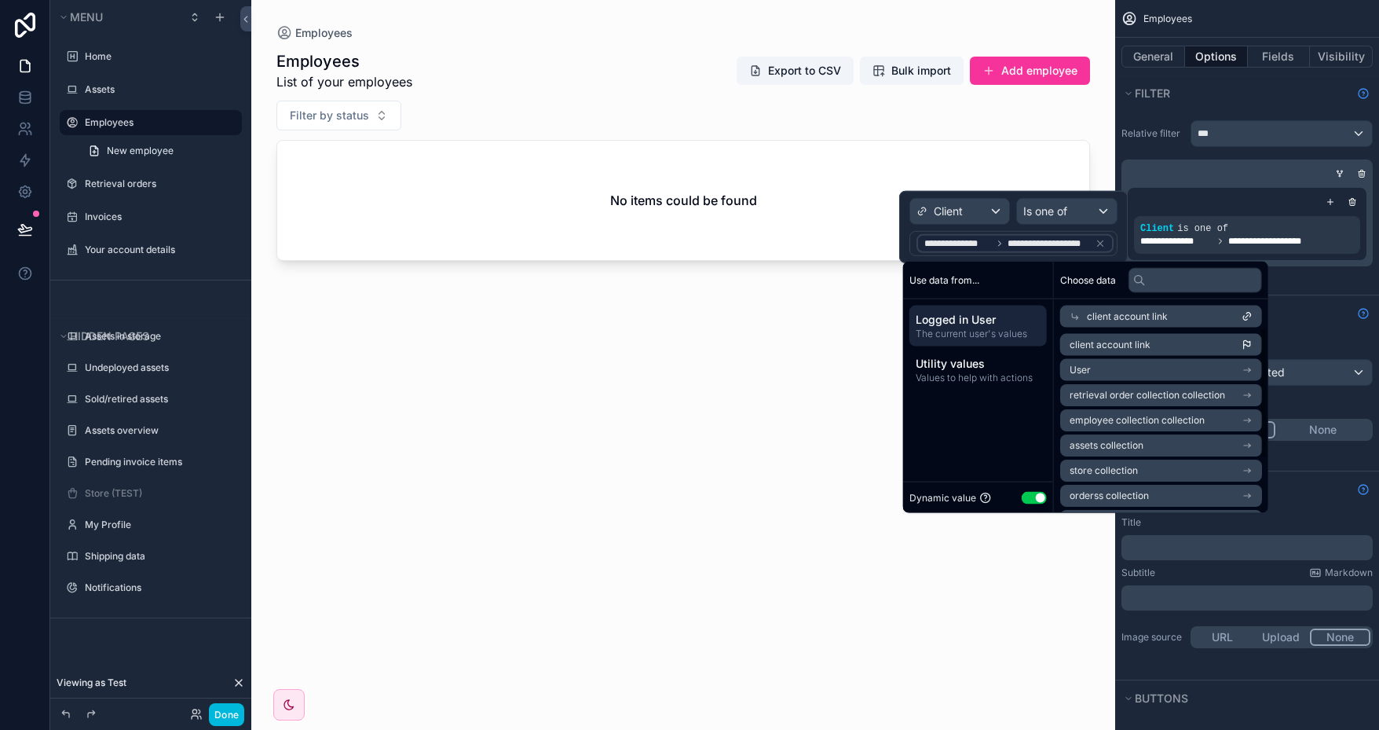
click at [762, 330] on div "Employees List of your employees Export to CSV Bulk import Add employee Filter …" at bounding box center [683, 376] width 814 height 670
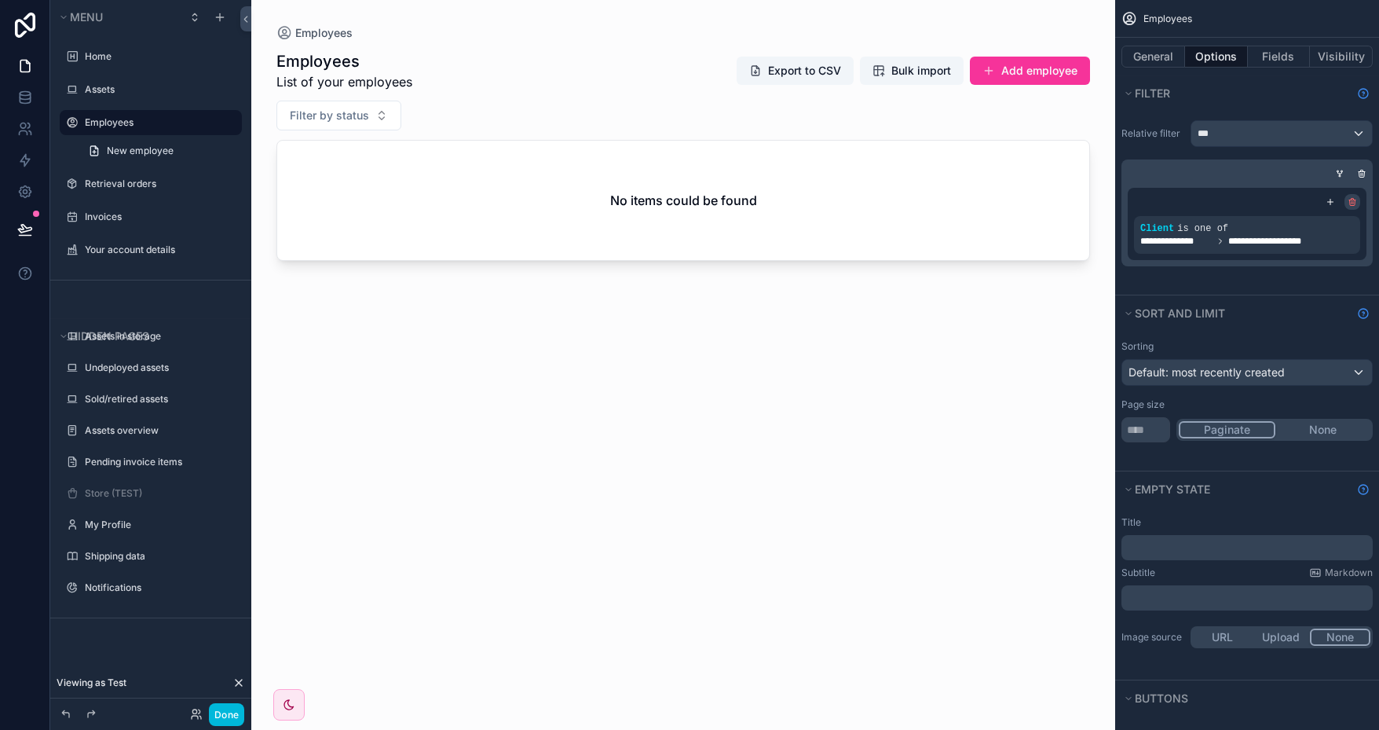
click at [1352, 200] on icon "scrollable content" at bounding box center [1352, 200] width 6 height 0
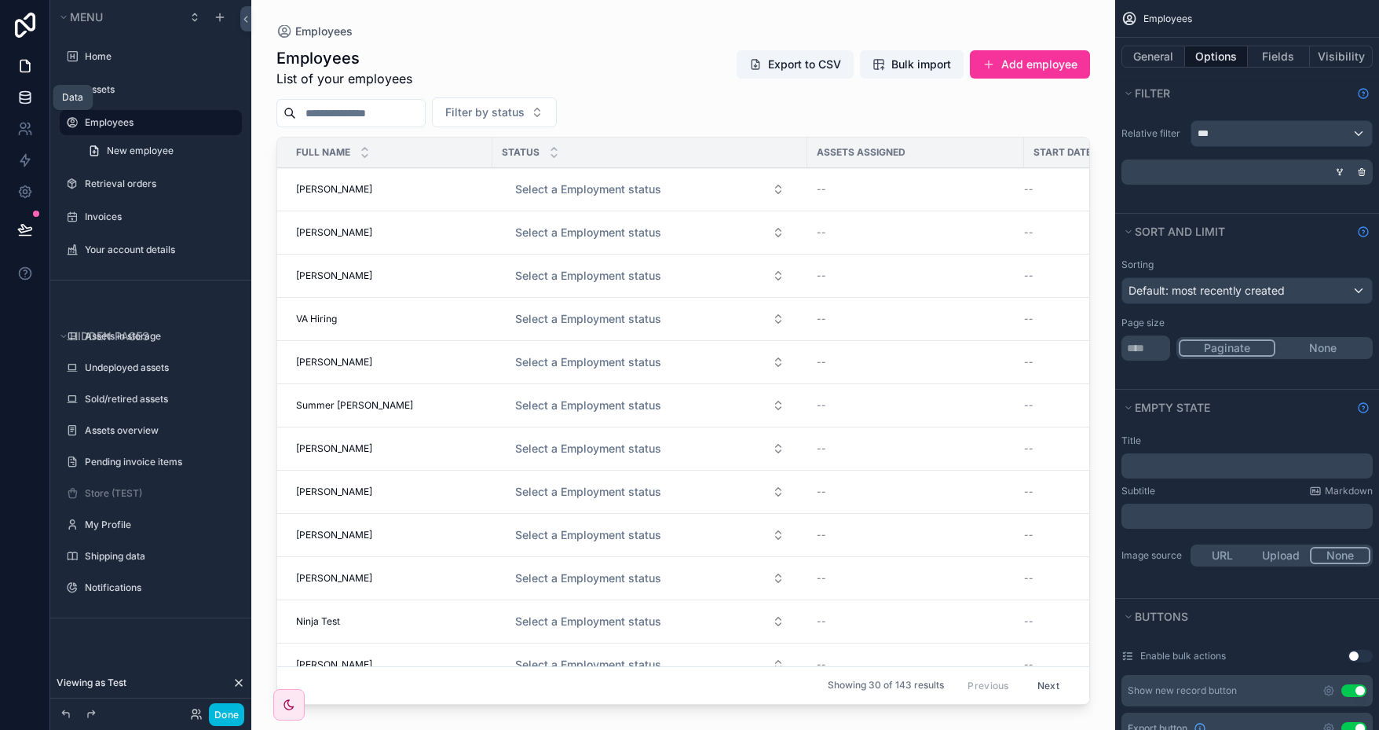
click at [25, 99] on icon at bounding box center [25, 96] width 10 height 6
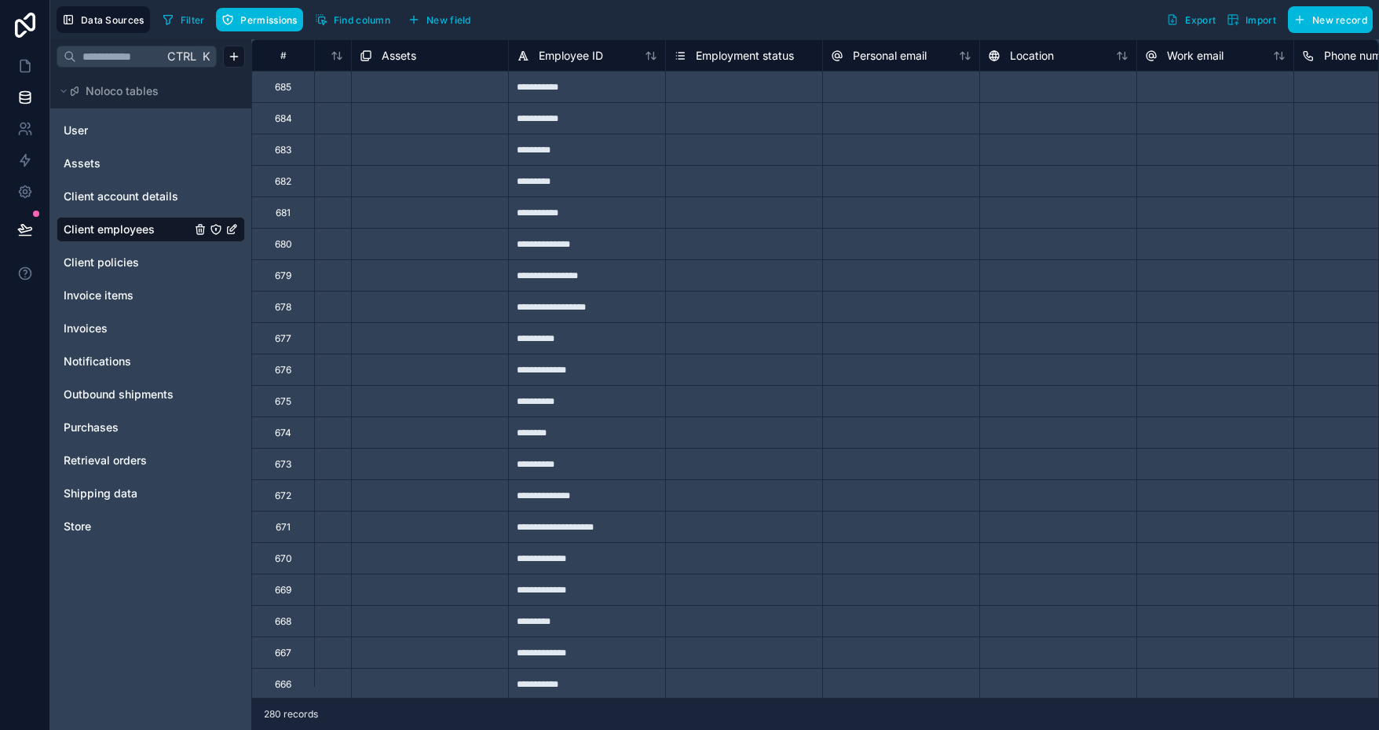
scroll to position [0, 1555]
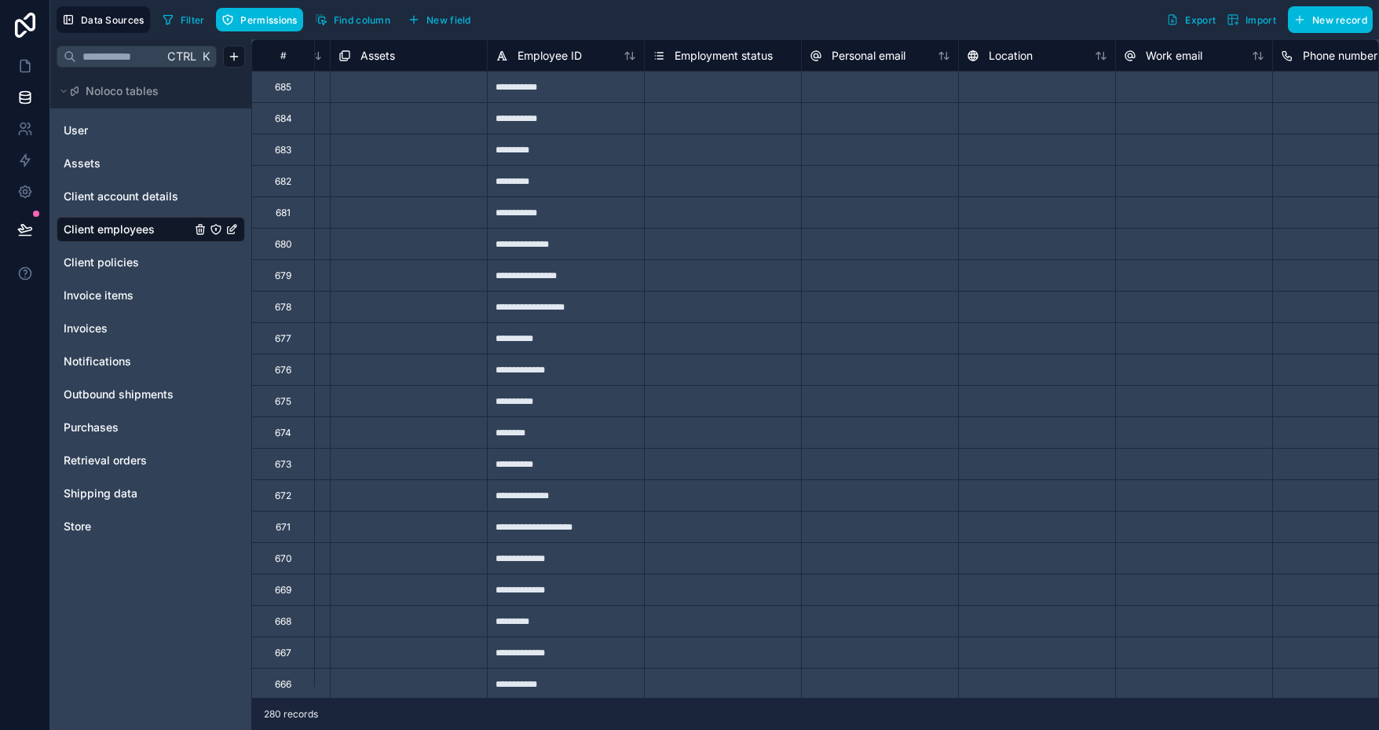
click at [723, 79] on div "Select a Employment status" at bounding box center [723, 87] width 156 height 16
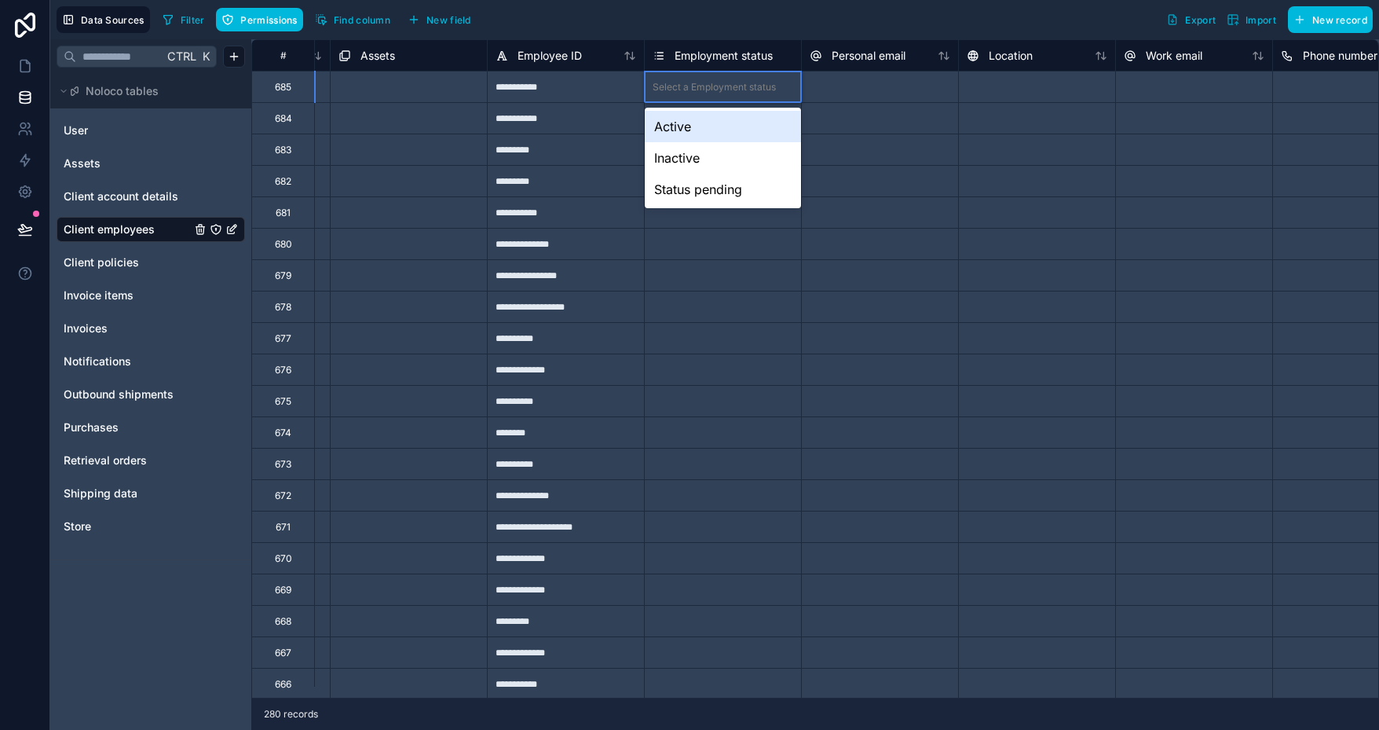
click at [707, 126] on div "Active" at bounding box center [723, 126] width 156 height 31
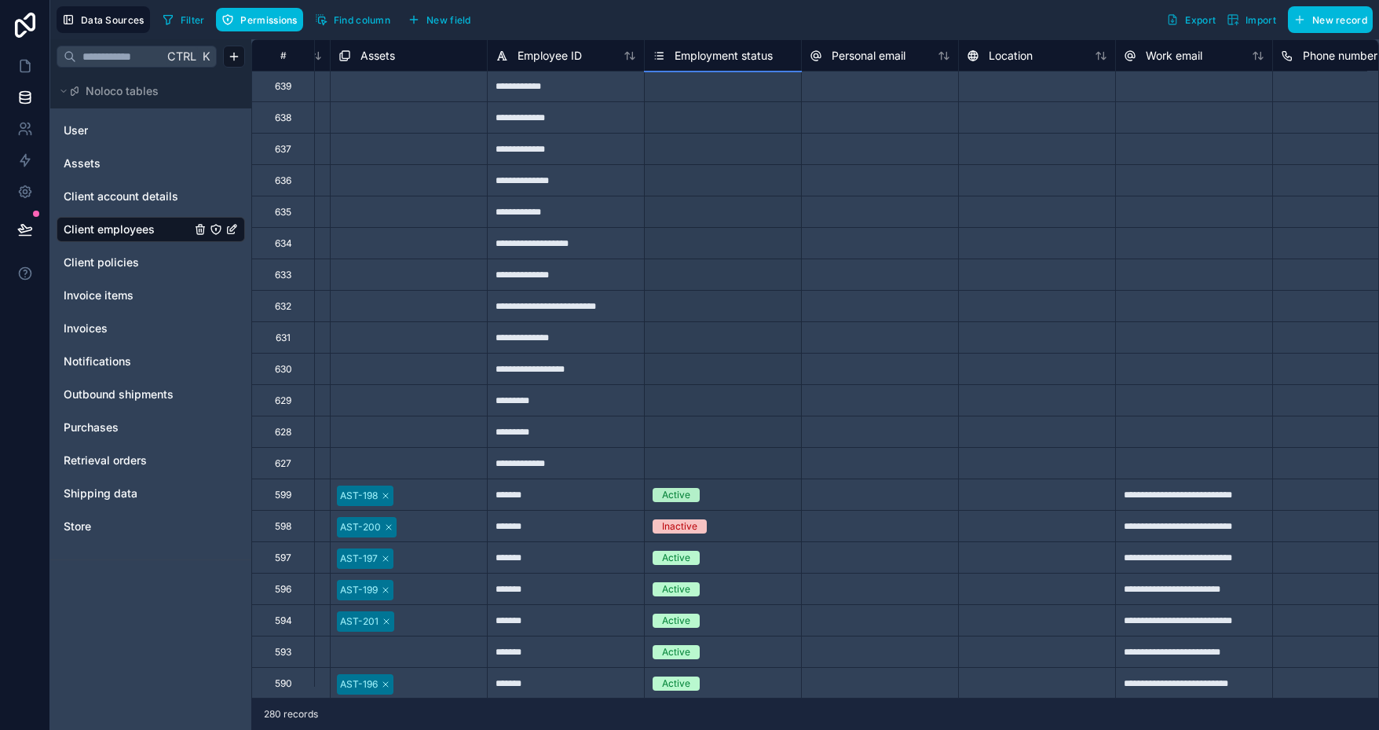
scroll to position [1661, 1555]
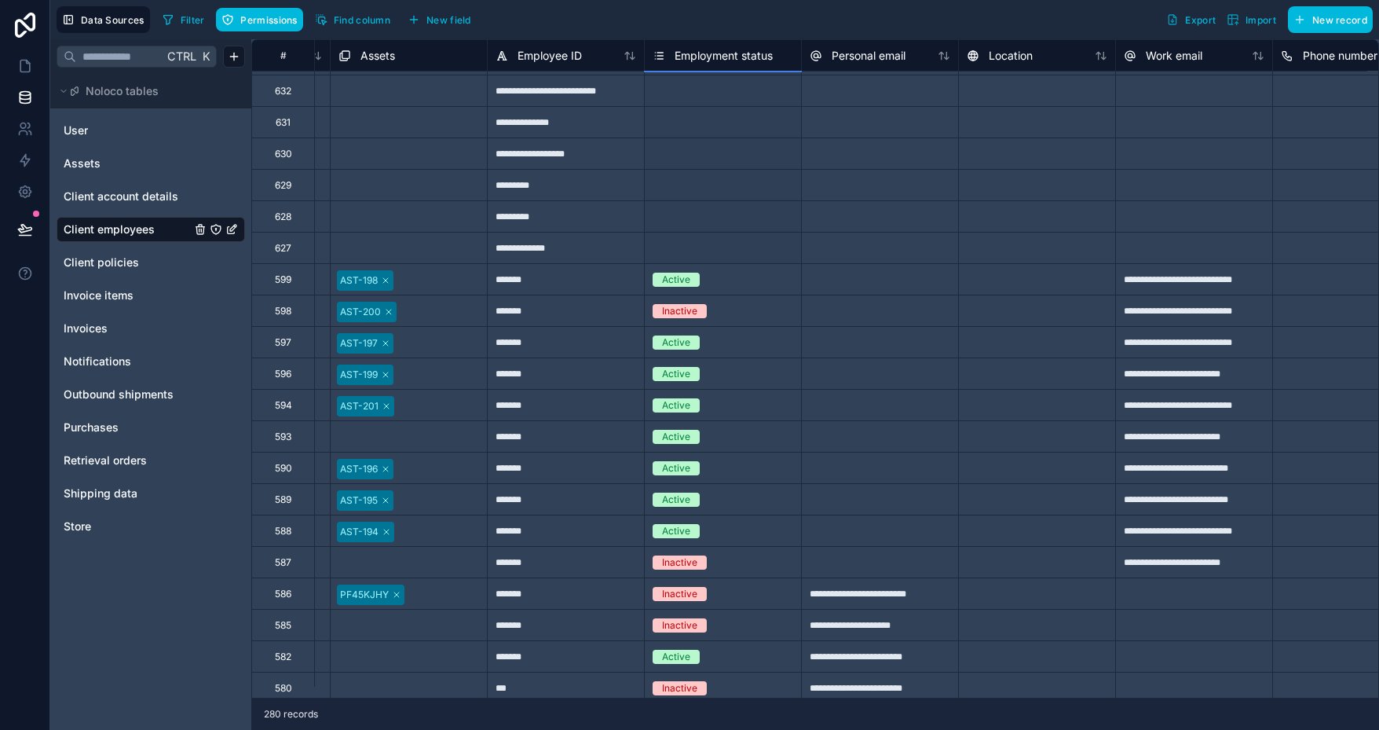
drag, startPoint x: 800, startPoint y: 141, endPoint x: 754, endPoint y: 246, distance: 114.3
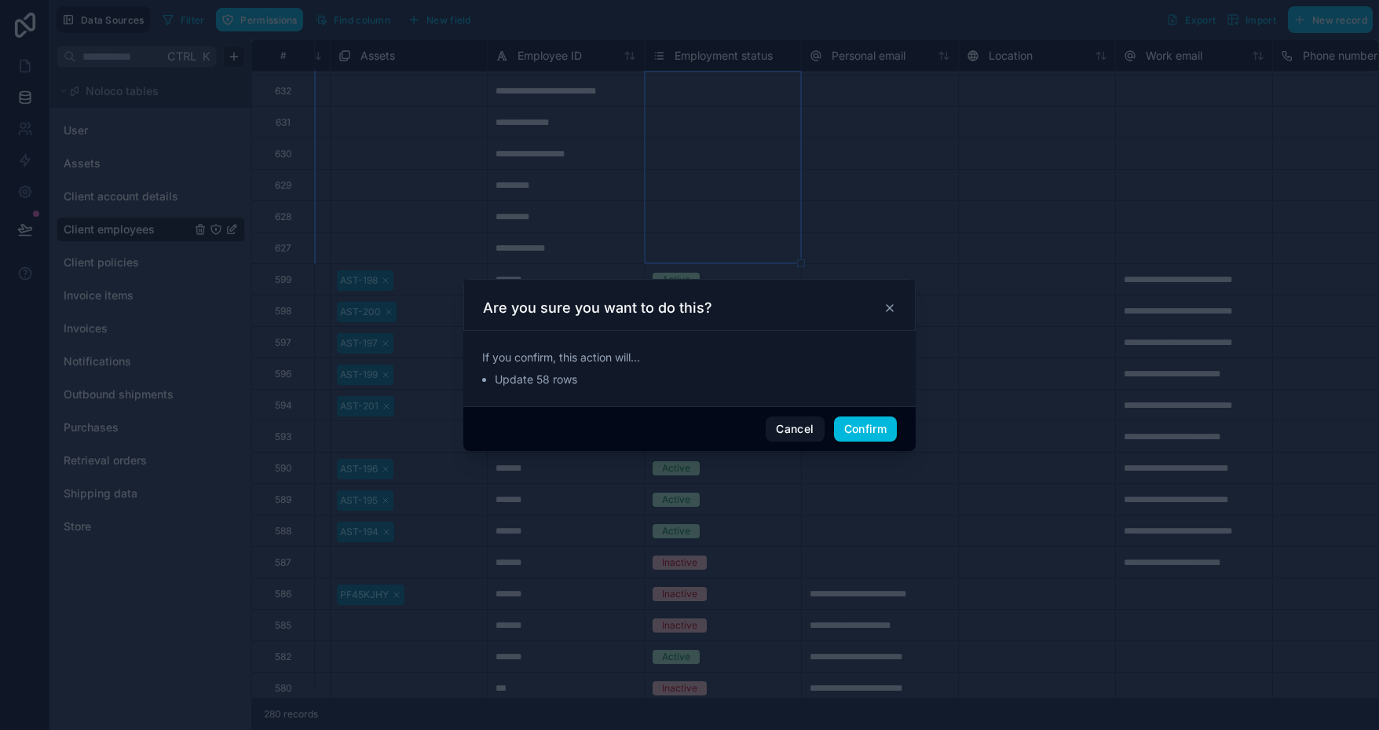
click at [864, 418] on button "Confirm" at bounding box center [865, 428] width 63 height 25
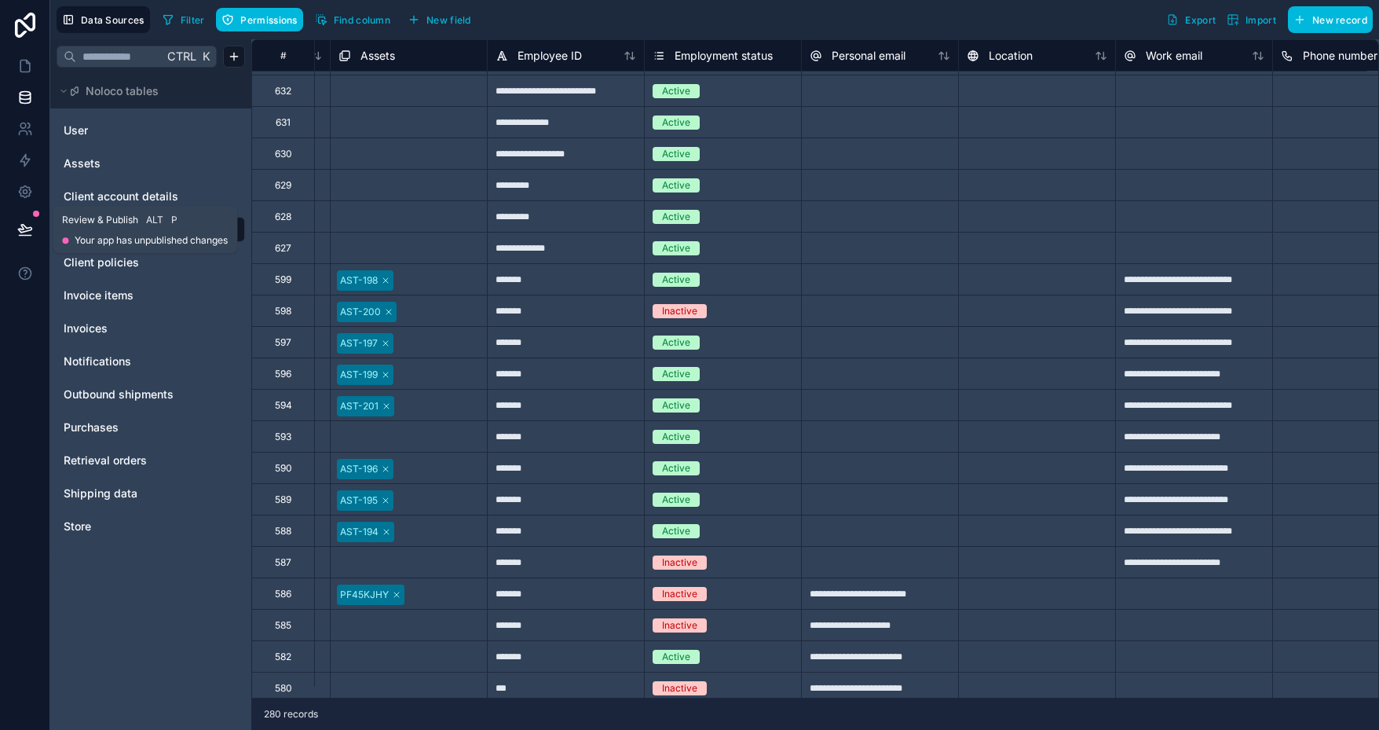
click at [22, 229] on icon at bounding box center [24, 229] width 13 height 8
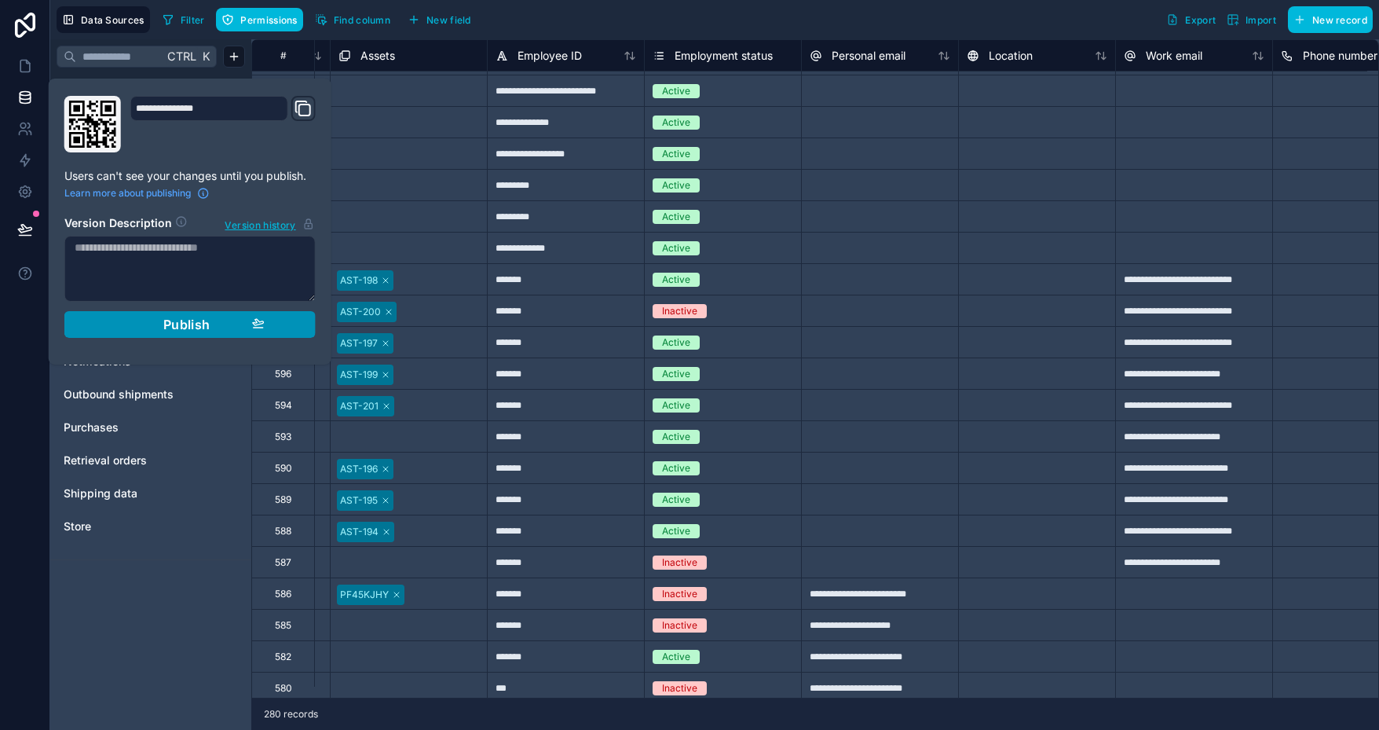
click at [196, 317] on span "Publish" at bounding box center [186, 325] width 47 height 16
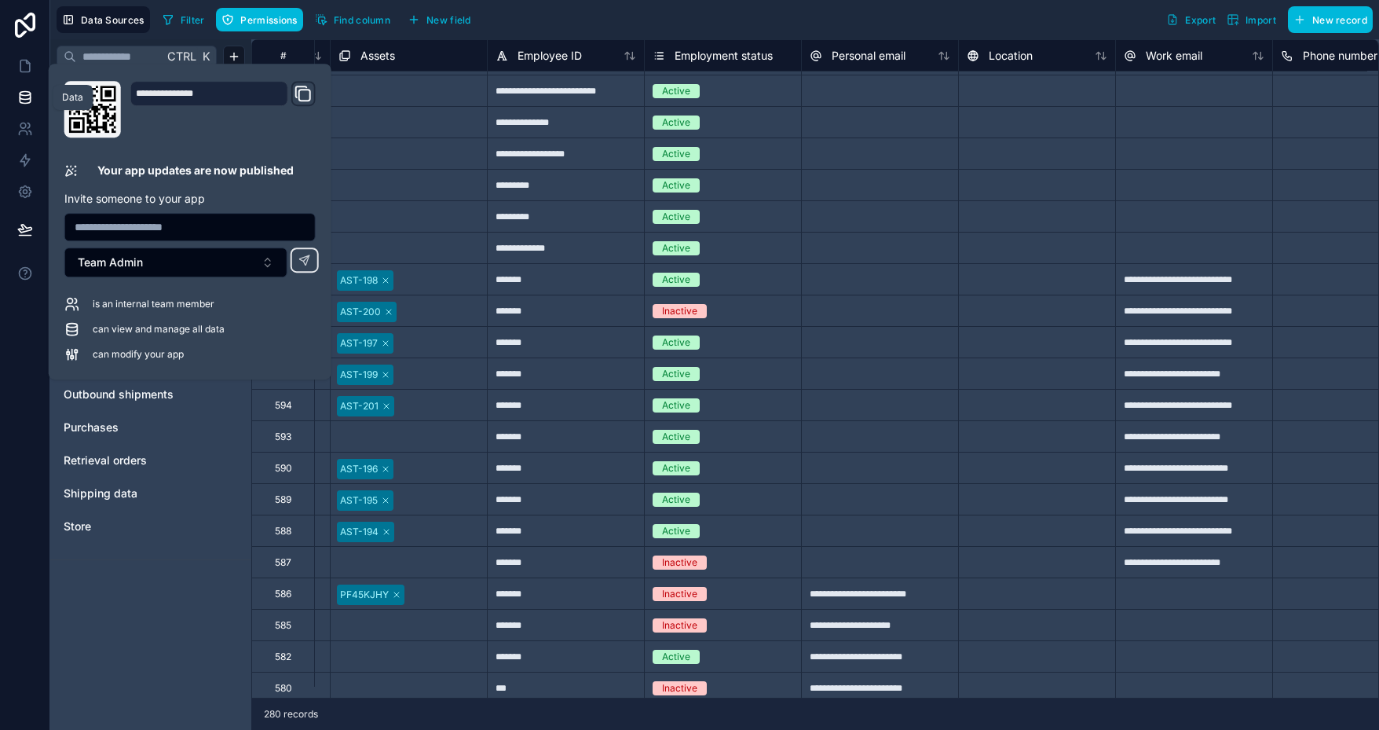
click at [16, 102] on link at bounding box center [24, 97] width 49 height 31
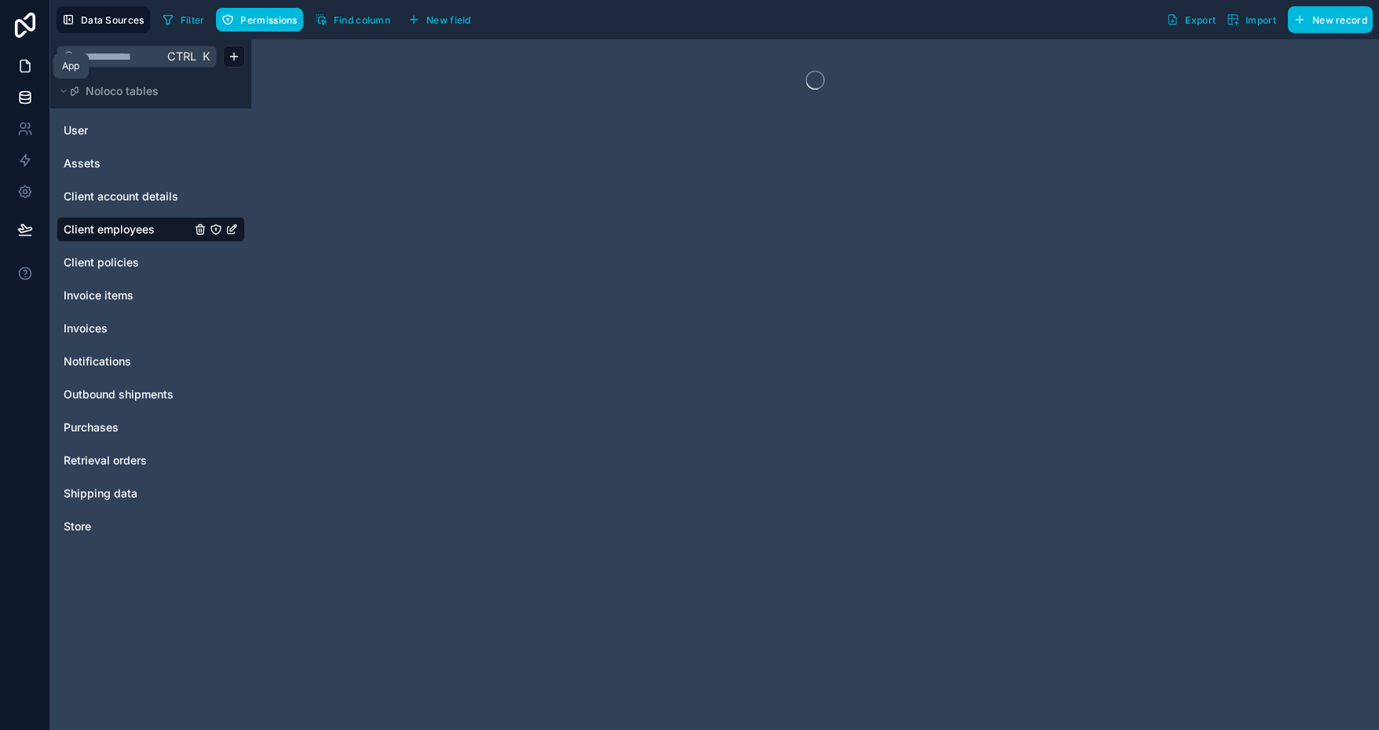
click at [24, 60] on icon at bounding box center [24, 66] width 9 height 12
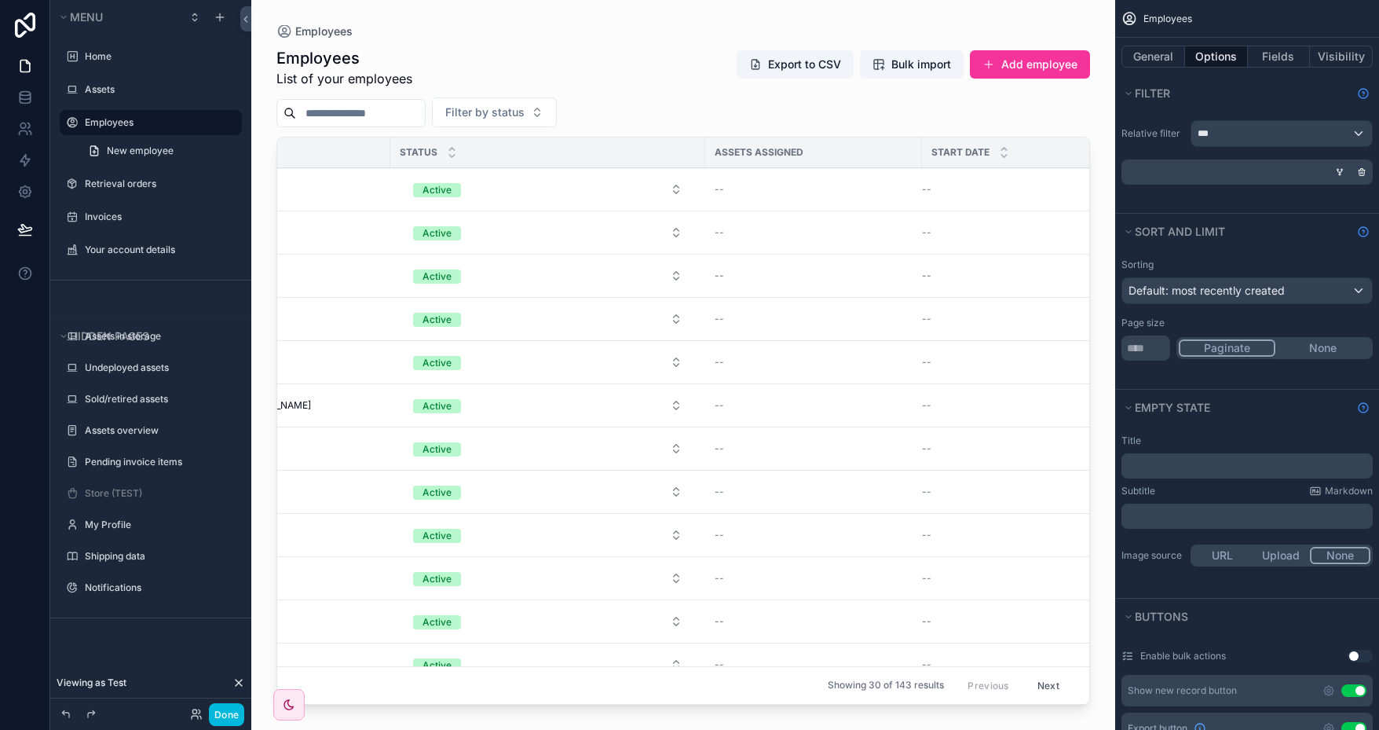
scroll to position [0, 107]
click at [749, 185] on div "--" at bounding box center [809, 189] width 198 height 13
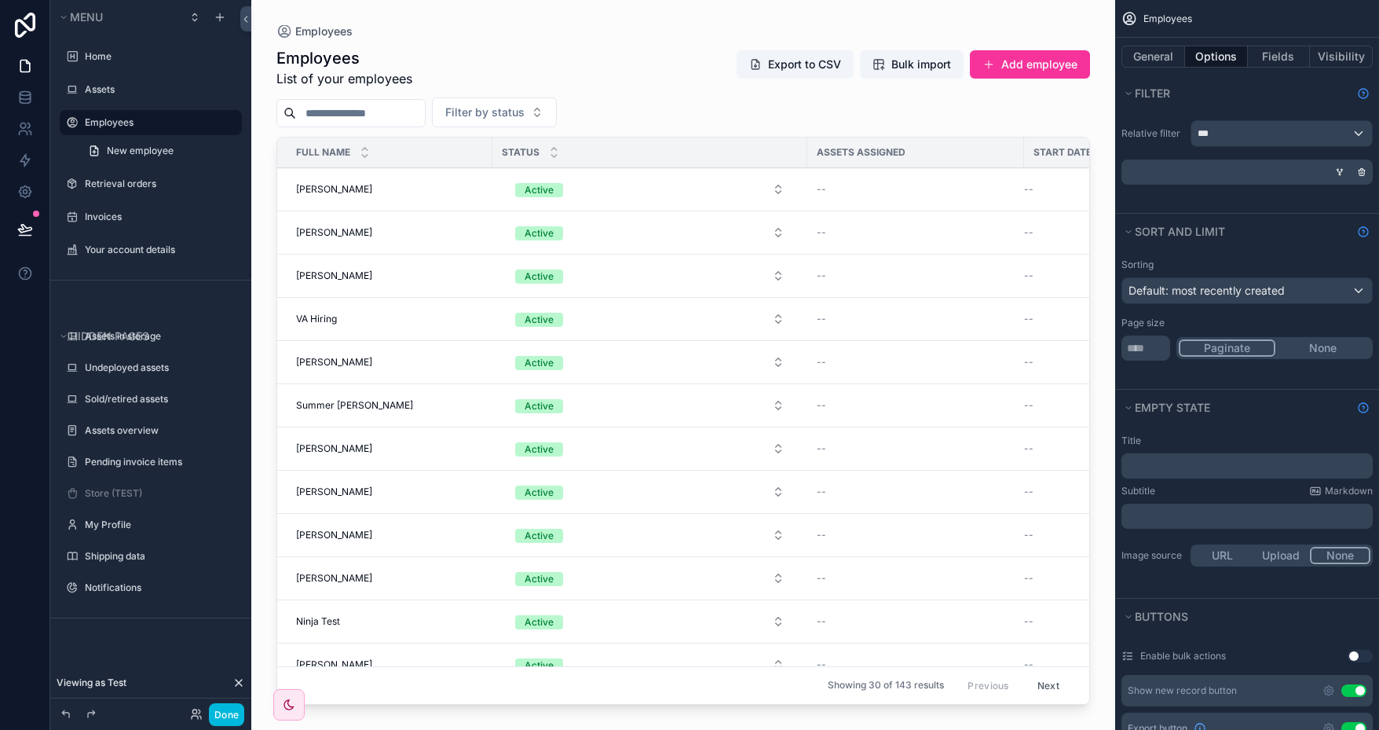
click at [233, 712] on button "Done" at bounding box center [226, 714] width 35 height 23
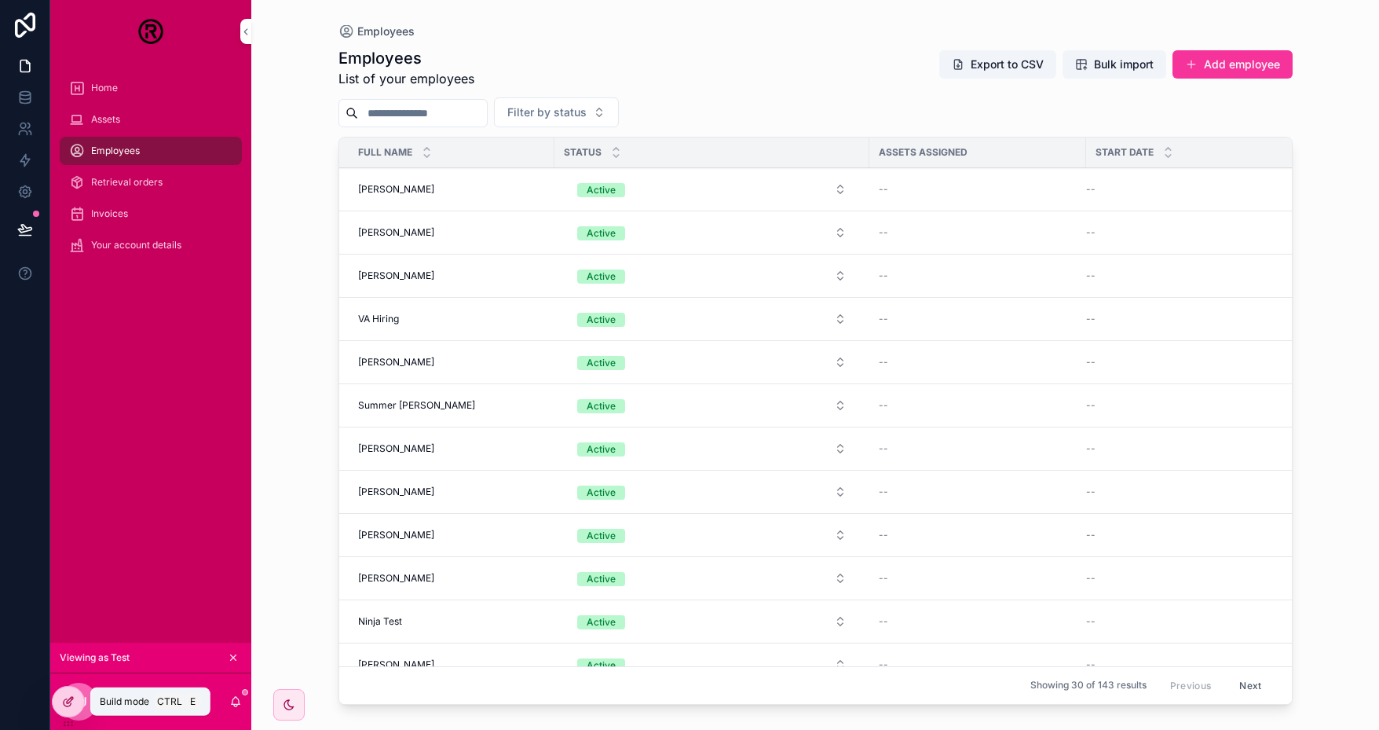
click at [71, 701] on icon at bounding box center [68, 701] width 13 height 13
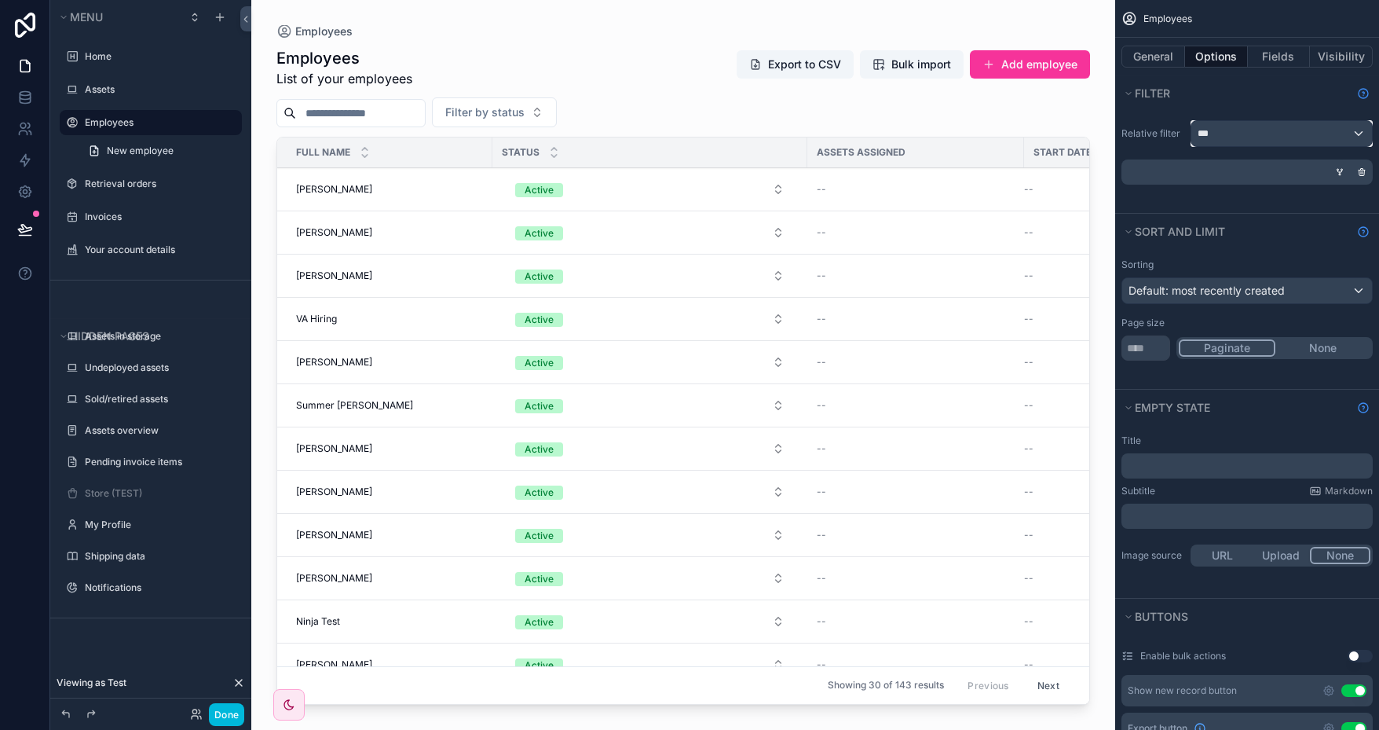
click at [1252, 136] on div "***" at bounding box center [1282, 133] width 181 height 25
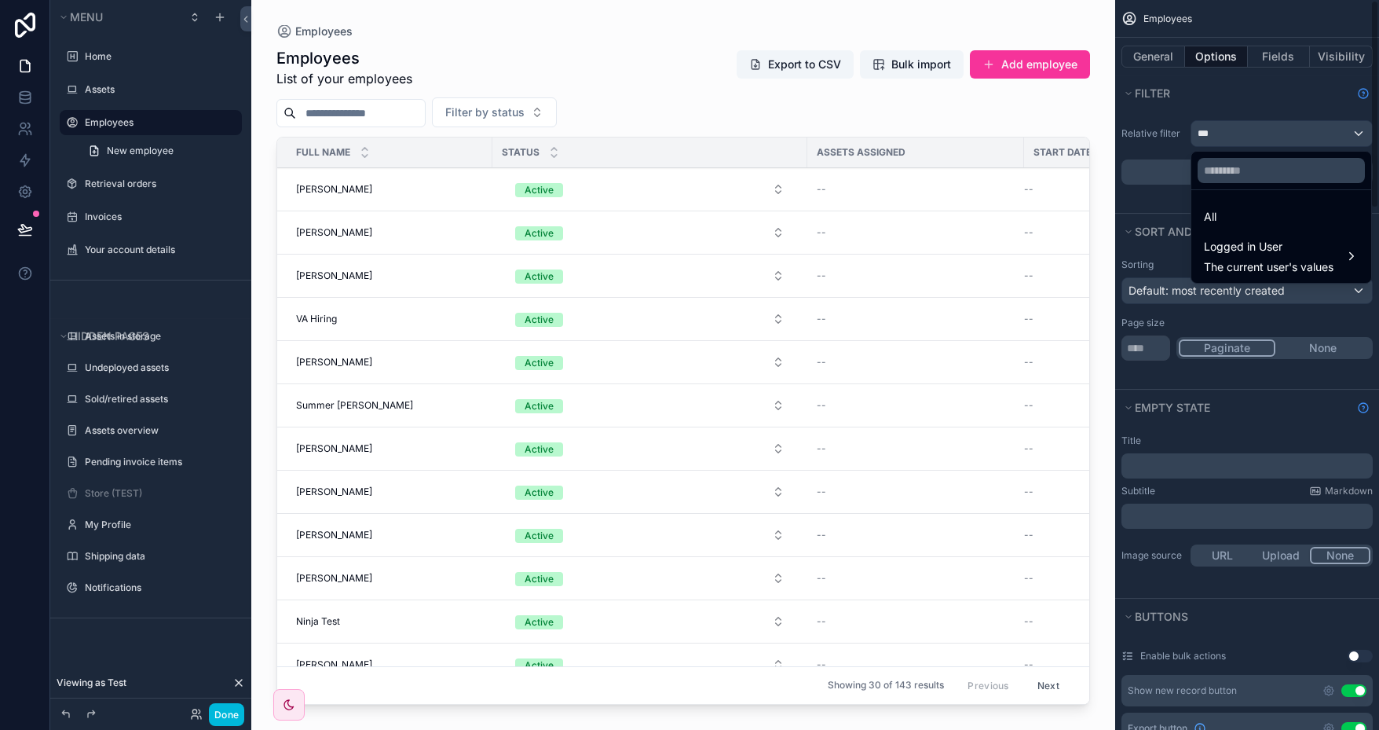
click at [1158, 163] on div "scrollable content" at bounding box center [689, 365] width 1379 height 730
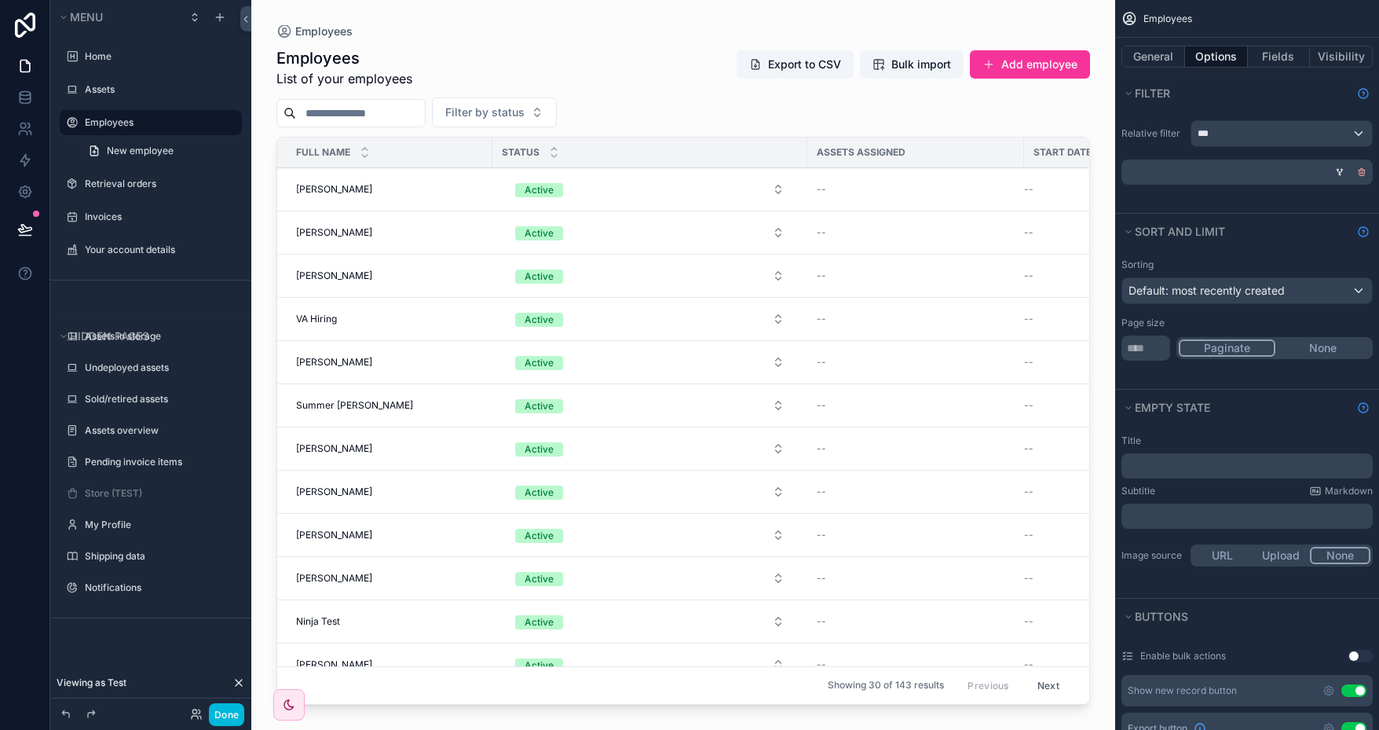
click at [1361, 175] on icon "scrollable content" at bounding box center [1361, 171] width 9 height 9
click at [1279, 169] on span "Condition group" at bounding box center [1284, 172] width 85 height 13
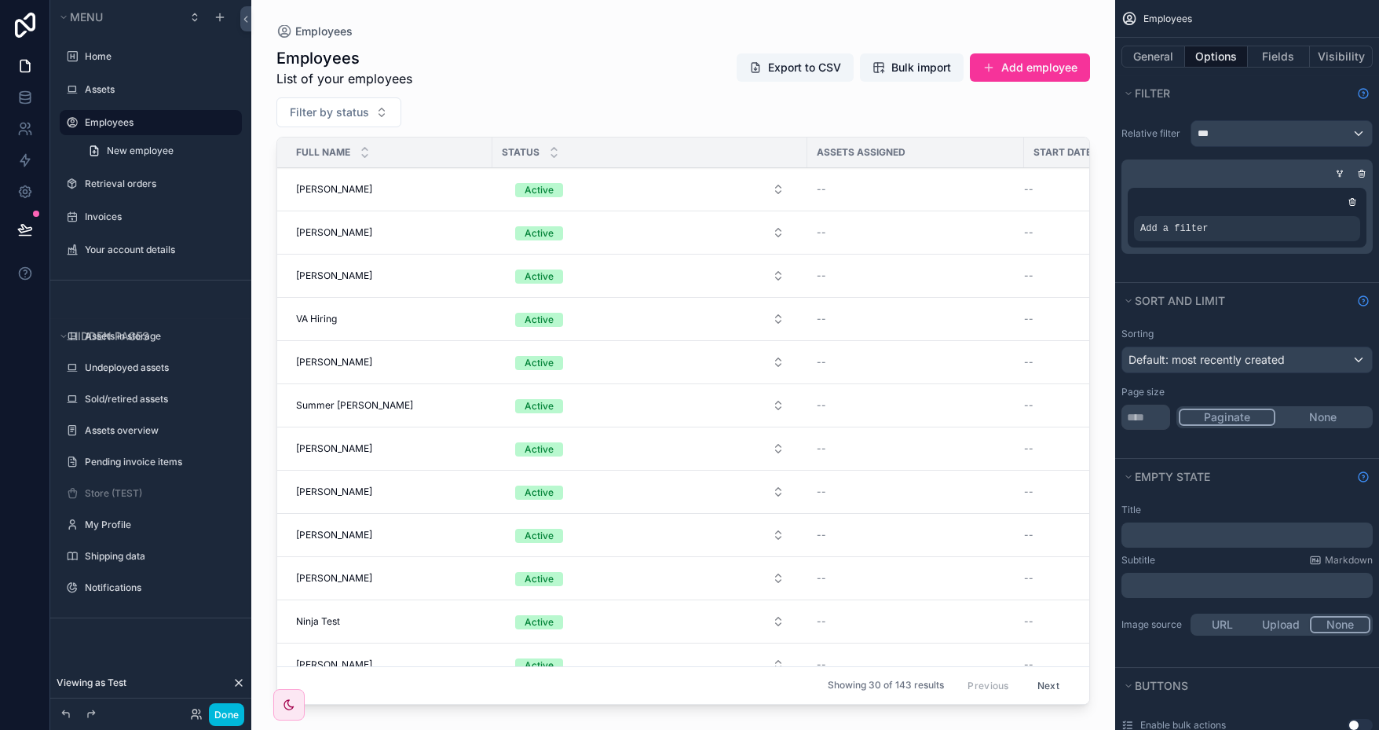
click at [0, 0] on icon "scrollable content" at bounding box center [0, 0] width 0 height 0
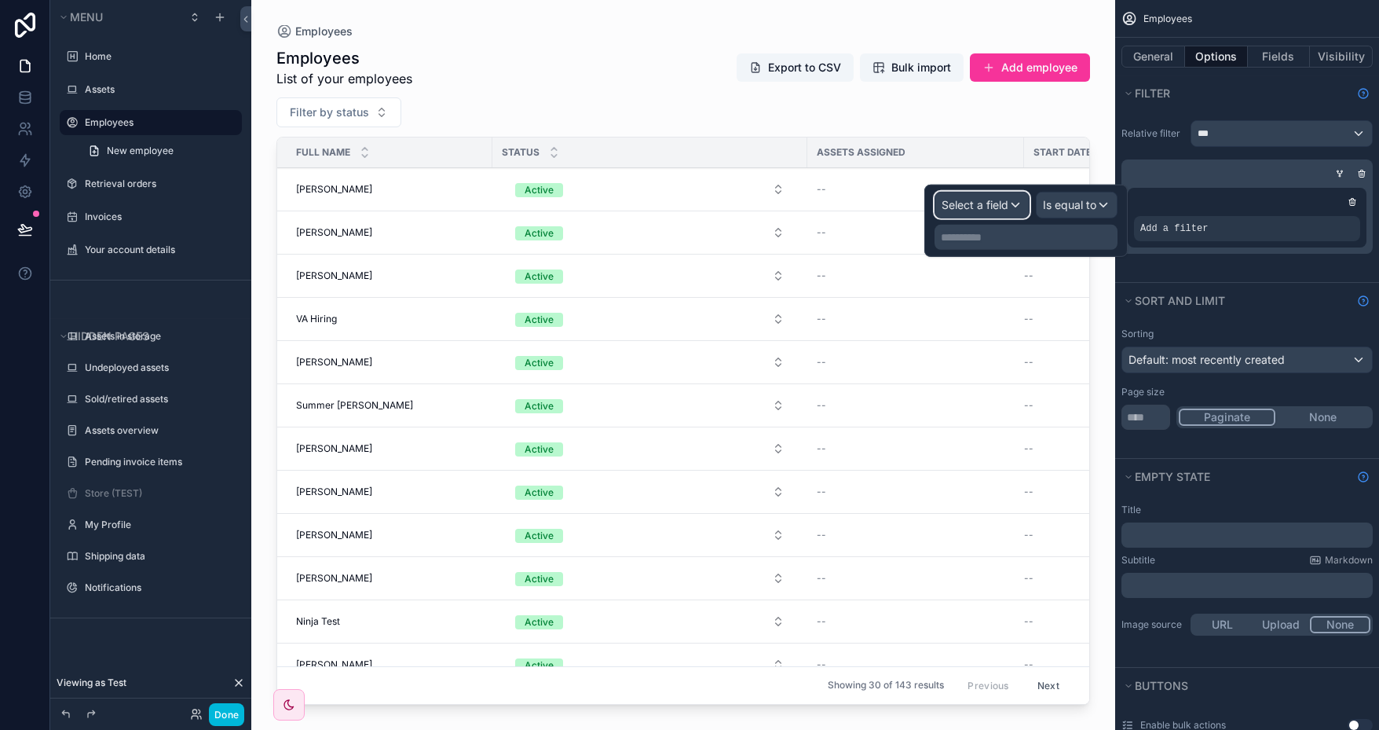
click at [991, 200] on span "Select a field" at bounding box center [975, 204] width 67 height 13
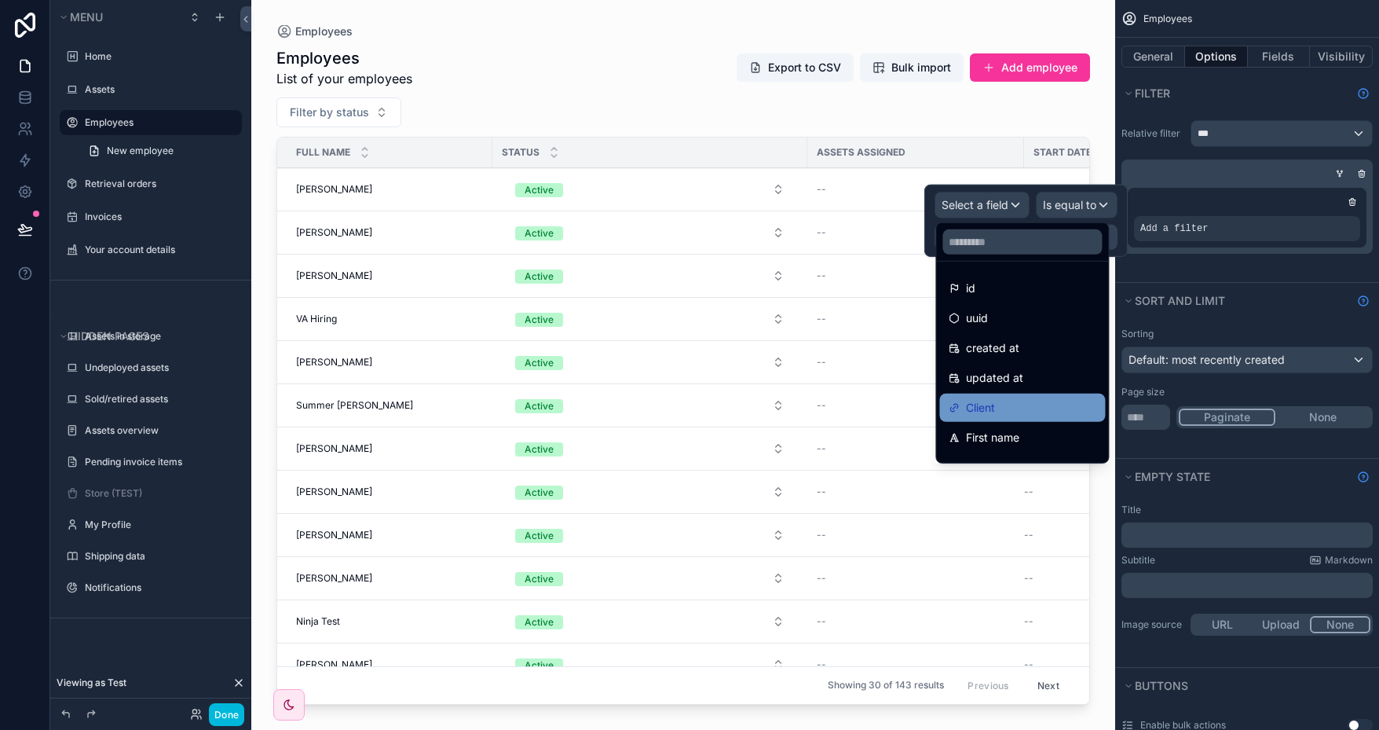
click at [1029, 401] on div "Client" at bounding box center [1022, 407] width 147 height 19
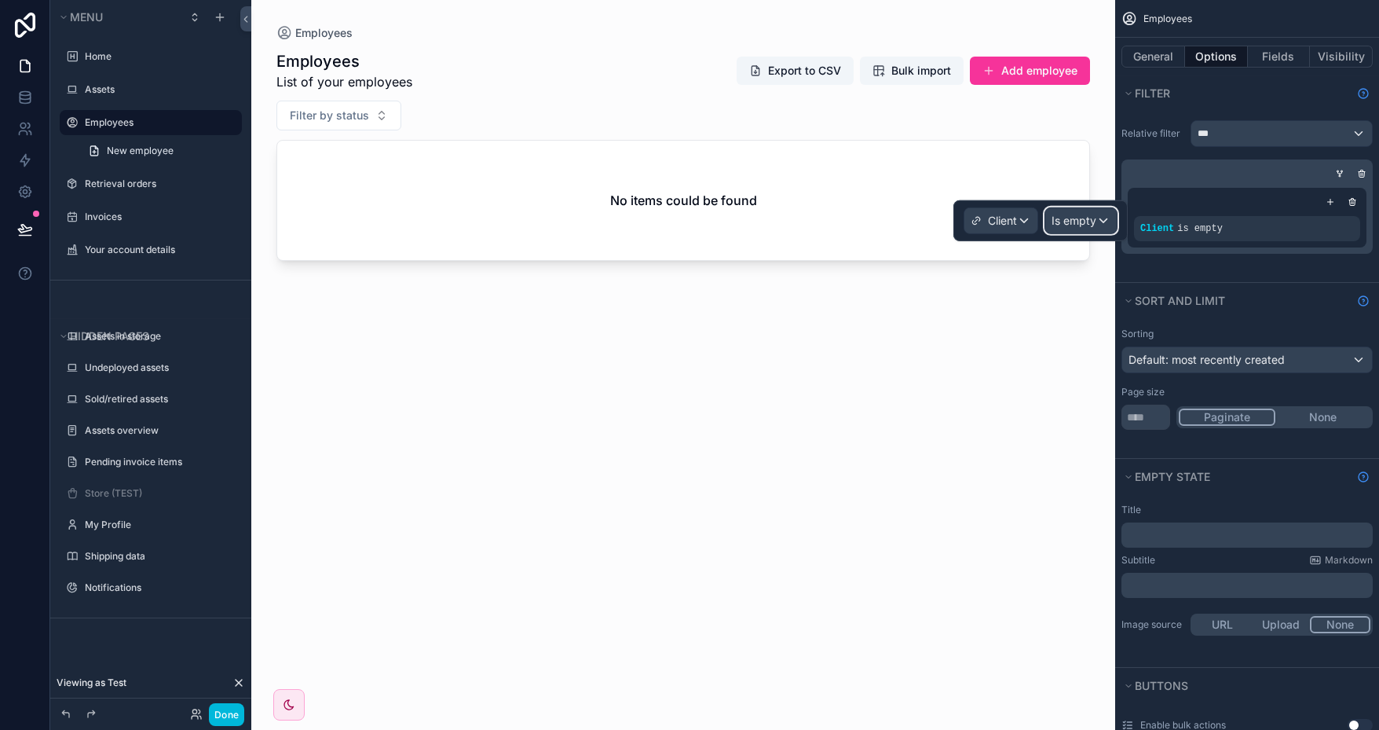
click at [1082, 216] on span "Is empty" at bounding box center [1074, 221] width 45 height 16
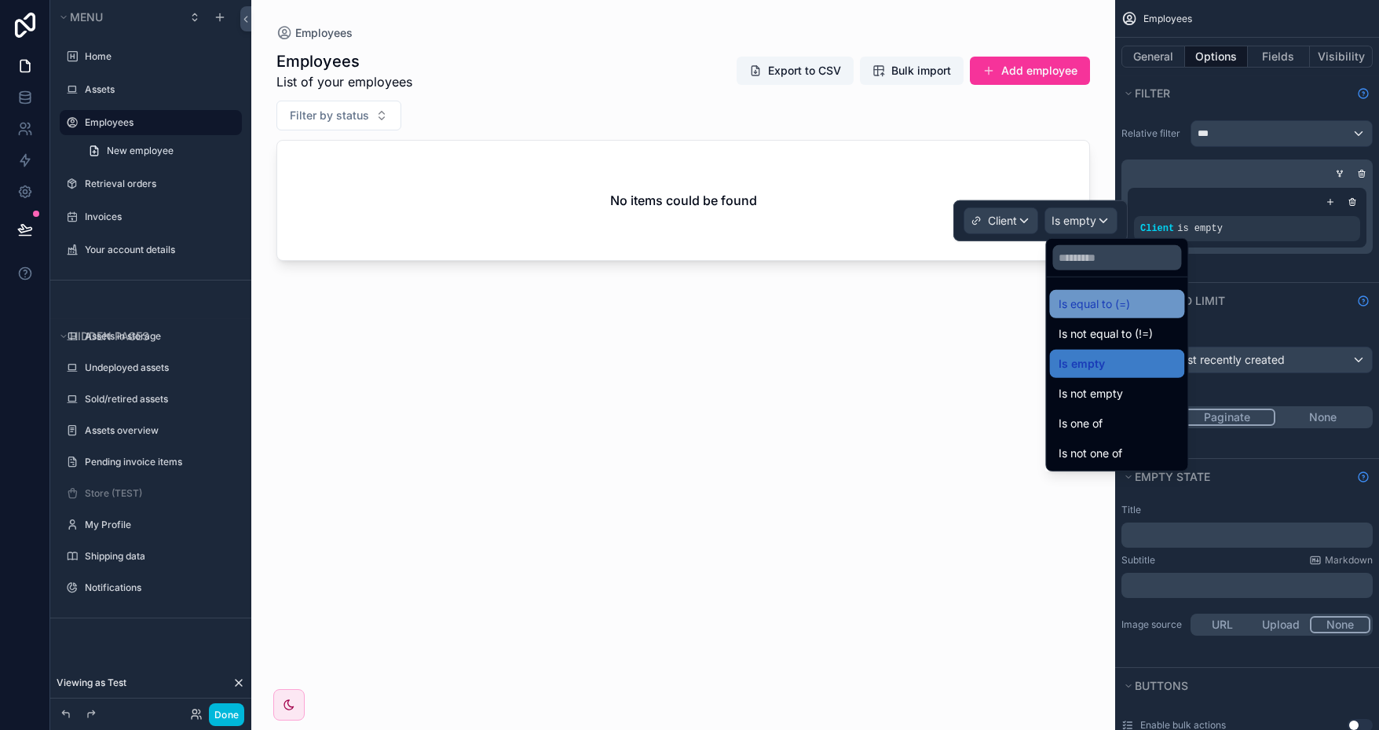
click at [1119, 305] on span "Is equal to (=)" at bounding box center [1094, 304] width 71 height 19
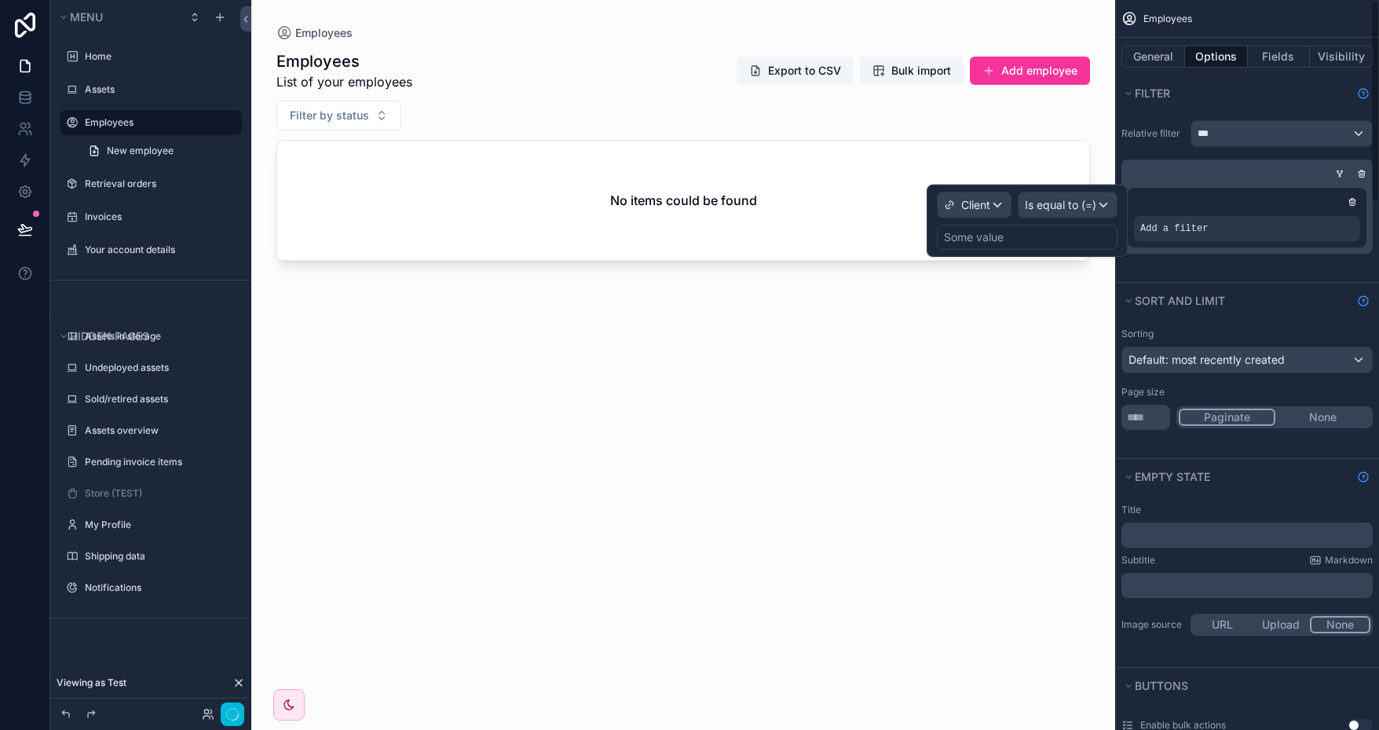
click at [998, 240] on div "Some value" at bounding box center [974, 237] width 60 height 16
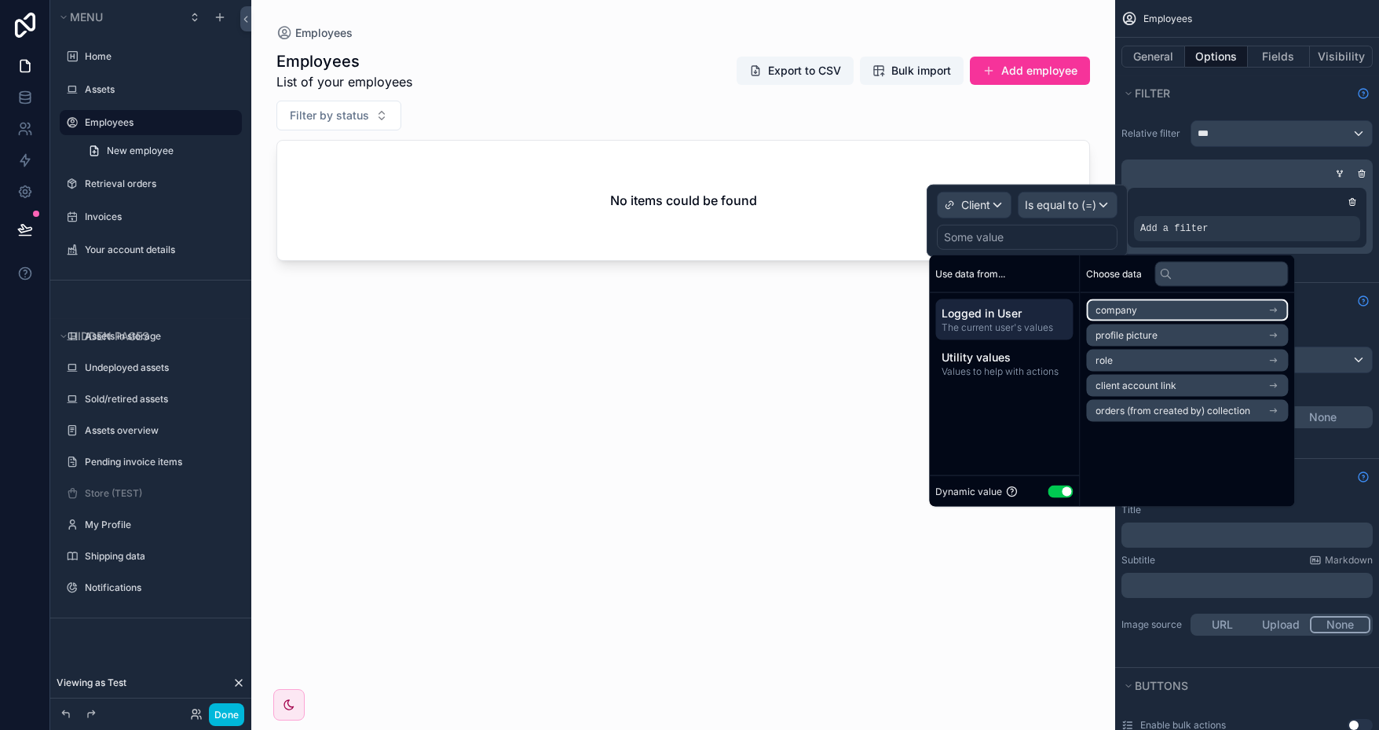
click at [1211, 310] on li "company" at bounding box center [1187, 310] width 202 height 22
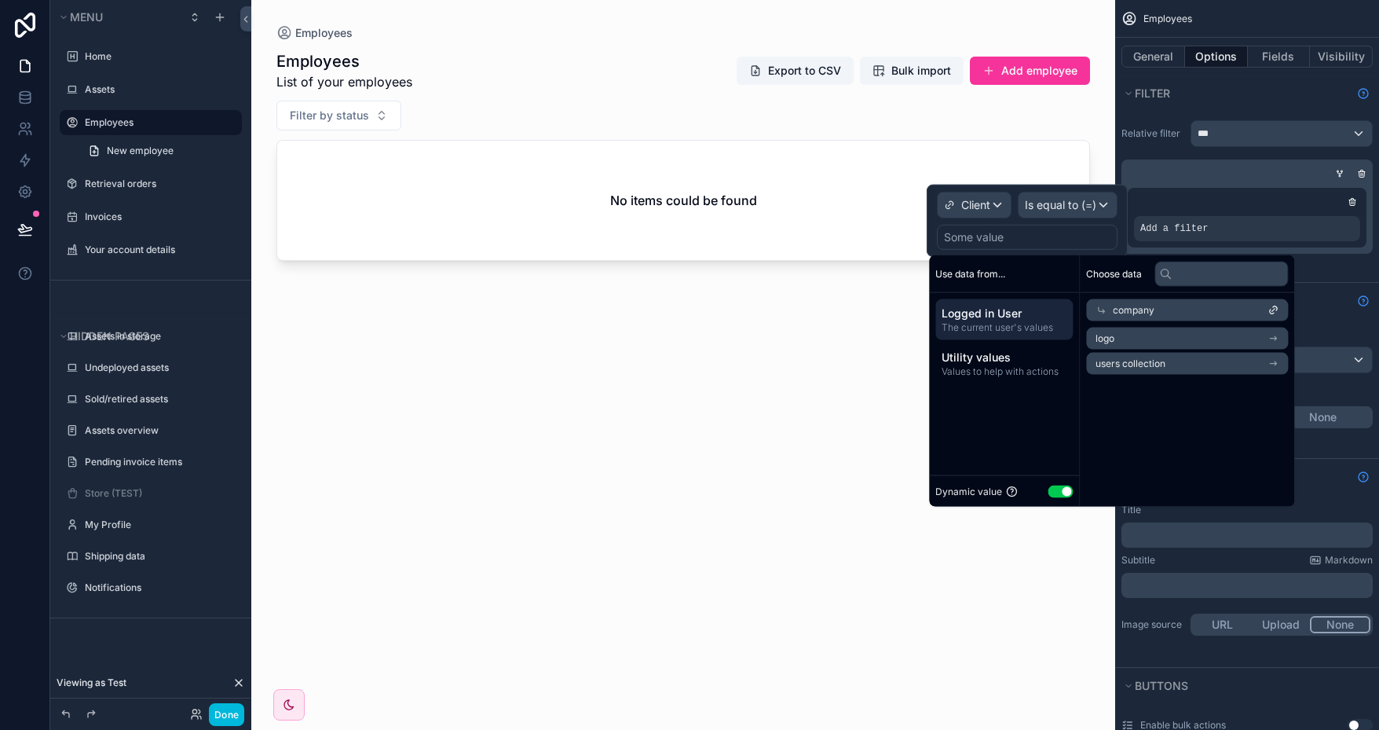
click at [1107, 308] on div "company" at bounding box center [1187, 310] width 202 height 22
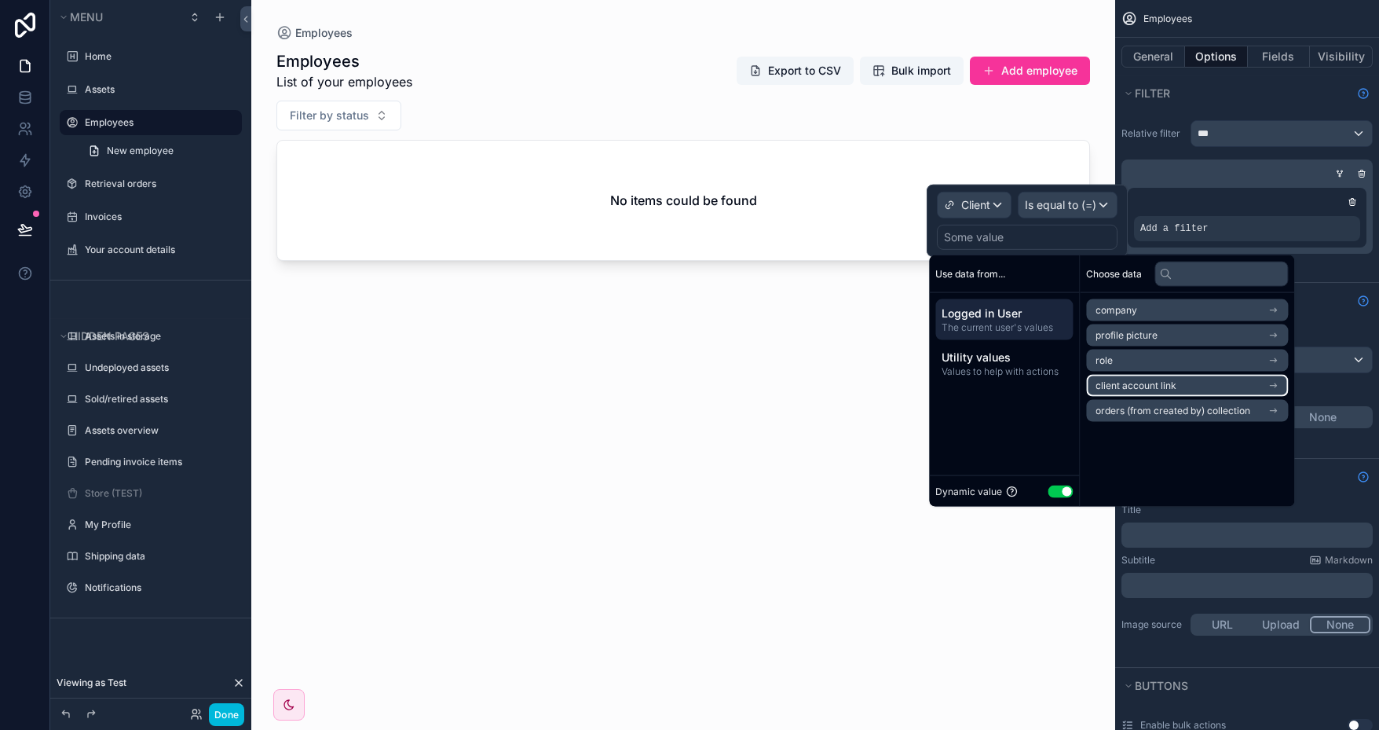
click at [1188, 384] on li "client account link" at bounding box center [1187, 386] width 202 height 22
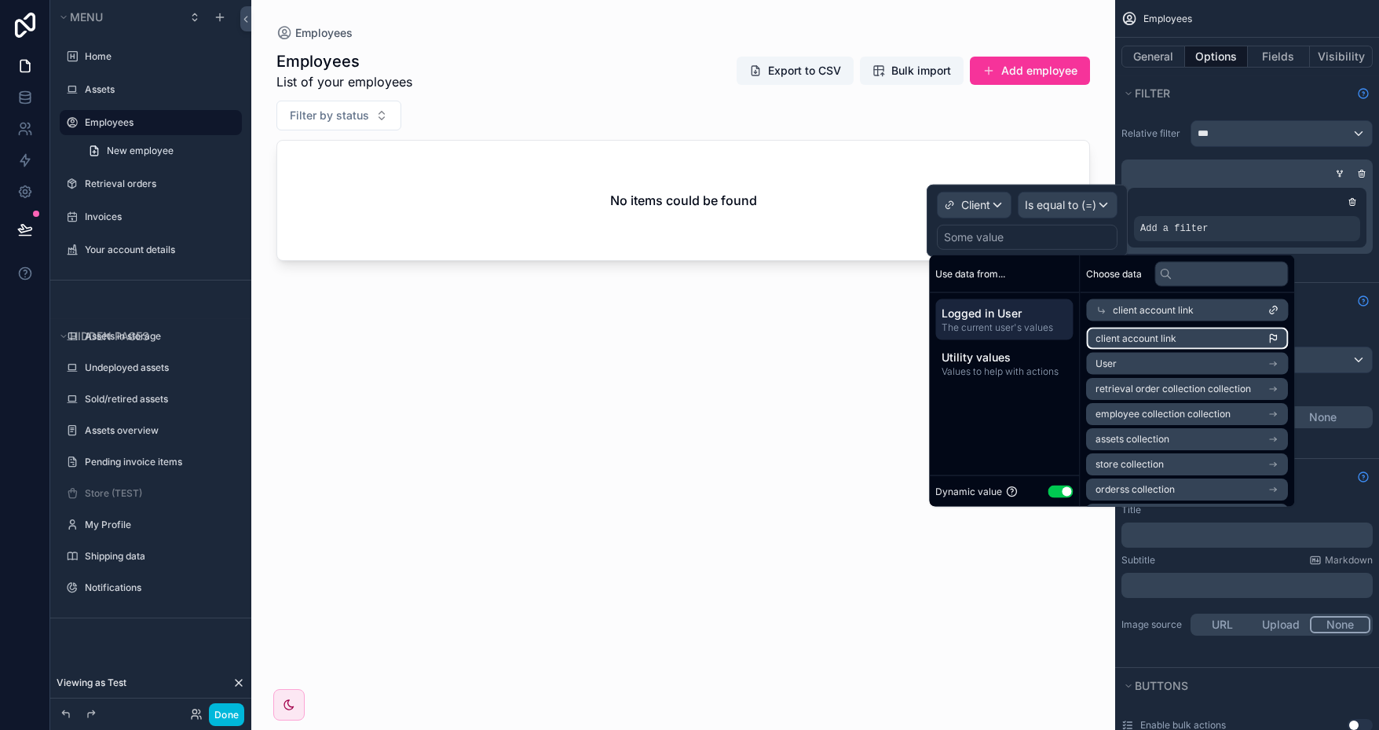
click at [1188, 340] on li "client account link" at bounding box center [1187, 339] width 202 height 22
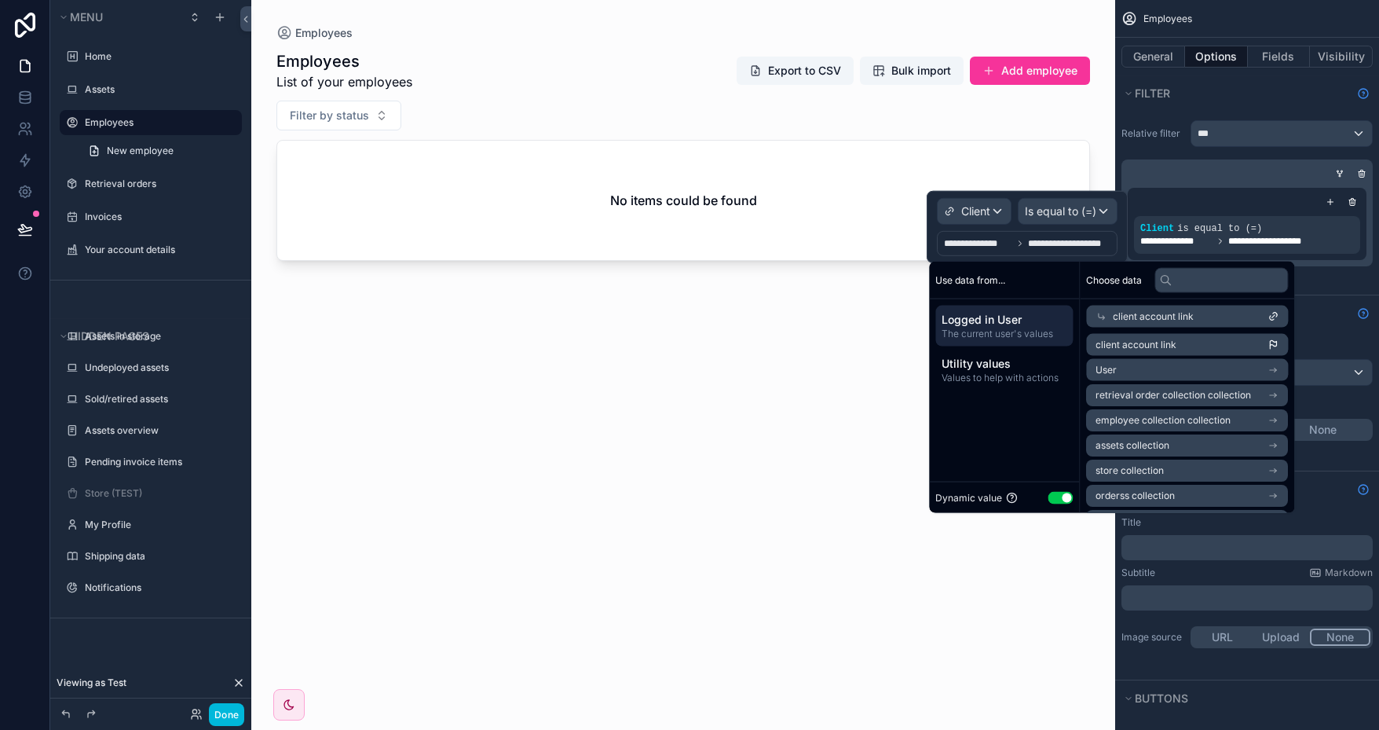
click at [991, 418] on div "Use data from... Logged in User The current user's values Utility values Values…" at bounding box center [1004, 387] width 151 height 251
click at [804, 402] on div "scrollable content" at bounding box center [683, 355] width 864 height 711
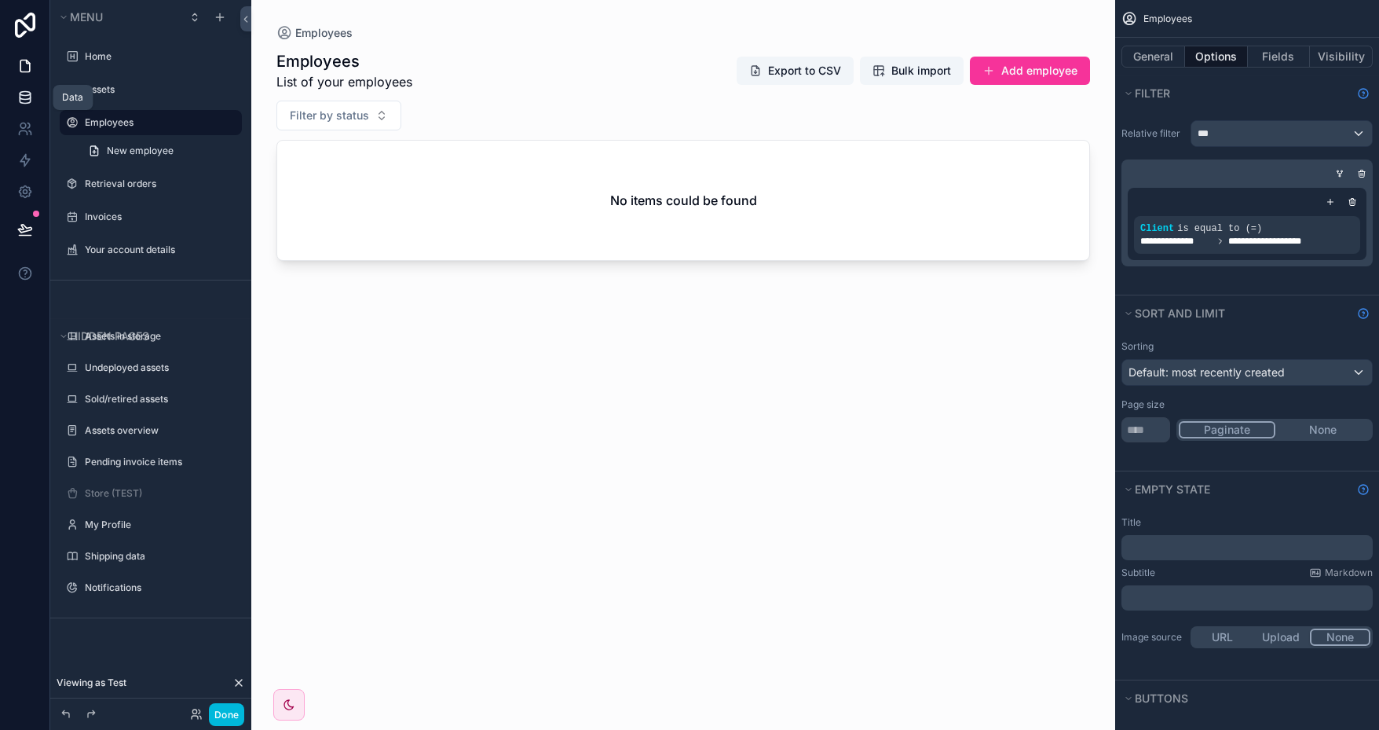
click at [24, 99] on icon at bounding box center [25, 96] width 10 height 6
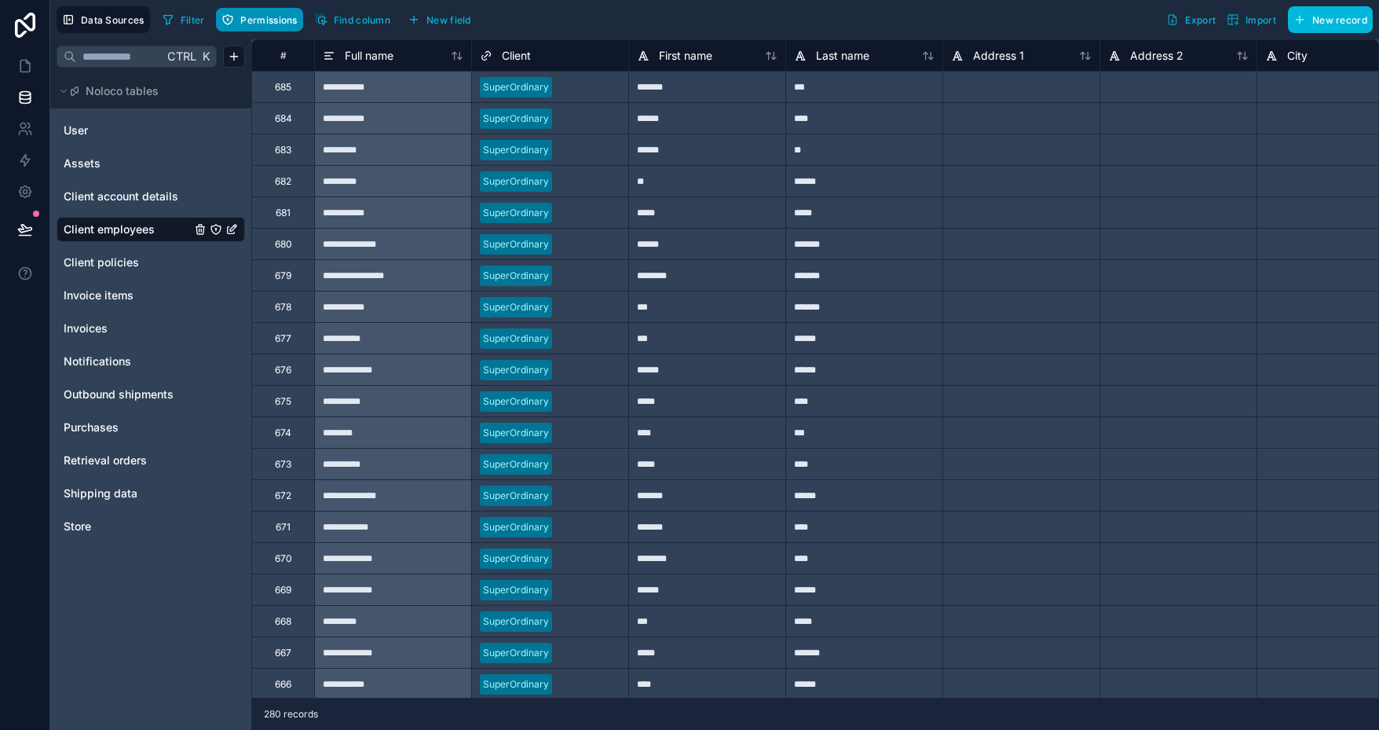
click at [271, 18] on span "Permissions" at bounding box center [268, 20] width 57 height 12
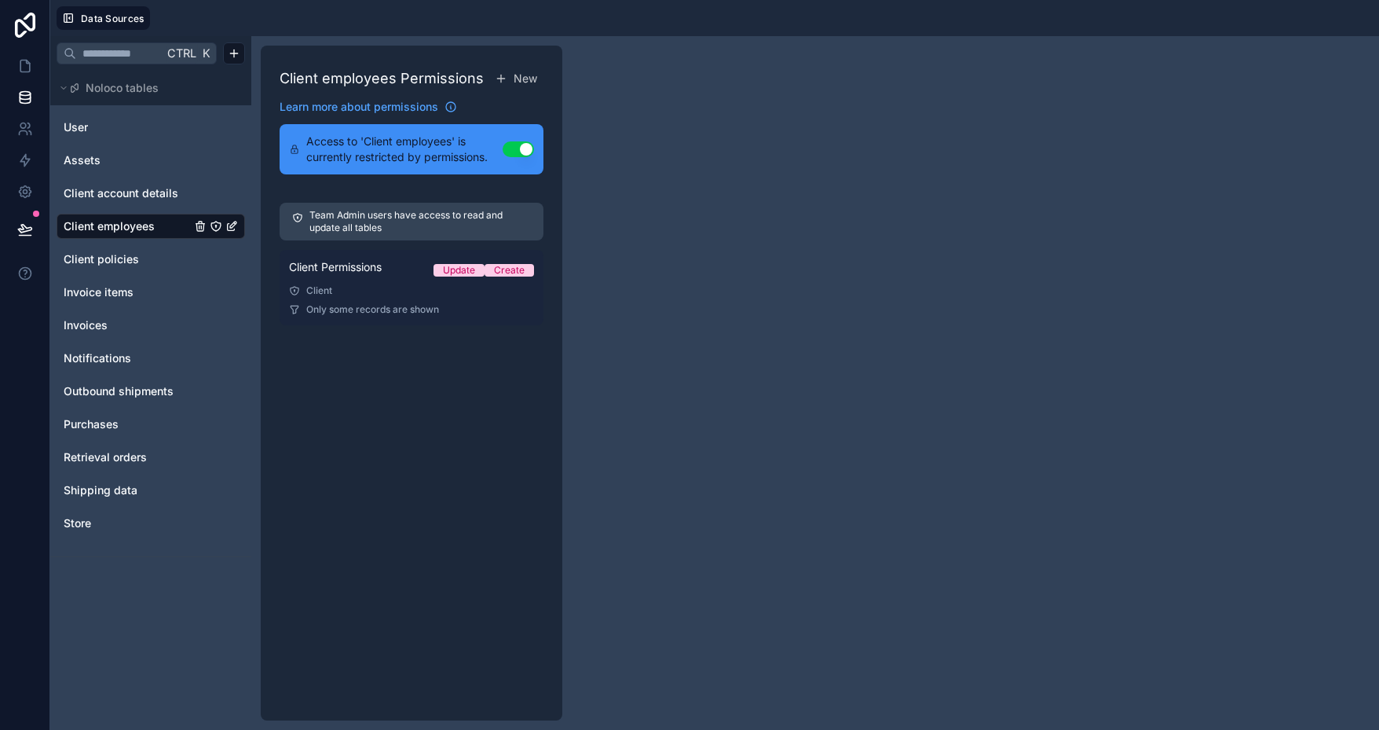
click at [396, 309] on span "Only some records are shown" at bounding box center [372, 309] width 133 height 13
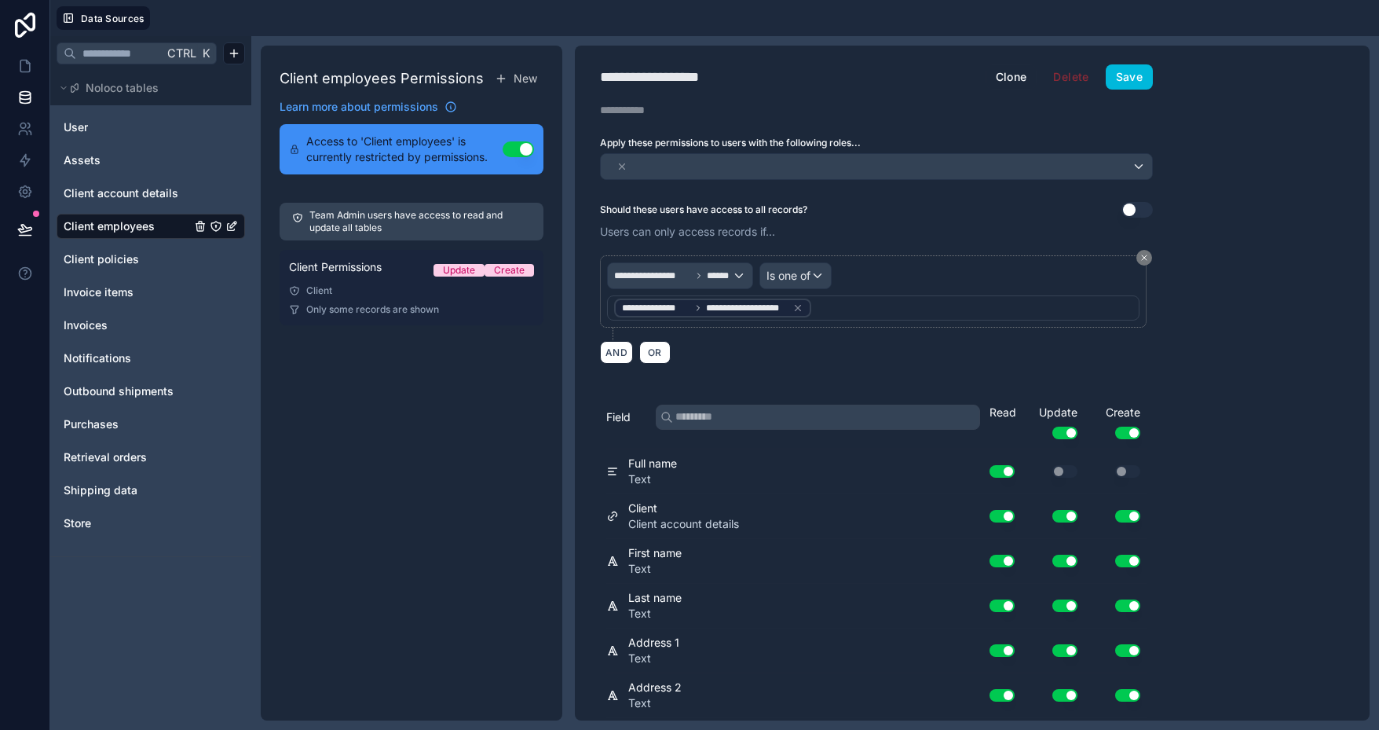
click at [403, 282] on link "Client Permissions Update Create Client Only some records are shown" at bounding box center [412, 287] width 264 height 75
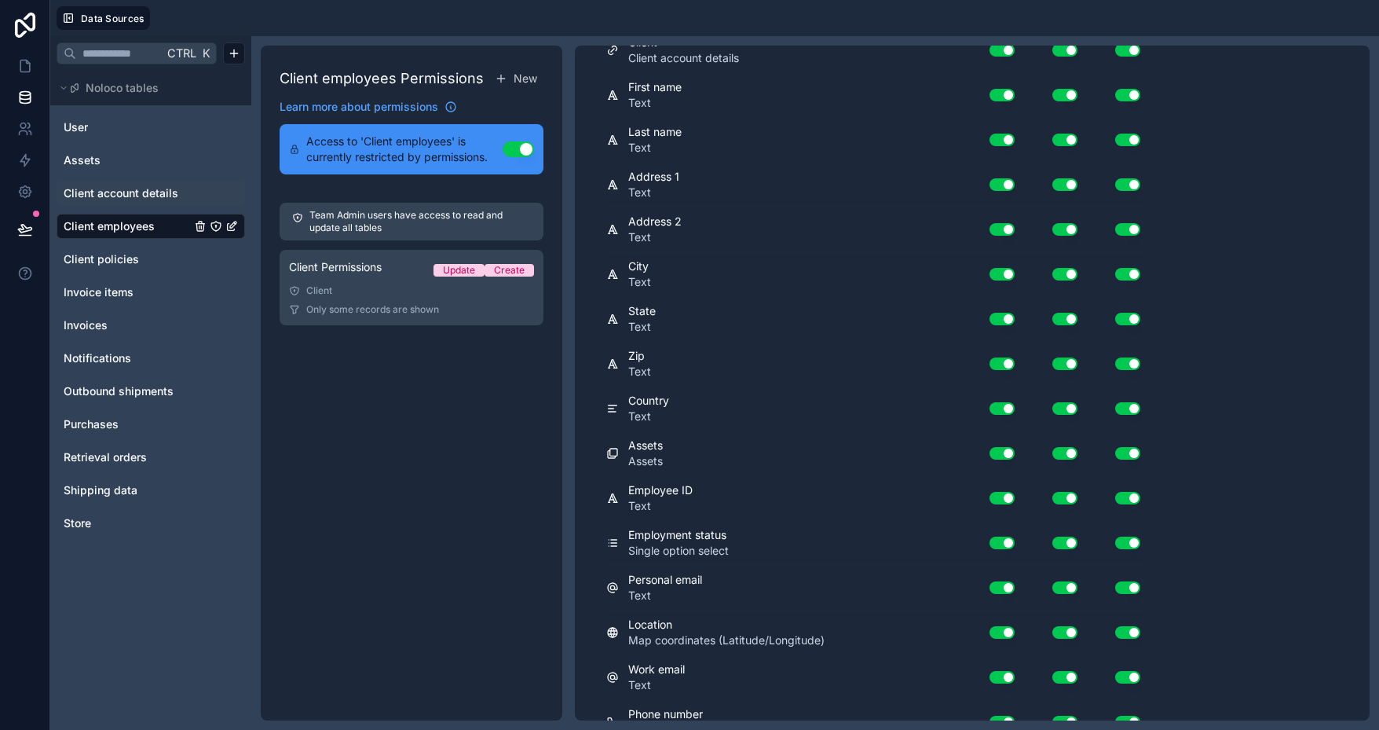
scroll to position [461, 0]
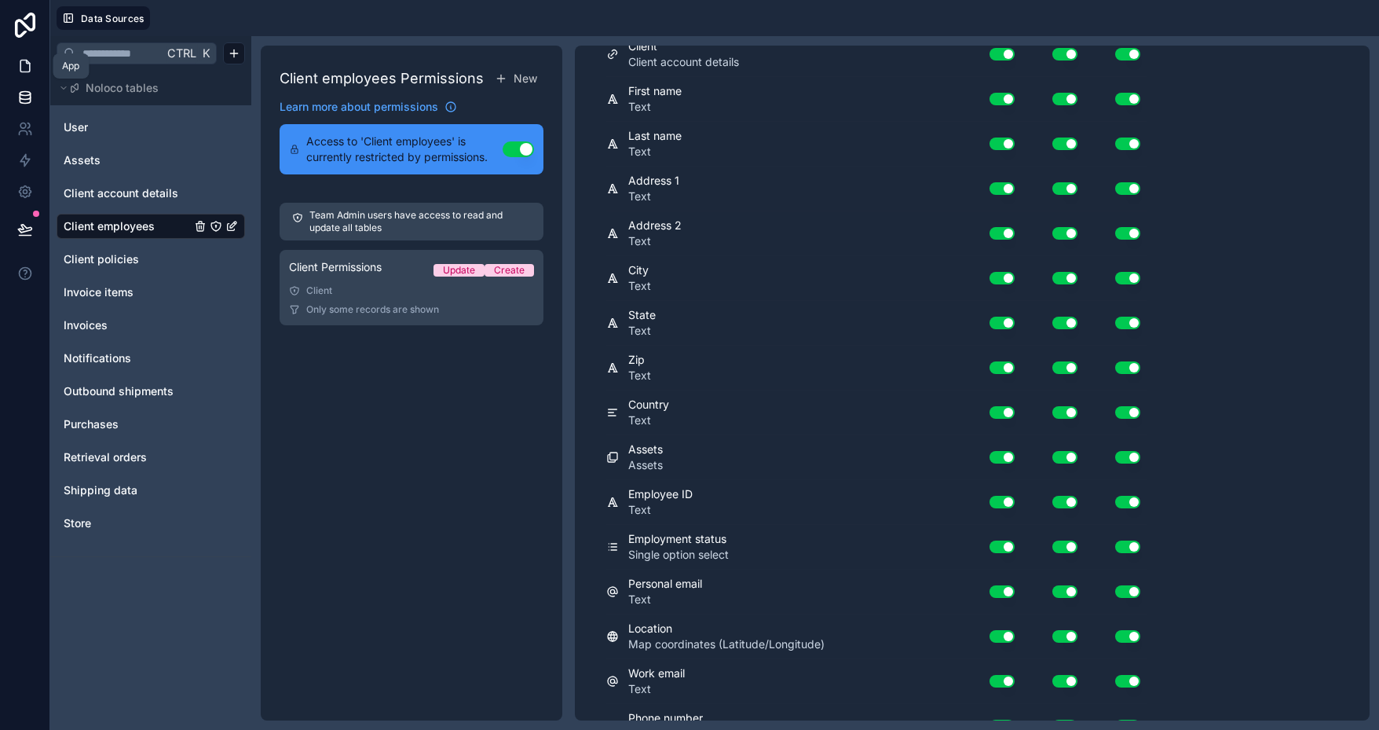
click at [26, 69] on icon at bounding box center [25, 66] width 16 height 16
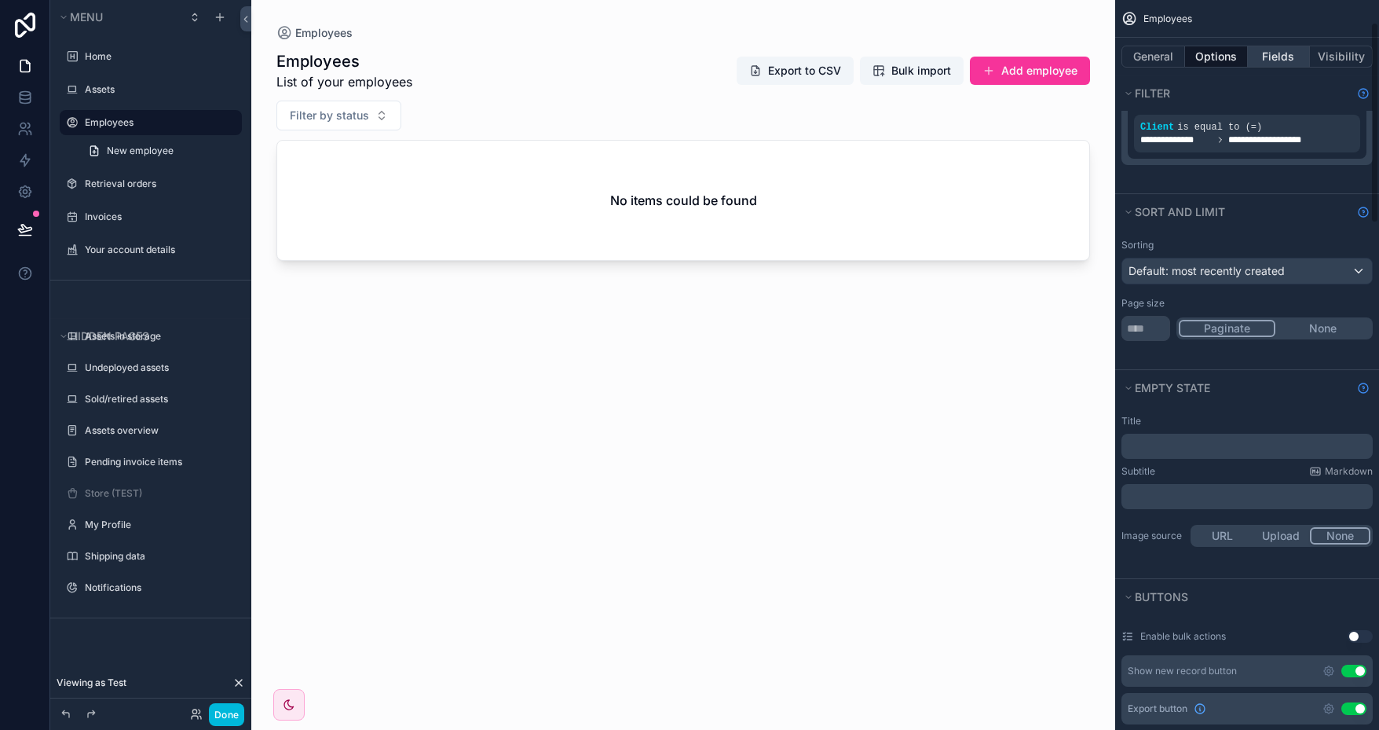
scroll to position [79, 0]
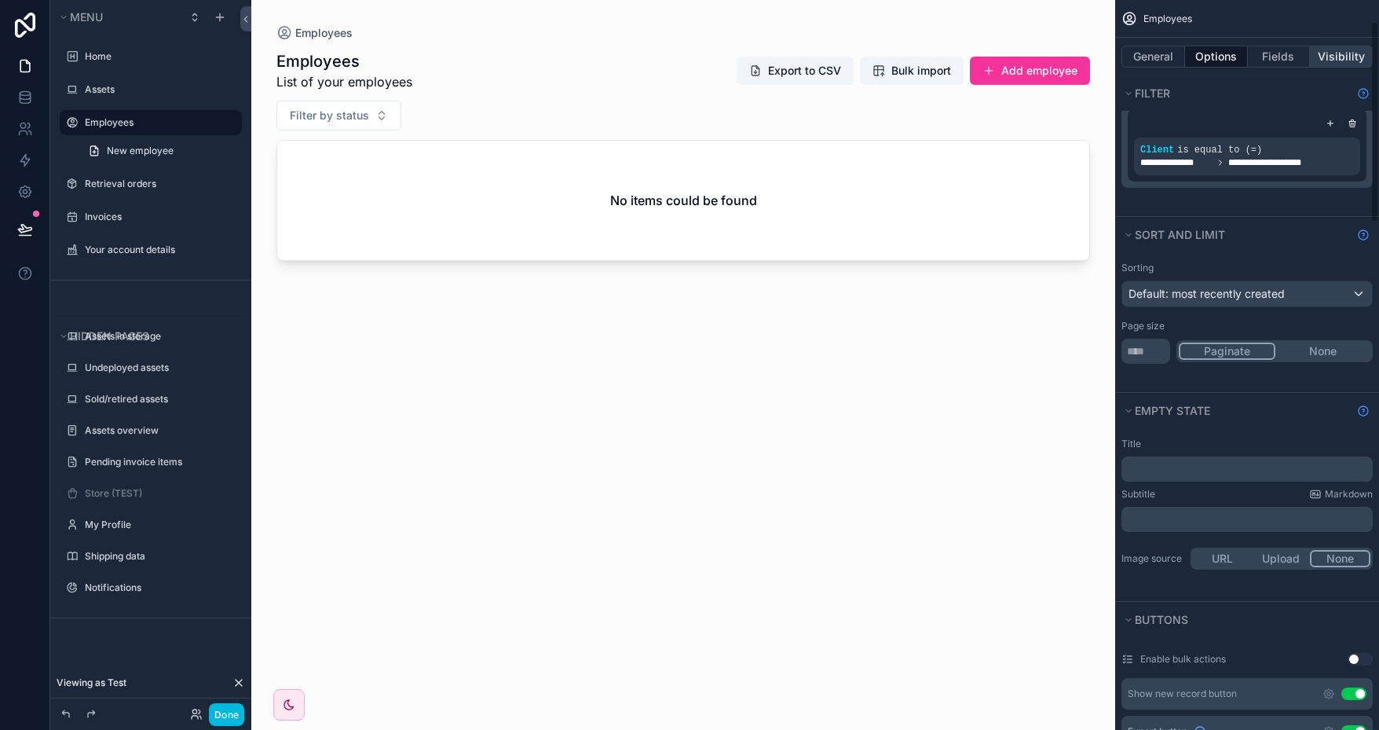
click at [1324, 54] on button "Visibility" at bounding box center [1341, 57] width 63 height 22
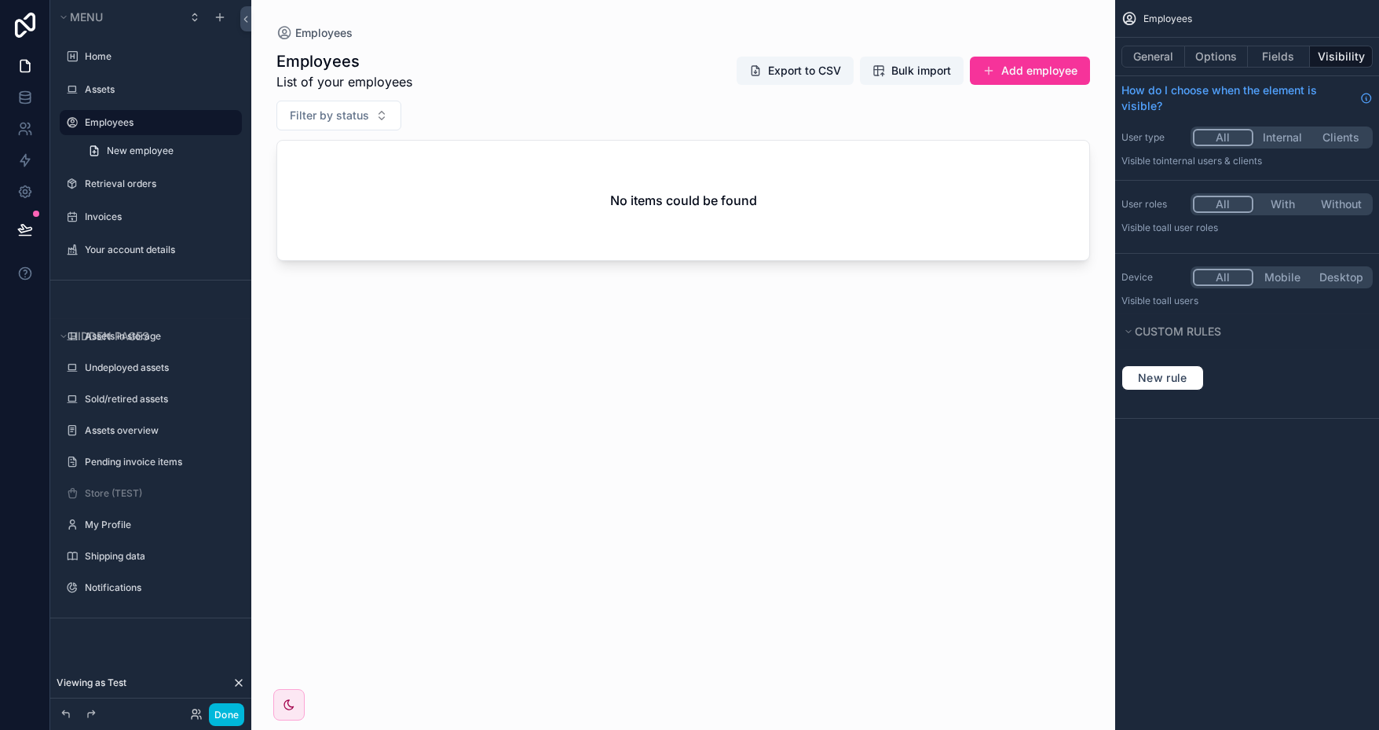
scroll to position [0, 0]
click at [1153, 57] on button "General" at bounding box center [1154, 57] width 64 height 22
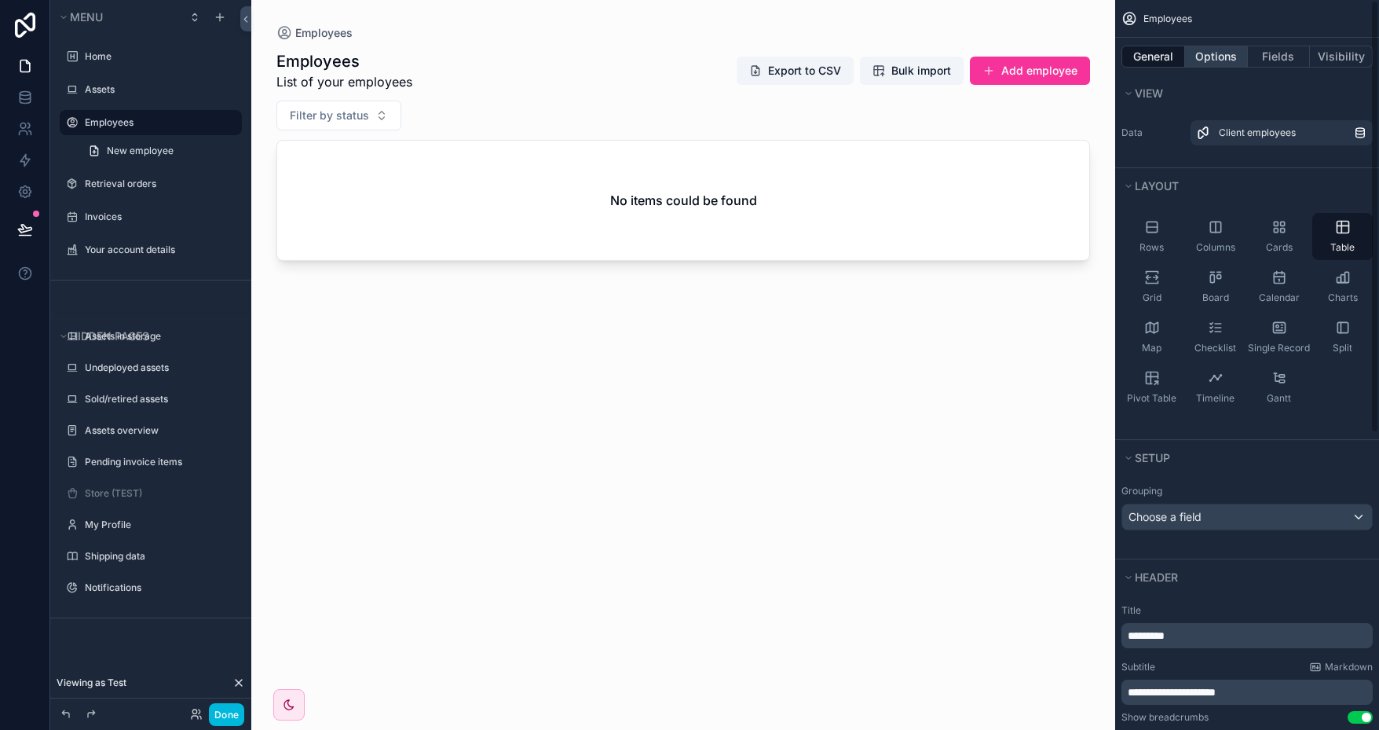
click at [1213, 53] on button "Options" at bounding box center [1216, 57] width 63 height 22
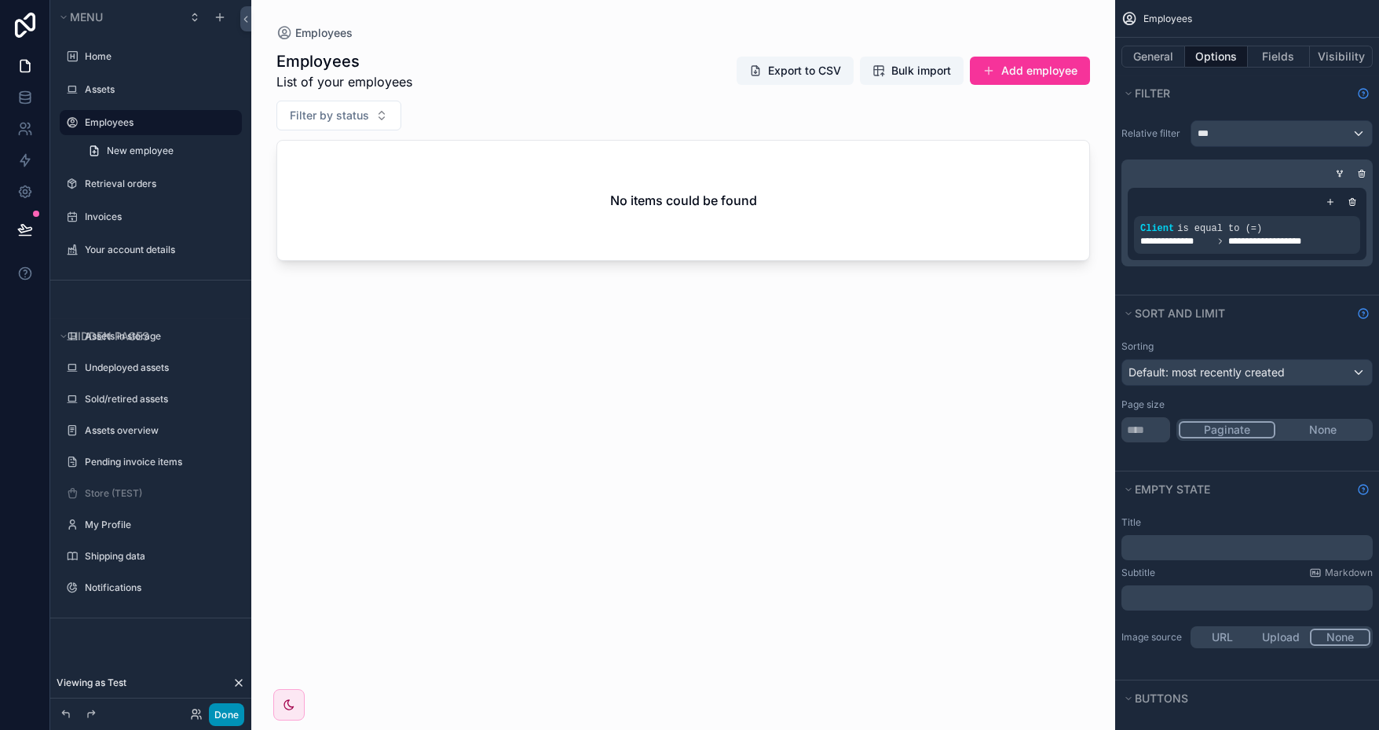
click at [220, 708] on button "Done" at bounding box center [226, 714] width 35 height 23
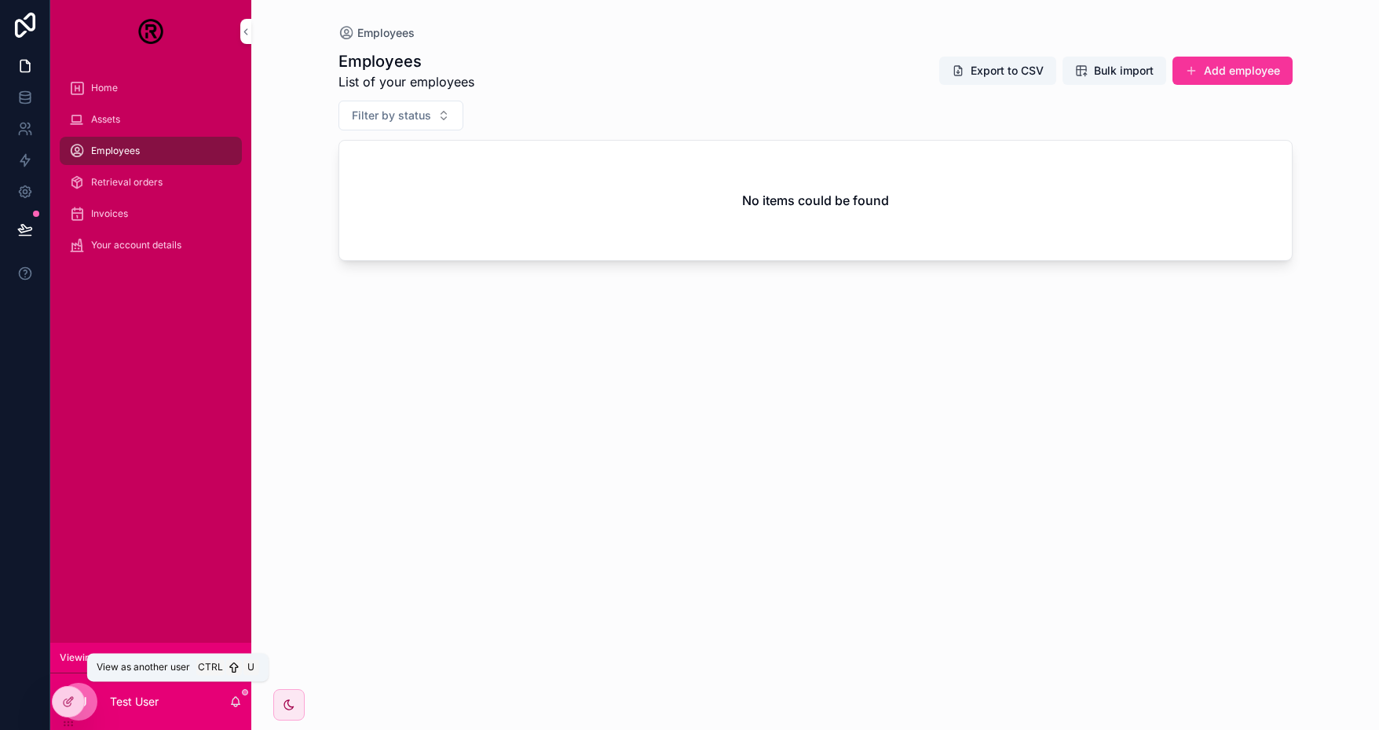
click at [0, 0] on icon at bounding box center [0, 0] width 0 height 0
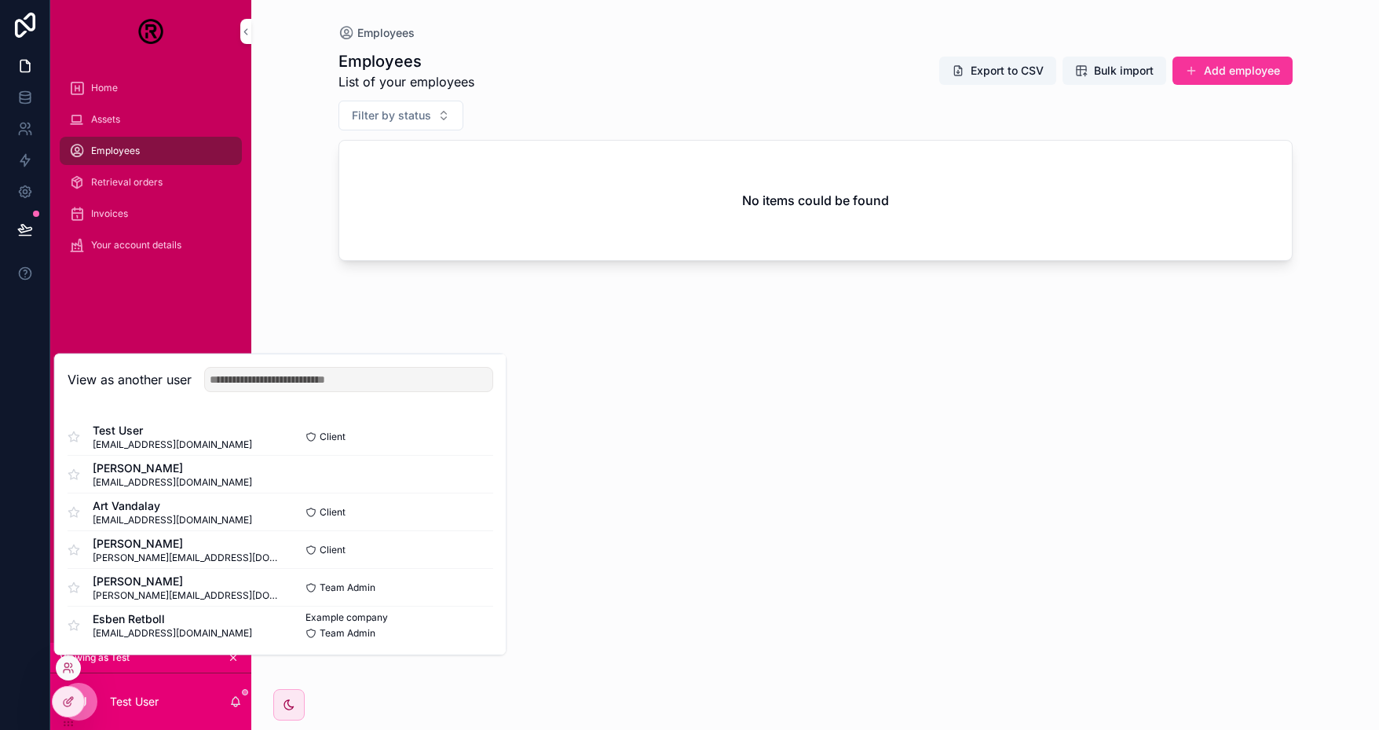
click at [0, 0] on button "Select" at bounding box center [0, 0] width 0 height 0
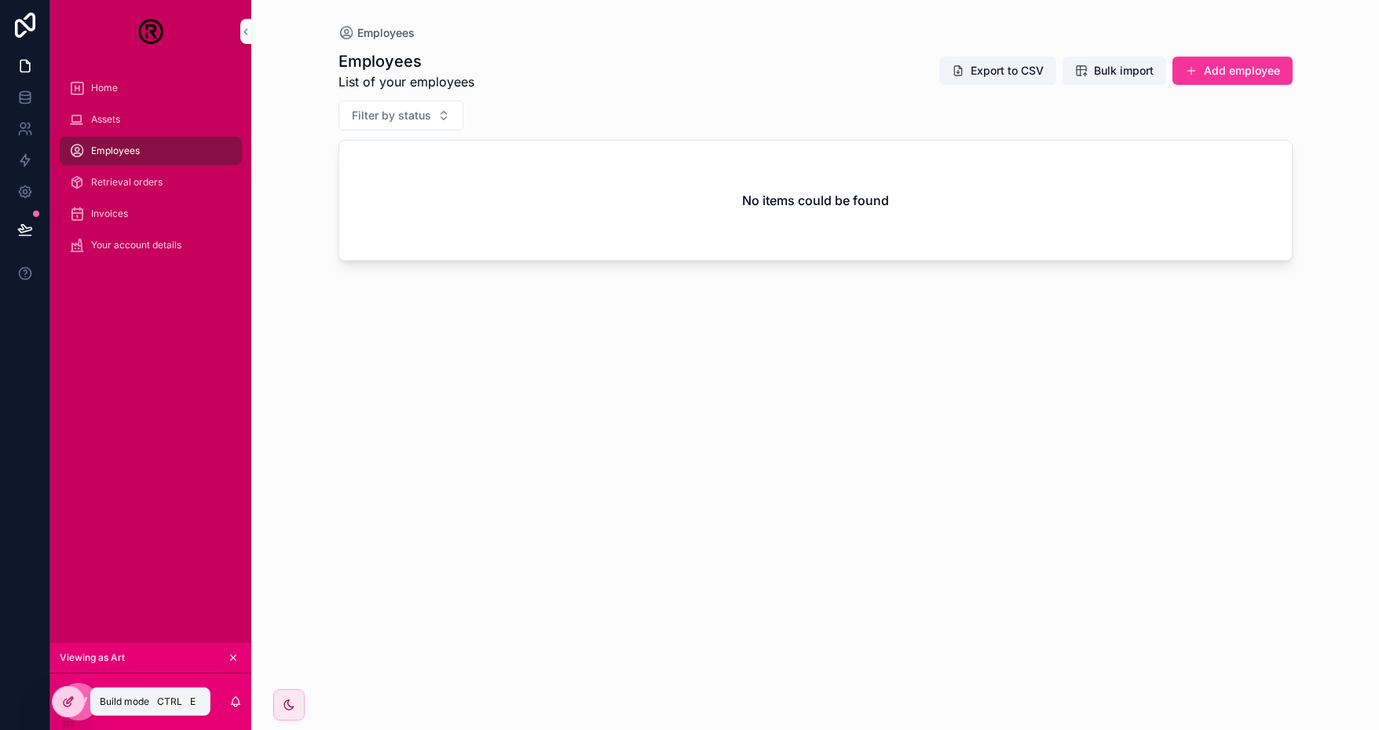
click at [60, 707] on div at bounding box center [68, 701] width 31 height 30
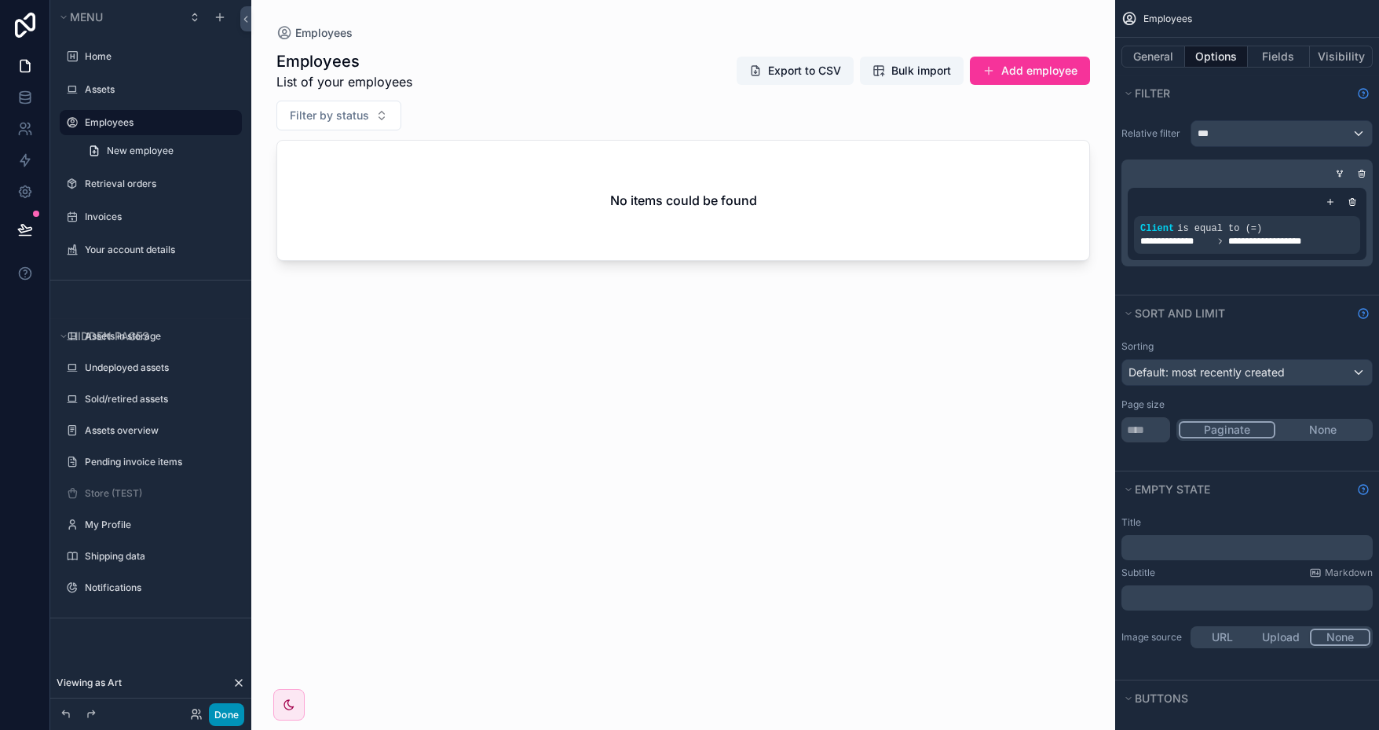
click at [221, 708] on button "Done" at bounding box center [226, 714] width 35 height 23
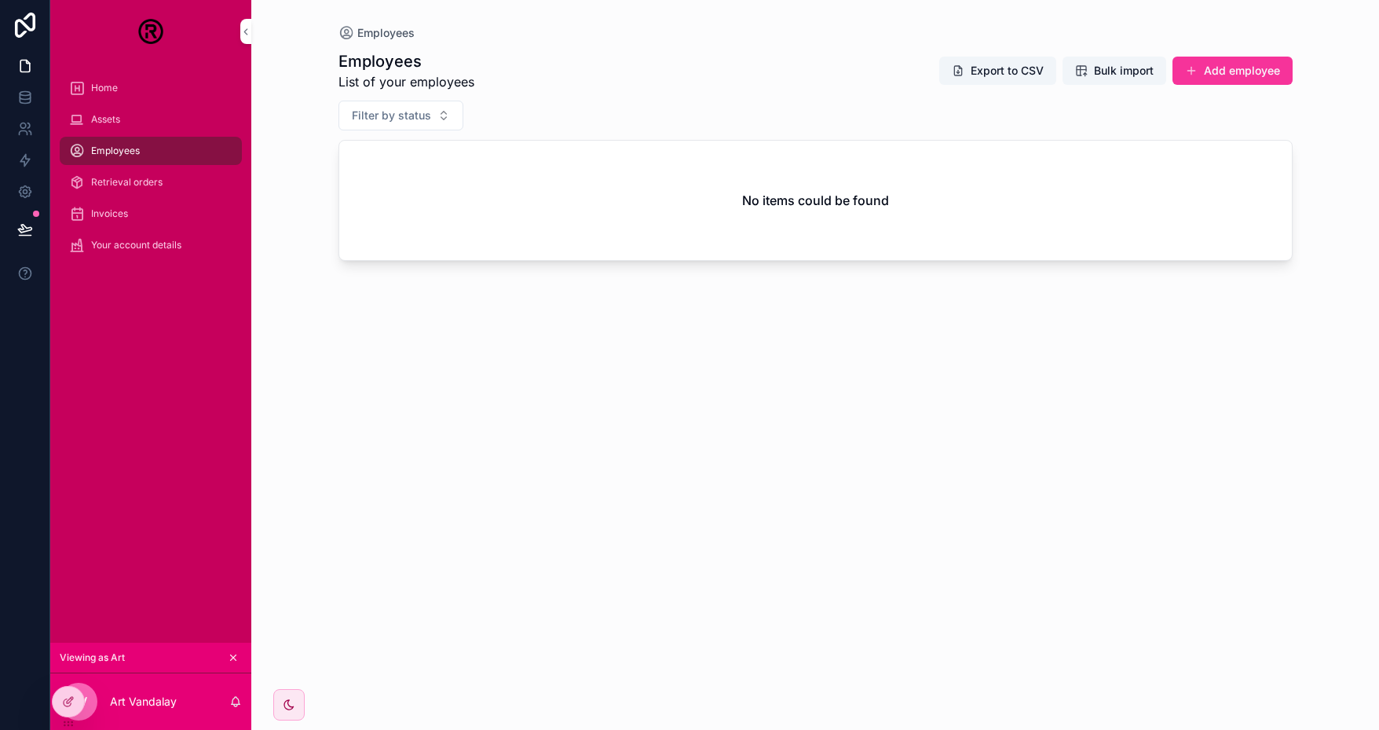
click at [0, 0] on icon at bounding box center [0, 0] width 0 height 0
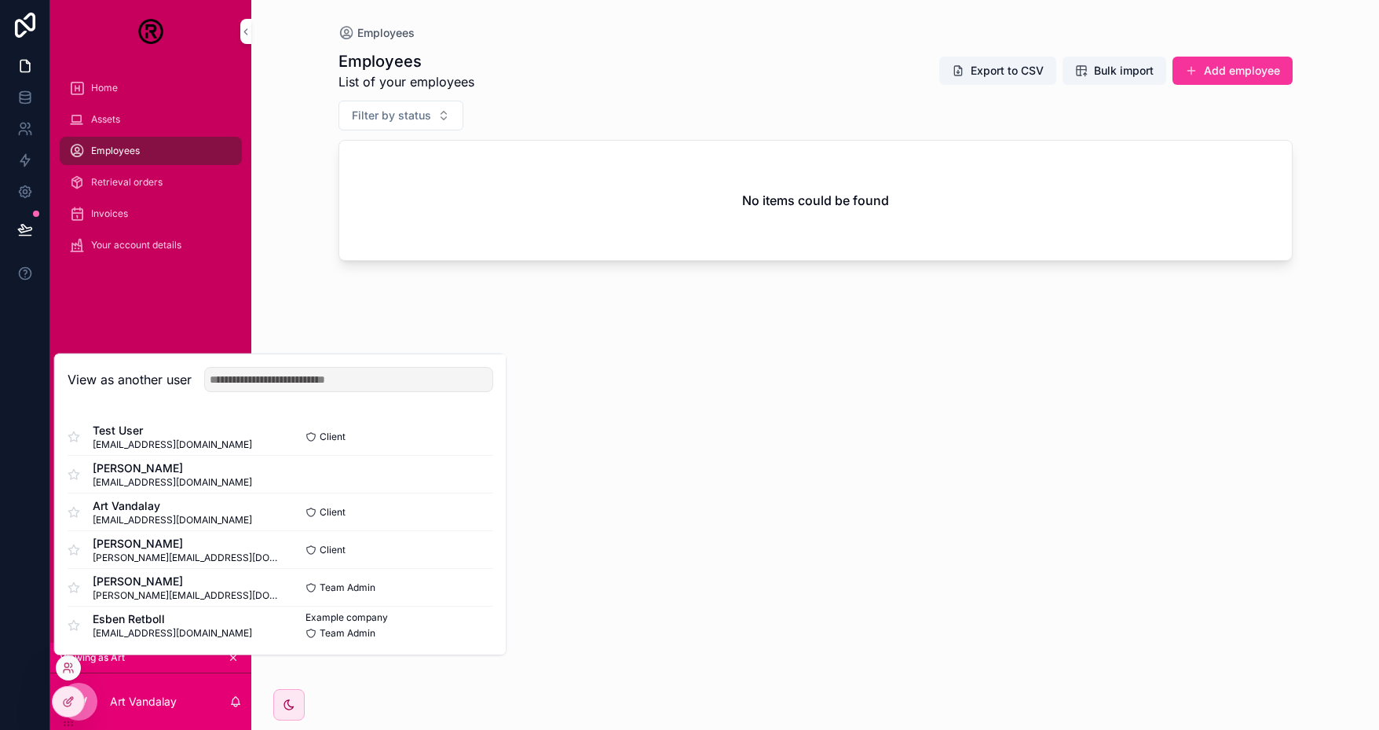
click at [0, 0] on button "Select" at bounding box center [0, 0] width 0 height 0
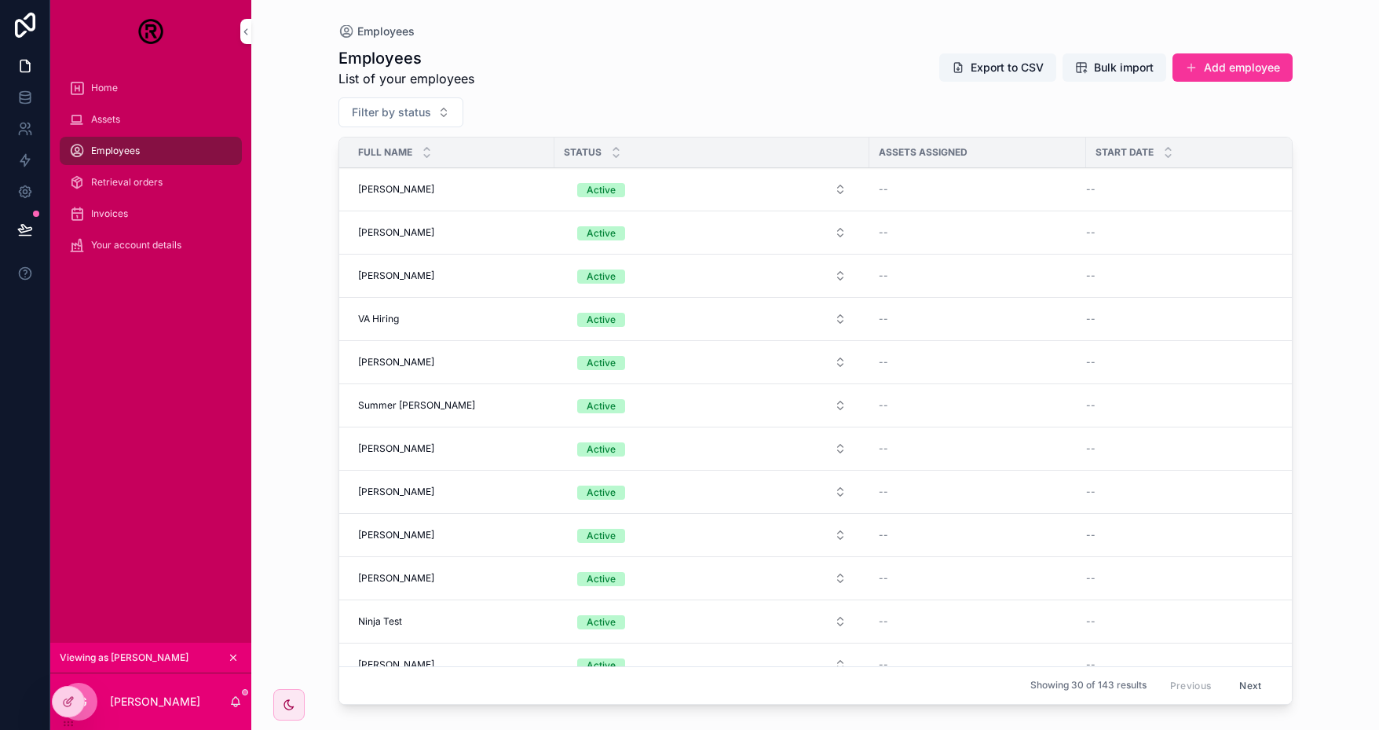
click at [0, 0] on icon at bounding box center [0, 0] width 0 height 0
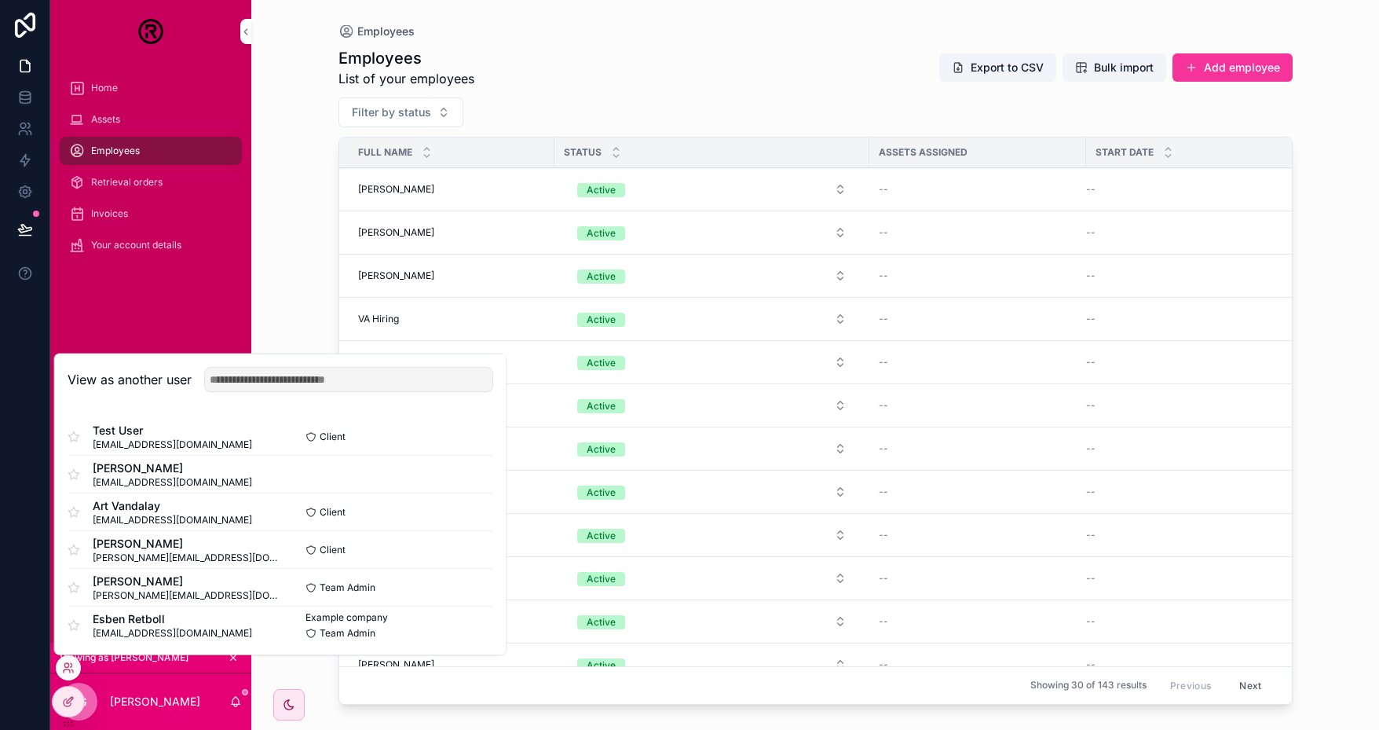
scroll to position [1, 0]
click at [0, 0] on button "Select" at bounding box center [0, 0] width 0 height 0
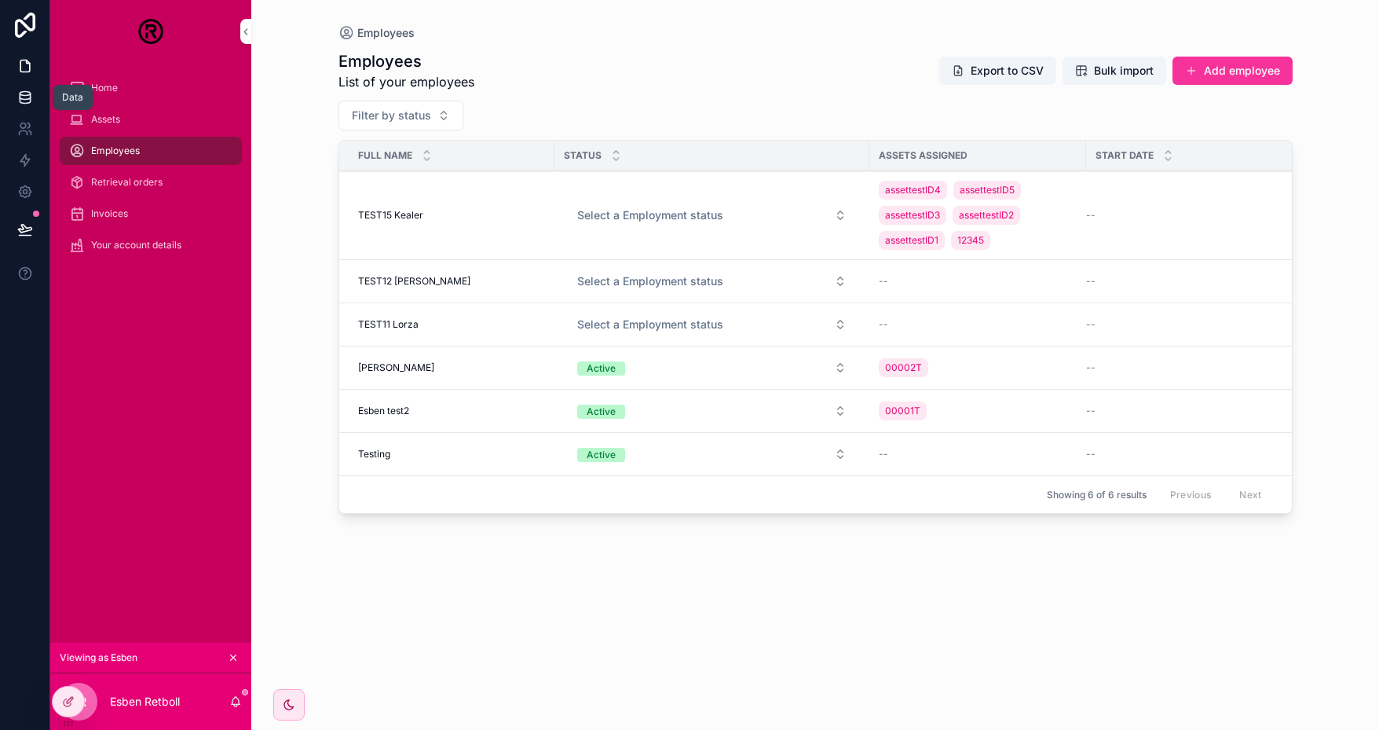
click at [31, 101] on icon at bounding box center [25, 98] width 16 height 16
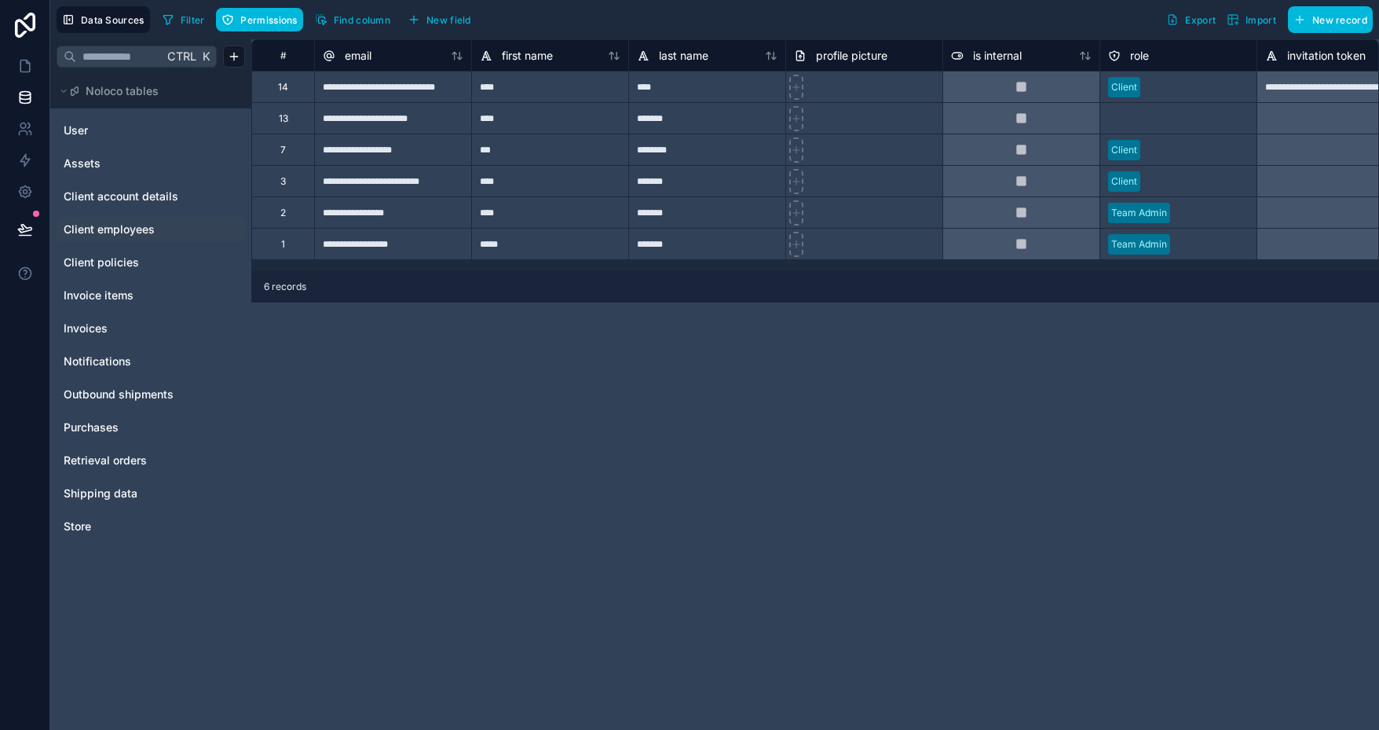
click at [127, 222] on span "Client employees" at bounding box center [109, 229] width 91 height 16
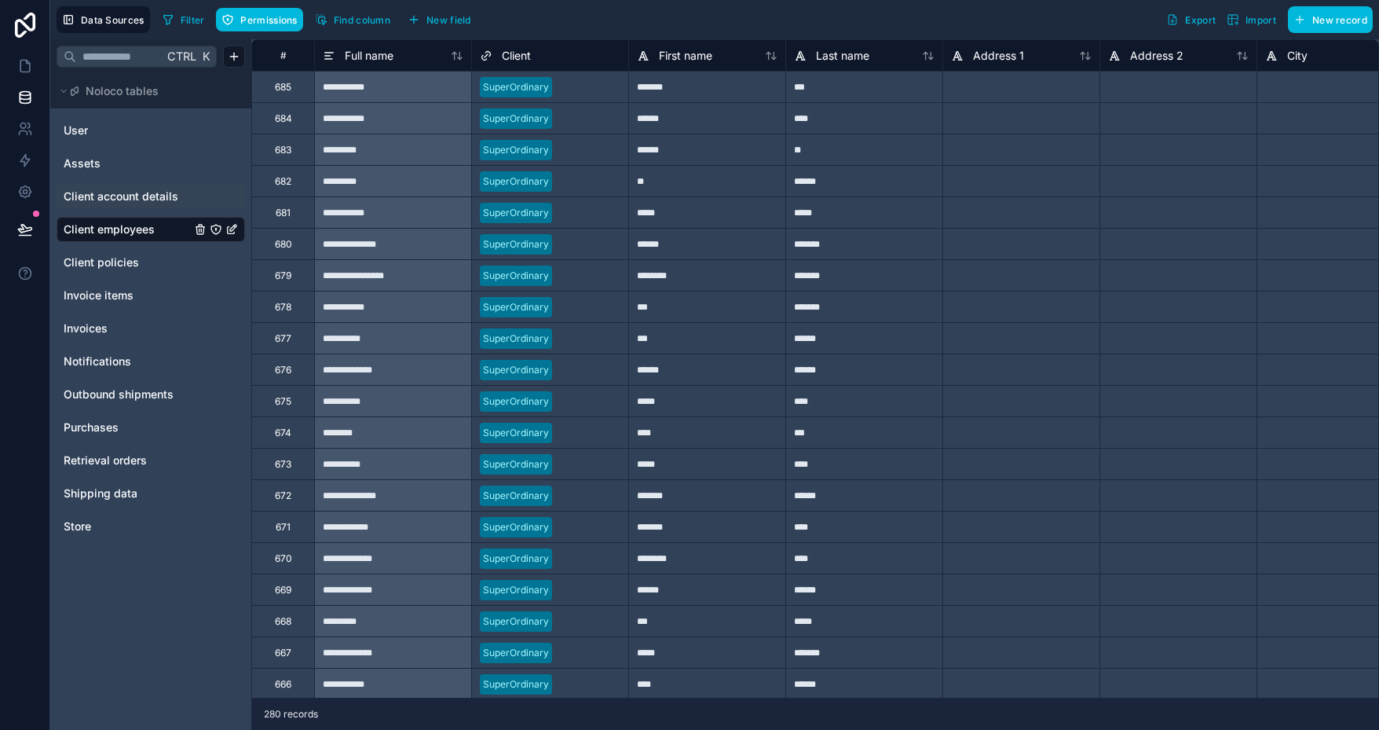
click at [109, 198] on span "Client account details" at bounding box center [121, 197] width 115 height 16
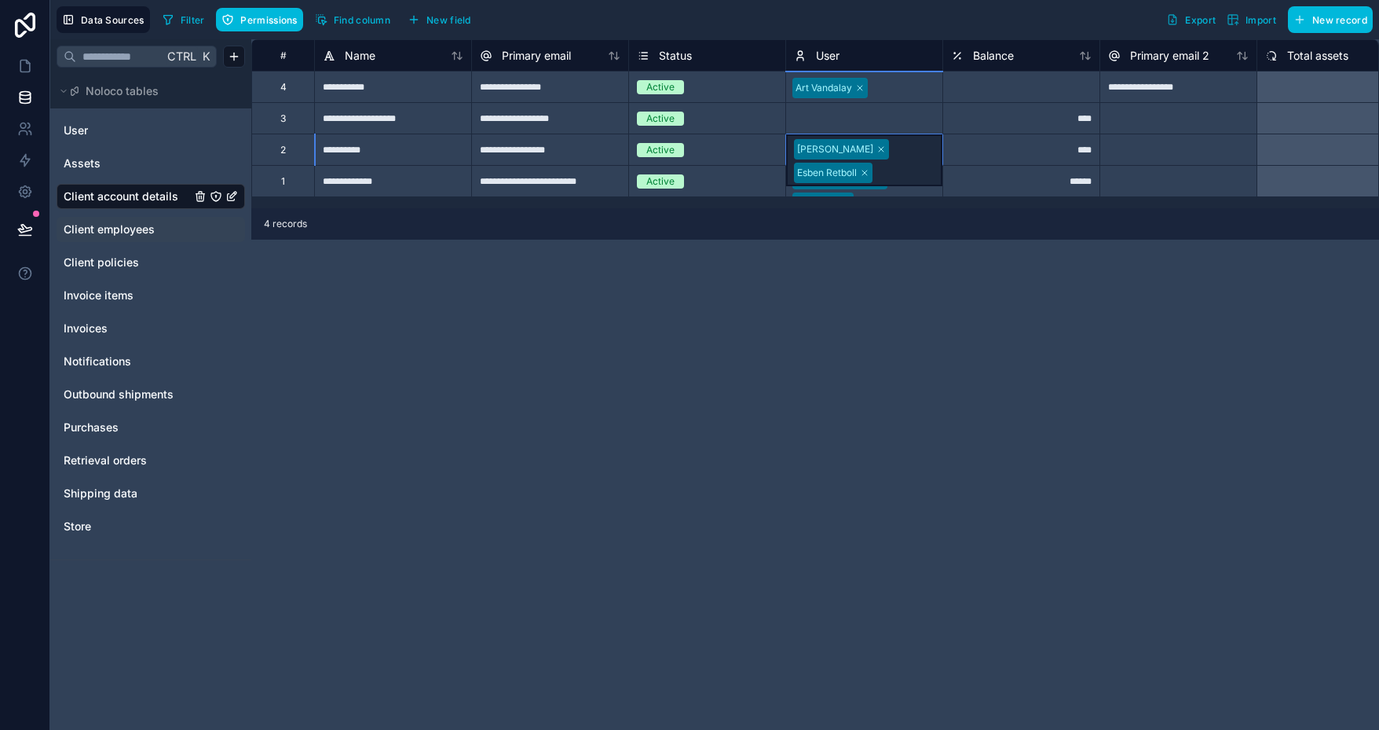
click at [909, 142] on div "[PERSON_NAME] Esben Retboll" at bounding box center [864, 160] width 156 height 52
click at [1015, 298] on div "**********" at bounding box center [815, 384] width 1128 height 690
click at [121, 226] on span "Client employees" at bounding box center [109, 229] width 91 height 16
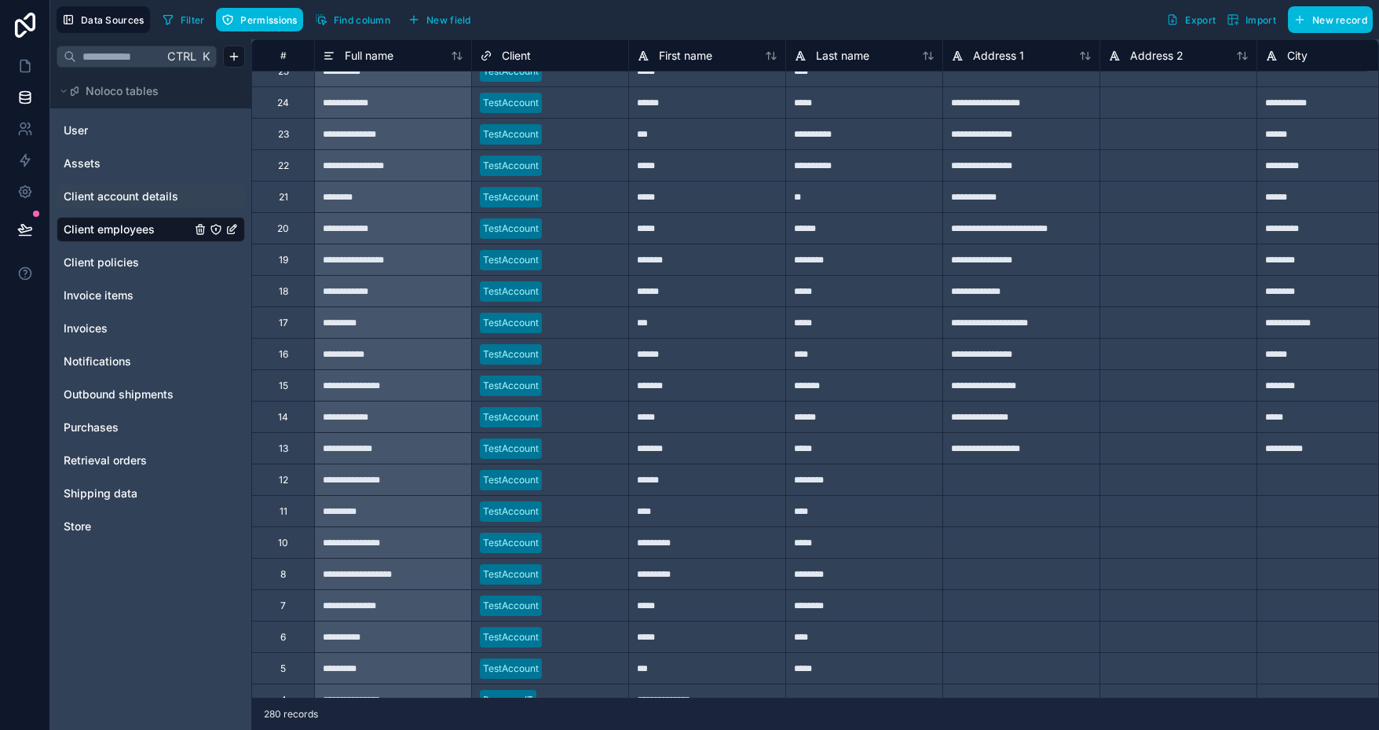
scroll to position [11323, 0]
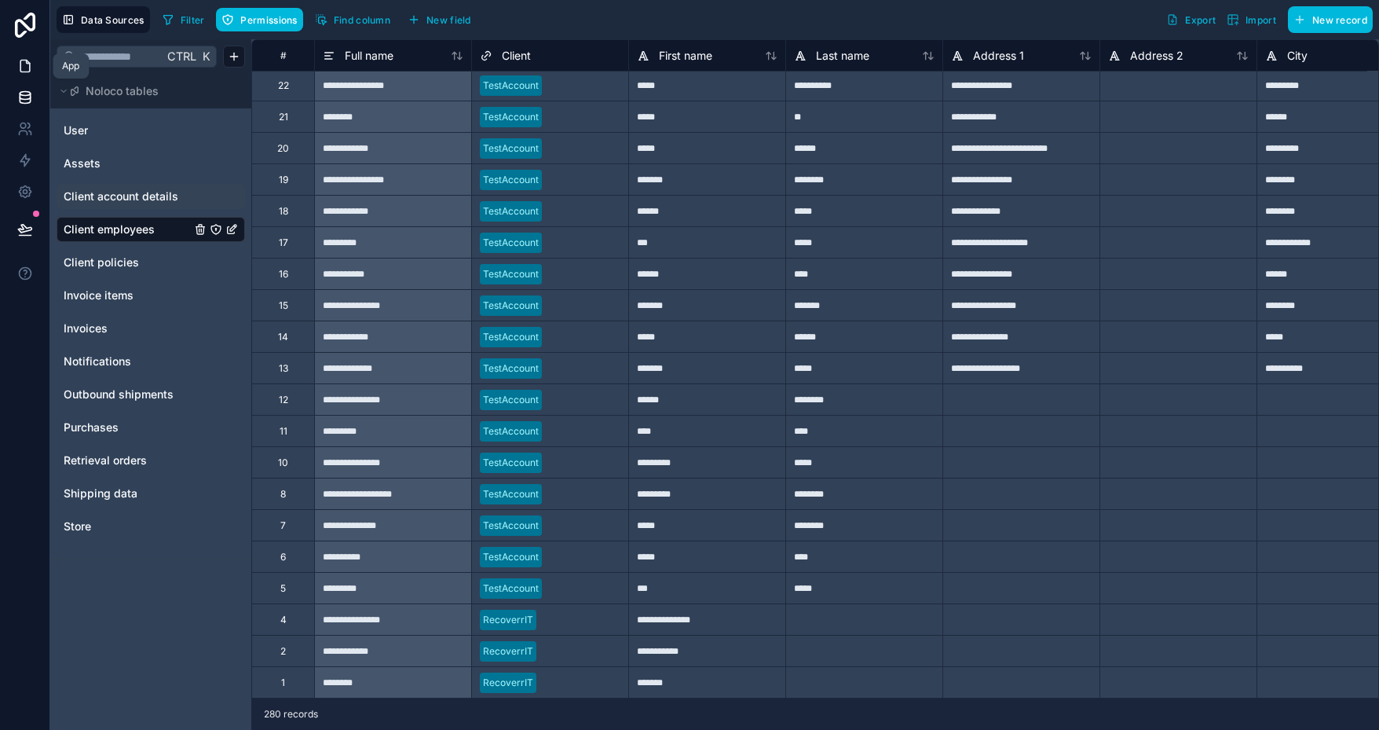
click at [30, 63] on icon at bounding box center [24, 66] width 9 height 12
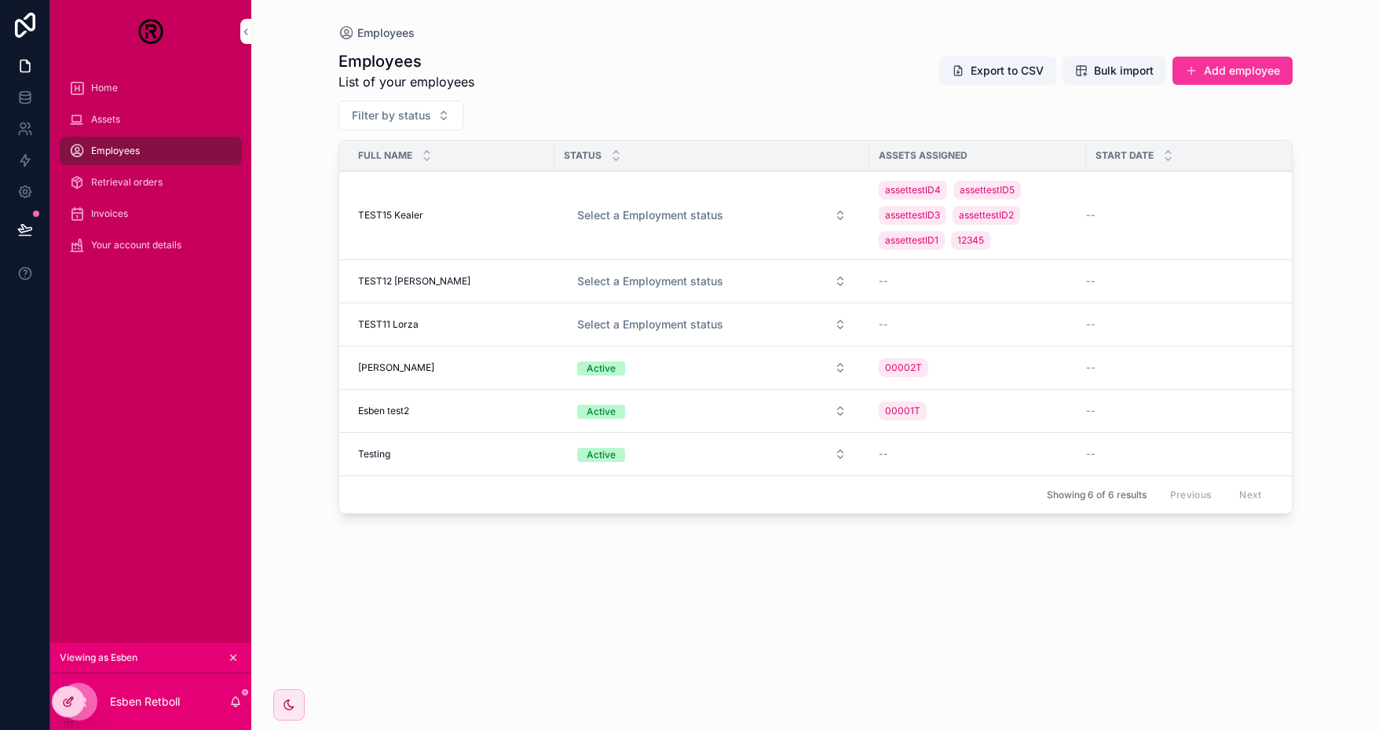
click at [71, 703] on icon at bounding box center [68, 701] width 13 height 13
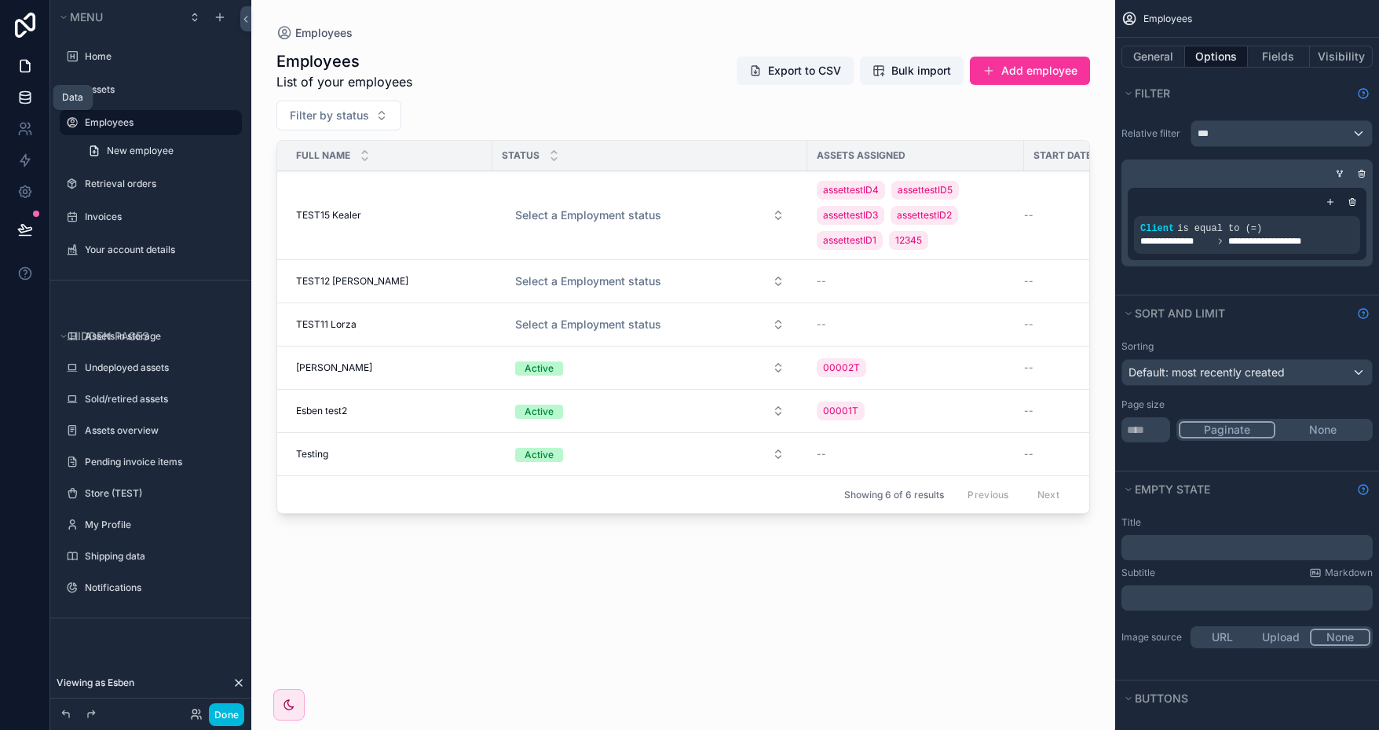
click at [39, 100] on link at bounding box center [24, 97] width 49 height 31
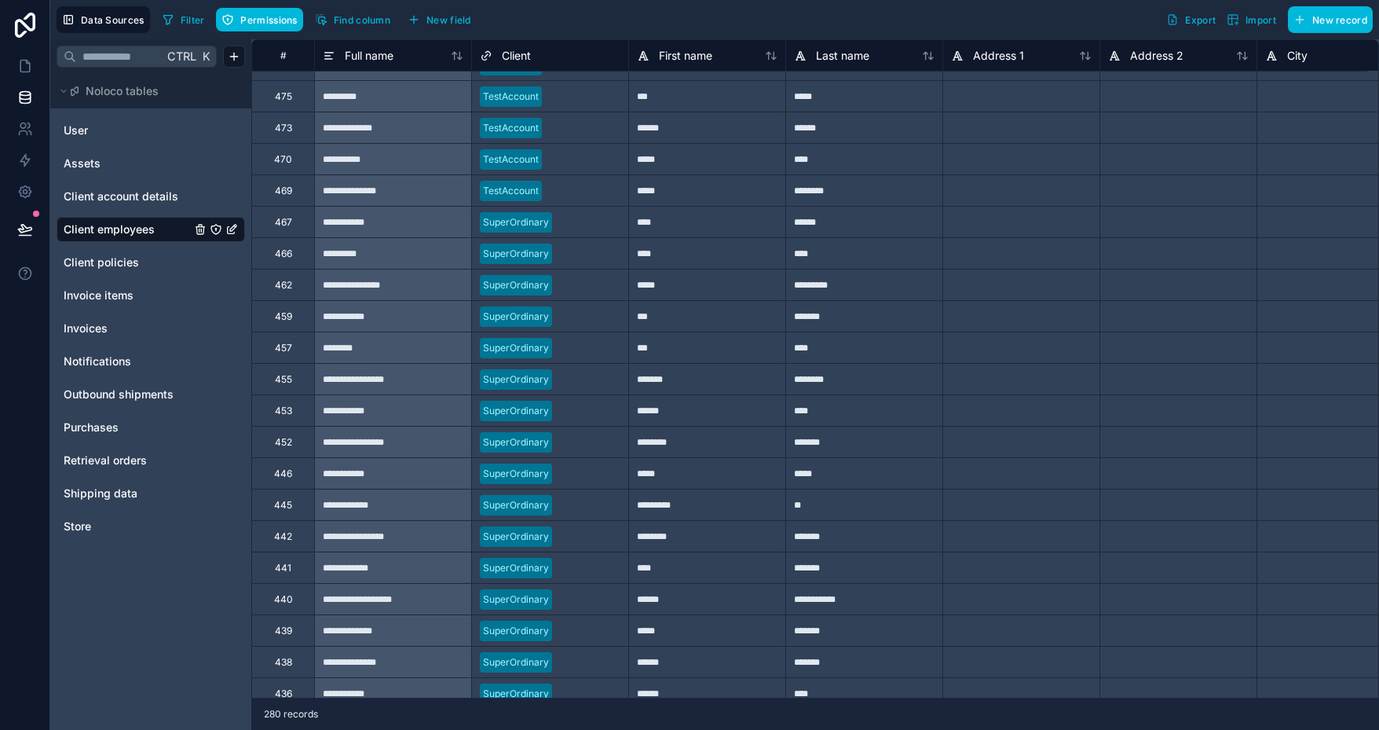
scroll to position [3849, 0]
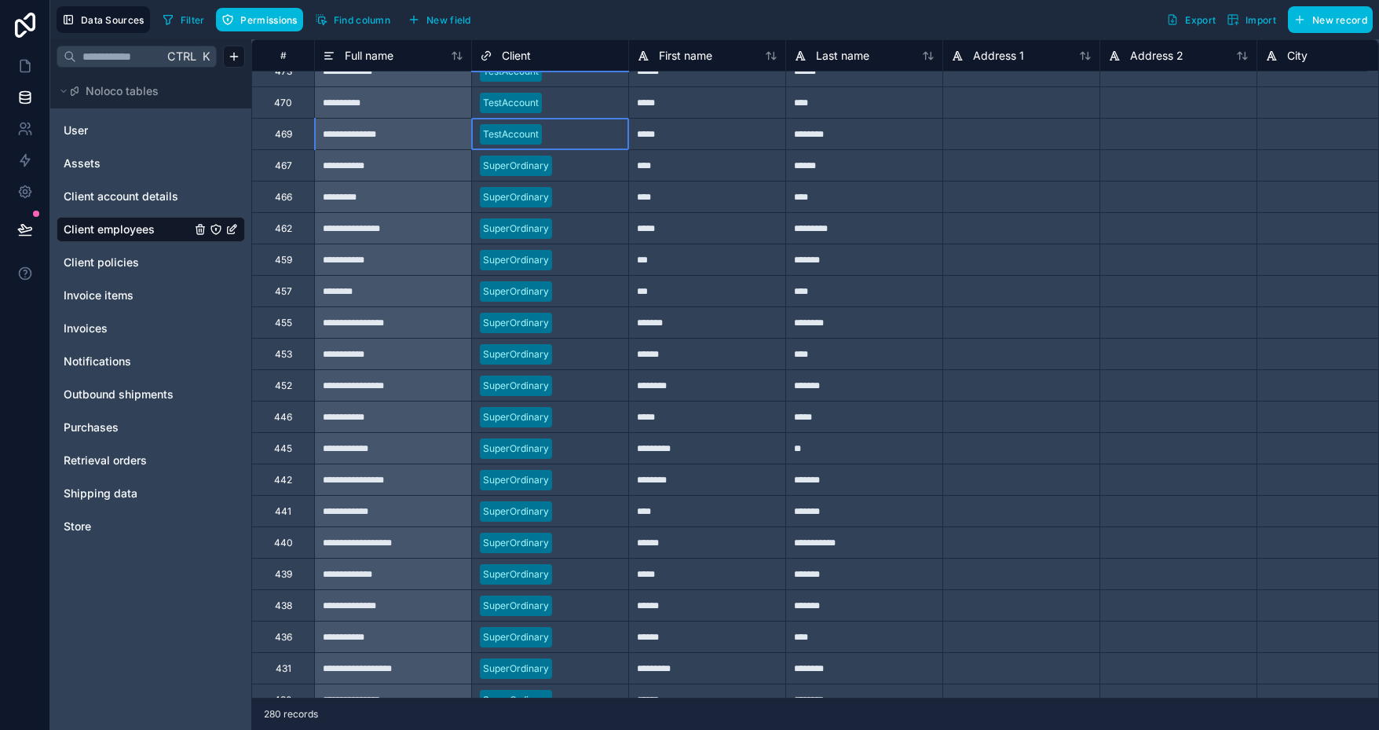
click at [551, 126] on div at bounding box center [584, 134] width 72 height 16
click at [563, 137] on div at bounding box center [584, 134] width 72 height 16
drag, startPoint x: 628, startPoint y: 145, endPoint x: 612, endPoint y: 592, distance: 448.0
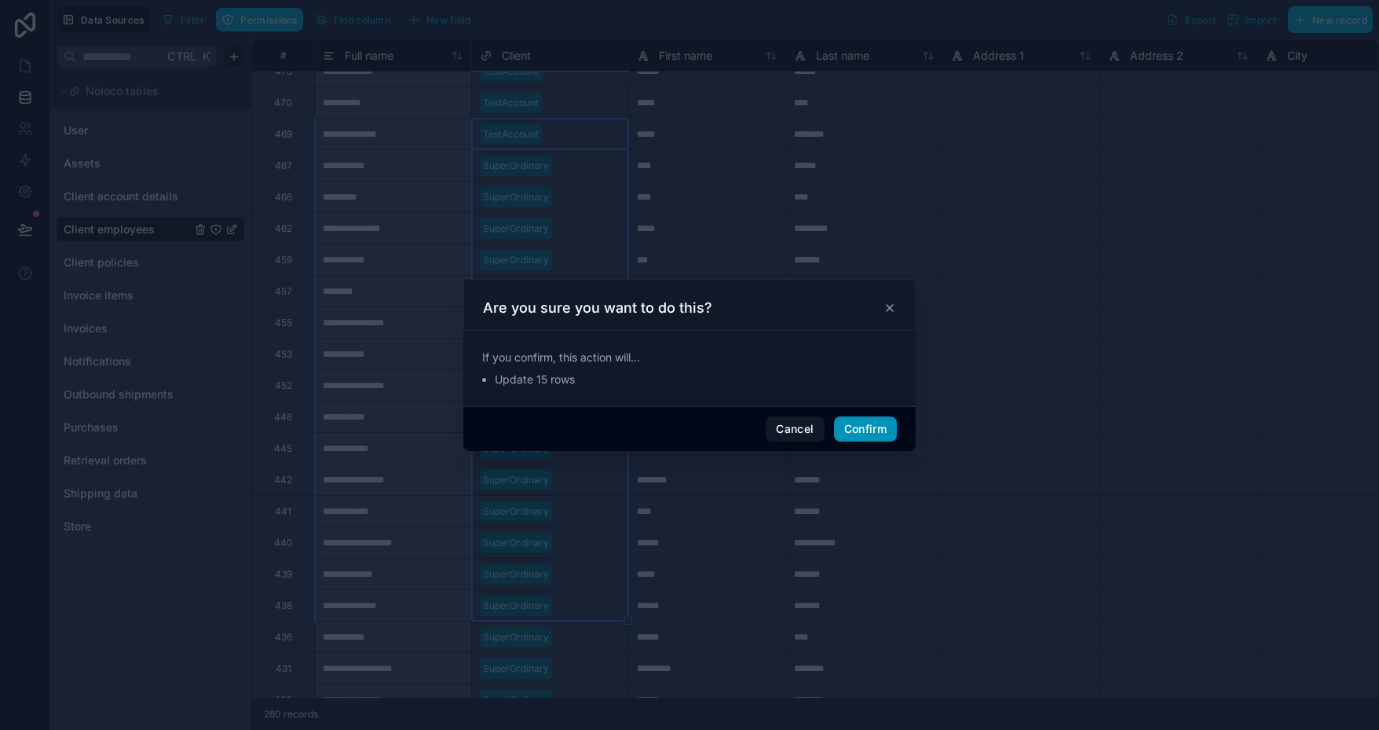
click at [861, 432] on button "Confirm" at bounding box center [865, 428] width 63 height 25
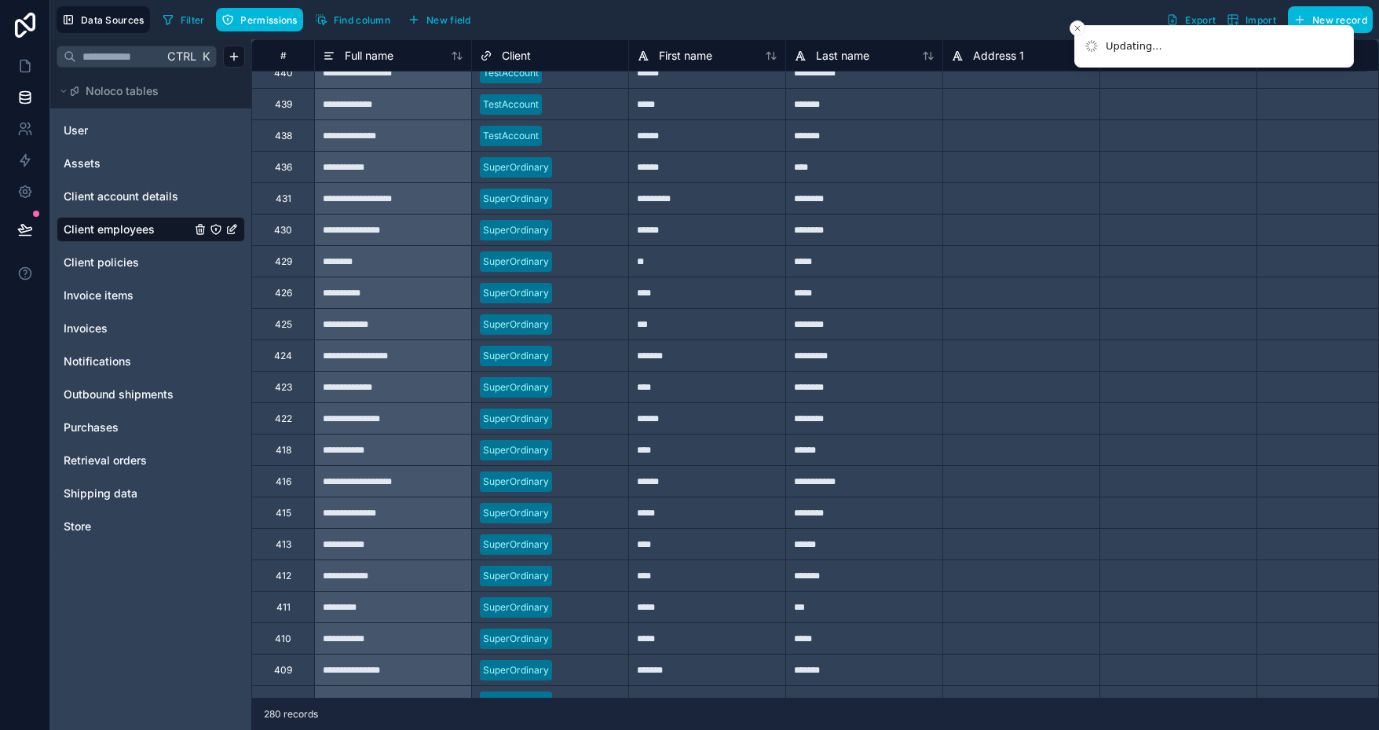
scroll to position [4320, 0]
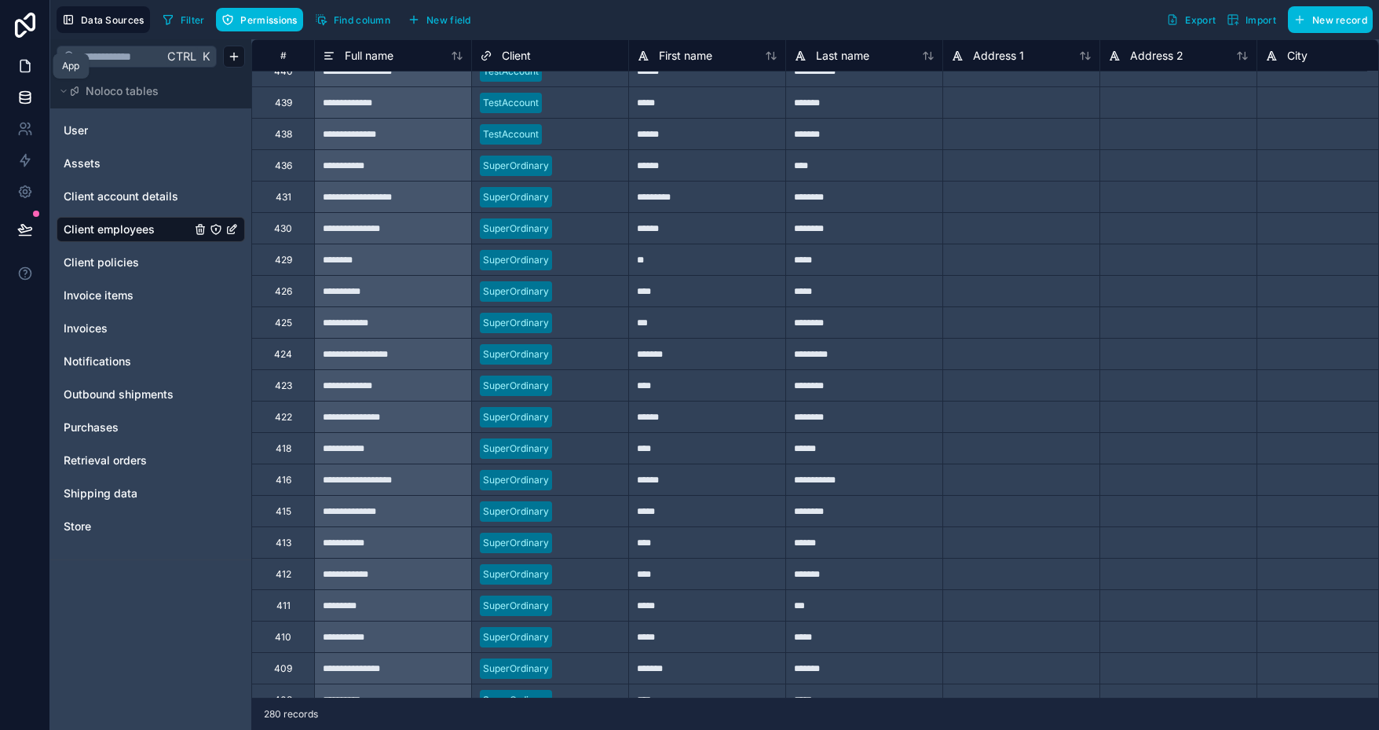
click at [31, 66] on icon at bounding box center [25, 66] width 16 height 16
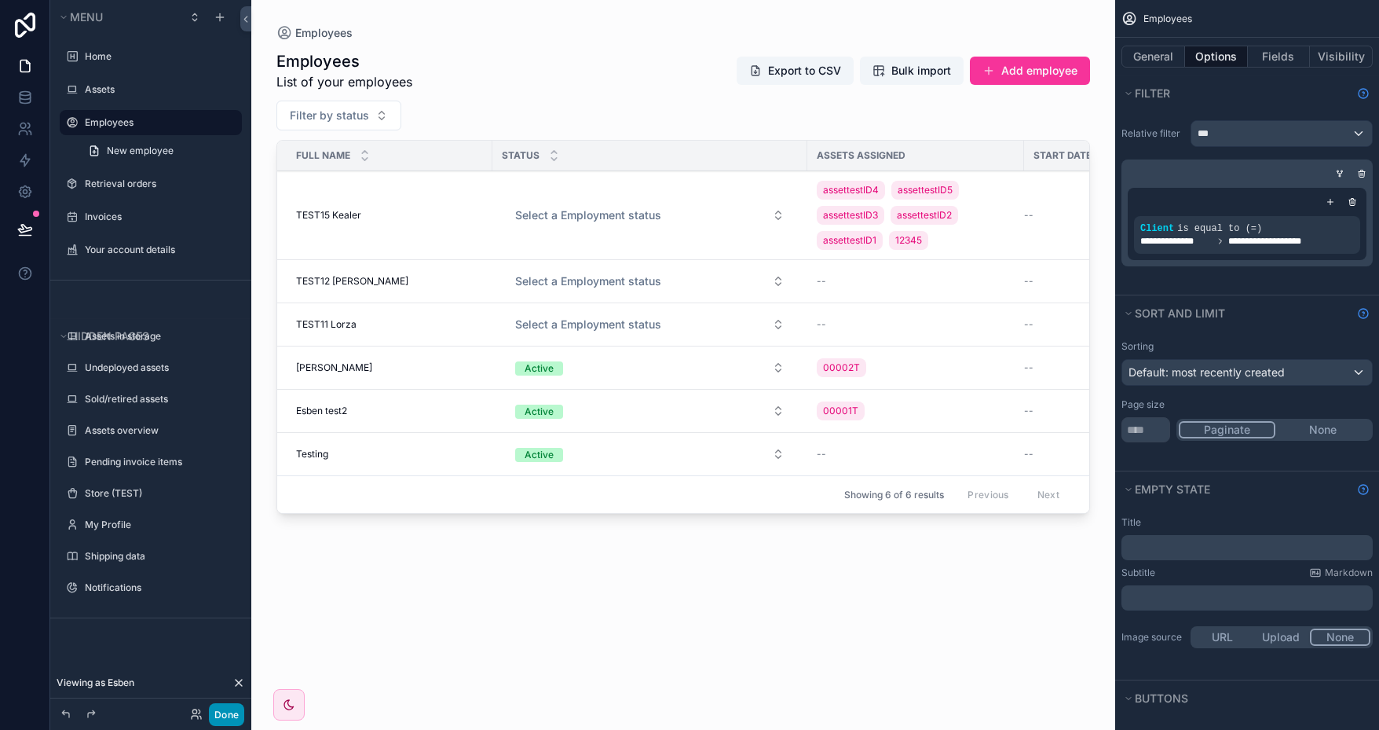
click at [236, 723] on button "Done" at bounding box center [226, 714] width 35 height 23
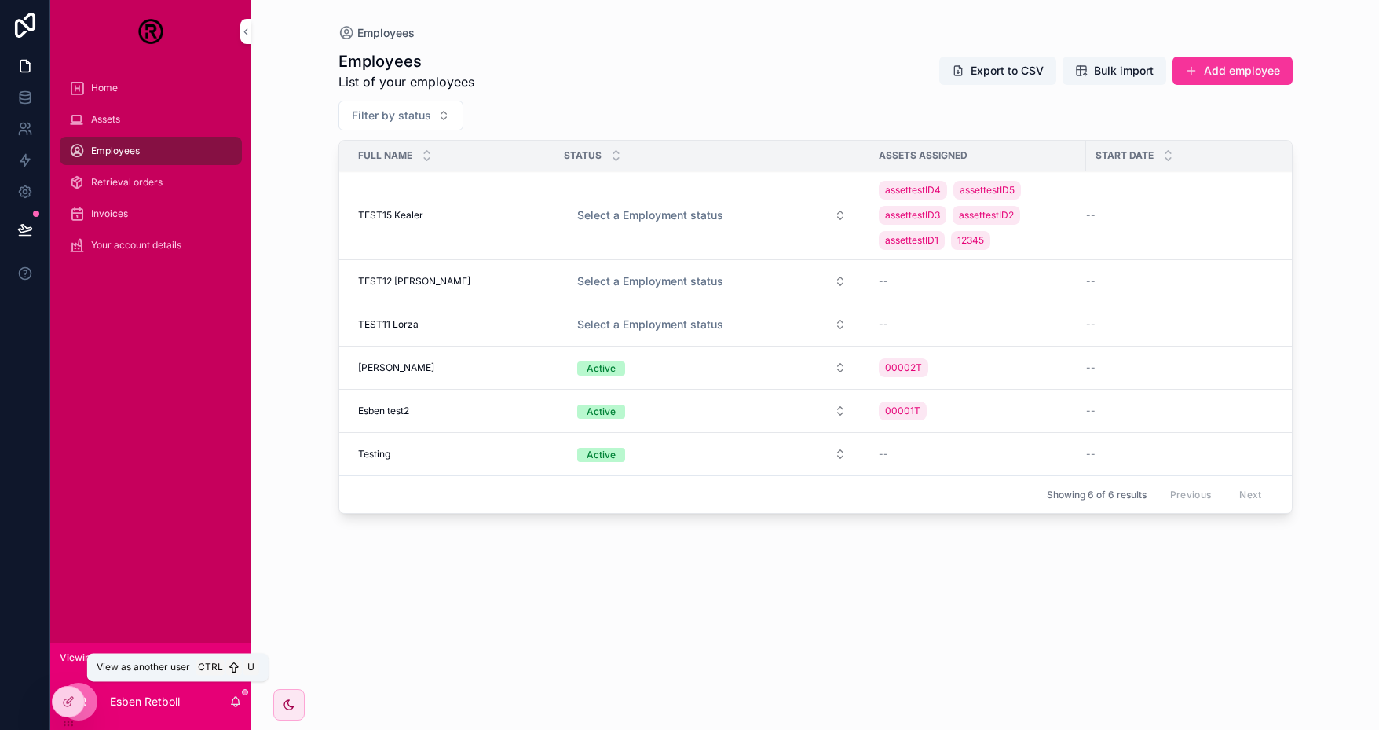
click at [0, 0] on icon at bounding box center [0, 0] width 0 height 0
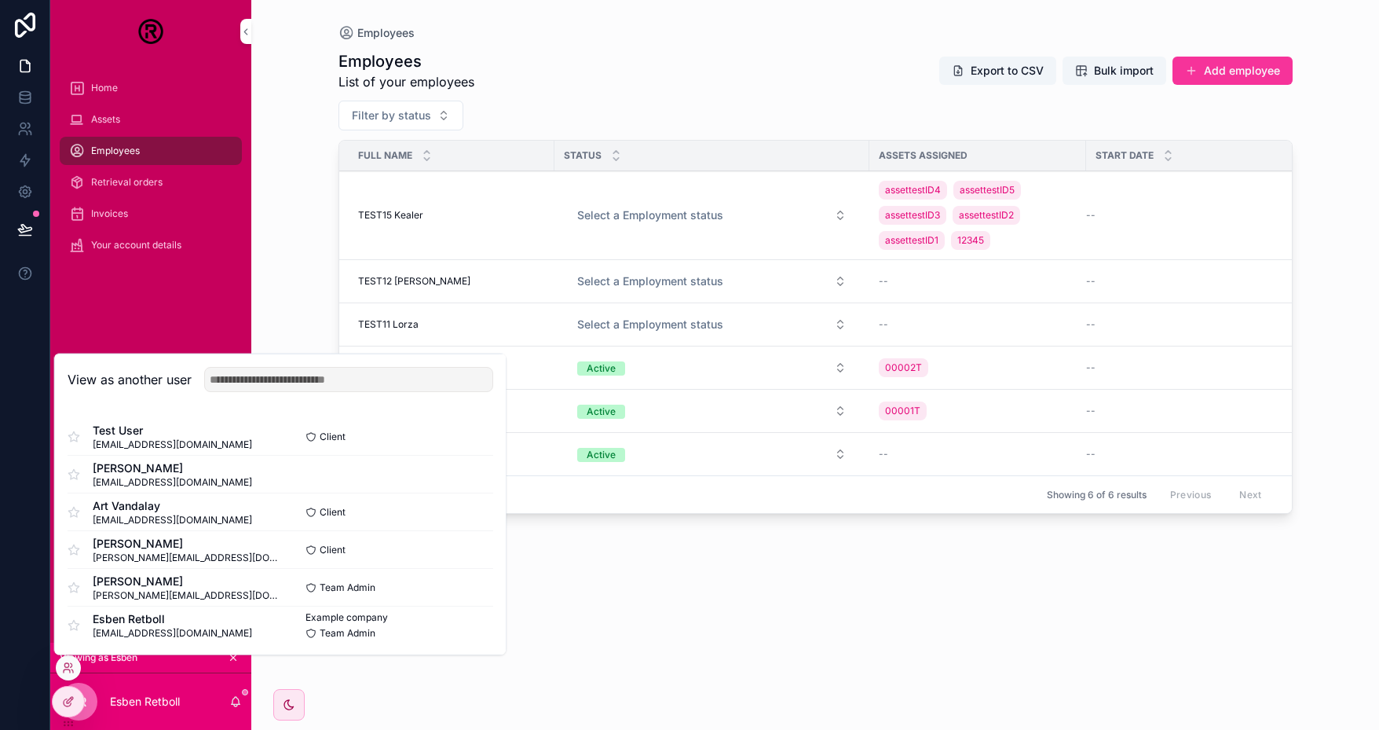
click at [0, 0] on button "Select" at bounding box center [0, 0] width 0 height 0
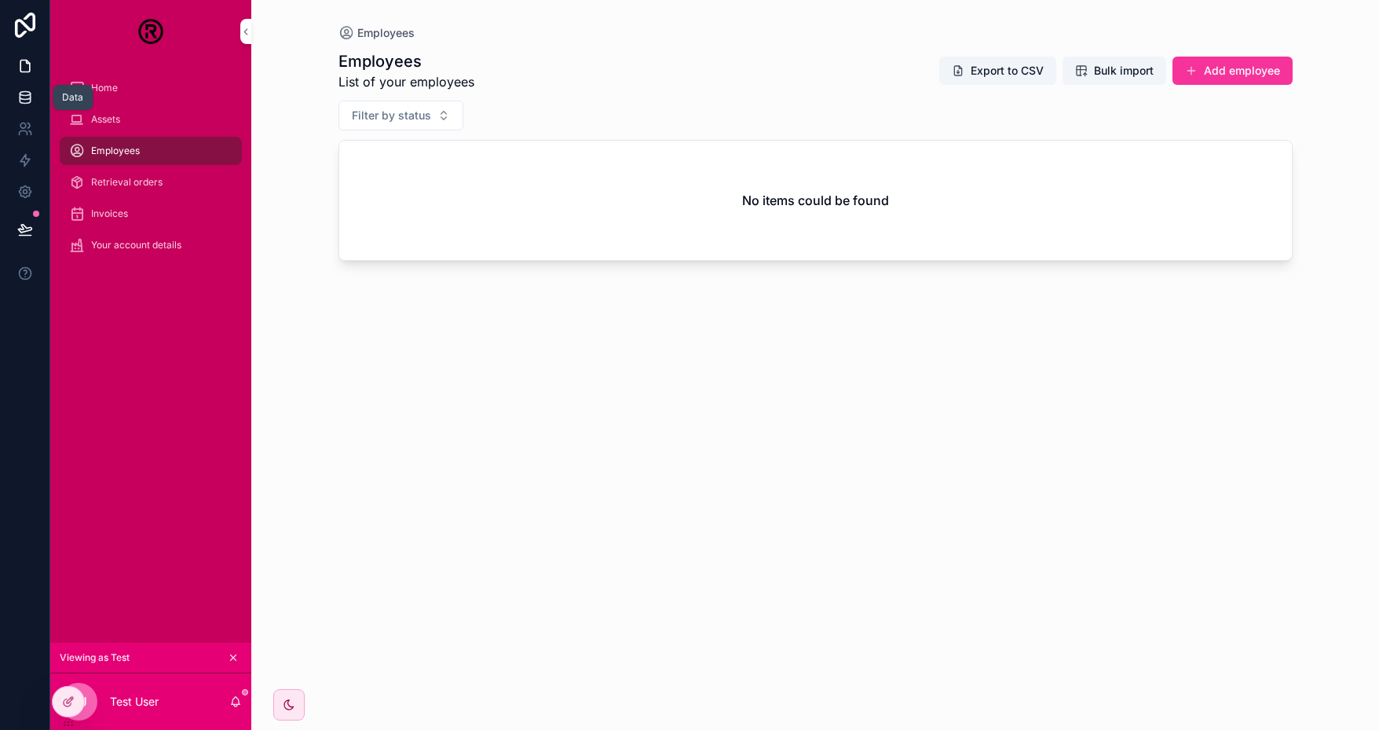
click at [35, 100] on link at bounding box center [24, 97] width 49 height 31
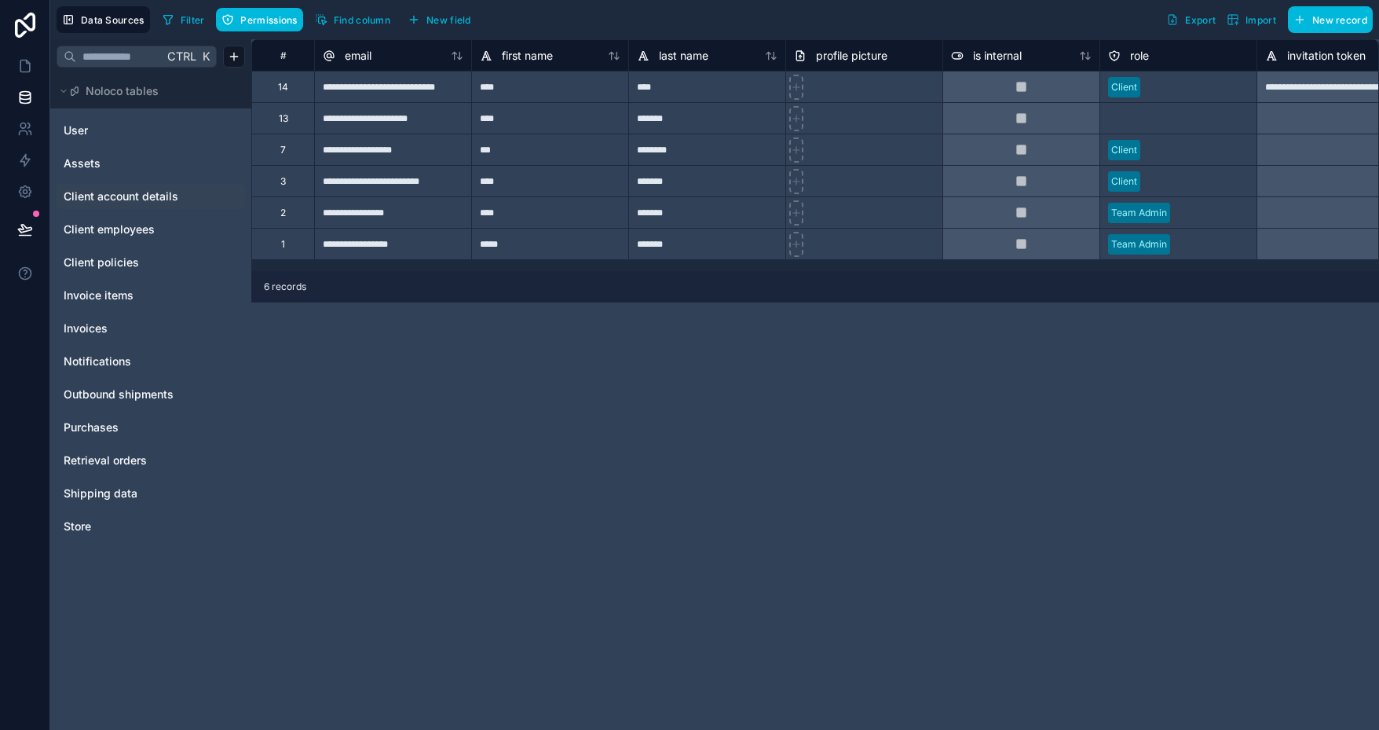
click at [138, 196] on span "Client account details" at bounding box center [121, 197] width 115 height 16
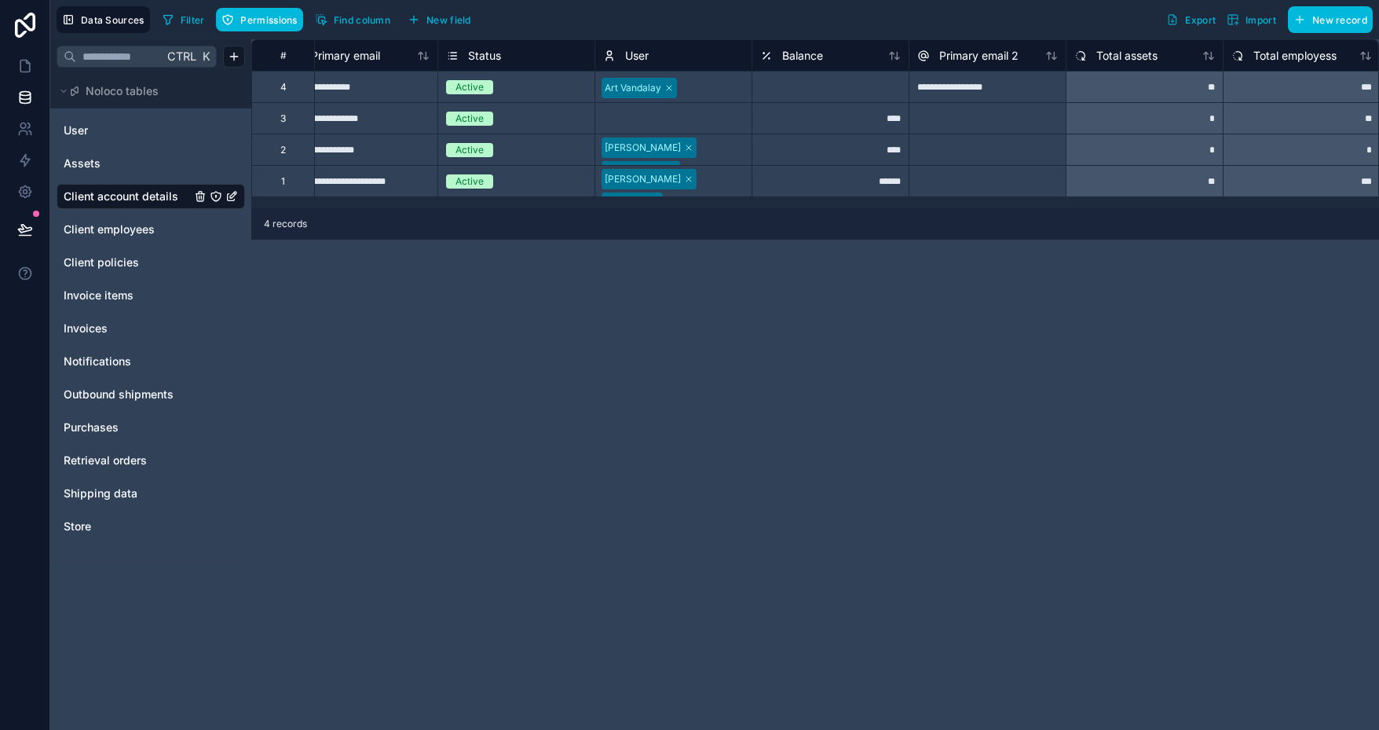
scroll to position [0, 139]
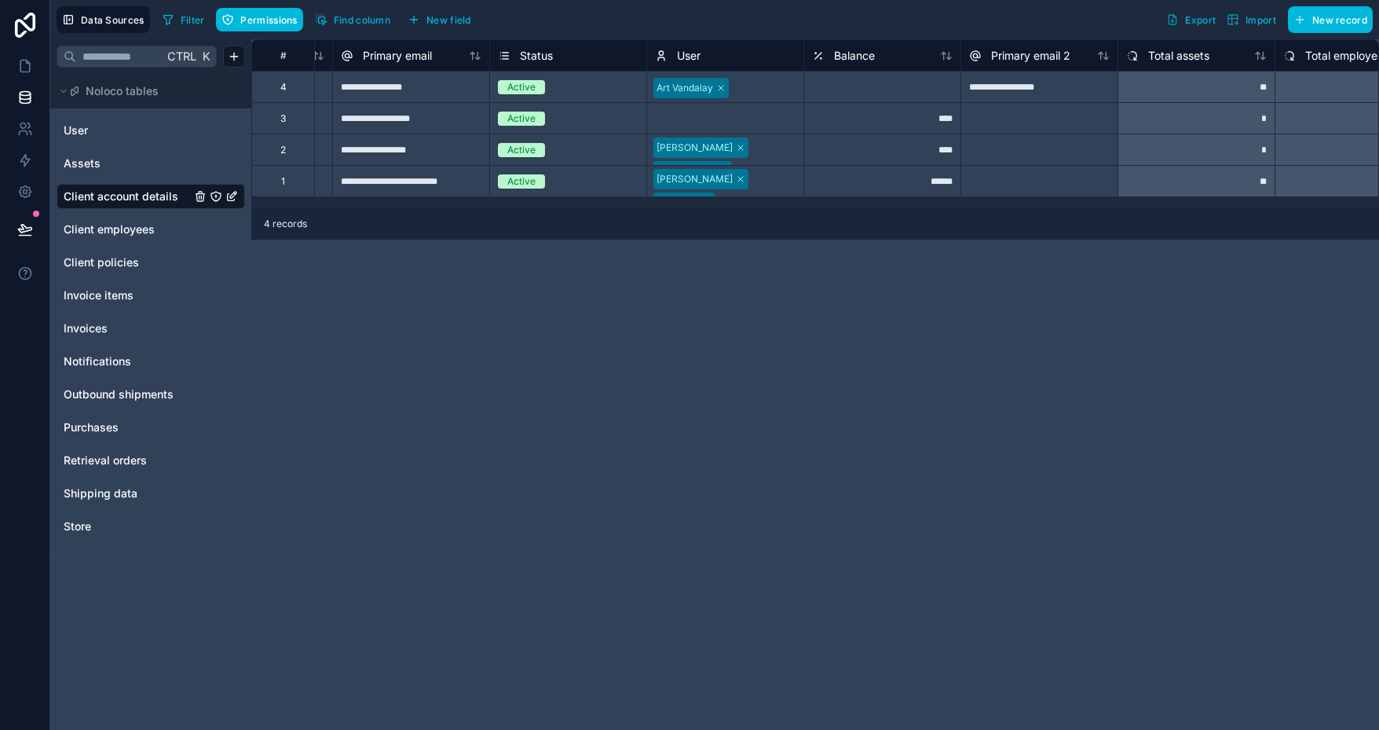
click at [387, 89] on div "**********" at bounding box center [410, 86] width 157 height 31
click at [121, 133] on link "User" at bounding box center [127, 131] width 127 height 16
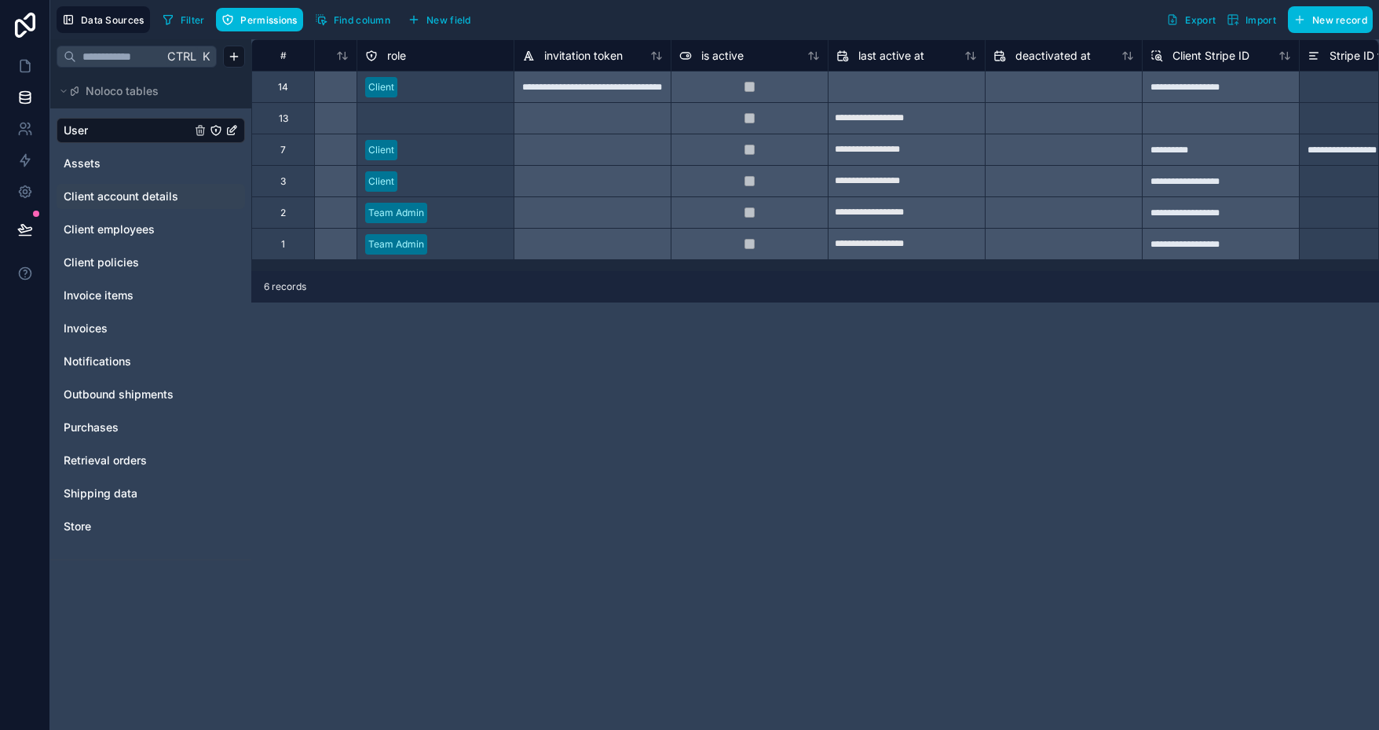
scroll to position [0, 745]
click at [804, 93] on div at bounding box center [747, 86] width 157 height 31
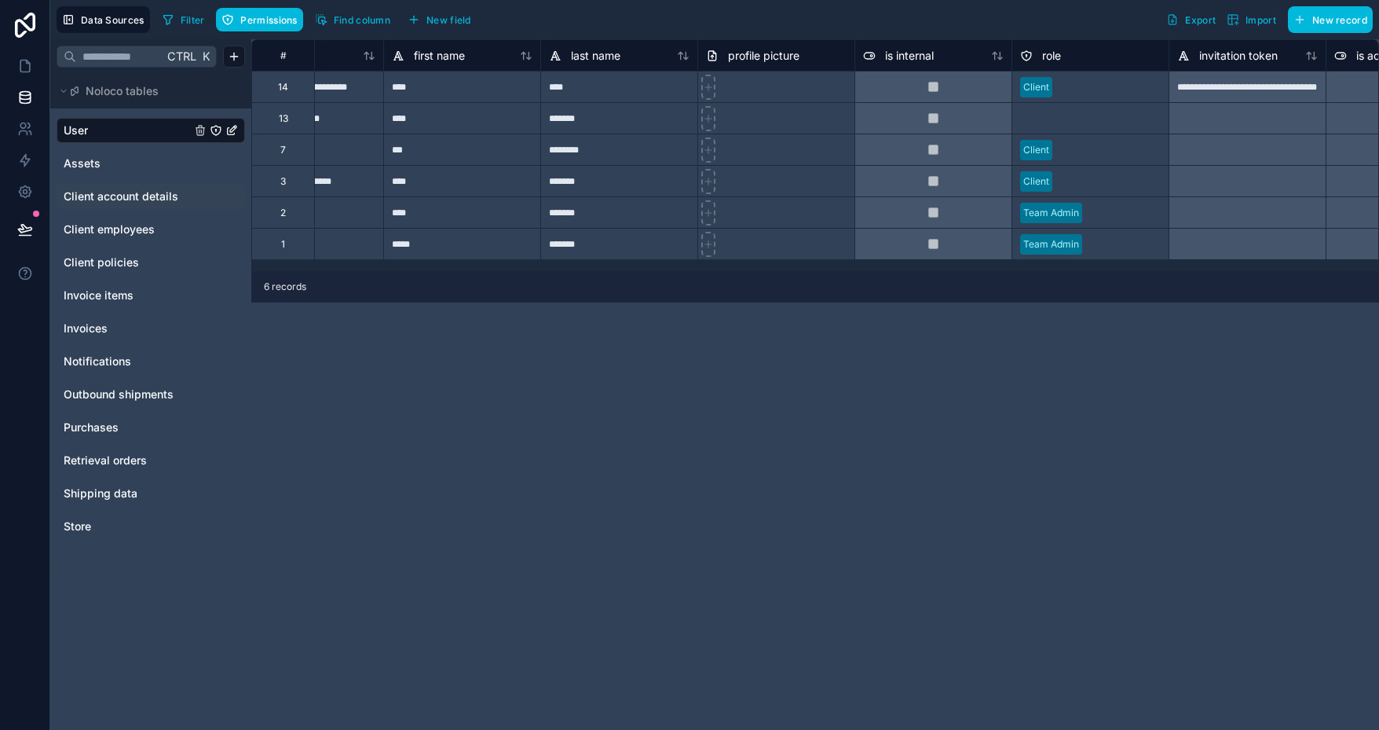
scroll to position [0, 0]
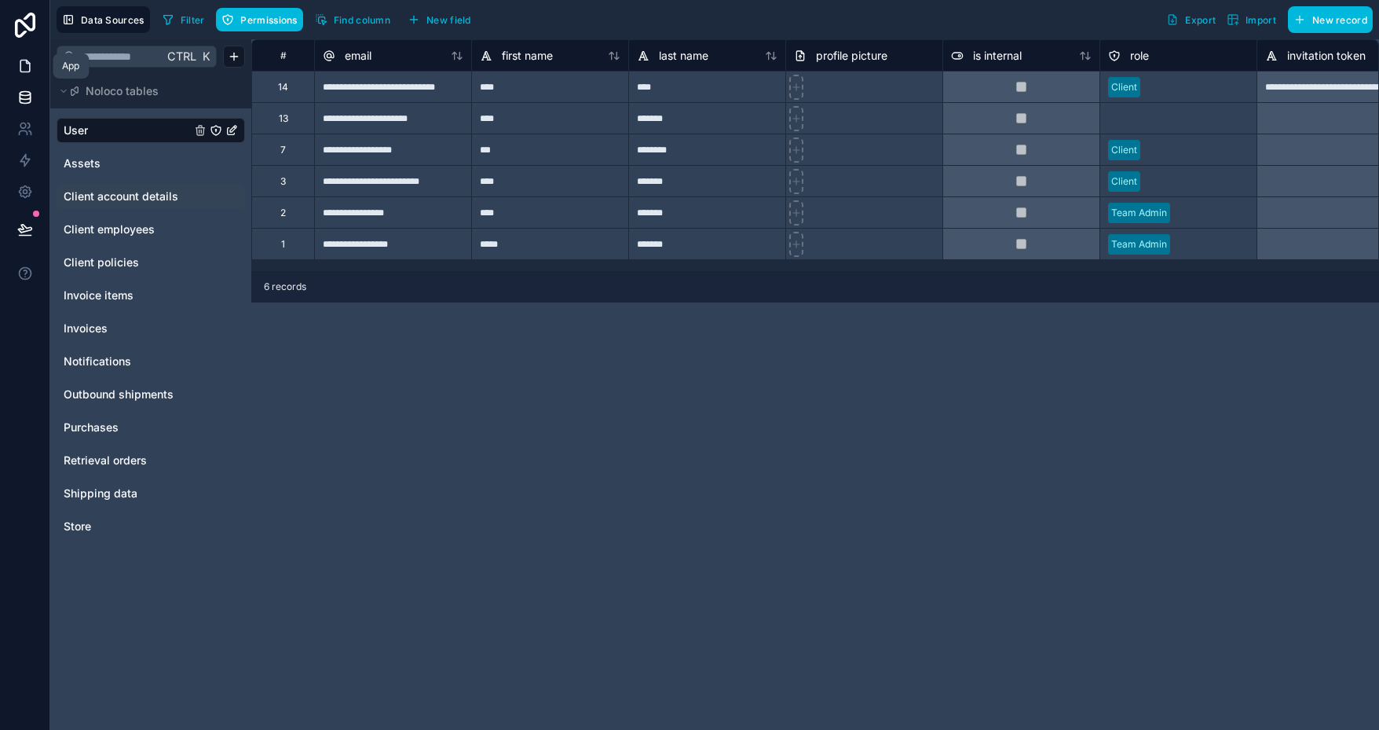
click at [33, 67] on link at bounding box center [24, 65] width 49 height 31
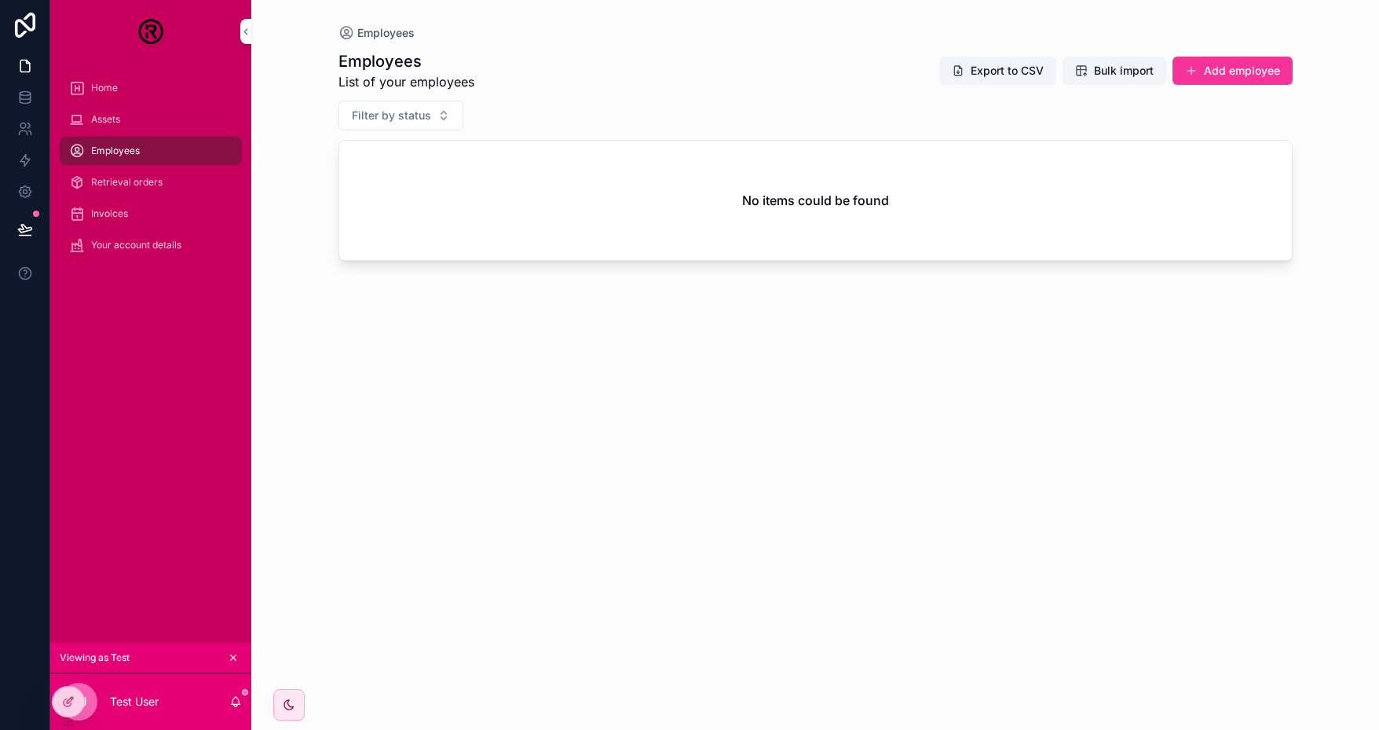
click at [0, 0] on div at bounding box center [0, 0] width 0 height 0
click at [0, 0] on icon at bounding box center [0, 0] width 0 height 0
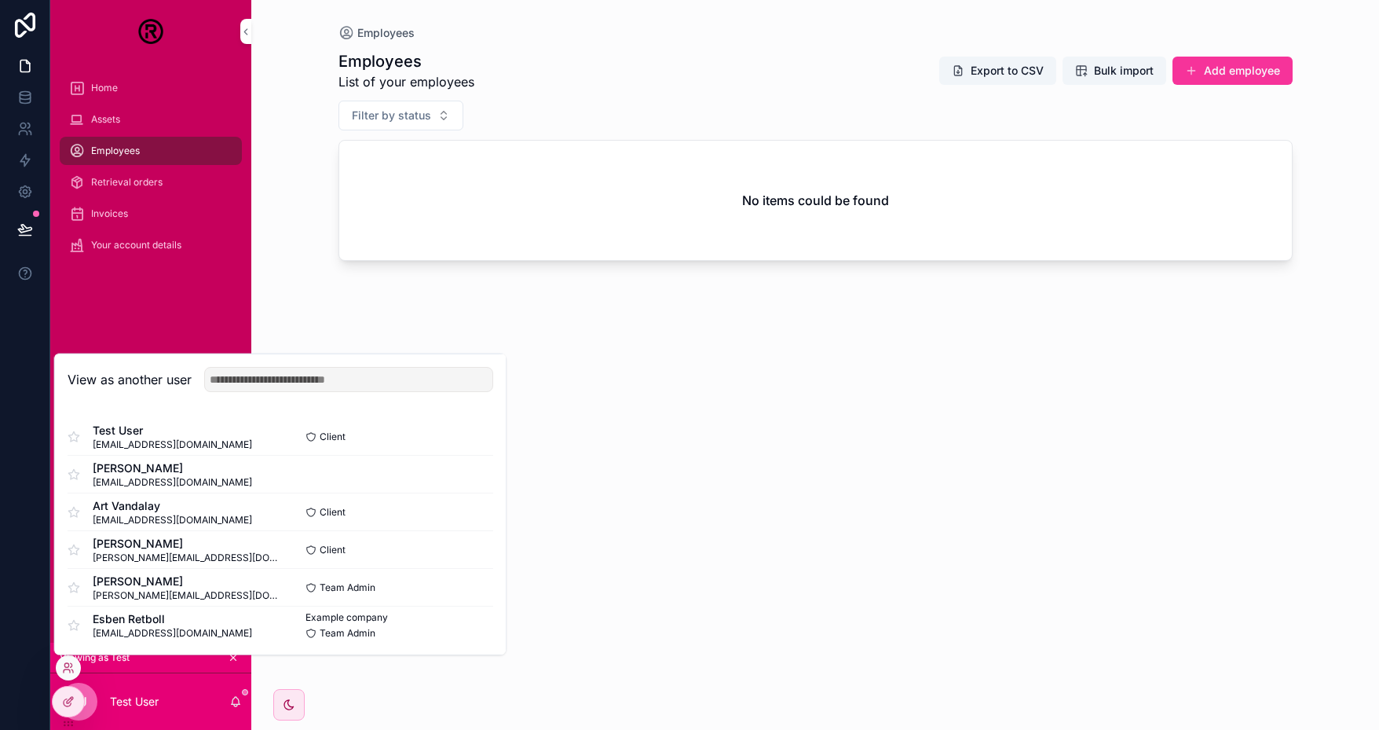
click at [0, 0] on button "Select" at bounding box center [0, 0] width 0 height 0
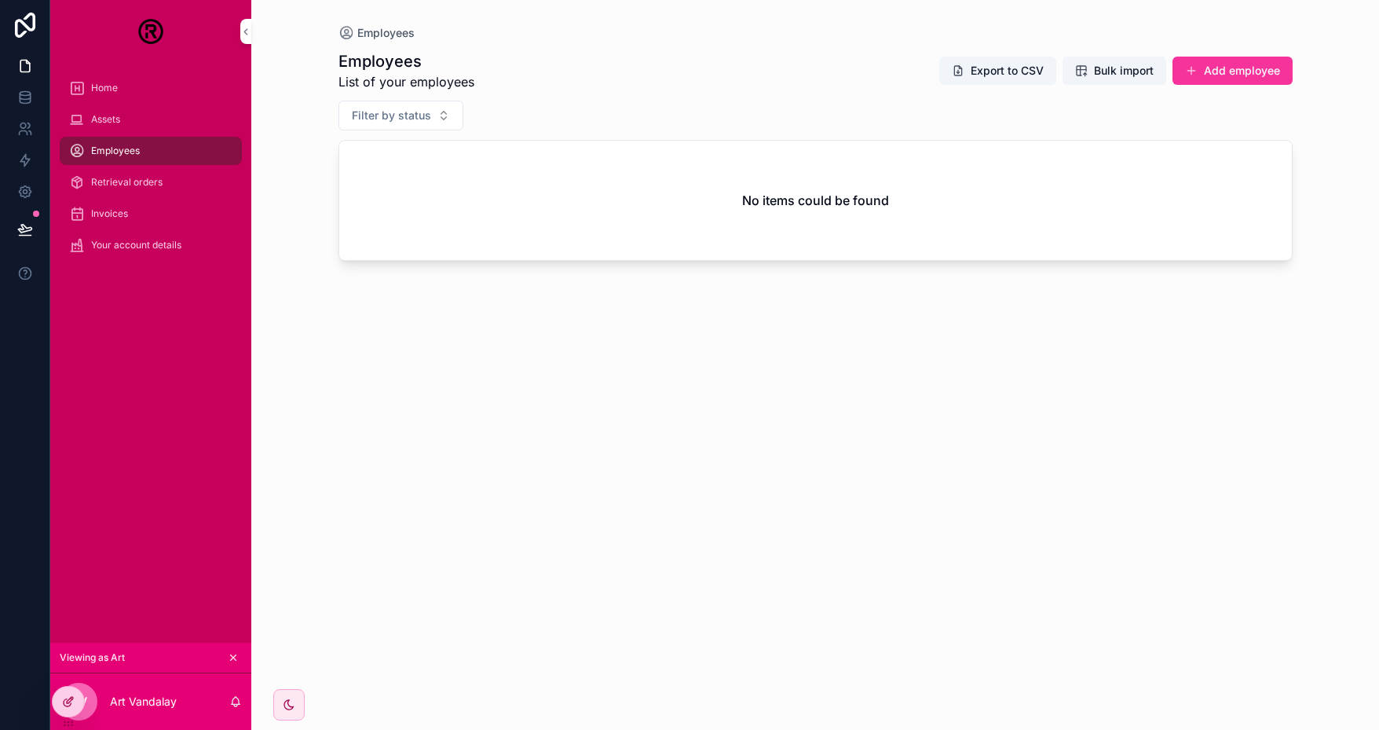
click at [80, 700] on div at bounding box center [68, 701] width 31 height 30
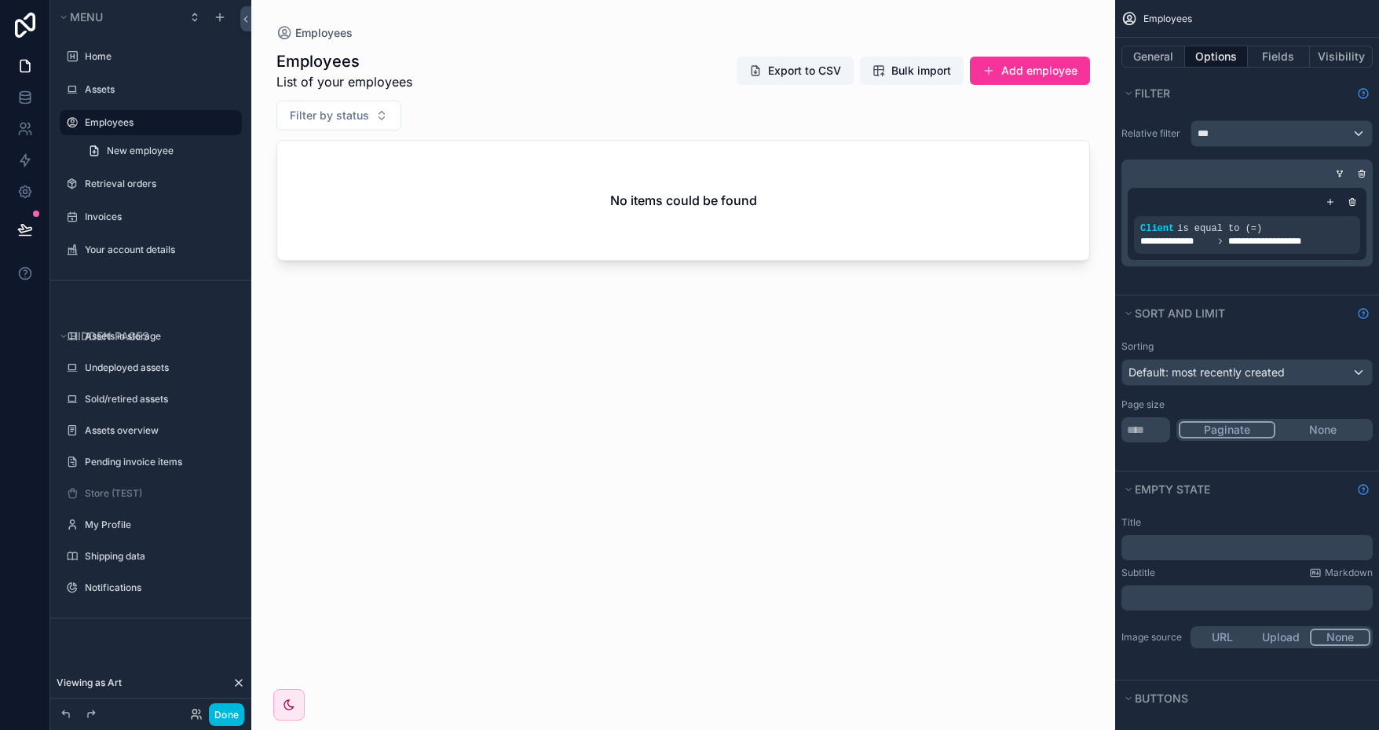
click at [0, 0] on icon "scrollable content" at bounding box center [0, 0] width 0 height 0
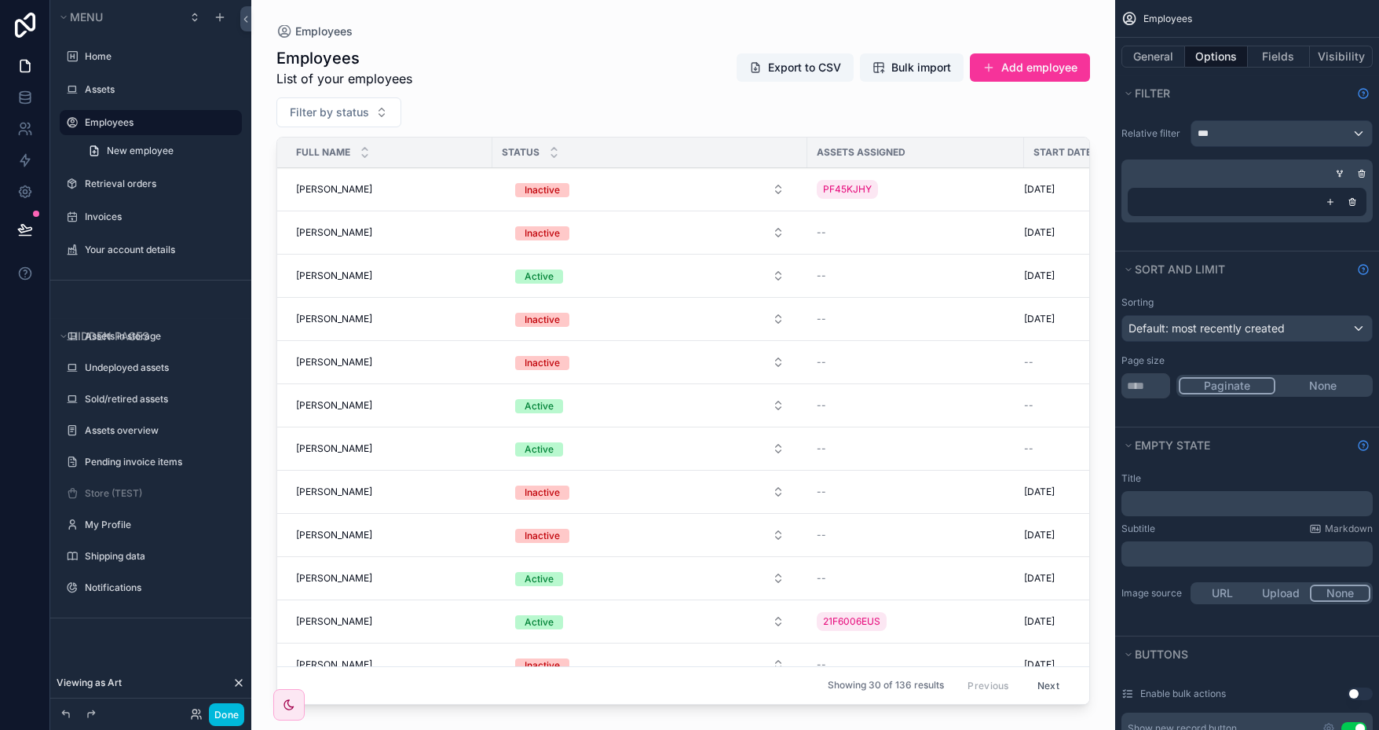
drag, startPoint x: 902, startPoint y: 698, endPoint x: 1048, endPoint y: 696, distance: 146.1
click at [1048, 696] on div "scrollable content" at bounding box center [683, 355] width 864 height 711
click at [1040, 673] on button "Next" at bounding box center [1049, 685] width 44 height 24
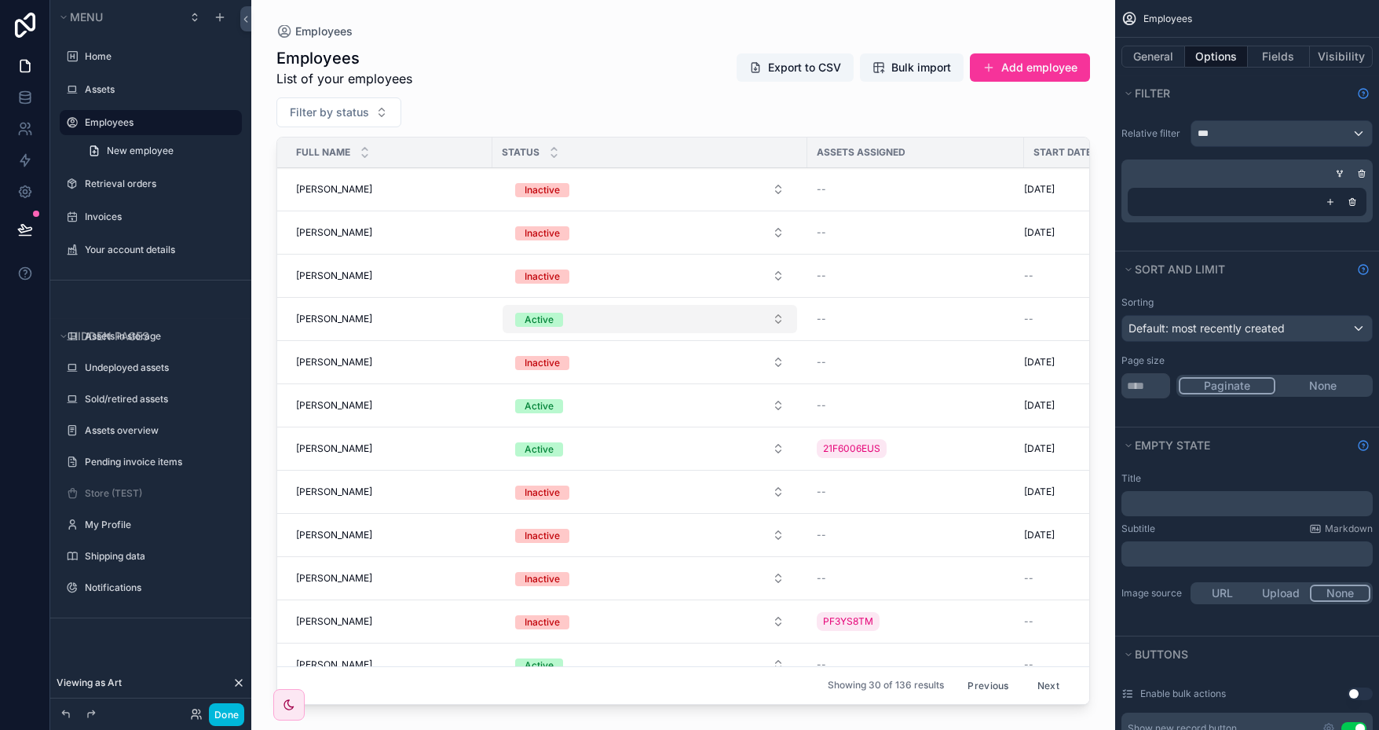
click at [604, 317] on button "Active" at bounding box center [650, 319] width 295 height 28
click at [340, 315] on span "[PERSON_NAME]" at bounding box center [334, 319] width 76 height 13
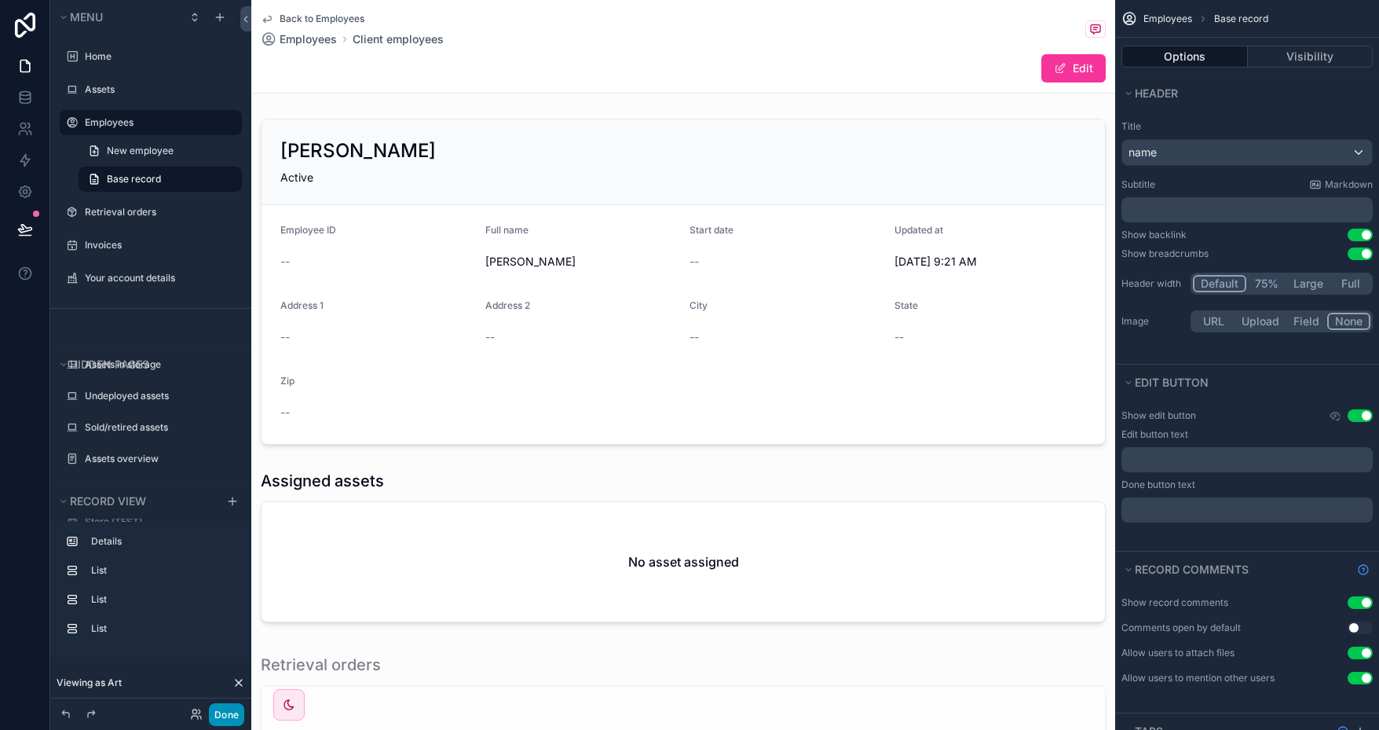
click at [233, 712] on button "Done" at bounding box center [226, 714] width 35 height 23
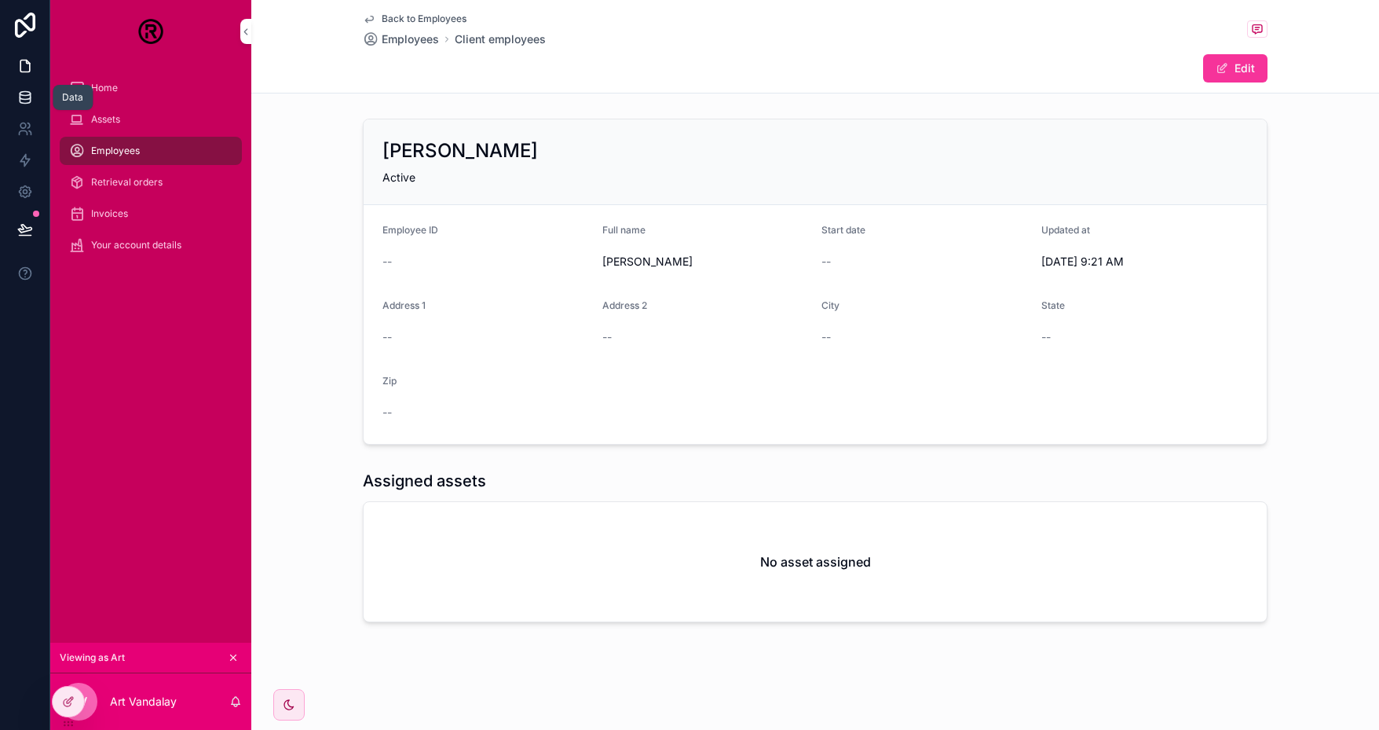
click at [38, 96] on link at bounding box center [24, 97] width 49 height 31
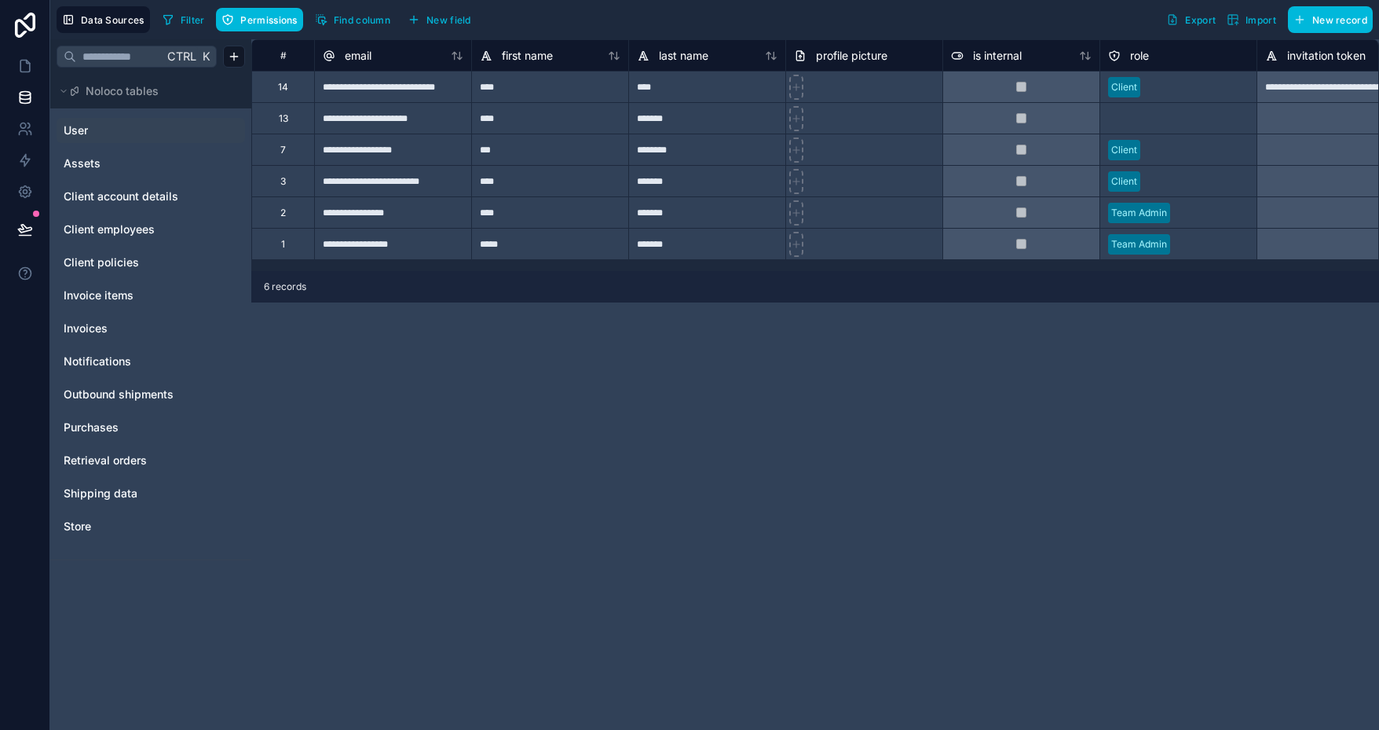
click at [104, 121] on div "User" at bounding box center [151, 130] width 189 height 25
drag, startPoint x: 585, startPoint y: 270, endPoint x: 705, endPoint y: 270, distance: 120.2
click at [705, 270] on div "**********" at bounding box center [815, 155] width 1128 height 232
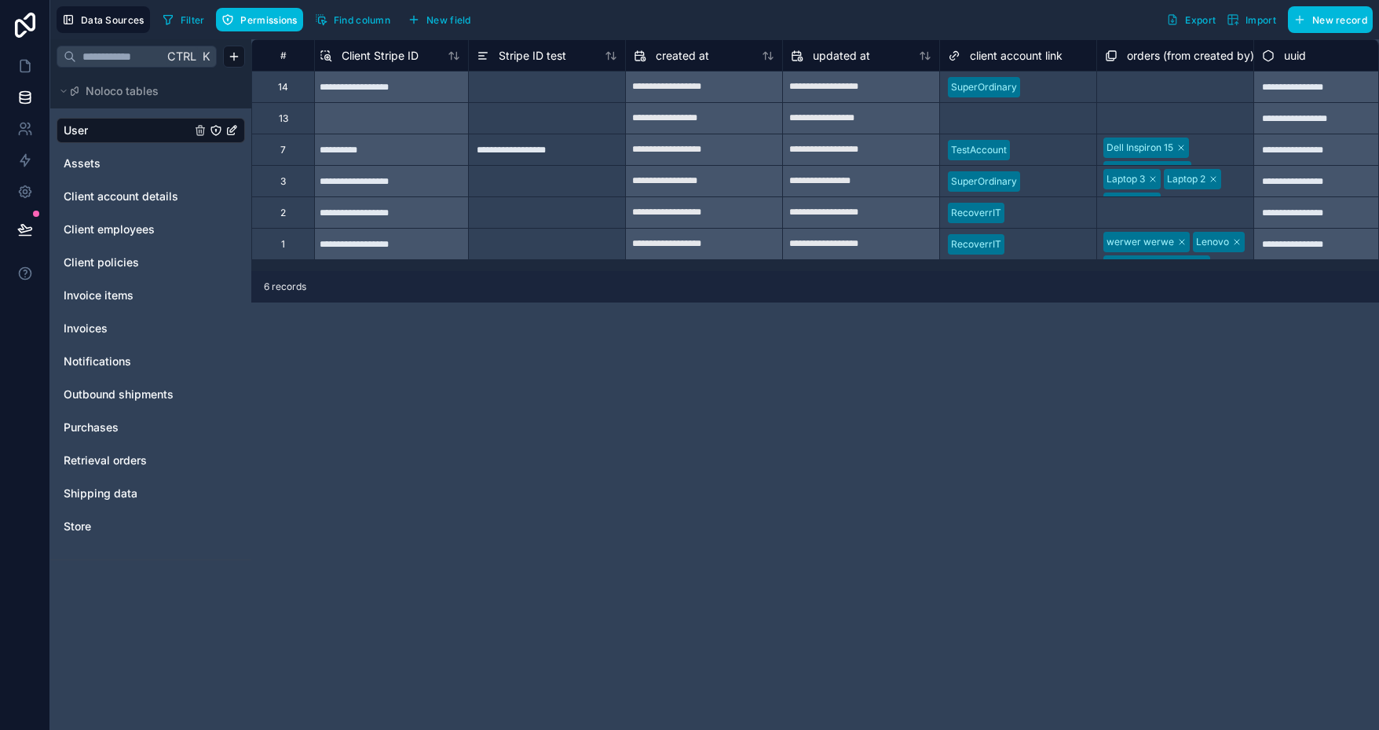
scroll to position [0, 1605]
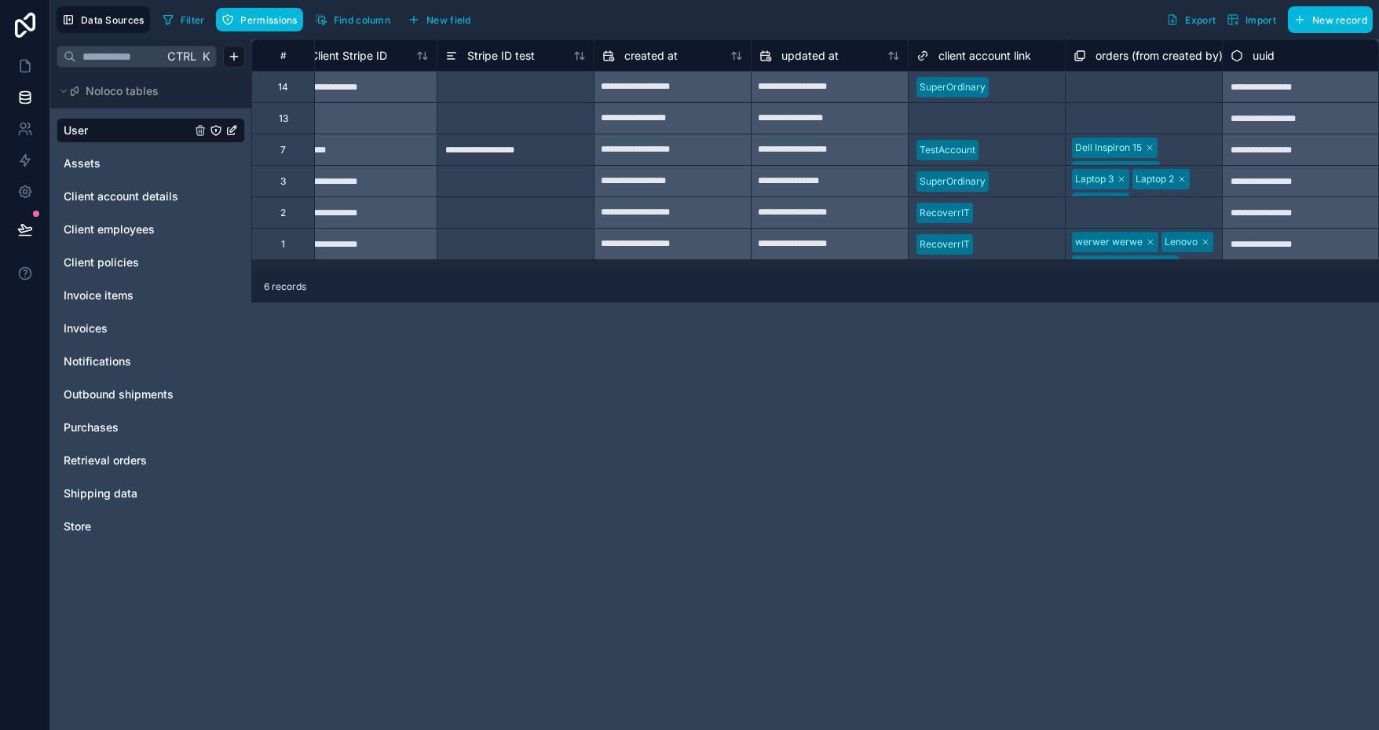
click at [1009, 145] on div at bounding box center [1021, 150] width 72 height 16
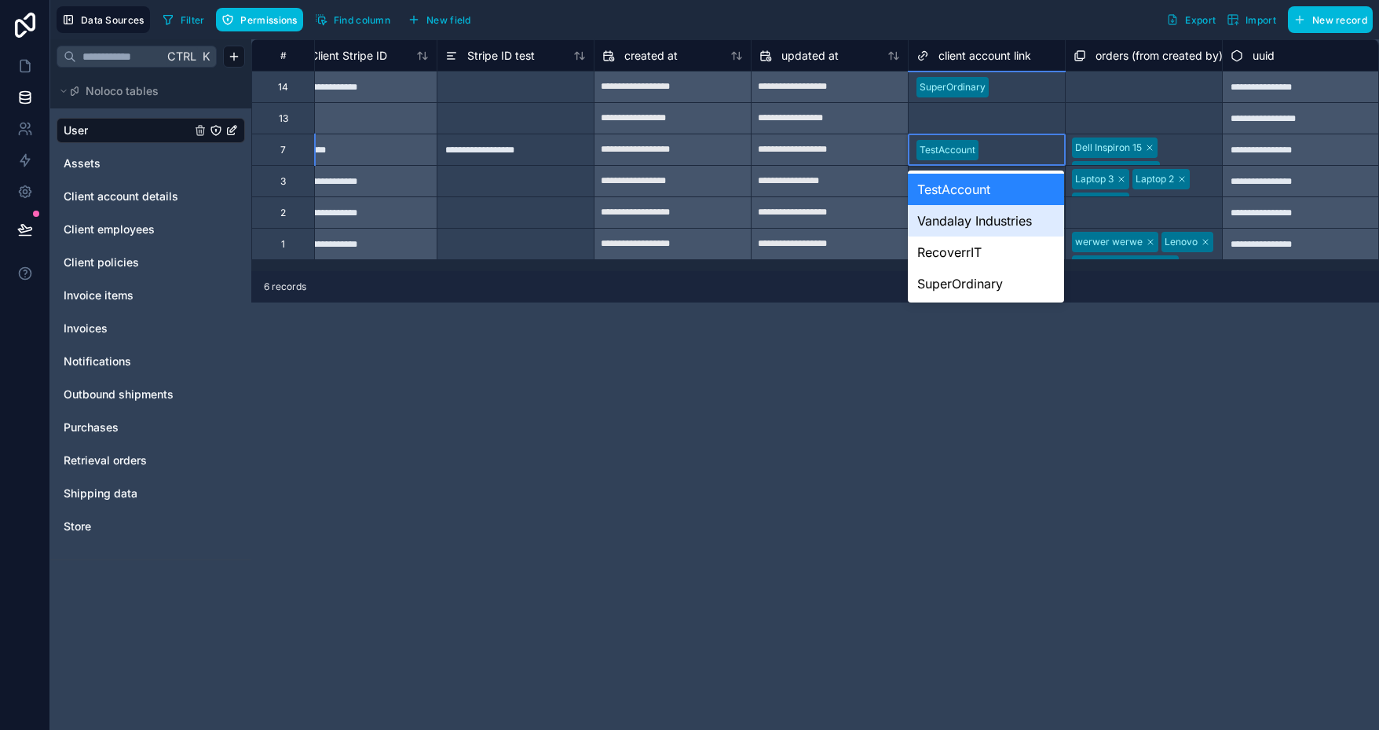
click at [989, 223] on div "Vandalay Industries" at bounding box center [986, 220] width 156 height 31
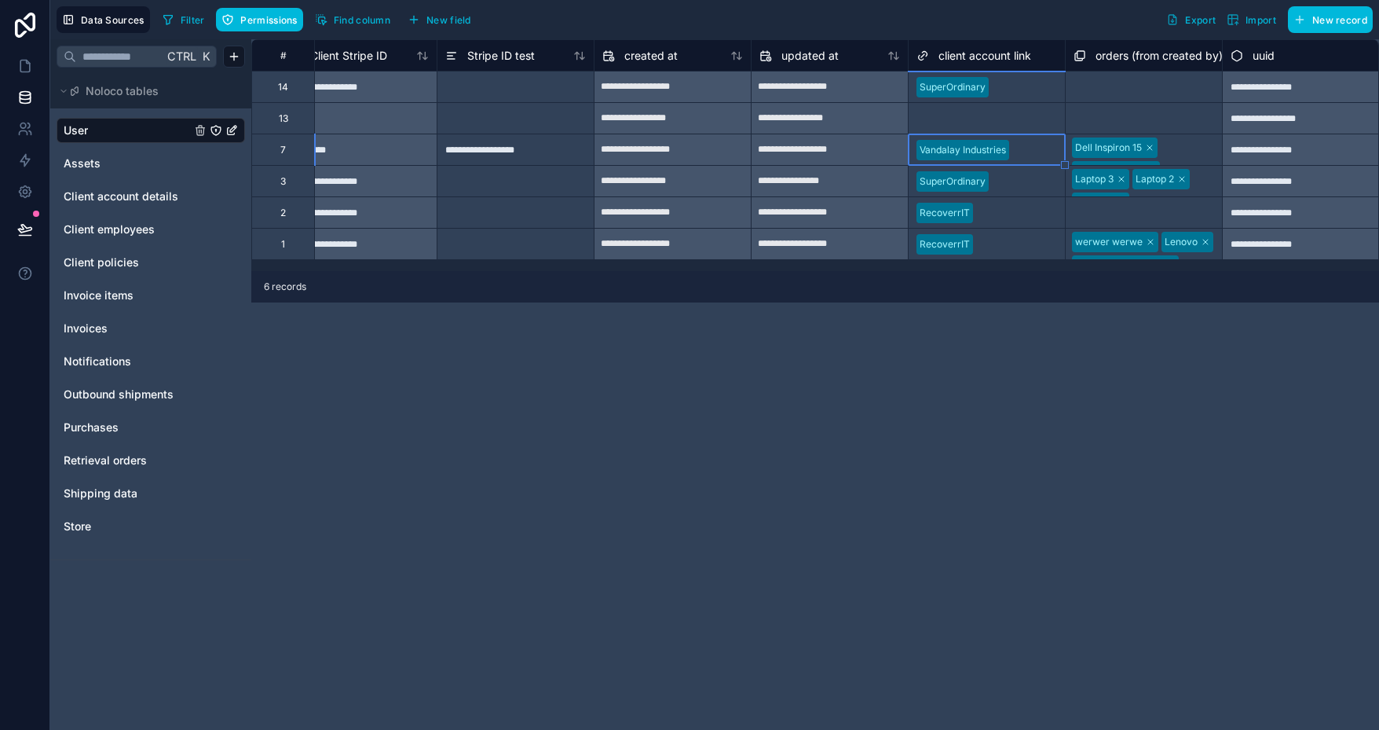
click at [1026, 302] on div "**********" at bounding box center [815, 384] width 1128 height 690
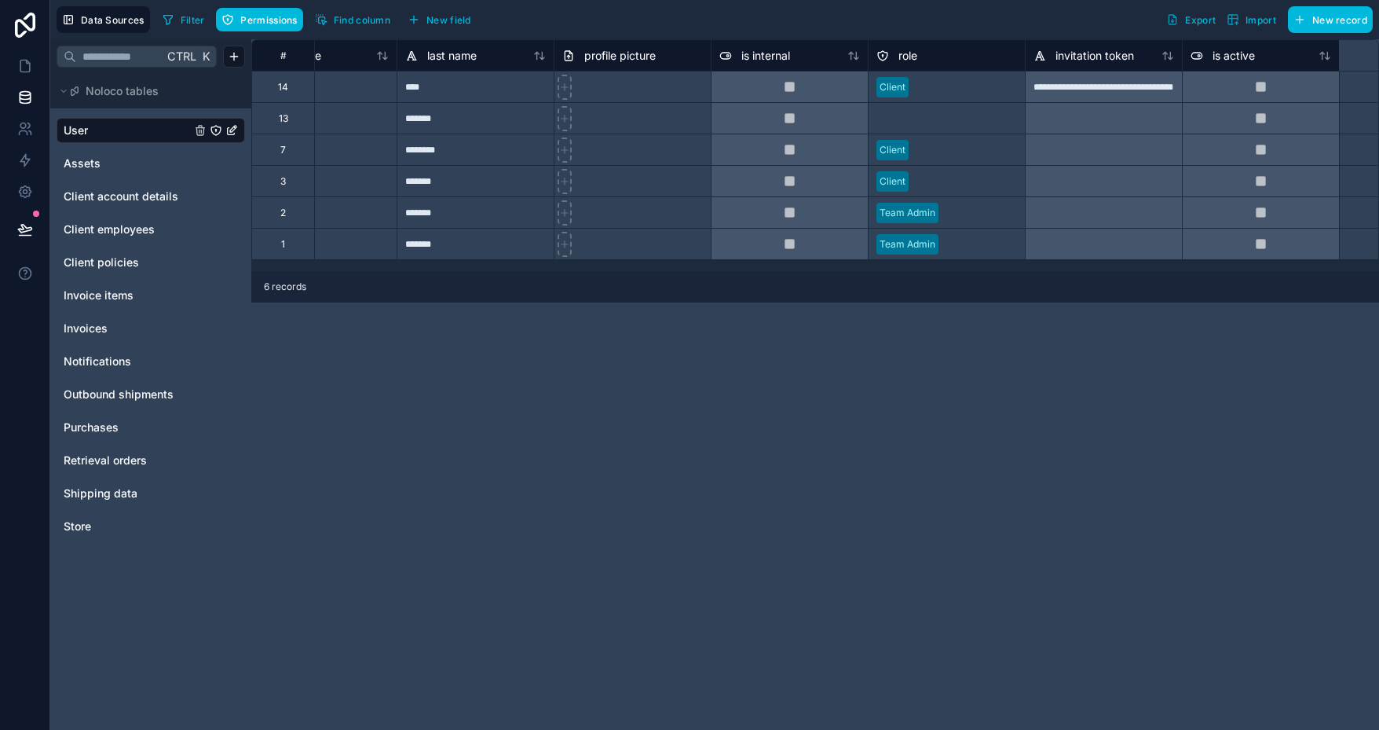
scroll to position [0, 0]
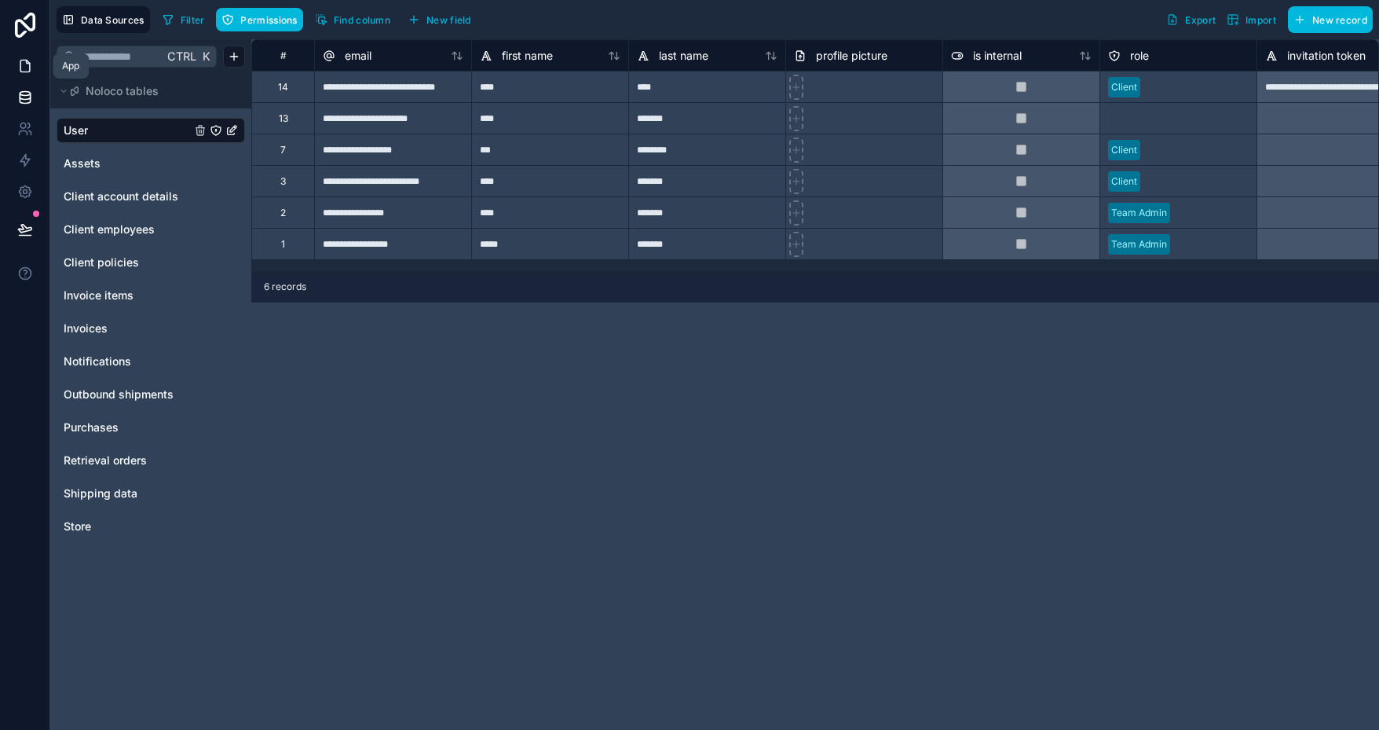
click at [21, 63] on icon at bounding box center [25, 66] width 16 height 16
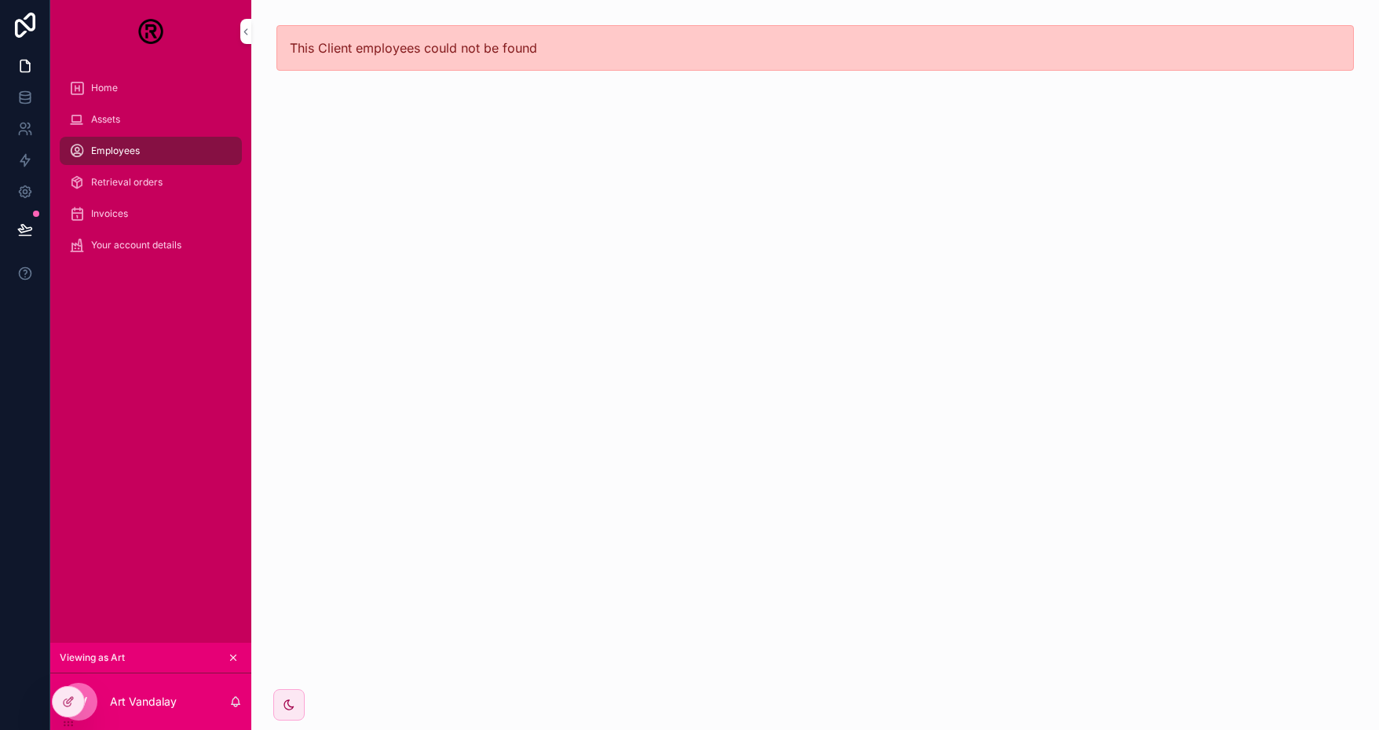
click at [141, 145] on div "Employees" at bounding box center [150, 150] width 163 height 25
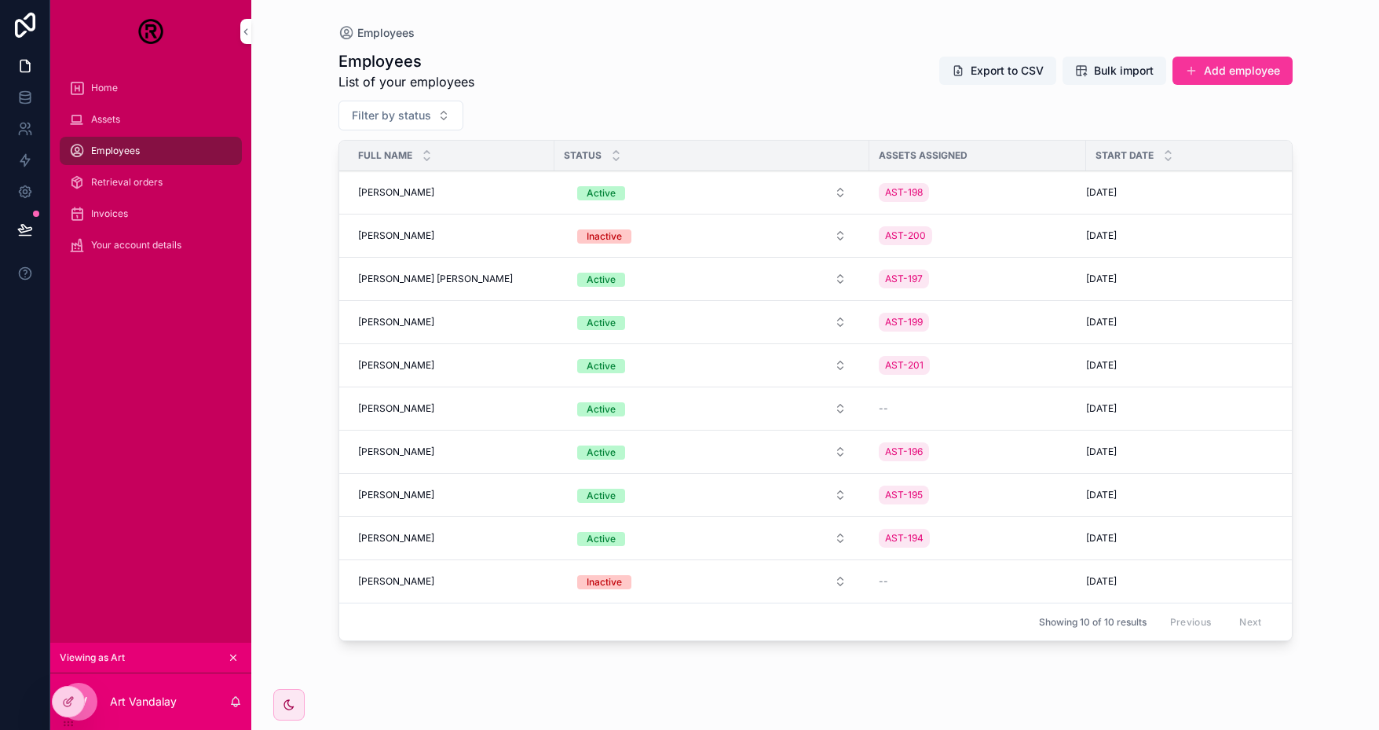
click at [0, 0] on div at bounding box center [0, 0] width 0 height 0
click at [0, 0] on icon at bounding box center [0, 0] width 0 height 0
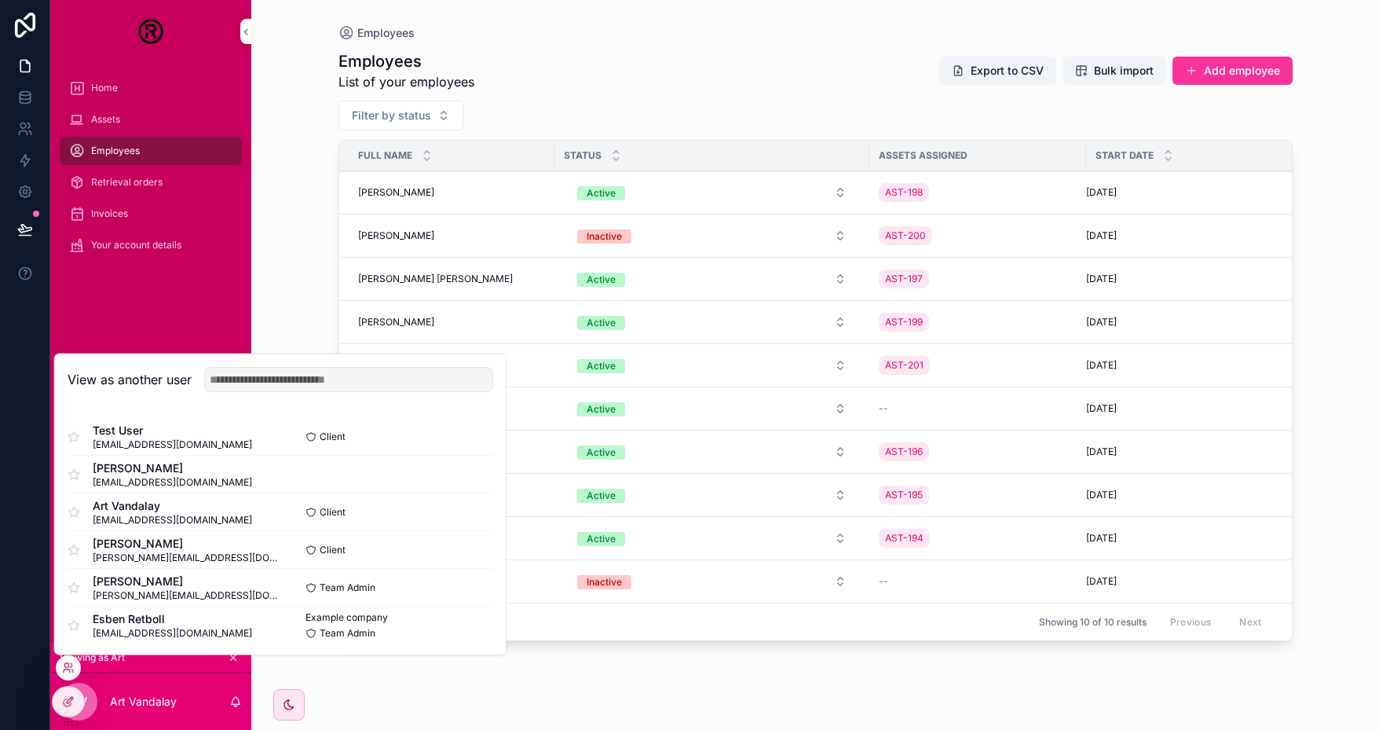
click at [0, 0] on button "Select" at bounding box center [0, 0] width 0 height 0
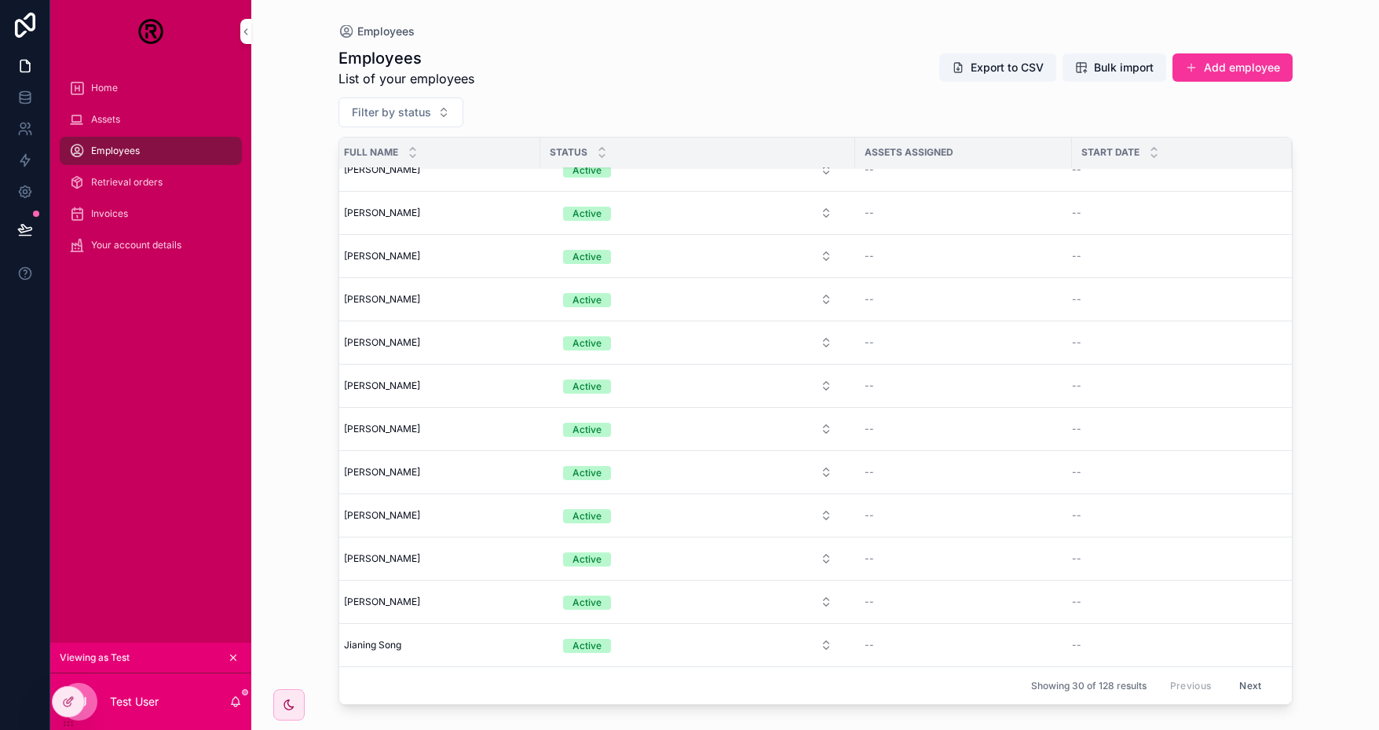
scroll to position [799, 0]
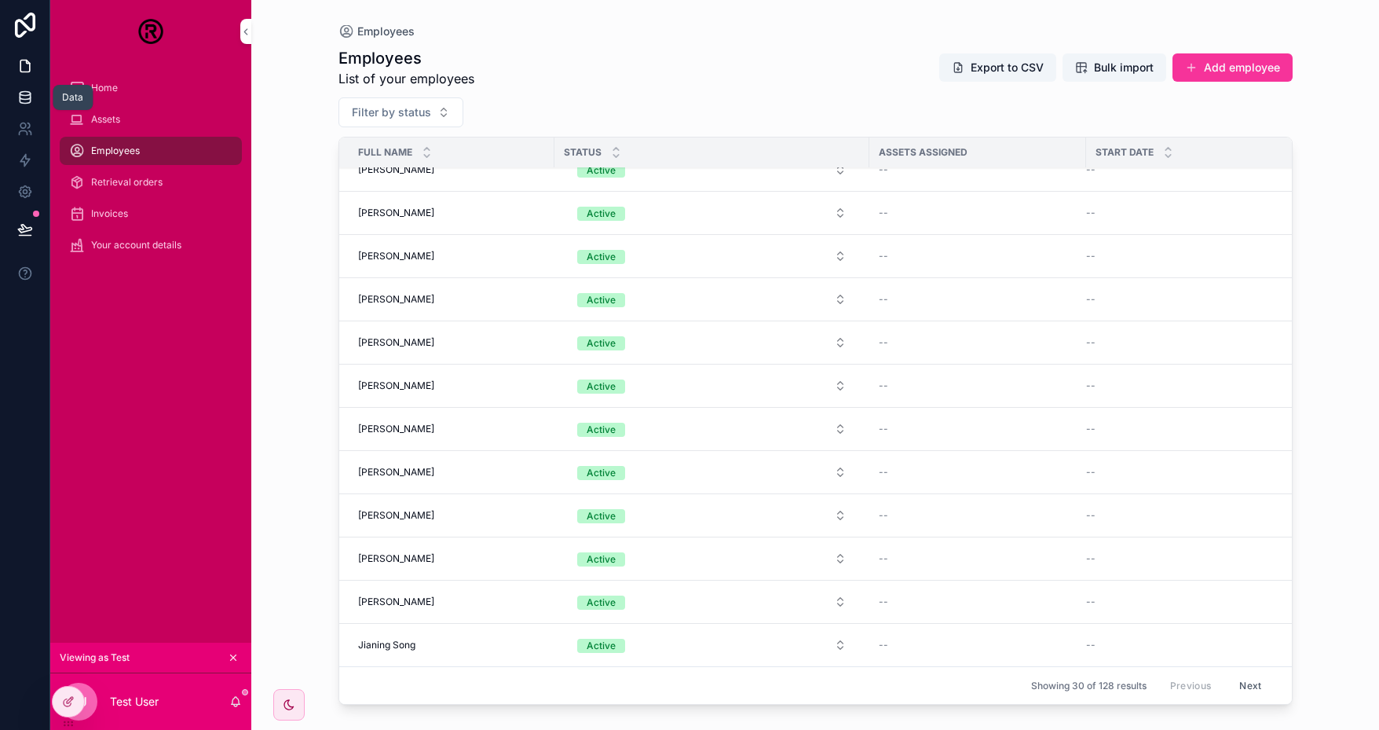
click at [22, 96] on icon at bounding box center [25, 98] width 16 height 16
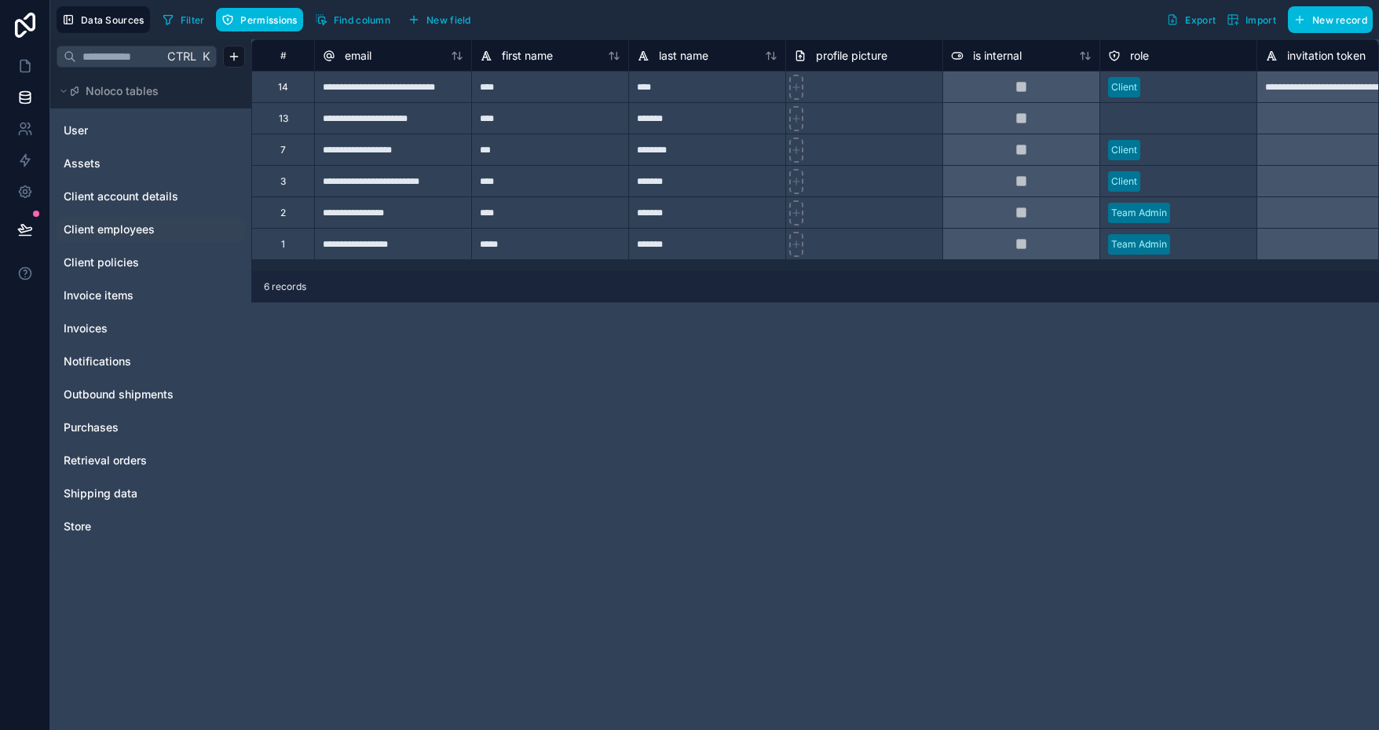
click at [104, 230] on span "Client employees" at bounding box center [109, 229] width 91 height 16
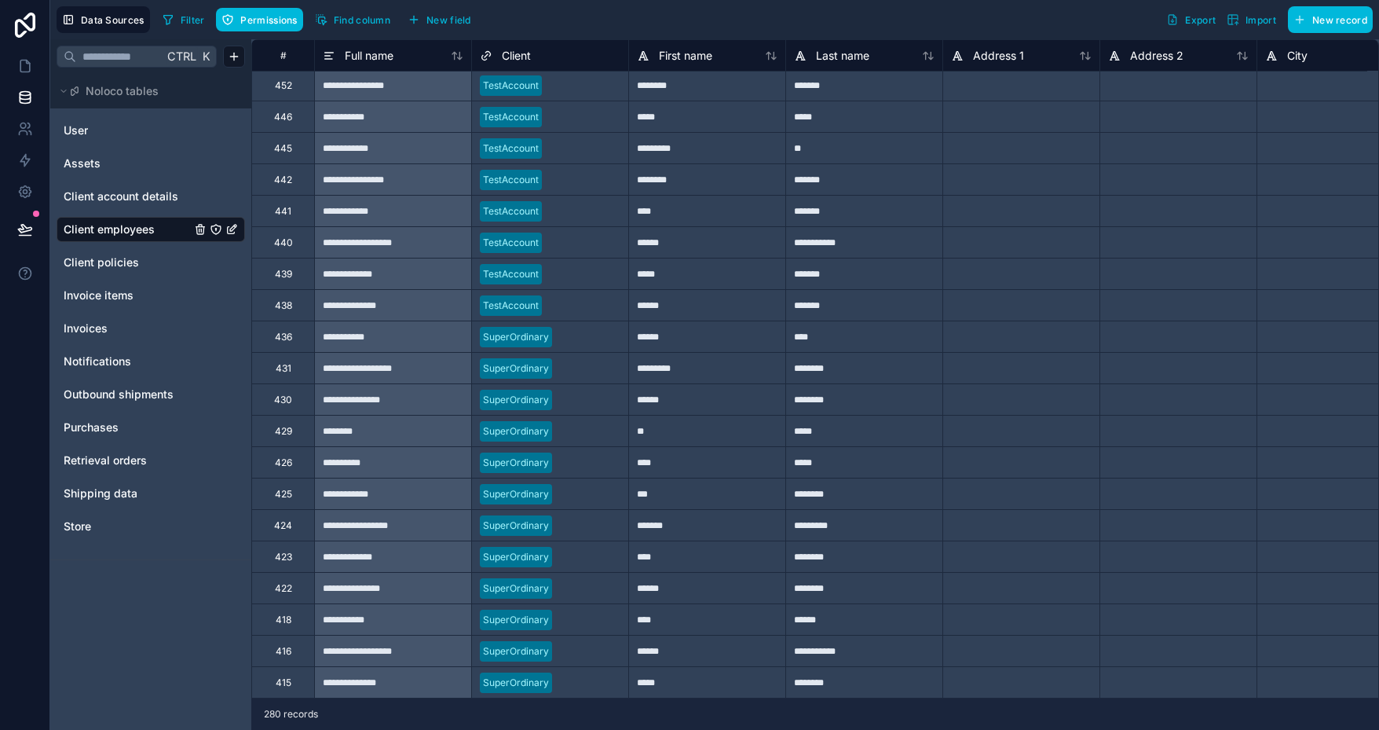
scroll to position [4163, 0]
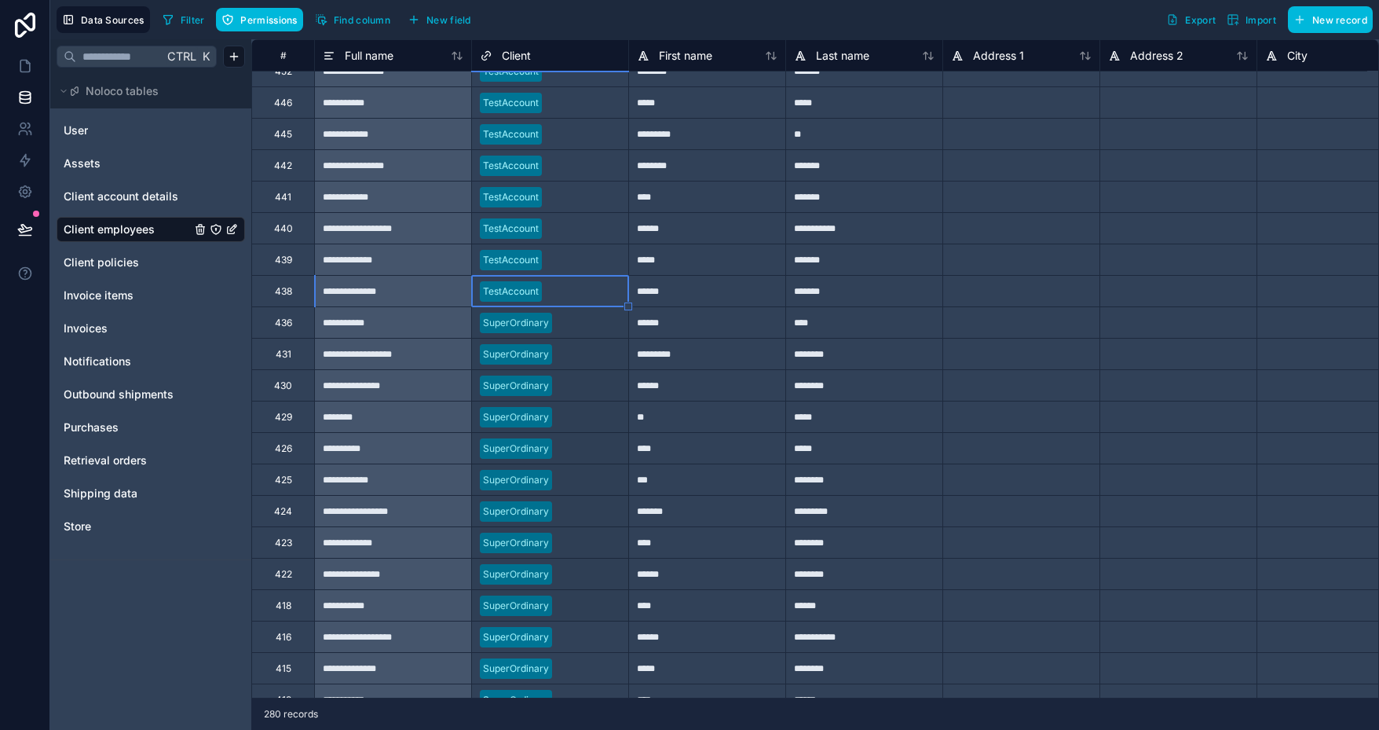
drag, startPoint x: 628, startPoint y: 307, endPoint x: 598, endPoint y: 596, distance: 290.6
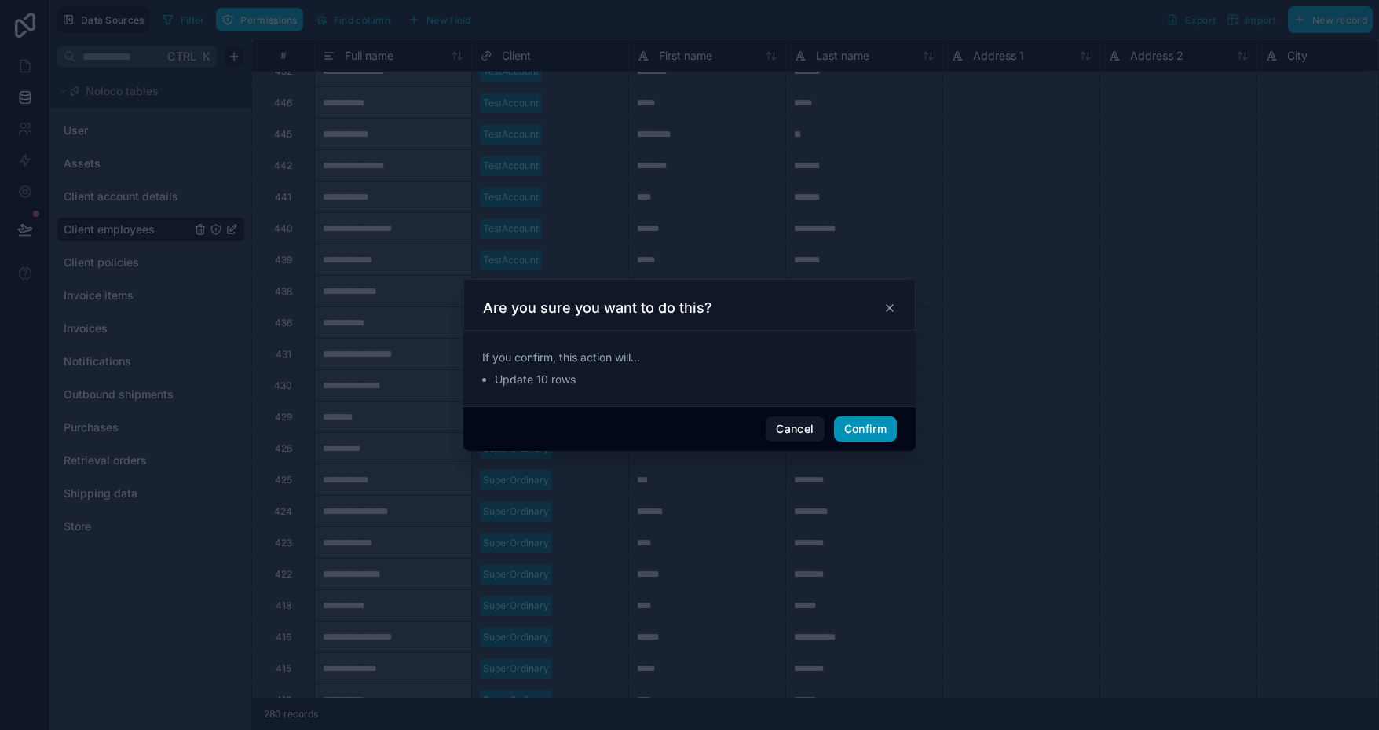
click at [865, 420] on button "Confirm" at bounding box center [865, 428] width 63 height 25
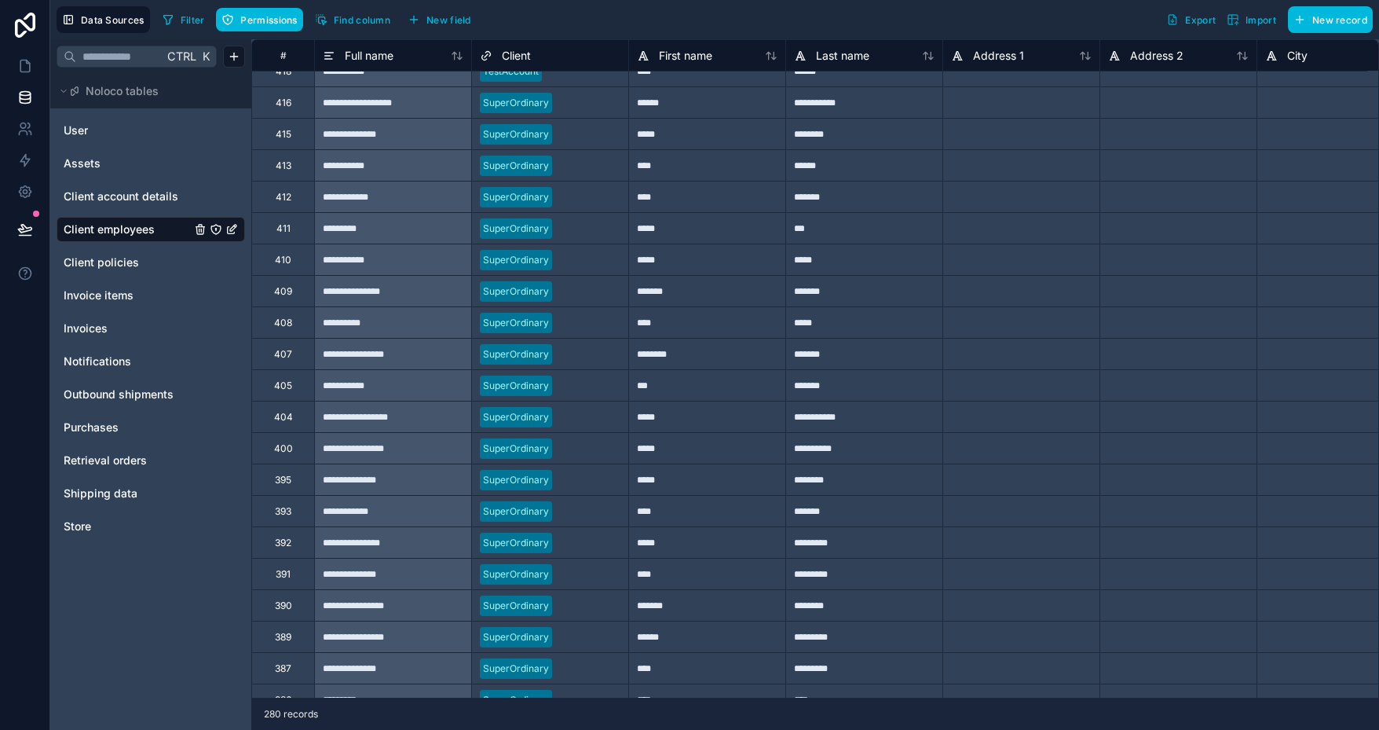
scroll to position [4556, 0]
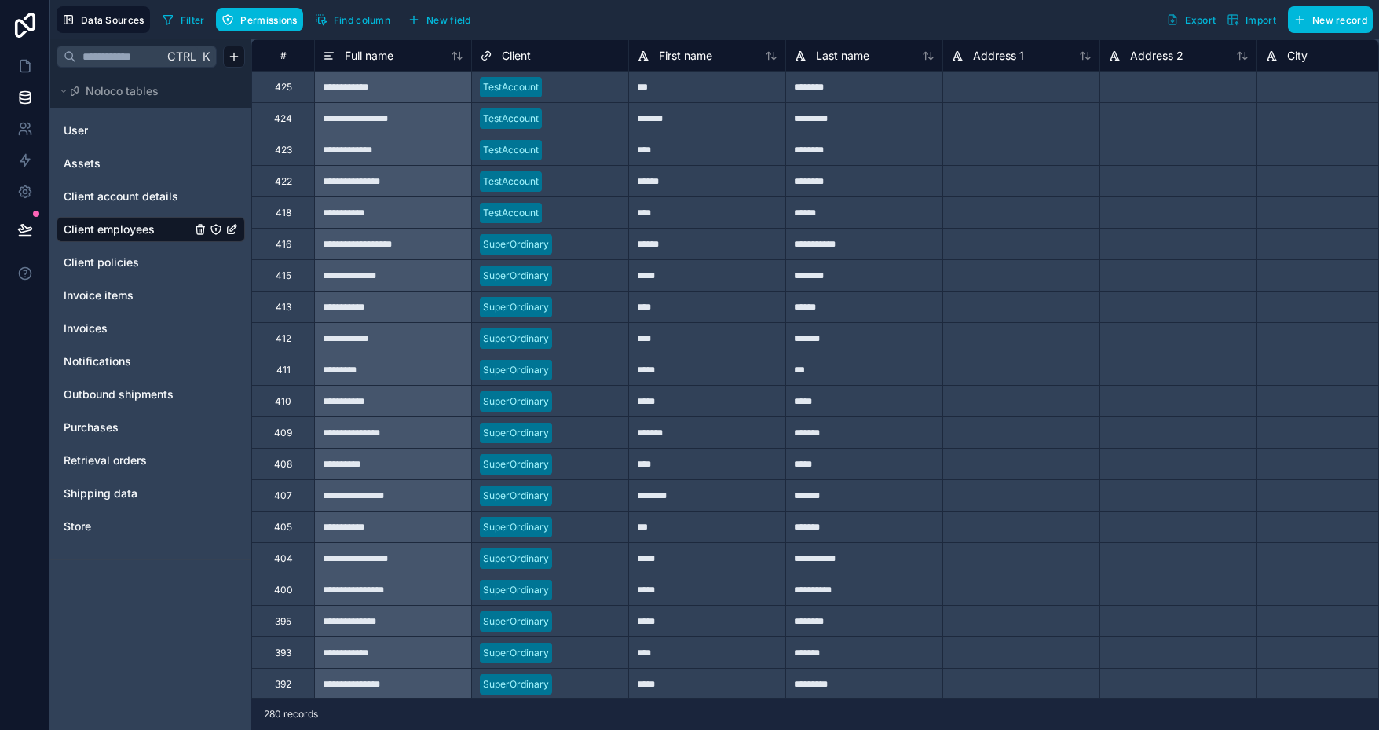
click at [552, 225] on div "TestAccount" at bounding box center [550, 212] width 156 height 31
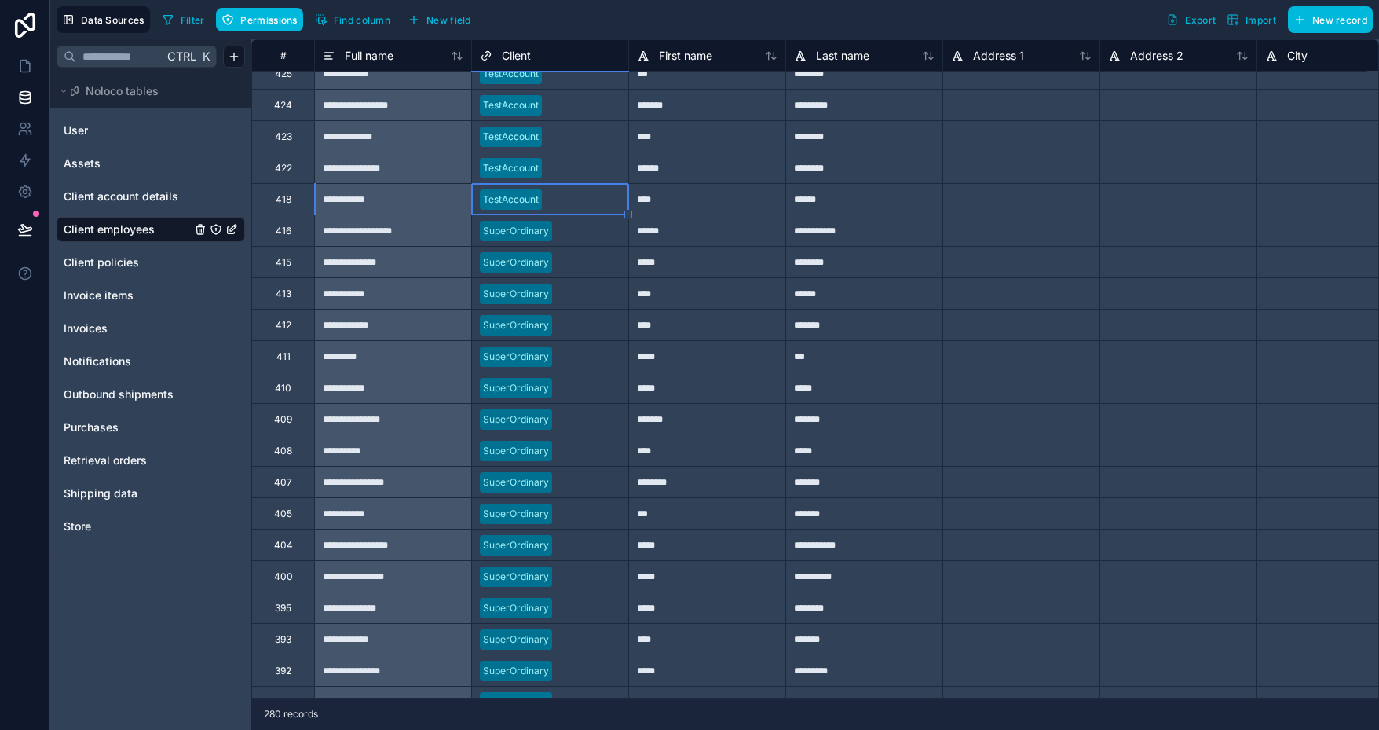
drag, startPoint x: 627, startPoint y: 229, endPoint x: 597, endPoint y: 670, distance: 441.6
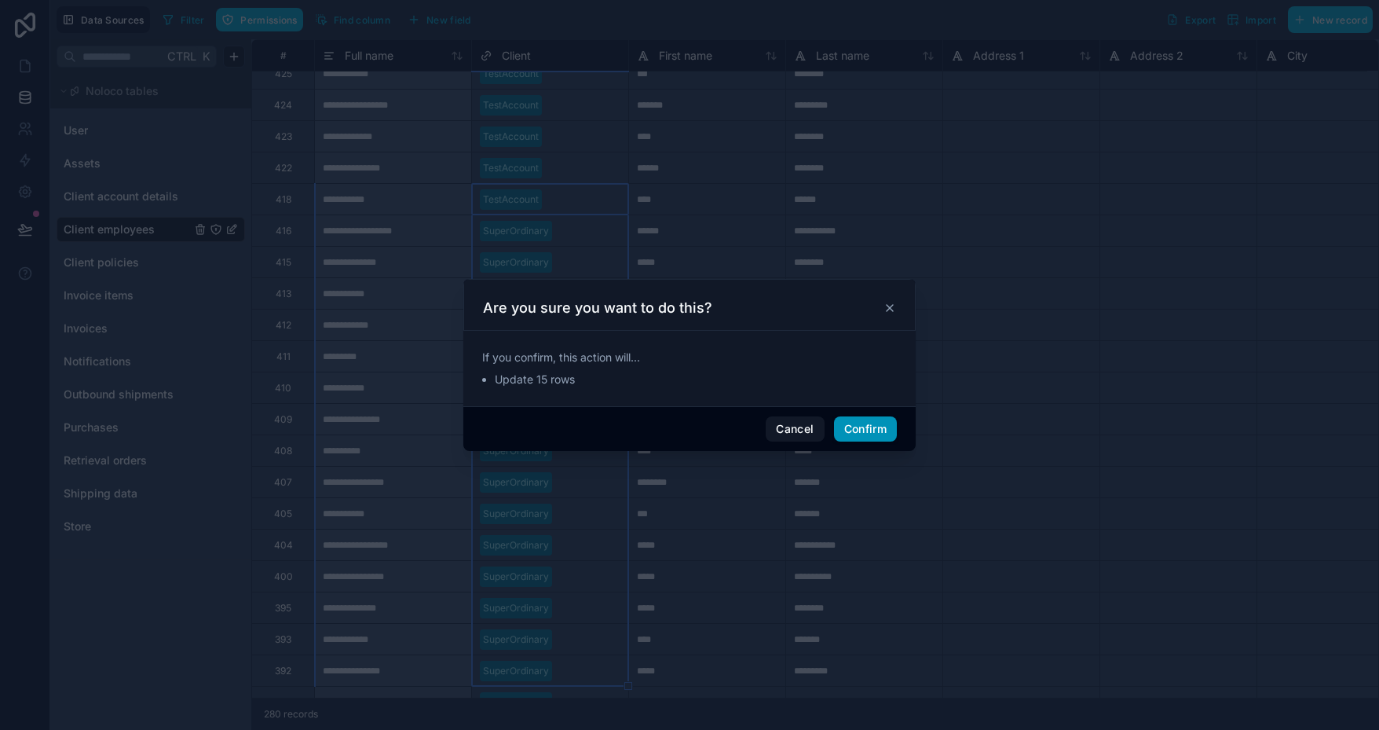
click at [888, 426] on button "Confirm" at bounding box center [865, 428] width 63 height 25
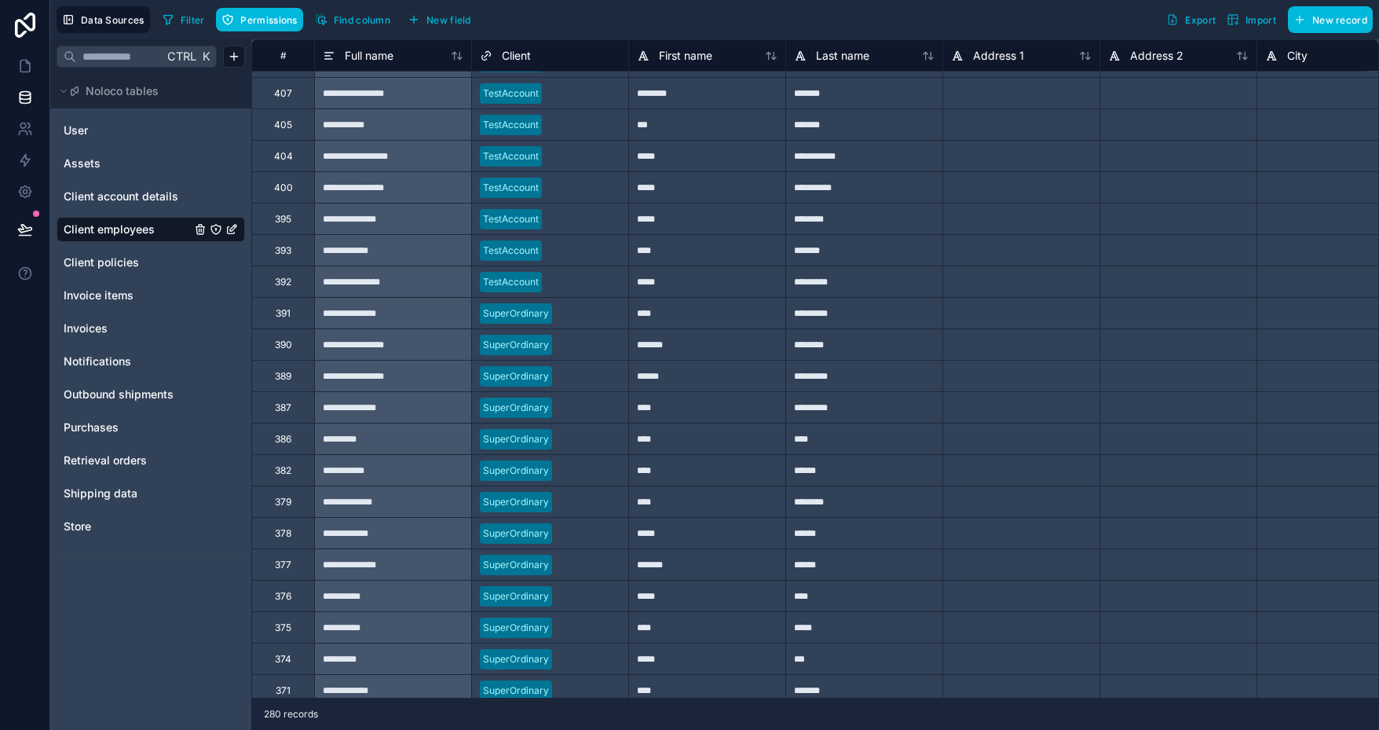
scroll to position [5040, 0]
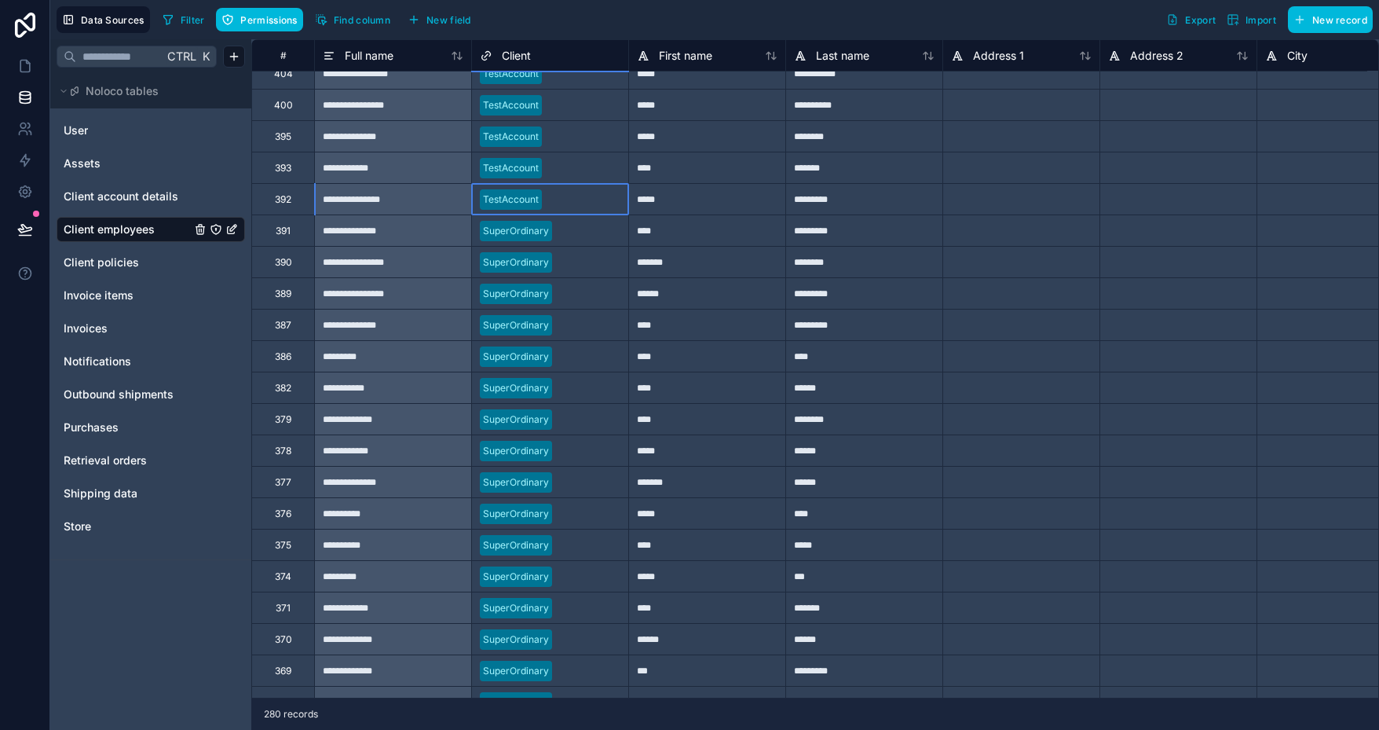
click at [591, 192] on div at bounding box center [584, 200] width 72 height 16
drag, startPoint x: 628, startPoint y: 212, endPoint x: 595, endPoint y: 623, distance: 412.1
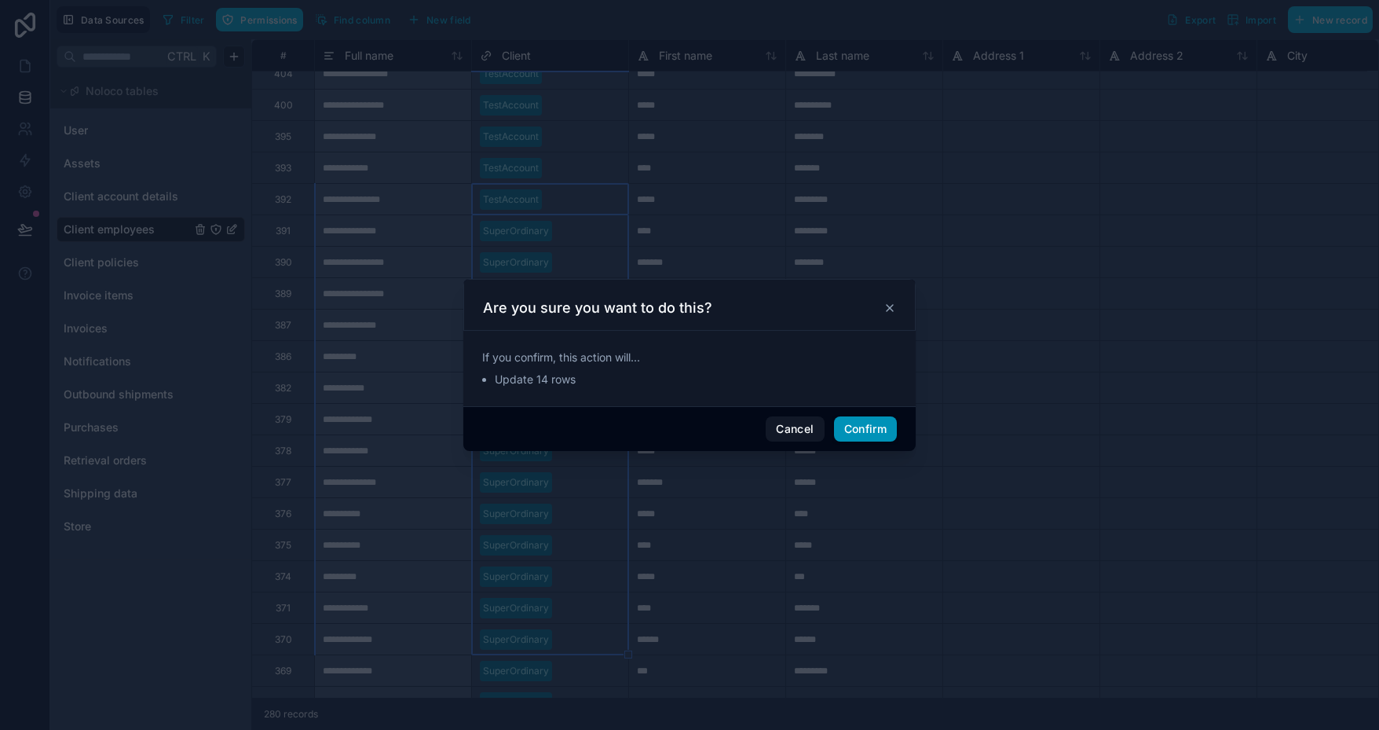
click at [869, 424] on button "Confirm" at bounding box center [865, 428] width 63 height 25
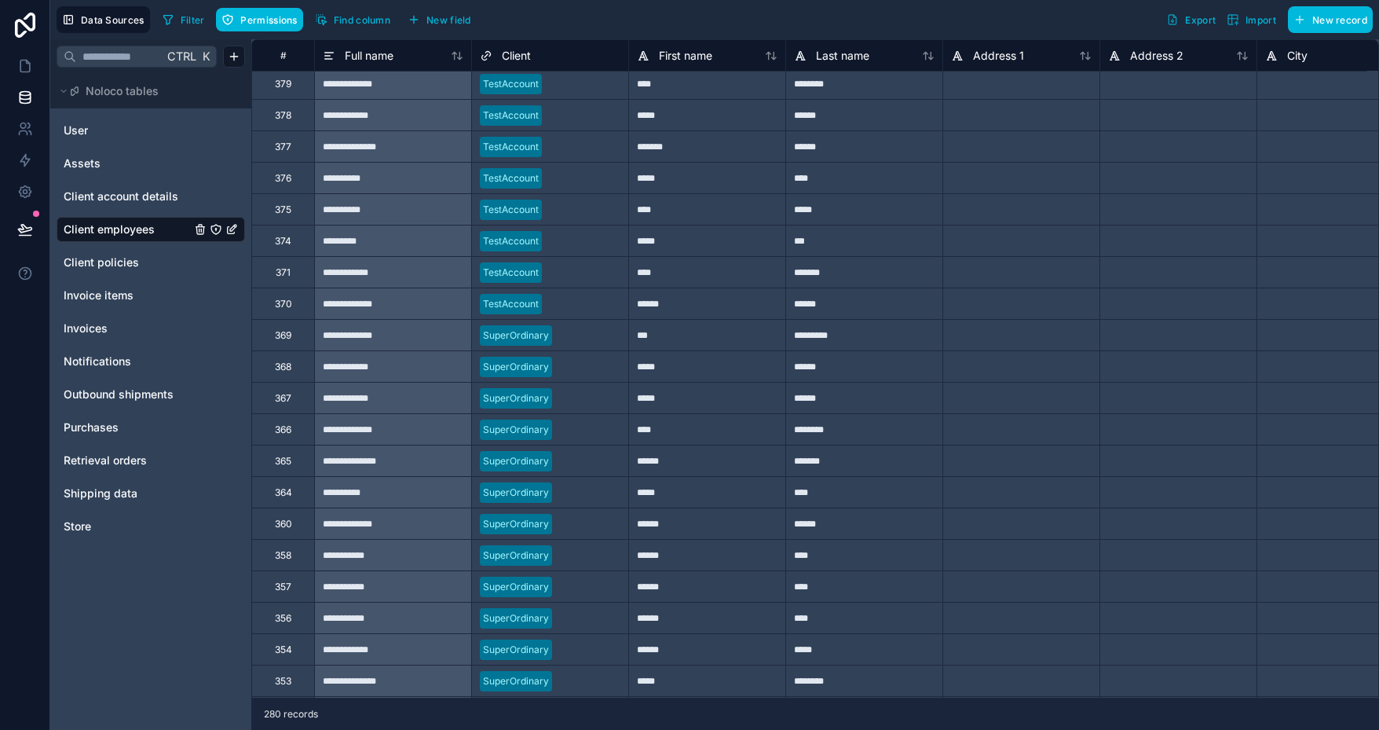
scroll to position [5276, 0]
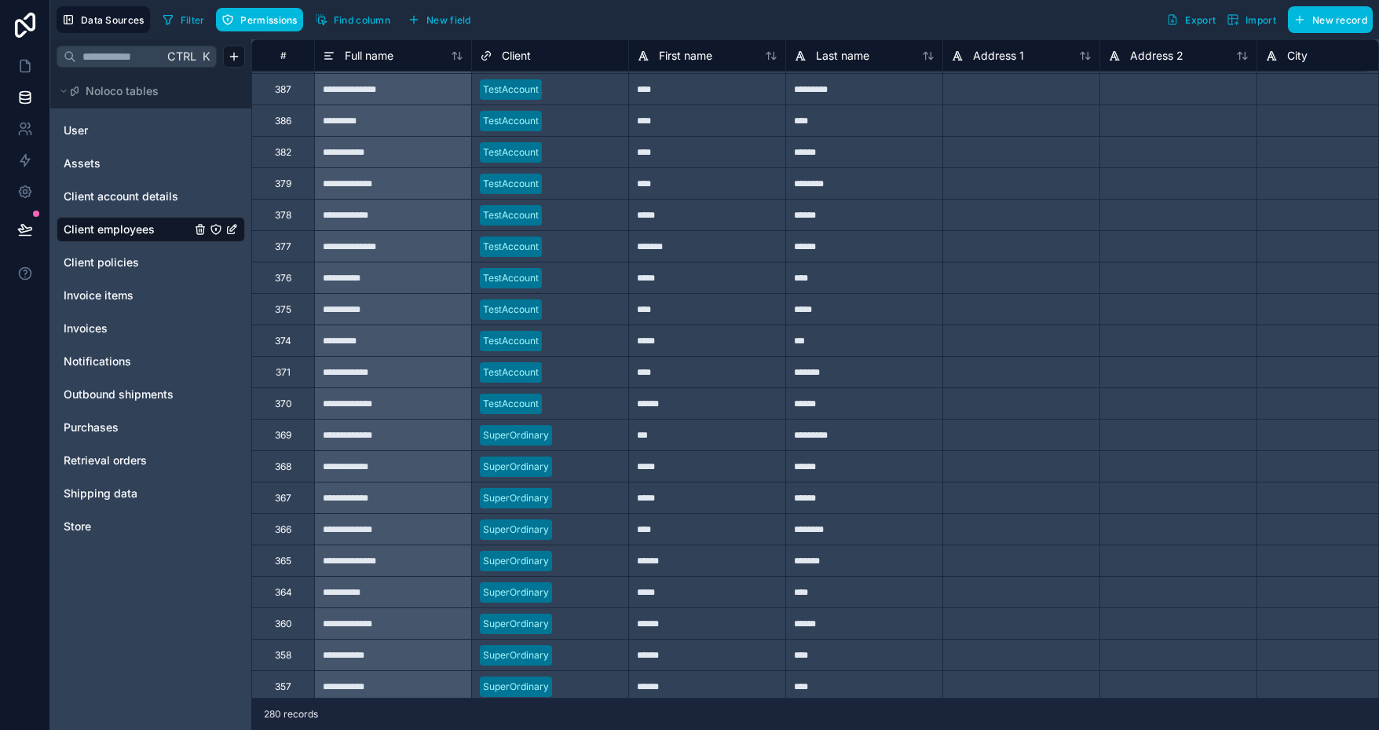
click at [561, 408] on div at bounding box center [584, 404] width 72 height 16
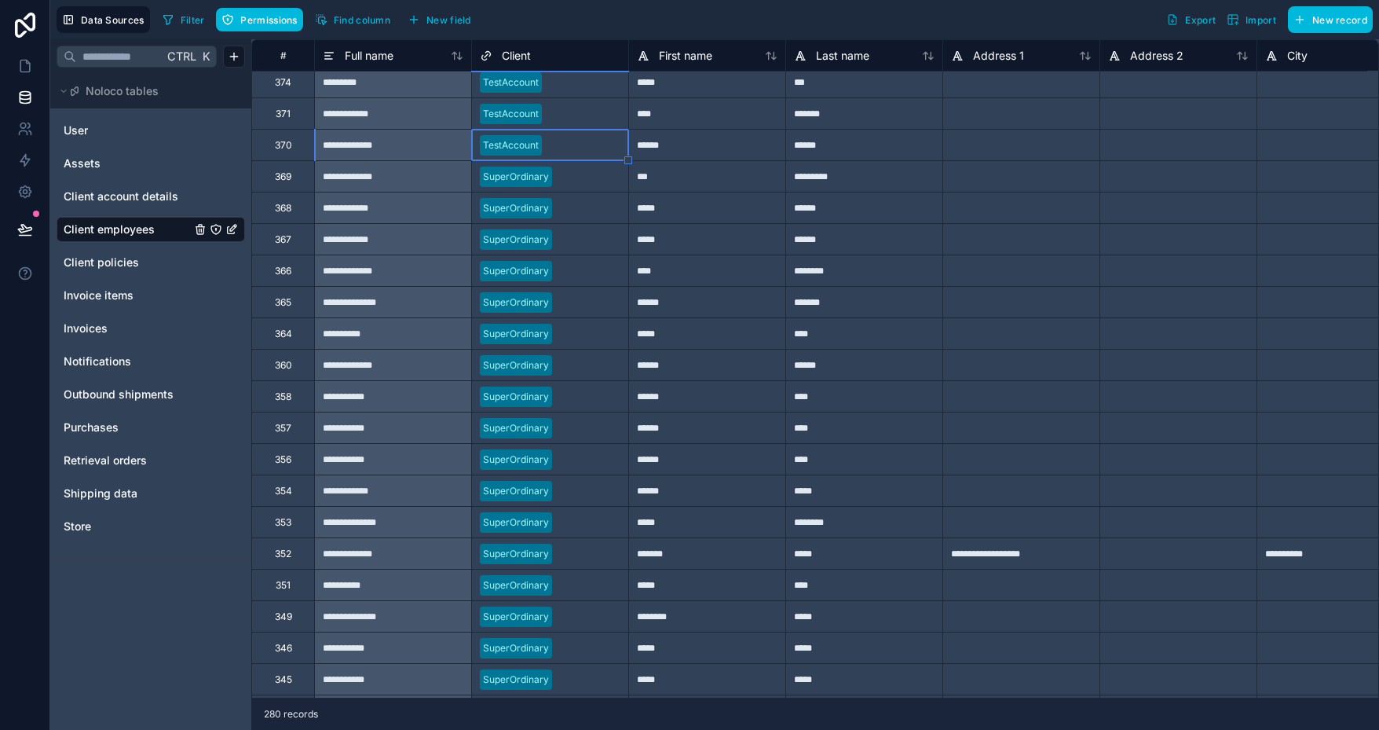
scroll to position [5590, 0]
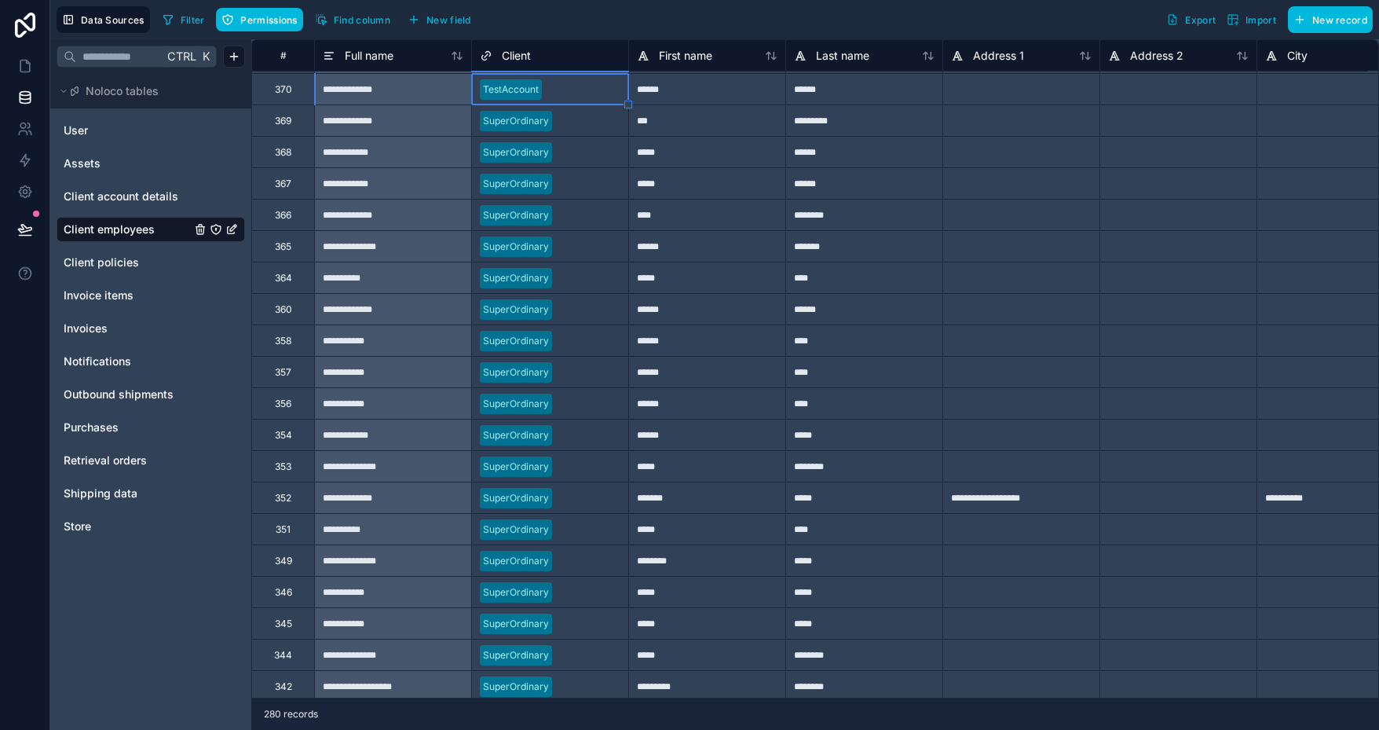
drag, startPoint x: 630, startPoint y: 104, endPoint x: 598, endPoint y: 604, distance: 501.4
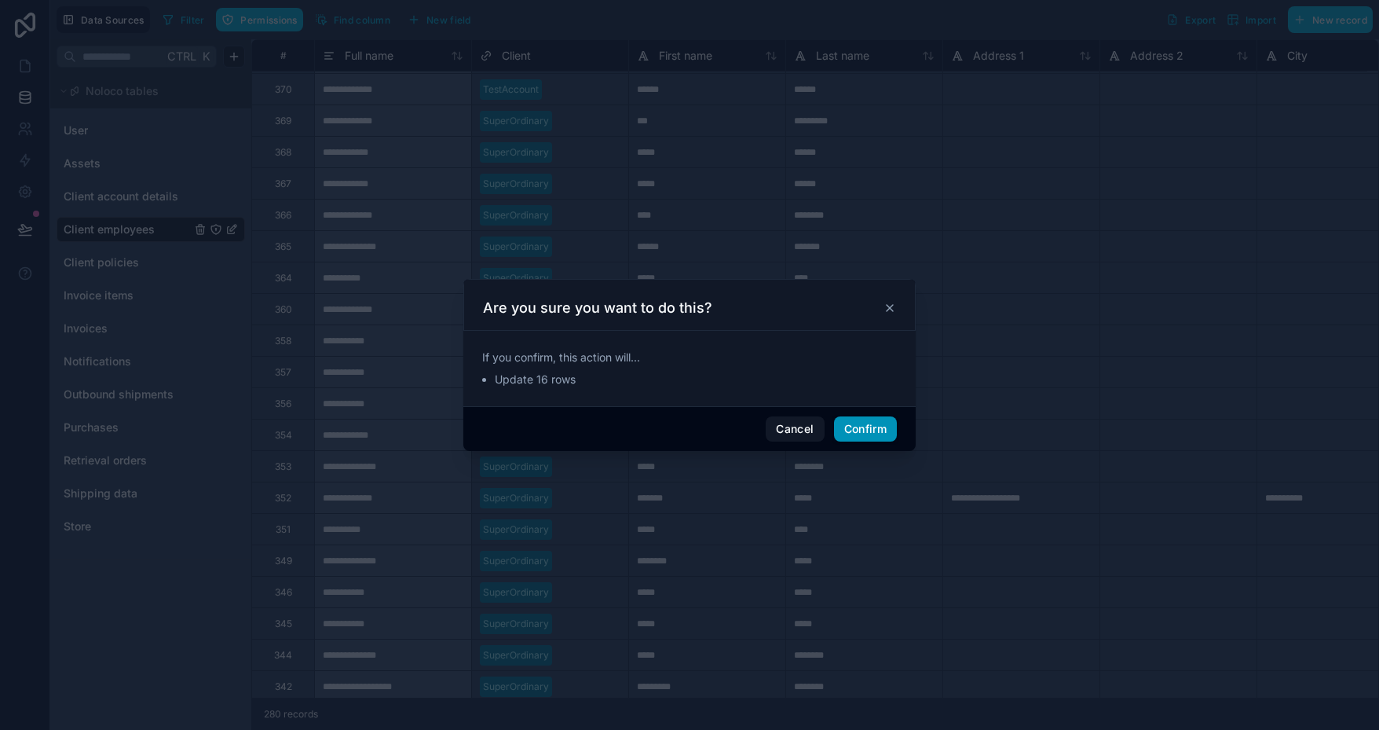
click at [871, 426] on button "Confirm" at bounding box center [865, 428] width 63 height 25
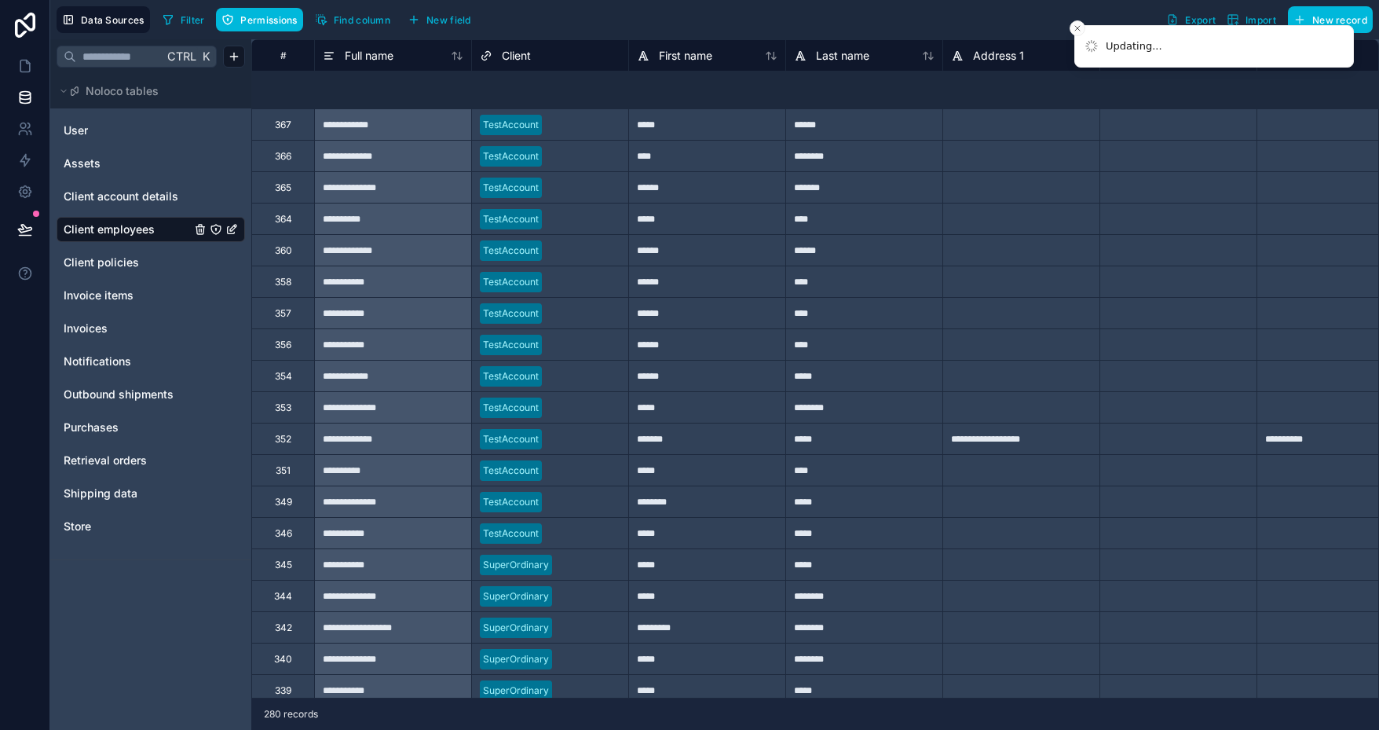
scroll to position [5983, 0]
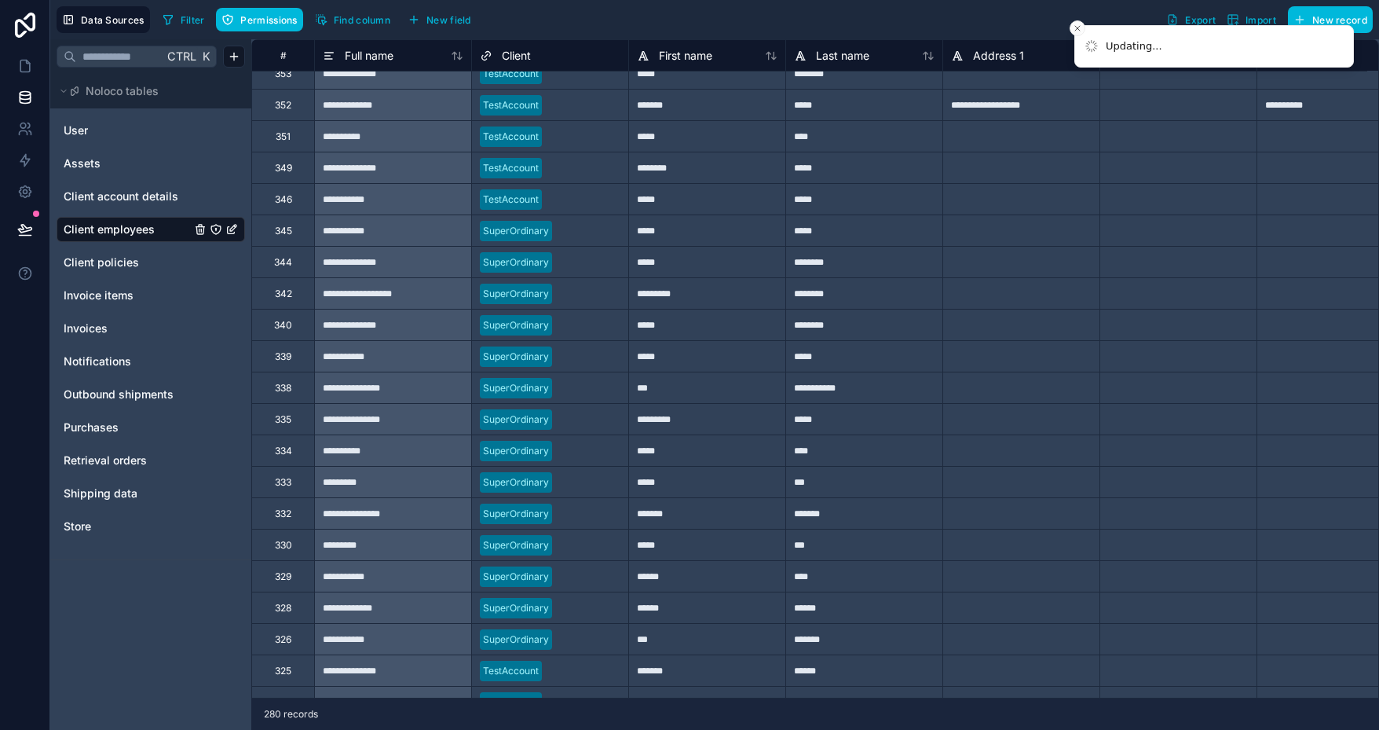
click at [567, 199] on div at bounding box center [584, 200] width 72 height 16
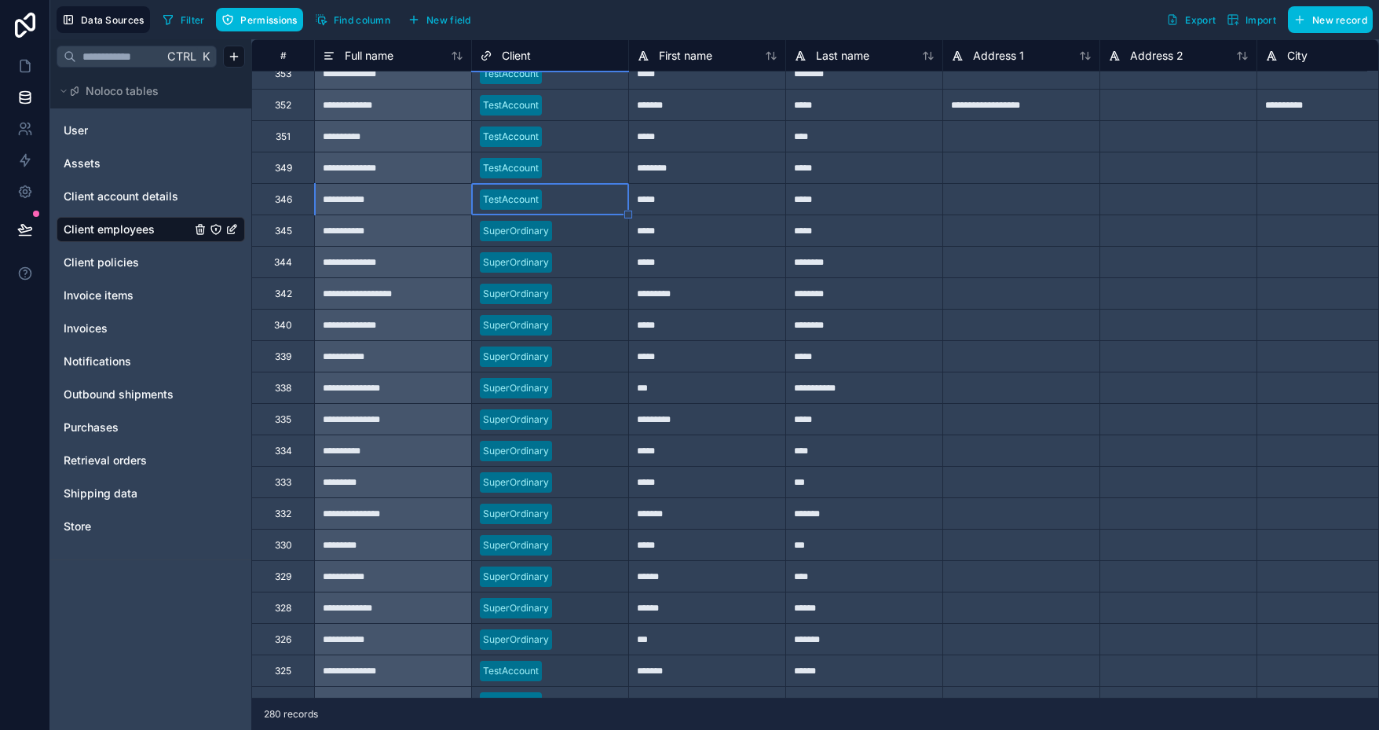
drag, startPoint x: 629, startPoint y: 213, endPoint x: 602, endPoint y: 663, distance: 450.9
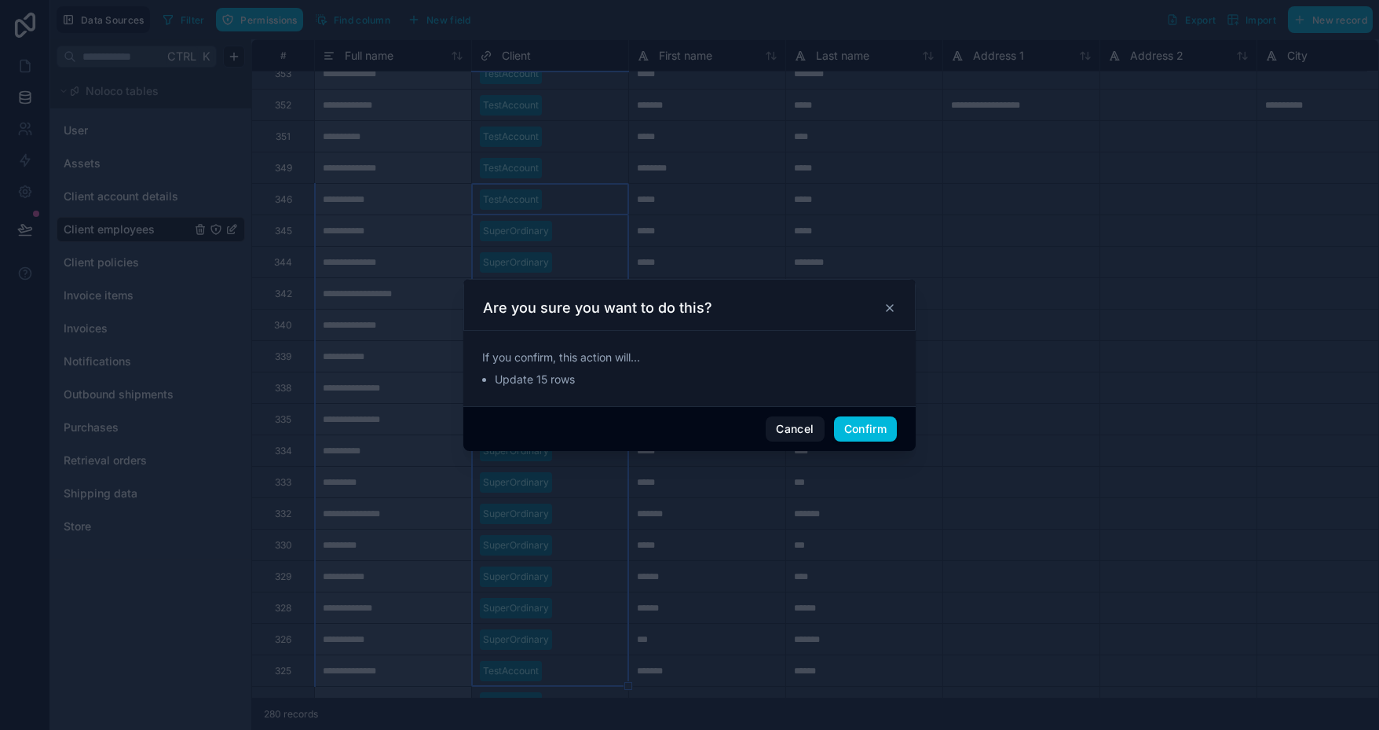
click at [847, 429] on button "Confirm" at bounding box center [865, 428] width 63 height 25
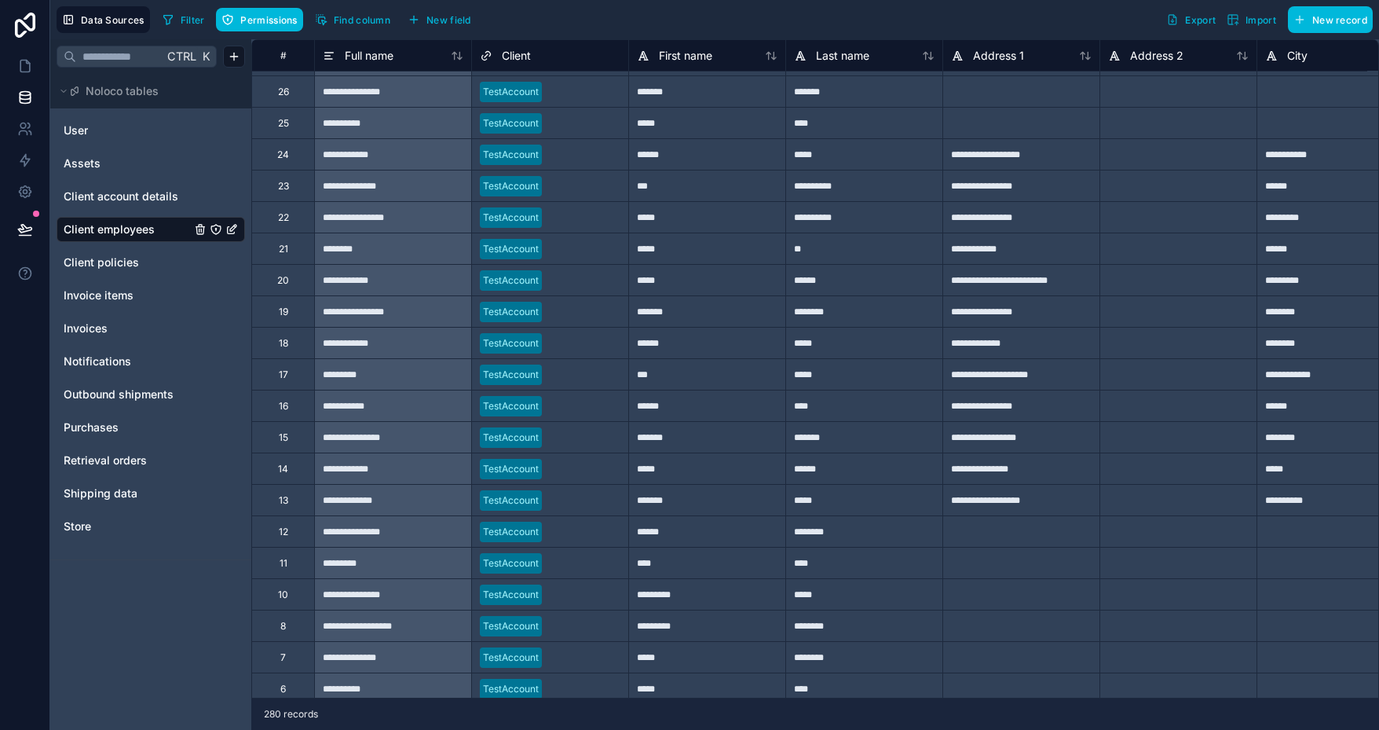
scroll to position [8181, 0]
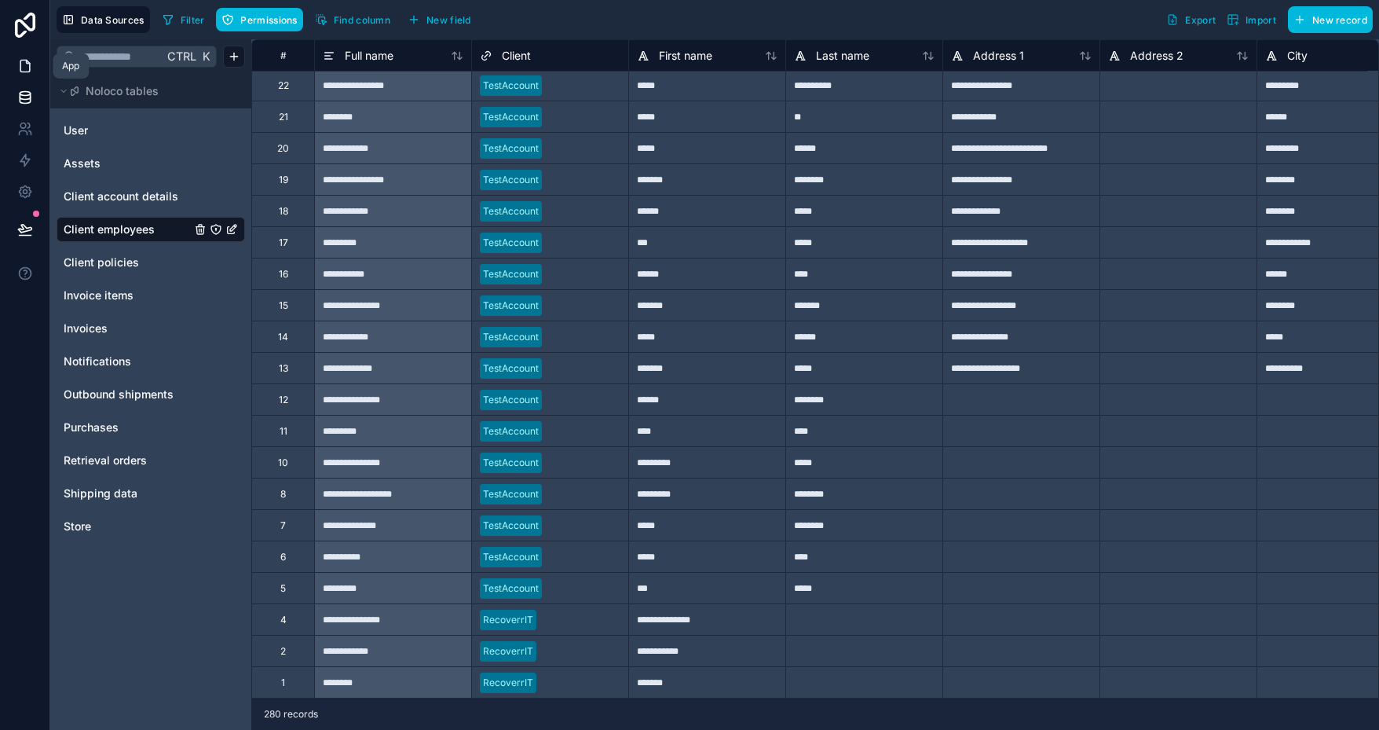
click at [25, 59] on icon at bounding box center [25, 66] width 16 height 16
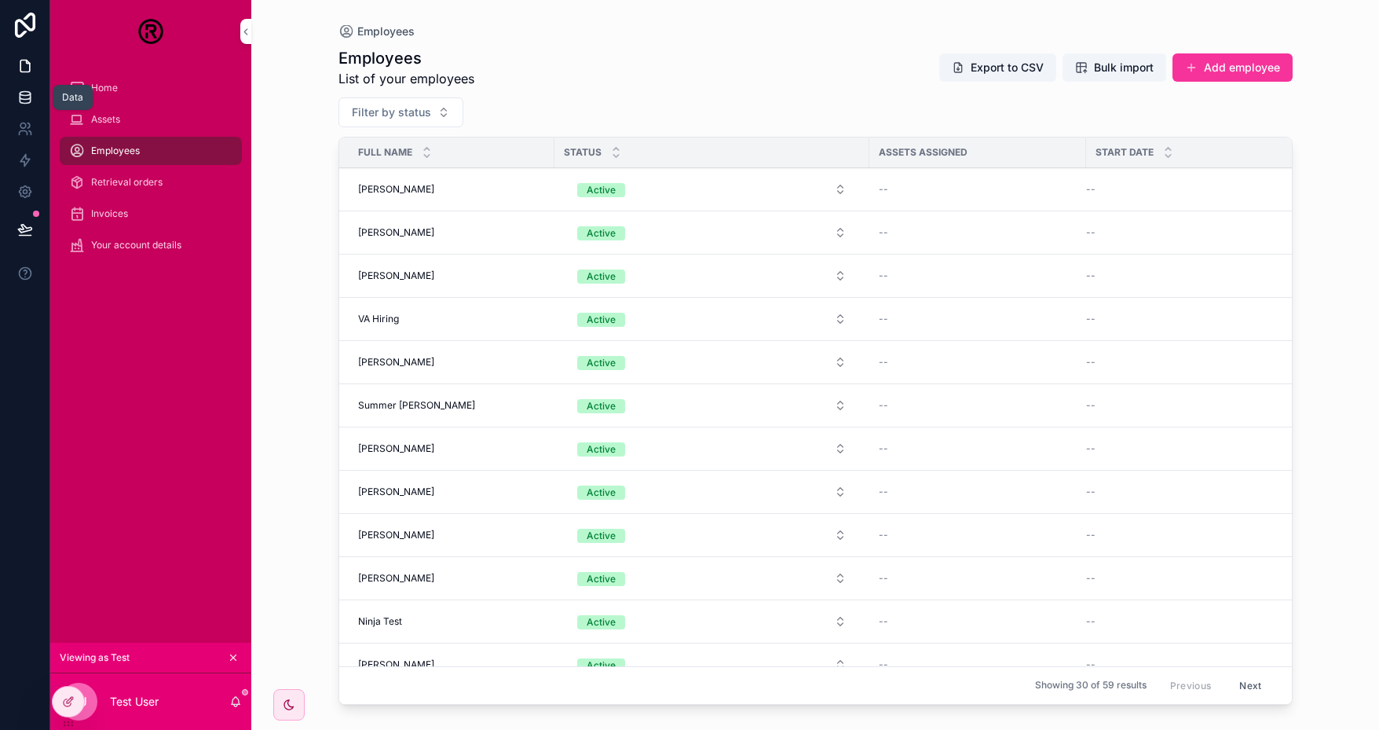
click at [24, 100] on icon at bounding box center [25, 96] width 10 height 6
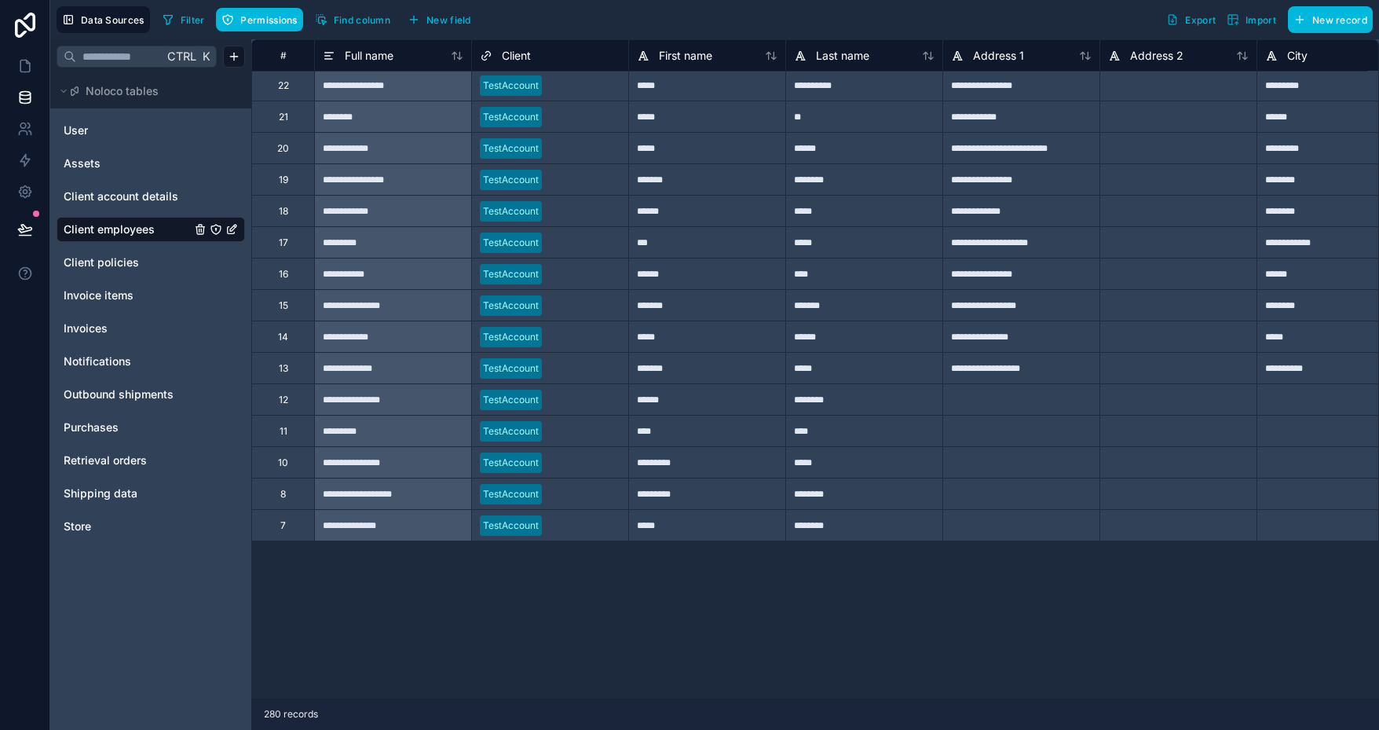
scroll to position [12894, 0]
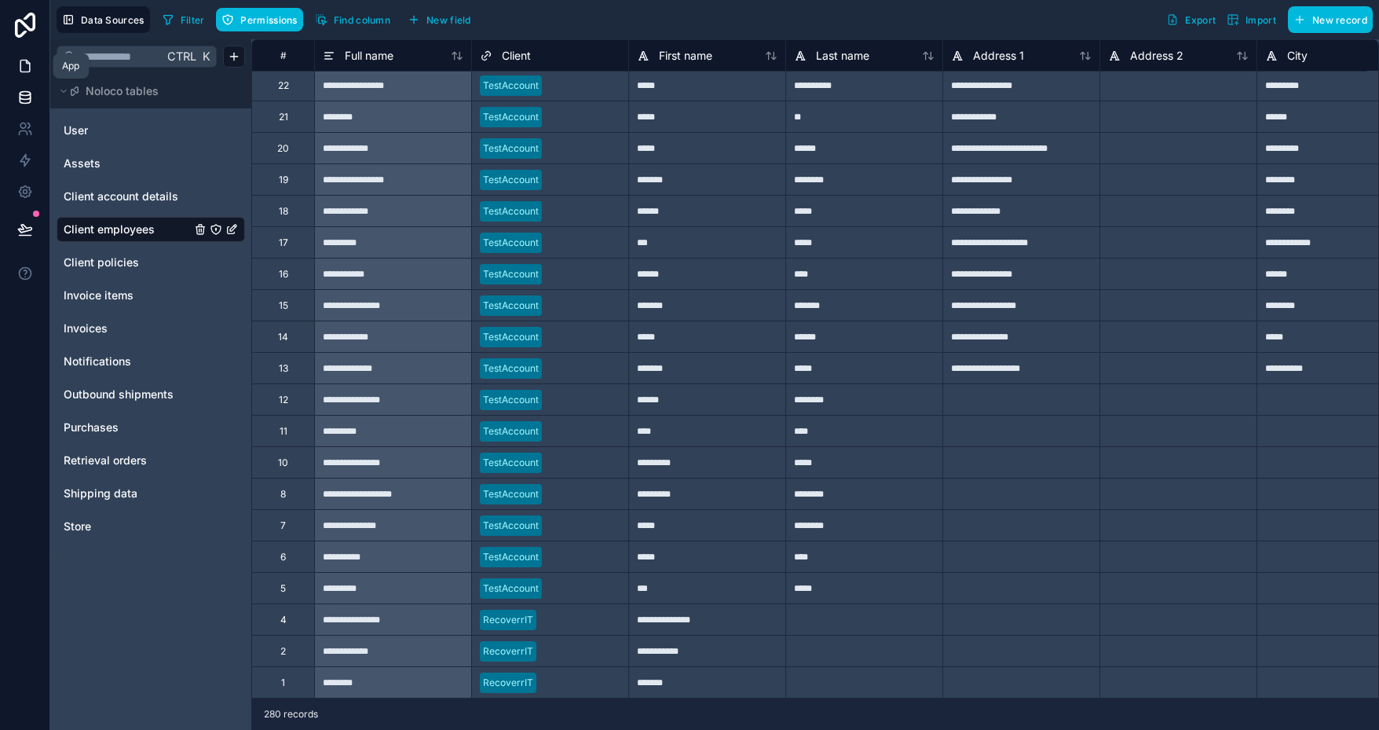
click at [34, 59] on link at bounding box center [24, 65] width 49 height 31
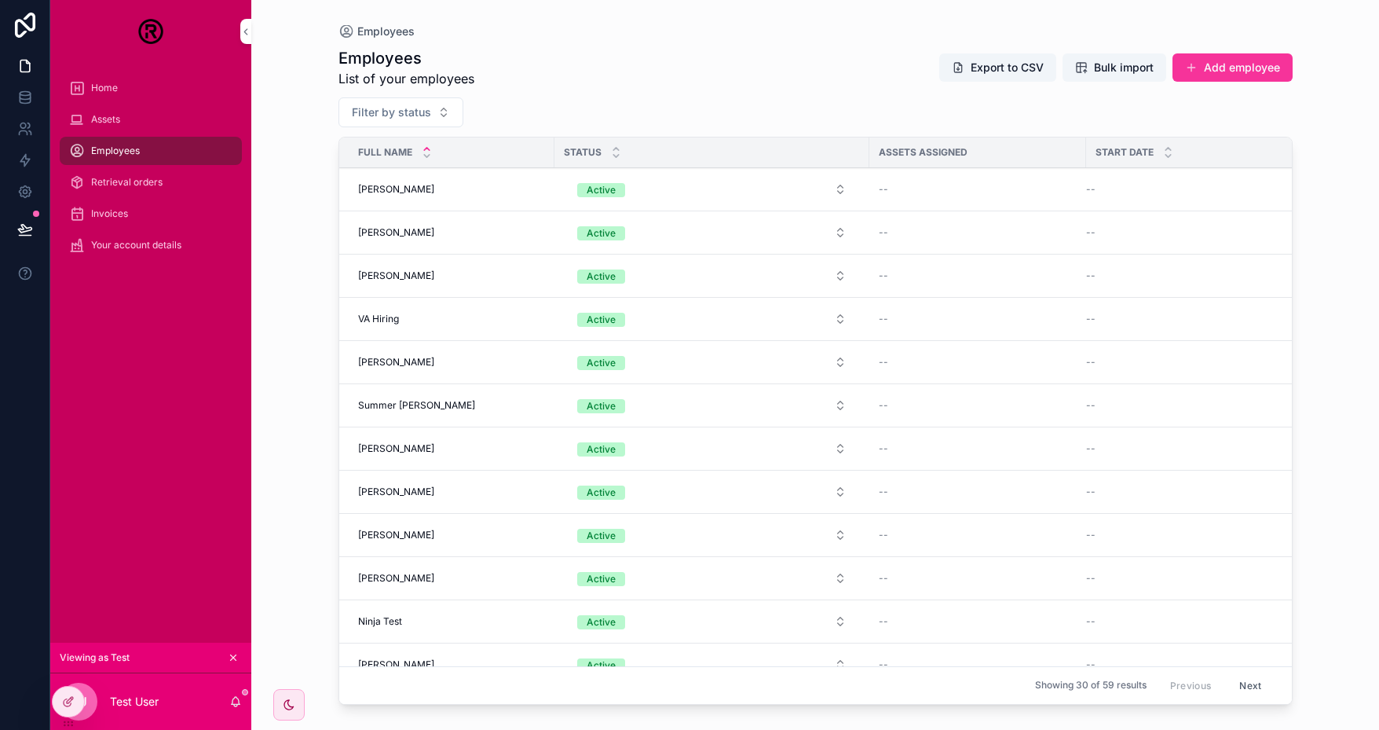
click at [428, 145] on icon "scrollable content" at bounding box center [427, 149] width 10 height 10
click at [932, 208] on td "--" at bounding box center [977, 189] width 217 height 43
click at [926, 184] on div "--" at bounding box center [978, 189] width 198 height 13
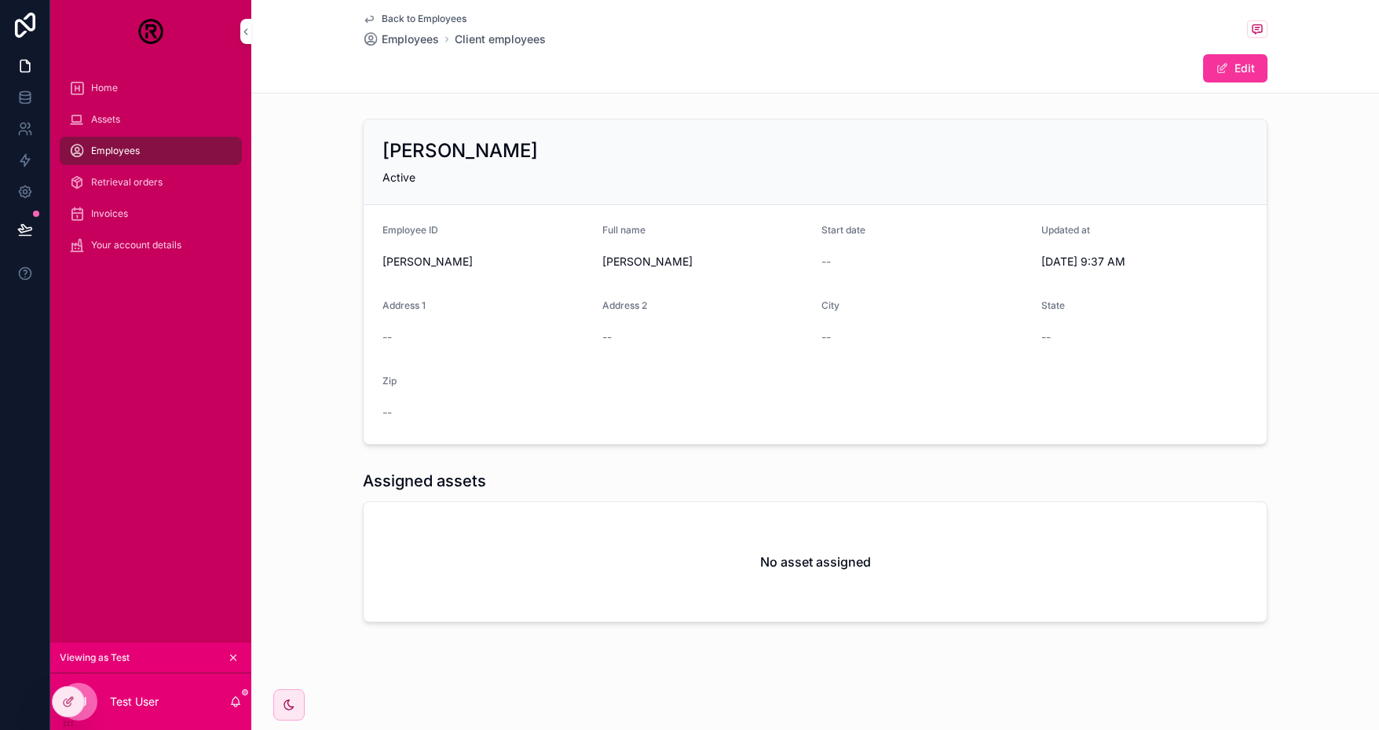
click at [833, 559] on h2 "No asset assigned" at bounding box center [815, 561] width 111 height 19
click at [1242, 65] on button "Edit" at bounding box center [1235, 68] width 64 height 28
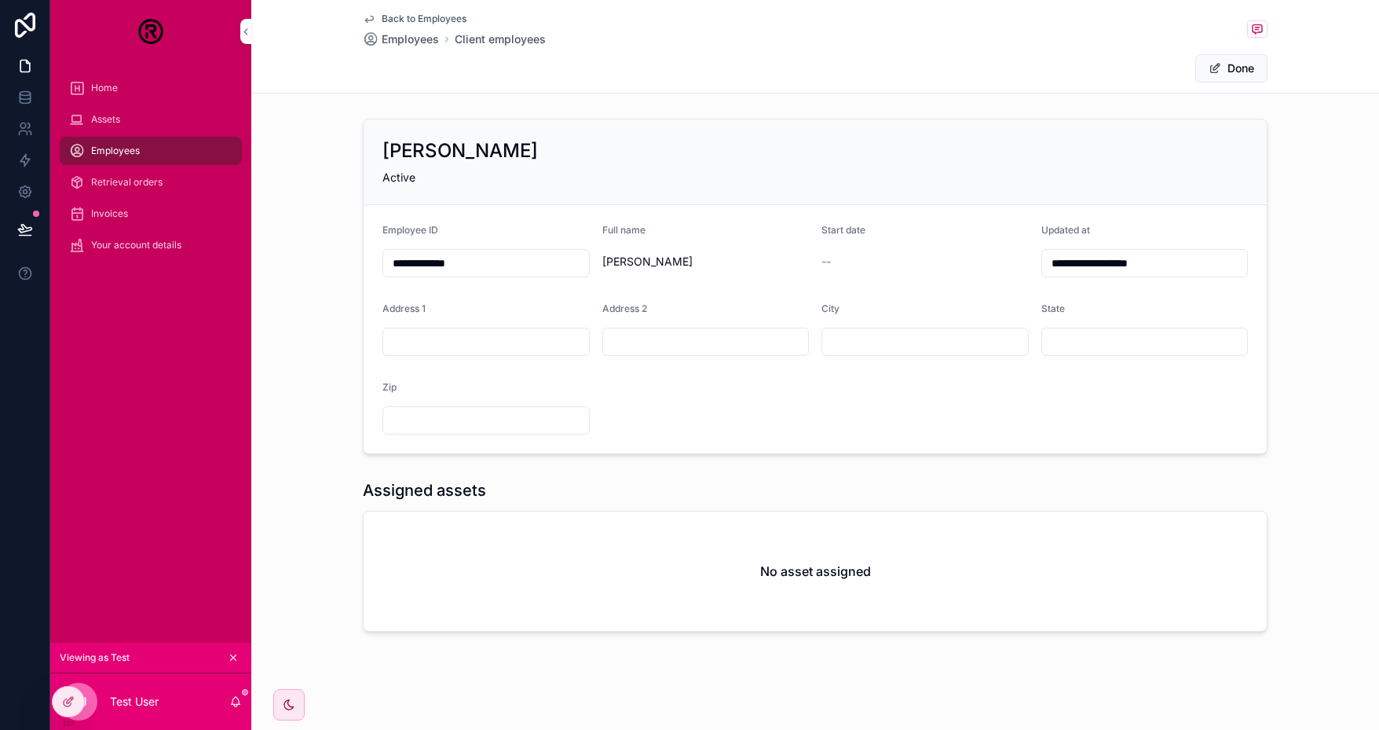
click at [900, 353] on div "scrollable content" at bounding box center [925, 342] width 207 height 28
click at [1079, 158] on div "[PERSON_NAME]" at bounding box center [816, 150] width 866 height 25
click at [96, 112] on div "Assets" at bounding box center [150, 119] width 163 height 25
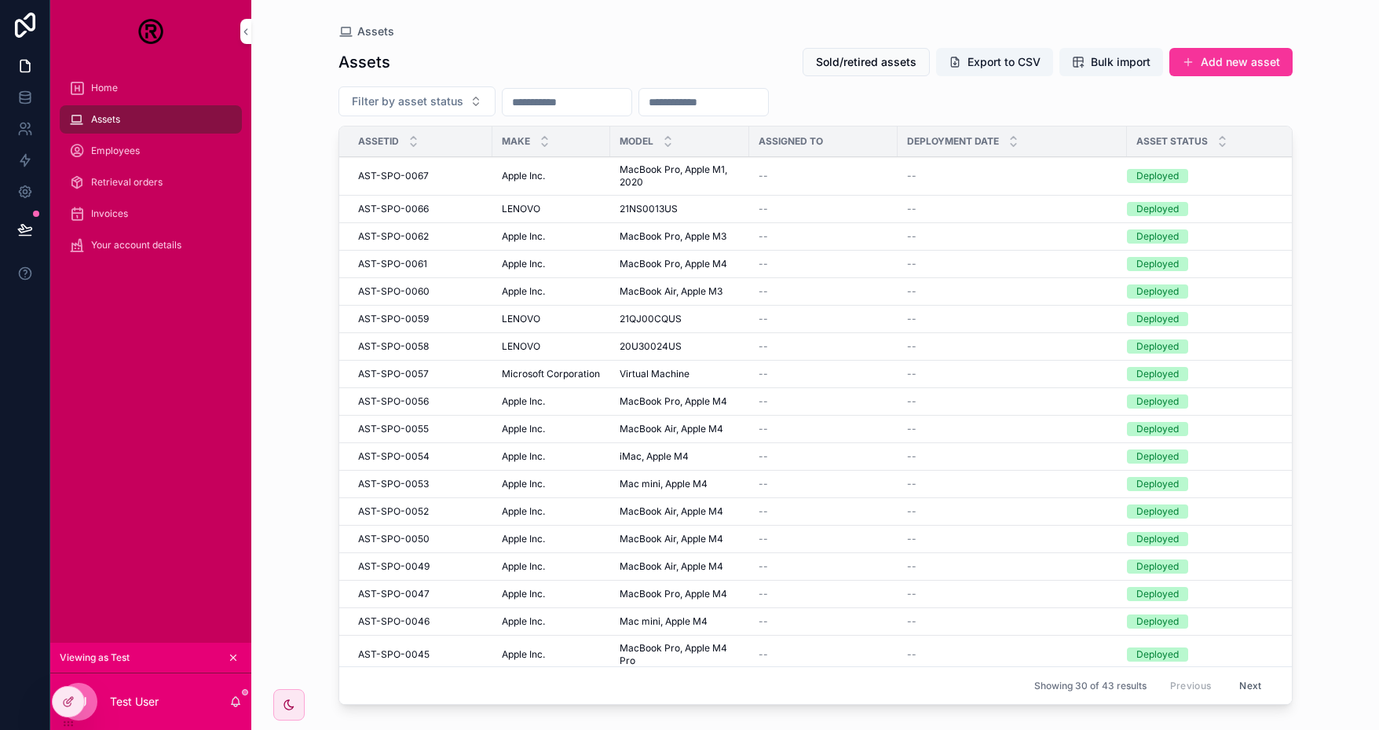
click at [790, 167] on td "--" at bounding box center [823, 176] width 148 height 38
click at [664, 175] on span "MacBook Pro, Apple M1, 2020" at bounding box center [680, 175] width 120 height 25
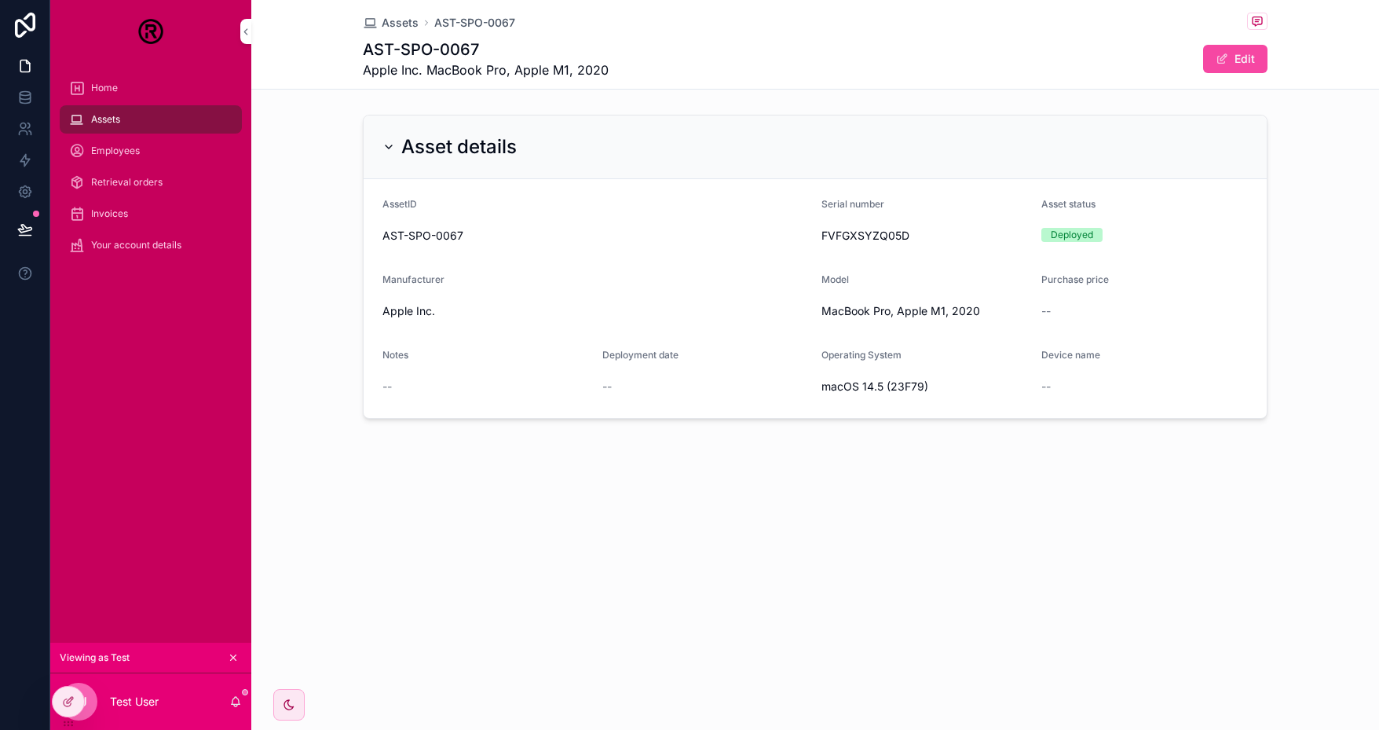
click at [1221, 60] on span "scrollable content" at bounding box center [1222, 59] width 13 height 13
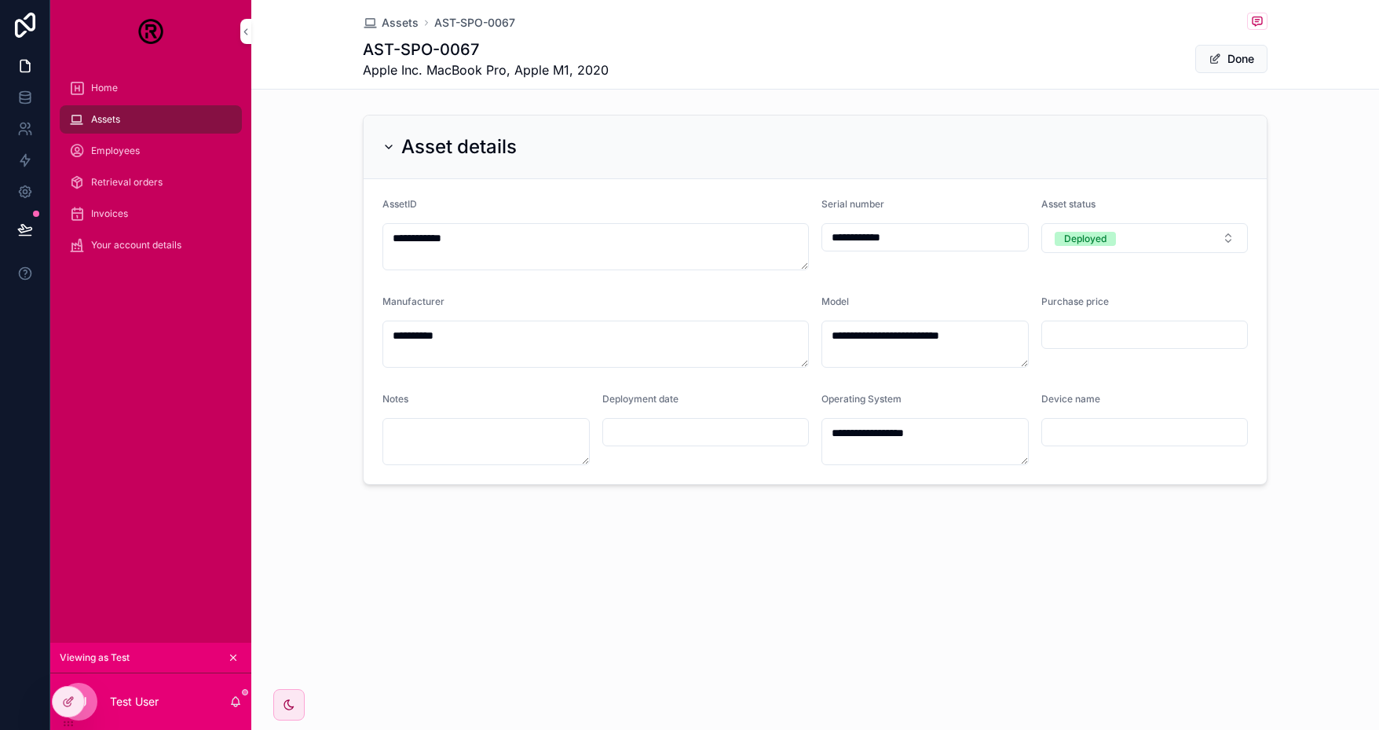
click at [1139, 324] on input "scrollable content" at bounding box center [1145, 335] width 206 height 22
click at [1150, 295] on div "Purchase price" at bounding box center [1145, 304] width 207 height 19
click at [142, 97] on div "Home" at bounding box center [150, 87] width 163 height 25
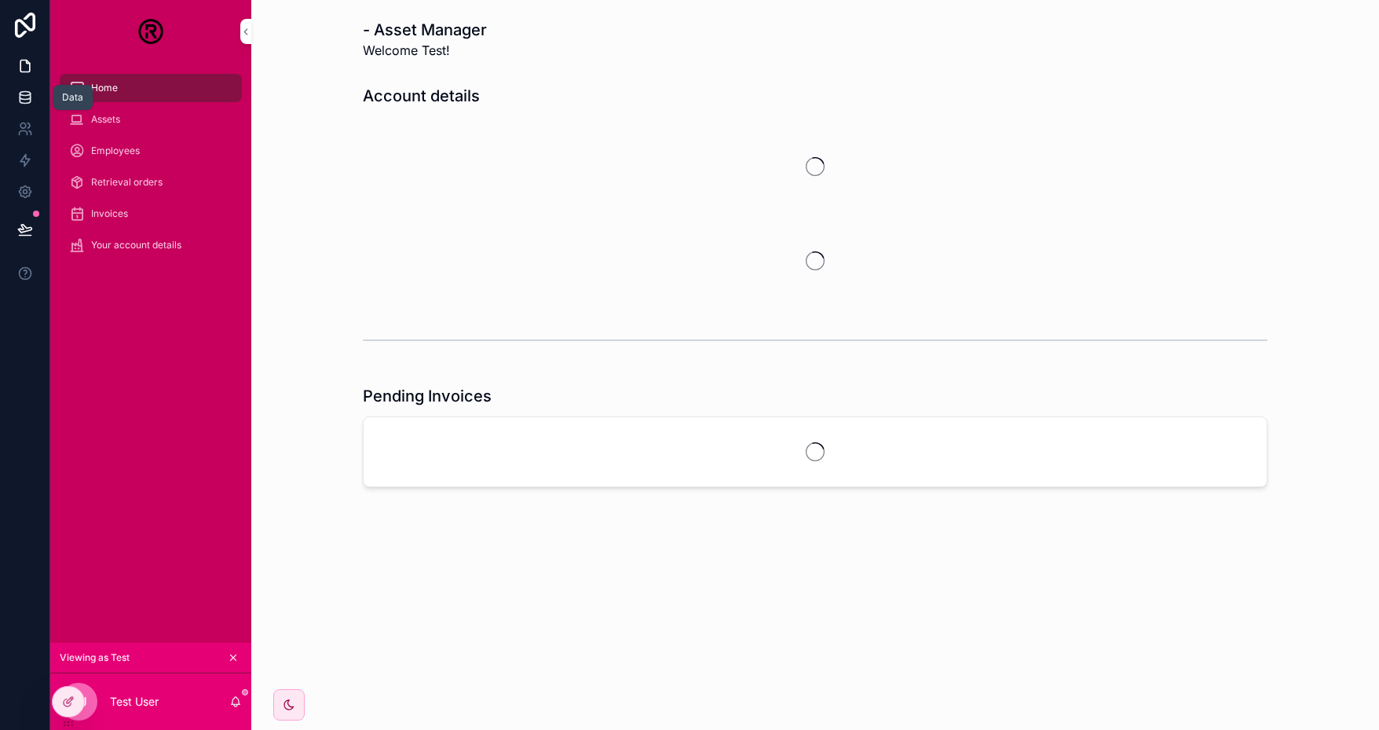
click at [31, 100] on icon at bounding box center [25, 98] width 16 height 16
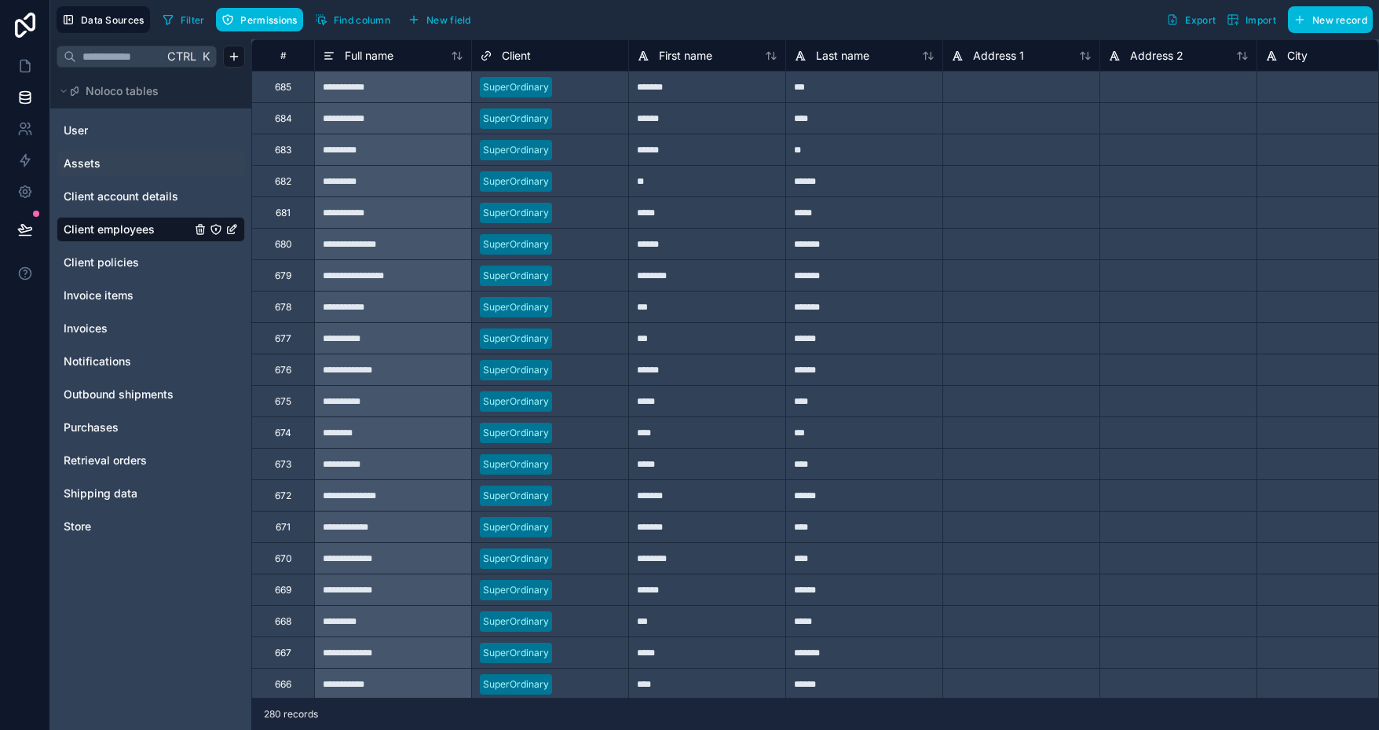
click at [105, 167] on link "Assets" at bounding box center [127, 164] width 127 height 16
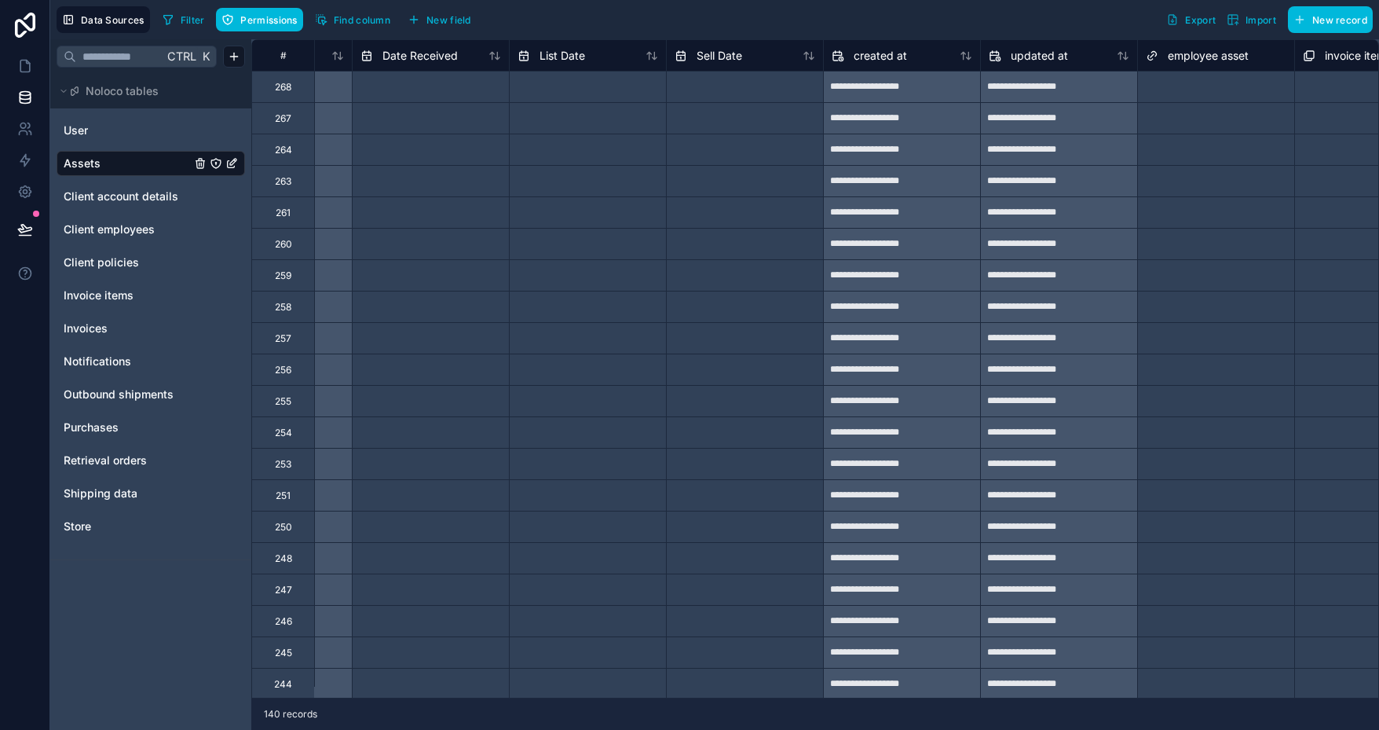
scroll to position [0, 5230]
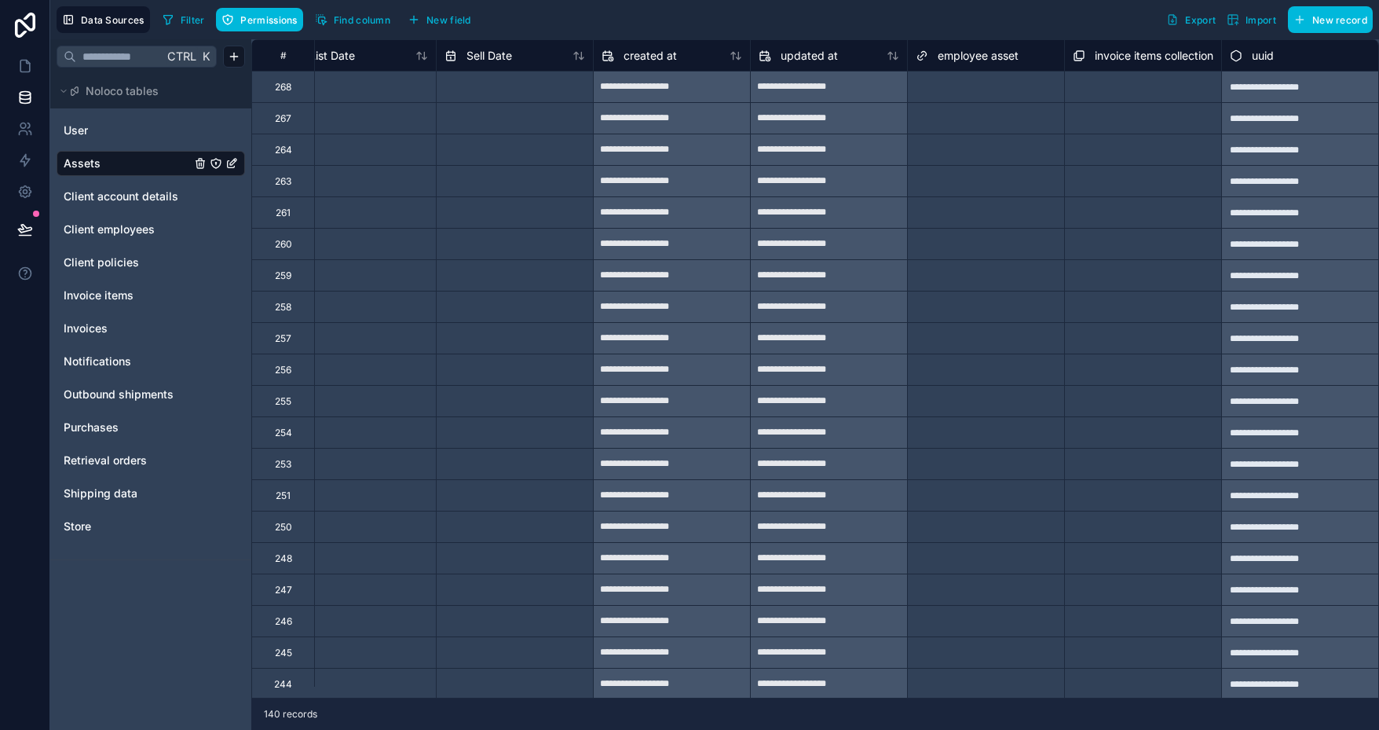
click at [981, 76] on div "Select a employee asset" at bounding box center [986, 87] width 156 height 22
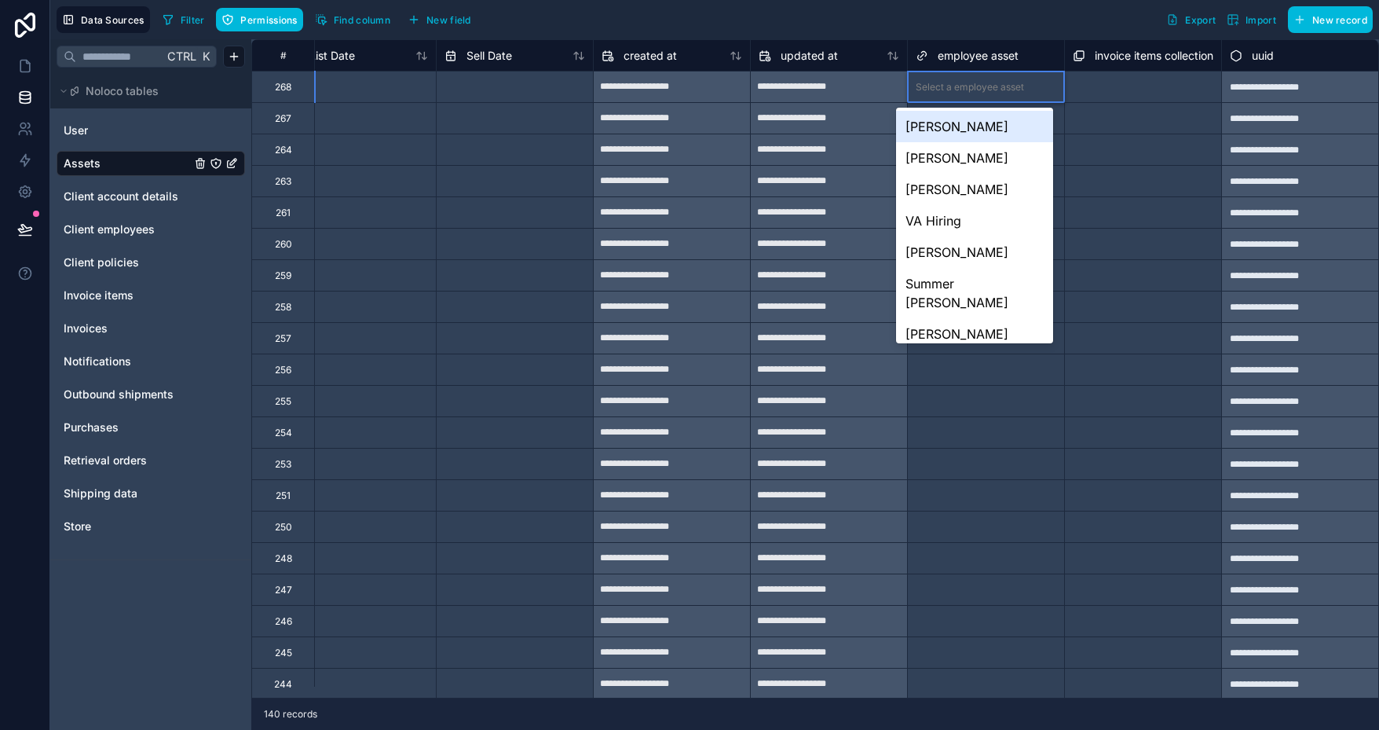
click at [1043, 25] on div "Filter Permissions Find column New field Export Import New record" at bounding box center [764, 19] width 1217 height 27
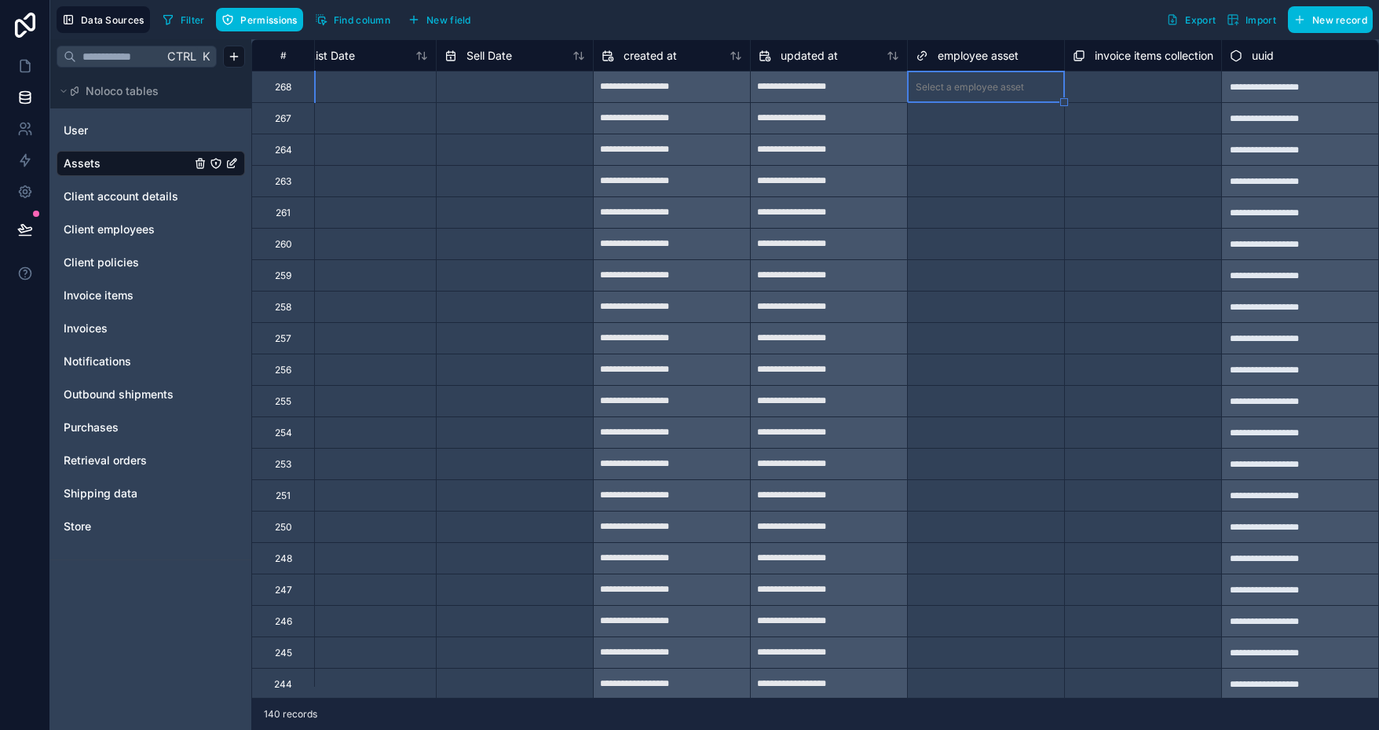
click at [975, 155] on div "Select a employee asset" at bounding box center [970, 150] width 108 height 13
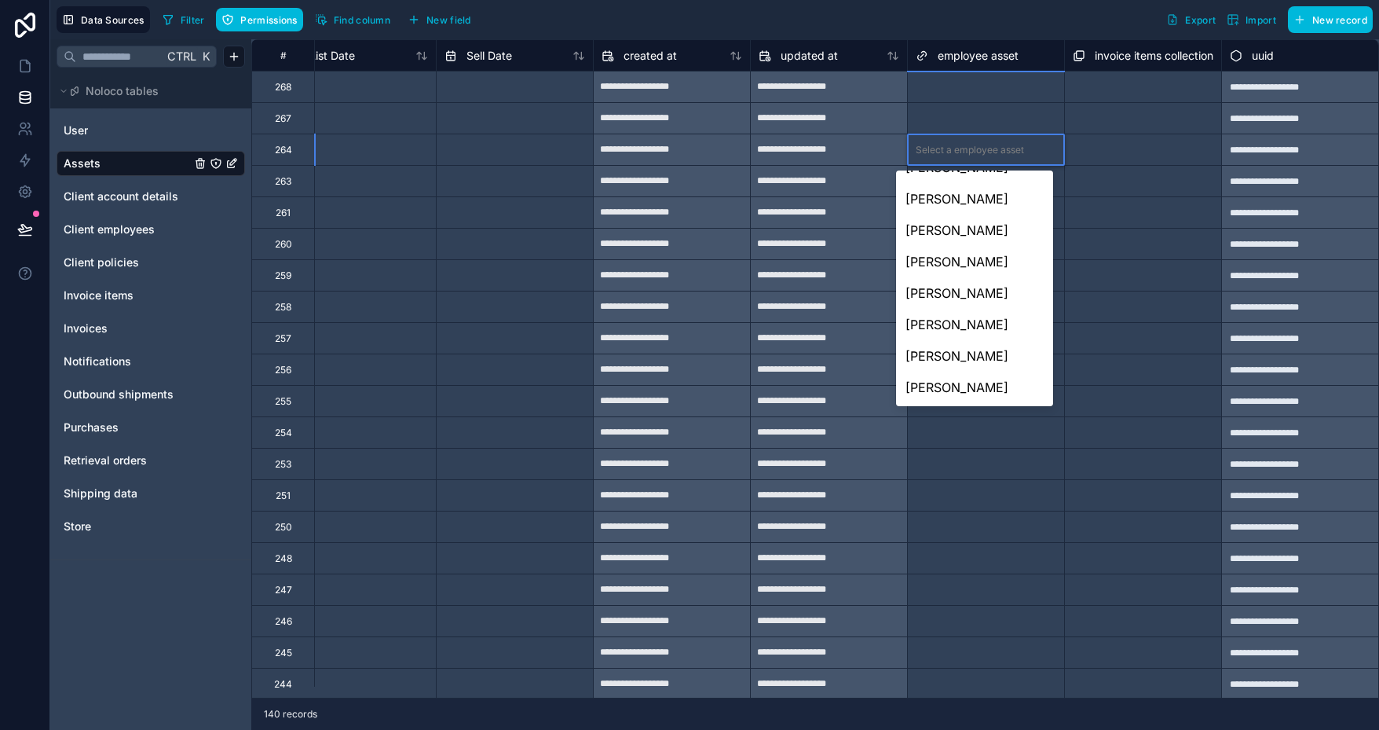
scroll to position [0, 0]
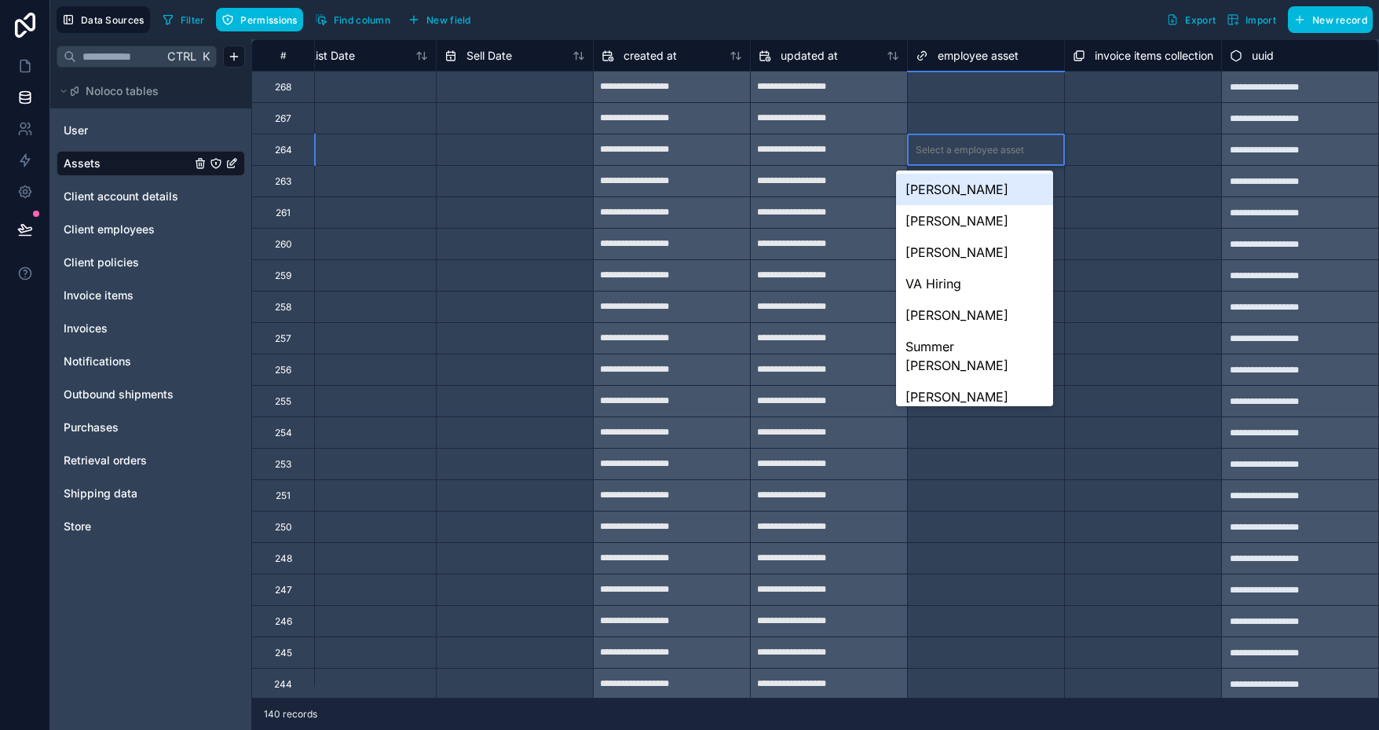
click at [985, 16] on div "Filter Permissions Find column New field Export Import New record" at bounding box center [764, 19] width 1217 height 27
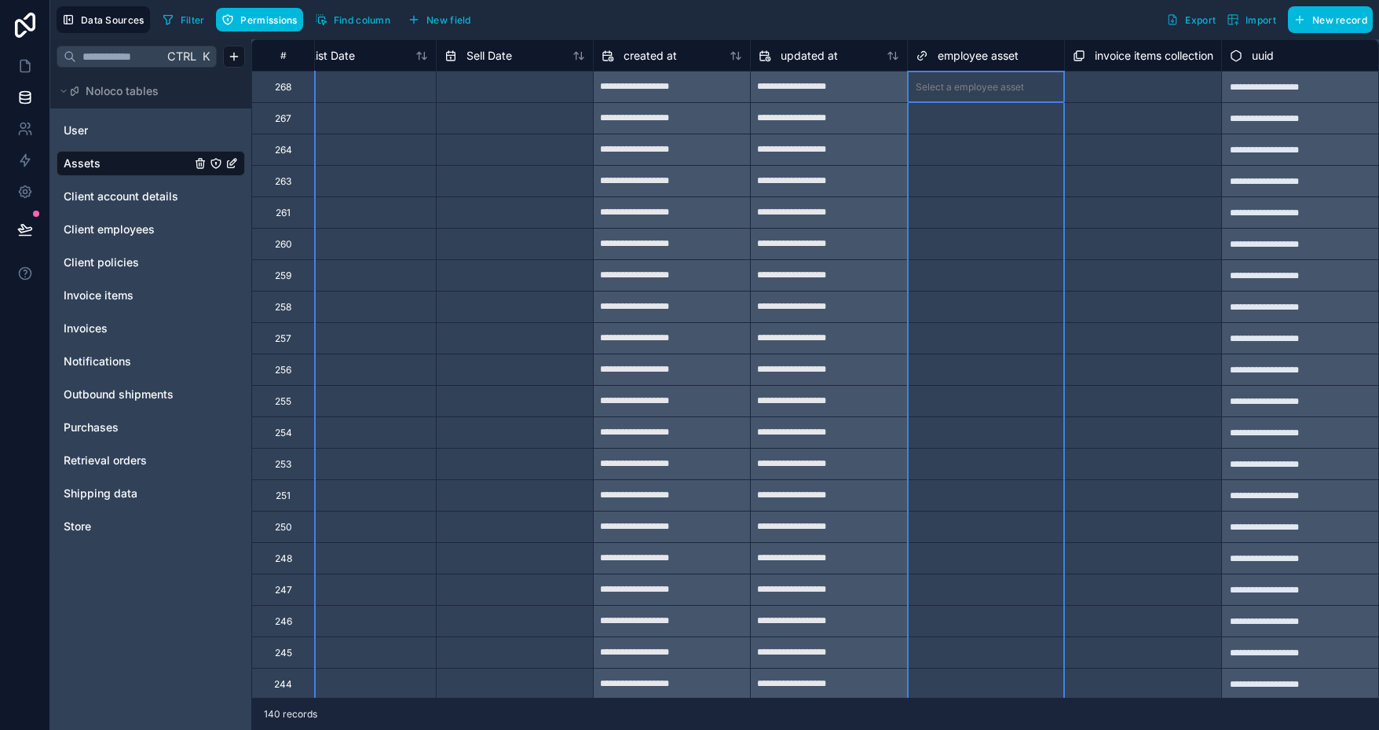
drag, startPoint x: 976, startPoint y: 51, endPoint x: 958, endPoint y: 53, distance: 17.4
click at [958, 53] on span "employee asset" at bounding box center [978, 56] width 81 height 16
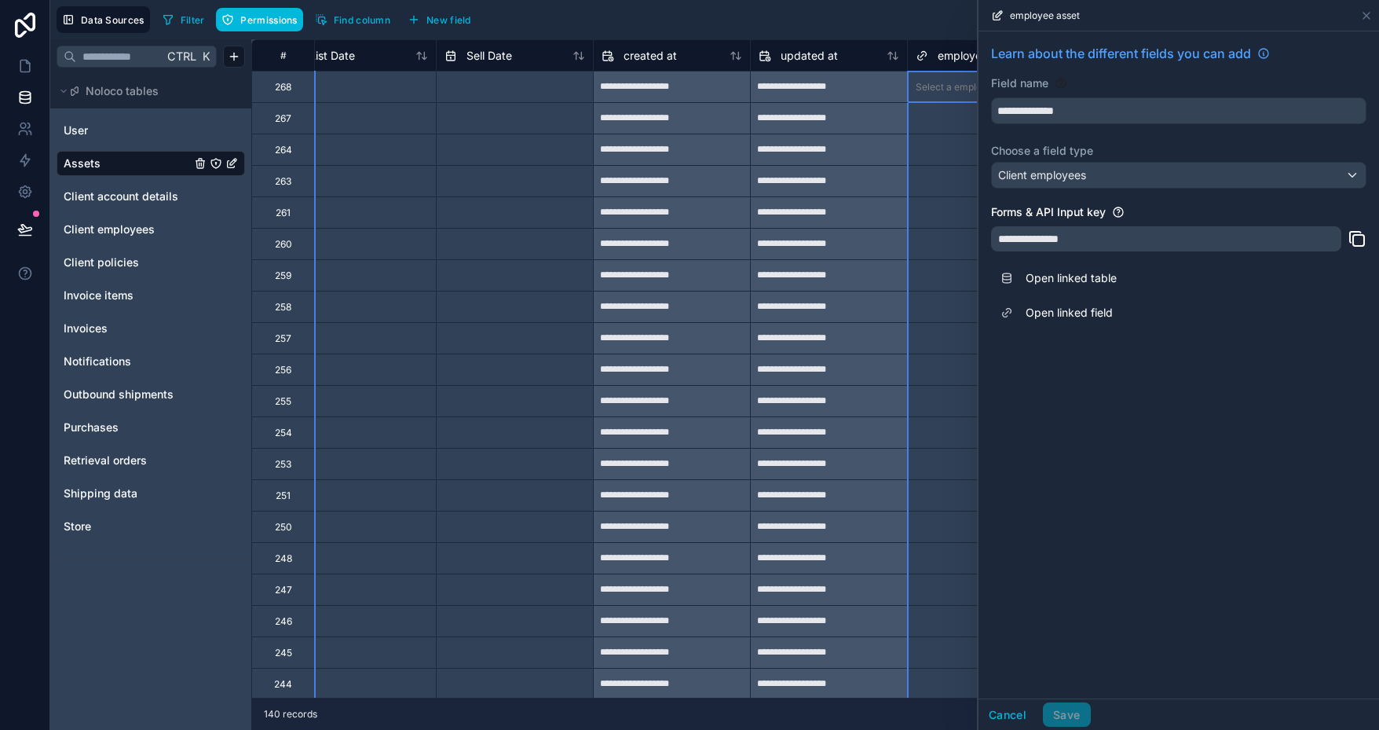
click at [996, 19] on icon at bounding box center [997, 15] width 13 height 13
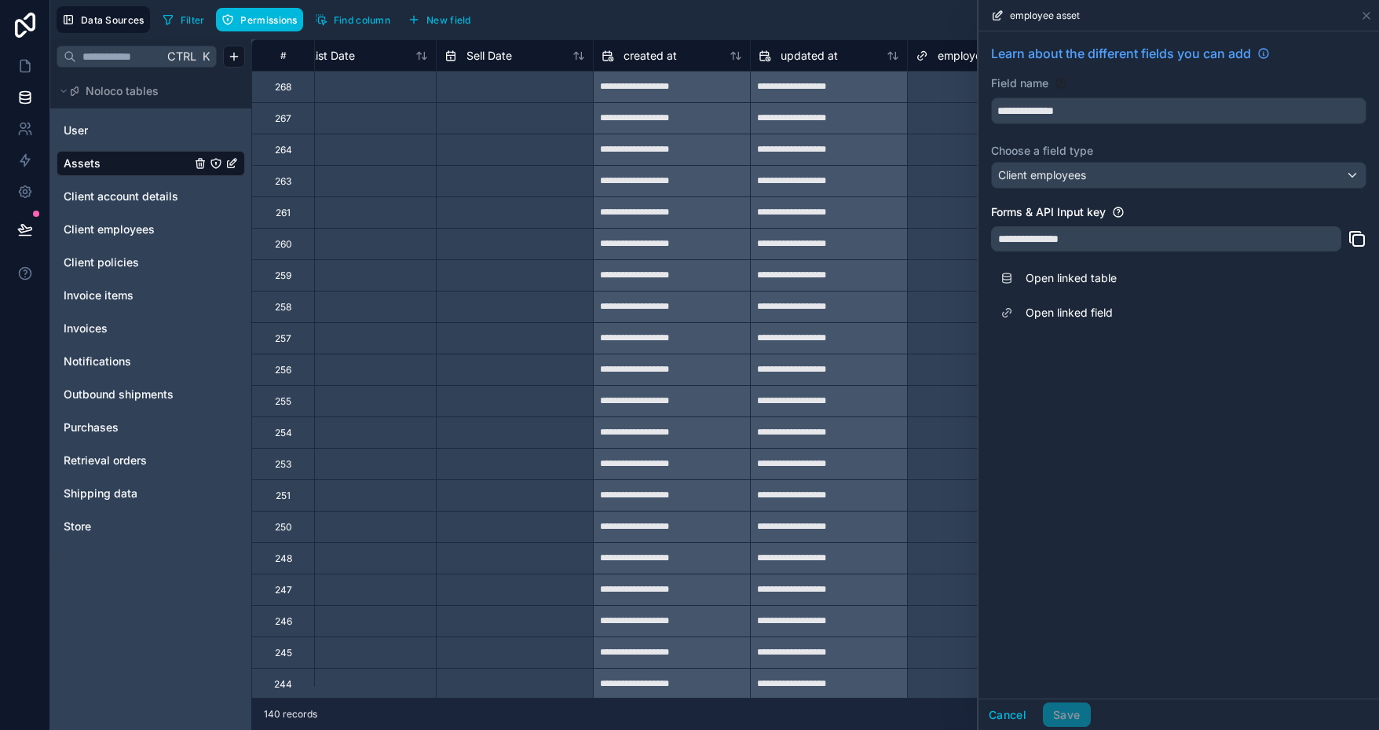
click at [913, 16] on div "Filter Permissions Find column New field Export Import New record" at bounding box center [764, 19] width 1217 height 27
click at [1371, 15] on icon at bounding box center [1366, 15] width 13 height 13
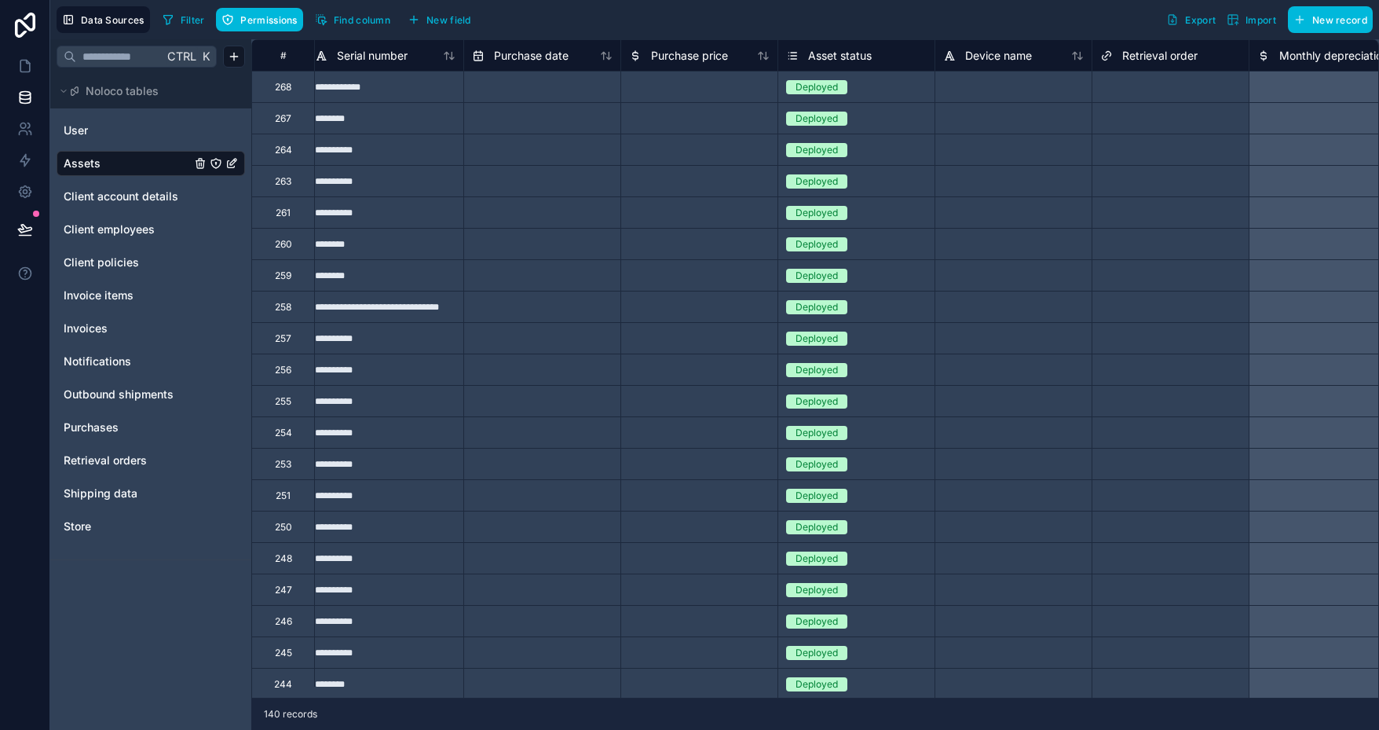
scroll to position [0, 3158]
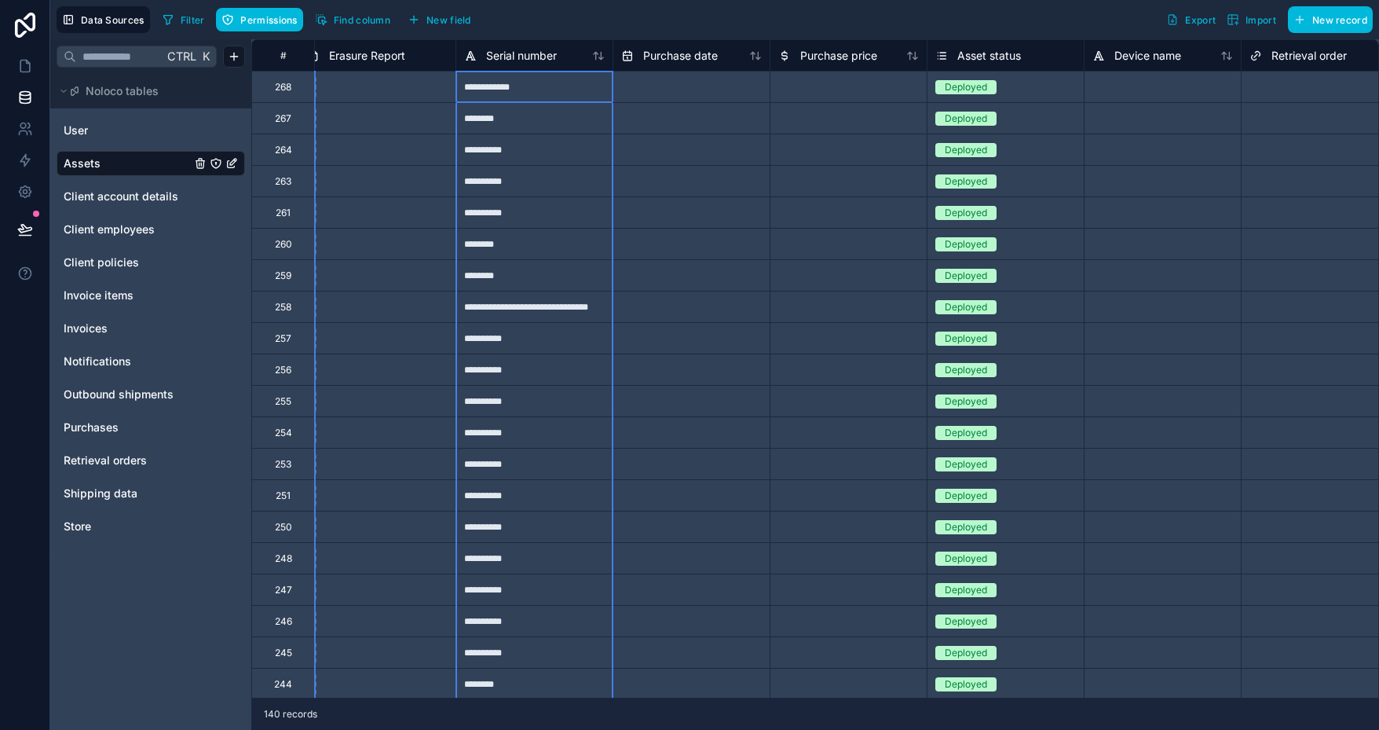
click at [546, 59] on span "Serial number" at bounding box center [521, 56] width 71 height 16
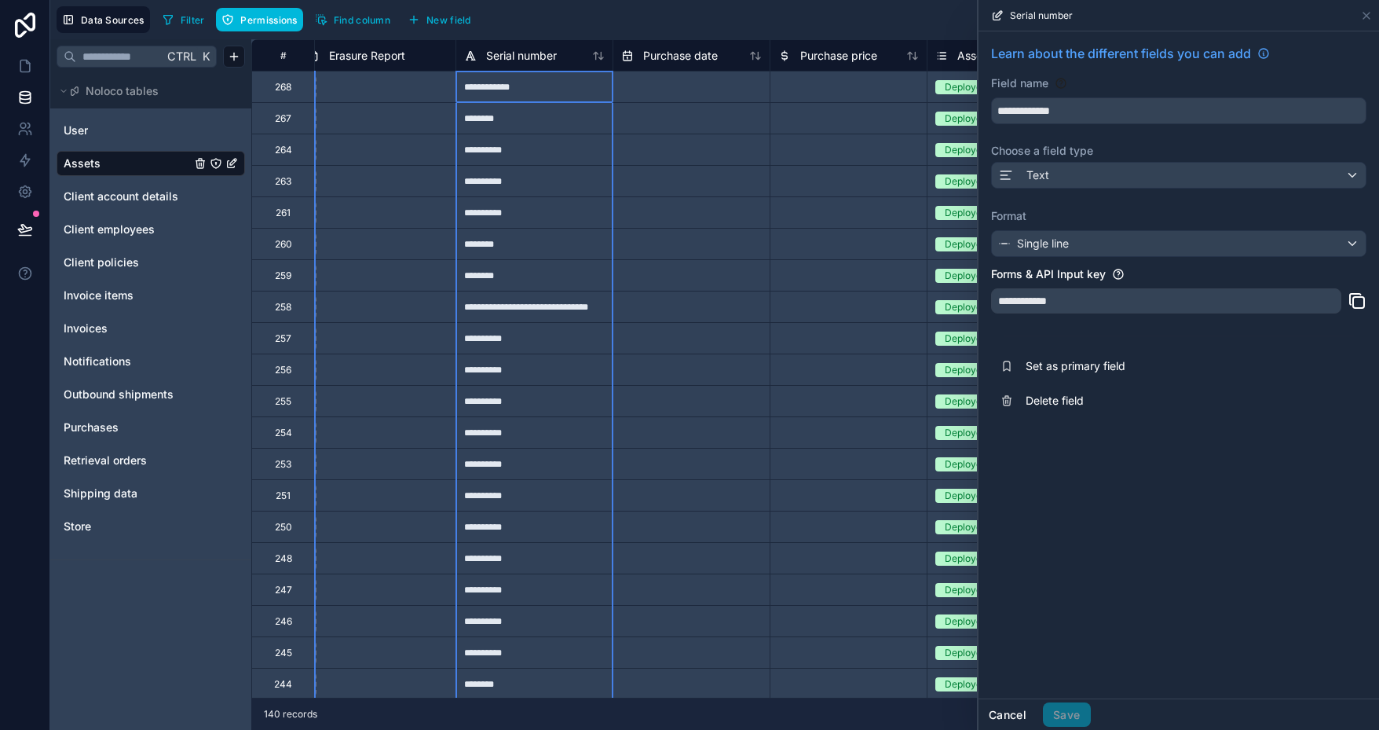
click at [1003, 712] on button "Cancel" at bounding box center [1008, 714] width 58 height 25
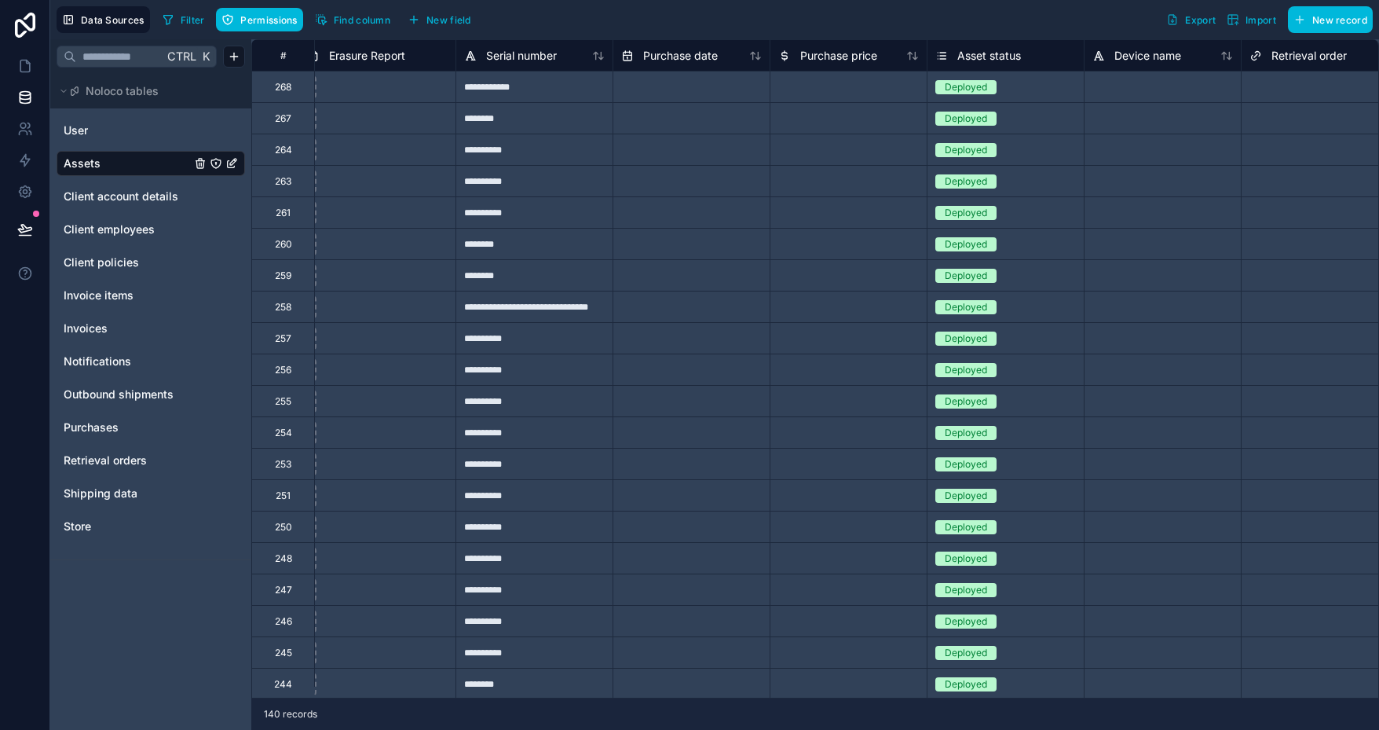
click at [360, 16] on span "Find column" at bounding box center [362, 20] width 57 height 12
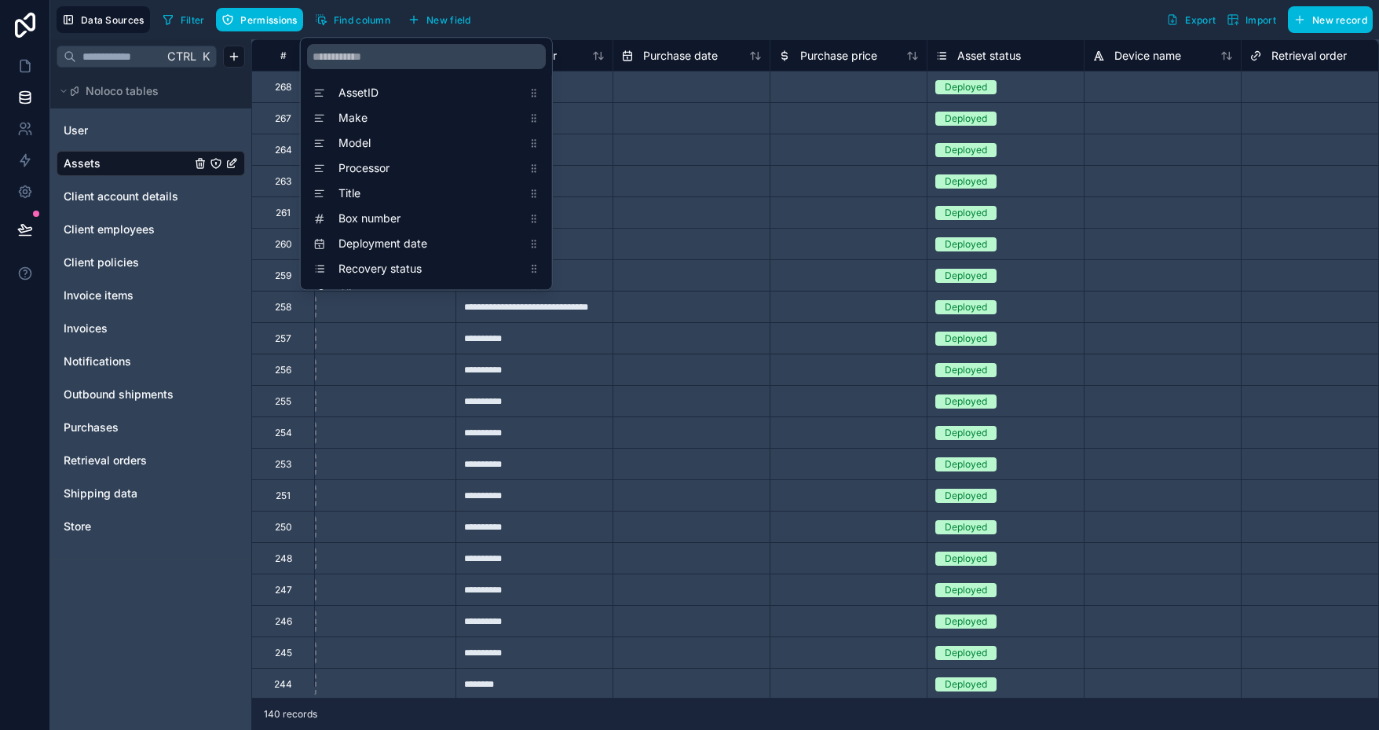
click at [598, 7] on div "Filter Permissions Find column New field Export Import New record" at bounding box center [764, 19] width 1217 height 27
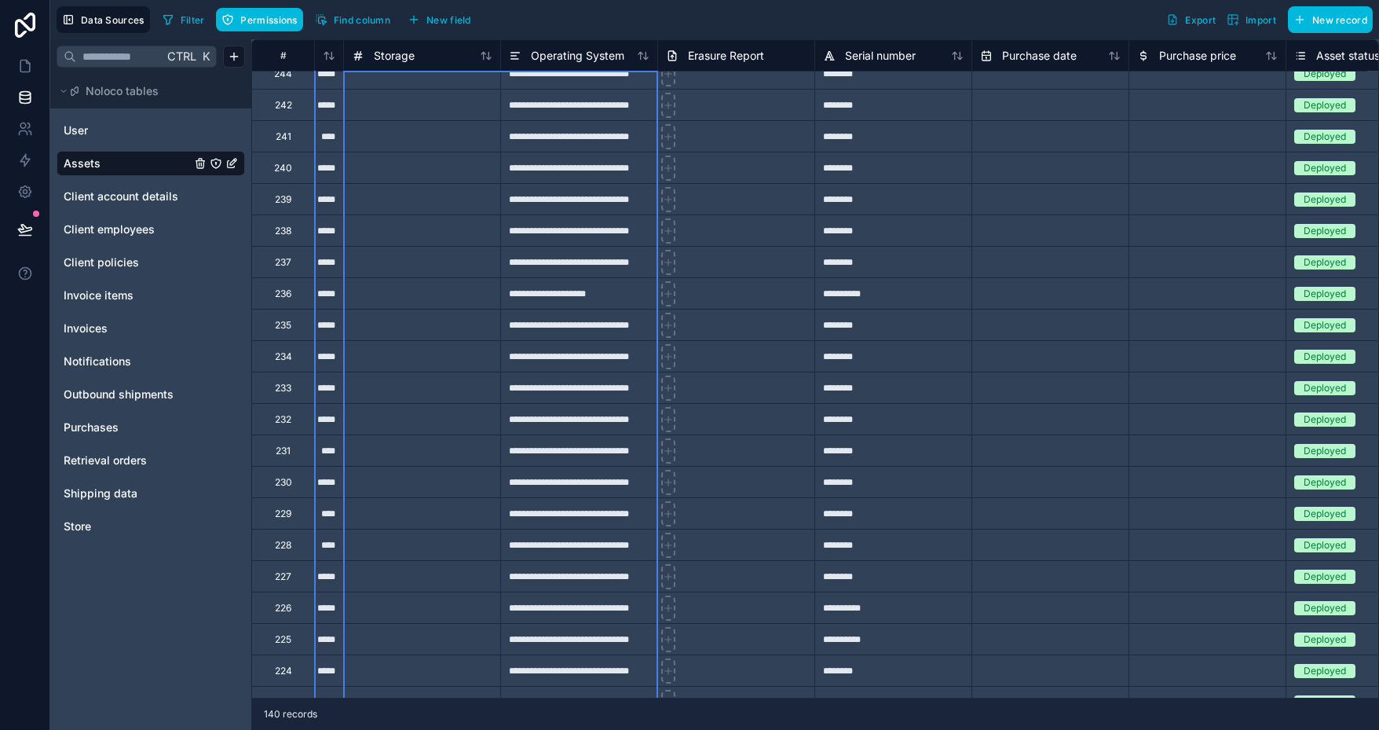
scroll to position [642, 2799]
drag, startPoint x: 450, startPoint y: 92, endPoint x: 556, endPoint y: 675, distance: 593.1
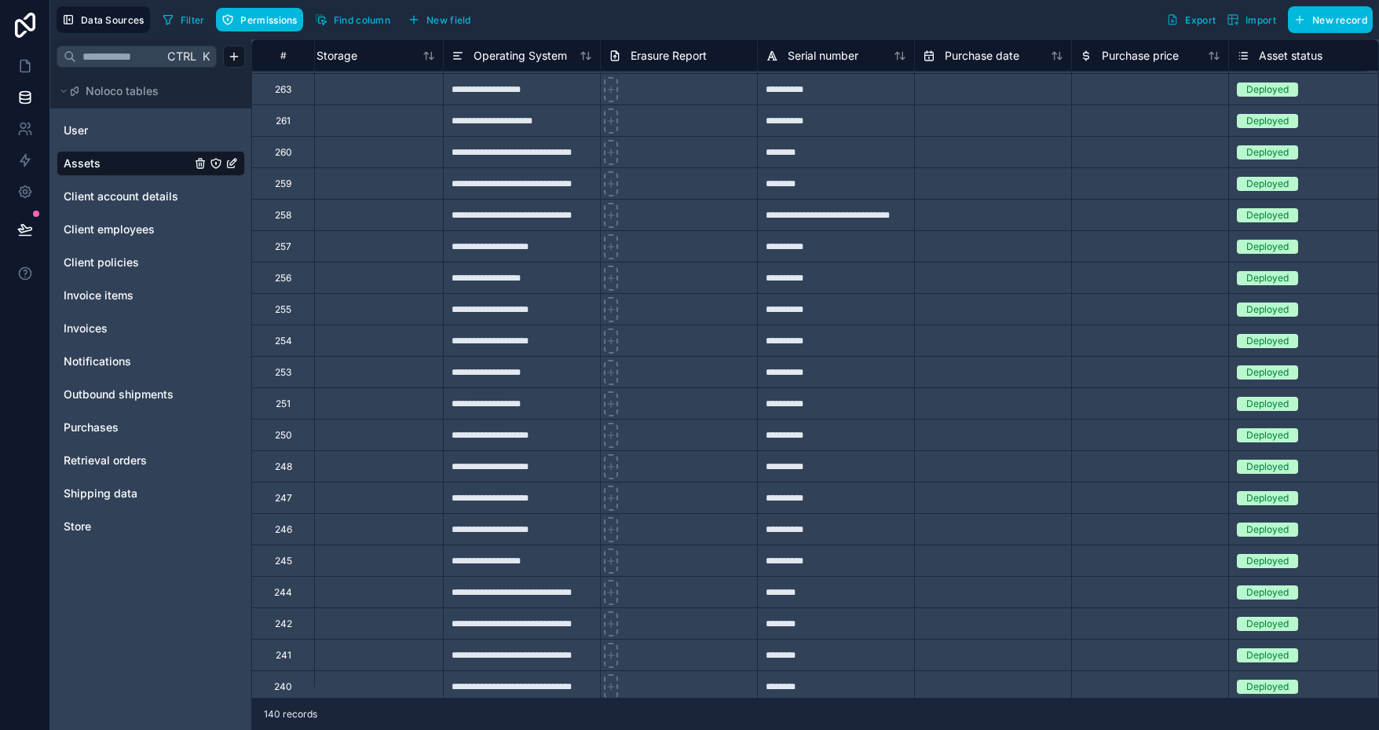
scroll to position [0, 2856]
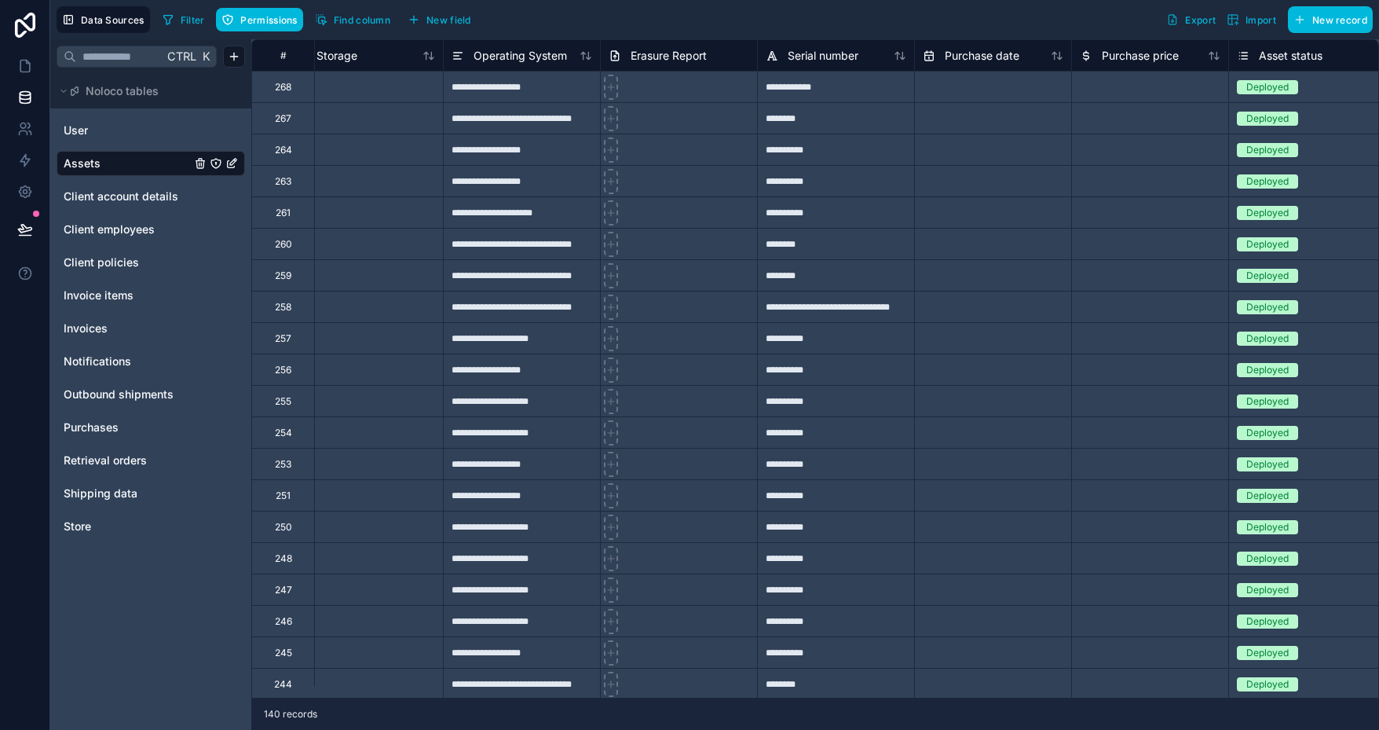
click at [856, 304] on div "**********" at bounding box center [835, 306] width 157 height 31
click at [872, 276] on div "********" at bounding box center [835, 274] width 157 height 31
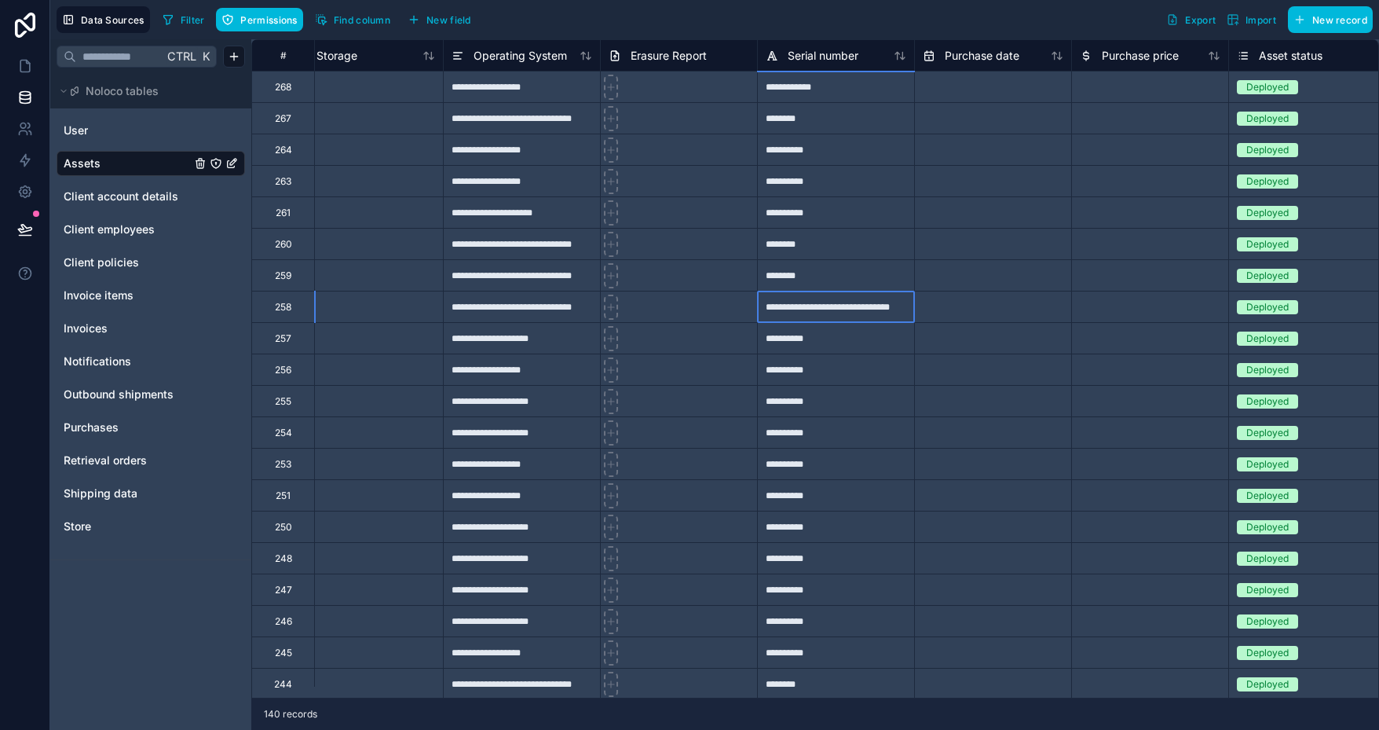
click at [865, 311] on div "**********" at bounding box center [835, 306] width 157 height 31
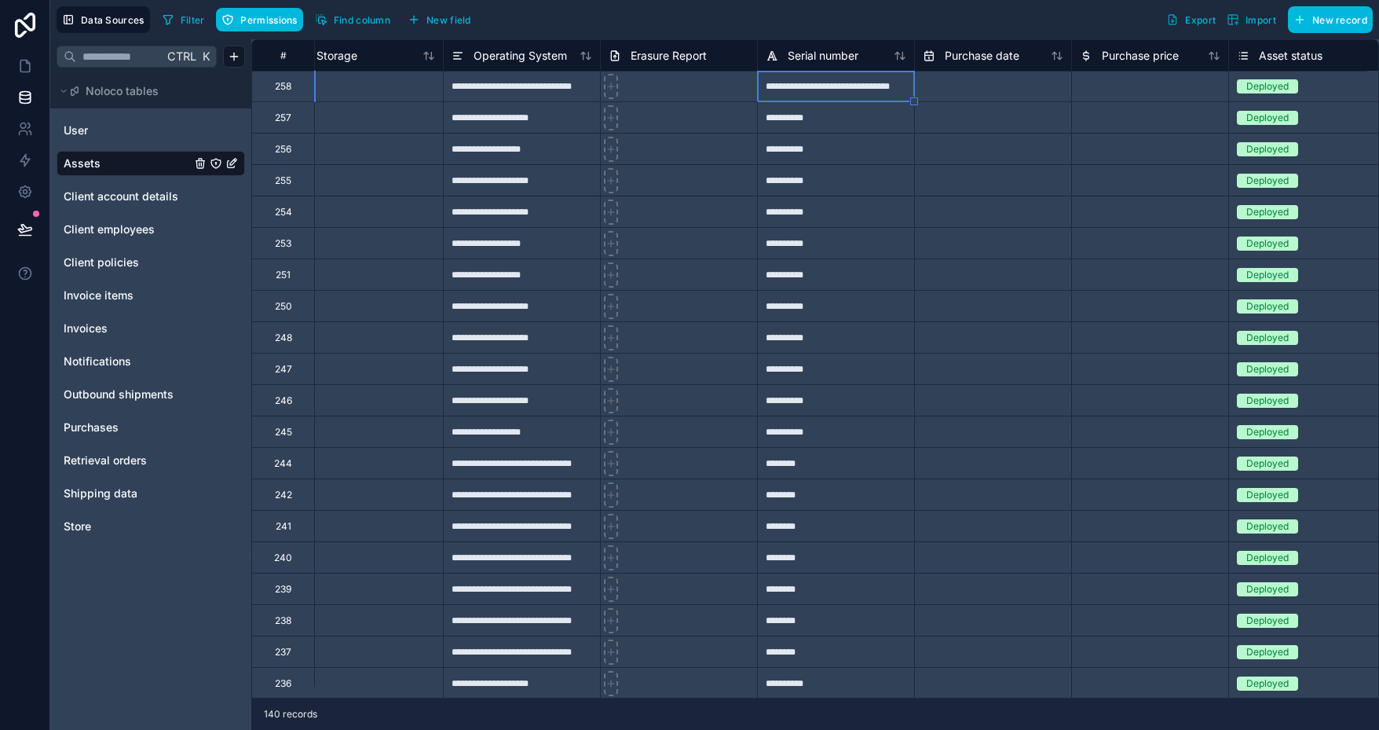
scroll to position [236, 2856]
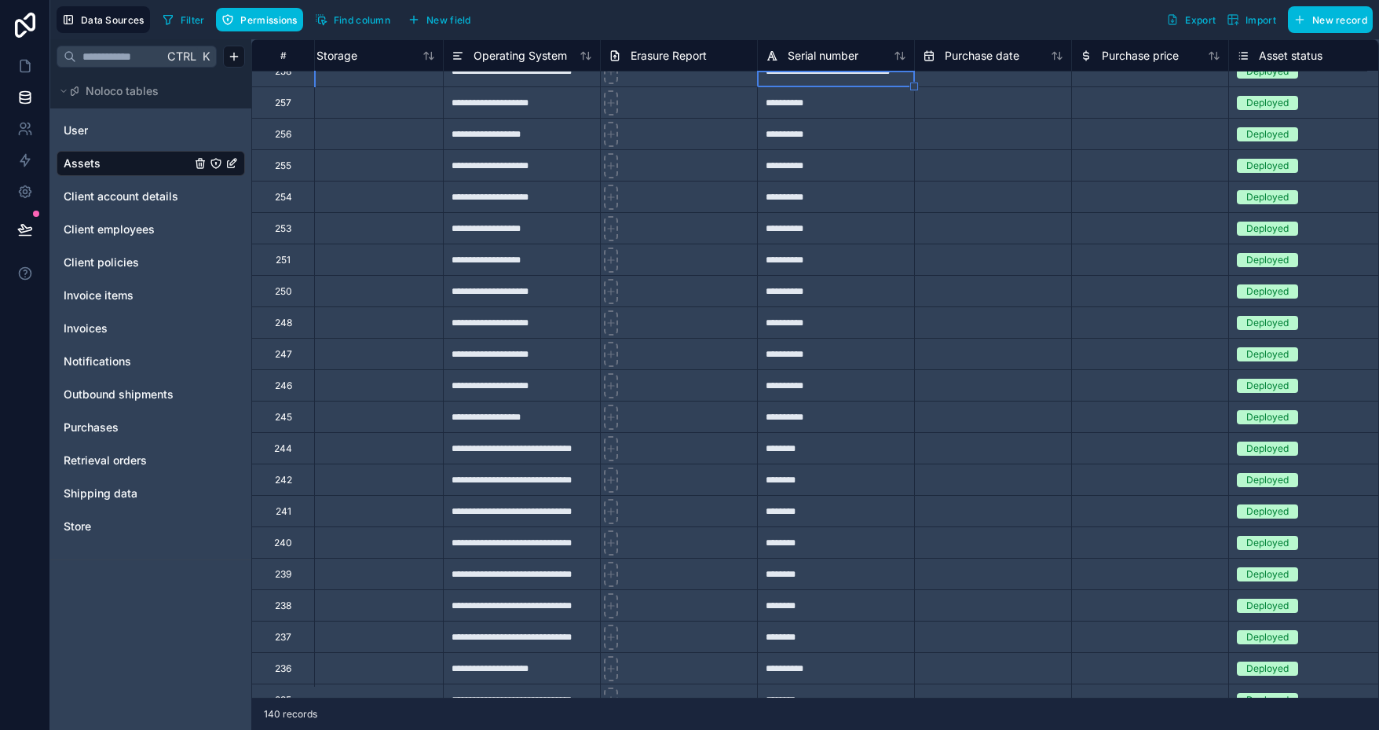
click at [831, 511] on div "********" at bounding box center [835, 510] width 157 height 31
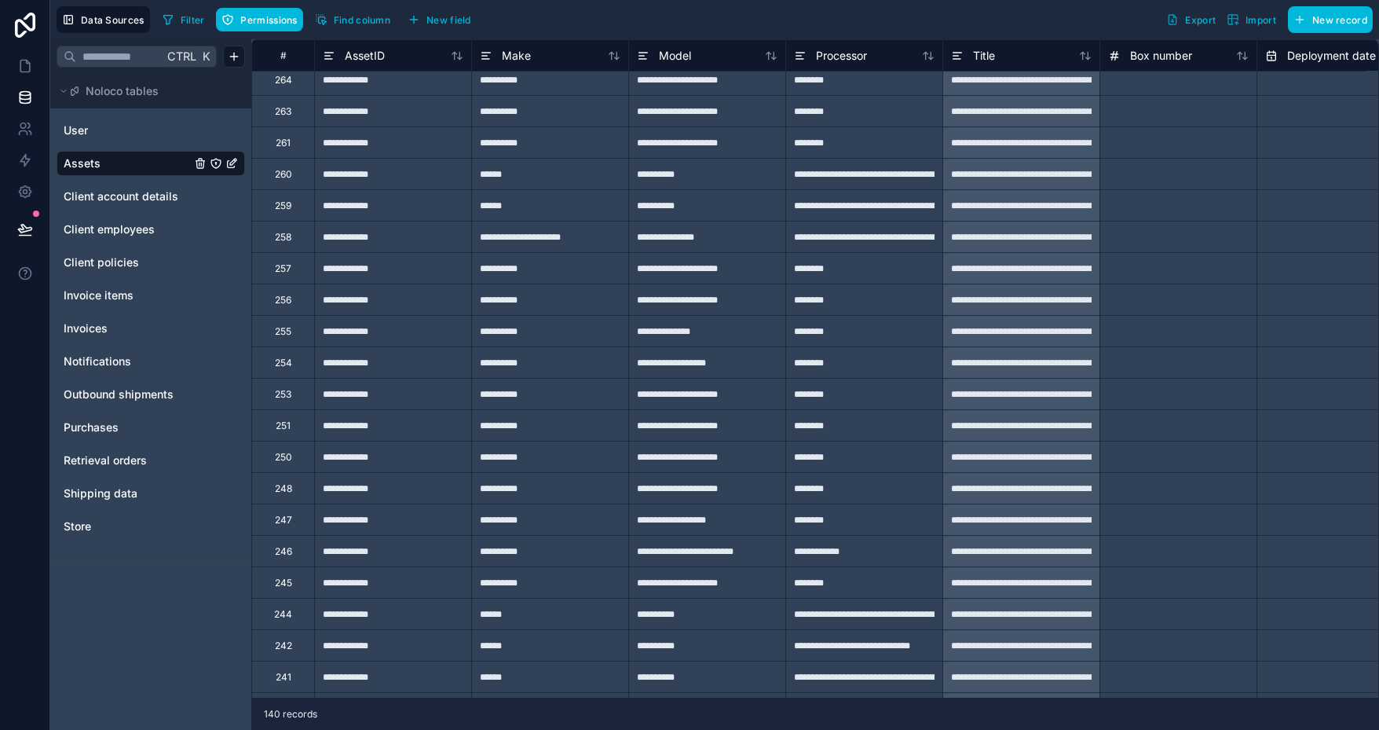
scroll to position [0, 0]
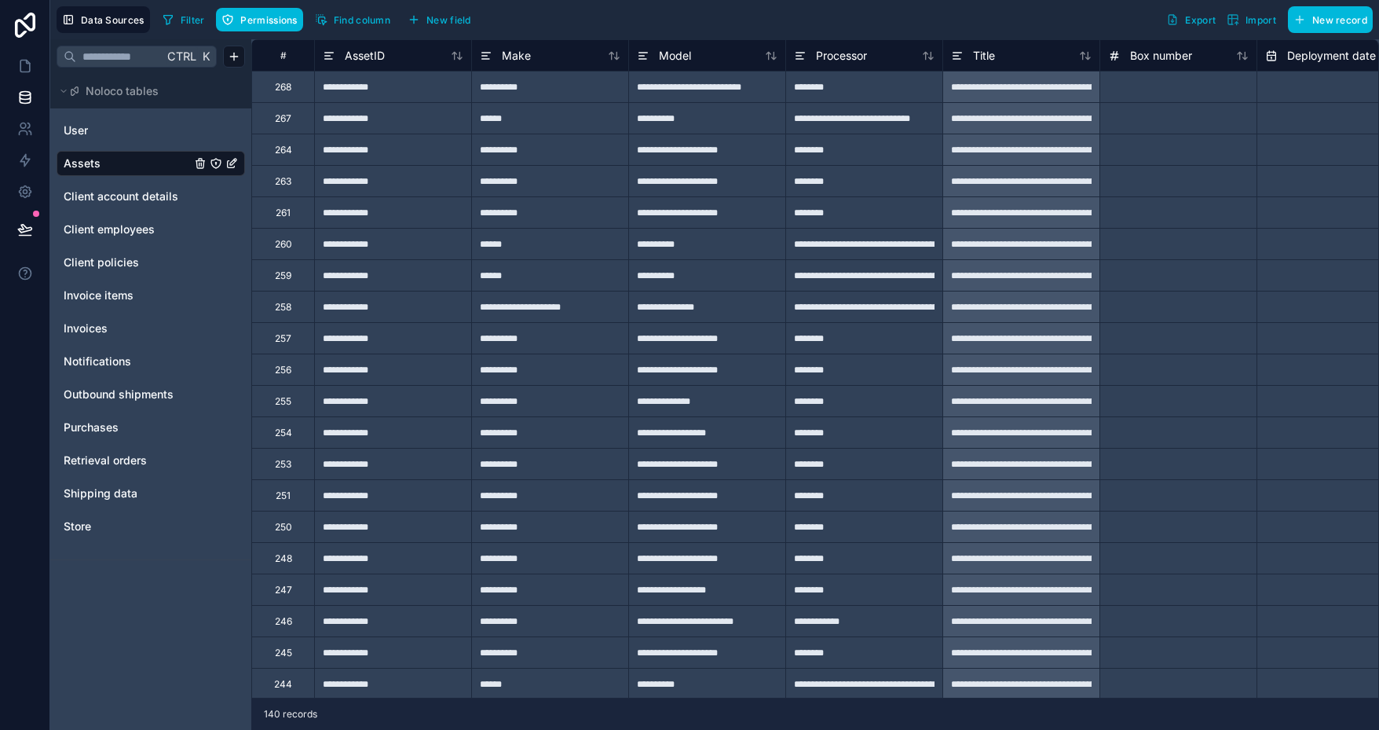
click at [452, 55] on icon at bounding box center [457, 55] width 13 height 13
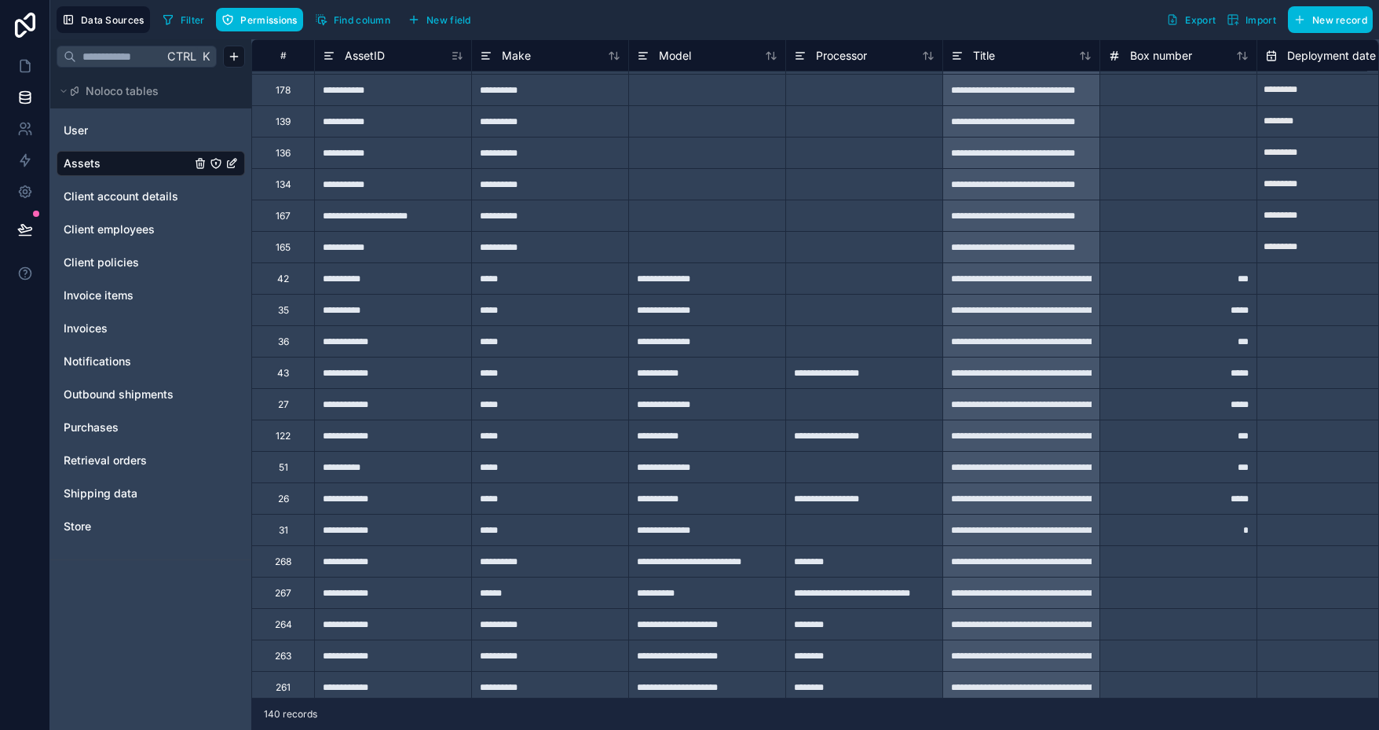
scroll to position [1269, 0]
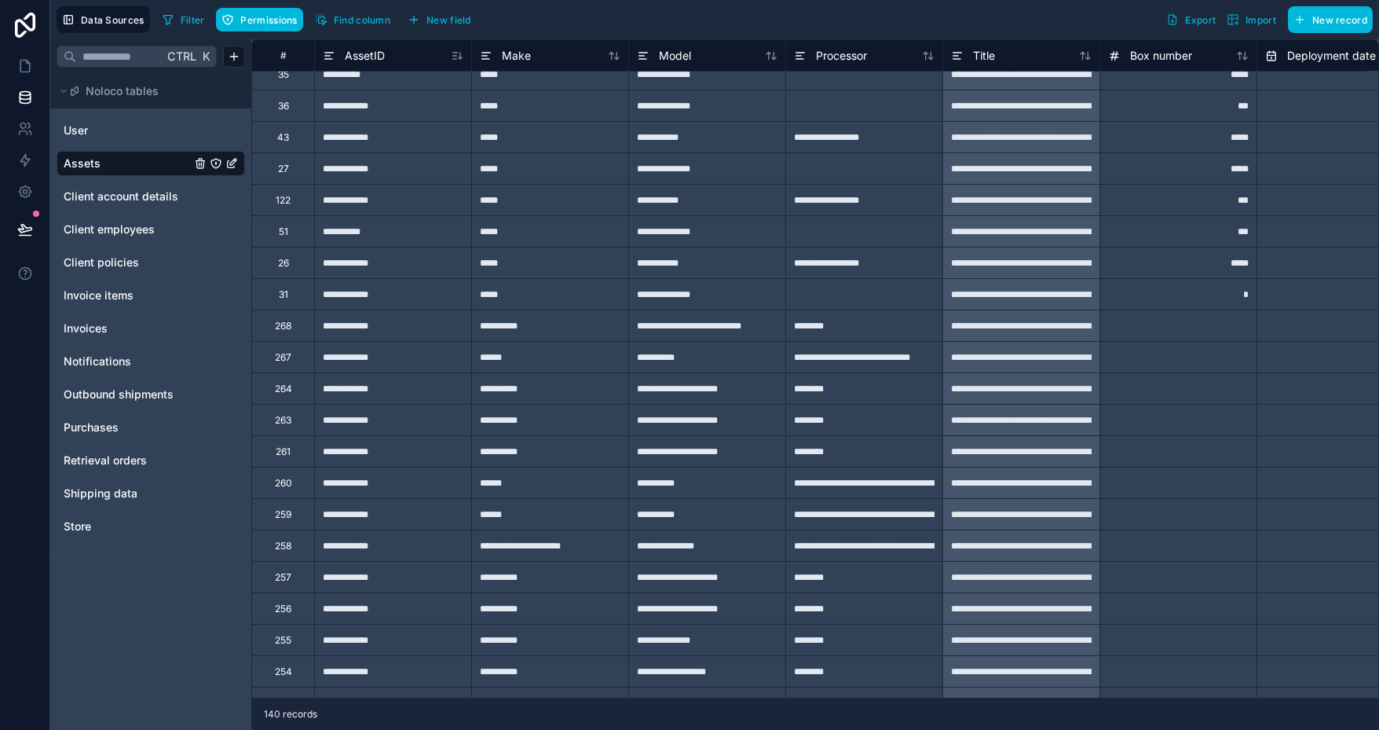
click at [460, 58] on icon at bounding box center [457, 55] width 13 height 13
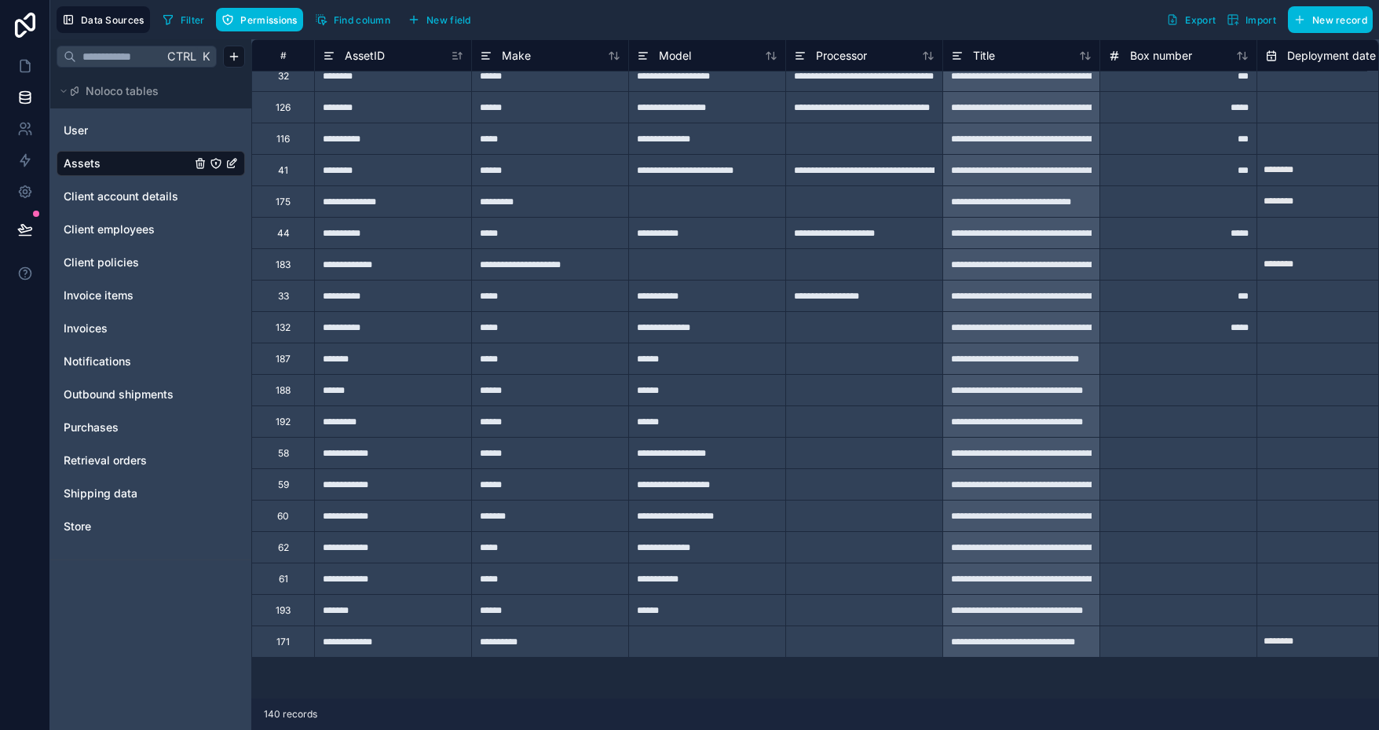
scroll to position [3783, 0]
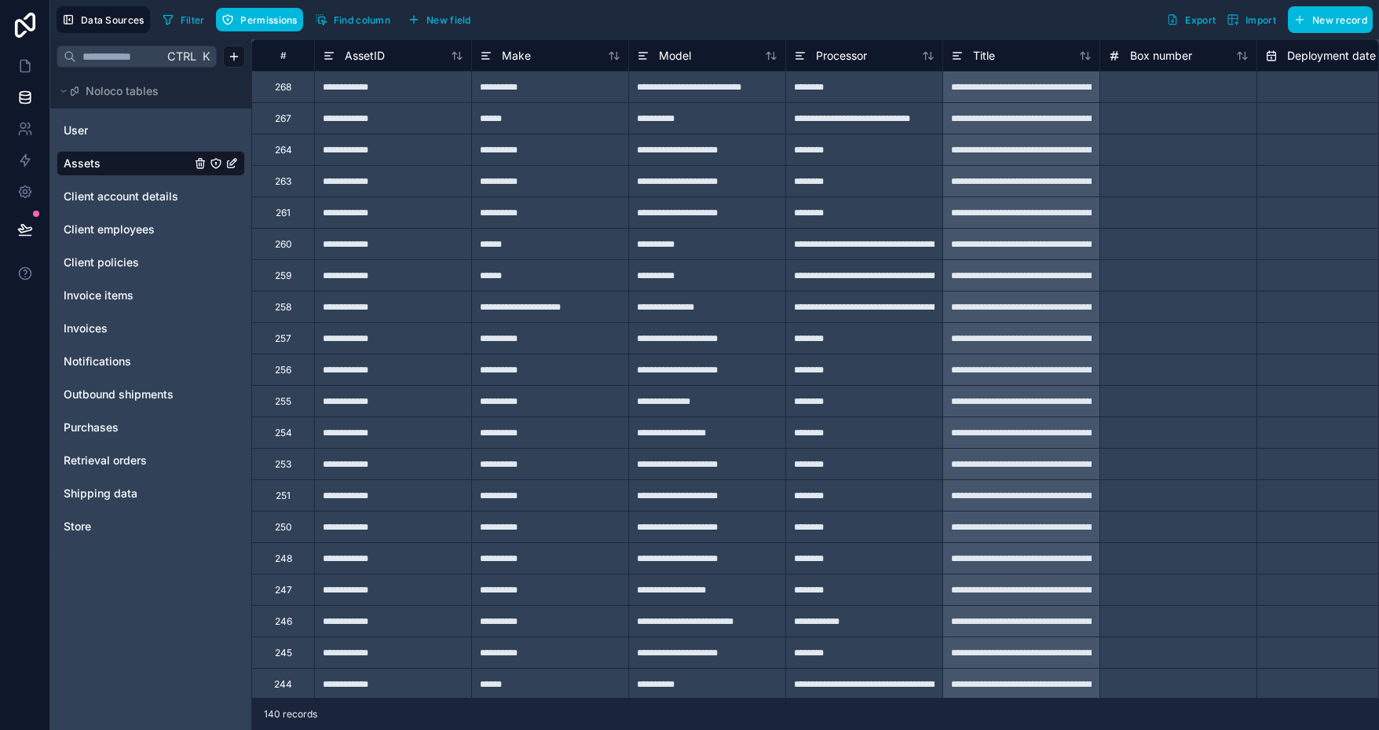
click at [453, 60] on icon at bounding box center [457, 55] width 13 height 13
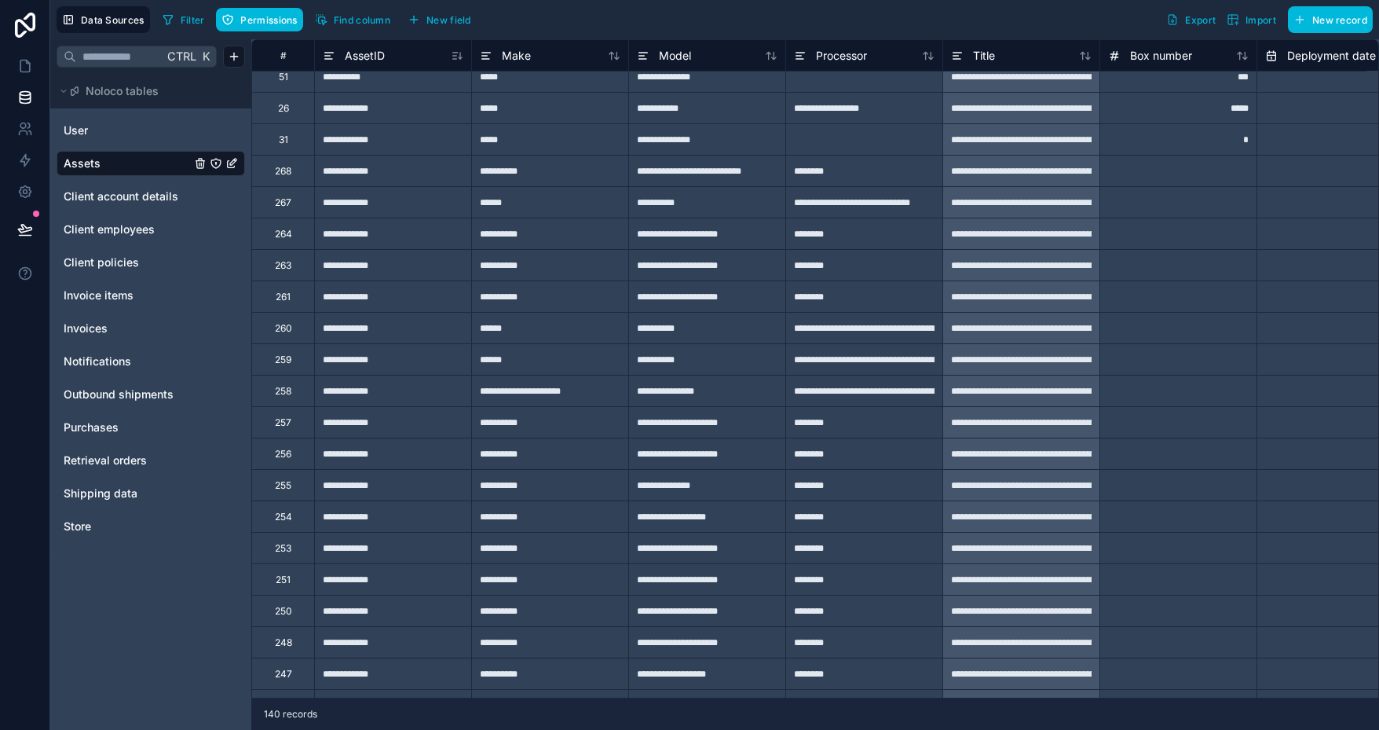
scroll to position [1348, 0]
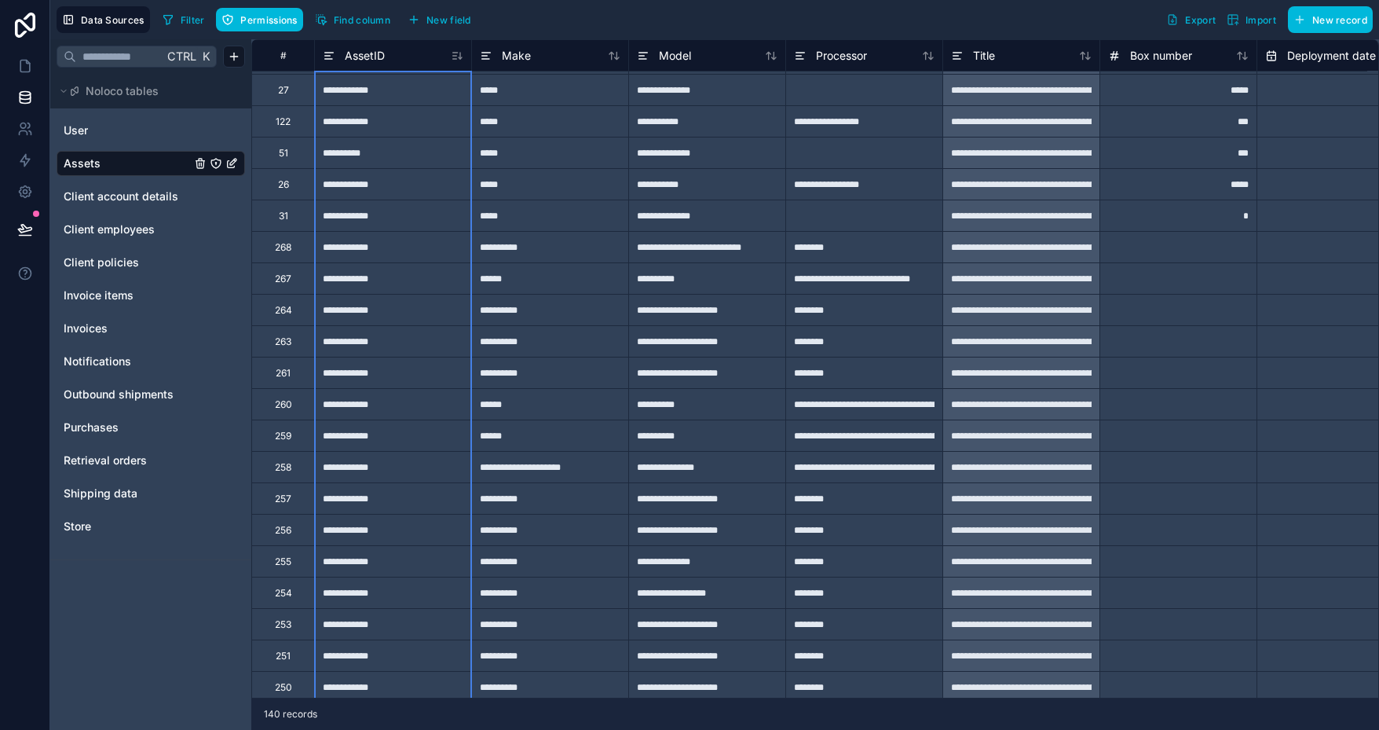
click at [460, 56] on icon at bounding box center [457, 55] width 13 height 13
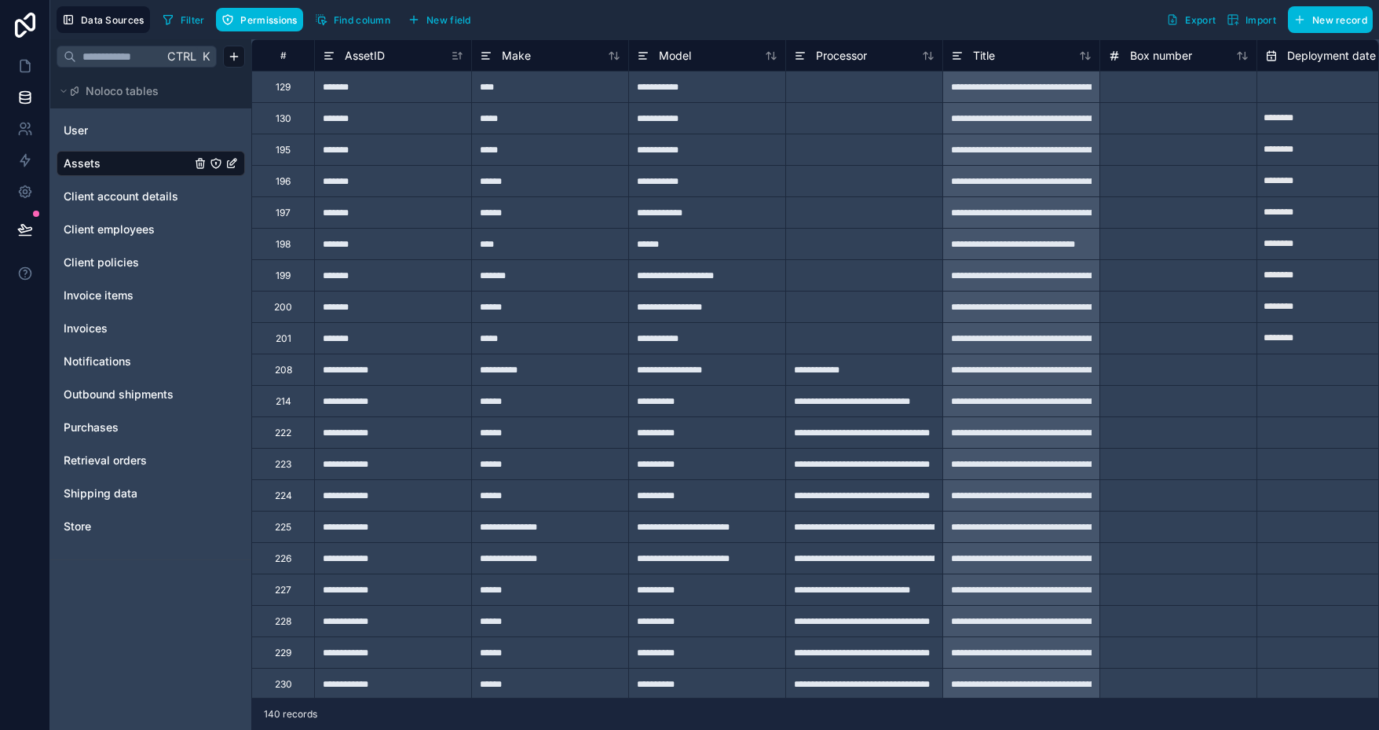
scroll to position [1335, 0]
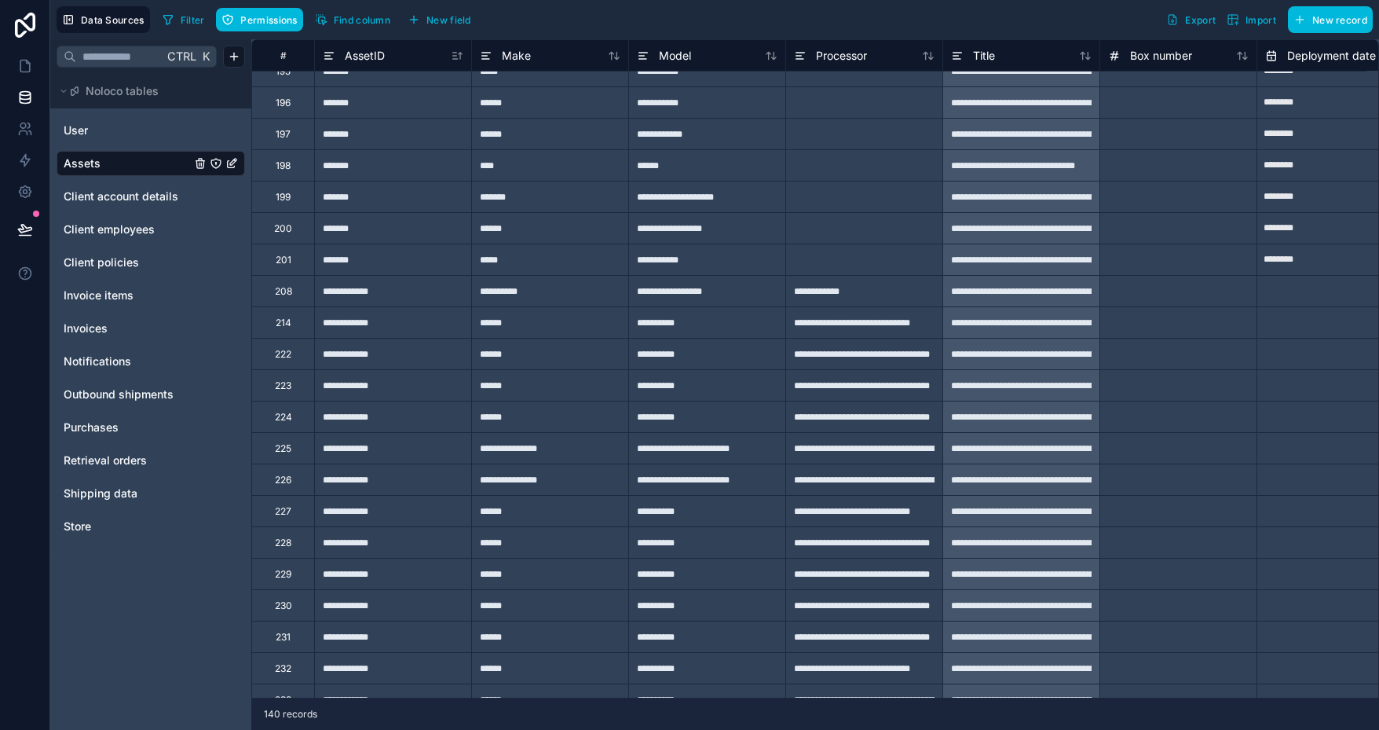
click at [1247, 18] on span "Import" at bounding box center [1261, 20] width 31 height 12
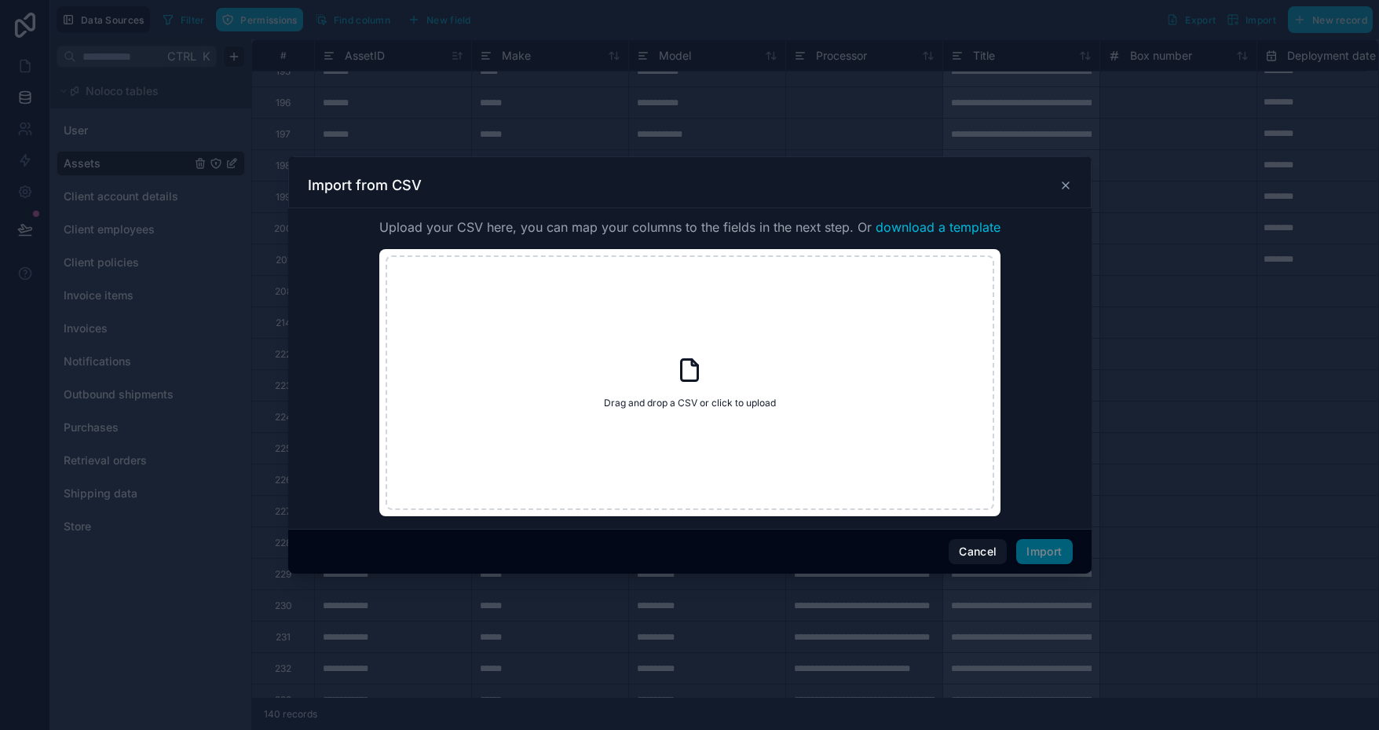
click at [677, 365] on icon at bounding box center [689, 370] width 28 height 28
type input "**********"
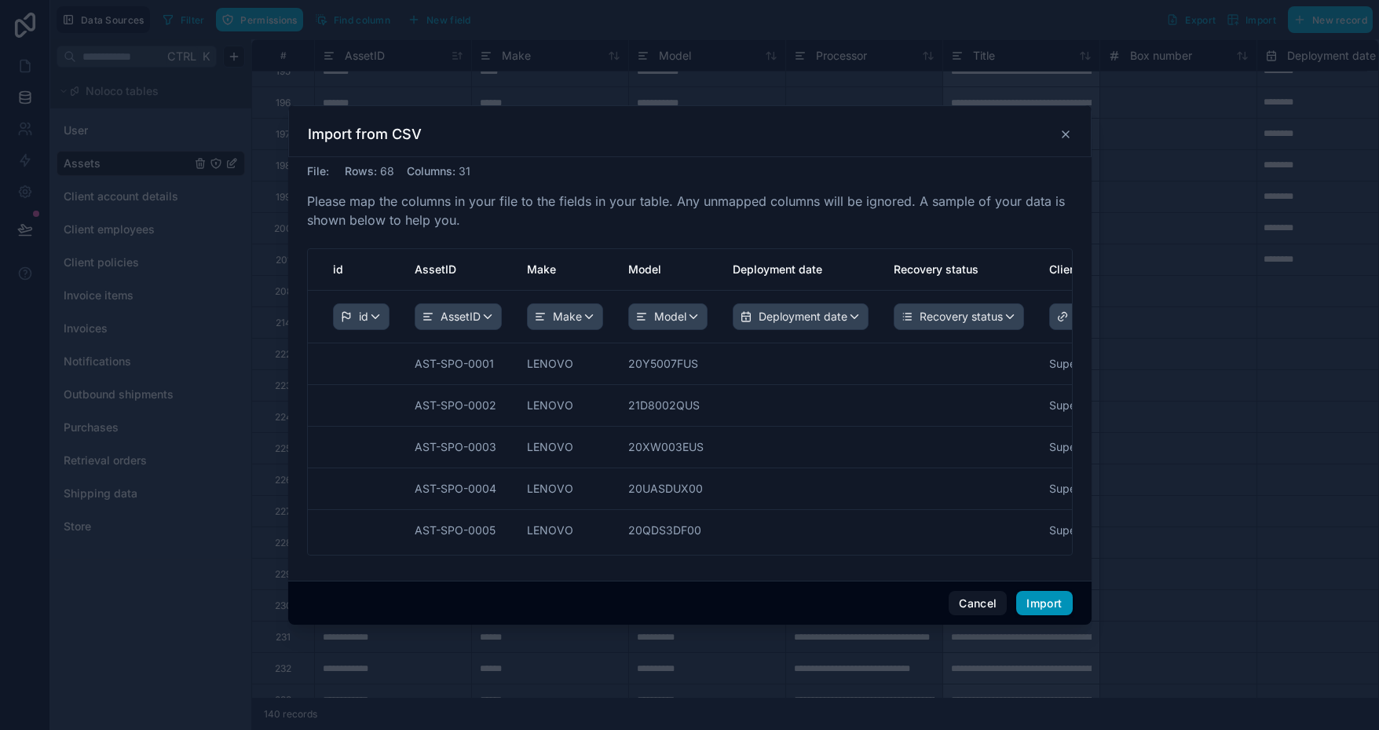
click at [1051, 602] on button "Import" at bounding box center [1044, 603] width 56 height 25
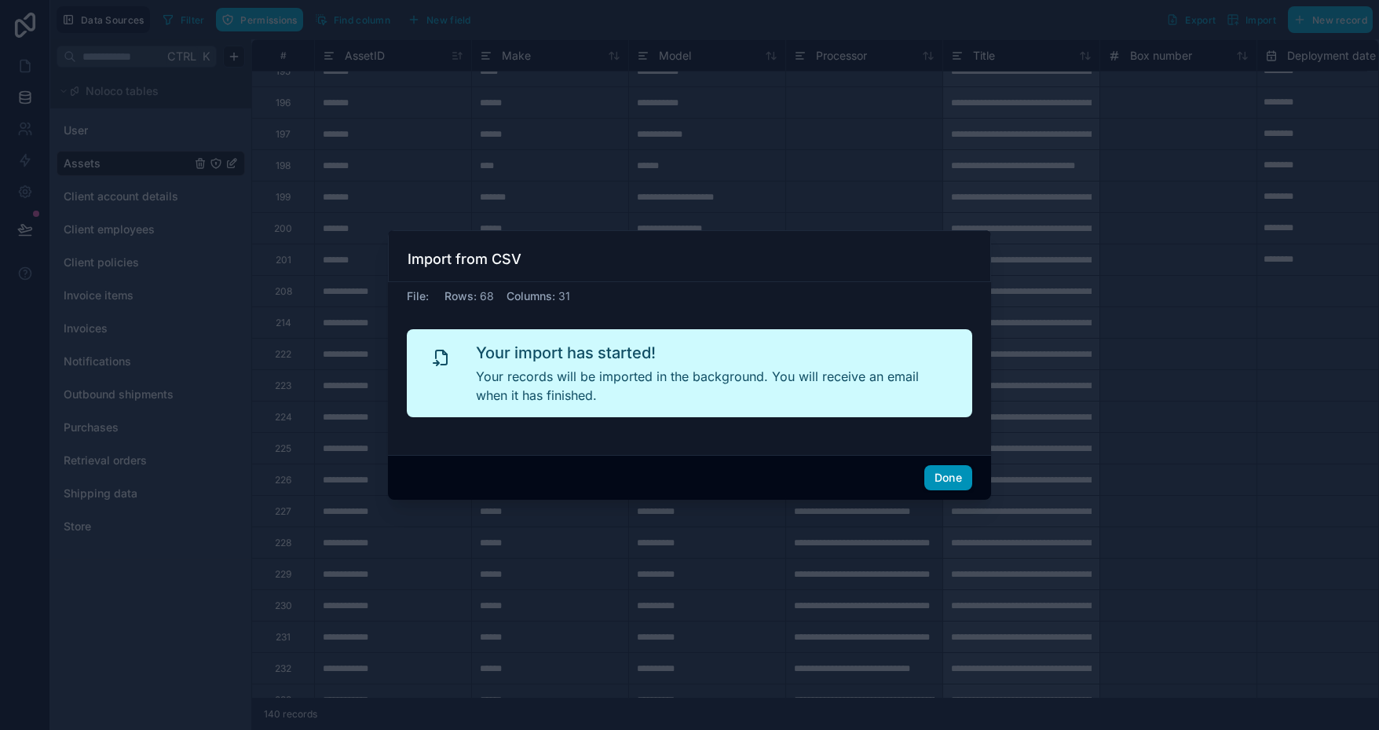
click at [946, 477] on button "Done" at bounding box center [948, 477] width 48 height 25
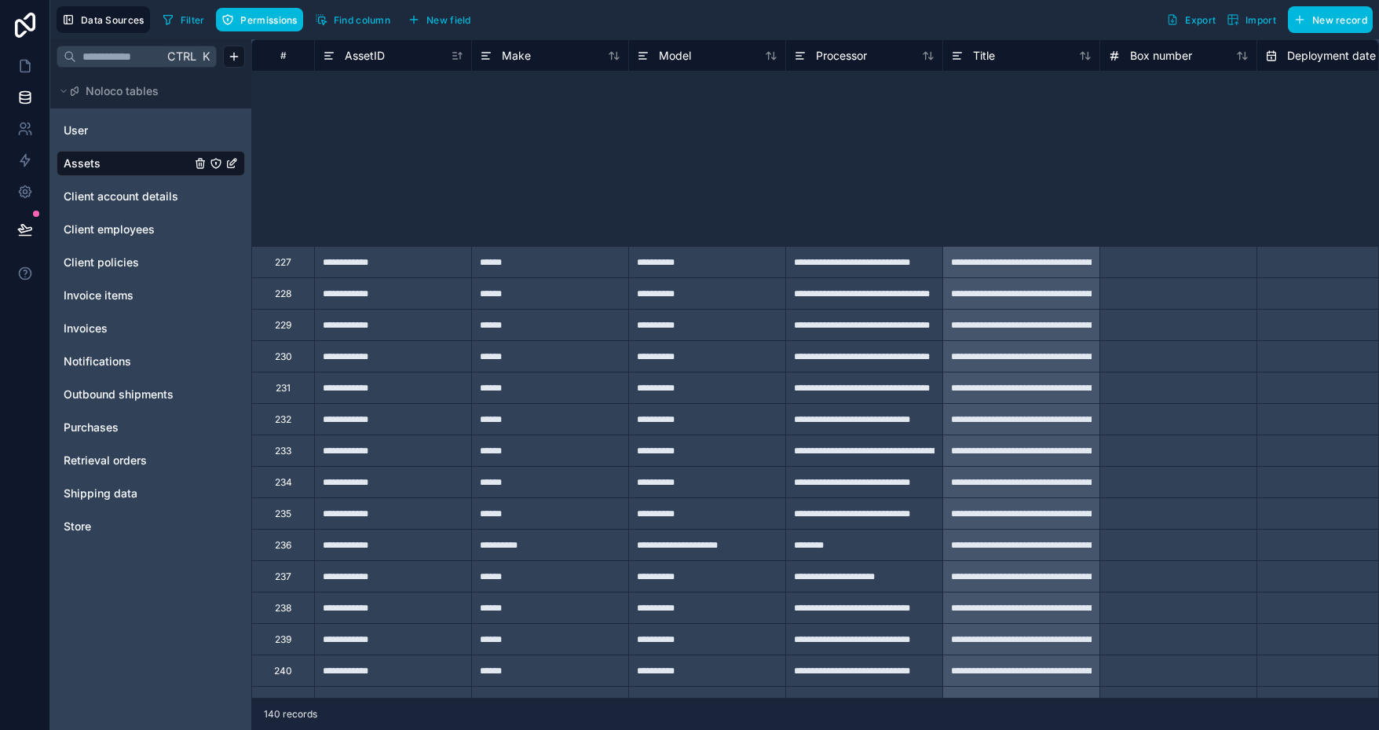
scroll to position [1583, 0]
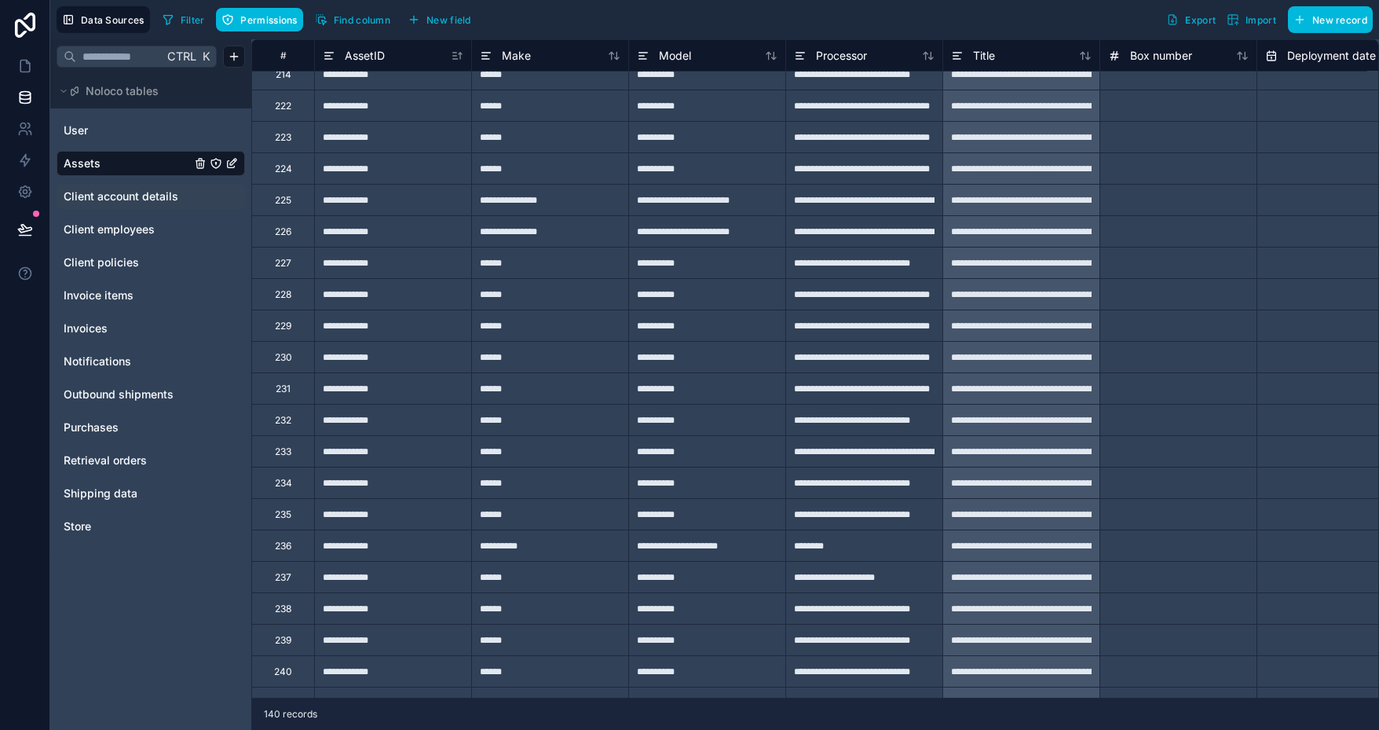
click at [90, 189] on span "Client account details" at bounding box center [121, 197] width 115 height 16
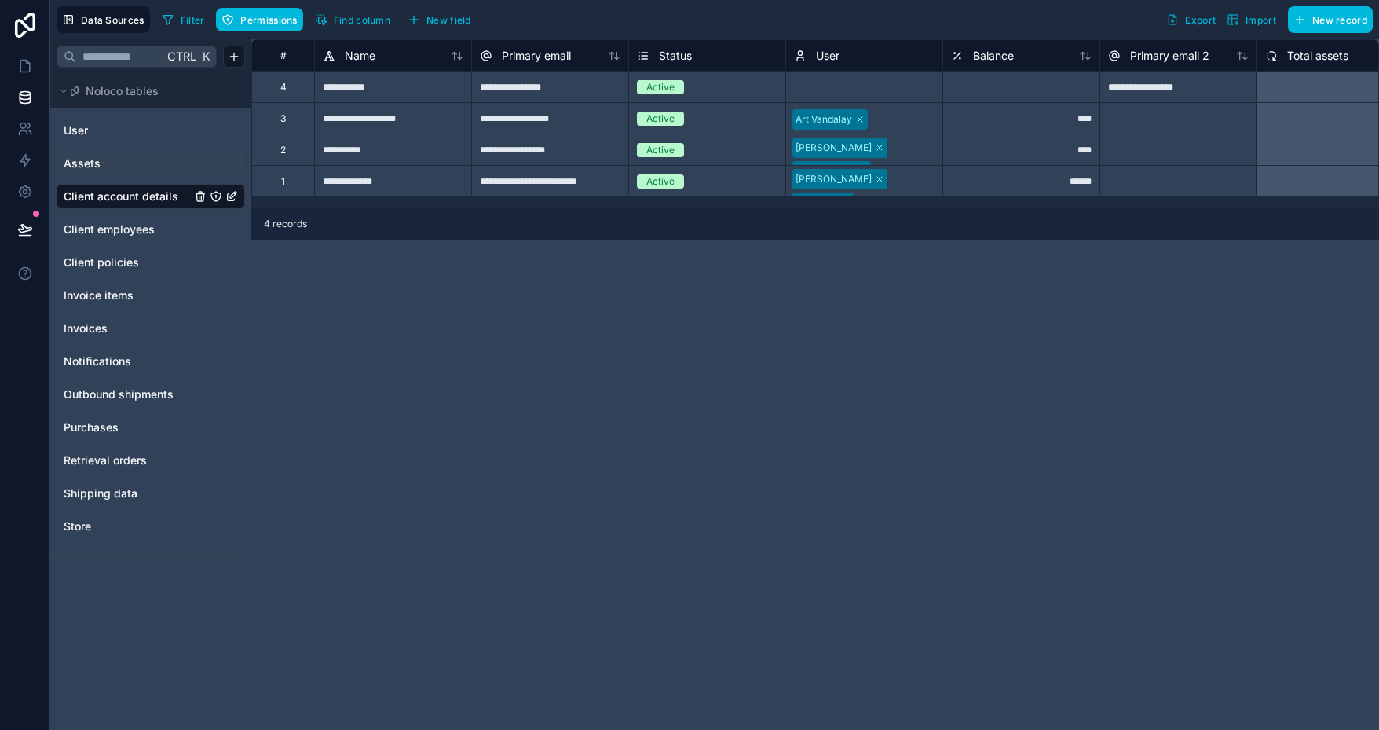
click at [124, 159] on link "Assets" at bounding box center [127, 164] width 127 height 16
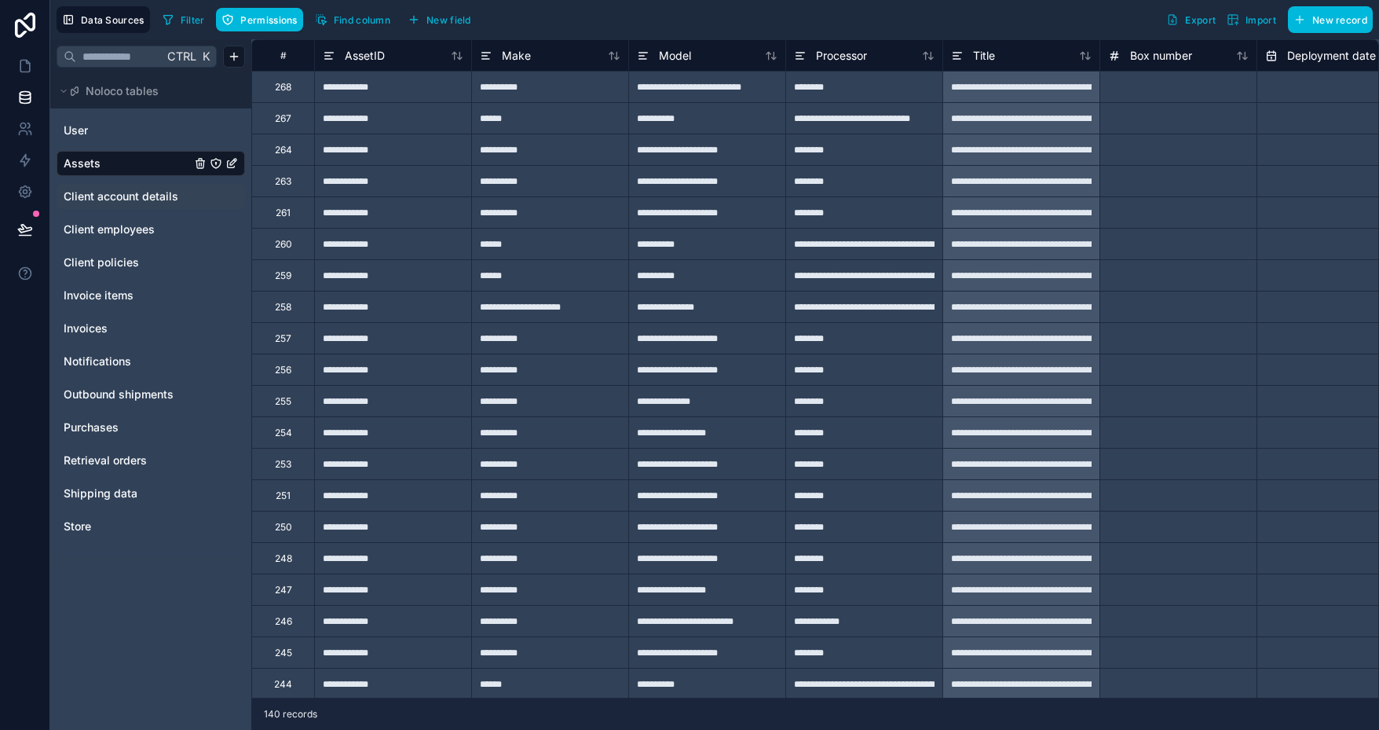
click at [456, 53] on icon at bounding box center [457, 55] width 13 height 13
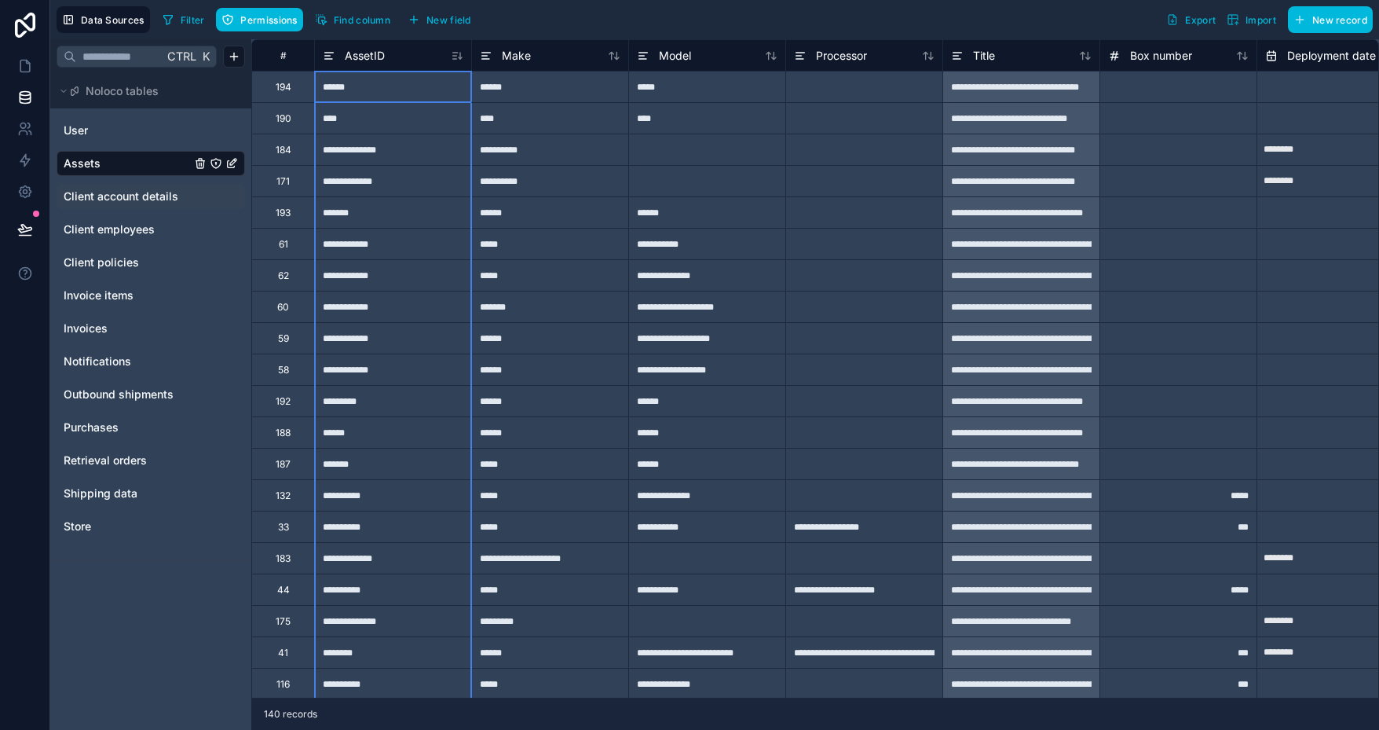
click at [457, 56] on icon at bounding box center [457, 55] width 13 height 13
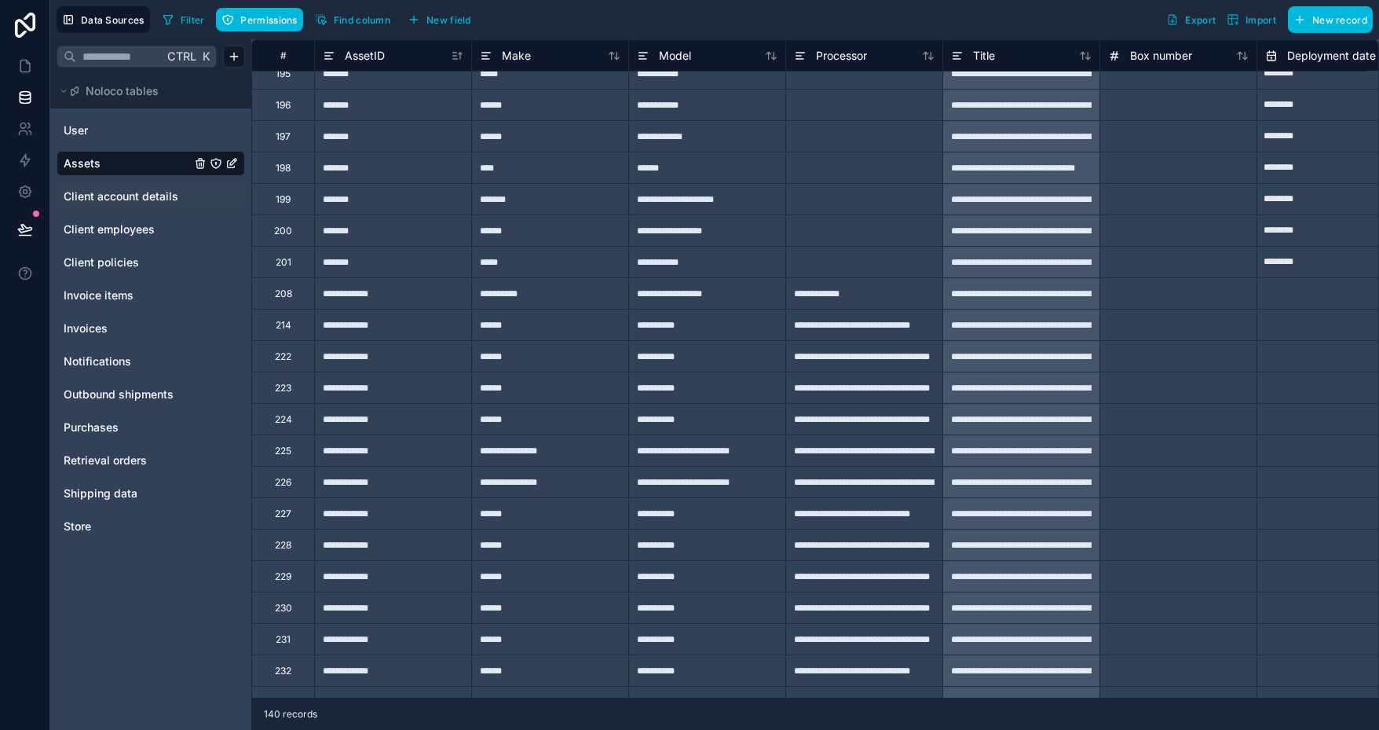
scroll to position [1335, 0]
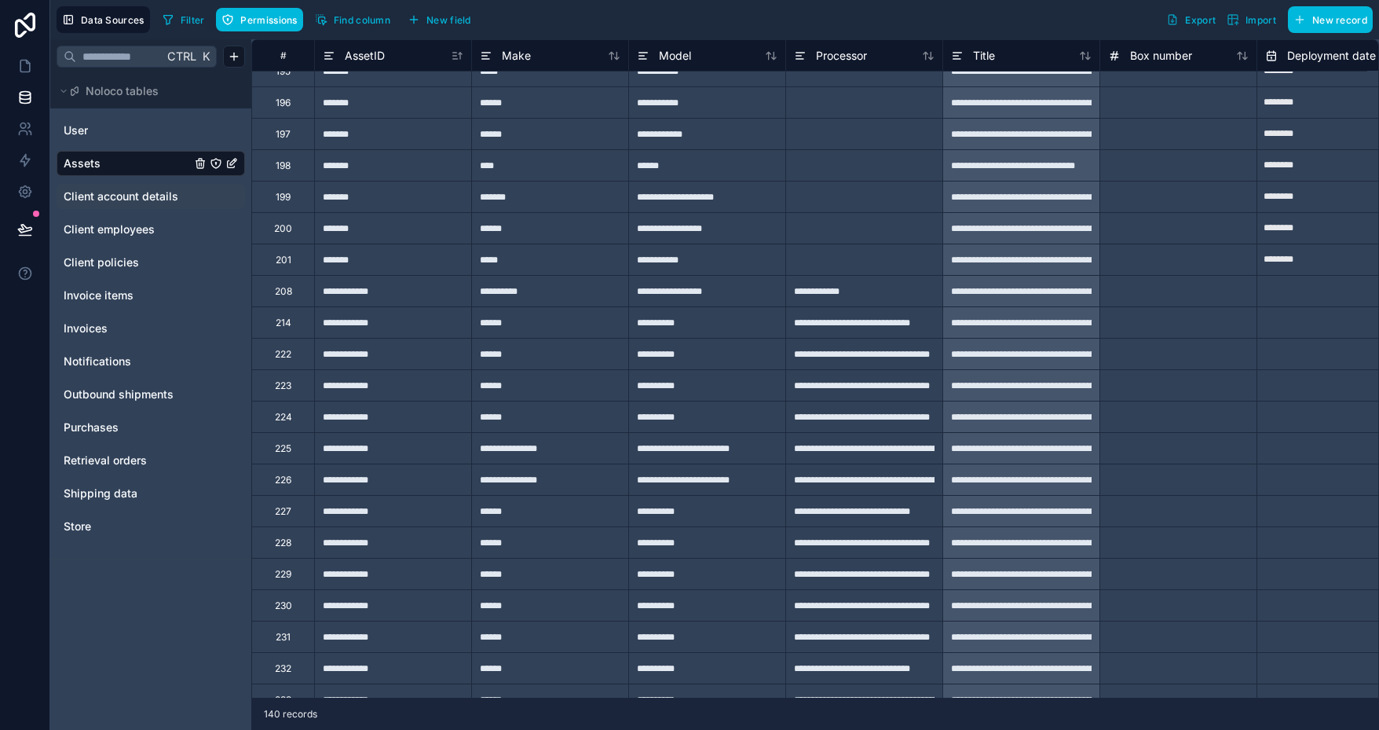
click at [364, 293] on div "**********" at bounding box center [392, 290] width 157 height 31
click at [877, 289] on div "**********" at bounding box center [863, 290] width 157 height 31
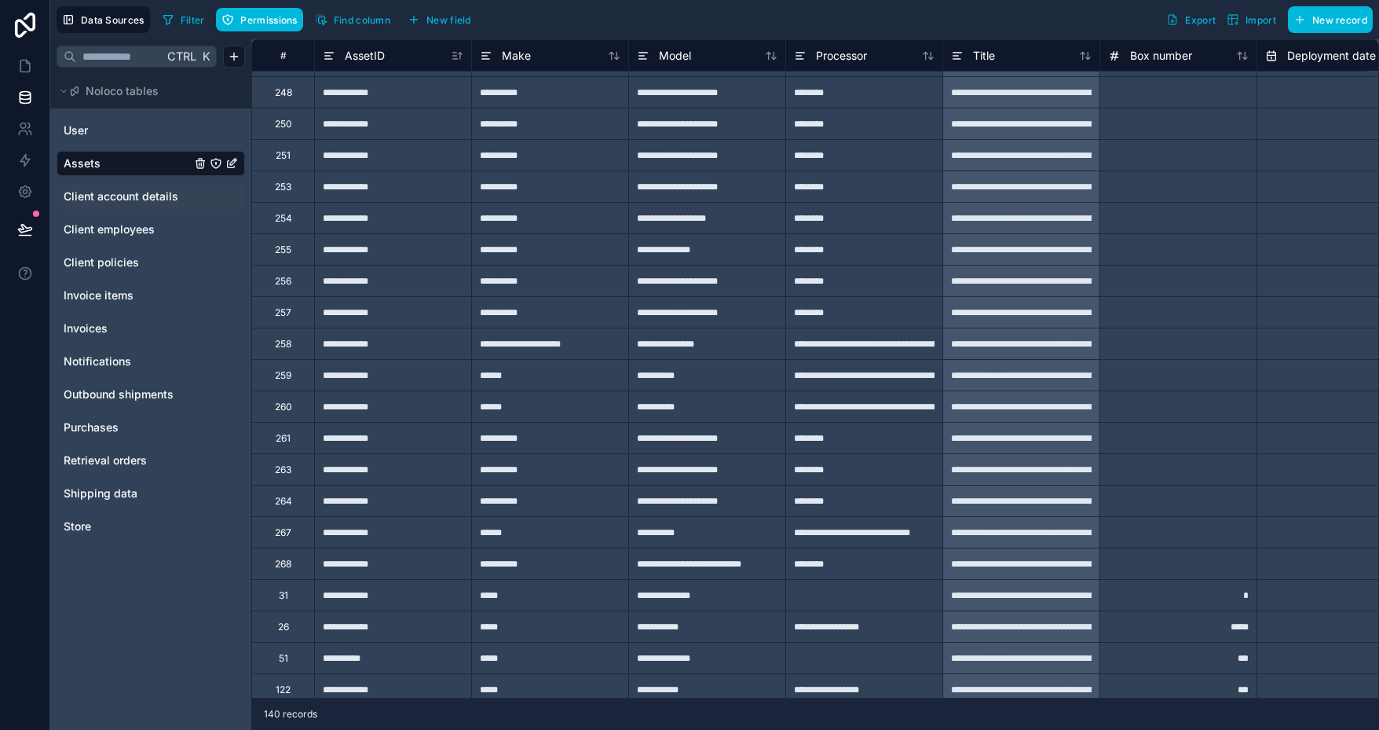
scroll to position [2435, 0]
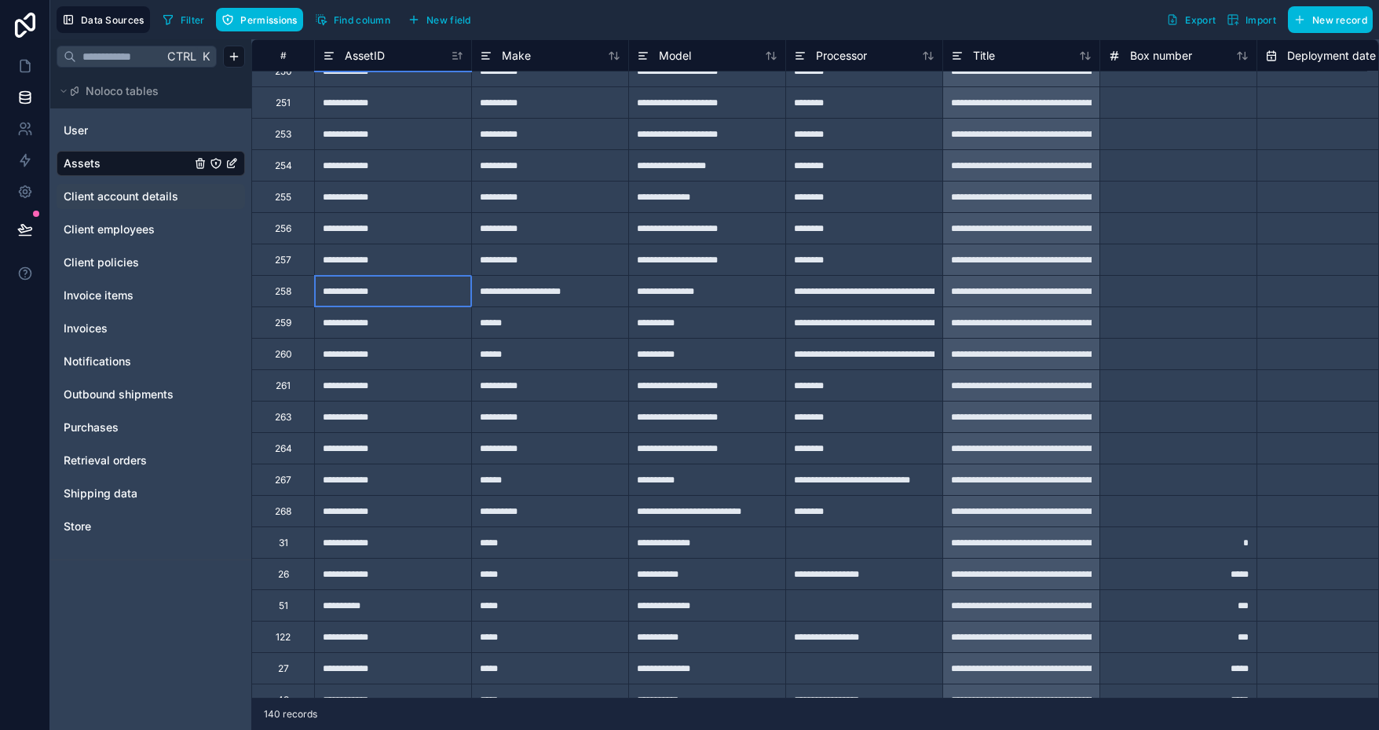
click at [395, 291] on div "**********" at bounding box center [392, 290] width 157 height 31
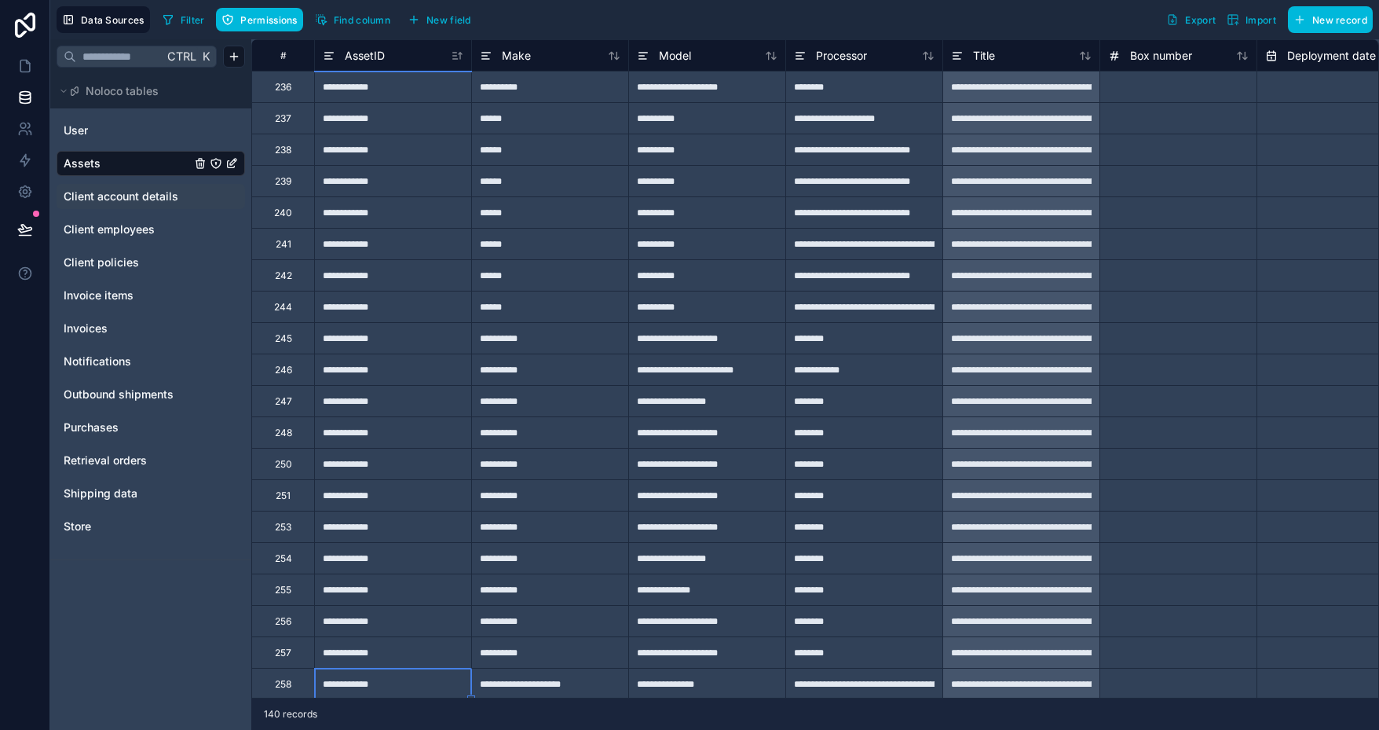
scroll to position [1964, 0]
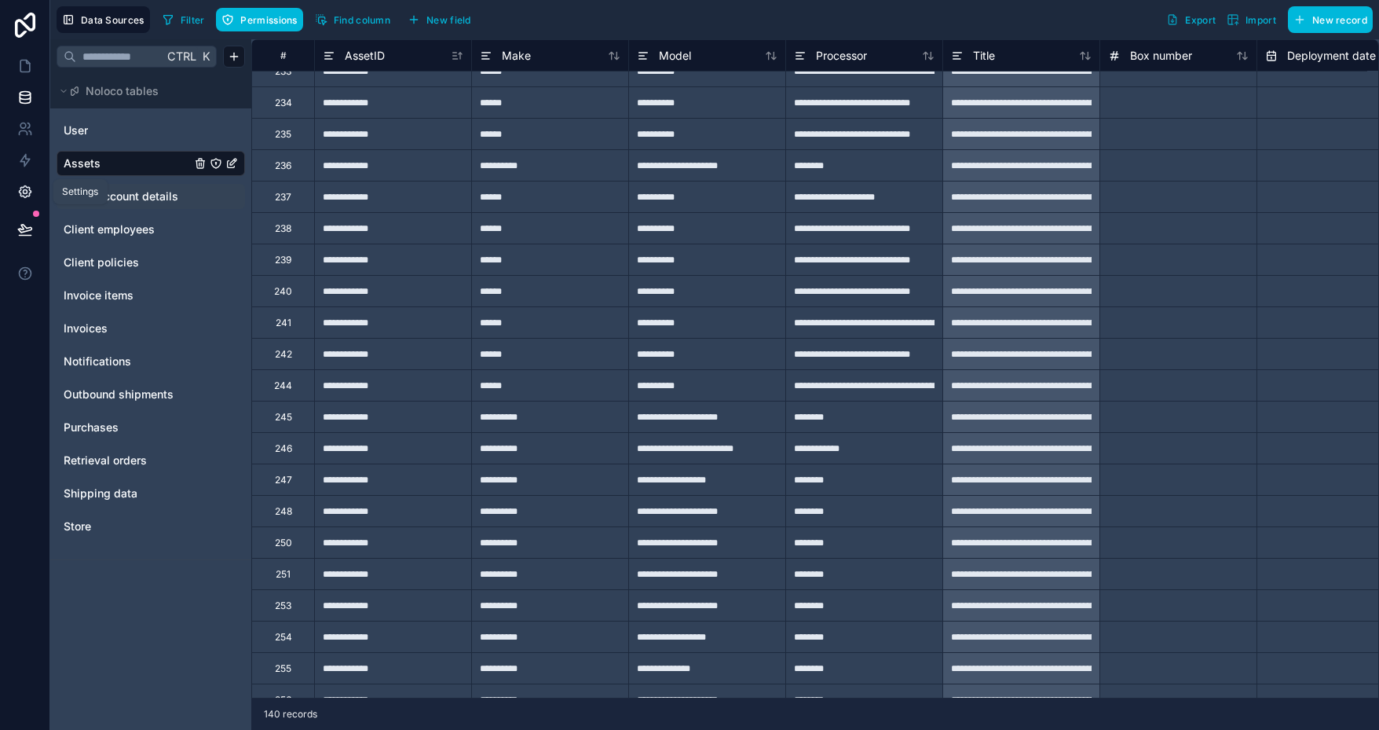
click at [29, 189] on icon at bounding box center [25, 192] width 12 height 12
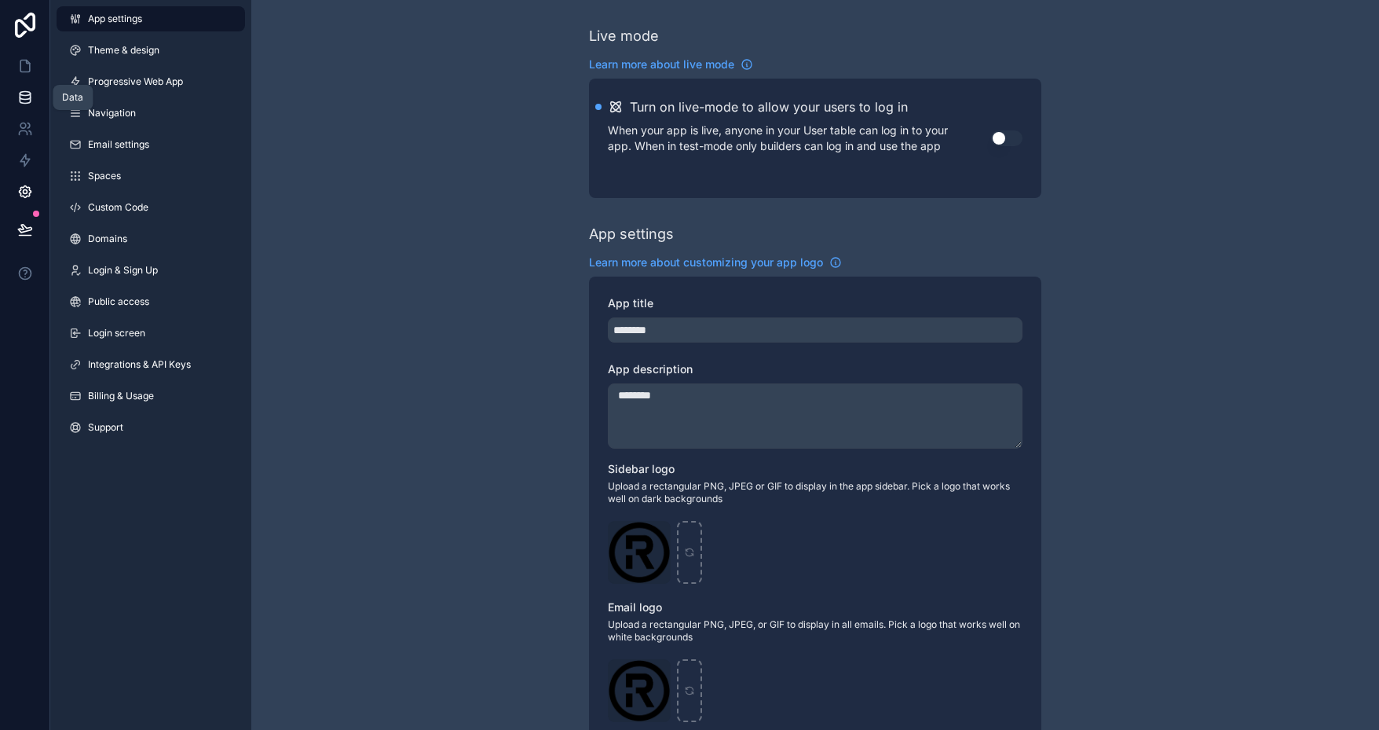
click at [27, 93] on icon at bounding box center [25, 98] width 16 height 16
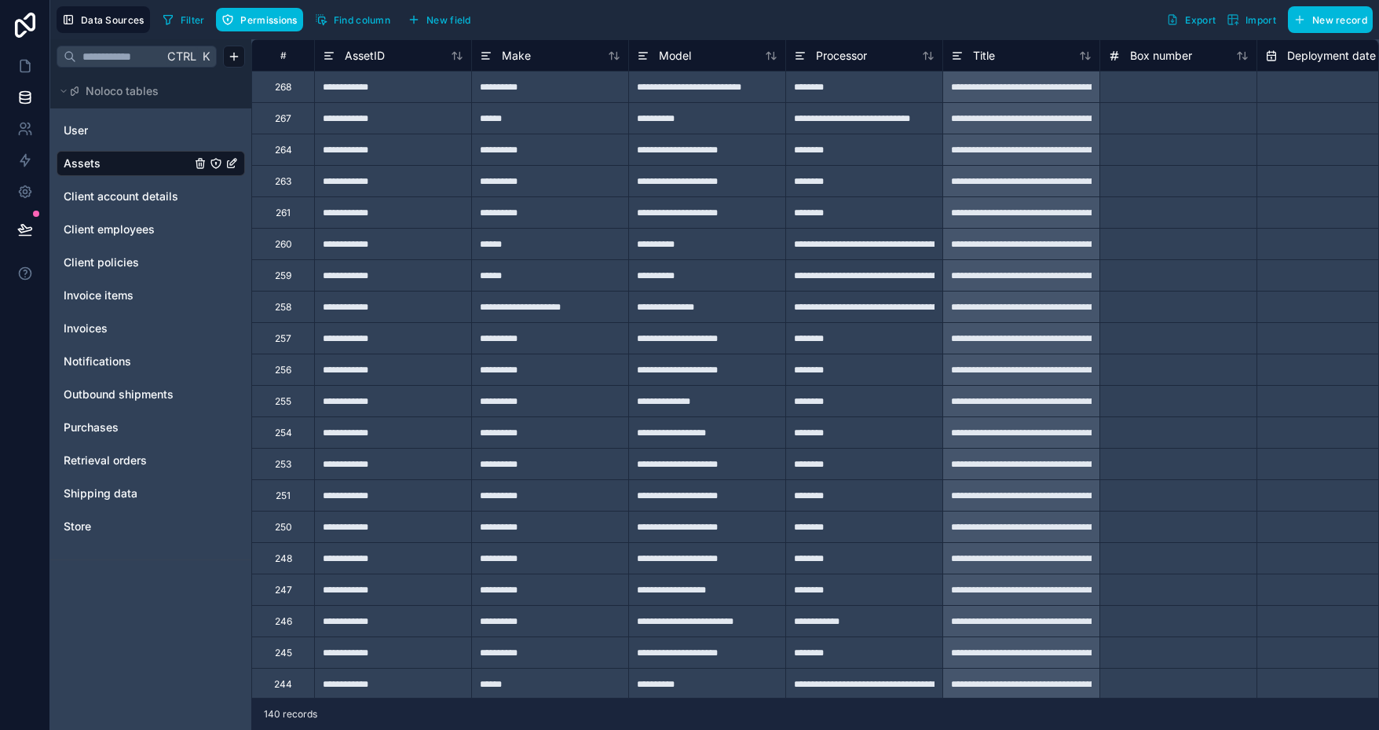
click at [1261, 25] on button "Import" at bounding box center [1251, 19] width 60 height 27
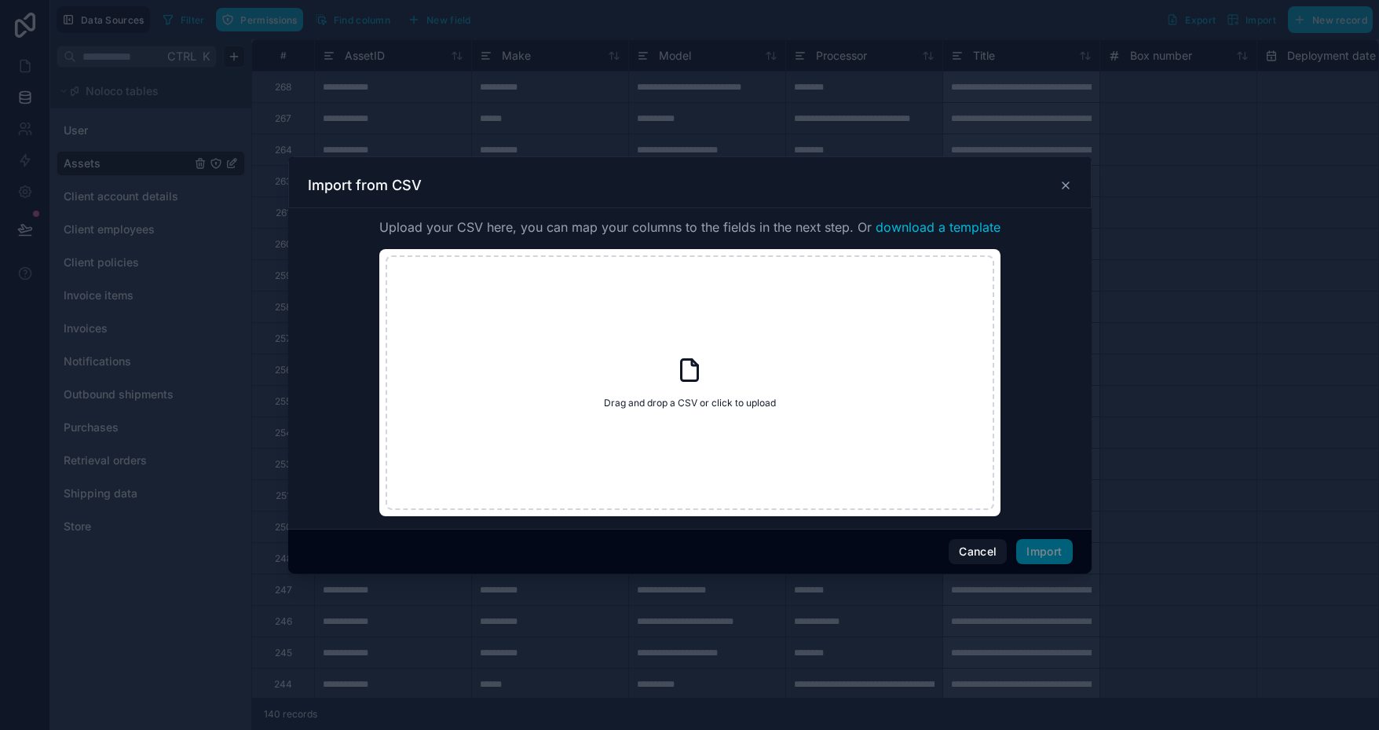
click at [693, 366] on icon at bounding box center [695, 363] width 6 height 6
click at [1062, 183] on icon at bounding box center [1066, 185] width 13 height 13
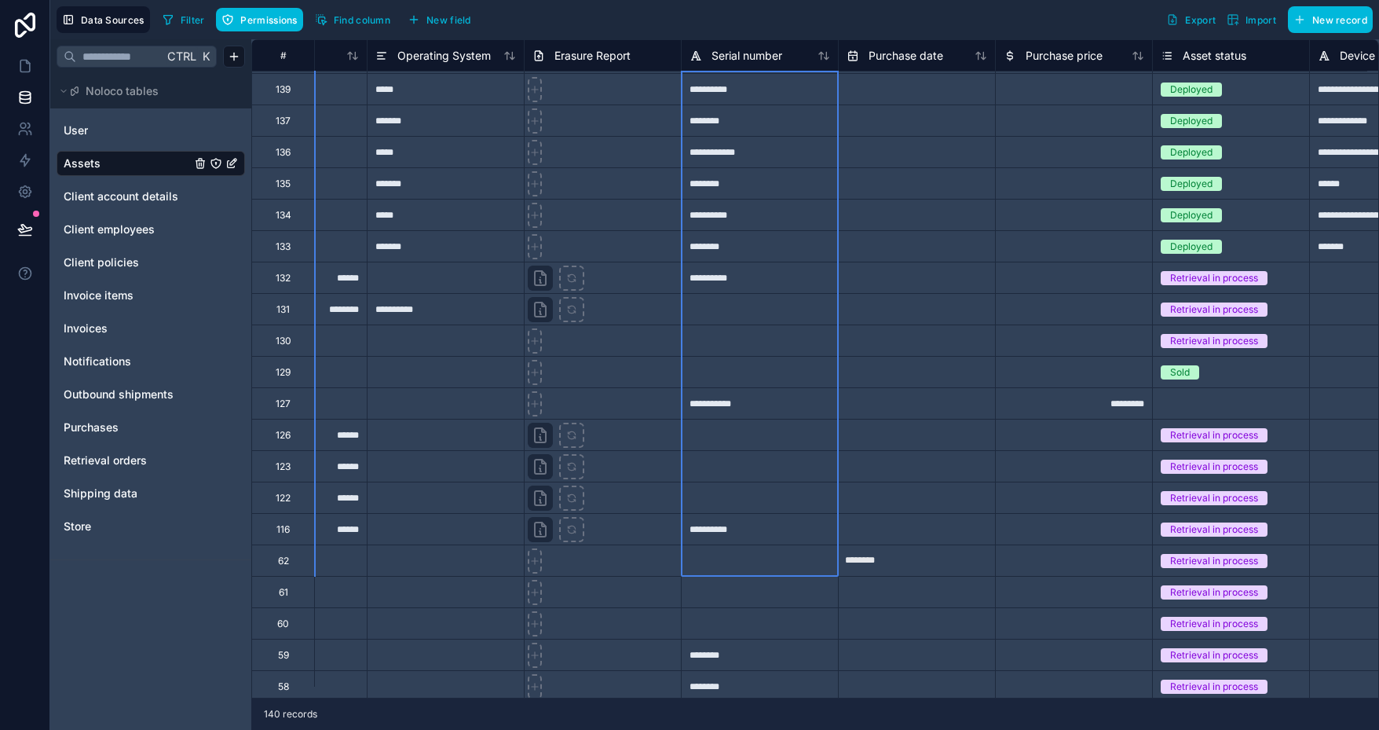
scroll to position [3061, 2932]
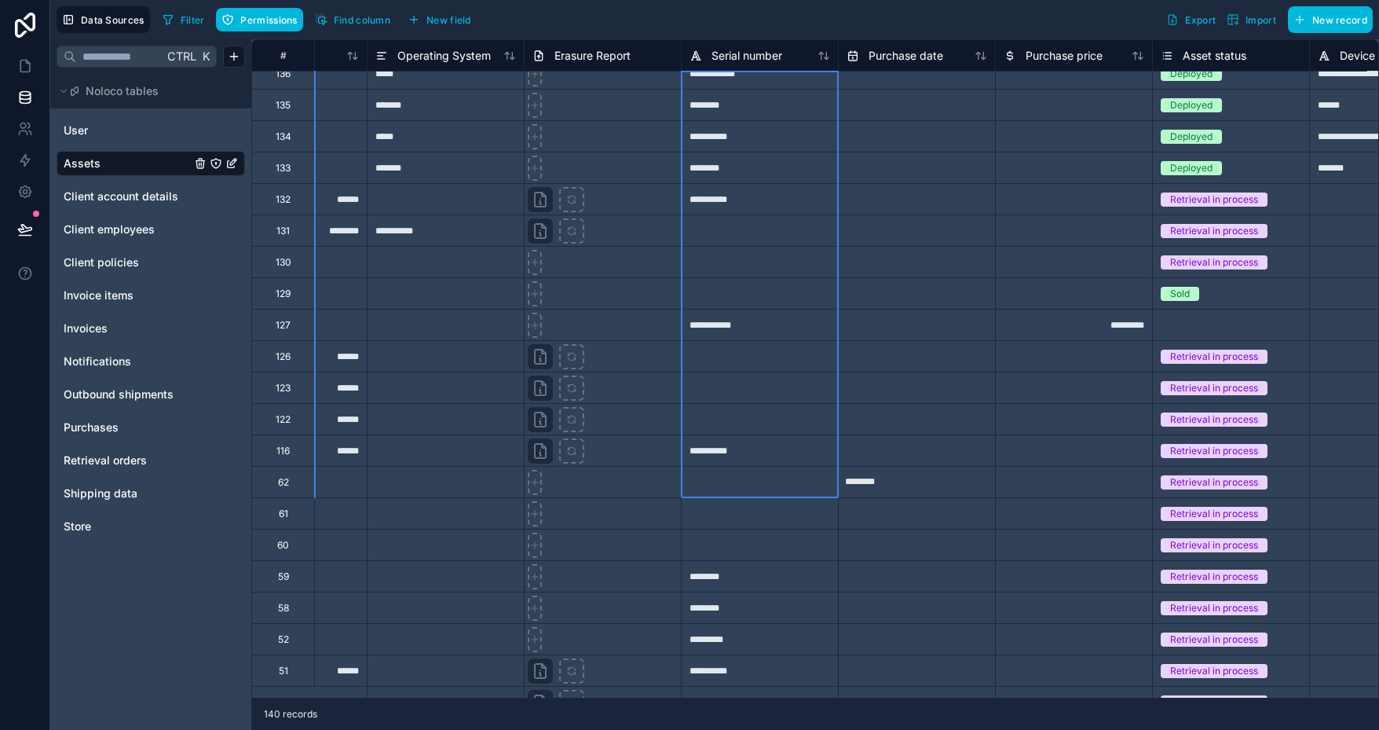
drag, startPoint x: 751, startPoint y: 452, endPoint x: 770, endPoint y: 487, distance: 39.4
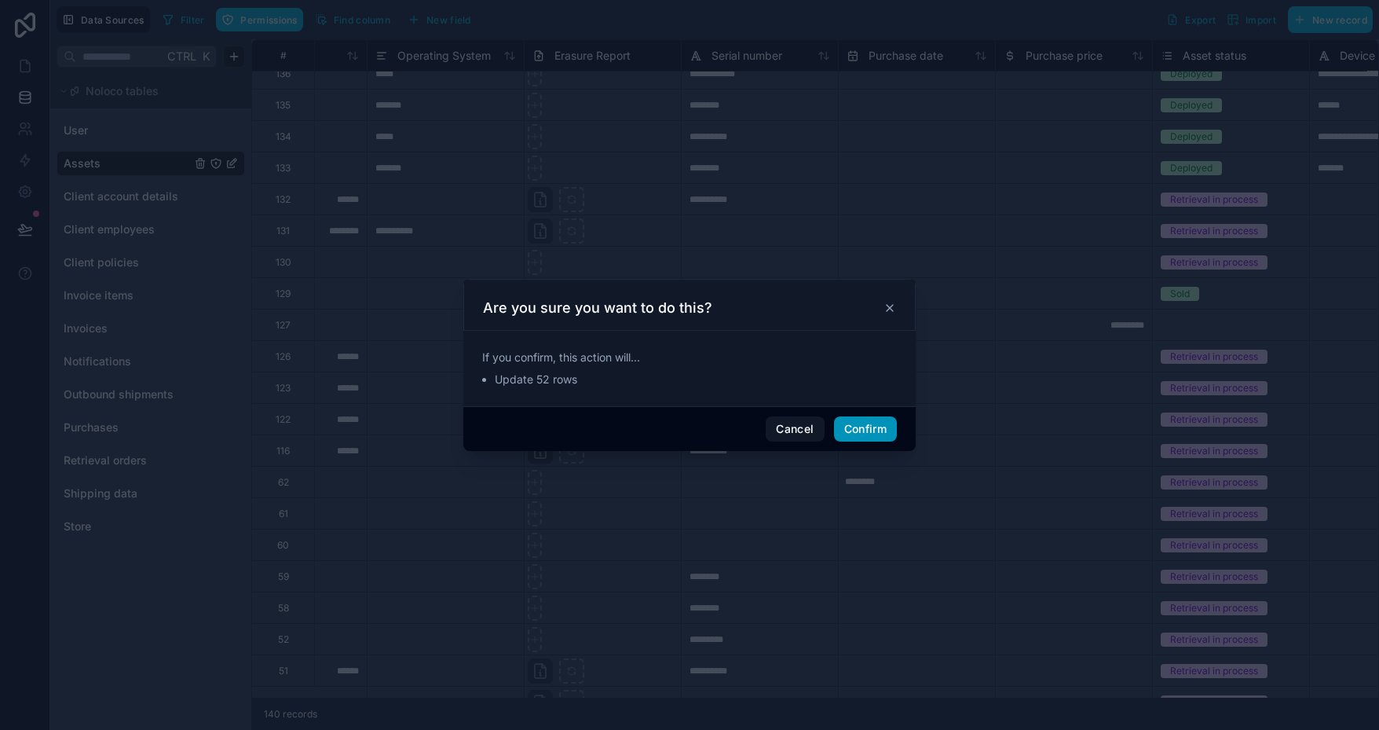
click at [853, 429] on button "Confirm" at bounding box center [865, 428] width 63 height 25
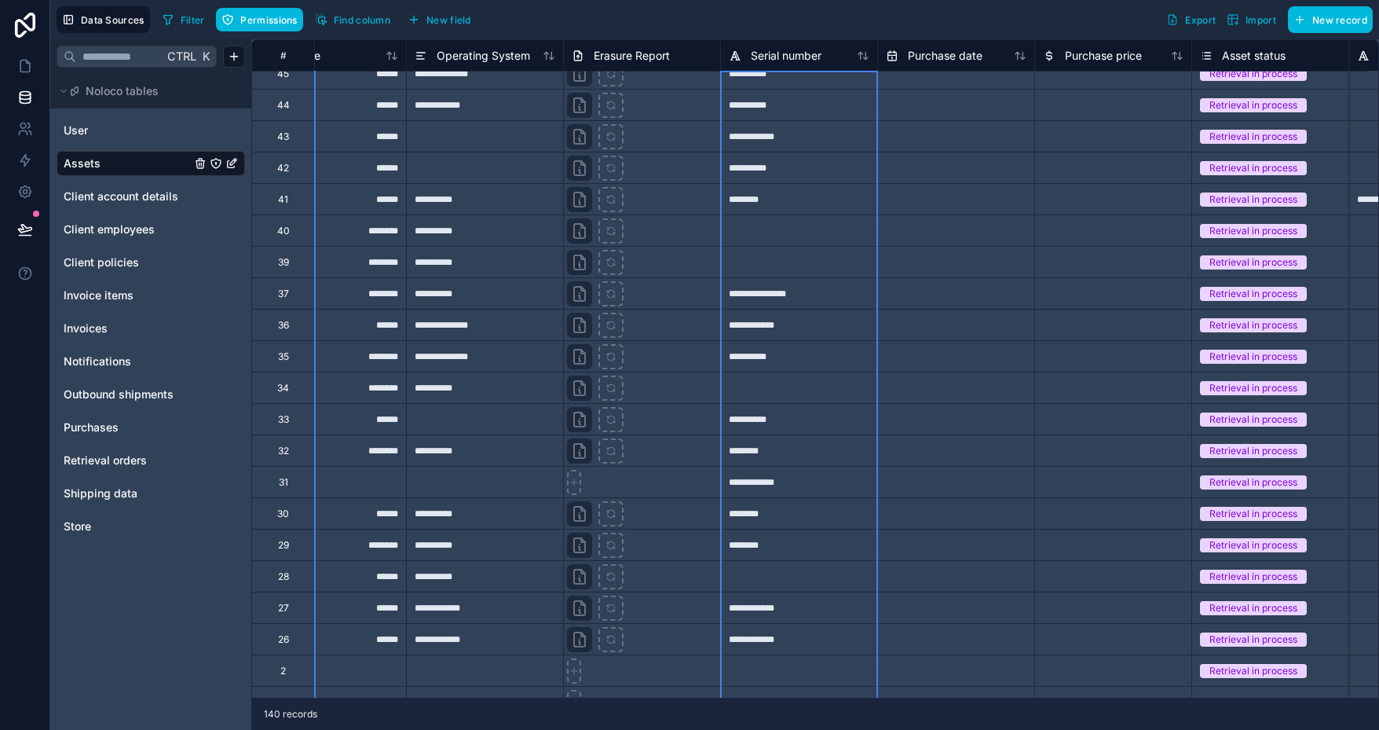
scroll to position [3783, 2893]
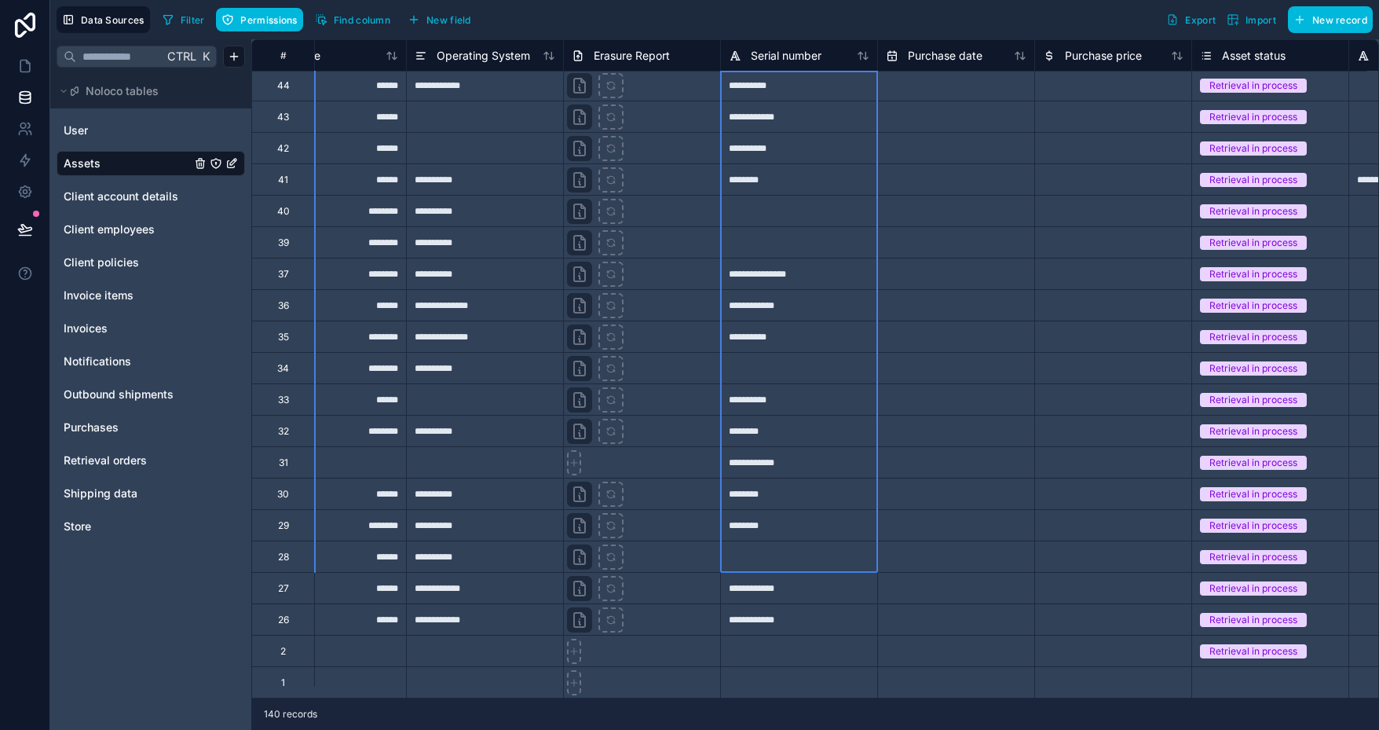
drag, startPoint x: 810, startPoint y: 271, endPoint x: 827, endPoint y: 529, distance: 258.2
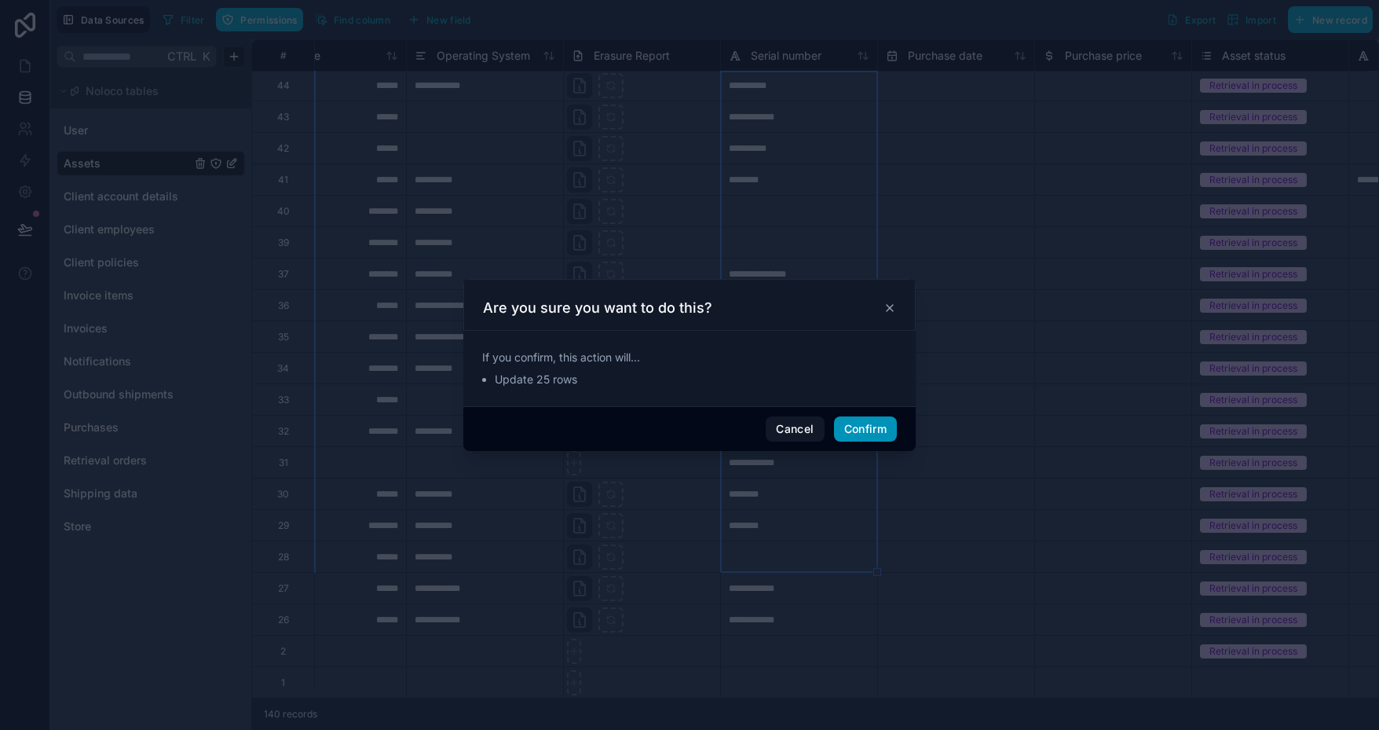
click at [859, 437] on button "Confirm" at bounding box center [865, 428] width 63 height 25
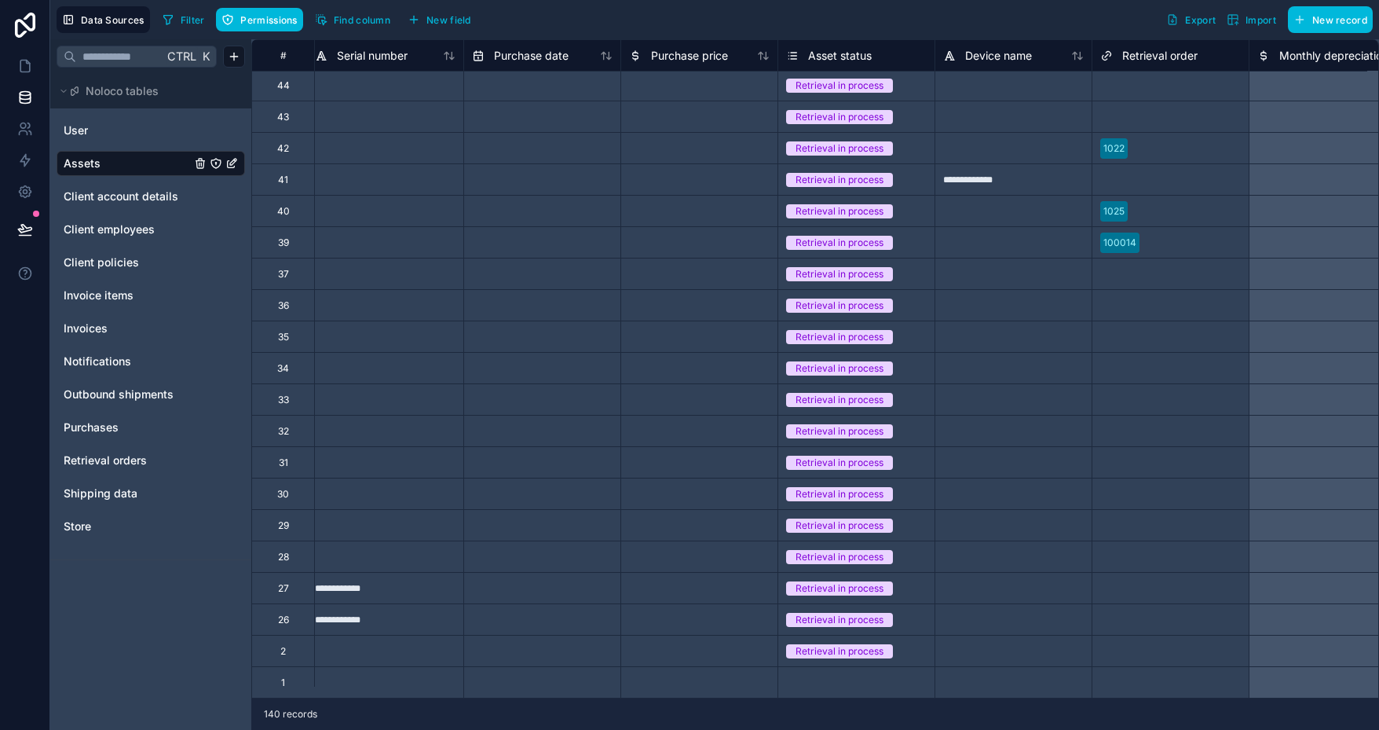
scroll to position [3783, 2930]
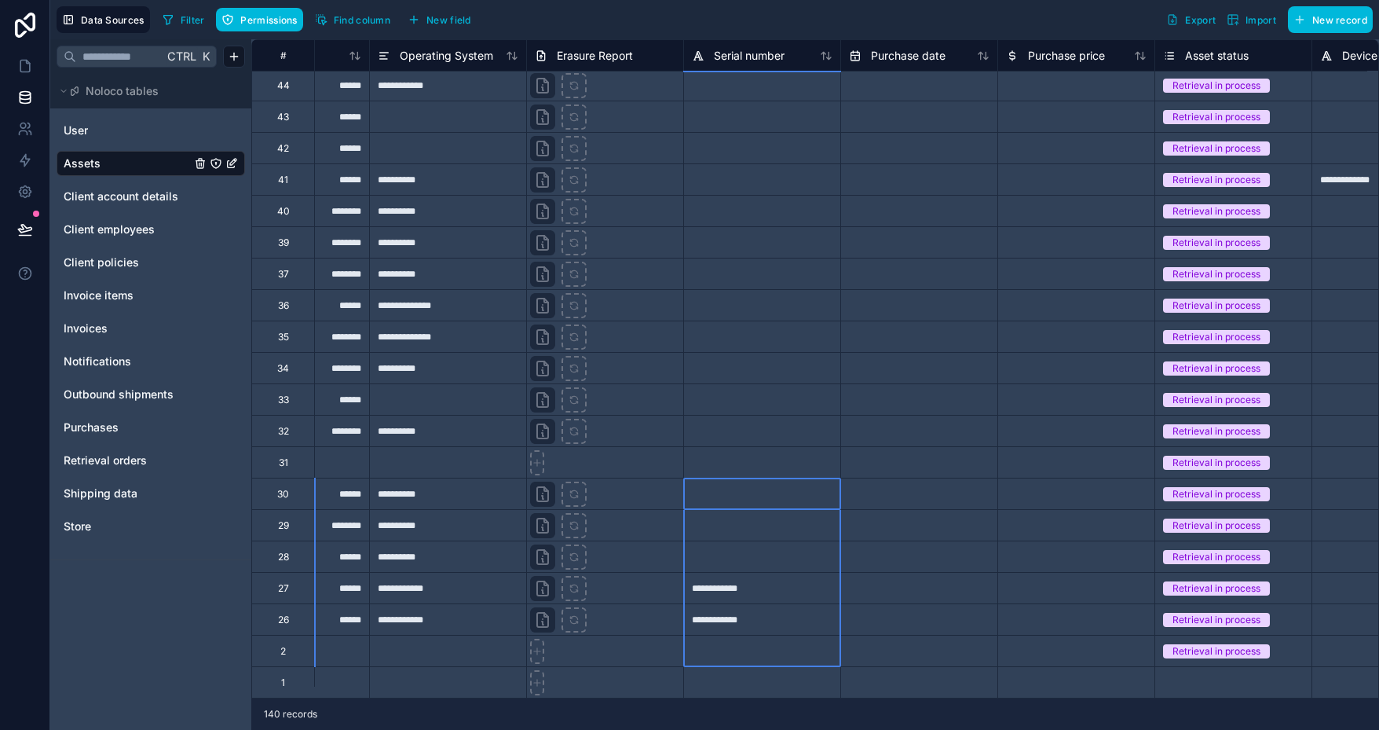
drag, startPoint x: 756, startPoint y: 606, endPoint x: 757, endPoint y: 629, distance: 22.8
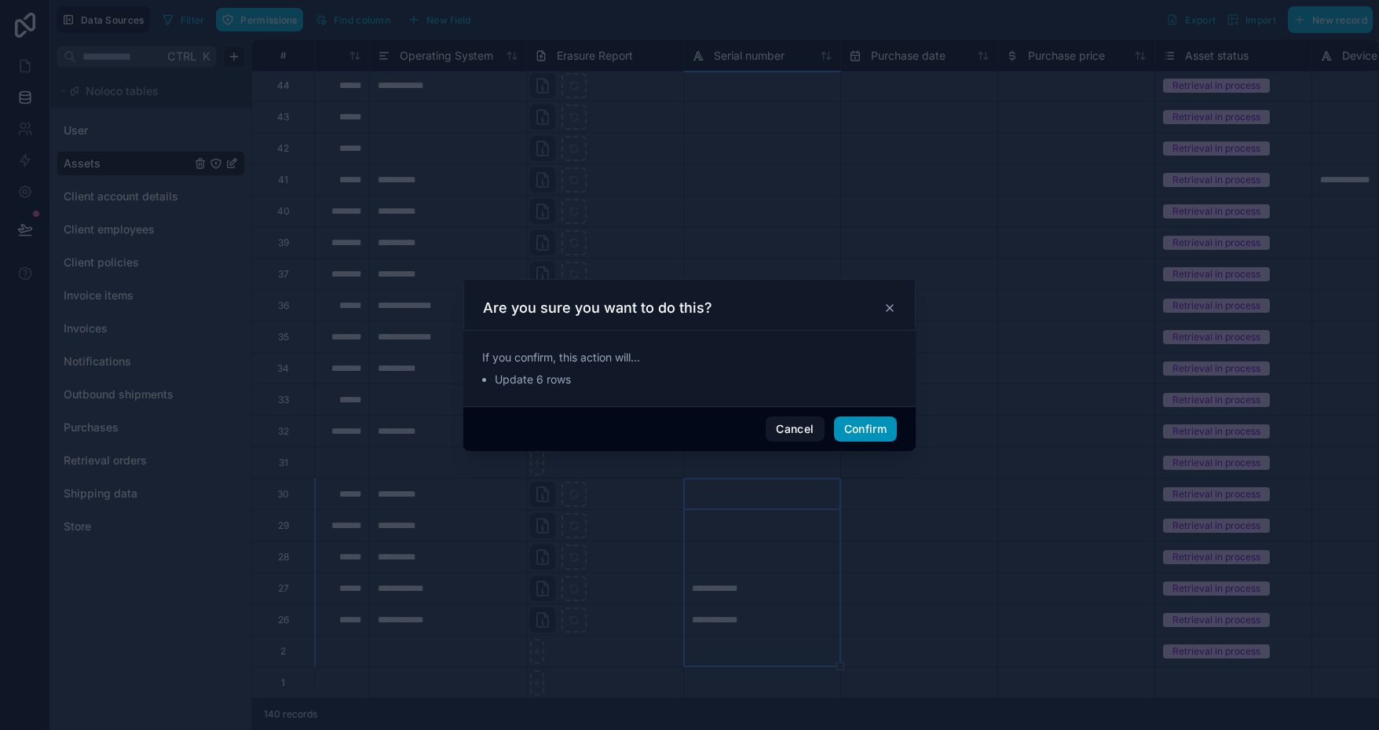
click at [878, 423] on button "Confirm" at bounding box center [865, 428] width 63 height 25
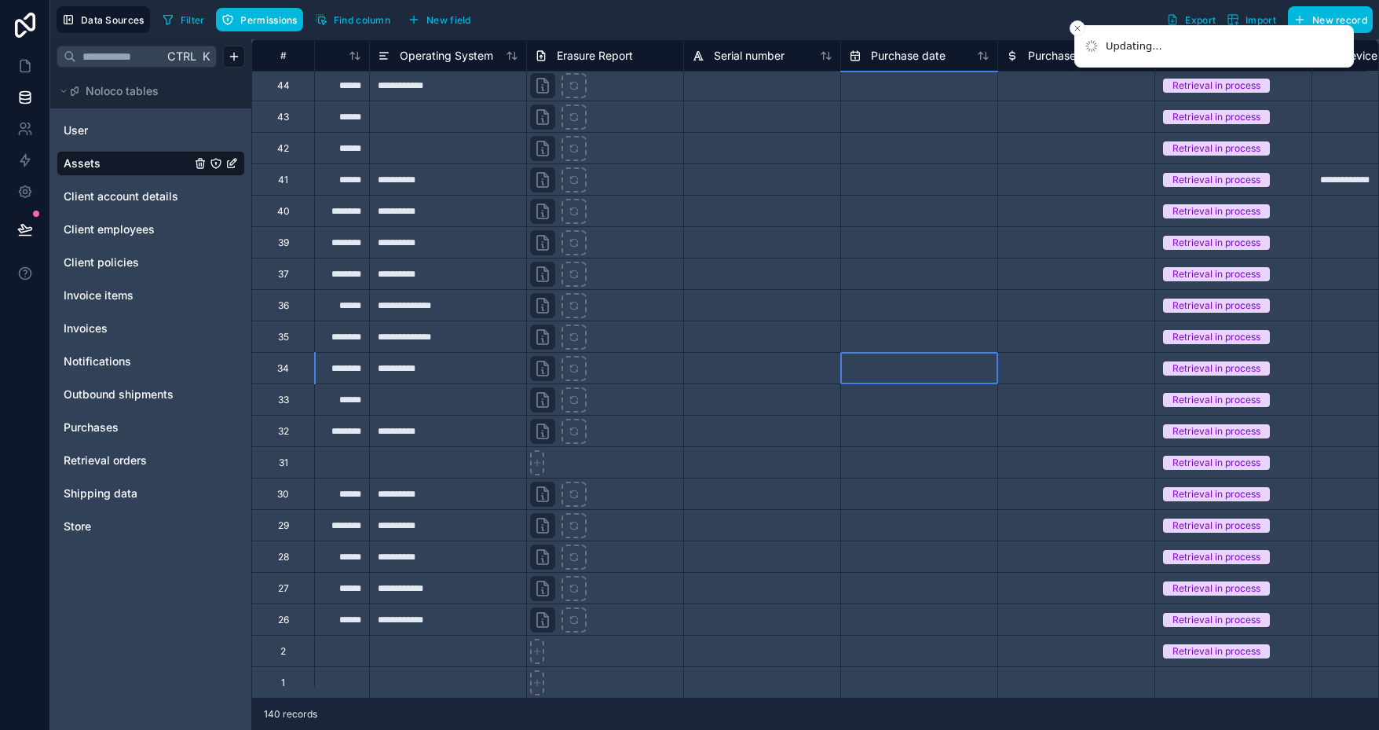
click at [896, 370] on div at bounding box center [918, 367] width 157 height 31
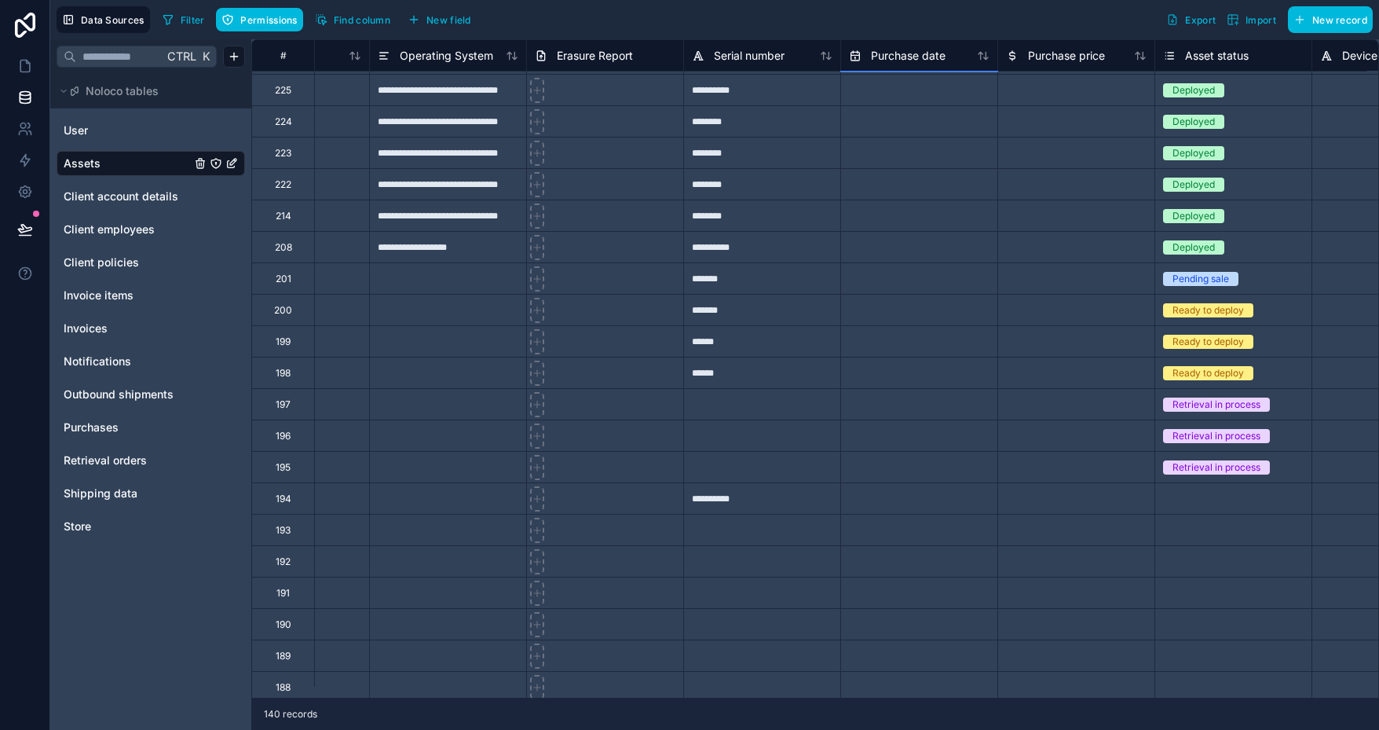
scroll to position [1191, 2930]
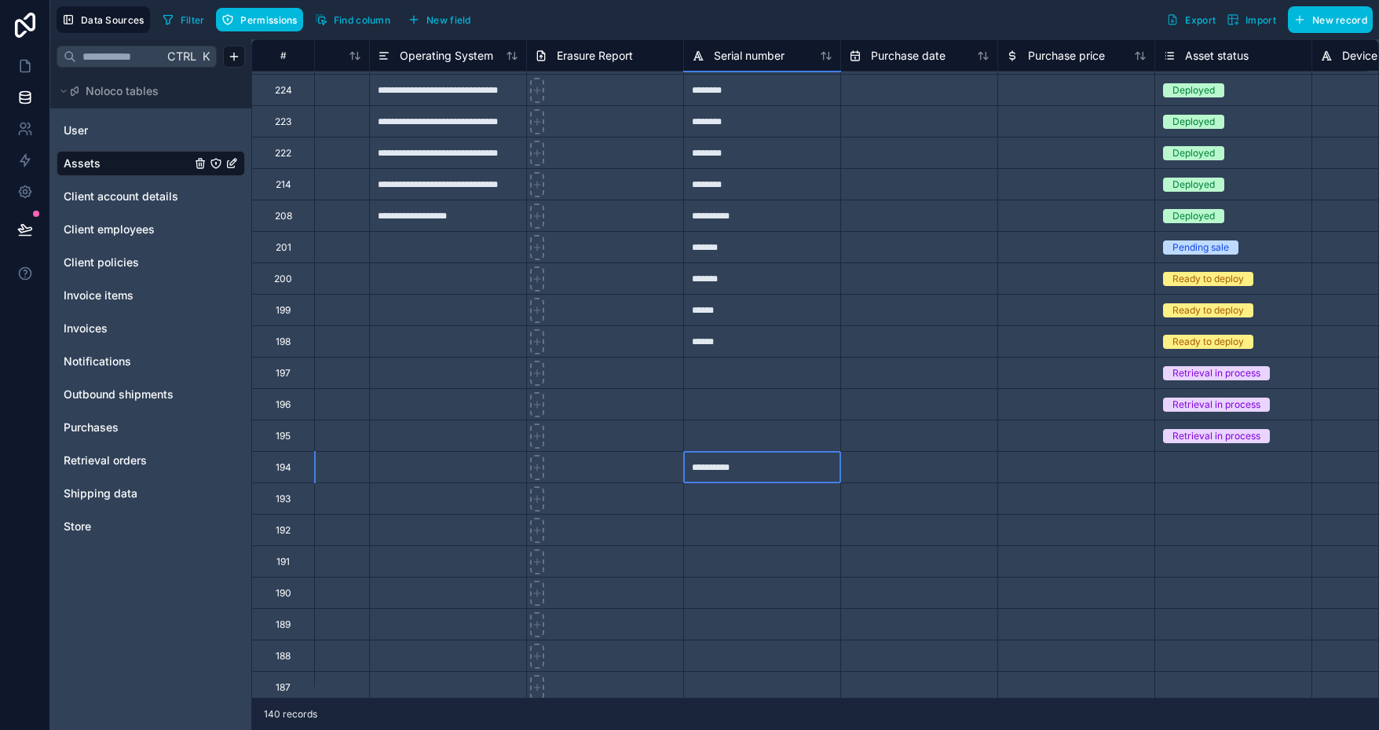
click at [753, 461] on div "**********" at bounding box center [761, 466] width 157 height 31
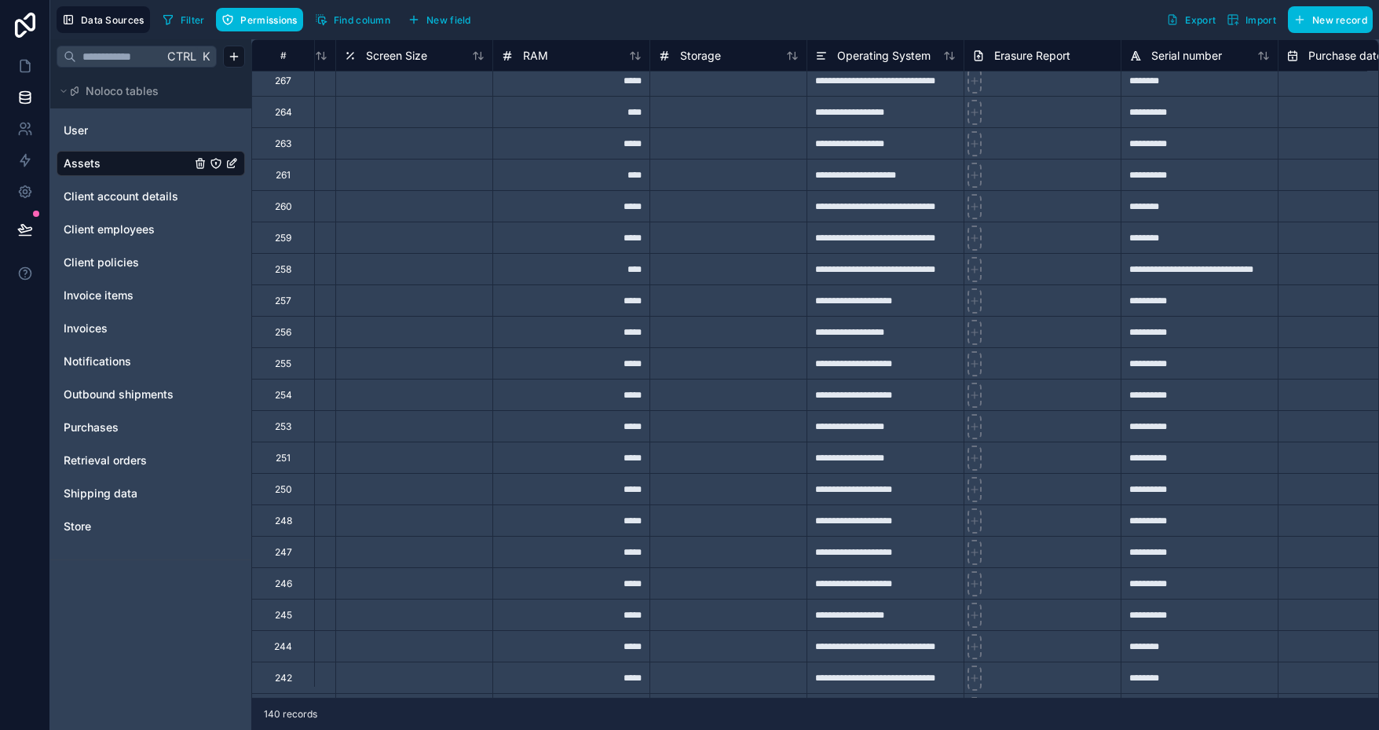
scroll to position [13, 2492]
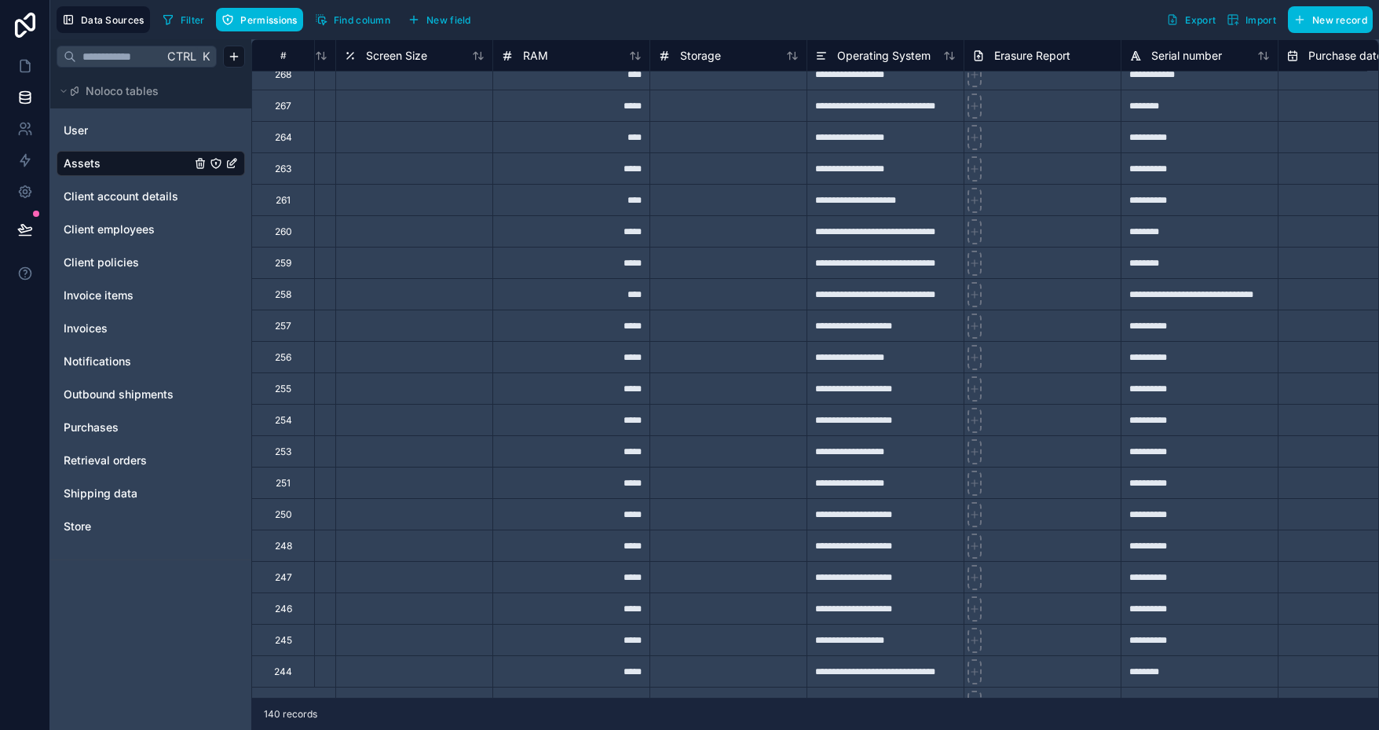
click at [1261, 26] on button "Import" at bounding box center [1251, 19] width 60 height 27
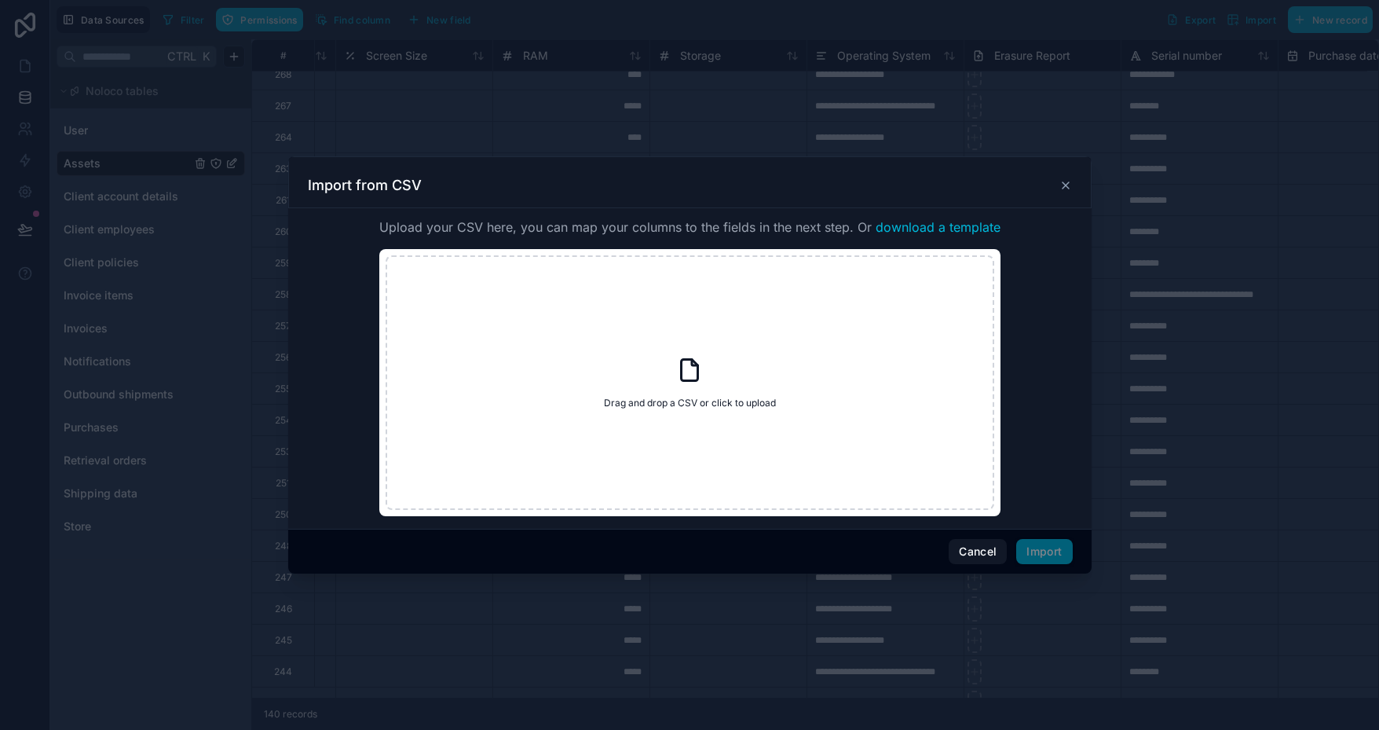
click at [704, 380] on div "Drag and drop a CSV or click to upload Drag and drop a CSV or click to upload" at bounding box center [690, 382] width 609 height 254
type input "**********"
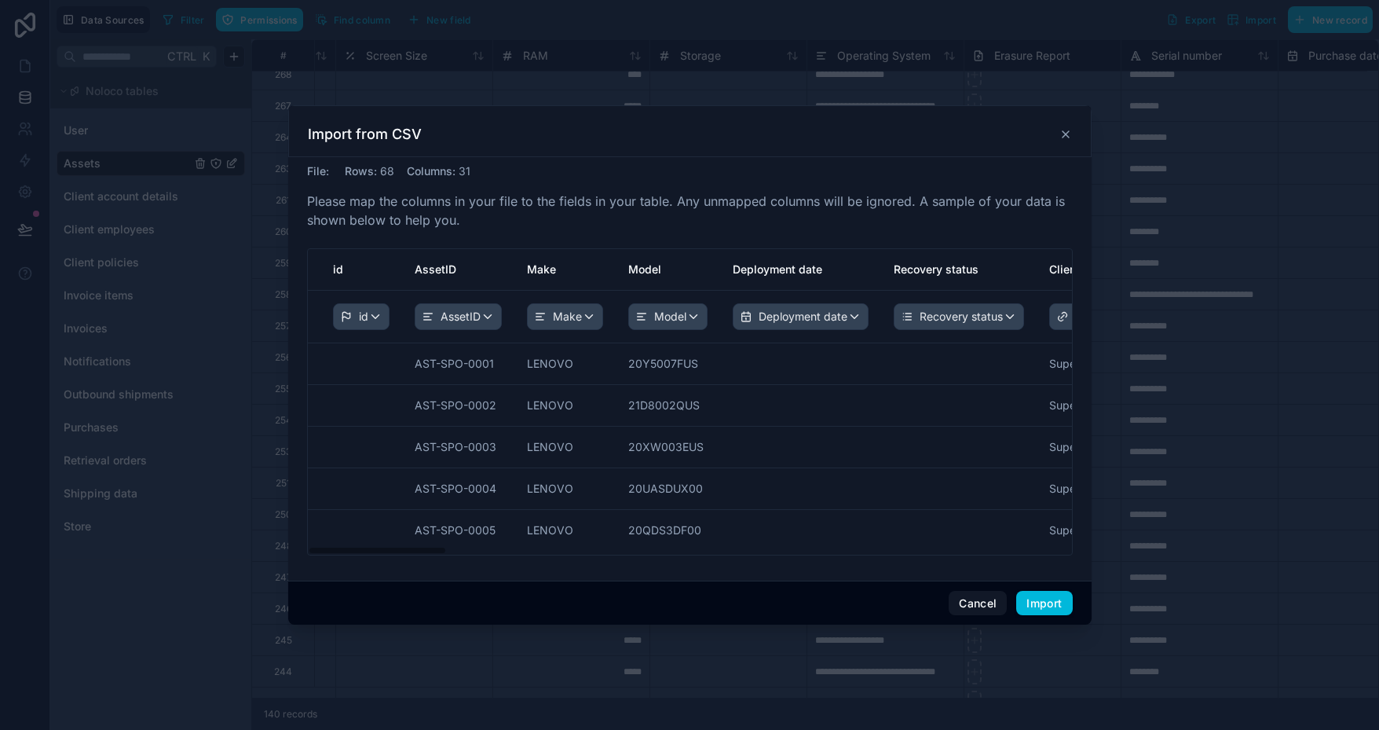
click at [1057, 599] on button "Import" at bounding box center [1044, 603] width 56 height 25
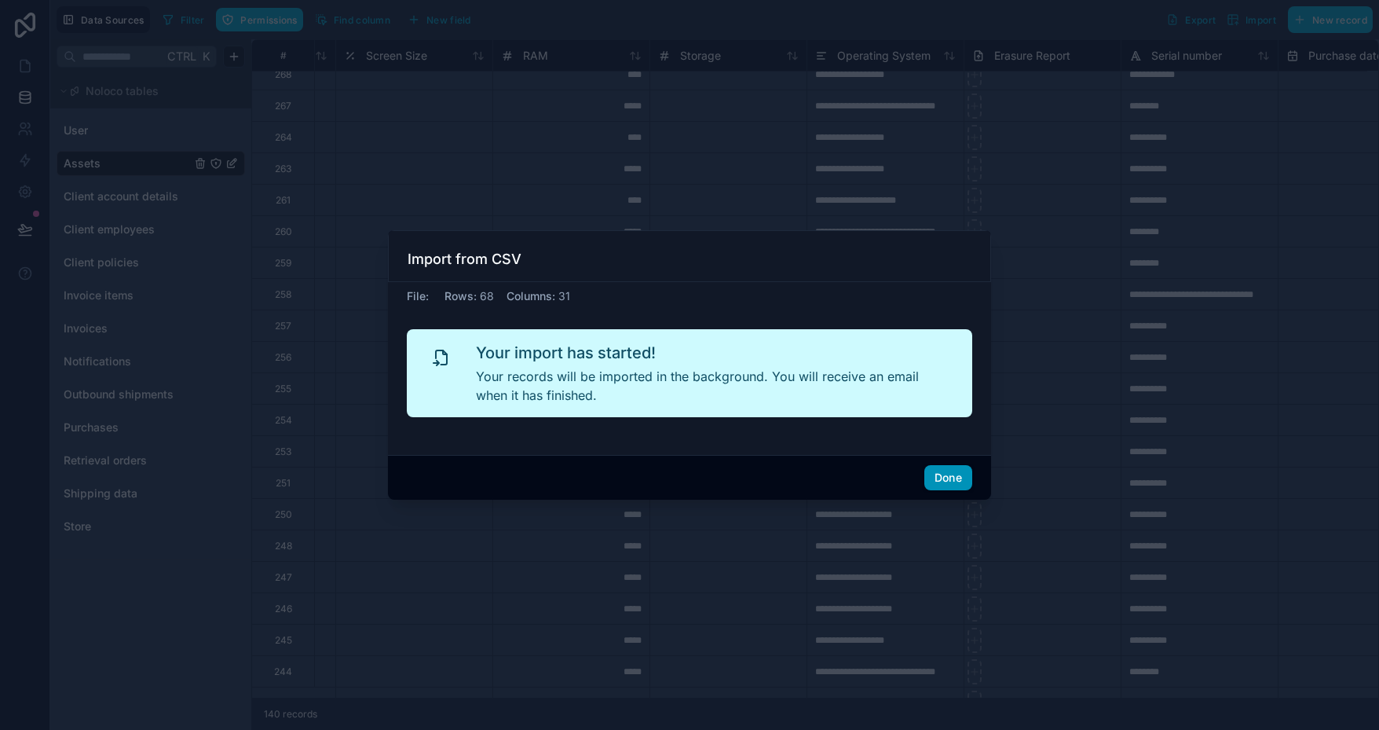
click at [957, 479] on button "Done" at bounding box center [948, 477] width 48 height 25
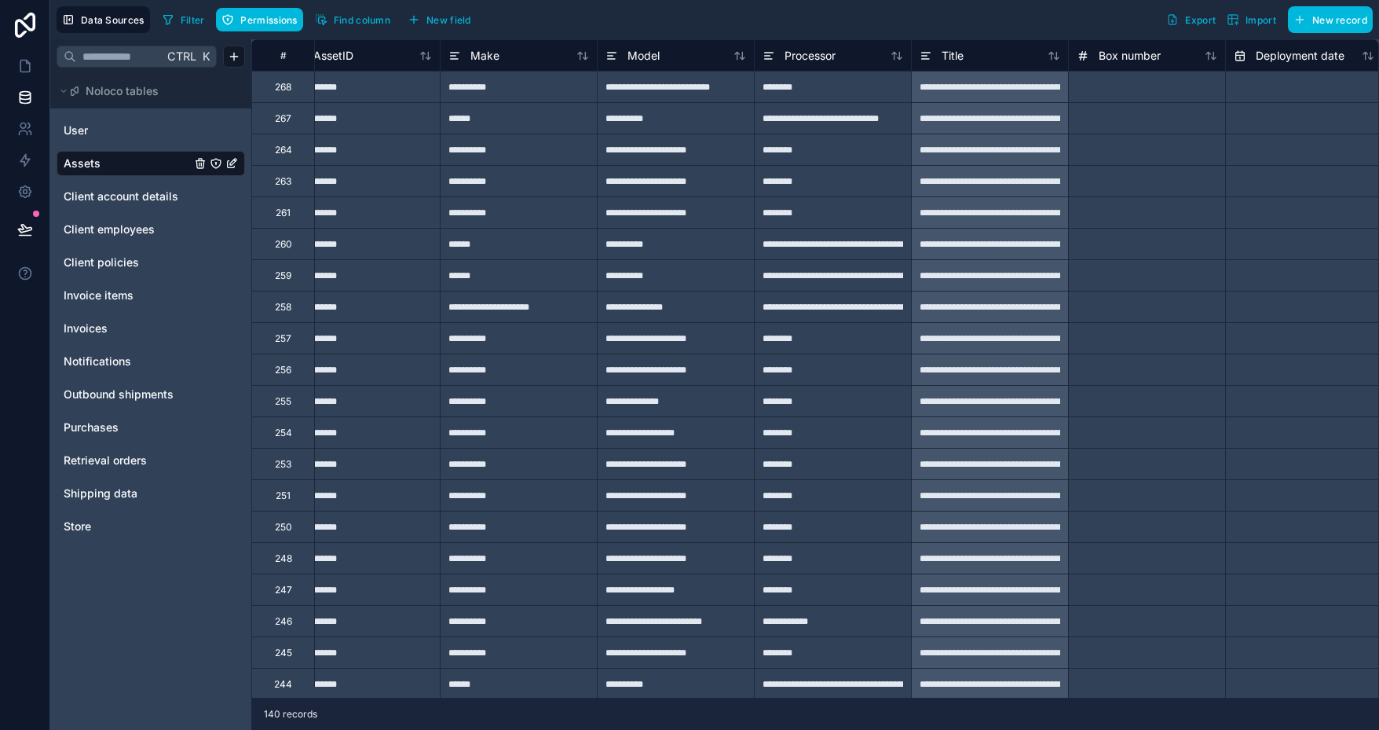
scroll to position [0, 0]
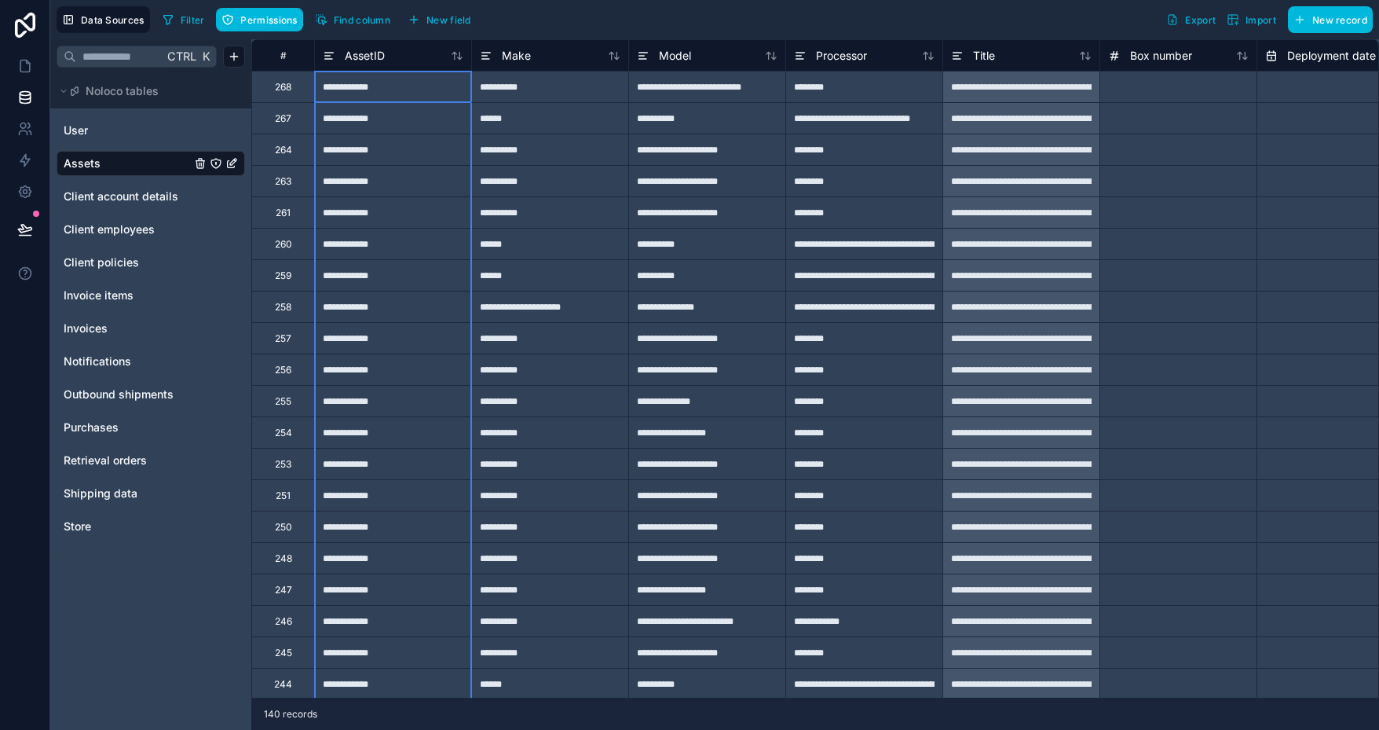
click at [460, 60] on icon at bounding box center [457, 55] width 13 height 13
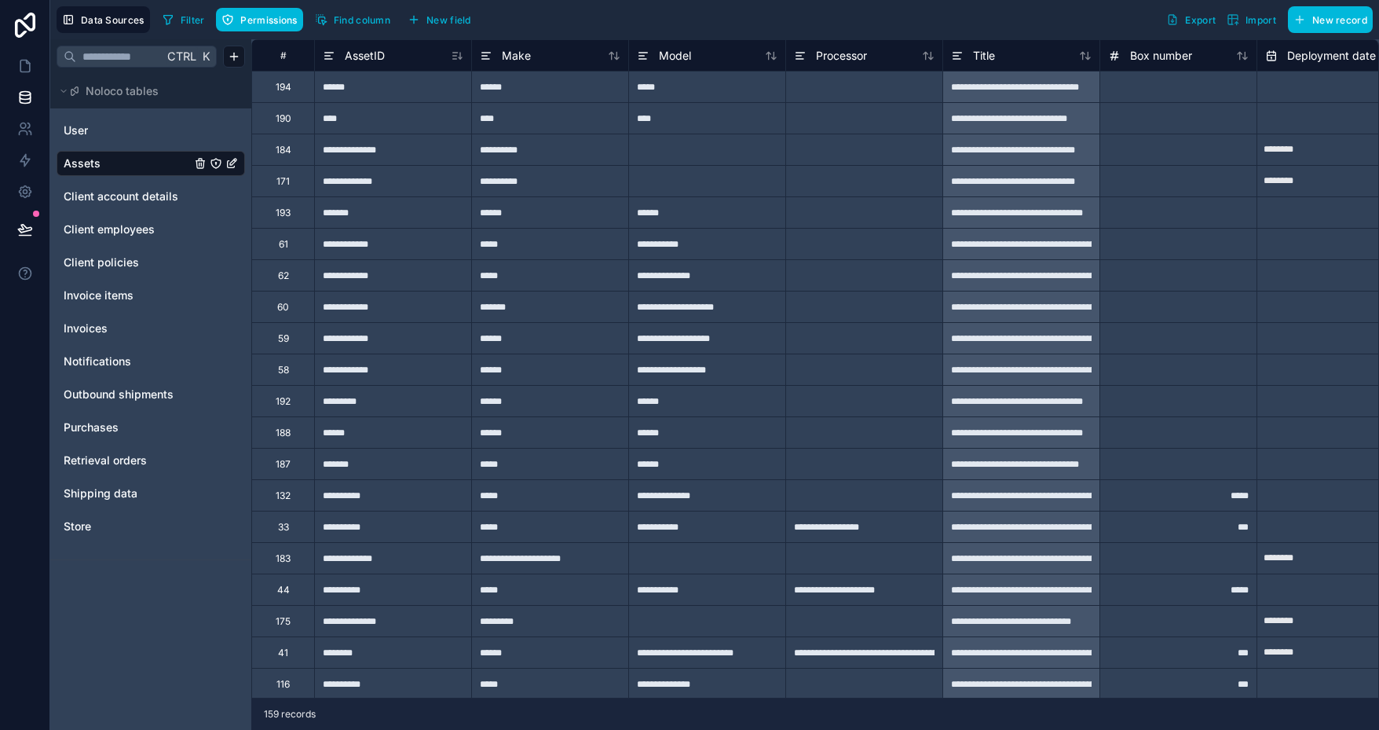
click at [456, 56] on icon at bounding box center [455, 56] width 4 height 0
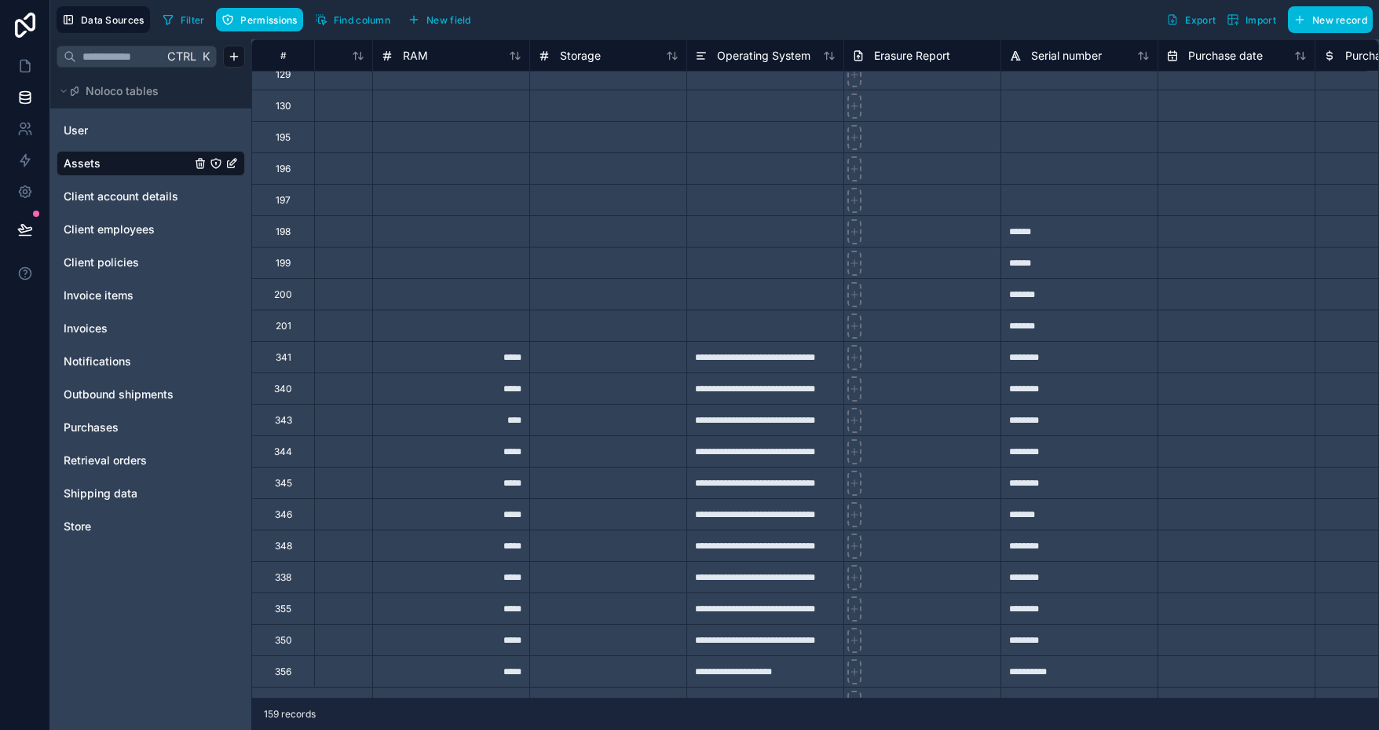
scroll to position [1269, 2964]
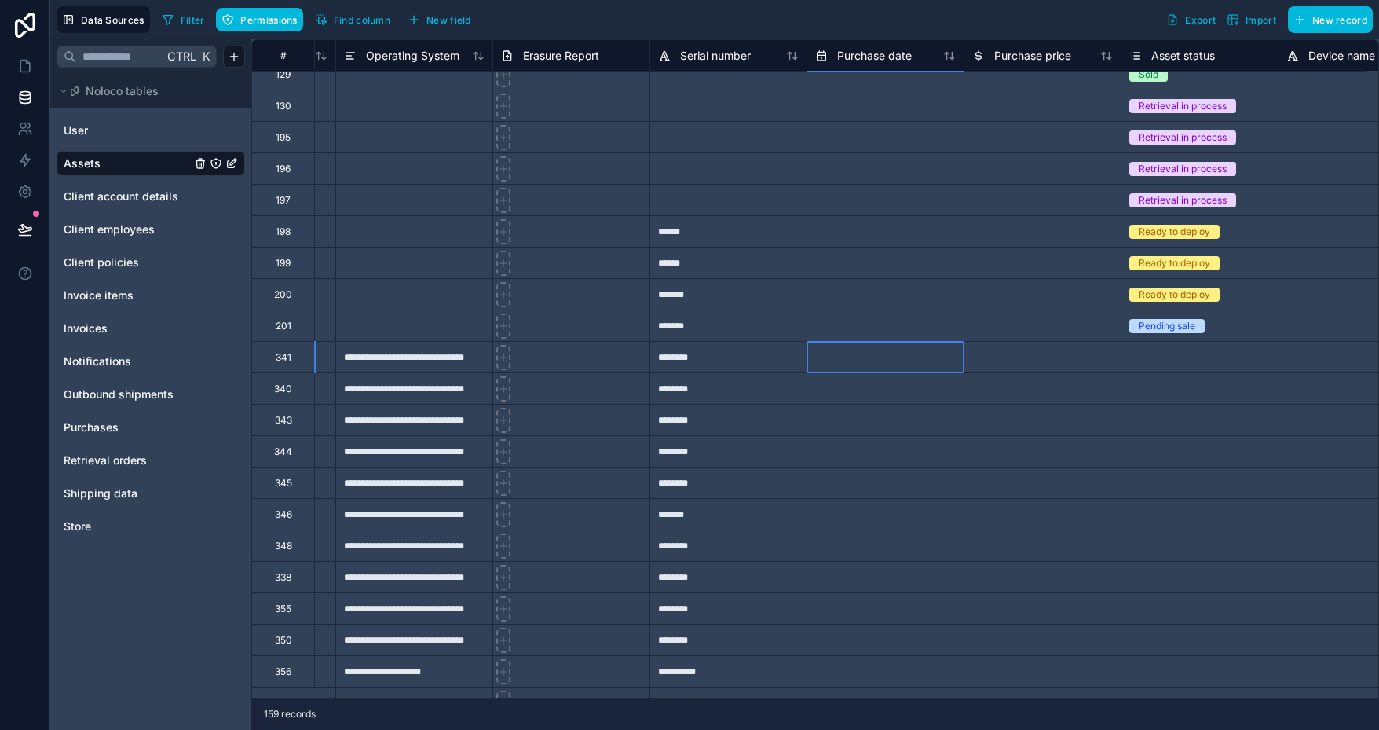
click at [874, 358] on input "text" at bounding box center [885, 357] width 156 height 25
select select "****"
select select "*"
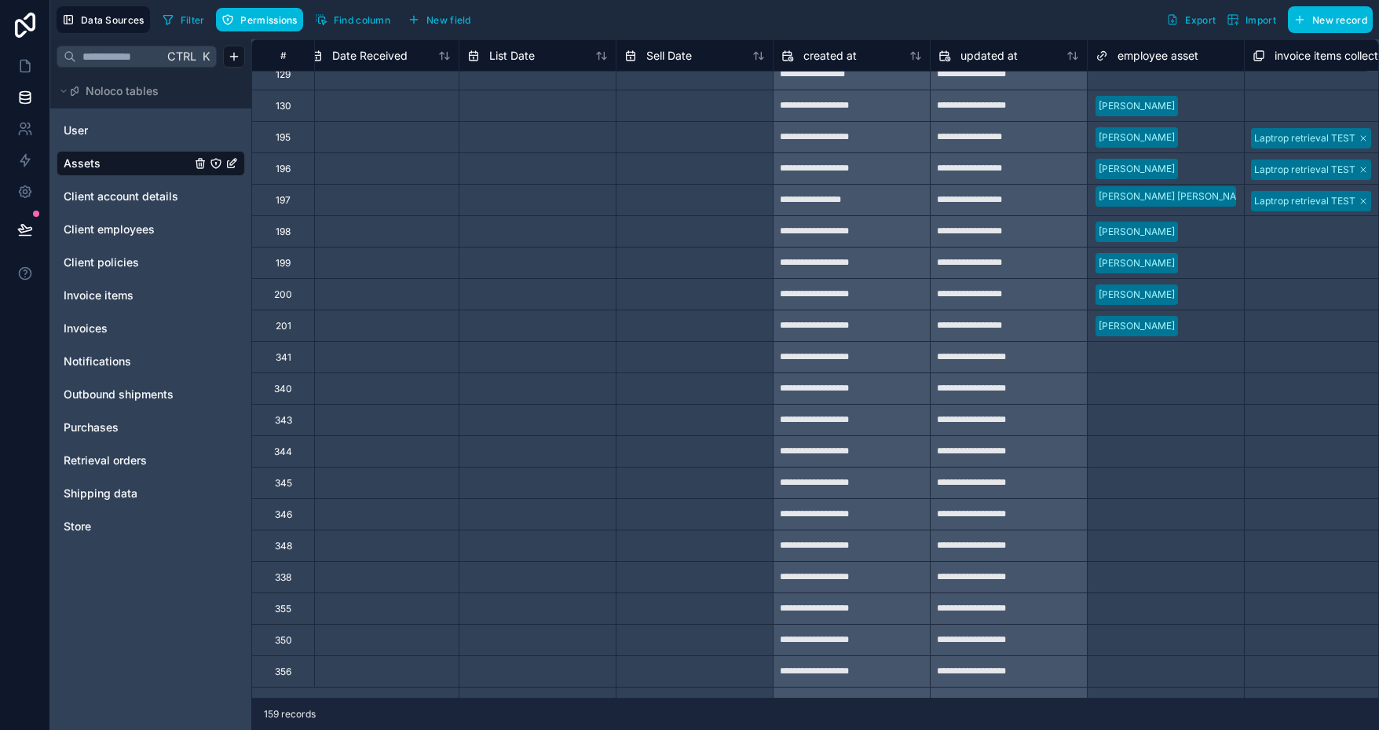
scroll to position [1269, 5230]
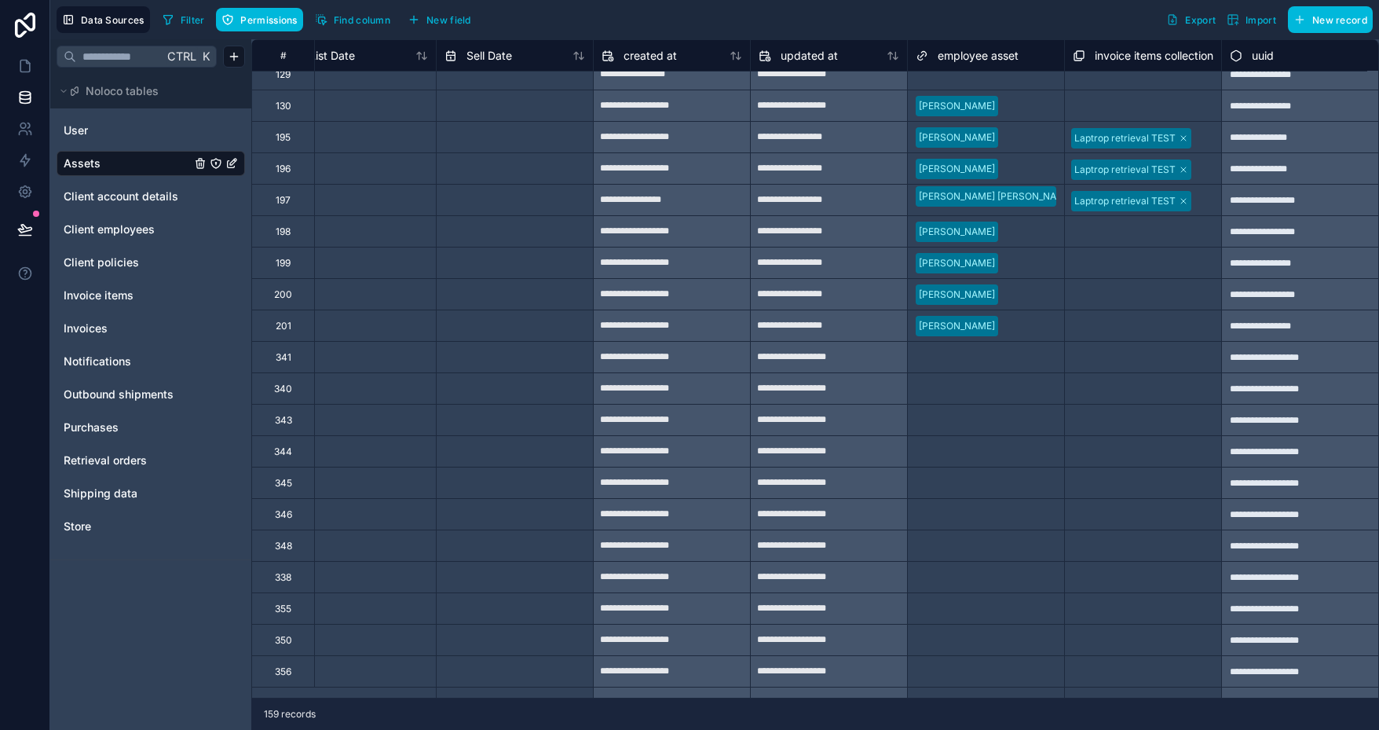
click at [954, 356] on div "Select a employee asset" at bounding box center [970, 357] width 108 height 13
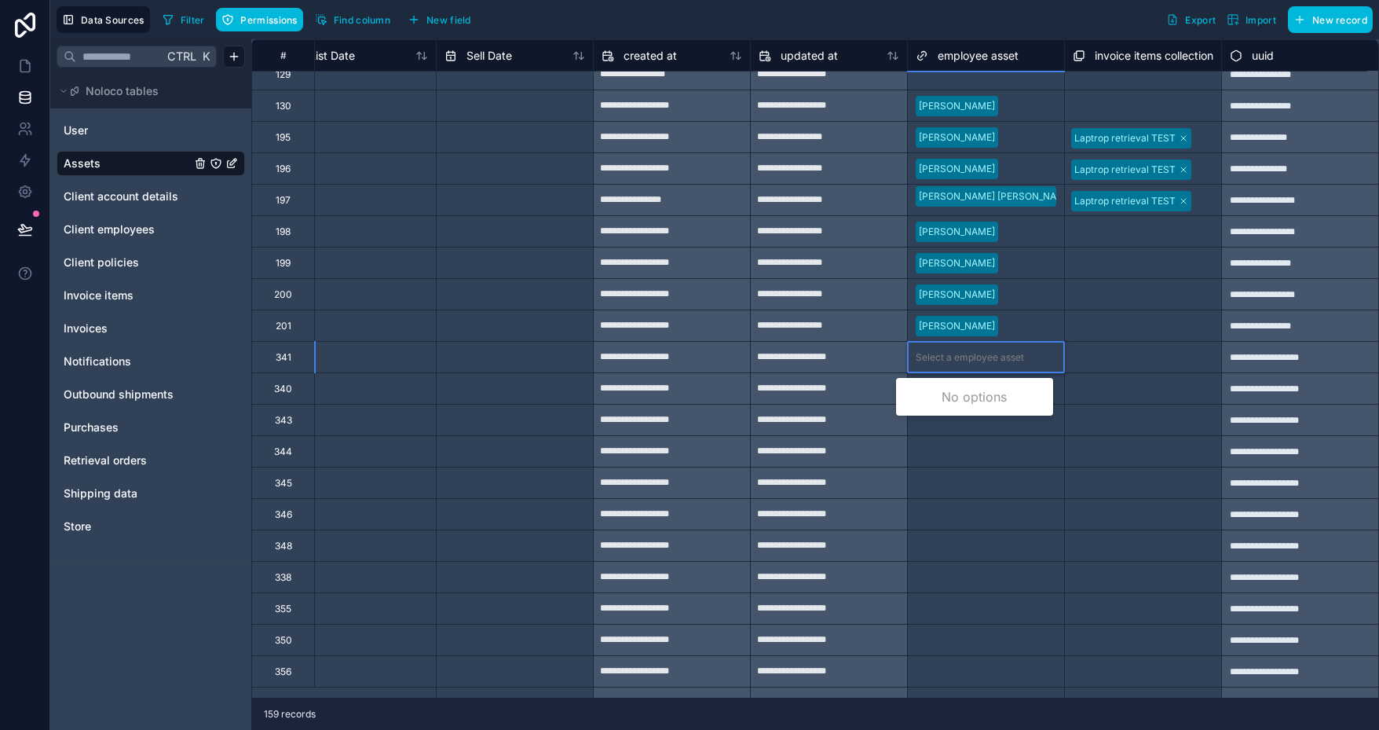
click at [954, 356] on div "Select a employee asset" at bounding box center [970, 357] width 108 height 13
click at [946, 450] on div "Select a employee asset" at bounding box center [970, 451] width 108 height 13
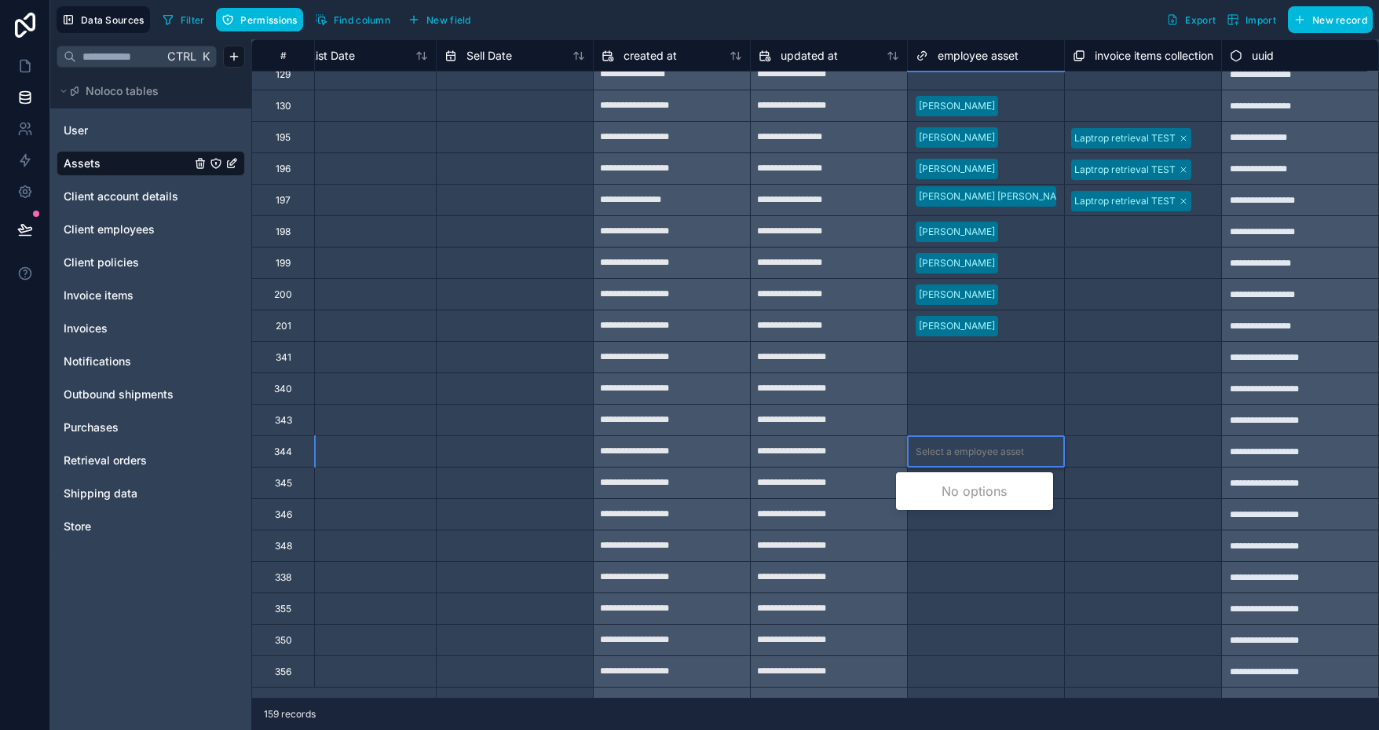
click at [946, 450] on div "Select a employee asset" at bounding box center [970, 451] width 108 height 13
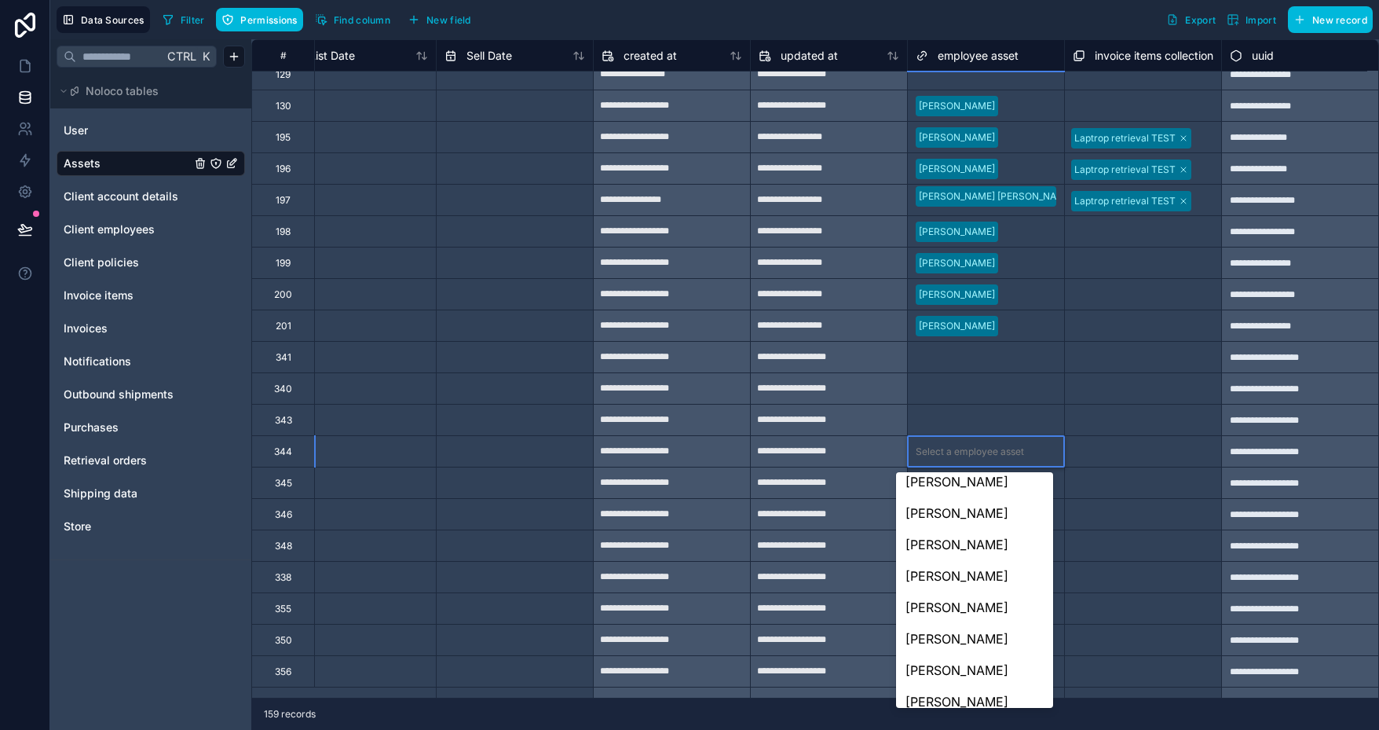
scroll to position [1257, 0]
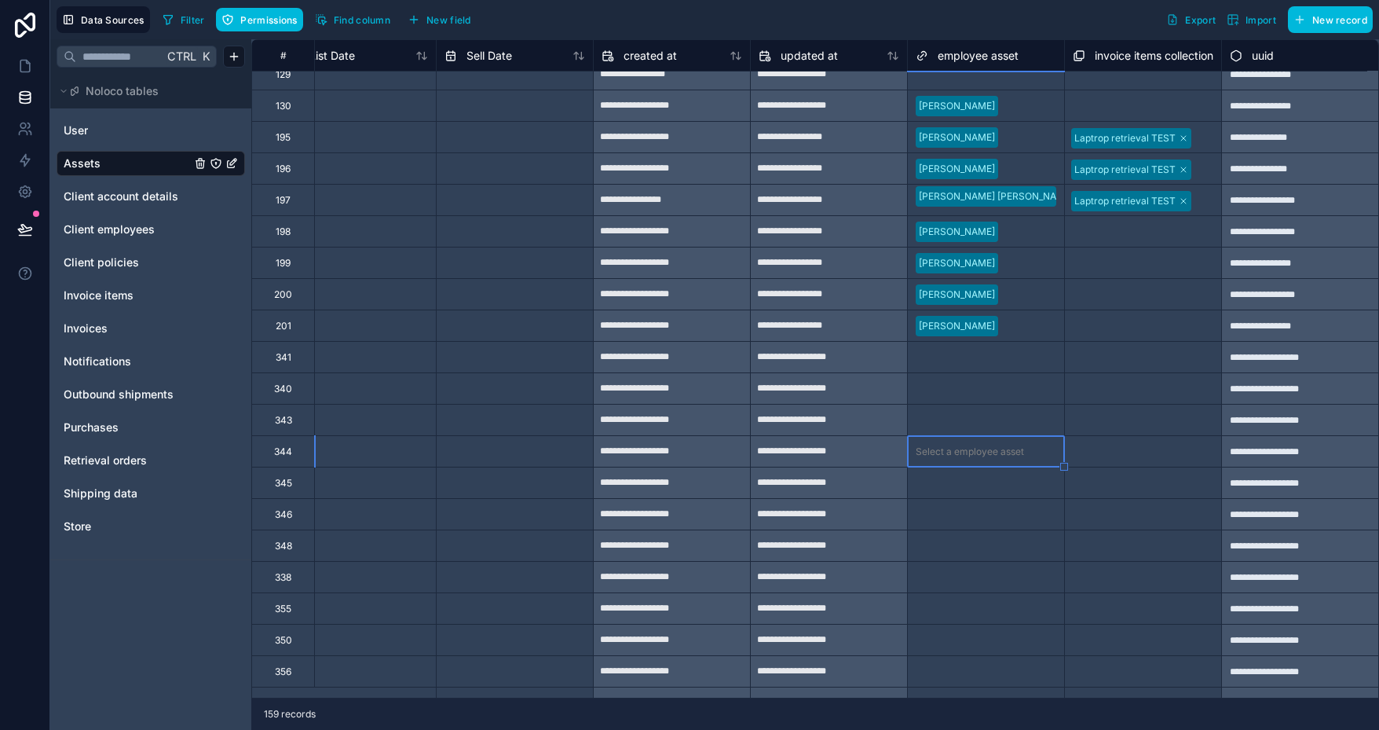
click at [1258, 20] on span "Import" at bounding box center [1261, 20] width 31 height 12
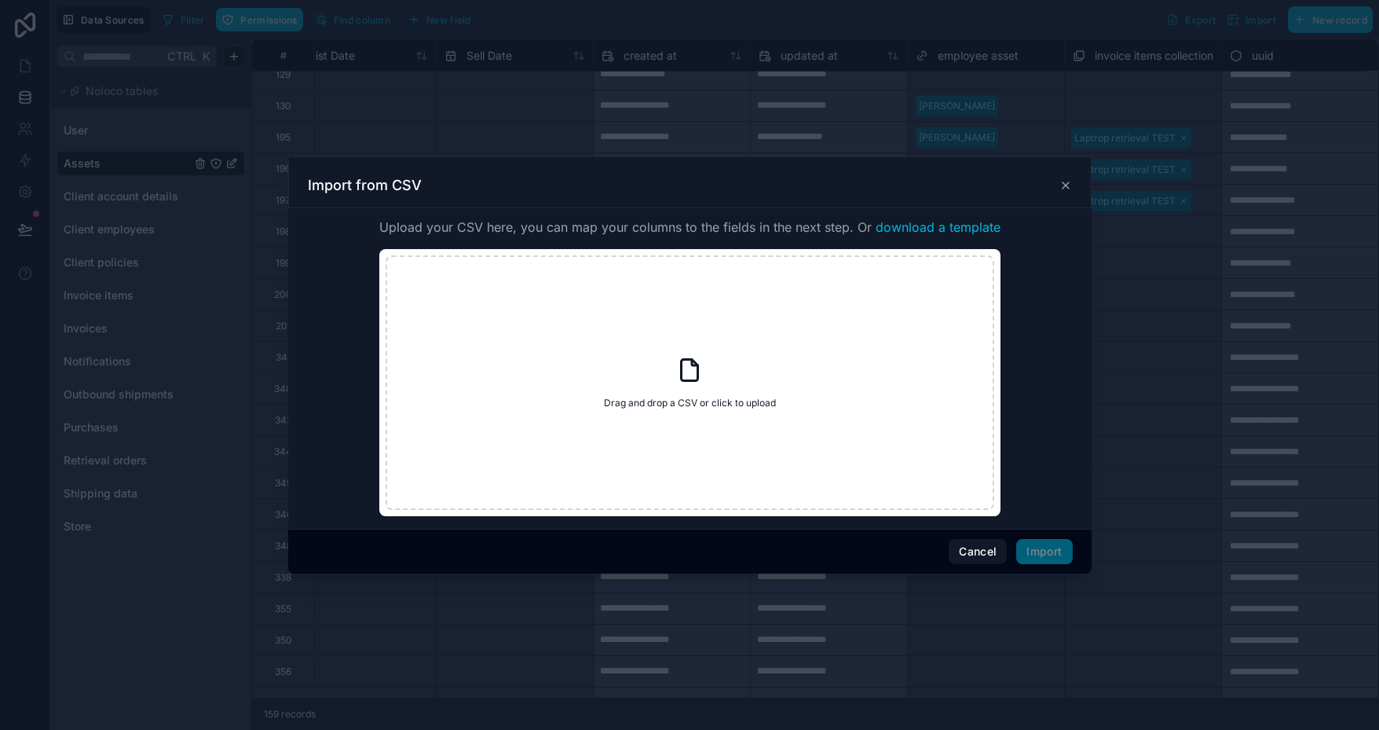
click at [672, 371] on div "Drag and drop a CSV or click to upload Drag and drop a CSV or click to upload" at bounding box center [690, 382] width 609 height 254
type input "**********"
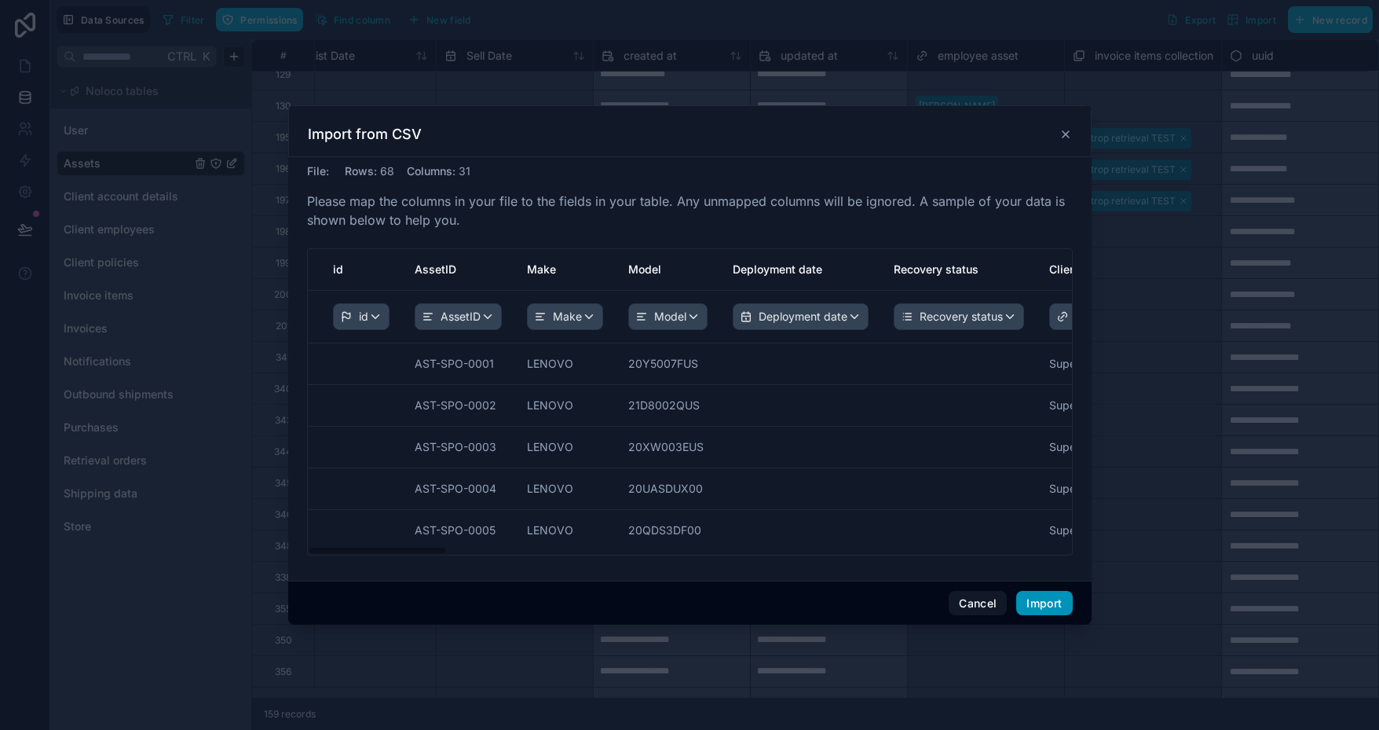
click at [1049, 598] on button "Import" at bounding box center [1044, 603] width 56 height 25
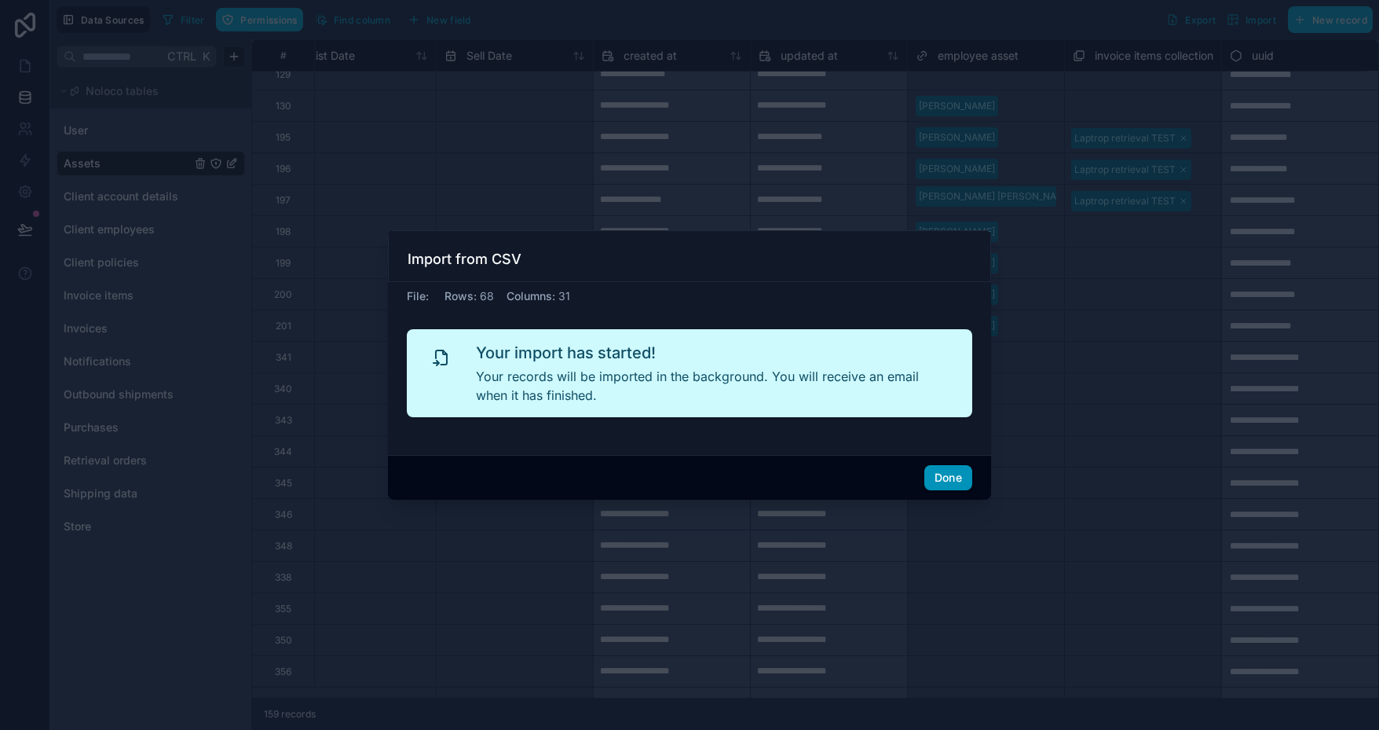
click at [949, 475] on button "Done" at bounding box center [948, 477] width 48 height 25
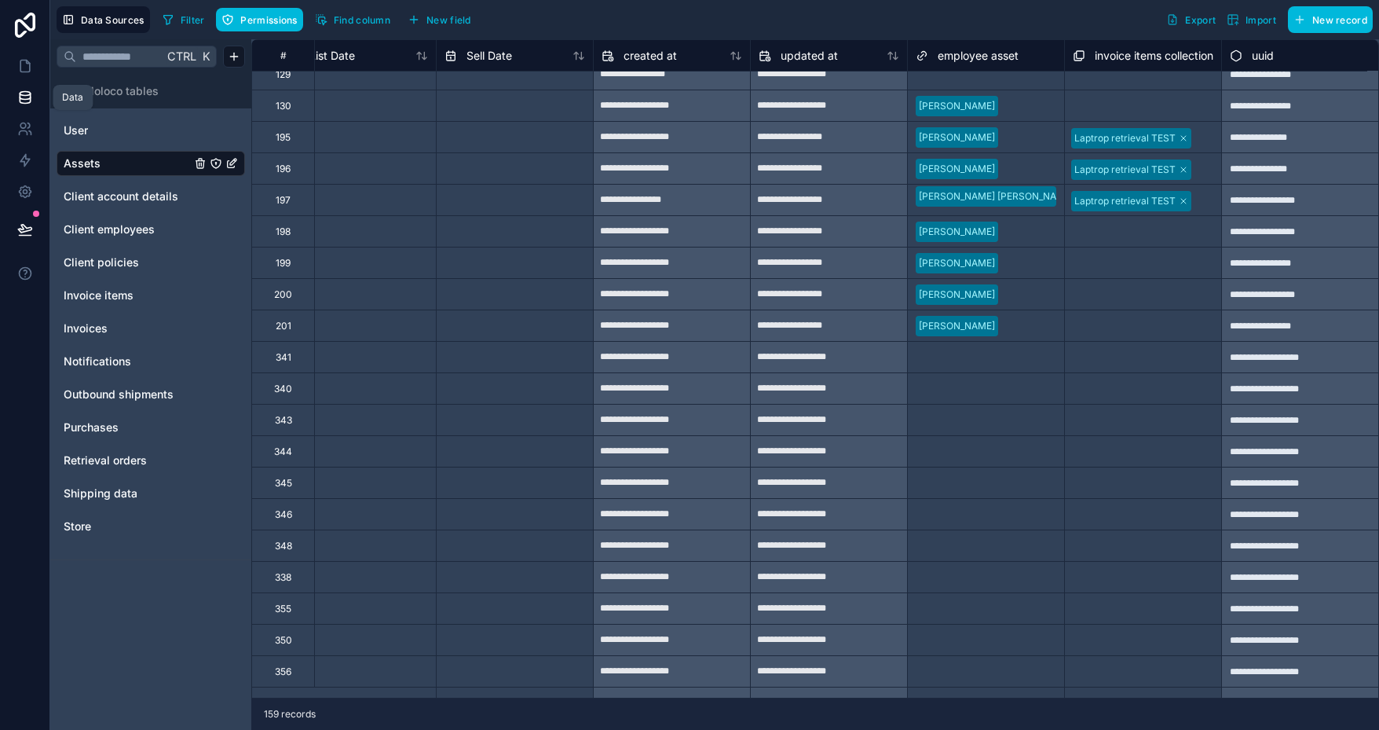
click at [28, 101] on icon at bounding box center [25, 98] width 16 height 16
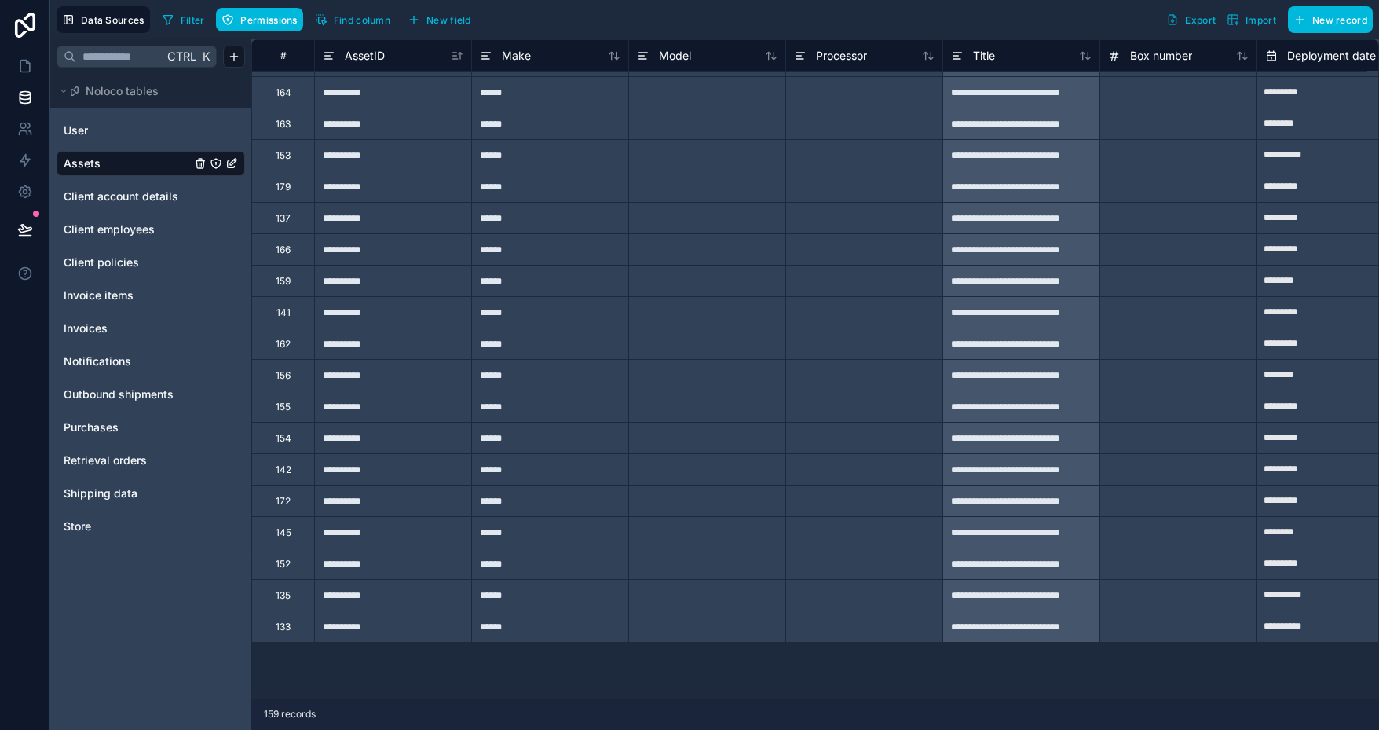
scroll to position [0, 0]
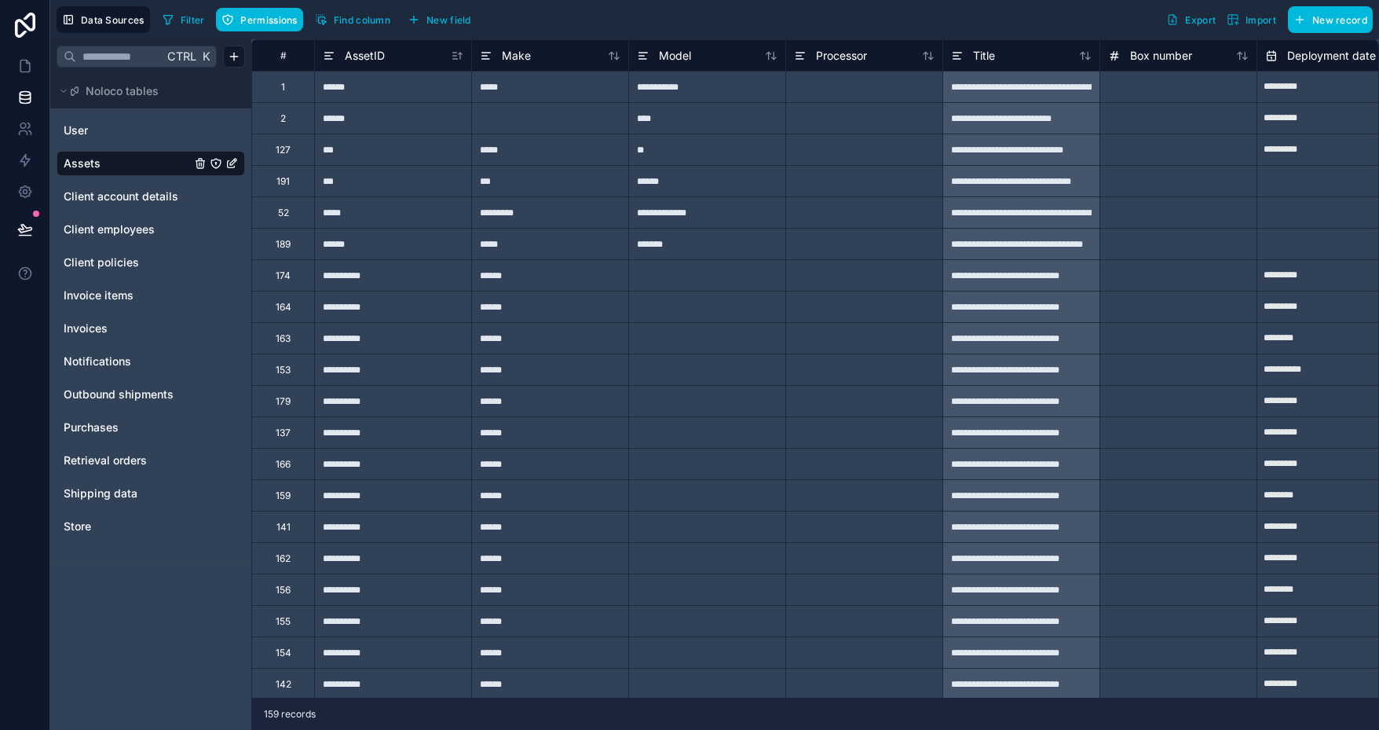
click at [204, 20] on button "Filter" at bounding box center [183, 20] width 54 height 24
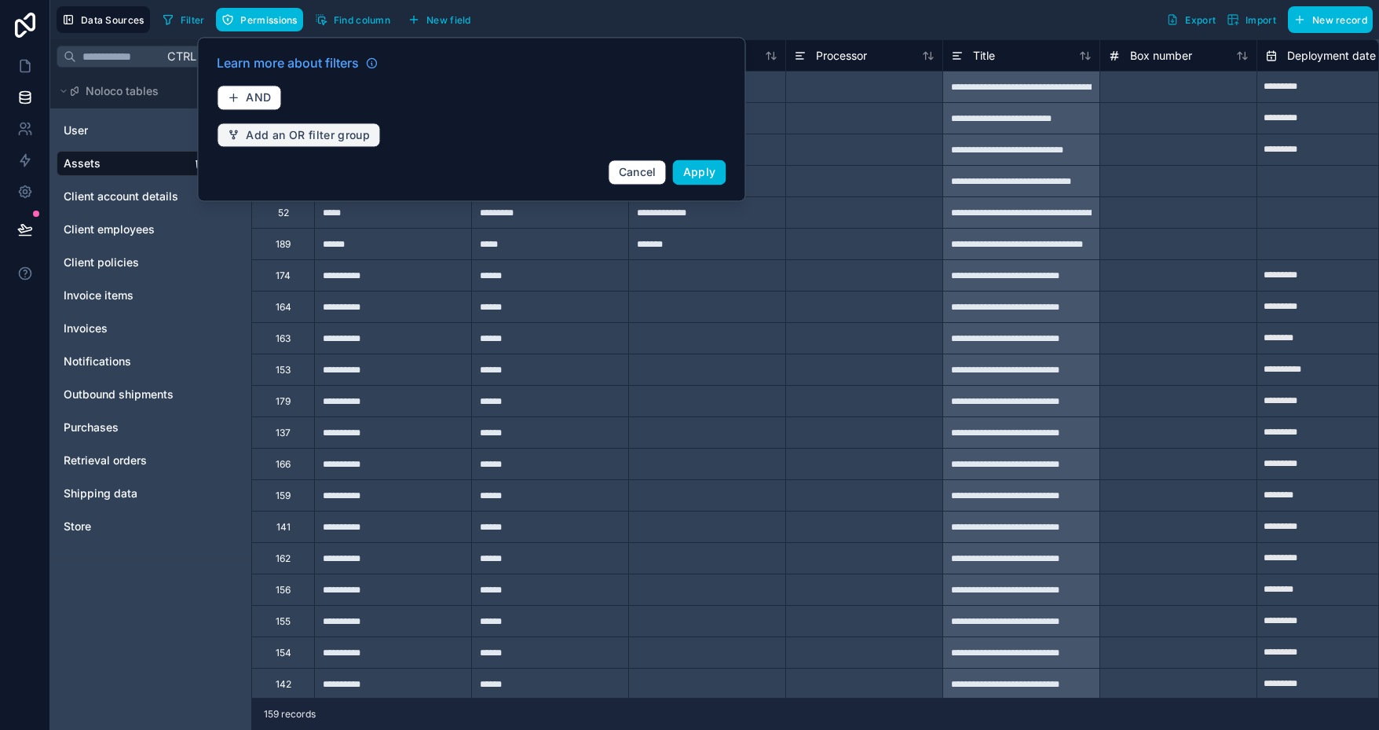
click at [312, 134] on span "Add an OR filter group" at bounding box center [308, 135] width 124 height 14
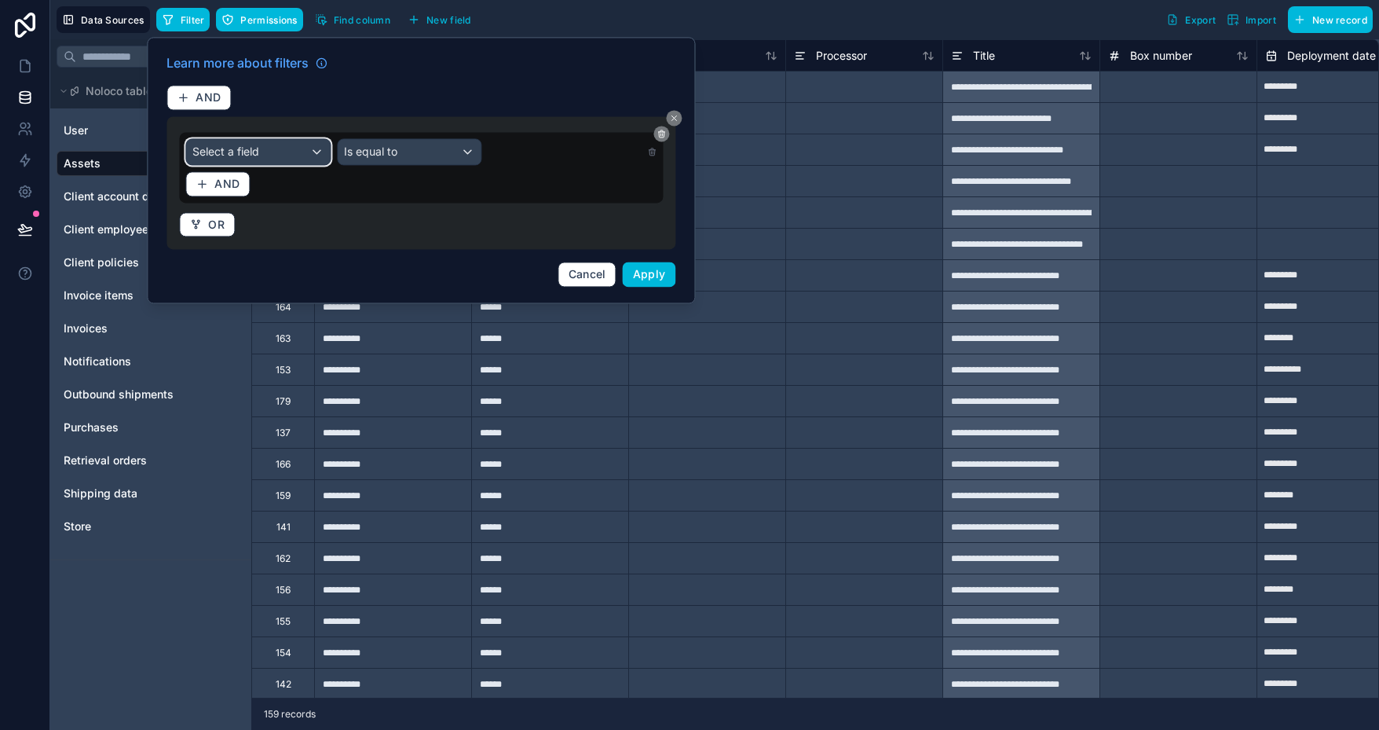
click at [292, 147] on div "Select a field" at bounding box center [258, 151] width 144 height 25
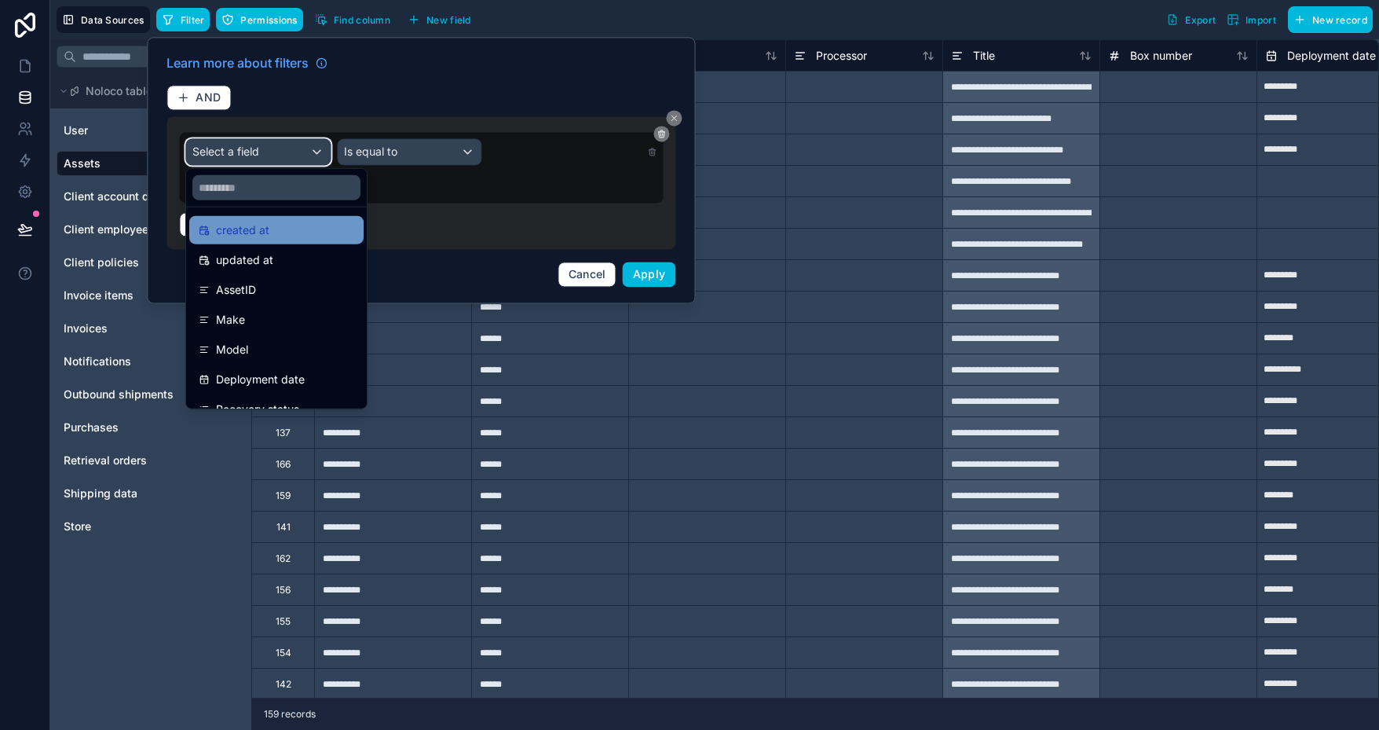
scroll to position [157, 0]
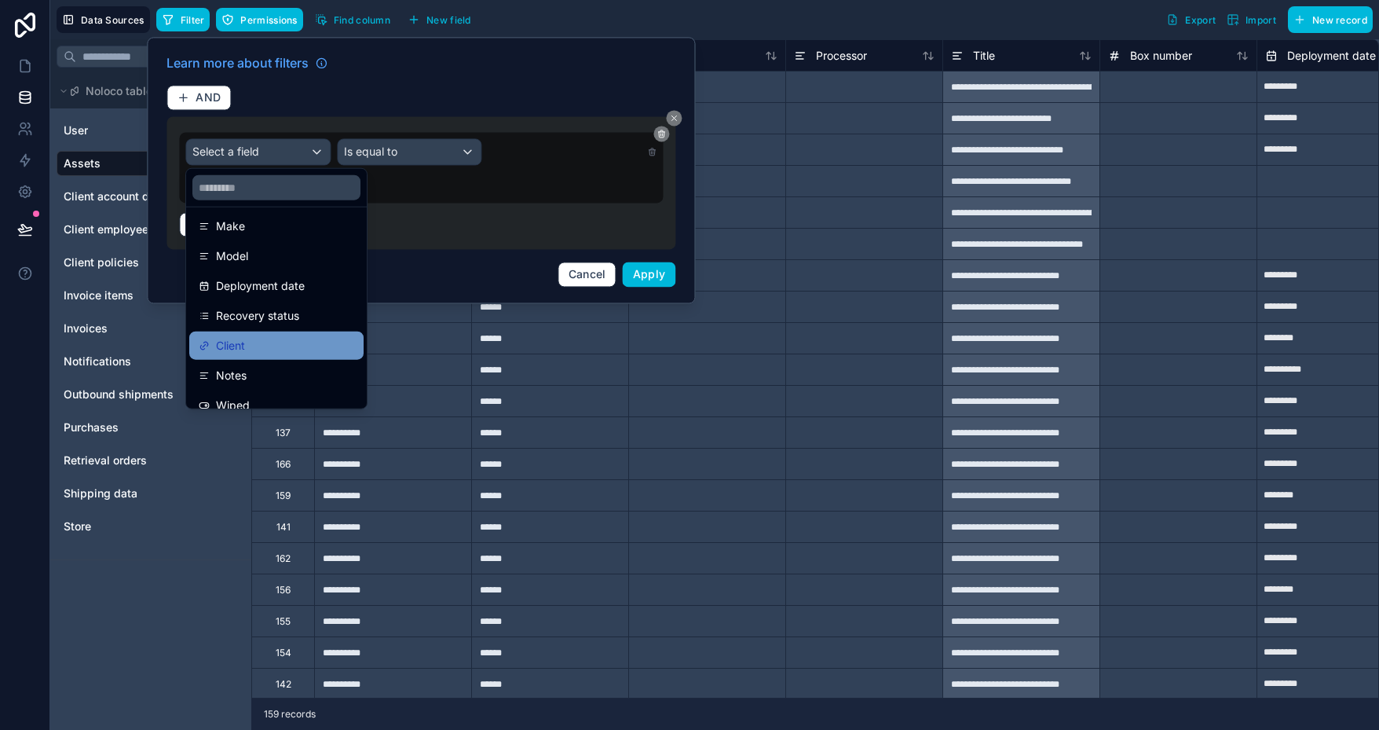
click at [275, 346] on div "Client" at bounding box center [277, 345] width 156 height 19
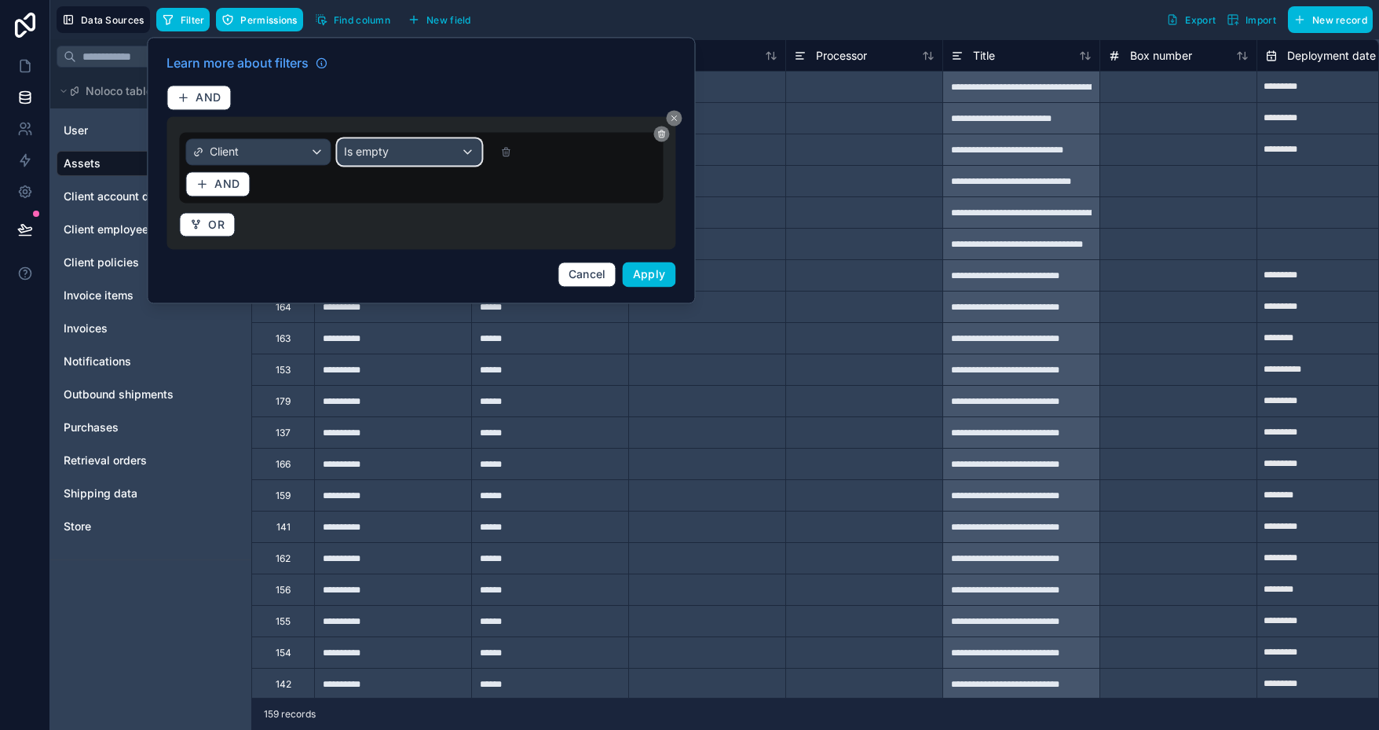
click at [431, 150] on div "Is empty" at bounding box center [410, 151] width 144 height 25
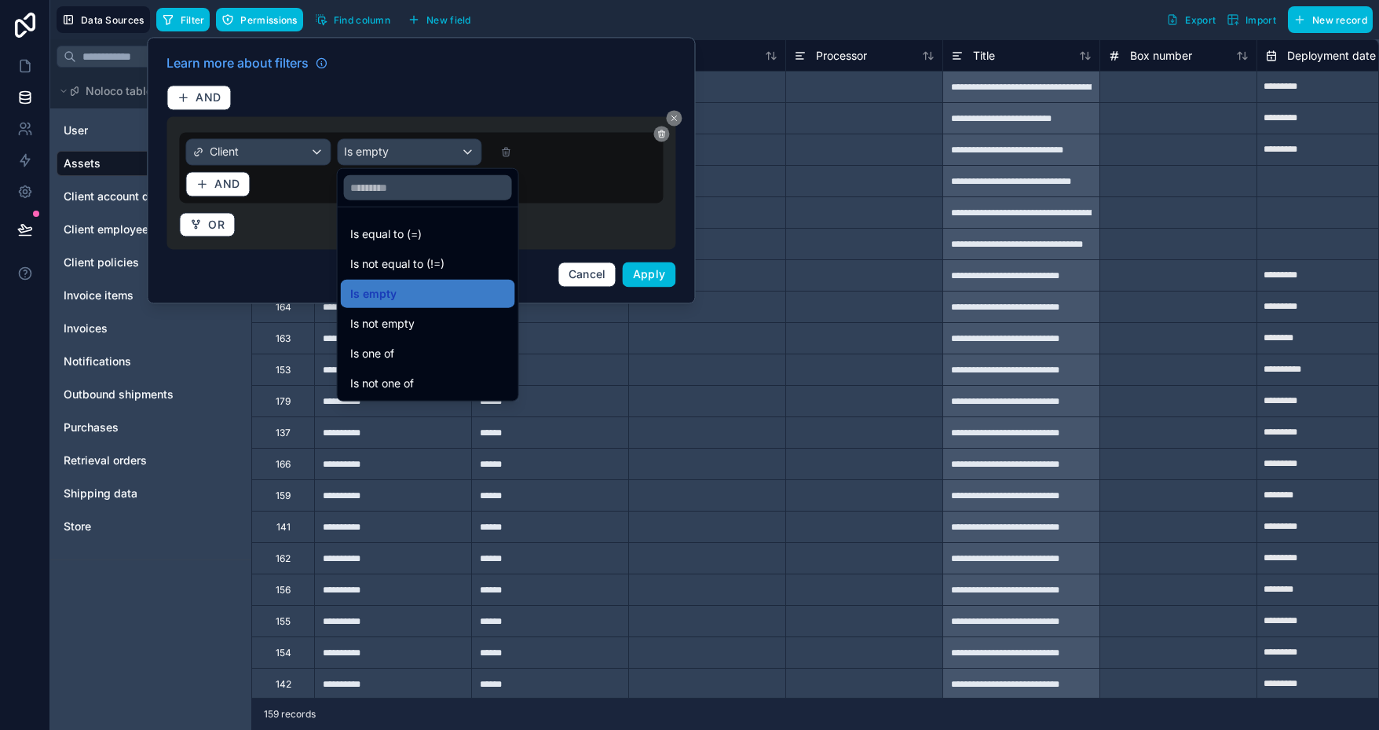
click at [428, 226] on div "Is equal to (=)" at bounding box center [428, 234] width 156 height 19
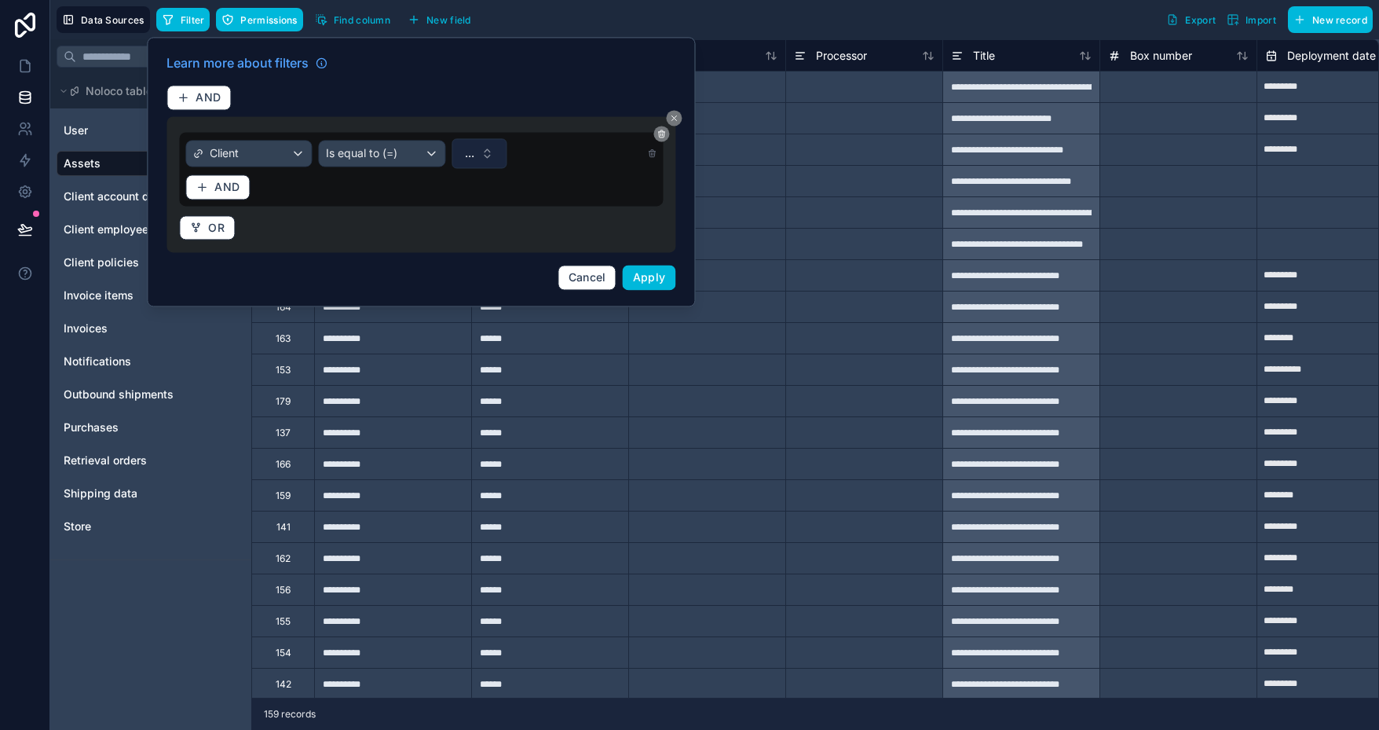
click at [466, 152] on span "..." at bounding box center [469, 153] width 9 height 16
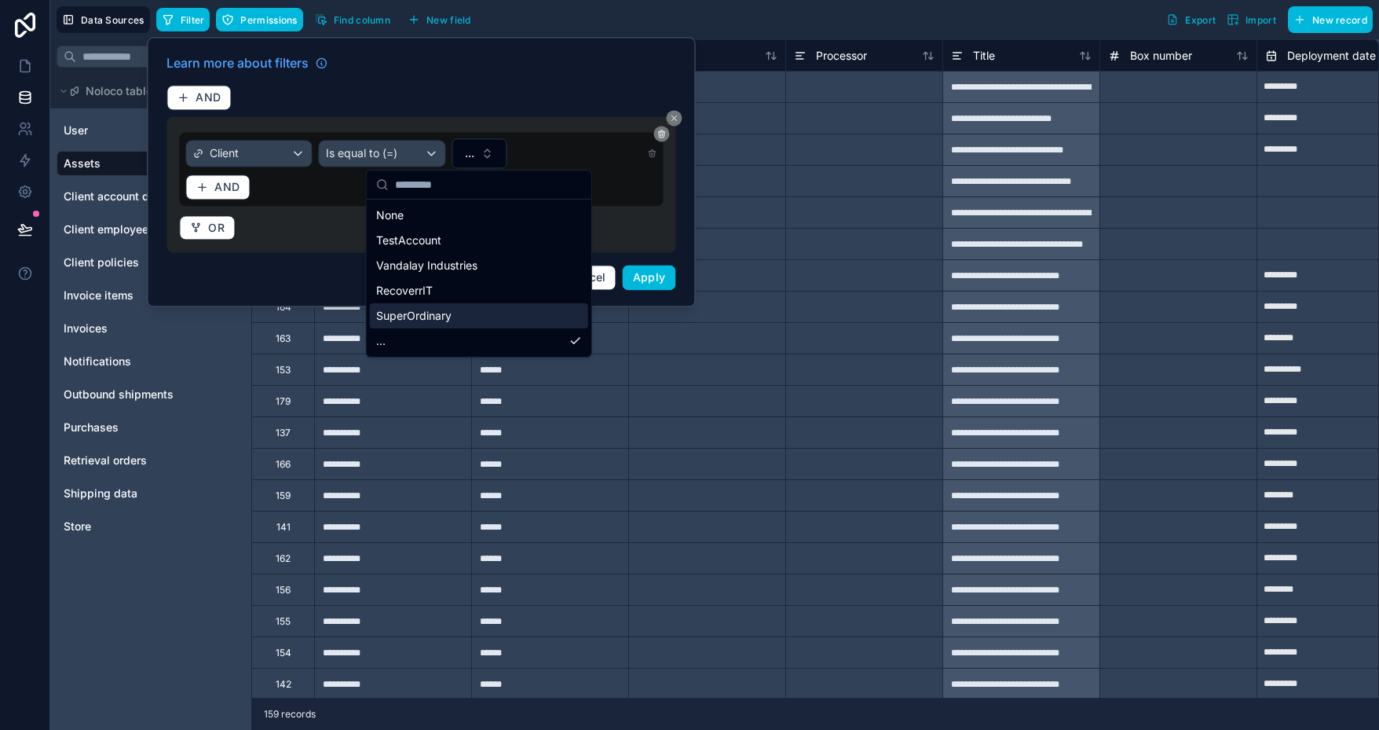
click at [440, 317] on span "SuperOrdinary" at bounding box center [413, 316] width 75 height 16
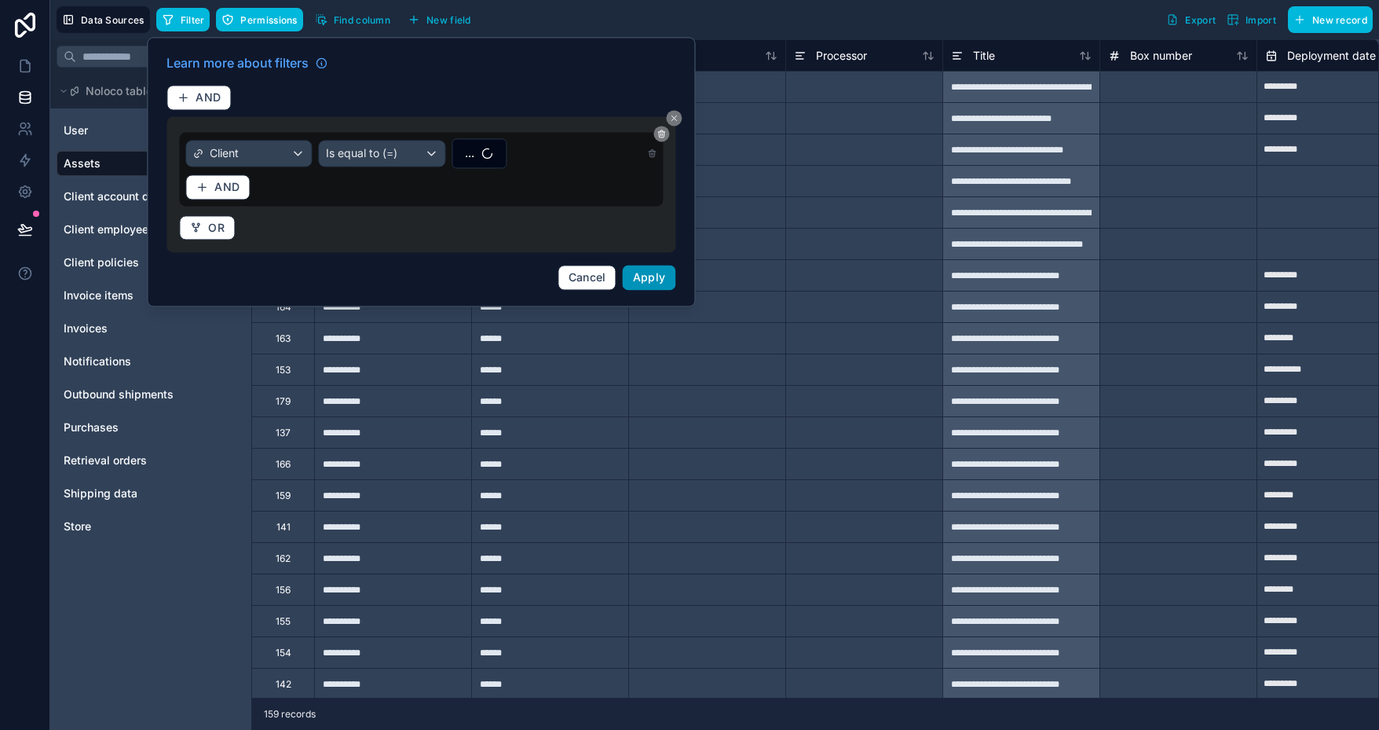
click at [662, 278] on span "Apply" at bounding box center [649, 276] width 33 height 13
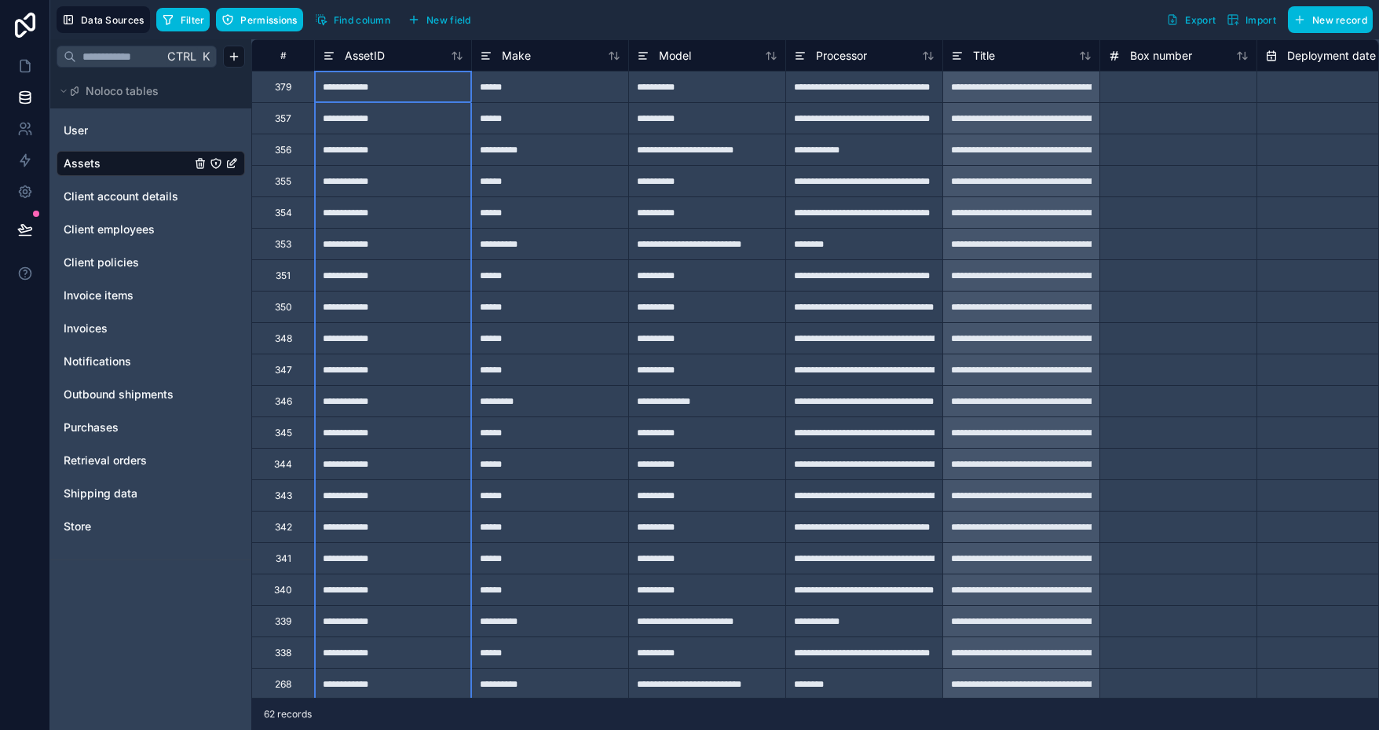
click at [459, 57] on icon at bounding box center [460, 55] width 4 height 7
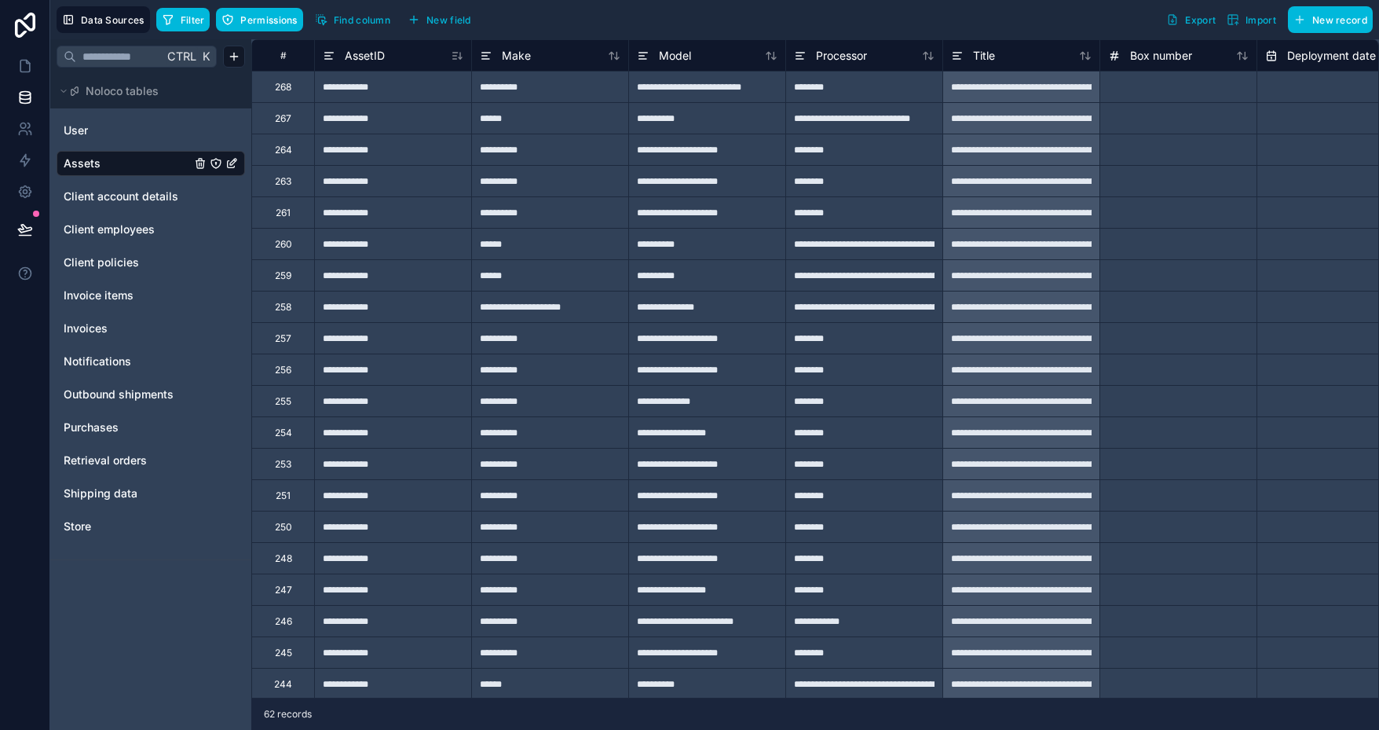
click at [453, 60] on icon at bounding box center [457, 55] width 13 height 13
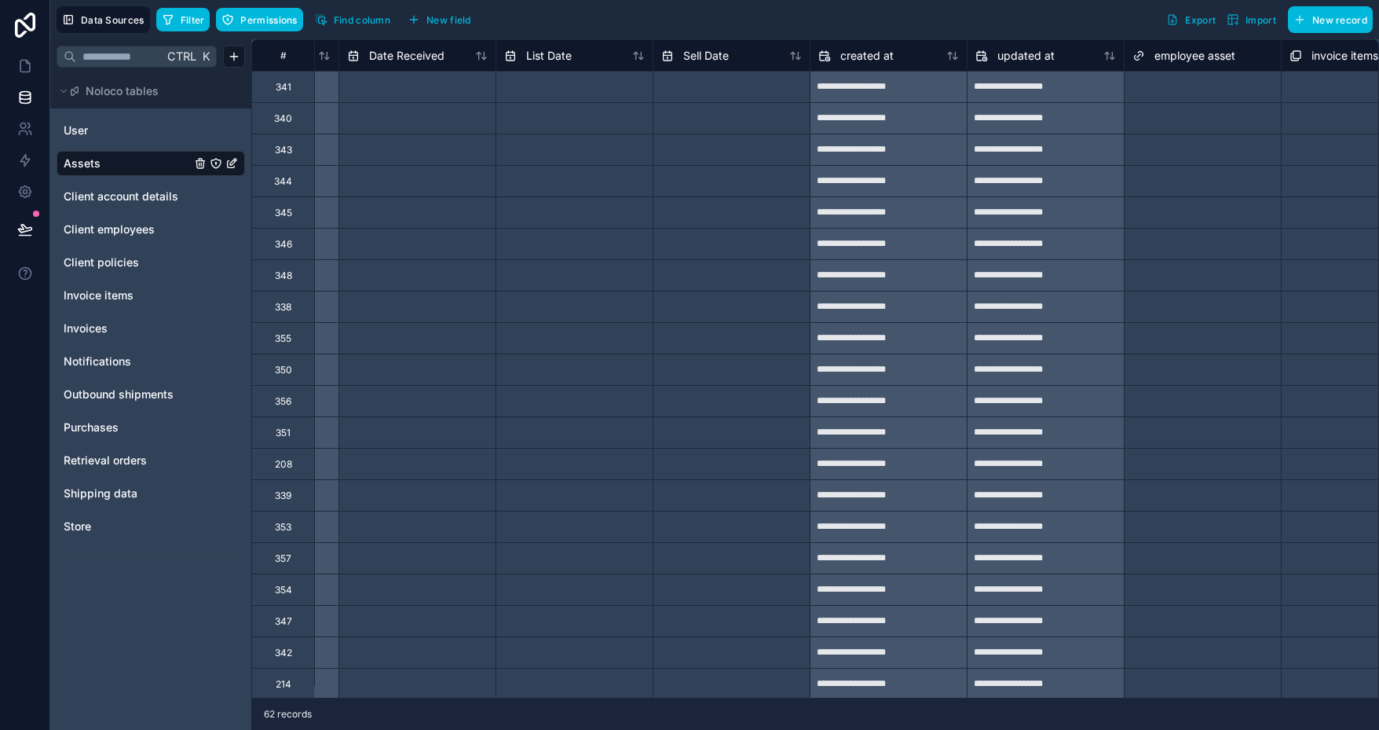
scroll to position [0, 5052]
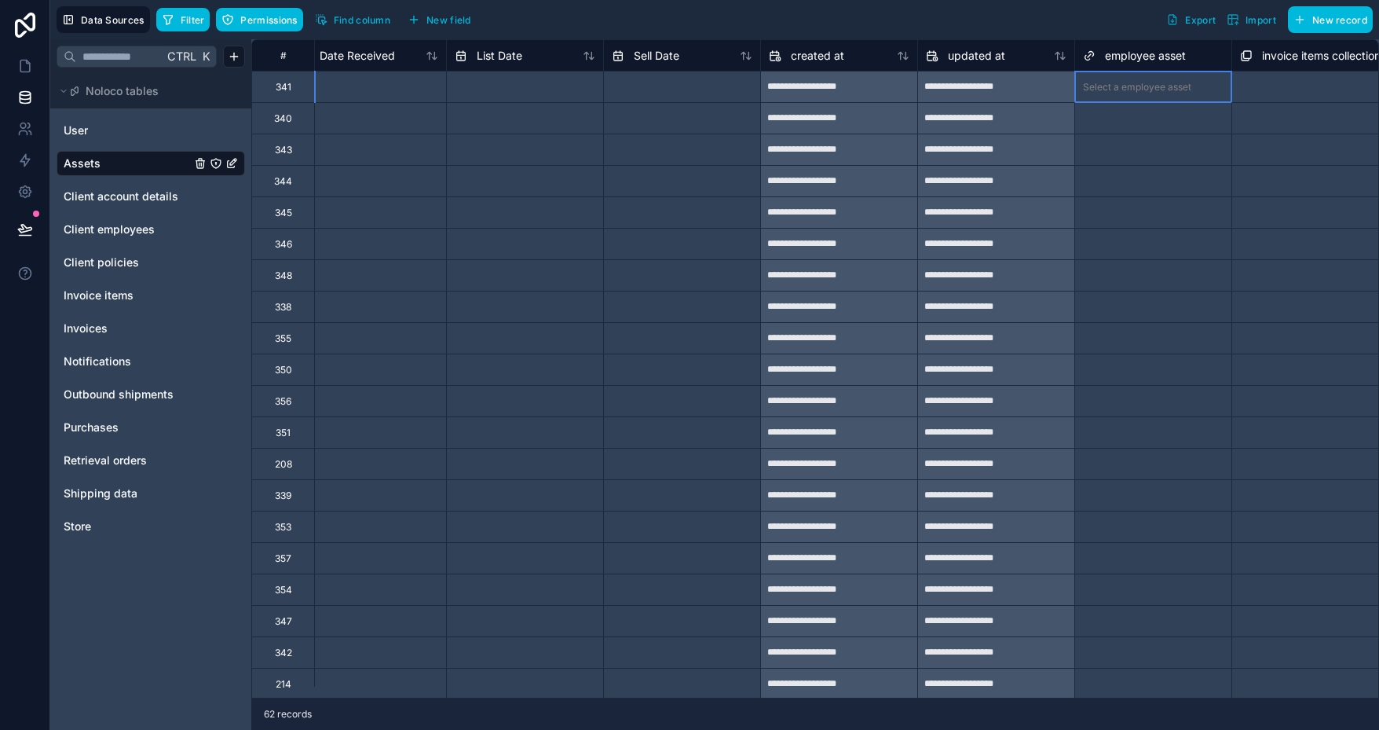
click at [1140, 82] on div "Select a employee asset" at bounding box center [1137, 87] width 108 height 13
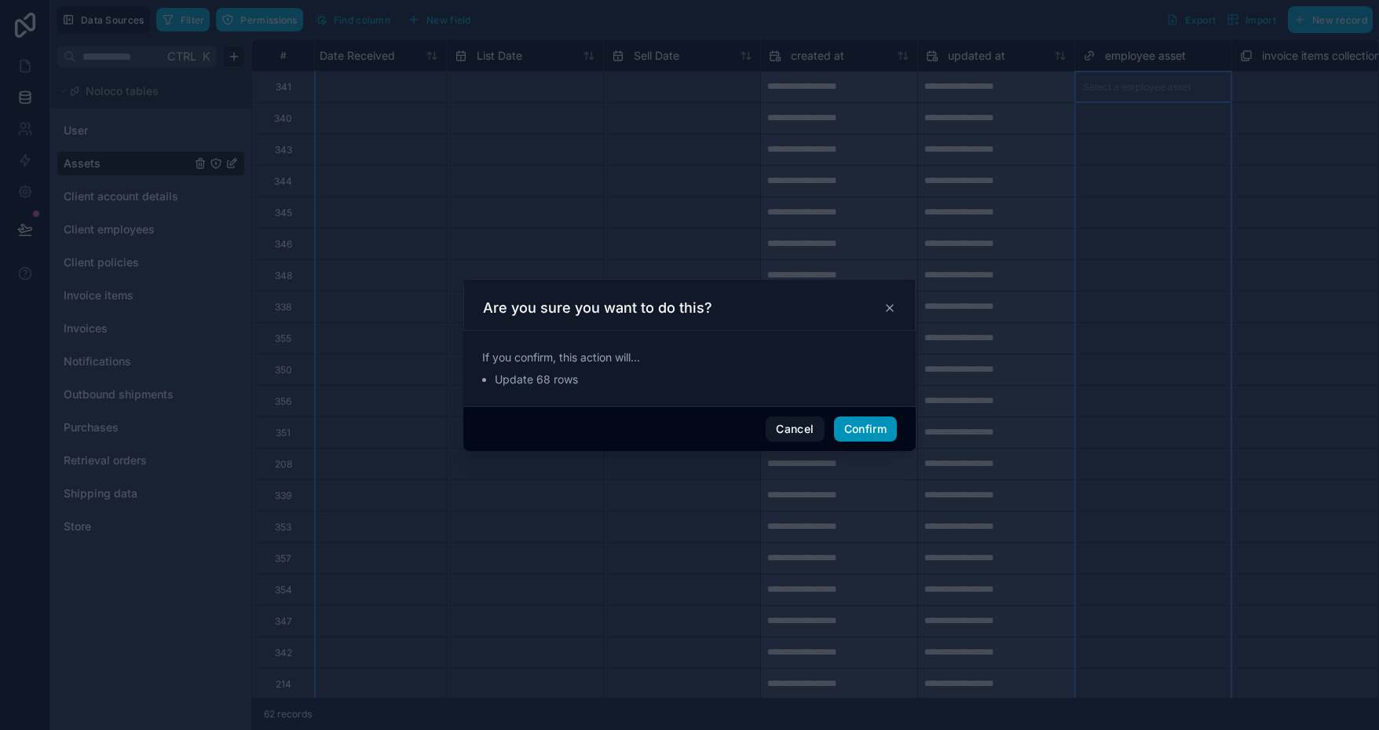
click at [862, 430] on button "Confirm" at bounding box center [865, 428] width 63 height 25
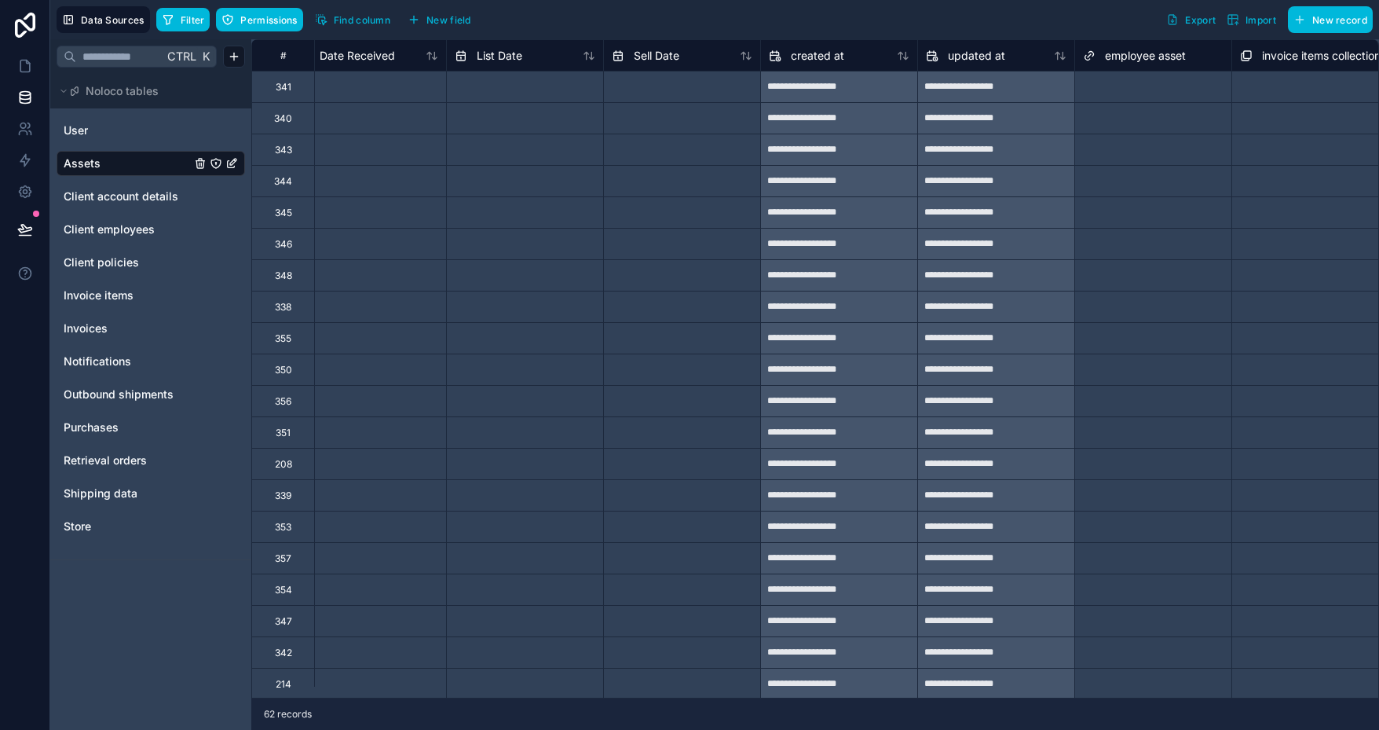
click at [1128, 89] on div "Select a employee asset" at bounding box center [1137, 87] width 108 height 13
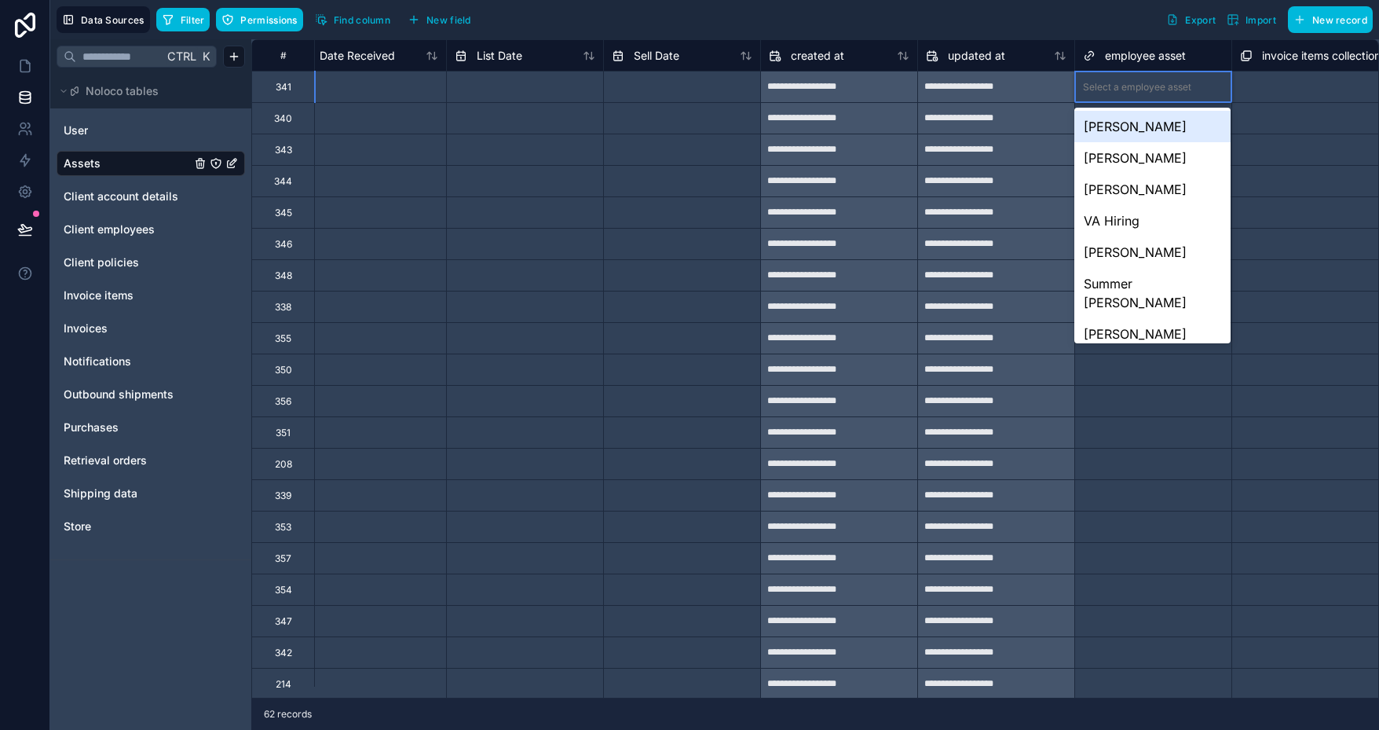
click at [1128, 89] on div "Select a employee asset" at bounding box center [1137, 87] width 108 height 13
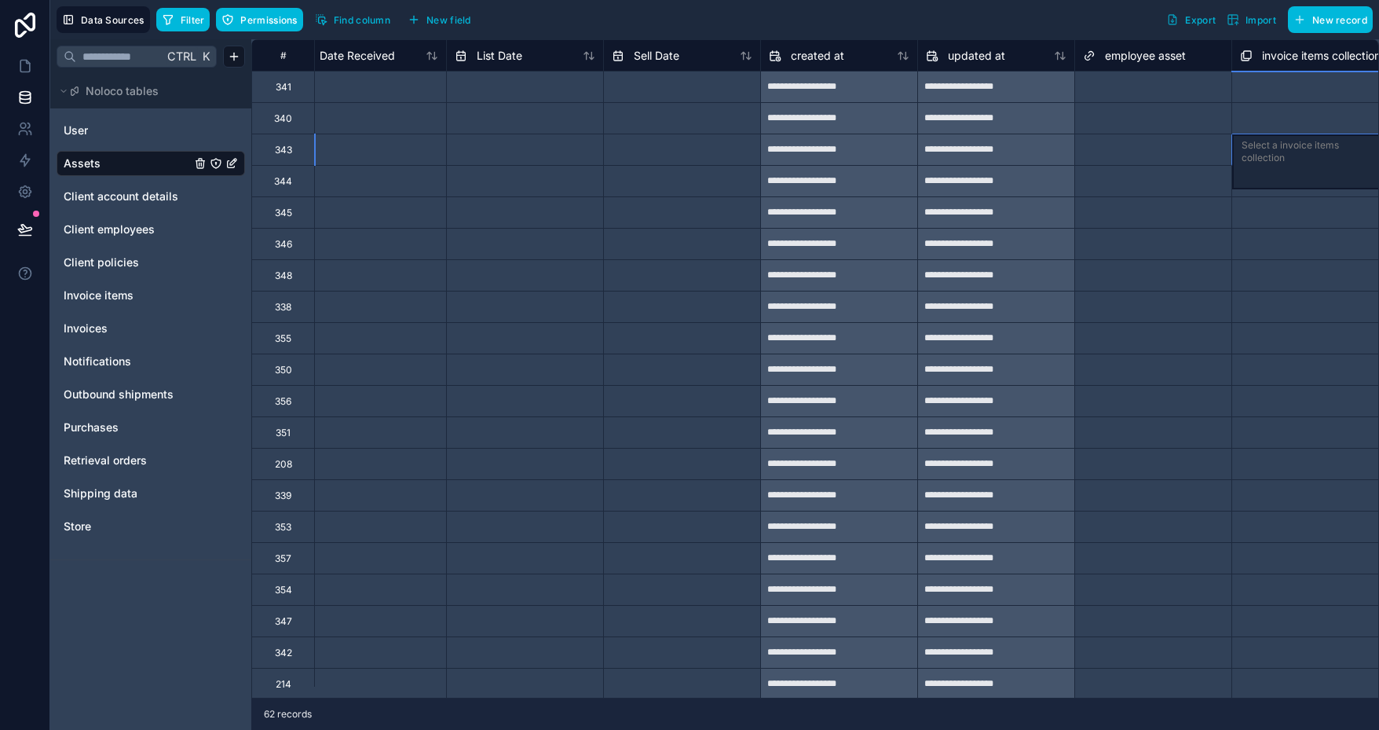
click at [1291, 136] on div "Select a invoice items collection" at bounding box center [1310, 161] width 156 height 55
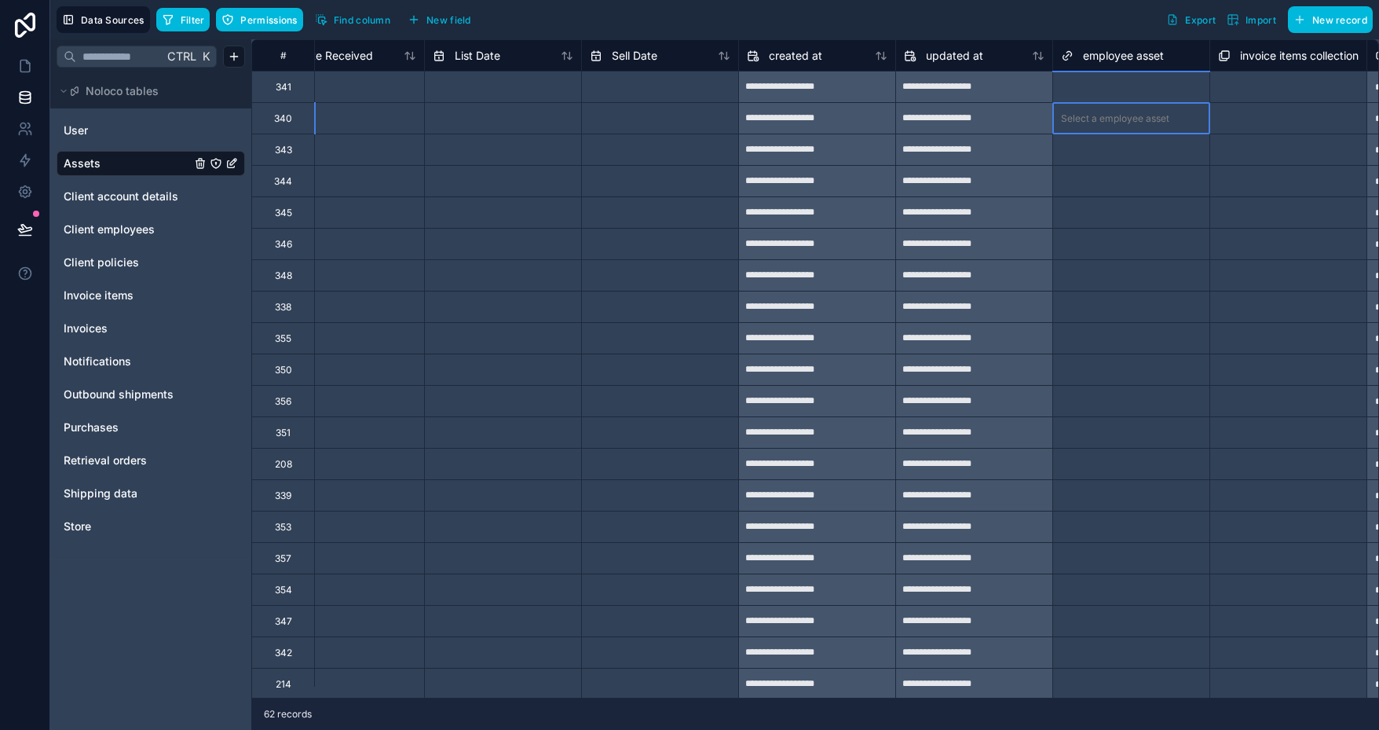
click at [1151, 128] on div "Select a employee asset" at bounding box center [1131, 119] width 156 height 22
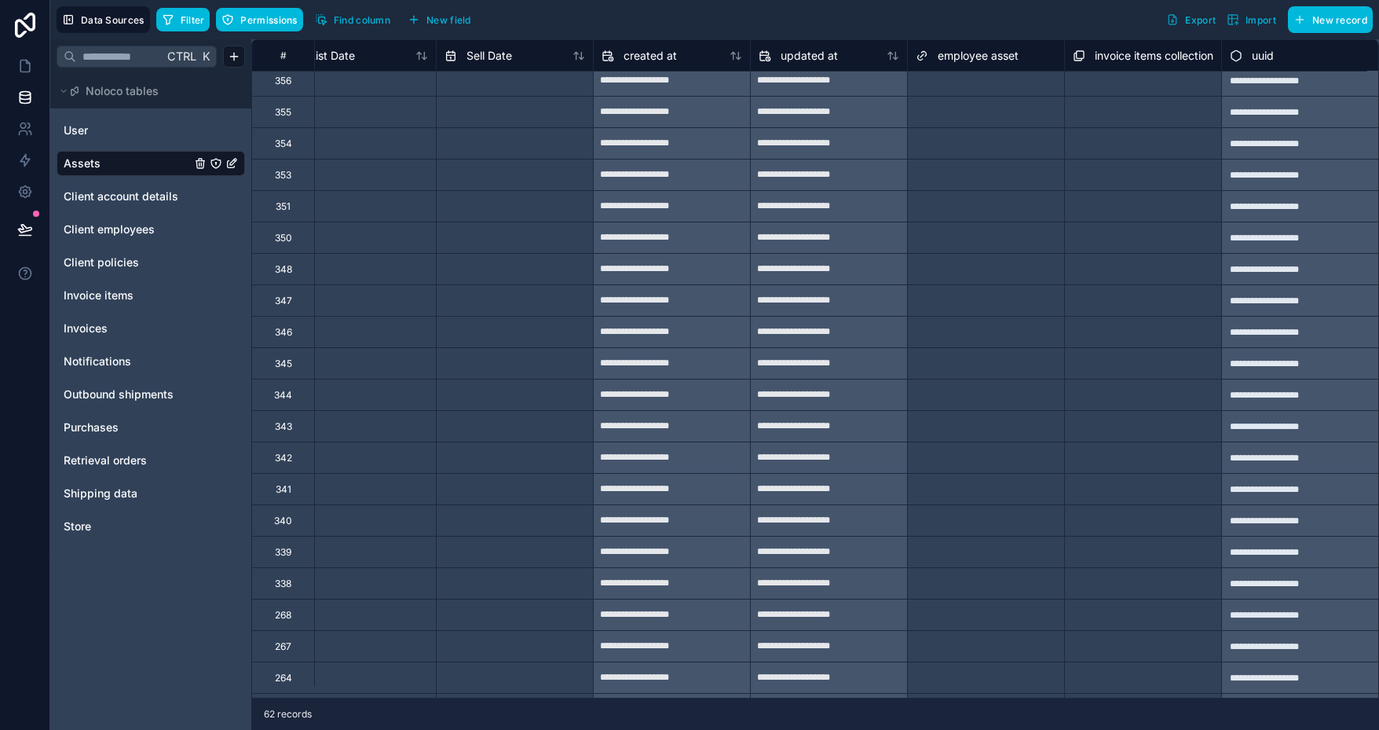
scroll to position [0, 5230]
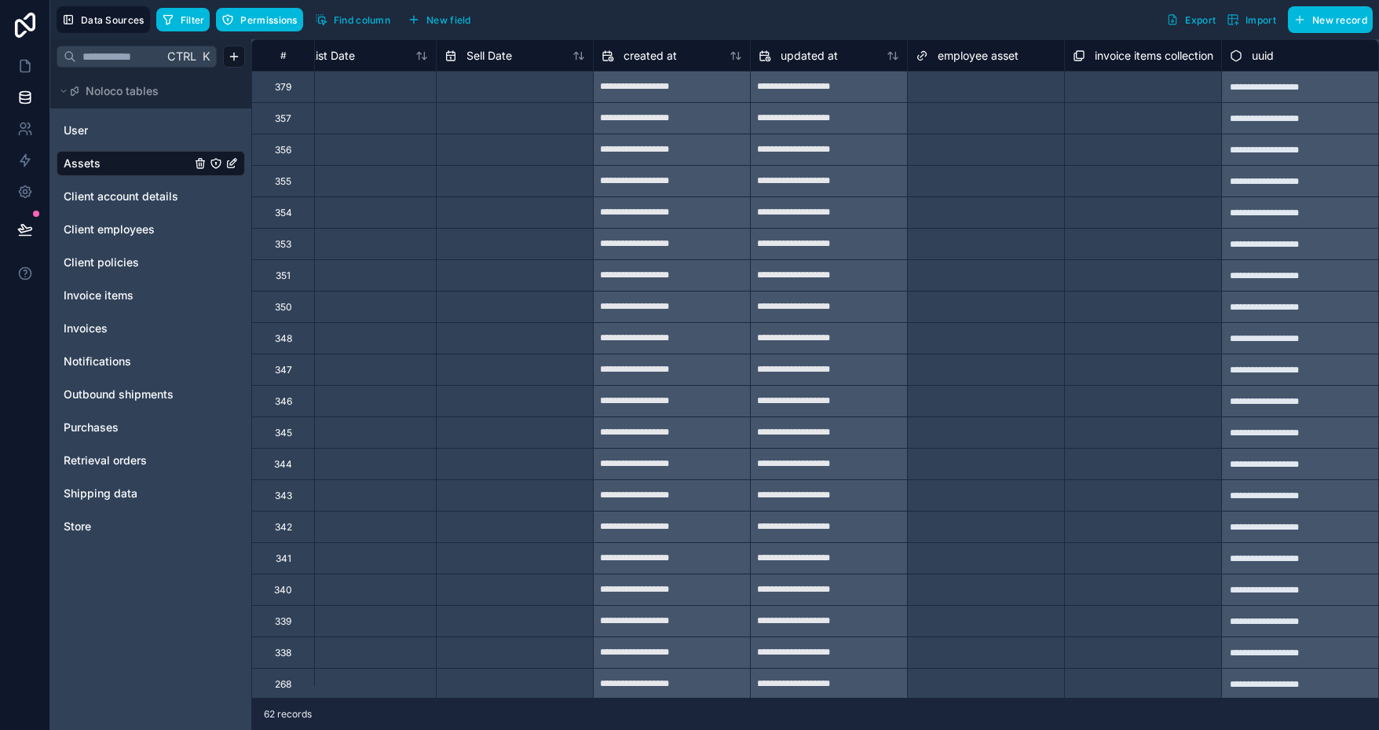
click at [236, 160] on icon "Assets" at bounding box center [235, 160] width 2 height 2
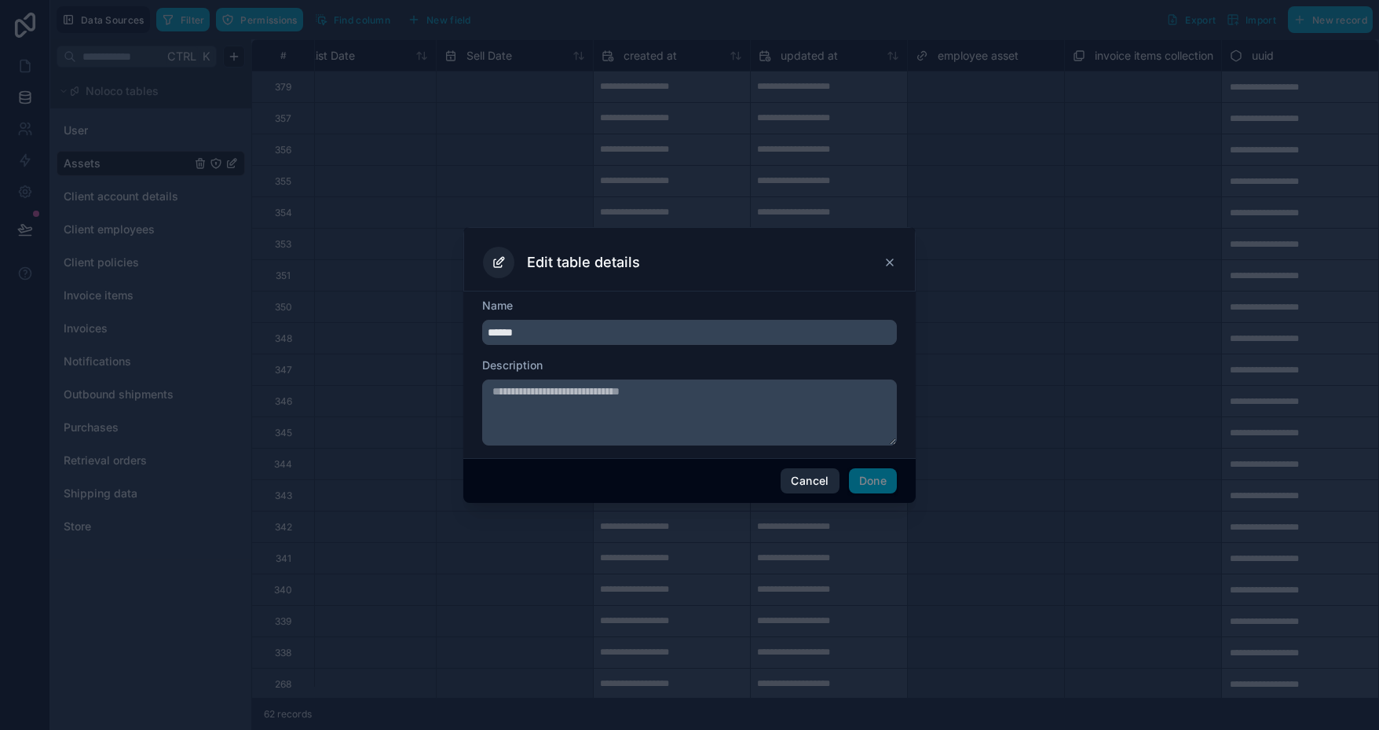
click at [817, 484] on button "Cancel" at bounding box center [810, 480] width 58 height 25
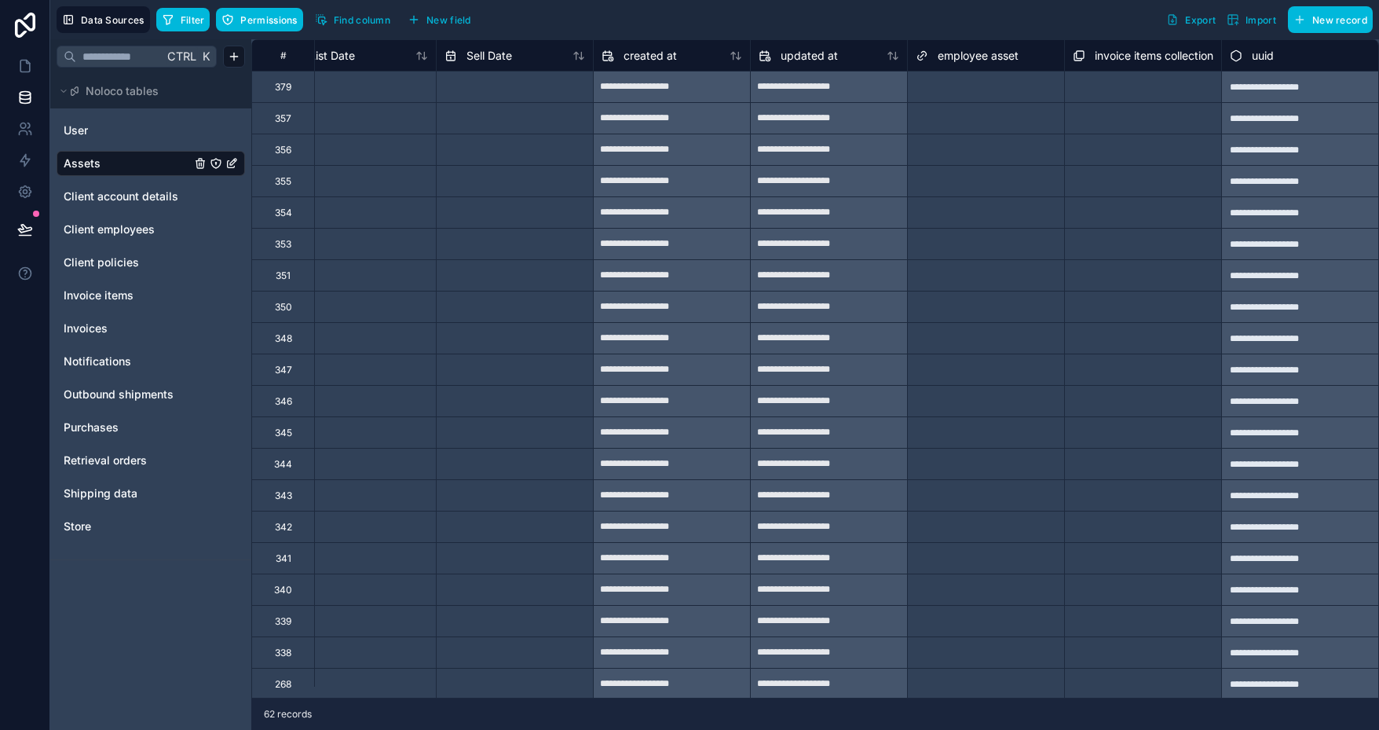
click at [130, 158] on link "Assets" at bounding box center [127, 164] width 127 height 16
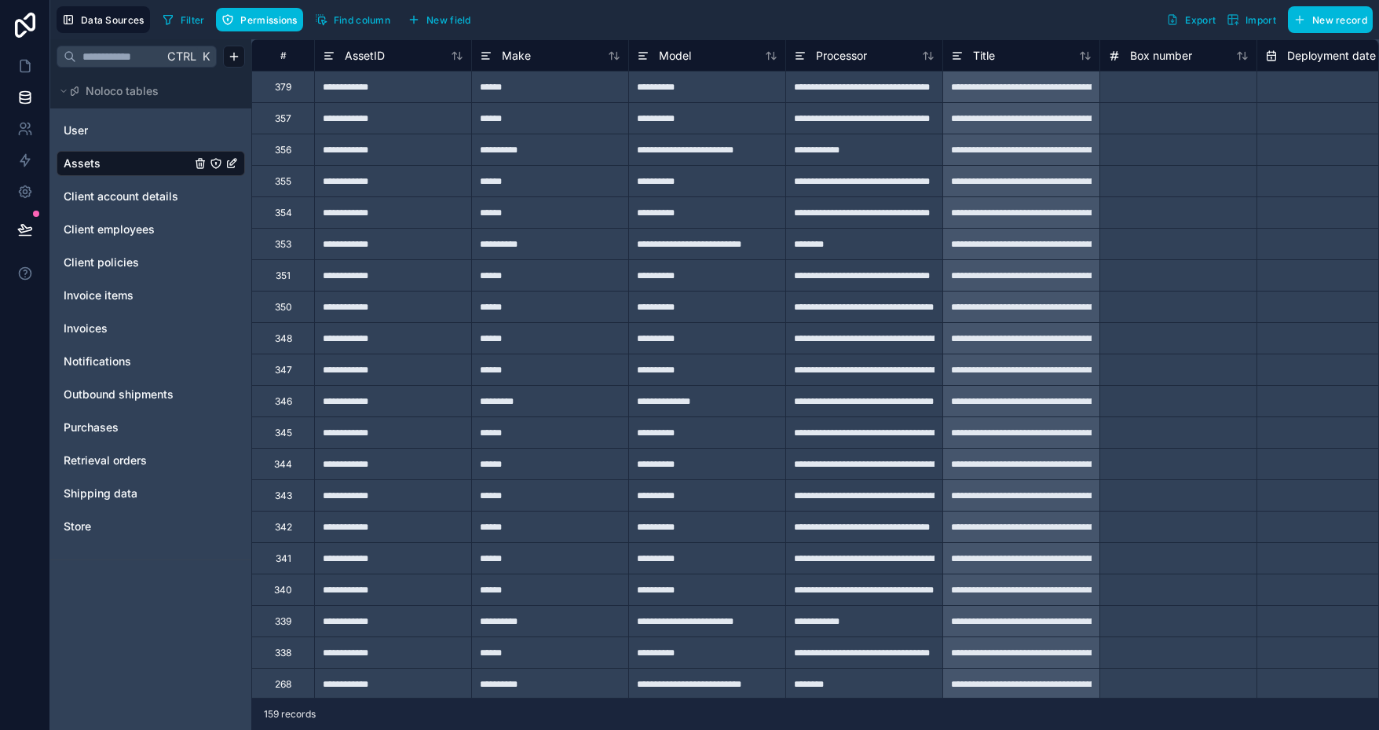
click at [231, 164] on icon "Assets" at bounding box center [231, 163] width 13 height 13
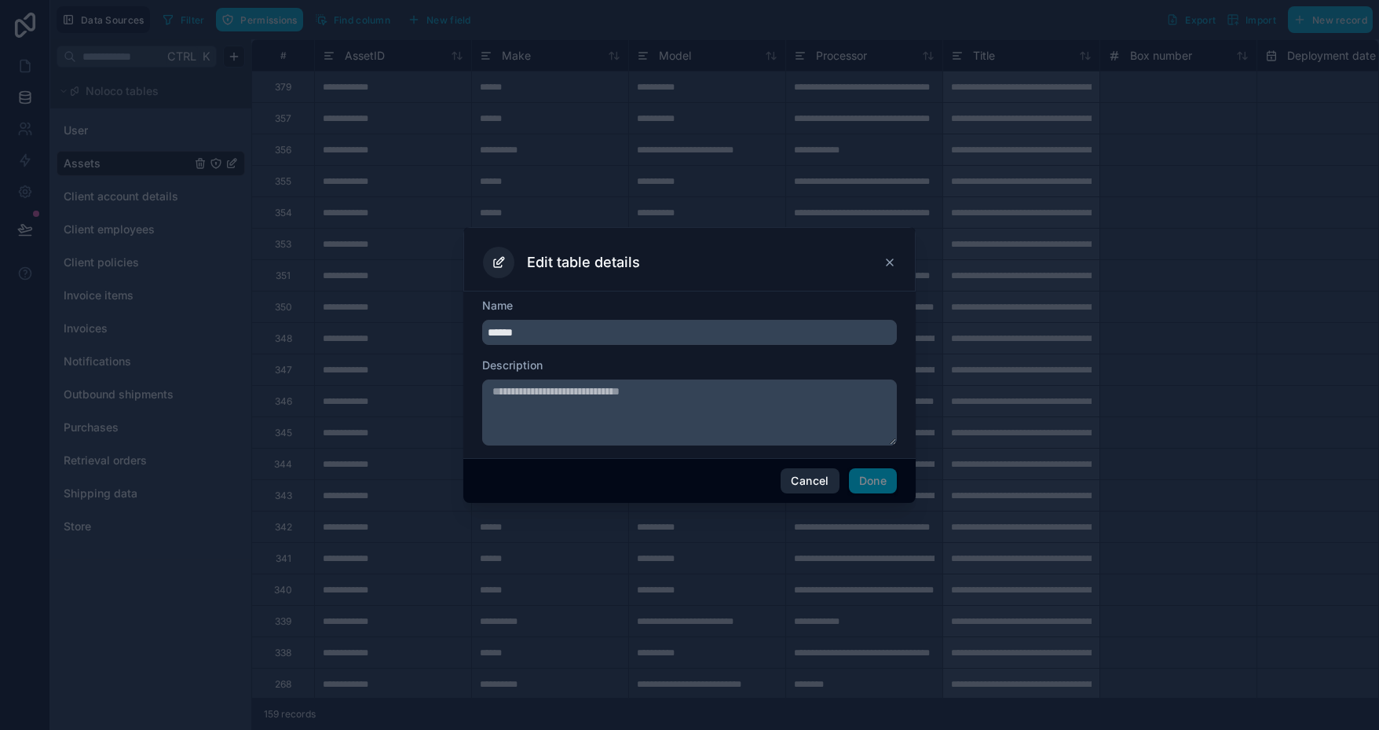
click at [826, 481] on button "Cancel" at bounding box center [810, 480] width 58 height 25
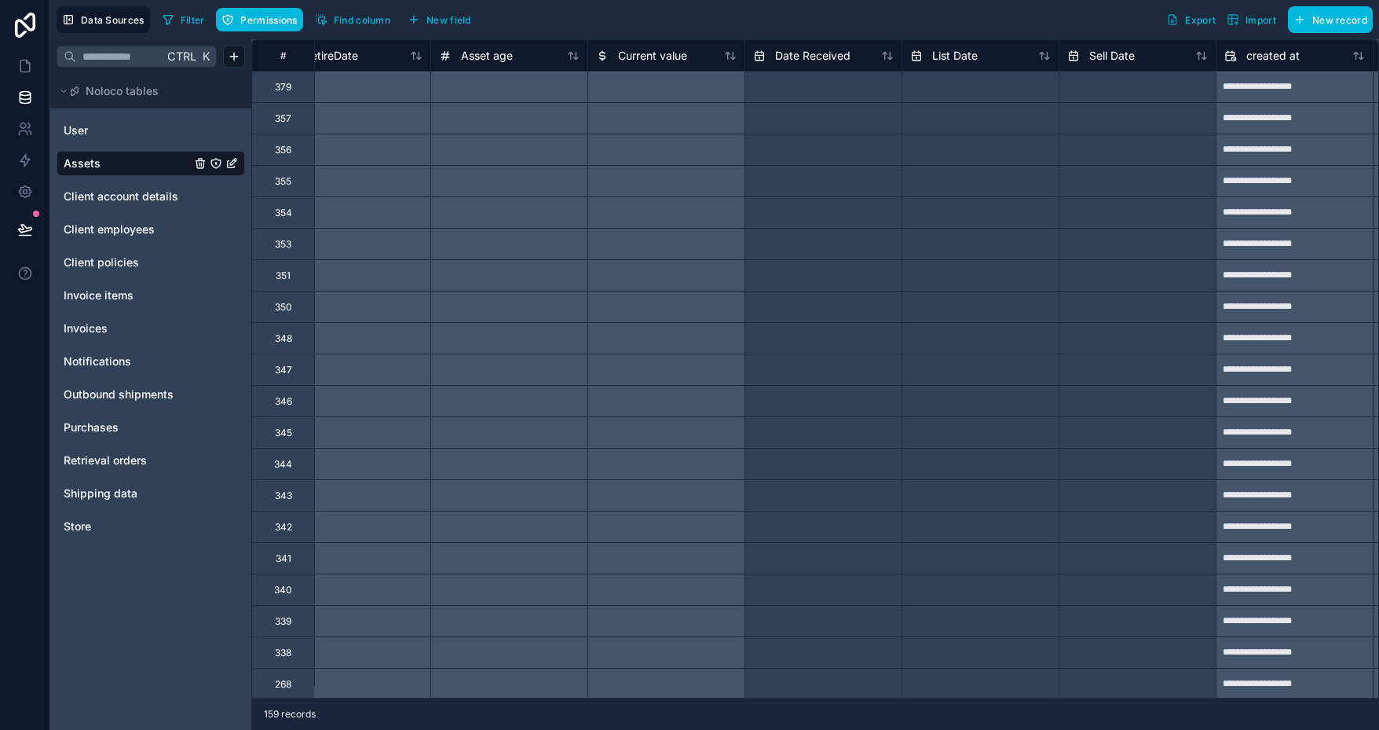
scroll to position [0, 5230]
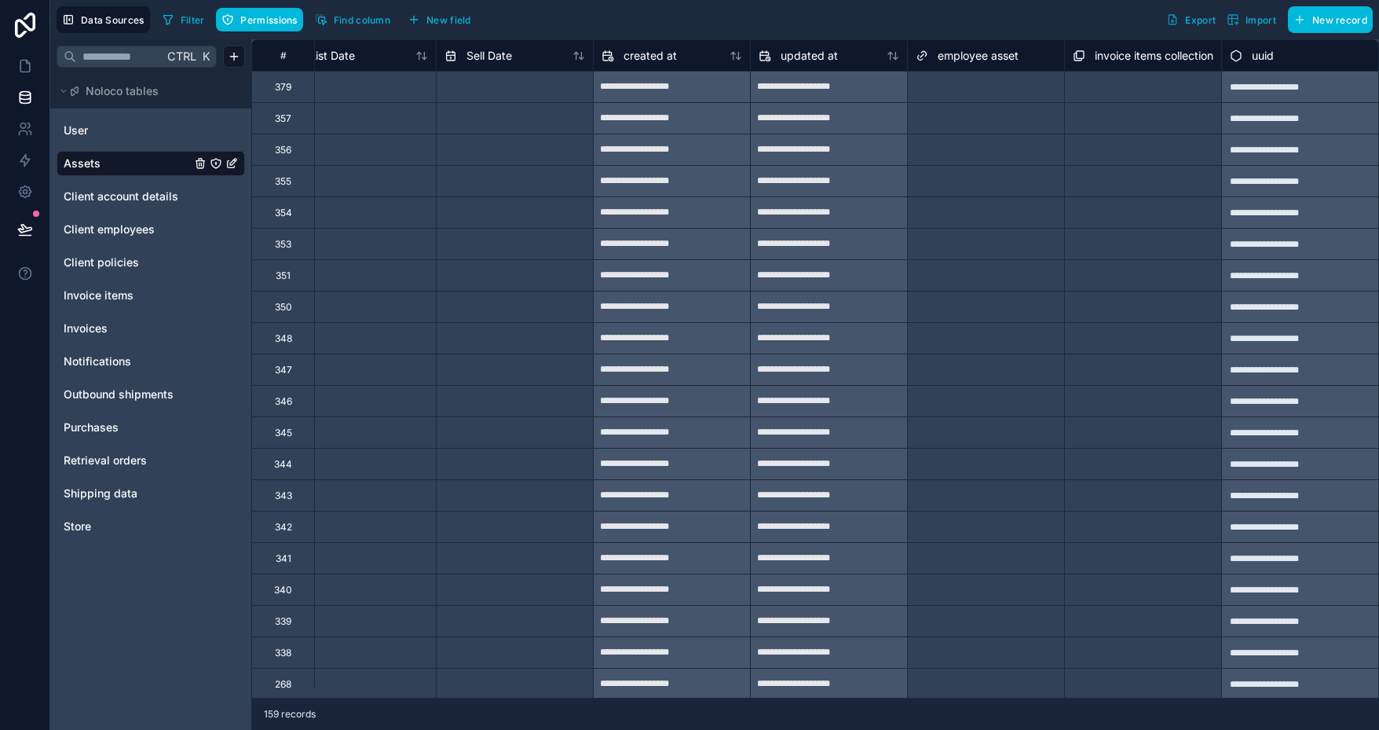
click at [1239, 18] on icon "button" at bounding box center [1233, 19] width 13 height 13
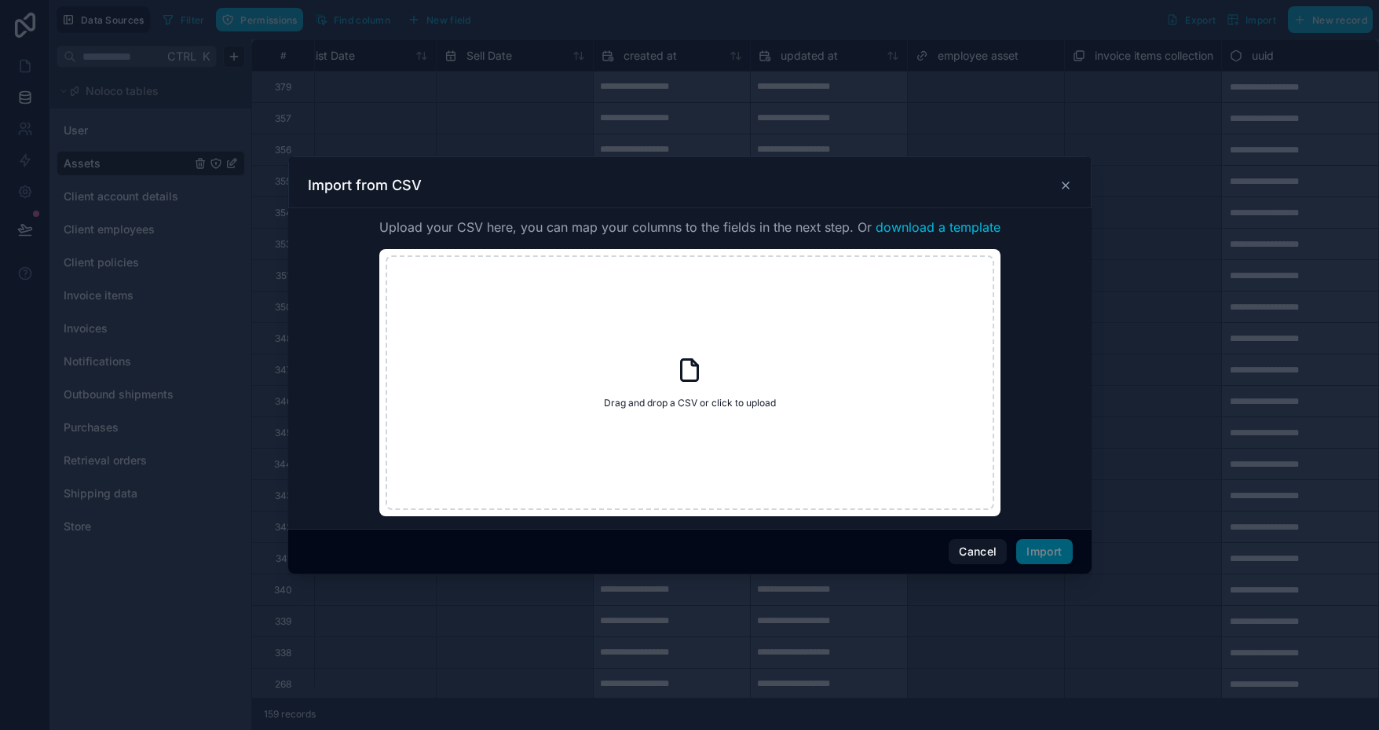
click at [729, 376] on div "Drag and drop a CSV or click to upload Drag and drop a CSV or click to upload" at bounding box center [690, 382] width 609 height 254
type input "**********"
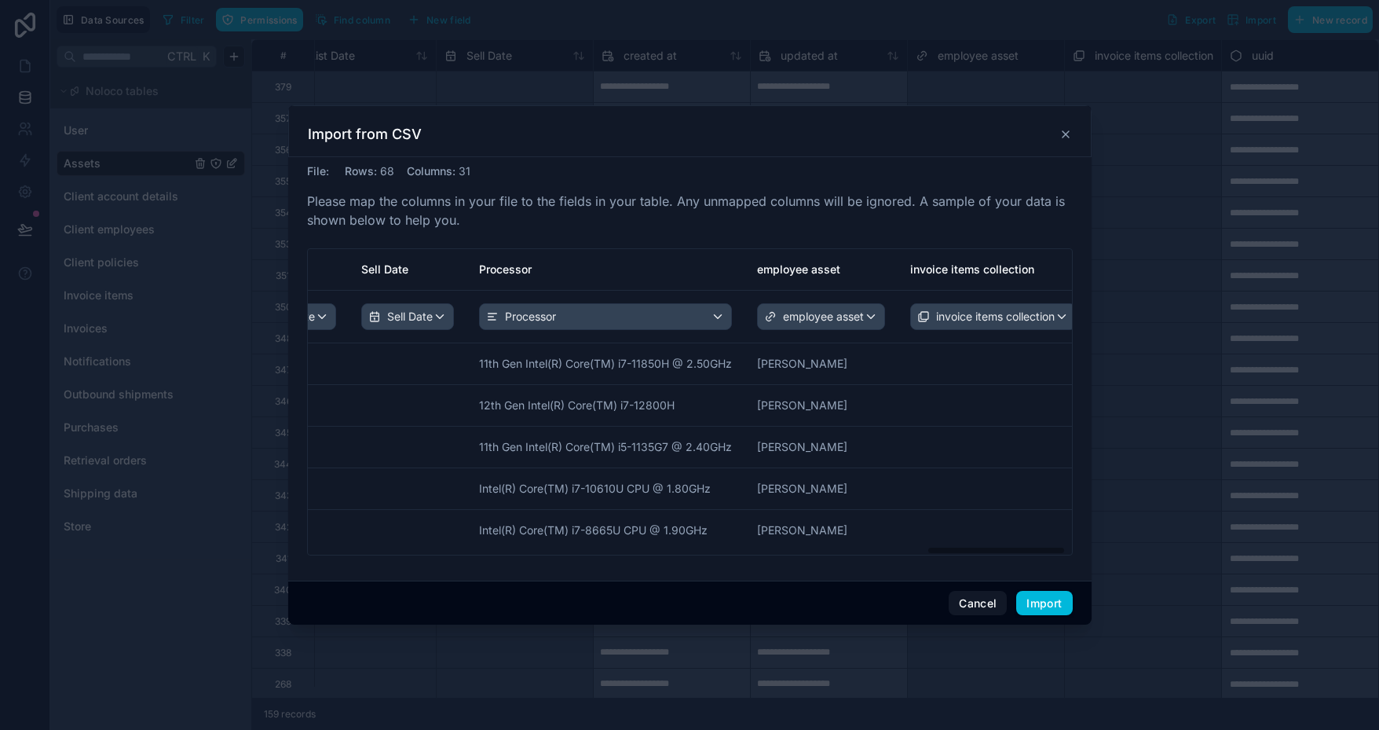
scroll to position [0, 3428]
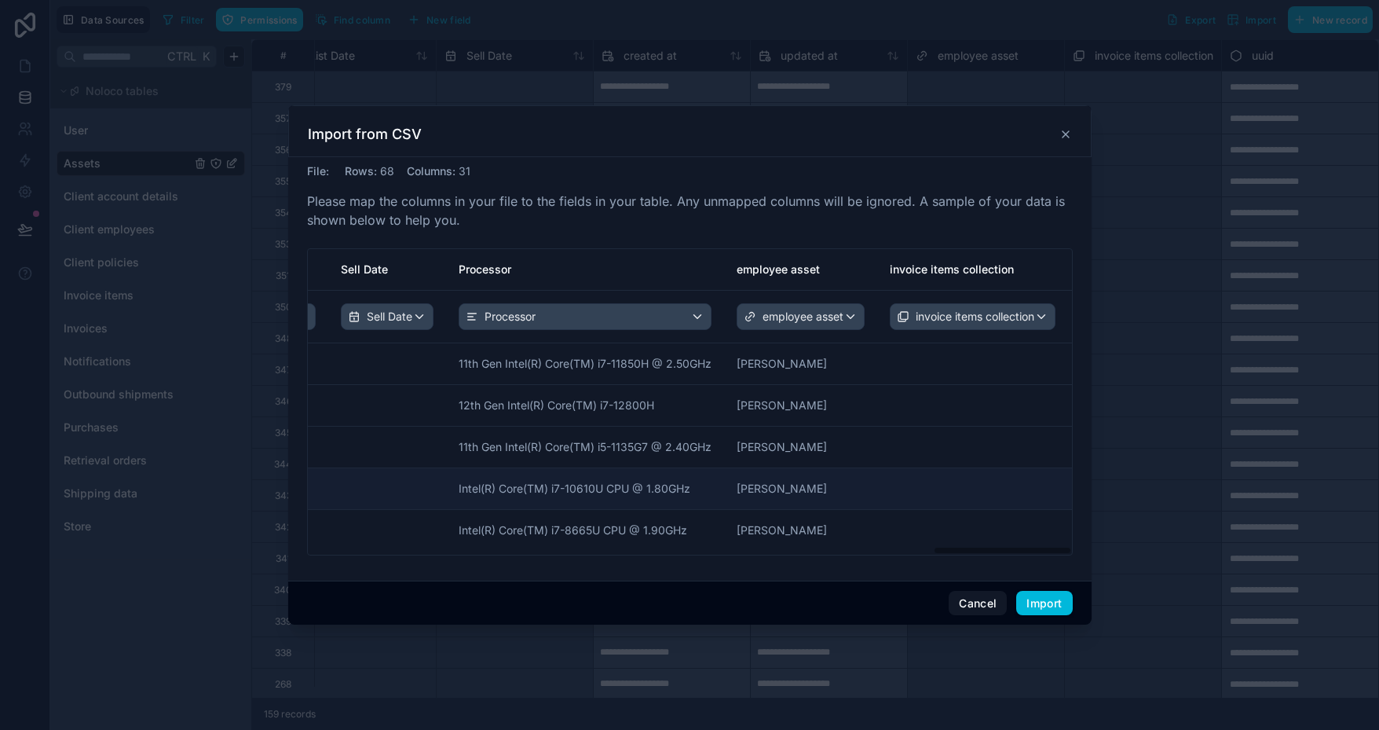
drag, startPoint x: 415, startPoint y: 552, endPoint x: 990, endPoint y: 474, distance: 580.3
click at [1080, 555] on div "File : Rows : 68 Columns : 31 Please map the columns in your file to the fields…" at bounding box center [690, 368] width 804 height 423
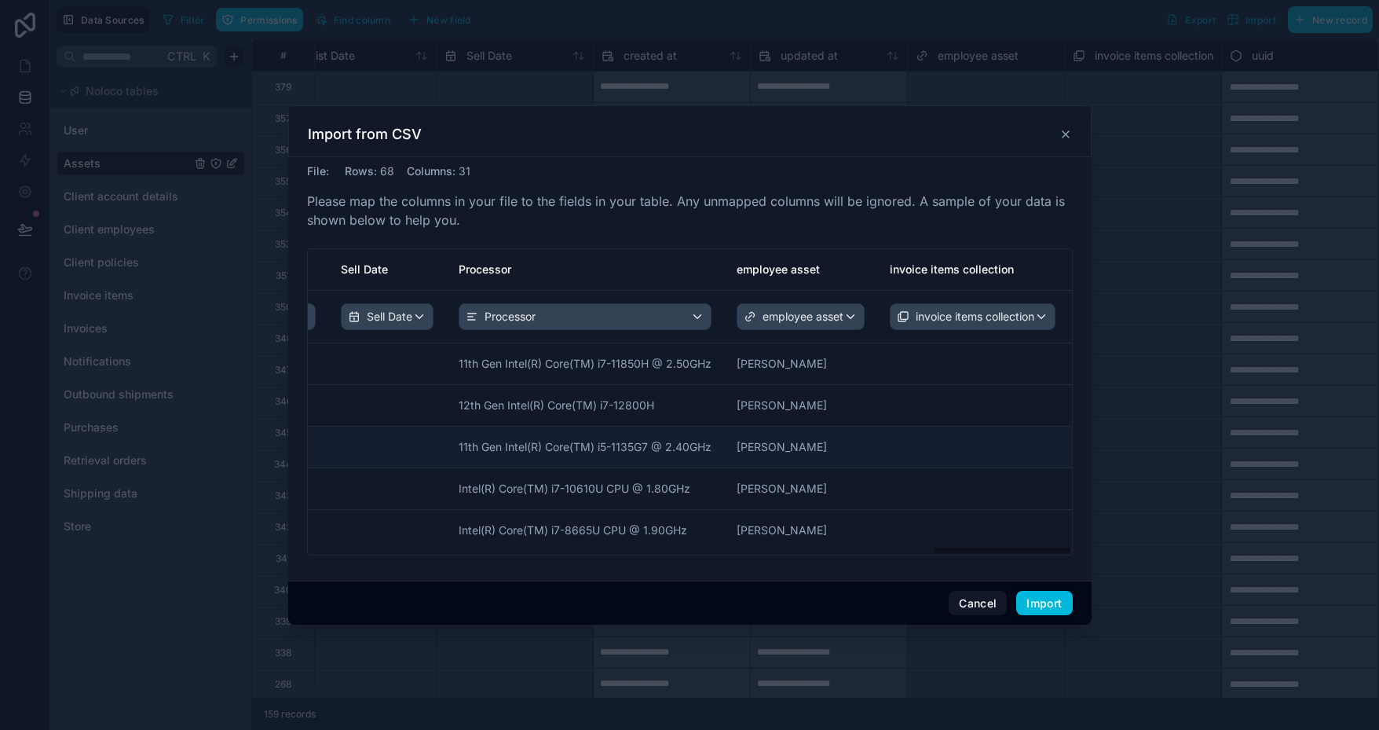
scroll to position [0, 3428]
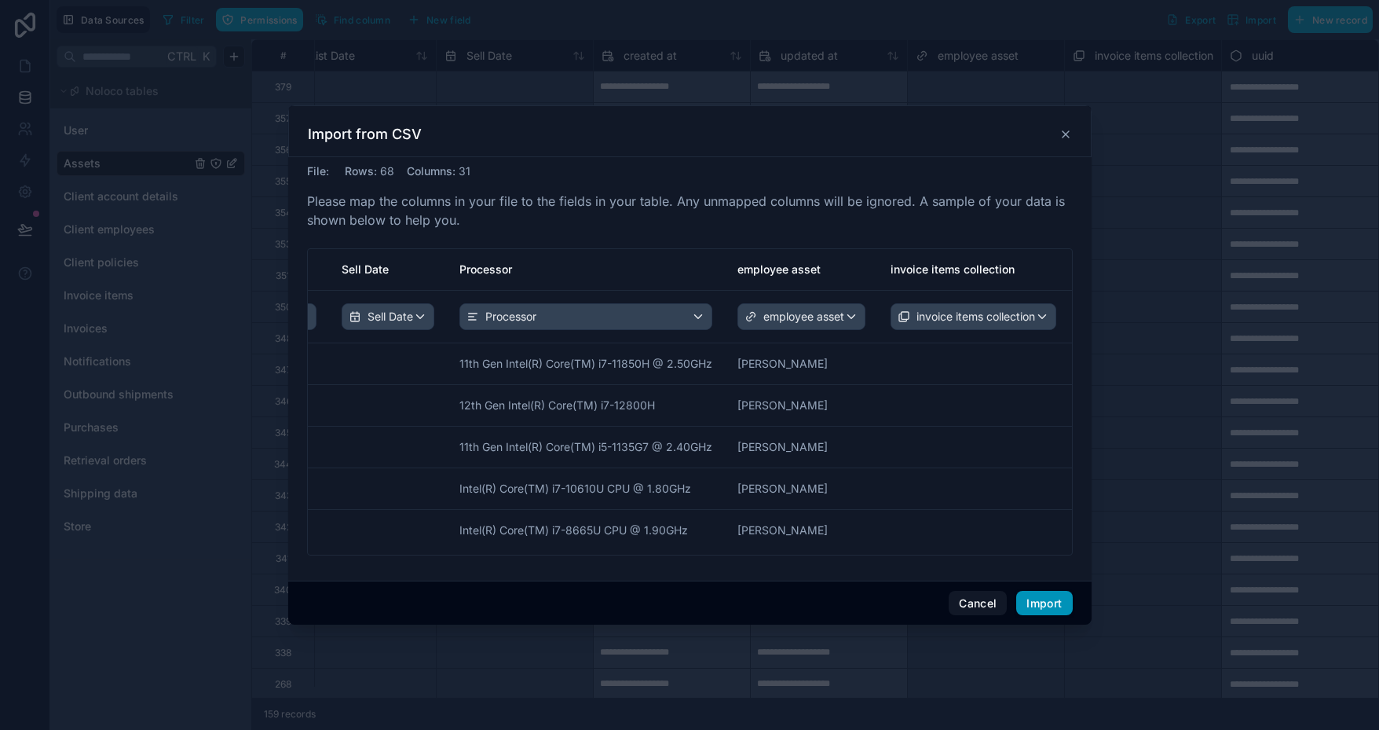
click at [1050, 599] on button "Import" at bounding box center [1044, 603] width 56 height 25
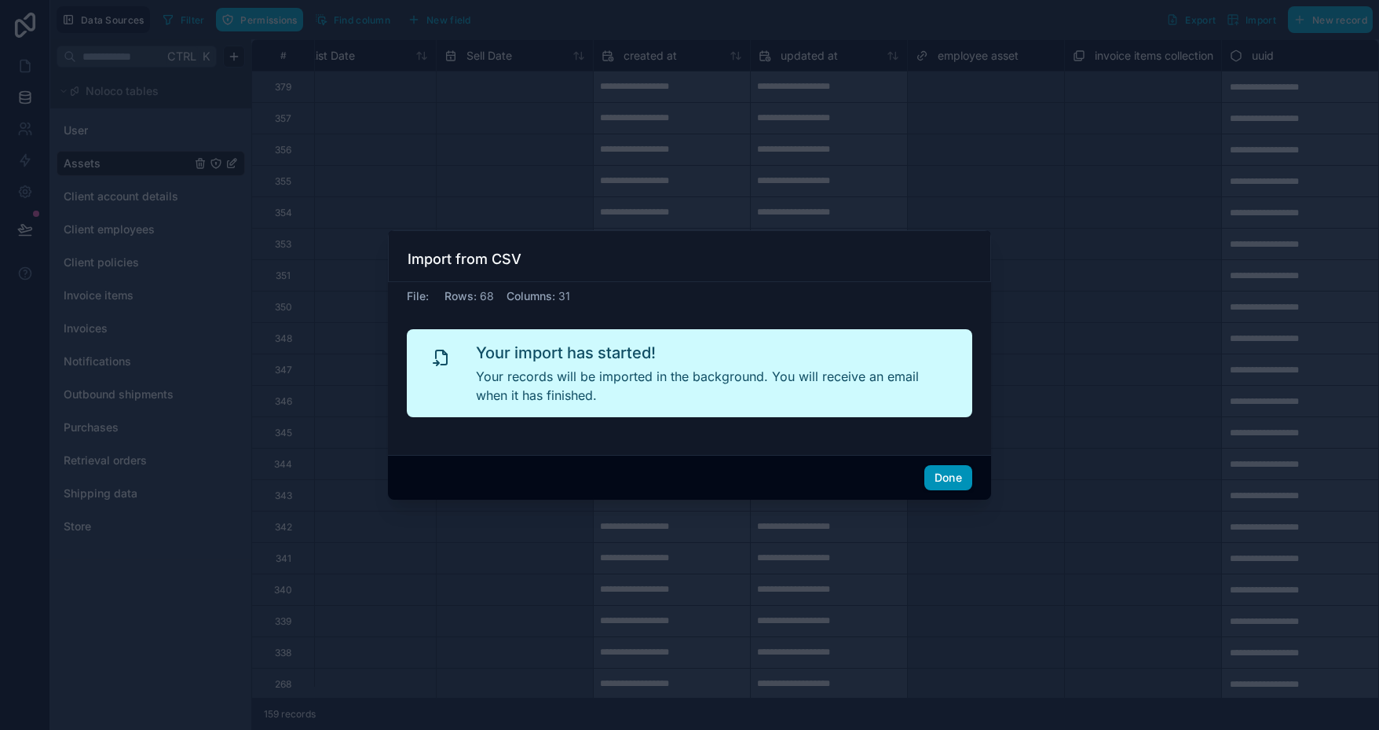
click at [941, 478] on button "Done" at bounding box center [948, 477] width 48 height 25
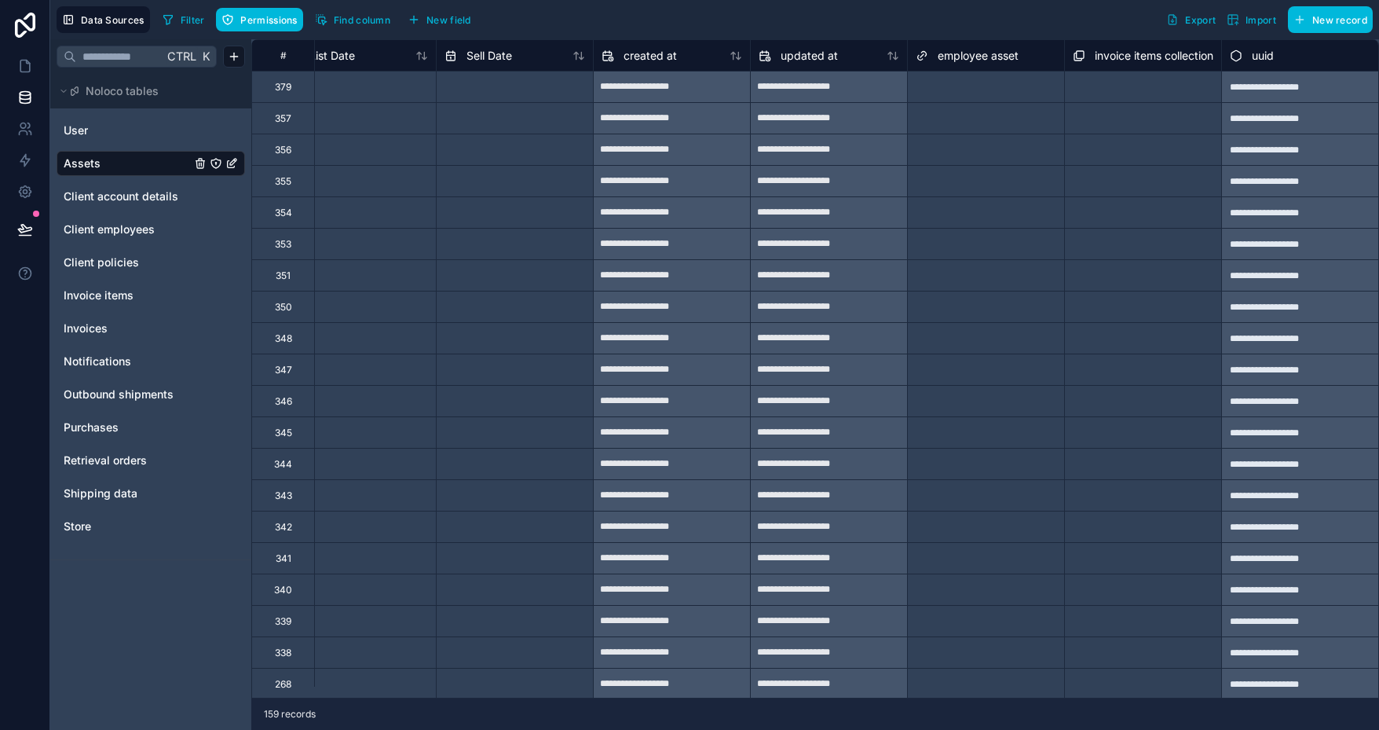
click at [1254, 21] on span "Import" at bounding box center [1261, 20] width 31 height 12
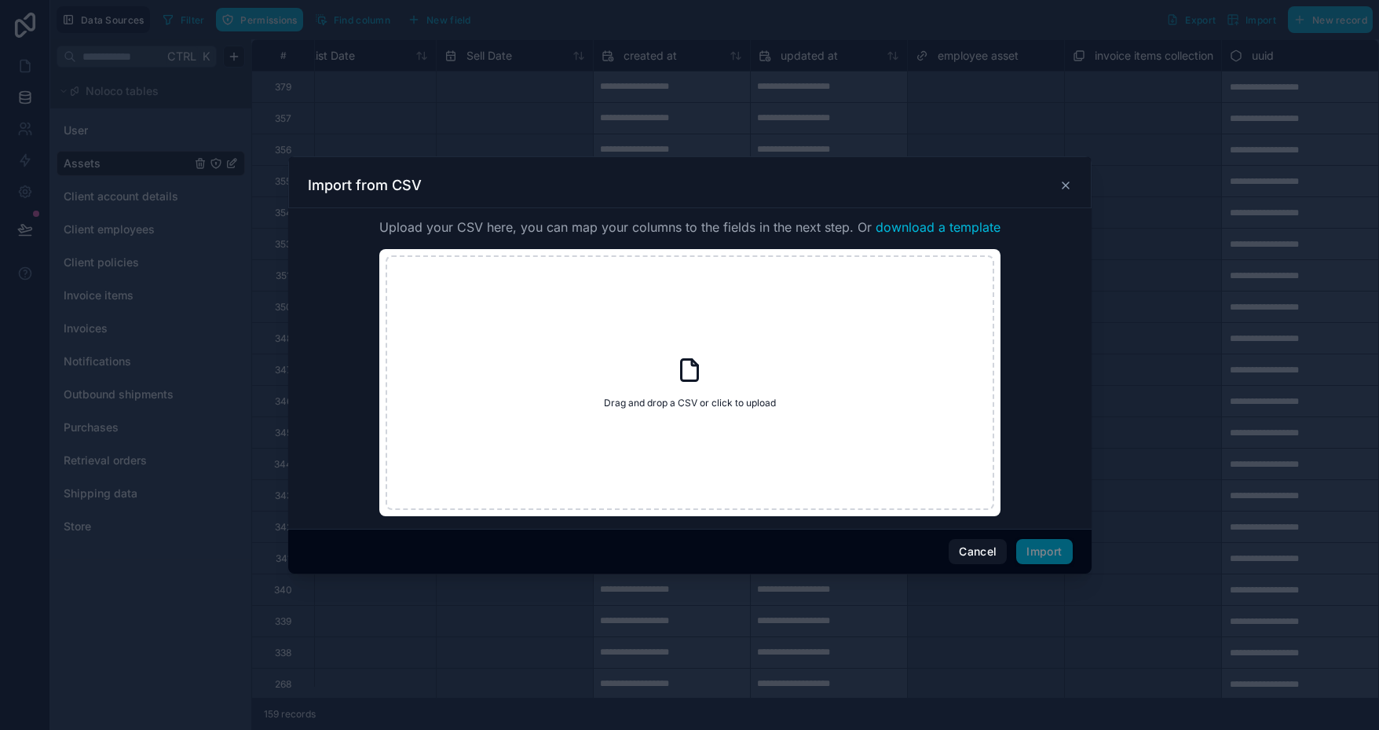
click at [653, 368] on div "Drag and drop a CSV or click to upload Drag and drop a CSV or click to upload" at bounding box center [690, 382] width 609 height 254
type input "**********"
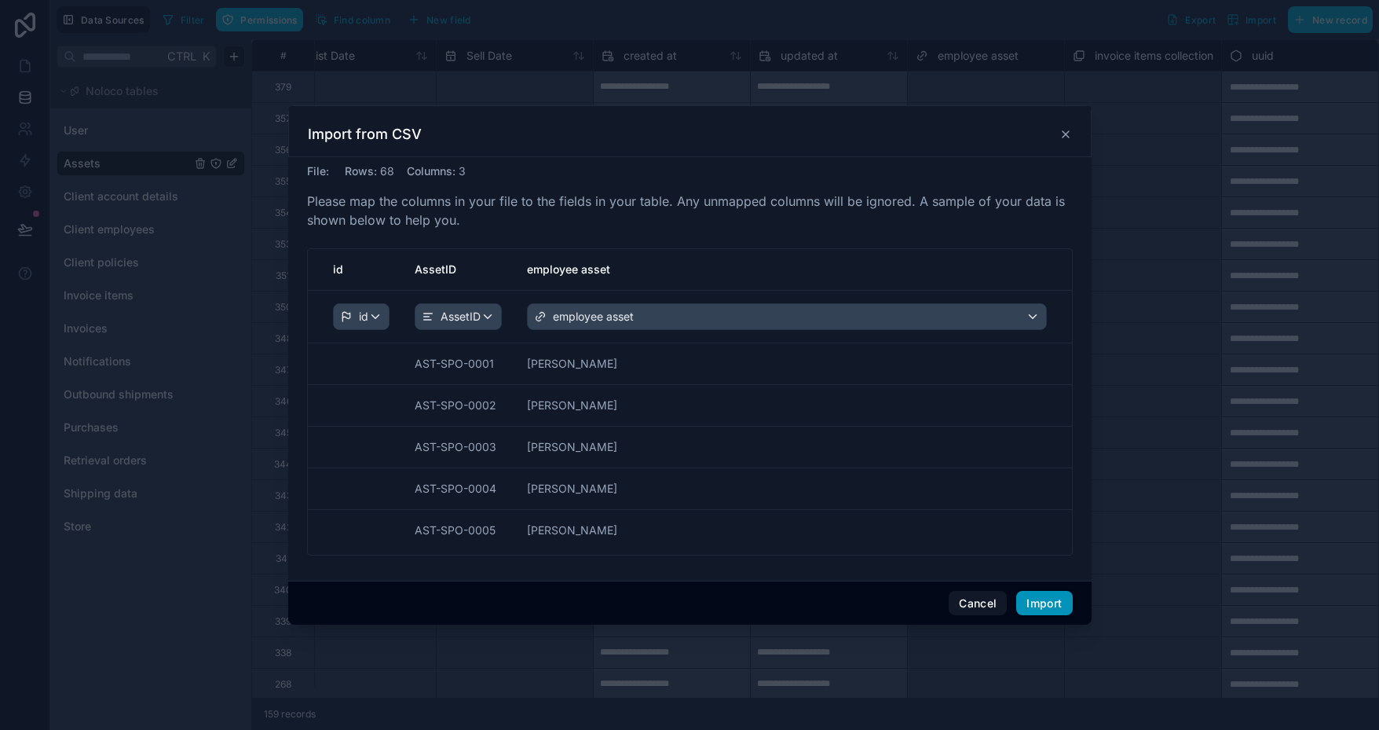
click at [1056, 599] on button "Import" at bounding box center [1044, 603] width 56 height 25
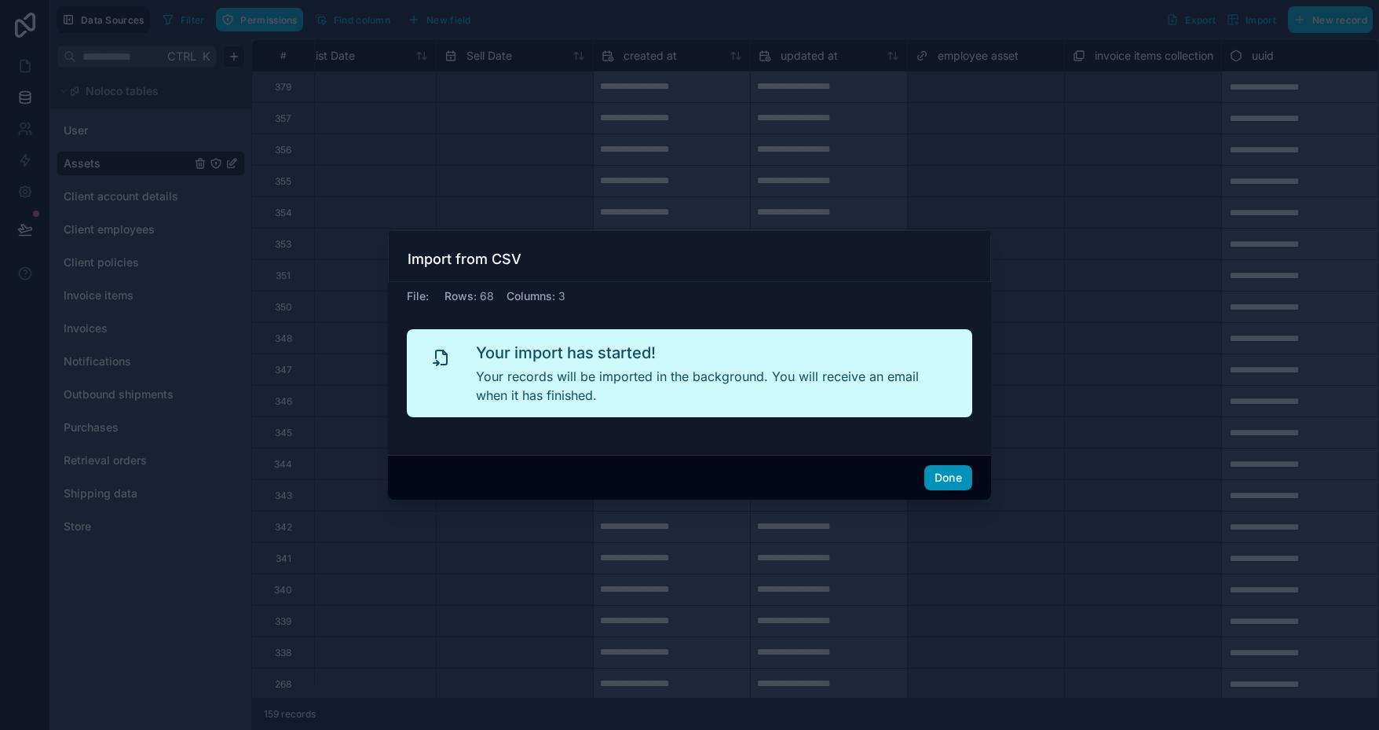
click at [960, 475] on button "Done" at bounding box center [948, 477] width 48 height 25
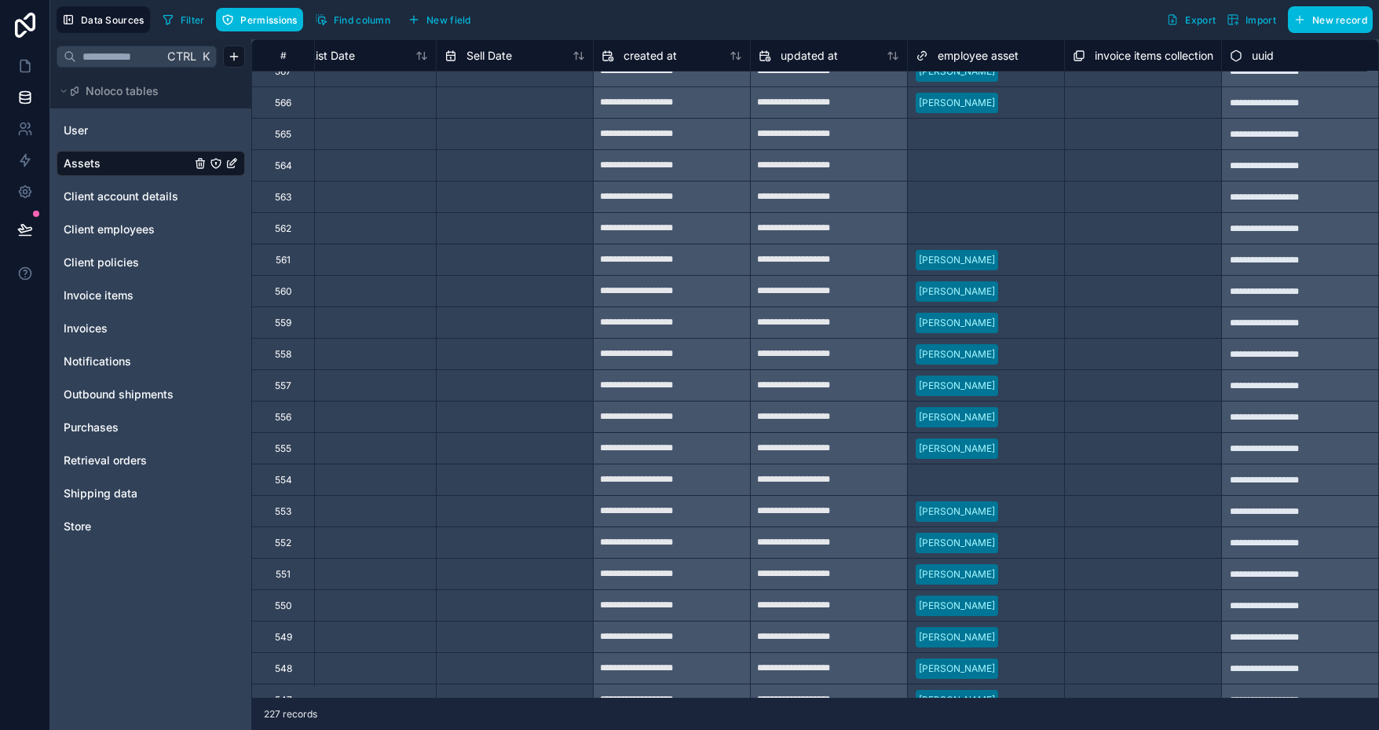
scroll to position [1649, 5230]
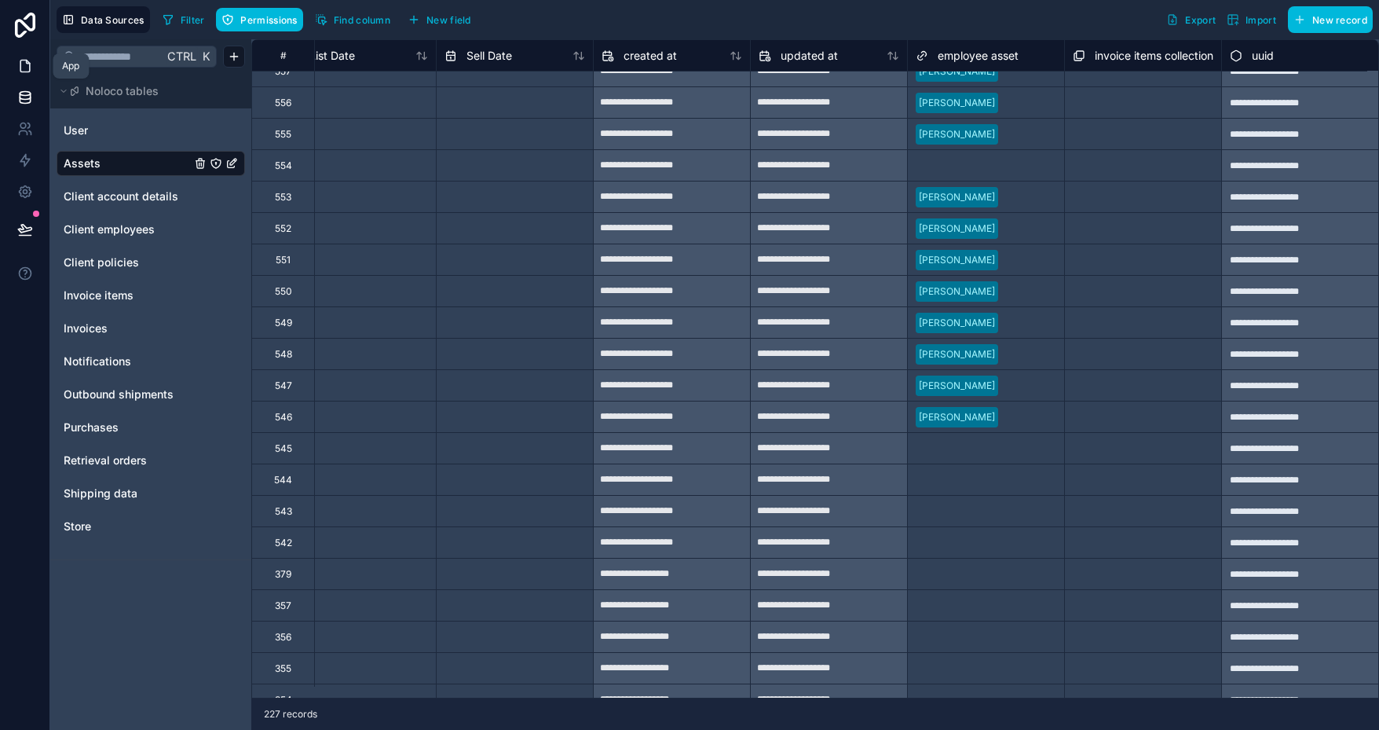
click at [30, 65] on icon at bounding box center [24, 66] width 9 height 12
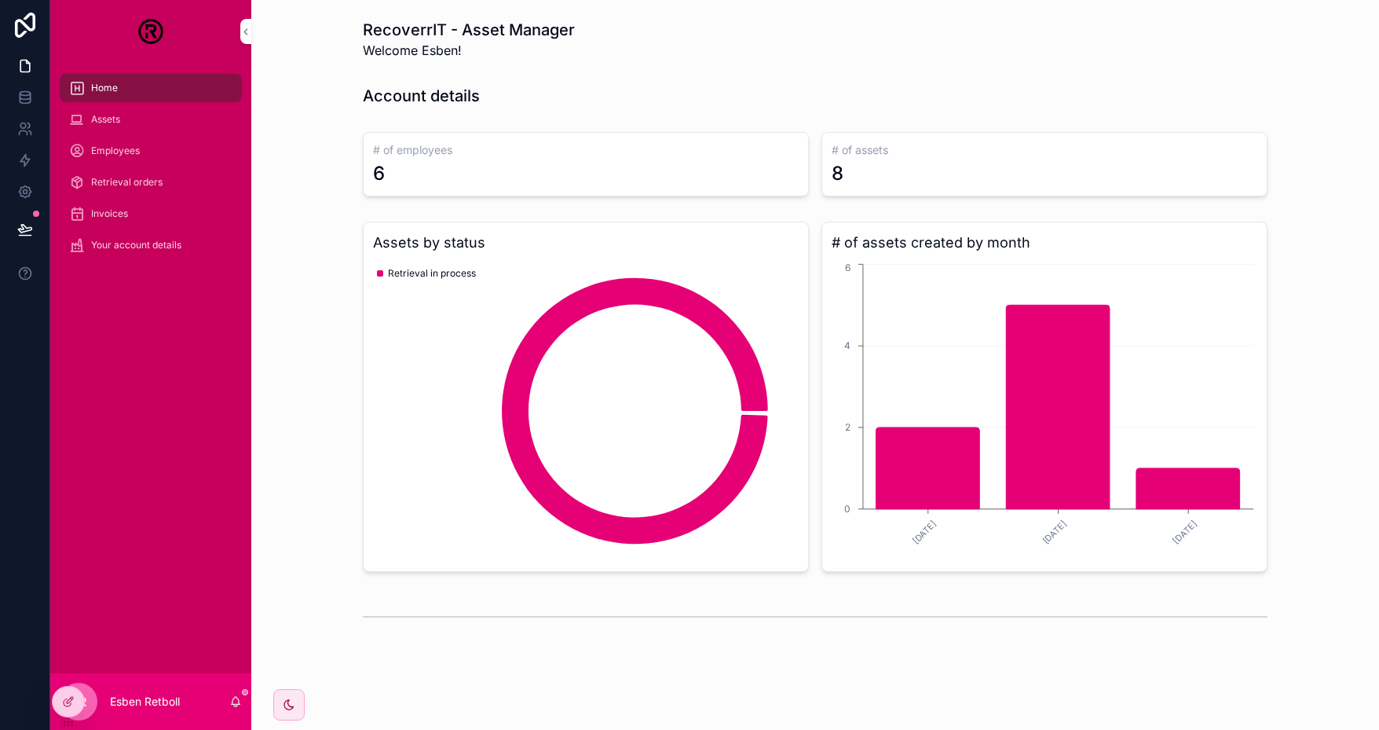
click at [0, 0] on icon at bounding box center [0, 0] width 0 height 0
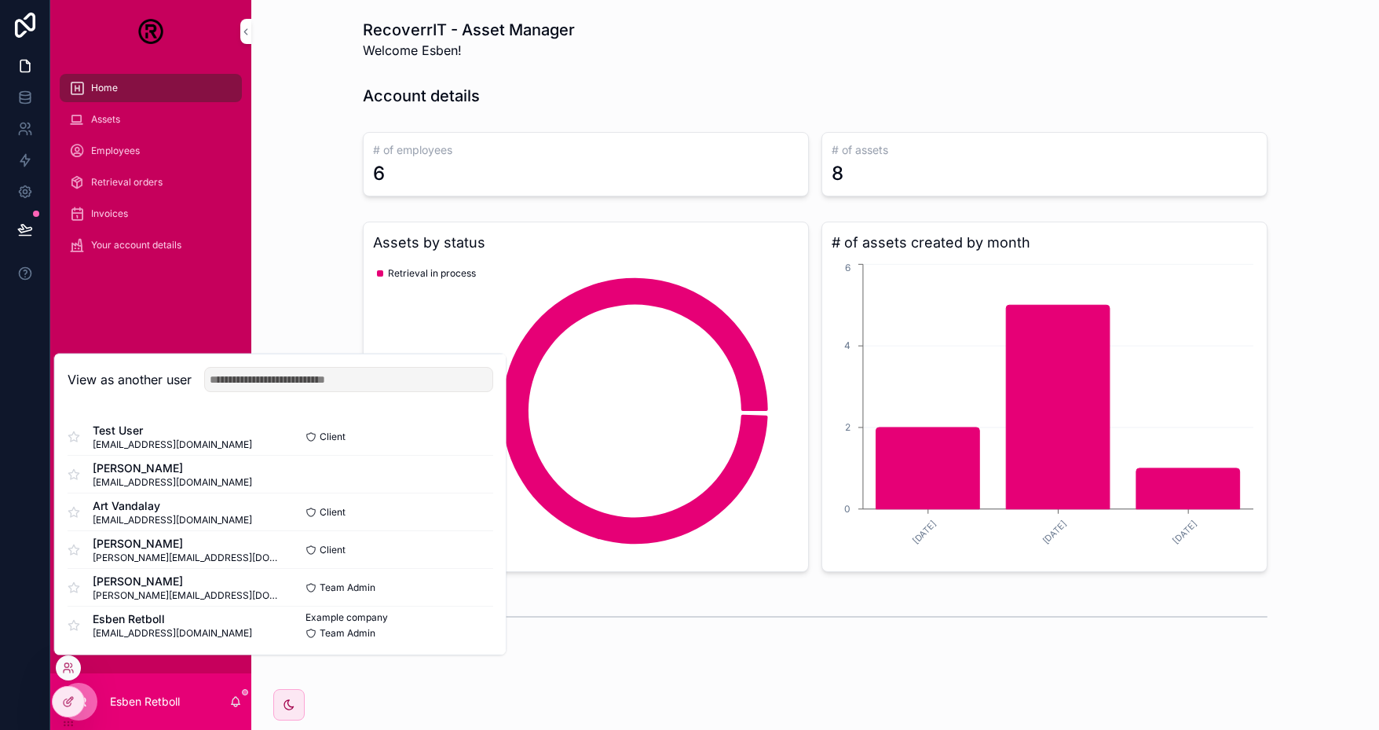
click at [0, 0] on button "Select" at bounding box center [0, 0] width 0 height 0
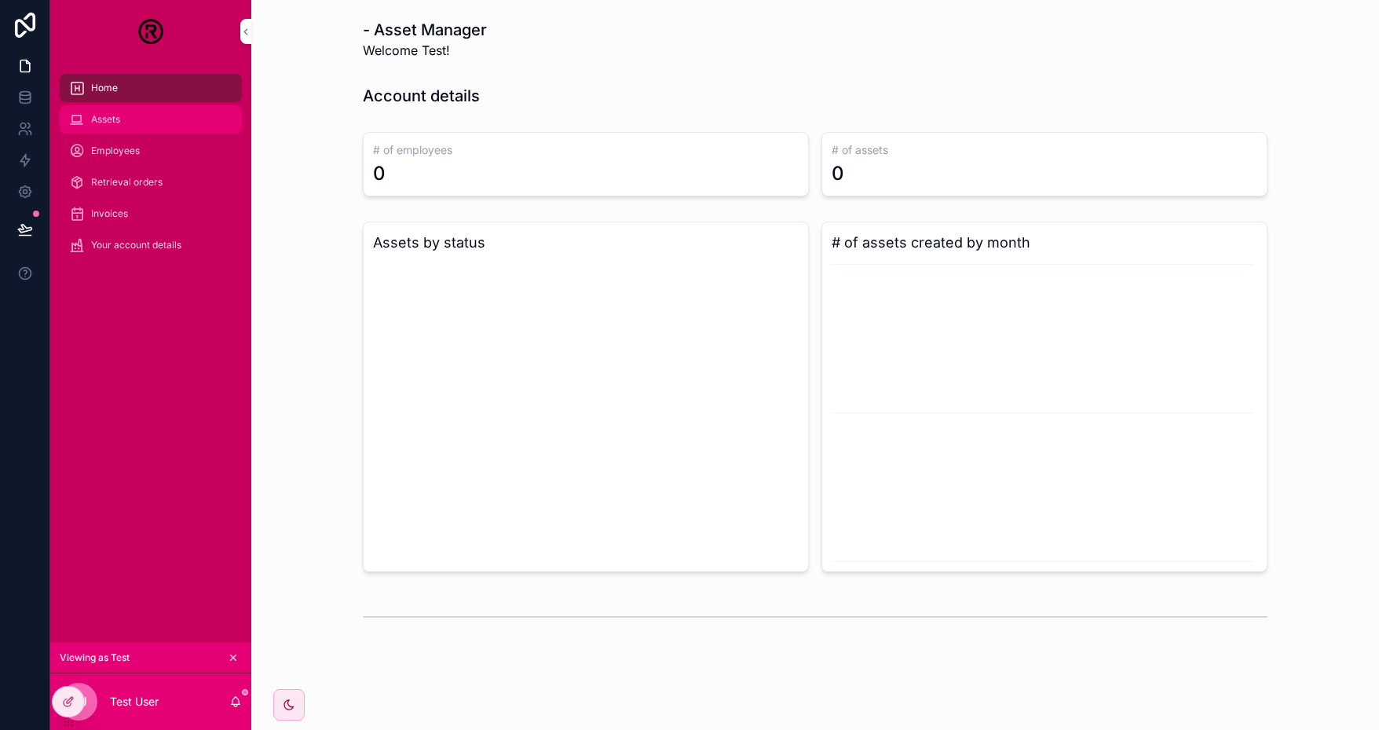
click at [148, 113] on div "Assets" at bounding box center [150, 119] width 163 height 25
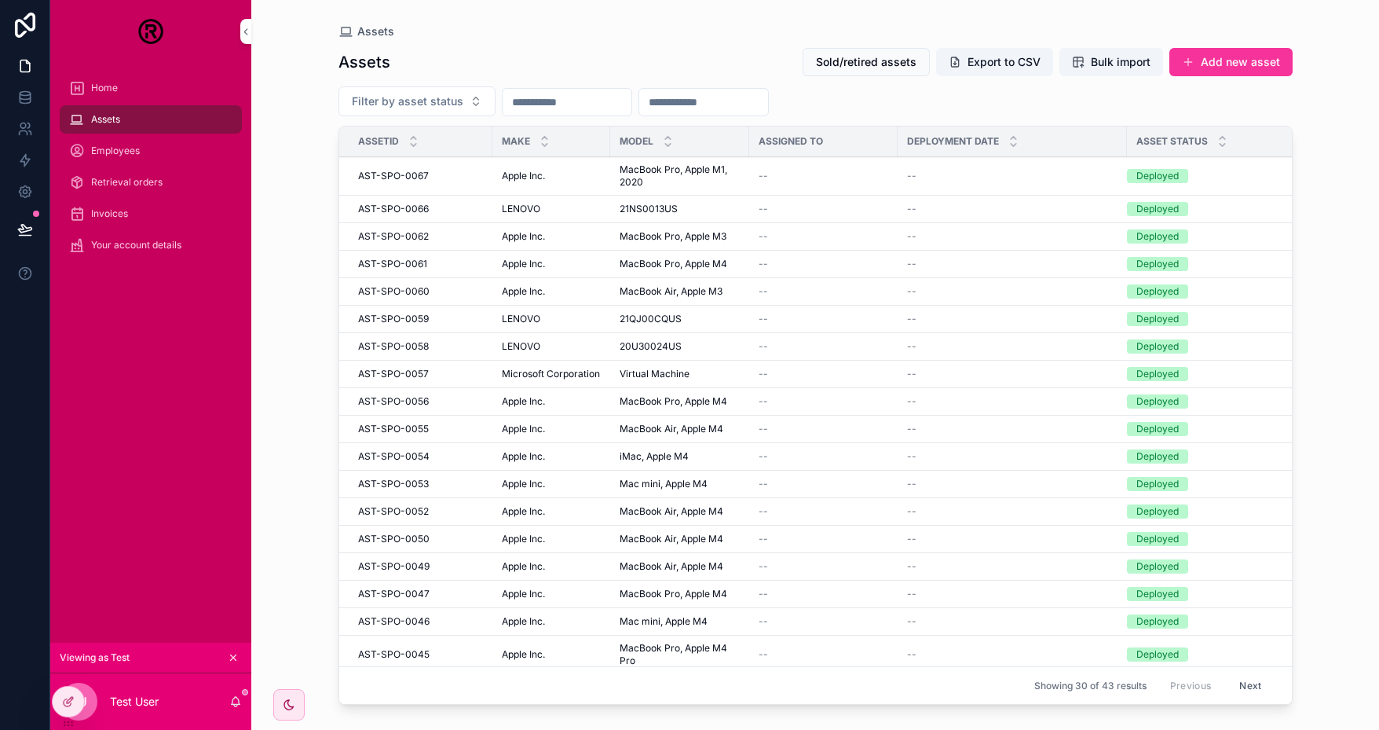
click at [1232, 674] on button "Next" at bounding box center [1250, 685] width 44 height 24
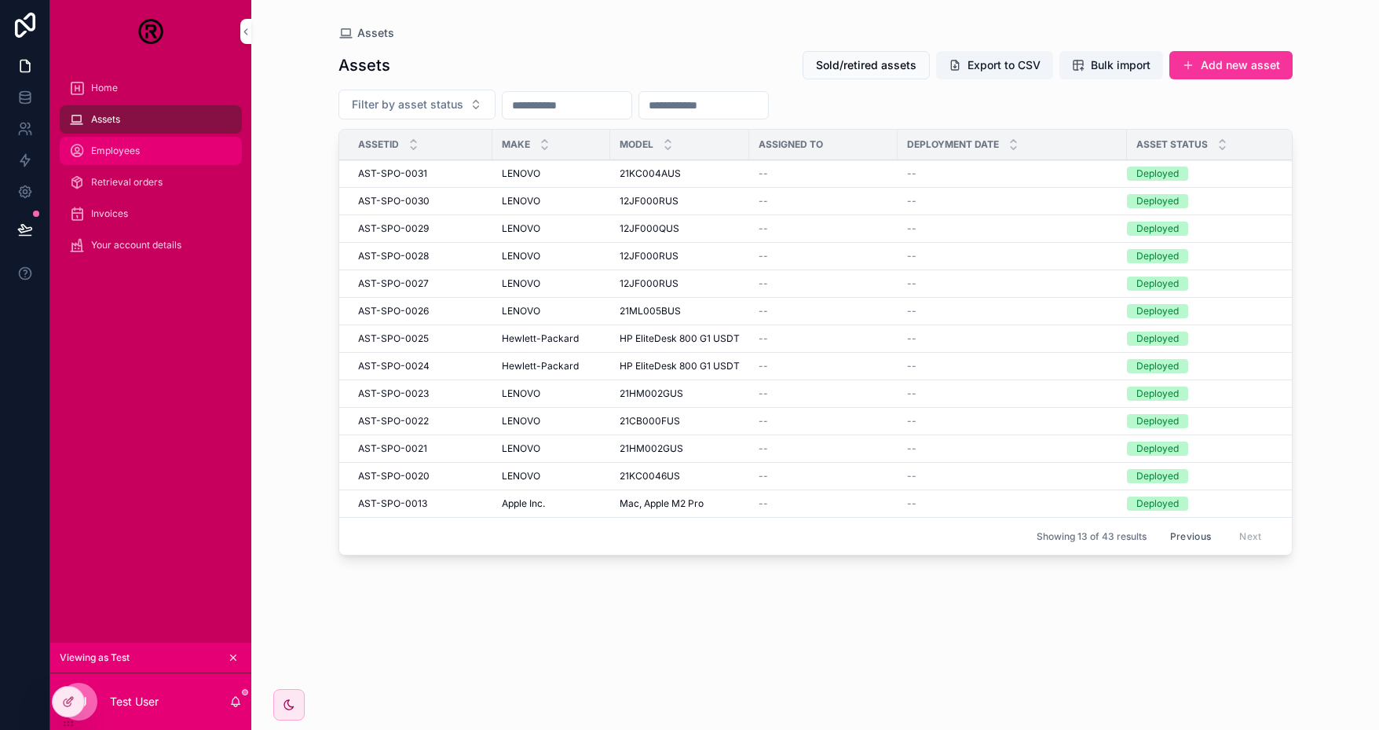
click at [153, 150] on div "Employees" at bounding box center [150, 150] width 163 height 25
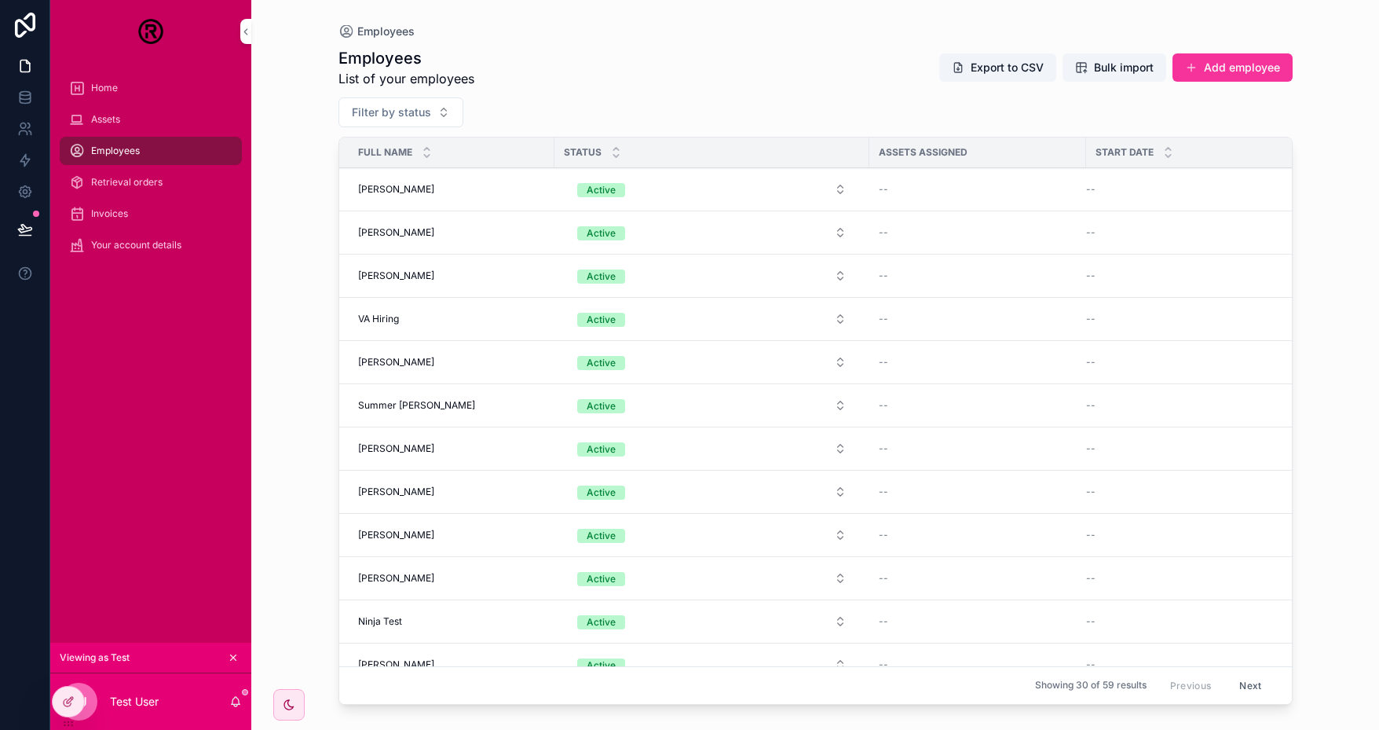
click at [452, 442] on div "Shanikka Ranglin Shanikka Ranglin" at bounding box center [451, 448] width 187 height 13
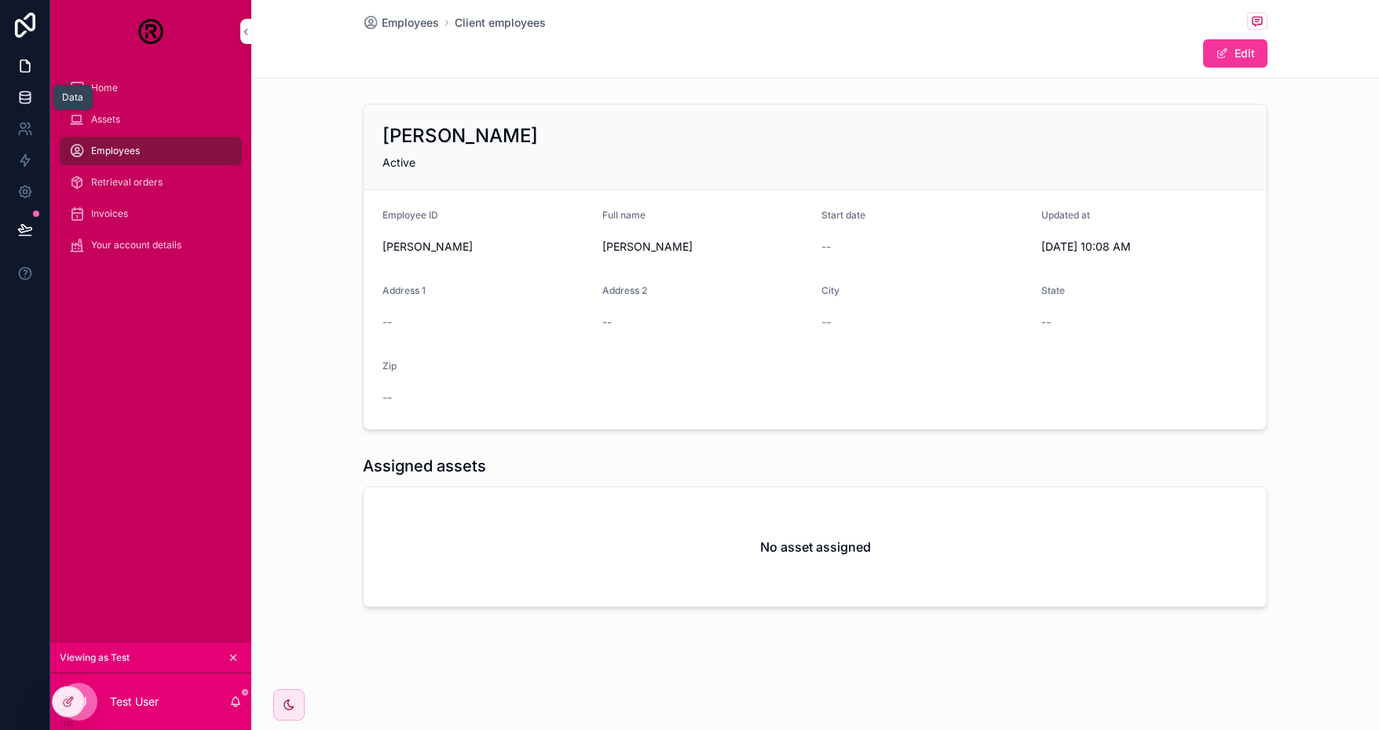
click at [20, 101] on icon at bounding box center [25, 100] width 10 height 6
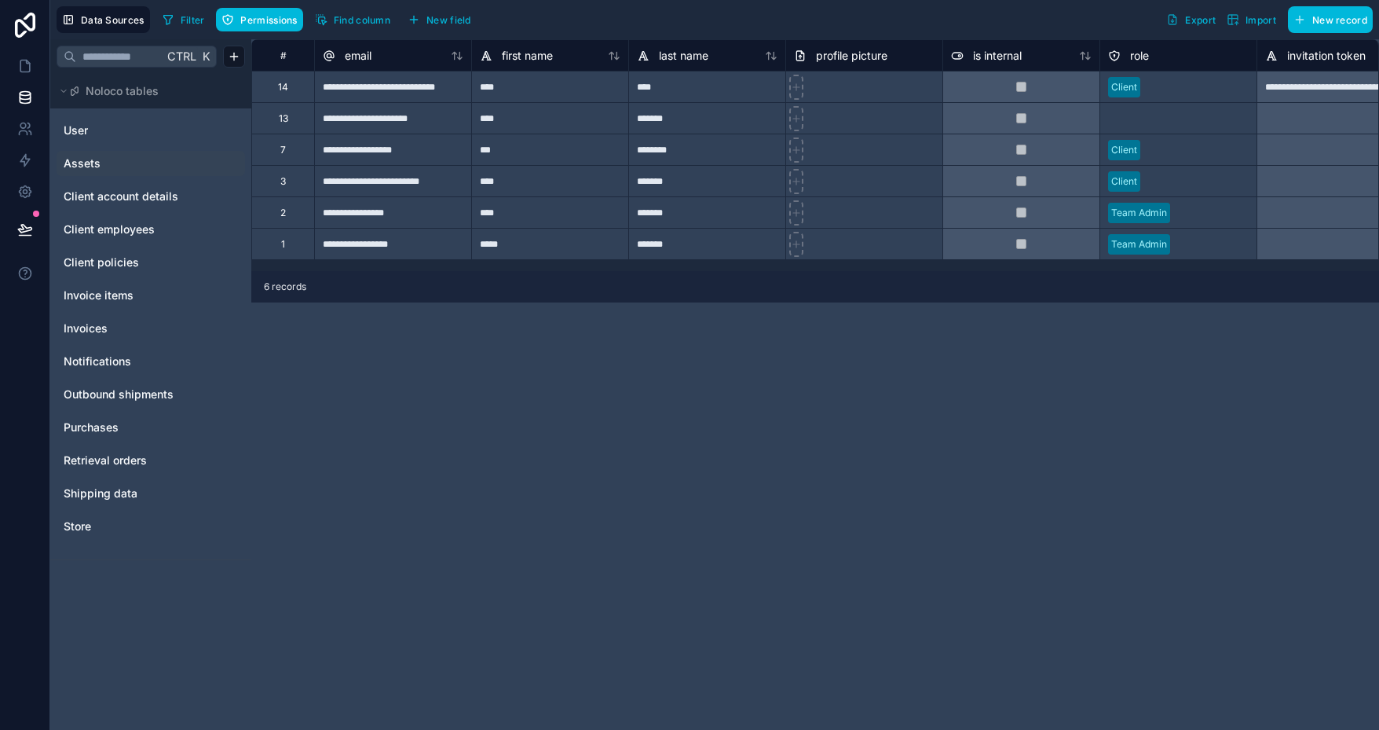
click at [82, 160] on span "Assets" at bounding box center [82, 164] width 37 height 16
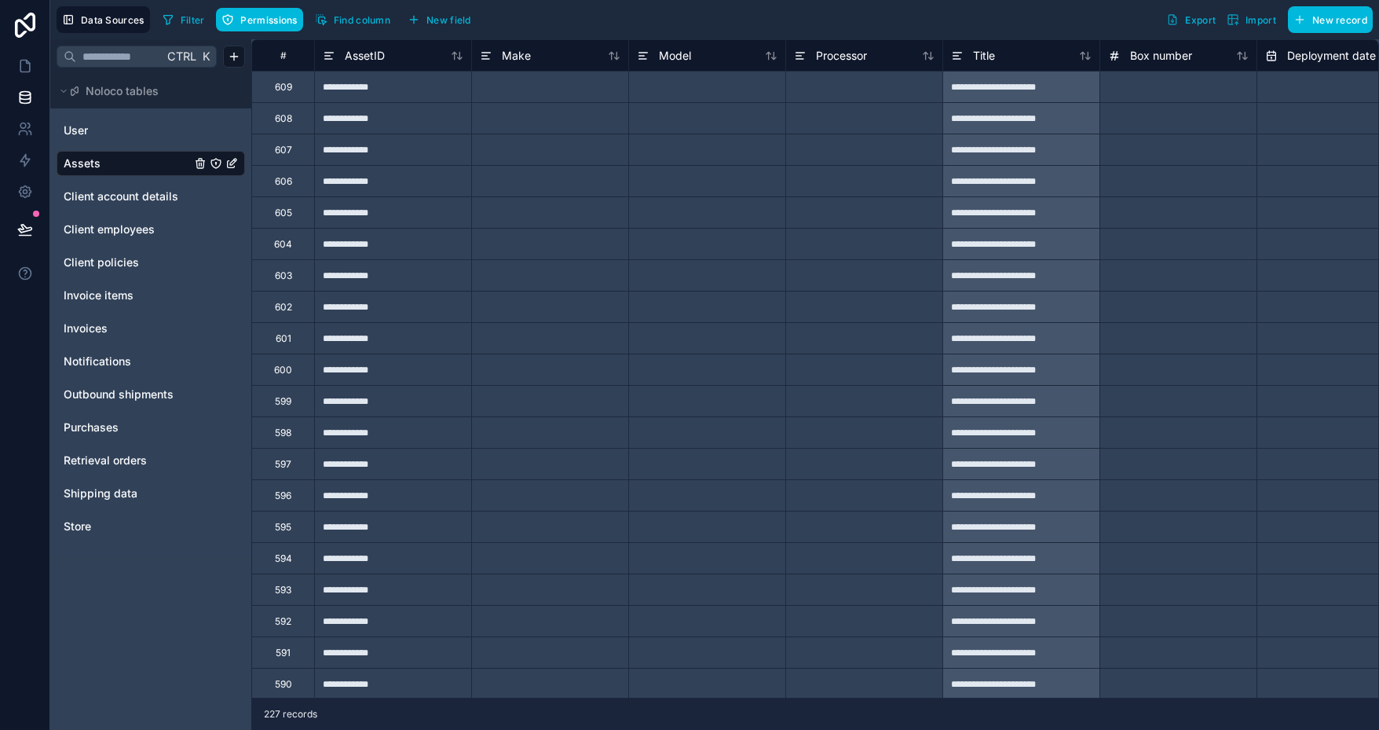
click at [187, 13] on button "Filter" at bounding box center [183, 20] width 54 height 24
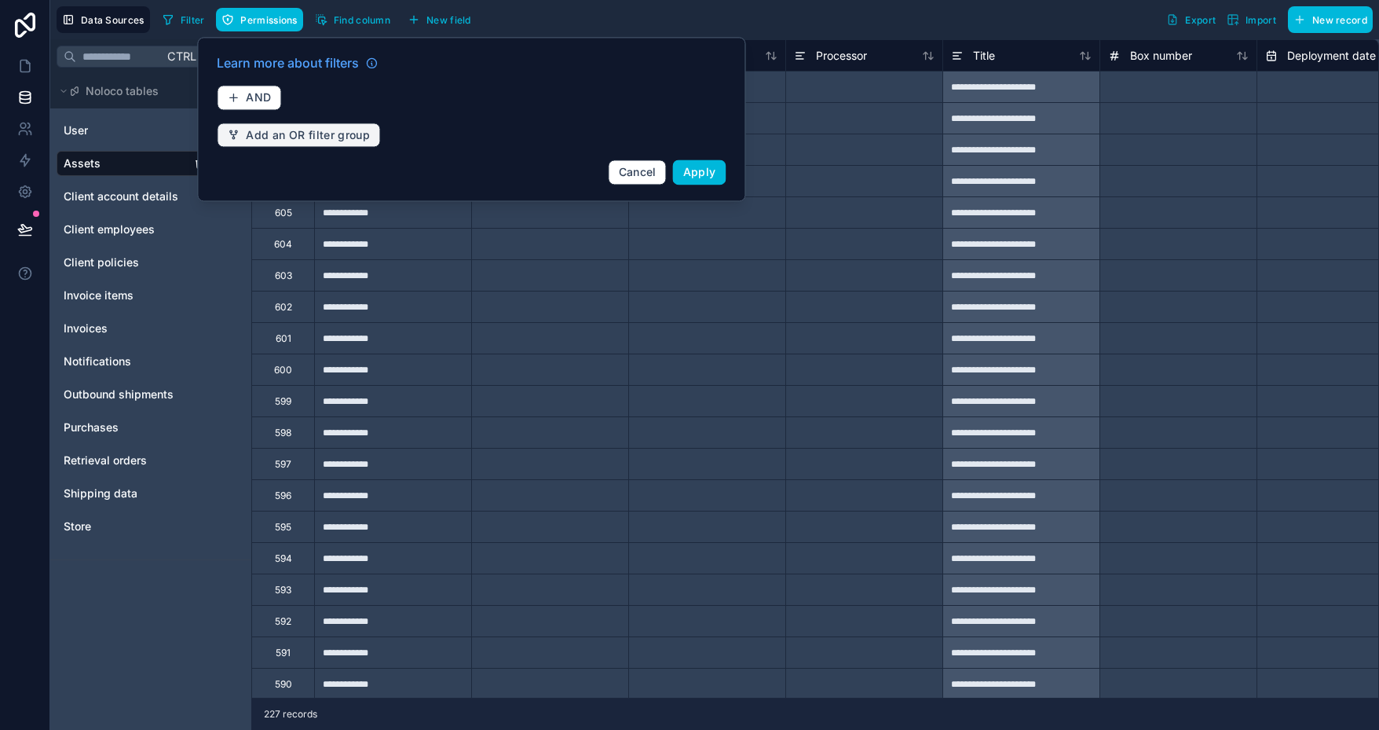
click at [333, 128] on span "Add an OR filter group" at bounding box center [308, 135] width 124 height 14
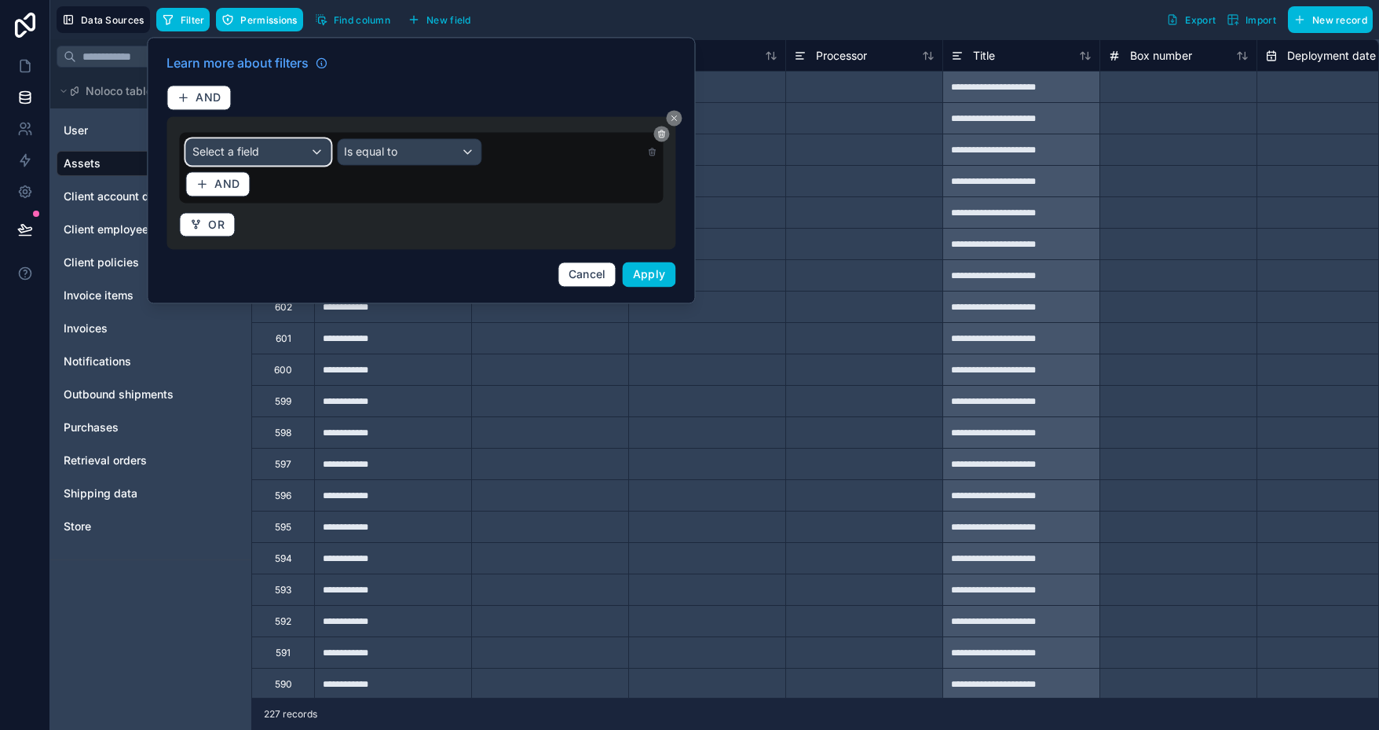
click at [275, 150] on div "Select a field" at bounding box center [258, 151] width 144 height 25
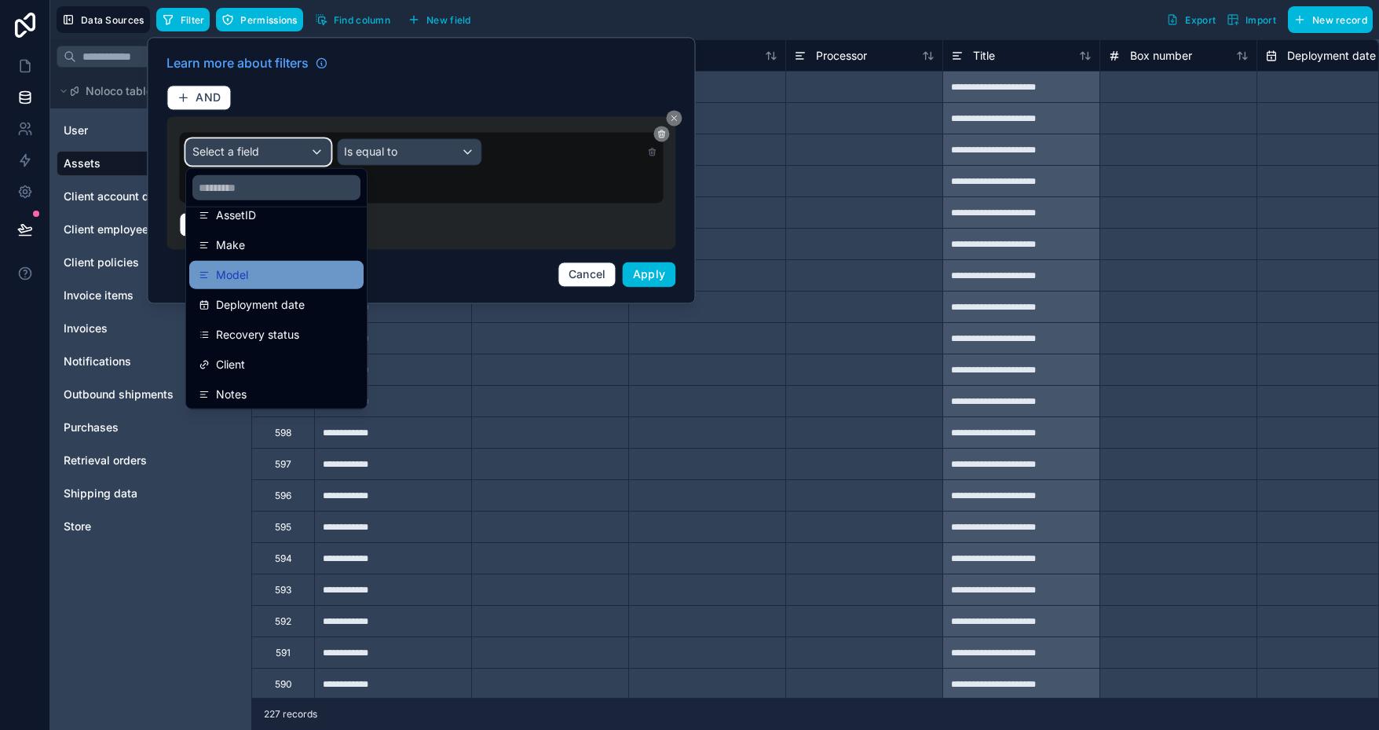
scroll to position [157, 0]
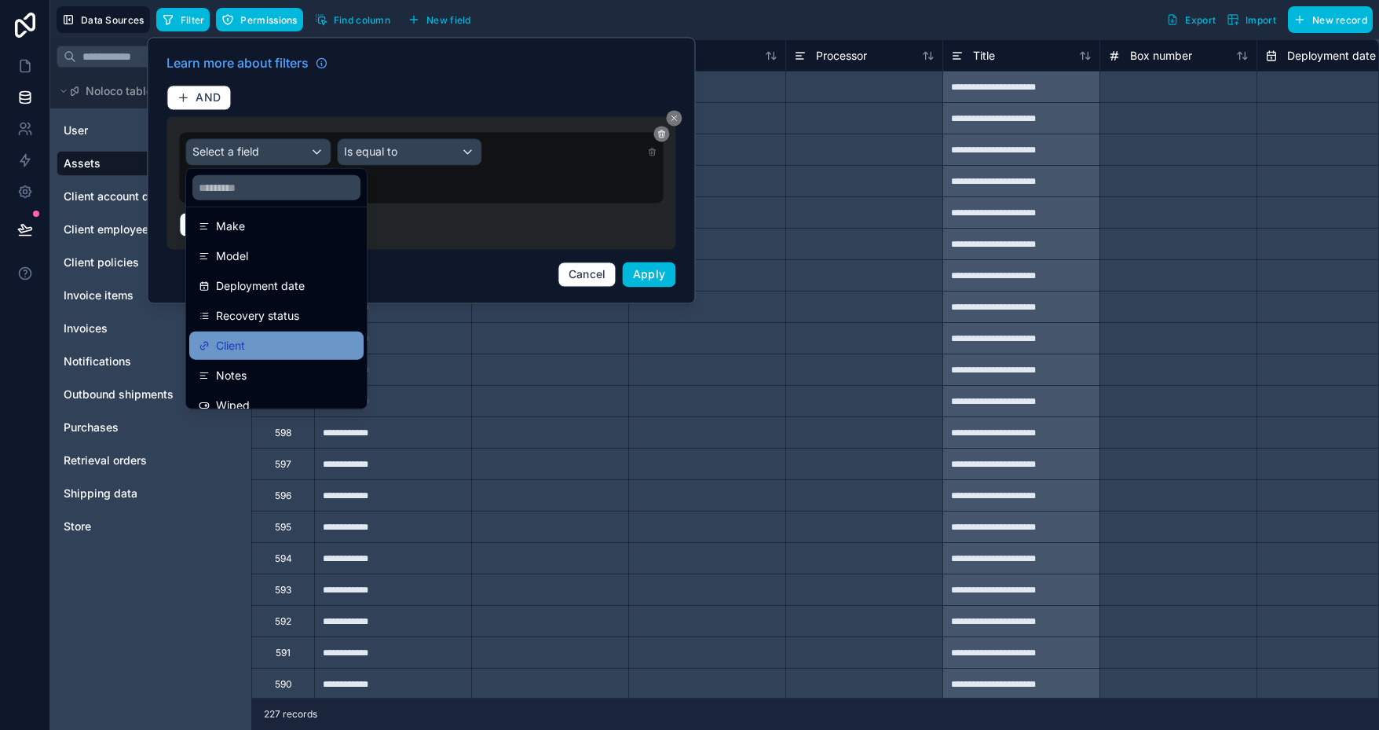
click at [265, 334] on div "Client" at bounding box center [276, 345] width 174 height 28
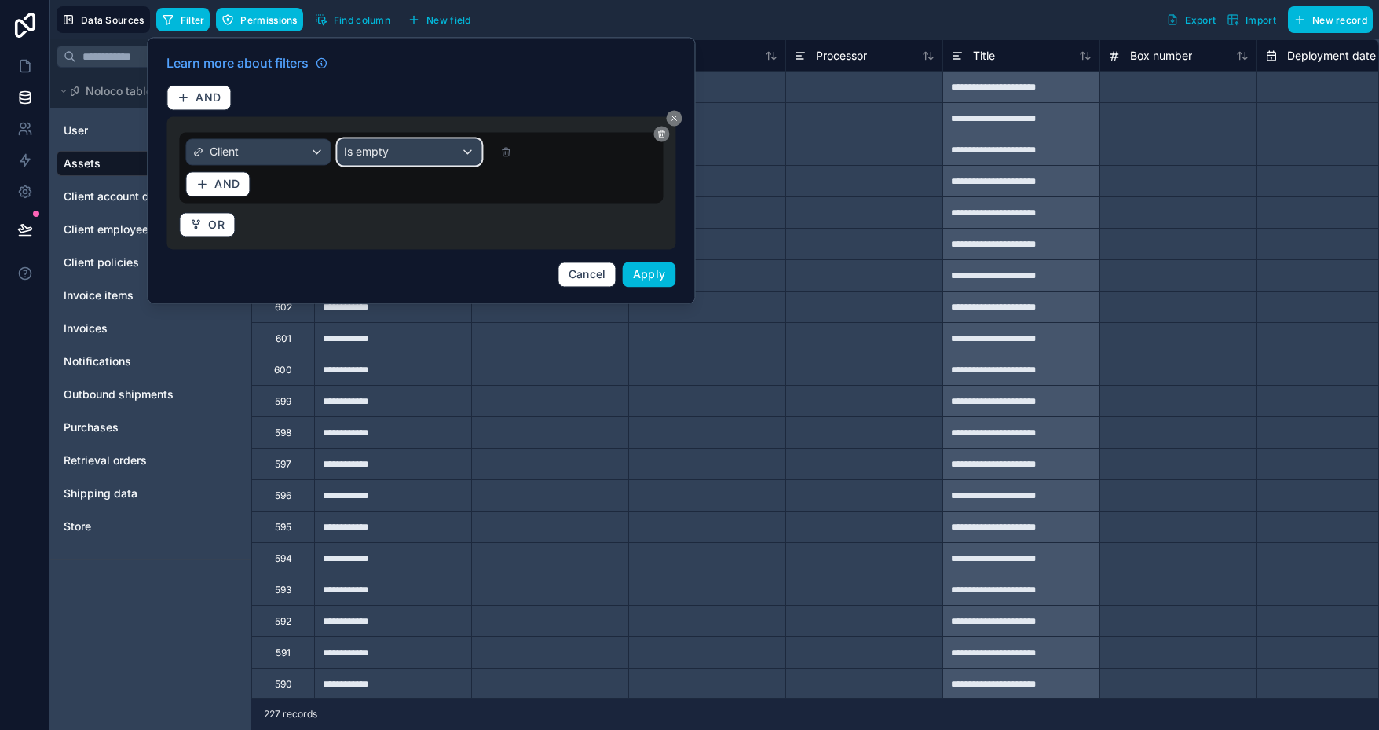
click at [428, 156] on div "Is empty" at bounding box center [410, 151] width 144 height 25
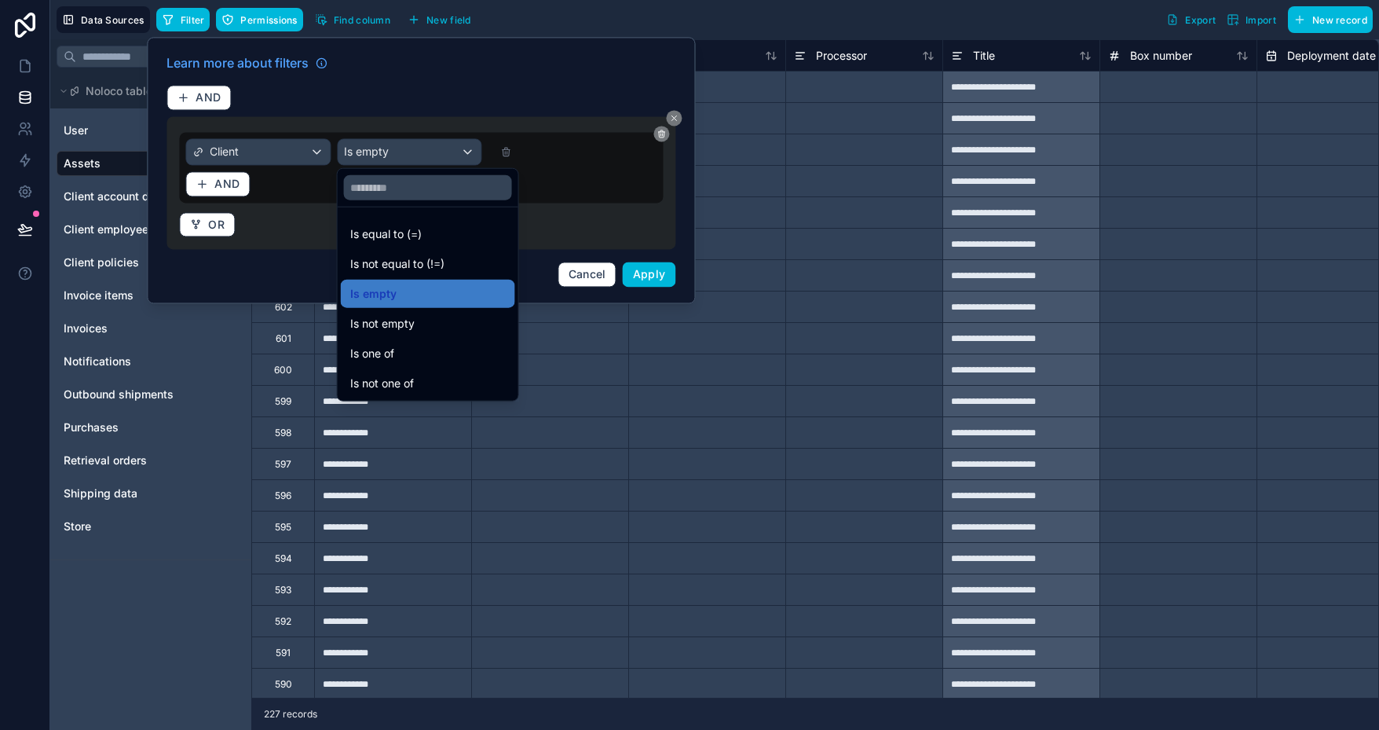
drag, startPoint x: 412, startPoint y: 236, endPoint x: 427, endPoint y: 217, distance: 25.1
click at [412, 237] on span "Is equal to (=)" at bounding box center [385, 234] width 71 height 19
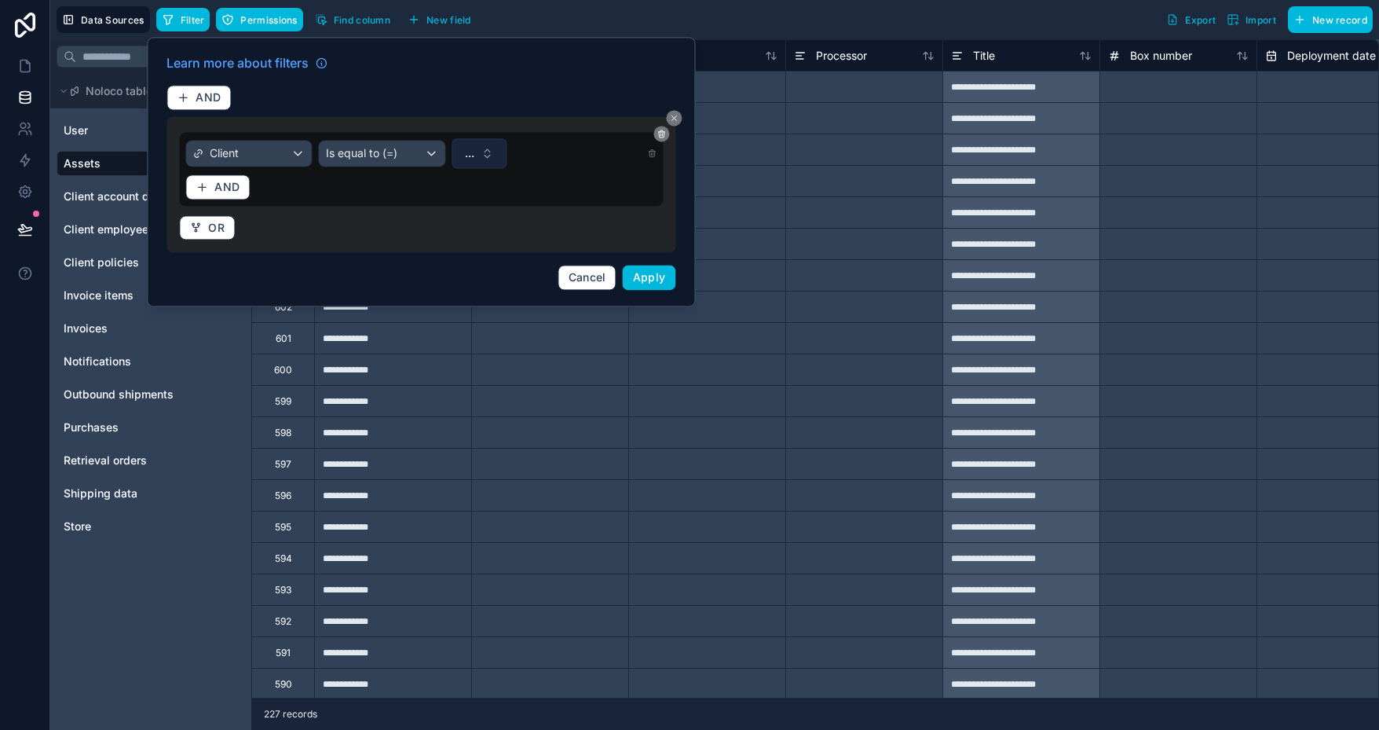
click at [477, 152] on button "..." at bounding box center [479, 153] width 55 height 30
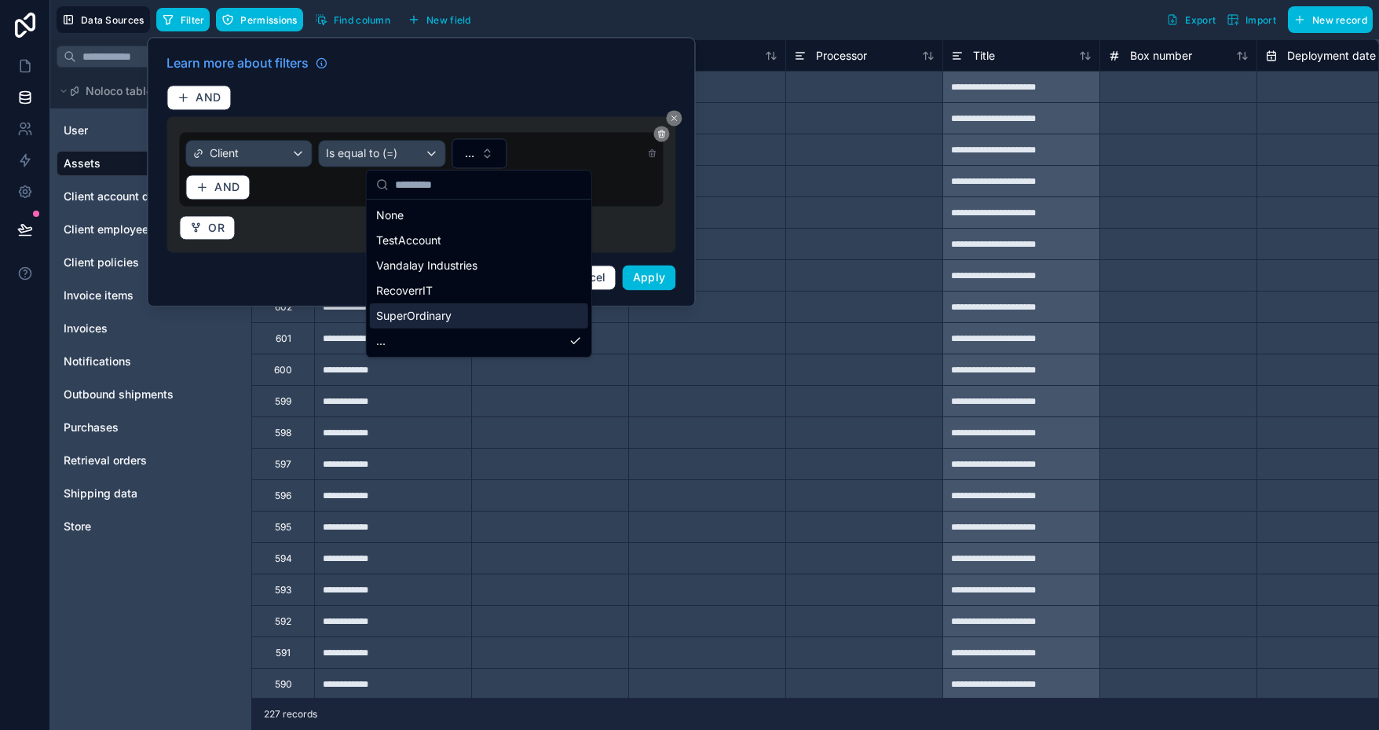
click at [477, 309] on div "SuperOrdinary" at bounding box center [479, 315] width 218 height 25
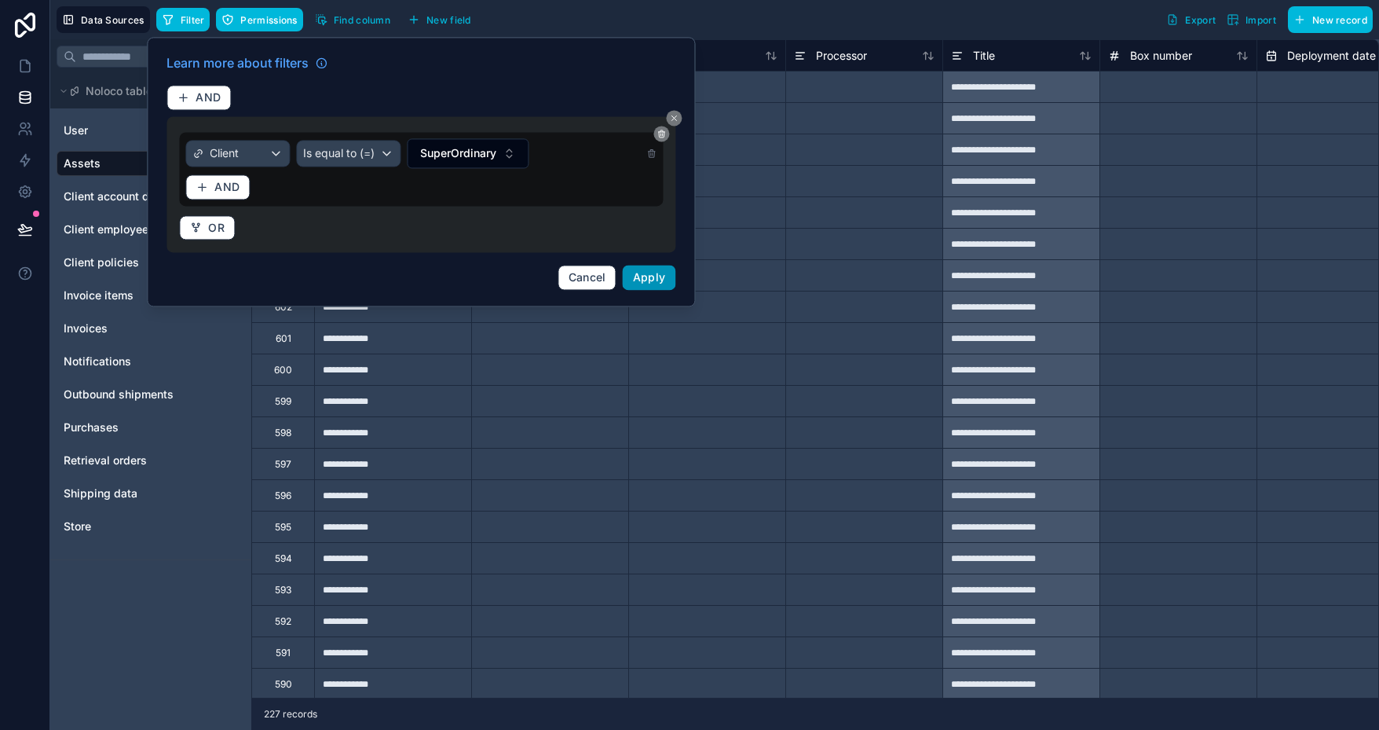
click at [650, 277] on span "Apply" at bounding box center [649, 276] width 33 height 13
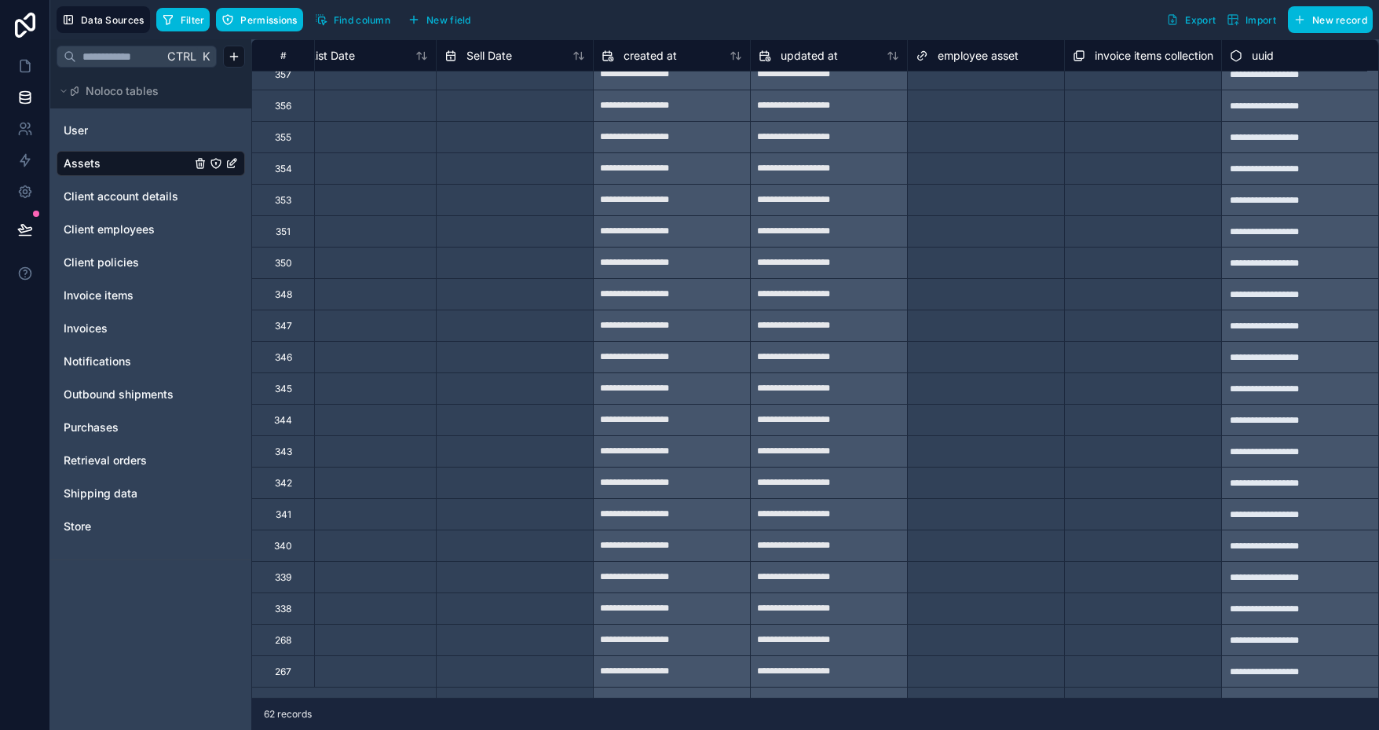
scroll to position [0, 5230]
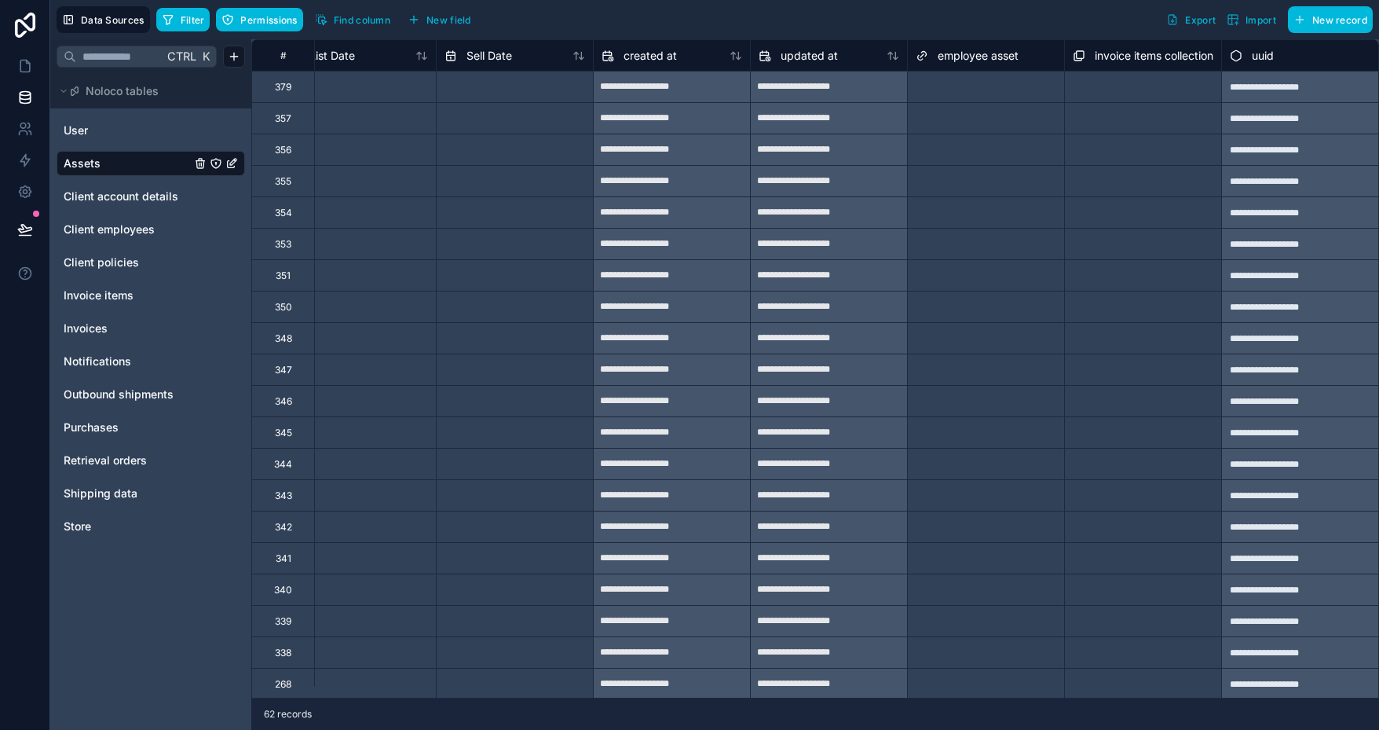
click at [1118, 87] on div "Select a invoice items collection" at bounding box center [1143, 87] width 141 height 25
click at [963, 81] on div "Select a employee asset" at bounding box center [970, 87] width 108 height 13
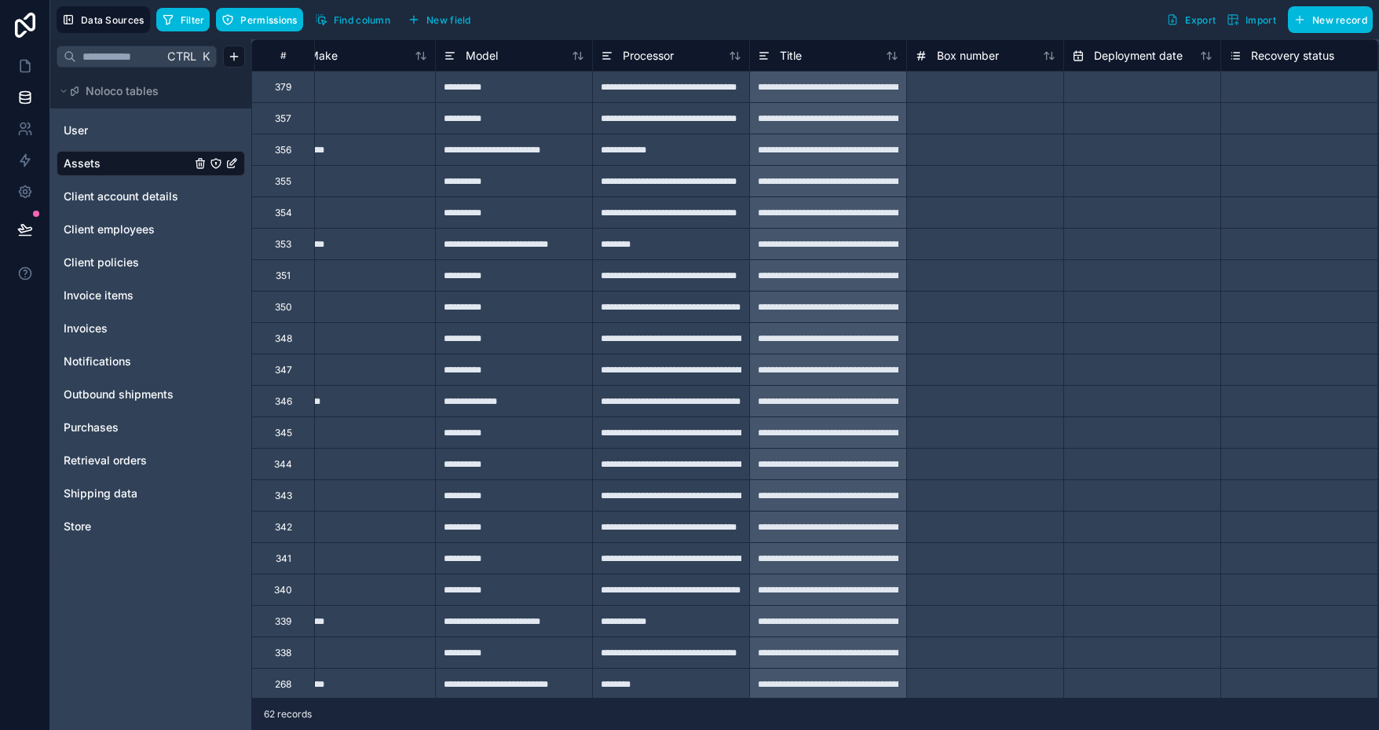
scroll to position [0, 175]
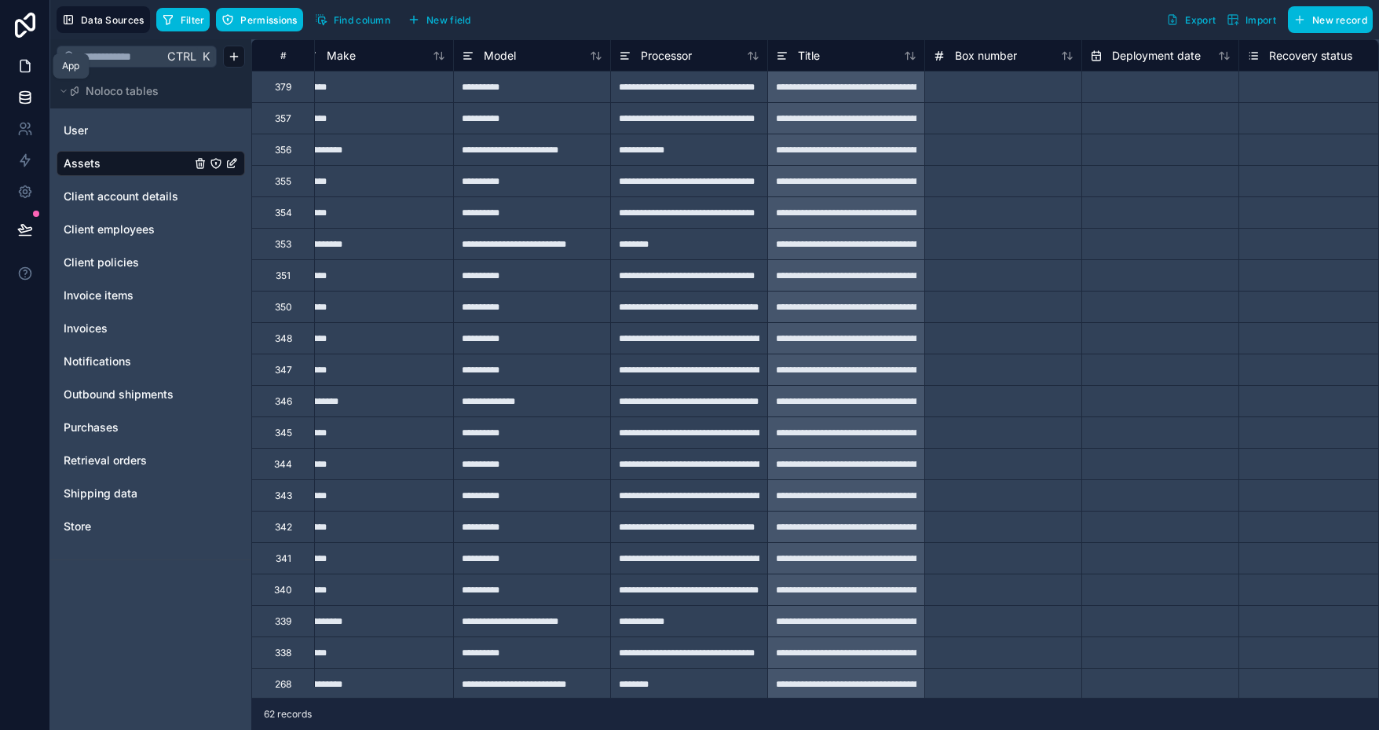
click at [16, 64] on link at bounding box center [24, 65] width 49 height 31
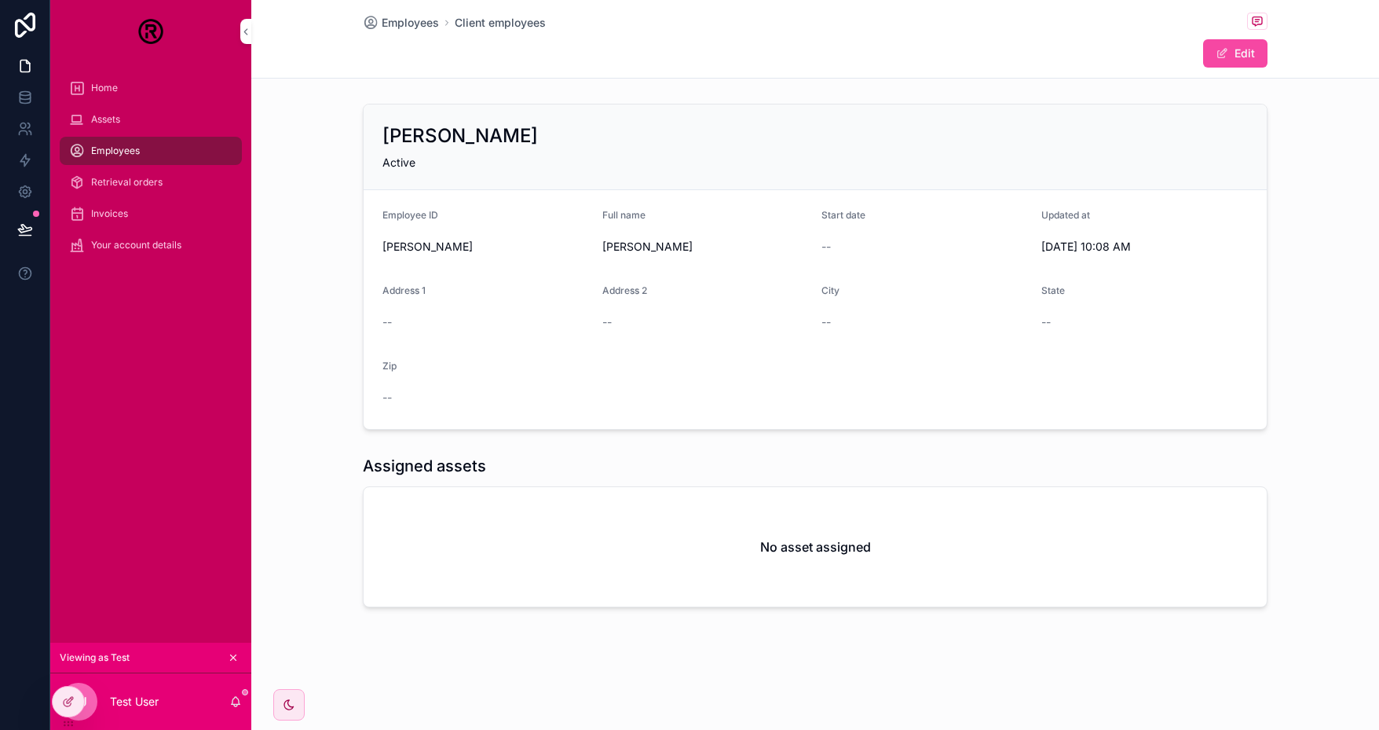
click at [1262, 57] on button "Edit" at bounding box center [1235, 53] width 64 height 28
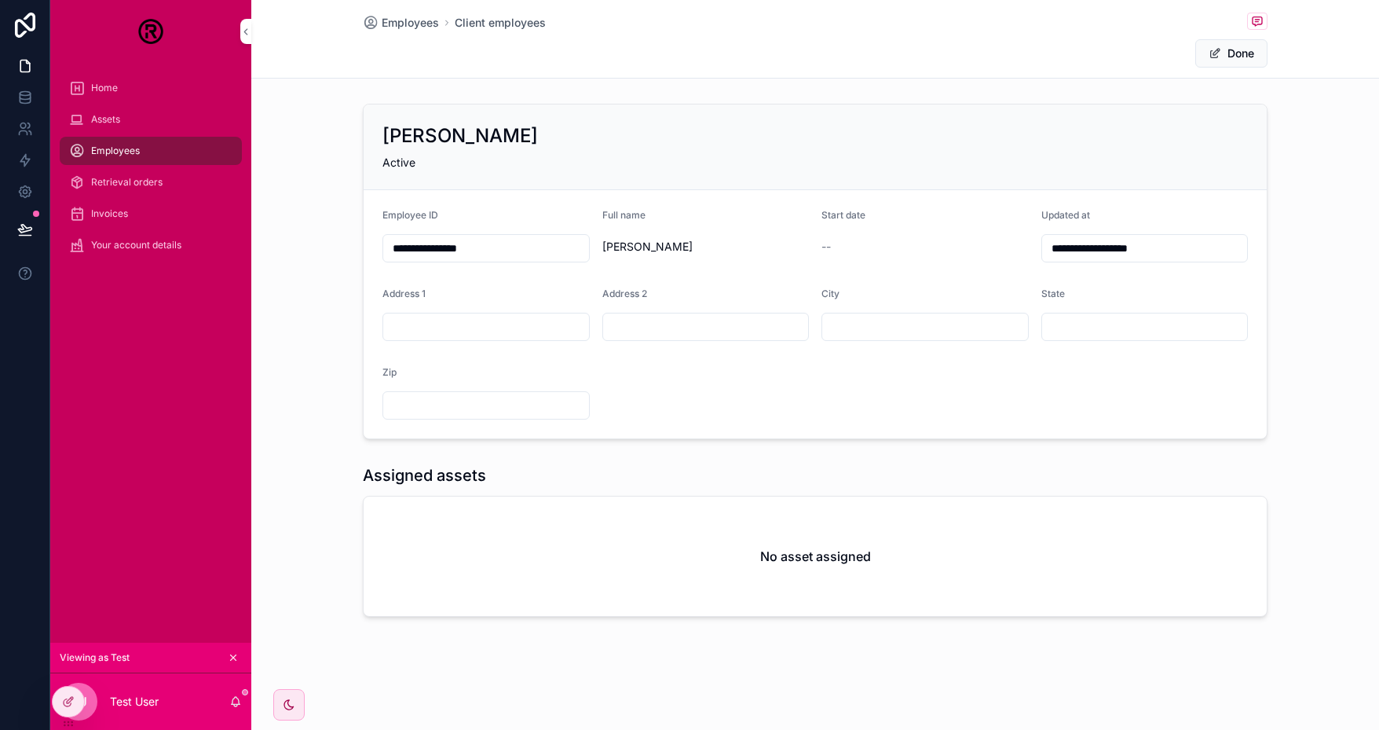
click at [1088, 330] on input "scrollable content" at bounding box center [1145, 327] width 206 height 22
click at [1087, 117] on div "Shanikka Ranglin Active" at bounding box center [815, 147] width 903 height 86
click at [1225, 44] on button "Done" at bounding box center [1231, 53] width 72 height 28
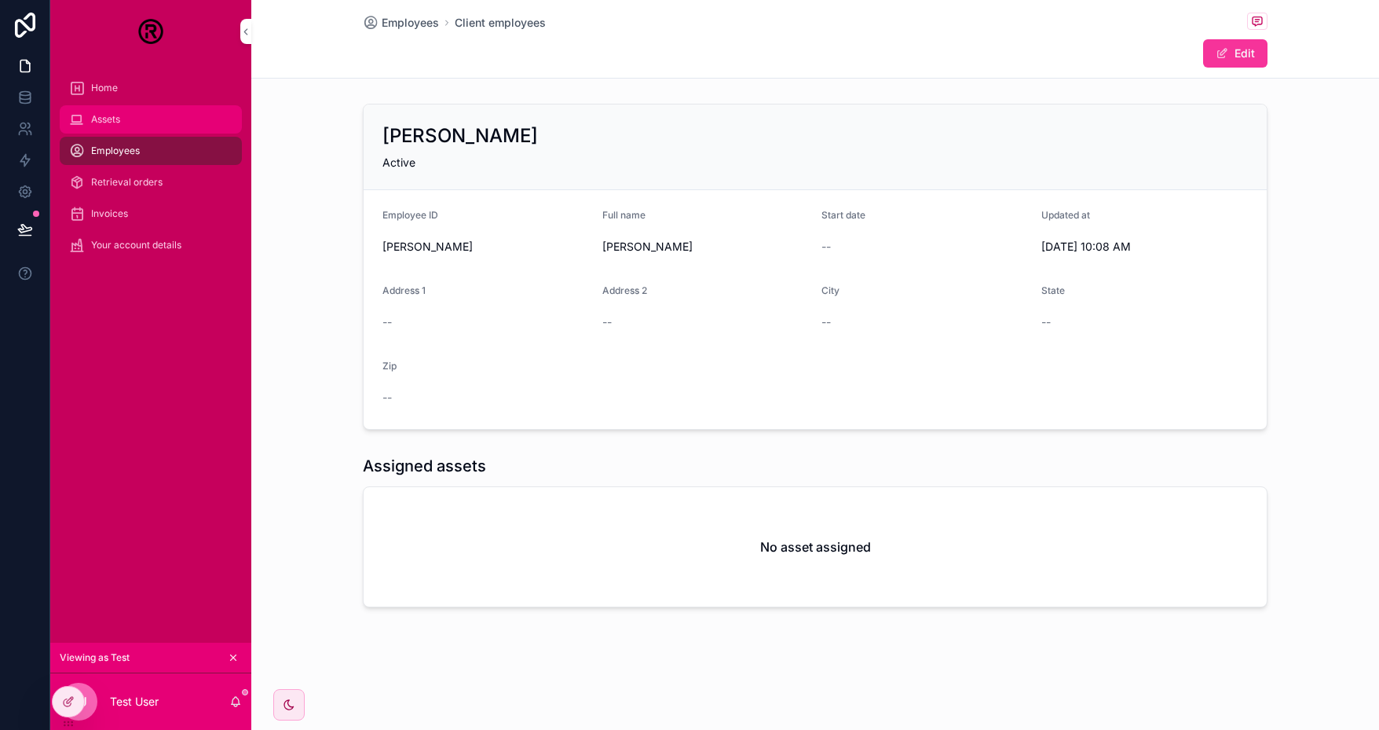
click at [112, 114] on span "Assets" at bounding box center [105, 119] width 29 height 13
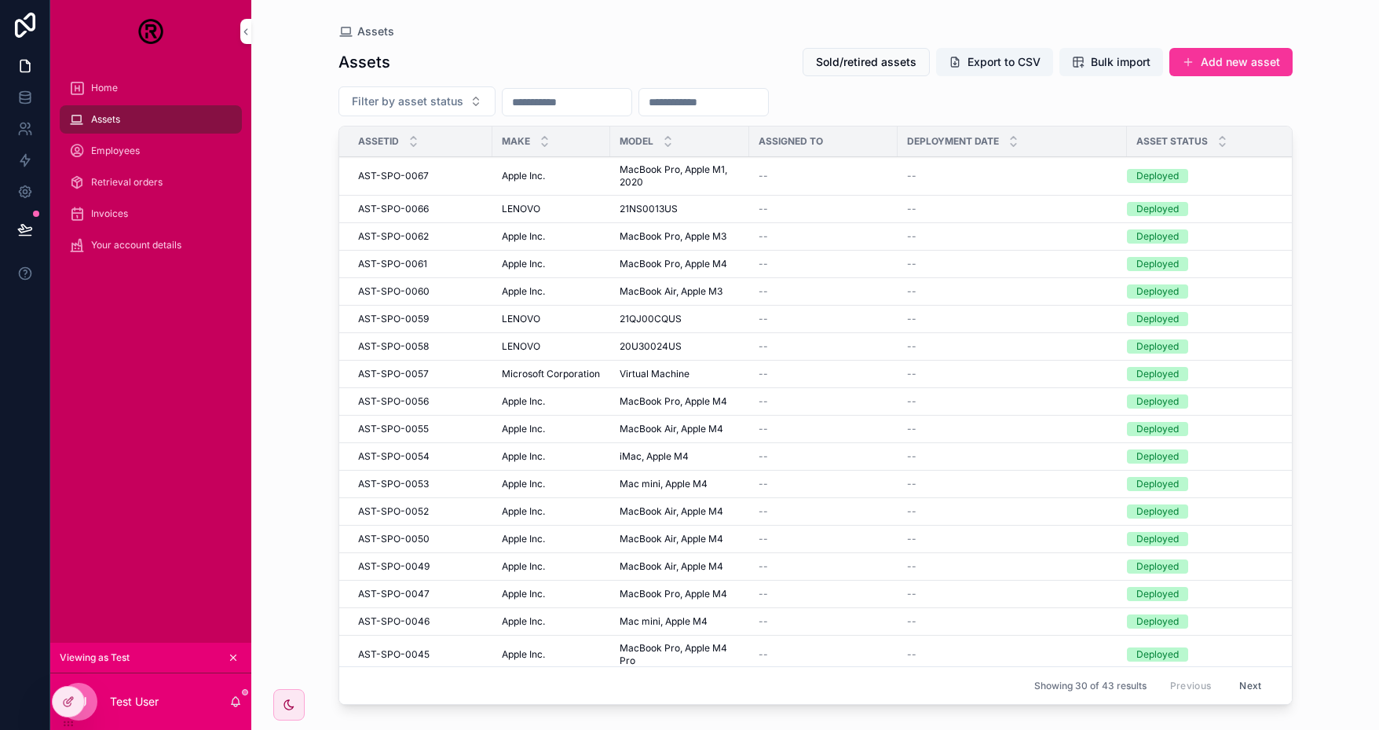
click at [650, 176] on span "MacBook Pro, Apple M1, 2020" at bounding box center [680, 175] width 120 height 25
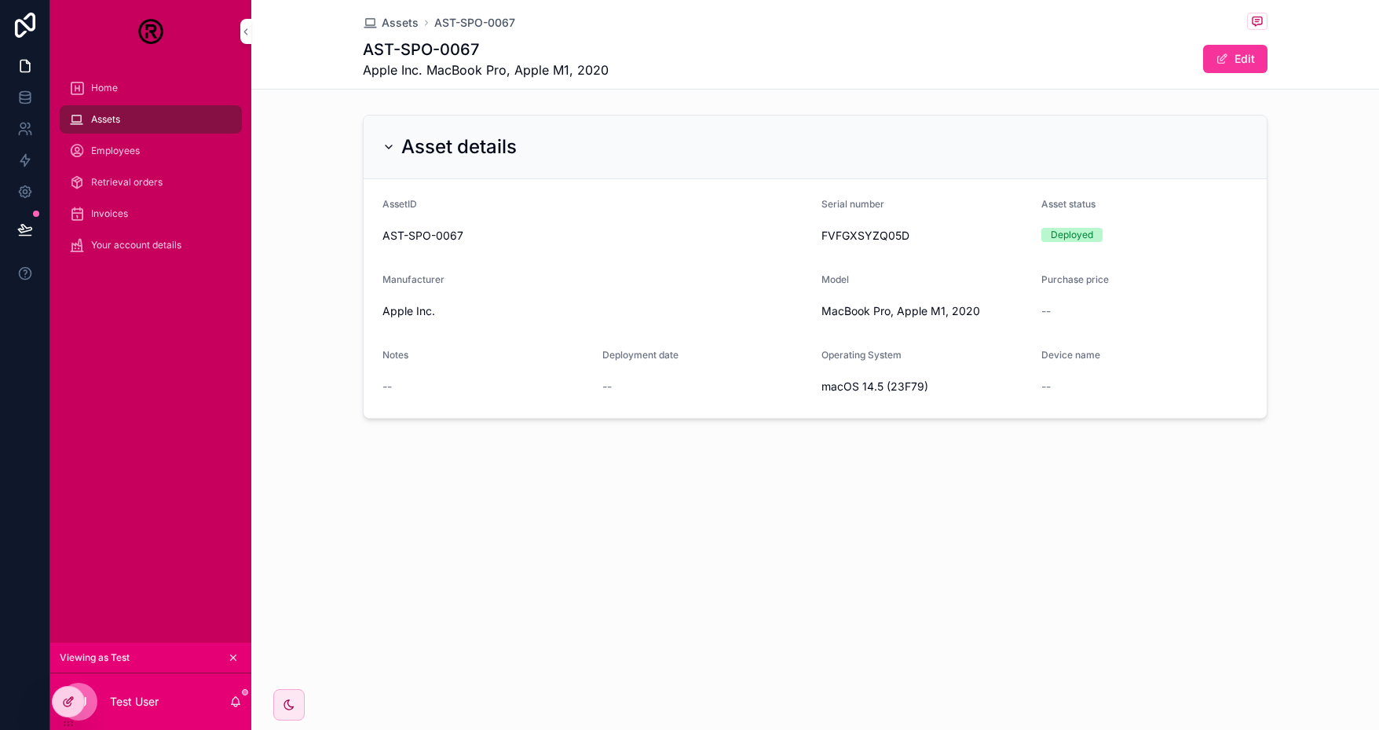
click at [63, 709] on div at bounding box center [68, 701] width 31 height 30
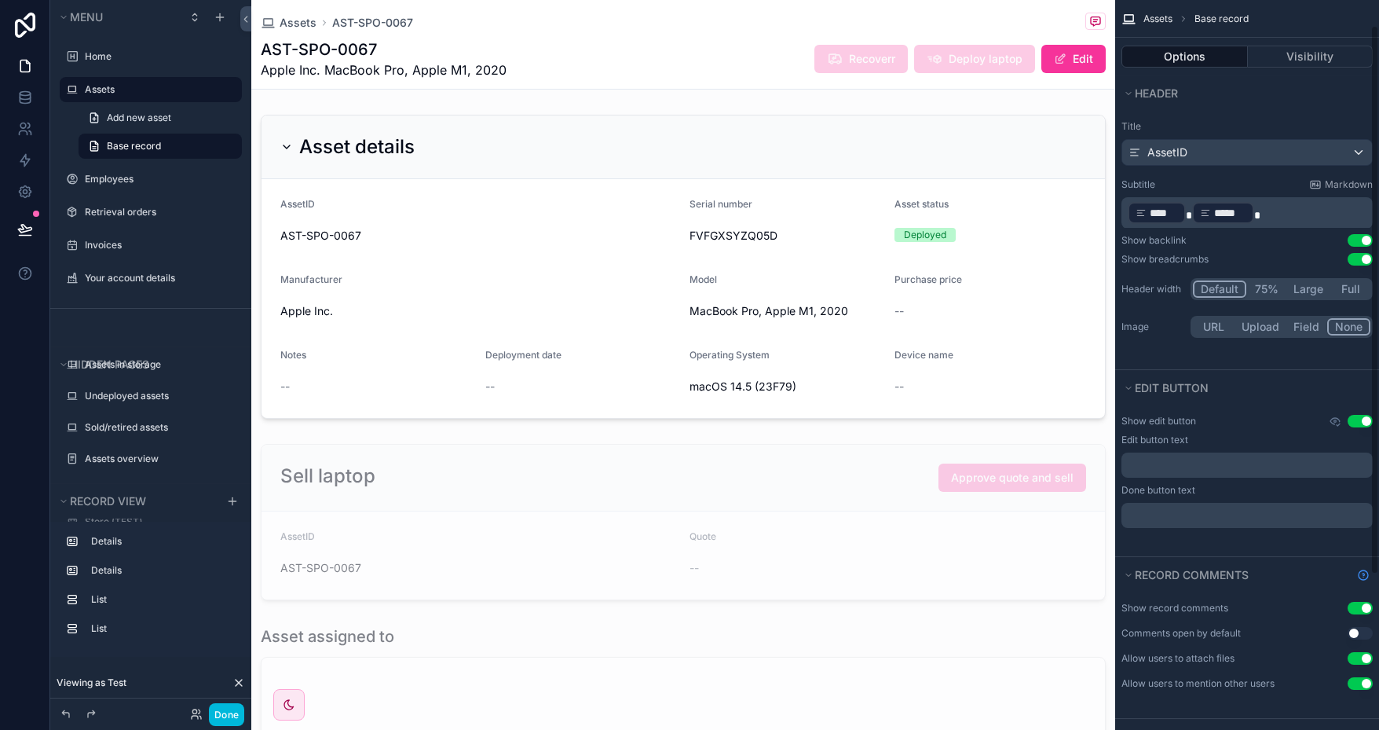
scroll to position [79, 0]
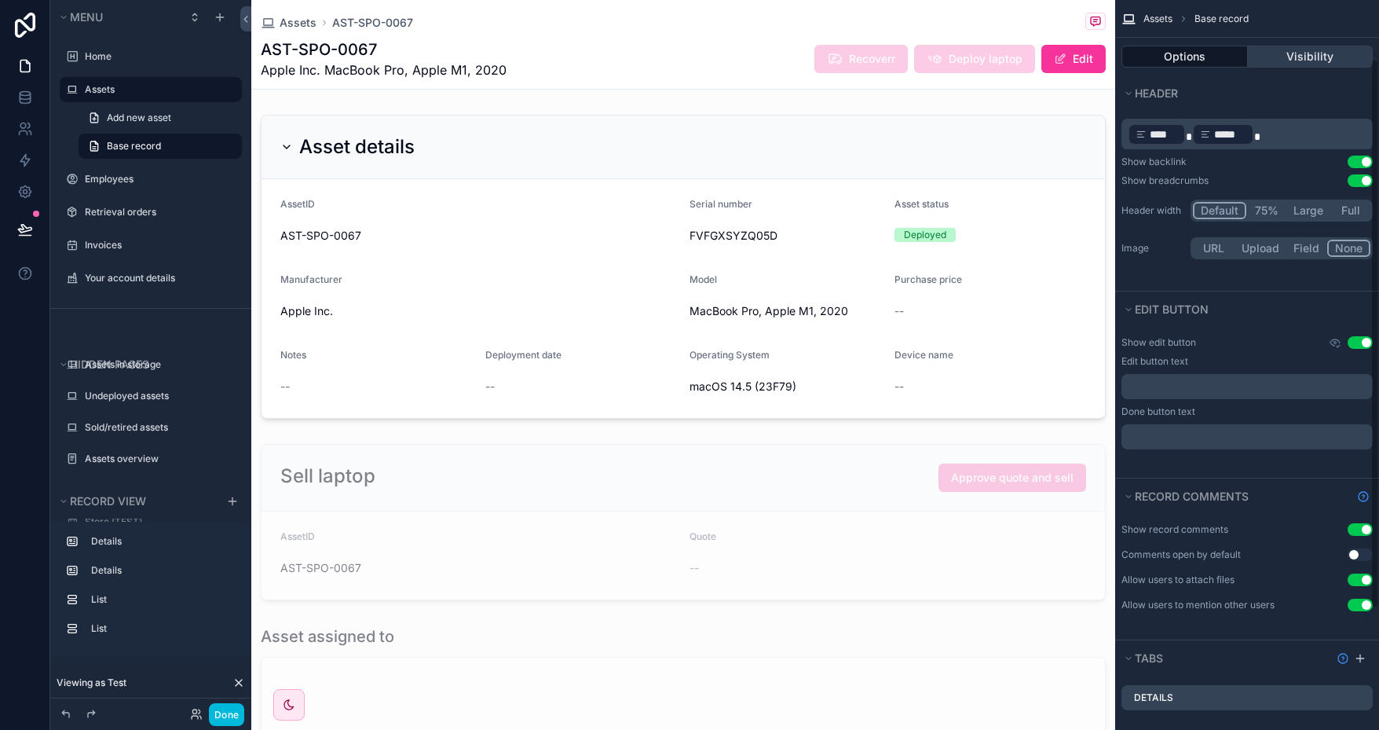
click at [1309, 60] on button "Visibility" at bounding box center [1311, 57] width 126 height 22
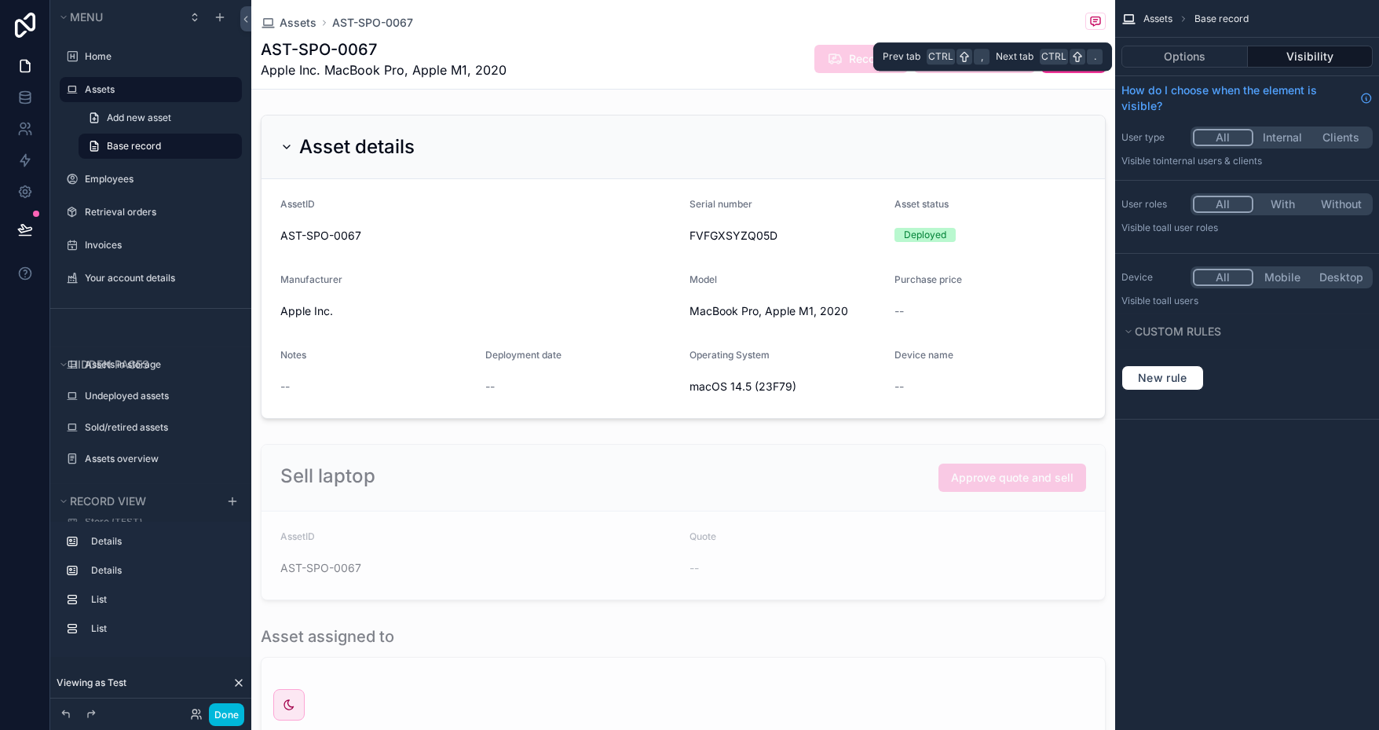
scroll to position [0, 0]
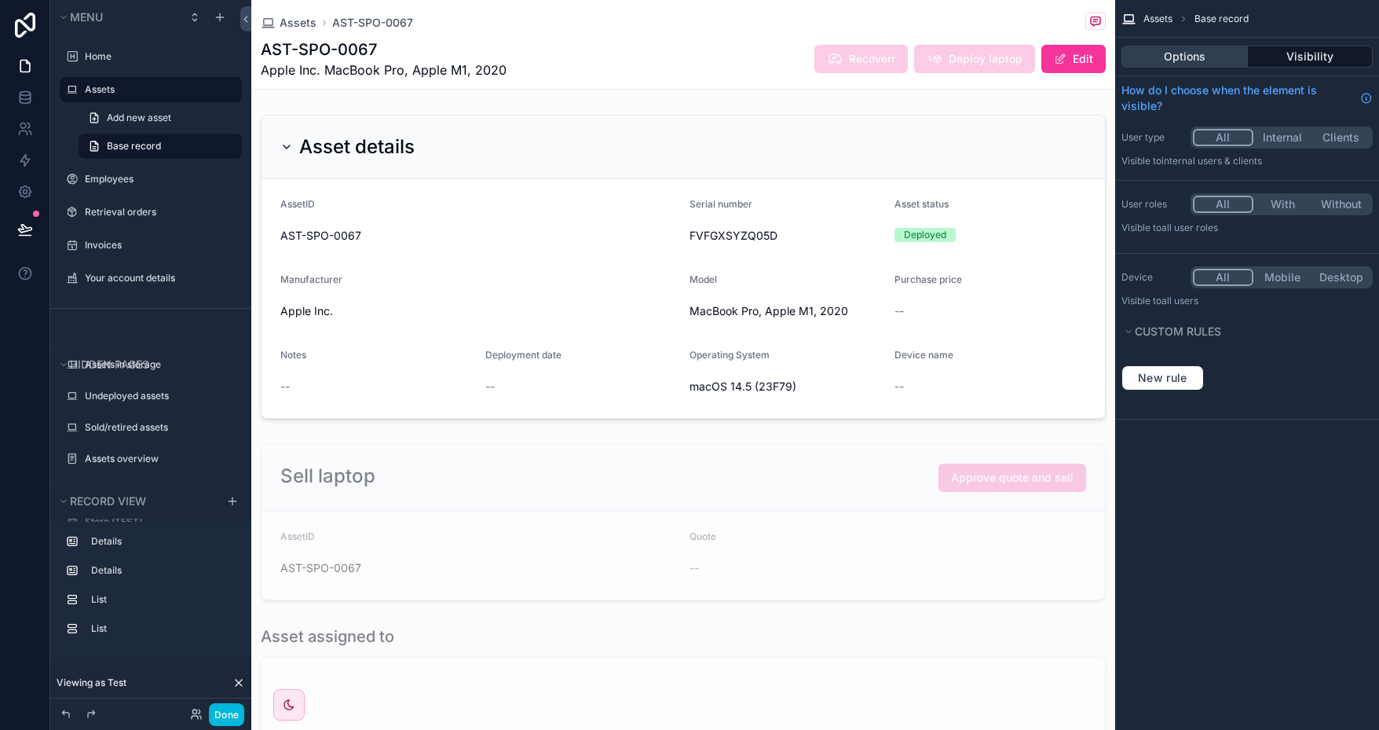
click at [1162, 53] on button "Options" at bounding box center [1185, 57] width 126 height 22
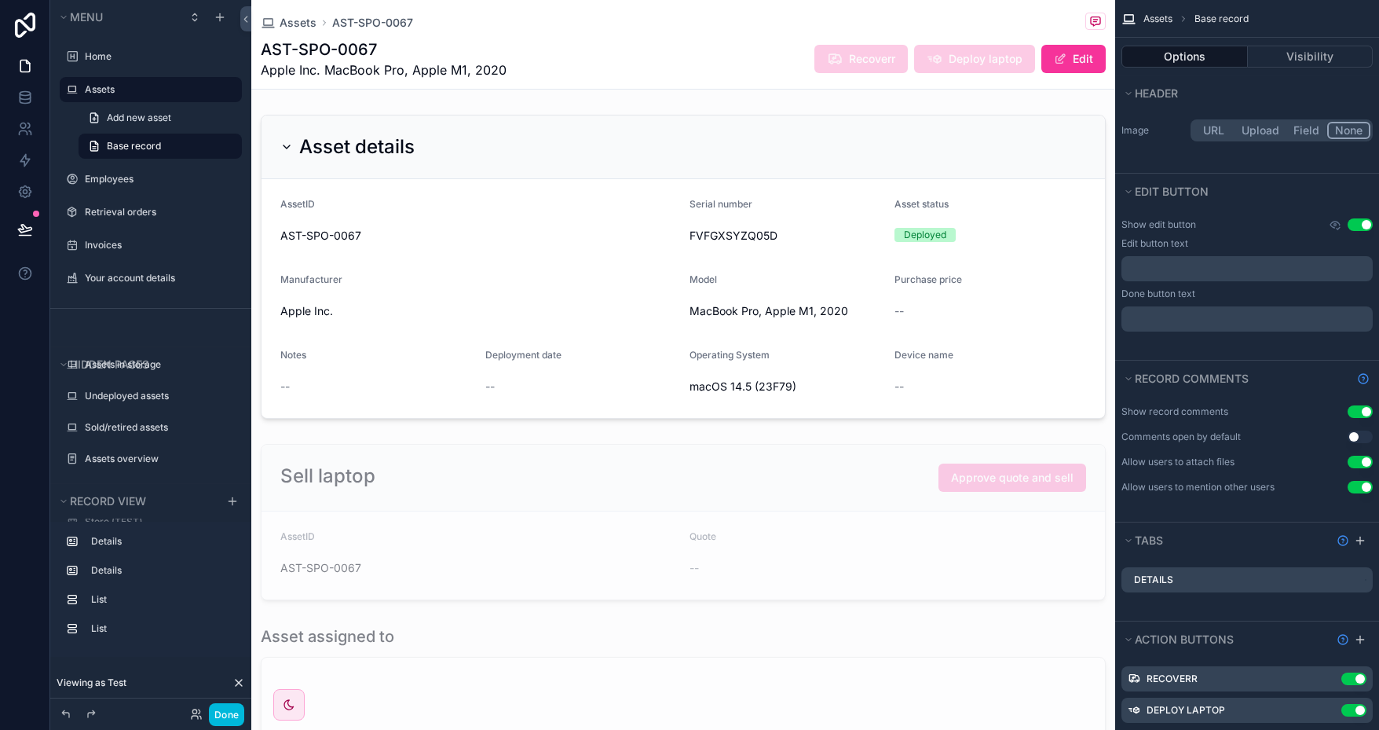
scroll to position [239, 0]
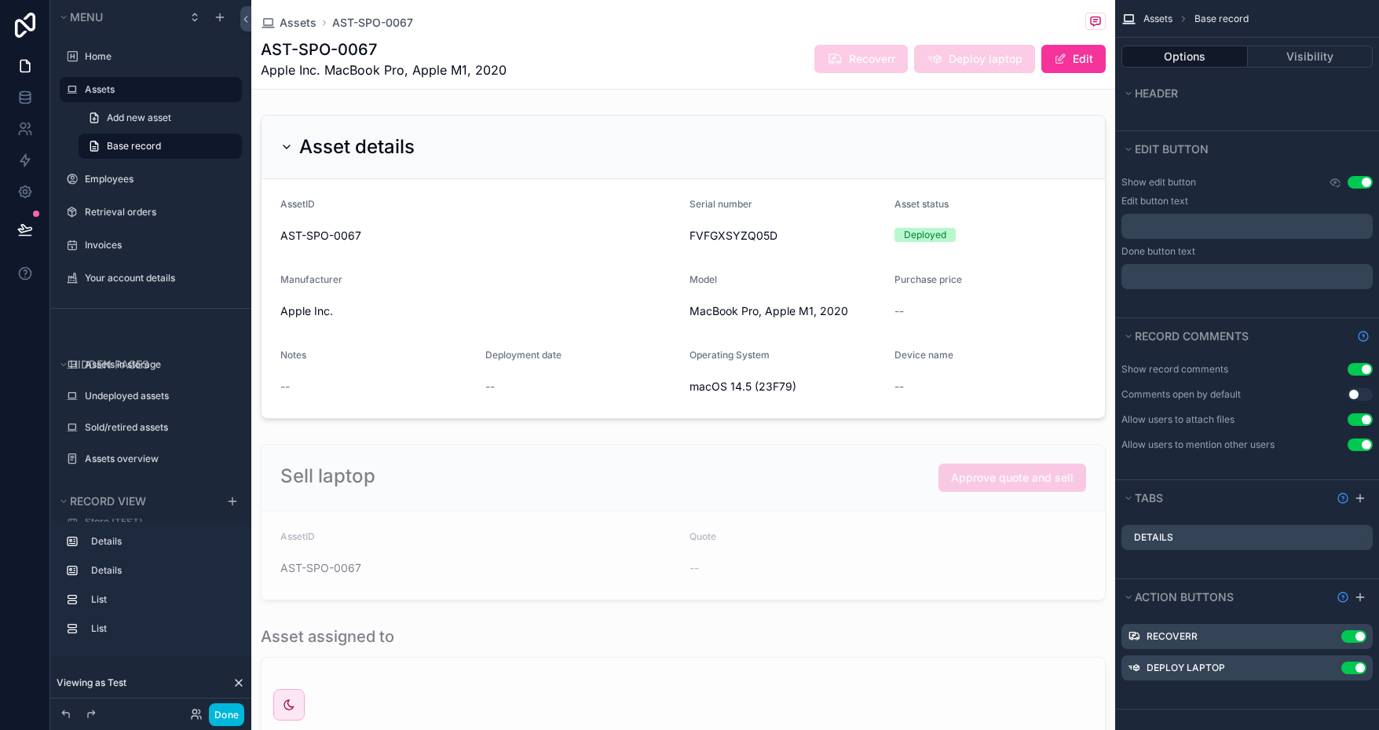
click at [0, 0] on icon "scrollable content" at bounding box center [0, 0] width 0 height 0
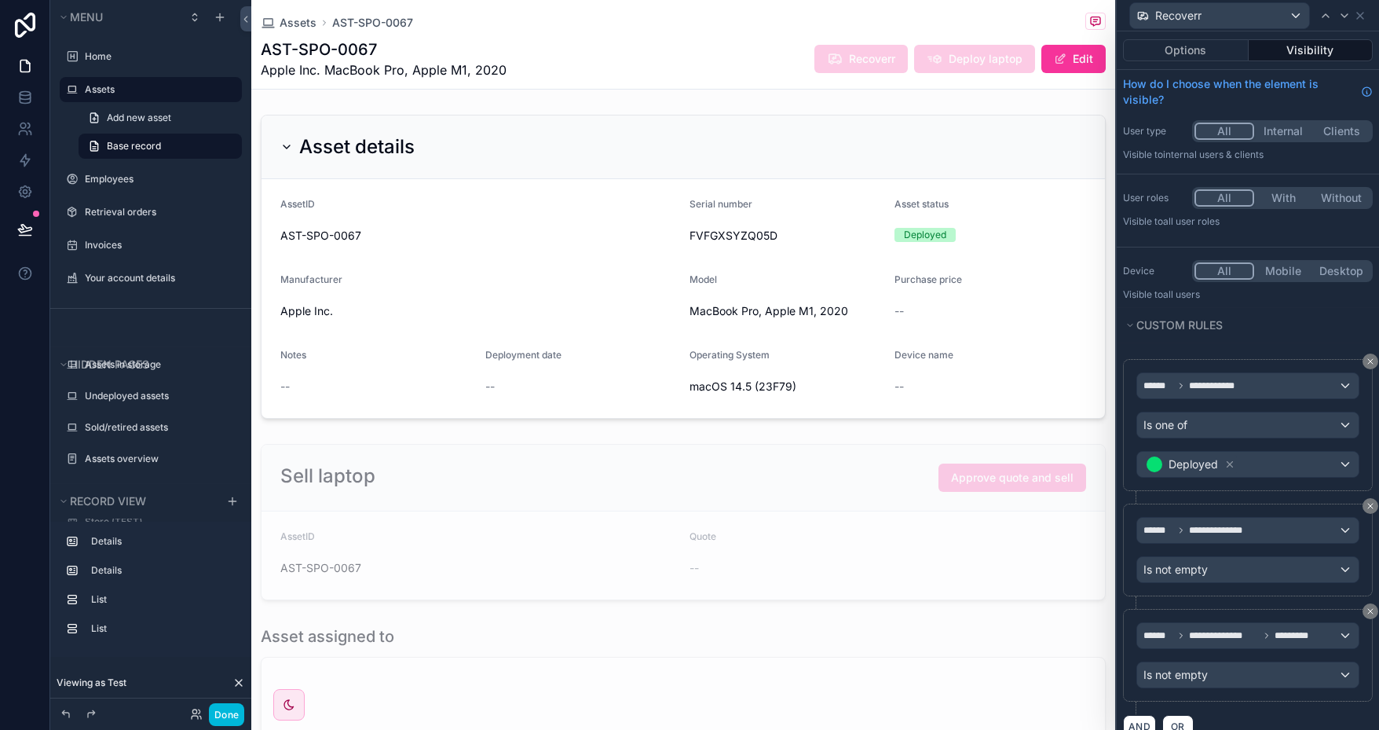
scroll to position [27, 0]
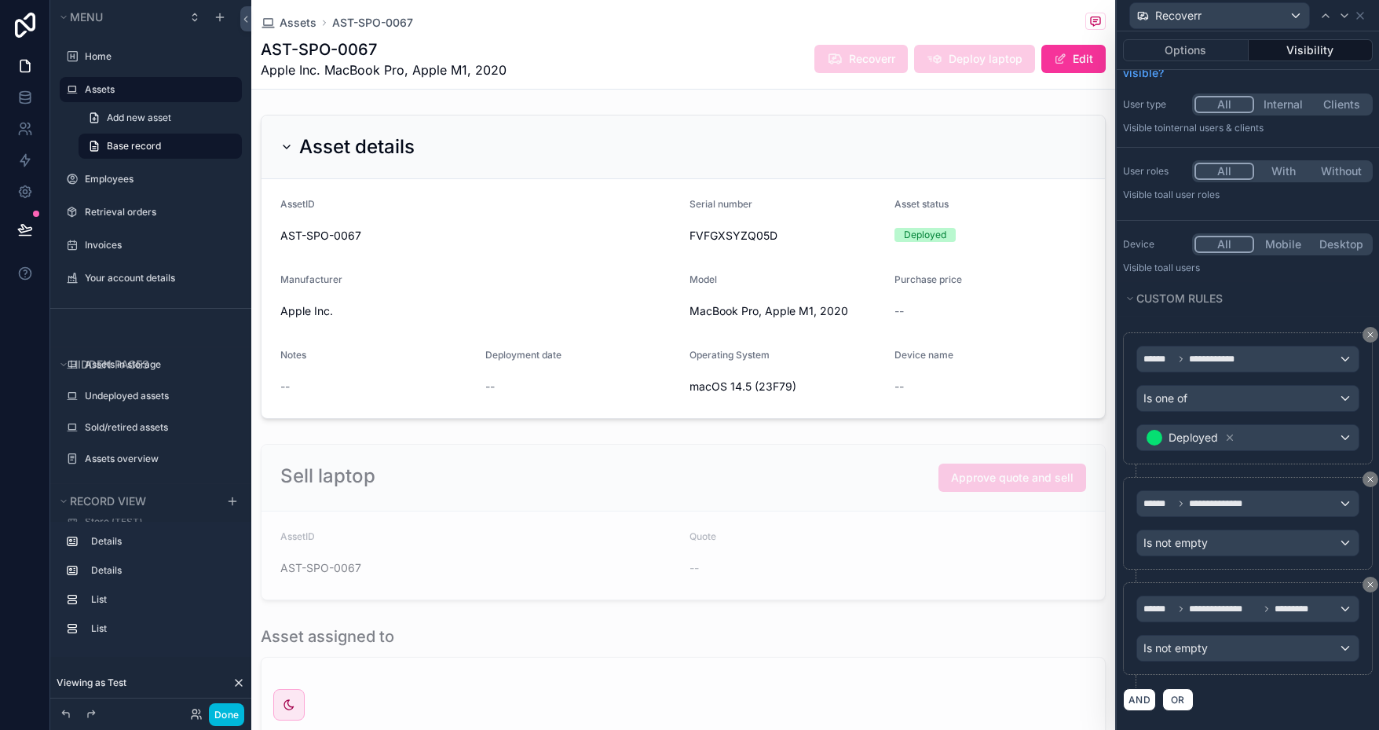
click at [712, 82] on div "Assets AST-SPO-0067 AST-SPO-0067 Apple Inc. MacBook Pro, Apple M1, 2020 Recover…" at bounding box center [683, 44] width 845 height 89
click at [24, 68] on icon at bounding box center [25, 66] width 16 height 16
click at [18, 93] on icon at bounding box center [25, 98] width 16 height 16
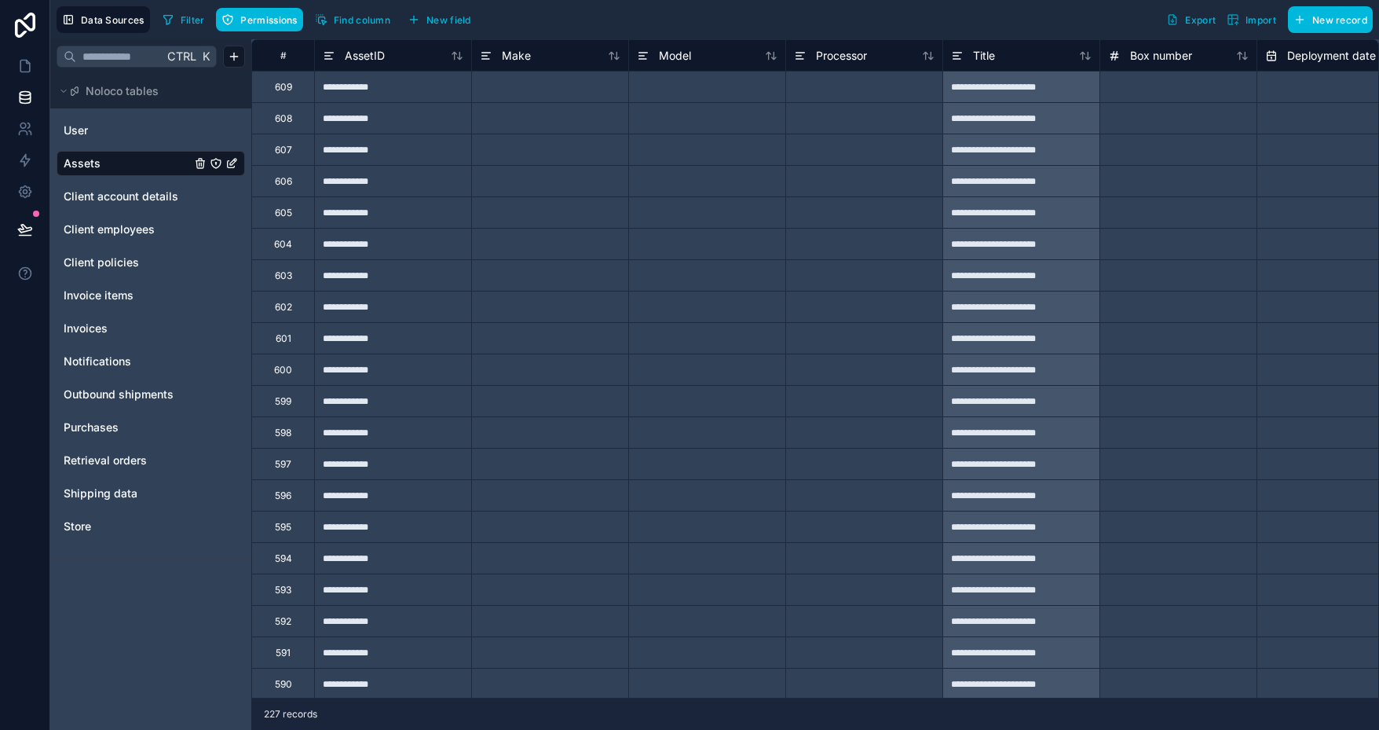
click at [465, 60] on div "AssetID" at bounding box center [393, 55] width 156 height 19
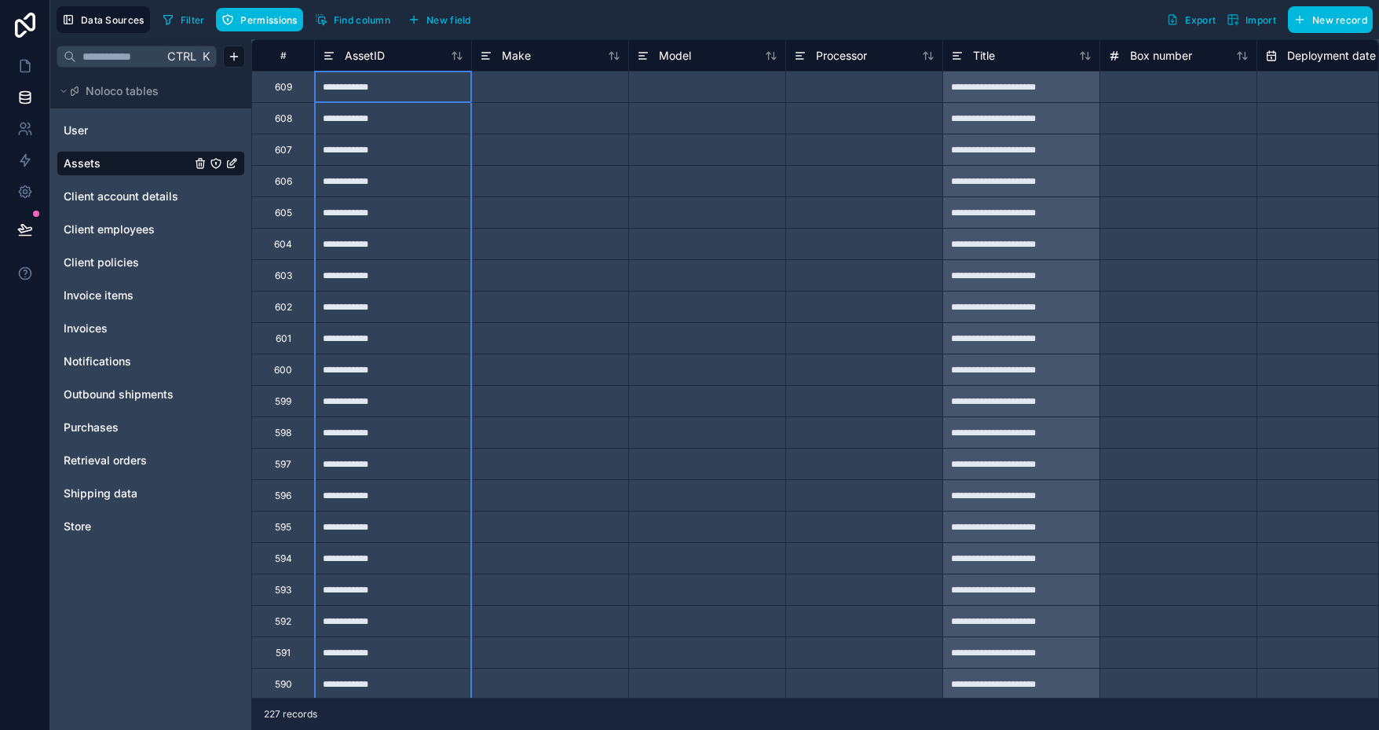
click at [454, 53] on icon at bounding box center [454, 55] width 4 height 7
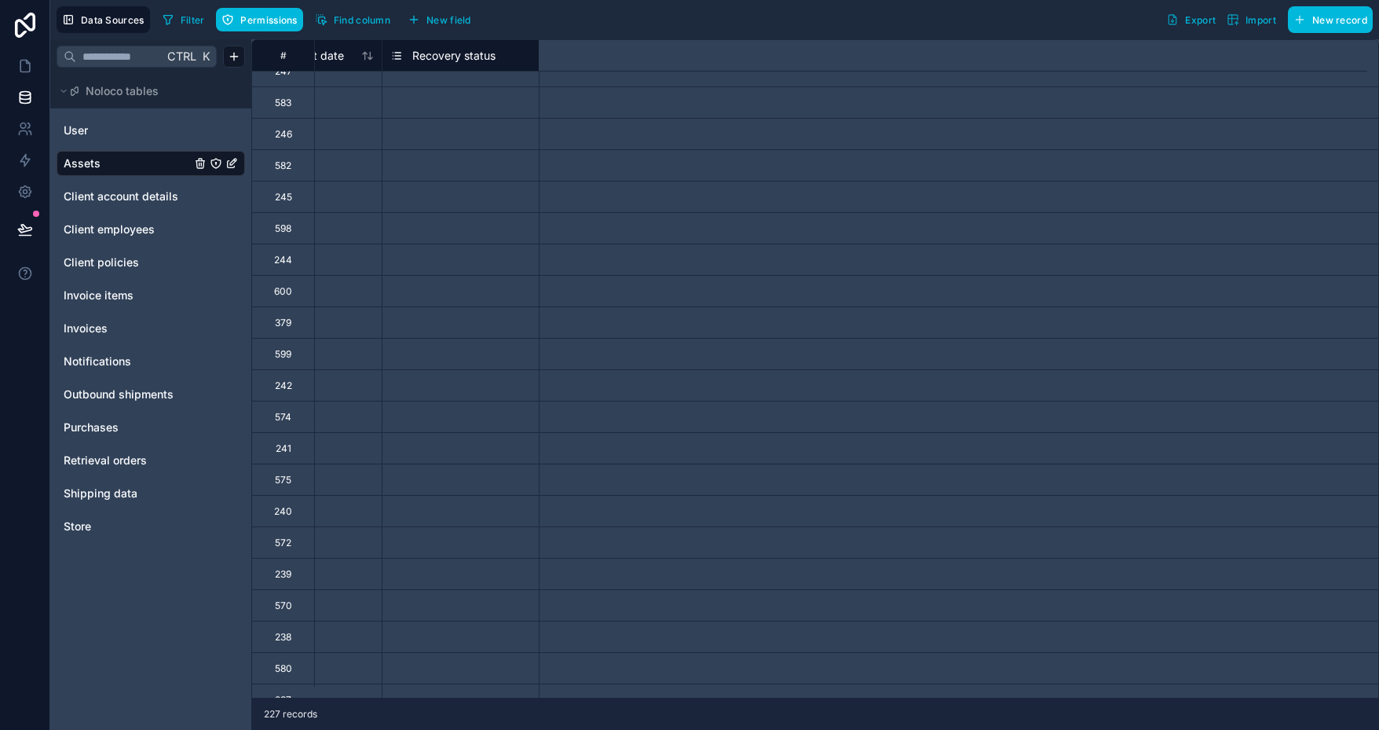
scroll to position [2749, 0]
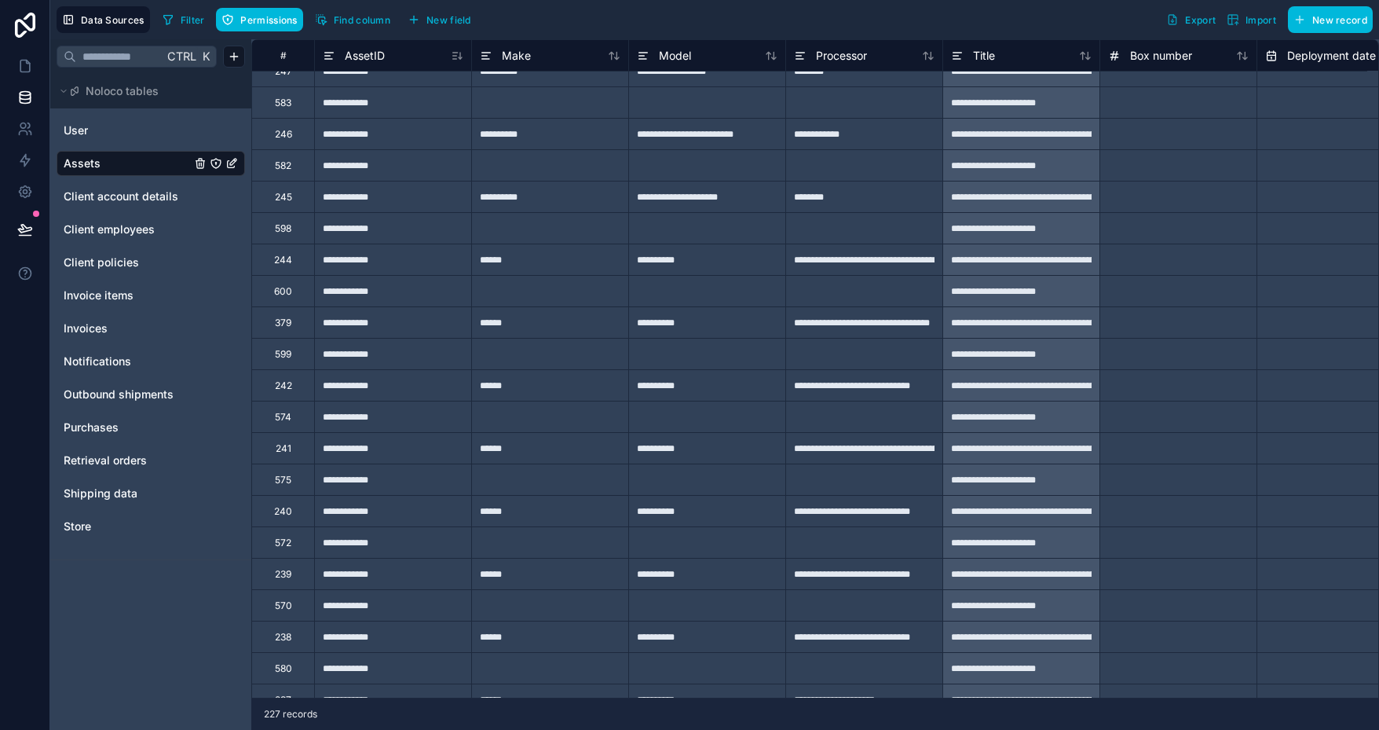
click at [190, 19] on span "Filter" at bounding box center [193, 20] width 24 height 12
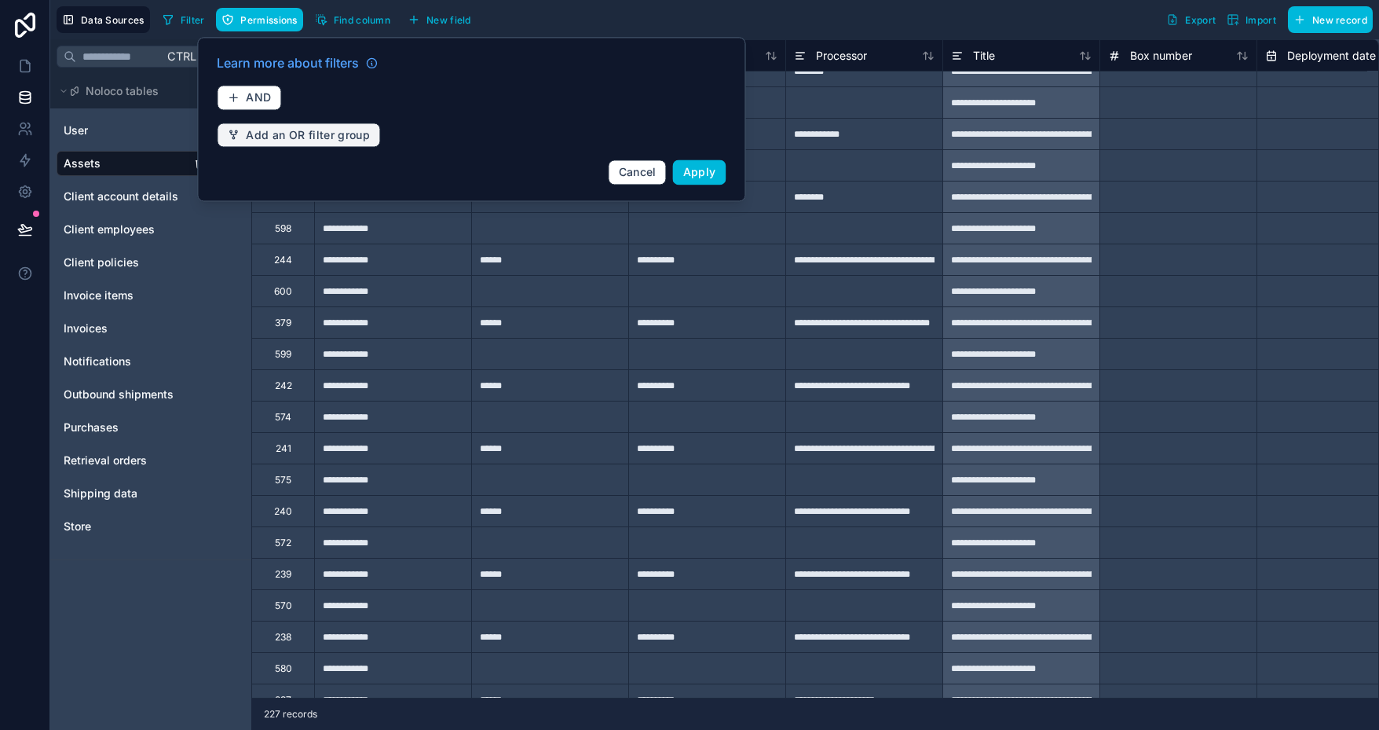
click at [291, 130] on span "Add an OR filter group" at bounding box center [308, 135] width 124 height 14
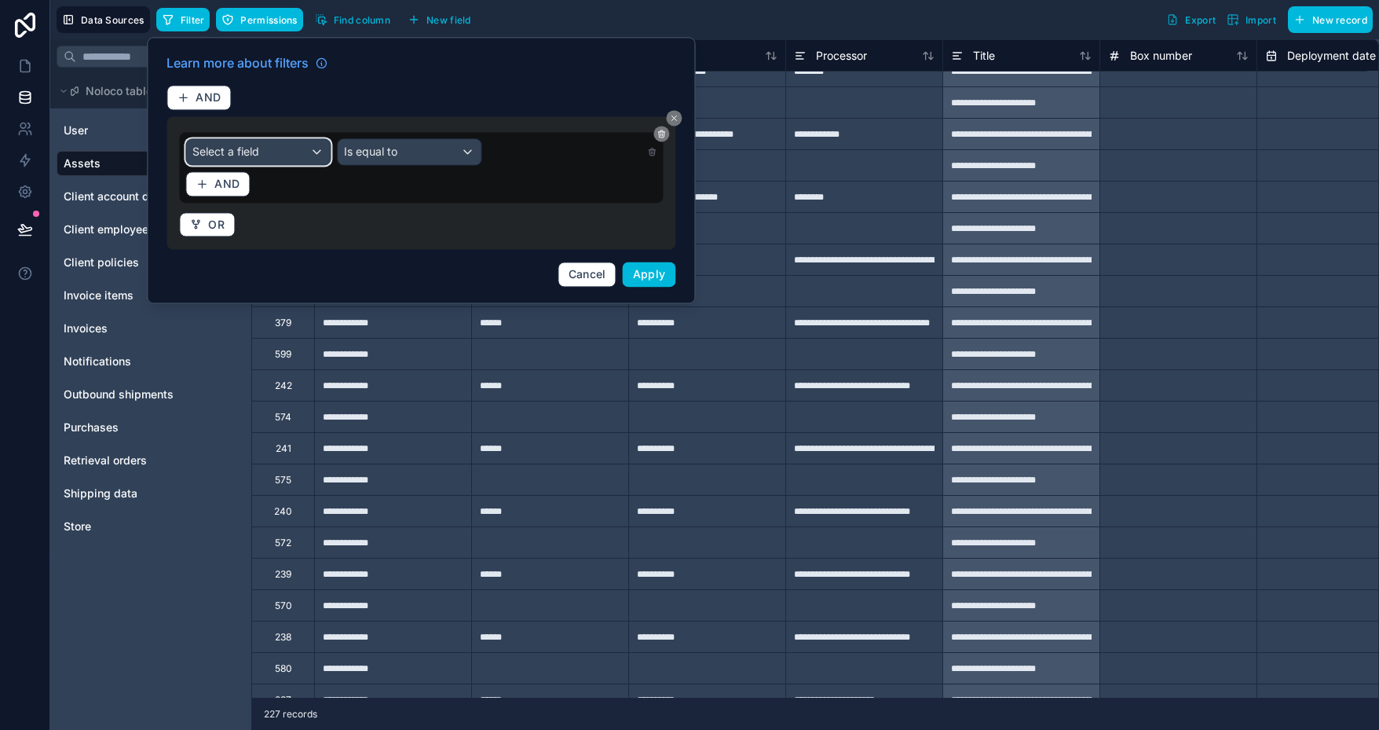
click at [298, 146] on div "Select a field" at bounding box center [258, 151] width 144 height 25
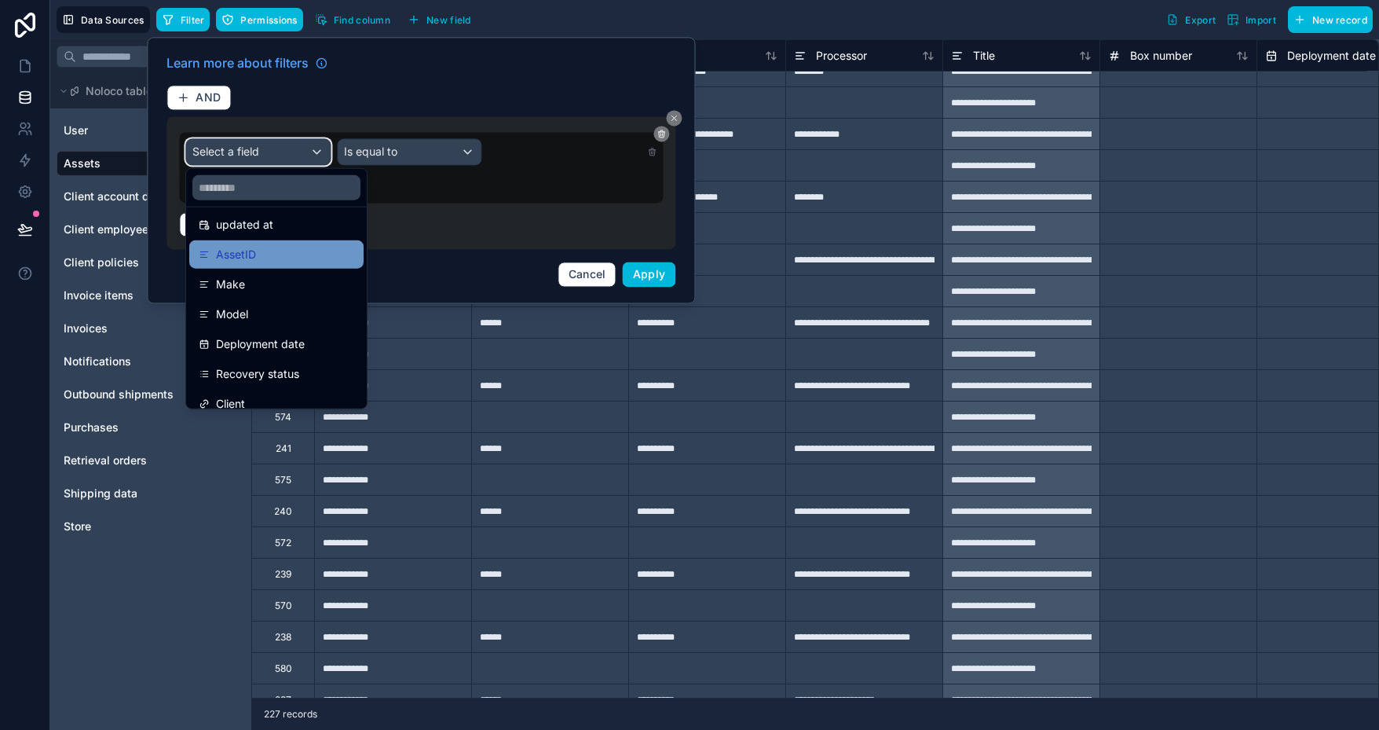
scroll to position [157, 0]
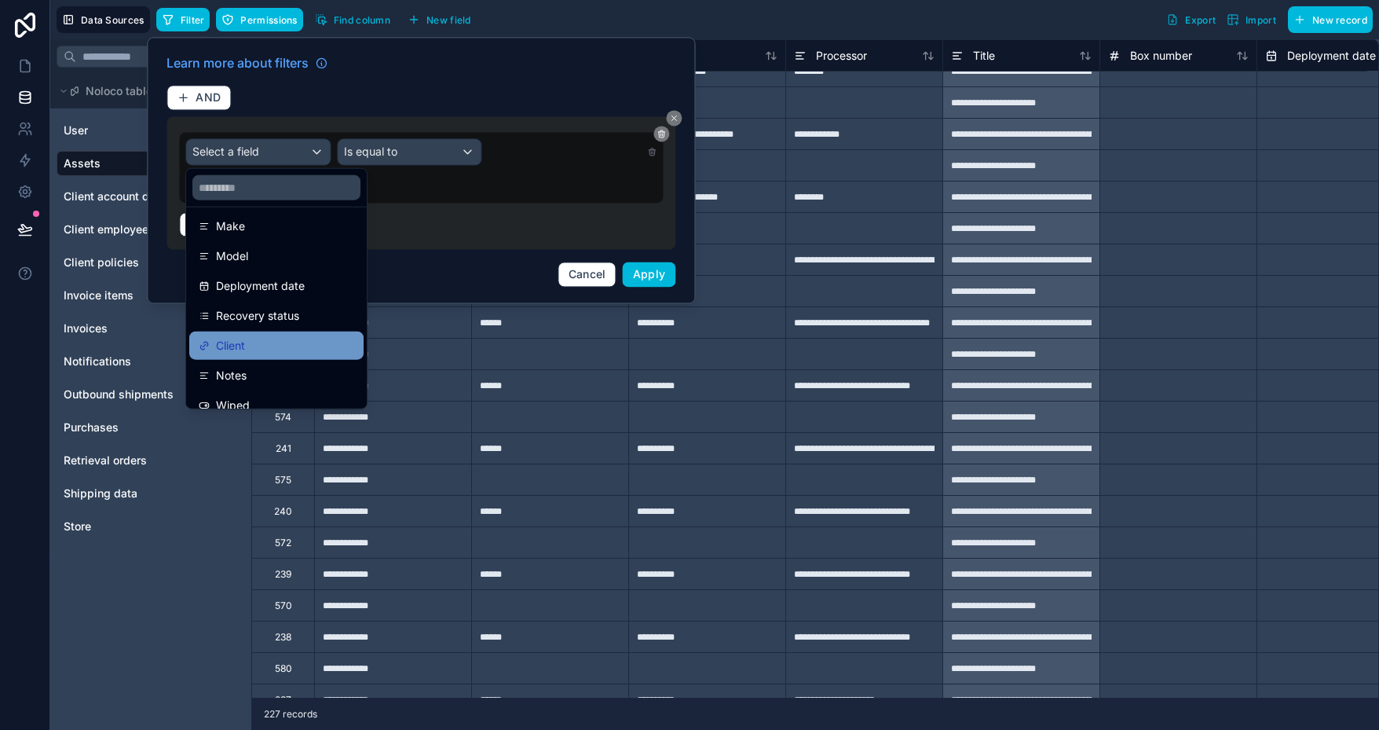
click at [287, 347] on div "Client" at bounding box center [277, 345] width 156 height 19
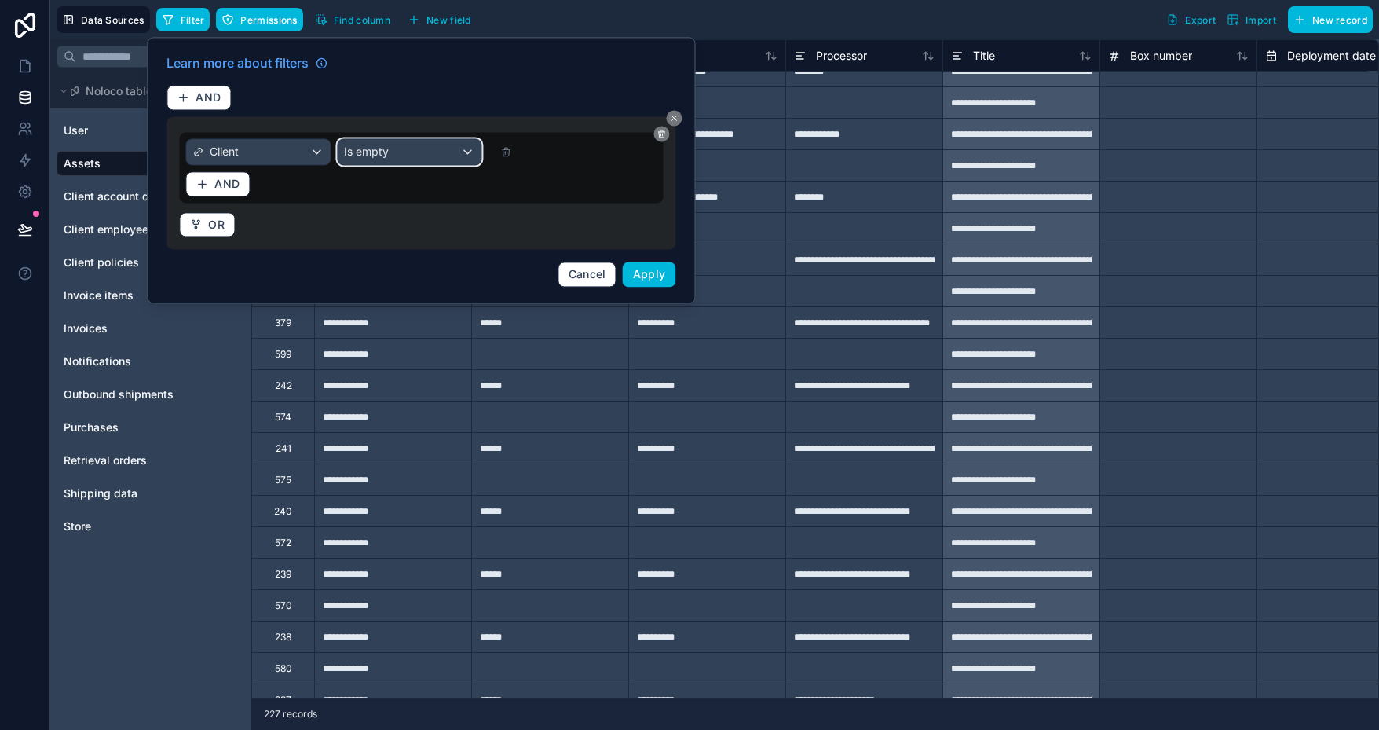
click at [397, 149] on div "Is empty" at bounding box center [410, 151] width 144 height 25
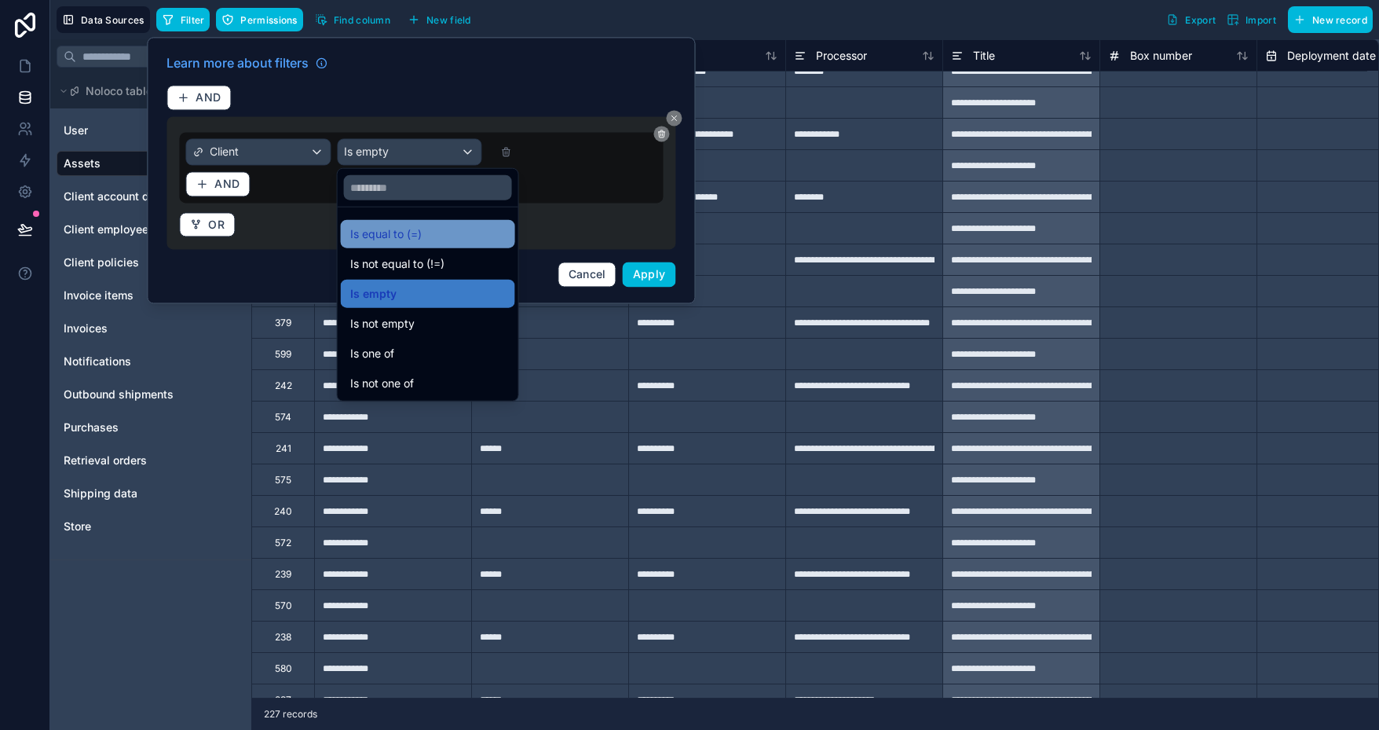
click at [397, 241] on span "Is equal to (=)" at bounding box center [385, 234] width 71 height 19
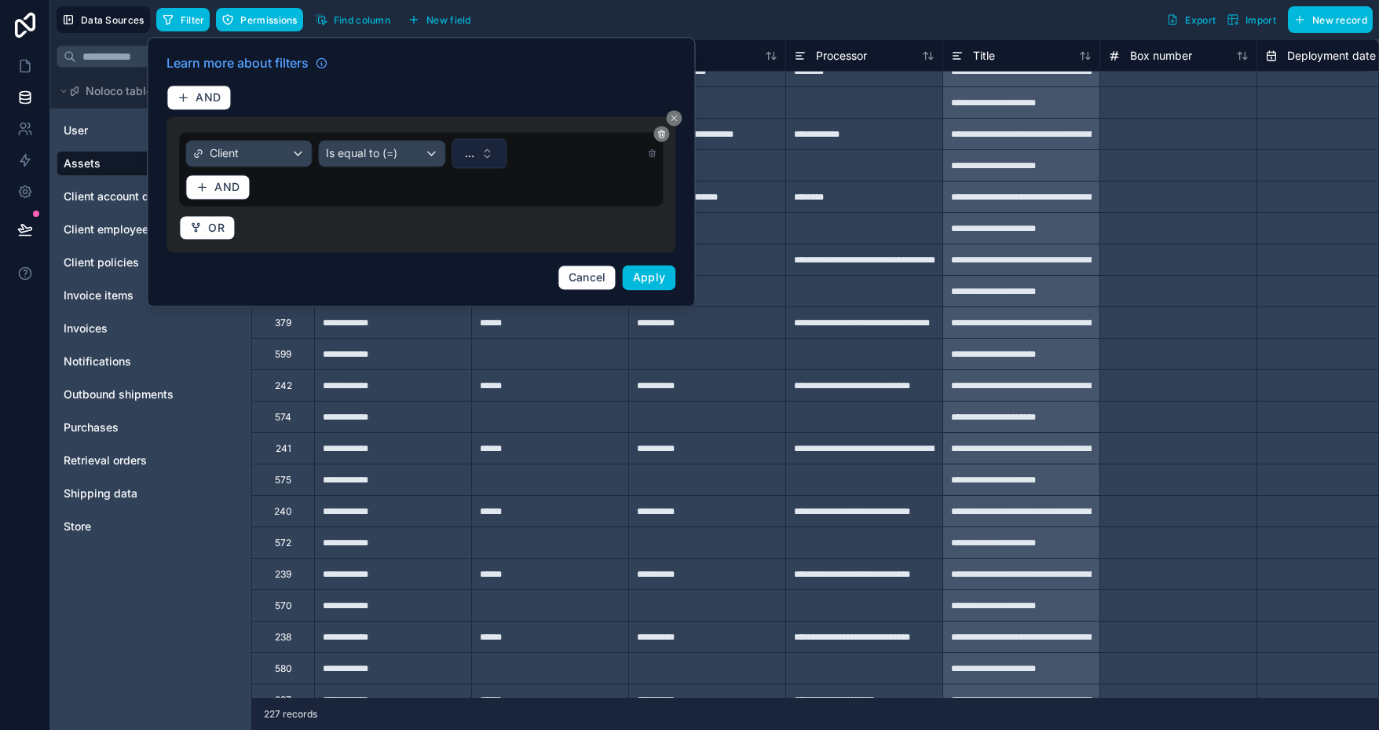
click at [470, 155] on span "..." at bounding box center [469, 153] width 9 height 16
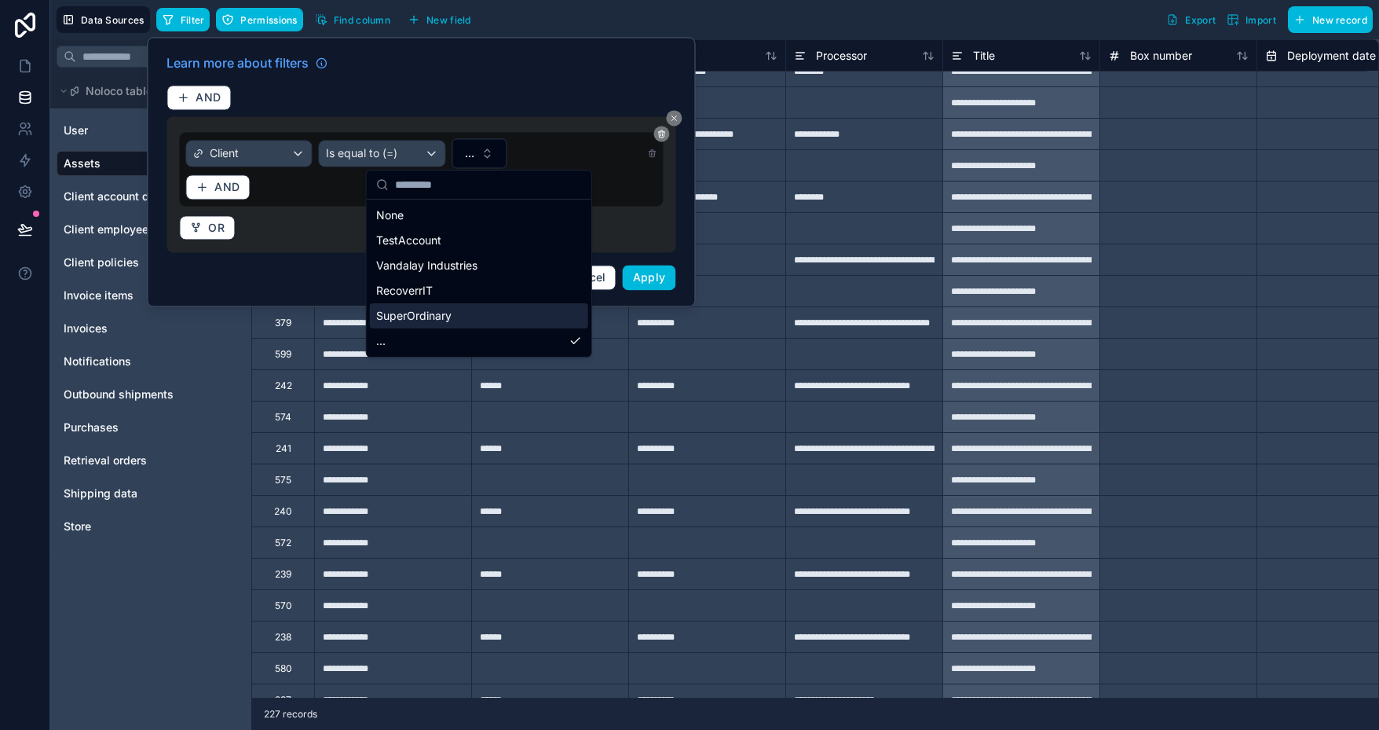
click at [443, 315] on span "SuperOrdinary" at bounding box center [413, 316] width 75 height 16
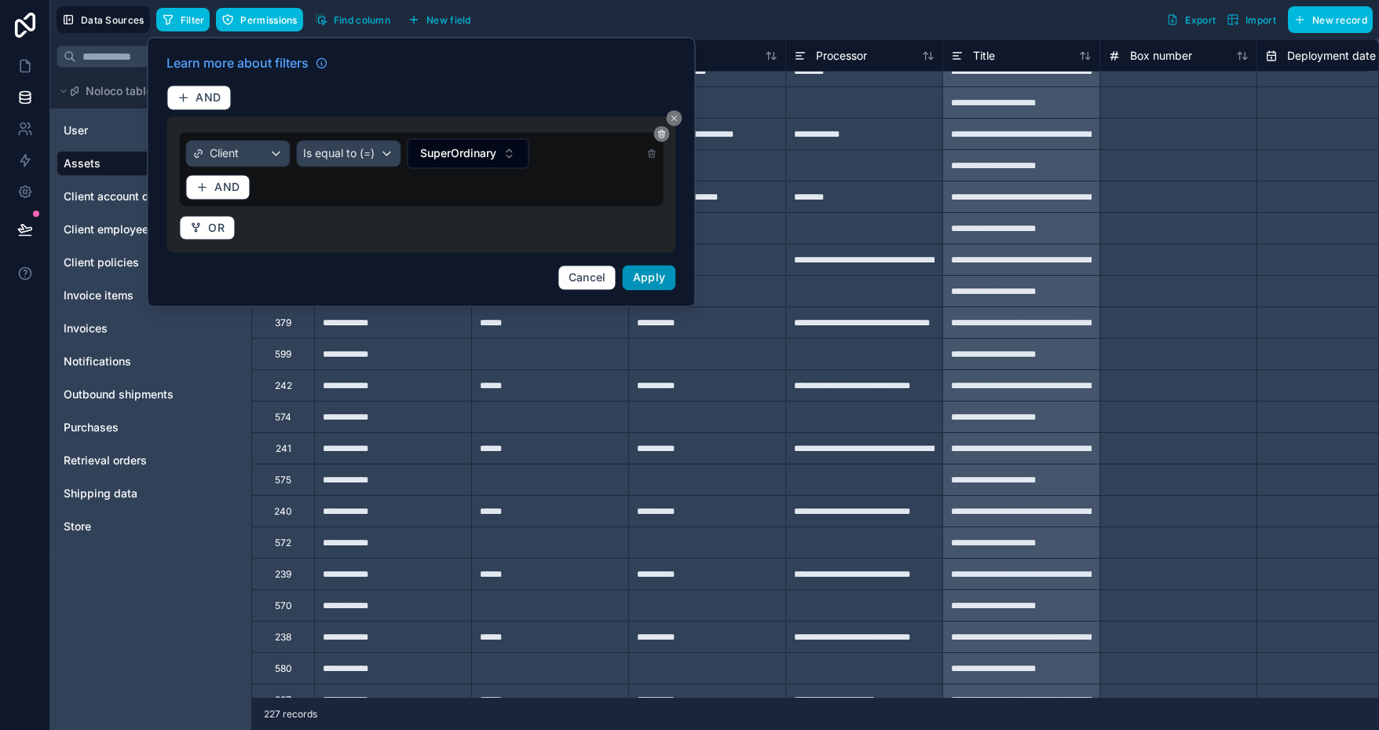
click at [653, 275] on span "Apply" at bounding box center [649, 276] width 33 height 13
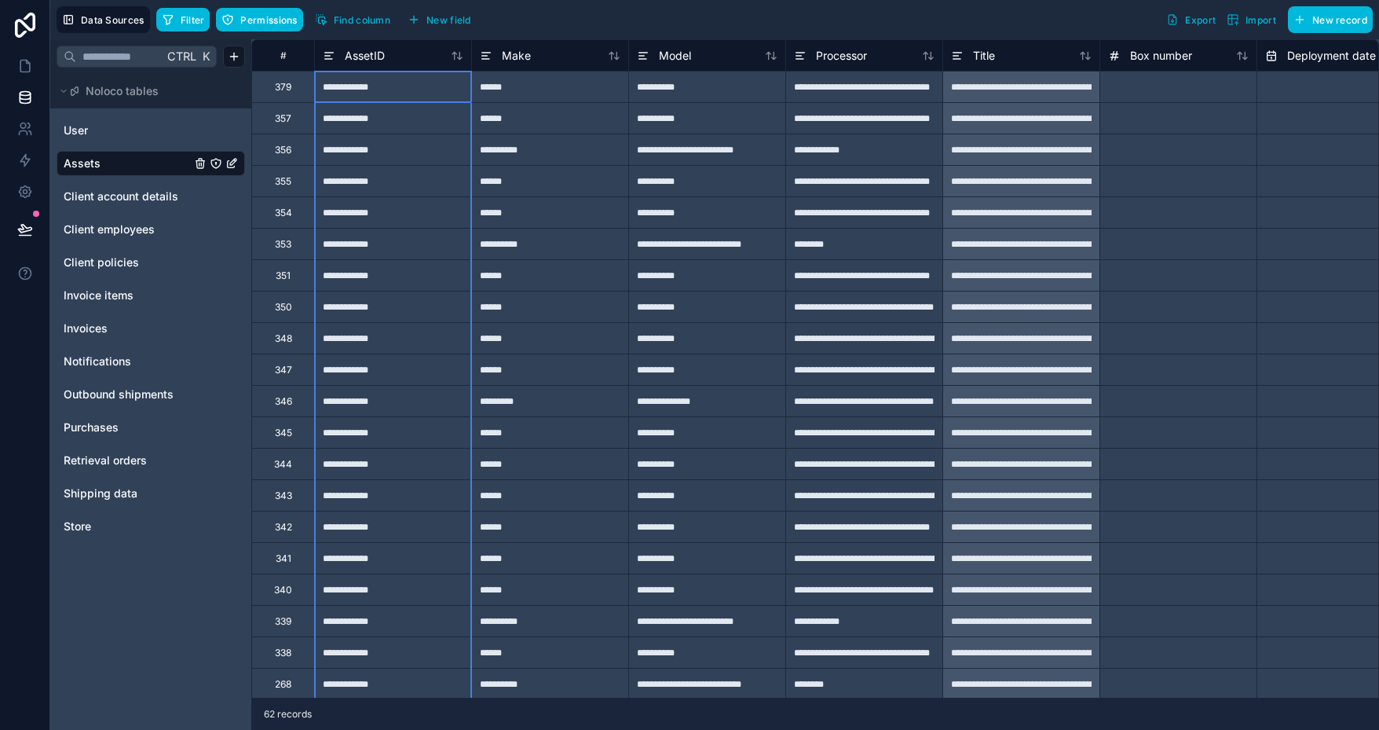
click at [458, 54] on icon at bounding box center [457, 55] width 13 height 13
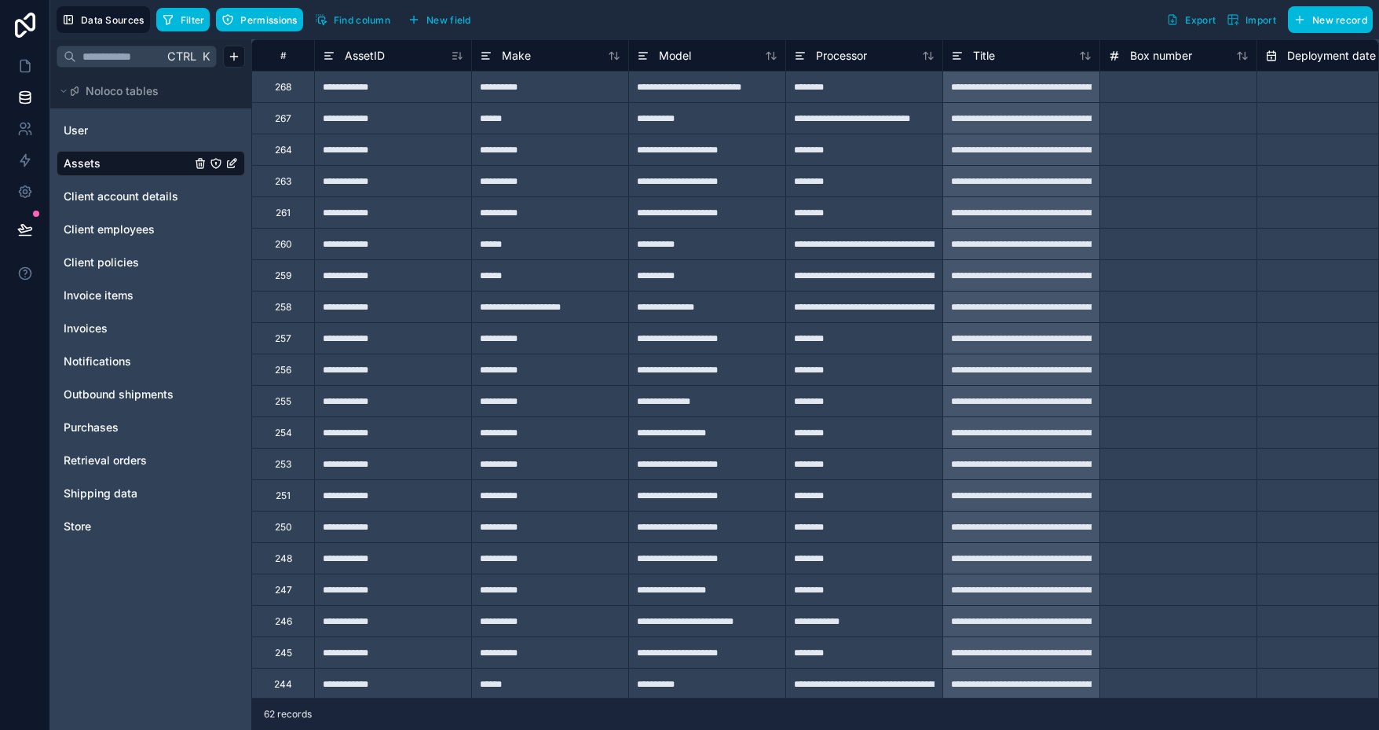
click at [456, 53] on icon at bounding box center [457, 55] width 13 height 13
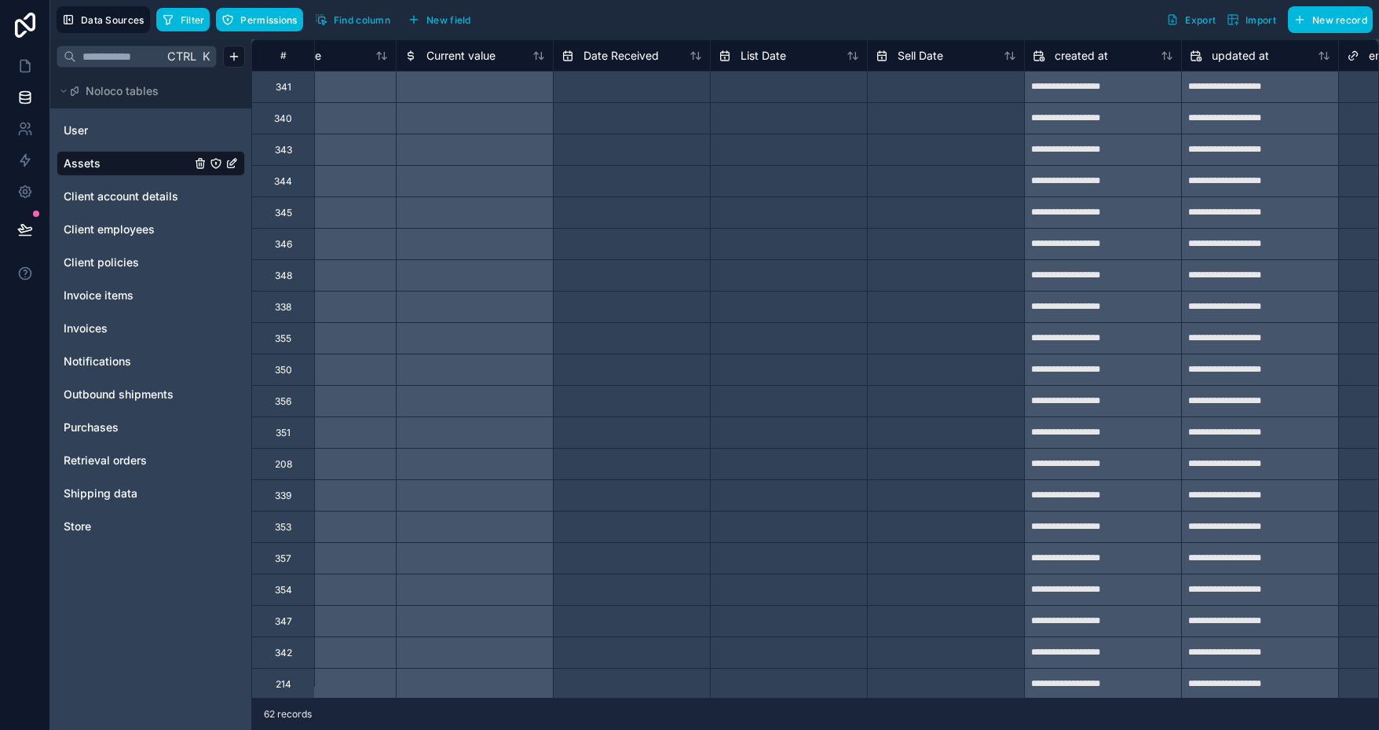
scroll to position [13, 4790]
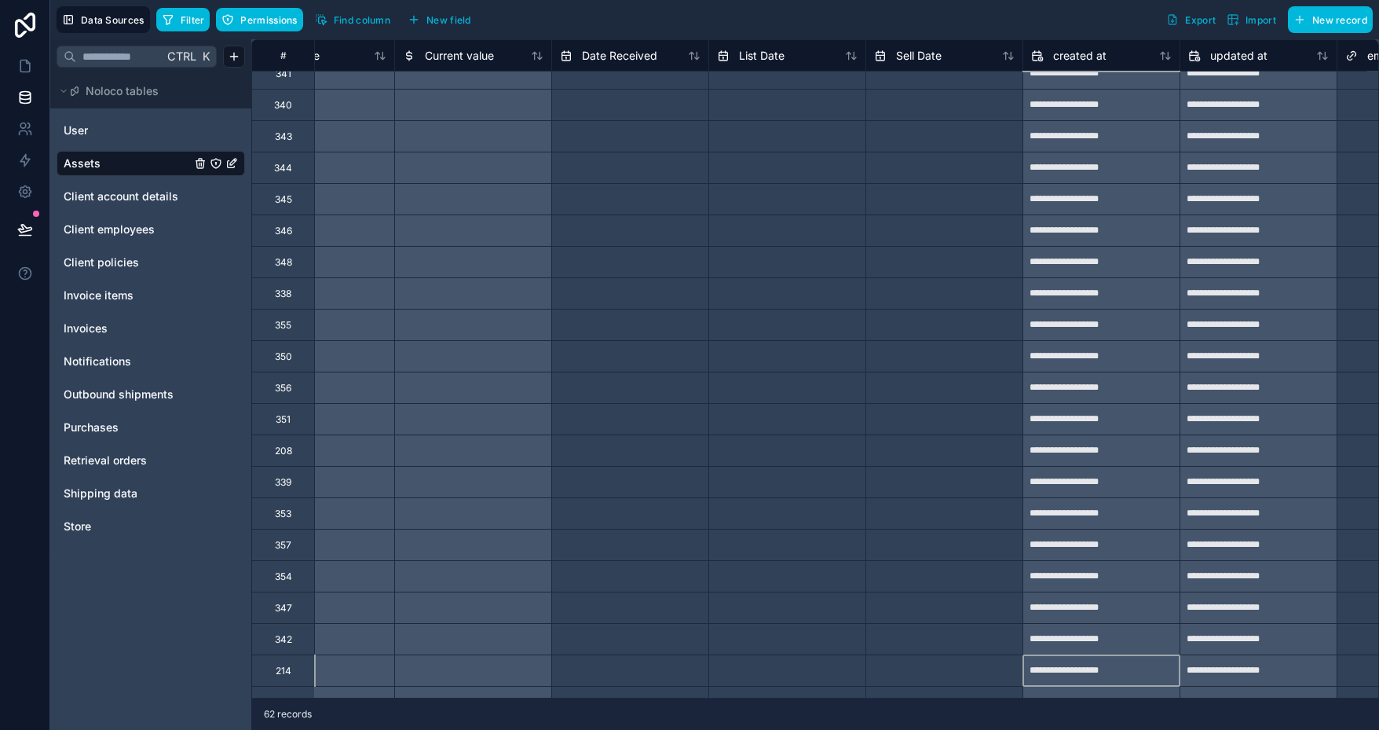
click at [1132, 679] on div "**********" at bounding box center [1101, 670] width 156 height 25
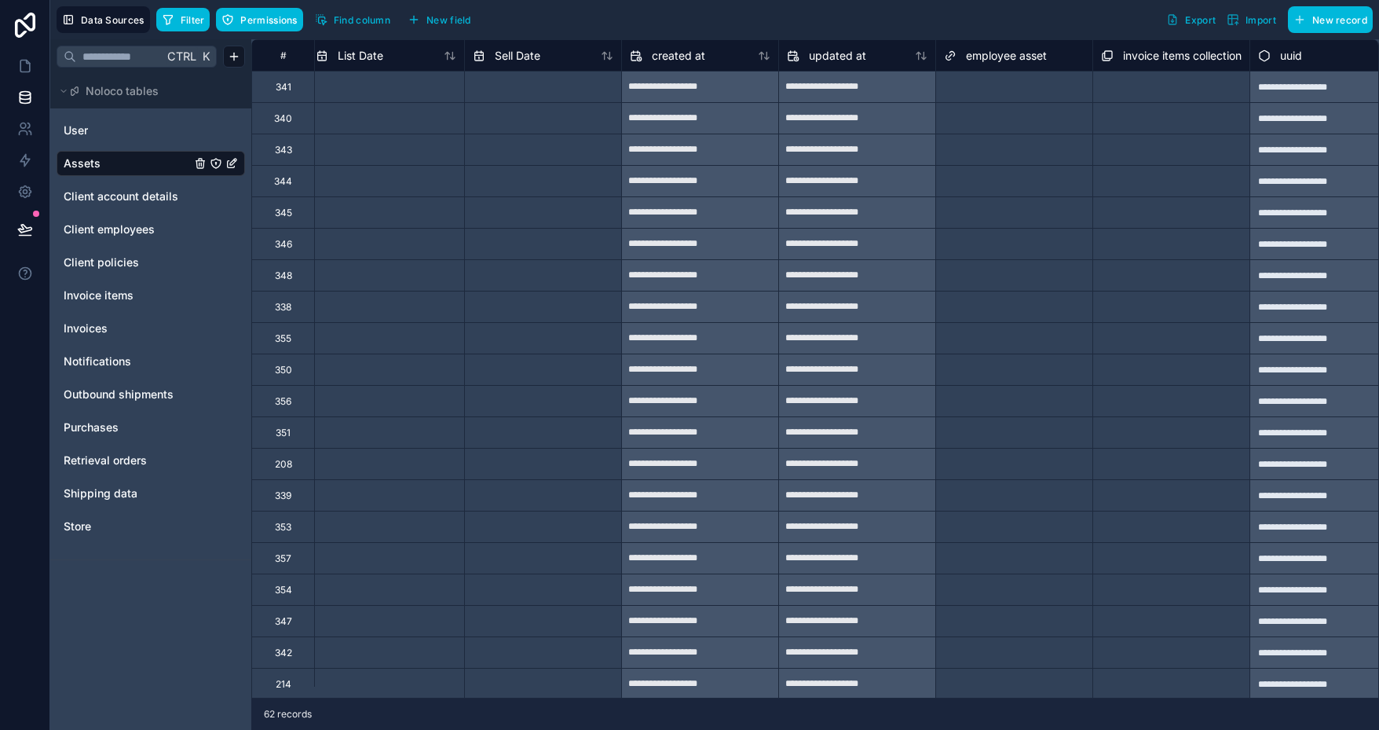
scroll to position [0, 5230]
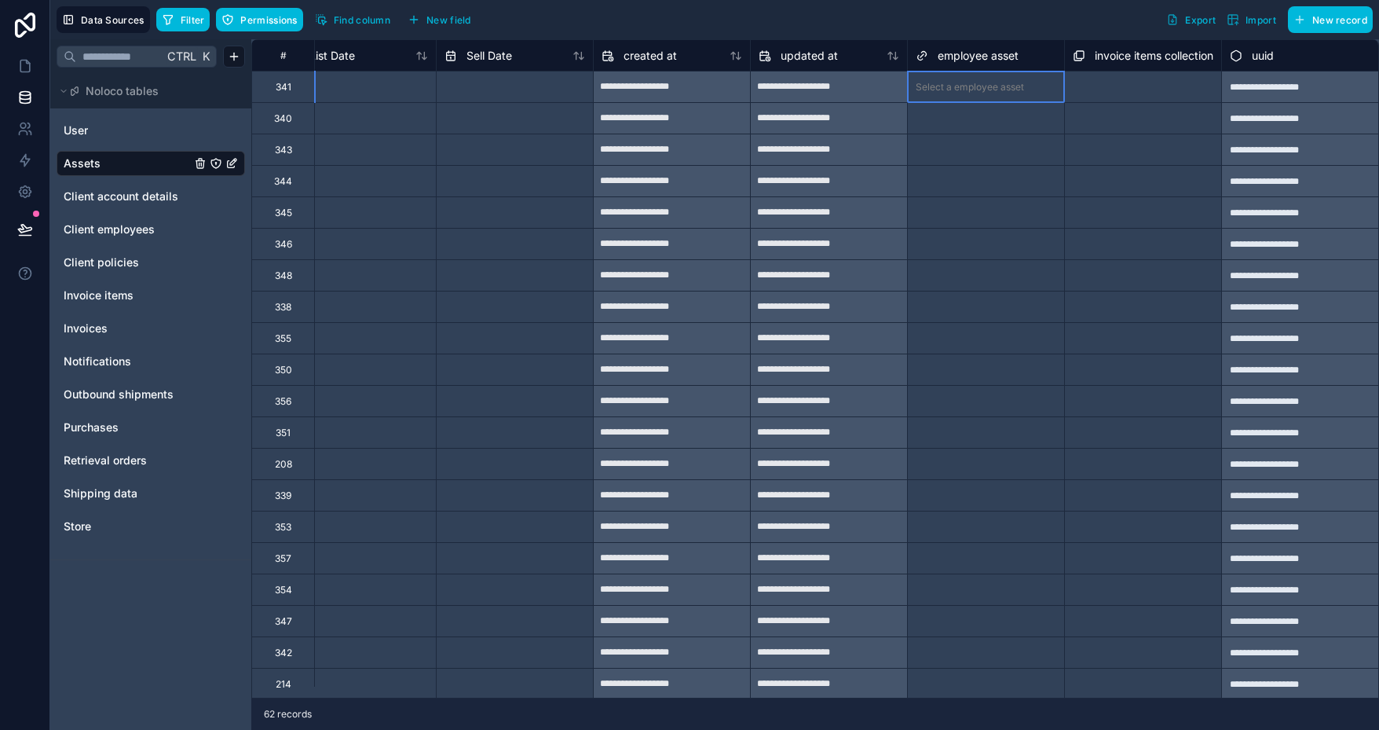
click at [953, 84] on div "Select a employee asset" at bounding box center [970, 87] width 108 height 13
click at [976, 199] on div "Select a employee asset" at bounding box center [986, 212] width 156 height 31
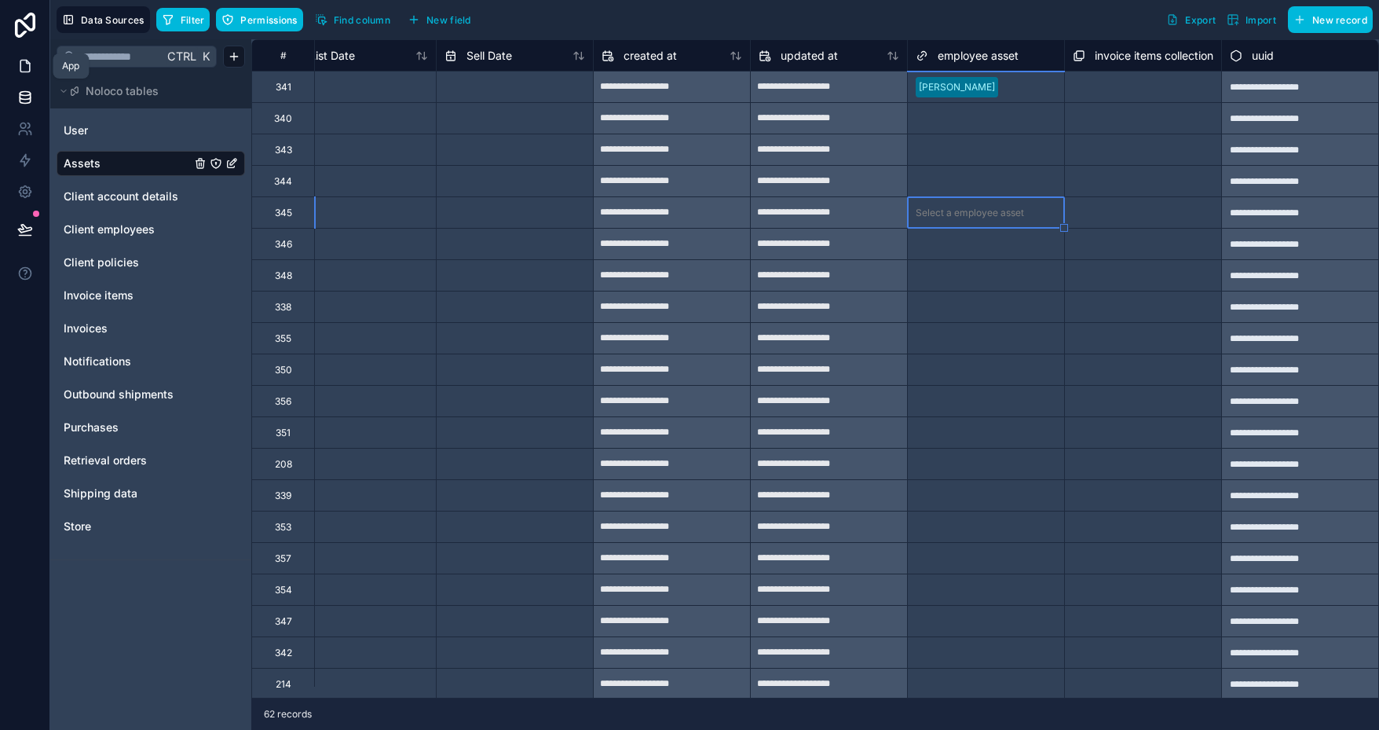
click at [20, 64] on icon at bounding box center [24, 66] width 9 height 12
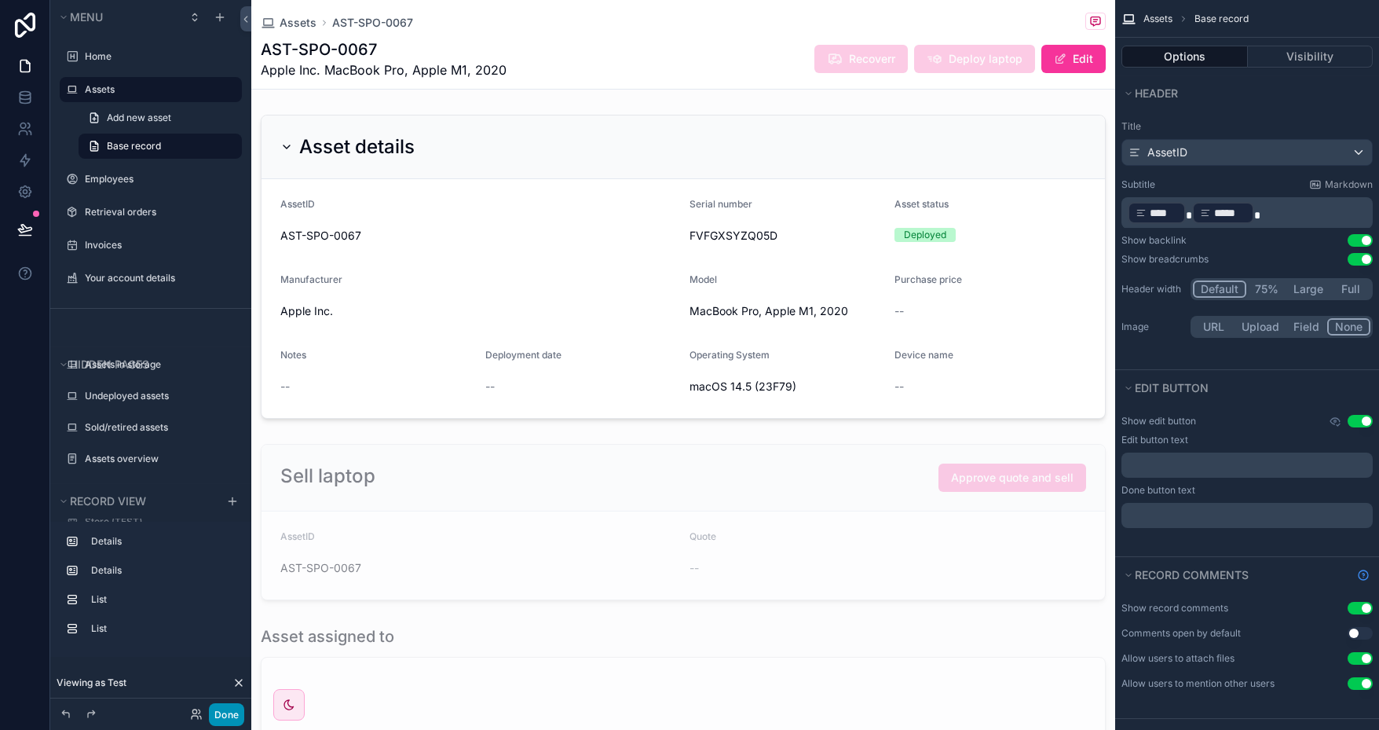
click at [229, 715] on button "Done" at bounding box center [226, 714] width 35 height 23
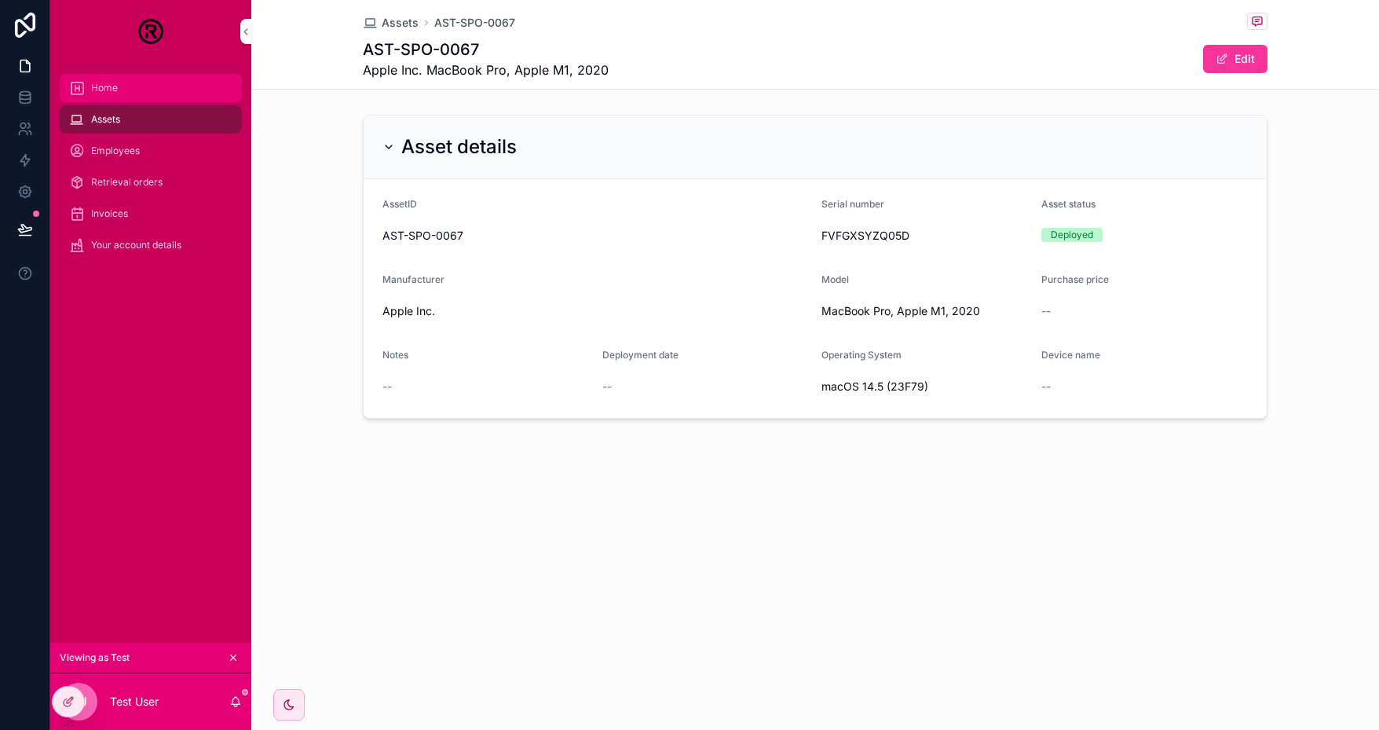
click at [115, 93] on span "Home" at bounding box center [104, 88] width 27 height 13
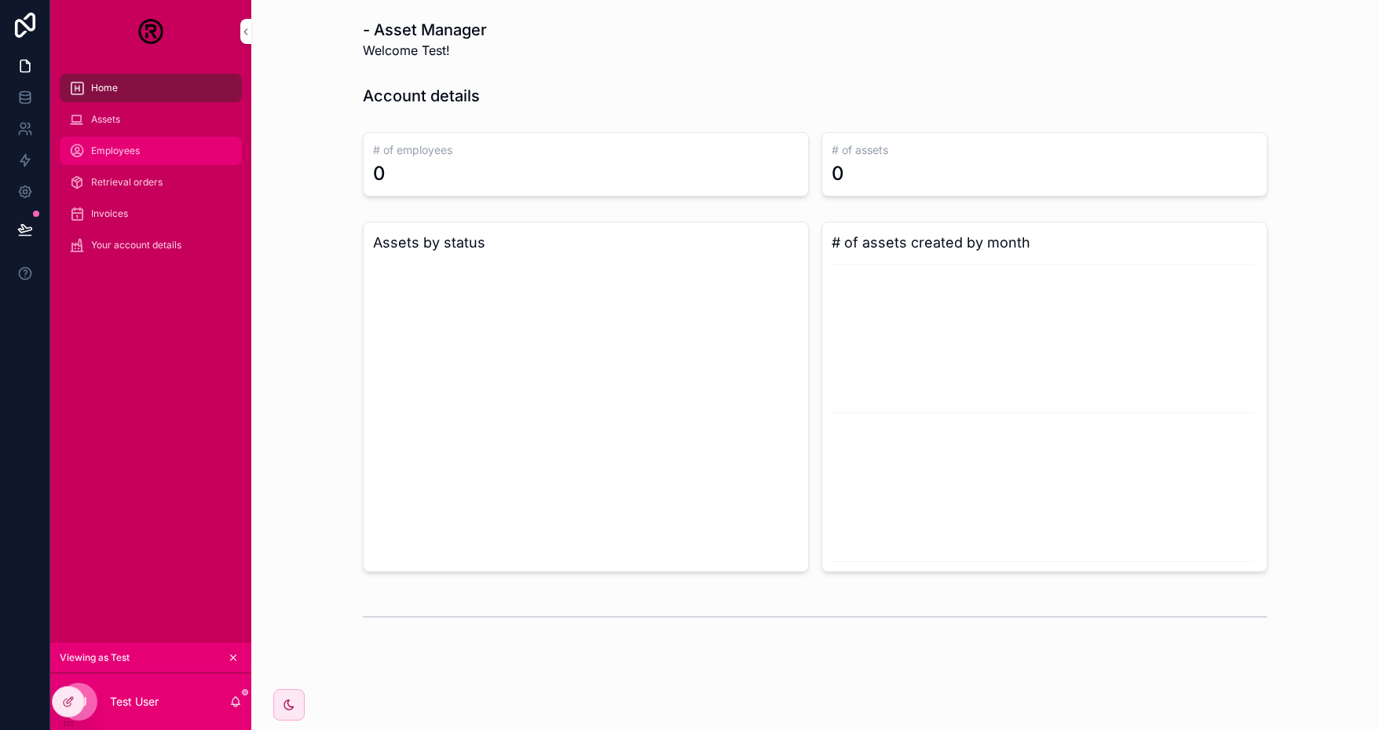
click at [140, 154] on div "Employees" at bounding box center [150, 150] width 163 height 25
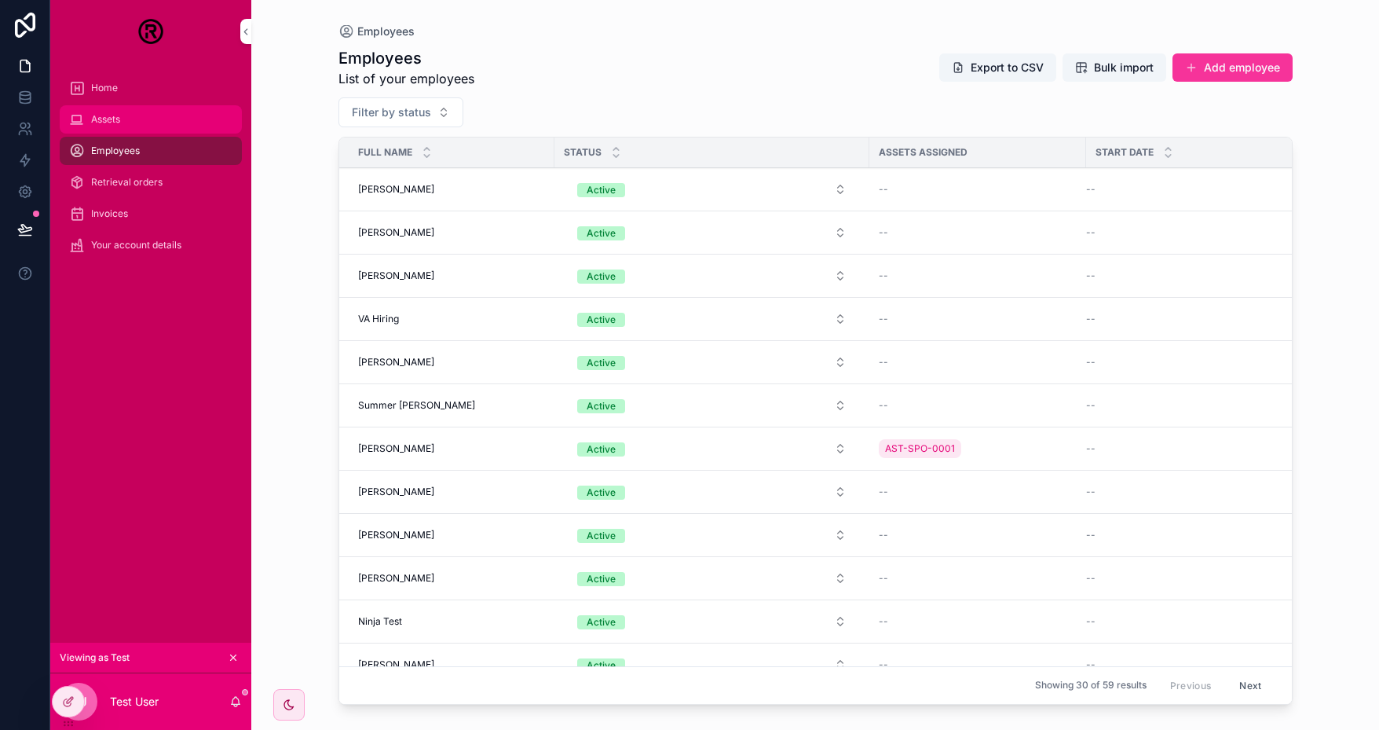
click at [141, 123] on div "Assets" at bounding box center [150, 119] width 163 height 25
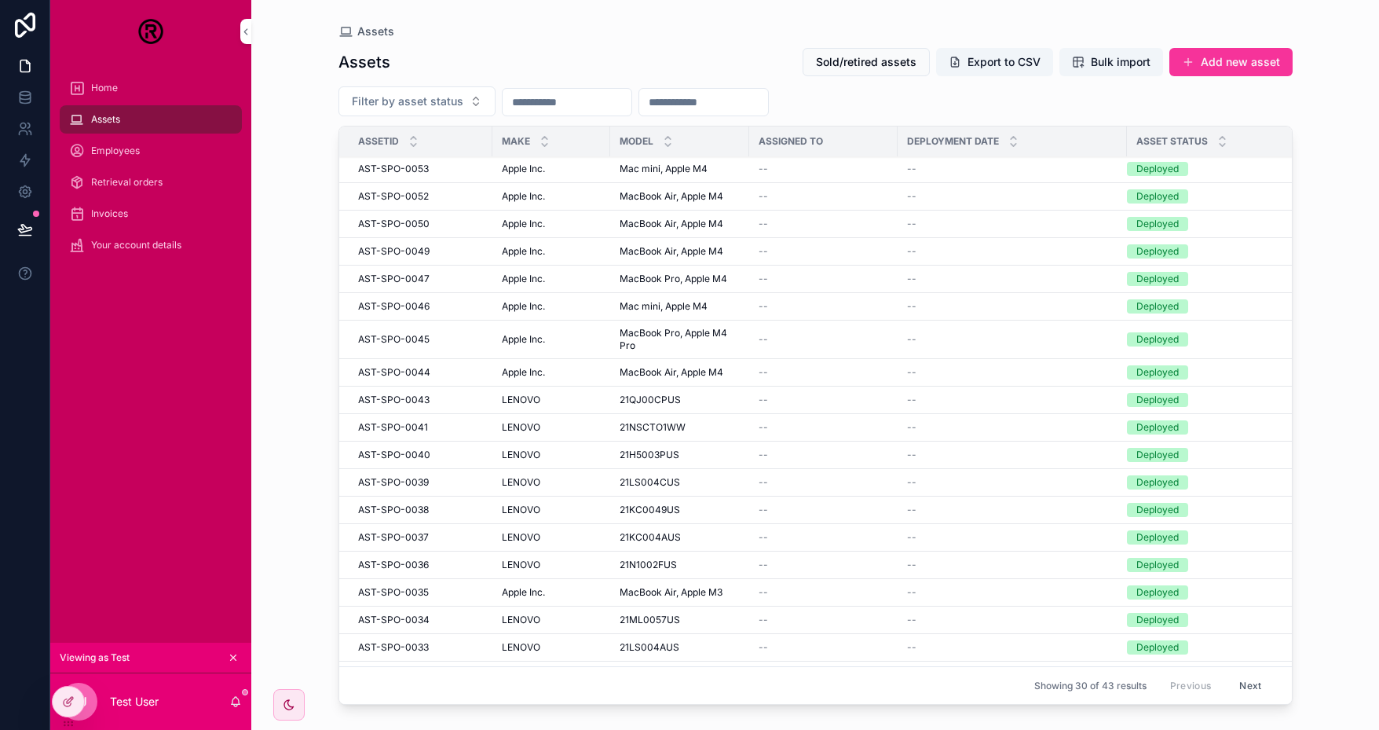
scroll to position [336, 0]
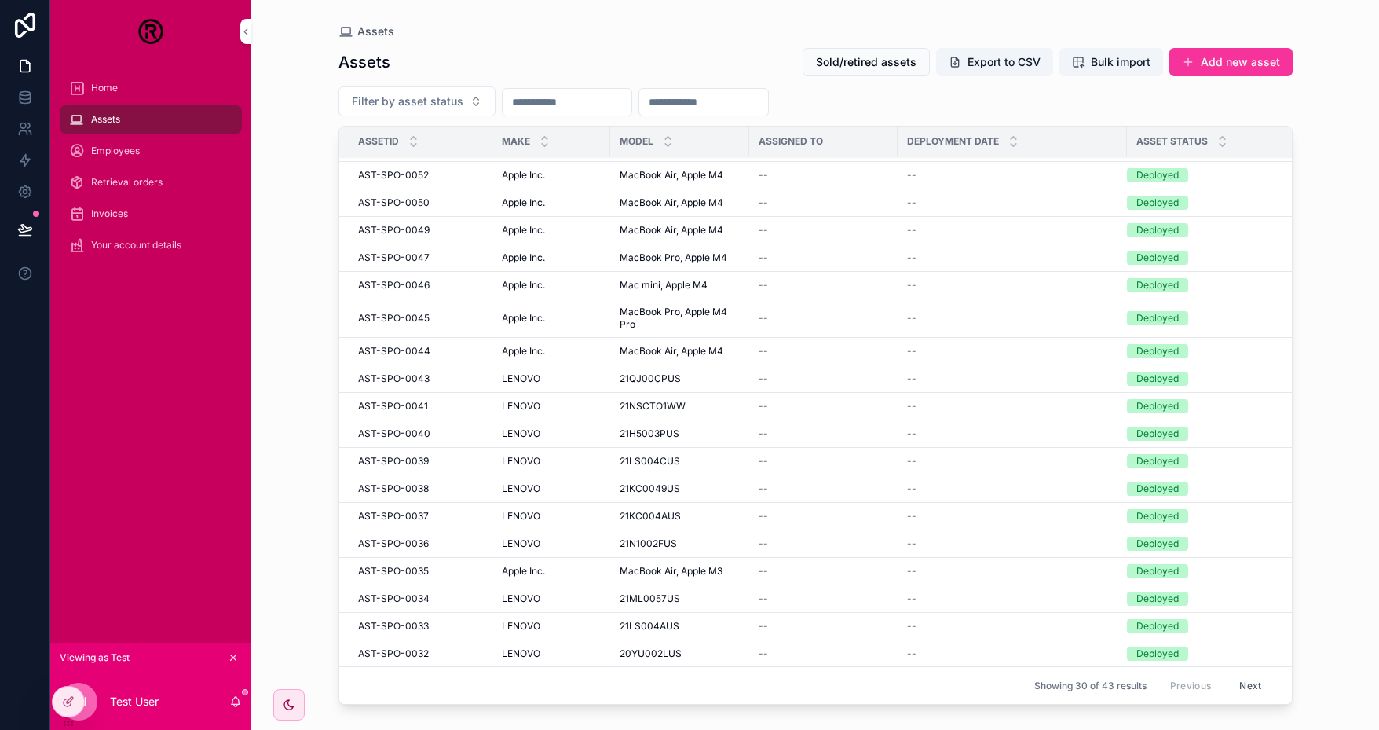
click at [1239, 676] on button "Next" at bounding box center [1250, 685] width 44 height 24
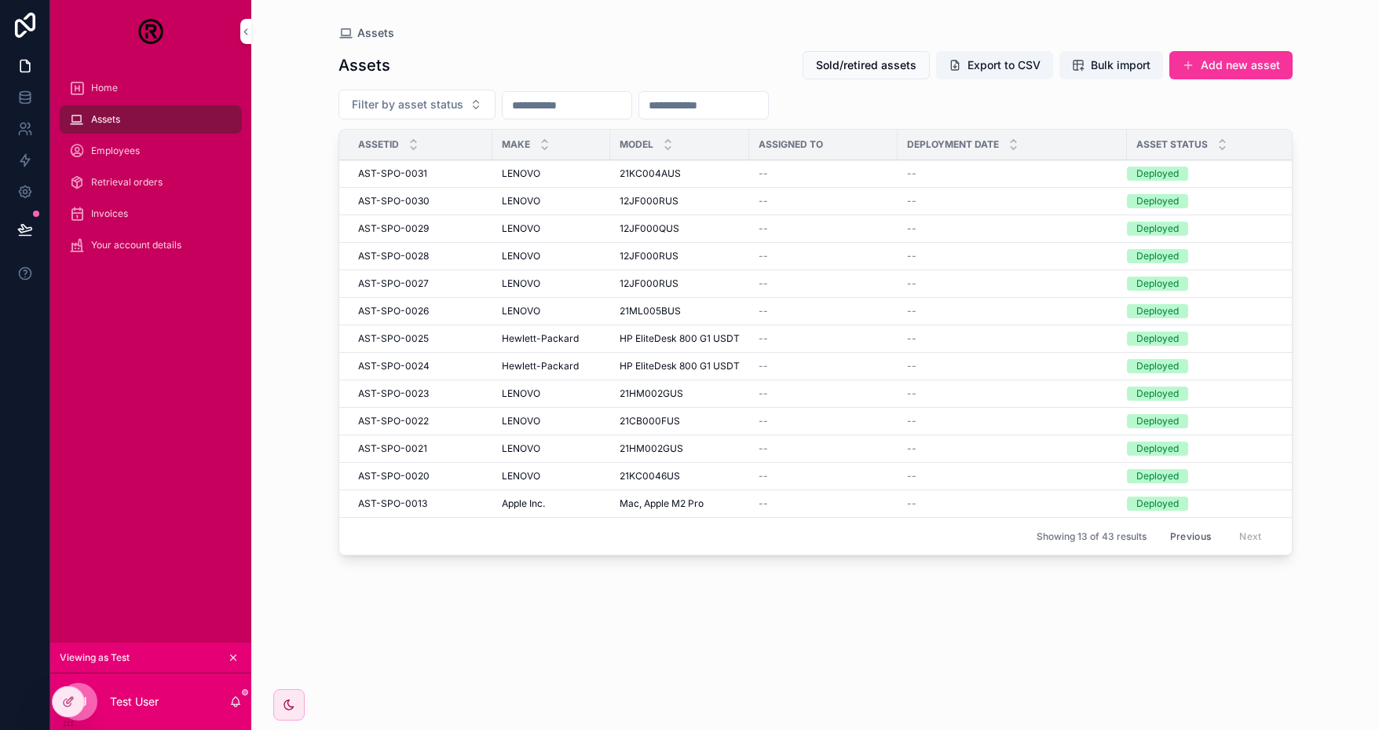
click at [1193, 528] on button "Previous" at bounding box center [1190, 536] width 63 height 24
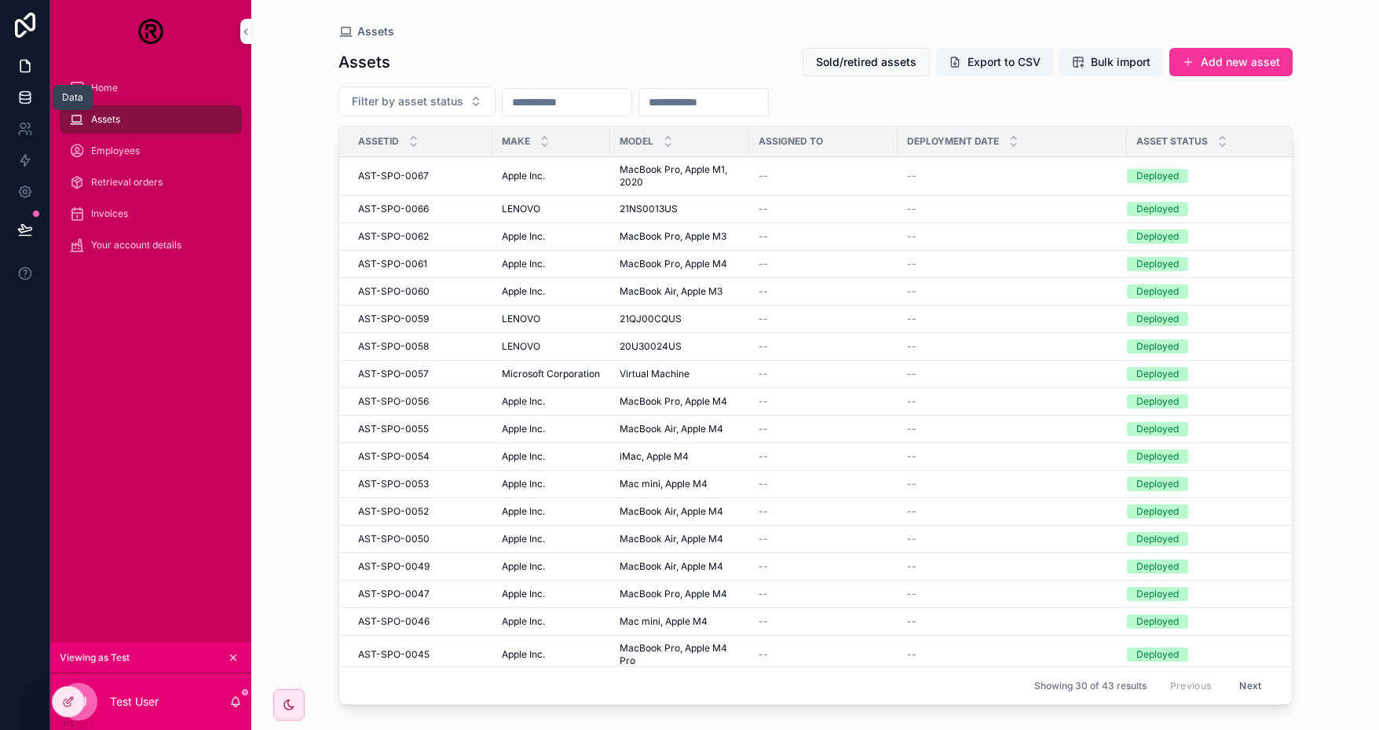
click at [20, 97] on icon at bounding box center [25, 100] width 10 height 6
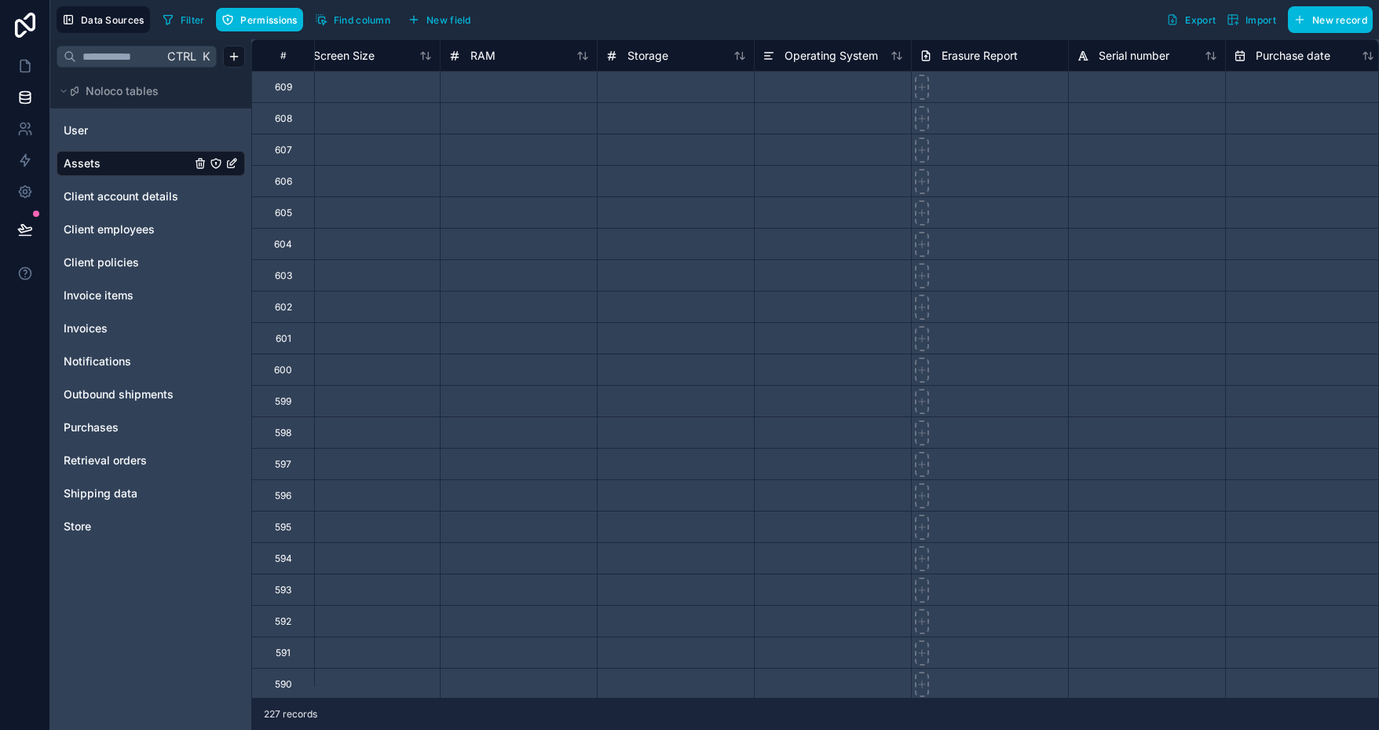
scroll to position [0, 2749]
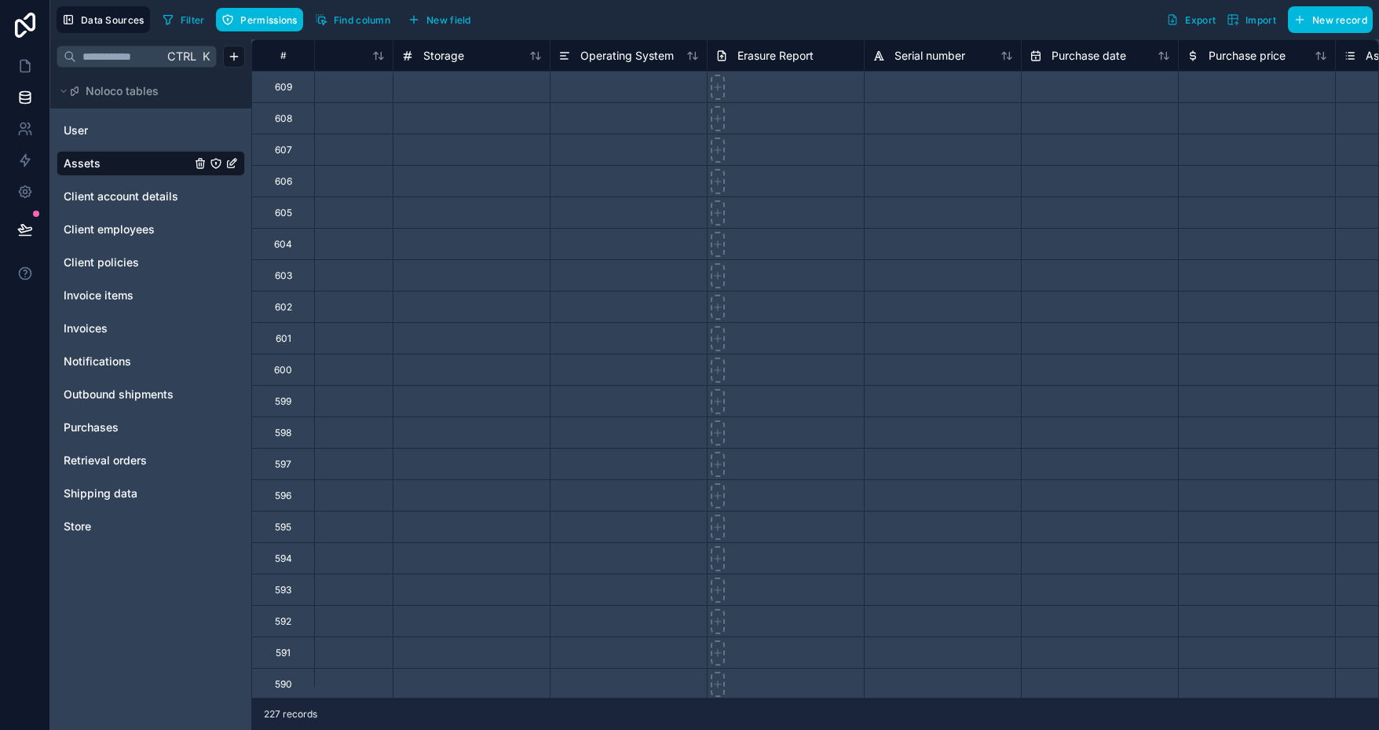
click at [197, 14] on span "Filter" at bounding box center [193, 20] width 24 height 12
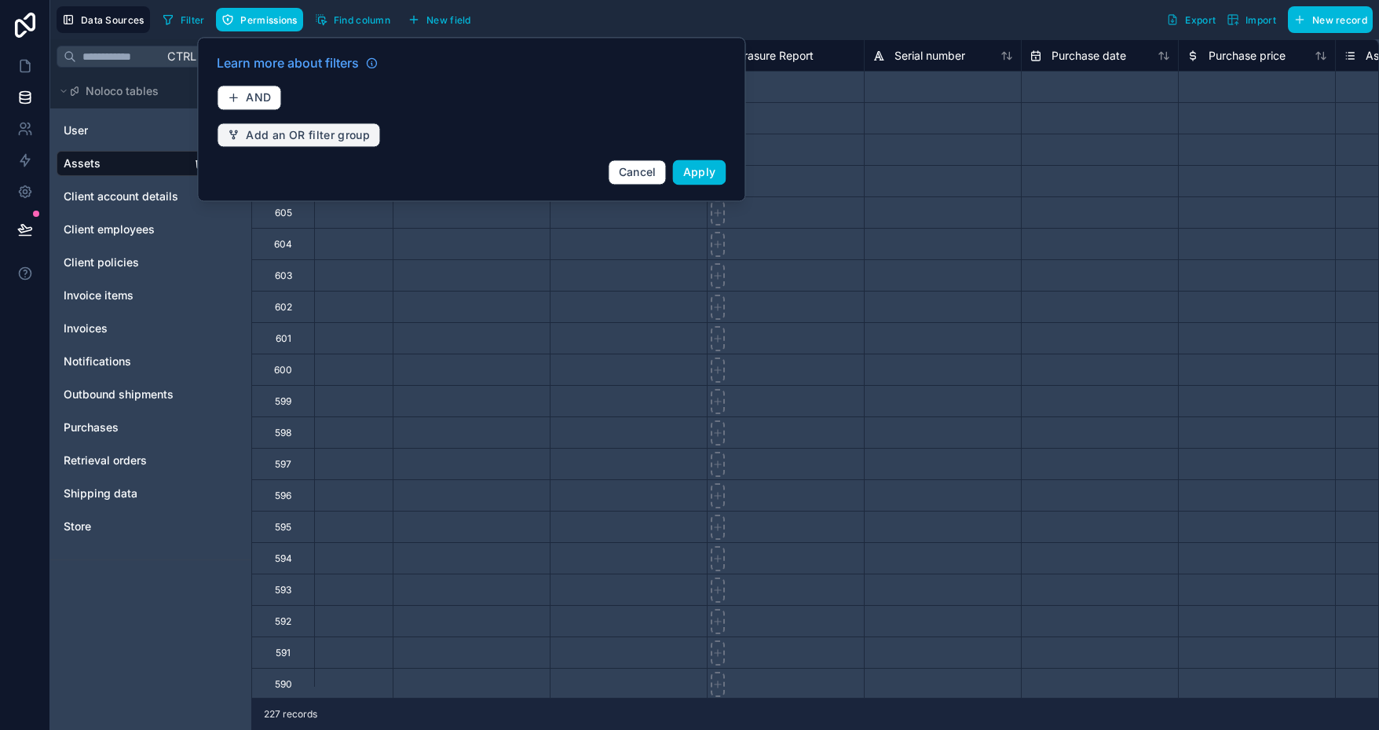
click at [300, 132] on span "Add an OR filter group" at bounding box center [308, 135] width 124 height 14
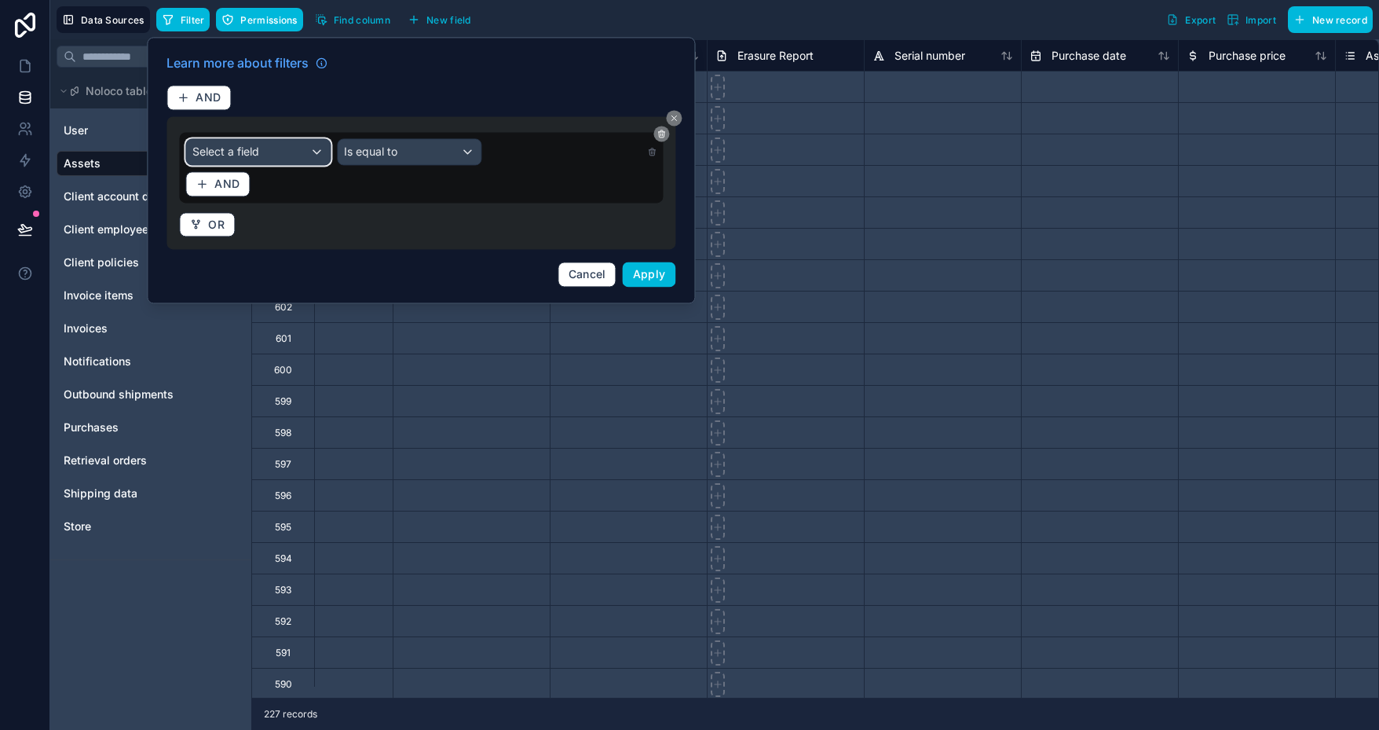
click at [271, 156] on div "Select a field" at bounding box center [258, 151] width 144 height 25
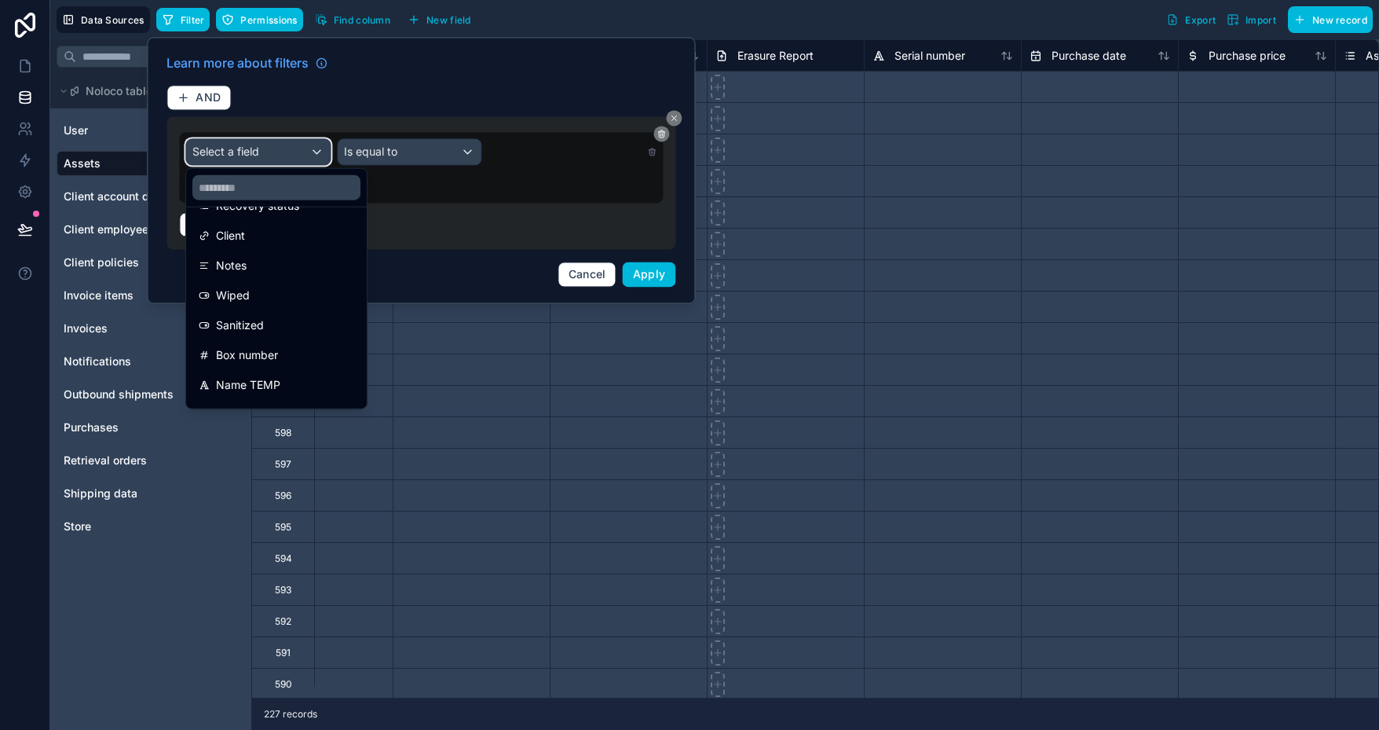
scroll to position [236, 0]
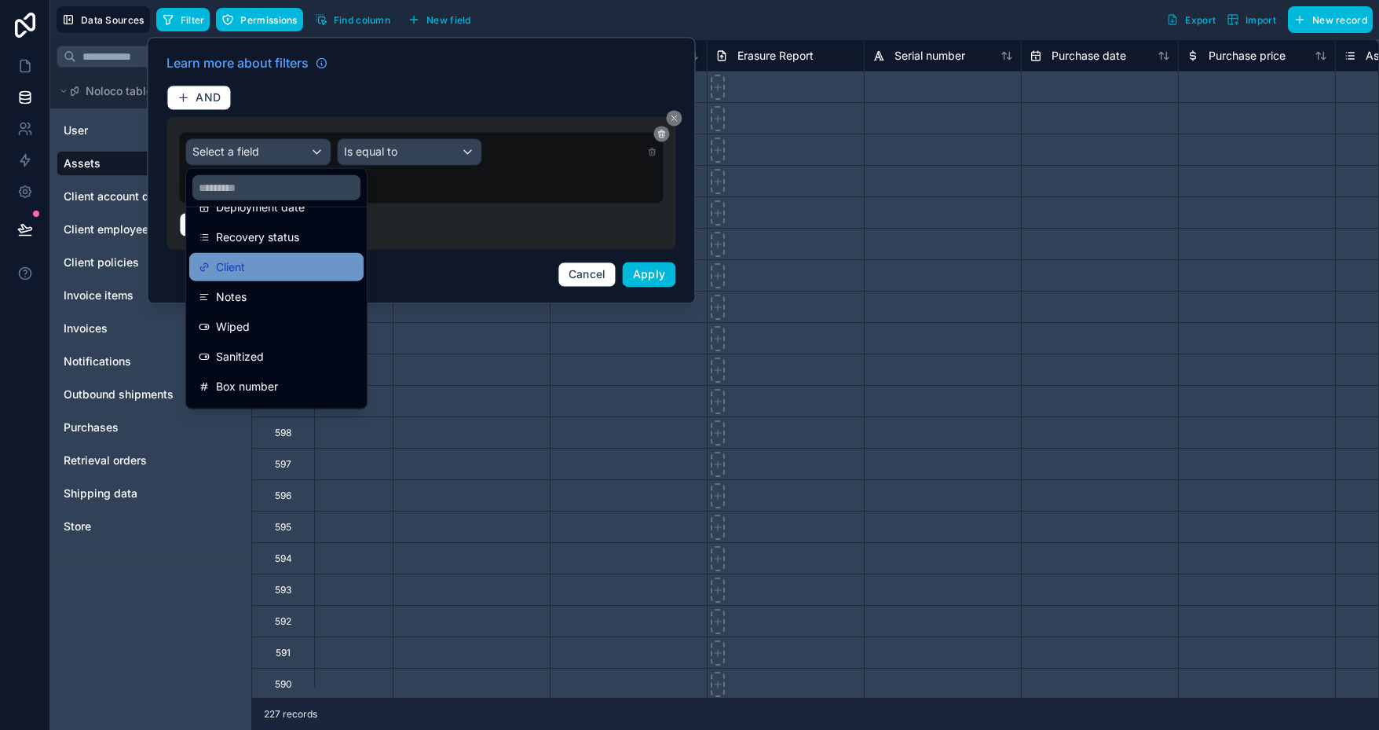
click at [264, 267] on div "Client" at bounding box center [277, 267] width 156 height 19
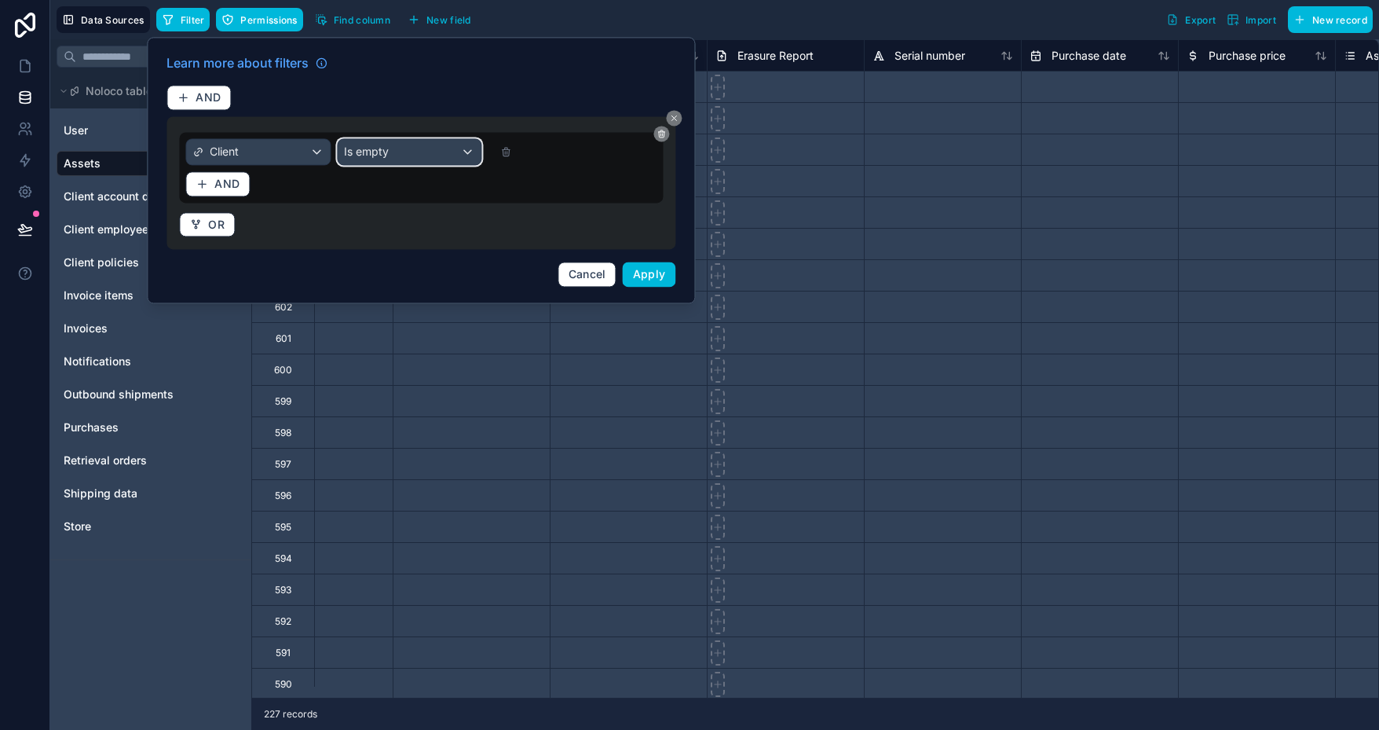
click at [416, 144] on div "Is empty" at bounding box center [410, 151] width 144 height 25
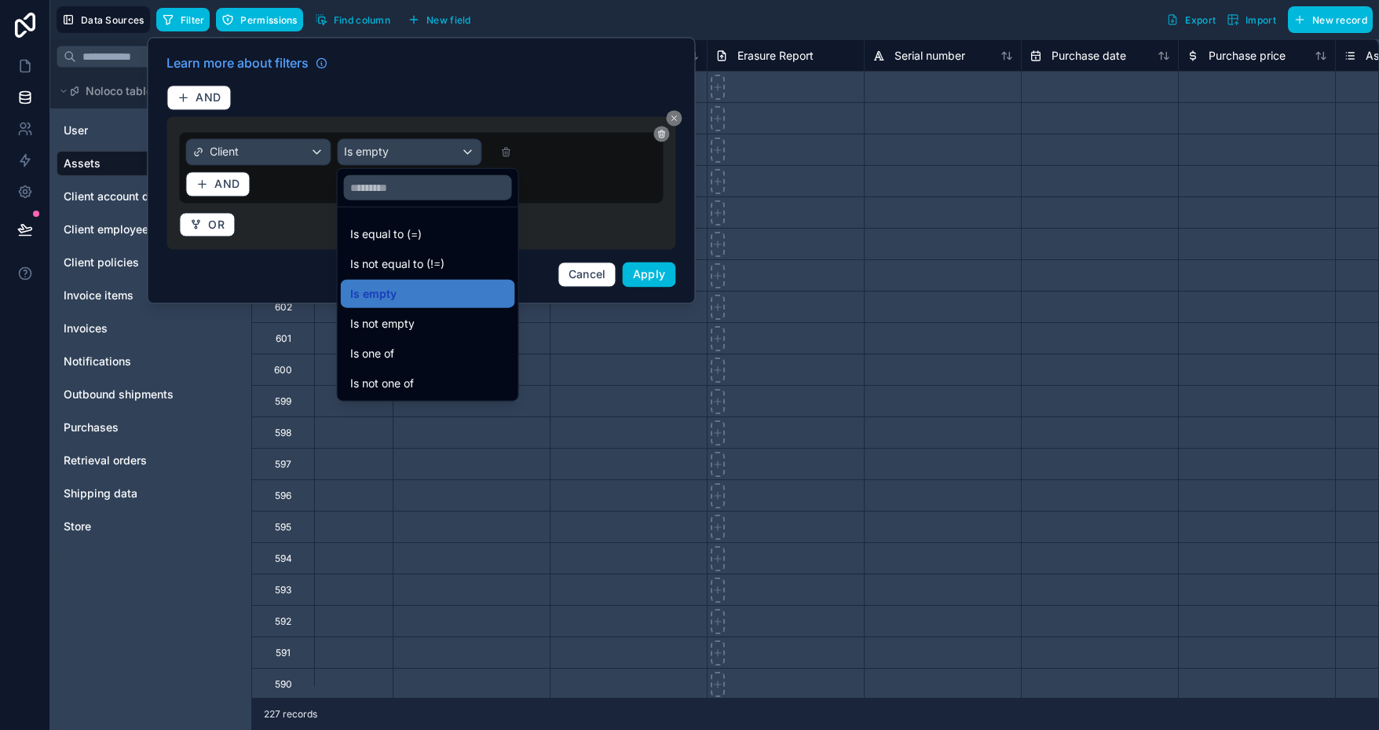
click at [562, 191] on div at bounding box center [421, 170] width 548 height 266
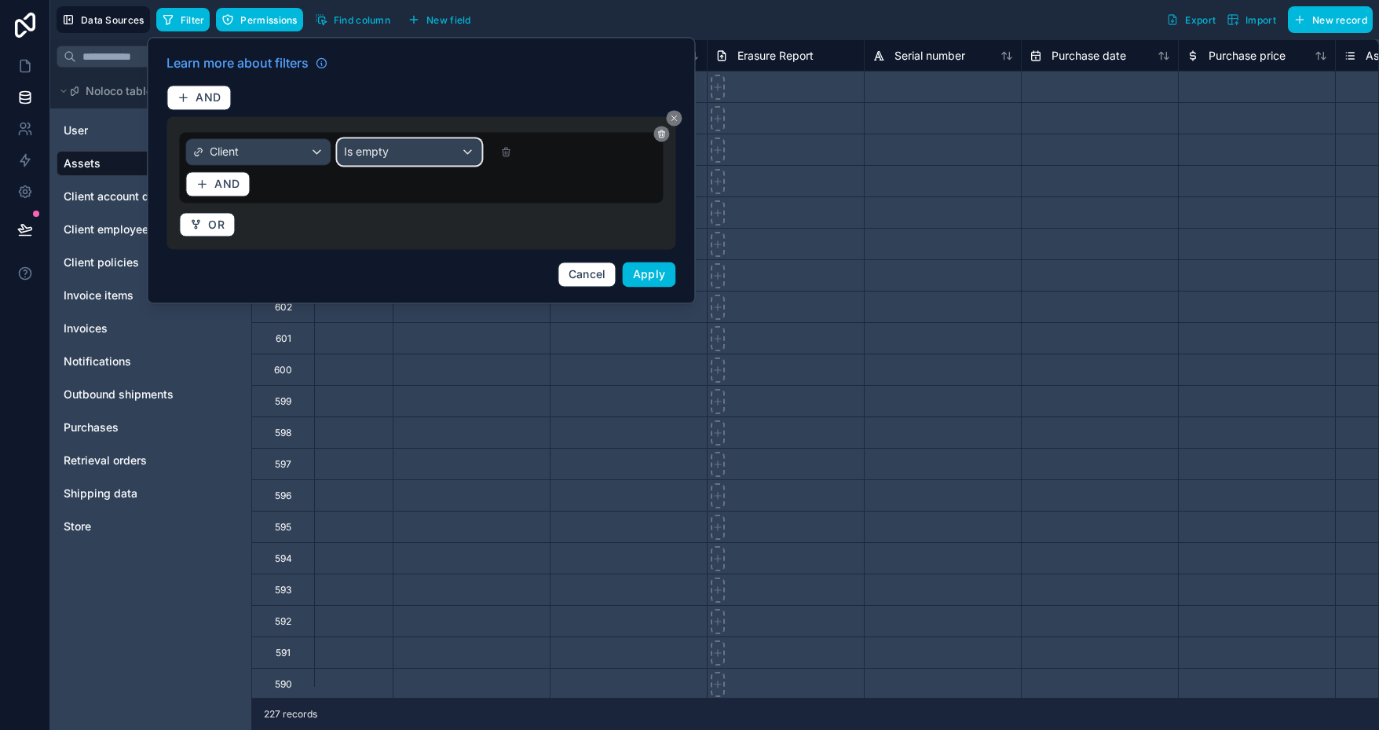
click at [409, 155] on div "Is empty" at bounding box center [410, 151] width 144 height 25
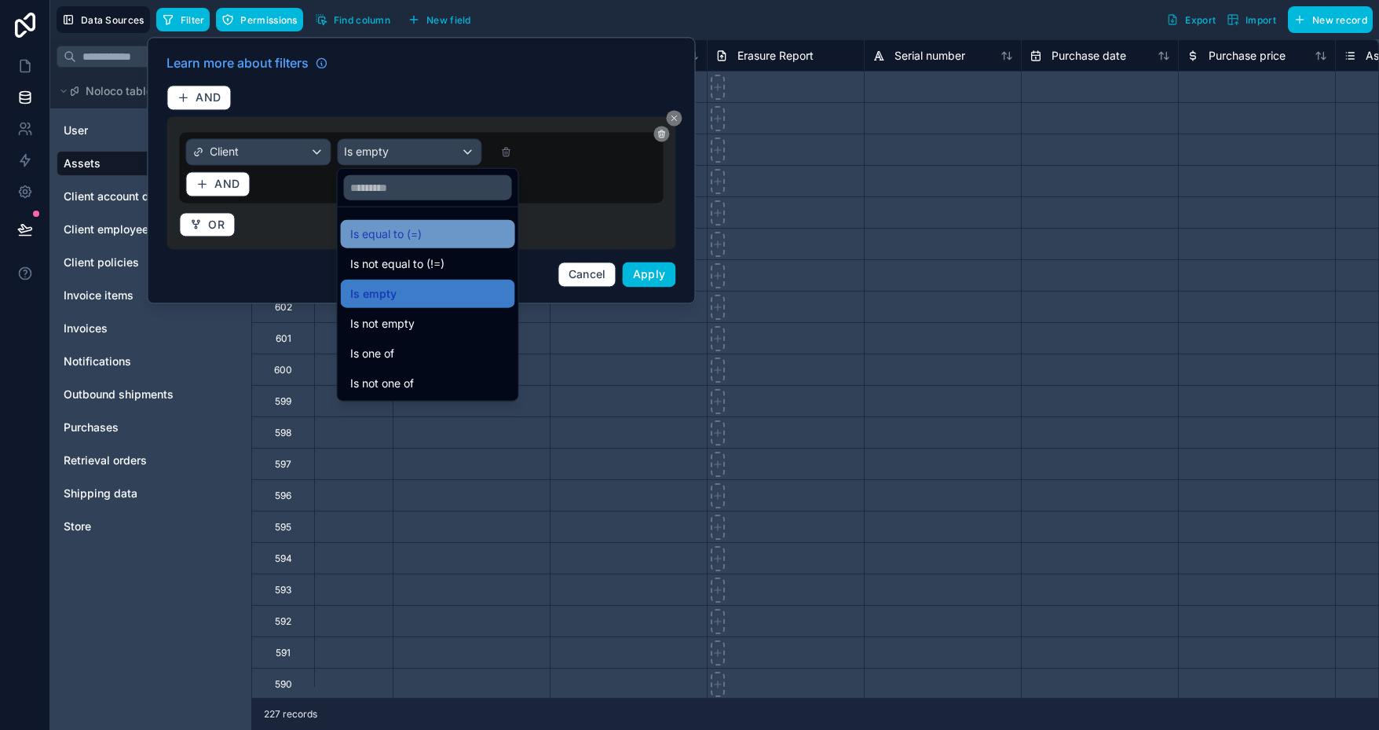
click at [416, 233] on span "Is equal to (=)" at bounding box center [385, 234] width 71 height 19
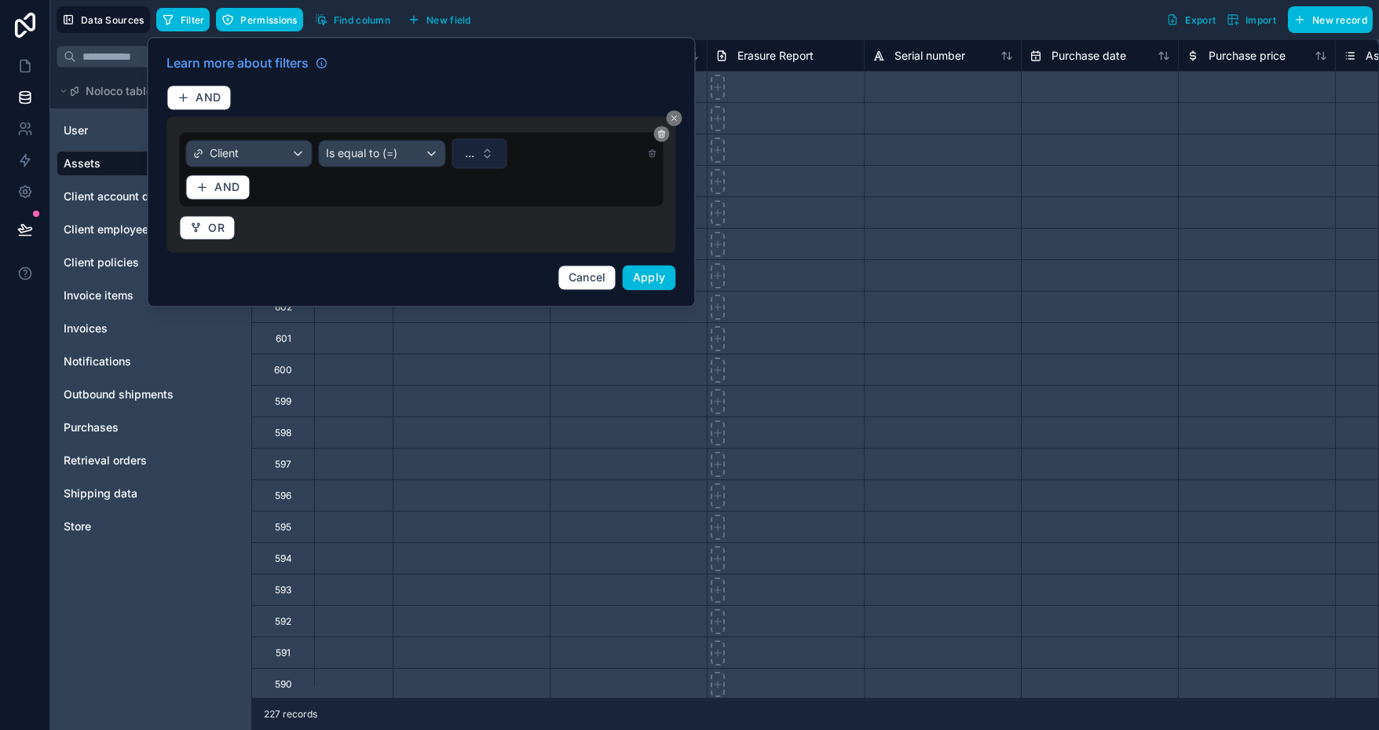
click at [471, 153] on span "..." at bounding box center [469, 153] width 9 height 16
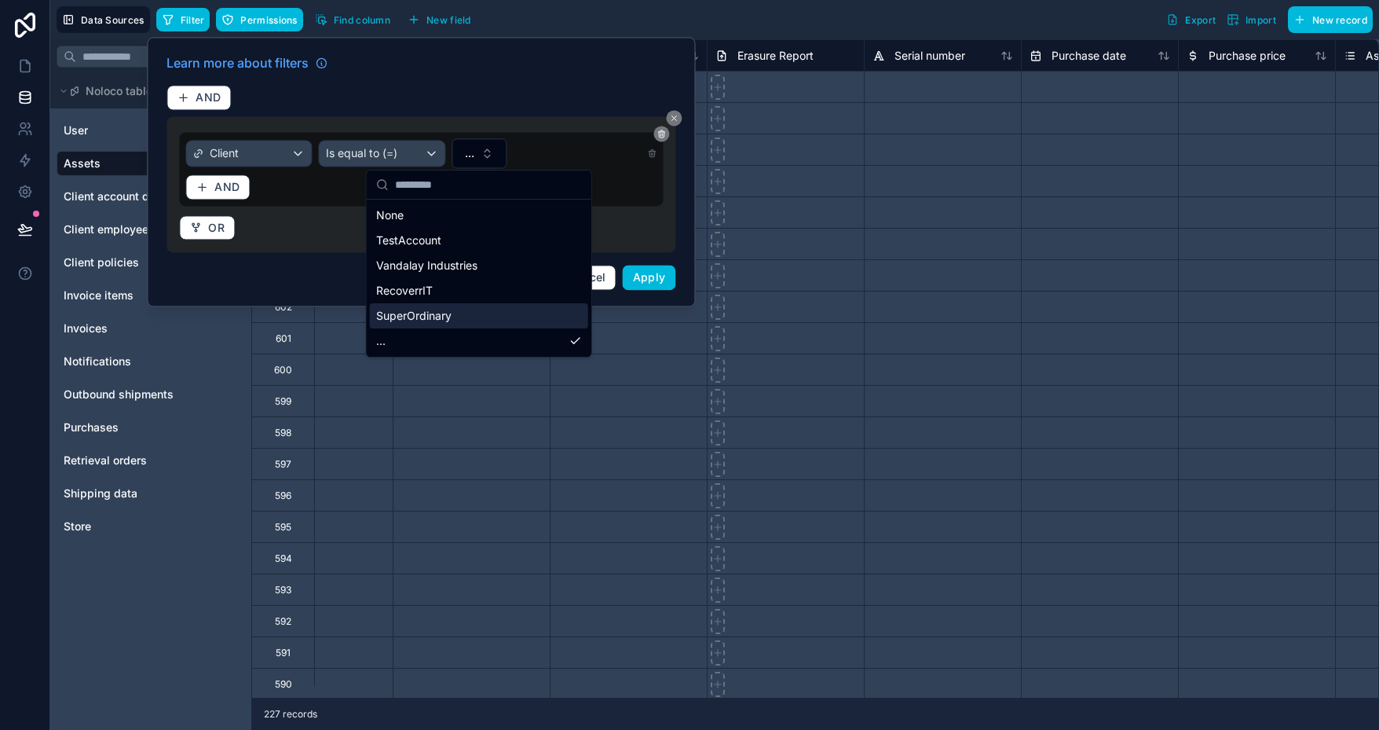
click at [462, 319] on div "SuperOrdinary" at bounding box center [479, 315] width 218 height 25
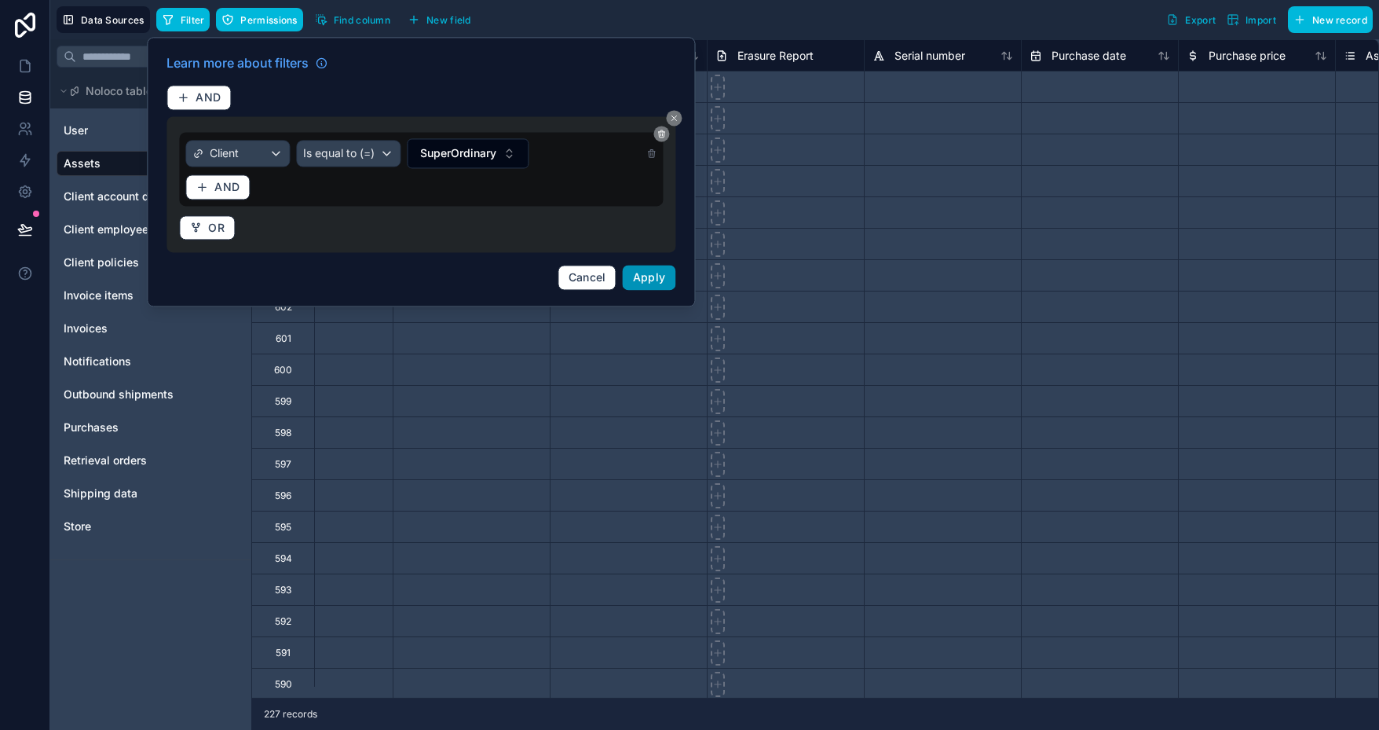
click at [656, 276] on span "Apply" at bounding box center [649, 276] width 33 height 13
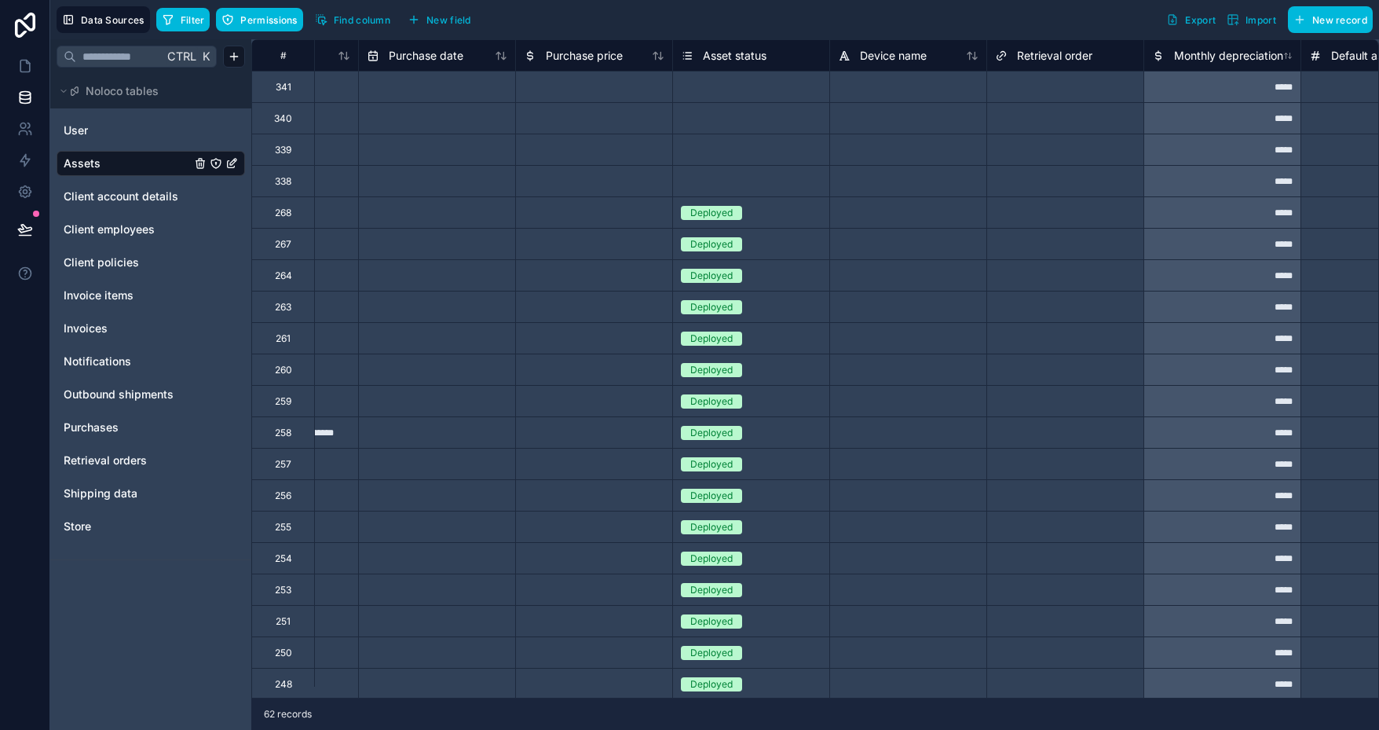
scroll to position [314, 3412]
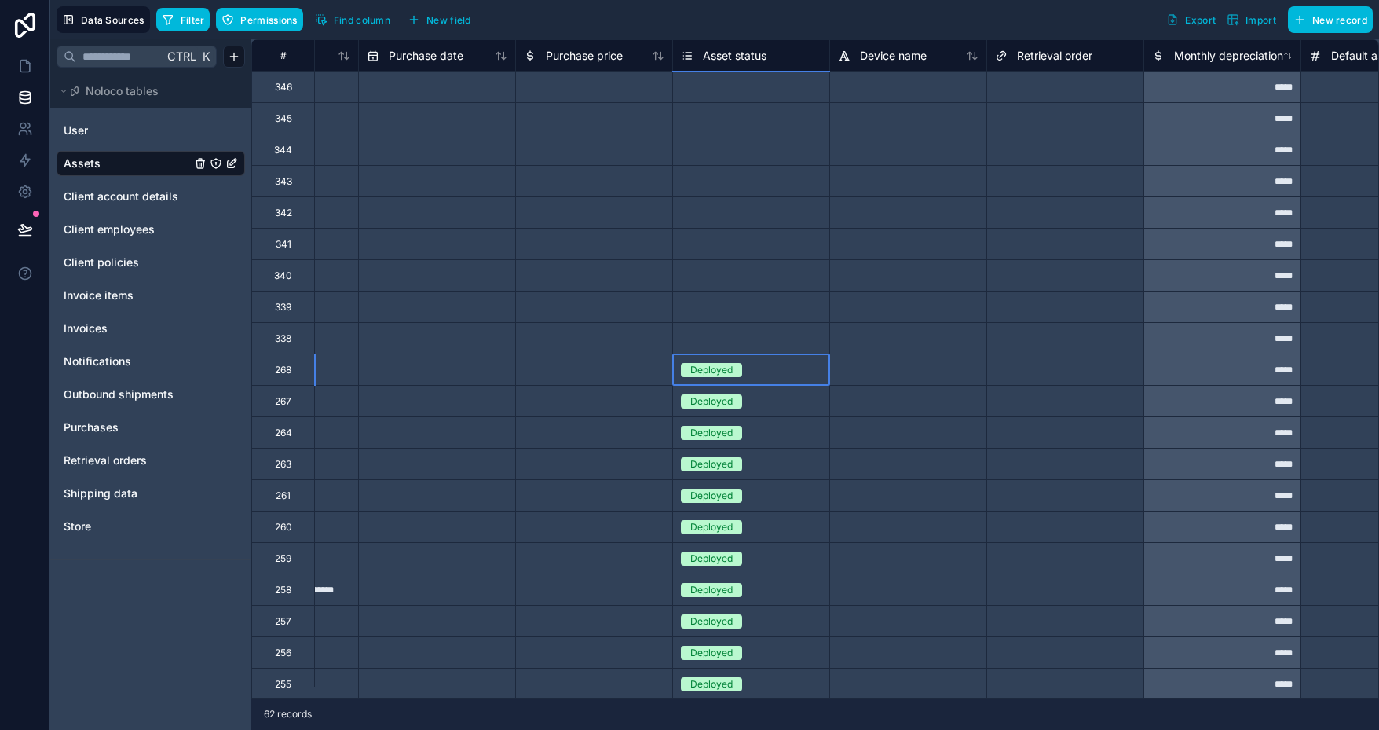
click at [767, 357] on div "Deployed" at bounding box center [751, 369] width 156 height 31
drag, startPoint x: 827, startPoint y: 381, endPoint x: 827, endPoint y: 71, distance: 310.3
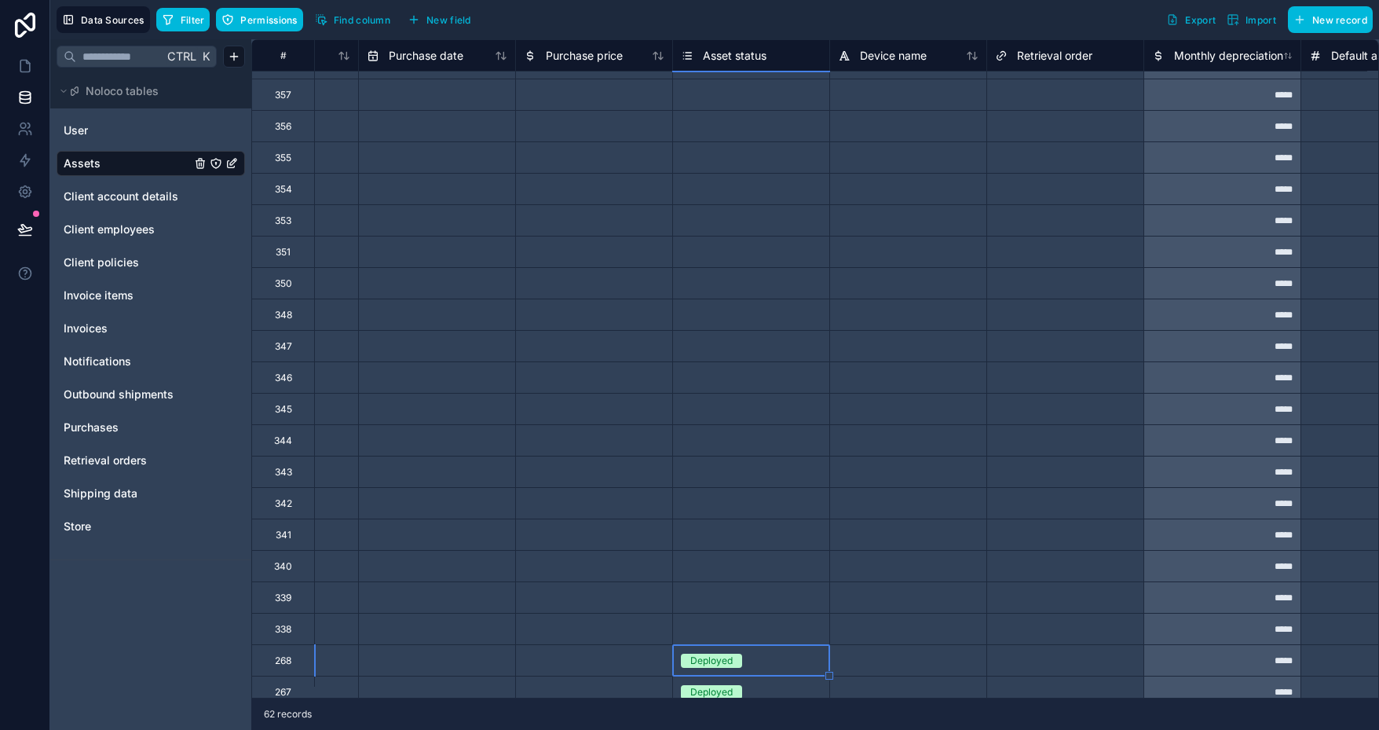
scroll to position [0, 3412]
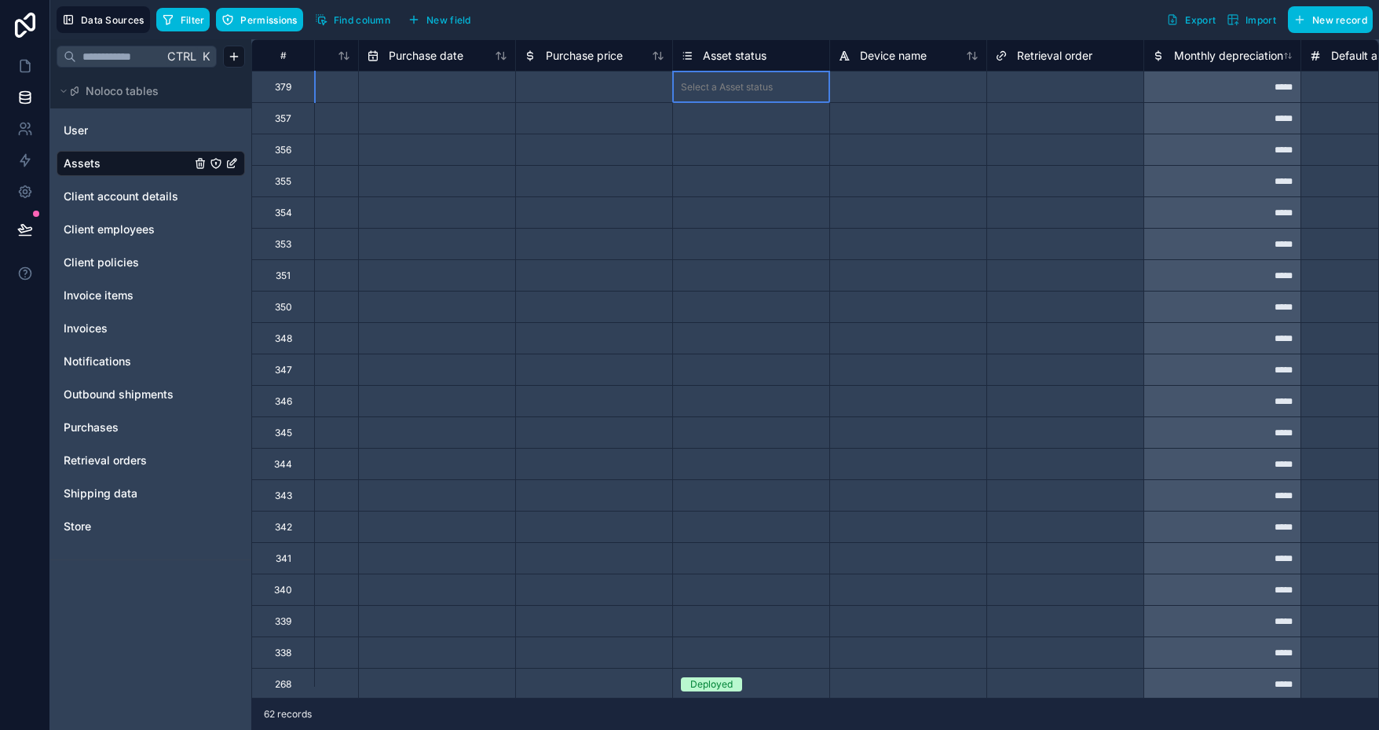
click at [733, 97] on div "Select a Asset status" at bounding box center [751, 86] width 156 height 31
click at [732, 97] on div "Select a Asset status" at bounding box center [751, 86] width 156 height 31
drag, startPoint x: 831, startPoint y: 103, endPoint x: 813, endPoint y: 654, distance: 551.7
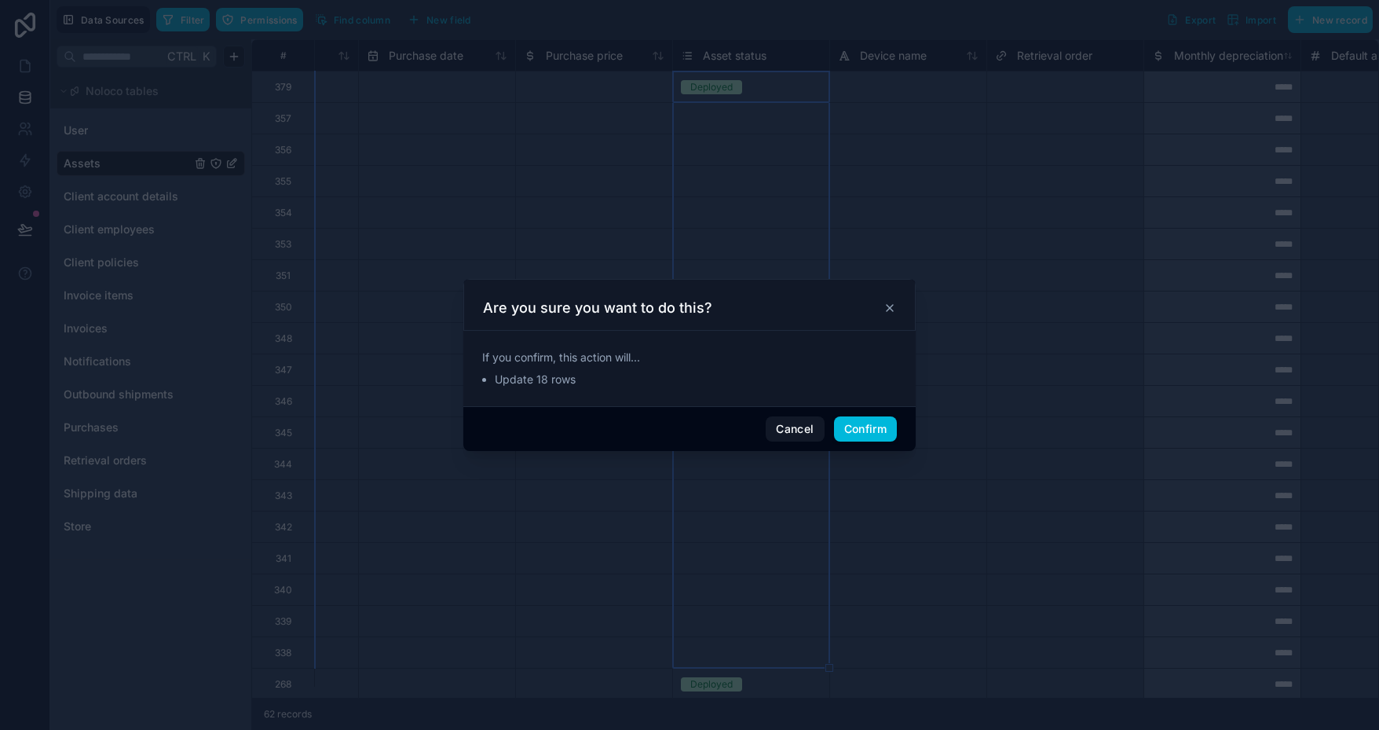
click at [865, 423] on button "Confirm" at bounding box center [865, 428] width 63 height 25
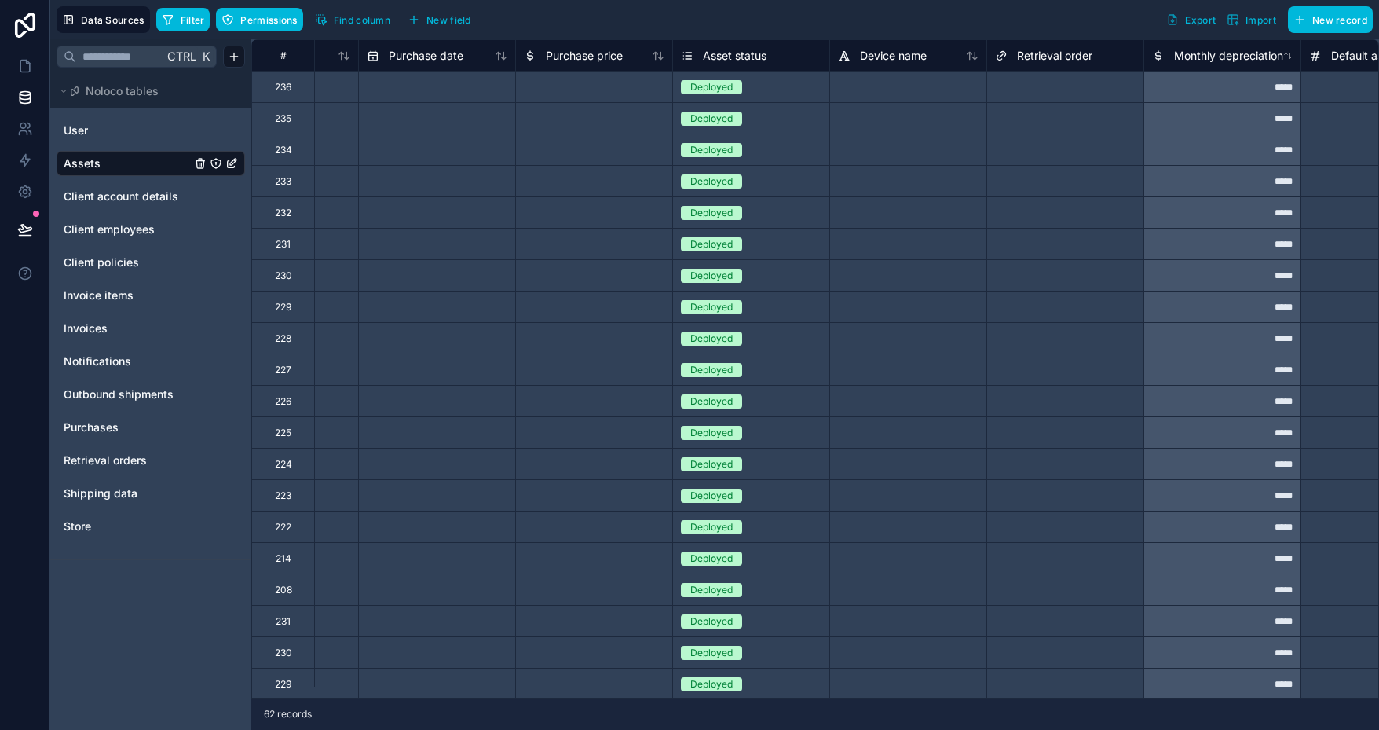
scroll to position [1709, 3412]
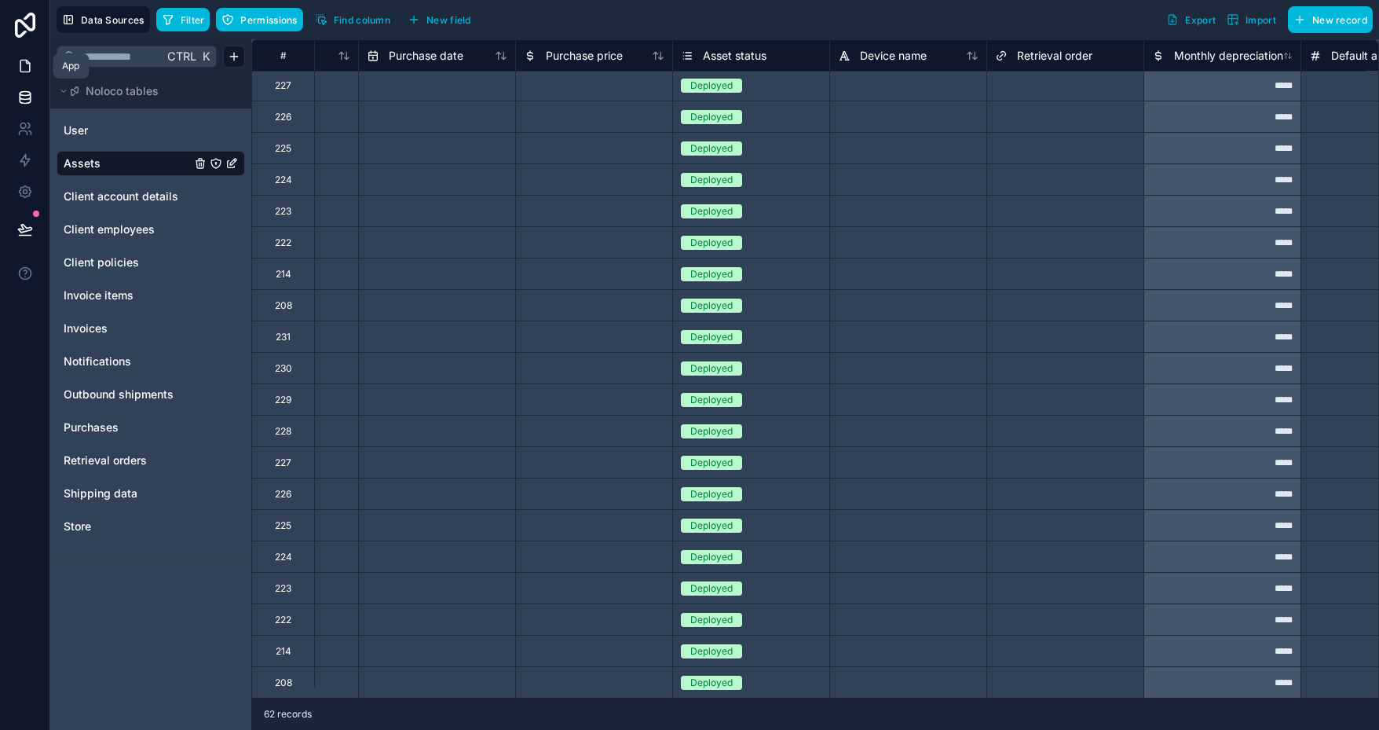
click at [26, 64] on icon at bounding box center [25, 66] width 16 height 16
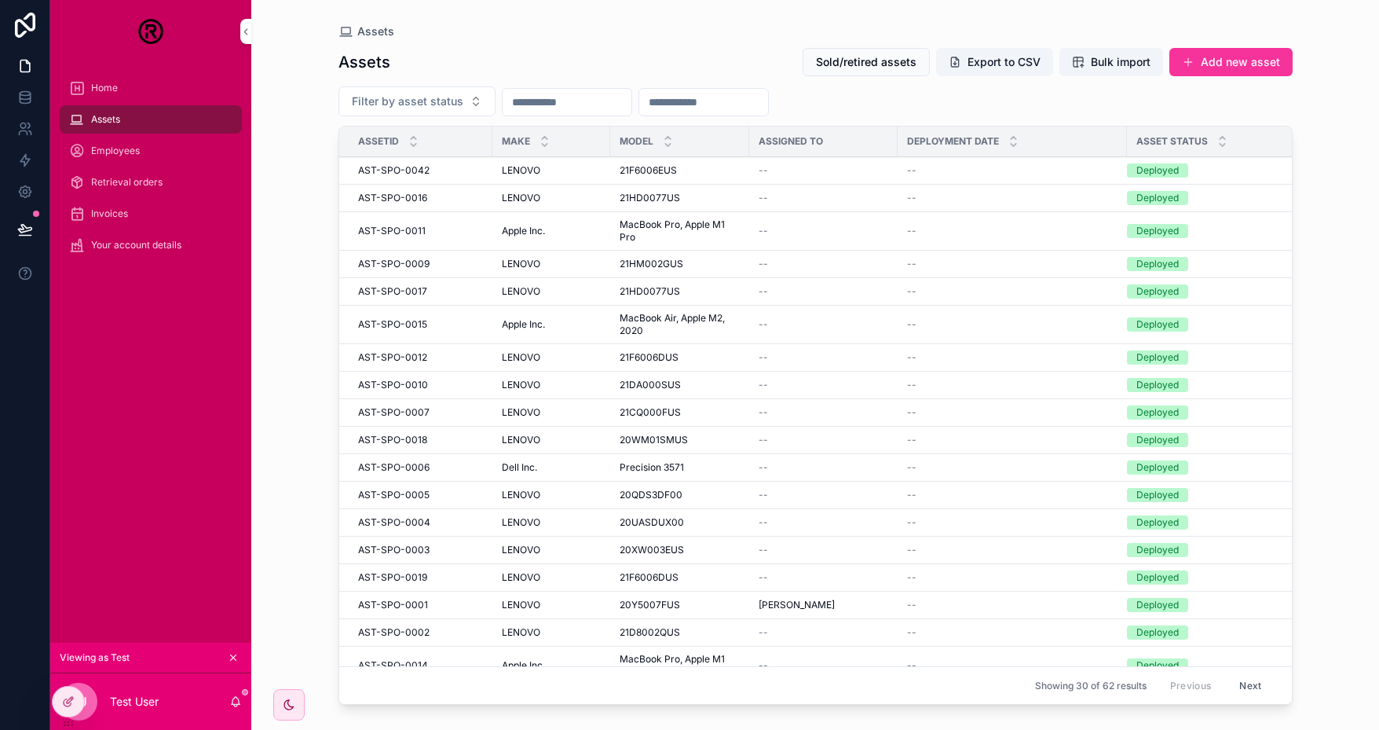
click at [695, 599] on div "20Y5007FUS 20Y5007FUS" at bounding box center [680, 605] width 120 height 13
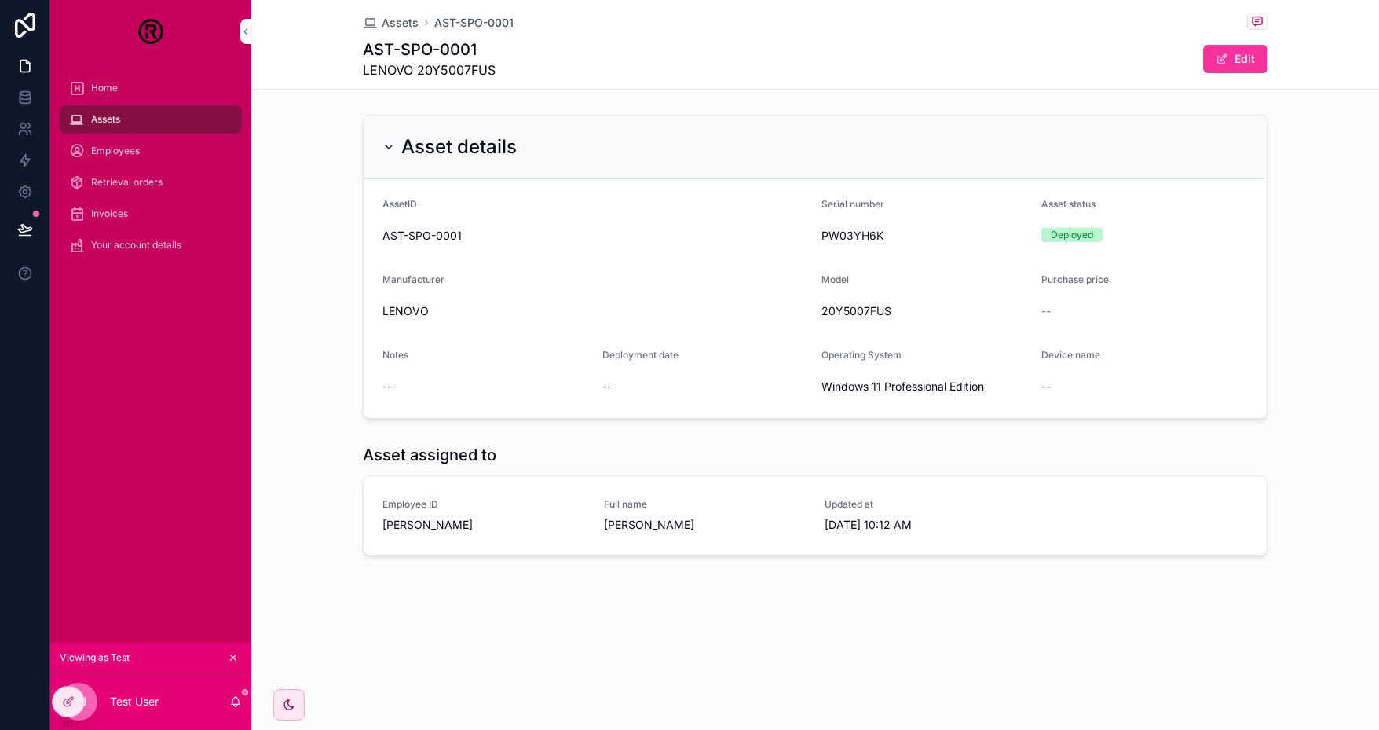
click at [716, 520] on span "[PERSON_NAME]" at bounding box center [705, 525] width 203 height 16
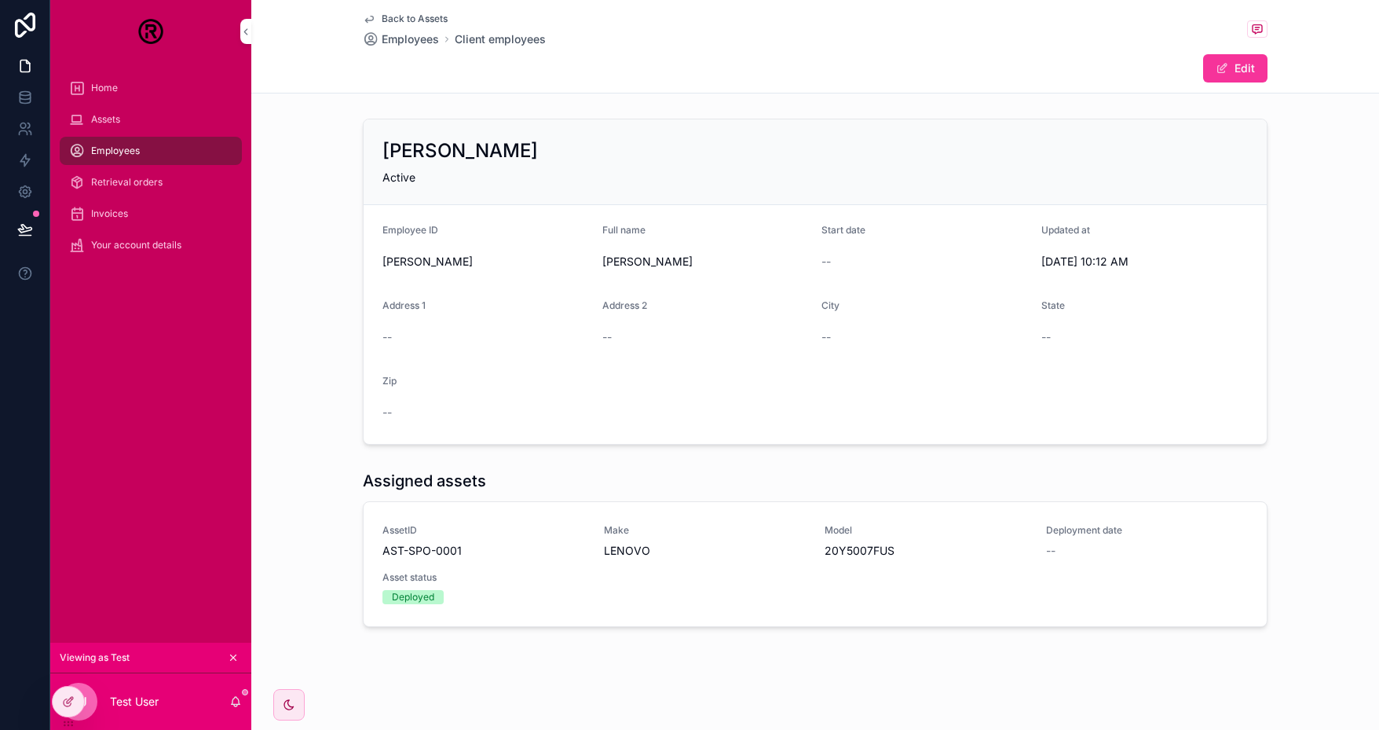
click at [427, 13] on span "Back to Assets" at bounding box center [415, 19] width 66 height 13
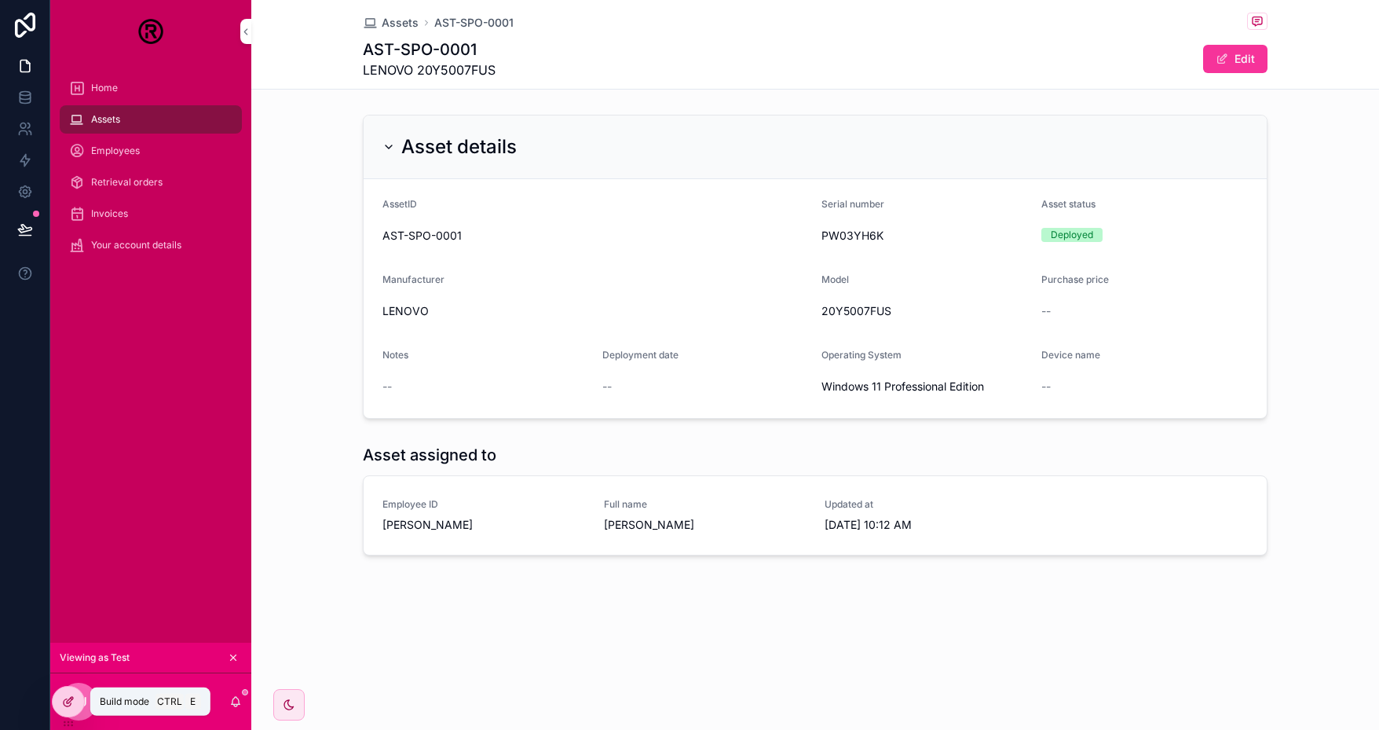
click at [73, 701] on icon at bounding box center [68, 701] width 13 height 13
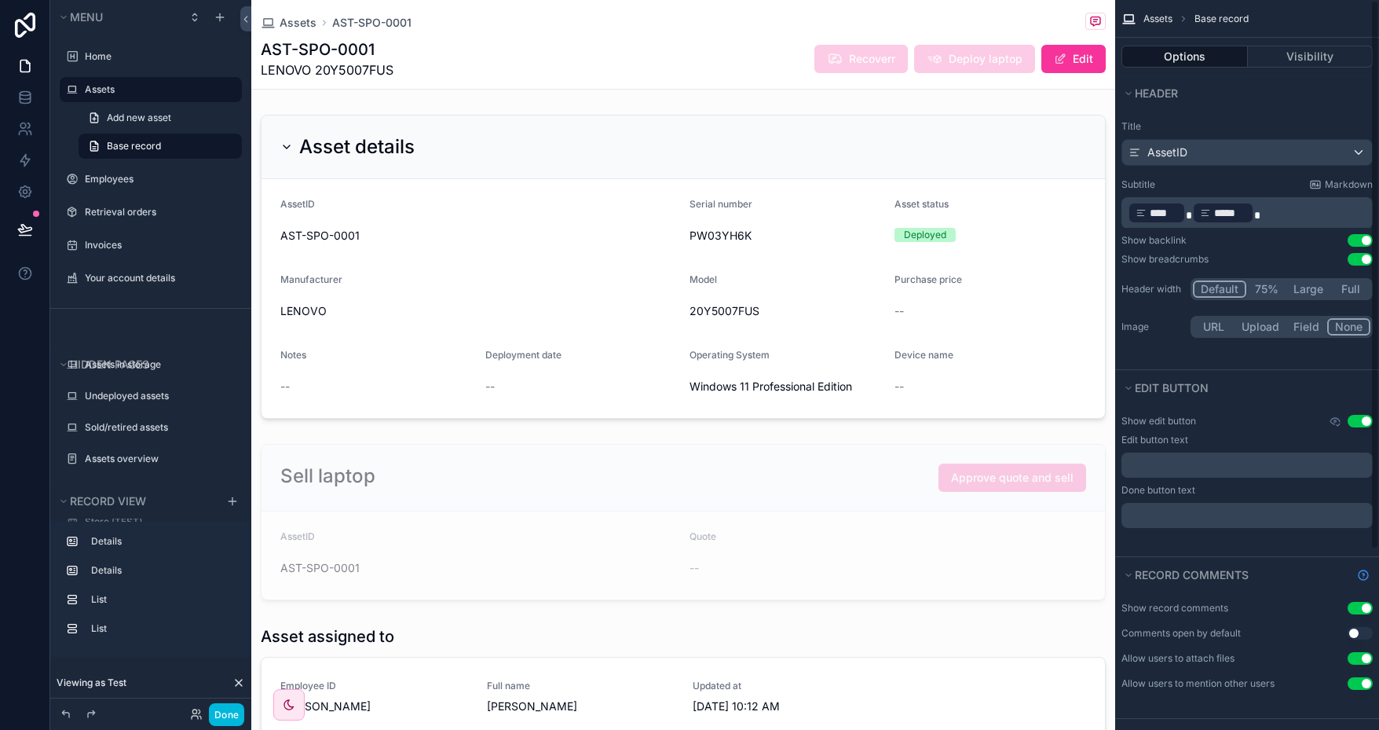
click at [856, 58] on span "Recoverr" at bounding box center [861, 59] width 93 height 28
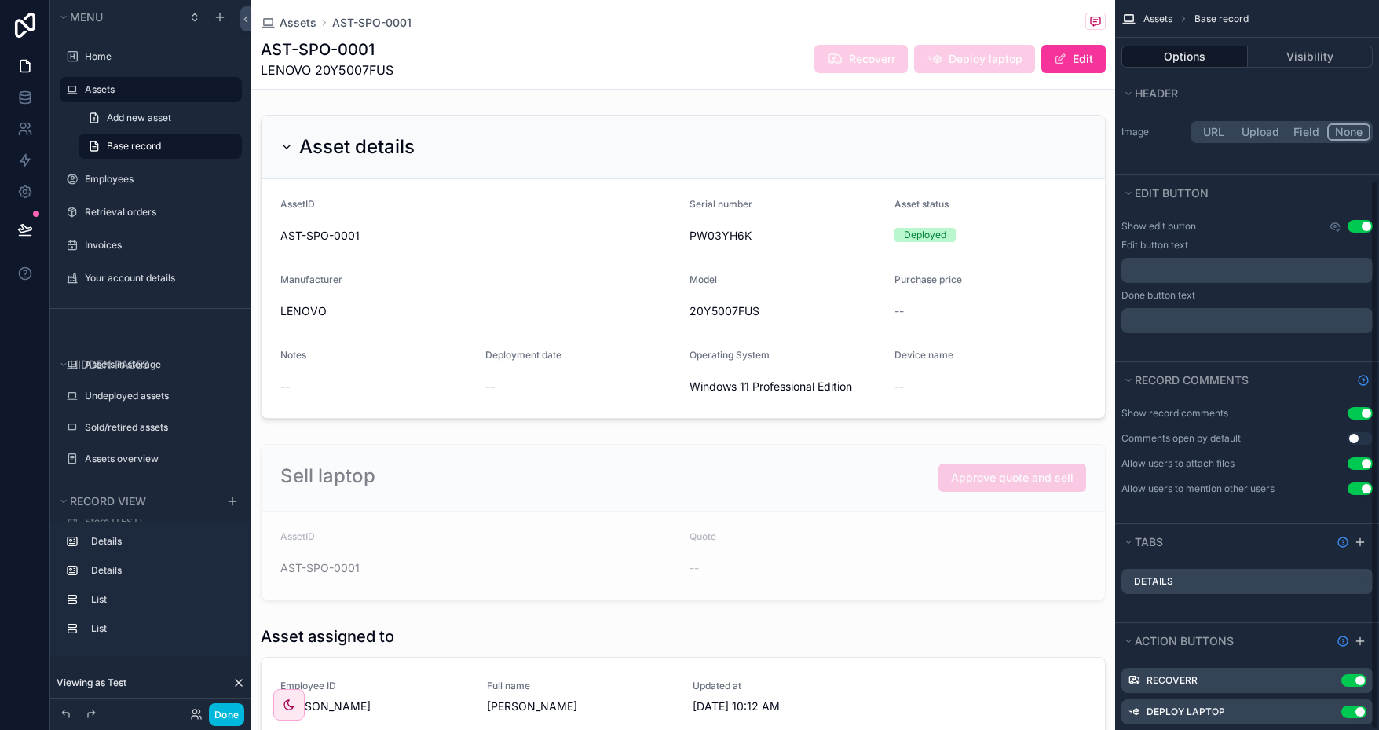
scroll to position [239, 0]
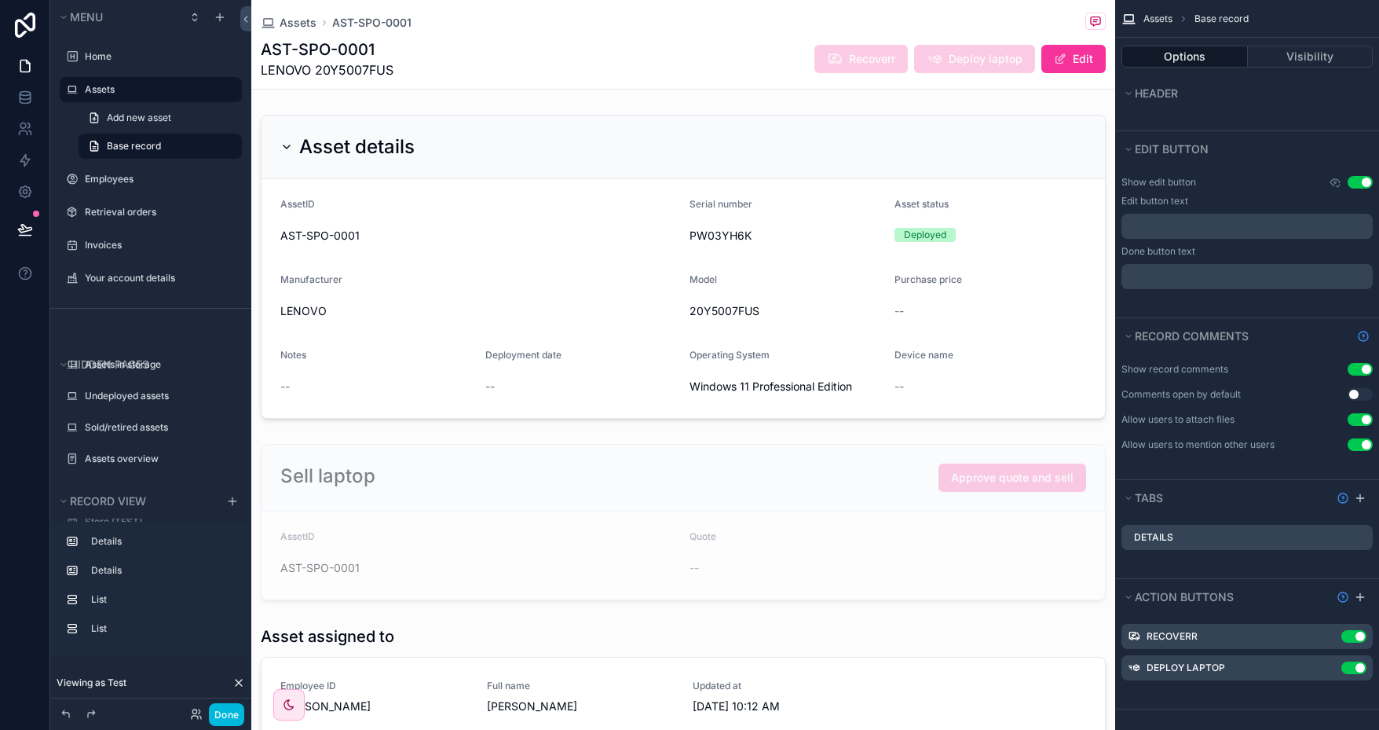
click at [0, 0] on icon "scrollable content" at bounding box center [0, 0] width 0 height 0
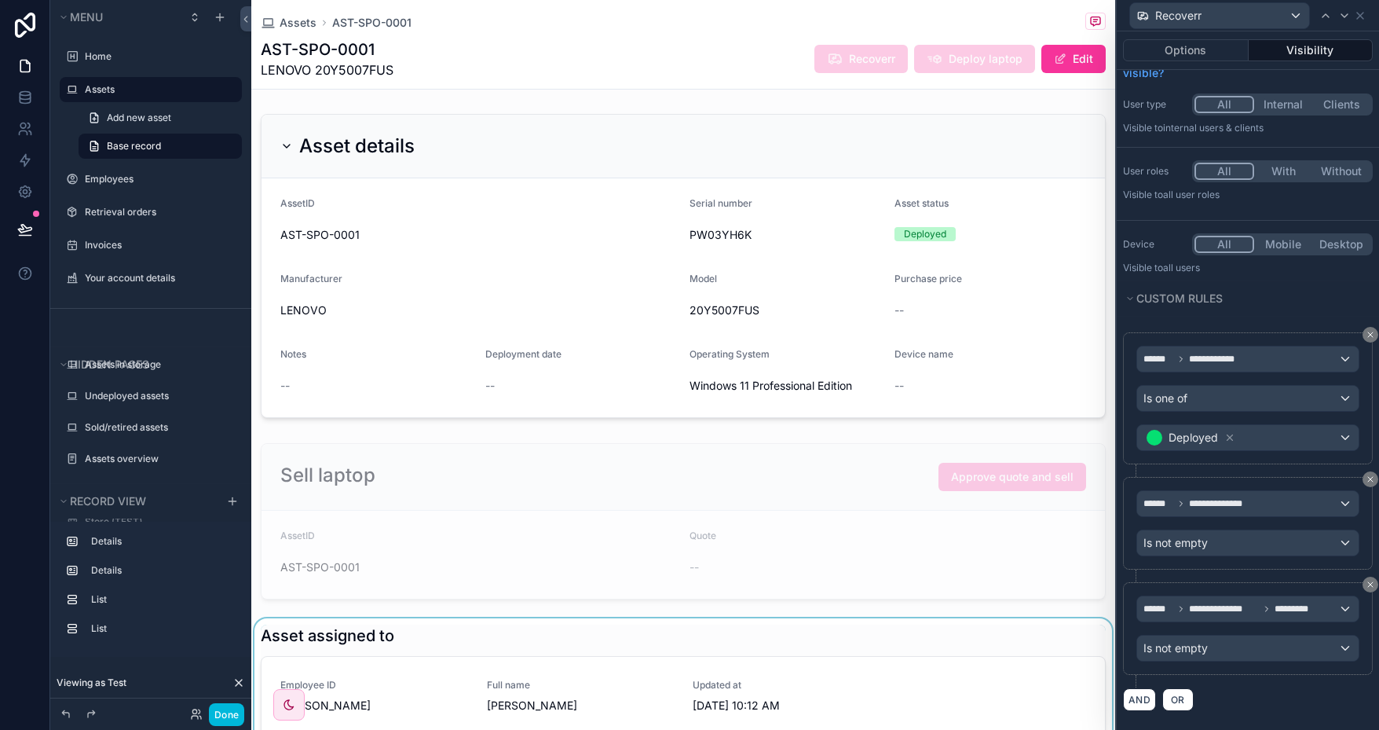
scroll to position [0, 0]
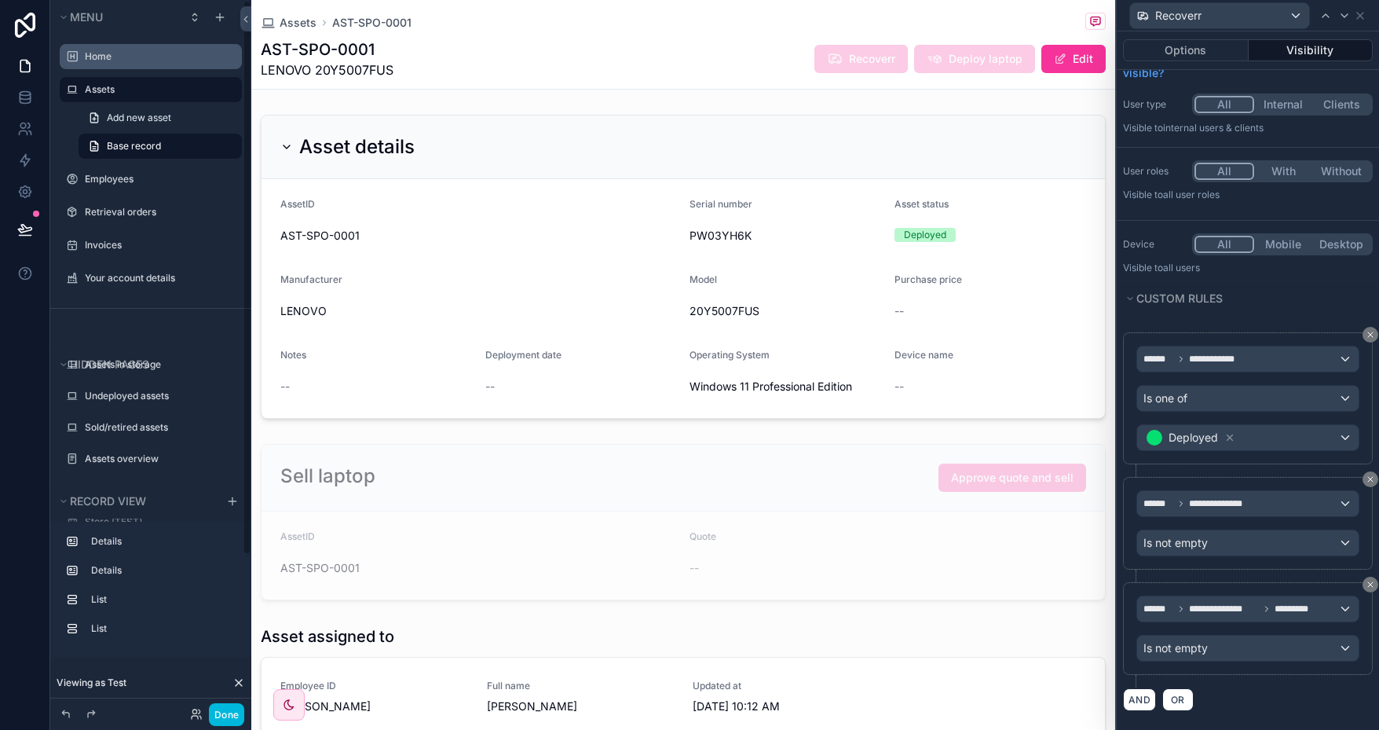
click at [128, 56] on label "Home" at bounding box center [159, 56] width 148 height 13
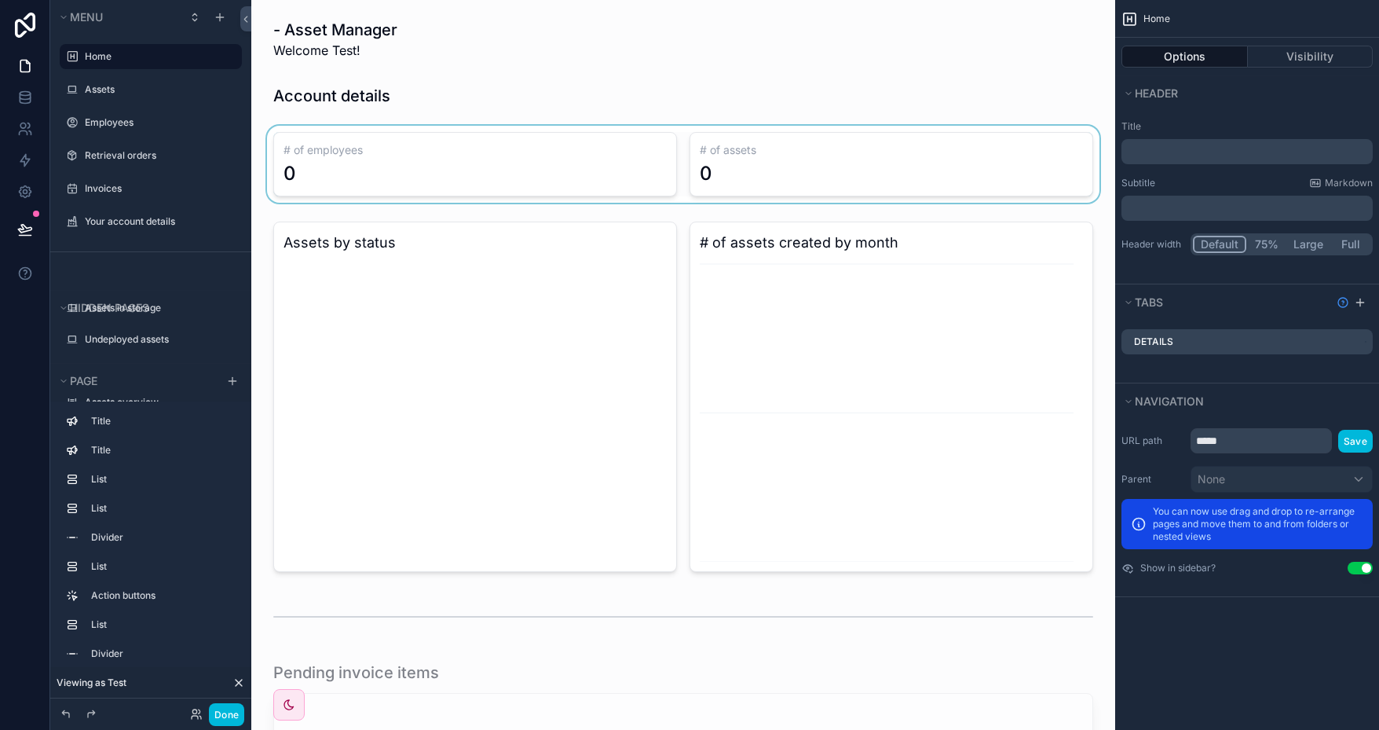
click at [547, 162] on div "scrollable content" at bounding box center [683, 164] width 839 height 77
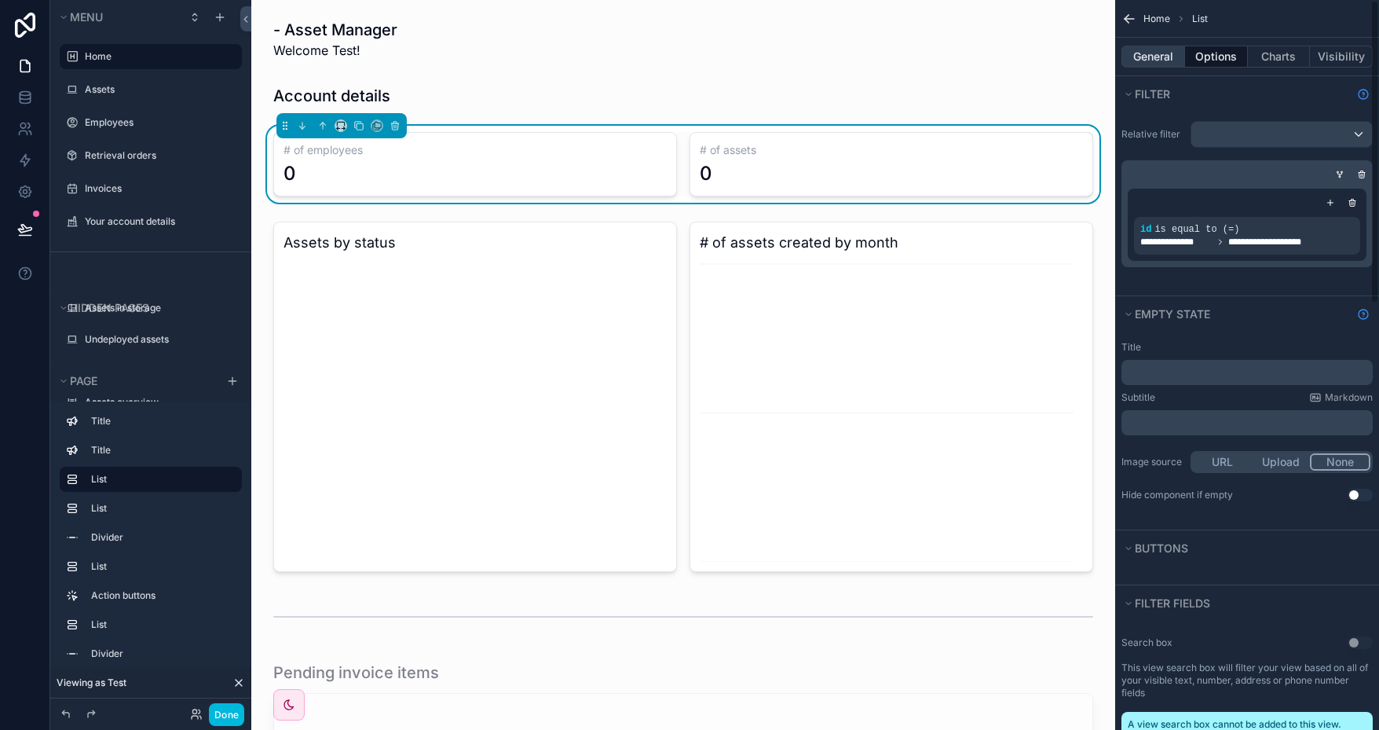
click at [1151, 60] on button "General" at bounding box center [1154, 57] width 64 height 22
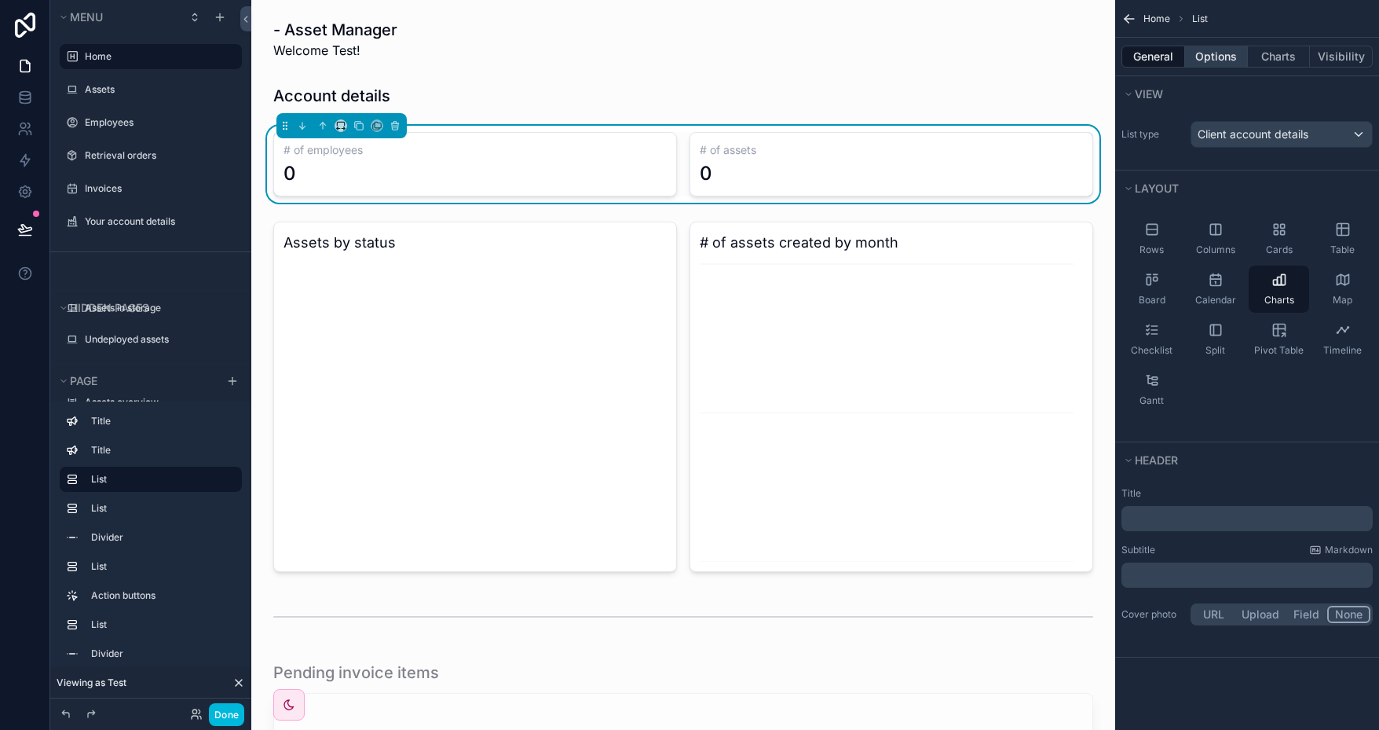
click at [1226, 60] on button "Options" at bounding box center [1216, 57] width 63 height 22
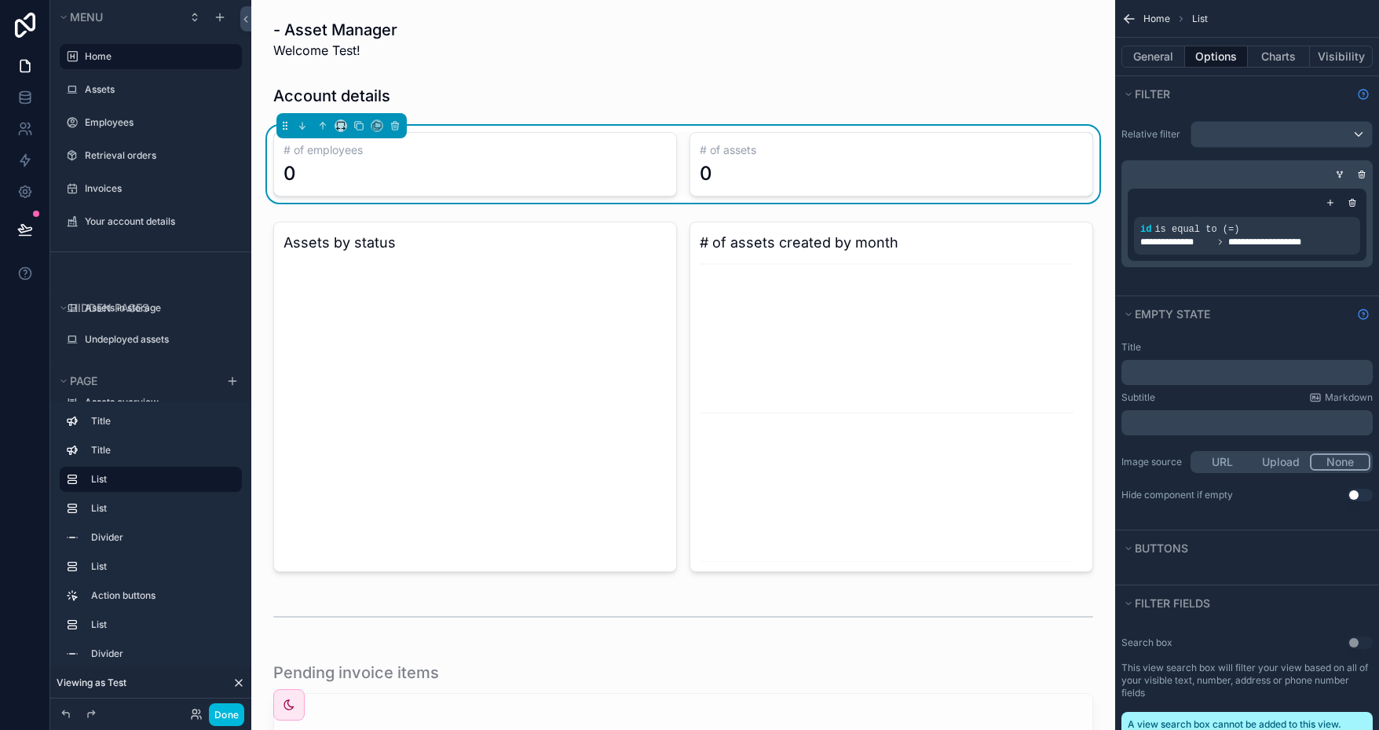
click at [1220, 236] on span "**********" at bounding box center [1233, 242] width 187 height 13
click at [0, 0] on icon "scrollable content" at bounding box center [0, 0] width 0 height 0
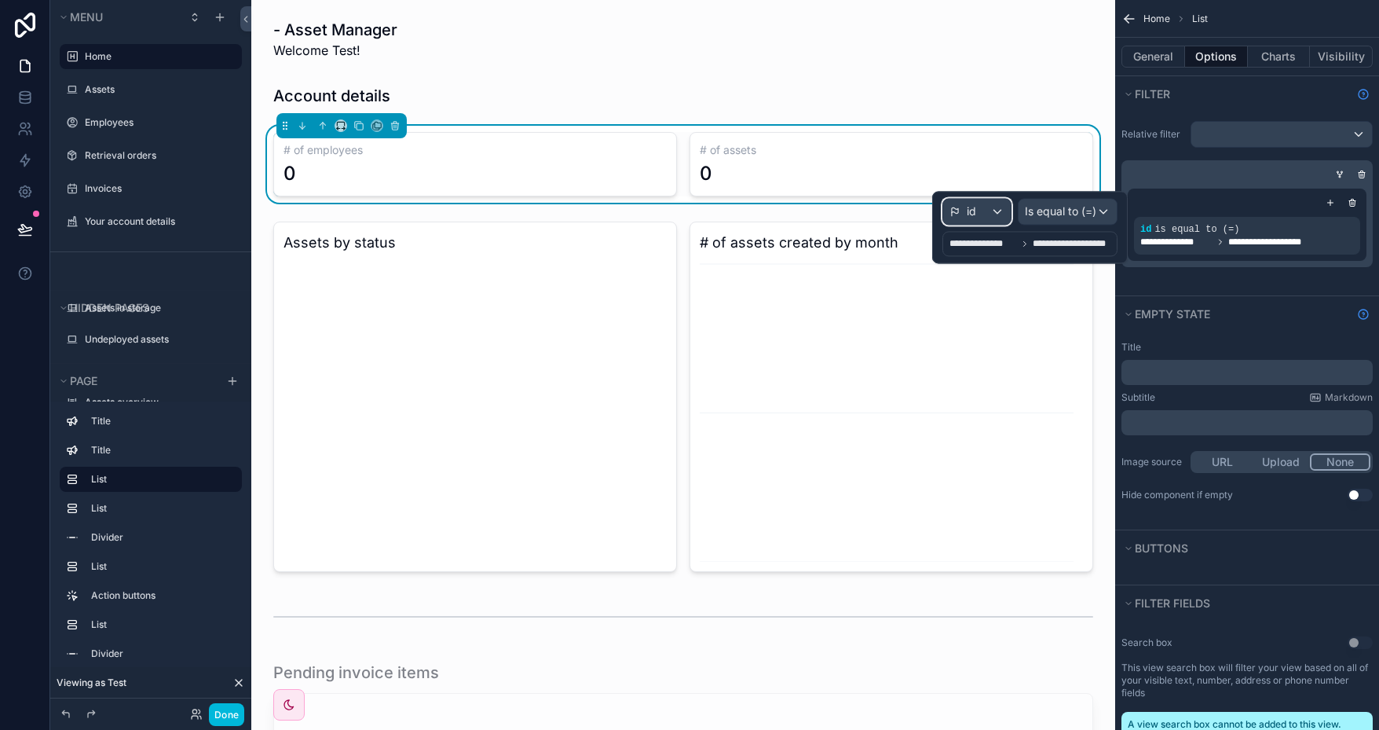
click at [994, 211] on div "id" at bounding box center [977, 211] width 68 height 25
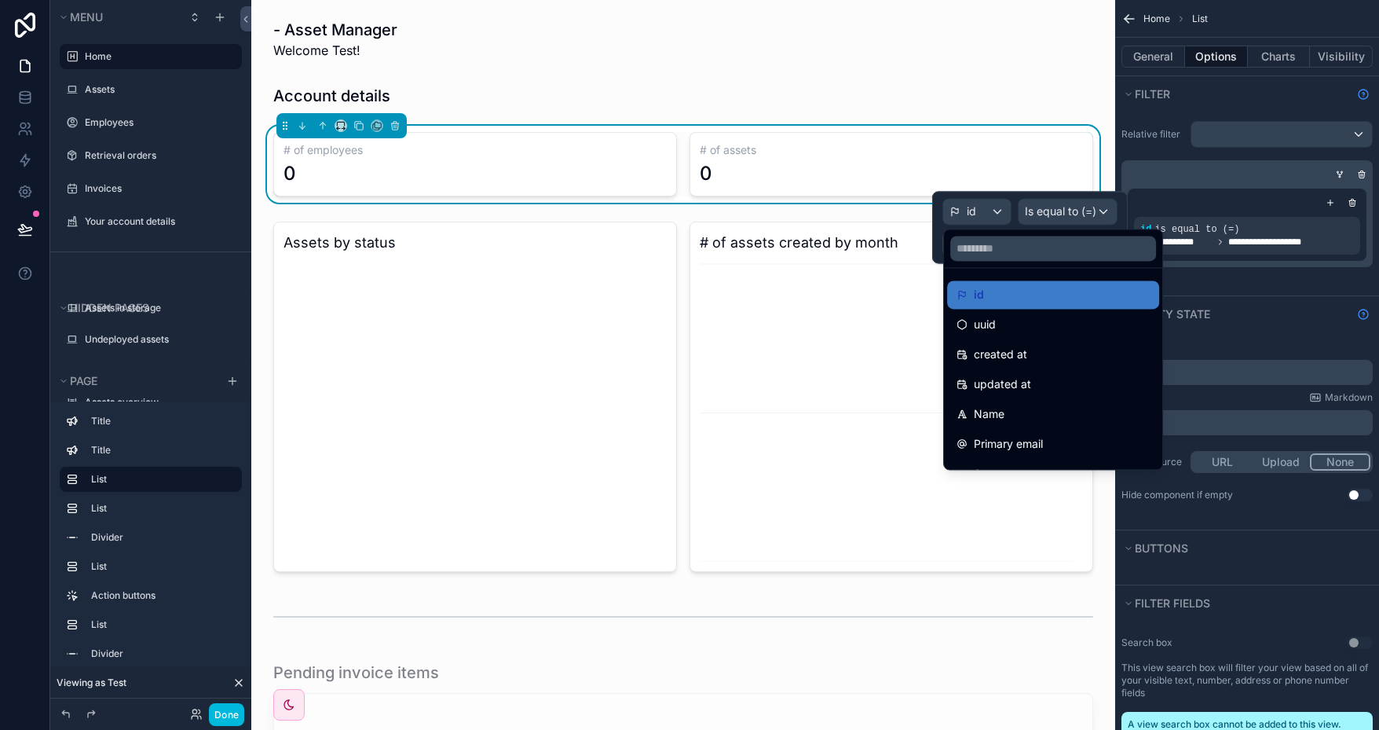
click at [994, 211] on div at bounding box center [1030, 227] width 196 height 72
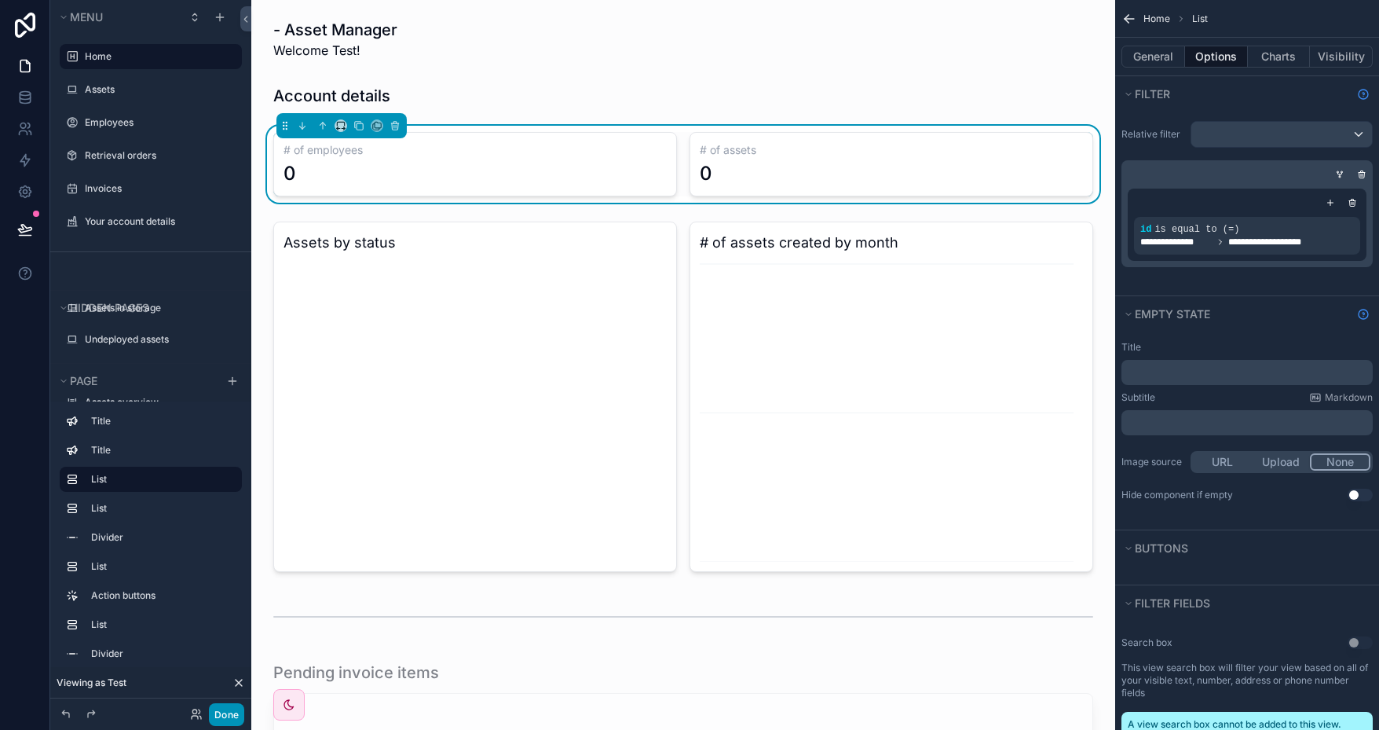
click at [225, 712] on button "Done" at bounding box center [226, 714] width 35 height 23
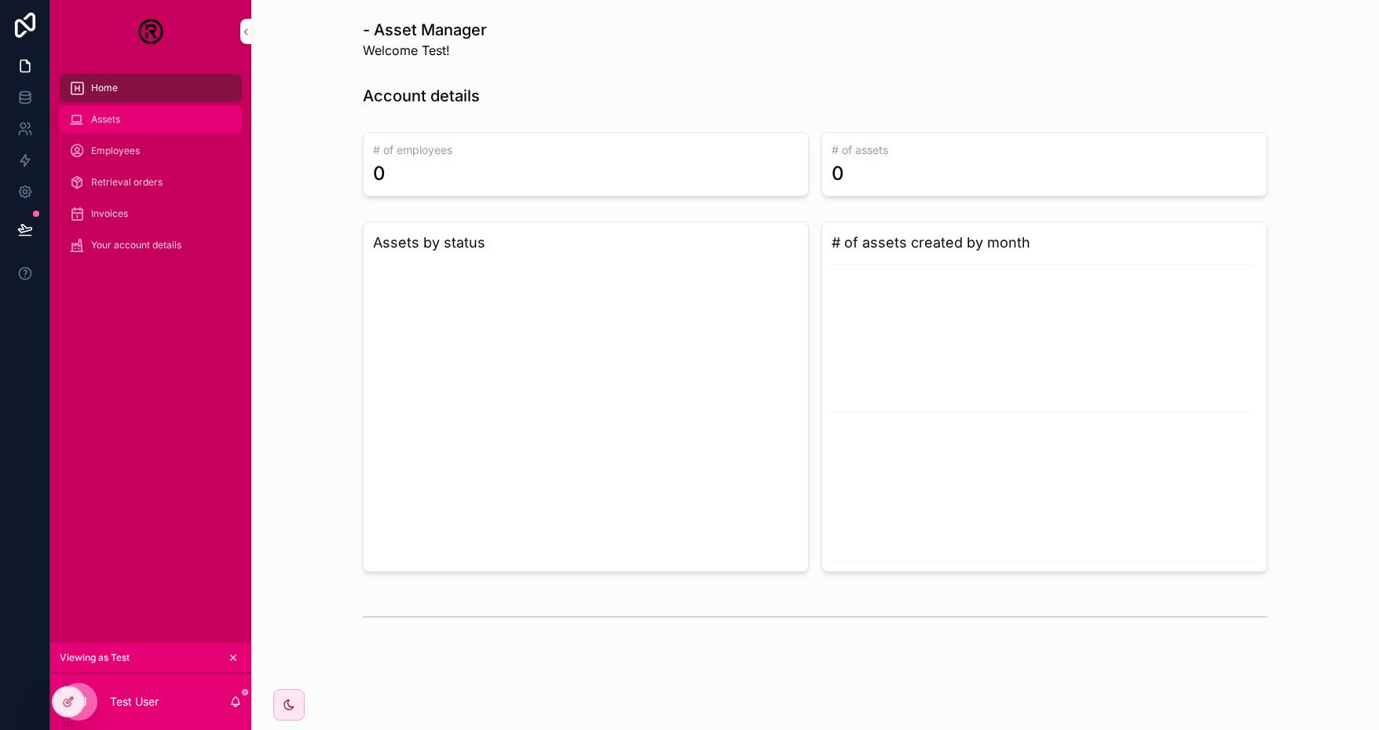
click at [145, 119] on div "Assets" at bounding box center [150, 119] width 163 height 25
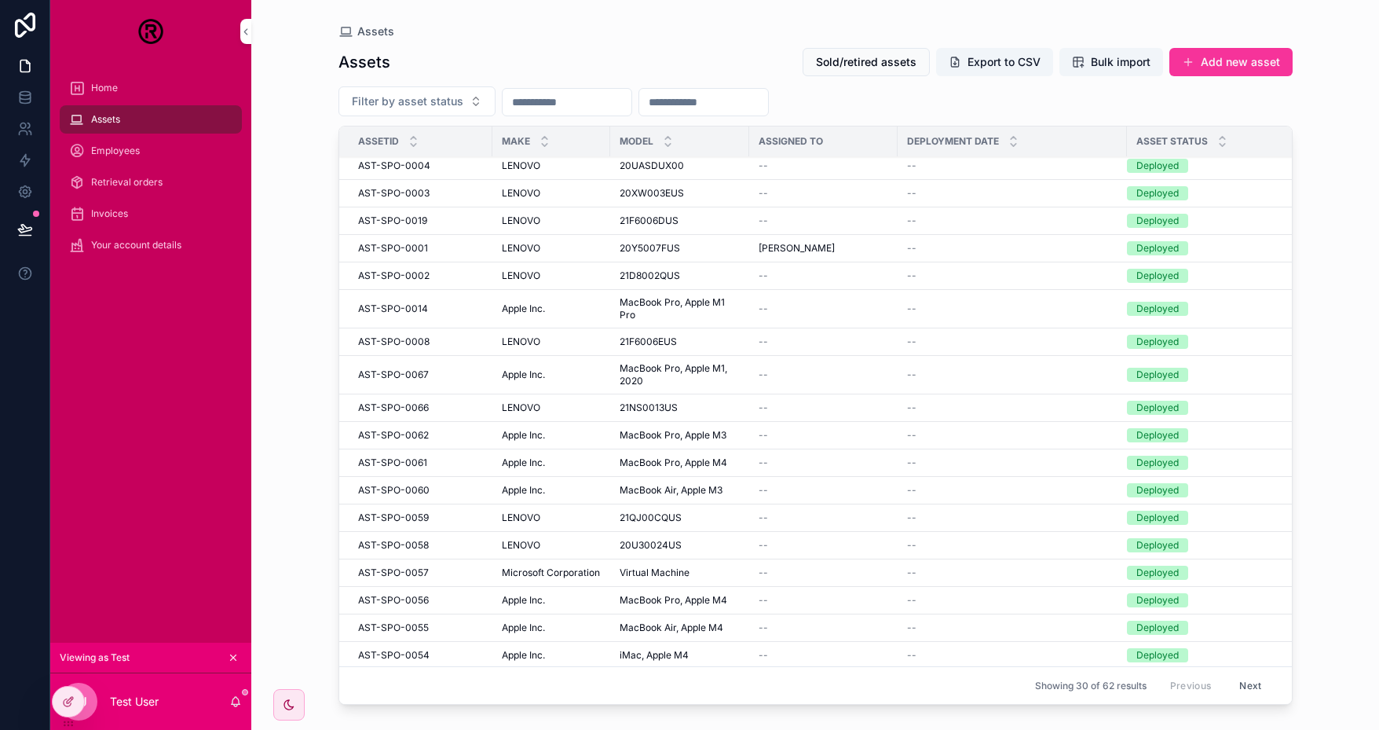
scroll to position [358, 0]
click at [877, 62] on span "Sold/retired assets" at bounding box center [866, 62] width 101 height 16
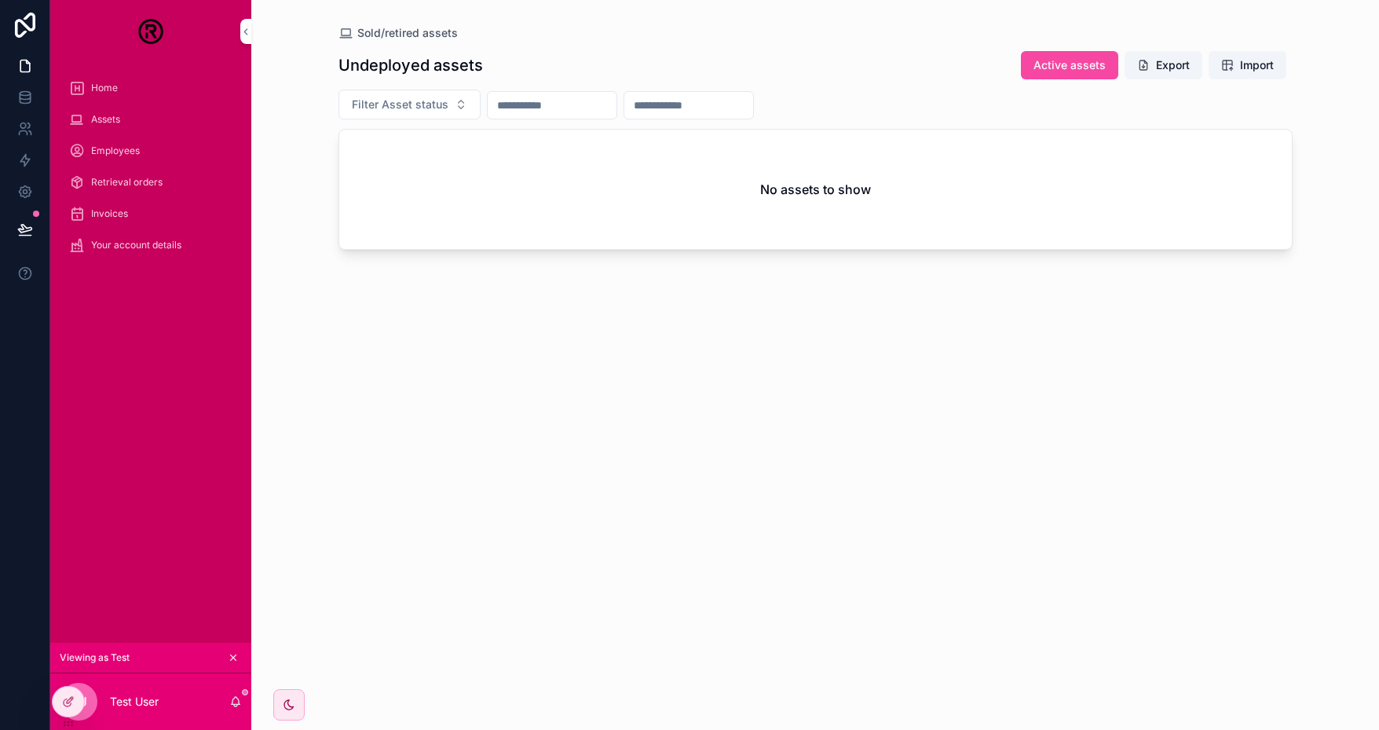
click at [1057, 62] on span "Active assets" at bounding box center [1070, 65] width 72 height 16
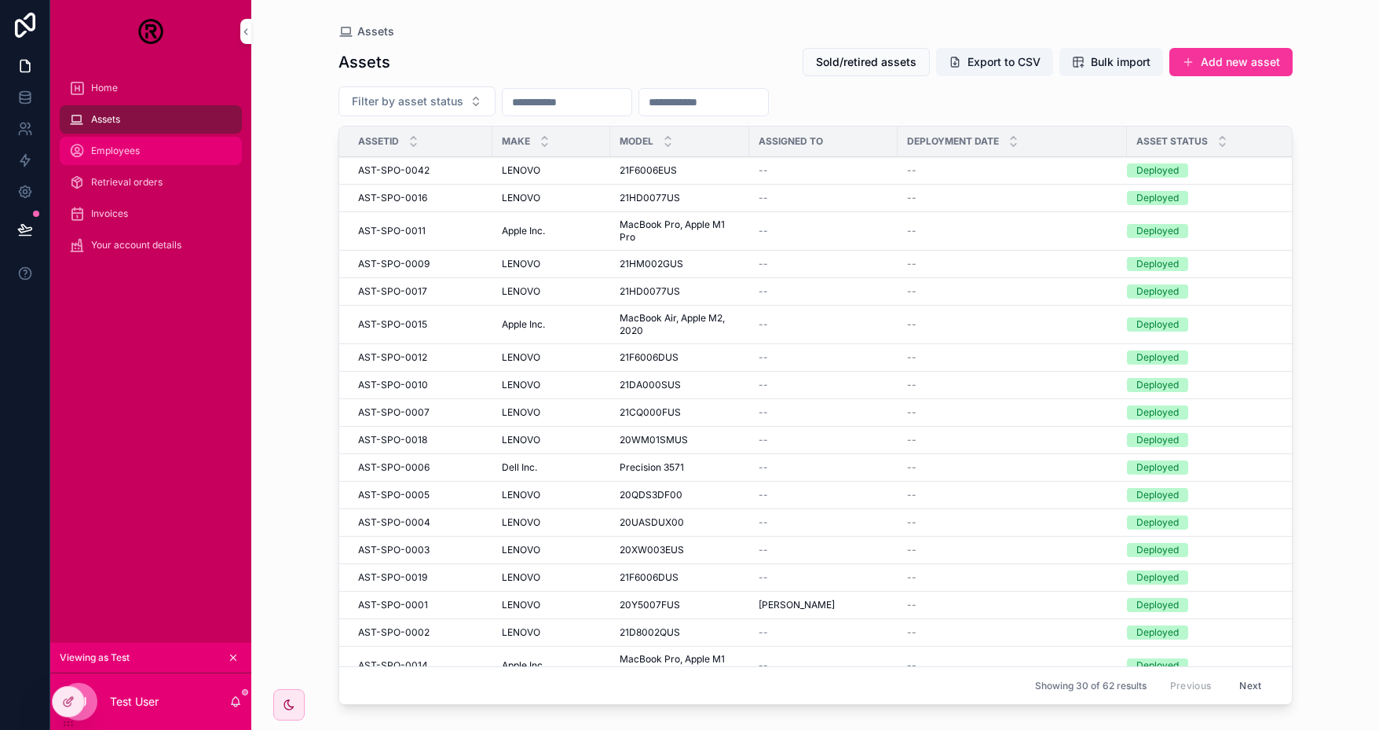
click at [127, 148] on span "Employees" at bounding box center [115, 151] width 49 height 13
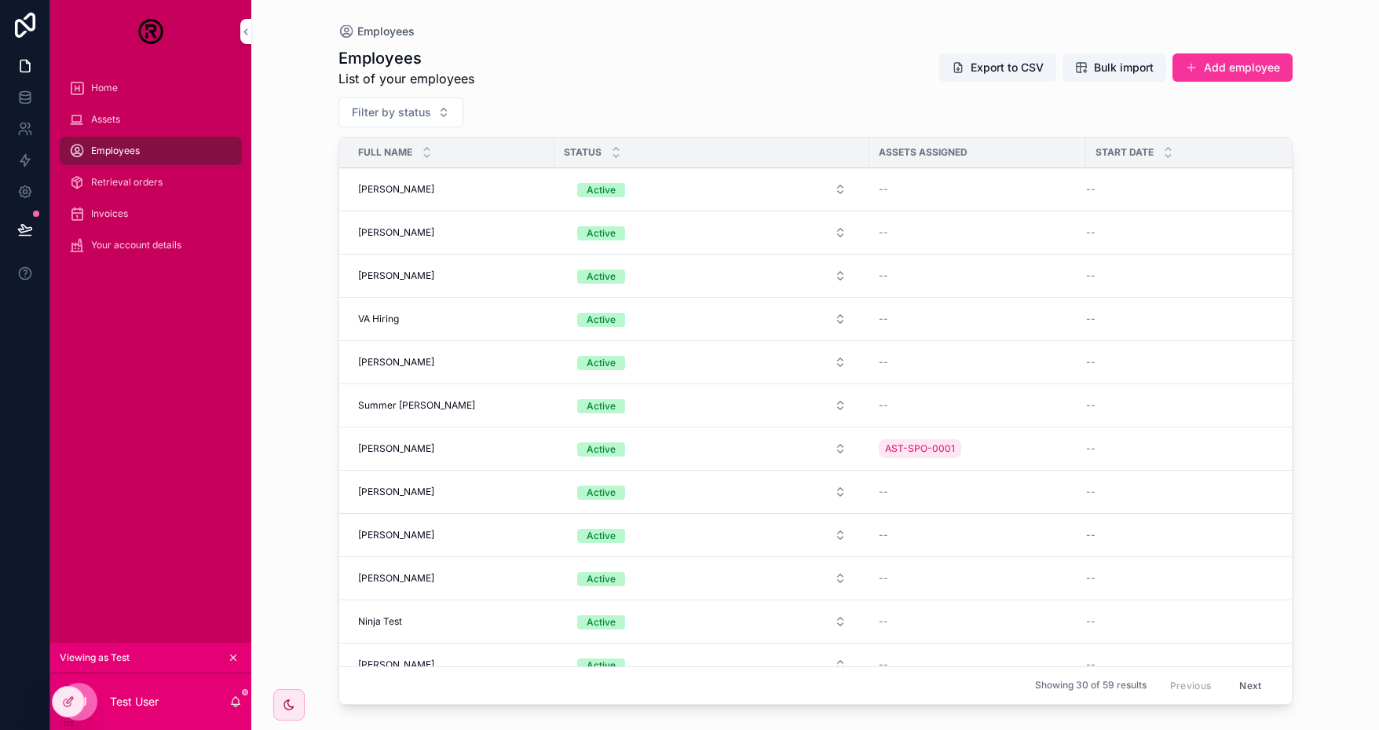
click at [405, 445] on span "[PERSON_NAME]" at bounding box center [396, 448] width 76 height 13
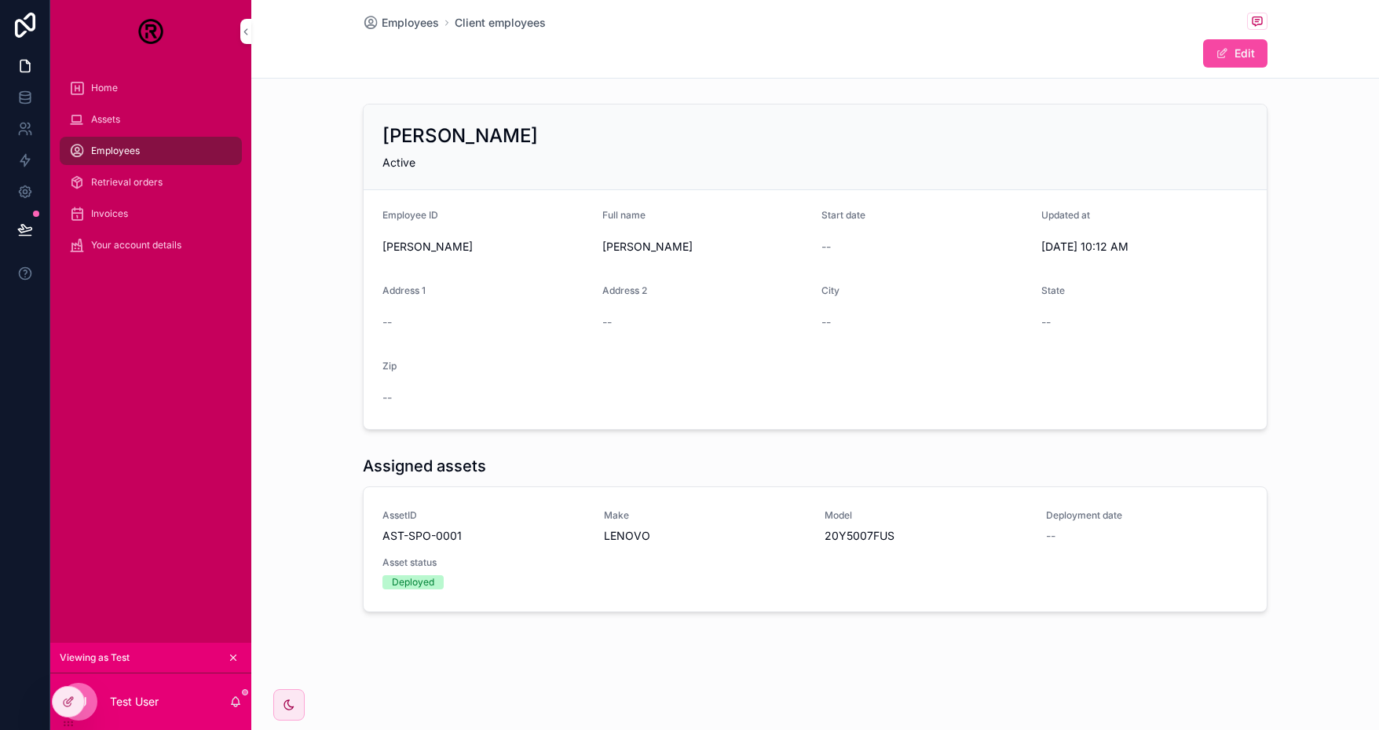
click at [1247, 53] on button "Edit" at bounding box center [1235, 53] width 64 height 28
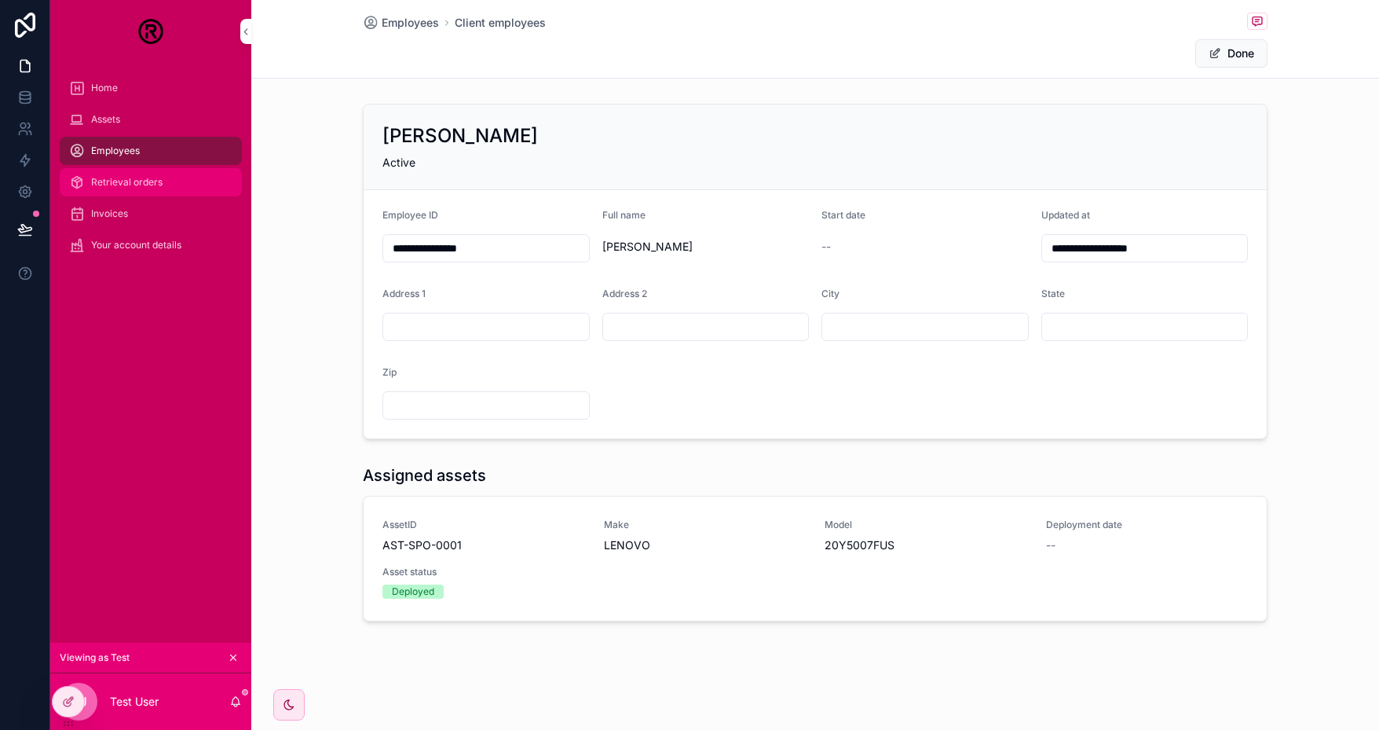
click at [138, 192] on div "Retrieval orders" at bounding box center [150, 182] width 163 height 25
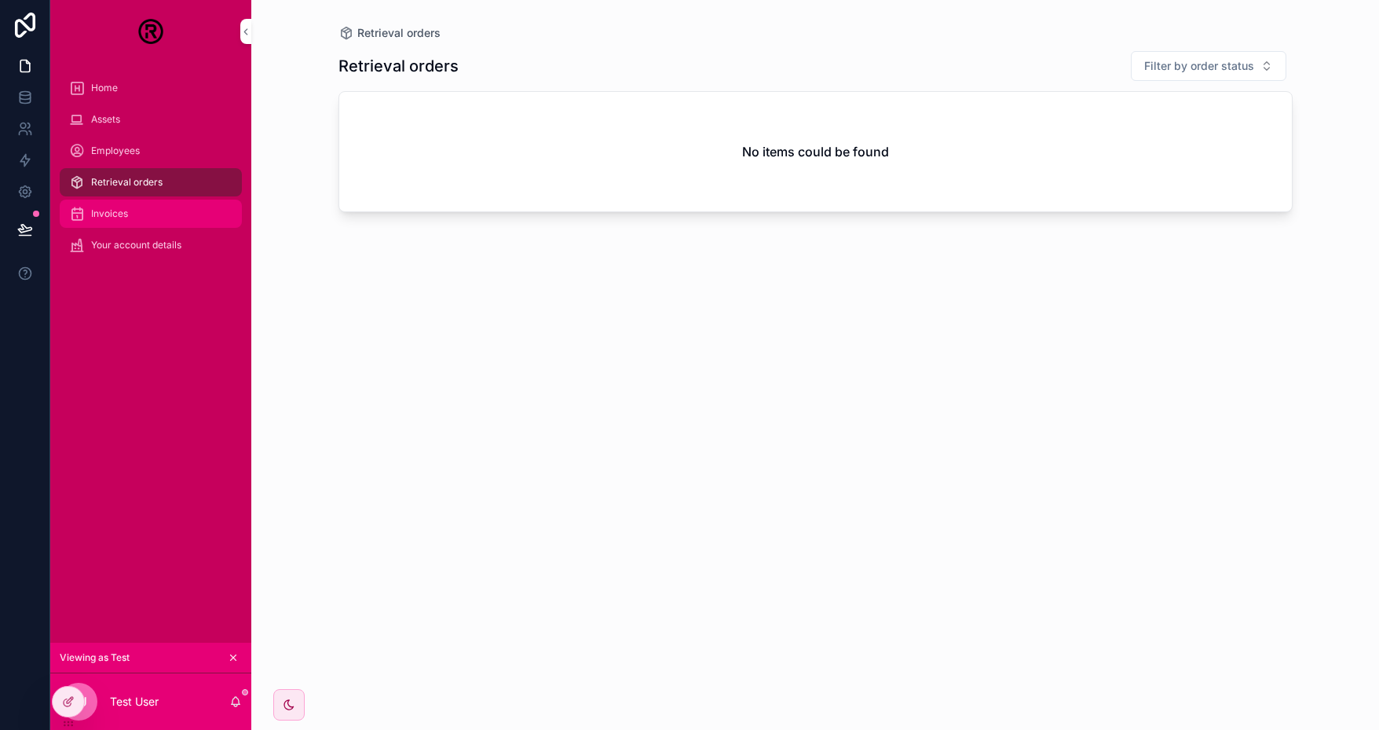
click at [139, 213] on div "Invoices" at bounding box center [150, 213] width 163 height 25
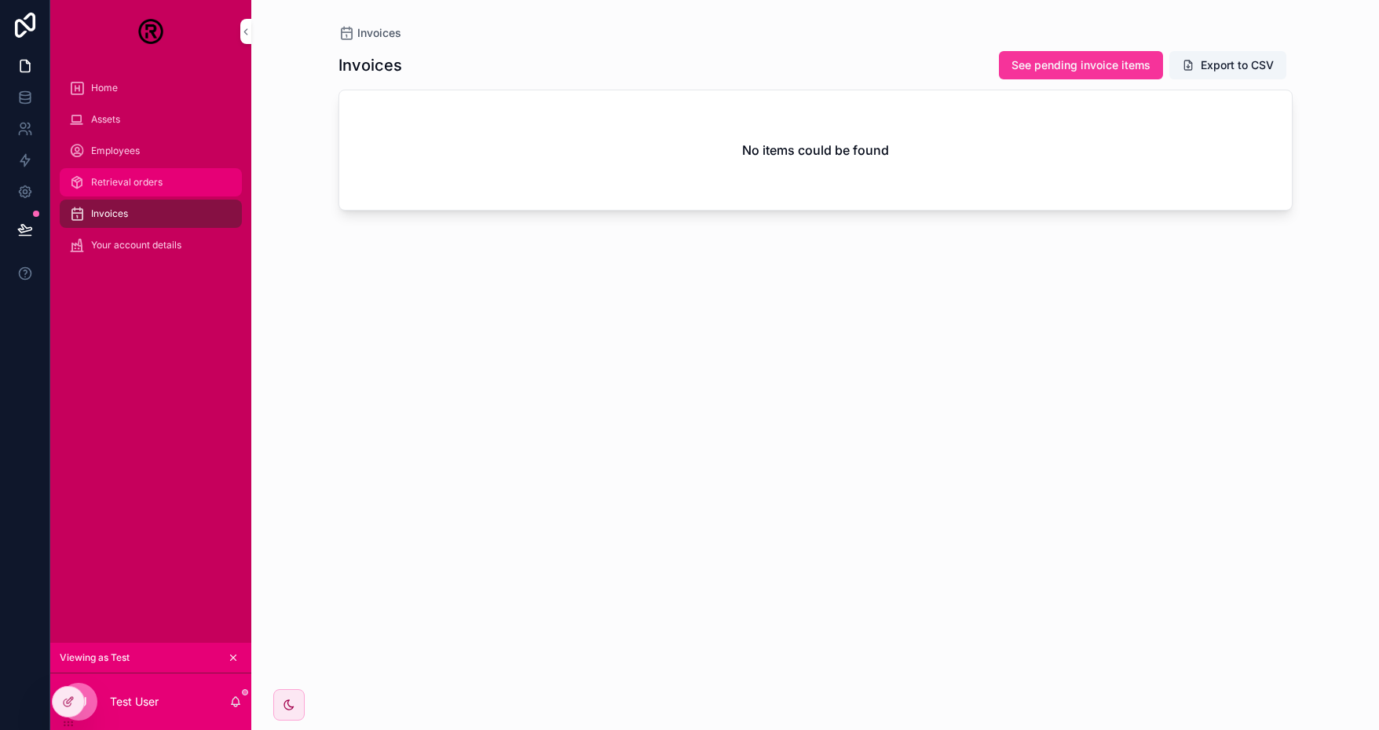
click at [148, 191] on div "Retrieval orders" at bounding box center [150, 182] width 163 height 25
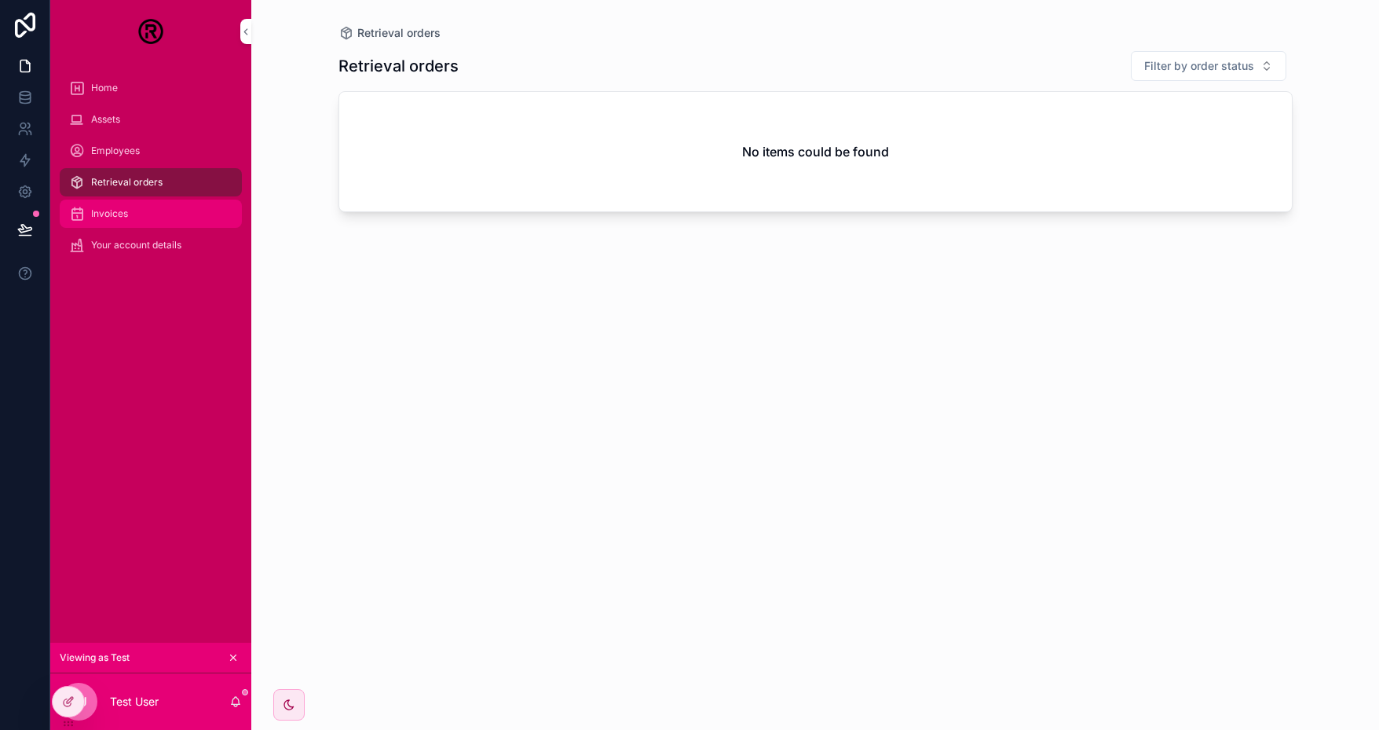
click at [163, 215] on div "Invoices" at bounding box center [150, 213] width 163 height 25
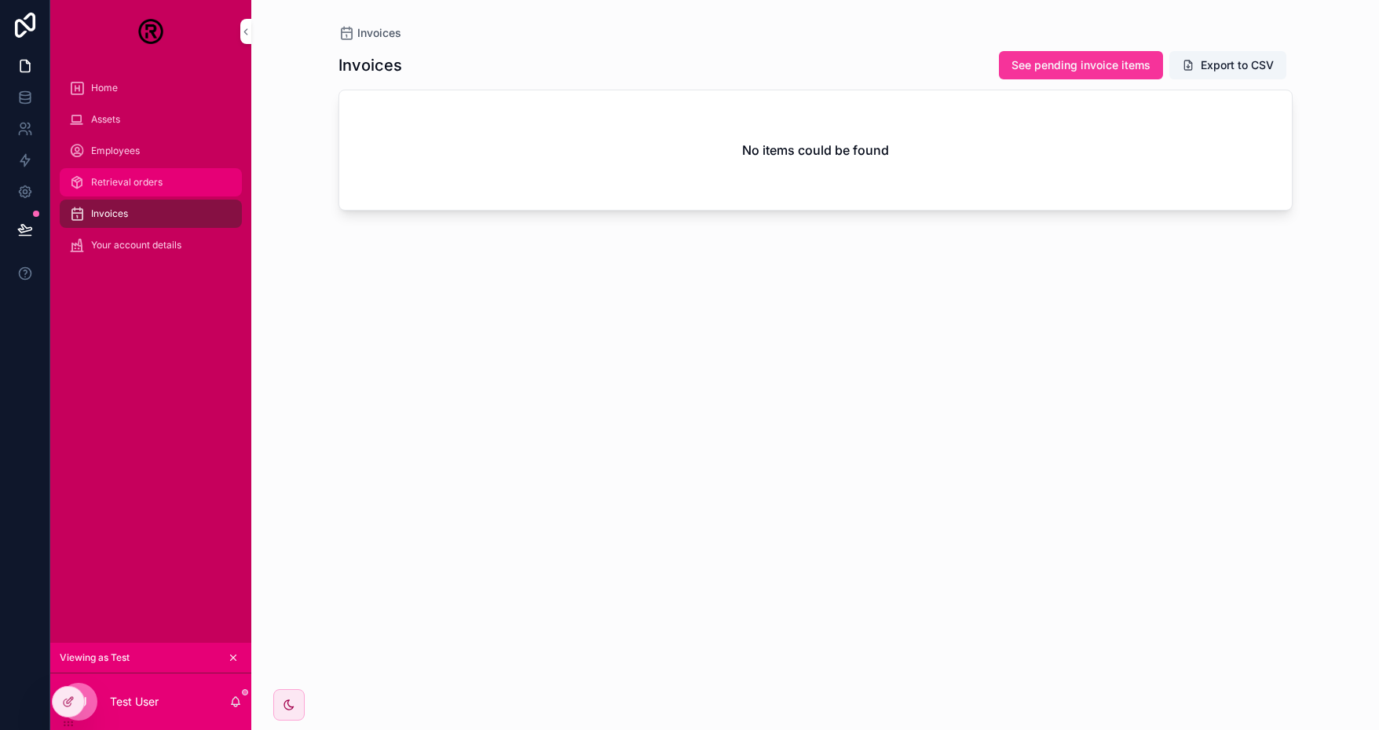
click at [151, 180] on span "Retrieval orders" at bounding box center [126, 182] width 71 height 13
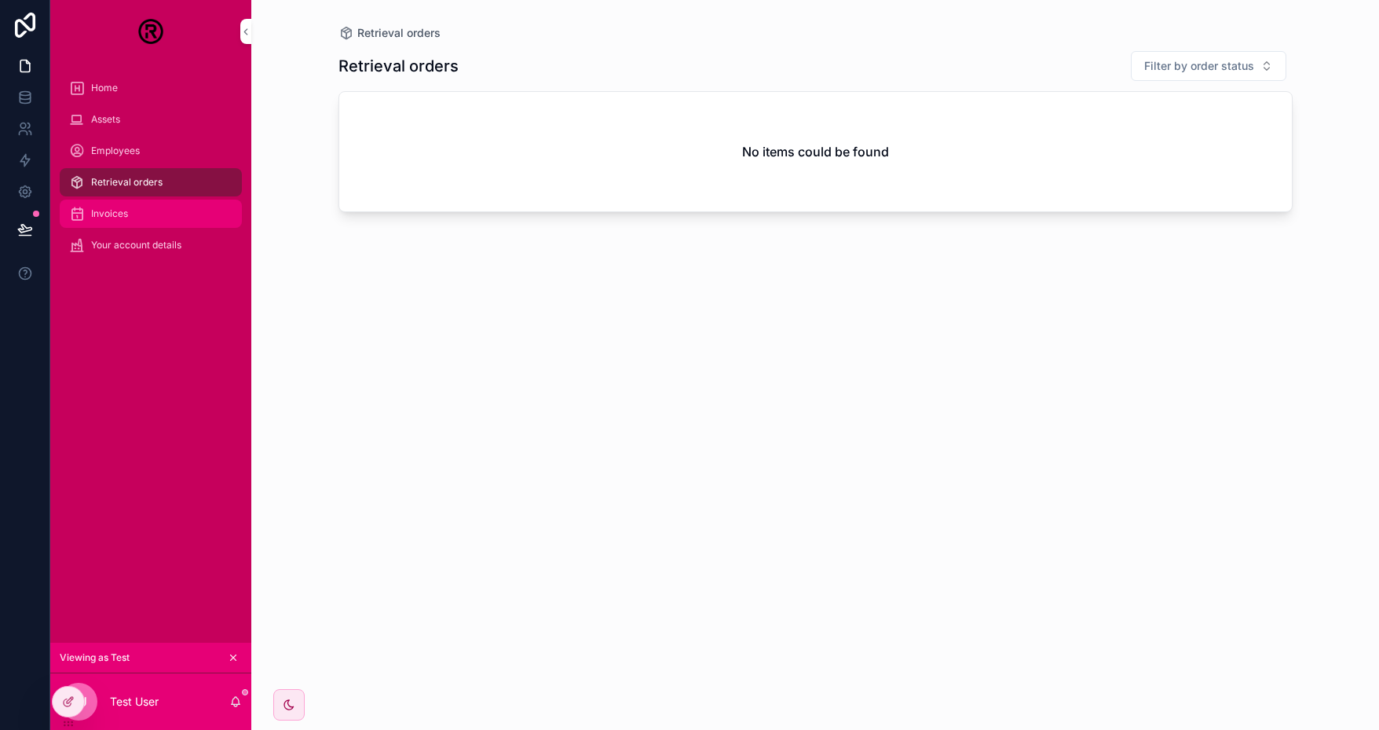
click at [168, 207] on div "Invoices" at bounding box center [150, 213] width 163 height 25
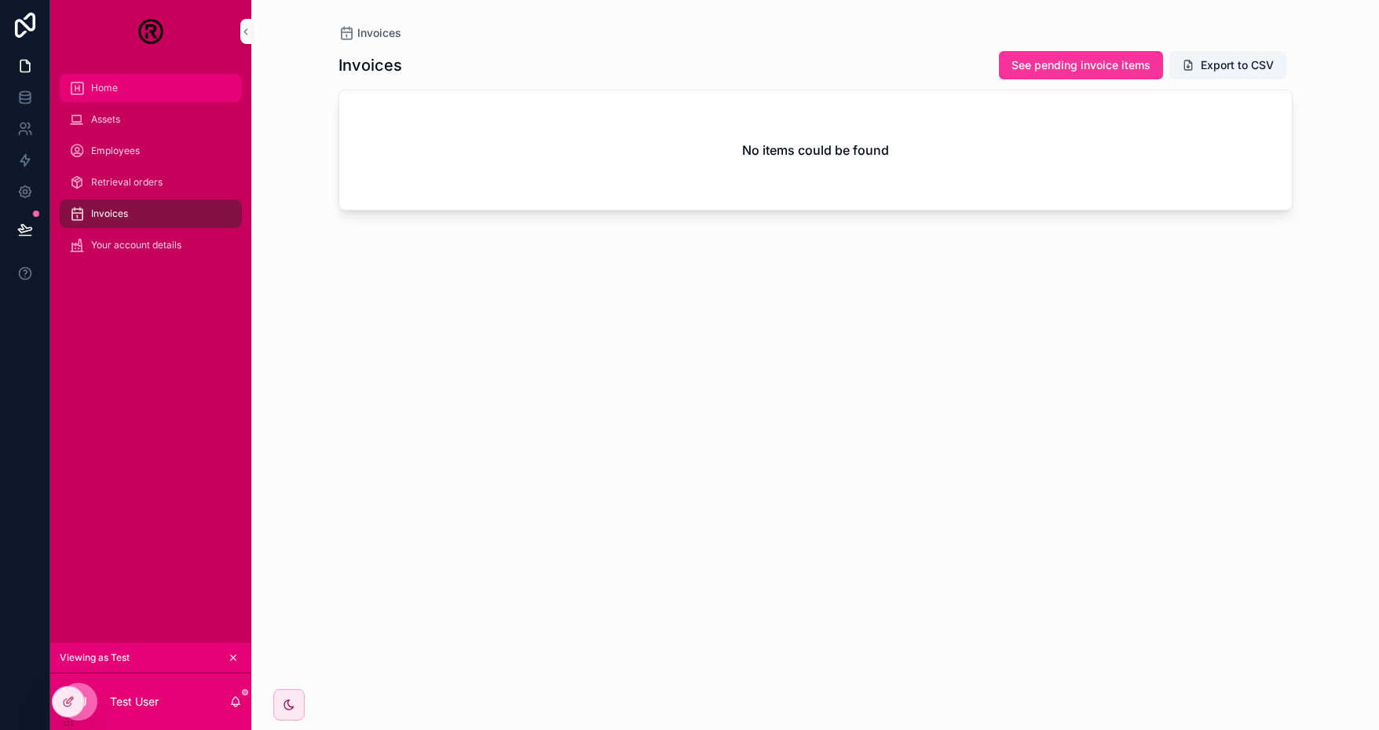
click at [111, 85] on span "Home" at bounding box center [104, 88] width 27 height 13
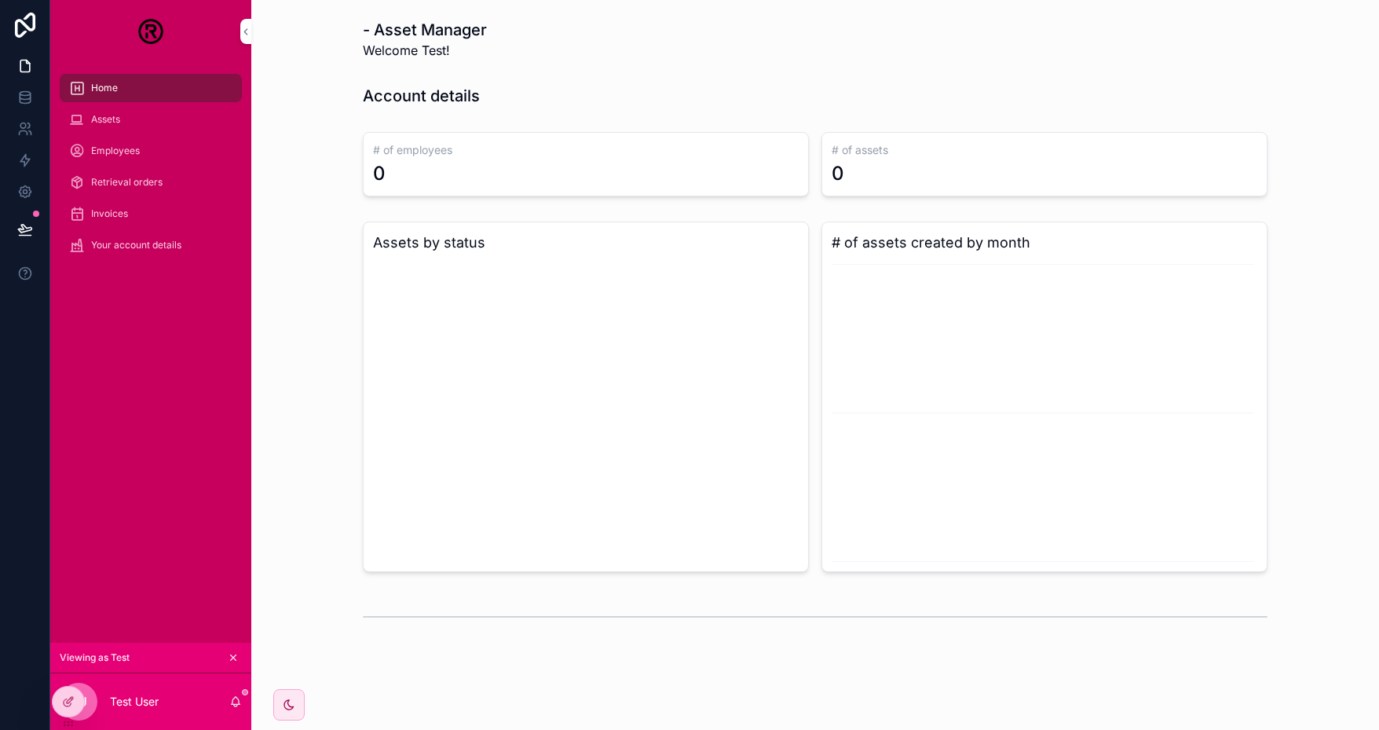
click at [0, 0] on icon at bounding box center [0, 0] width 0 height 0
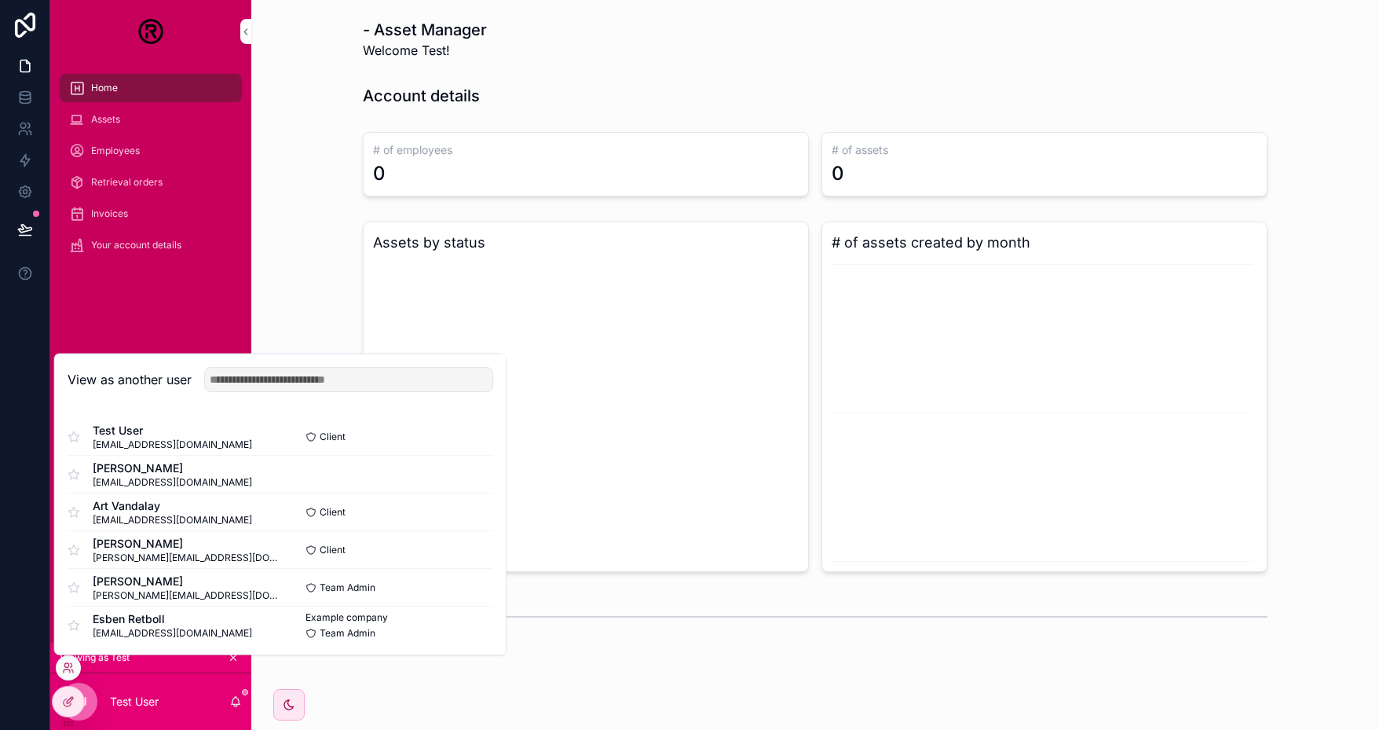
click at [0, 0] on button "Select" at bounding box center [0, 0] width 0 height 0
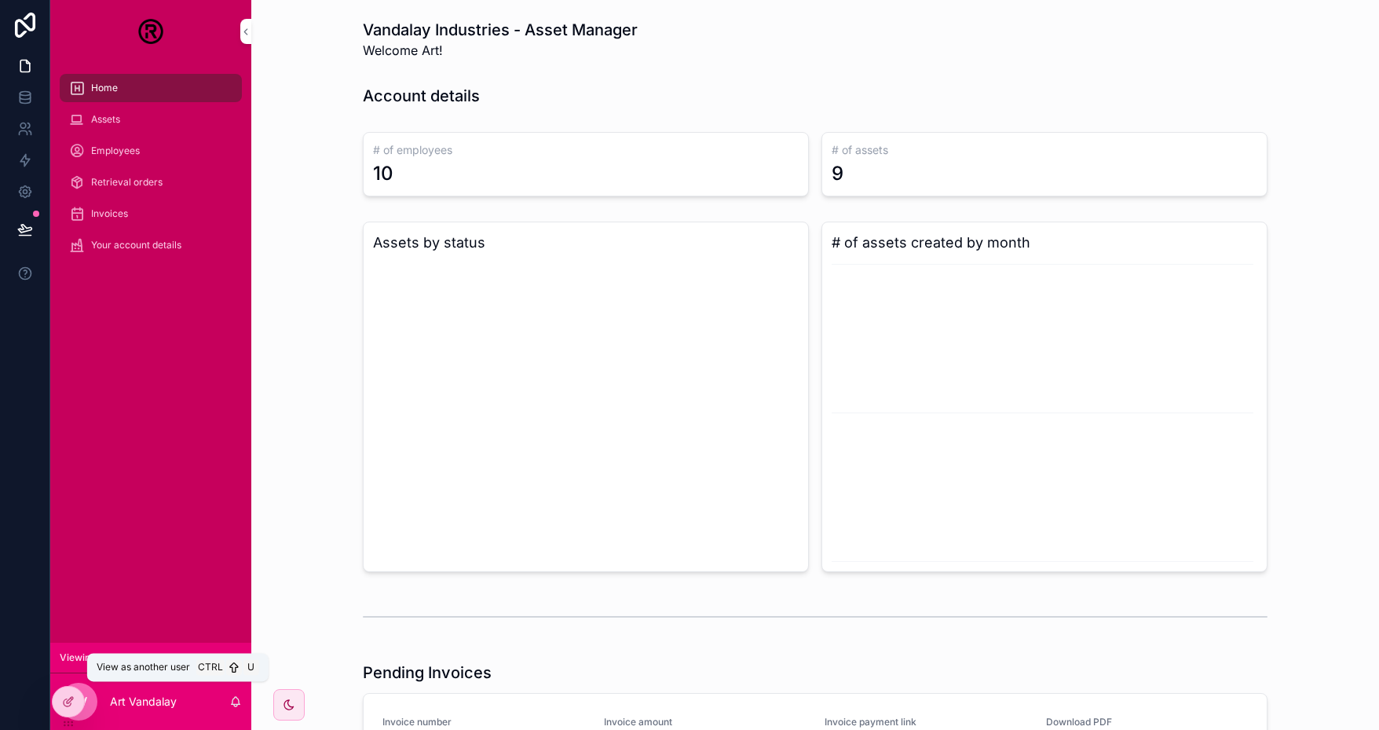
click at [0, 0] on icon at bounding box center [0, 0] width 0 height 0
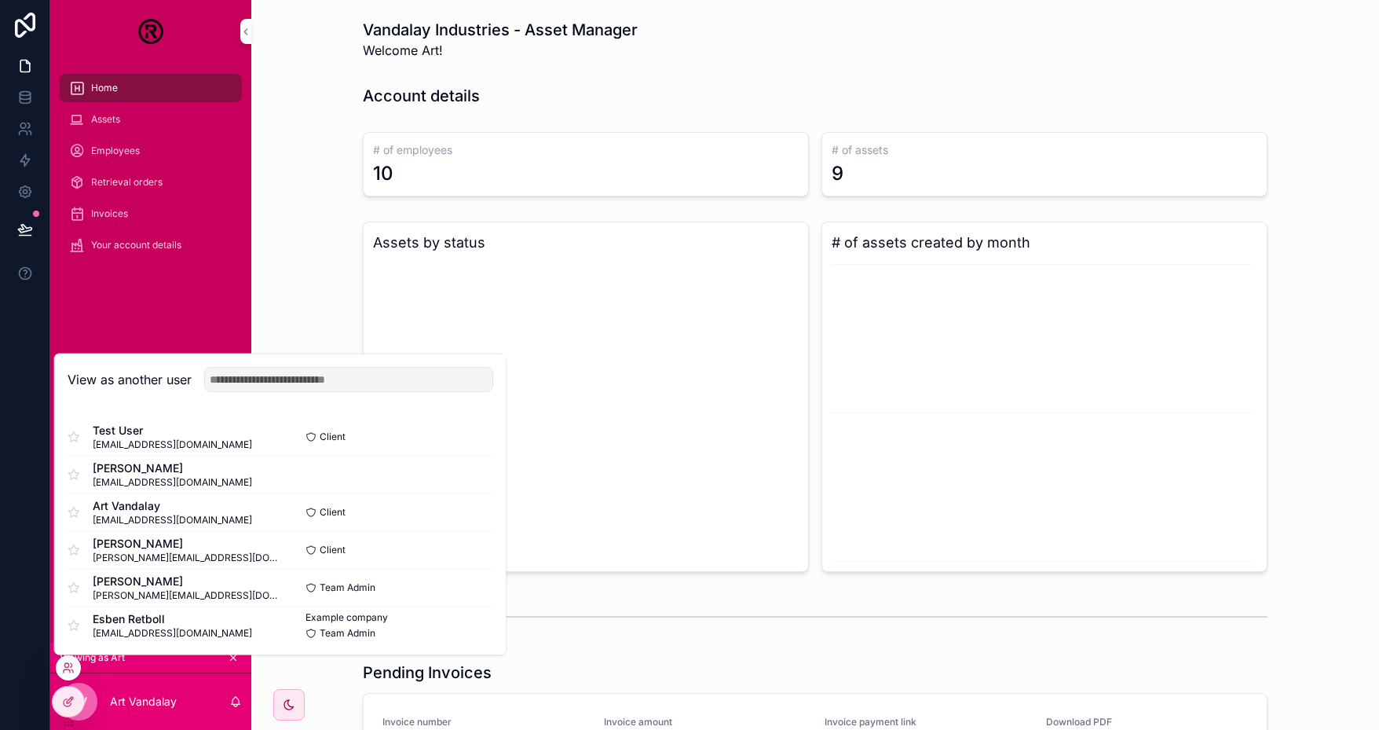
click at [0, 0] on button "Select" at bounding box center [0, 0] width 0 height 0
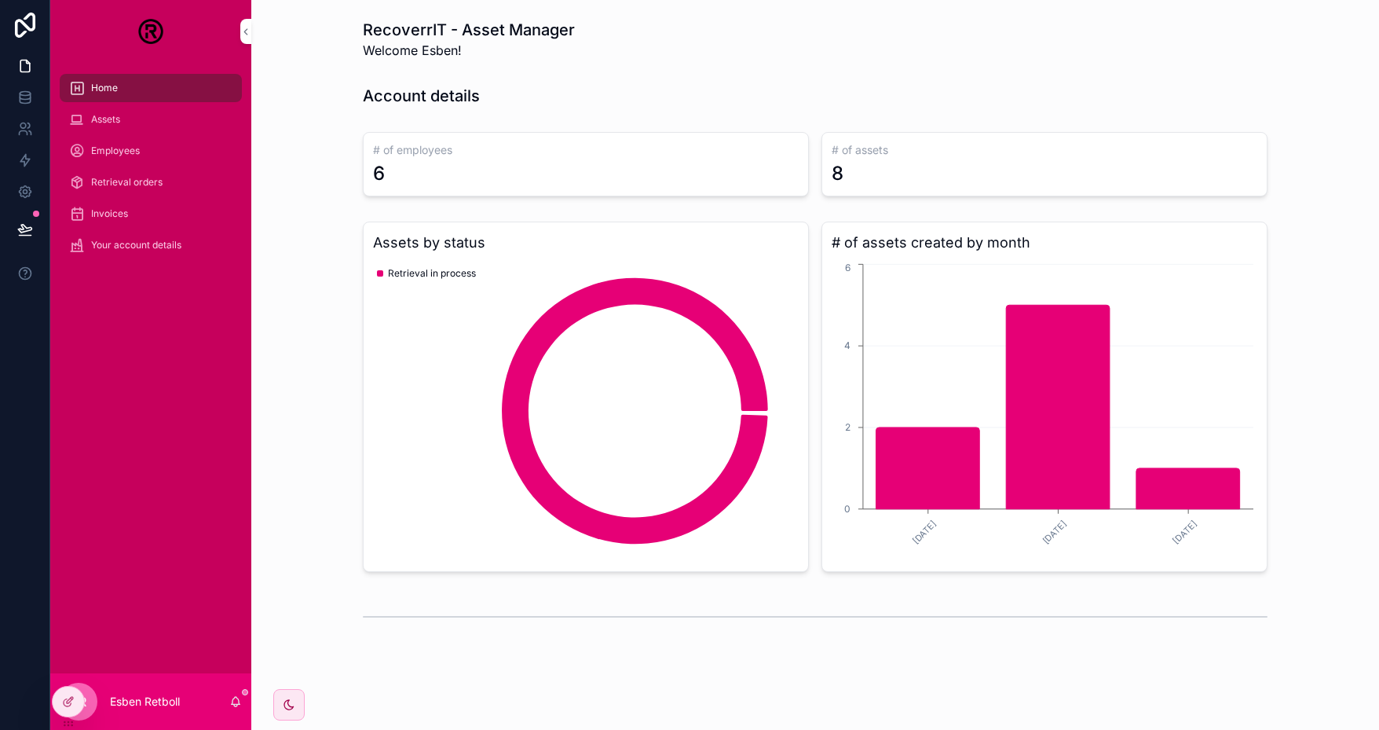
click at [79, 666] on div "Home Assets Employees Retrieval orders Invoices Your account details" at bounding box center [150, 368] width 201 height 610
click at [0, 0] on icon at bounding box center [0, 0] width 0 height 0
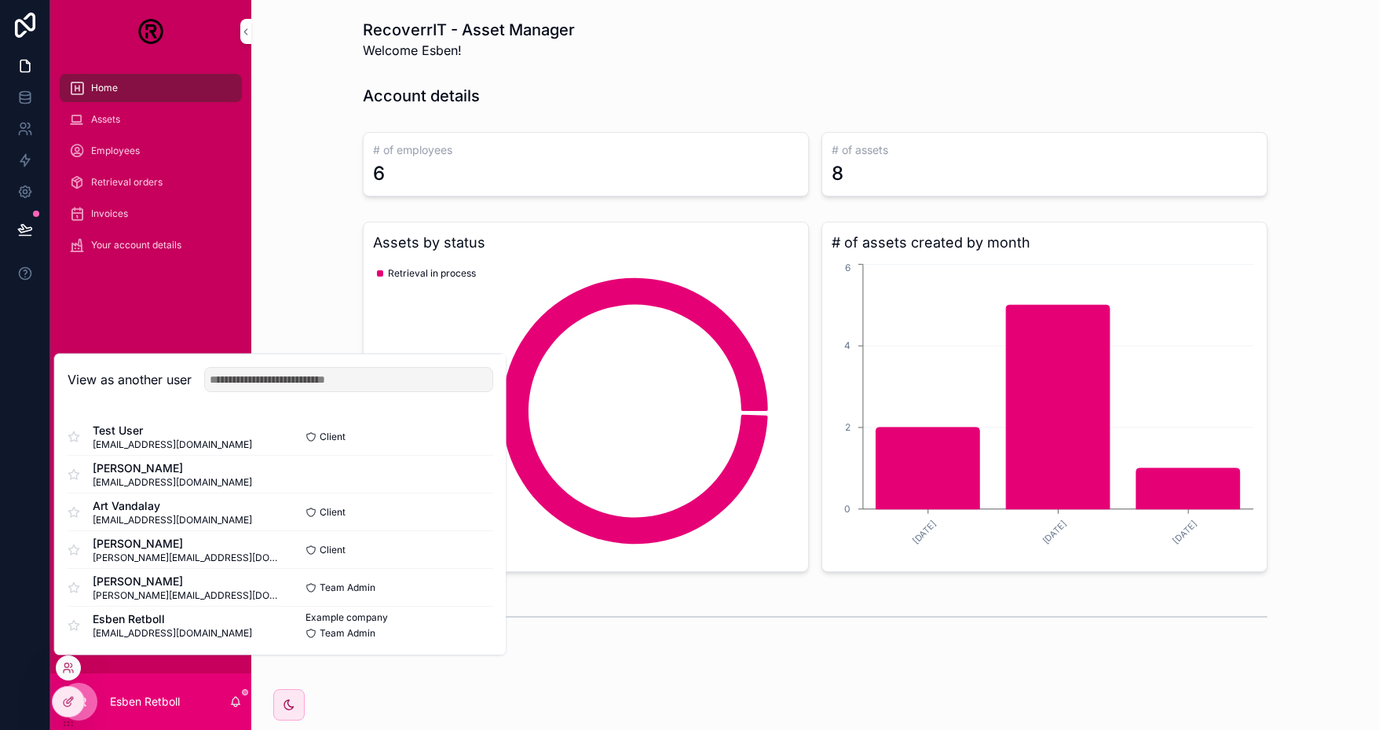
click at [0, 0] on button "Select" at bounding box center [0, 0] width 0 height 0
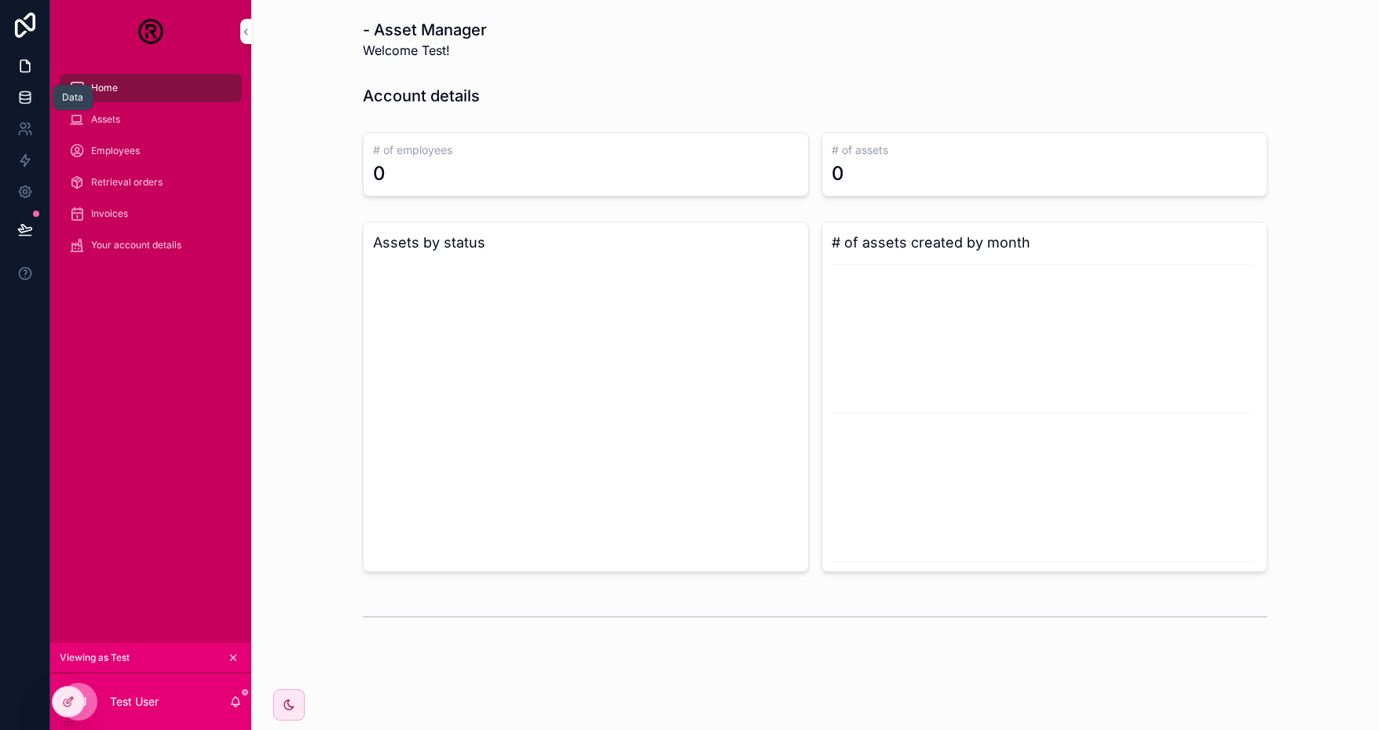
click at [28, 97] on icon at bounding box center [25, 98] width 16 height 16
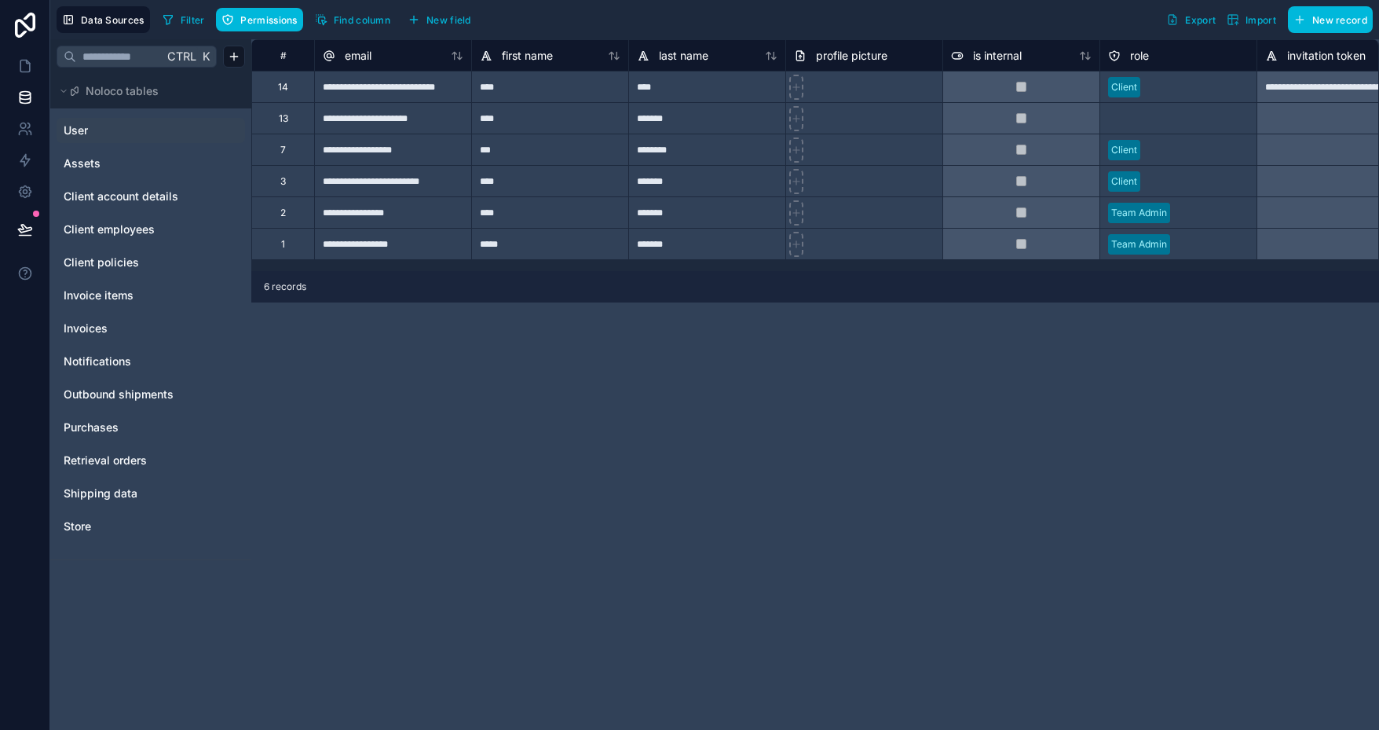
click at [123, 131] on link "User" at bounding box center [127, 131] width 127 height 16
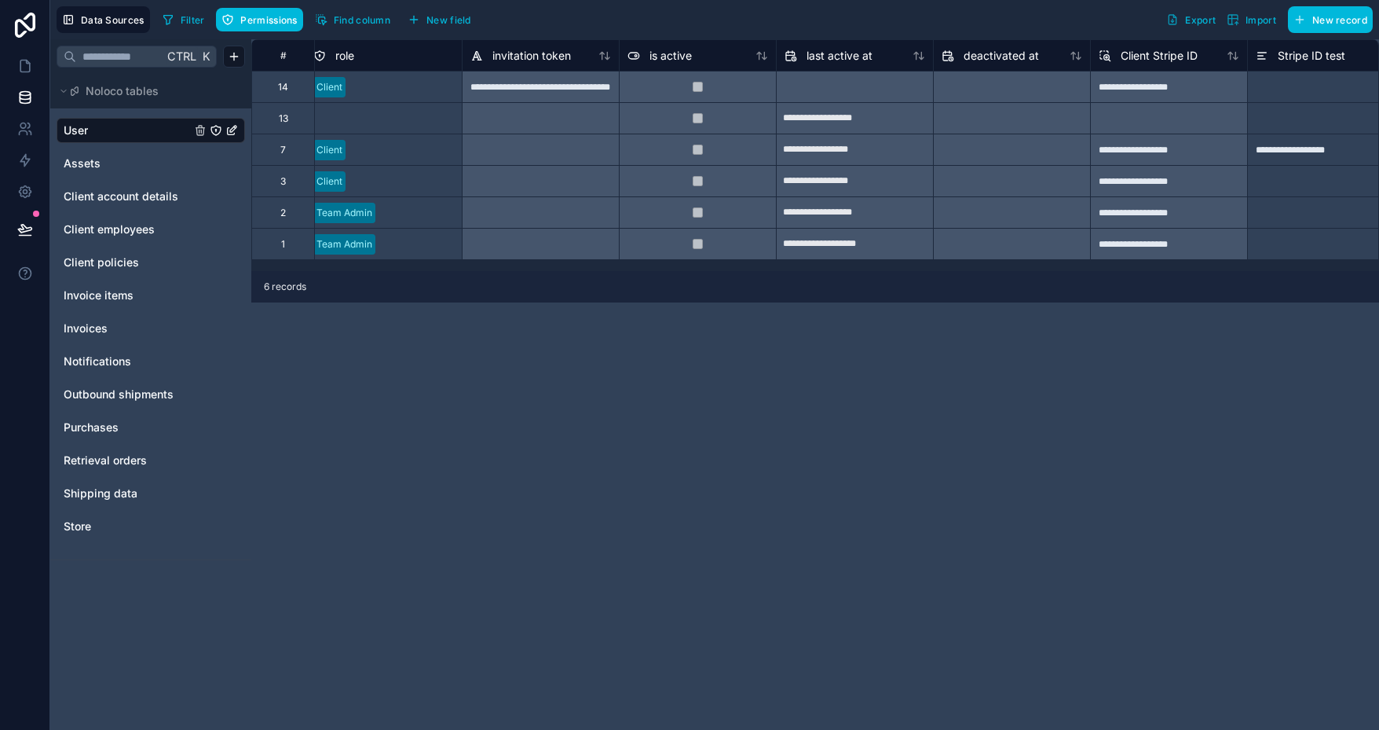
scroll to position [0, 823]
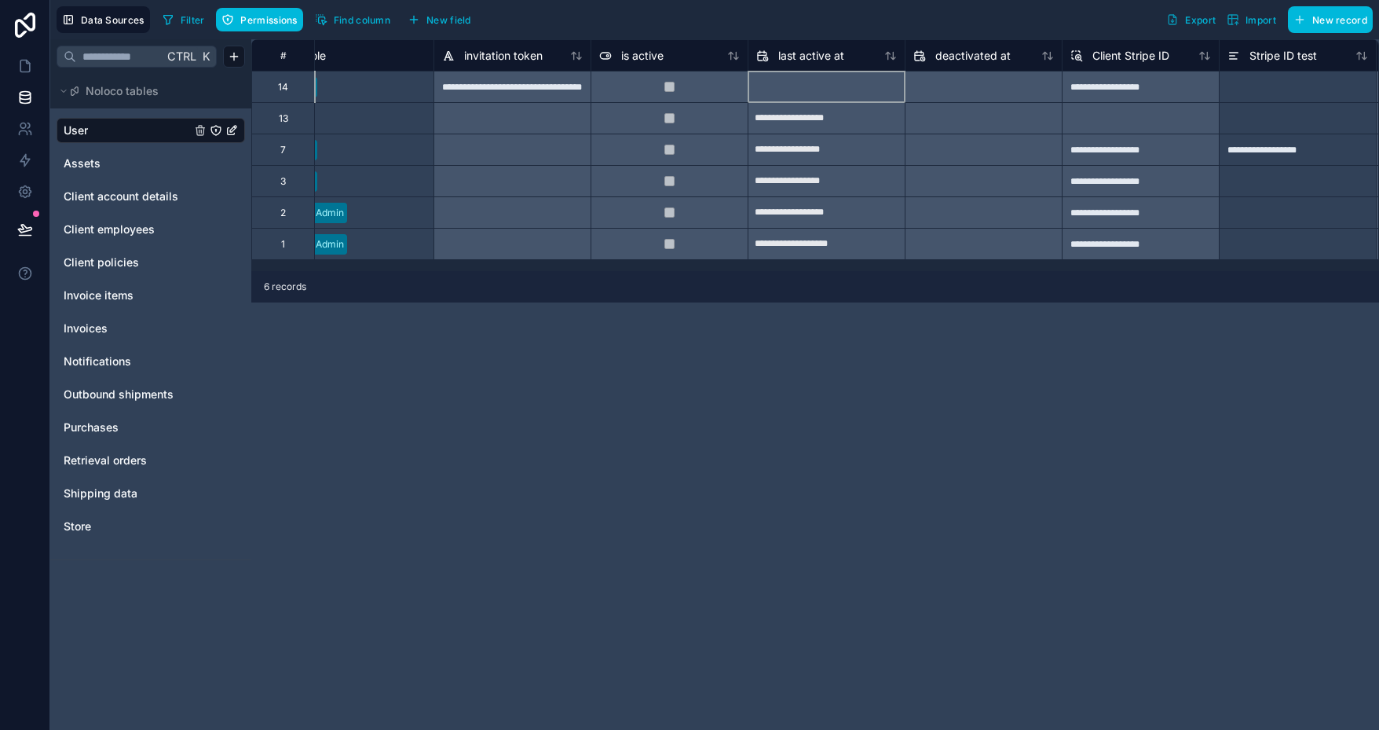
click at [823, 95] on div at bounding box center [827, 87] width 156 height 25
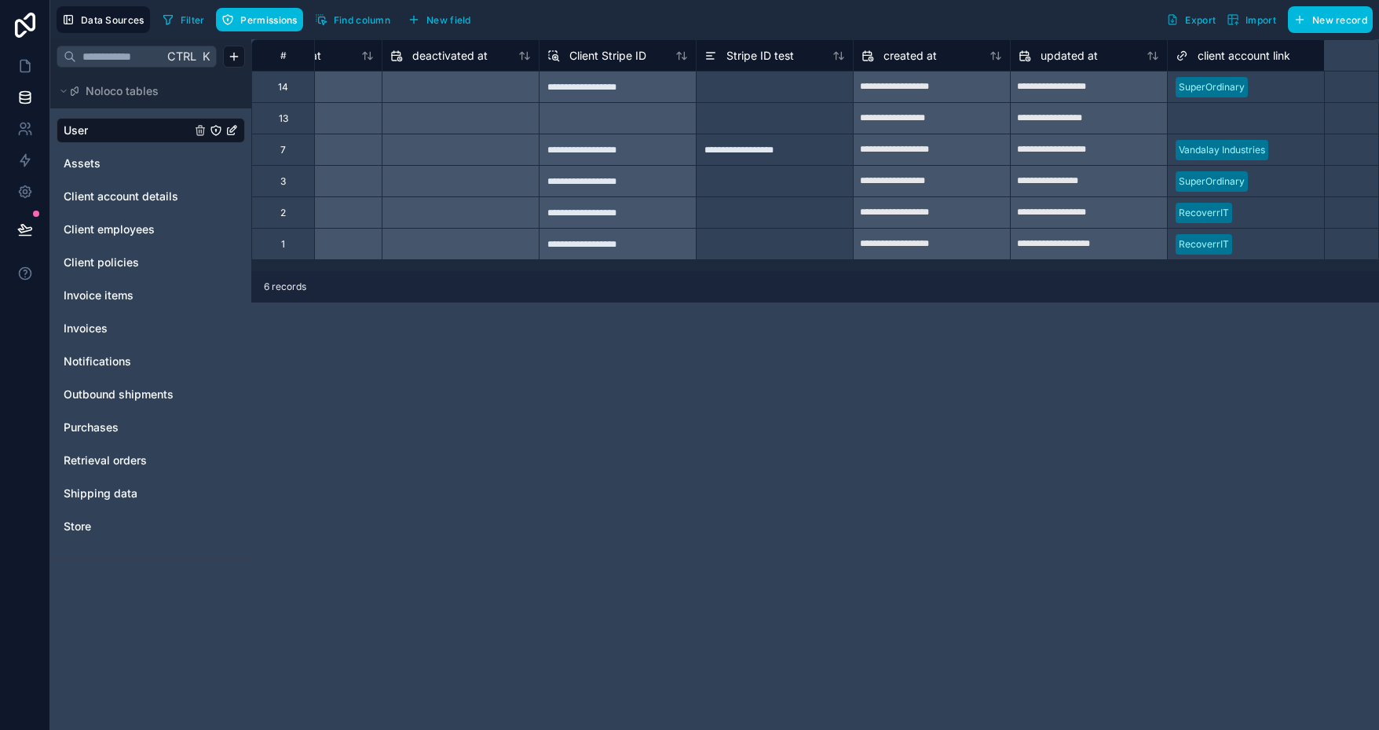
scroll to position [0, 1348]
click at [1272, 85] on div at bounding box center [1284, 87] width 62 height 16
click at [1272, 86] on div at bounding box center [1284, 87] width 62 height 16
click at [1271, 85] on div at bounding box center [1284, 87] width 62 height 16
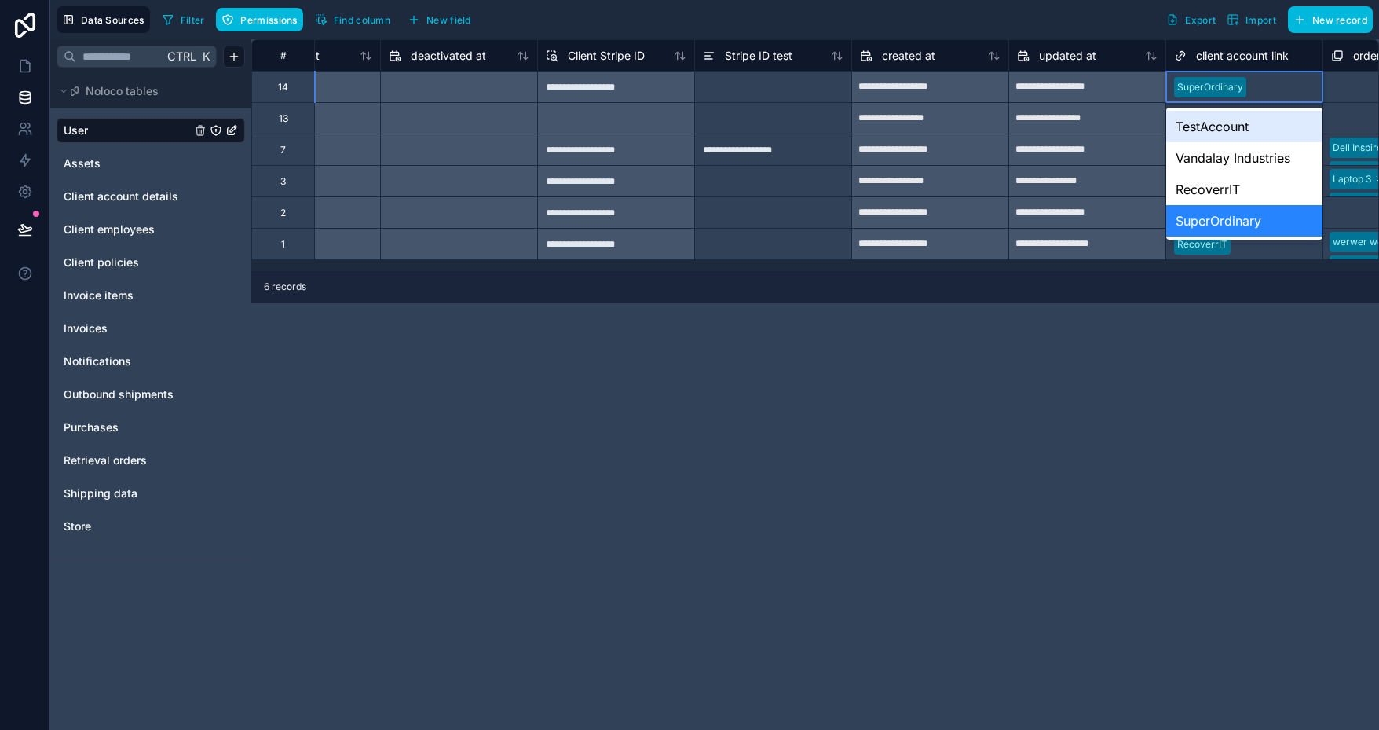
click at [1271, 85] on div at bounding box center [1284, 87] width 62 height 16
click at [1247, 221] on div "SuperOrdinary" at bounding box center [1244, 220] width 156 height 31
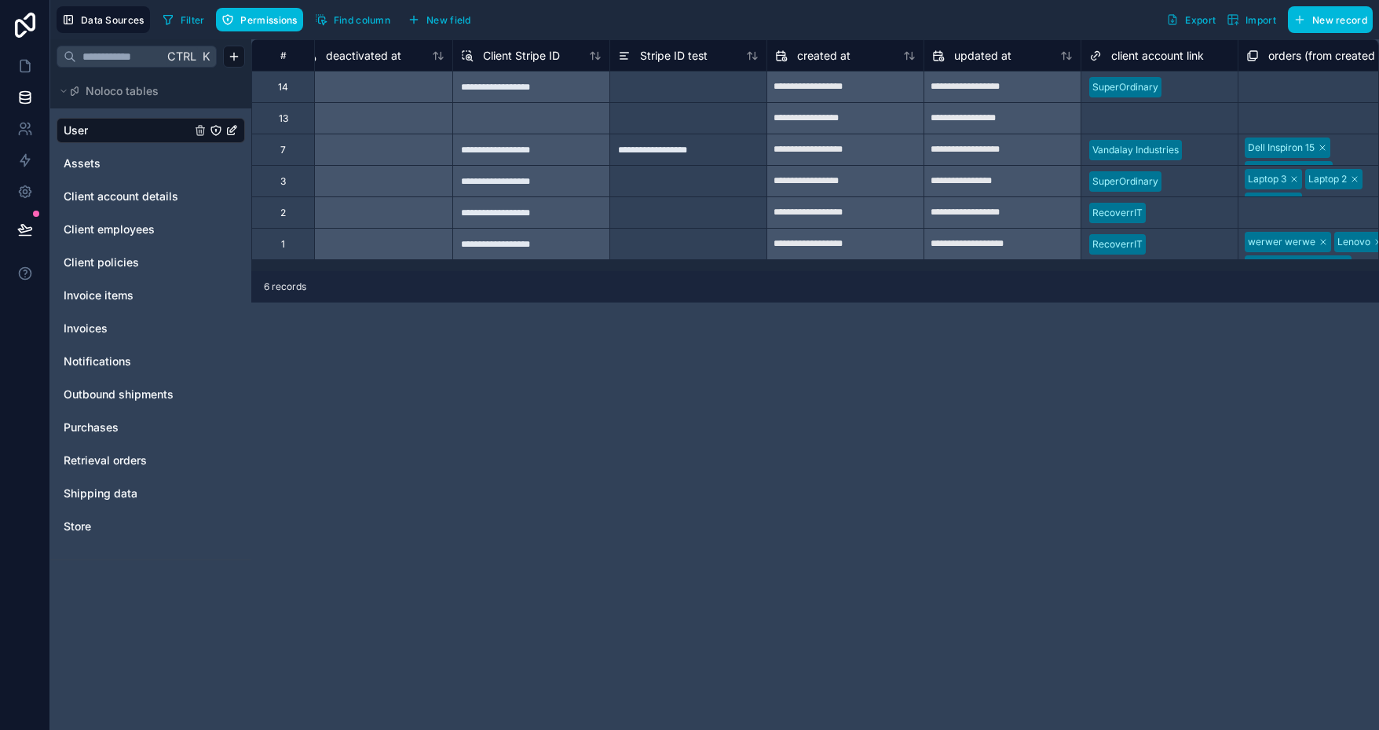
scroll to position [0, 1525]
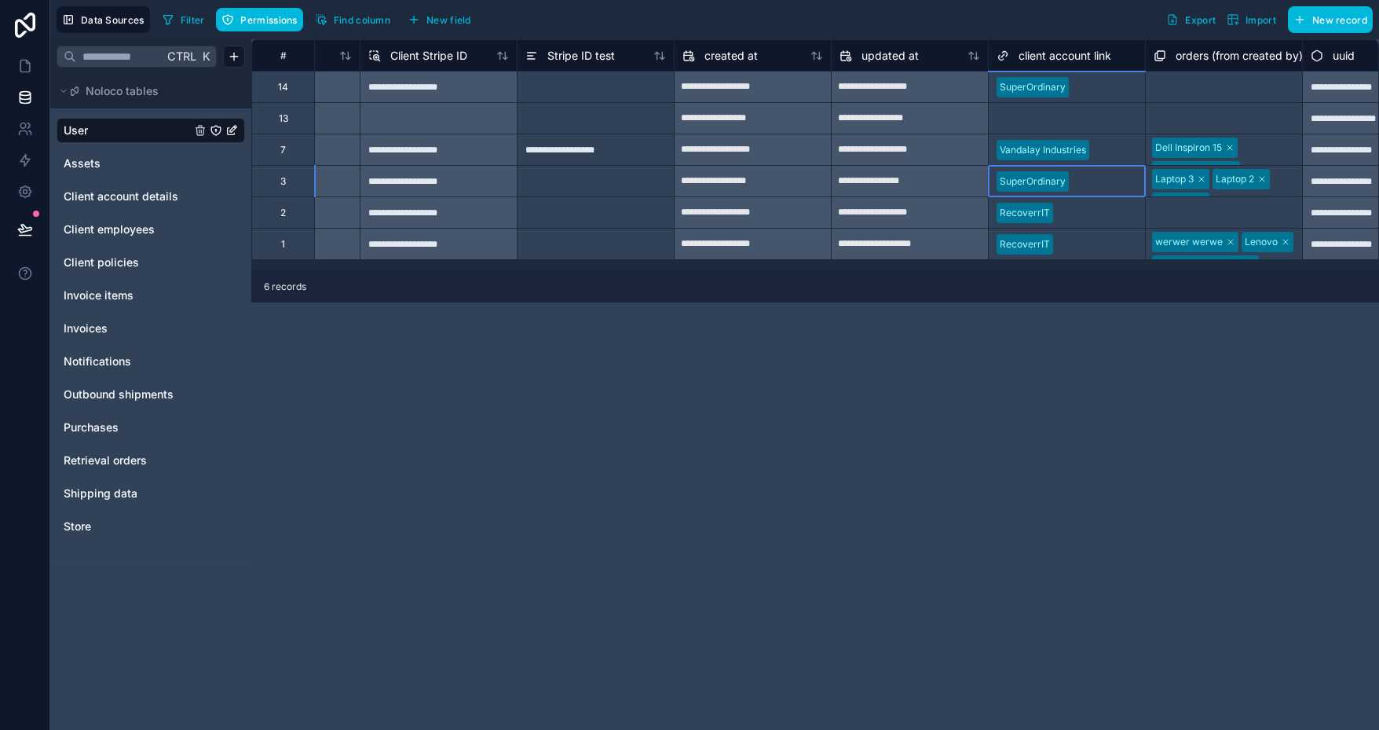
click at [1087, 175] on div at bounding box center [1106, 182] width 62 height 16
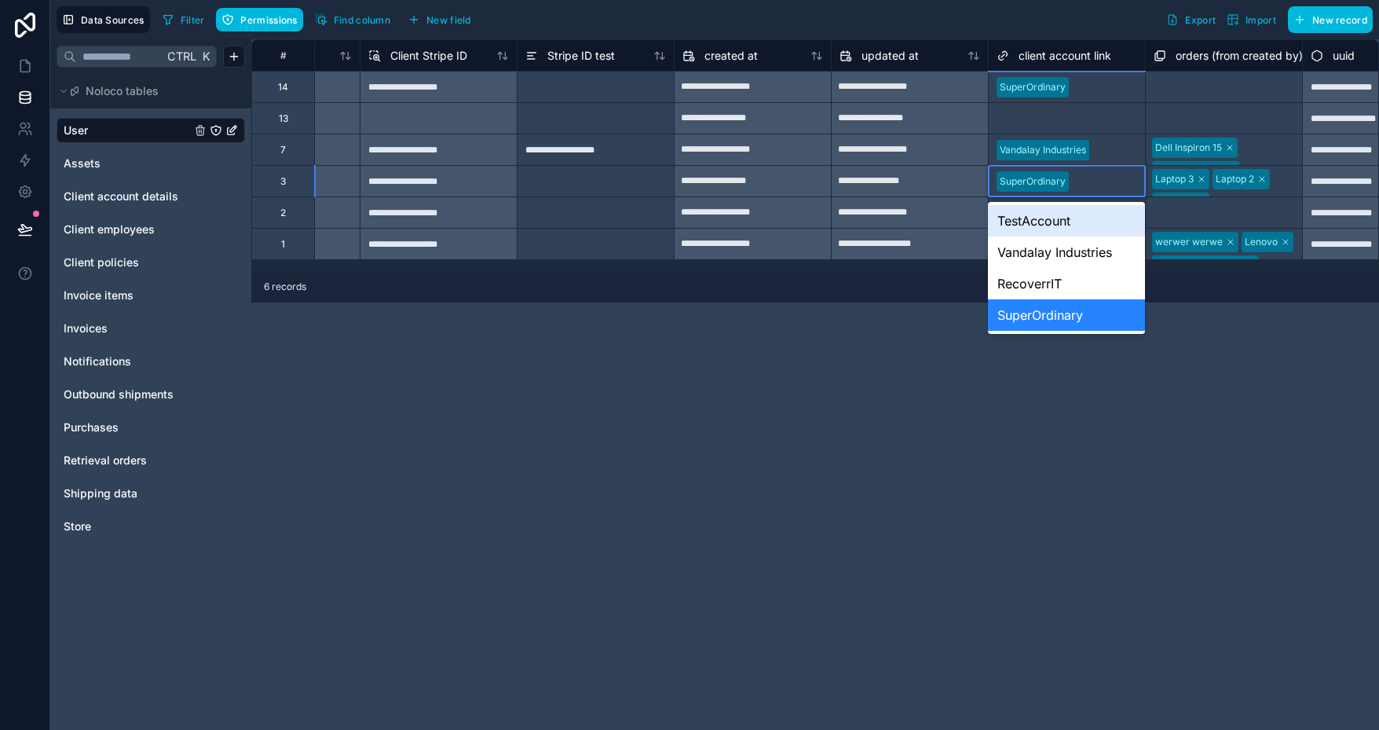
click at [1087, 179] on div at bounding box center [1106, 182] width 62 height 16
click at [1060, 226] on div "TestAccount" at bounding box center [1066, 220] width 156 height 31
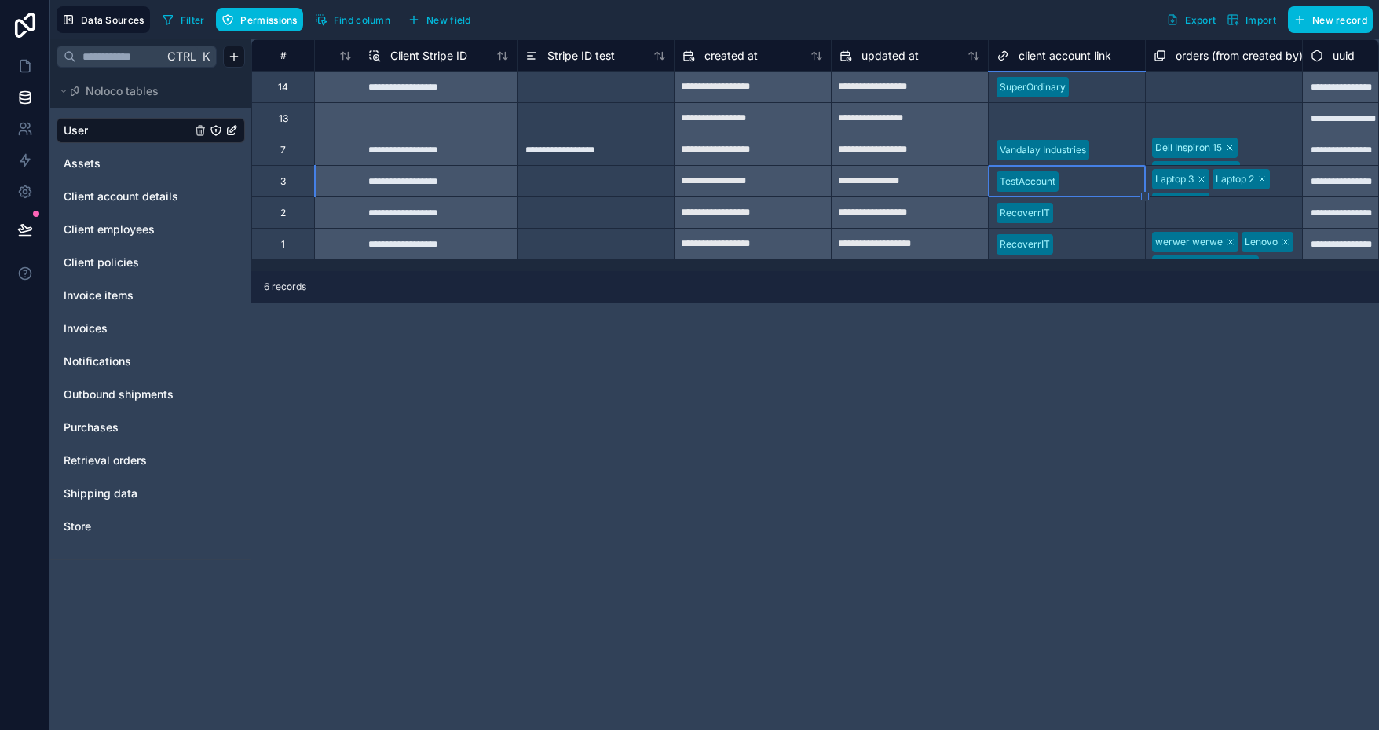
click at [1038, 348] on div "**********" at bounding box center [815, 384] width 1128 height 690
click at [20, 60] on icon at bounding box center [25, 66] width 16 height 16
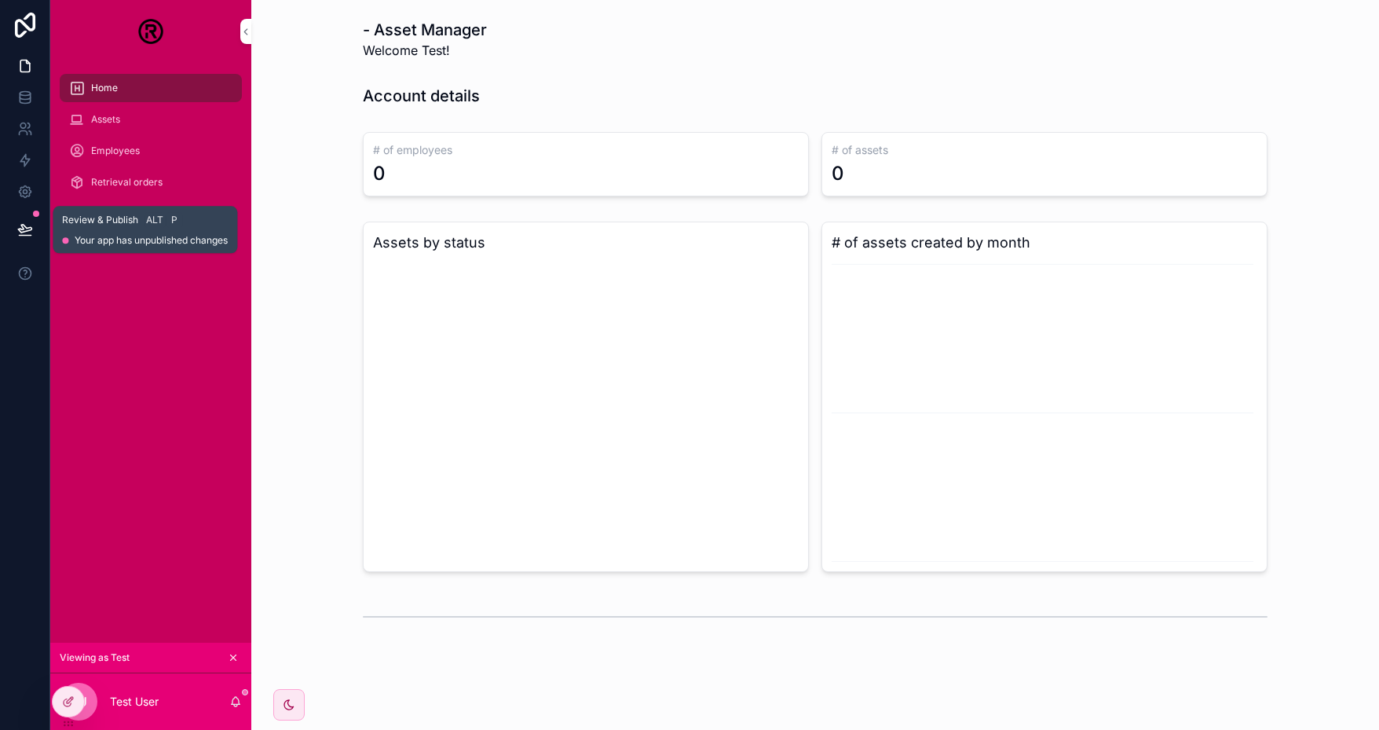
click at [20, 232] on icon at bounding box center [25, 229] width 16 height 16
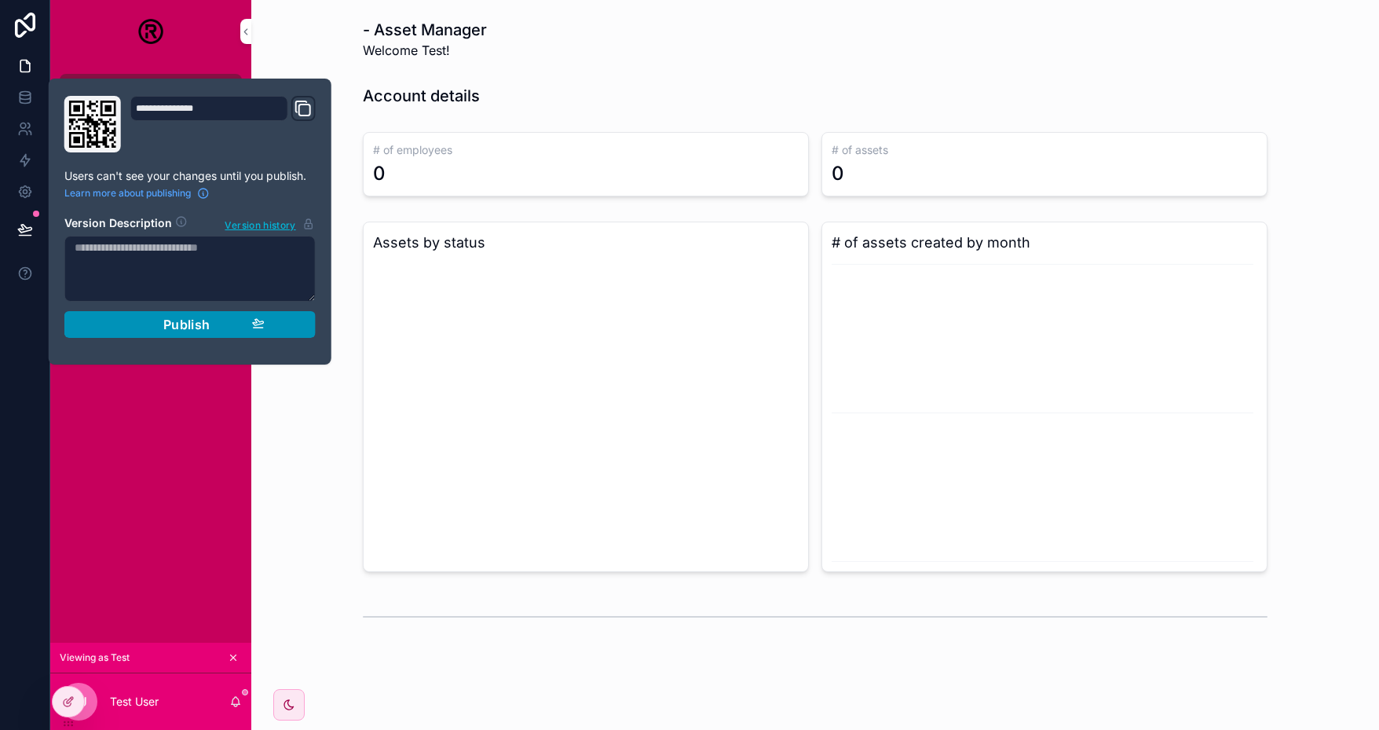
click at [173, 323] on span "Publish" at bounding box center [186, 325] width 47 height 16
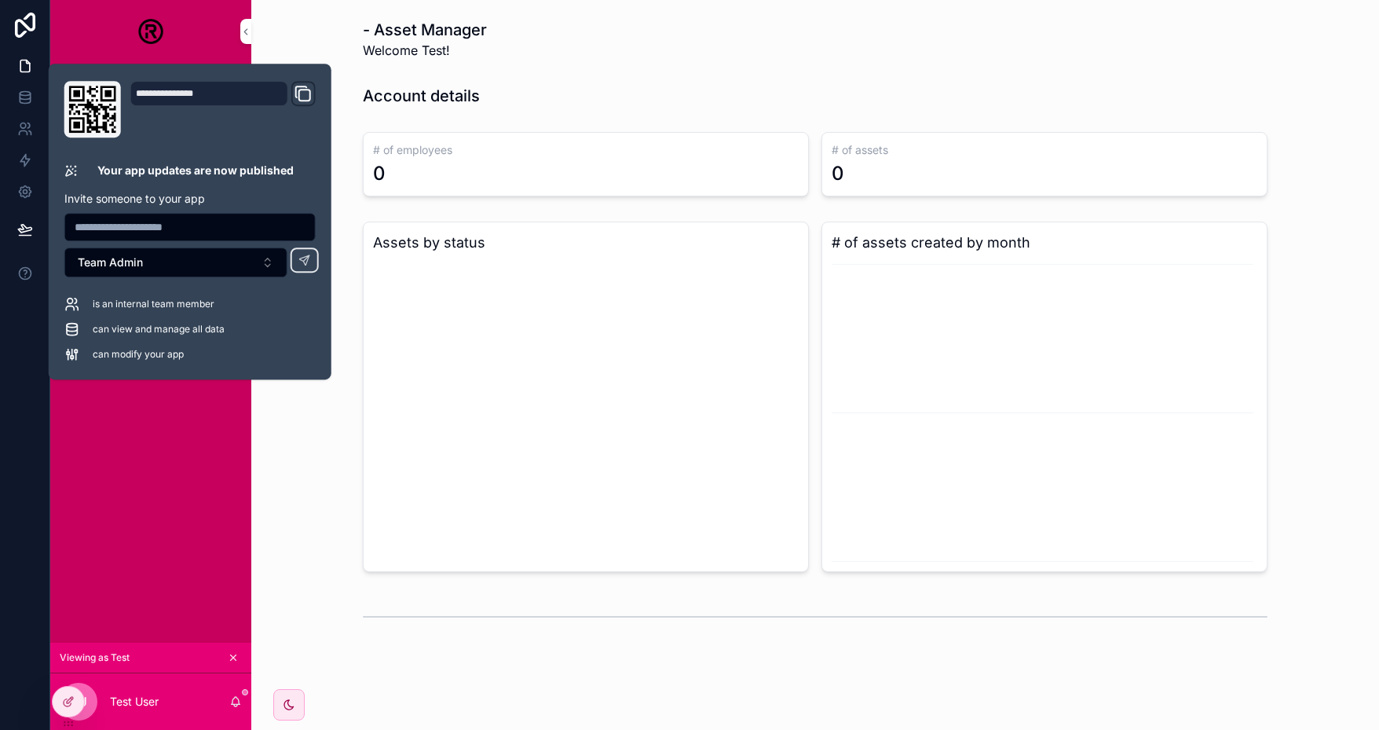
click at [105, 502] on div "Home Assets Employees Retrieval orders Invoices Your account details" at bounding box center [150, 353] width 201 height 580
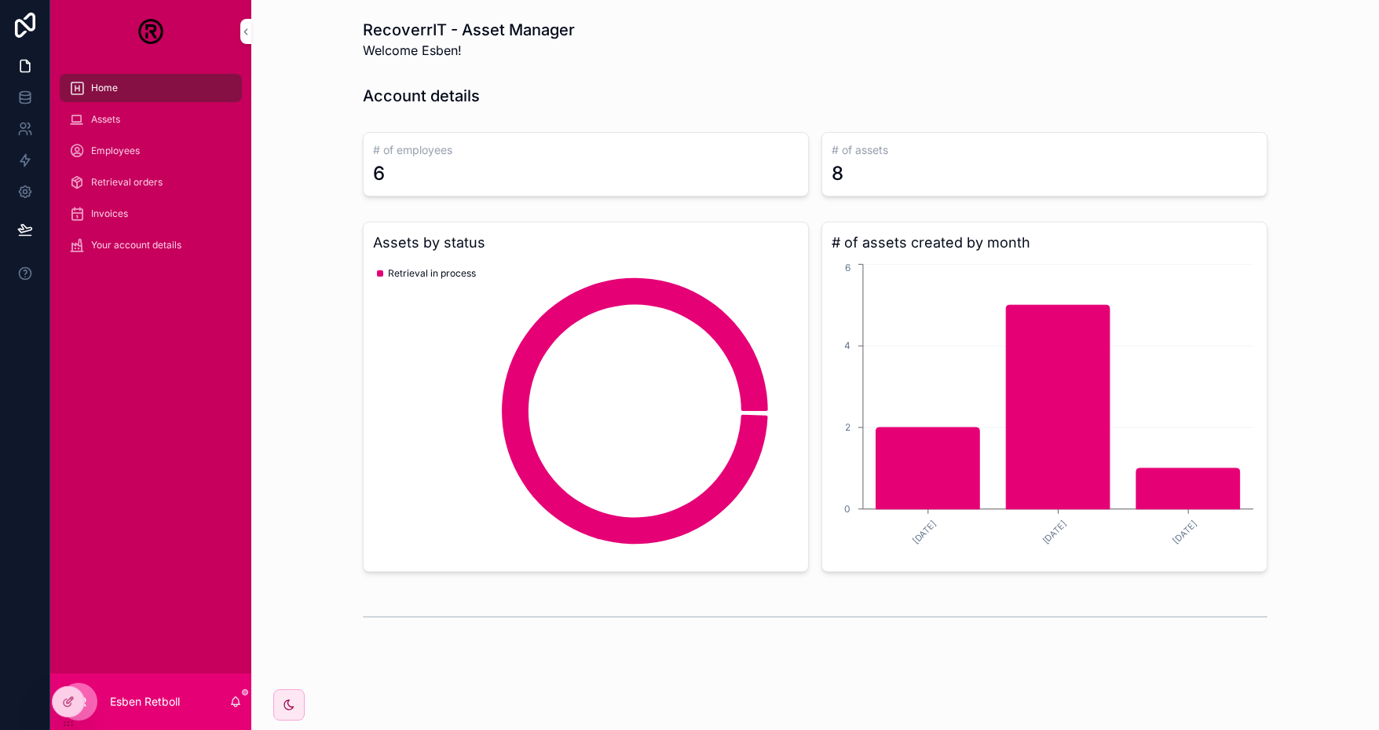
click at [0, 0] on icon at bounding box center [0, 0] width 0 height 0
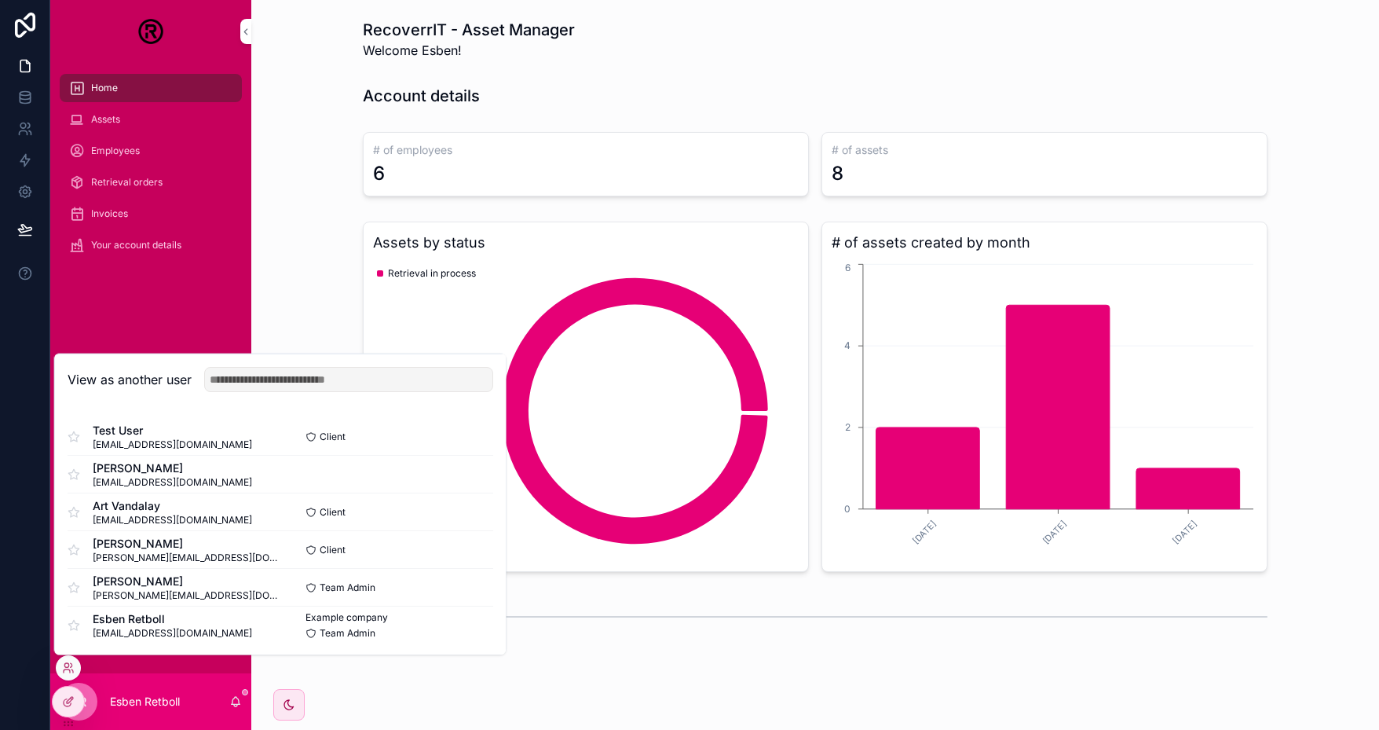
click at [0, 0] on button "Select" at bounding box center [0, 0] width 0 height 0
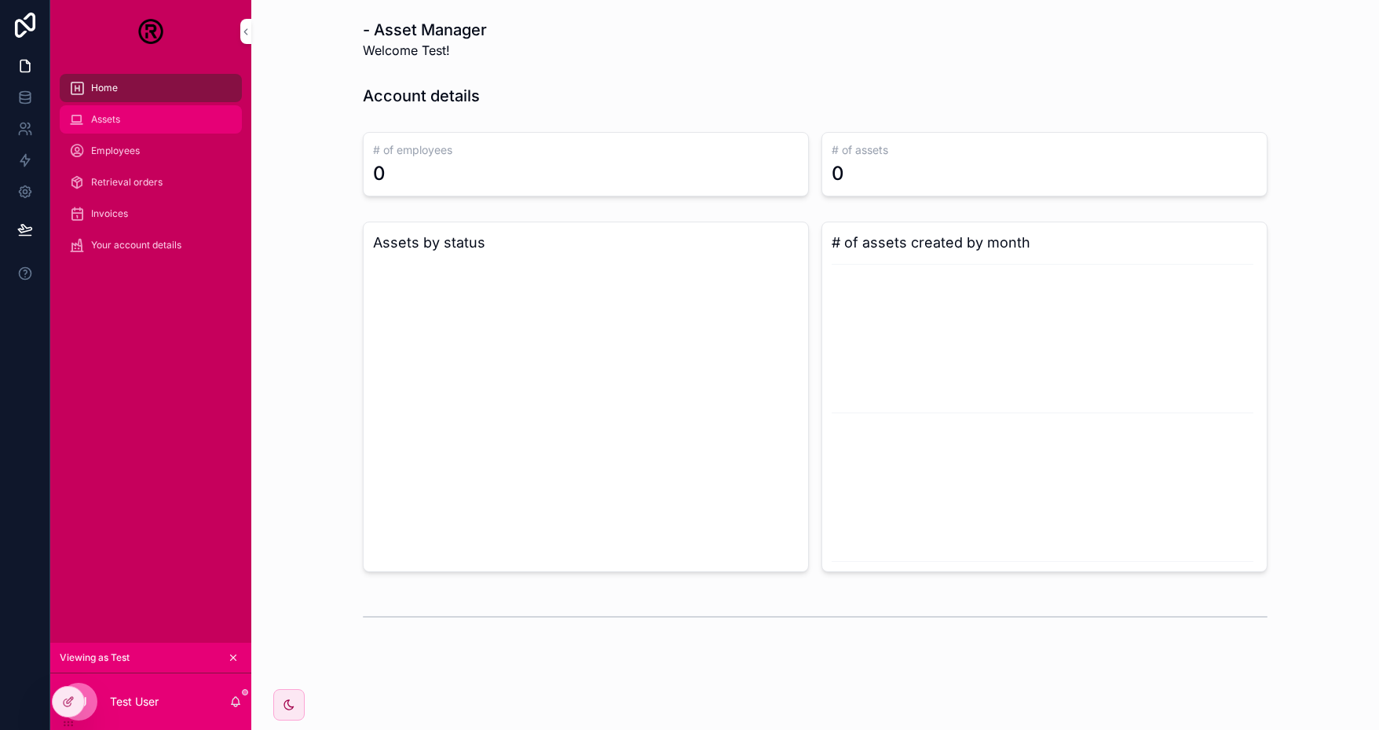
click at [104, 123] on span "Assets" at bounding box center [105, 119] width 29 height 13
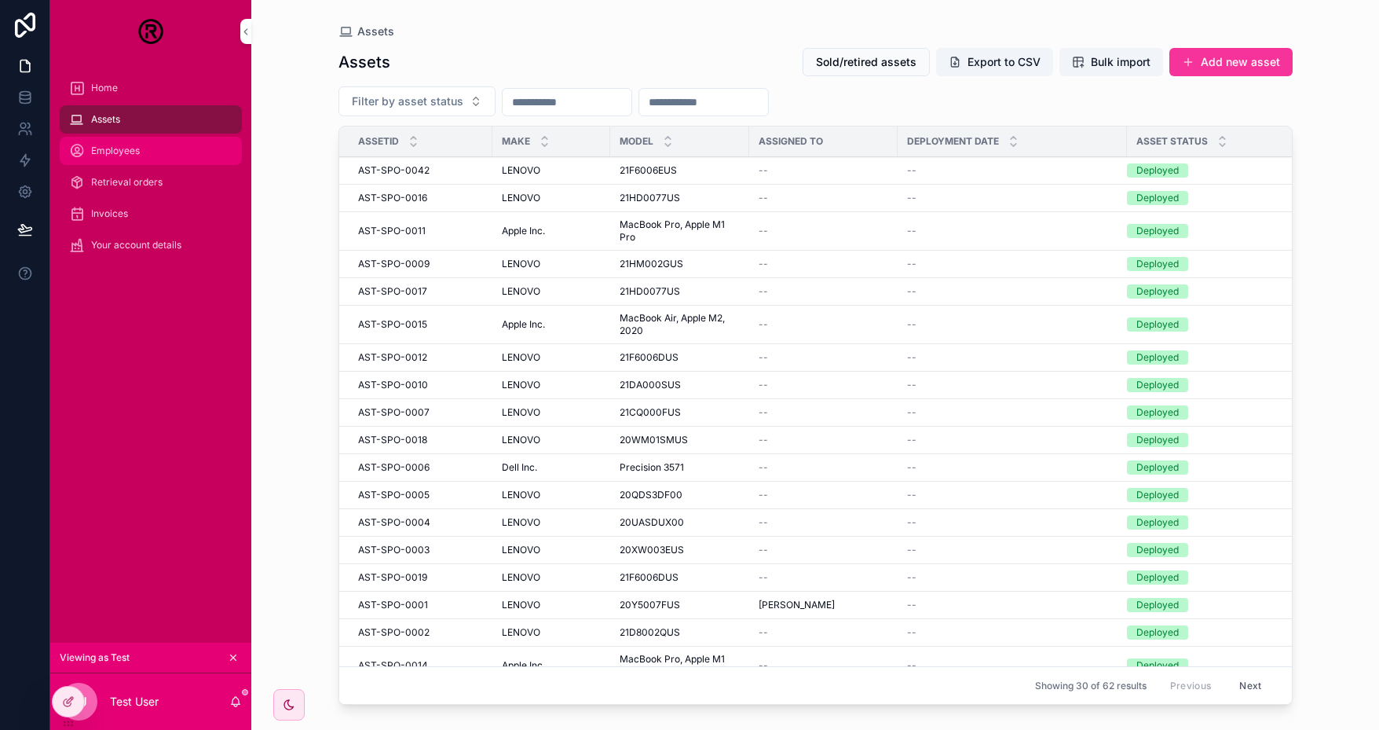
click at [116, 154] on span "Employees" at bounding box center [115, 151] width 49 height 13
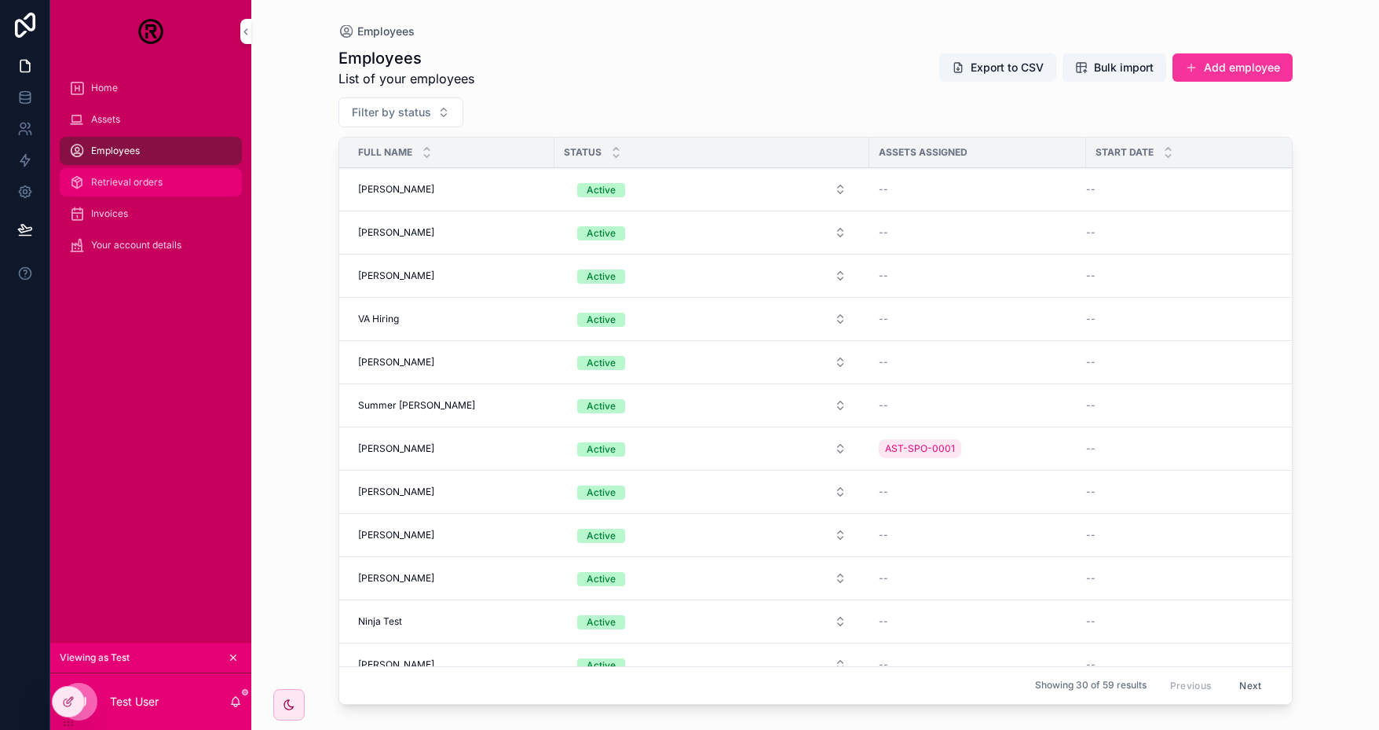
click at [123, 191] on div "Retrieval orders" at bounding box center [150, 182] width 163 height 25
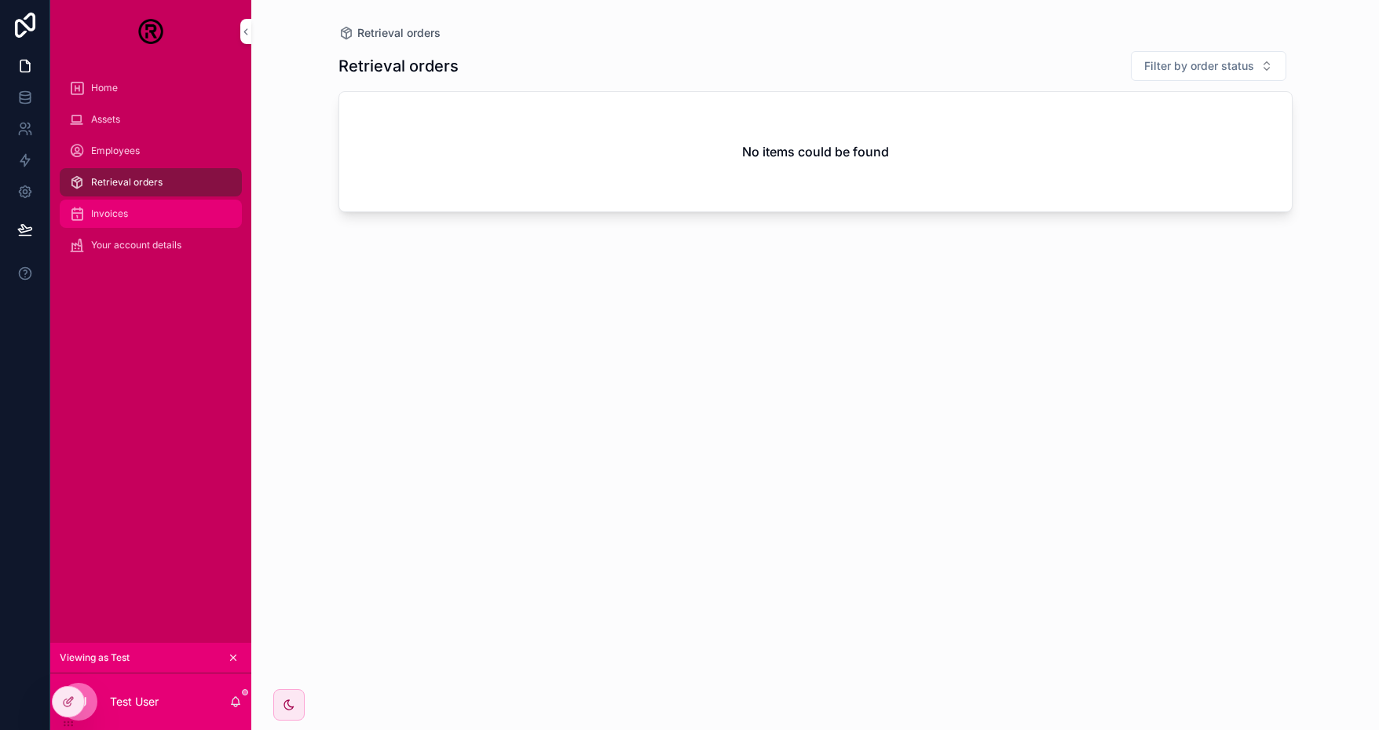
click at [114, 207] on span "Invoices" at bounding box center [109, 213] width 37 height 13
